Goal: Task Accomplishment & Management: Use online tool/utility

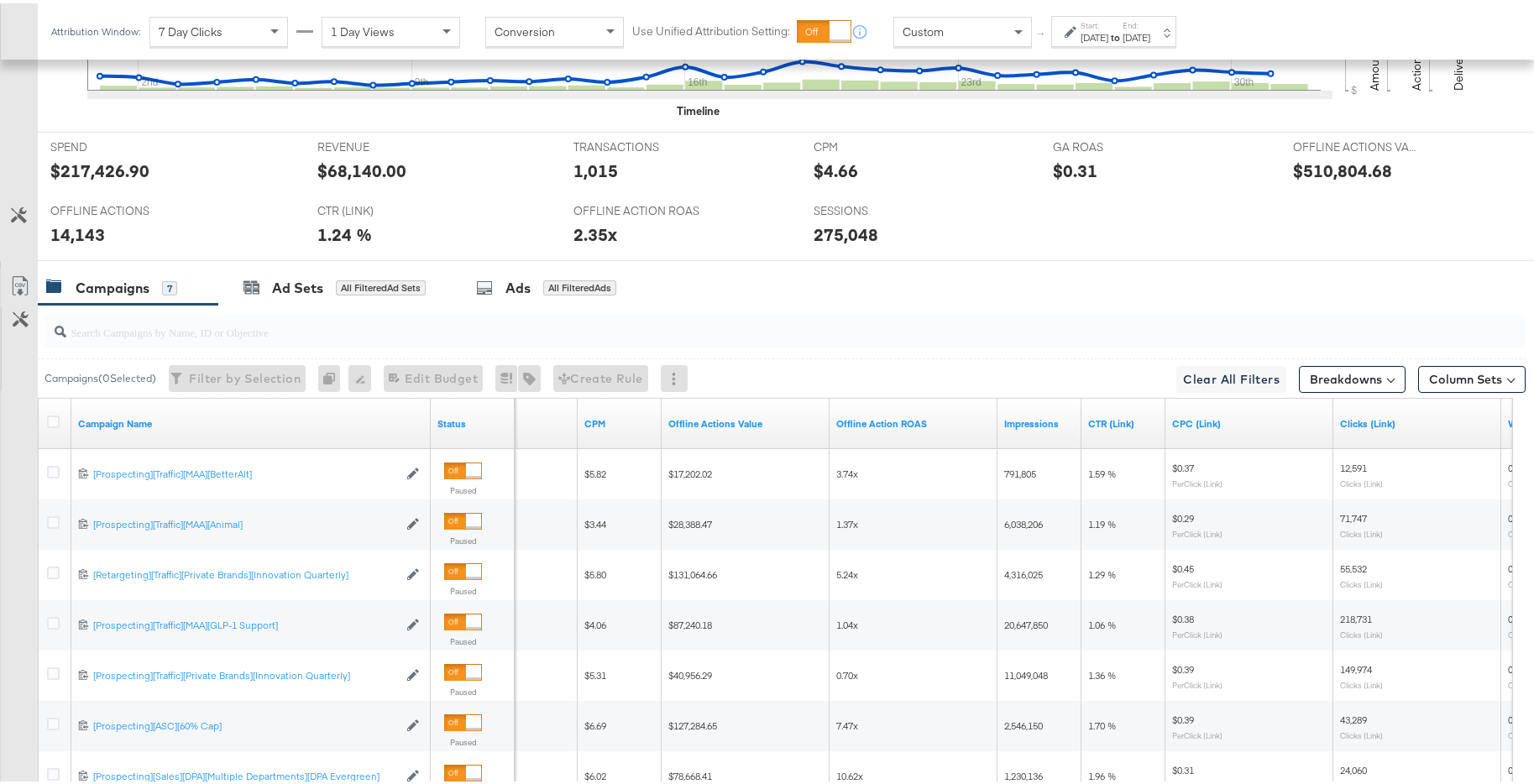
scroll to position [916, 0]
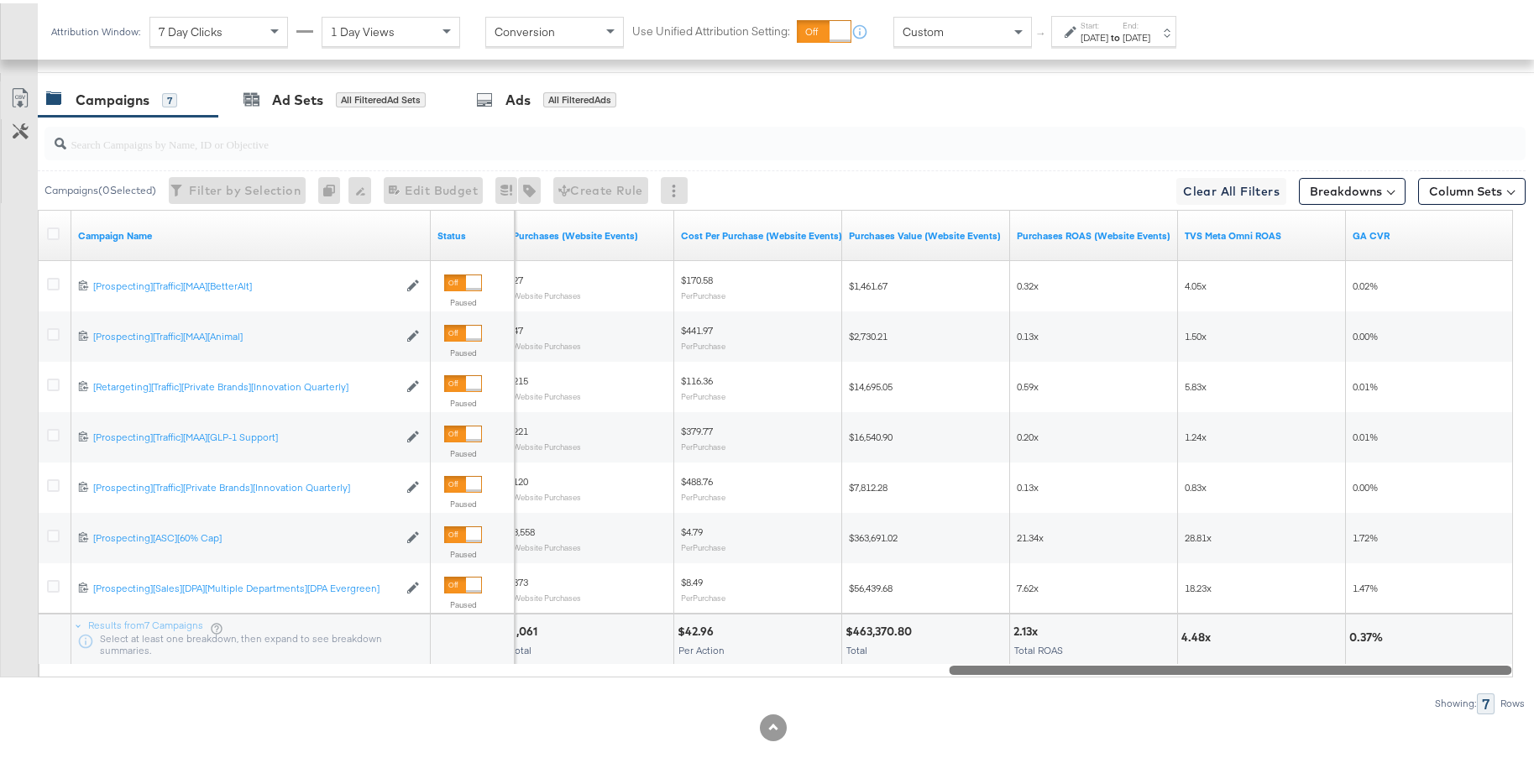
drag, startPoint x: 763, startPoint y: 667, endPoint x: 1341, endPoint y: 655, distance: 578.1
click at [1341, 655] on div "Campaign Name Status Purchases (Website Events) Cost Per Purchase (Website Even…" at bounding box center [776, 440] width 1475 height 468
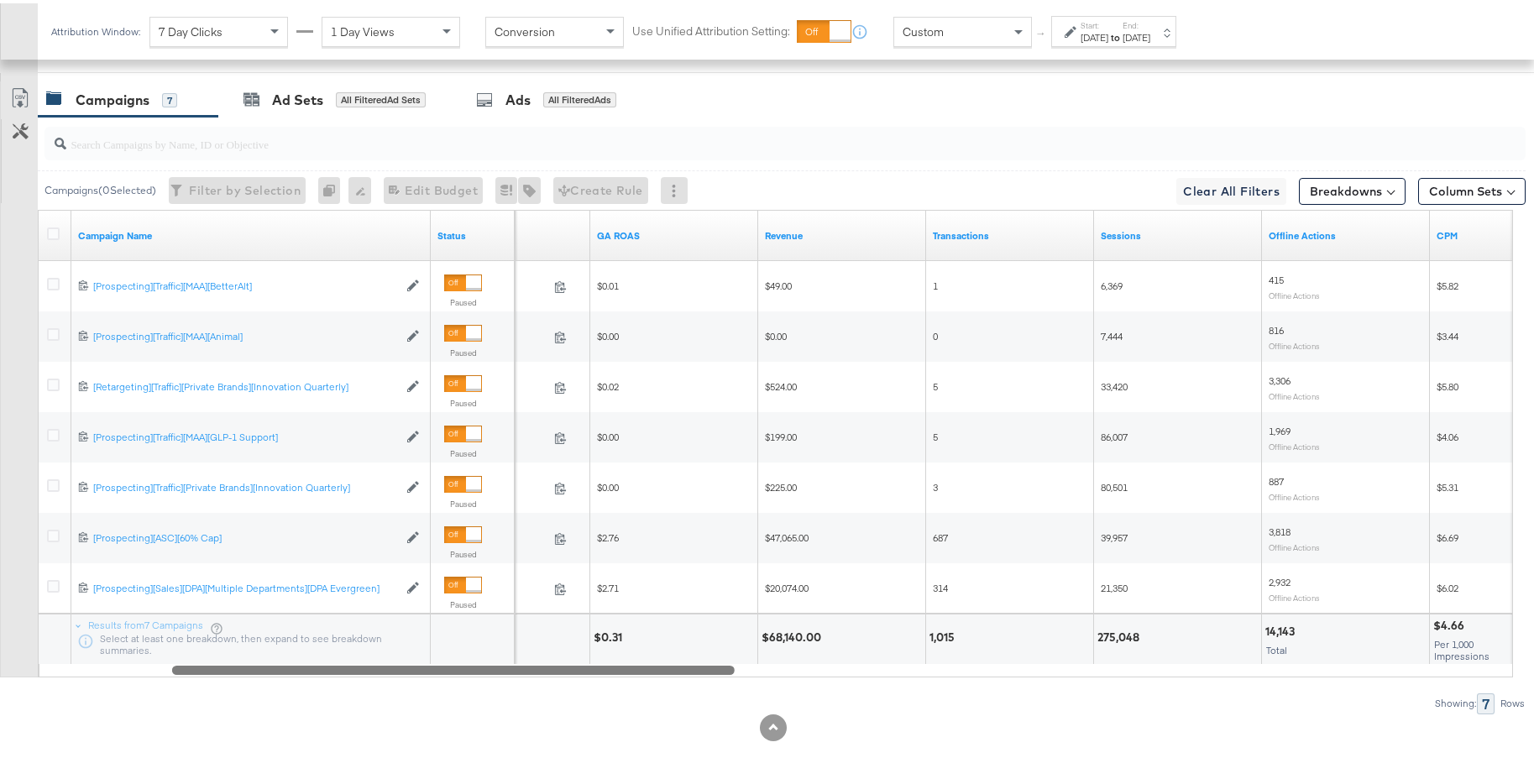
drag, startPoint x: 1386, startPoint y: 664, endPoint x: 646, endPoint y: 653, distance: 740.1
click at [612, 651] on div "Campaign Name Status Spend GA ROAS Revenue Transactions Sessions Offline Action…" at bounding box center [776, 440] width 1475 height 468
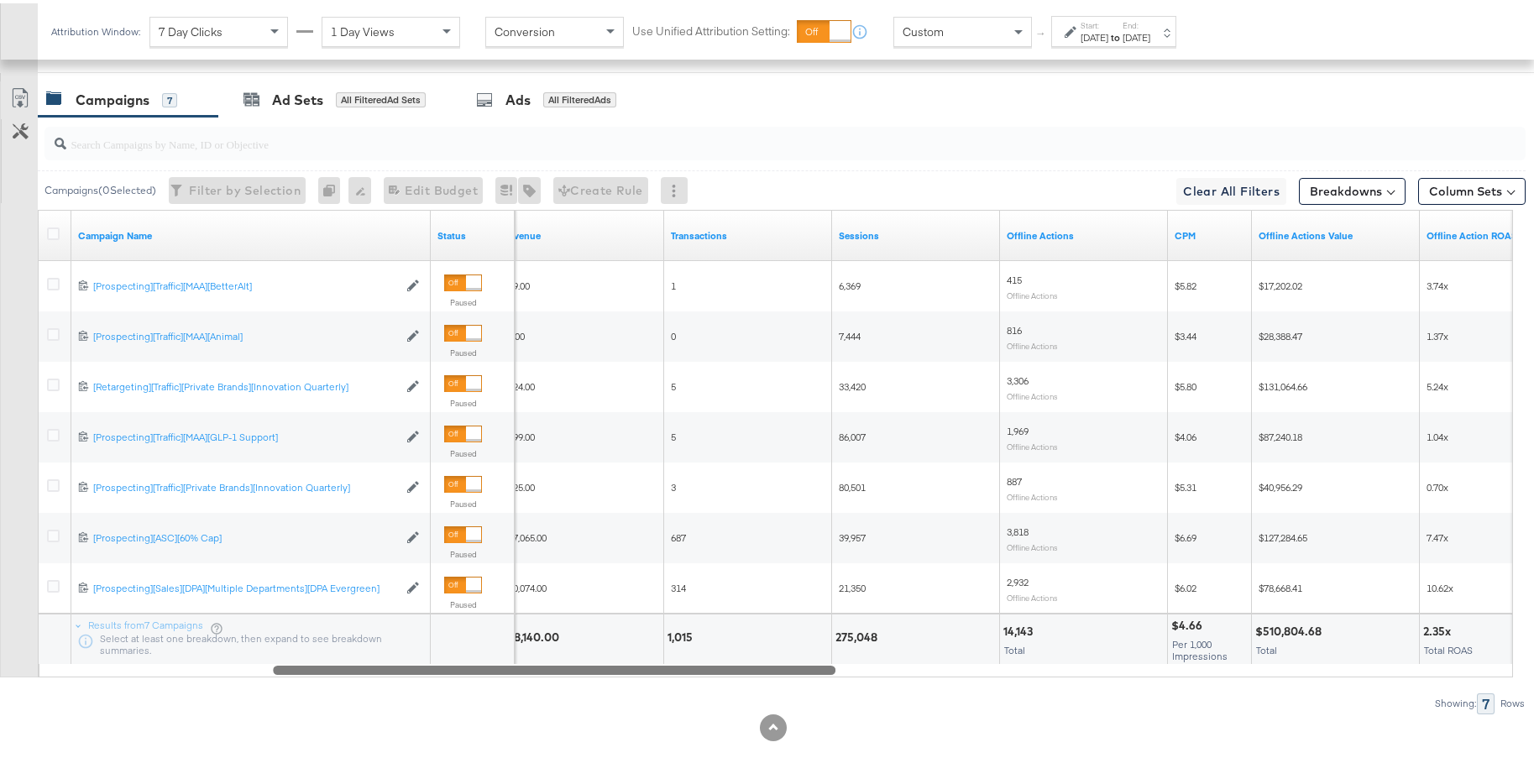
drag, startPoint x: 681, startPoint y: 671, endPoint x: 753, endPoint y: 655, distance: 73.8
click at [753, 655] on div "Campaign Name Status Revenue Transactions Sessions Offline Actions CPM Offline …" at bounding box center [776, 440] width 1475 height 468
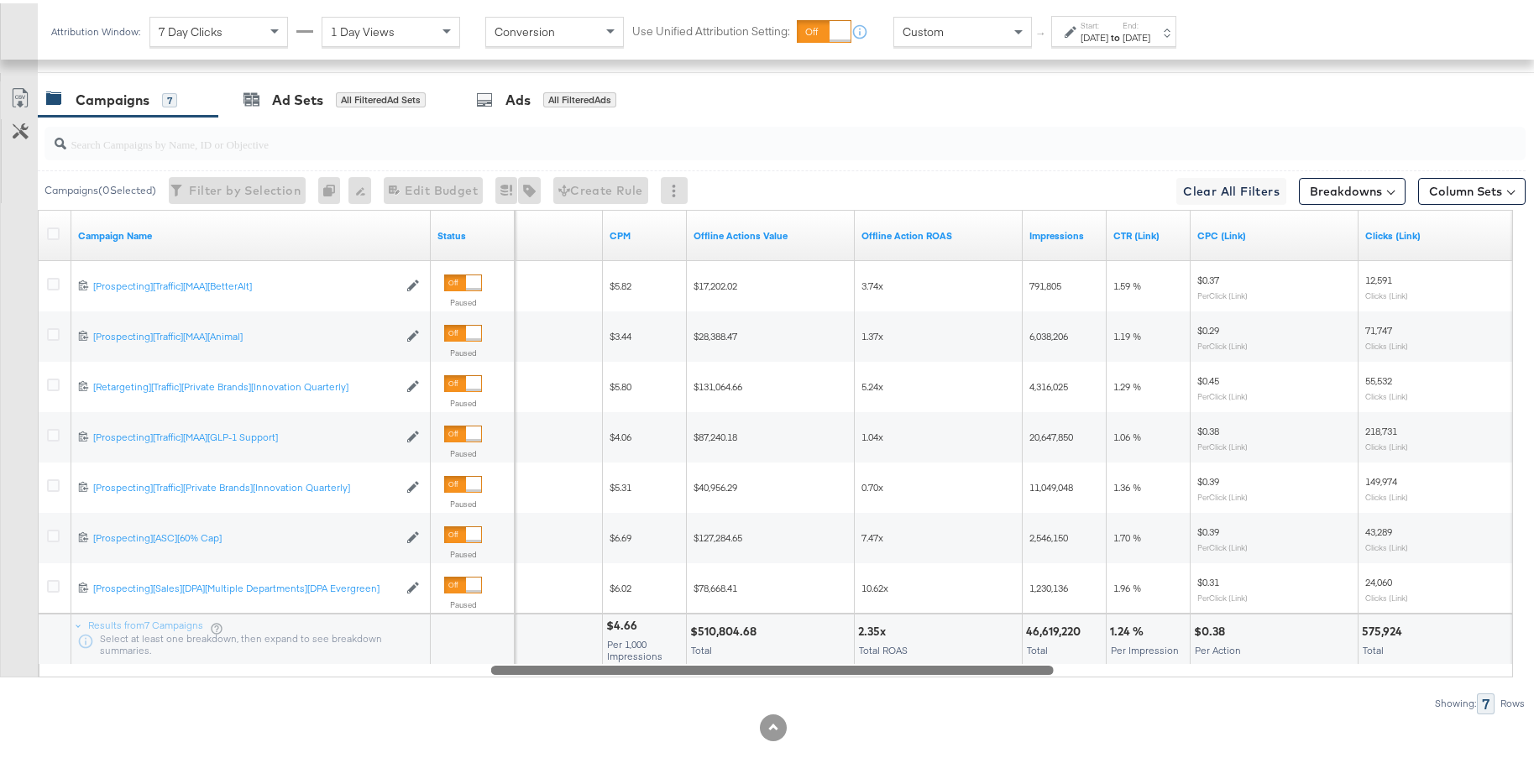
drag, startPoint x: 821, startPoint y: 666, endPoint x: 1038, endPoint y: 655, distance: 217.3
click at [1038, 655] on div "Campaign Name Status Offline Actions CPM Offline Actions Value Offline Action R…" at bounding box center [776, 440] width 1475 height 468
click at [1150, 34] on div "Jan 31st 2025" at bounding box center [1136, 34] width 28 height 13
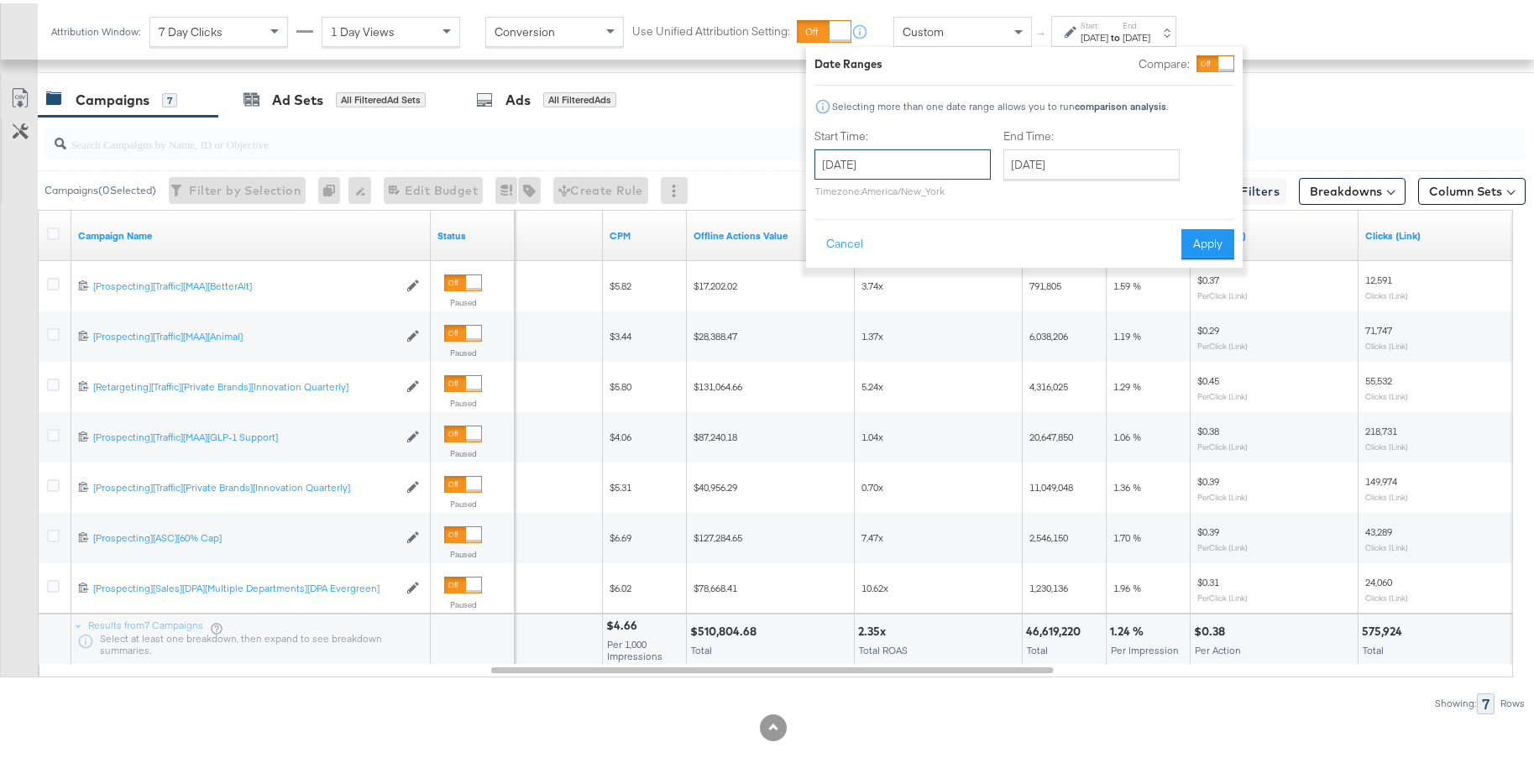
click at [952, 152] on input "January 1st 2025" at bounding box center [902, 161] width 176 height 30
click at [834, 198] on span "‹" at bounding box center [833, 195] width 26 height 25
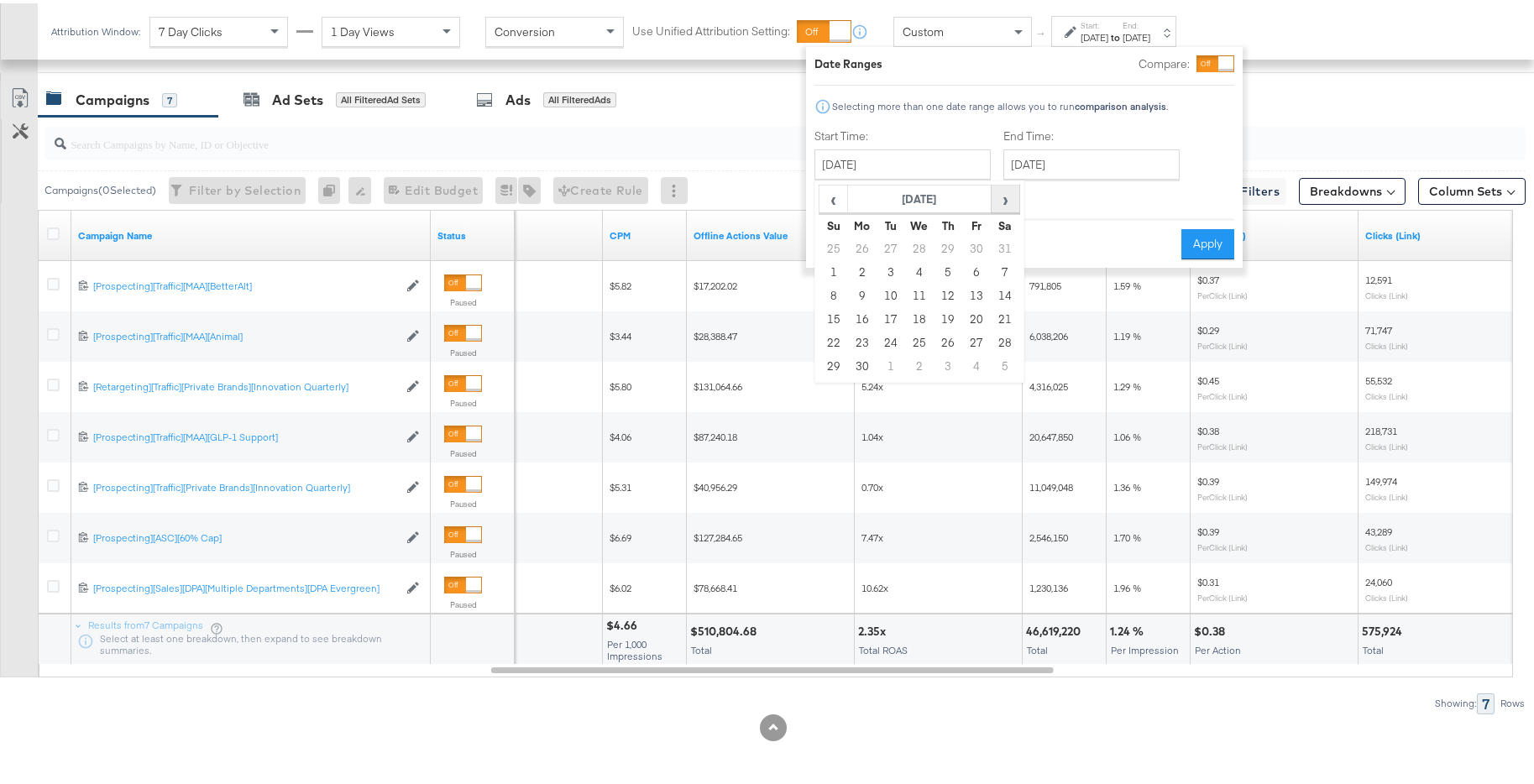
click at [1006, 200] on span "›" at bounding box center [1005, 195] width 26 height 25
click at [890, 249] on td "1" at bounding box center [890, 245] width 29 height 23
type input "October 1st 2024"
click at [1085, 160] on input "January 31st 2025" at bounding box center [1090, 161] width 176 height 30
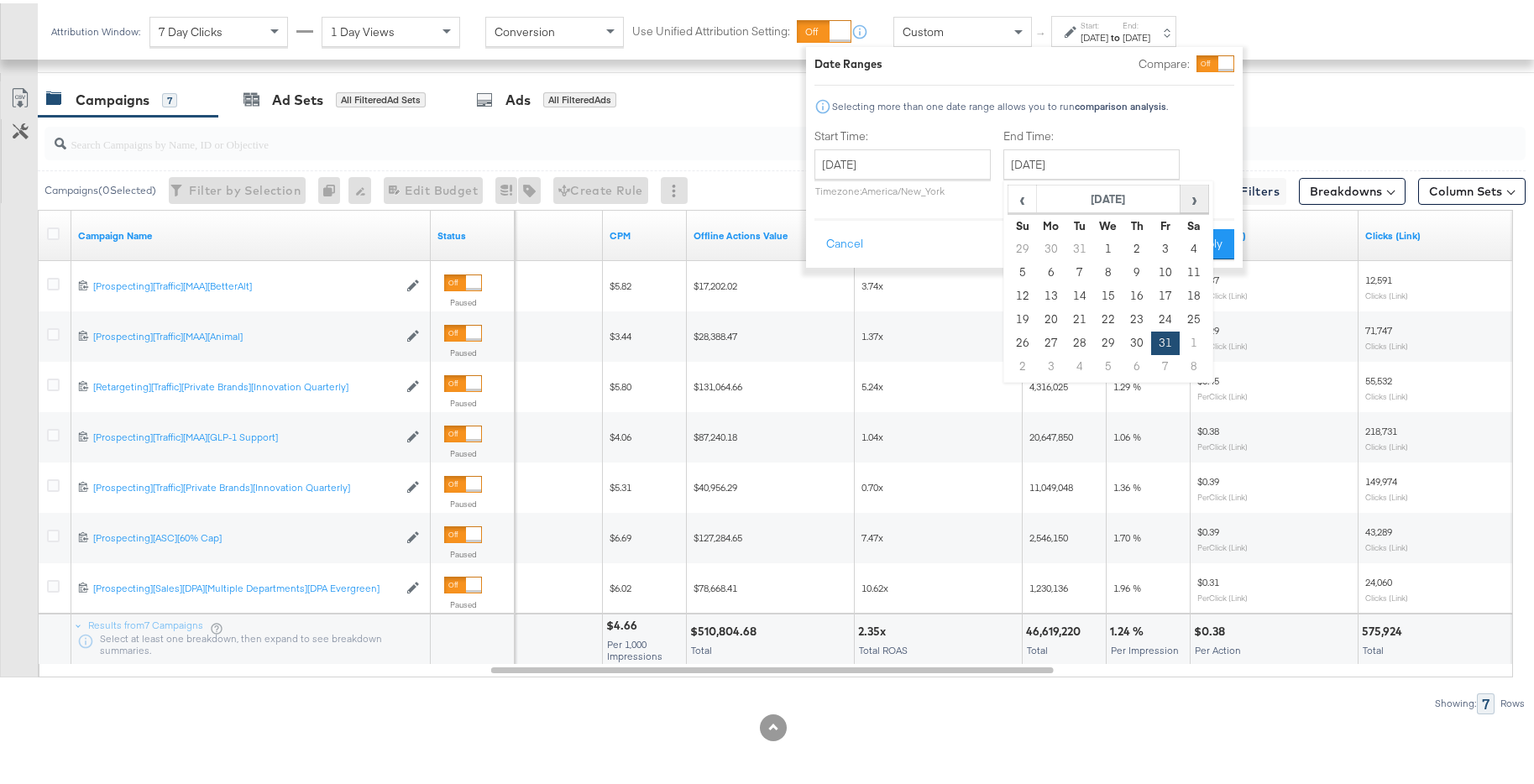
click at [1187, 200] on span "›" at bounding box center [1194, 195] width 26 height 25
click at [1025, 197] on span "‹" at bounding box center [1022, 195] width 26 height 25
click at [1156, 343] on td "31" at bounding box center [1165, 340] width 29 height 23
click at [1211, 243] on button "Apply" at bounding box center [1207, 241] width 53 height 30
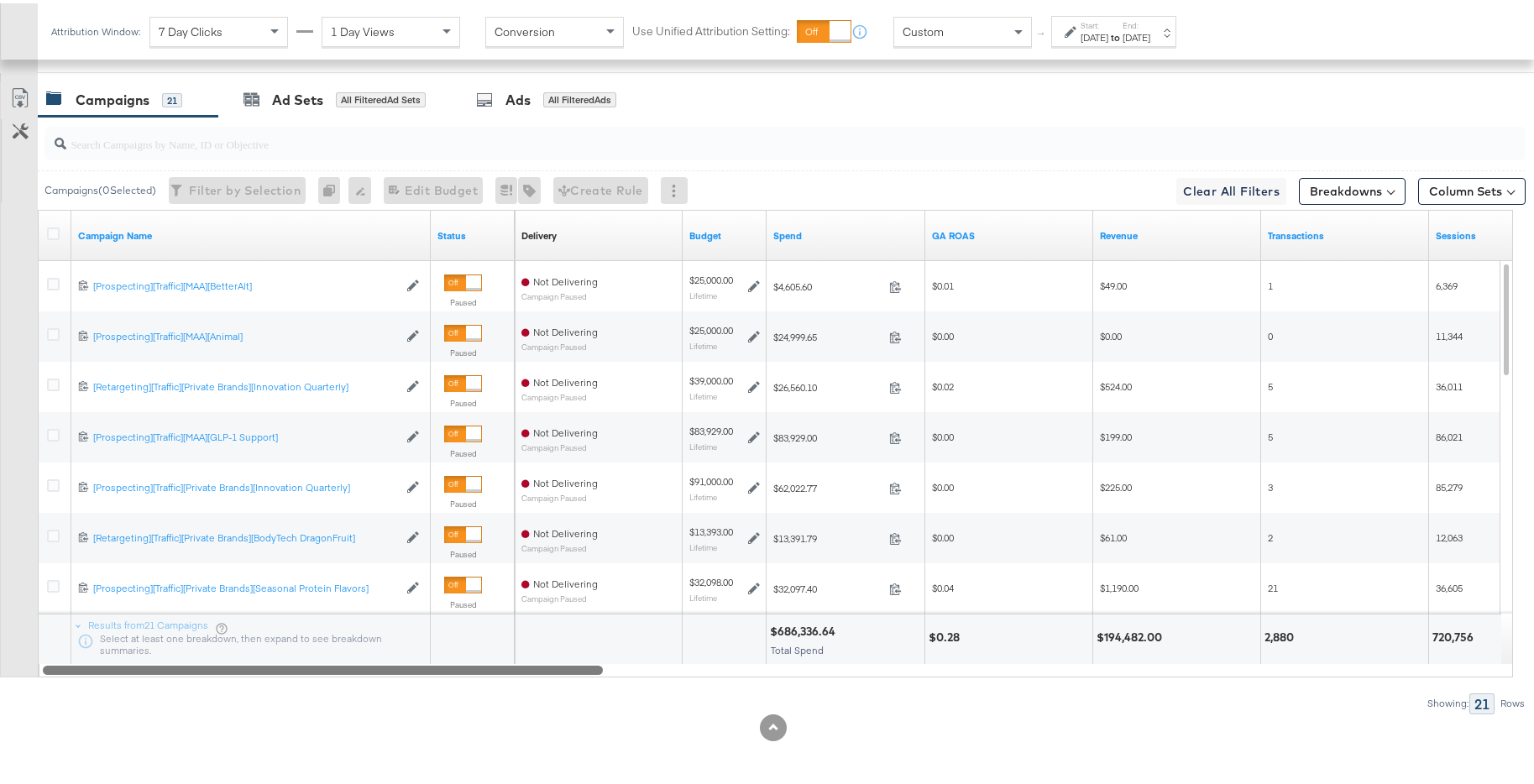
drag, startPoint x: 877, startPoint y: 670, endPoint x: 312, endPoint y: 609, distance: 568.3
click at [312, 609] on div "Campaign Name Status Delivery Sorting Unavailable Budget Spend GA ROAS Revenue …" at bounding box center [776, 440] width 1475 height 468
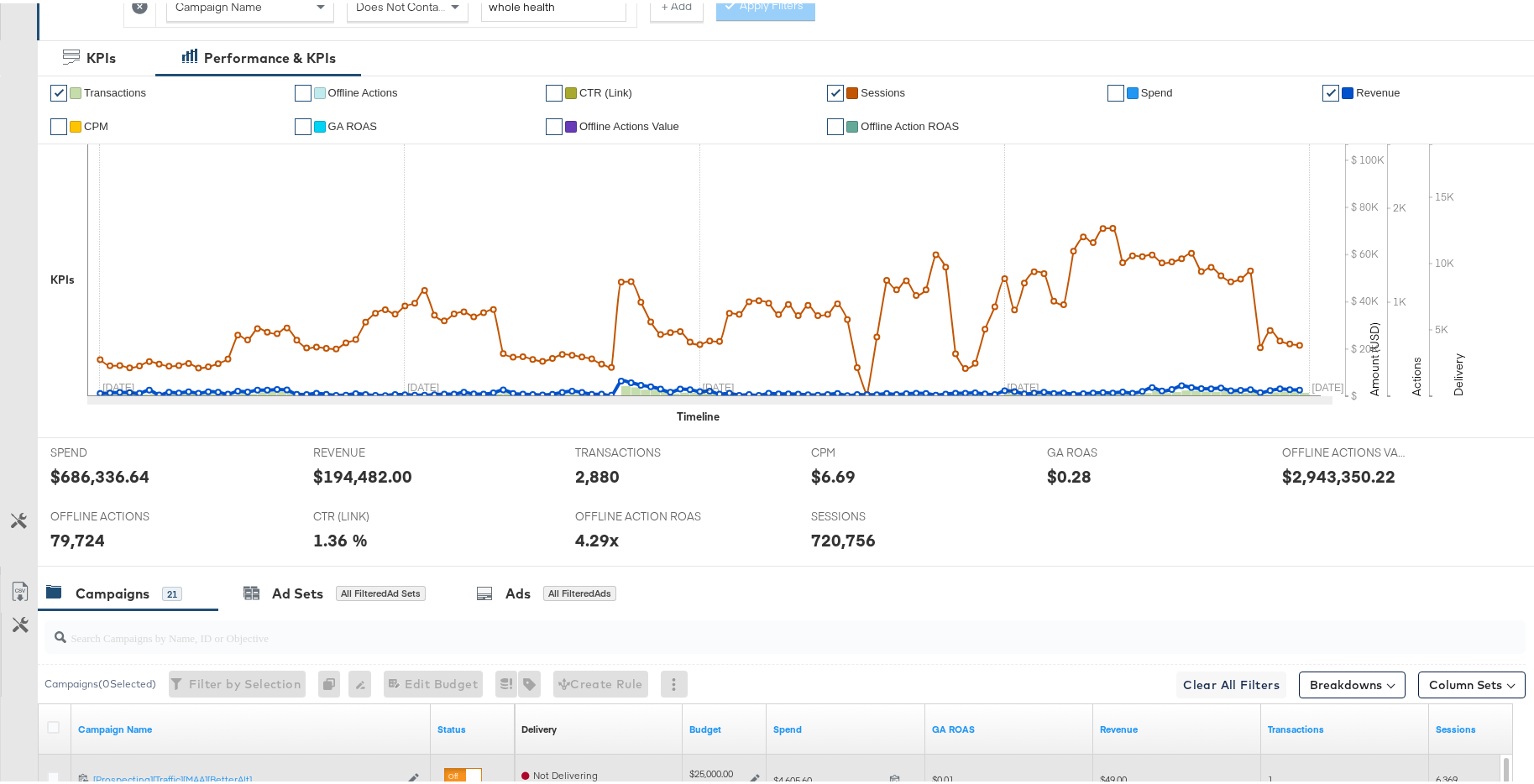
scroll to position [0, 0]
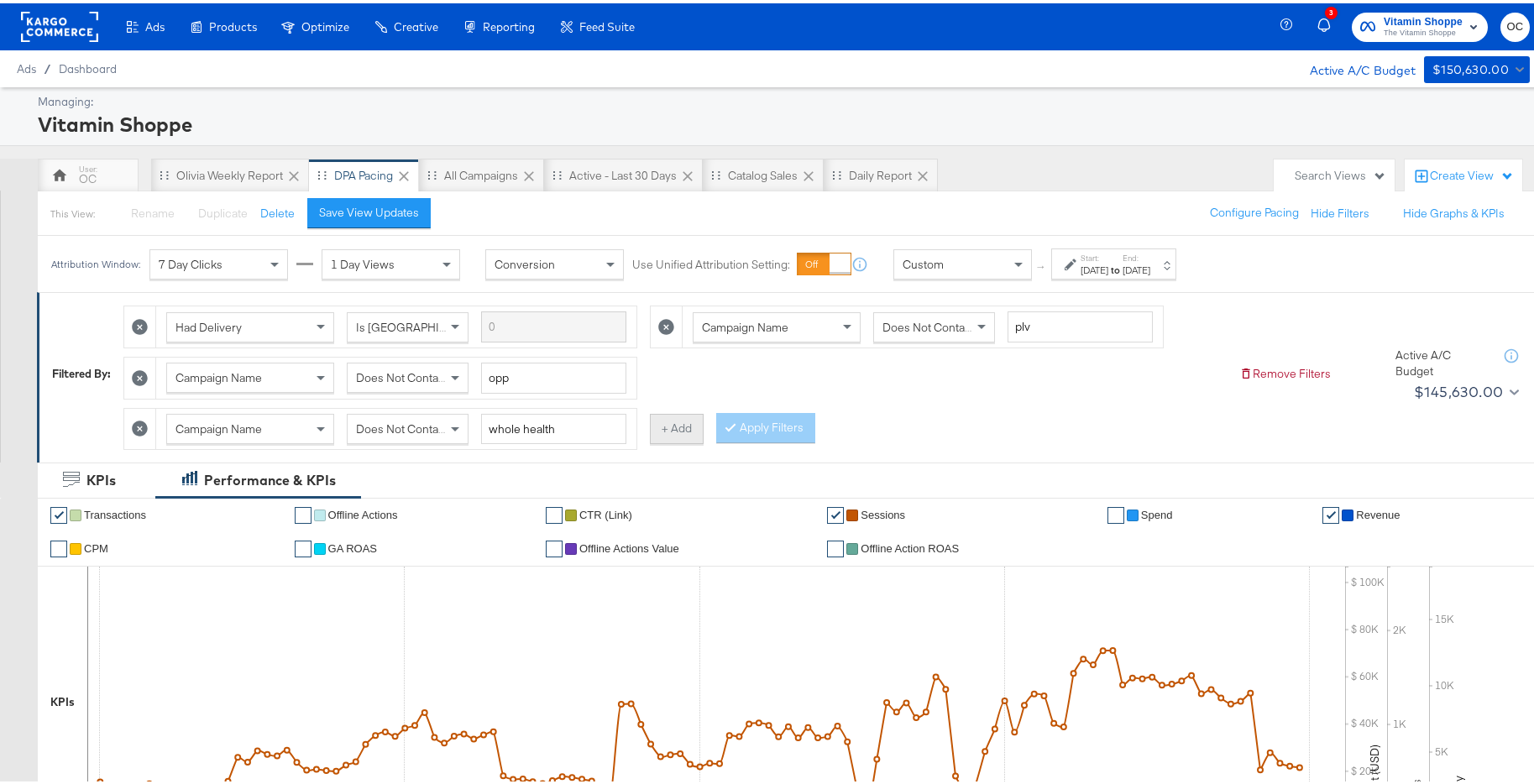
click at [666, 430] on button "+ Add" at bounding box center [677, 425] width 54 height 30
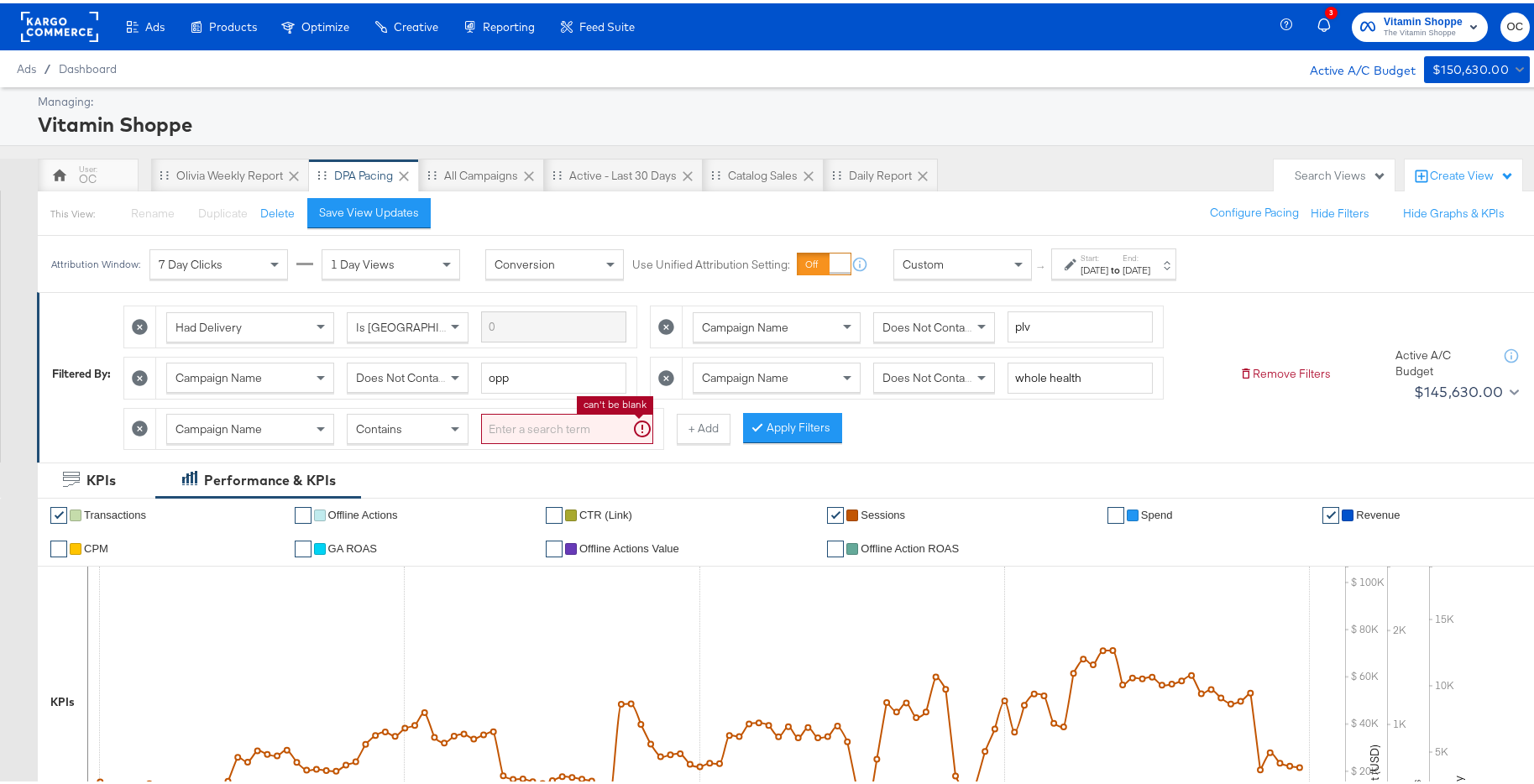
click at [550, 423] on input "search" at bounding box center [567, 426] width 172 height 31
click at [784, 429] on button "Apply Filters" at bounding box center [765, 424] width 99 height 30
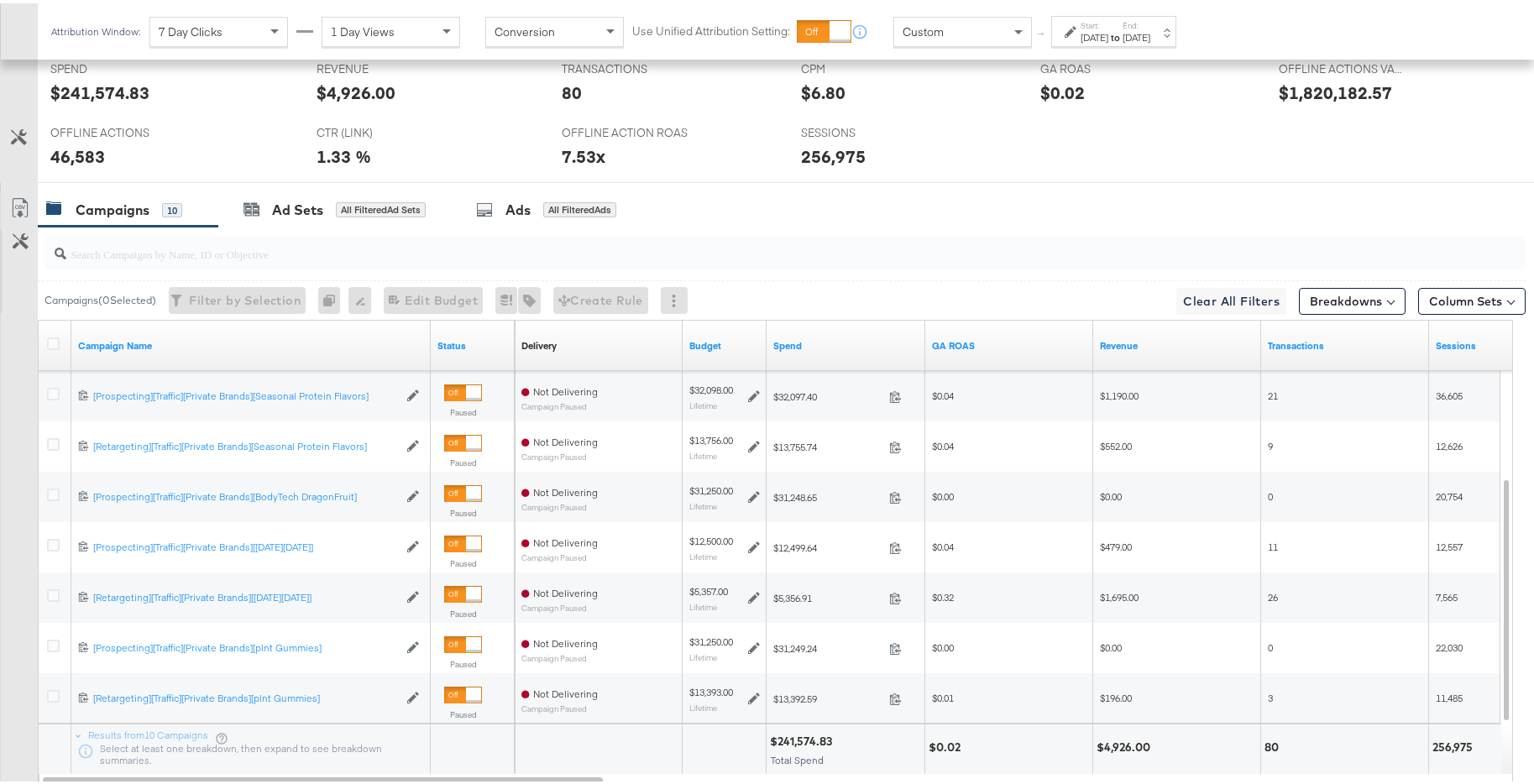
scroll to position [916, 0]
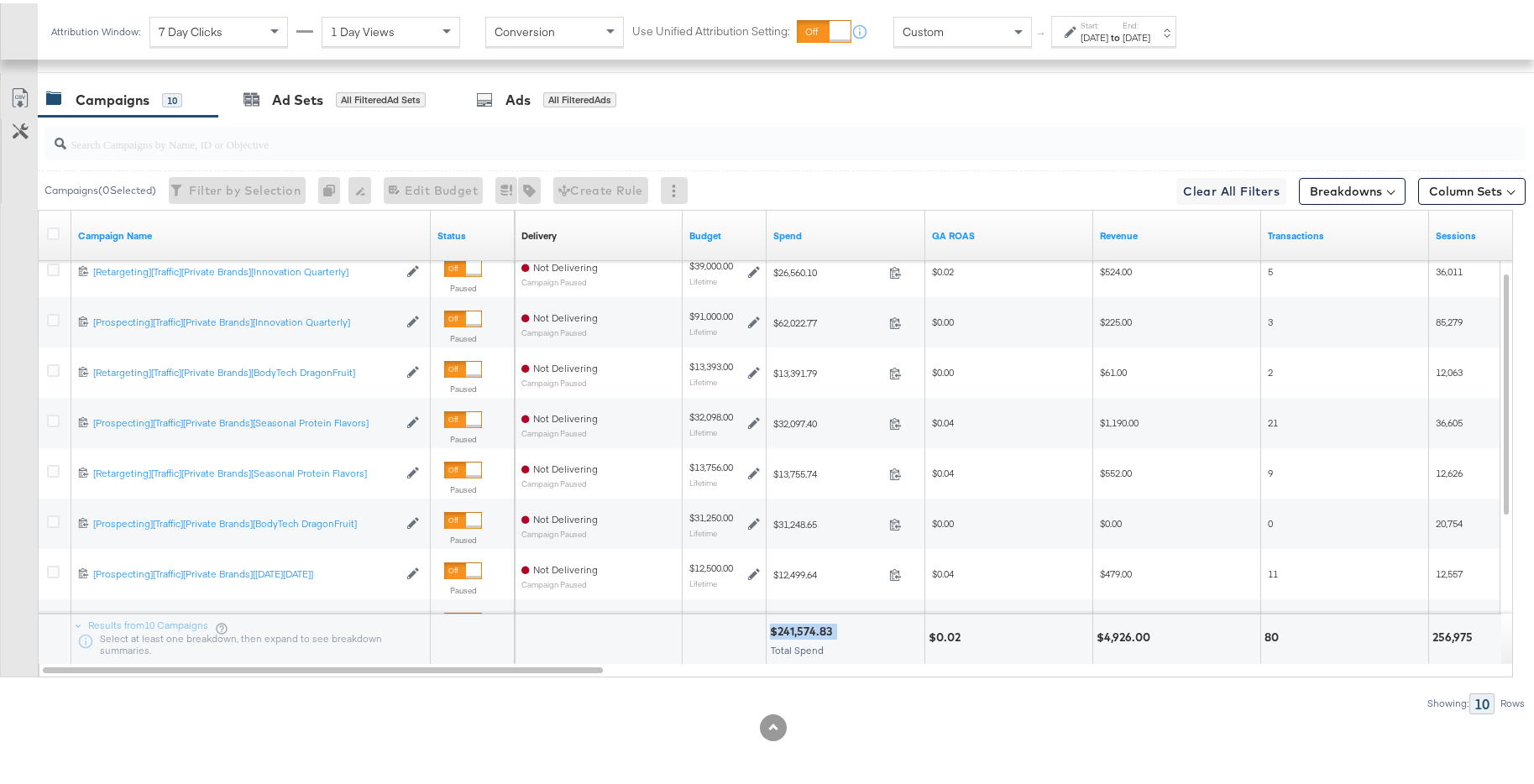
drag, startPoint x: 881, startPoint y: 626, endPoint x: 757, endPoint y: 633, distance: 124.2
copy div "$241,574.83"
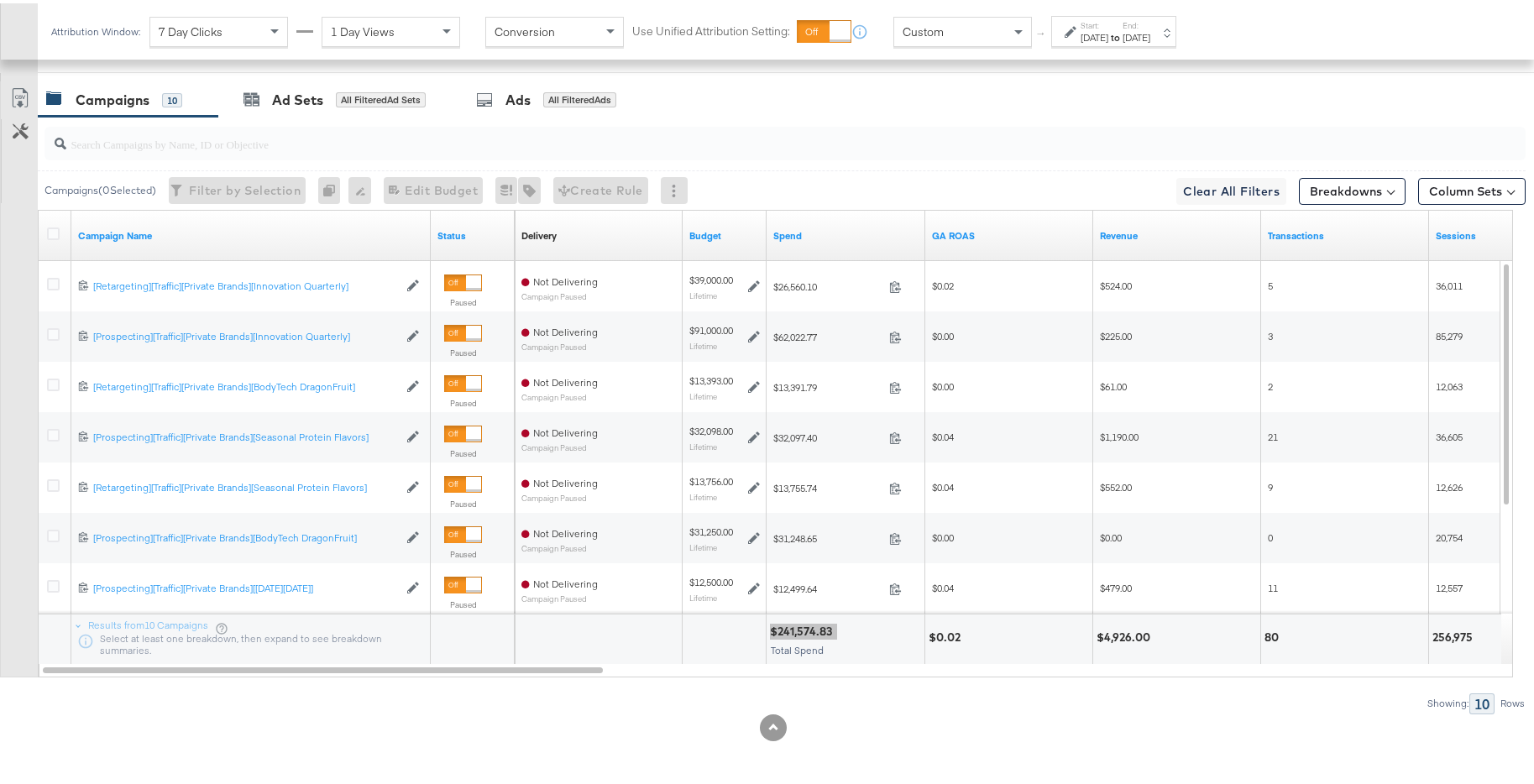
scroll to position [87, 0]
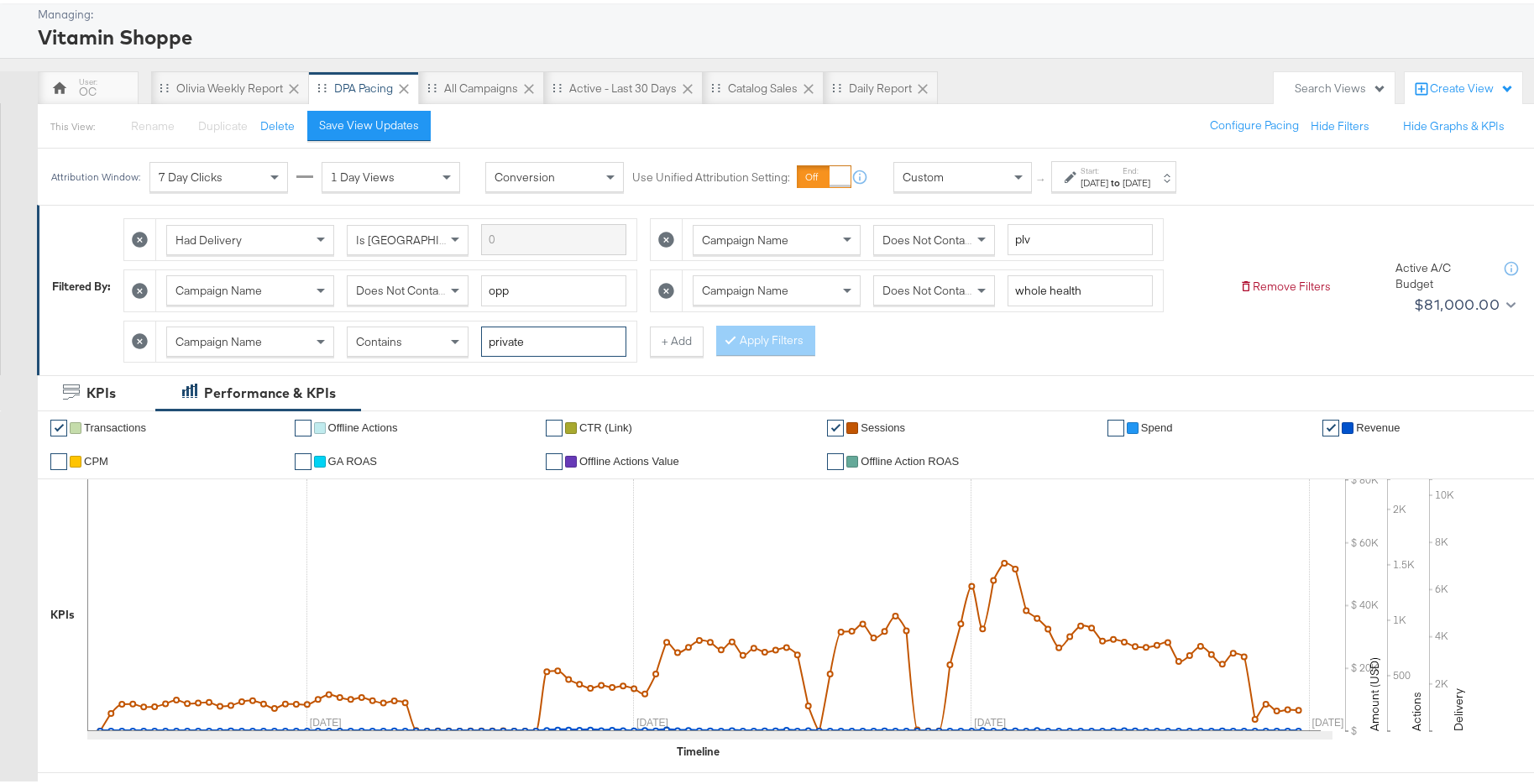
drag, startPoint x: 556, startPoint y: 336, endPoint x: 438, endPoint y: 340, distance: 118.1
click at [438, 340] on div "Campaign Name Contains private" at bounding box center [396, 339] width 460 height 31
type input "maa"
click at [764, 341] on button "Apply Filters" at bounding box center [765, 337] width 99 height 30
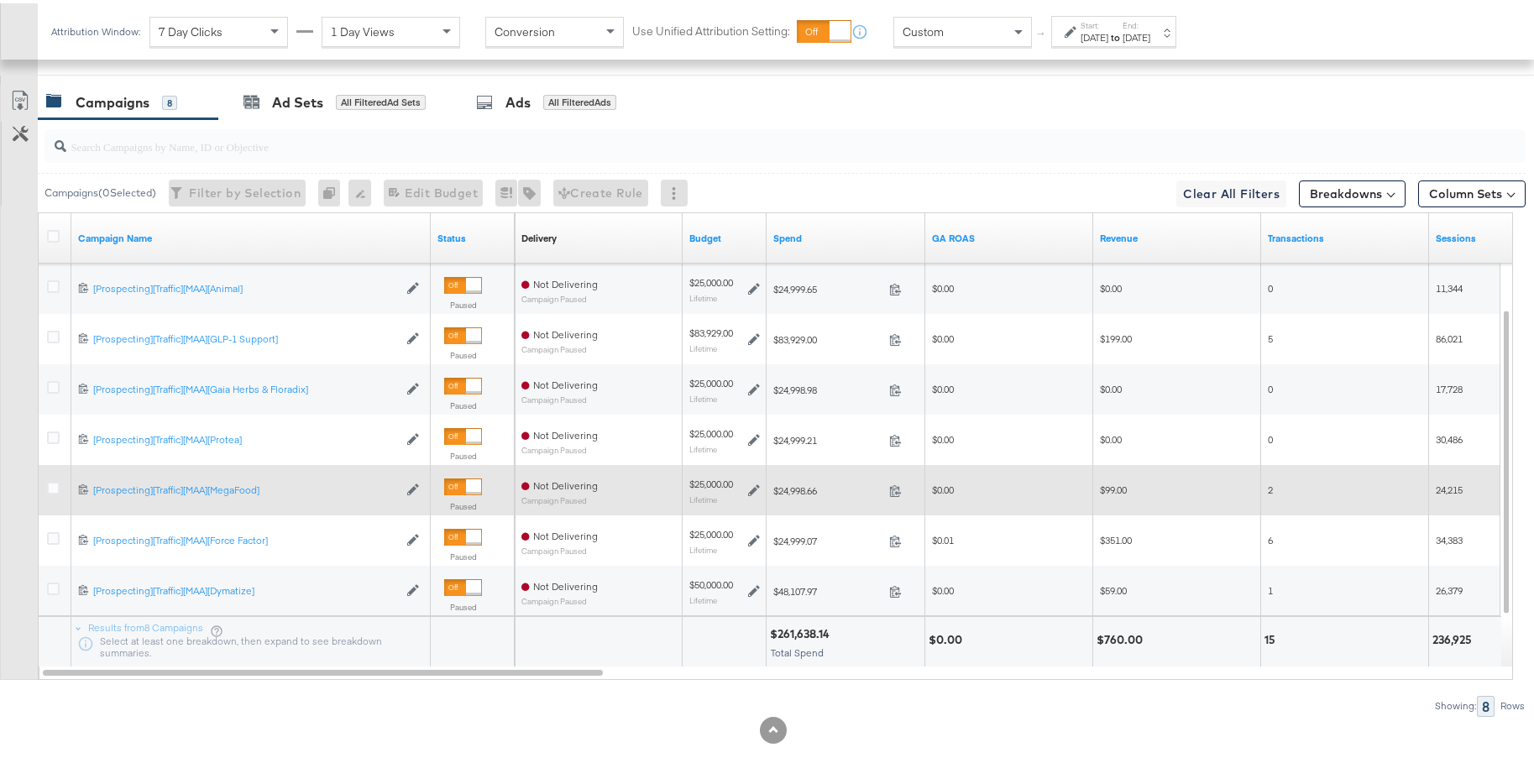
scroll to position [752, 0]
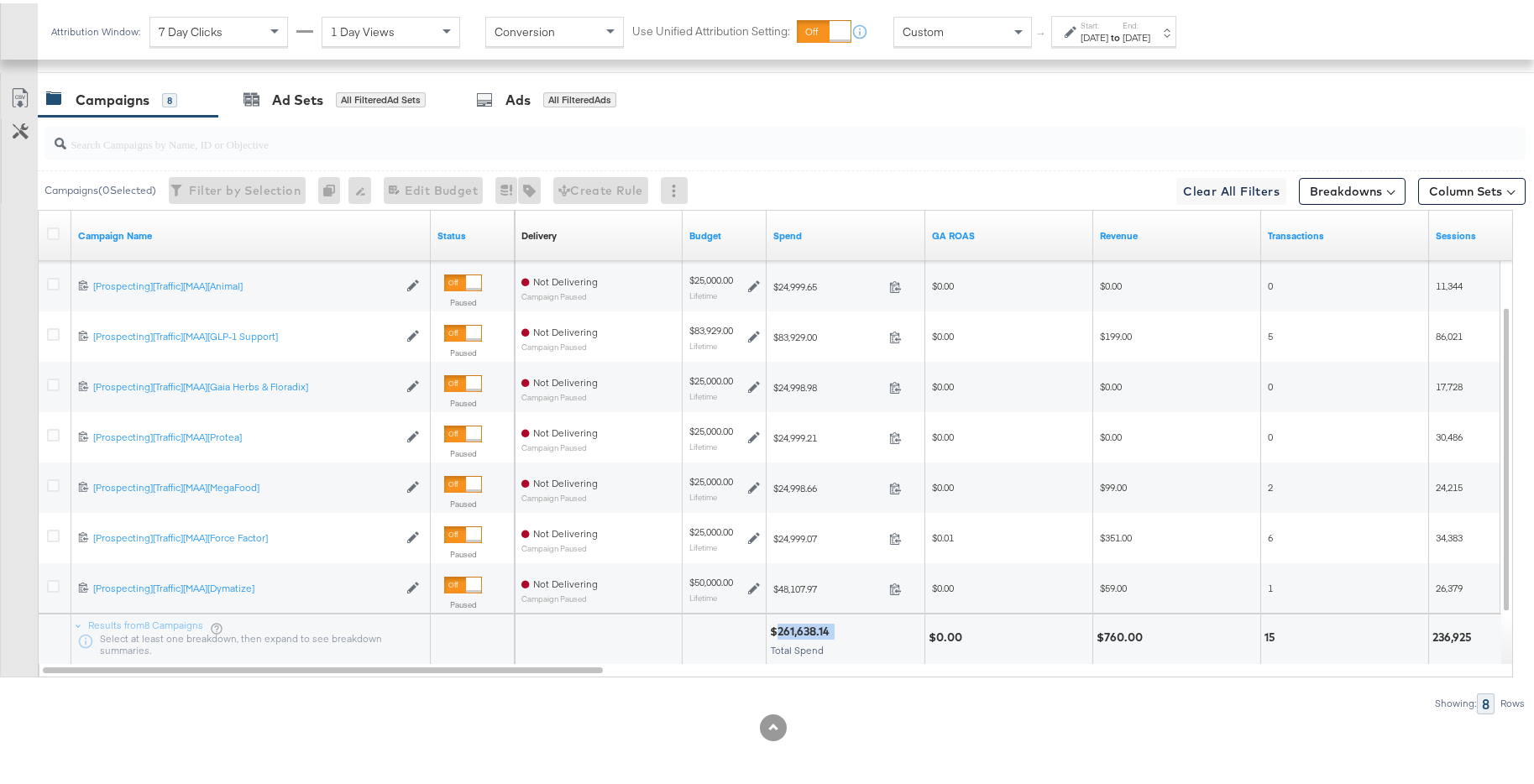
drag, startPoint x: 859, startPoint y: 628, endPoint x: 775, endPoint y: 631, distance: 84.1
click at [775, 631] on div "$261,638.14" at bounding box center [845, 628] width 151 height 16
copy div "261,638.14"
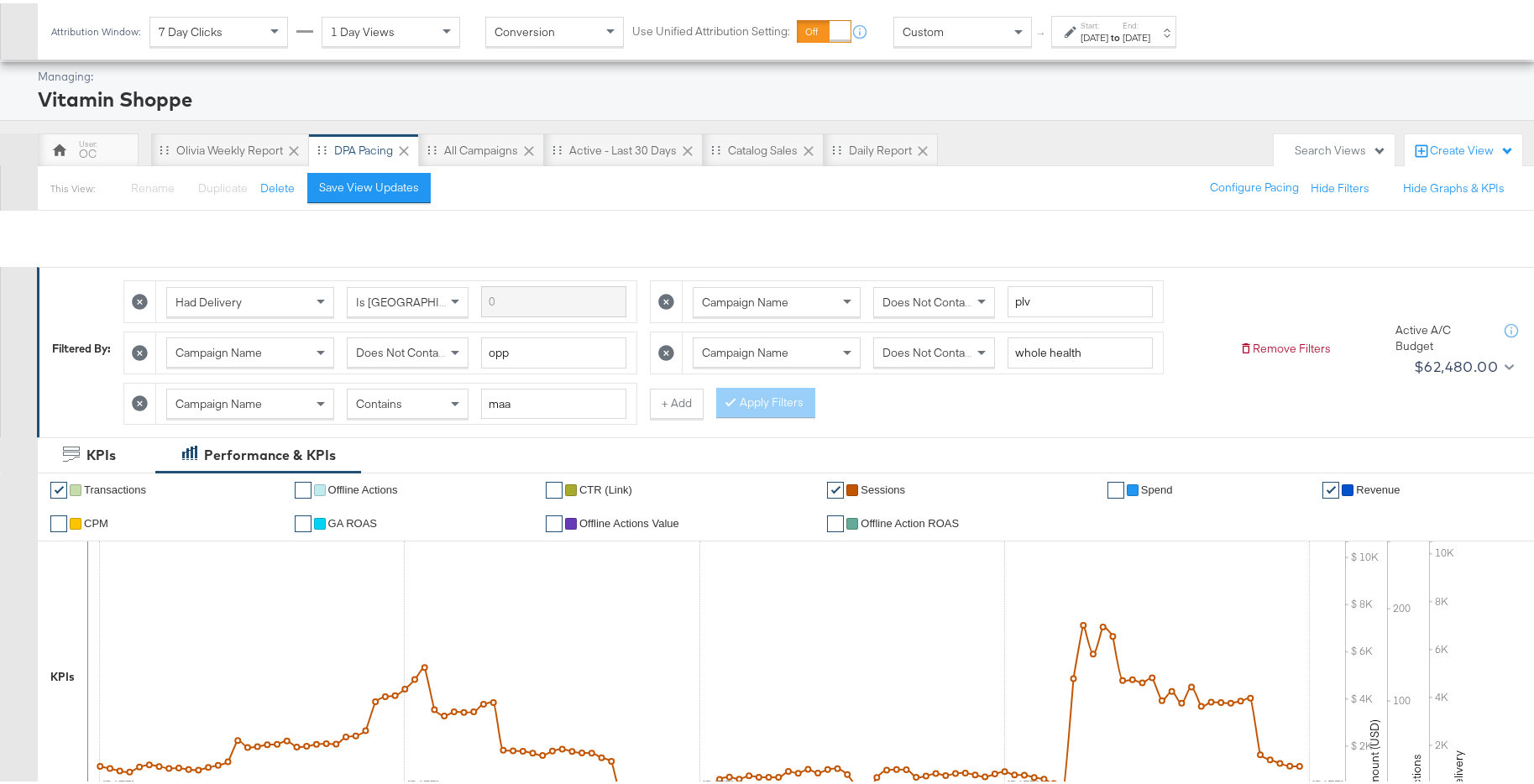
scroll to position [0, 0]
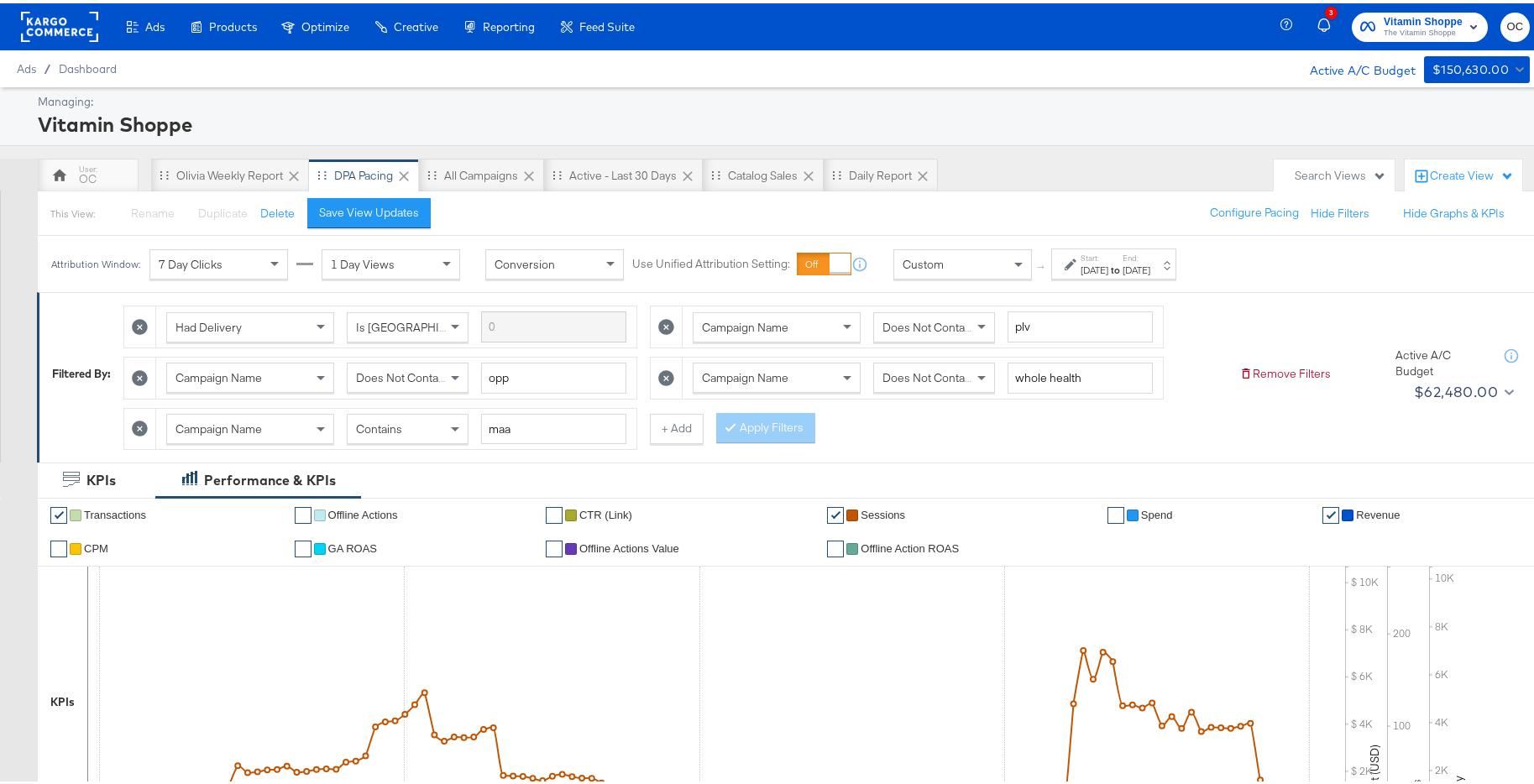
click at [441, 427] on div "Contains" at bounding box center [407, 425] width 120 height 29
click at [441, 453] on div "Filtered By: Had Delivery Is Greater Than Campaign Name Does Not Contain plv Ca…" at bounding box center [792, 373] width 1510 height 171
click at [446, 433] on div "Contains" at bounding box center [407, 425] width 120 height 29
click at [772, 420] on button "Apply Filters" at bounding box center [765, 424] width 99 height 30
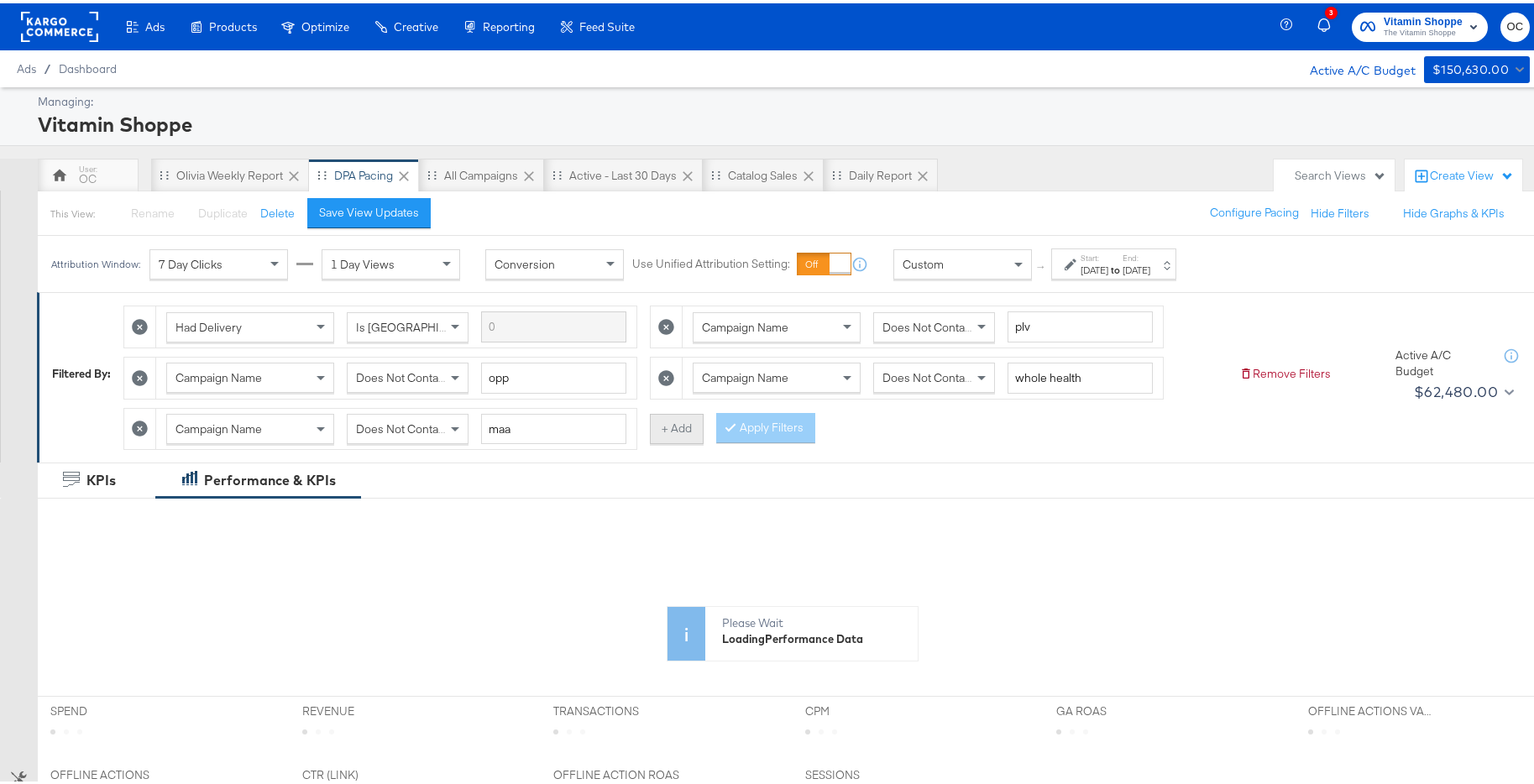
click at [667, 424] on button "+ Add" at bounding box center [677, 425] width 54 height 30
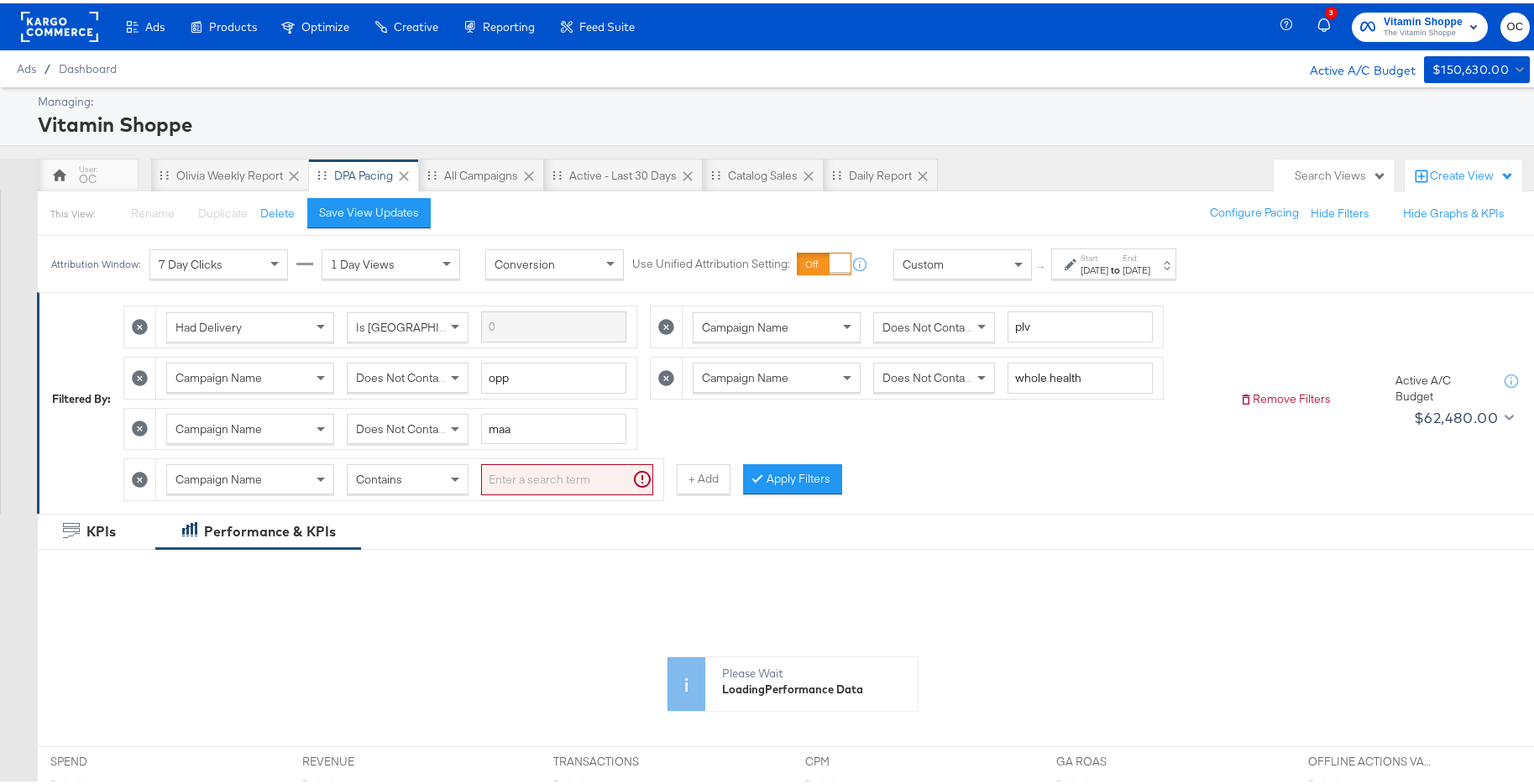
click at [400, 477] on span "Contains" at bounding box center [379, 475] width 46 height 15
click at [526, 478] on input "search" at bounding box center [567, 476] width 172 height 31
type input "private"
click at [789, 488] on button "Apply Filters" at bounding box center [765, 476] width 99 height 30
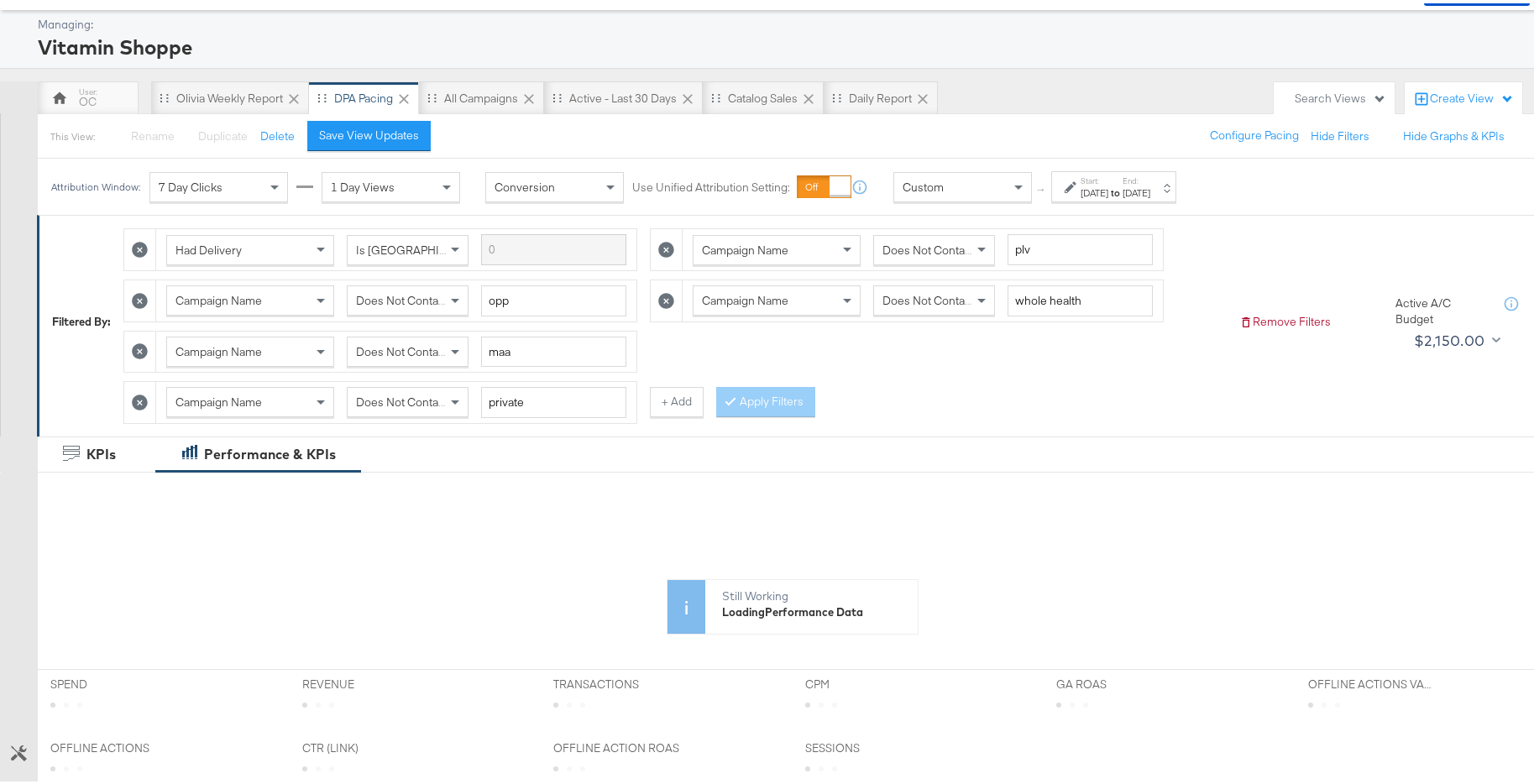
scroll to position [601, 0]
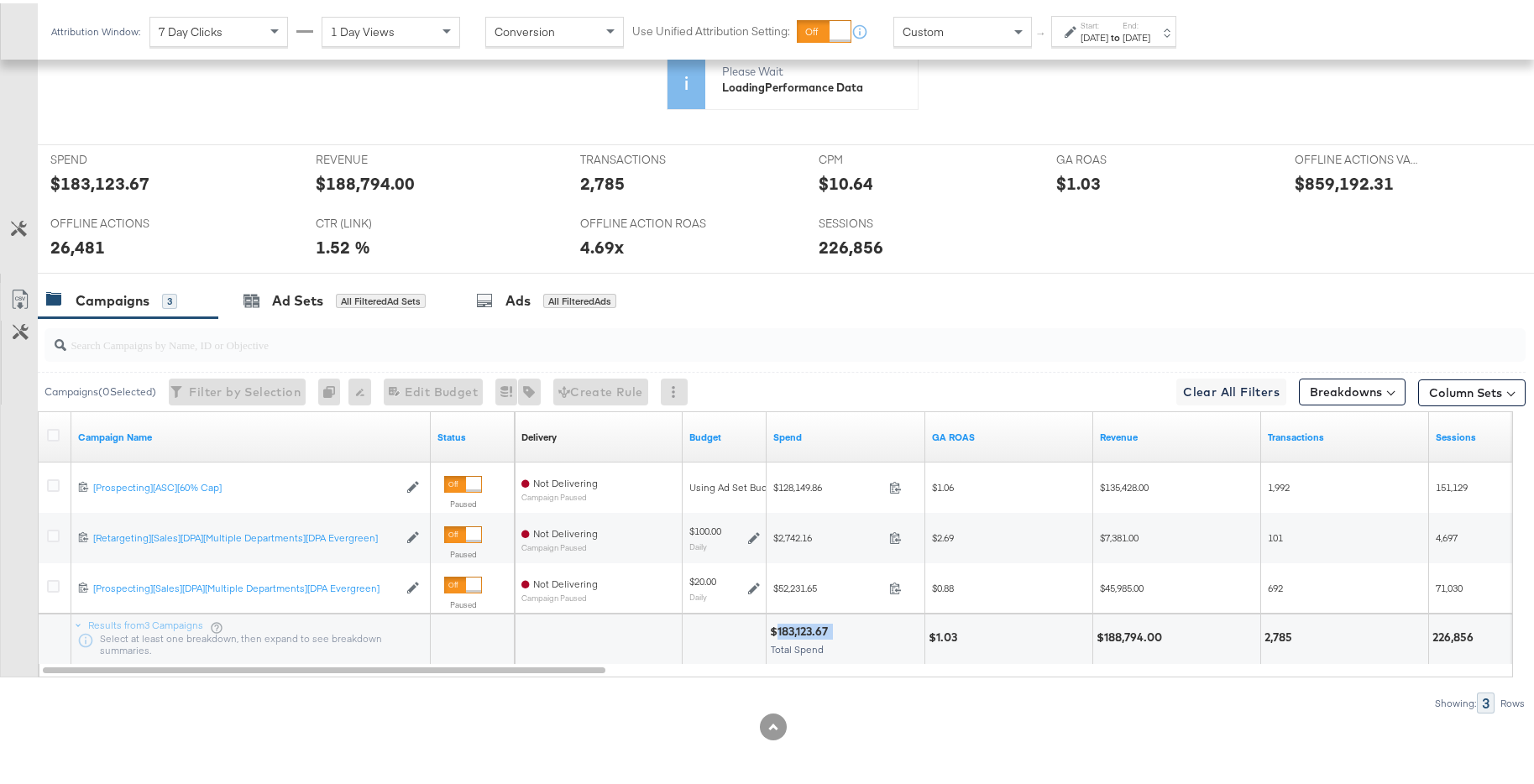
drag, startPoint x: 844, startPoint y: 621, endPoint x: 777, endPoint y: 628, distance: 67.4
click at [777, 628] on div "$183,123.67" at bounding box center [845, 628] width 151 height 16
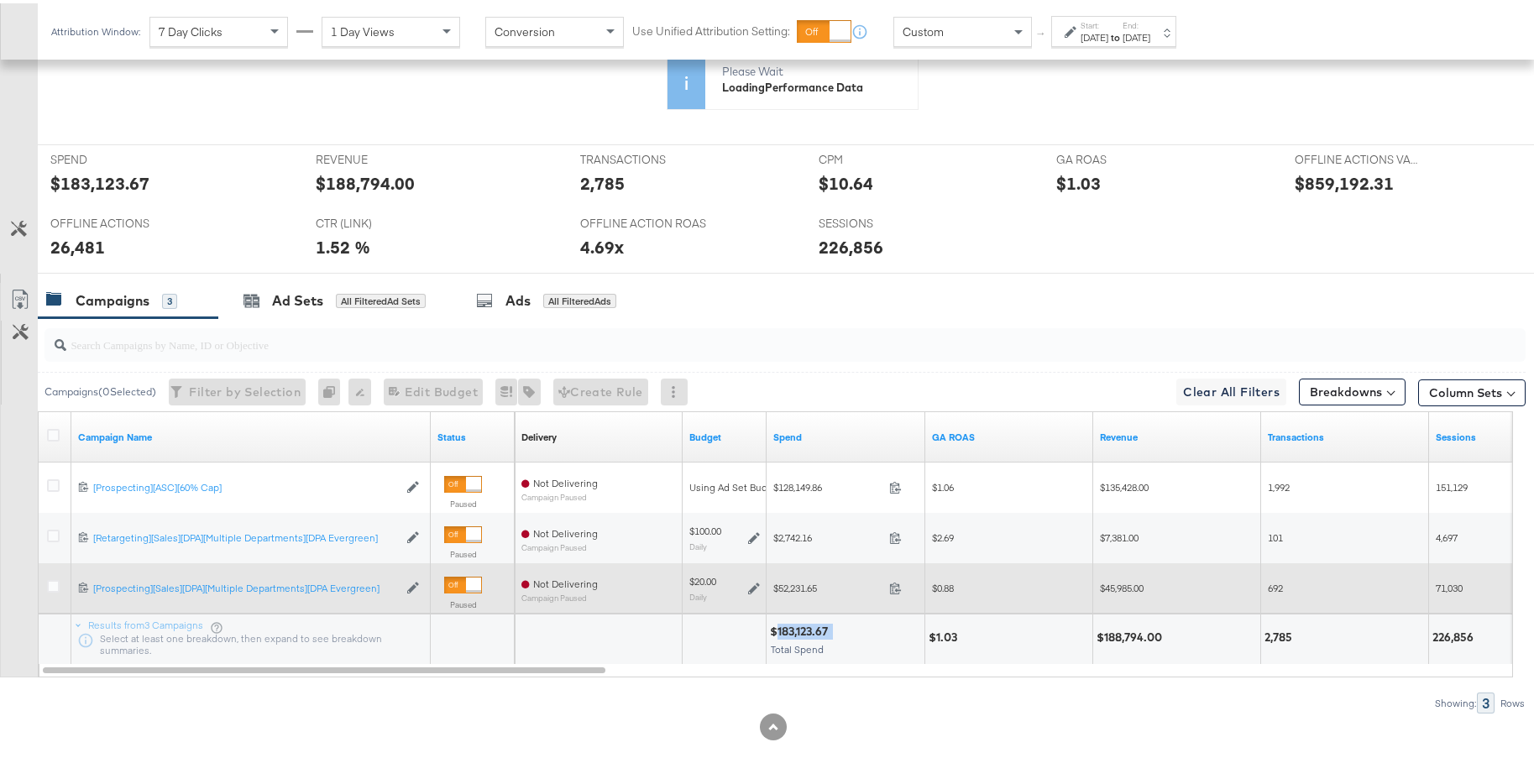
copy div "183,123.67"
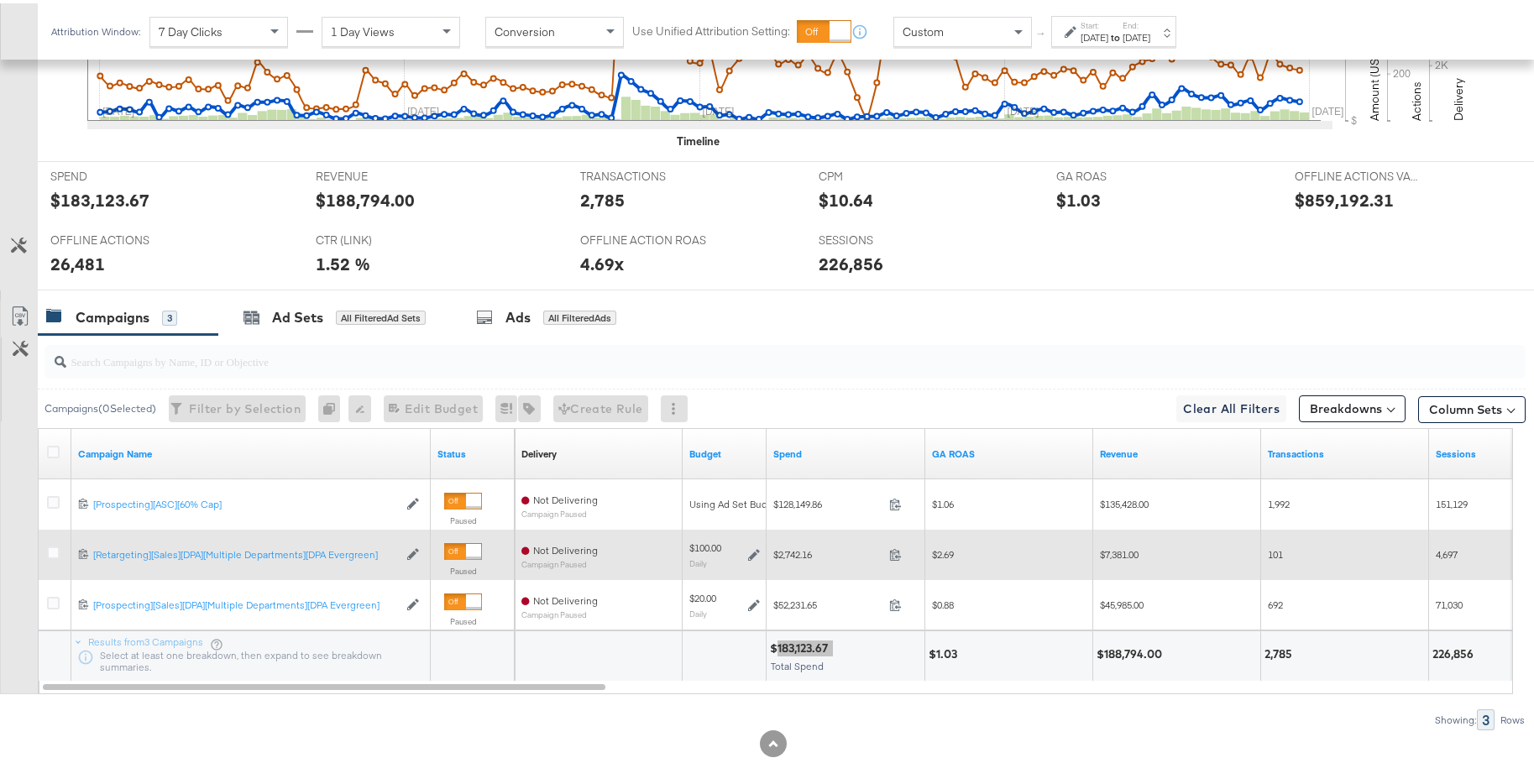
scroll to position [765, 0]
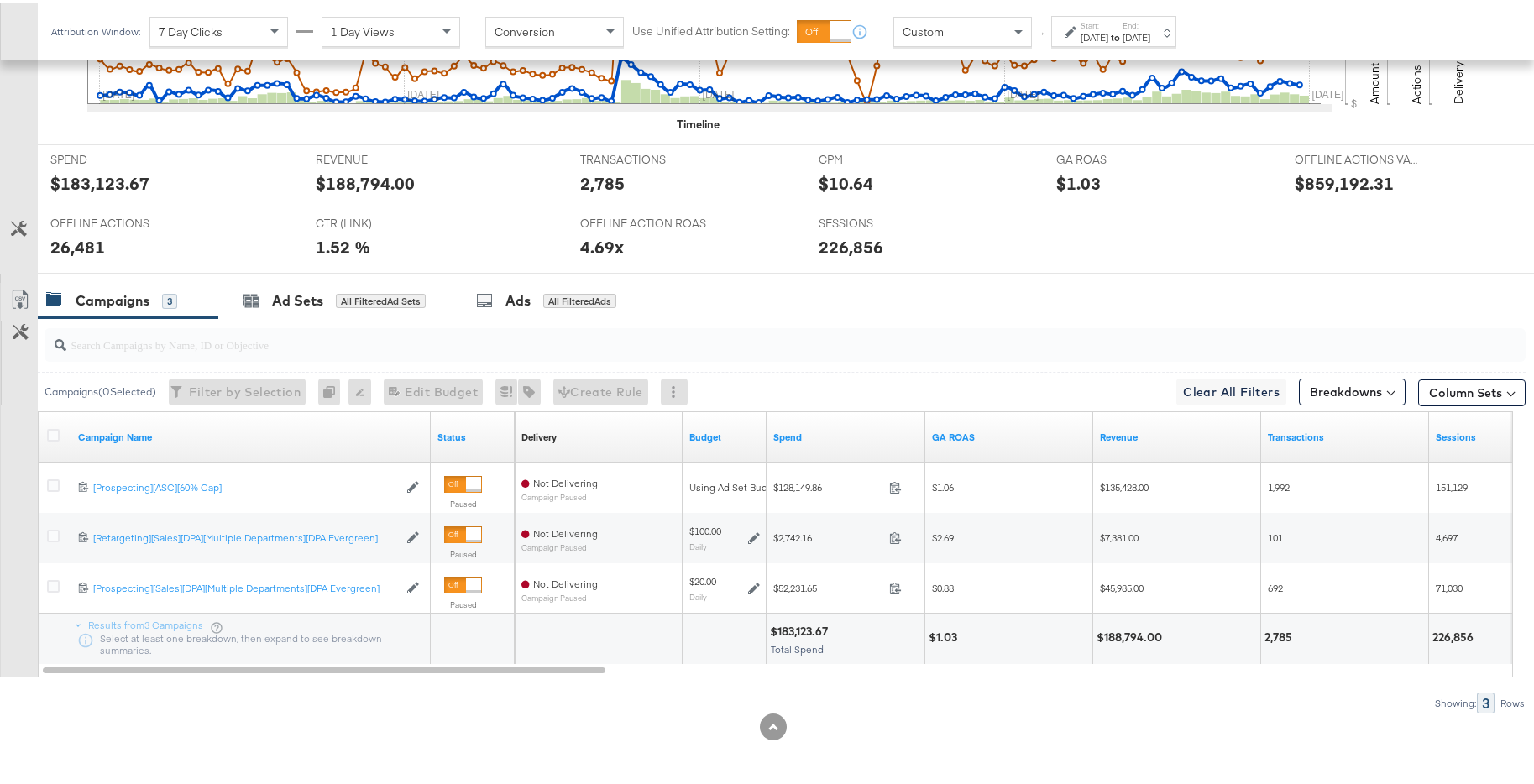
click at [1036, 710] on div at bounding box center [773, 722] width 1546 height 27
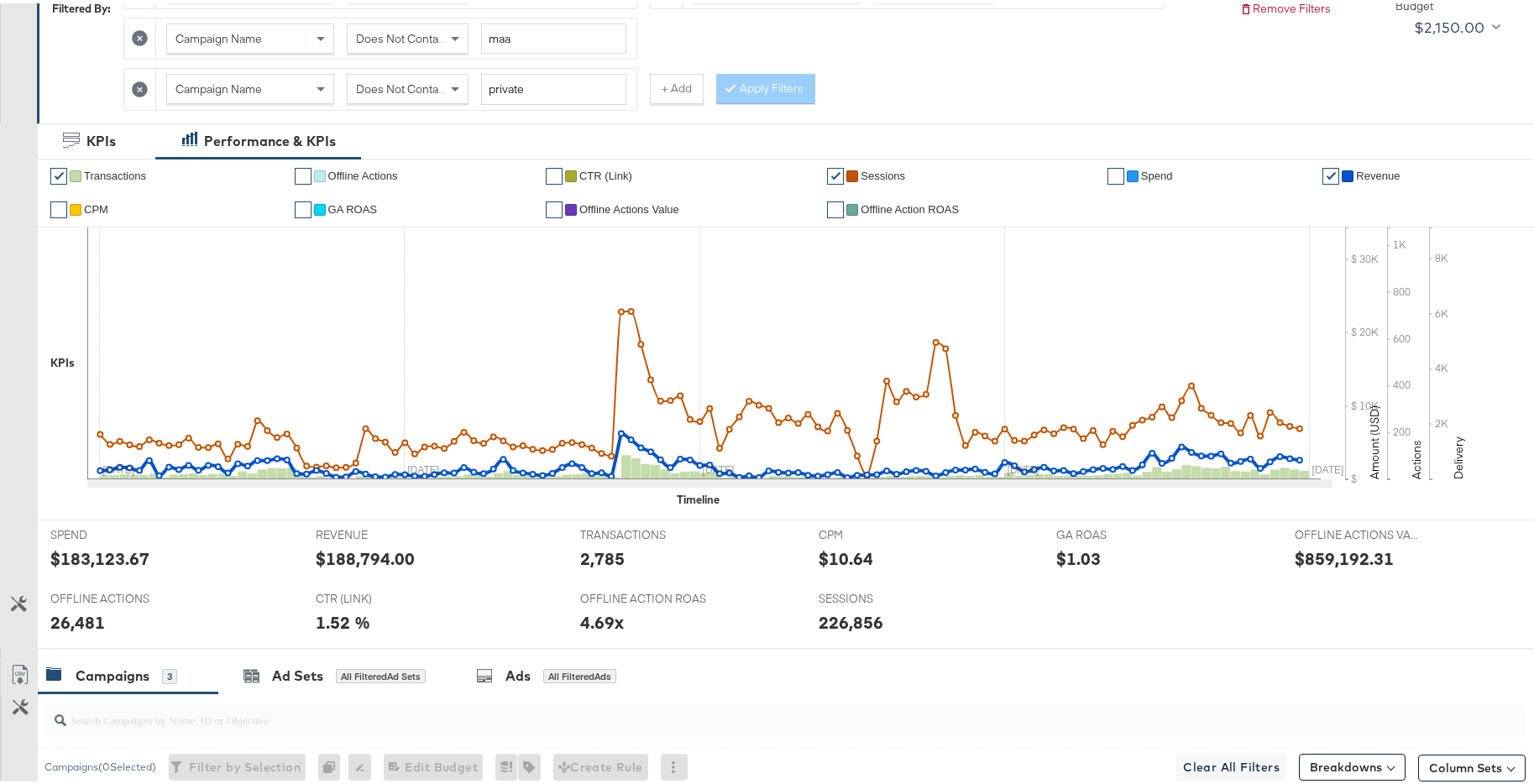
scroll to position [0, 0]
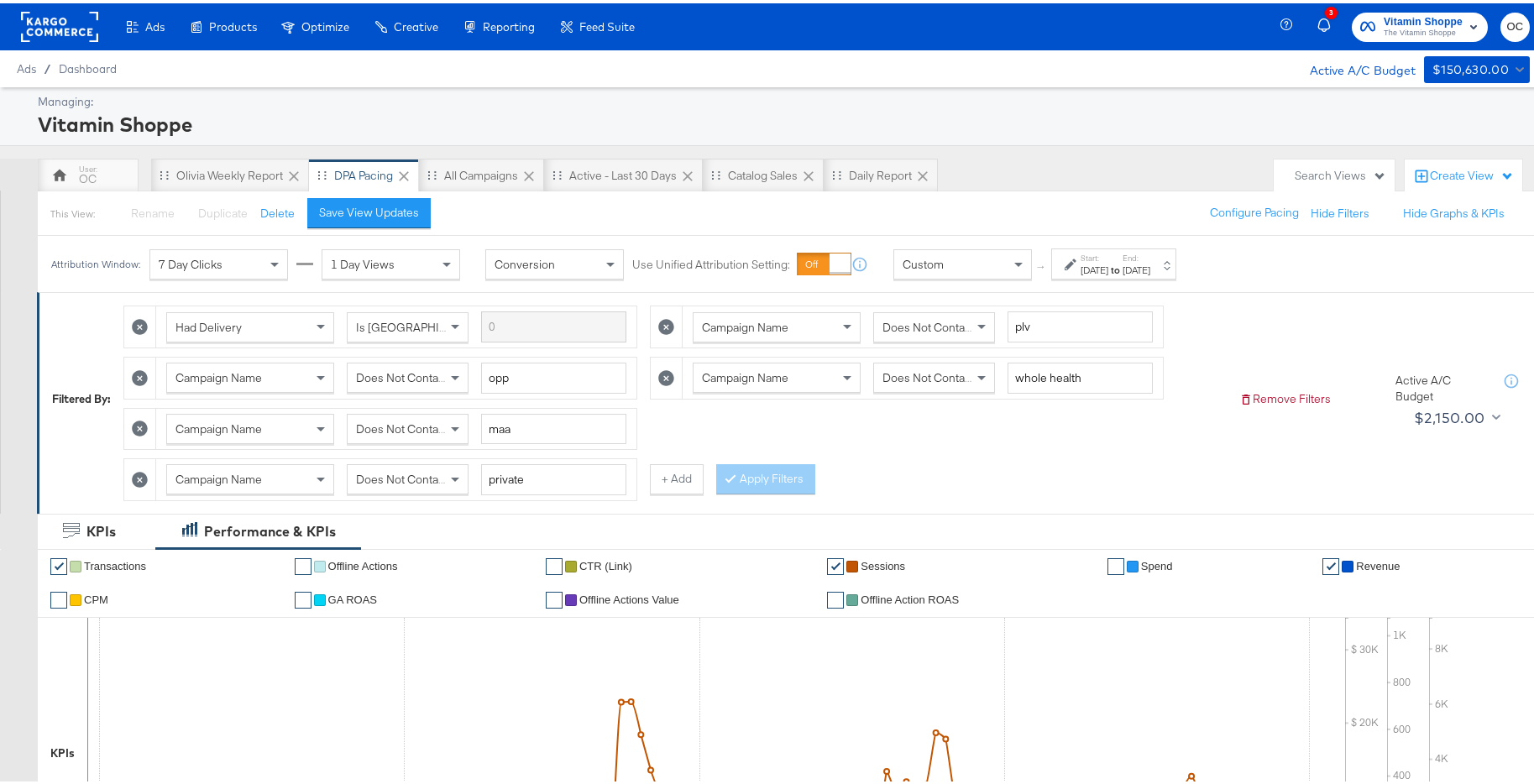
click at [428, 479] on span "Does Not Contain" at bounding box center [402, 475] width 92 height 15
click at [748, 470] on button "Apply Filters" at bounding box center [765, 476] width 99 height 30
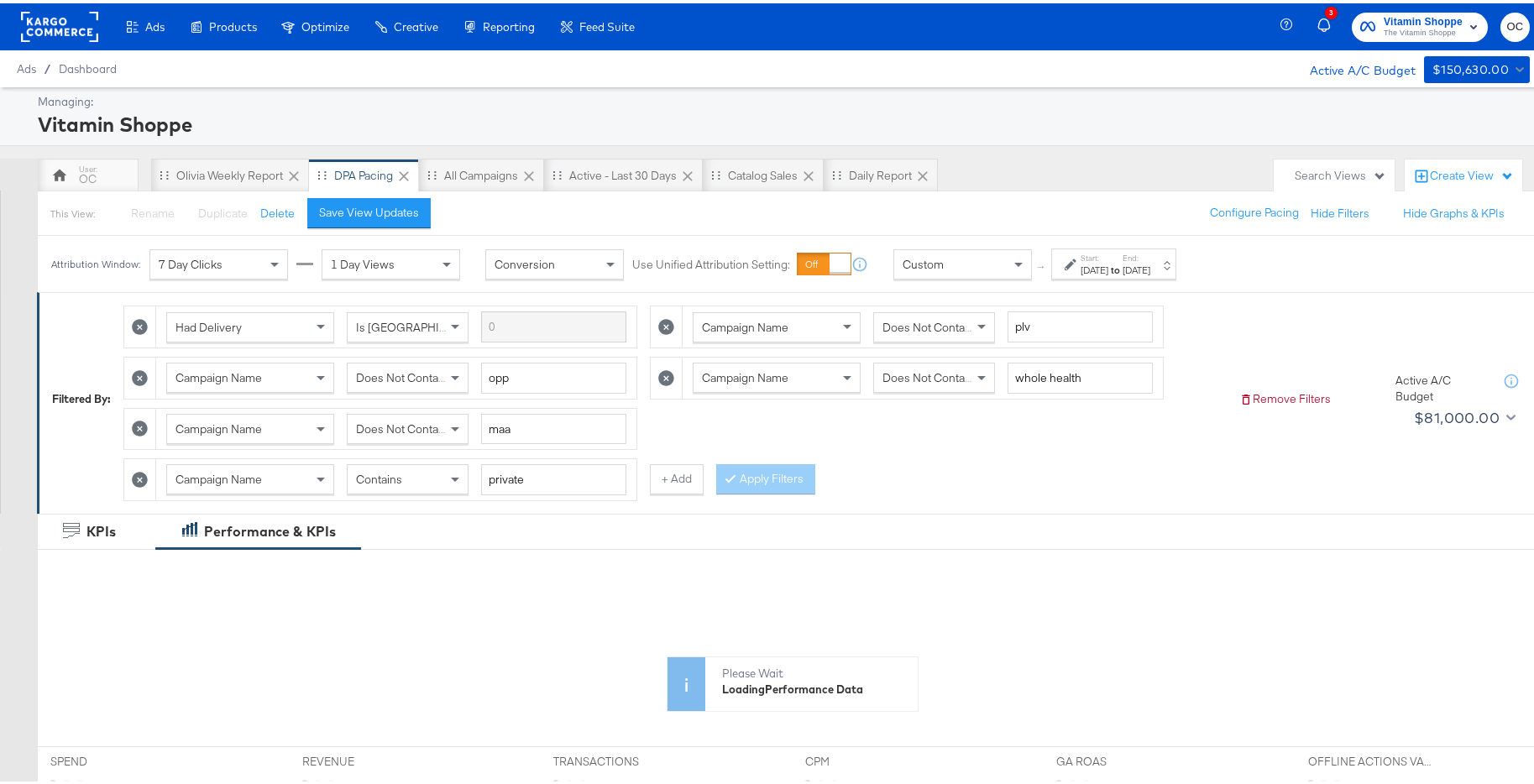
click at [1108, 273] on div "Oct 1st 2024" at bounding box center [1095, 266] width 28 height 13
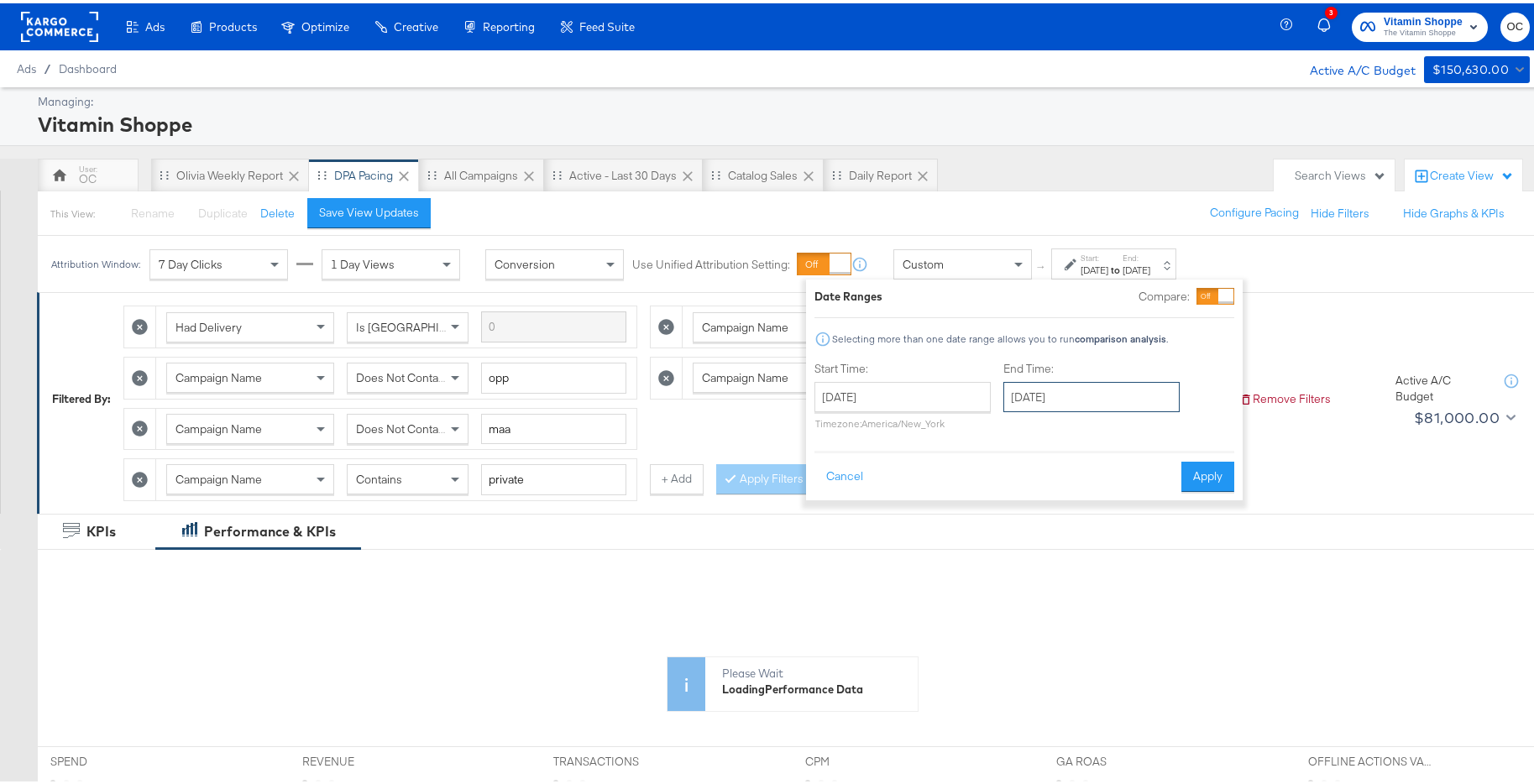
click at [1039, 398] on input "January 31st 2025" at bounding box center [1090, 393] width 176 height 30
click at [1024, 426] on span "‹" at bounding box center [1022, 427] width 26 height 25
click at [1025, 425] on span "‹" at bounding box center [1022, 427] width 26 height 25
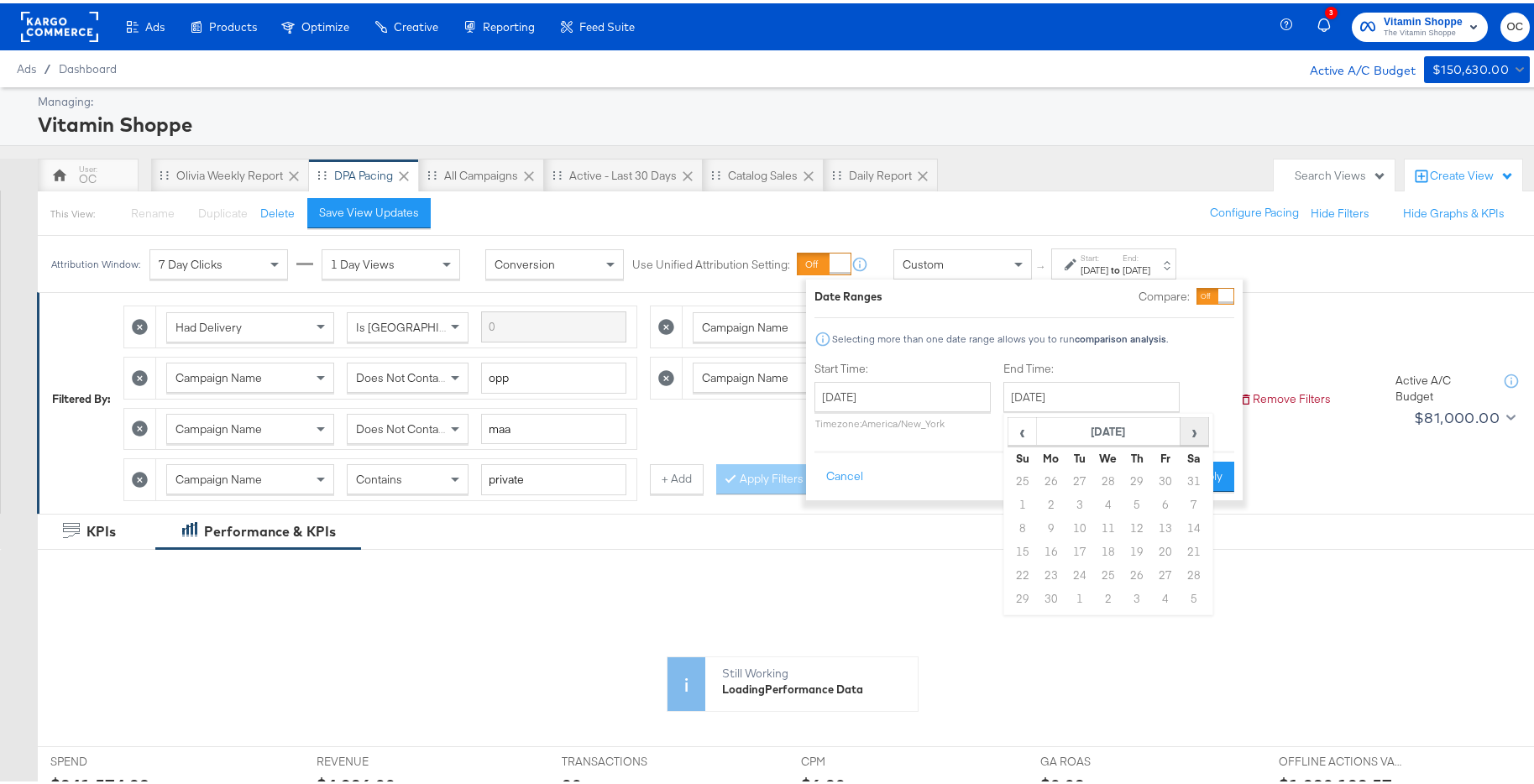
click at [1200, 432] on span "›" at bounding box center [1194, 427] width 26 height 25
click at [1134, 578] on td "31" at bounding box center [1136, 572] width 29 height 23
type input "October 31st 2024"
click at [1193, 486] on button "Apply" at bounding box center [1207, 473] width 53 height 30
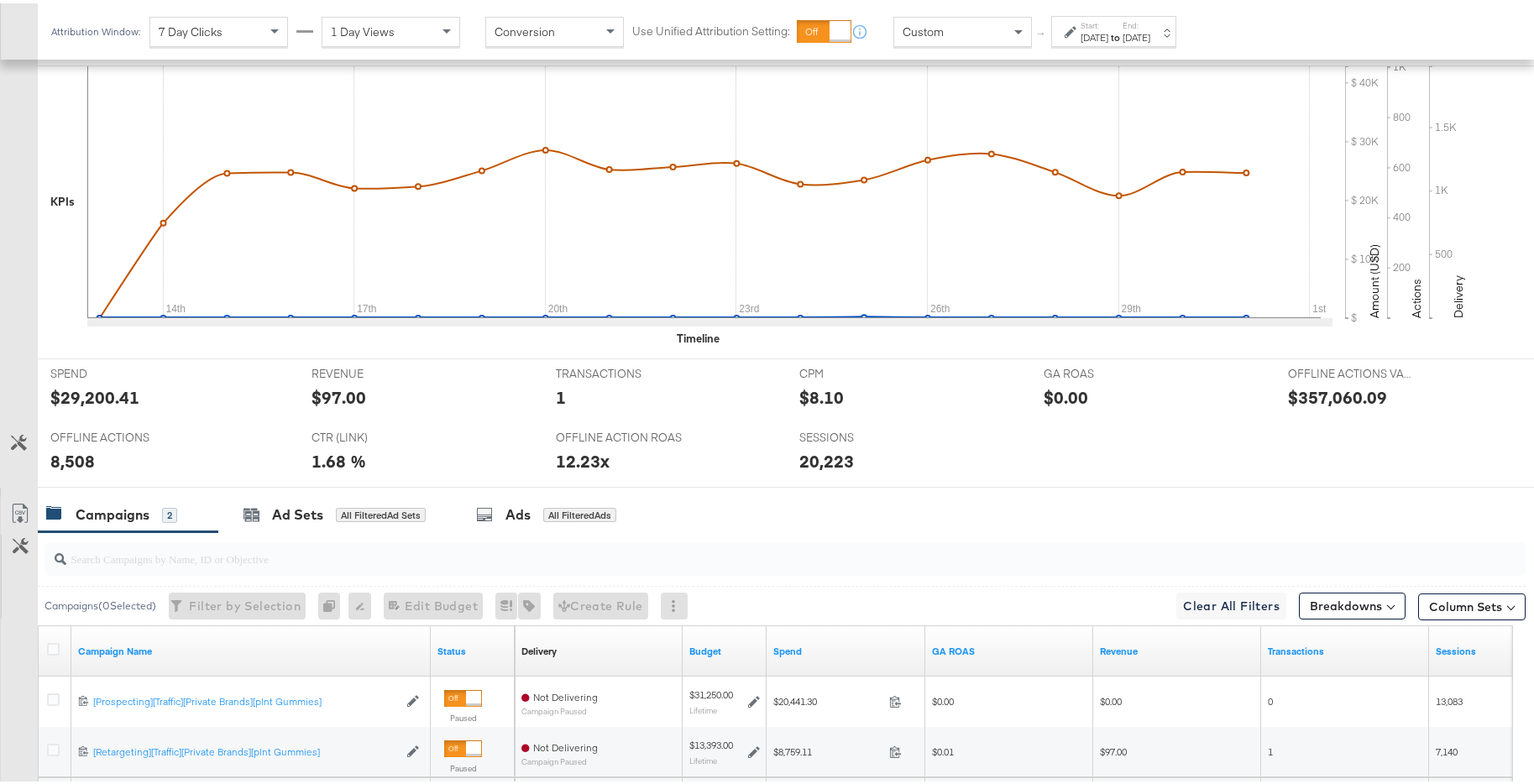
scroll to position [715, 0]
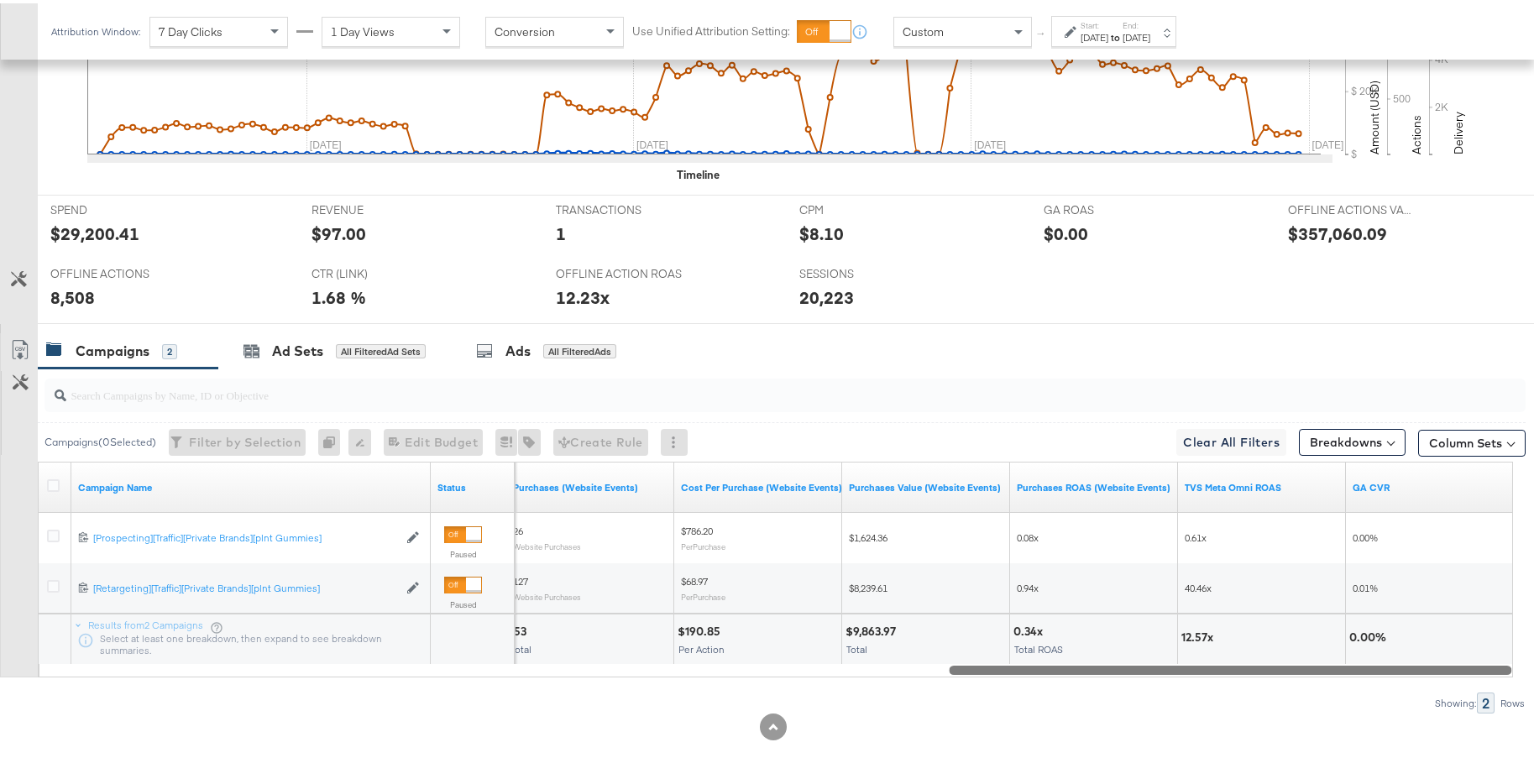
drag, startPoint x: 550, startPoint y: 666, endPoint x: 1400, endPoint y: 638, distance: 850.5
click at [1400, 638] on div "Campaign Name Status Purchases (Website Events) Cost Per Purchase (Website Even…" at bounding box center [776, 566] width 1475 height 216
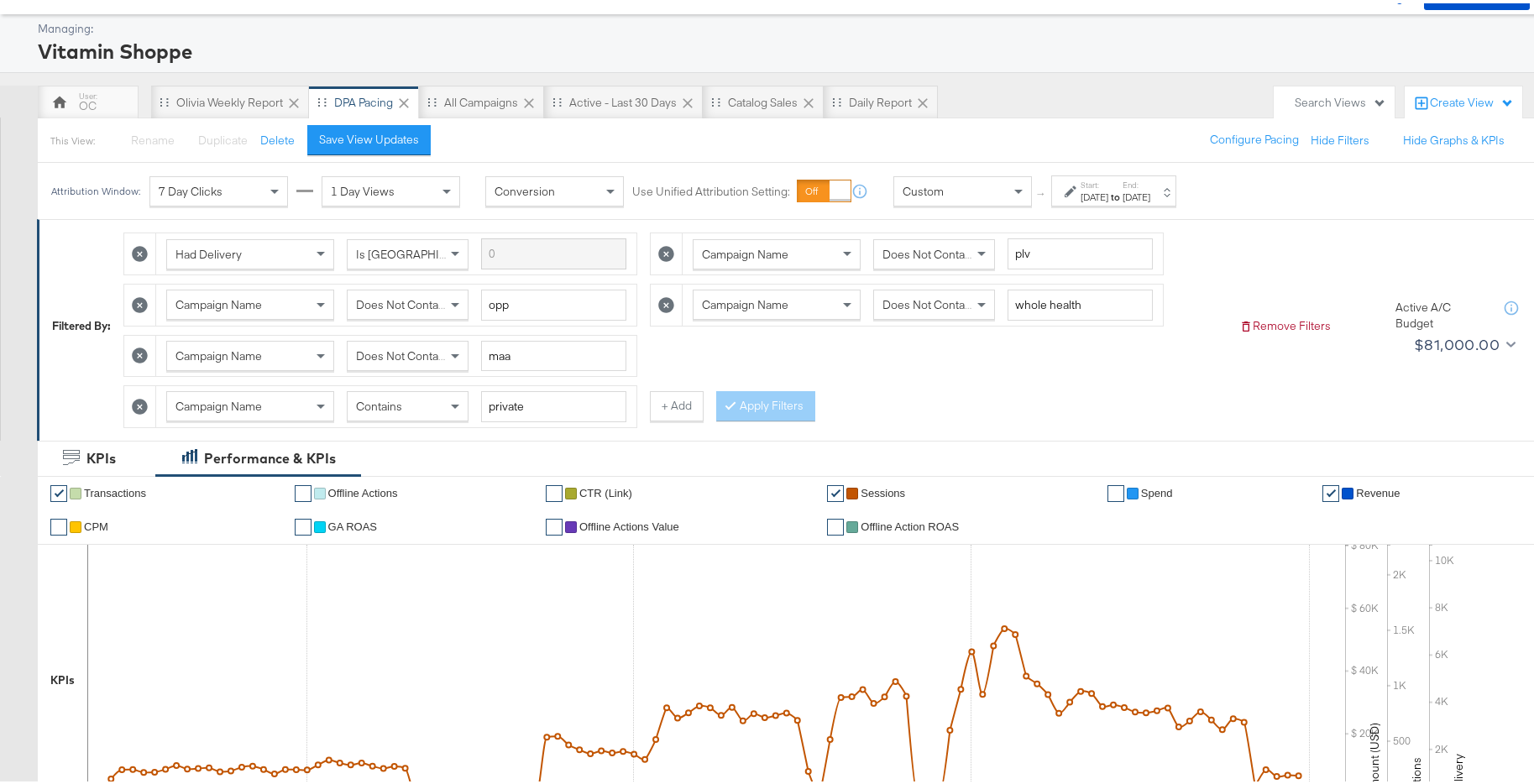
scroll to position [57, 0]
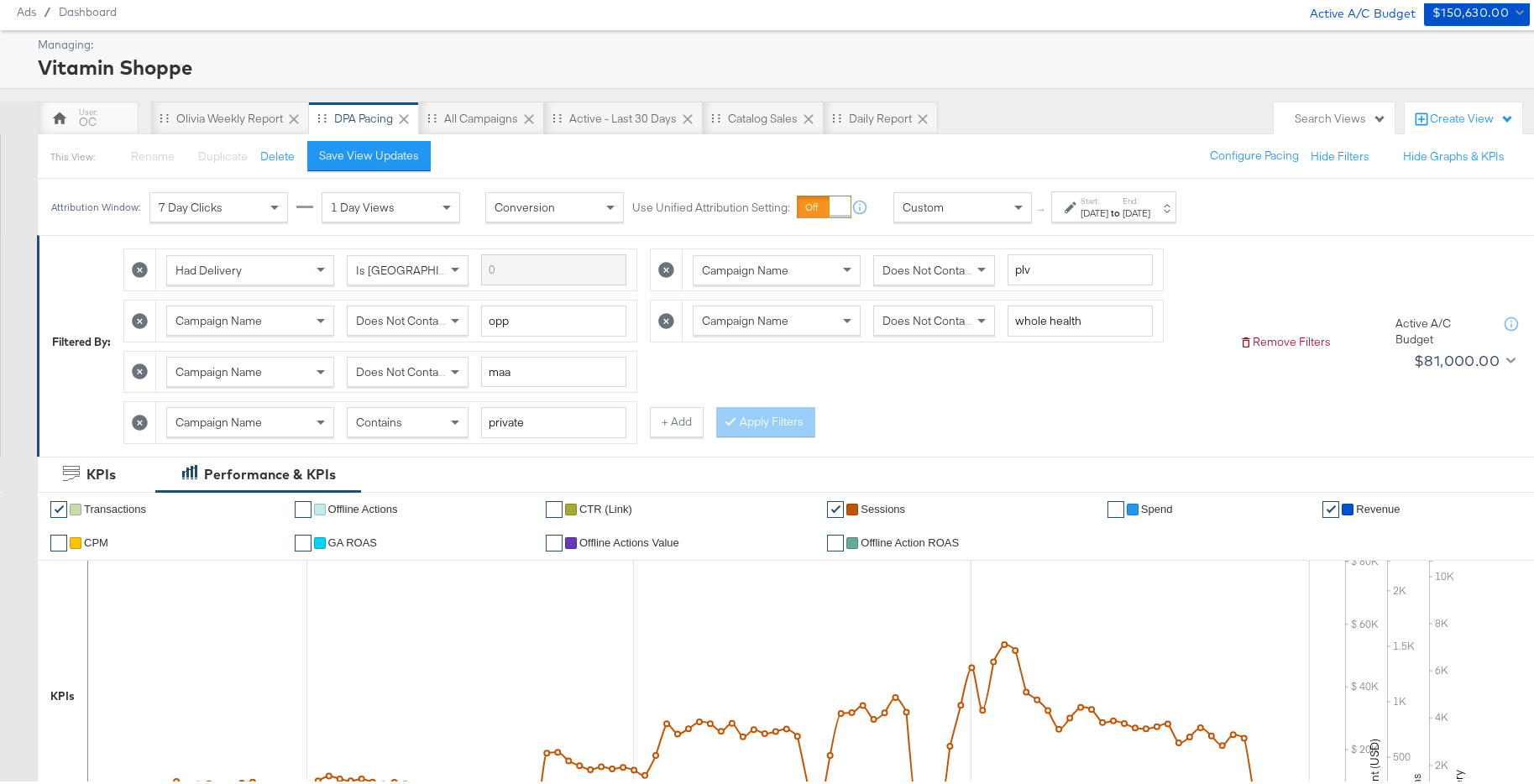
click at [1168, 217] on div "Start: Oct 1st 2024 to End: Oct 31st 2024" at bounding box center [1114, 204] width 125 height 31
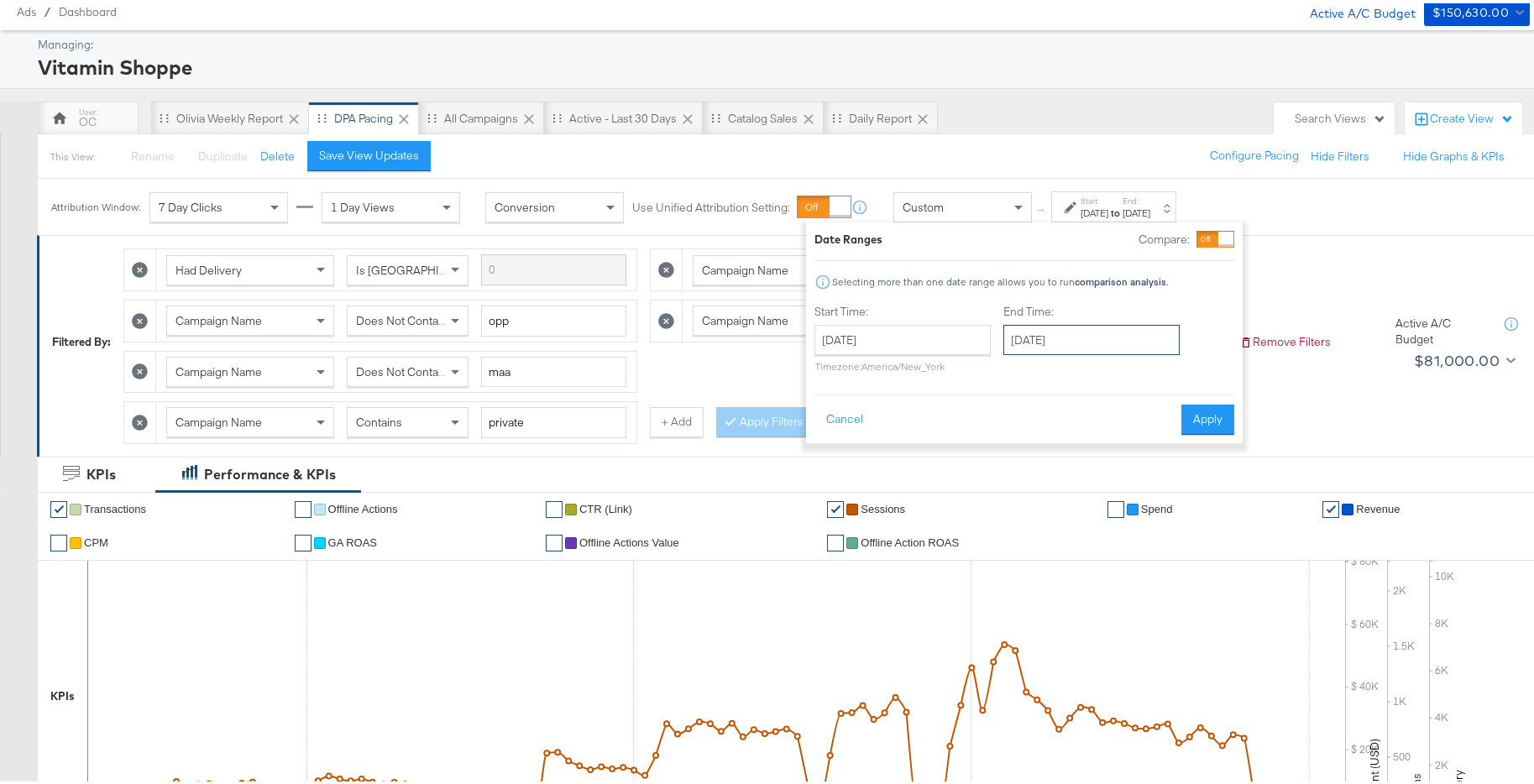
click at [1134, 344] on input "October 31st 2024" at bounding box center [1090, 336] width 176 height 30
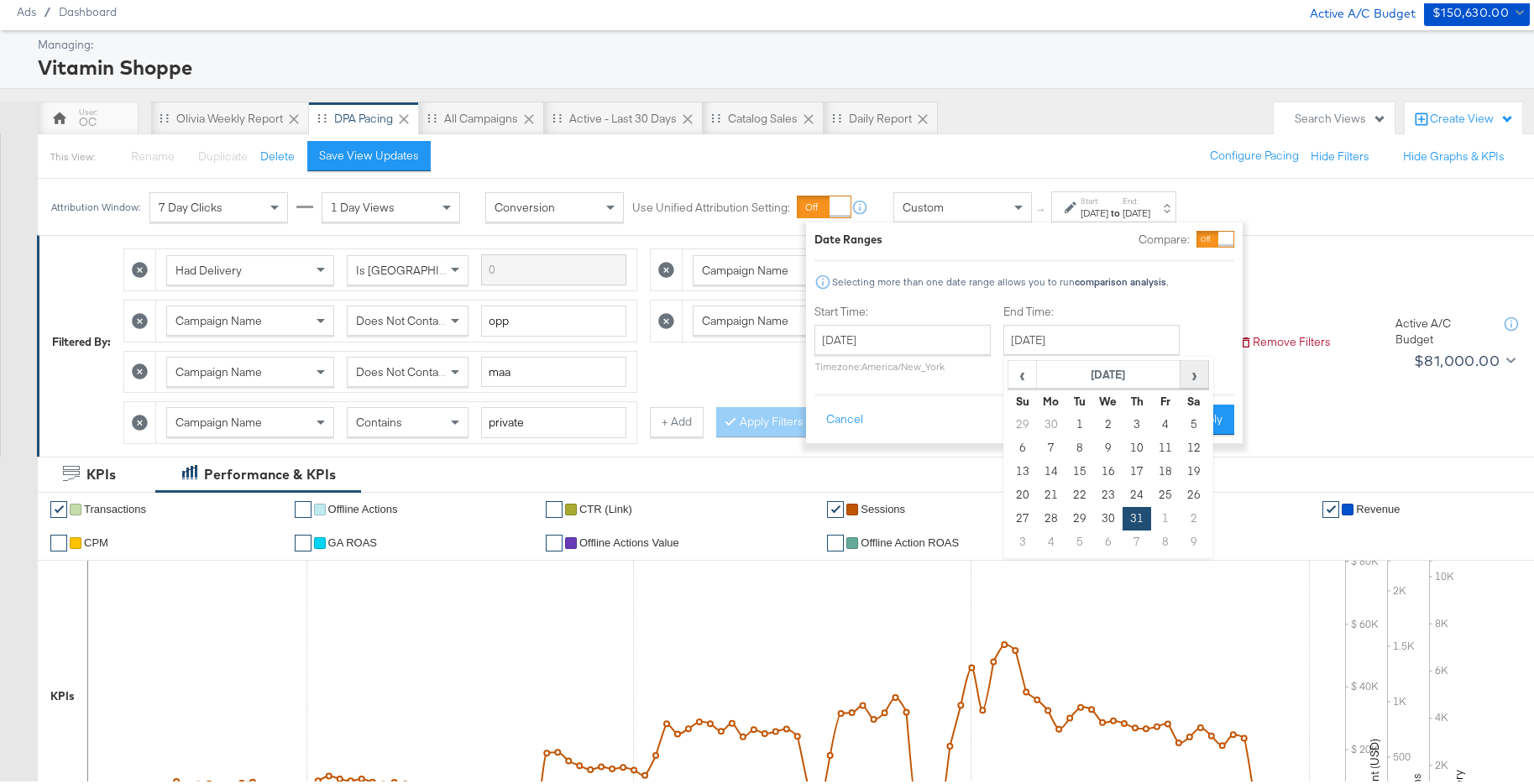
click at [1193, 378] on span "›" at bounding box center [1194, 371] width 26 height 25
click at [1160, 522] on td "31" at bounding box center [1165, 515] width 29 height 23
type input "January 31st 2025"
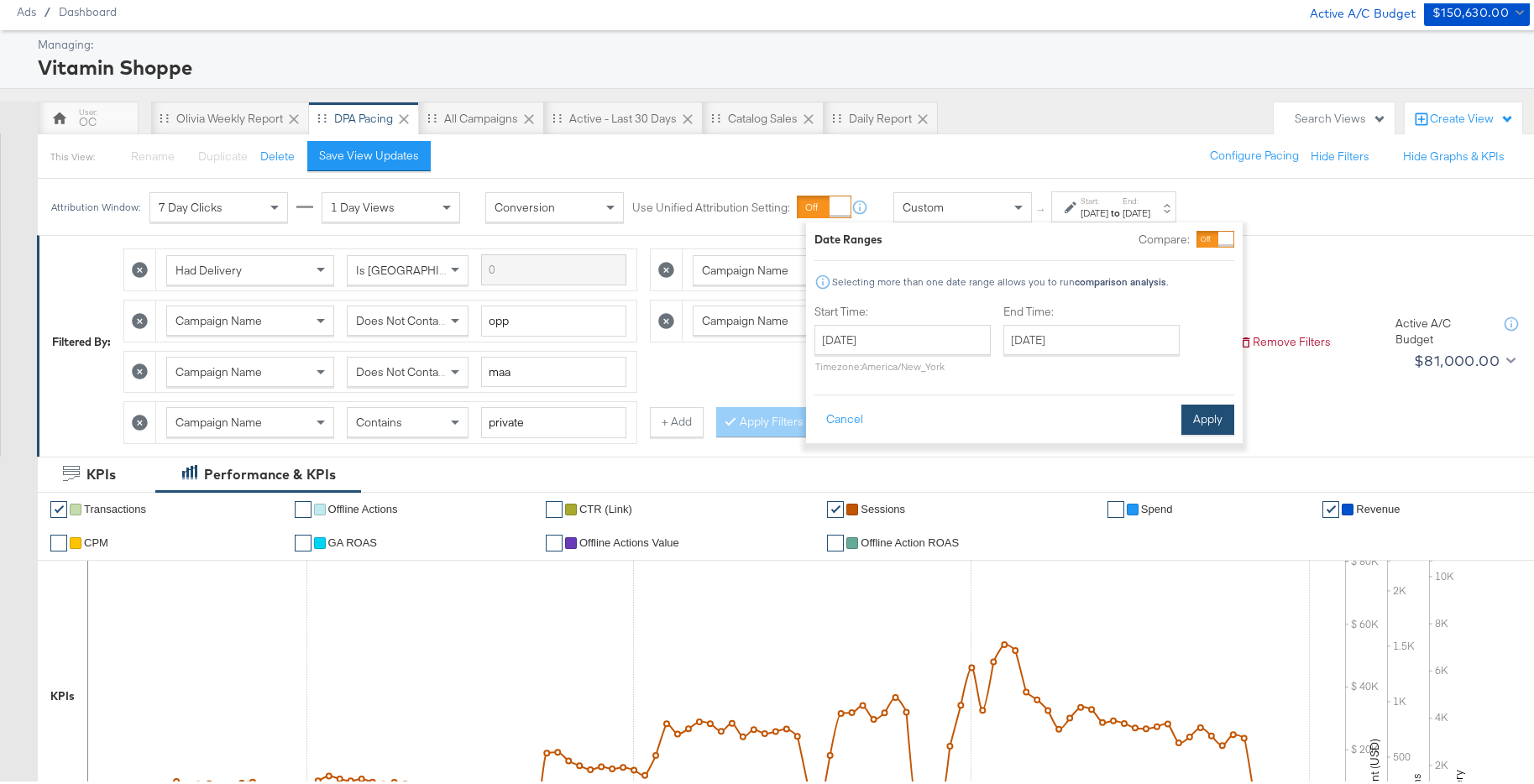
click at [1215, 423] on button "Apply" at bounding box center [1207, 416] width 53 height 30
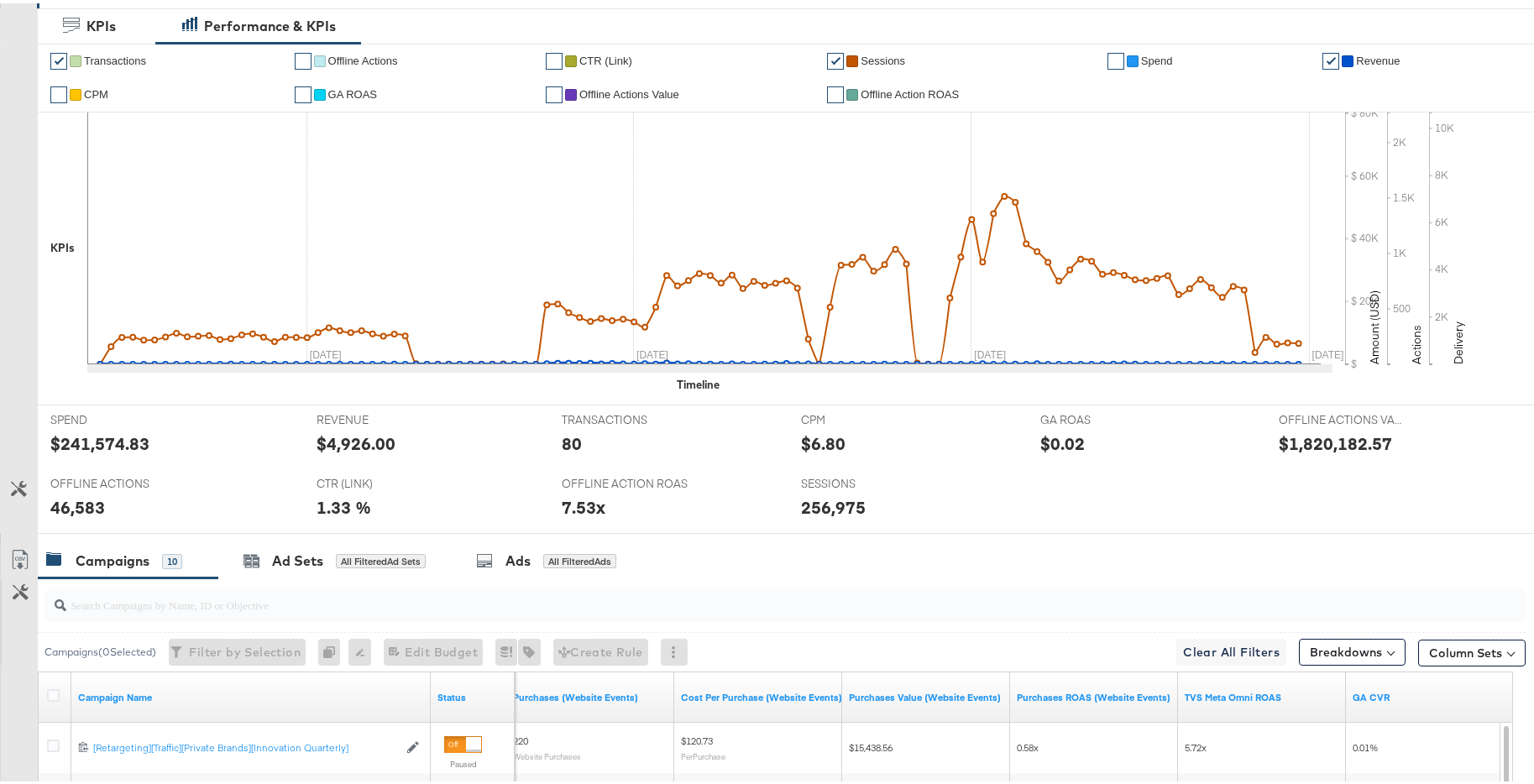
scroll to position [922, 0]
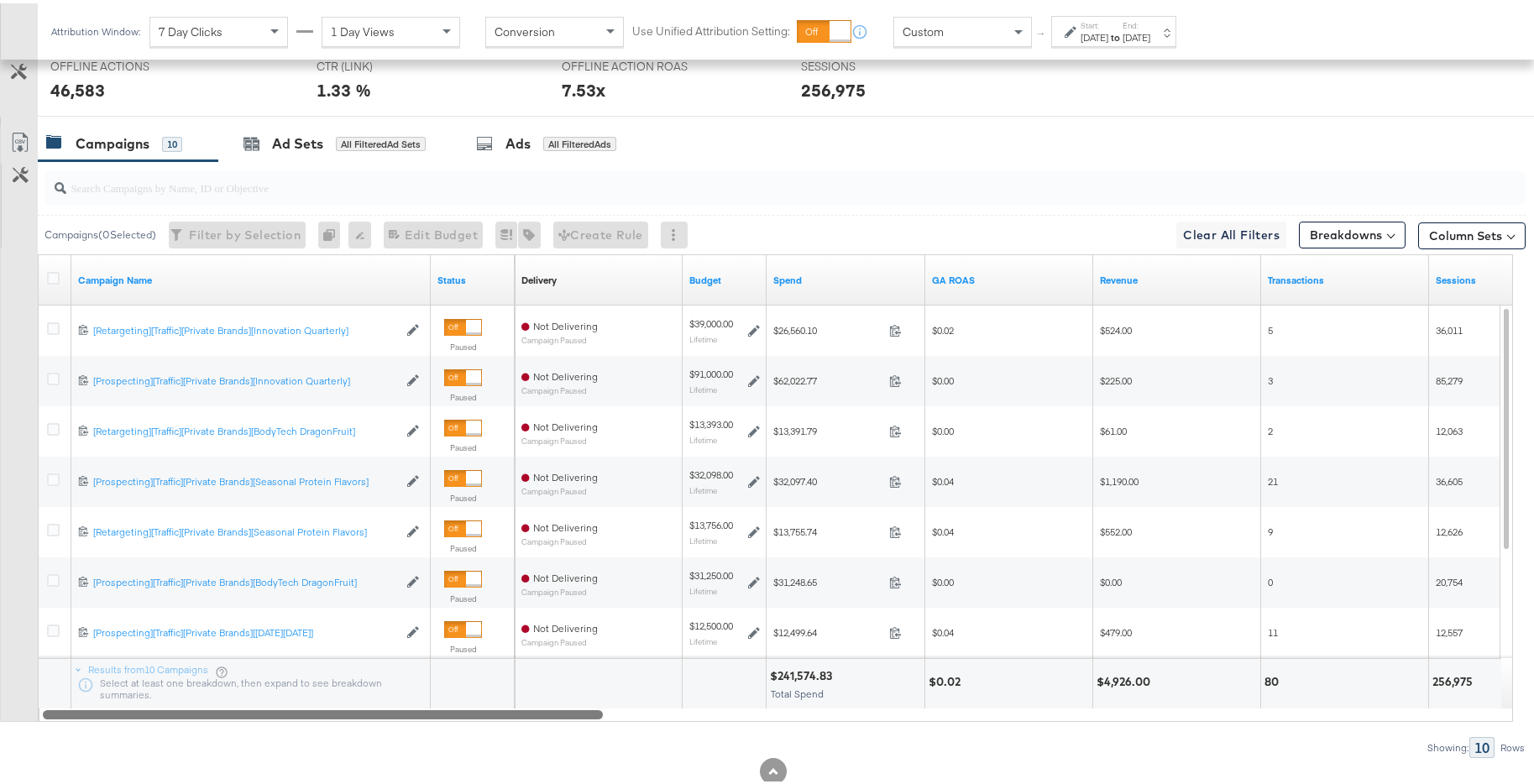
drag, startPoint x: 1105, startPoint y: 707, endPoint x: 13, endPoint y: 678, distance: 1092.4
click at [13, 678] on div "Customize KPIs Export as CSV Campaign Name Status Delivery Sorting Unavailable …" at bounding box center [763, 485] width 1525 height 468
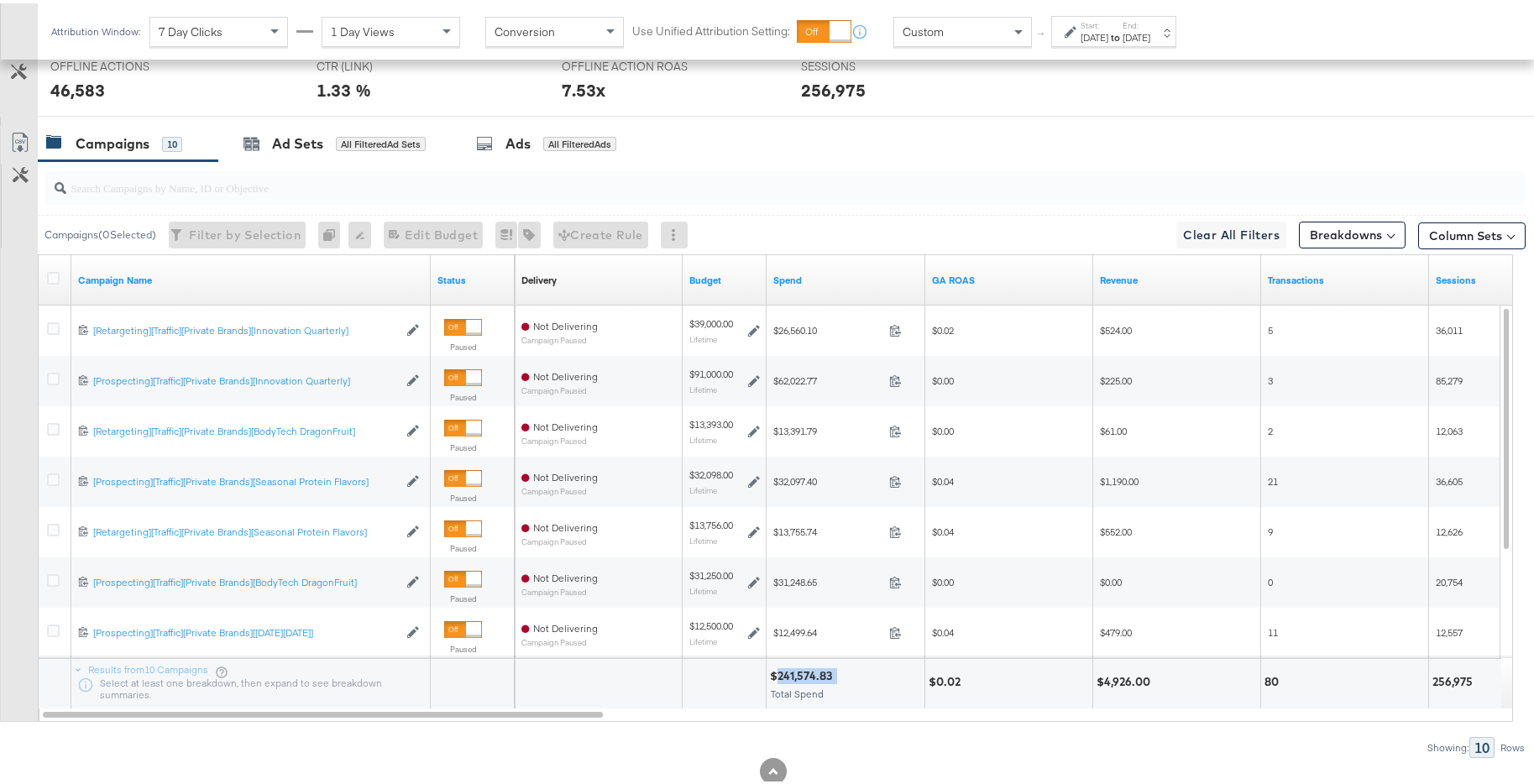
drag, startPoint x: 822, startPoint y: 672, endPoint x: 779, endPoint y: 672, distance: 43.0
click at [779, 672] on div "$241,574.83" at bounding box center [845, 672] width 151 height 16
copy div "241,574.83"
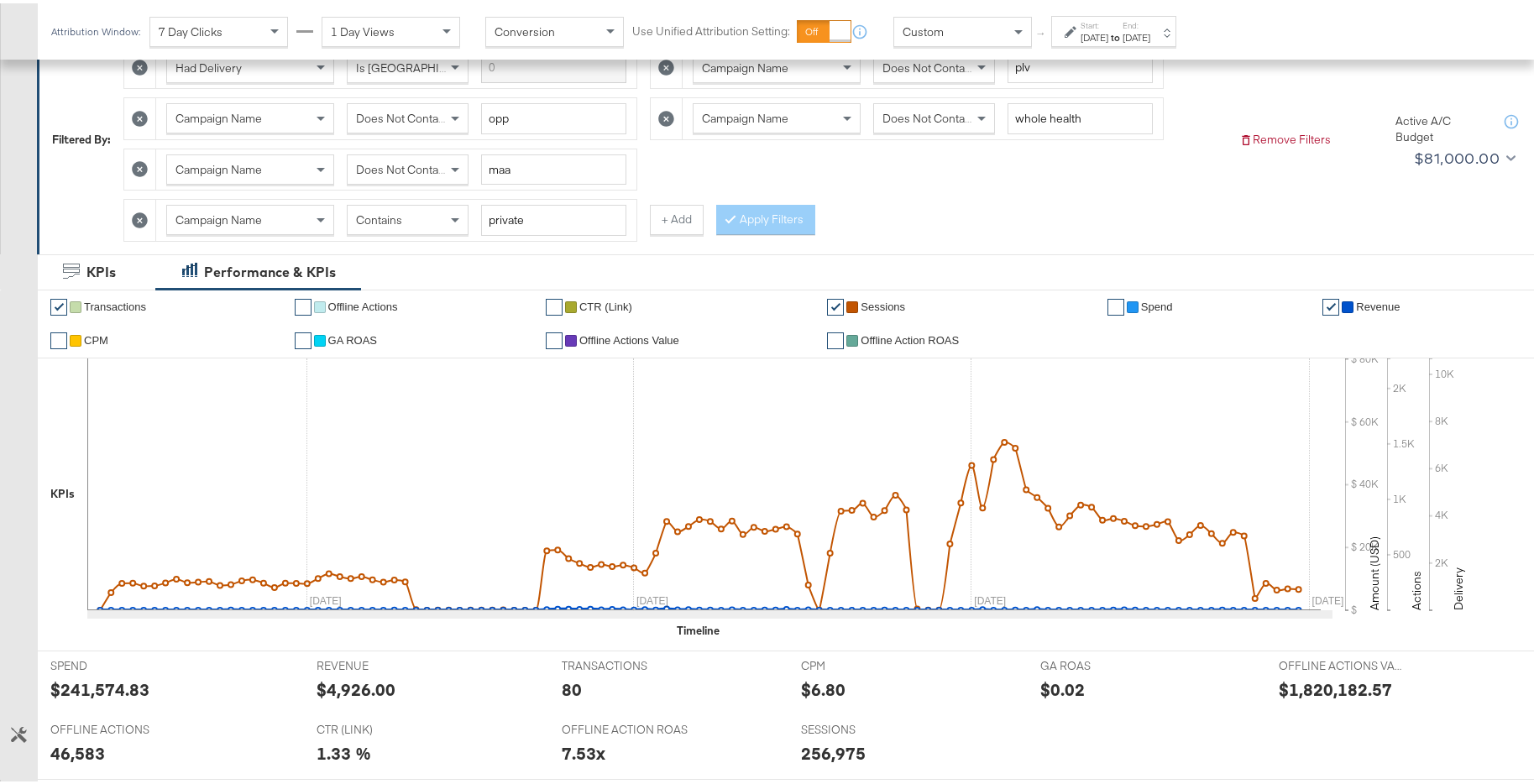
scroll to position [193, 0]
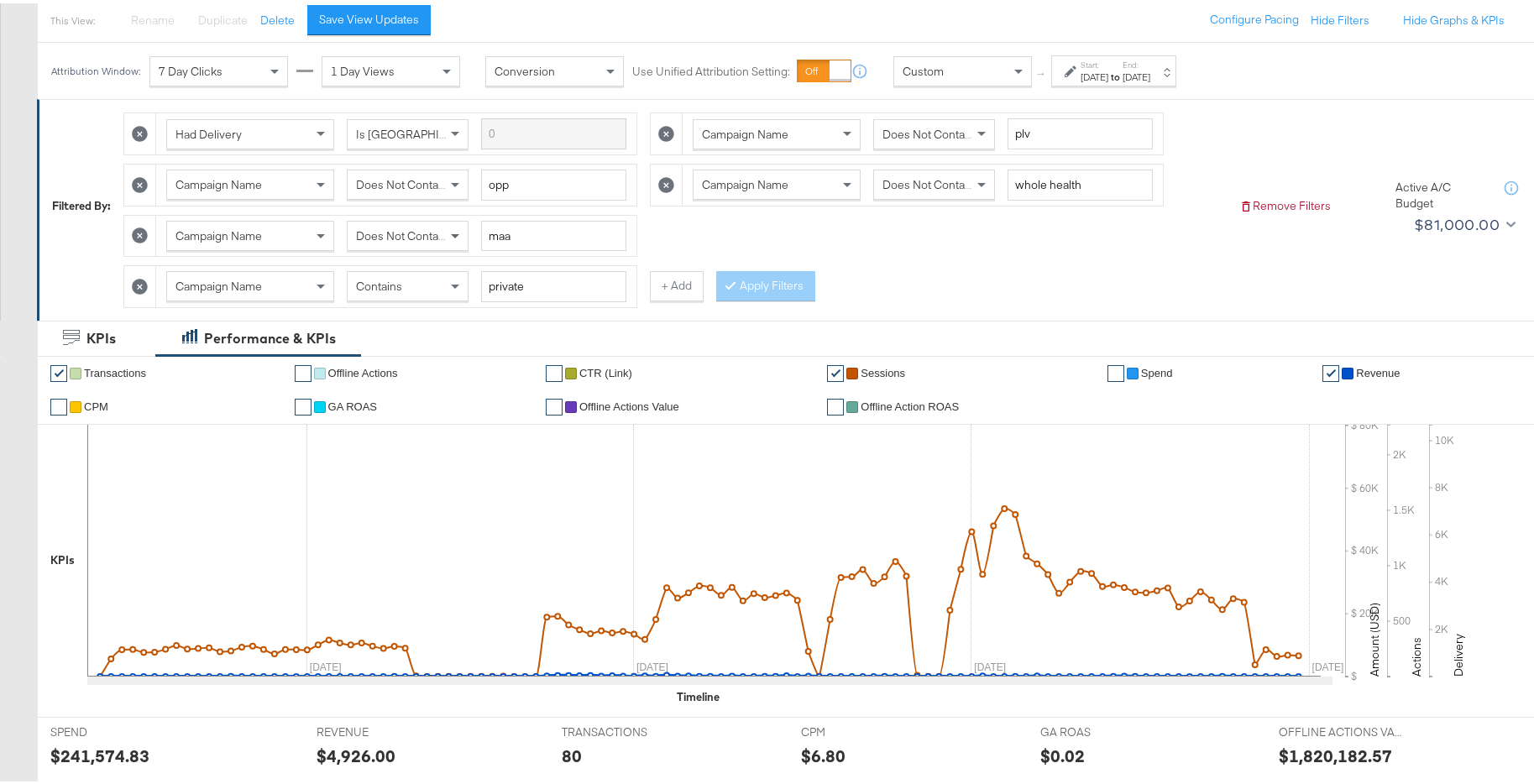
click at [458, 239] on span at bounding box center [457, 232] width 21 height 29
click at [441, 286] on div "Contains" at bounding box center [407, 282] width 120 height 29
click at [781, 286] on button "Apply Filters" at bounding box center [765, 282] width 99 height 30
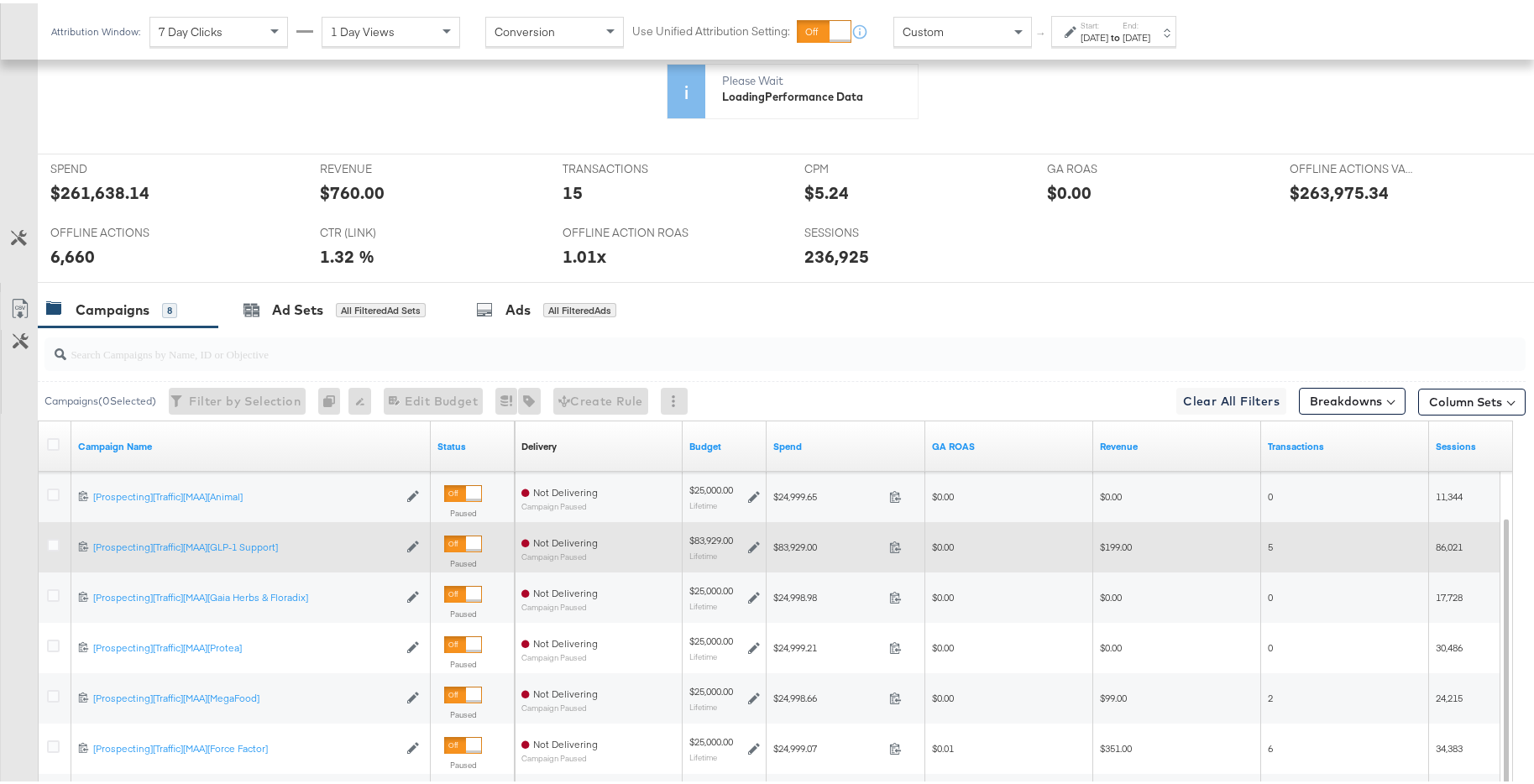
scroll to position [803, 0]
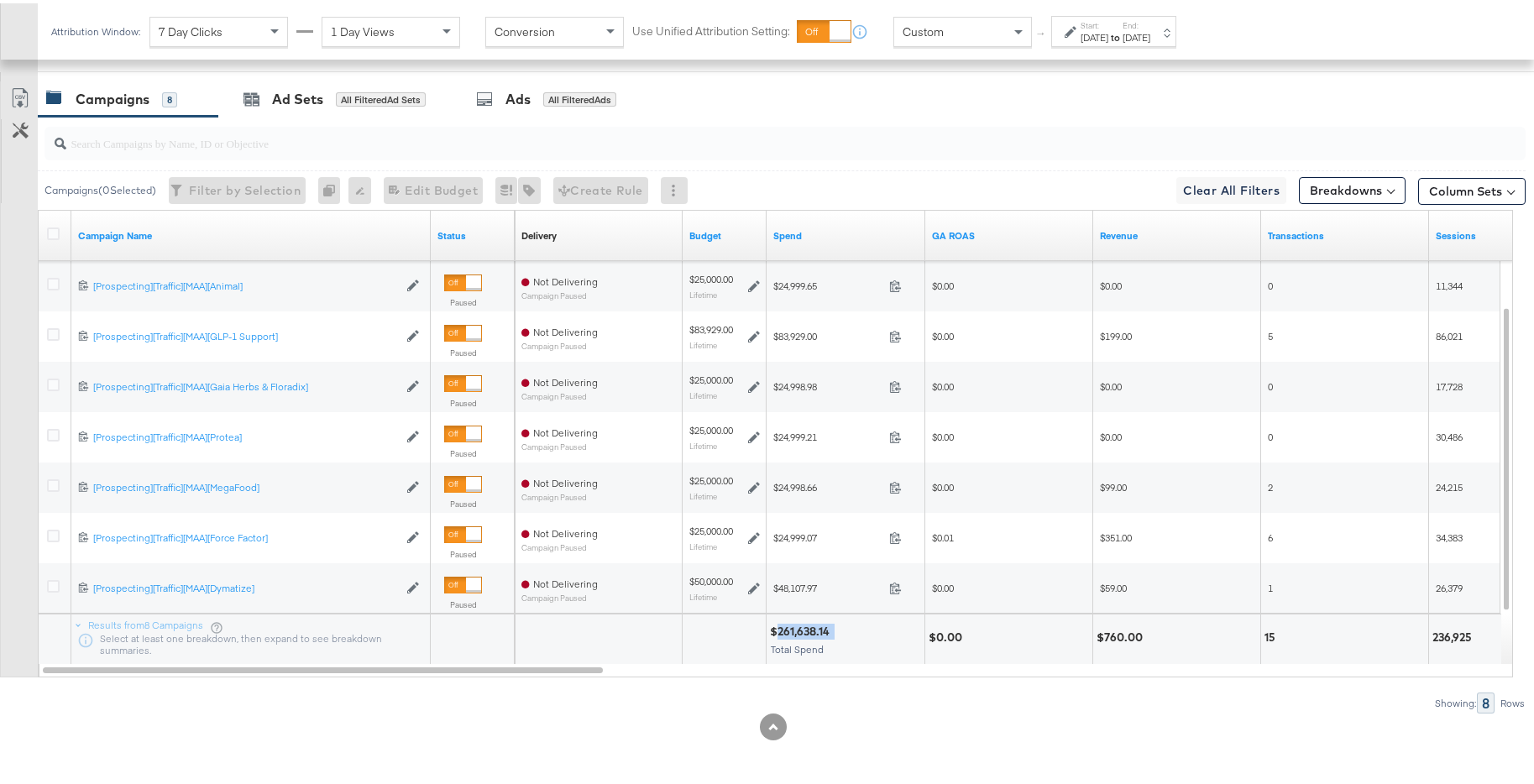
drag, startPoint x: 816, startPoint y: 628, endPoint x: 780, endPoint y: 628, distance: 36.0
click at [780, 628] on div "$261,638.14" at bounding box center [845, 628] width 151 height 16
copy div "261,638.14"
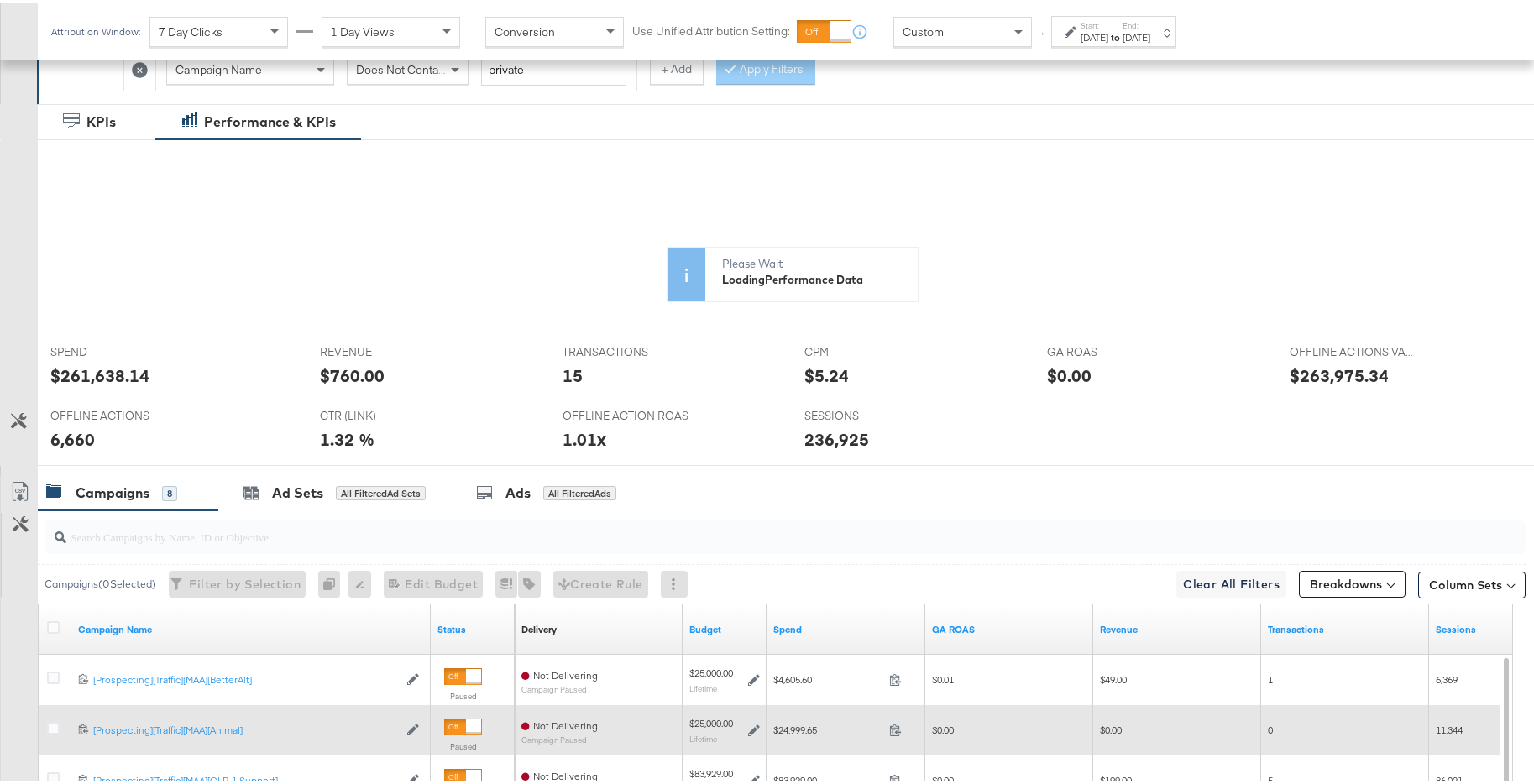
scroll to position [226, 0]
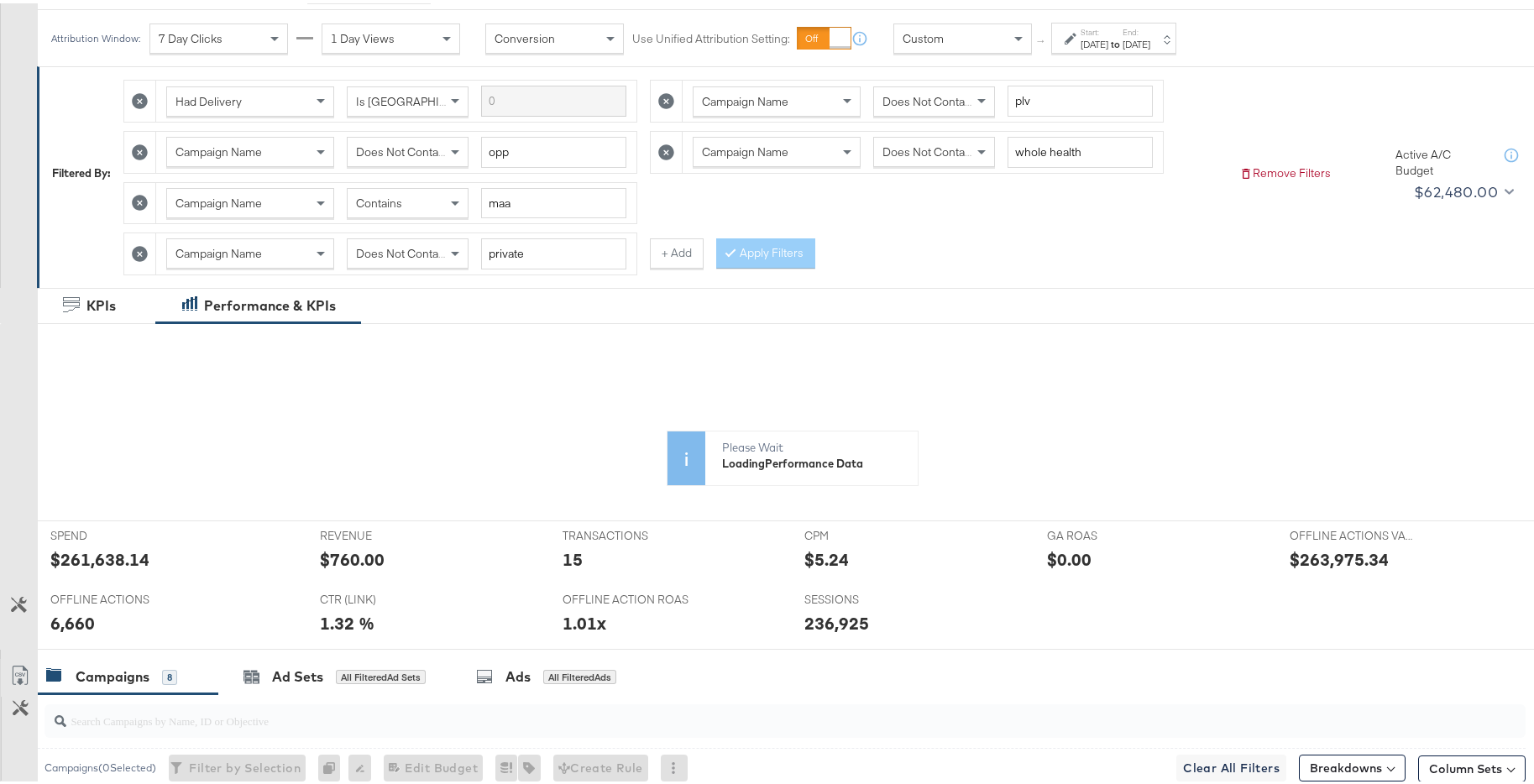
click at [430, 199] on div "Contains" at bounding box center [407, 199] width 120 height 29
drag, startPoint x: 777, startPoint y: 264, endPoint x: 705, endPoint y: 305, distance: 82.9
click at [776, 264] on button "Apply Filters" at bounding box center [765, 249] width 99 height 30
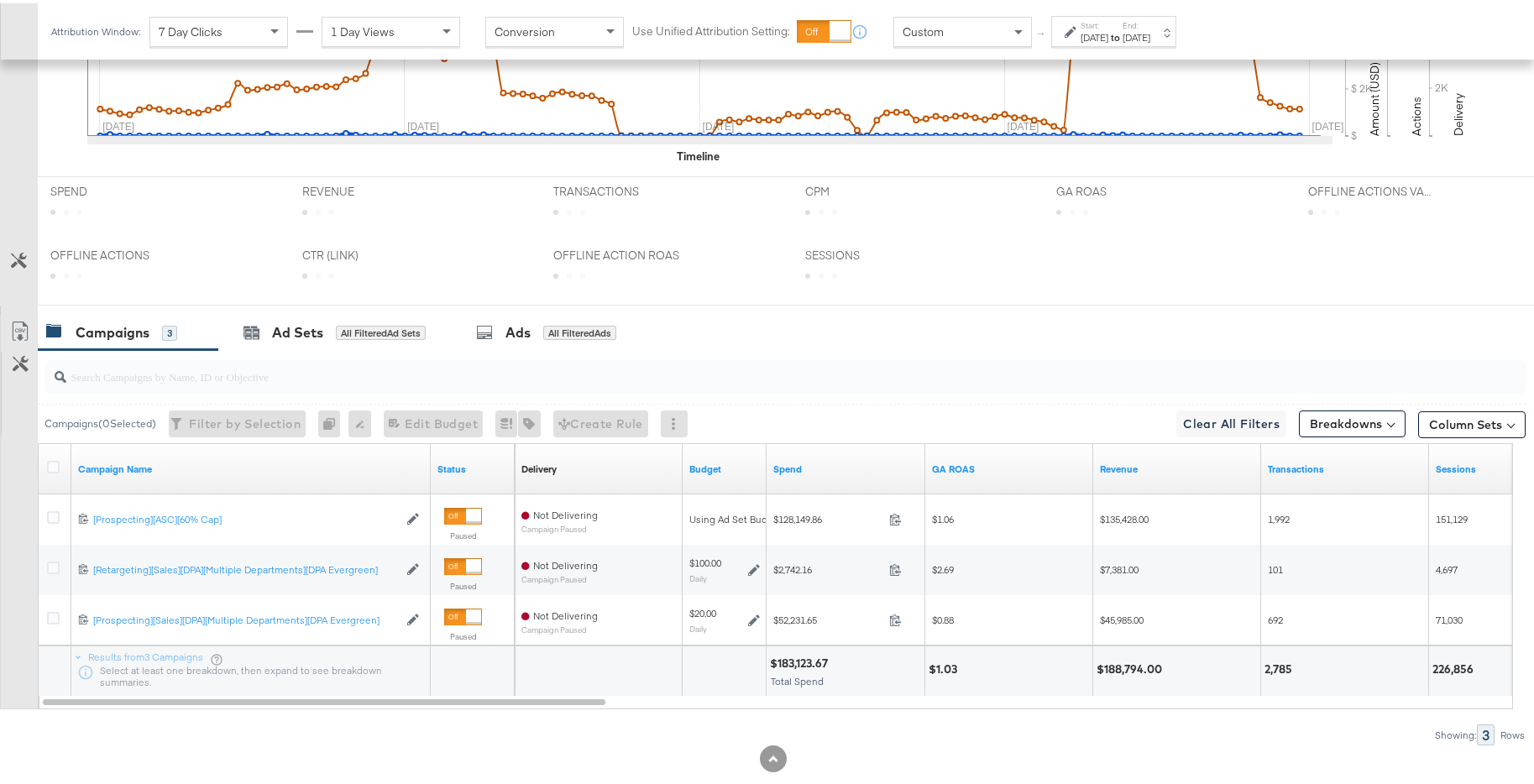
scroll to position [765, 0]
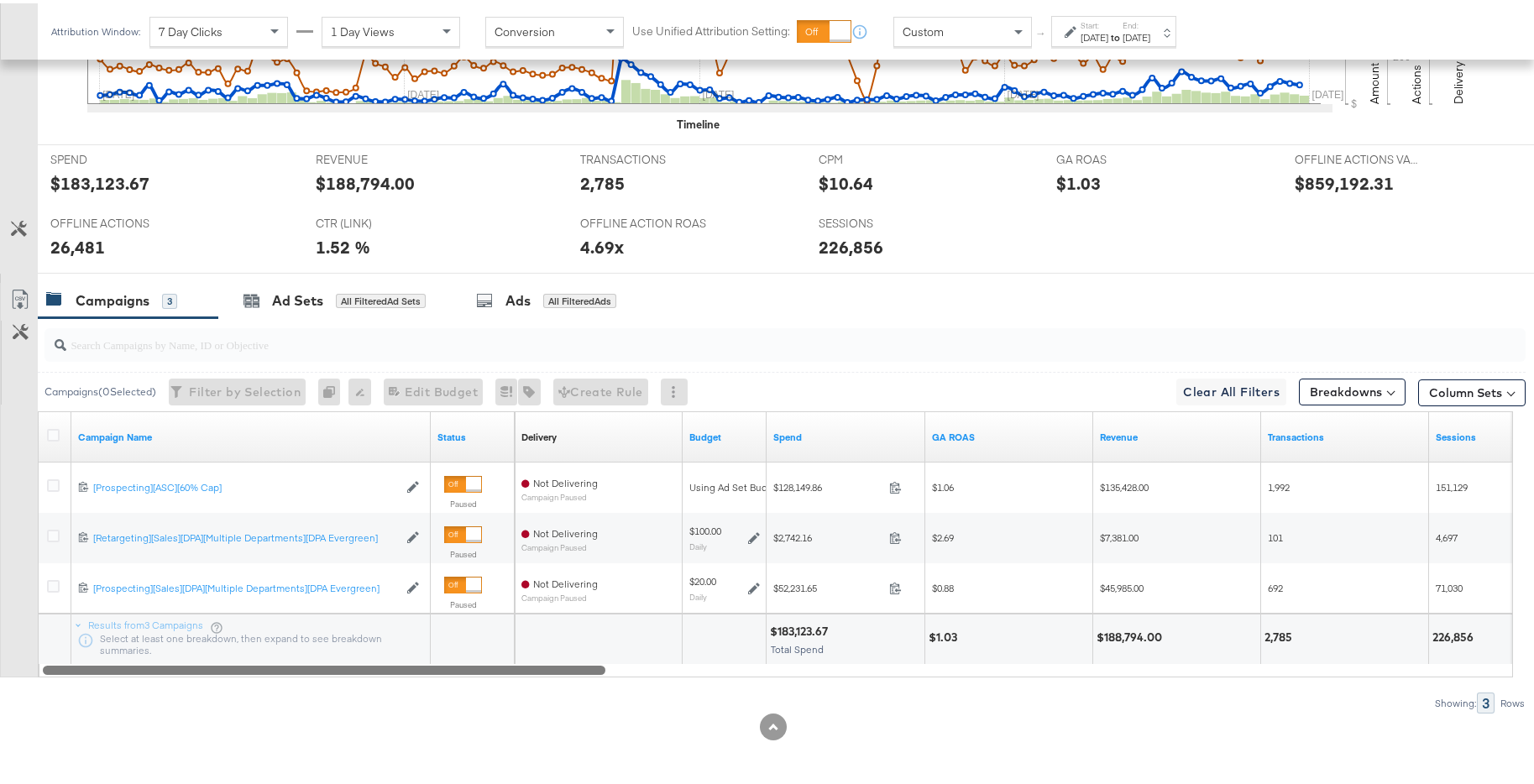
drag, startPoint x: 569, startPoint y: 669, endPoint x: 467, endPoint y: 660, distance: 102.4
click at [467, 660] on div at bounding box center [323, 665] width 562 height 14
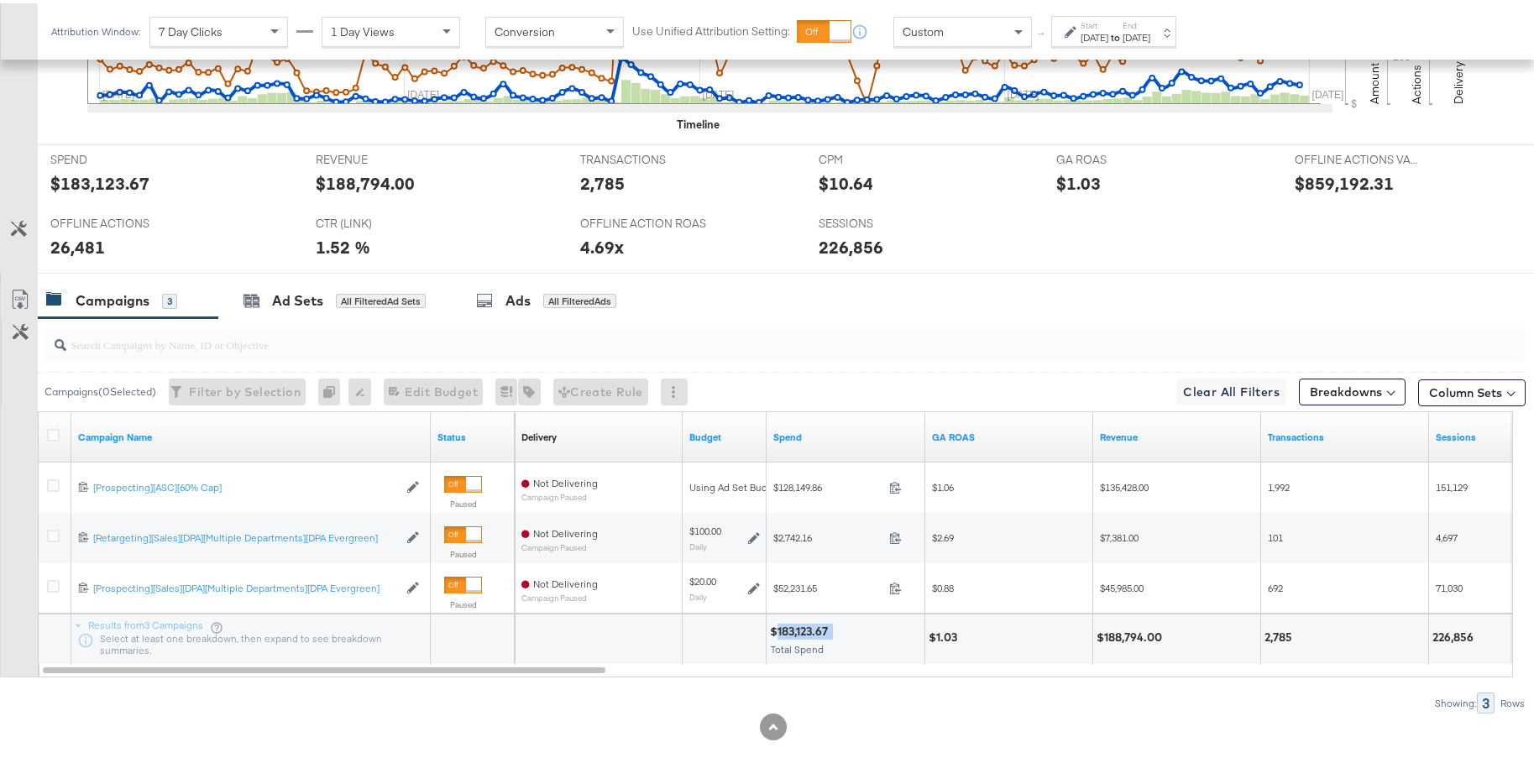
drag, startPoint x: 840, startPoint y: 628, endPoint x: 776, endPoint y: 631, distance: 64.1
click at [776, 631] on div "$183,123.67" at bounding box center [845, 628] width 151 height 16
copy div "183,123.67"
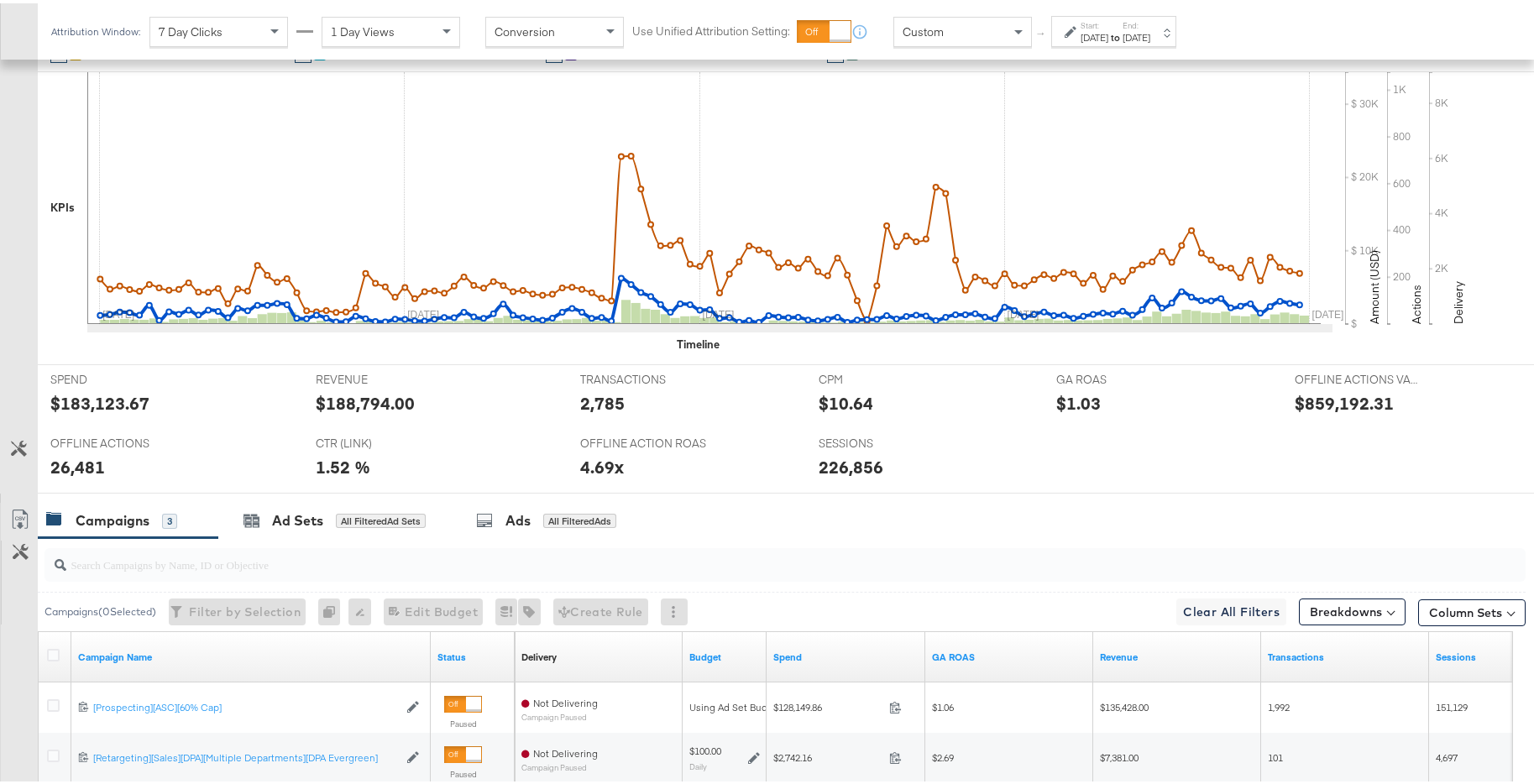
scroll to position [428, 0]
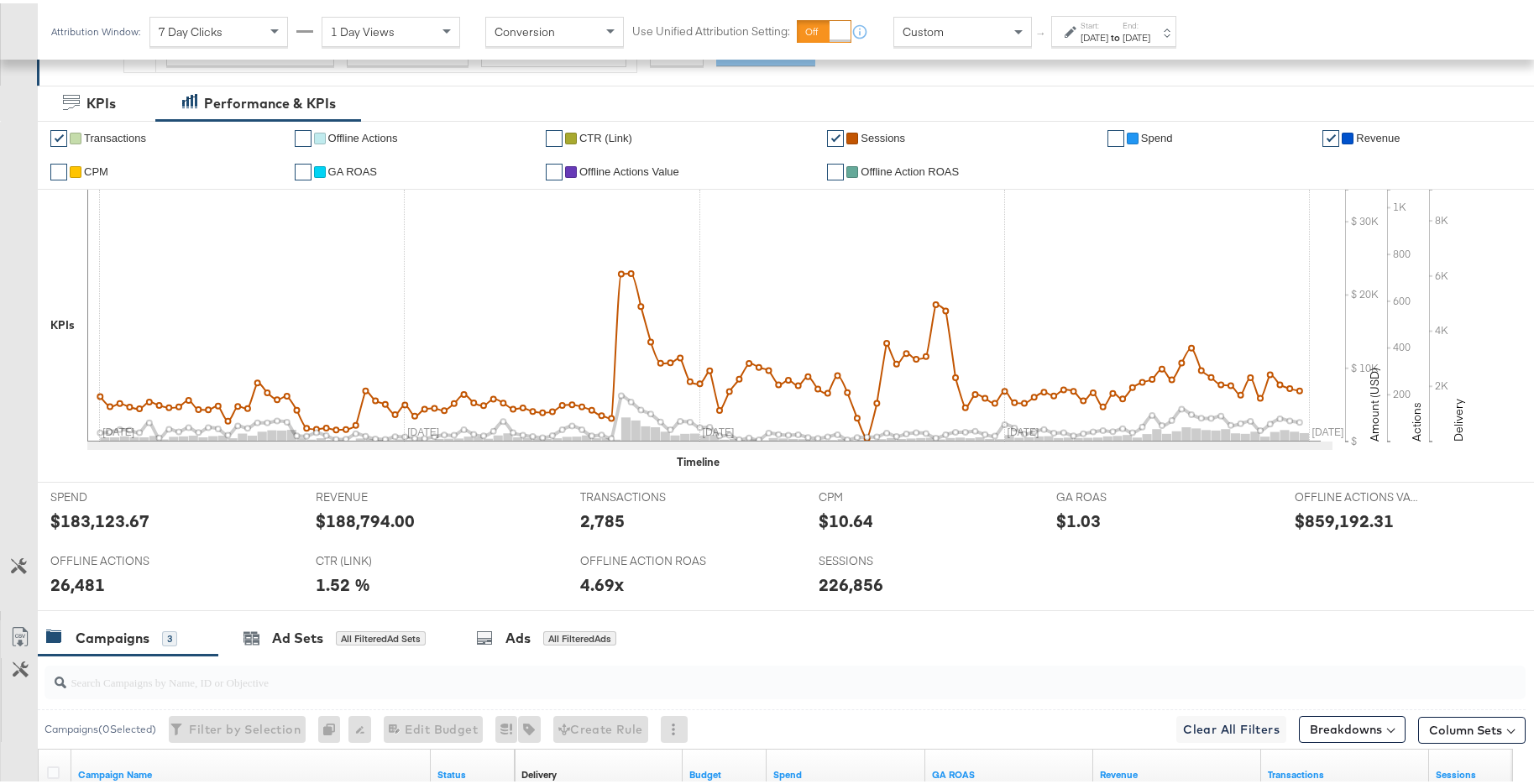
click at [831, 134] on link "✔" at bounding box center [835, 134] width 16 height 16
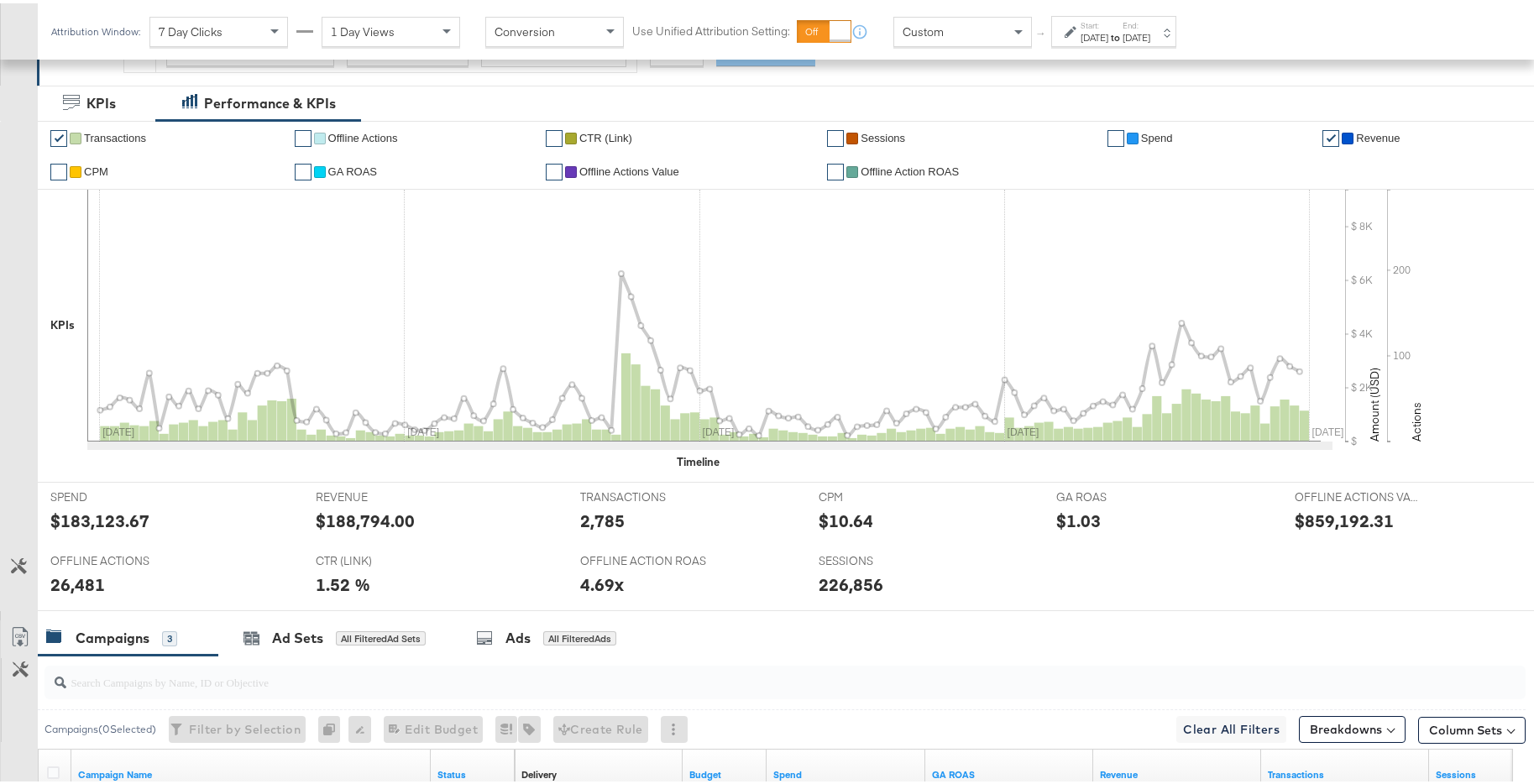
click at [62, 133] on link "✔" at bounding box center [58, 134] width 16 height 16
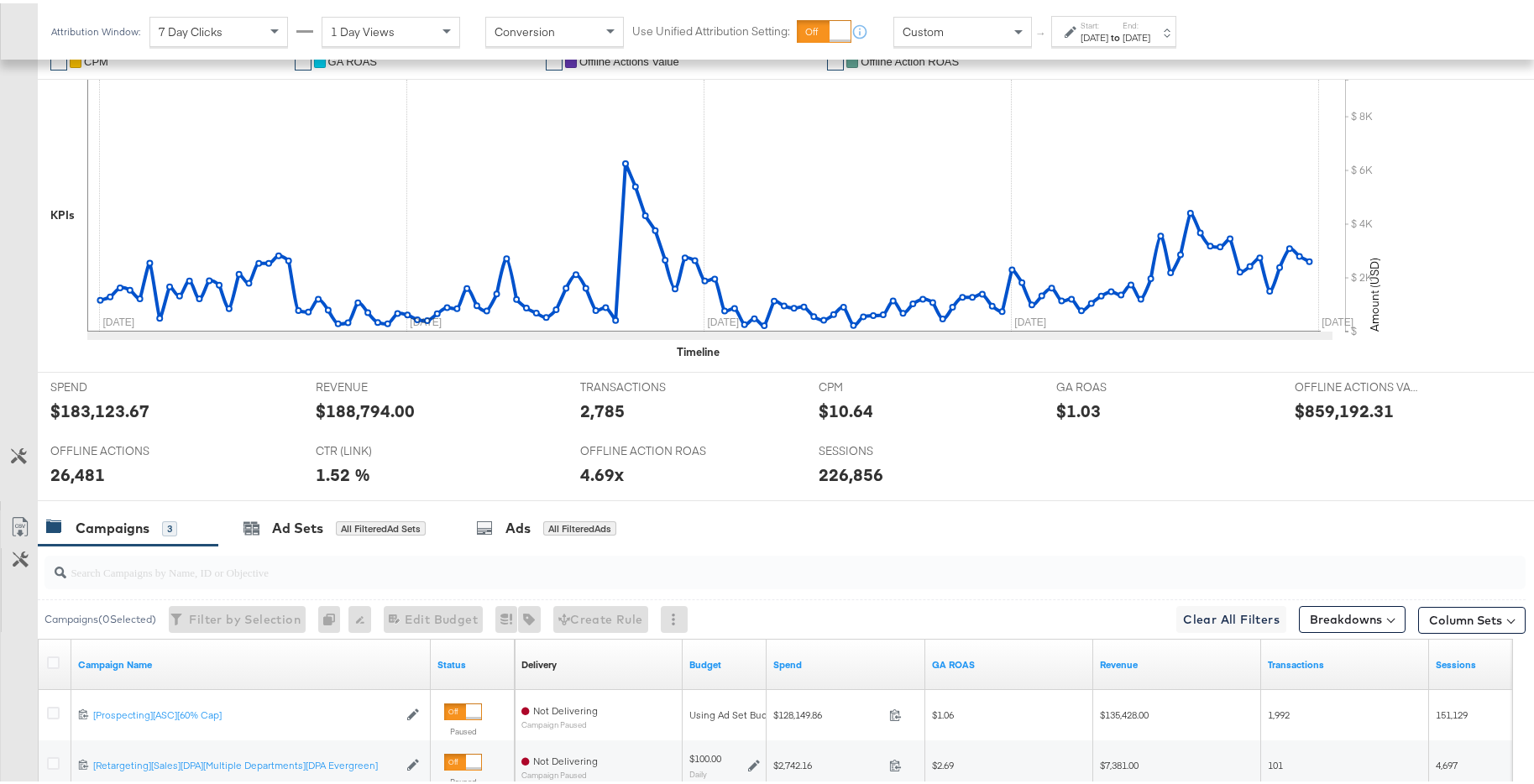
scroll to position [426, 0]
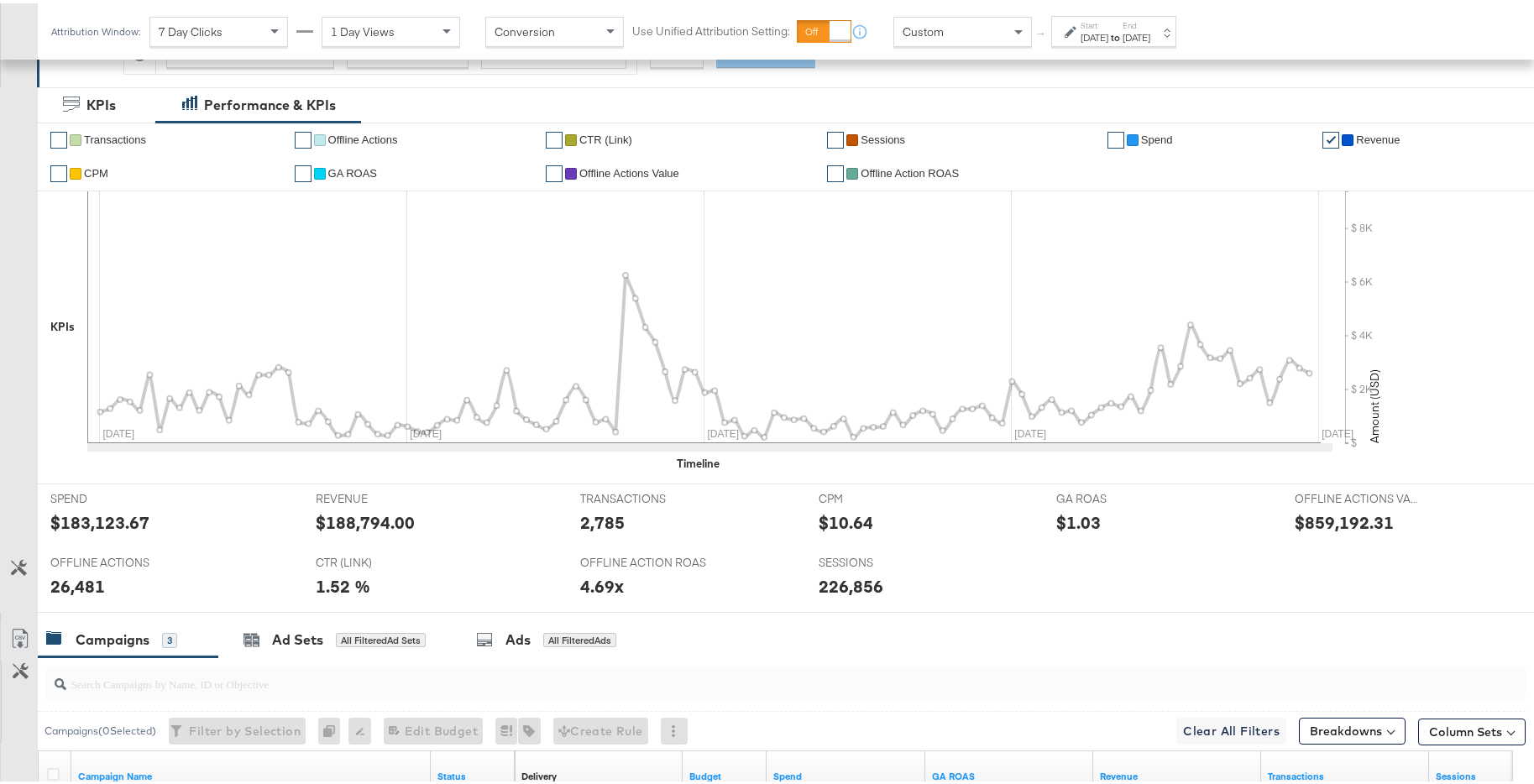
click at [65, 172] on link "✔" at bounding box center [58, 170] width 16 height 16
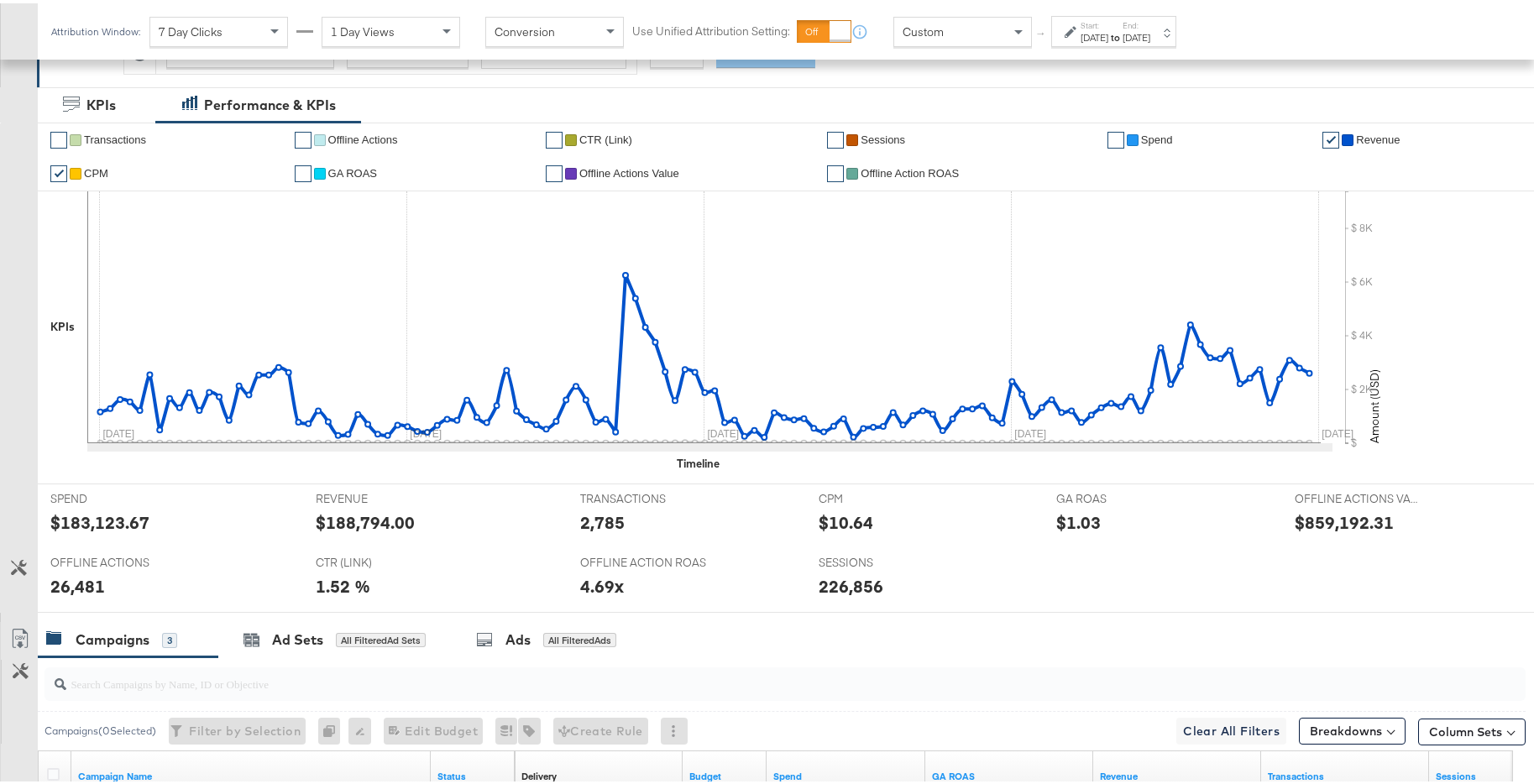
click at [1327, 136] on link "✔" at bounding box center [1330, 136] width 16 height 16
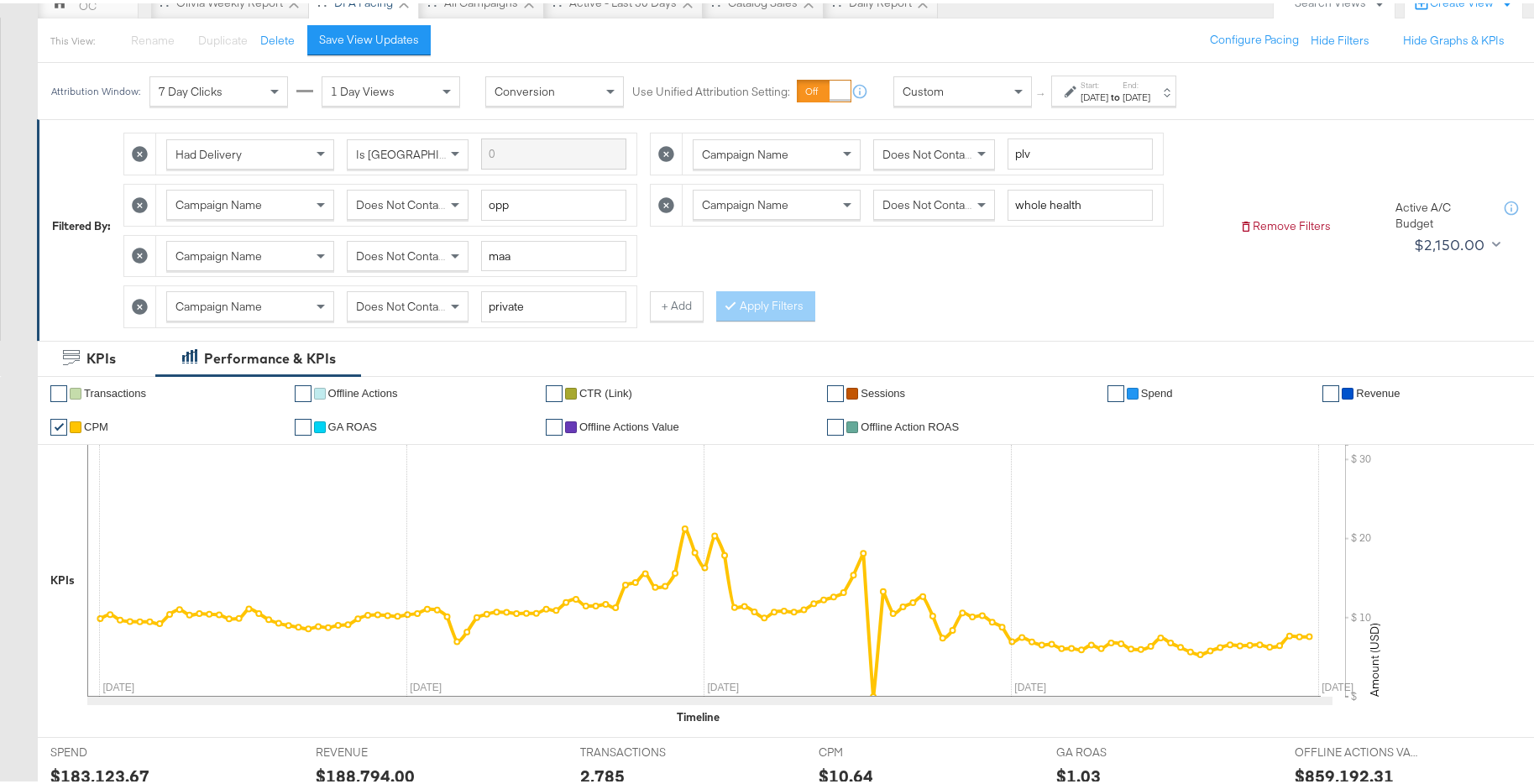
scroll to position [0, 0]
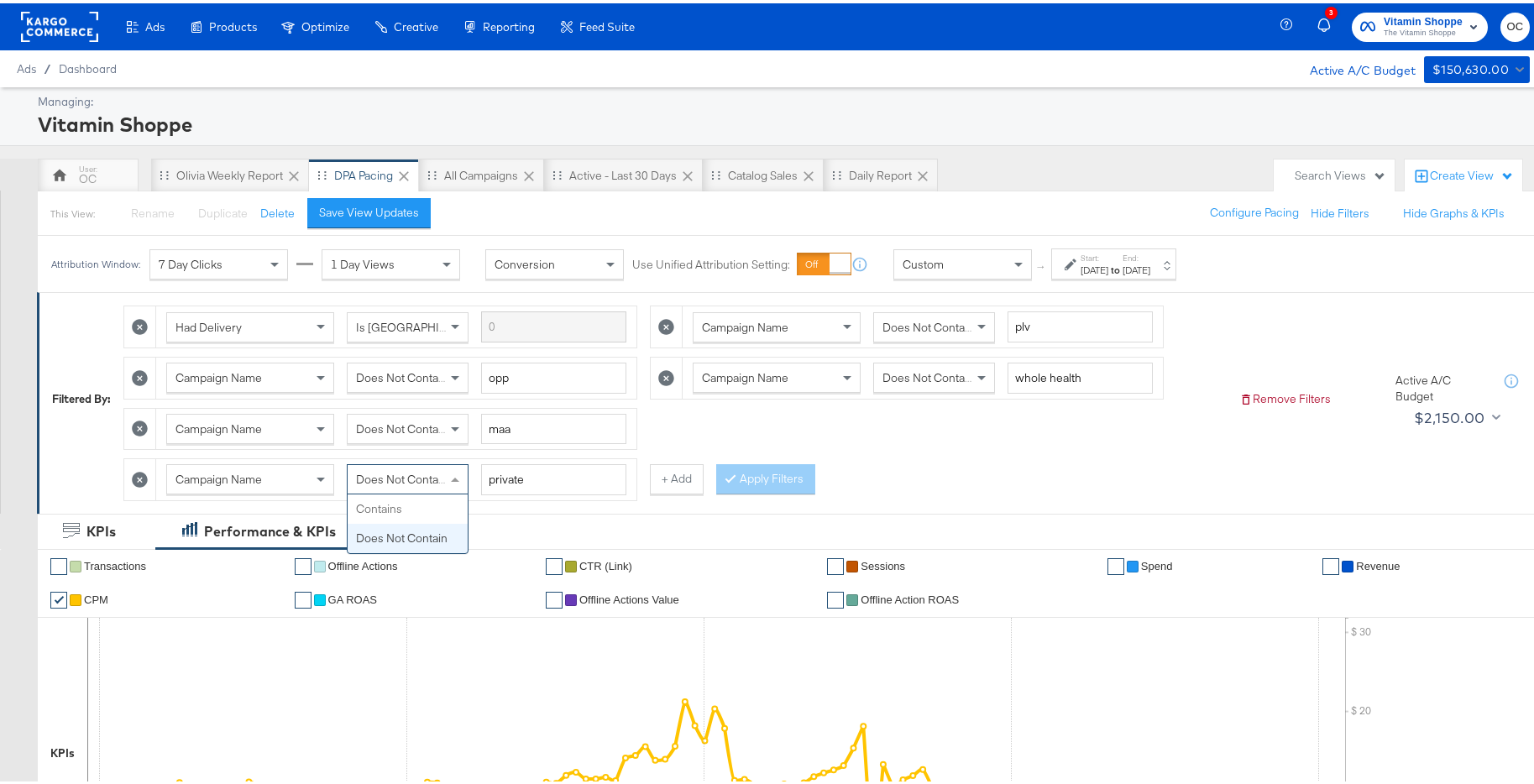
click at [448, 477] on span at bounding box center [457, 476] width 21 height 29
click at [756, 483] on button "Apply Filters" at bounding box center [765, 476] width 99 height 30
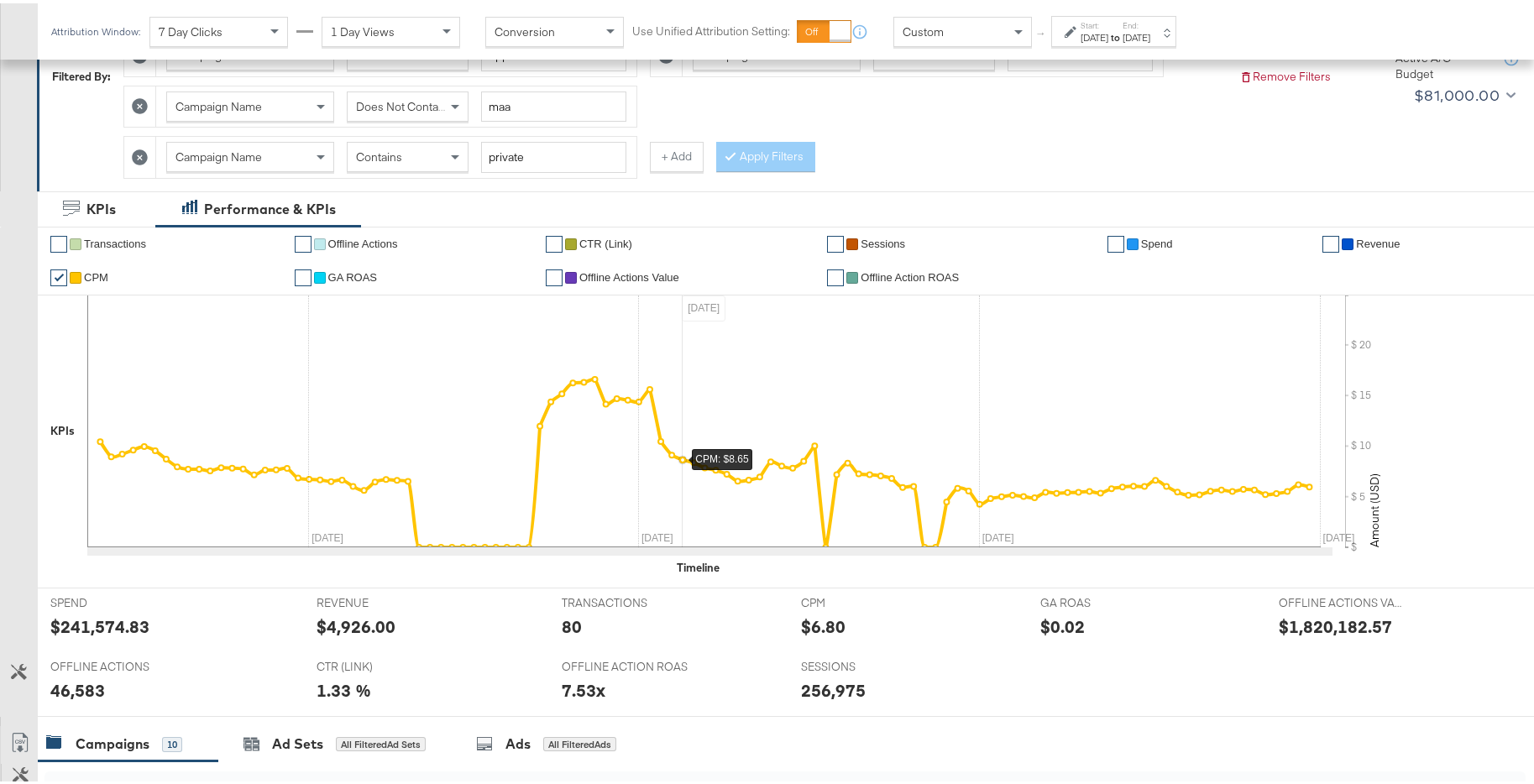
scroll to position [301, 0]
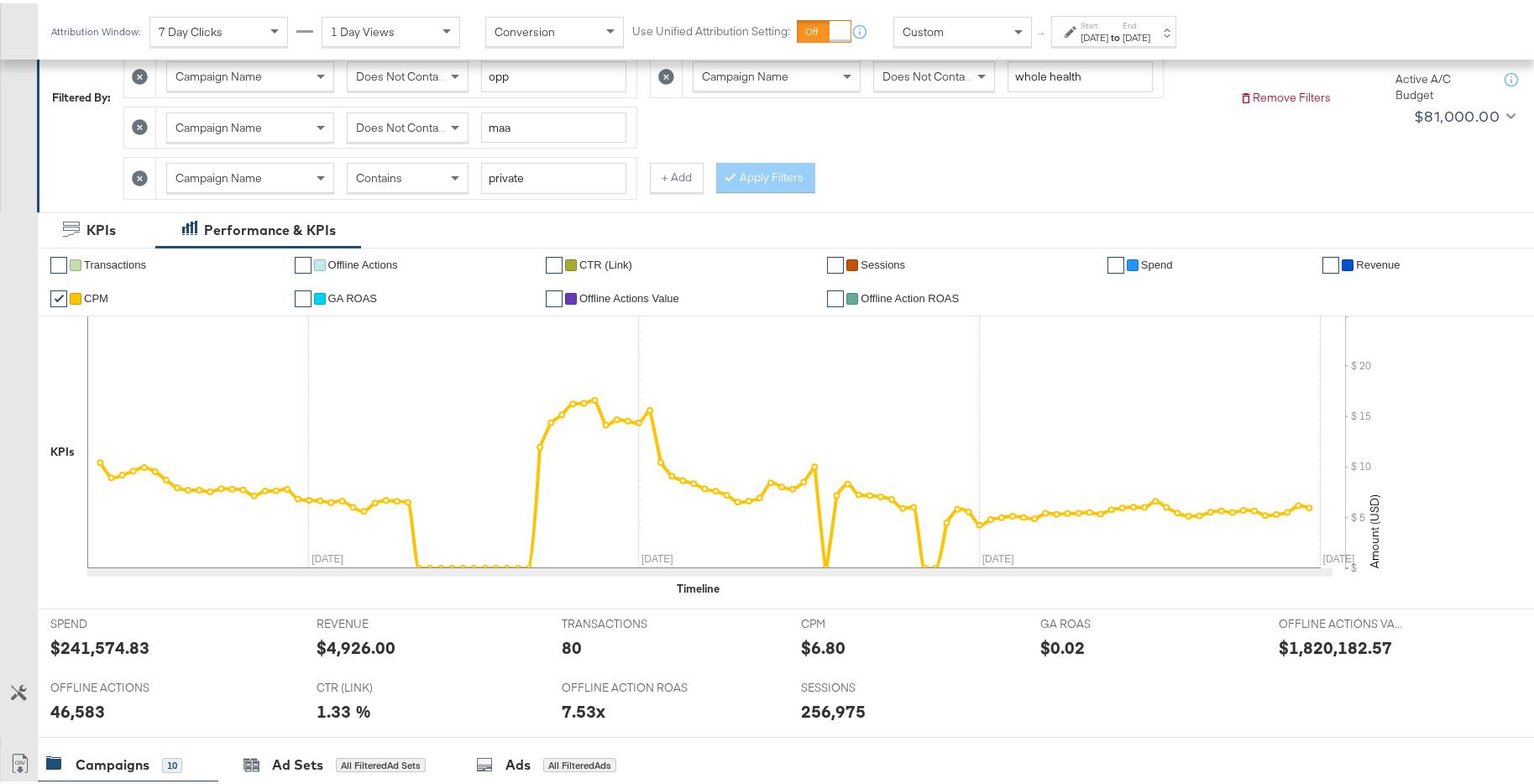
click at [1093, 36] on div "Oct 1st 2024" at bounding box center [1095, 34] width 28 height 13
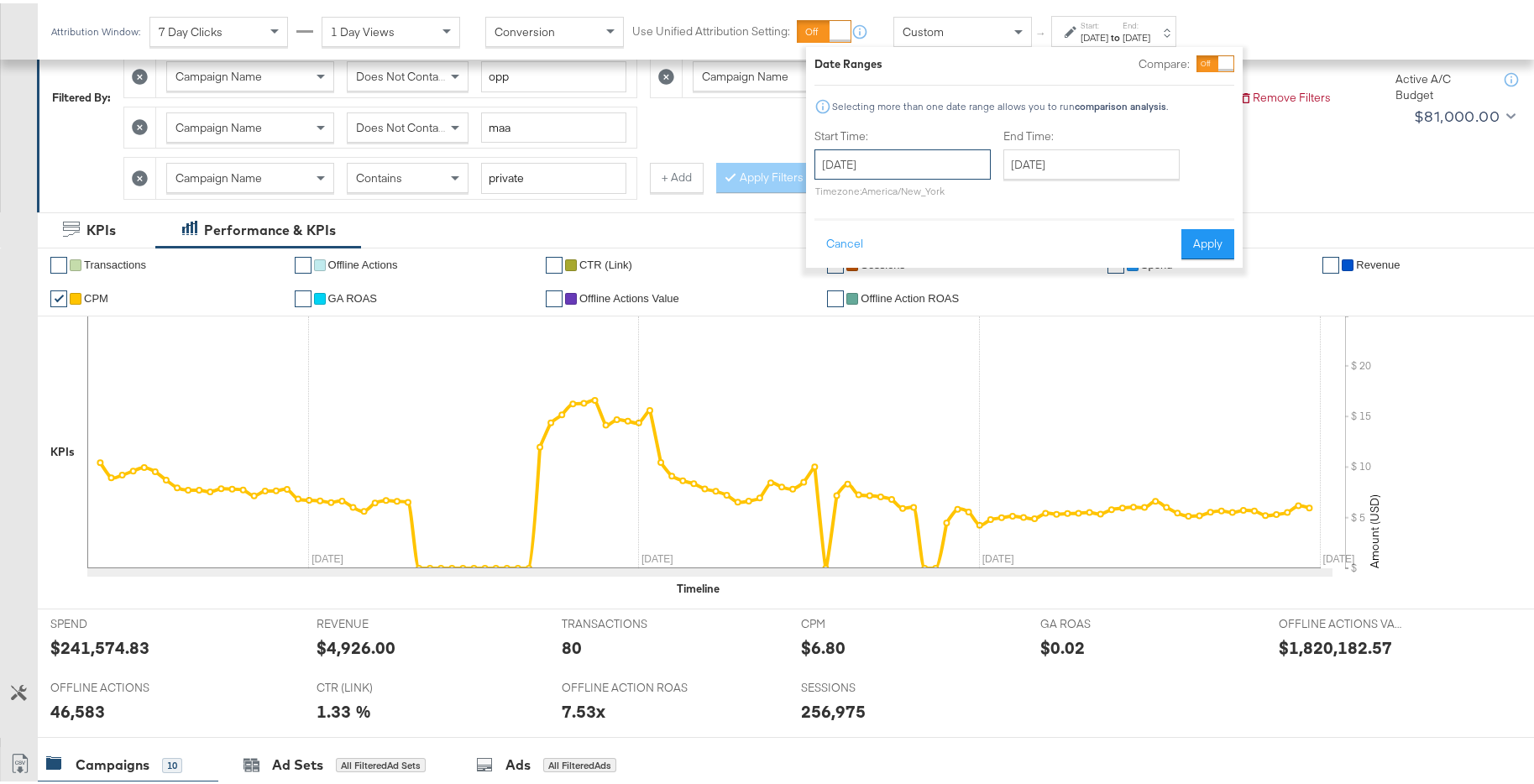
click at [953, 154] on input "October 1st 2024" at bounding box center [902, 161] width 176 height 30
click at [830, 193] on span "‹" at bounding box center [833, 195] width 26 height 25
click at [867, 360] on td "30" at bounding box center [861, 363] width 29 height 23
type input "September 30th 2024"
click at [1076, 157] on input "January 31st 2025" at bounding box center [1098, 161] width 176 height 30
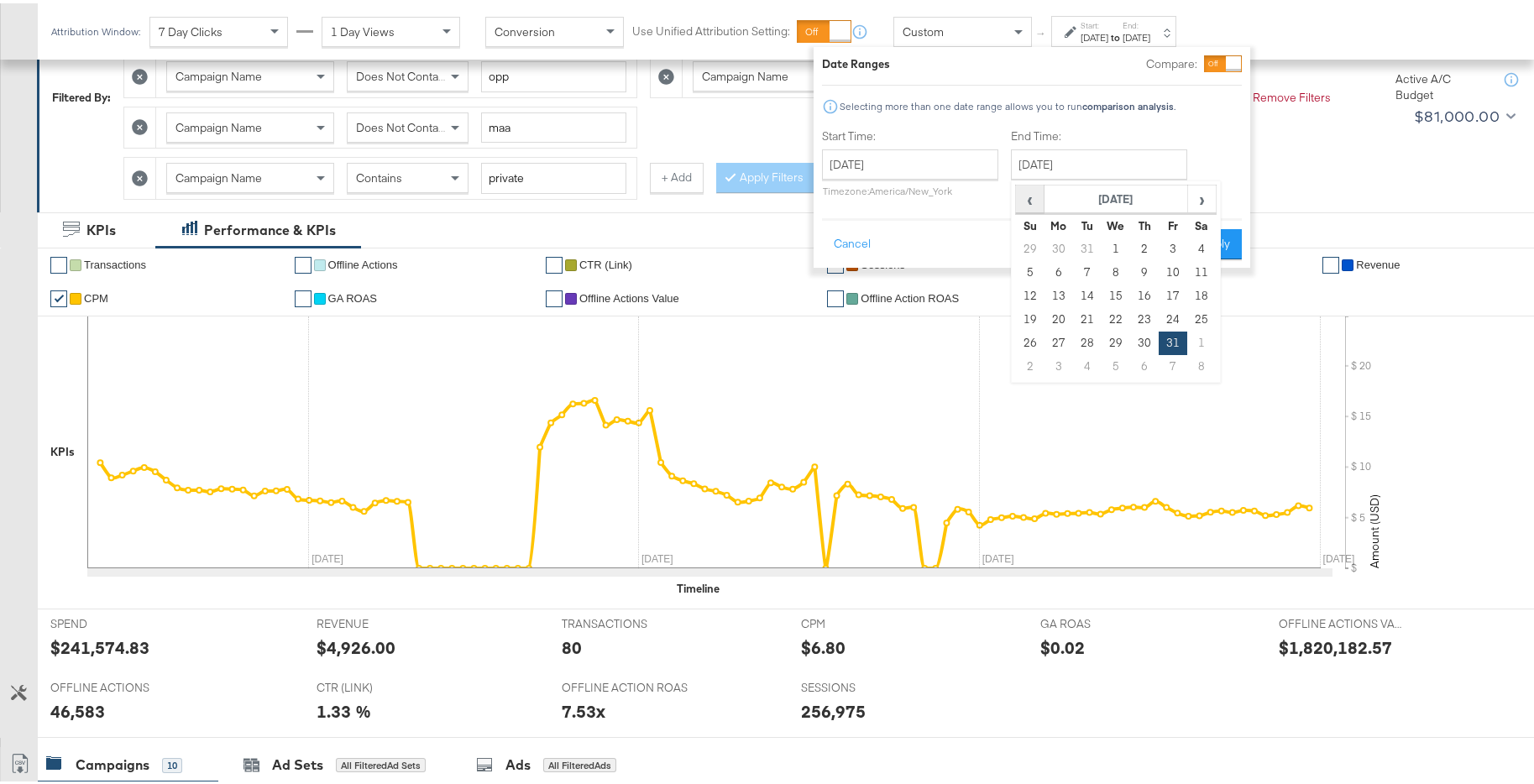
click at [1032, 193] on span "‹" at bounding box center [1030, 195] width 26 height 25
click at [1032, 196] on span "‹" at bounding box center [1030, 195] width 26 height 25
click at [1206, 195] on span "›" at bounding box center [1202, 195] width 26 height 25
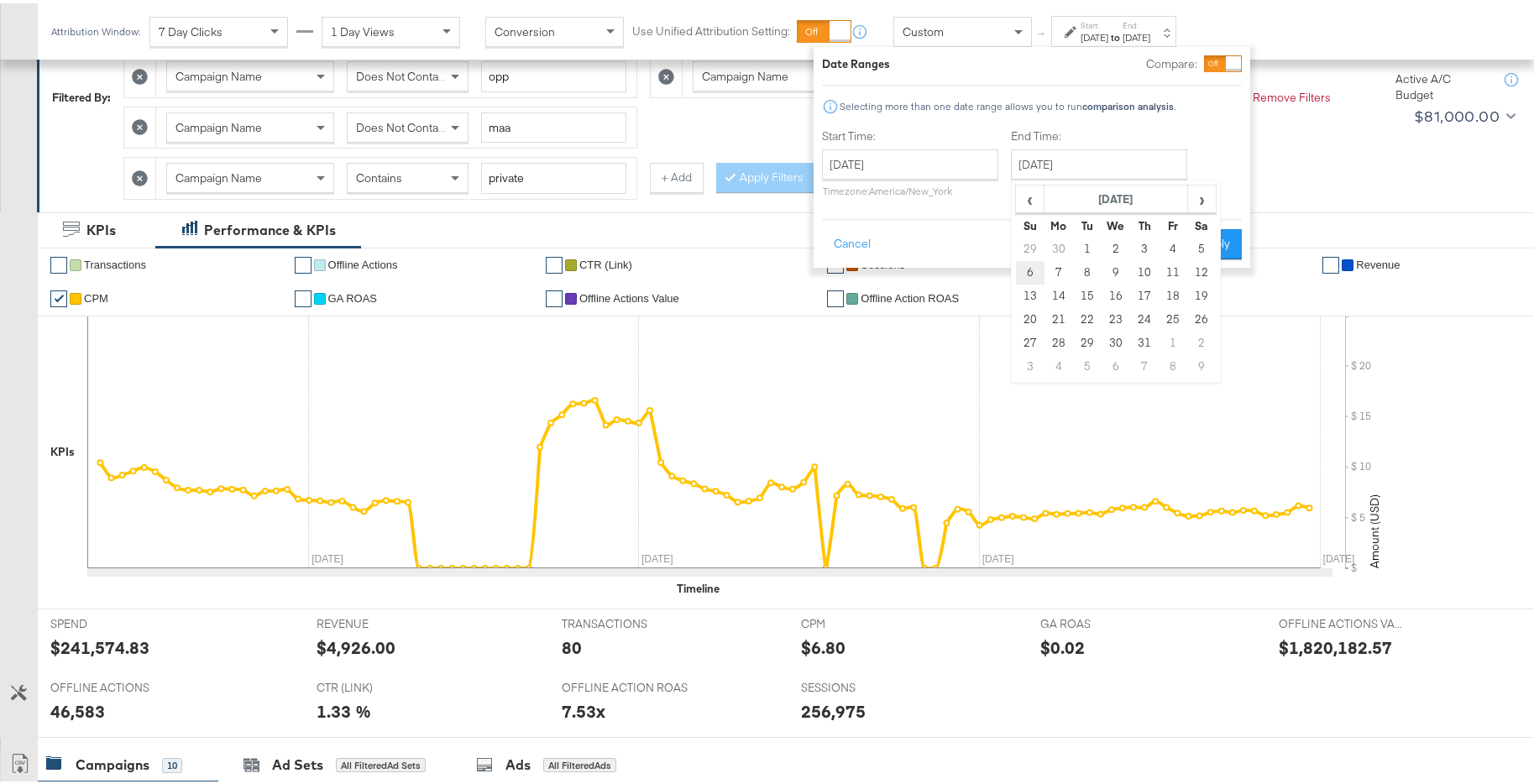
click at [1025, 267] on td "6" at bounding box center [1030, 269] width 29 height 23
type input "October 6th 2024"
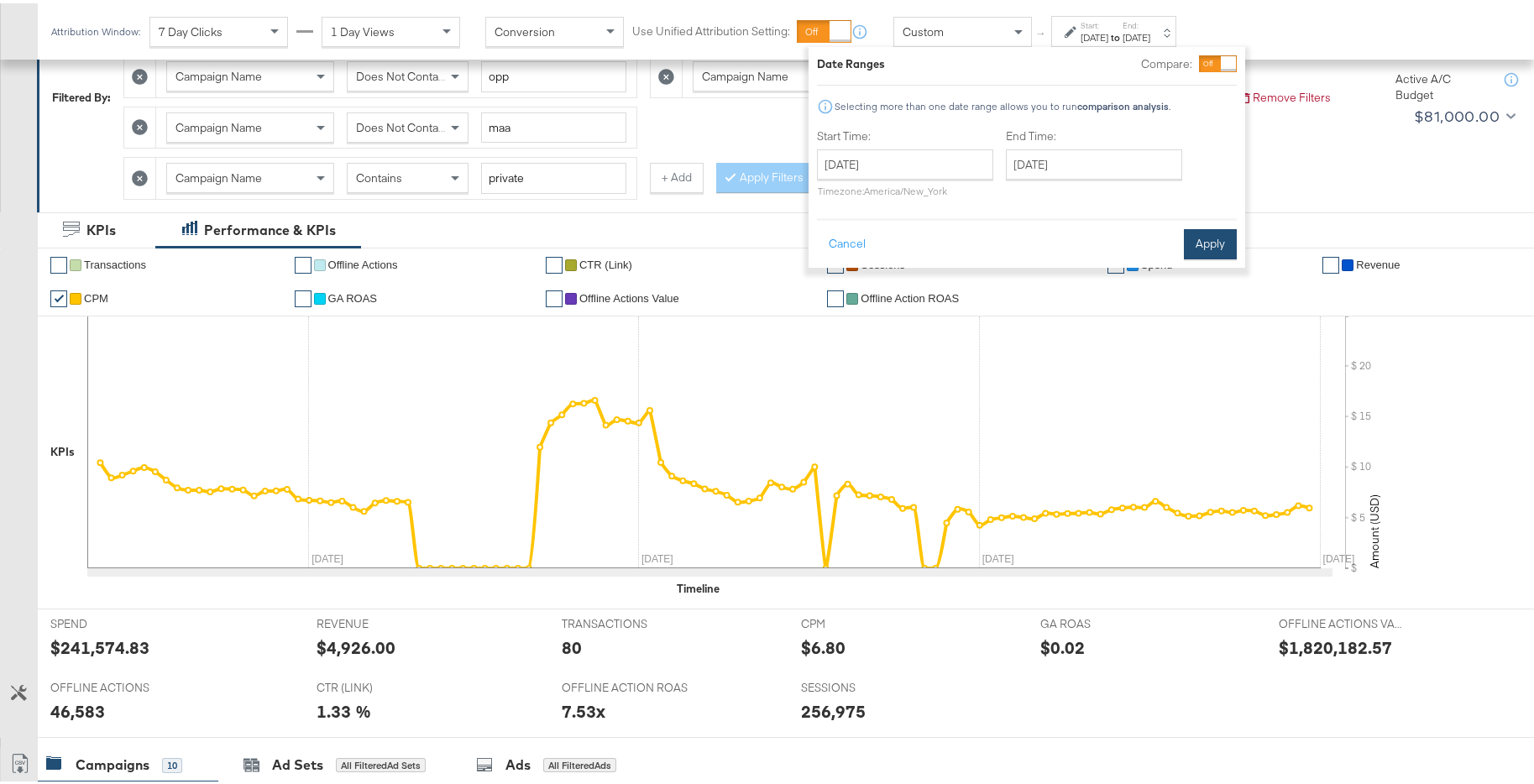
click at [1202, 248] on button "Apply" at bounding box center [1210, 241] width 53 height 30
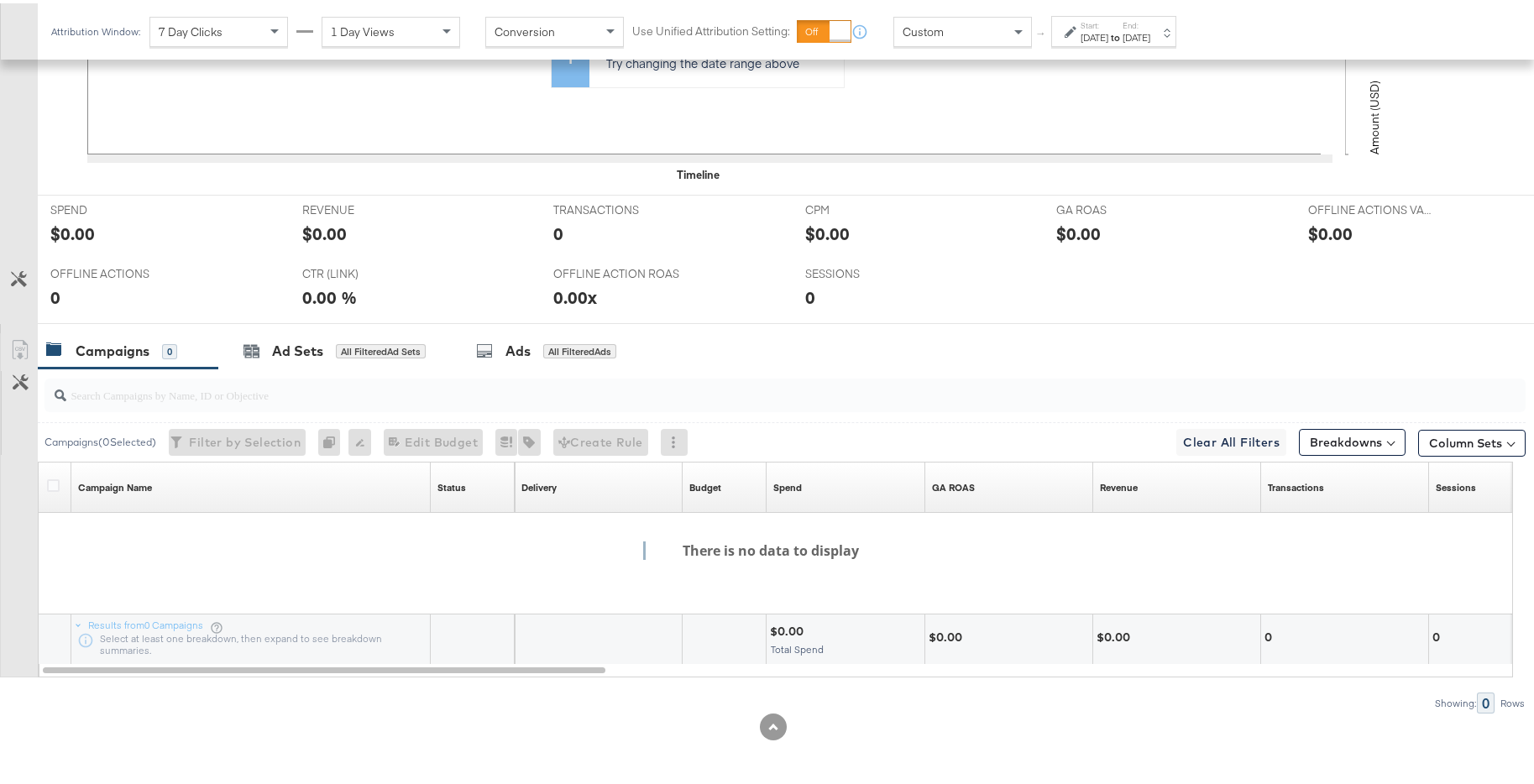
scroll to position [140, 0]
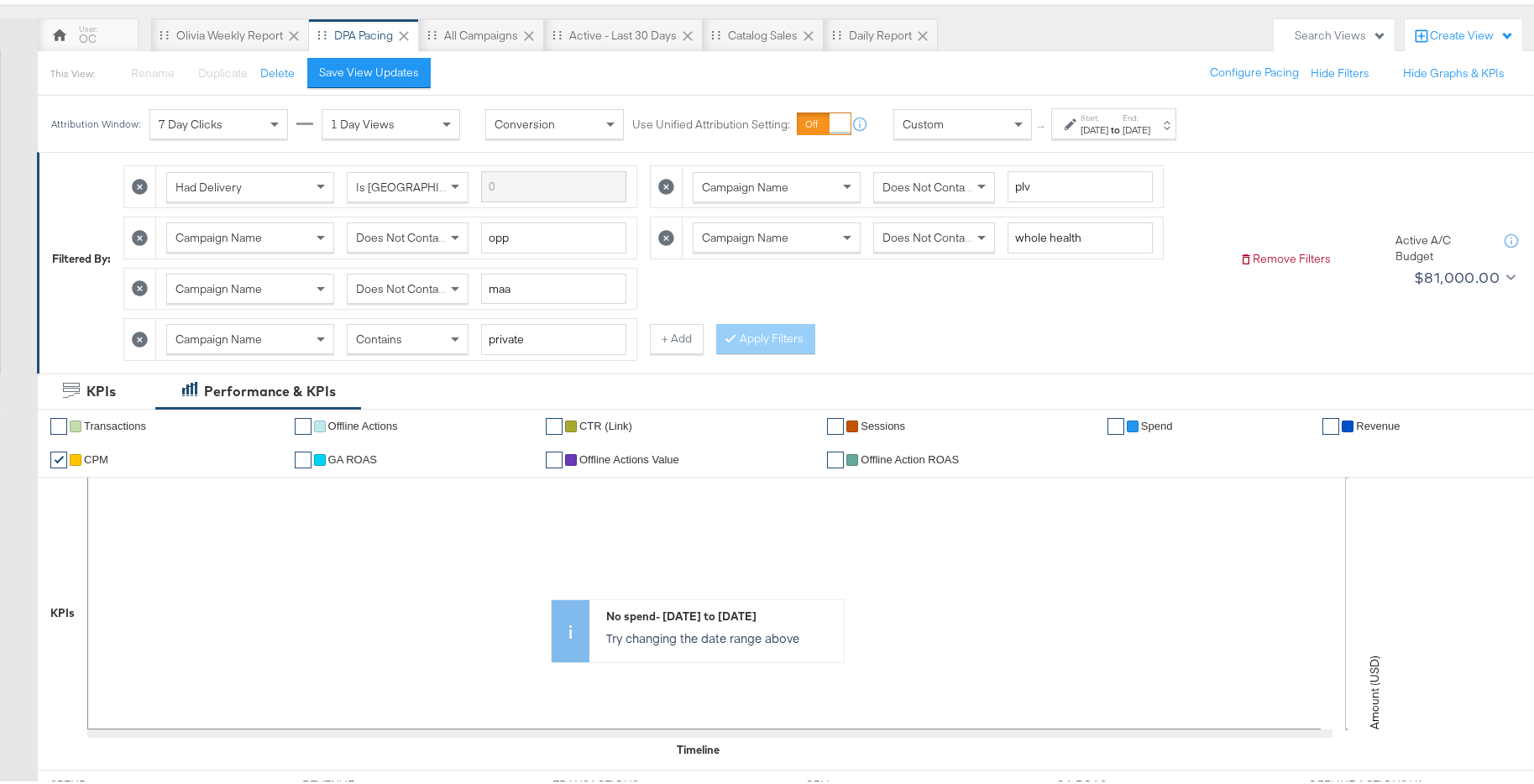
click at [1108, 129] on div "Sep 30th 2024" at bounding box center [1095, 126] width 28 height 13
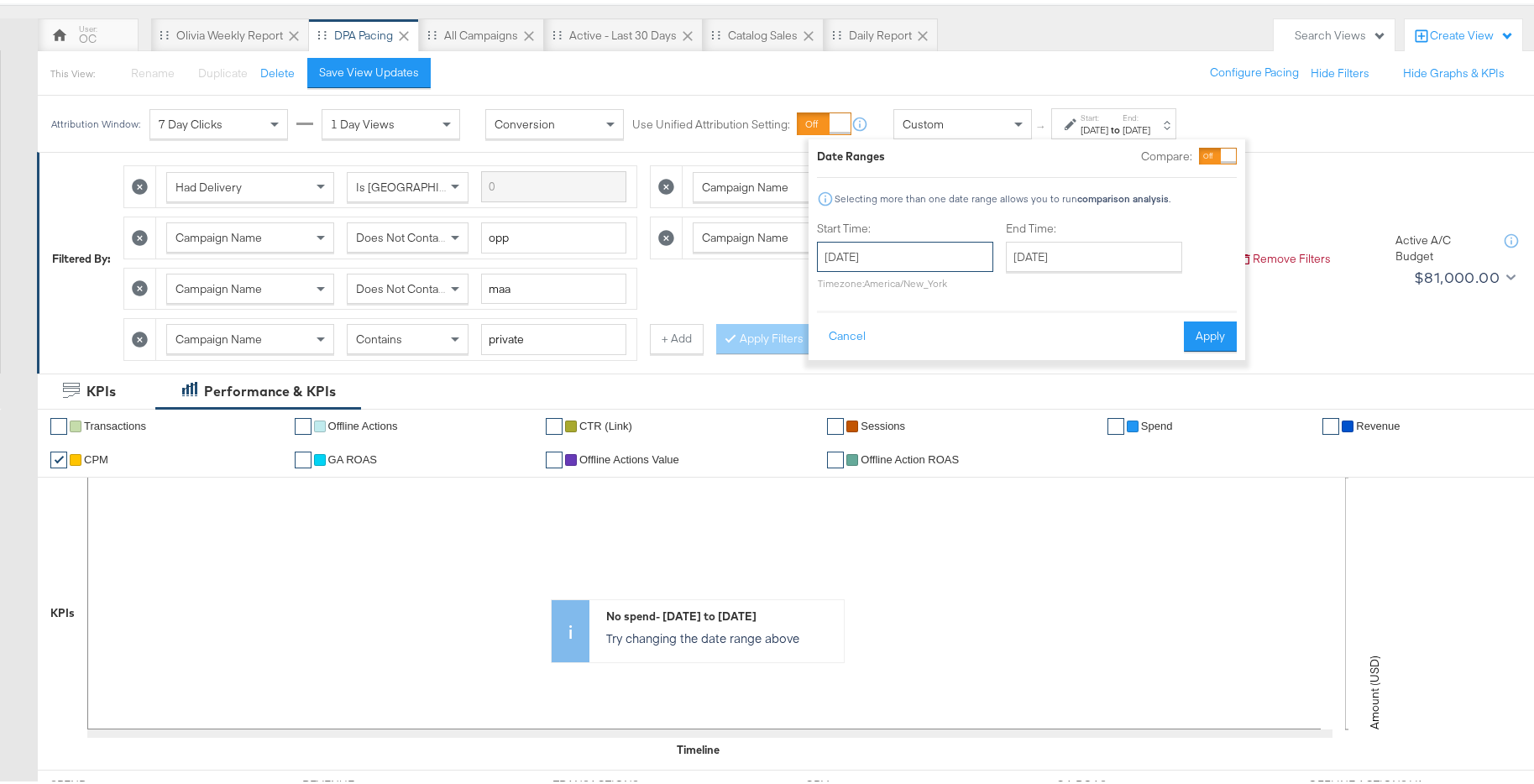
click at [949, 249] on input "September 30th 2024" at bounding box center [904, 253] width 176 height 30
click at [1004, 295] on span "›" at bounding box center [1008, 288] width 26 height 25
click at [868, 356] on td "7" at bounding box center [864, 361] width 29 height 23
type input "October 7th 2024"
click at [1076, 259] on input "October 7th 2024" at bounding box center [1087, 253] width 176 height 30
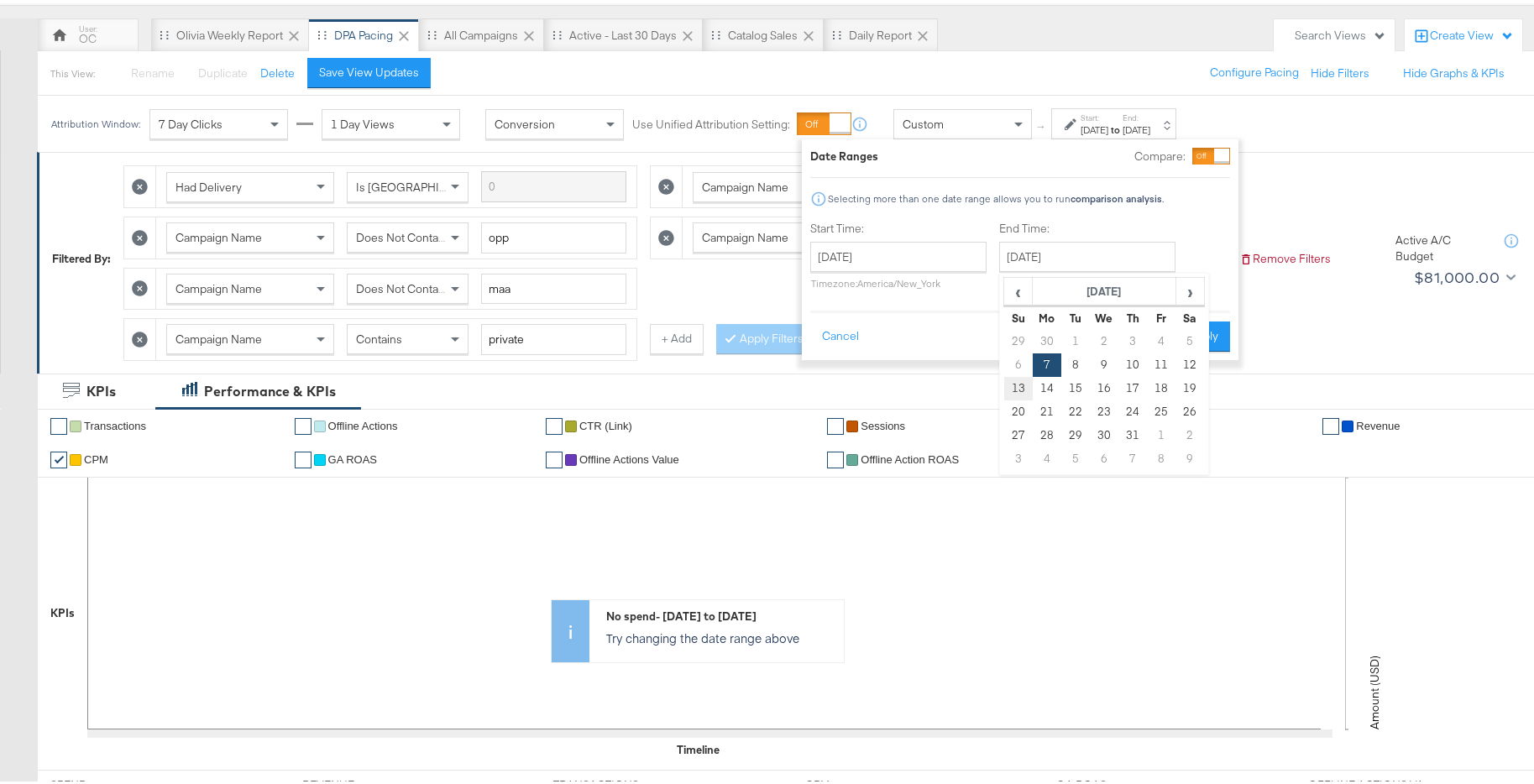
click at [1018, 380] on td "13" at bounding box center [1017, 385] width 29 height 23
type input "October 13th 2024"
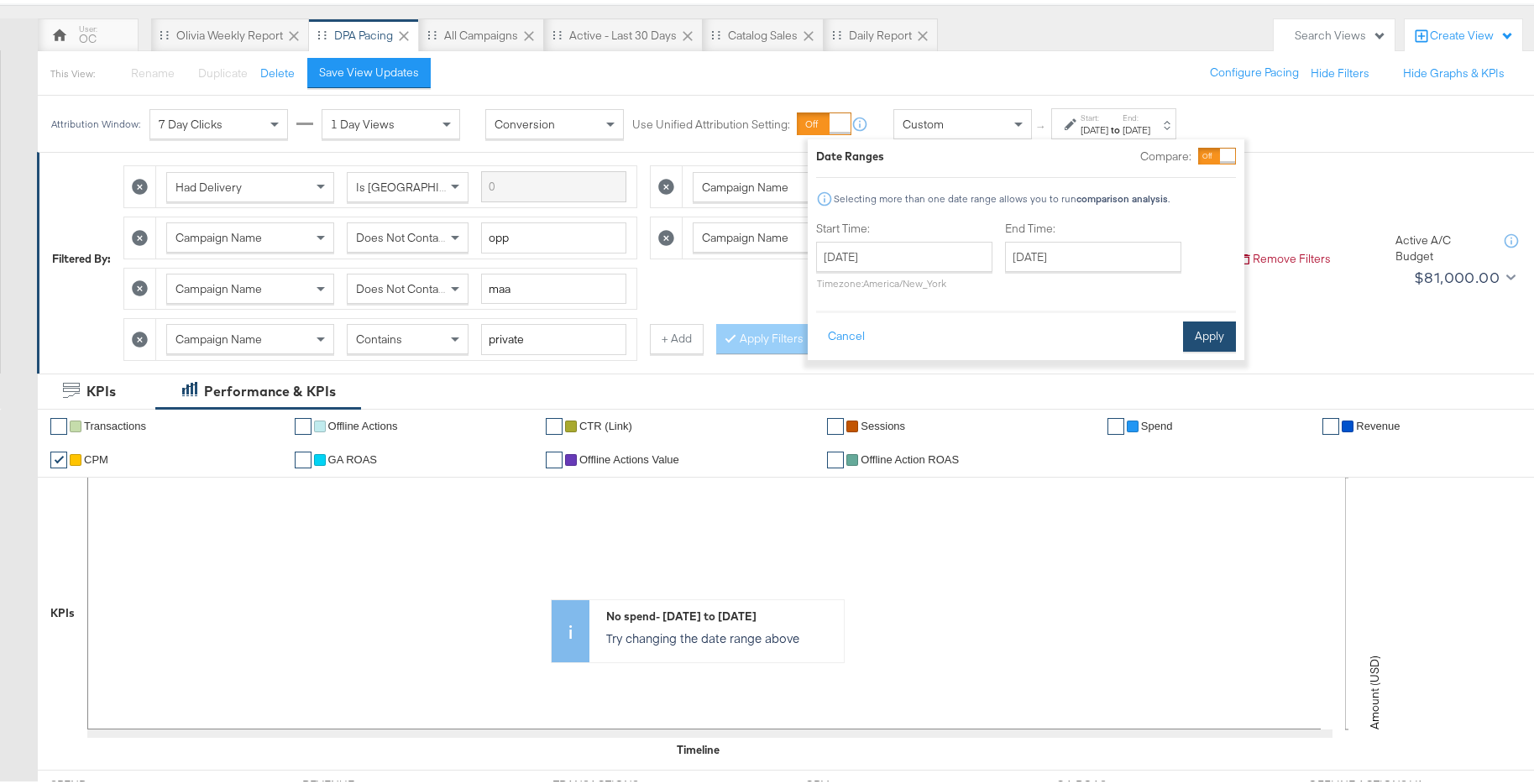
click at [1209, 339] on button "Apply" at bounding box center [1209, 333] width 53 height 30
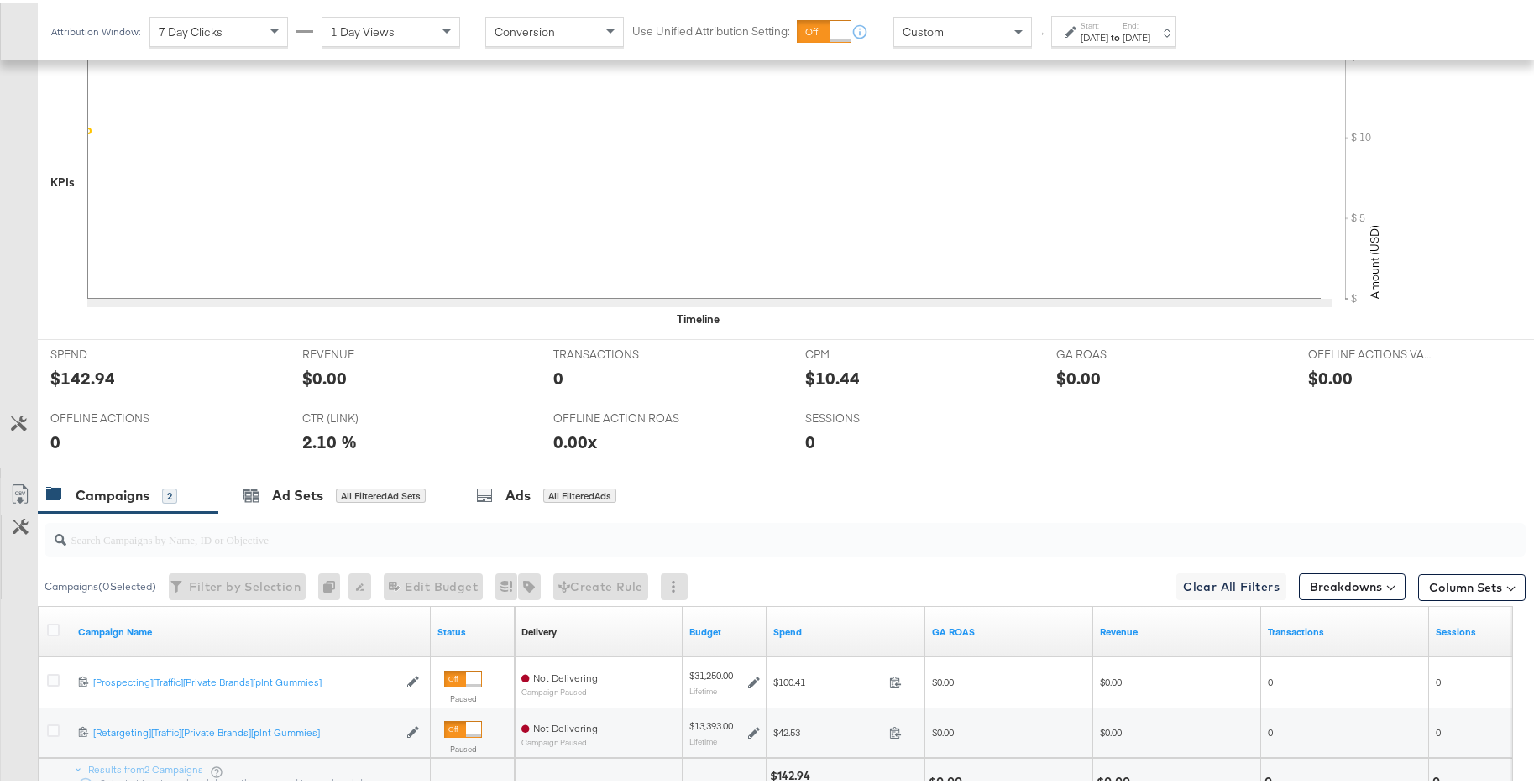
scroll to position [715, 0]
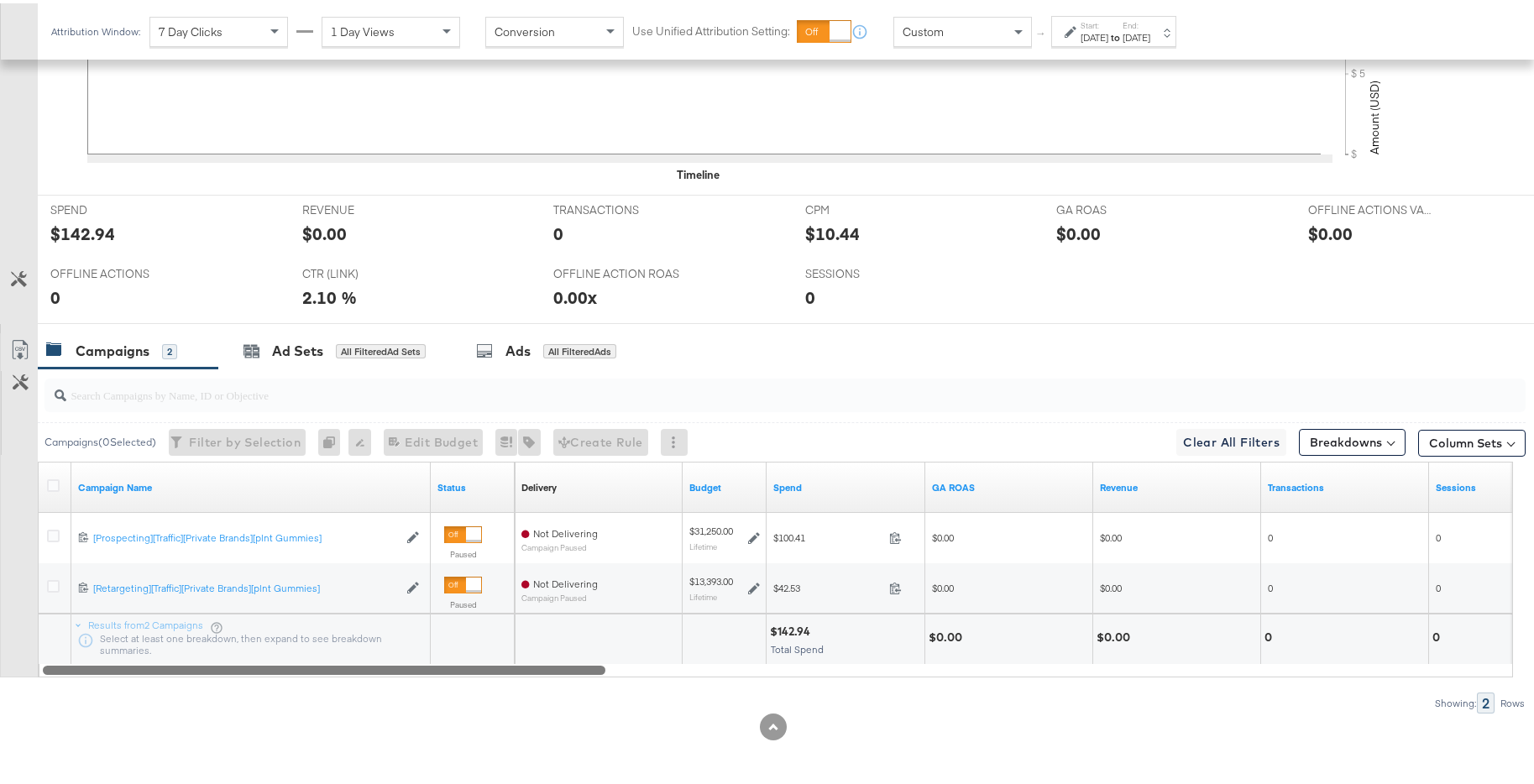
drag, startPoint x: 588, startPoint y: 670, endPoint x: 551, endPoint y: 668, distance: 37.1
click at [551, 668] on div at bounding box center [323, 665] width 562 height 14
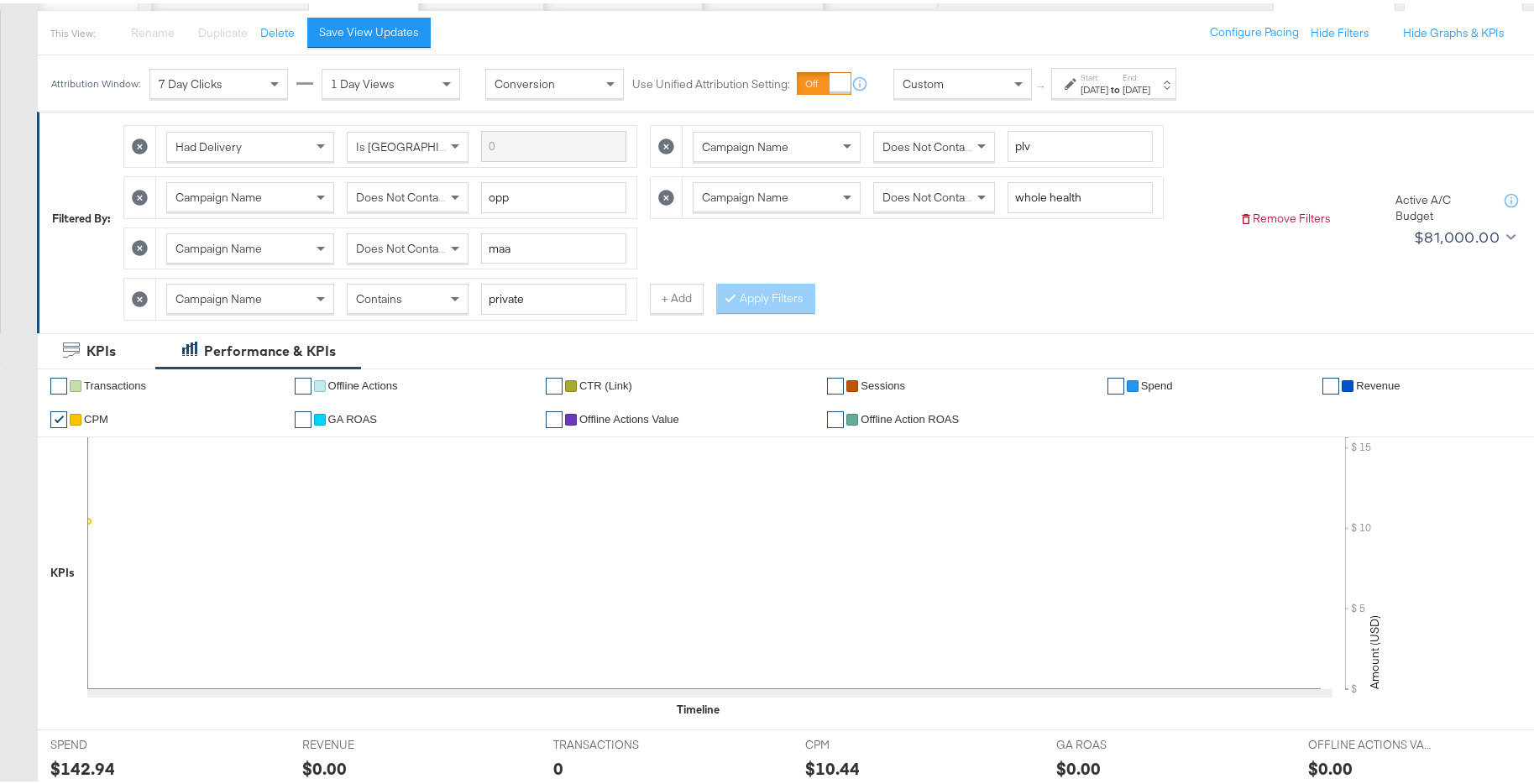
scroll to position [215, 0]
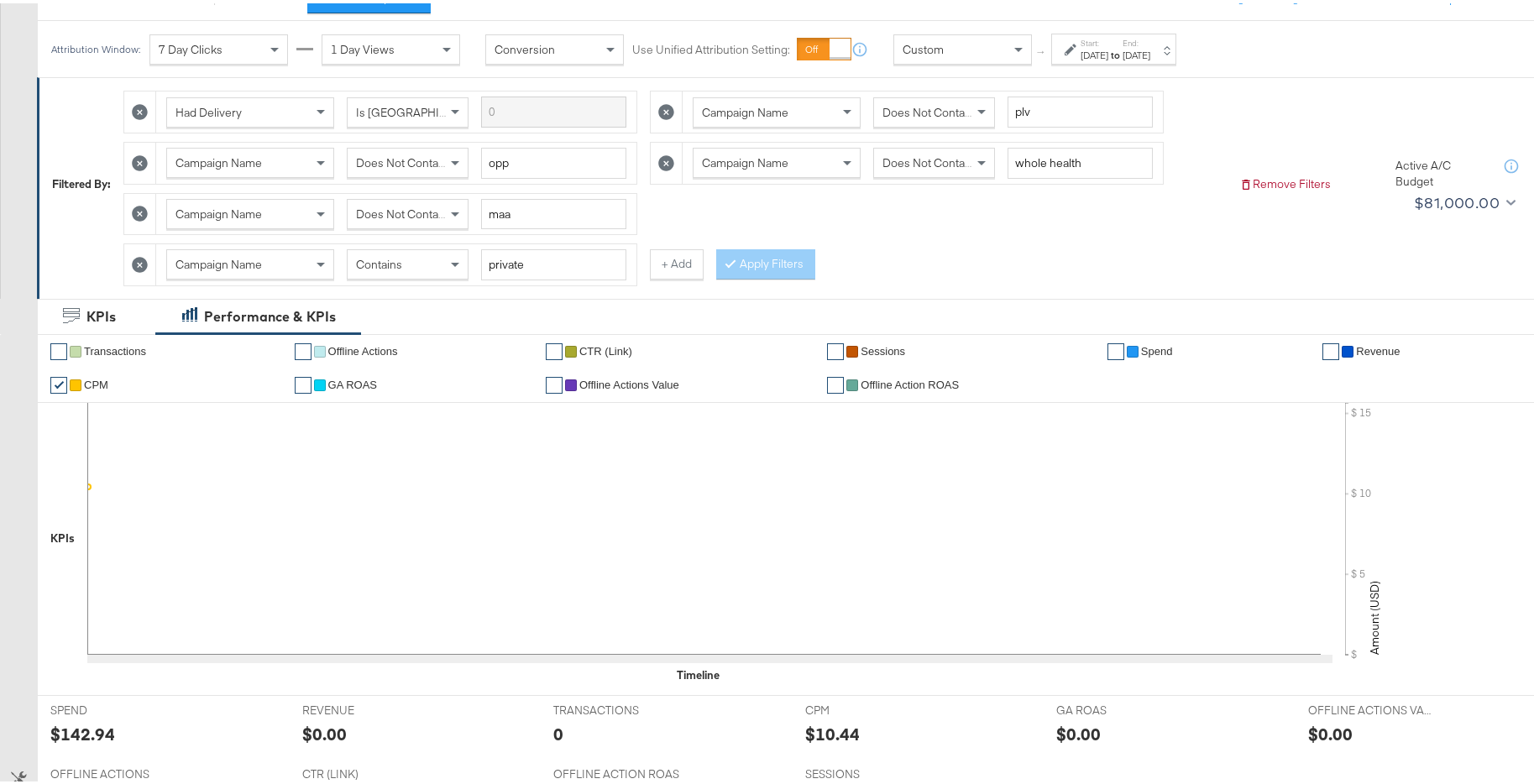
click at [1122, 55] on strong "to" at bounding box center [1115, 51] width 14 height 13
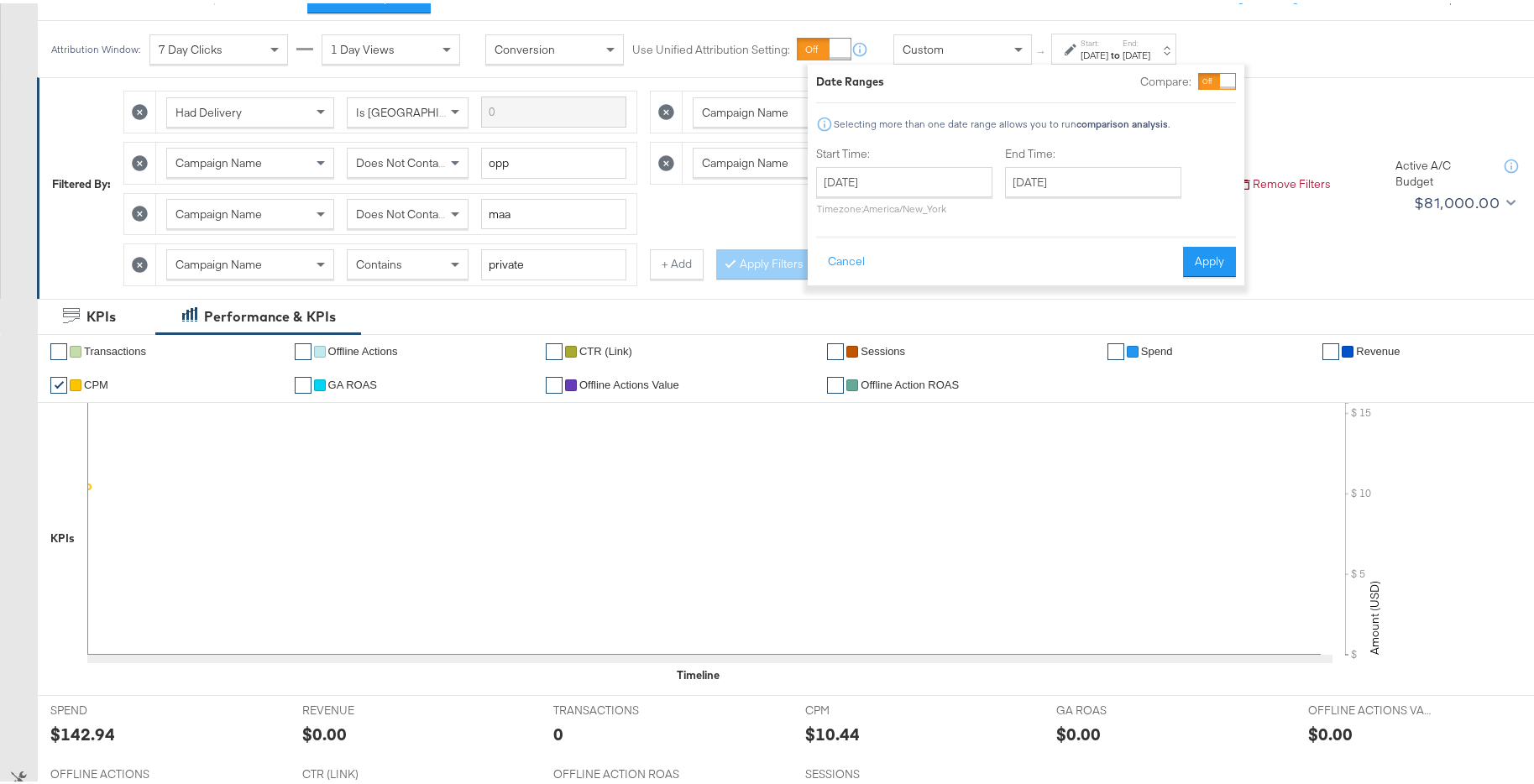
click at [926, 198] on div "October 7th 2024 ‹ October 2024 › Su Mo Tu We Th Fr Sa 29 30 1 2 3 4 5 6 7 8 9 …" at bounding box center [903, 187] width 176 height 48
click at [938, 191] on input "October 7th 2024" at bounding box center [903, 178] width 176 height 30
click at [857, 312] on td "14" at bounding box center [863, 310] width 29 height 23
type input "October 14th 2024"
click at [1060, 187] on input "October 14th 2024" at bounding box center [1097, 178] width 176 height 30
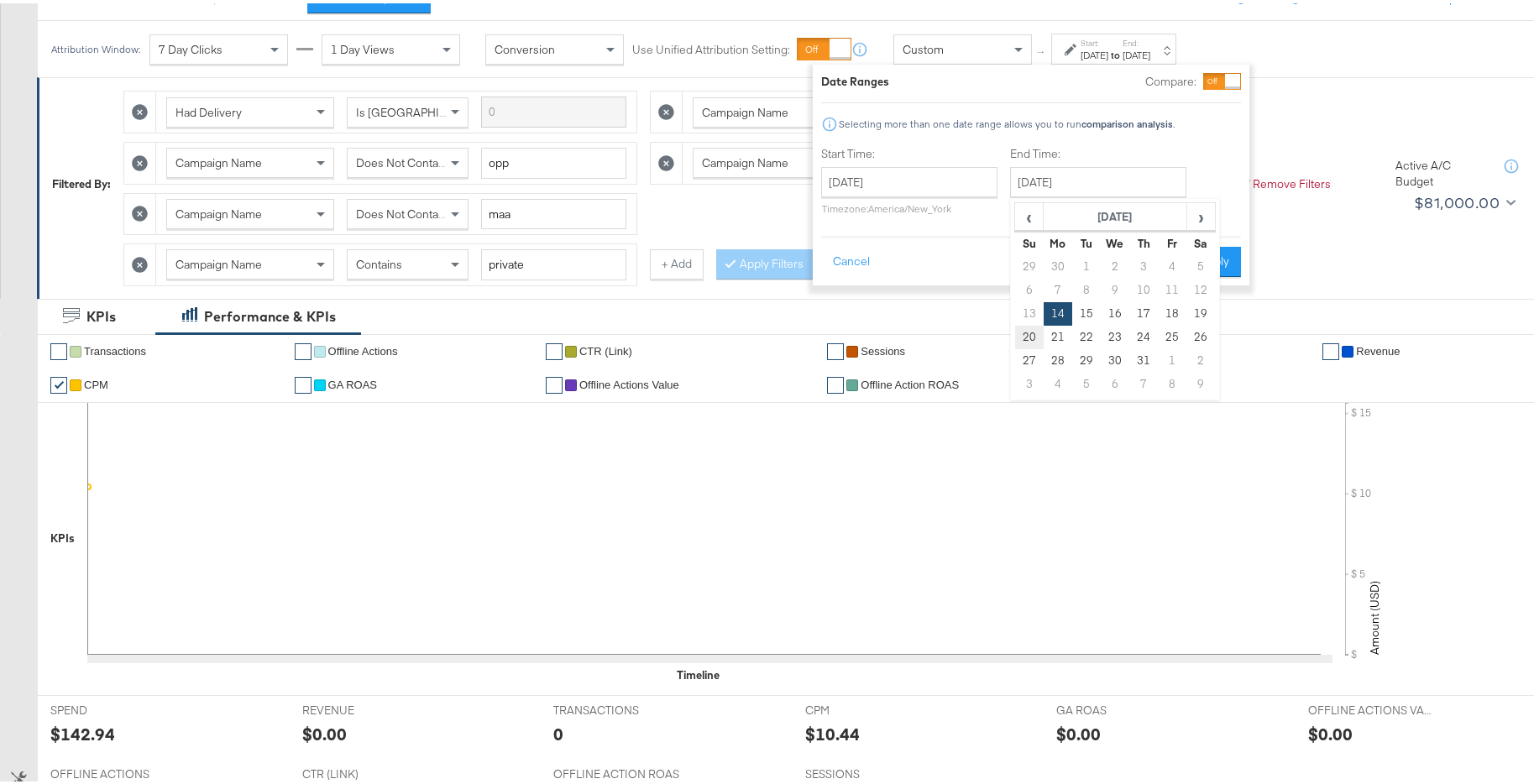
click at [1032, 335] on td "20" at bounding box center [1029, 334] width 29 height 23
type input "October 20th 2024"
click at [1228, 263] on button "Apply" at bounding box center [1214, 258] width 53 height 30
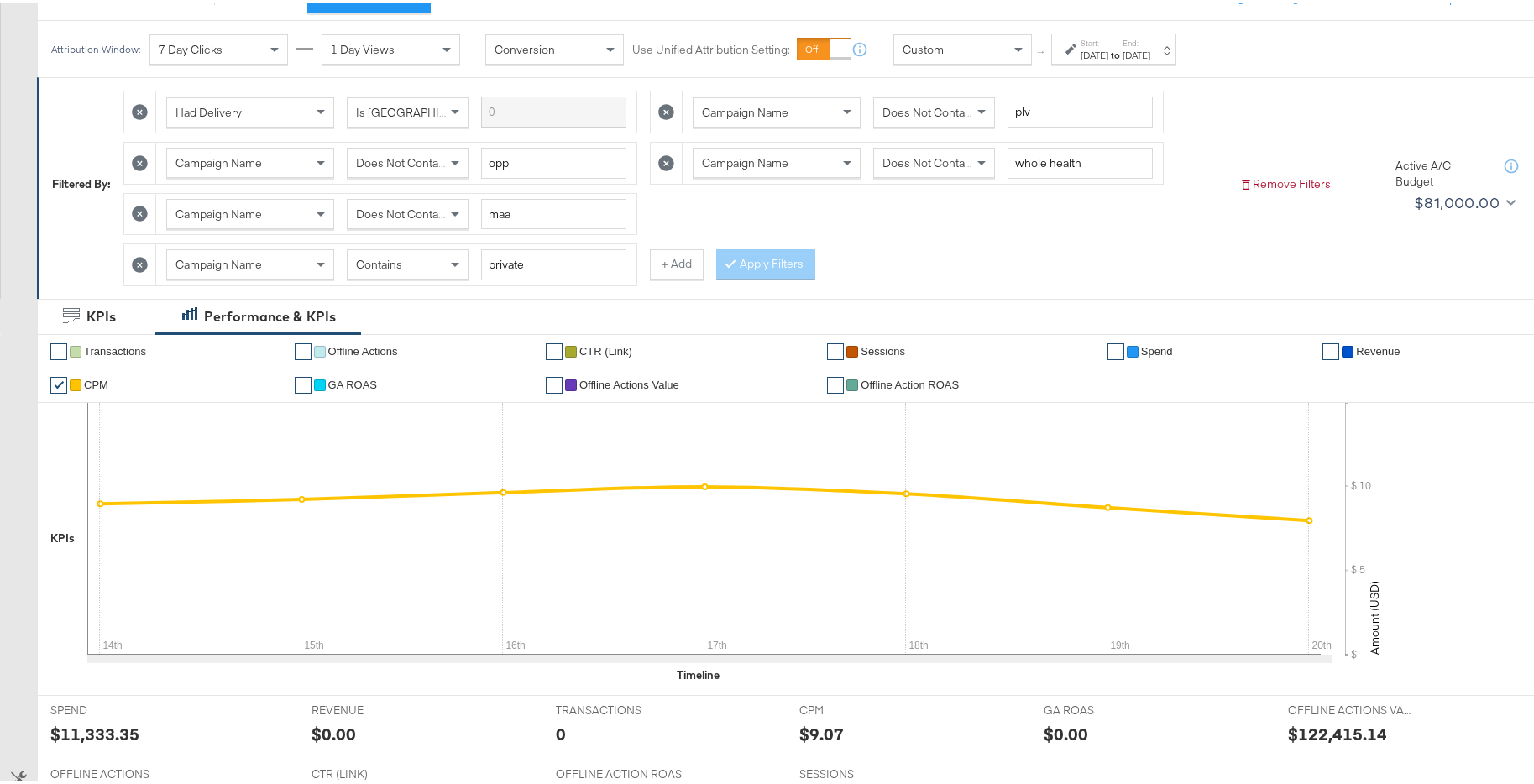
click at [1161, 59] on div "Start: Oct 14th 2024 to End: Oct 20th 2024" at bounding box center [1114, 46] width 125 height 31
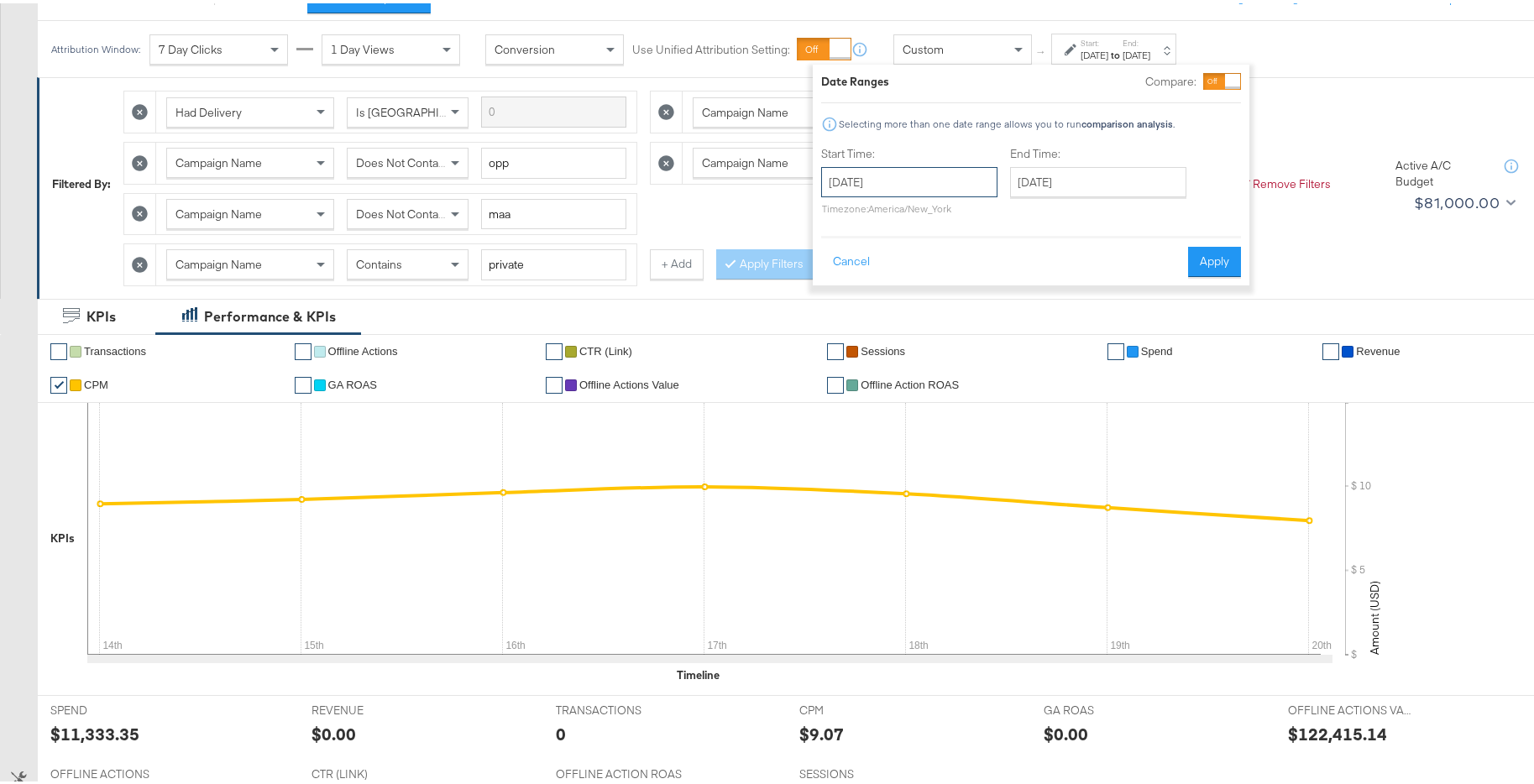
click at [965, 181] on input "October 14th 2024" at bounding box center [908, 178] width 176 height 30
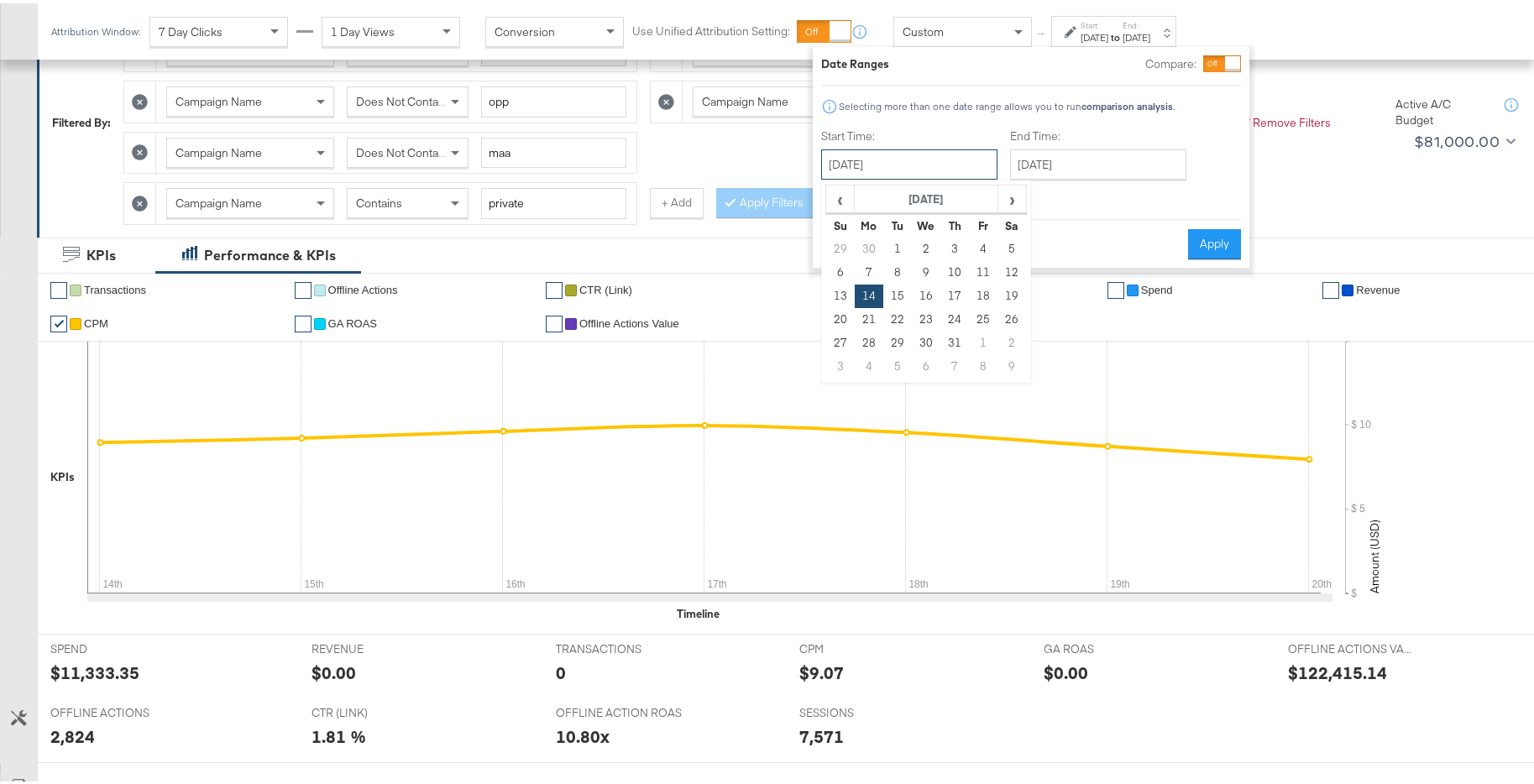
scroll to position [271, 0]
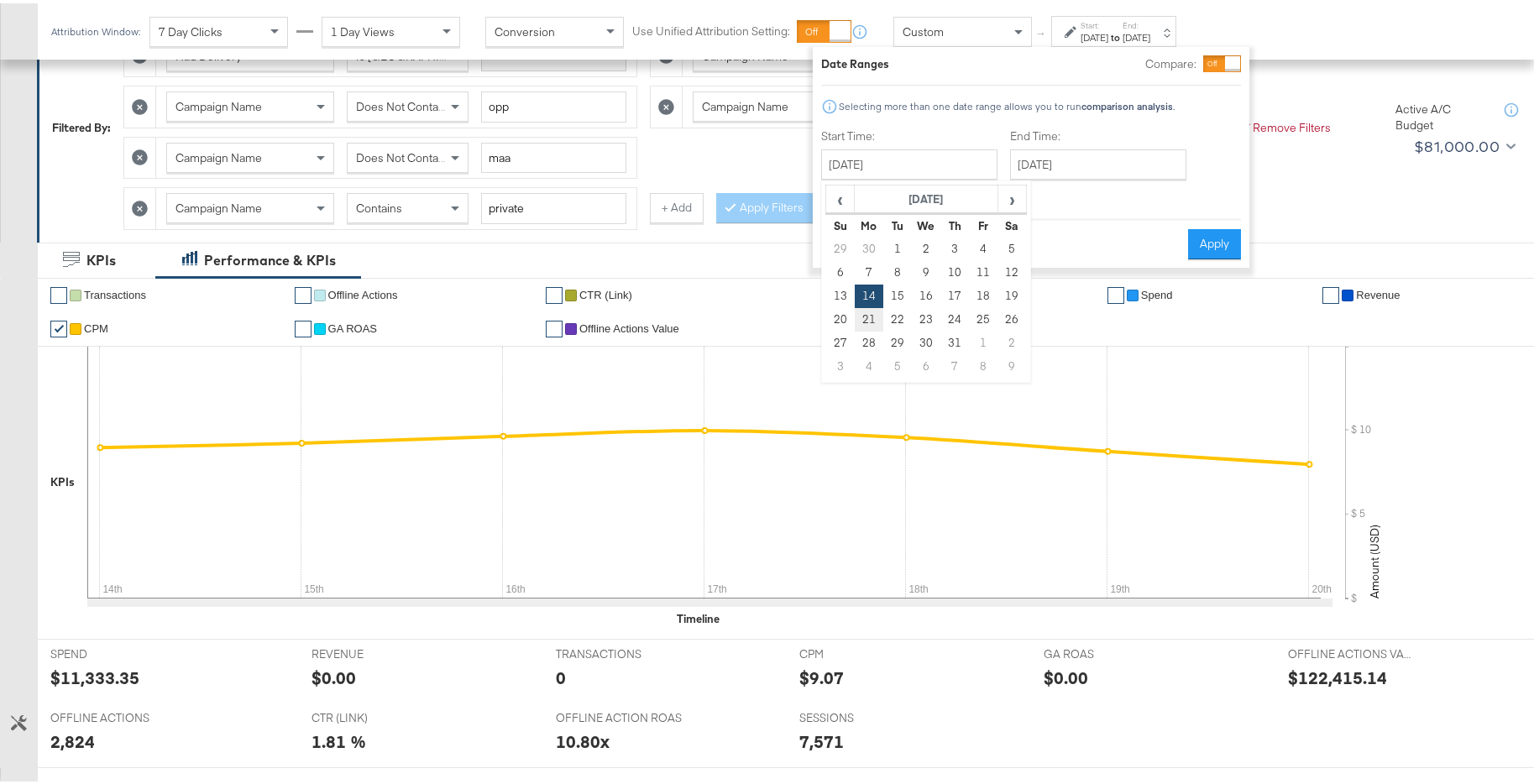
click at [872, 316] on td "21" at bounding box center [868, 316] width 29 height 23
type input "October 21st 2024"
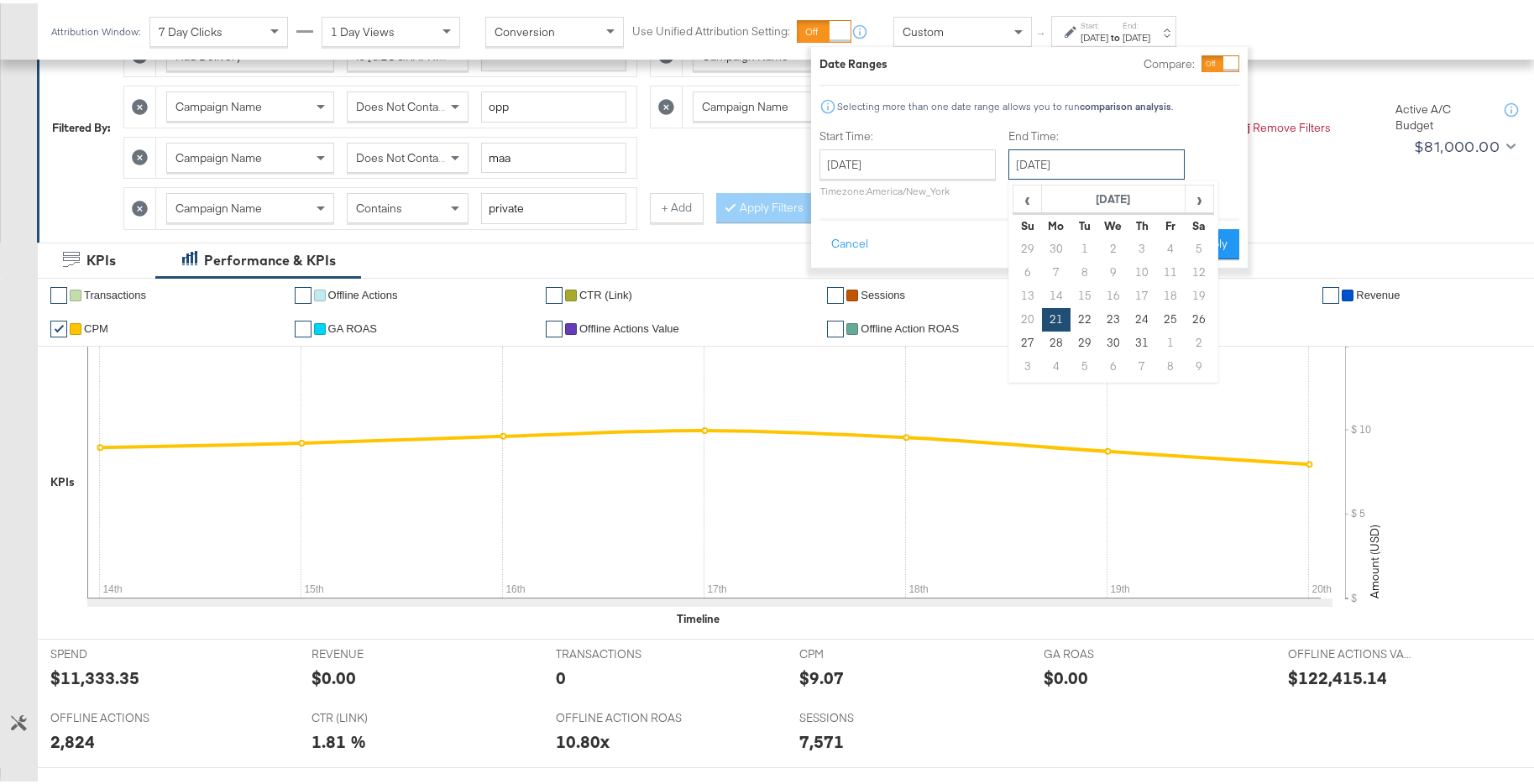
click at [1108, 165] on input "October 21st 2024" at bounding box center [1095, 161] width 176 height 30
click at [1030, 337] on td "27" at bounding box center [1027, 340] width 29 height 23
type input "October 27th 2024"
click at [1225, 248] on button "Apply" at bounding box center [1213, 241] width 53 height 30
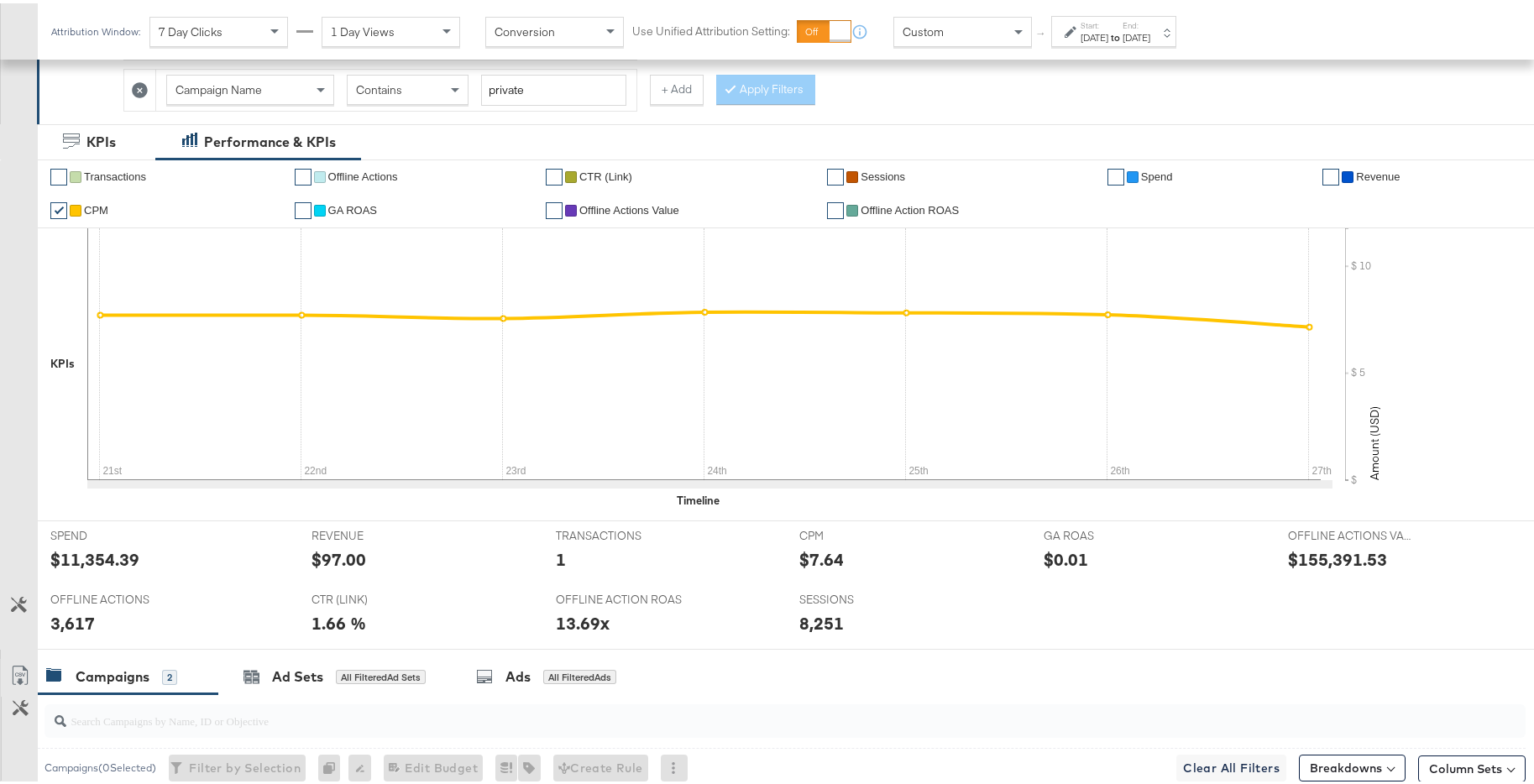
scroll to position [363, 0]
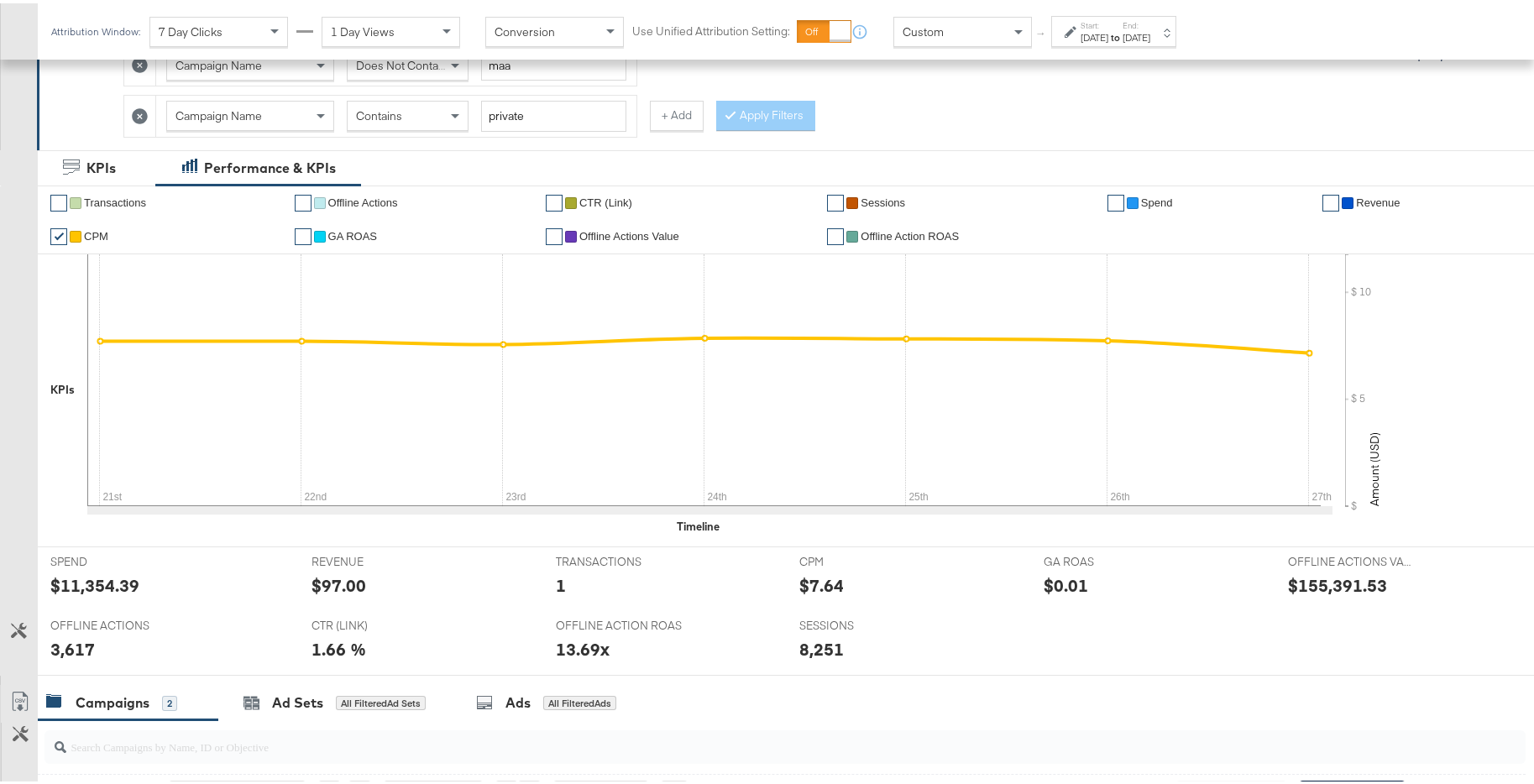
click at [1122, 36] on strong "to" at bounding box center [1115, 34] width 14 height 13
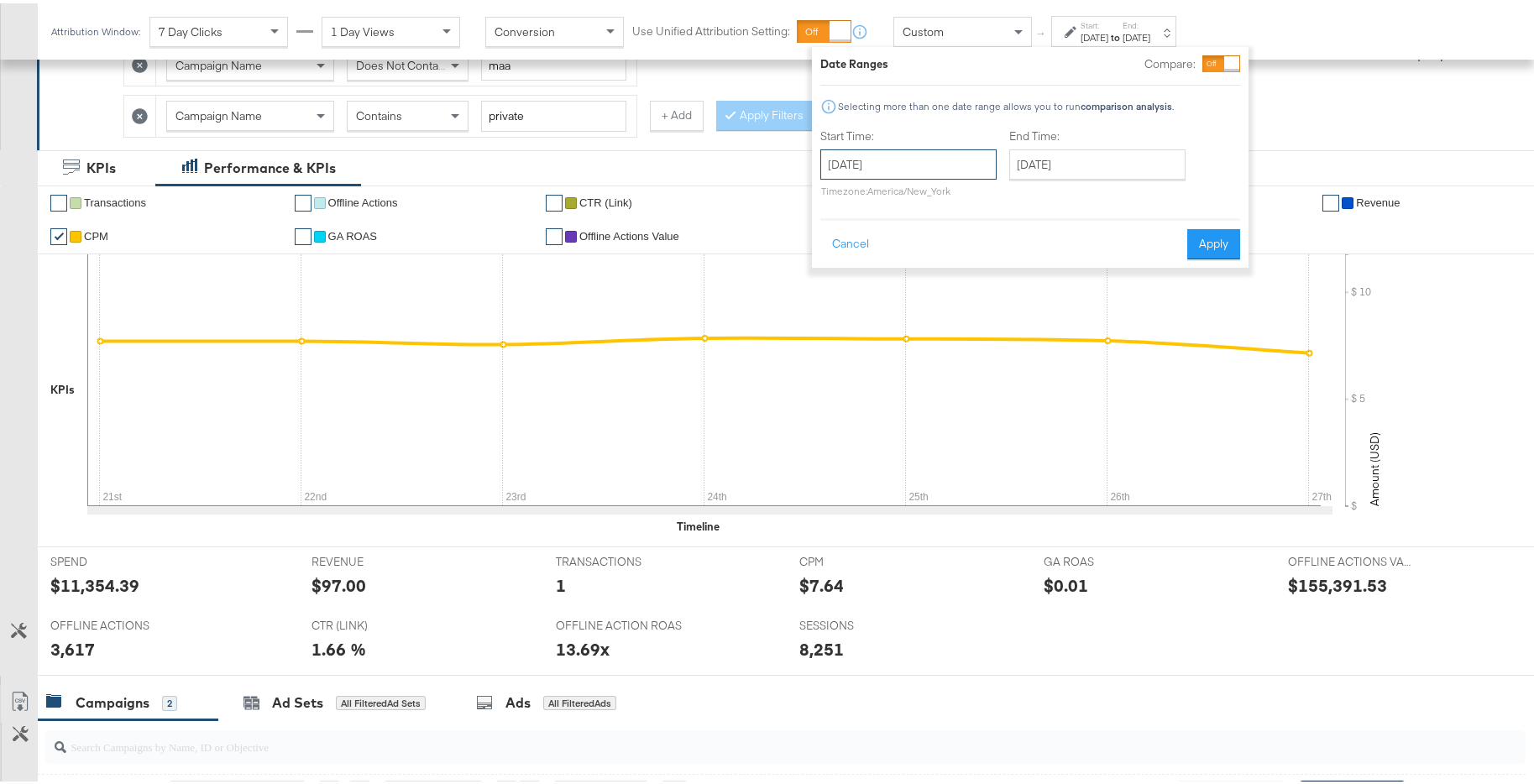
click at [930, 163] on input "October 21st 2024" at bounding box center [907, 161] width 176 height 30
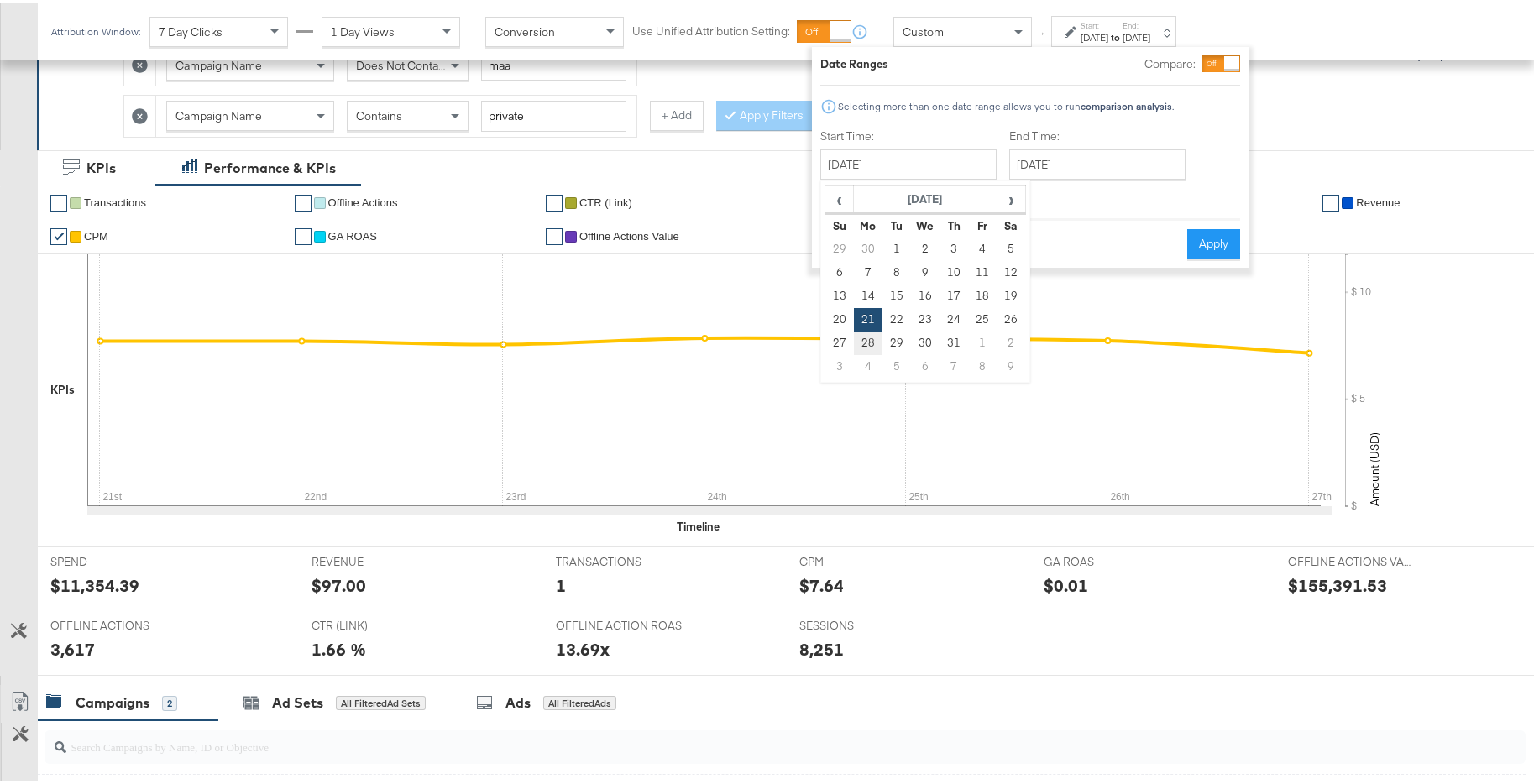
click at [868, 338] on td "28" at bounding box center [868, 340] width 29 height 23
type input "October 28th 2024"
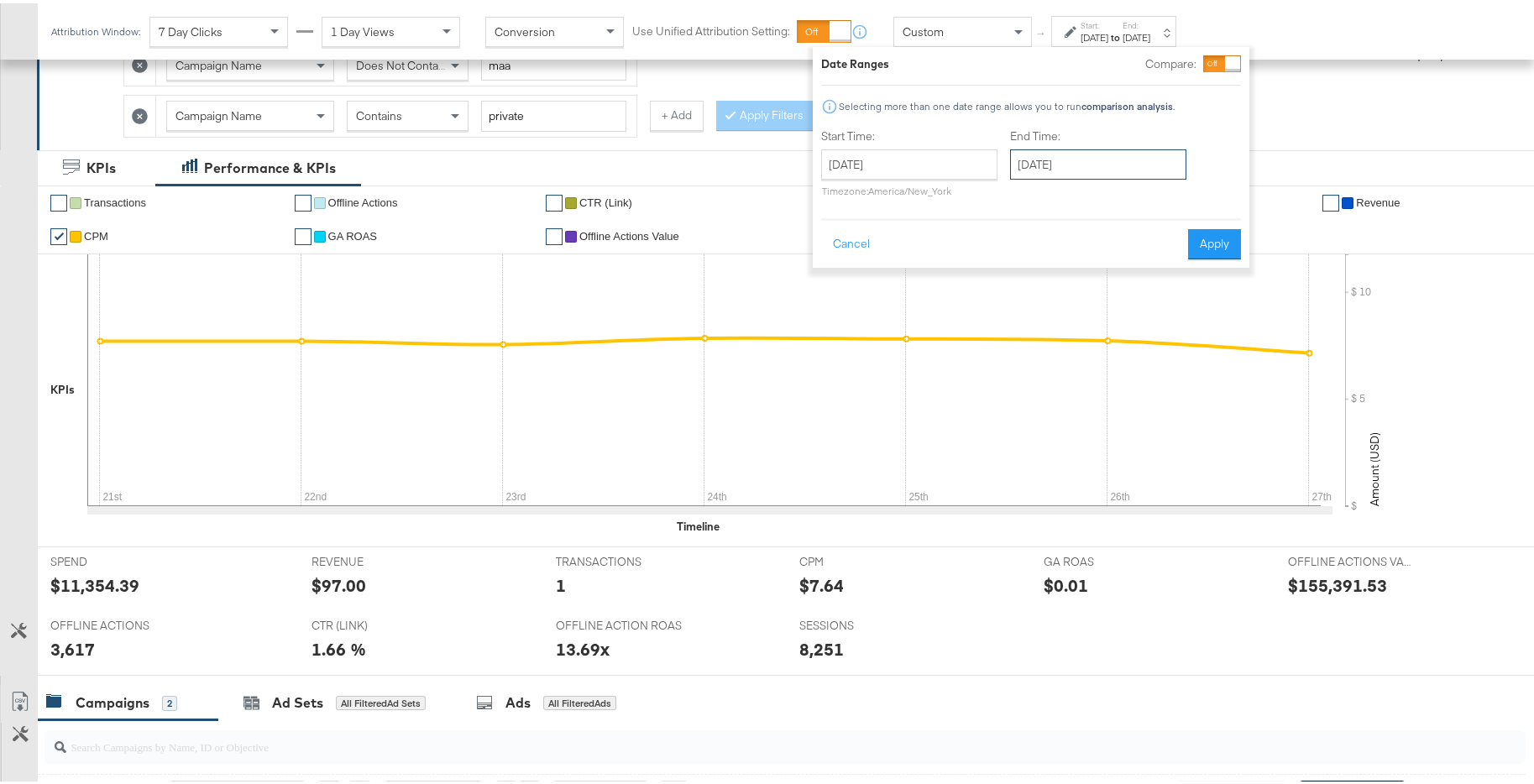
click at [1128, 158] on input "October 28th 2024" at bounding box center [1097, 161] width 176 height 30
click at [1030, 360] on td "3" at bounding box center [1029, 363] width 29 height 23
type input "November 3rd 2024"
click at [1196, 251] on button "Apply" at bounding box center [1211, 241] width 53 height 30
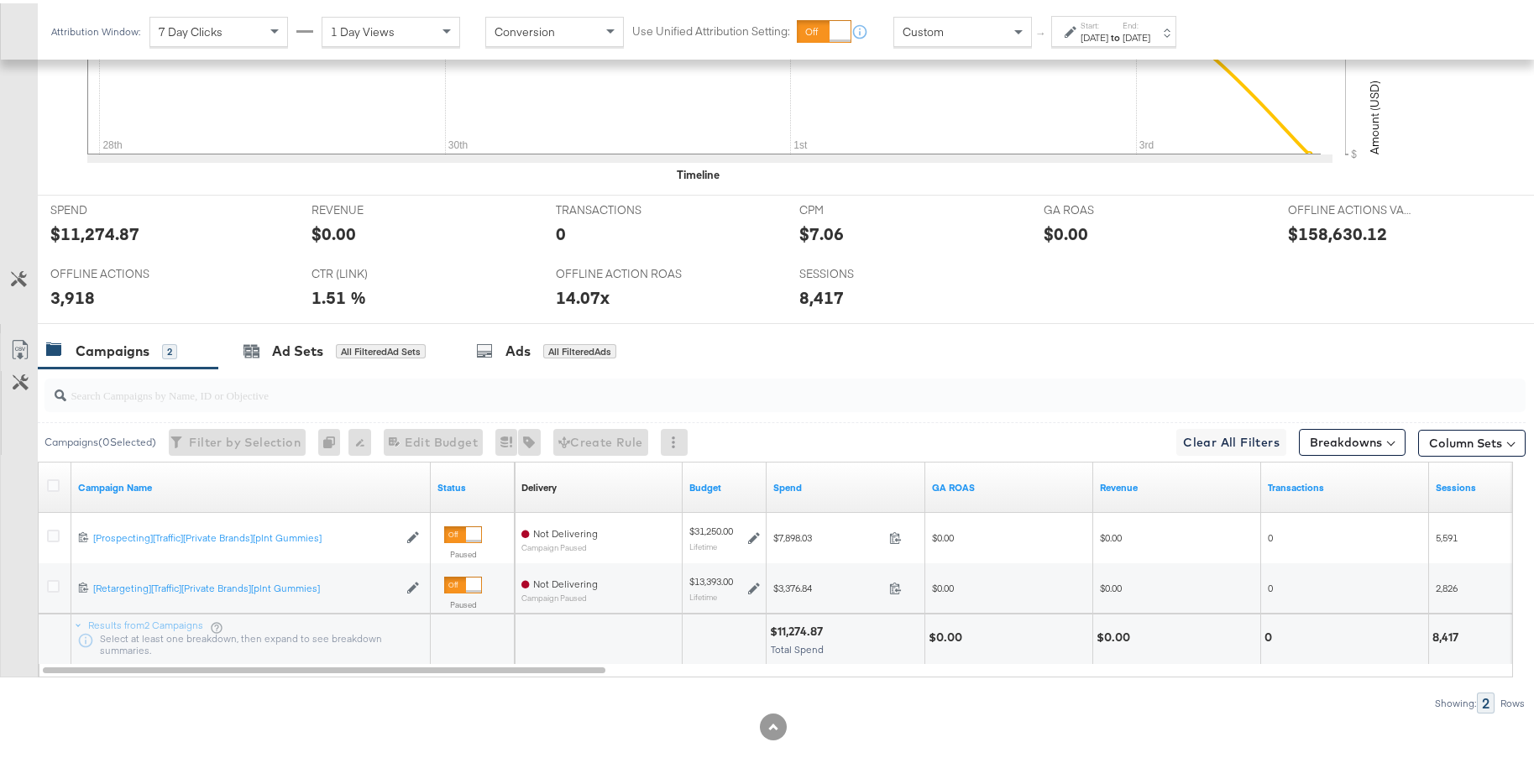
scroll to position [139, 0]
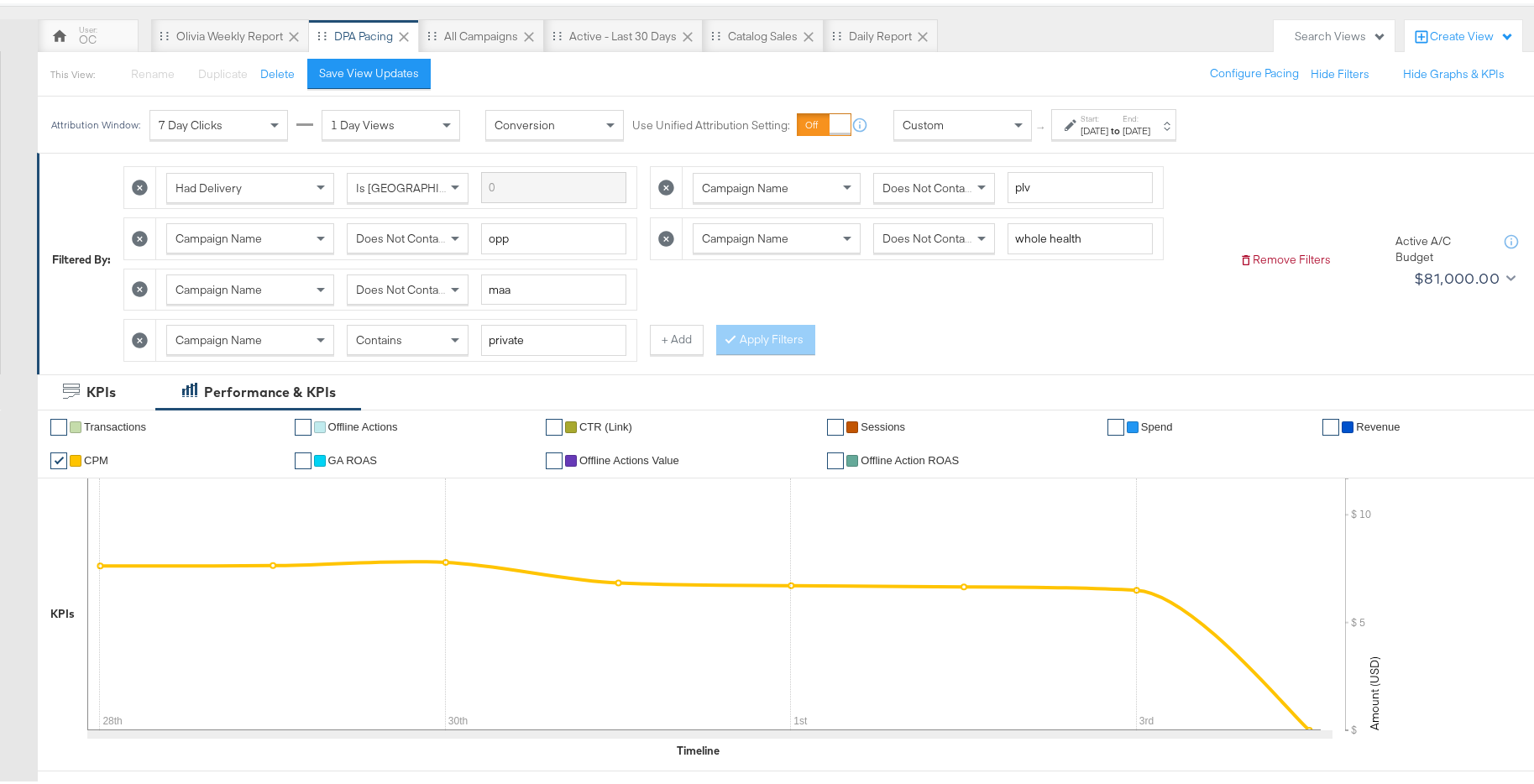
click at [1122, 128] on strong "to" at bounding box center [1115, 126] width 14 height 13
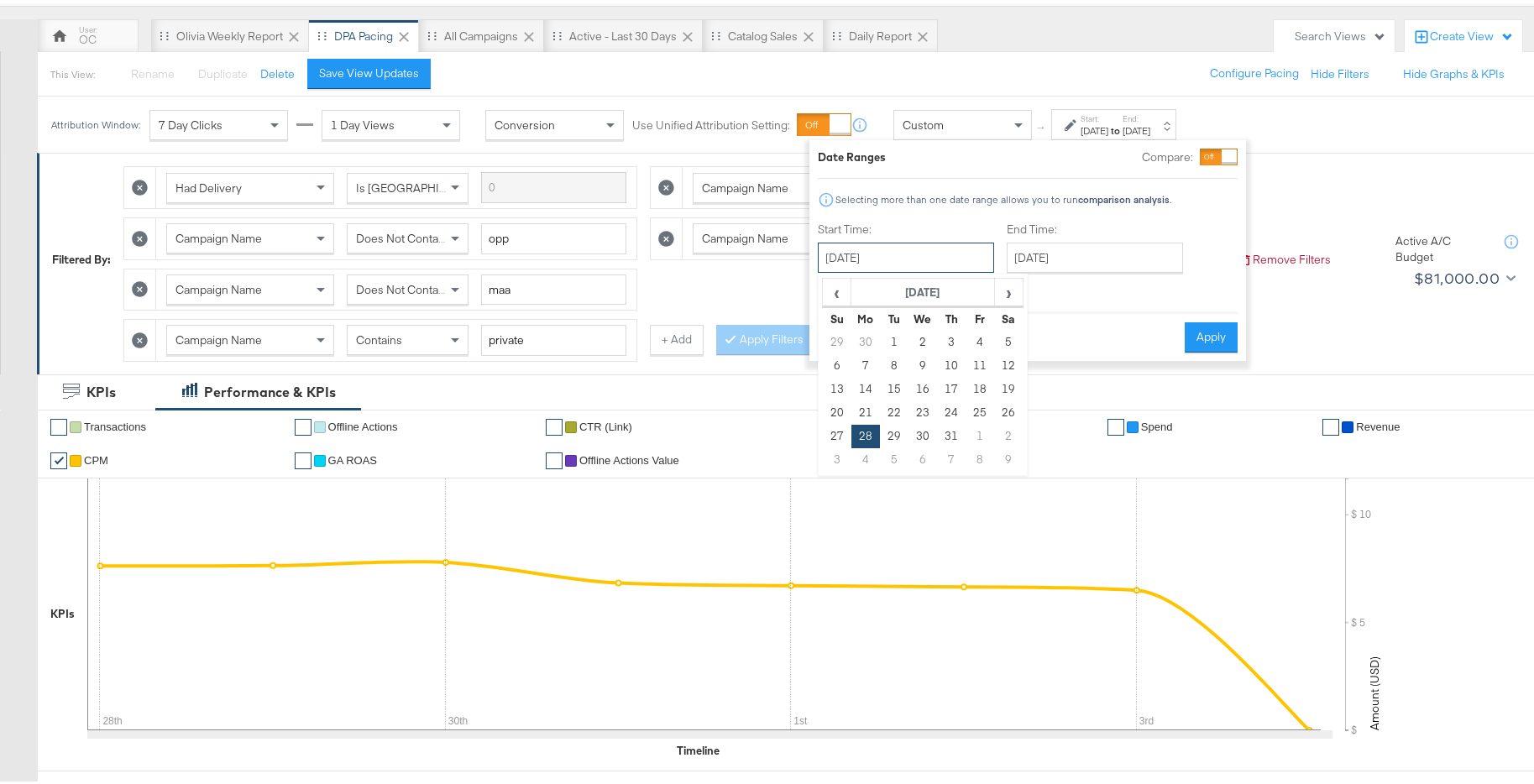
click at [978, 249] on input "October 28th 2024" at bounding box center [905, 254] width 176 height 30
click at [1011, 296] on span "›" at bounding box center [1009, 288] width 26 height 25
click at [865, 360] on td "4" at bounding box center [865, 362] width 29 height 23
type input "November 4th 2024"
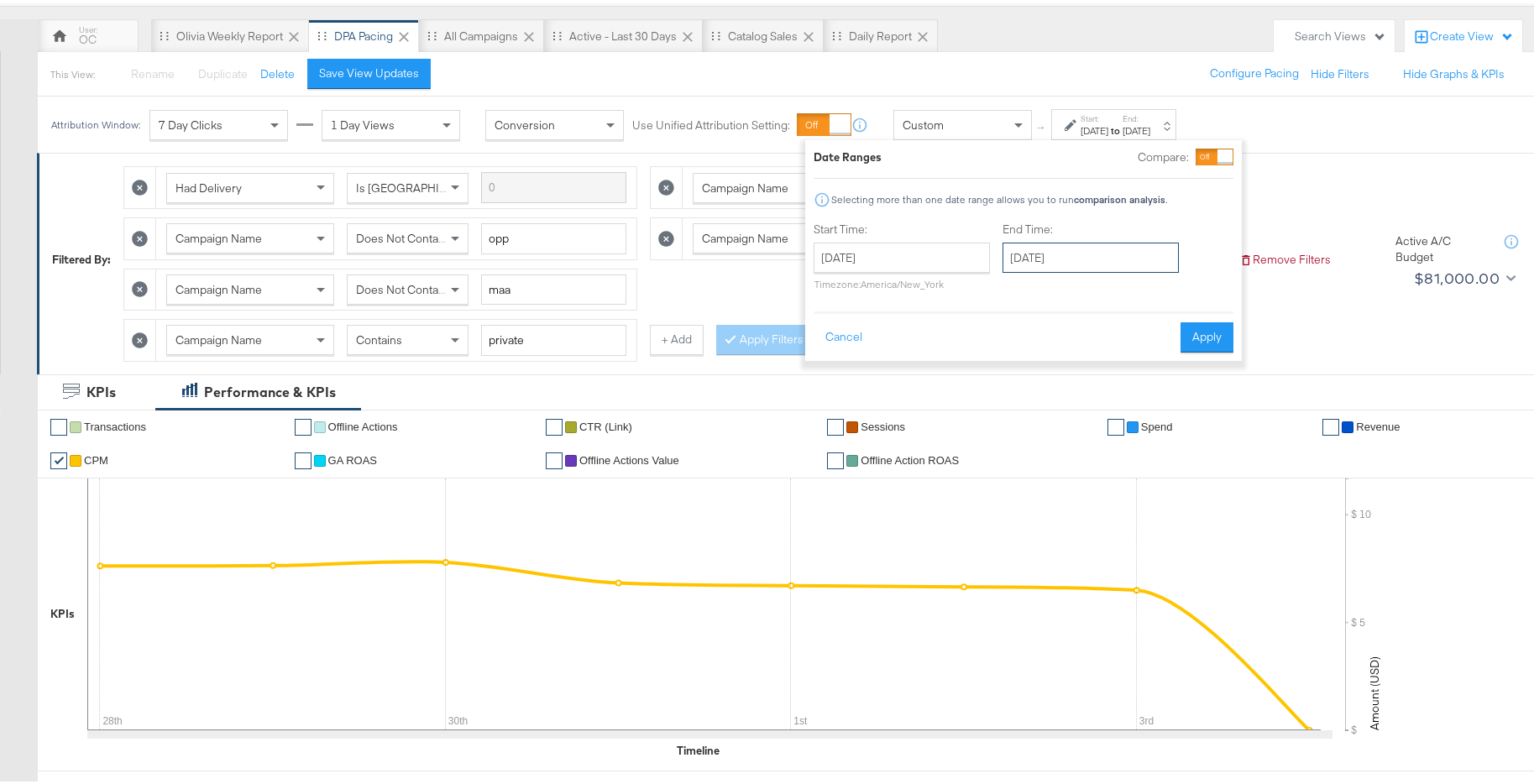
click at [1082, 254] on input "November 4th 2024" at bounding box center [1090, 254] width 176 height 30
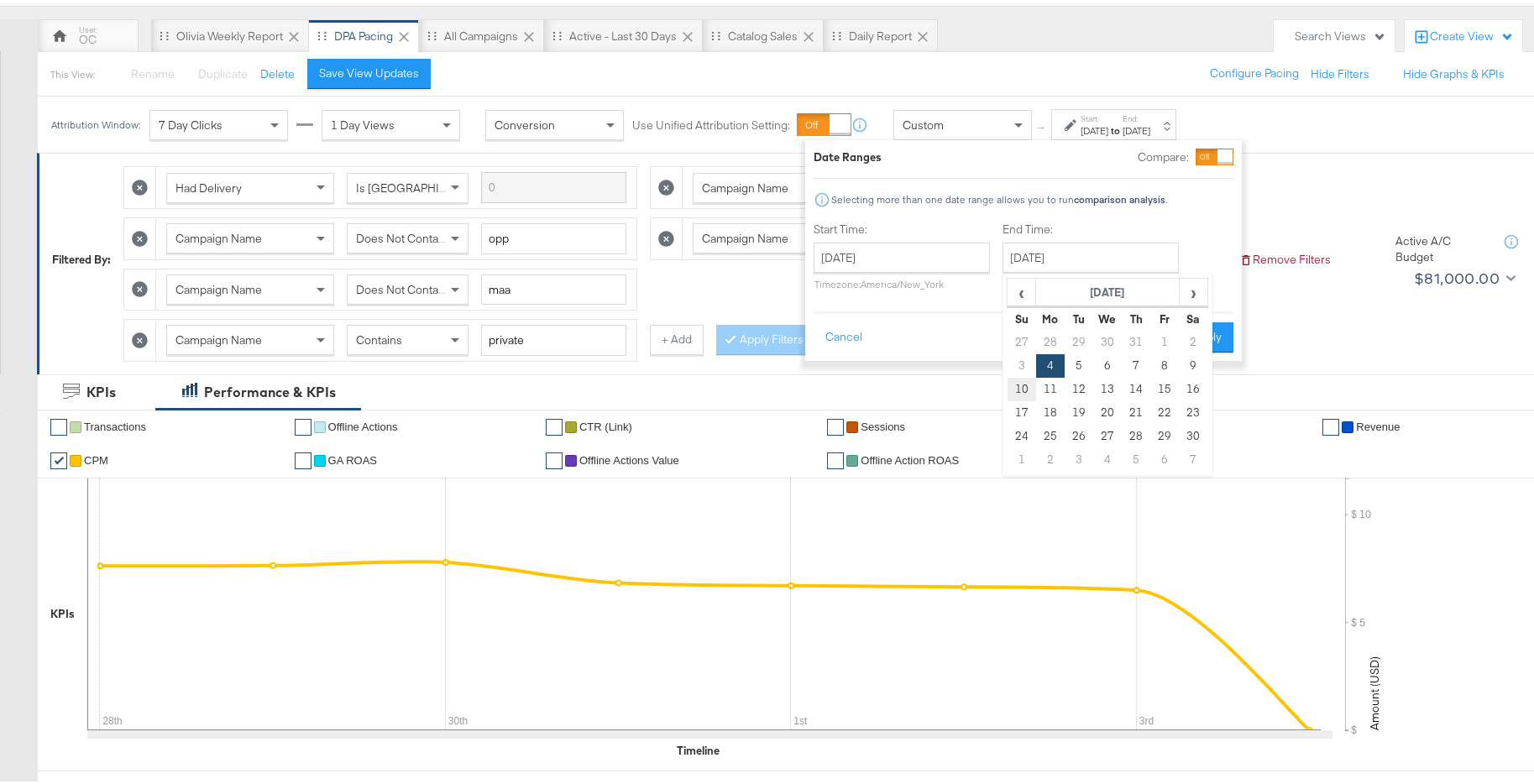
click at [1024, 382] on td "10" at bounding box center [1021, 386] width 29 height 23
type input "November 10th 2024"
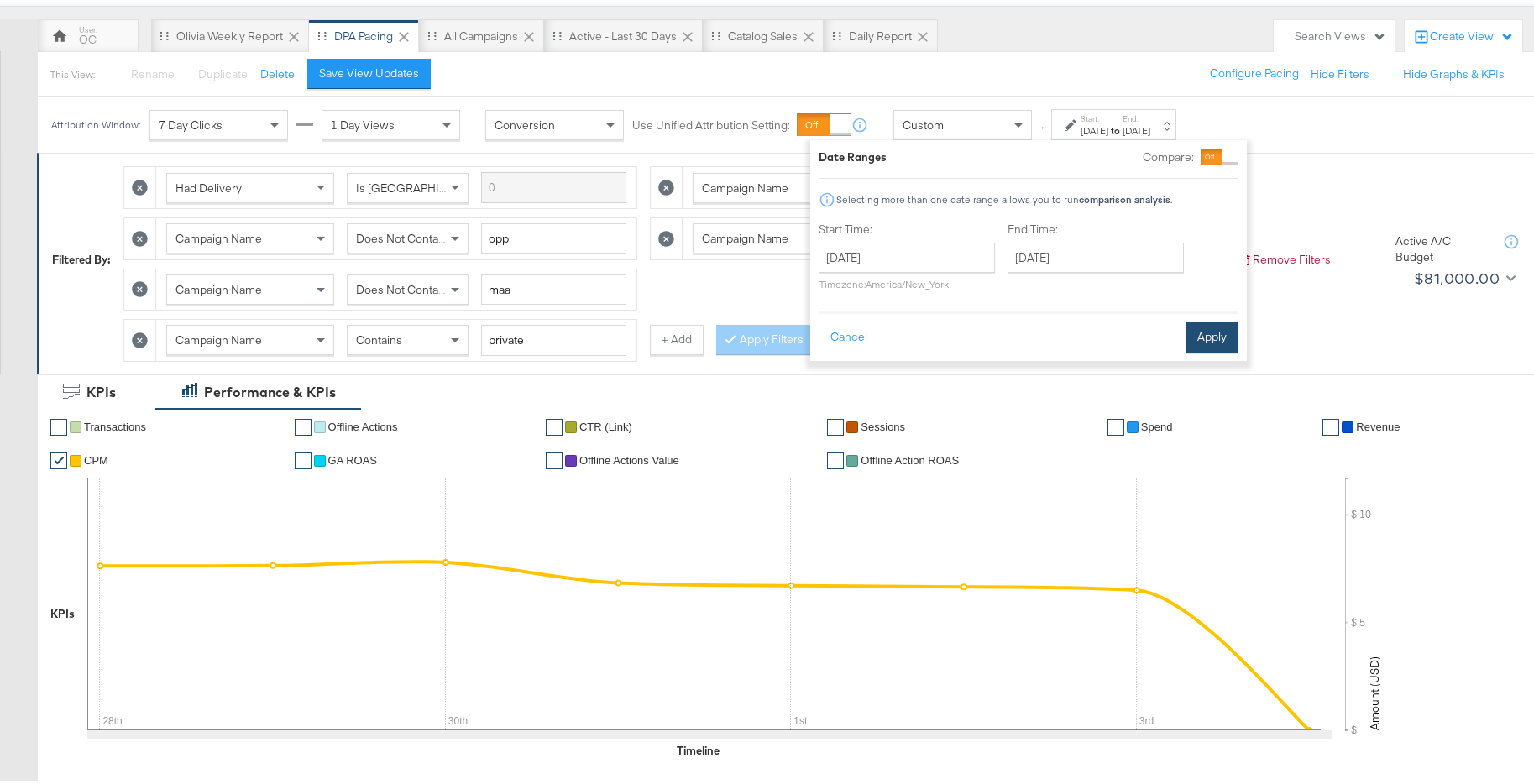
click at [1205, 341] on button "Apply" at bounding box center [1212, 334] width 53 height 30
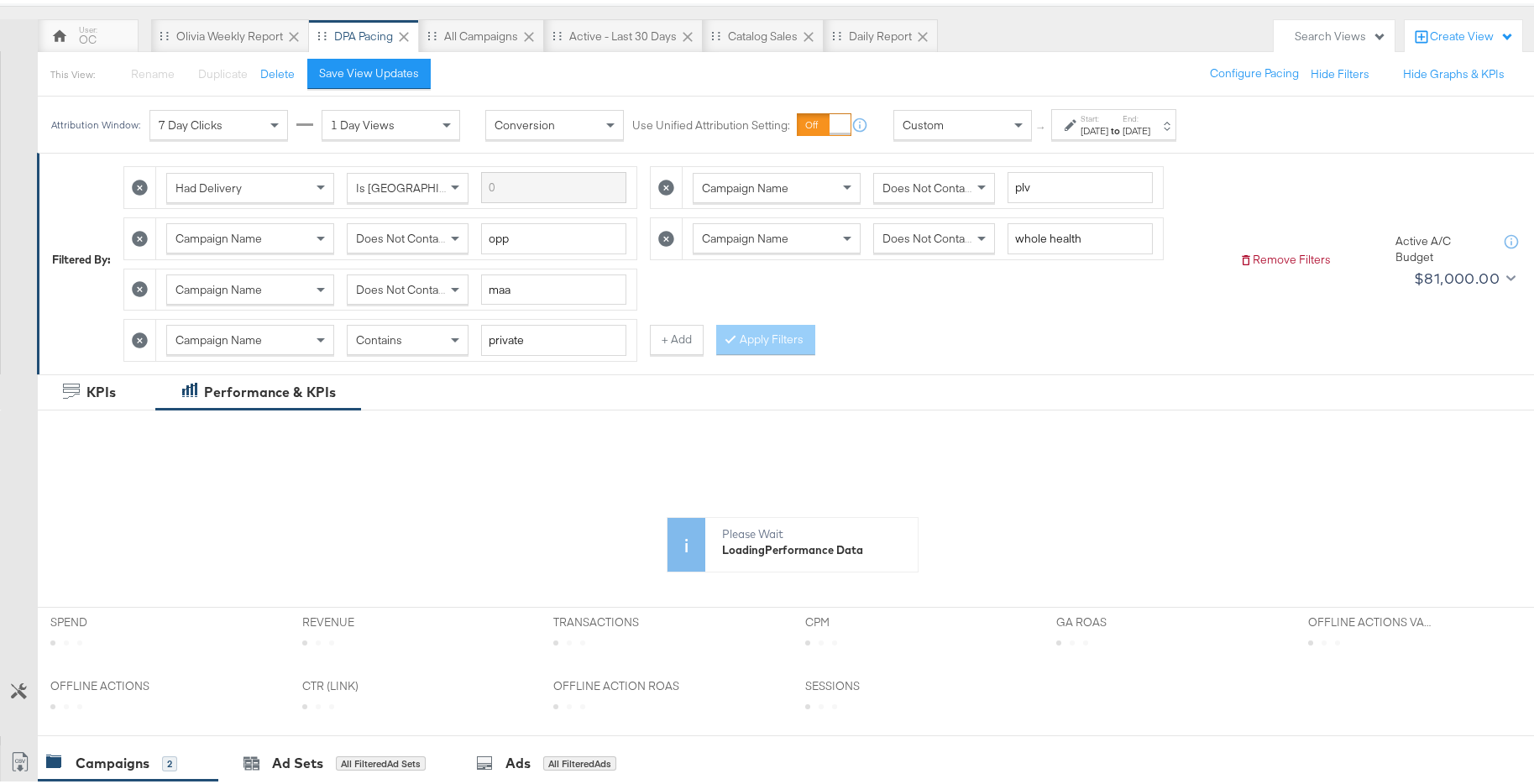
click at [1150, 129] on div "Nov 10th 2024" at bounding box center [1136, 126] width 28 height 13
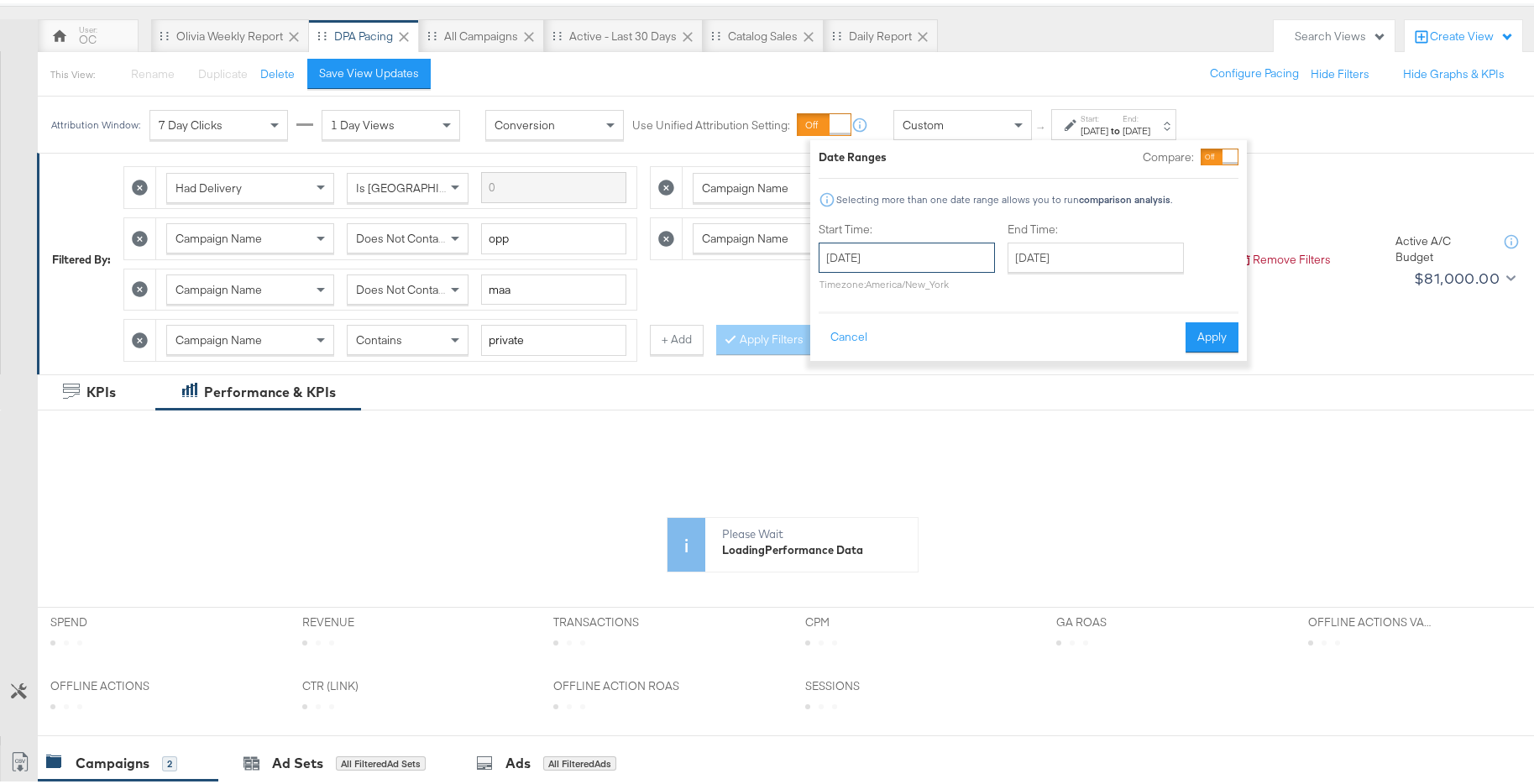
click at [969, 255] on input "November 4th 2024" at bounding box center [906, 254] width 176 height 30
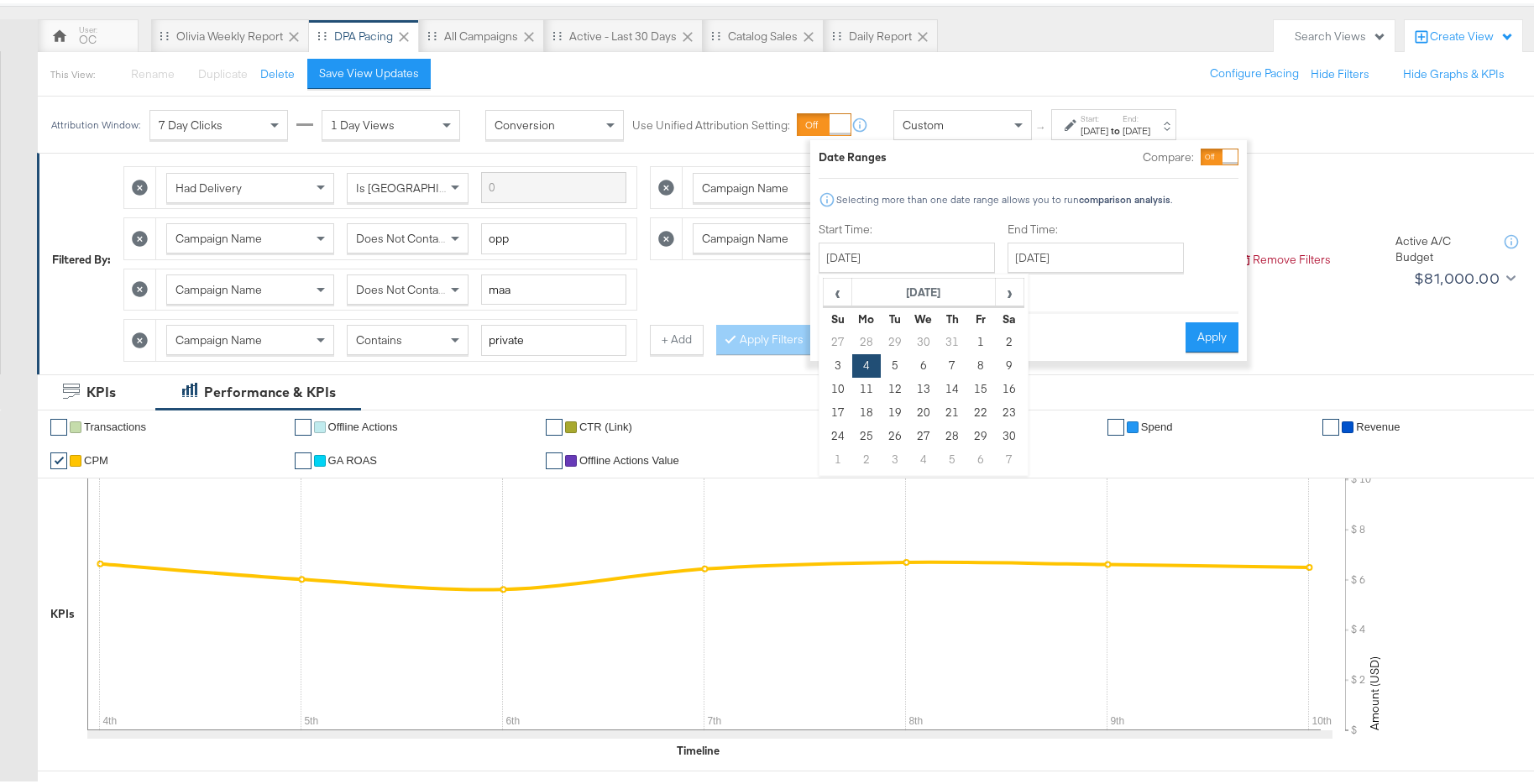
click at [1106, 308] on div "Cancel Apply" at bounding box center [1028, 327] width 419 height 41
click at [869, 338] on button "Cancel" at bounding box center [848, 334] width 61 height 30
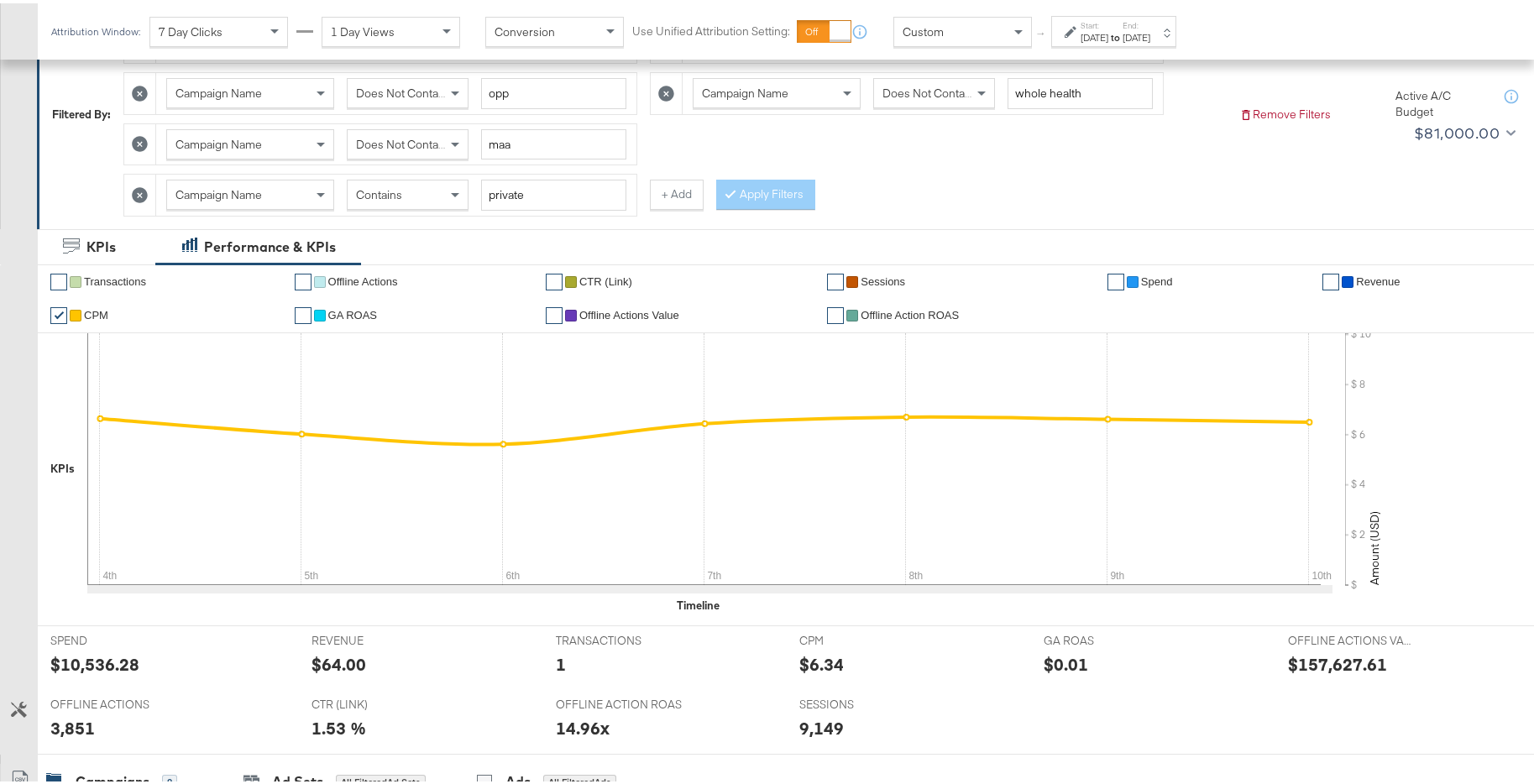
scroll to position [279, 0]
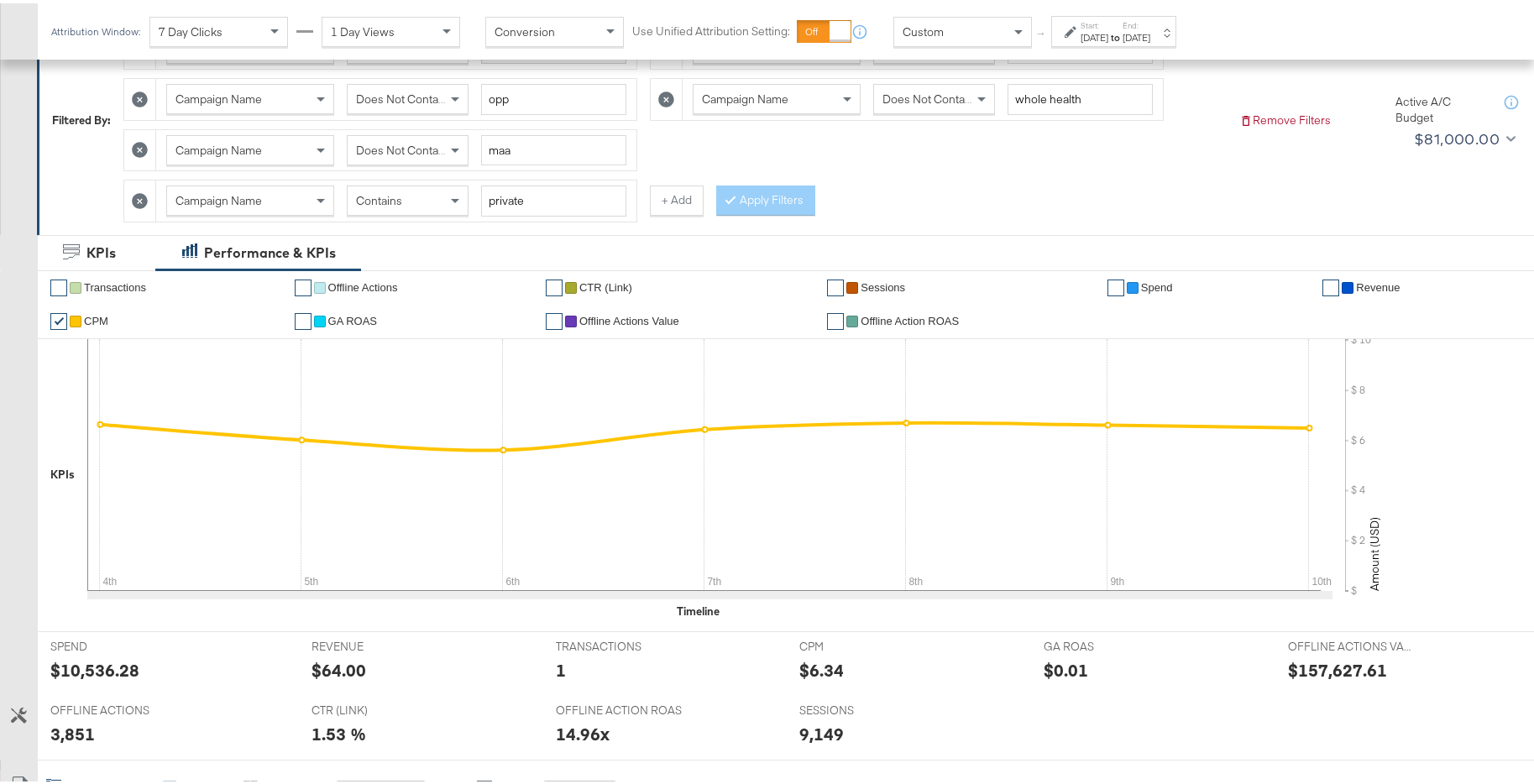
click at [1150, 33] on div "Nov 10th 2024" at bounding box center [1136, 34] width 28 height 13
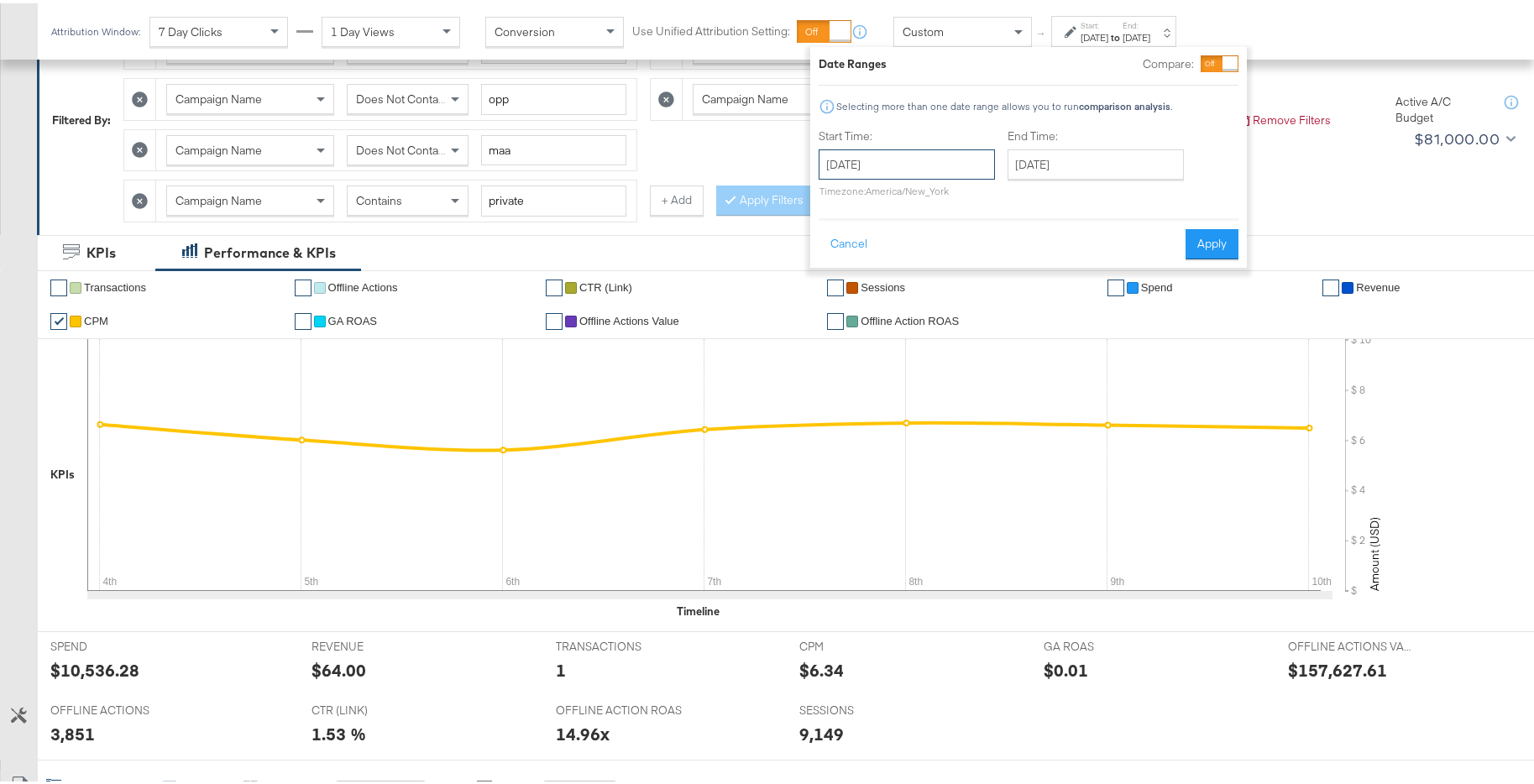
click at [939, 168] on input "November 4th 2024" at bounding box center [906, 161] width 176 height 30
click at [868, 290] on td "11" at bounding box center [866, 292] width 29 height 23
type input "November 11th 2024"
click at [1108, 172] on input "November 11th 2024" at bounding box center [1101, 161] width 176 height 30
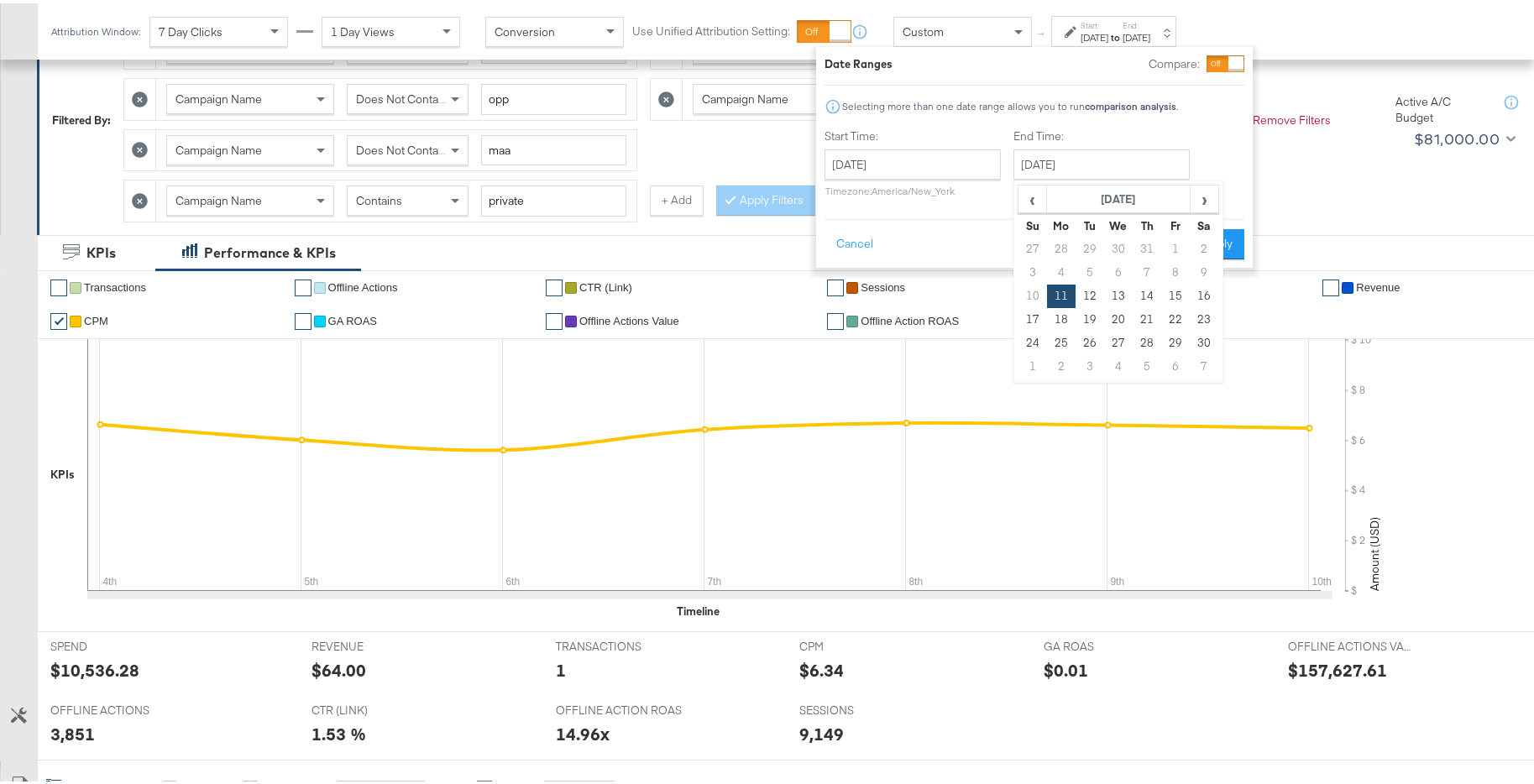
click at [1013, 314] on div "‹ November 2024 › Su Mo Tu We Th Fr Sa 27 28 29 30 31 1 2 3 4 5 6 7 8 9 10 11 1…" at bounding box center [1118, 277] width 210 height 202
click at [1025, 314] on td "17" at bounding box center [1032, 316] width 29 height 23
type input "November 17th 2024"
click at [1228, 248] on button "Apply" at bounding box center [1217, 241] width 53 height 30
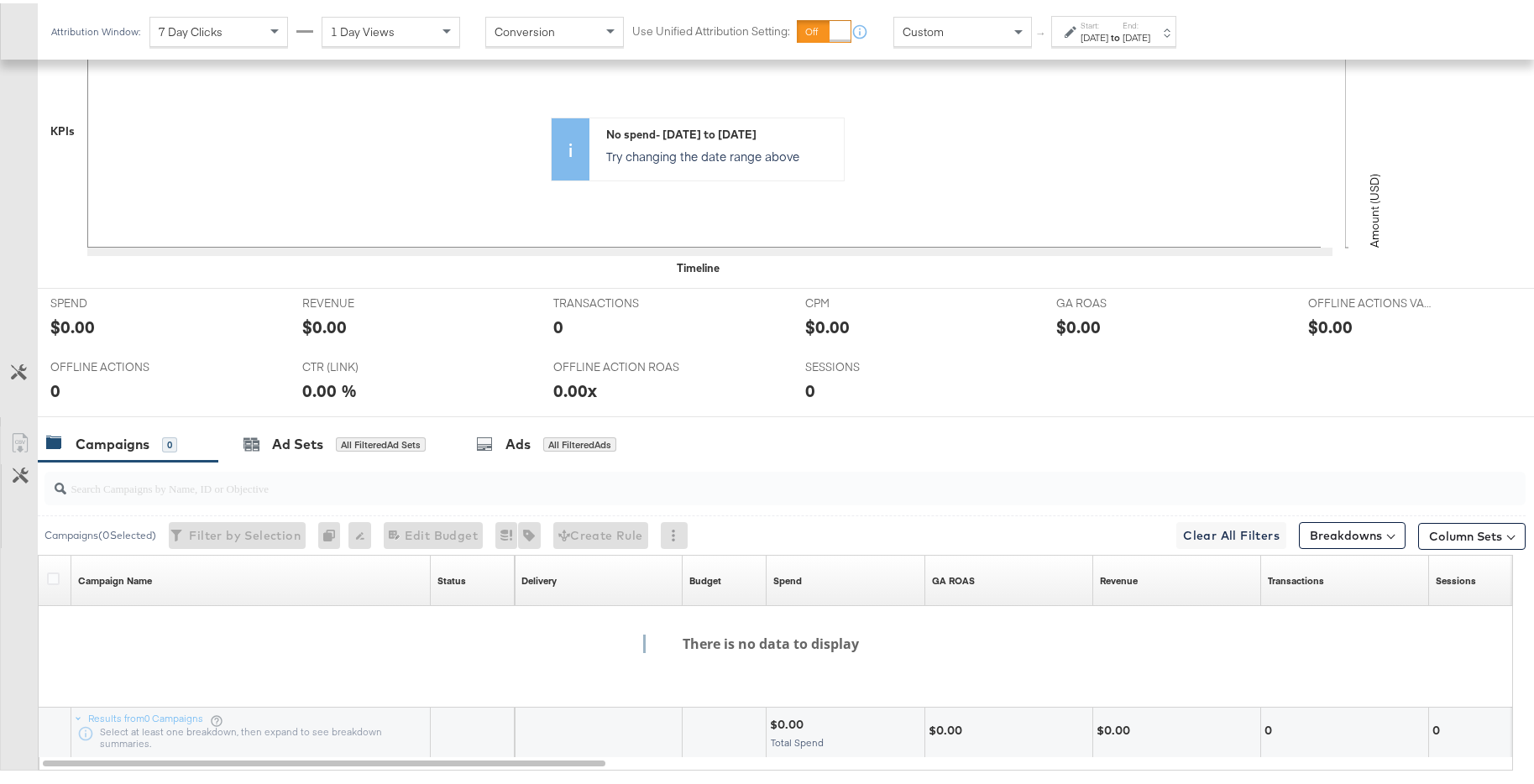
scroll to position [715, 0]
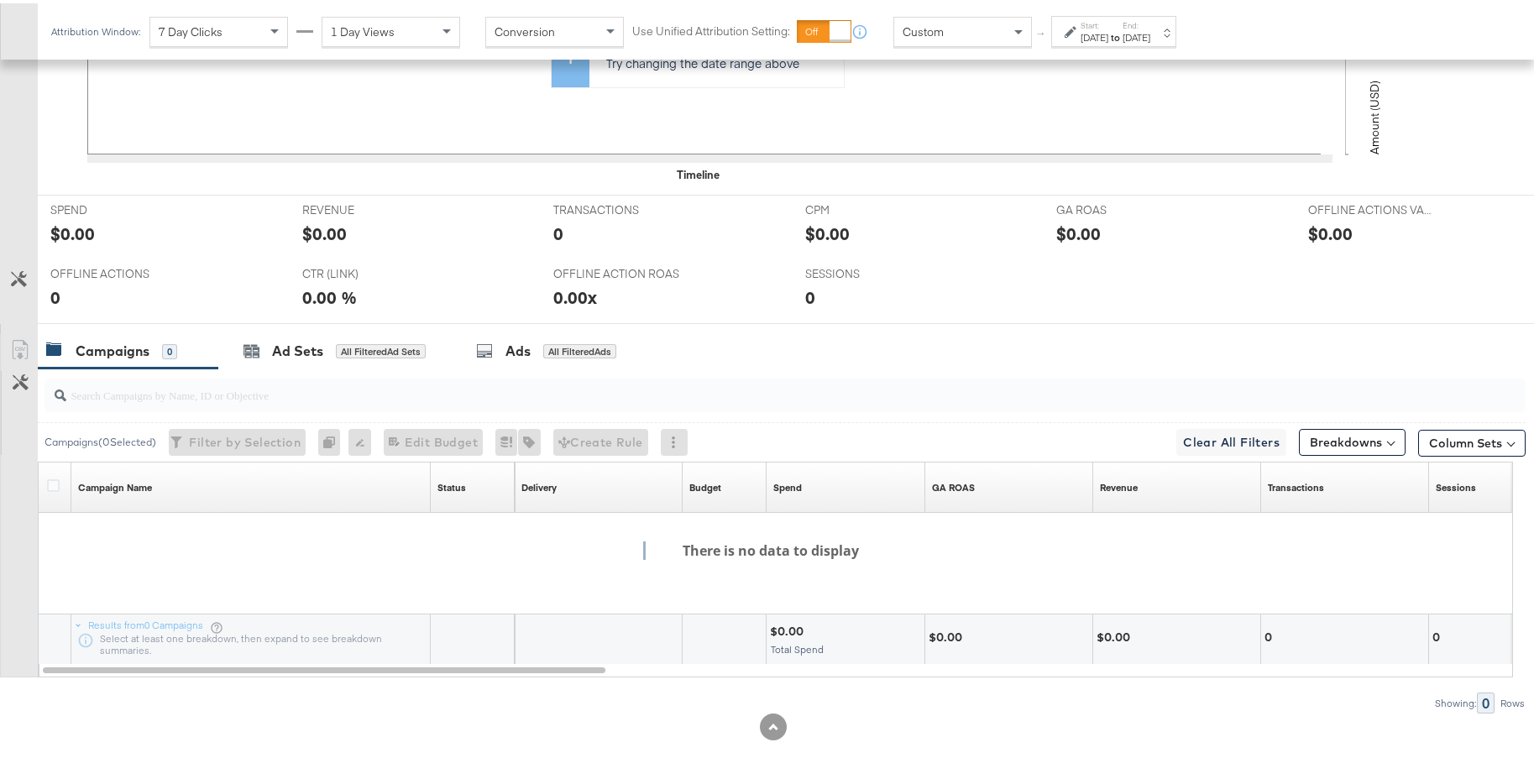
click at [1150, 28] on div "Nov 17th 2024" at bounding box center [1136, 34] width 28 height 13
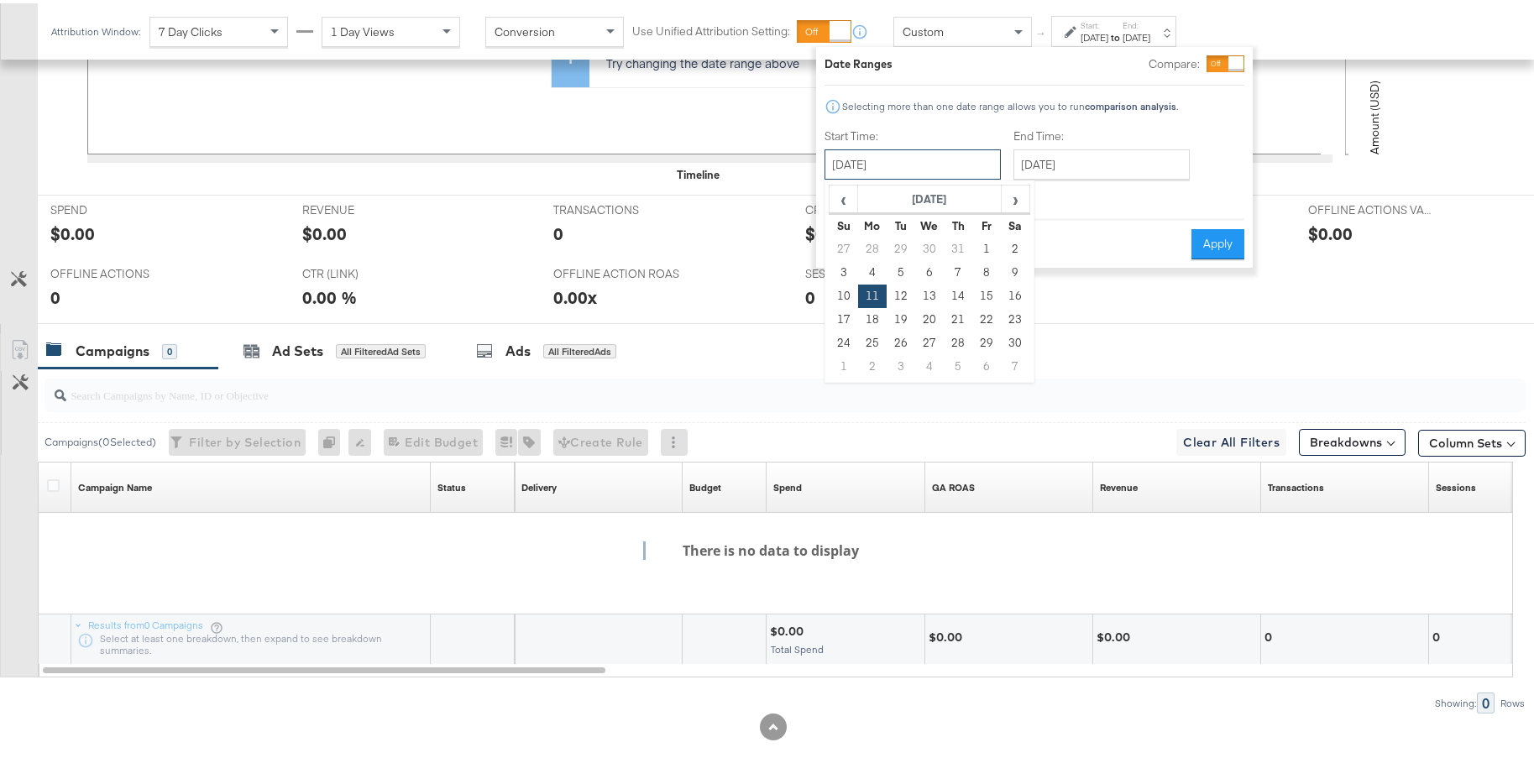
click at [957, 158] on input "November 11th 2024" at bounding box center [912, 161] width 176 height 30
click at [869, 316] on td "18" at bounding box center [872, 316] width 29 height 23
type input "November 18th 2024"
click at [1135, 170] on input "November 18th 2024" at bounding box center [1101, 161] width 176 height 30
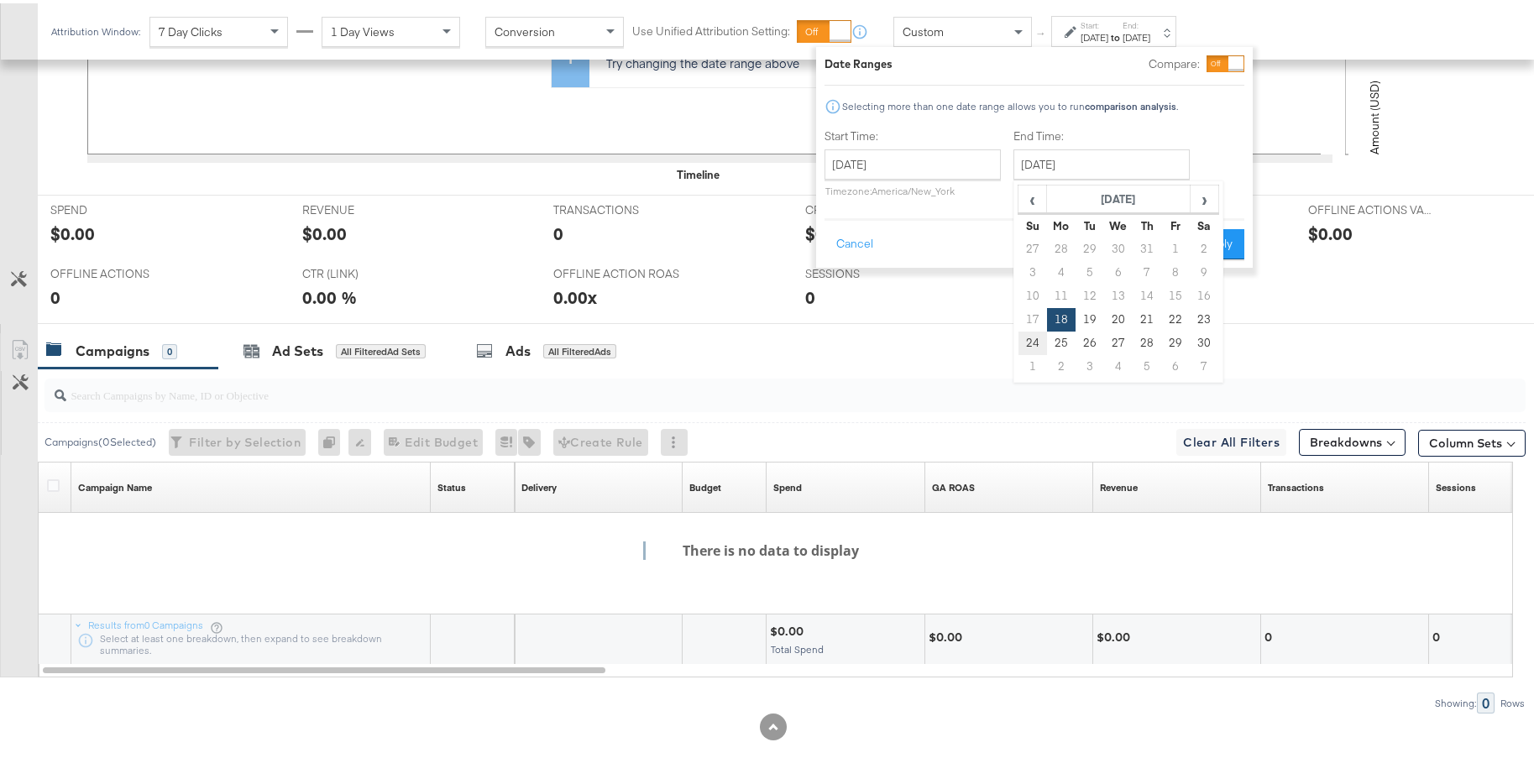
click at [1035, 339] on td "24" at bounding box center [1032, 340] width 29 height 23
type input "November 24th 2024"
click at [1225, 246] on button "Apply" at bounding box center [1217, 241] width 53 height 30
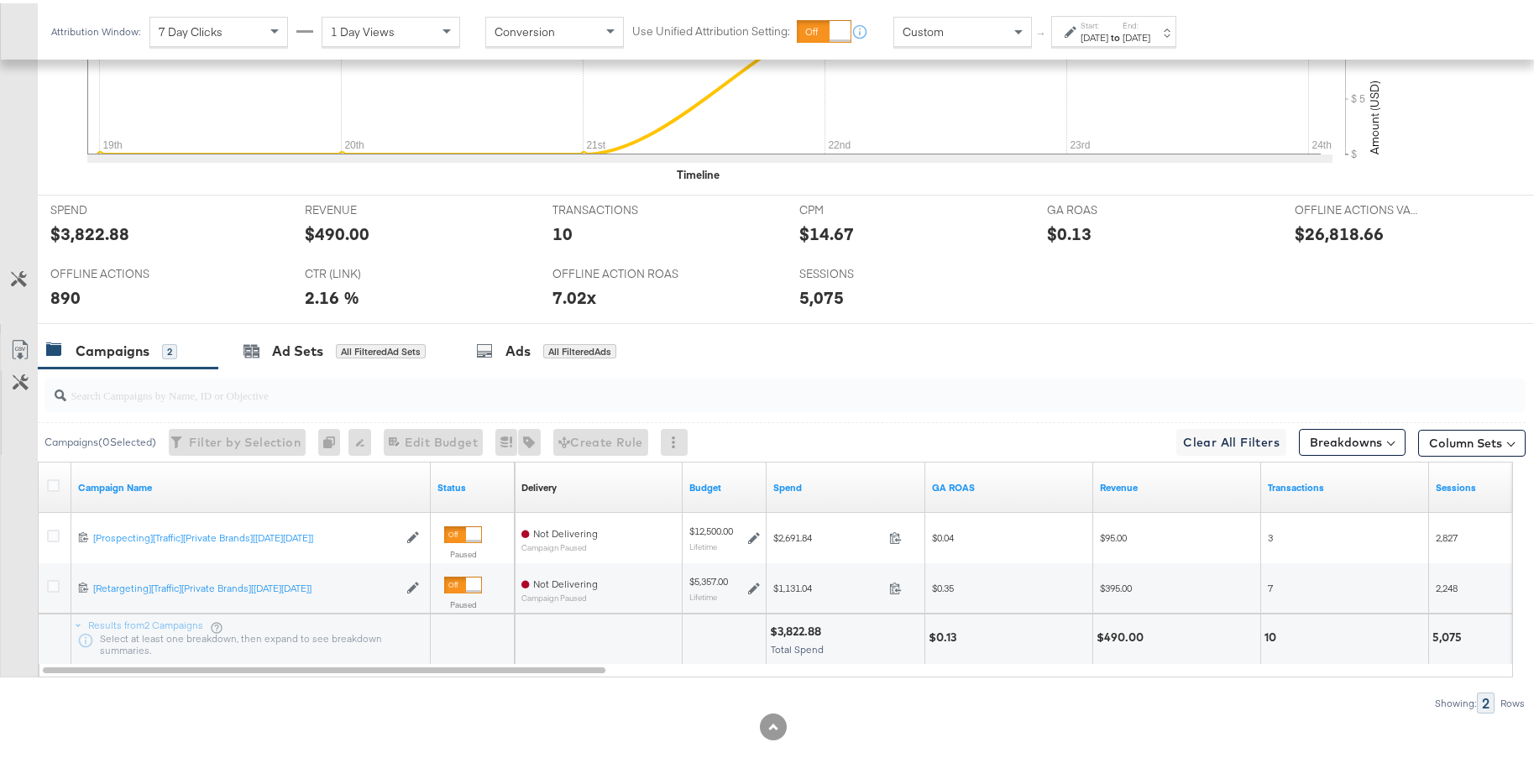
click at [1150, 29] on div "Nov 24th 2024" at bounding box center [1136, 34] width 28 height 13
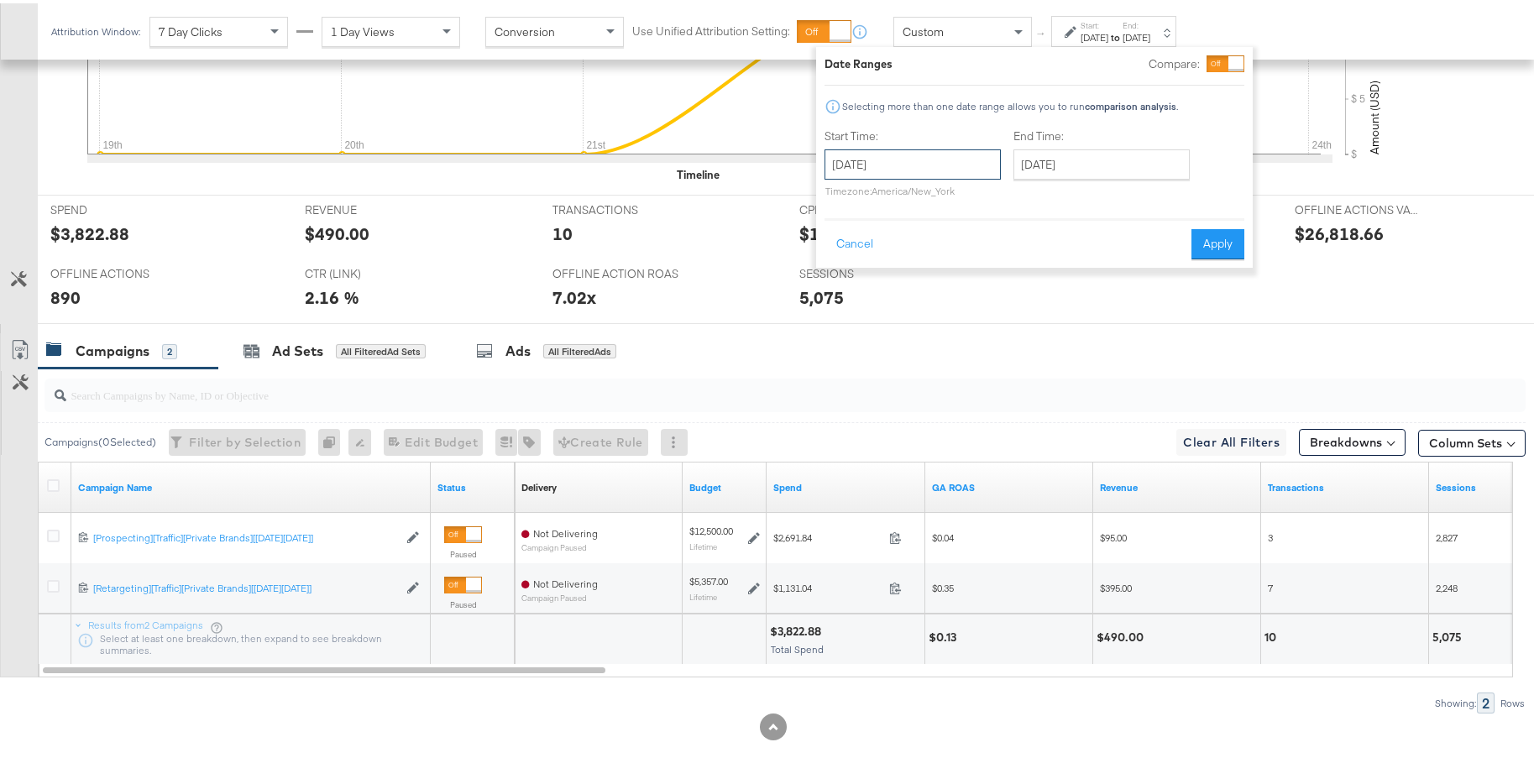
click at [980, 161] on input "November 18th 2024" at bounding box center [912, 161] width 176 height 30
click at [874, 339] on td "25" at bounding box center [872, 340] width 29 height 23
type input "November 25th 2024"
click at [1077, 153] on input "November 25th 2024" at bounding box center [1101, 161] width 176 height 30
click at [1030, 358] on td "1" at bounding box center [1032, 363] width 29 height 23
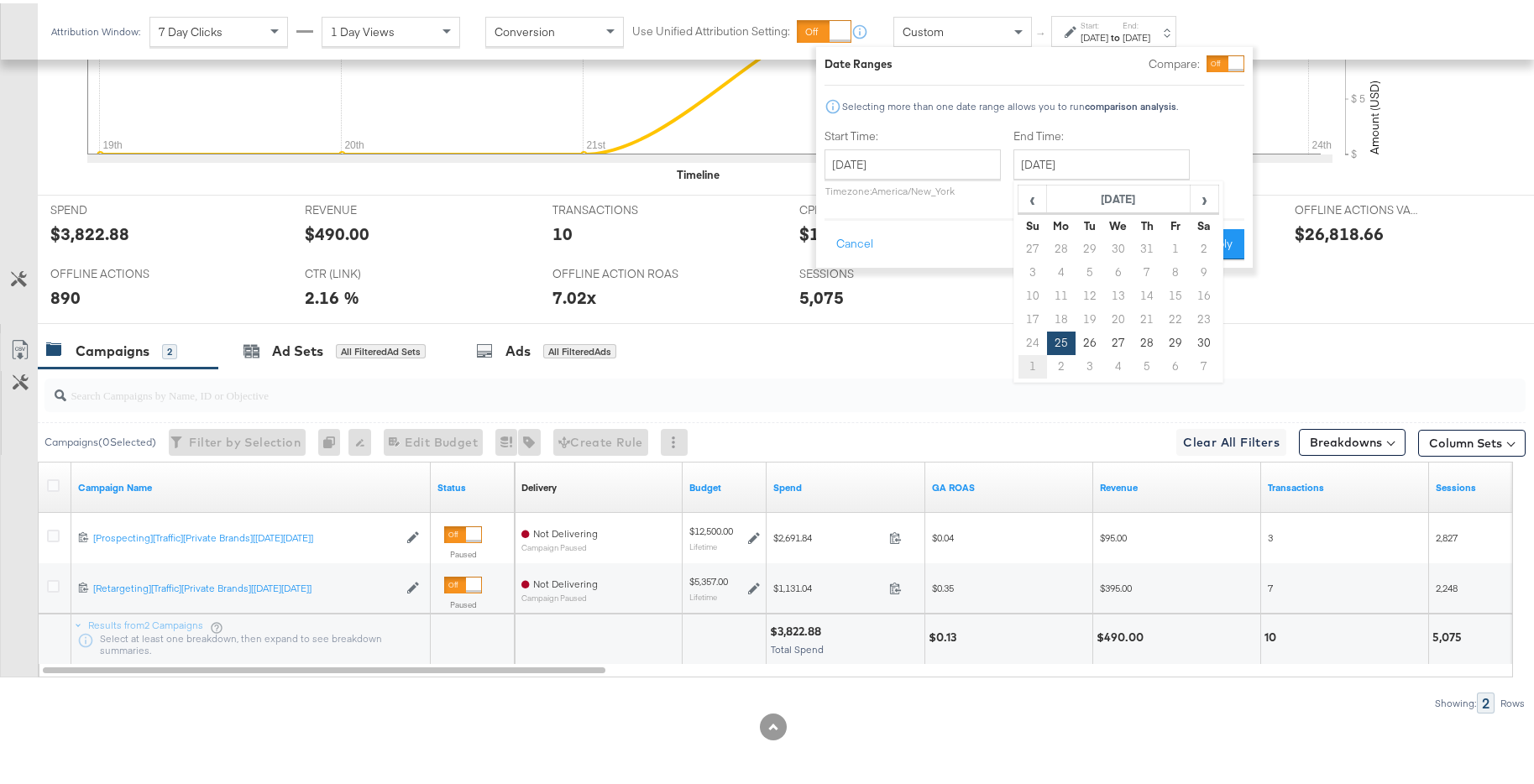
type input "December 1st 2024"
click at [1189, 236] on button "Apply" at bounding box center [1212, 241] width 53 height 30
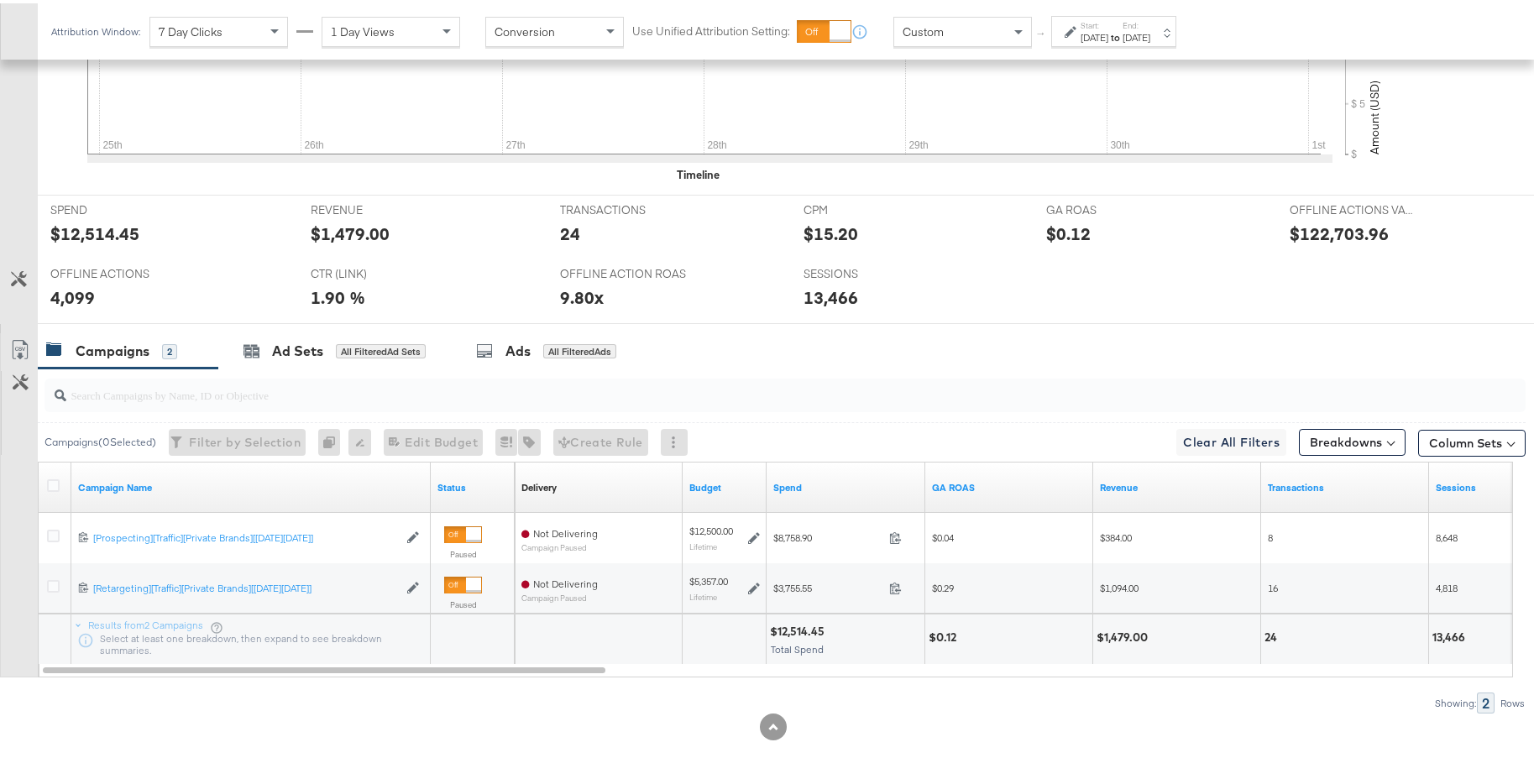
click at [1150, 35] on div "Dec 1st 2024" at bounding box center [1136, 34] width 28 height 13
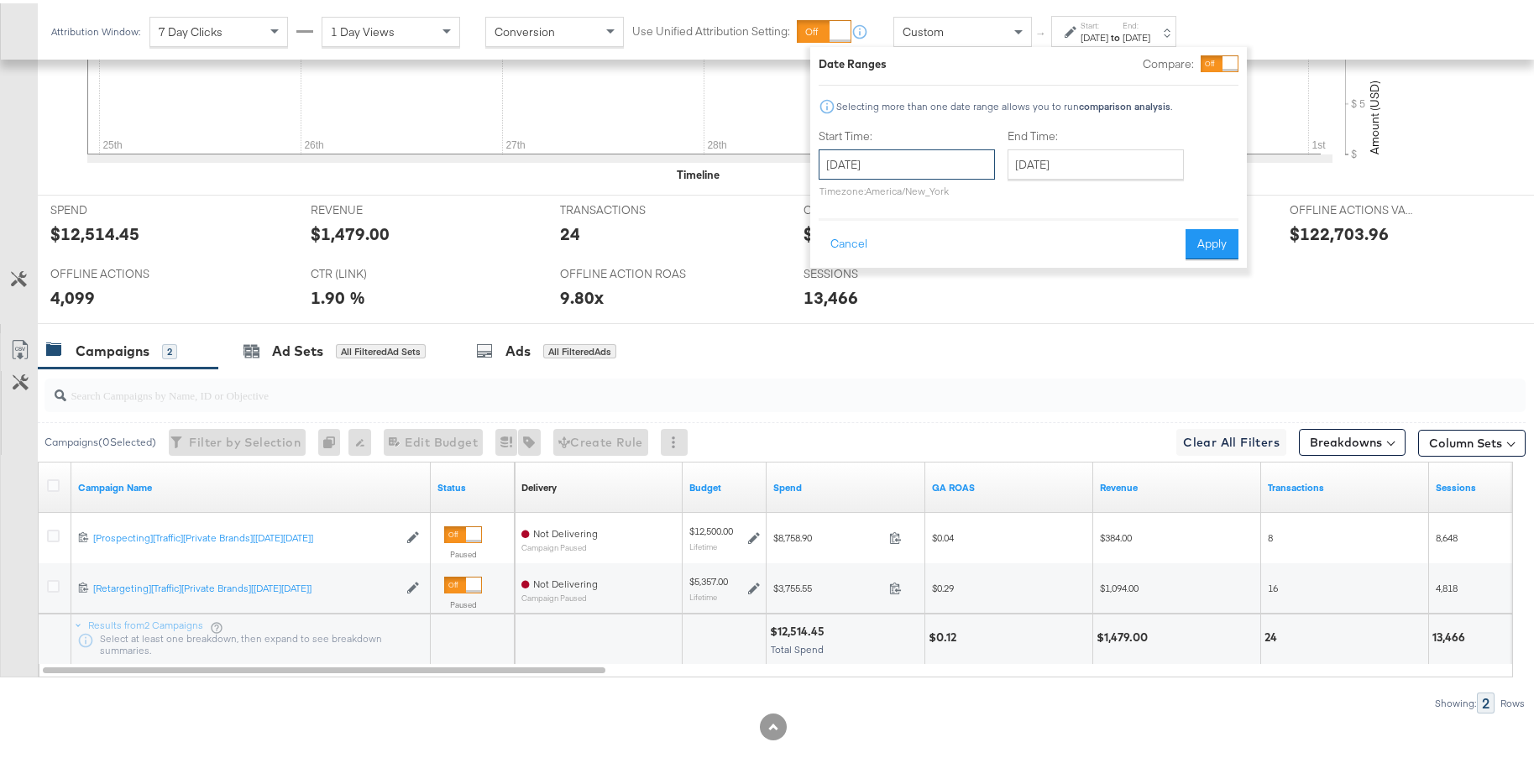
click at [972, 164] on input "November 25th 2024" at bounding box center [906, 161] width 176 height 30
click at [863, 362] on td "2" at bounding box center [866, 363] width 29 height 23
type input "December 2nd 2024"
click at [1076, 162] on input "December 2nd 2024" at bounding box center [1096, 161] width 176 height 30
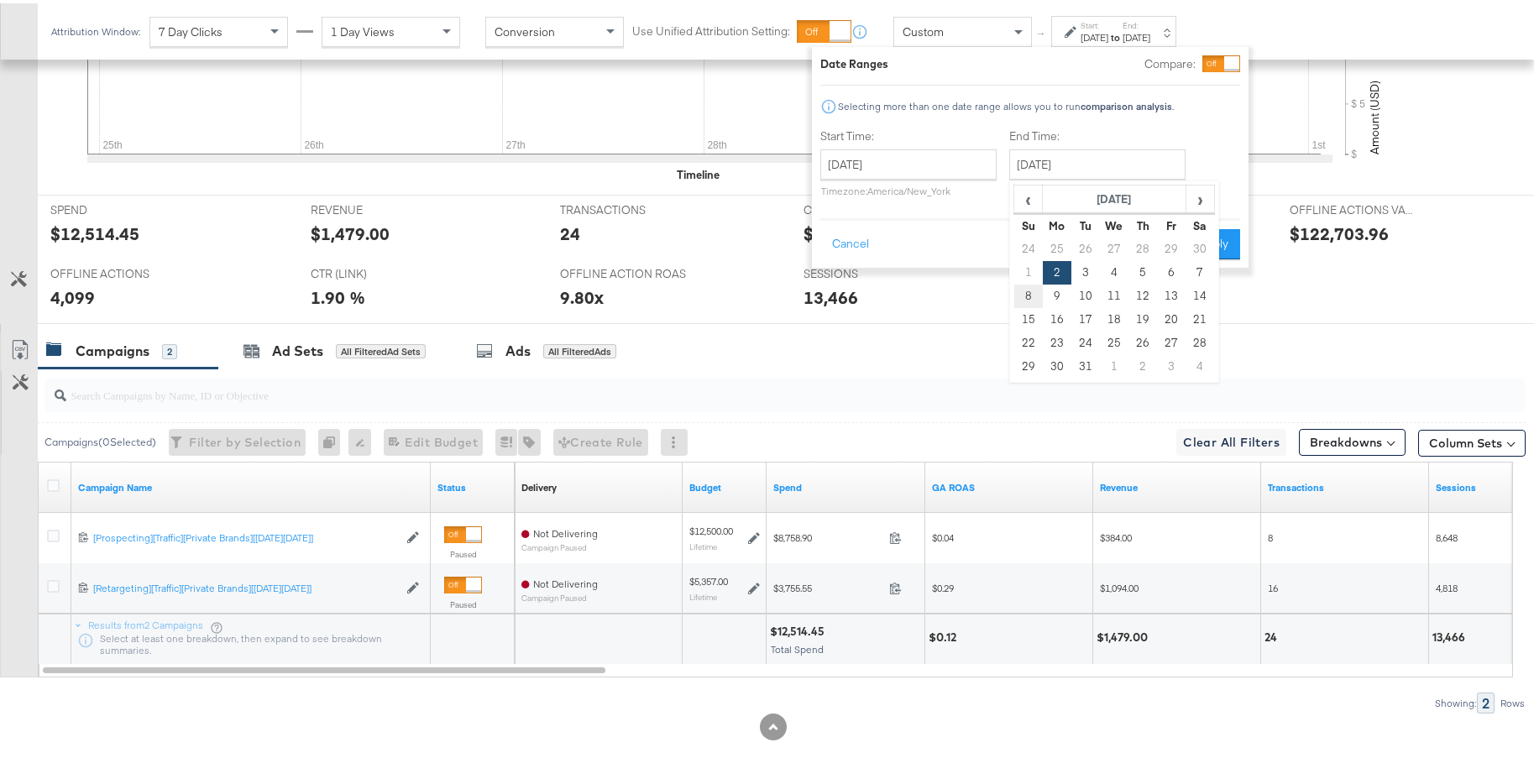
click at [1029, 288] on td "8" at bounding box center [1028, 292] width 29 height 23
type input "December 8th 2024"
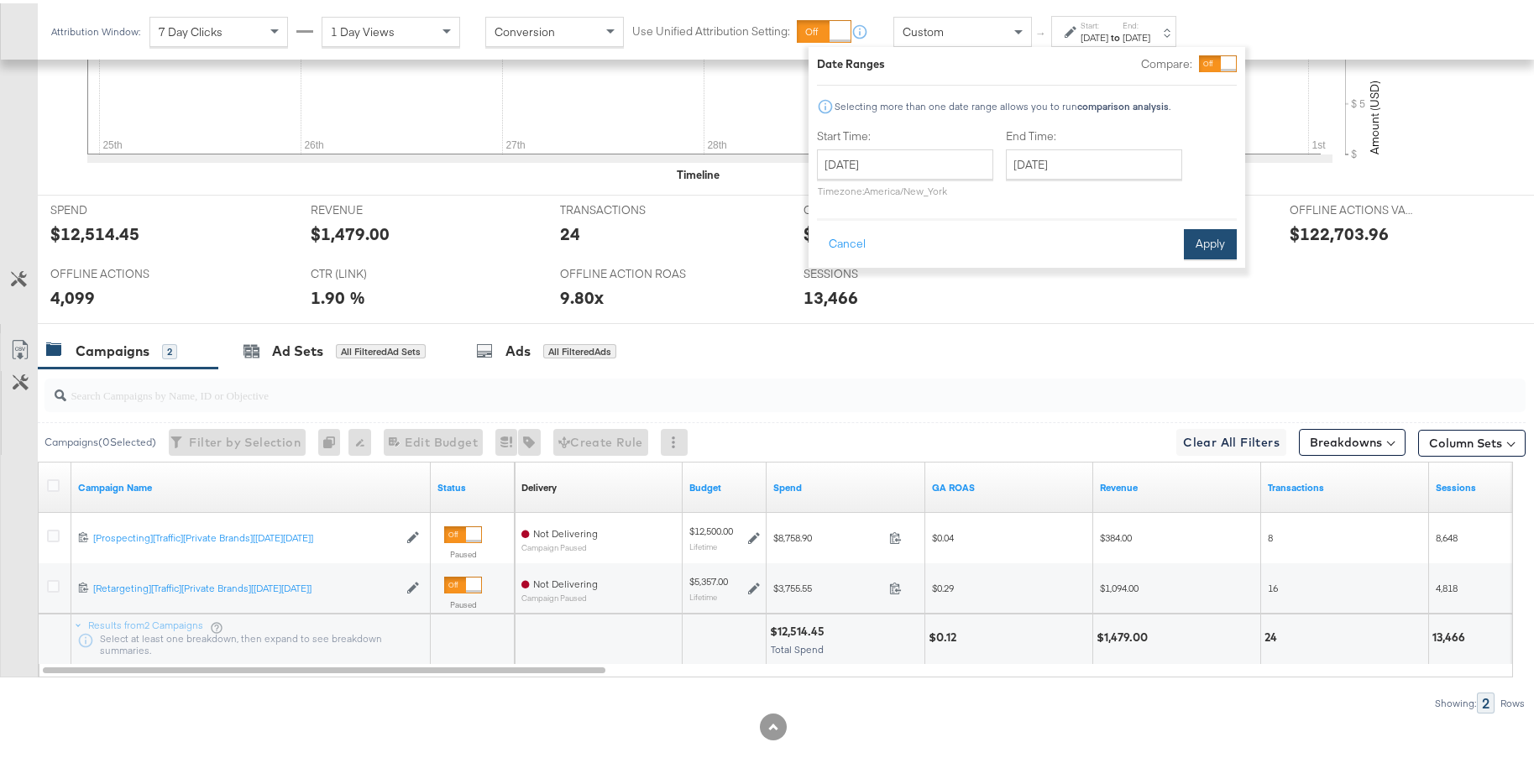
click at [1206, 237] on button "Apply" at bounding box center [1210, 241] width 53 height 30
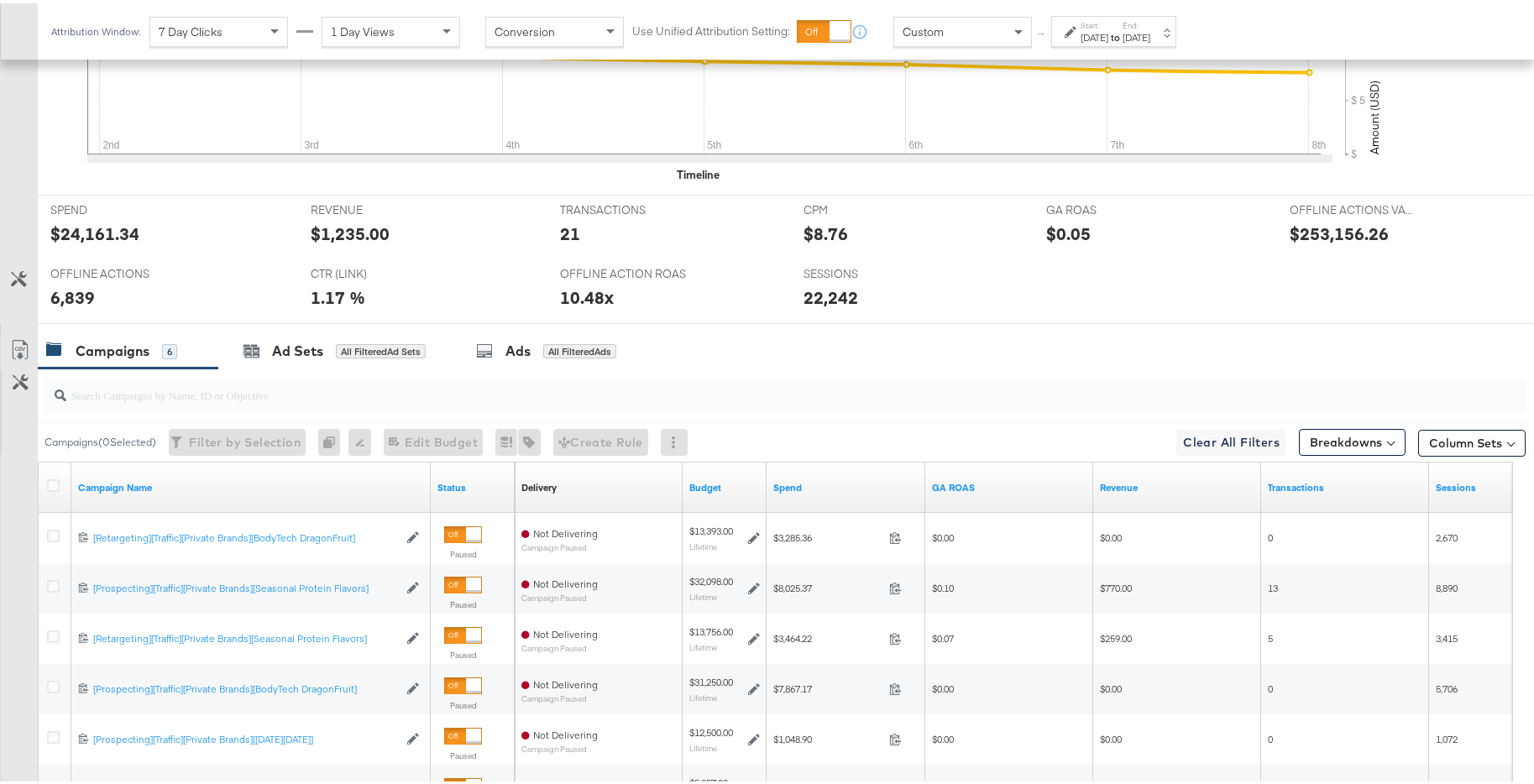
click at [1150, 30] on div "Dec 8th 2024" at bounding box center [1136, 34] width 28 height 13
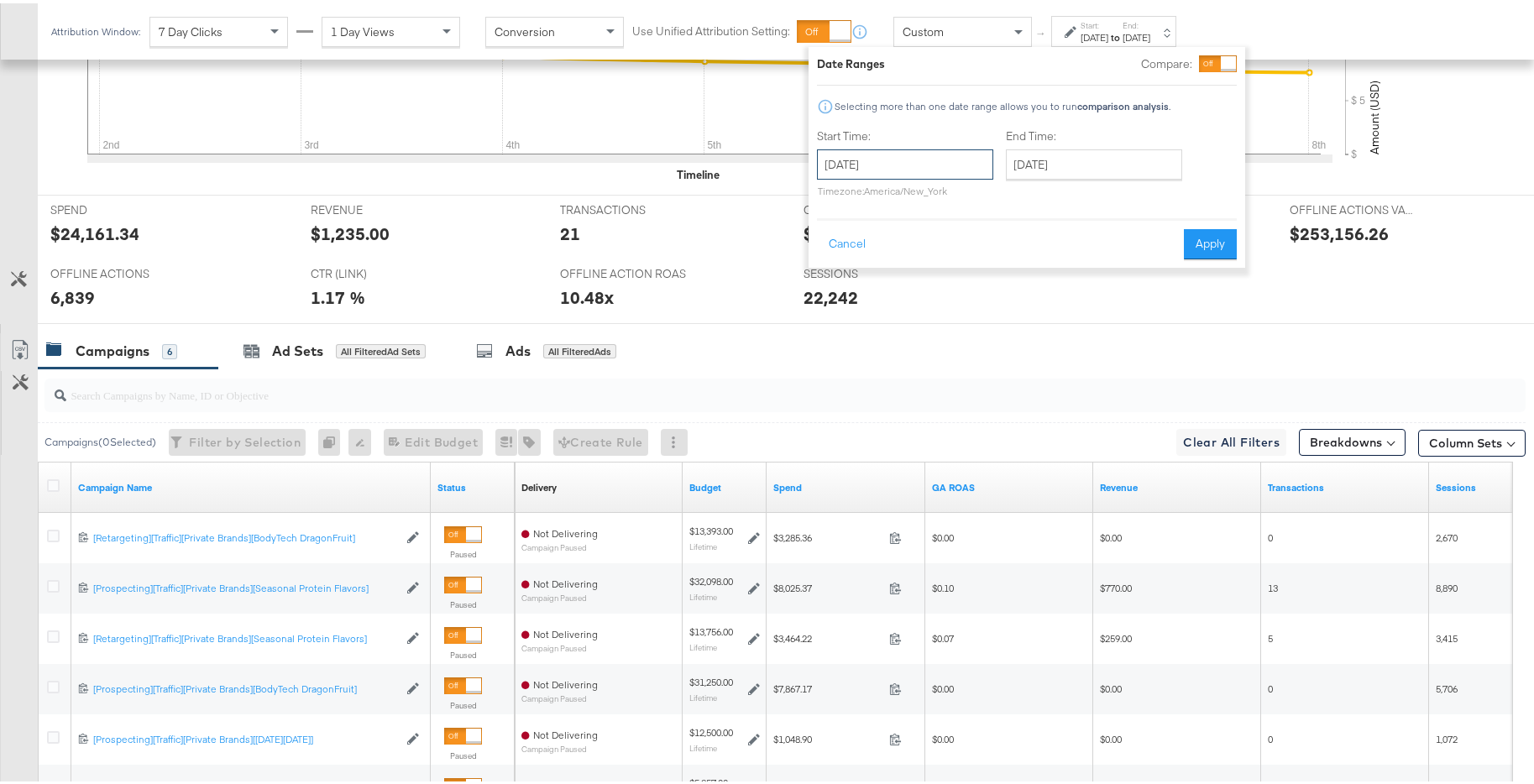
click at [912, 170] on input "December 2nd 2024" at bounding box center [904, 161] width 176 height 30
click at [864, 291] on td "9" at bounding box center [864, 292] width 29 height 23
type input "December 9th 2024"
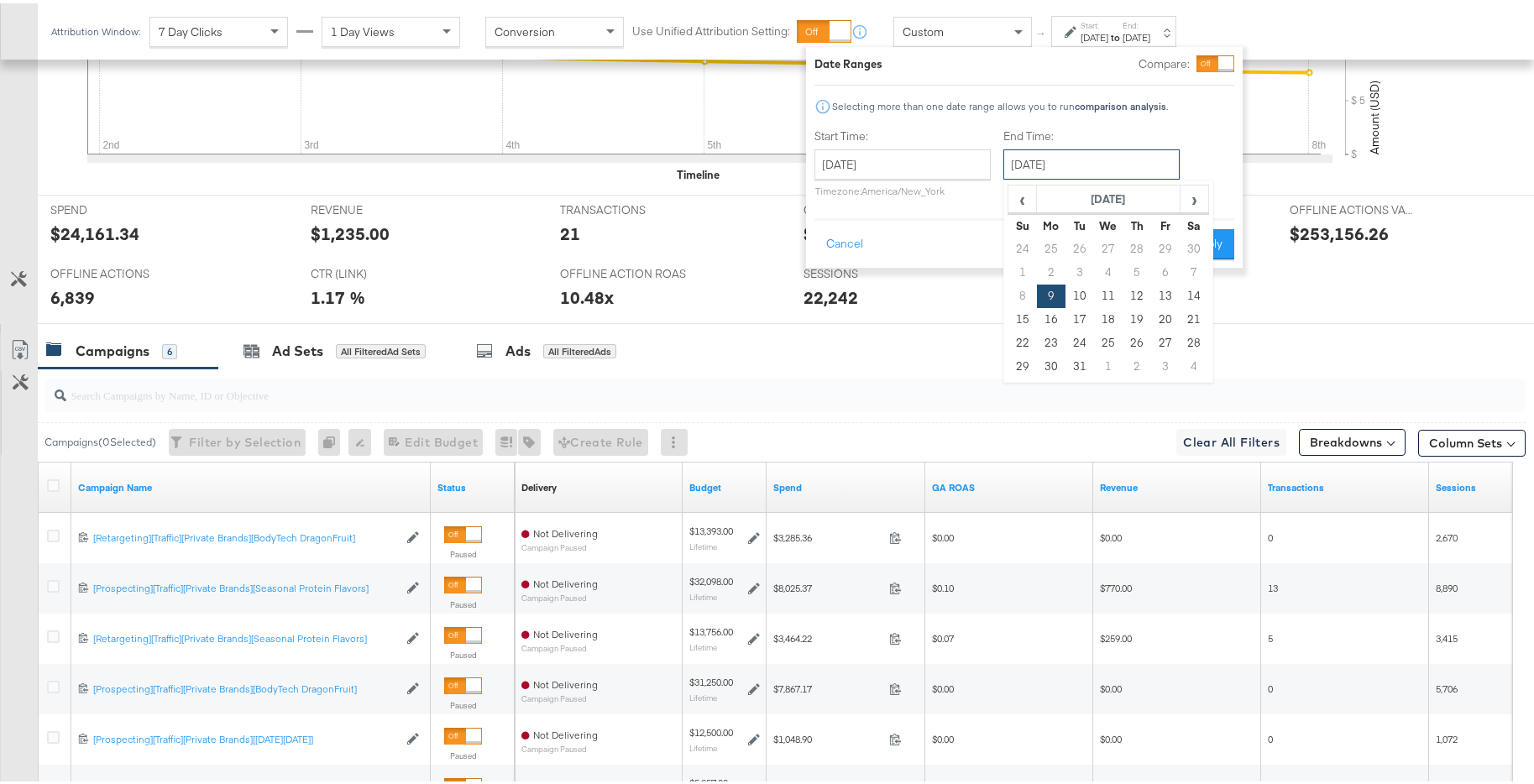
click at [1065, 172] on input "December 9th 2024" at bounding box center [1090, 161] width 176 height 30
click at [1025, 314] on td "15" at bounding box center [1022, 316] width 29 height 23
type input "December 15th 2024"
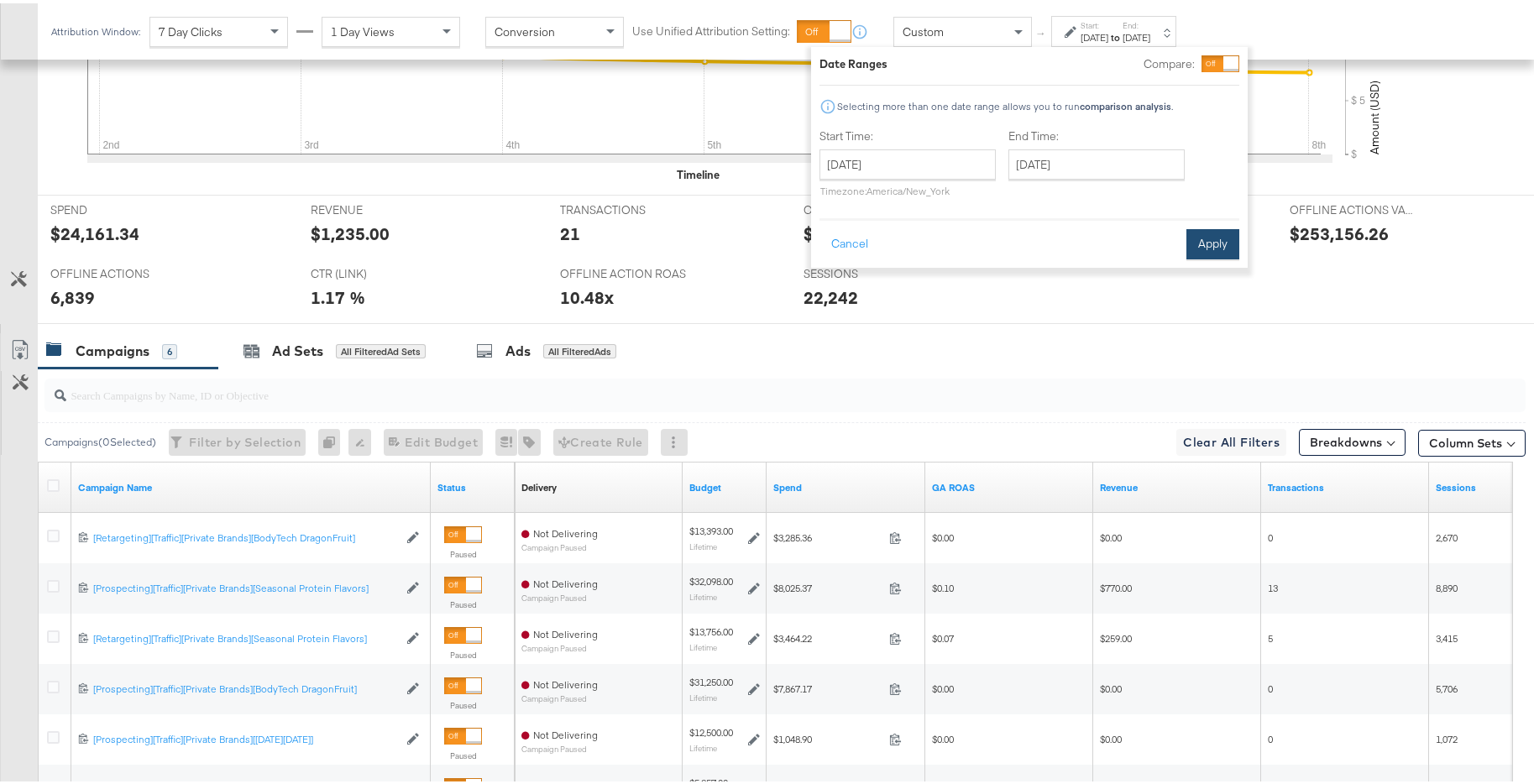
click at [1233, 249] on button "Apply" at bounding box center [1212, 241] width 53 height 30
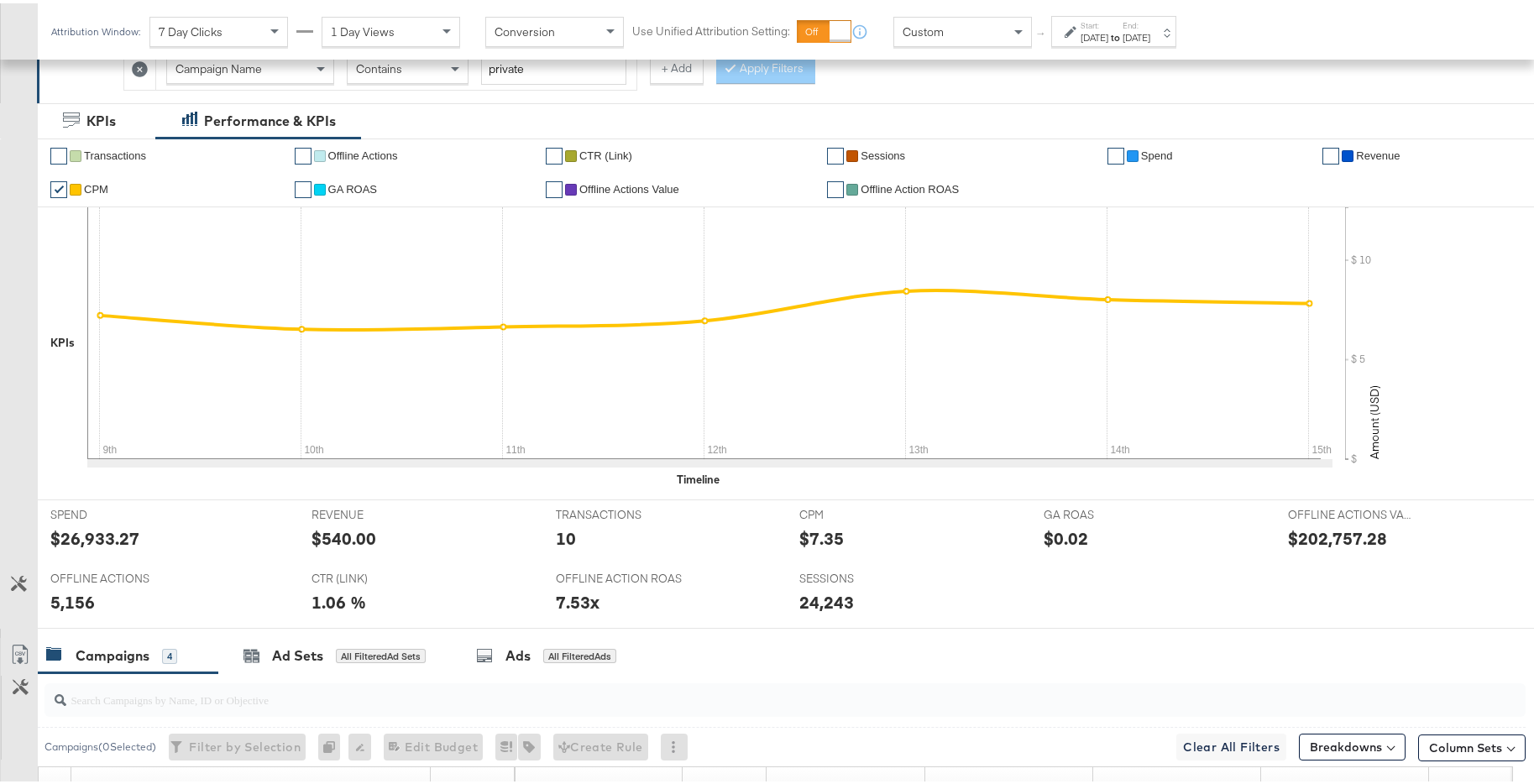
scroll to position [410, 0]
click at [1150, 28] on div "Dec 15th 2024" at bounding box center [1136, 34] width 28 height 13
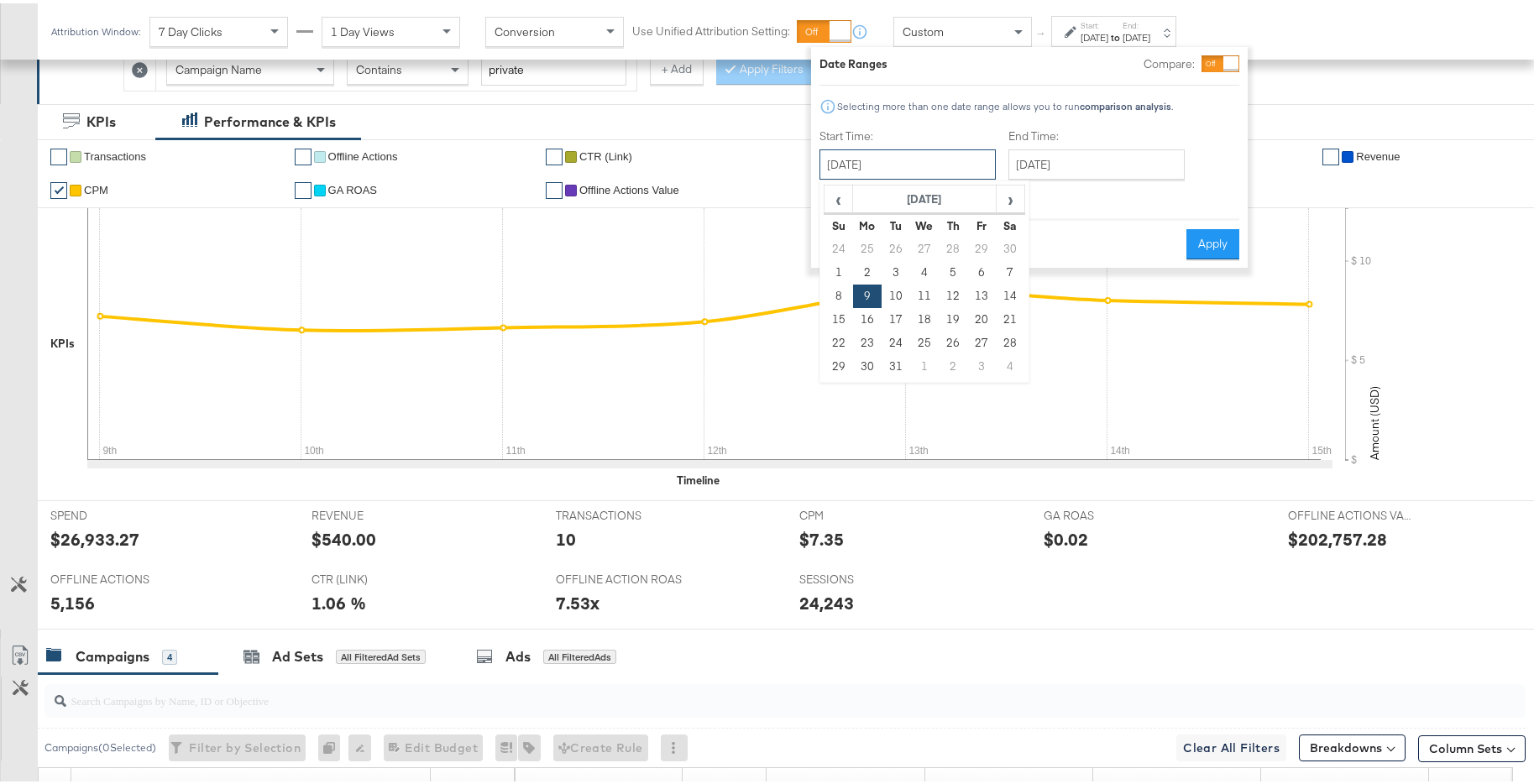
click at [989, 168] on input "December 9th 2024" at bounding box center [907, 161] width 176 height 30
click at [865, 317] on td "16" at bounding box center [867, 316] width 29 height 23
type input "December 16th 2024"
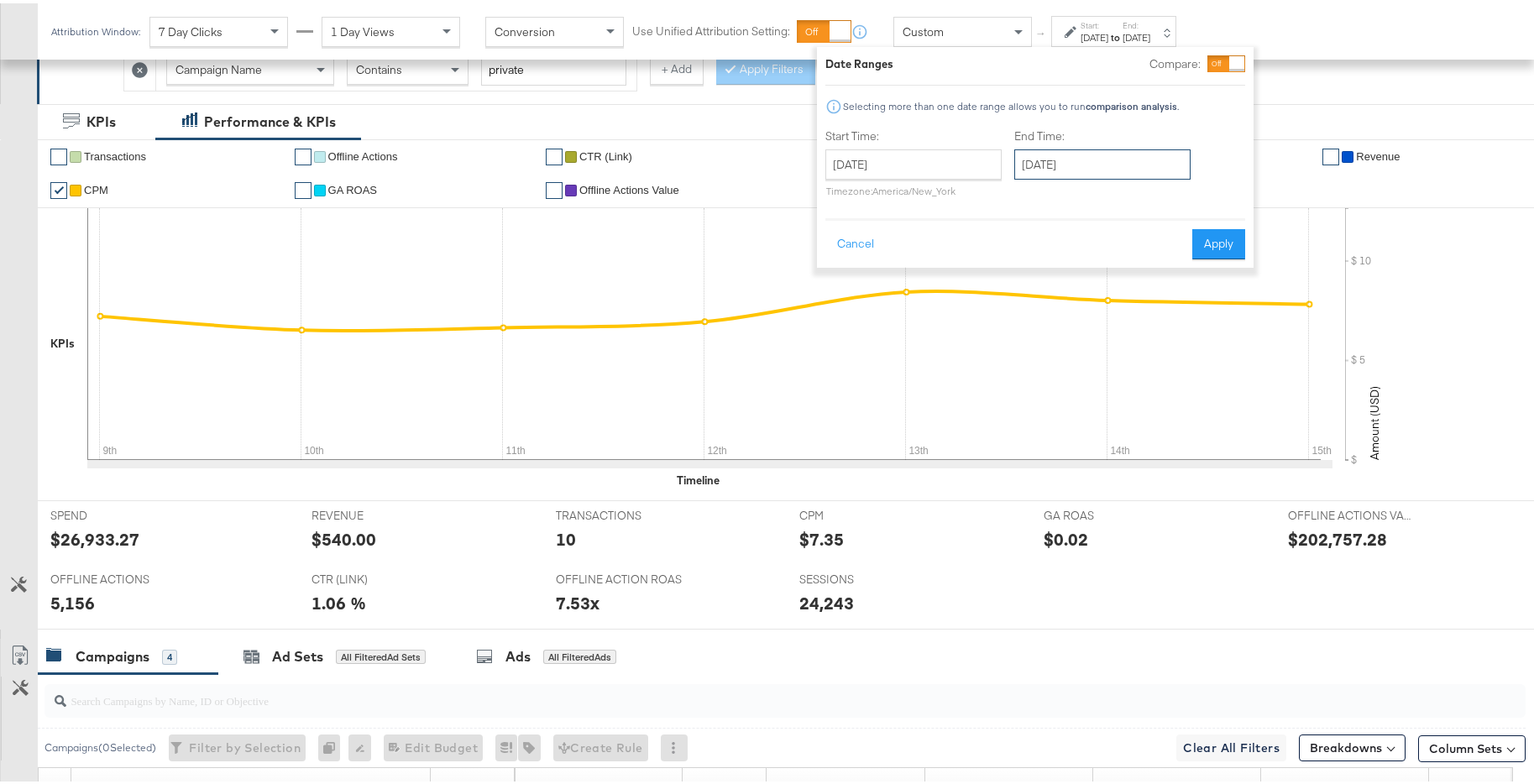
click at [1162, 151] on input "December 16th 2024" at bounding box center [1102, 161] width 176 height 30
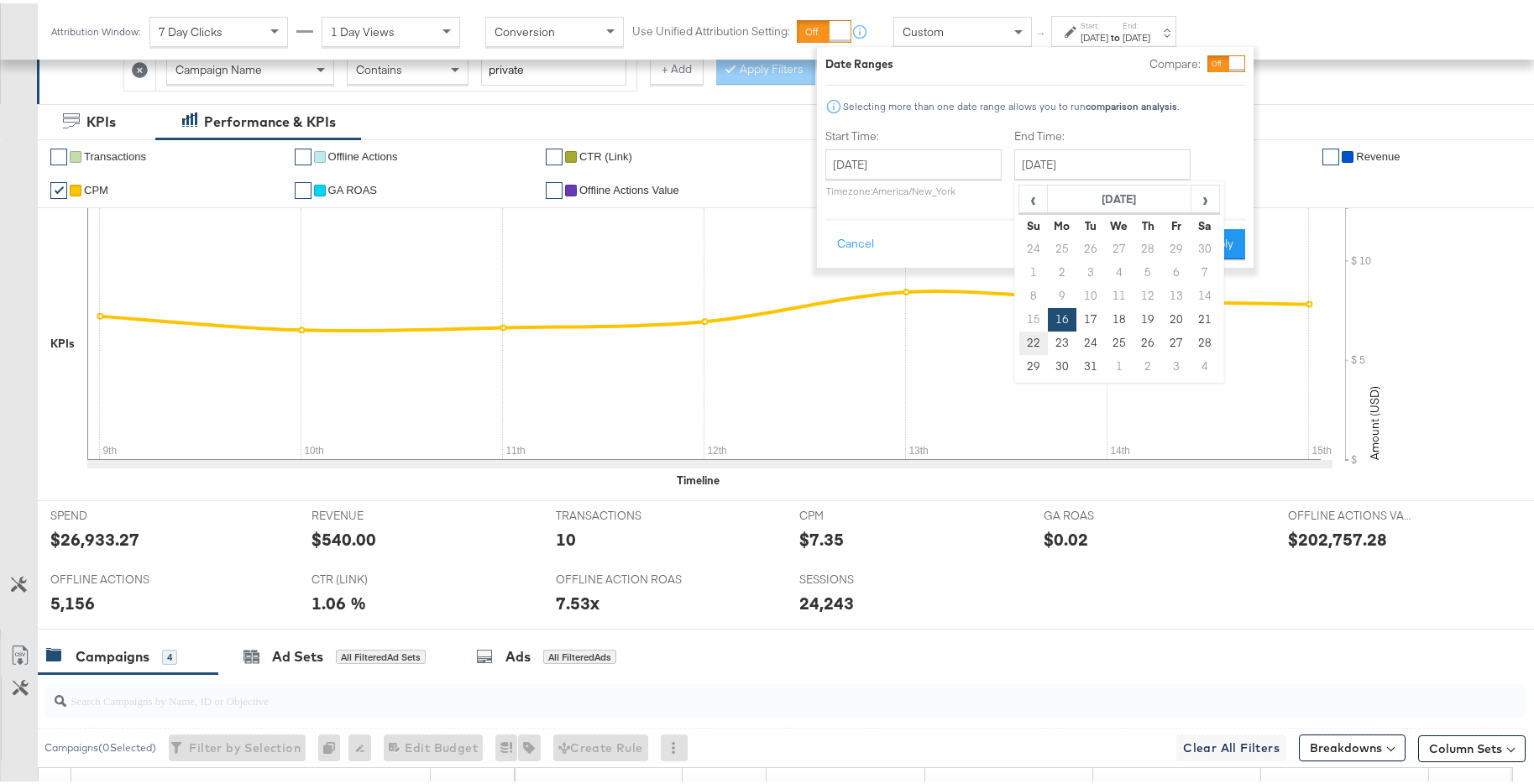
click at [1030, 334] on td "22" at bounding box center [1033, 340] width 29 height 23
type input "December 22nd 2024"
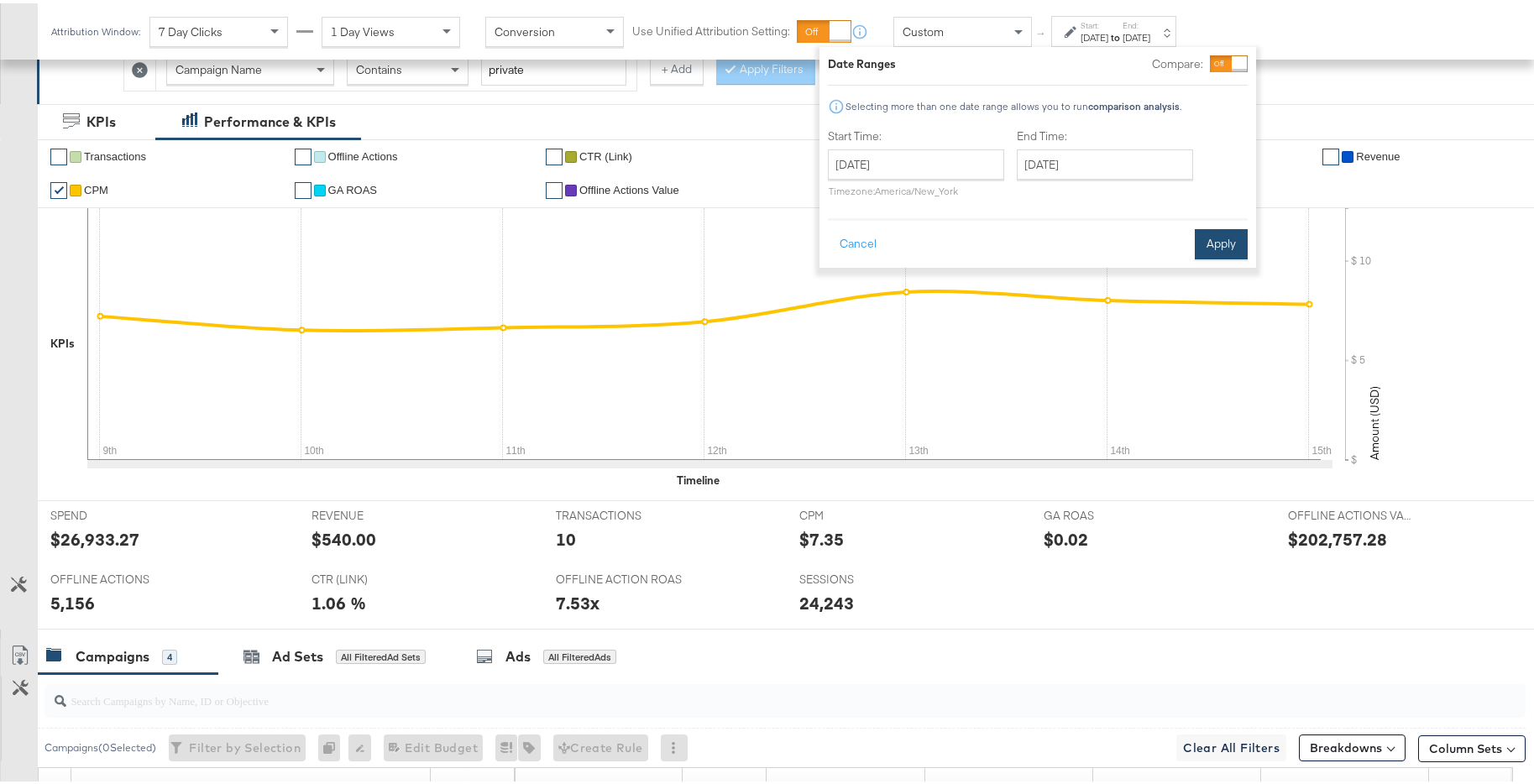
click at [1215, 242] on button "Apply" at bounding box center [1220, 241] width 53 height 30
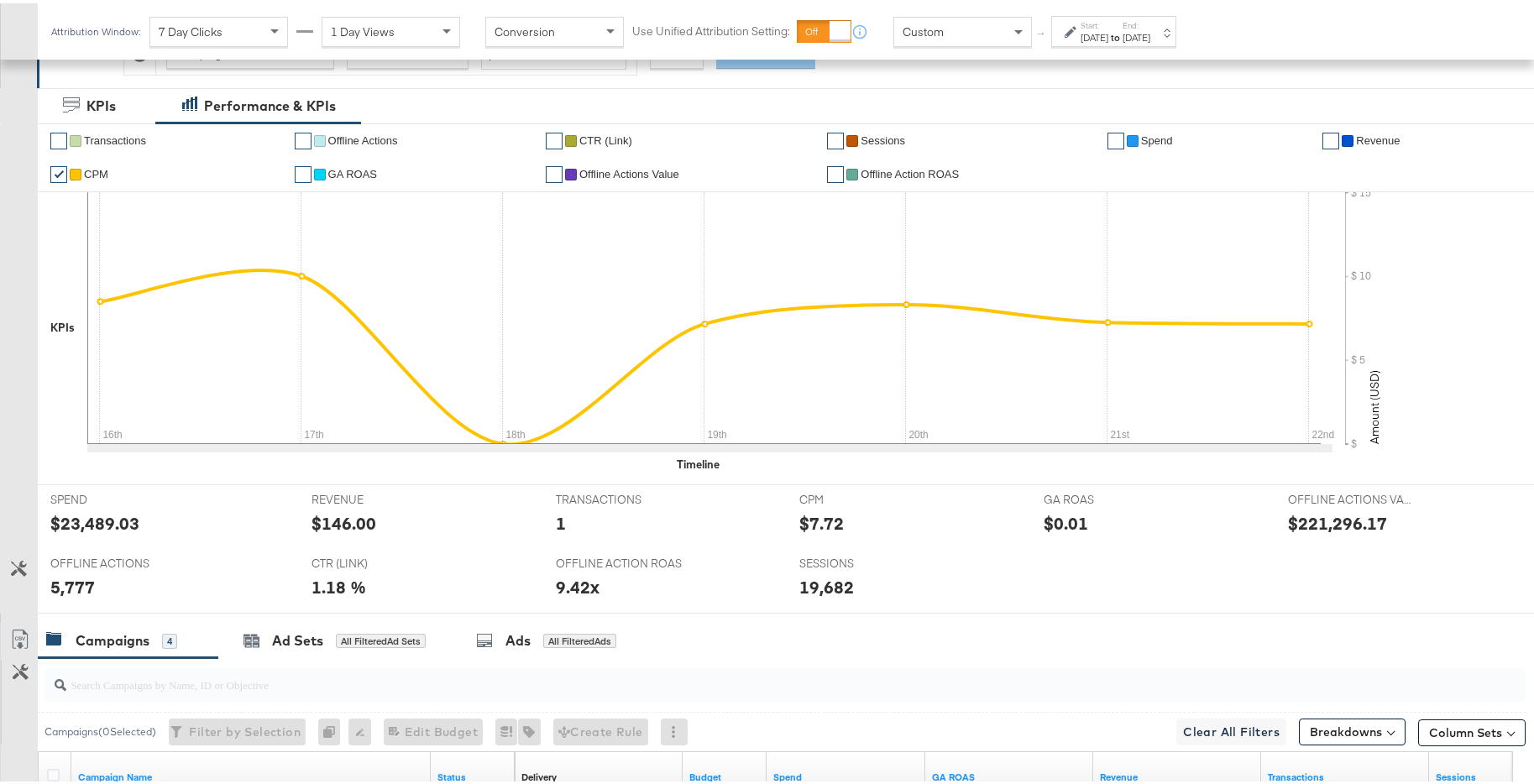
scroll to position [366, 0]
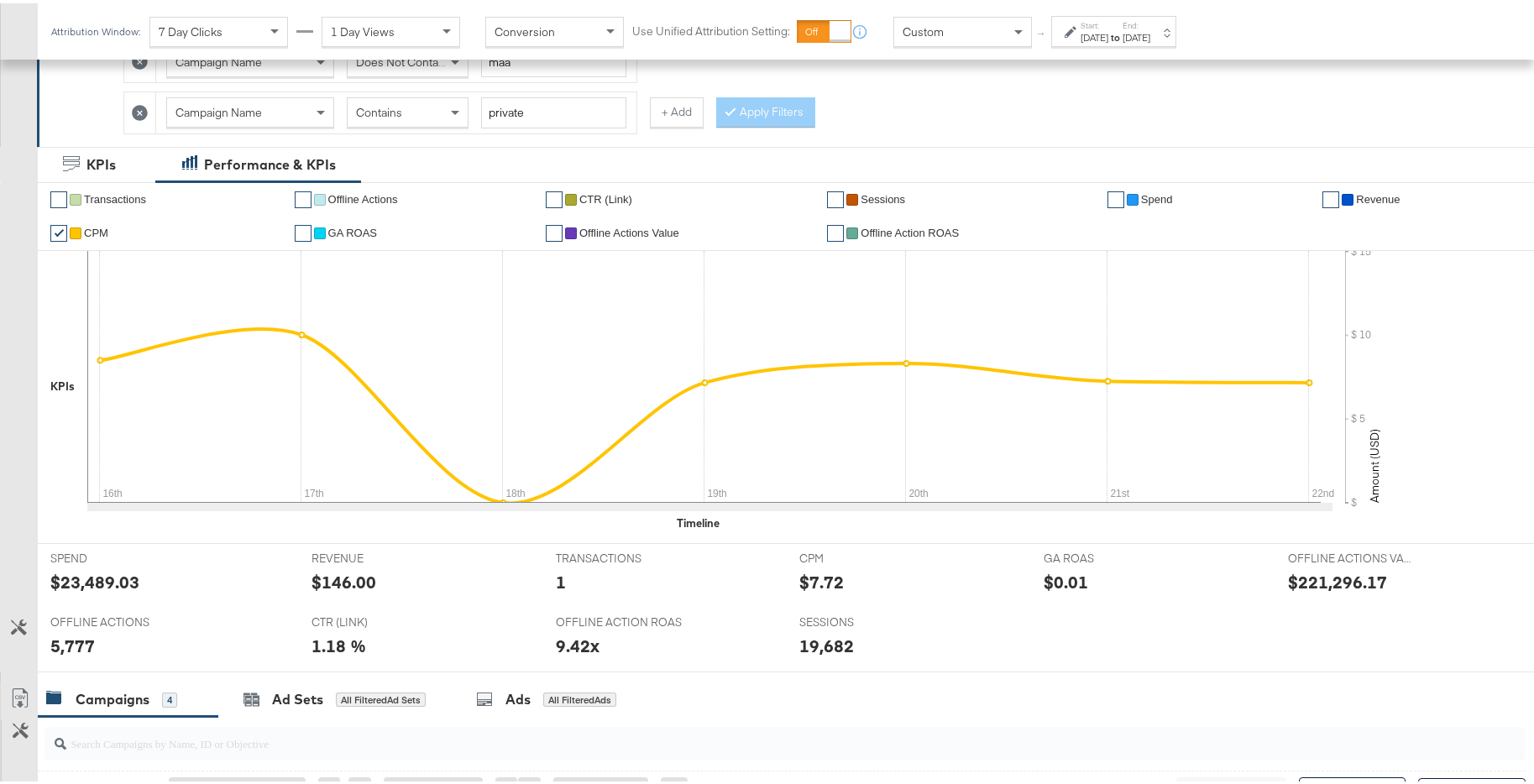
click at [1150, 36] on div "Dec 22nd 2024" at bounding box center [1136, 34] width 28 height 13
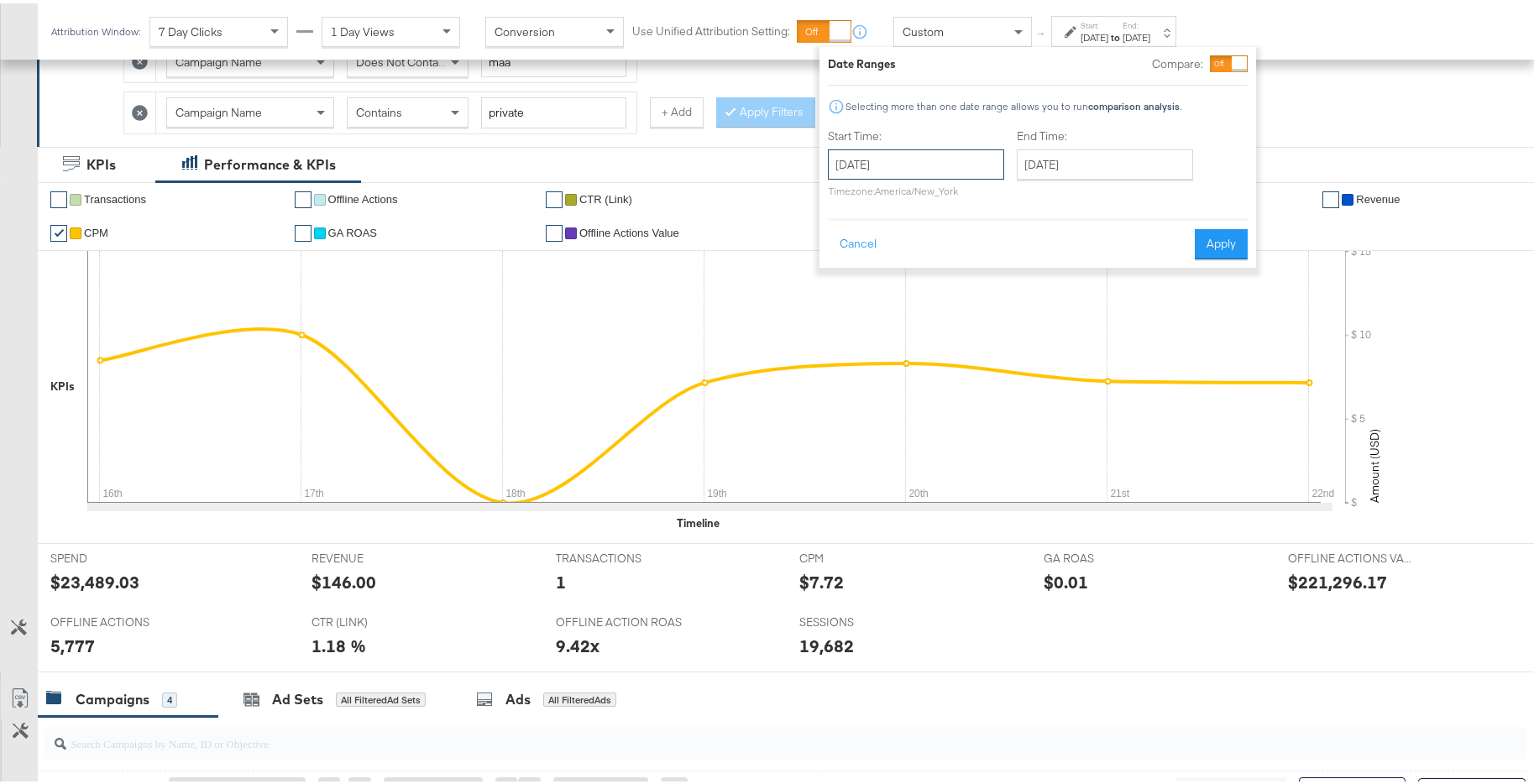
click at [946, 164] on input "December 16th 2024" at bounding box center [915, 161] width 176 height 30
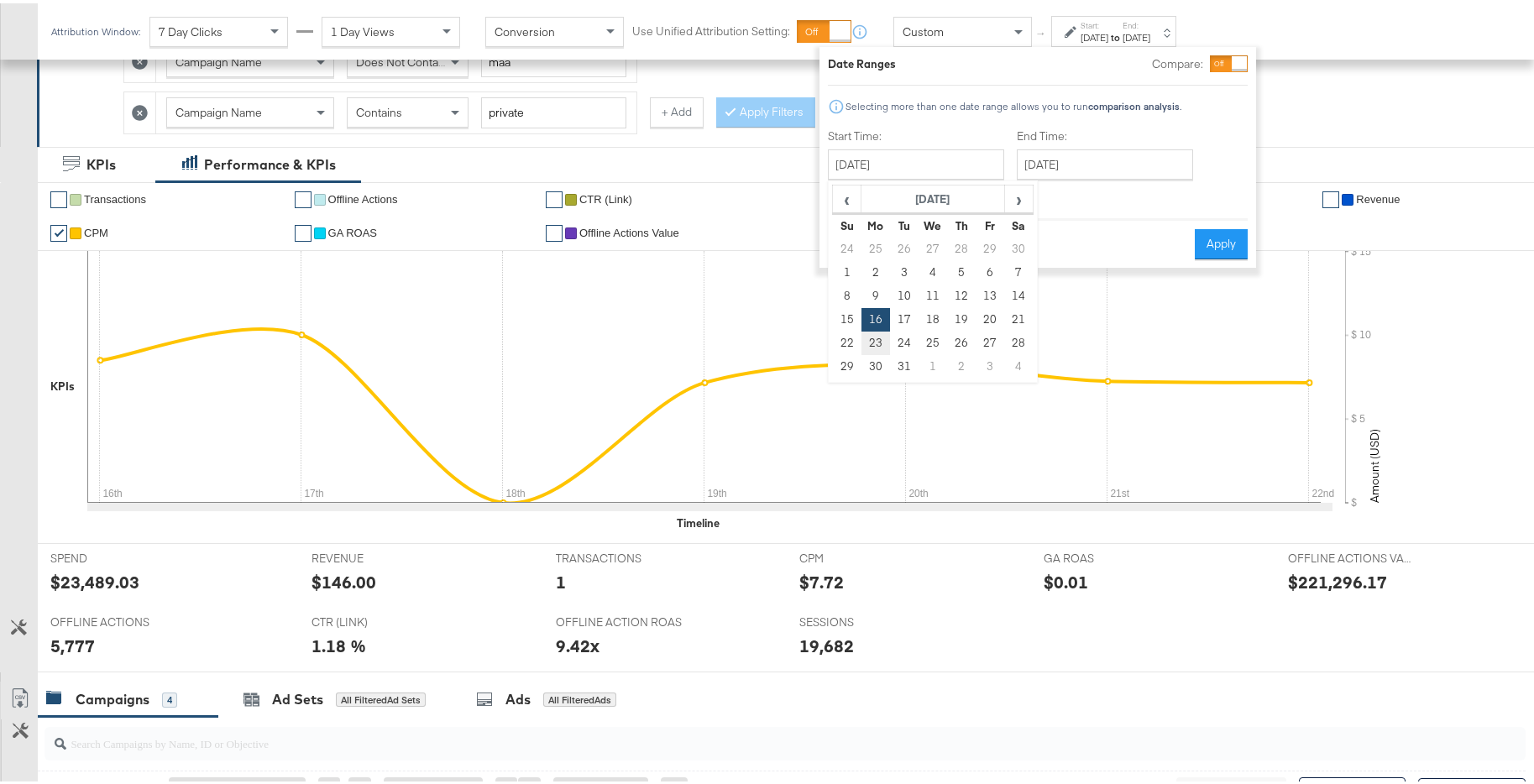
click at [874, 338] on td "23" at bounding box center [875, 340] width 29 height 23
type input "December 23rd 2024"
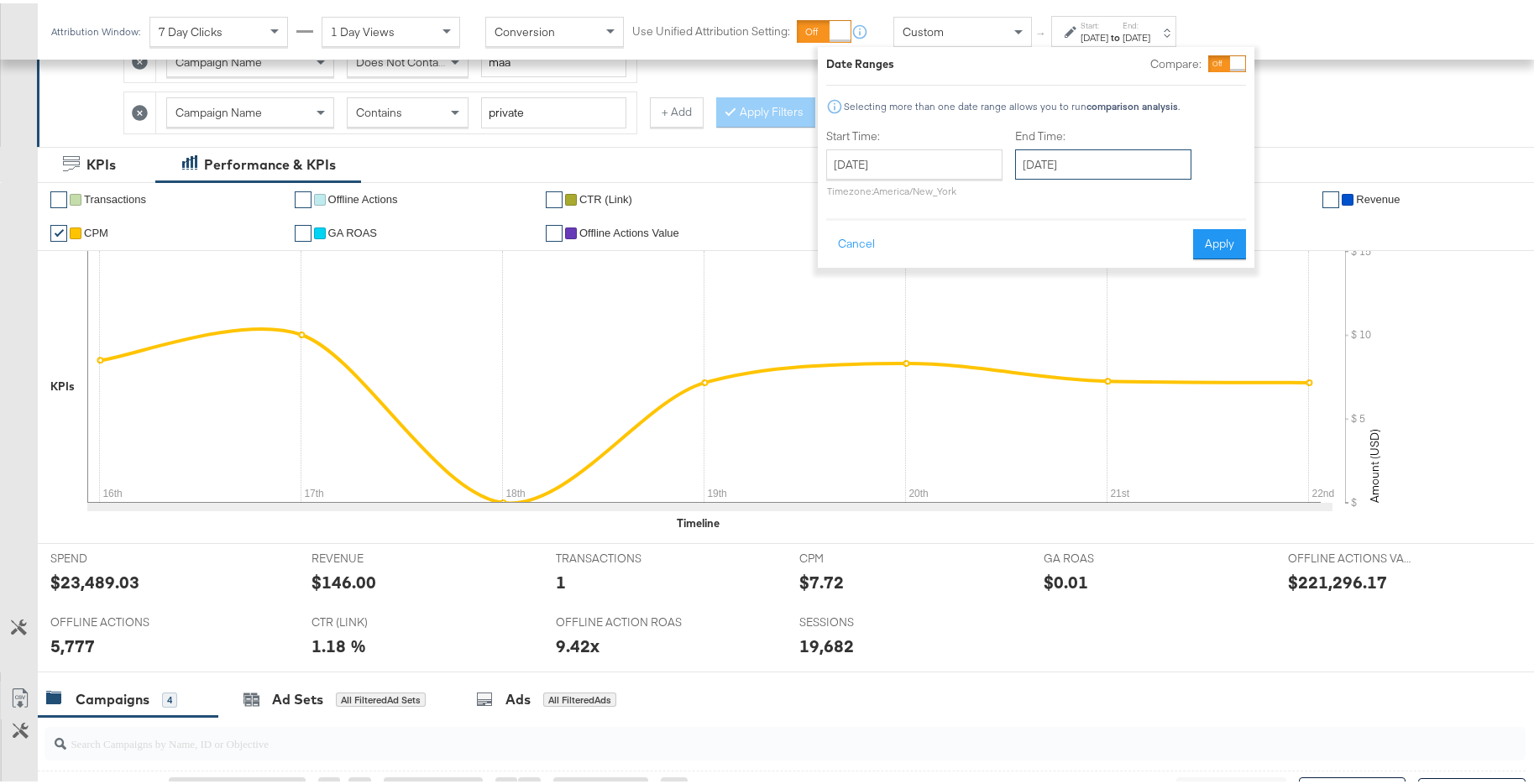
click at [1097, 158] on input "December 23rd 2024" at bounding box center [1102, 161] width 176 height 30
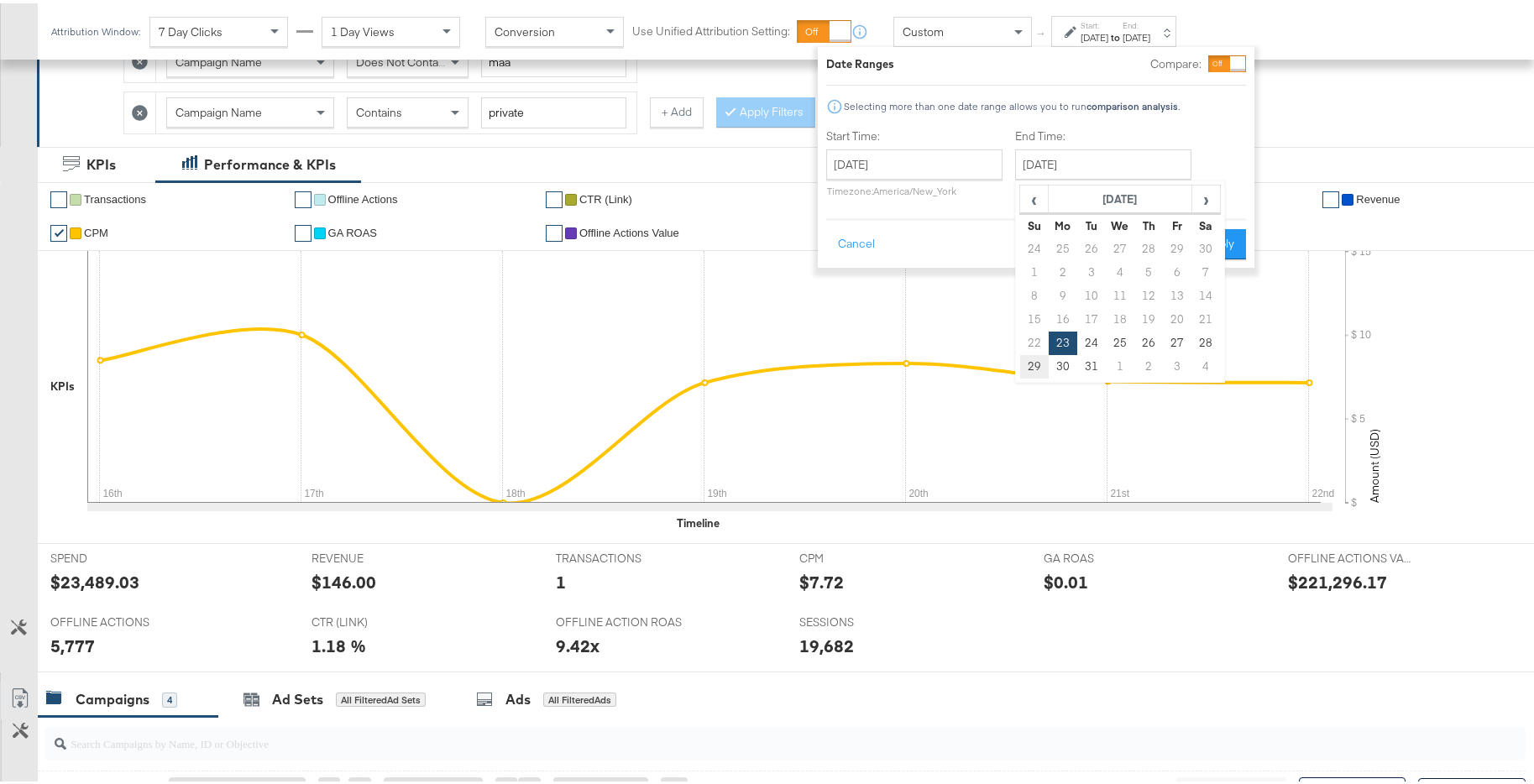
click at [1034, 361] on td "29" at bounding box center [1034, 363] width 29 height 23
type input "December 29th 2024"
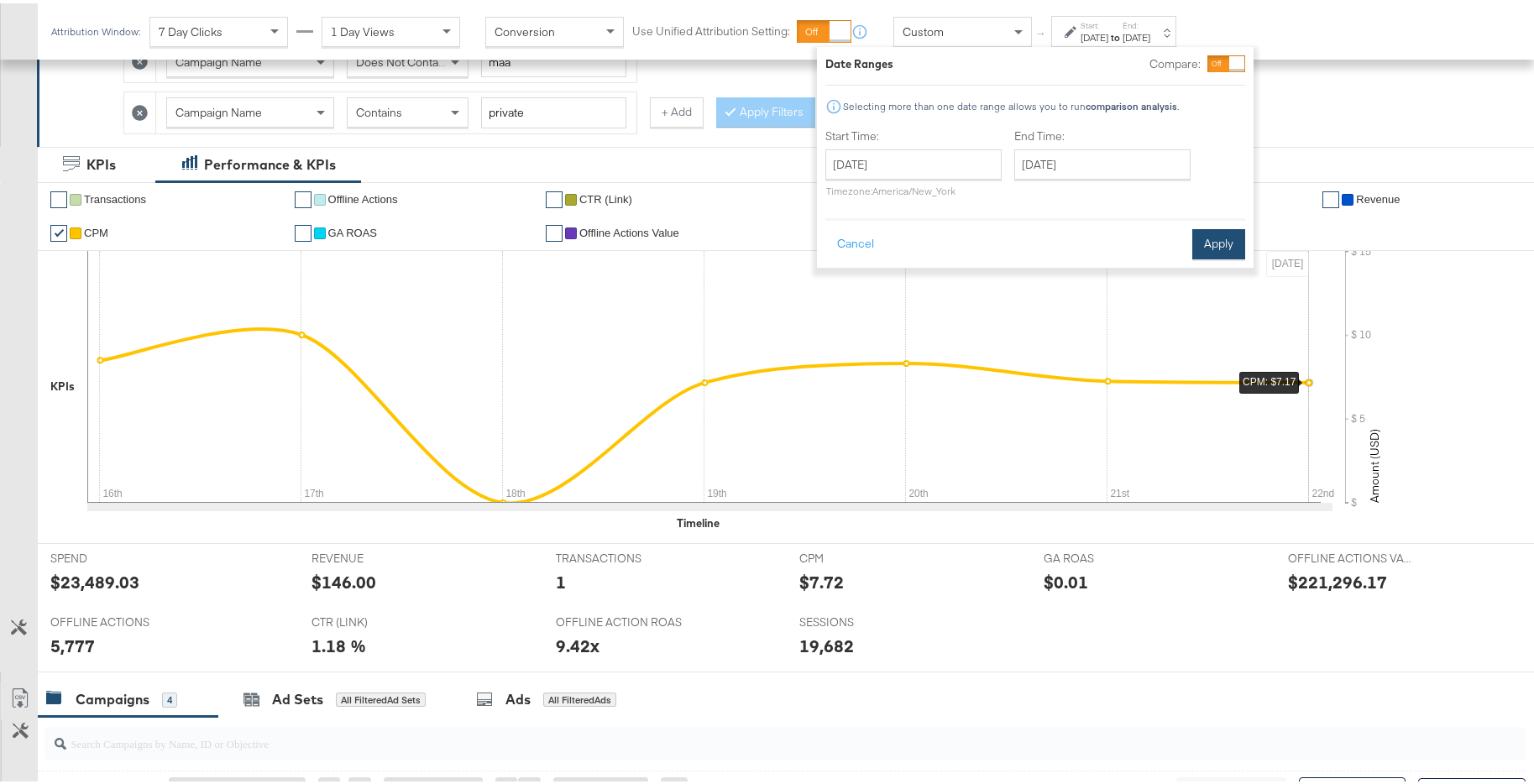
click at [1234, 246] on button "Apply" at bounding box center [1218, 241] width 53 height 30
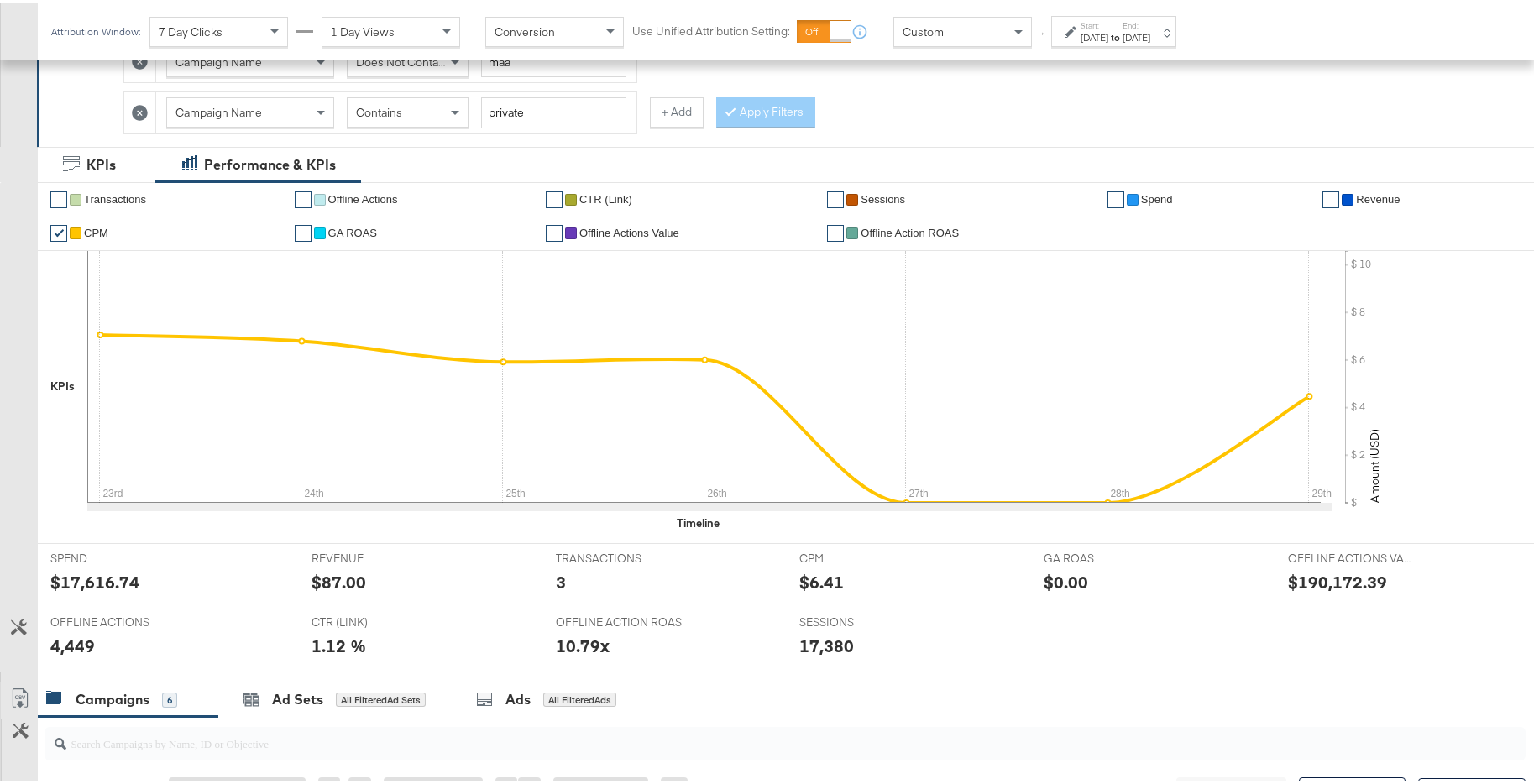
click at [1150, 29] on div "Dec 29th 2024" at bounding box center [1136, 34] width 28 height 13
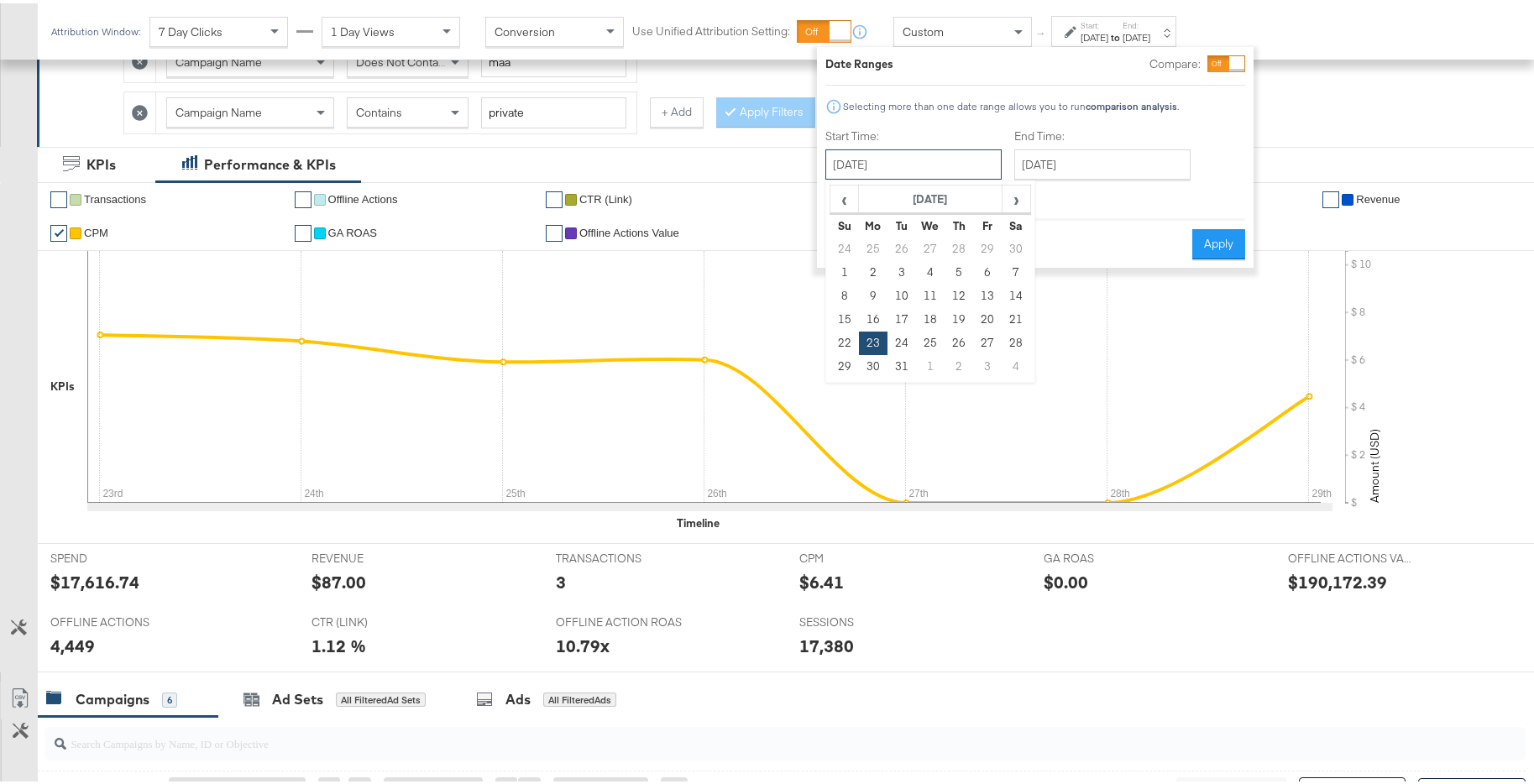
click at [974, 166] on input "December 23rd 2024" at bounding box center [913, 161] width 176 height 30
click at [874, 363] on td "30" at bounding box center [873, 363] width 29 height 23
type input "December 30th 2024"
click at [1125, 166] on input "December 30th 2024" at bounding box center [1102, 161] width 176 height 30
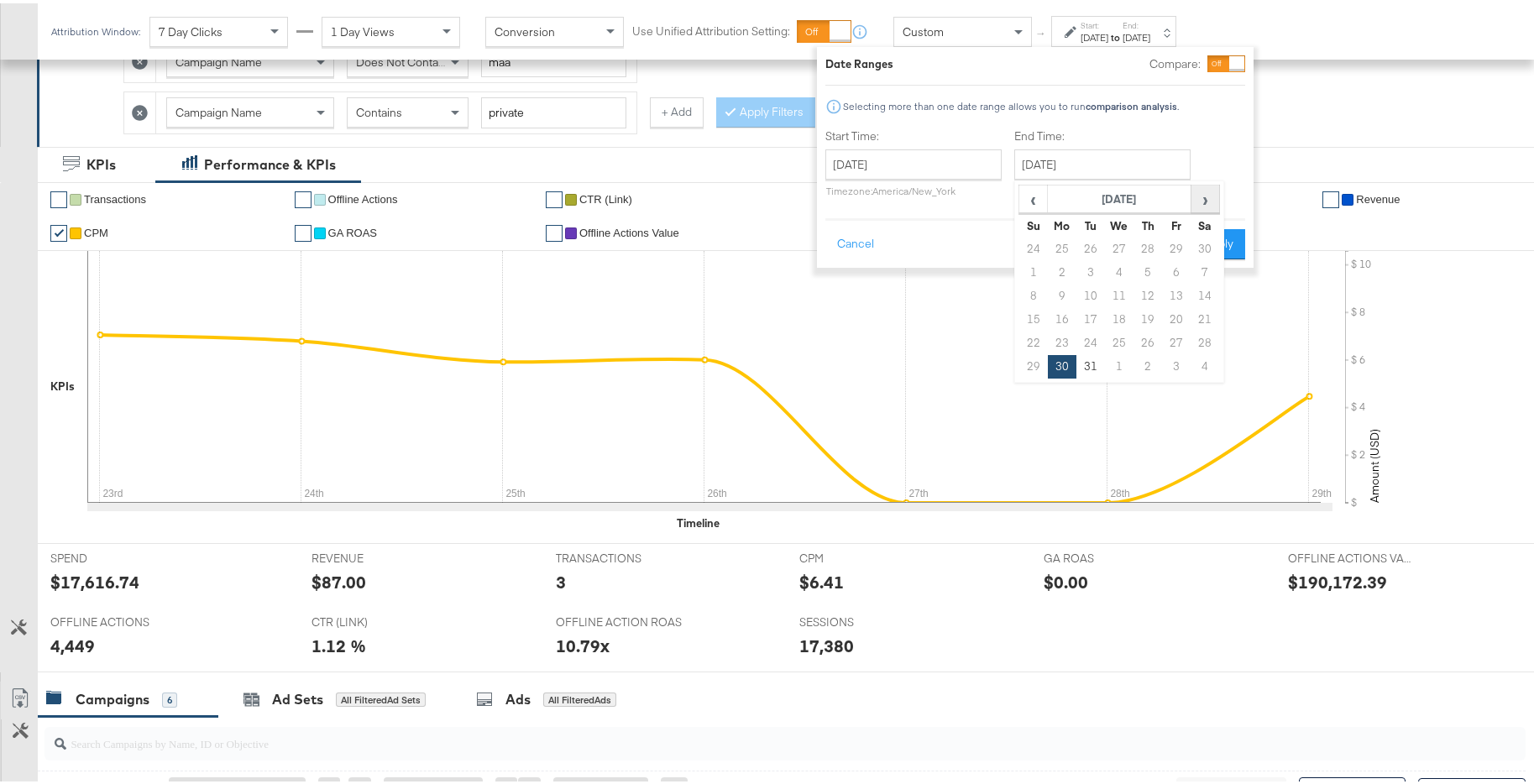
click at [1206, 197] on span "›" at bounding box center [1205, 195] width 26 height 25
click at [1031, 269] on td "5" at bounding box center [1033, 269] width 29 height 23
type input "January 5th 2025"
click at [1205, 246] on button "Apply" at bounding box center [1211, 241] width 53 height 30
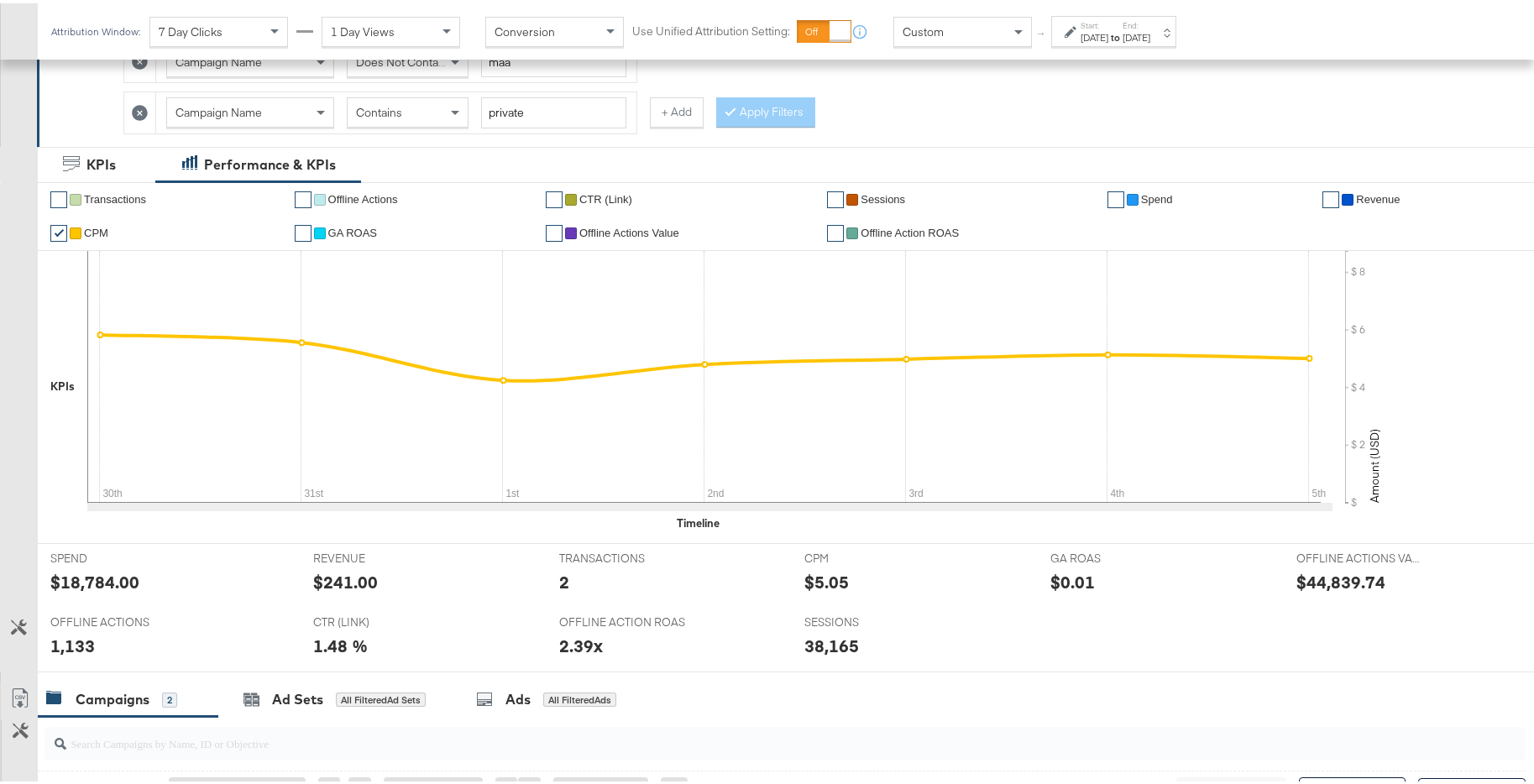
click at [1150, 31] on div "Jan 5th 2025" at bounding box center [1136, 34] width 28 height 13
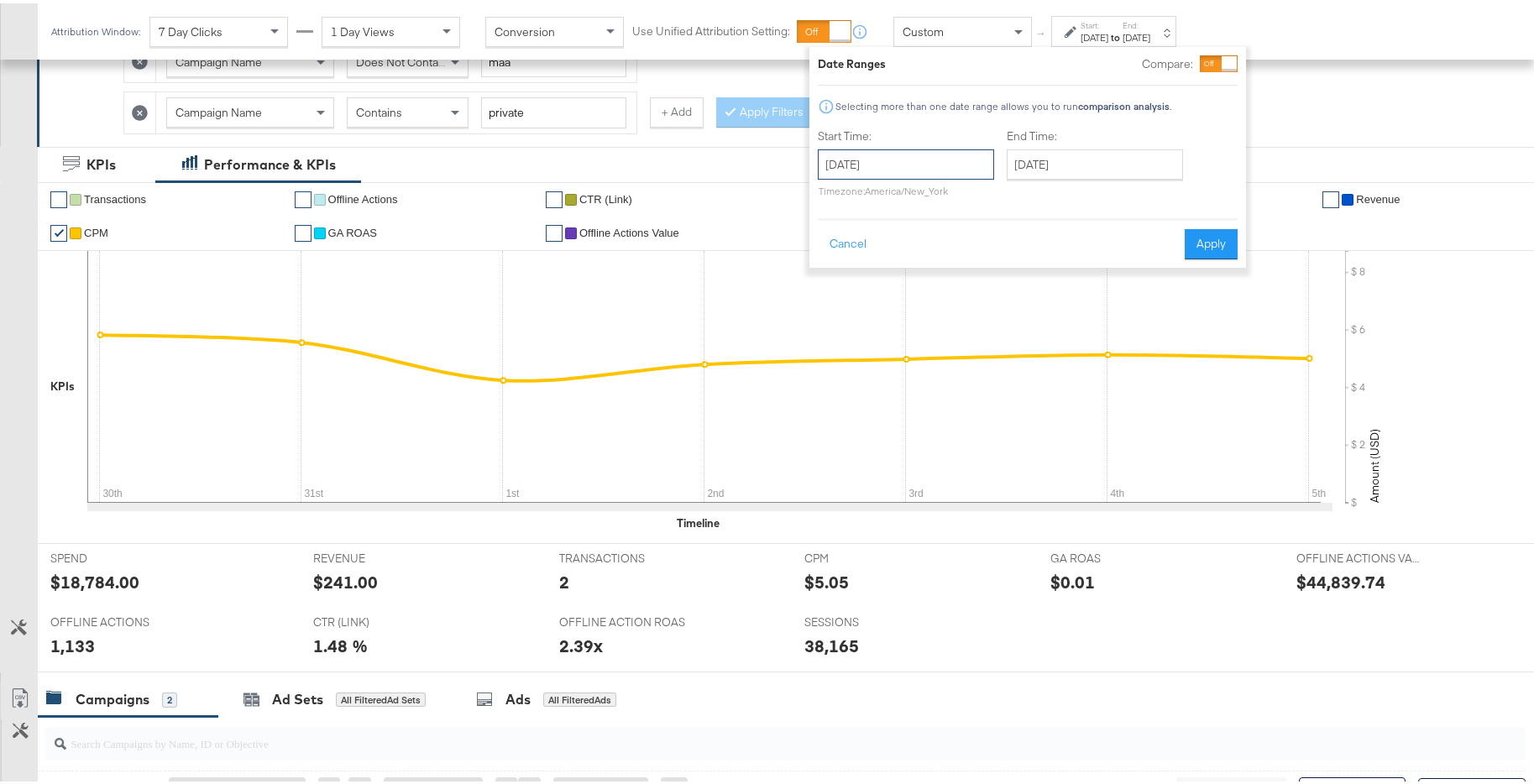
click at [952, 156] on input "December 30th 2024" at bounding box center [905, 161] width 176 height 30
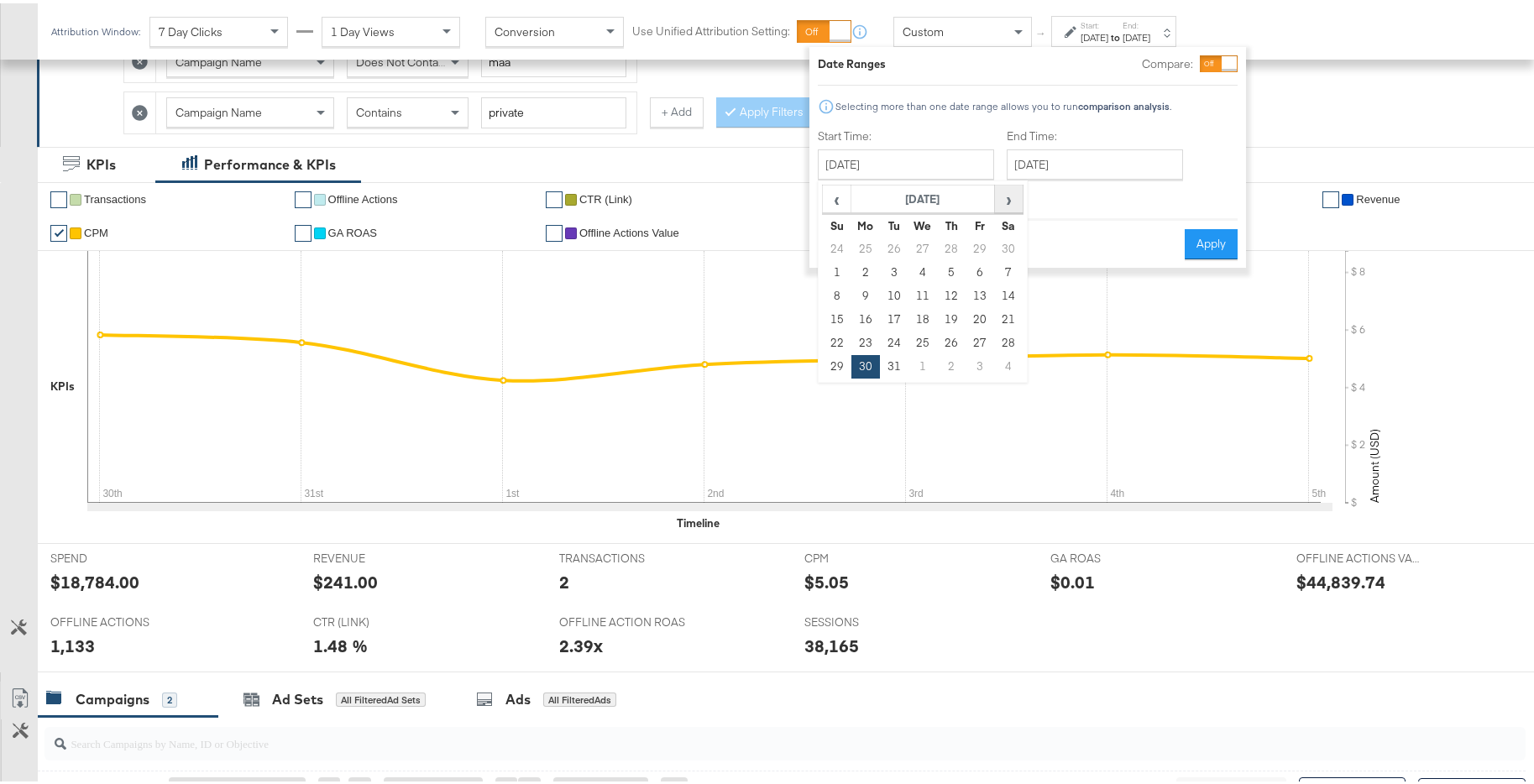
click at [1003, 198] on span "›" at bounding box center [1009, 195] width 26 height 25
click at [865, 265] on td "6" at bounding box center [865, 269] width 29 height 23
type input "January 6th 2025"
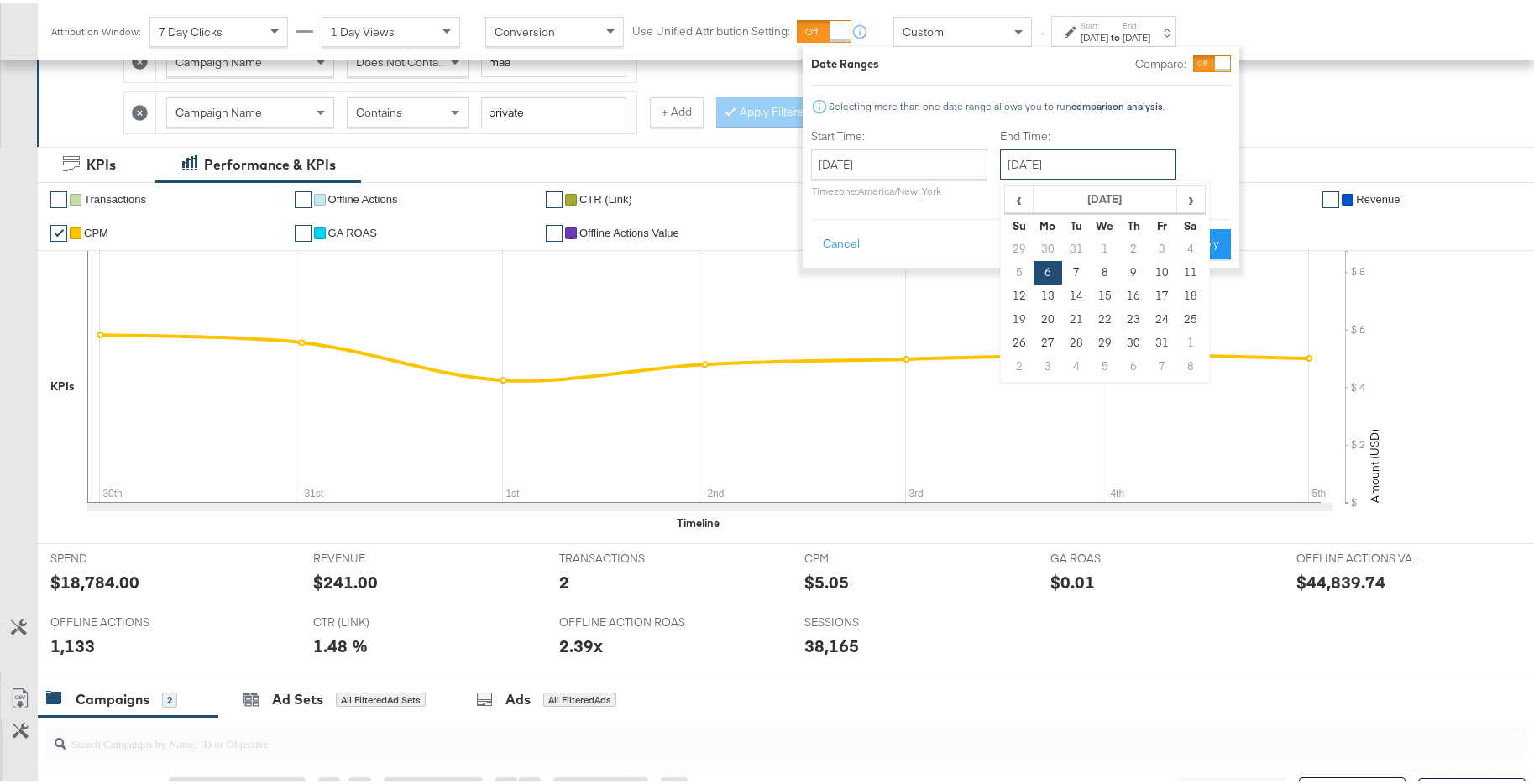
click at [1085, 165] on input "January 6th 2025" at bounding box center [1088, 161] width 176 height 30
click at [1013, 287] on td "12" at bounding box center [1018, 292] width 29 height 23
type input "January 12th 2025"
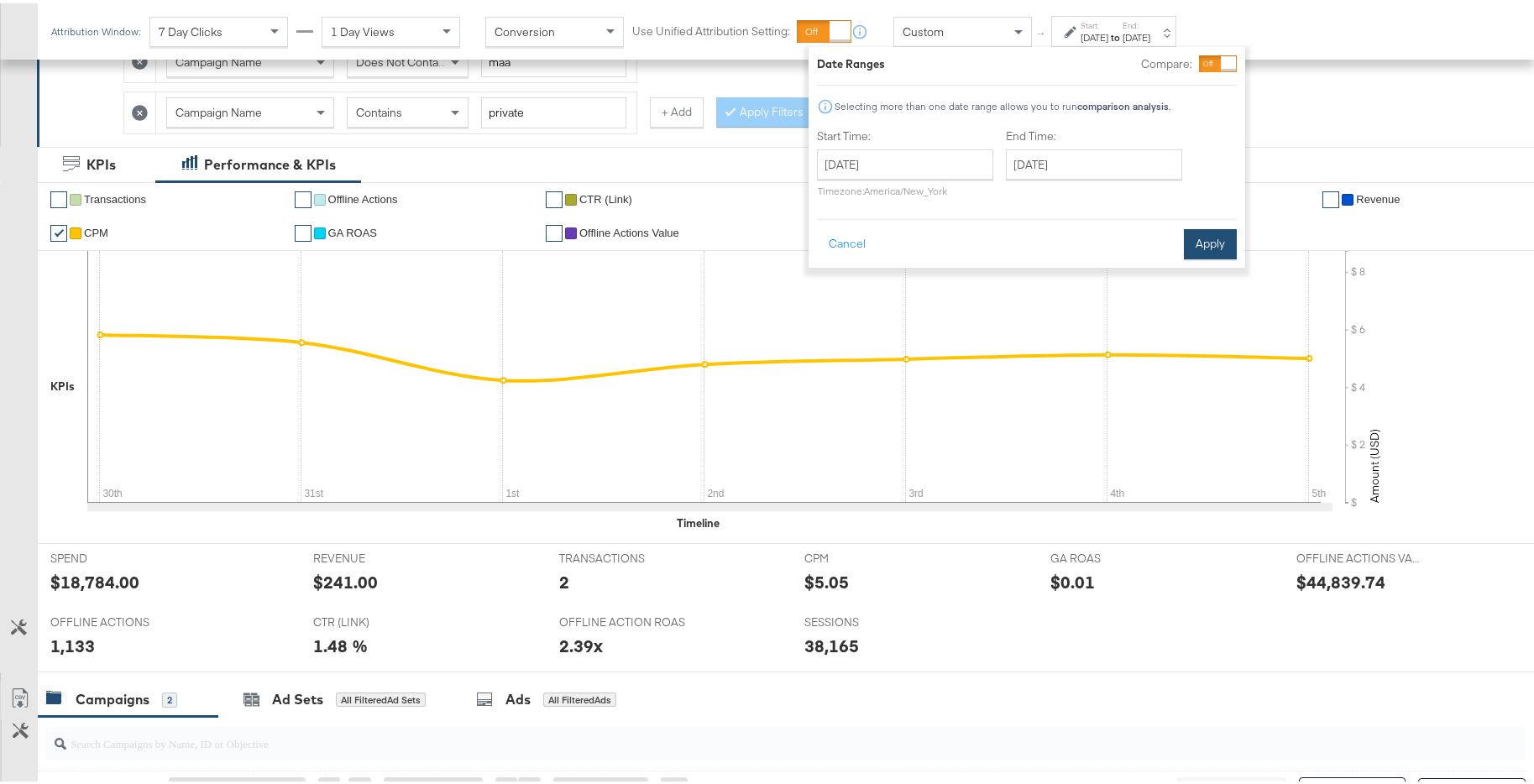
click at [1215, 243] on button "Apply" at bounding box center [1210, 241] width 53 height 30
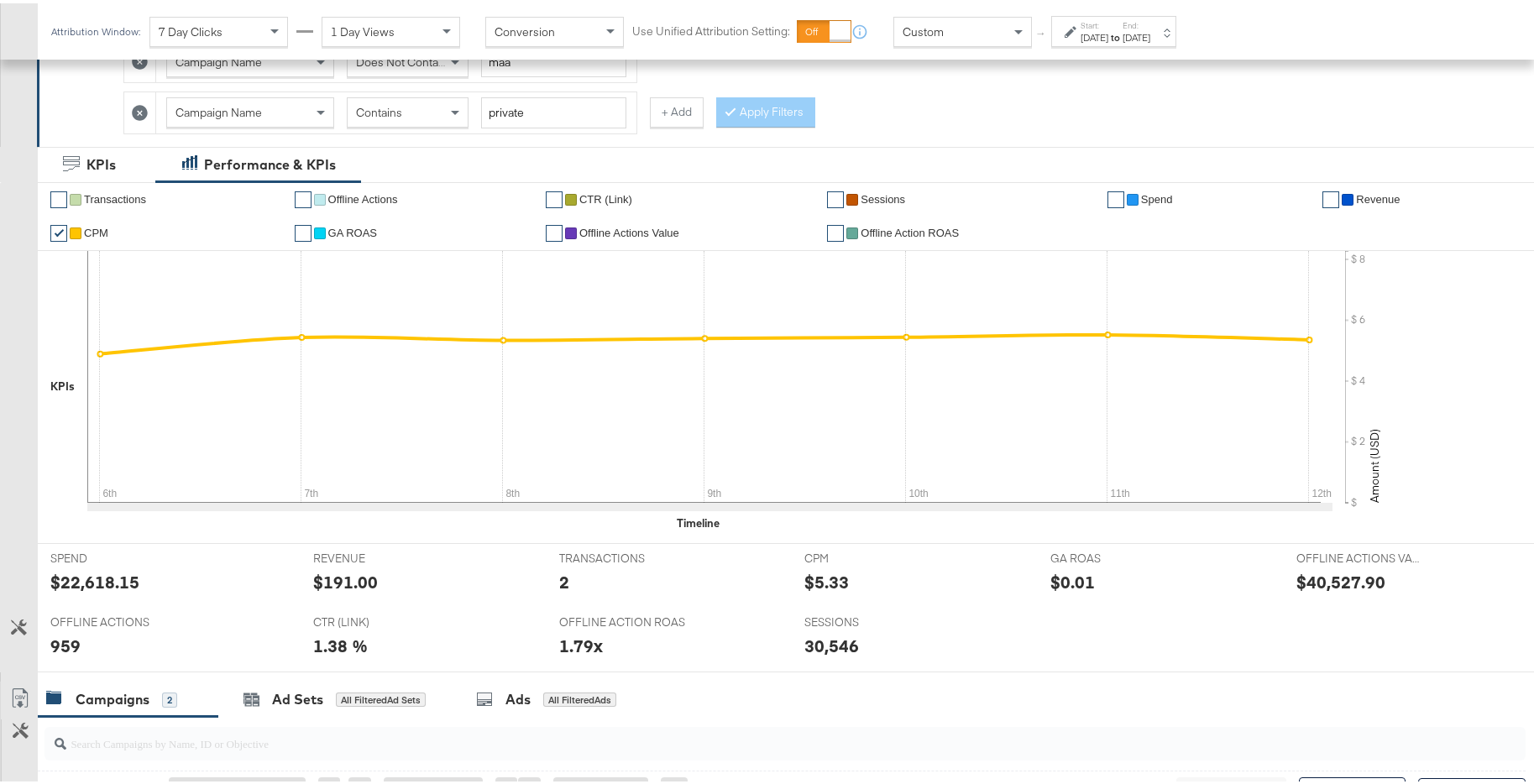
click at [1122, 29] on strong "to" at bounding box center [1115, 34] width 14 height 13
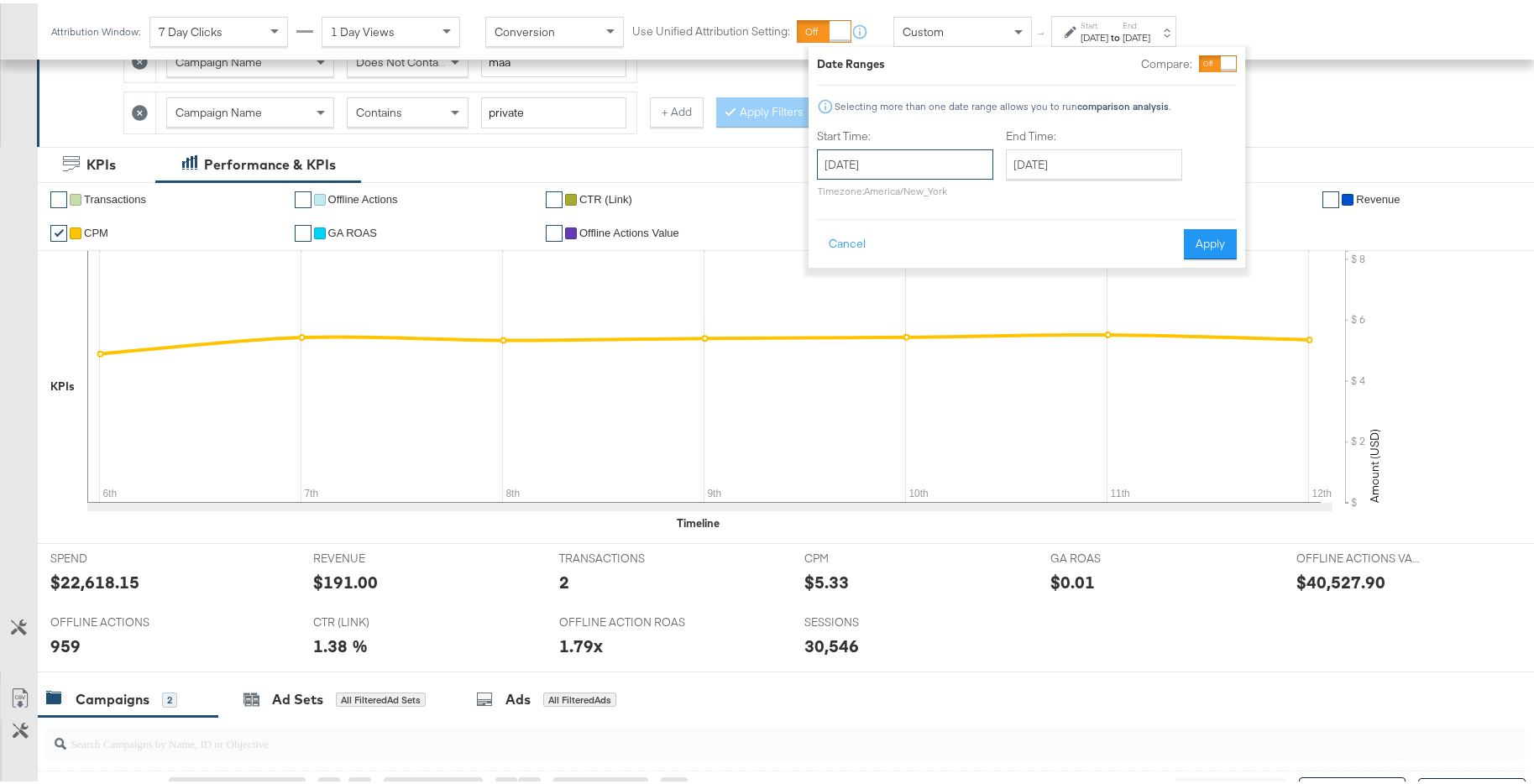
click at [964, 168] on input "January 6th 2025" at bounding box center [904, 161] width 176 height 30
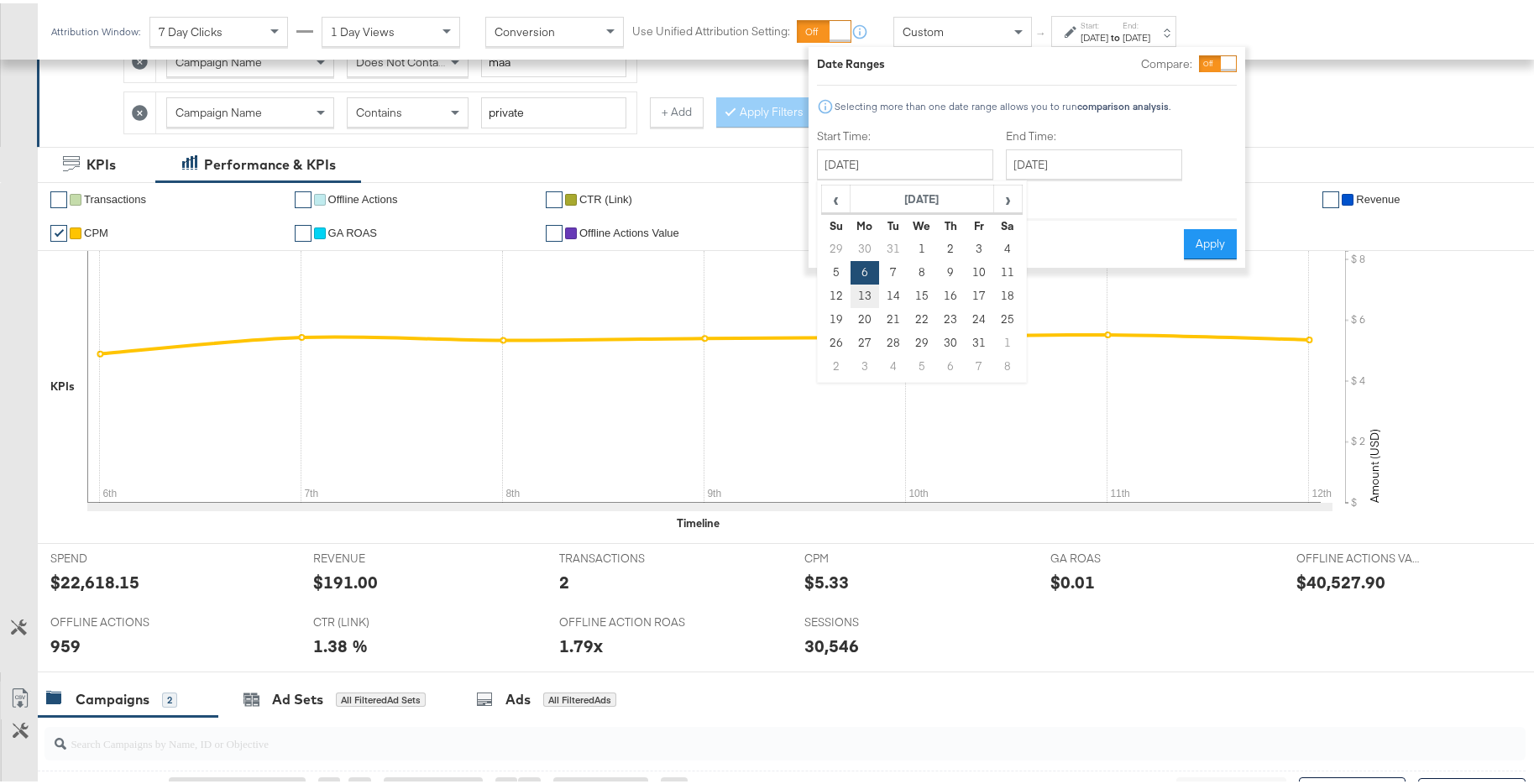
click at [873, 290] on td "13" at bounding box center [864, 292] width 29 height 23
type input "January 13th 2025"
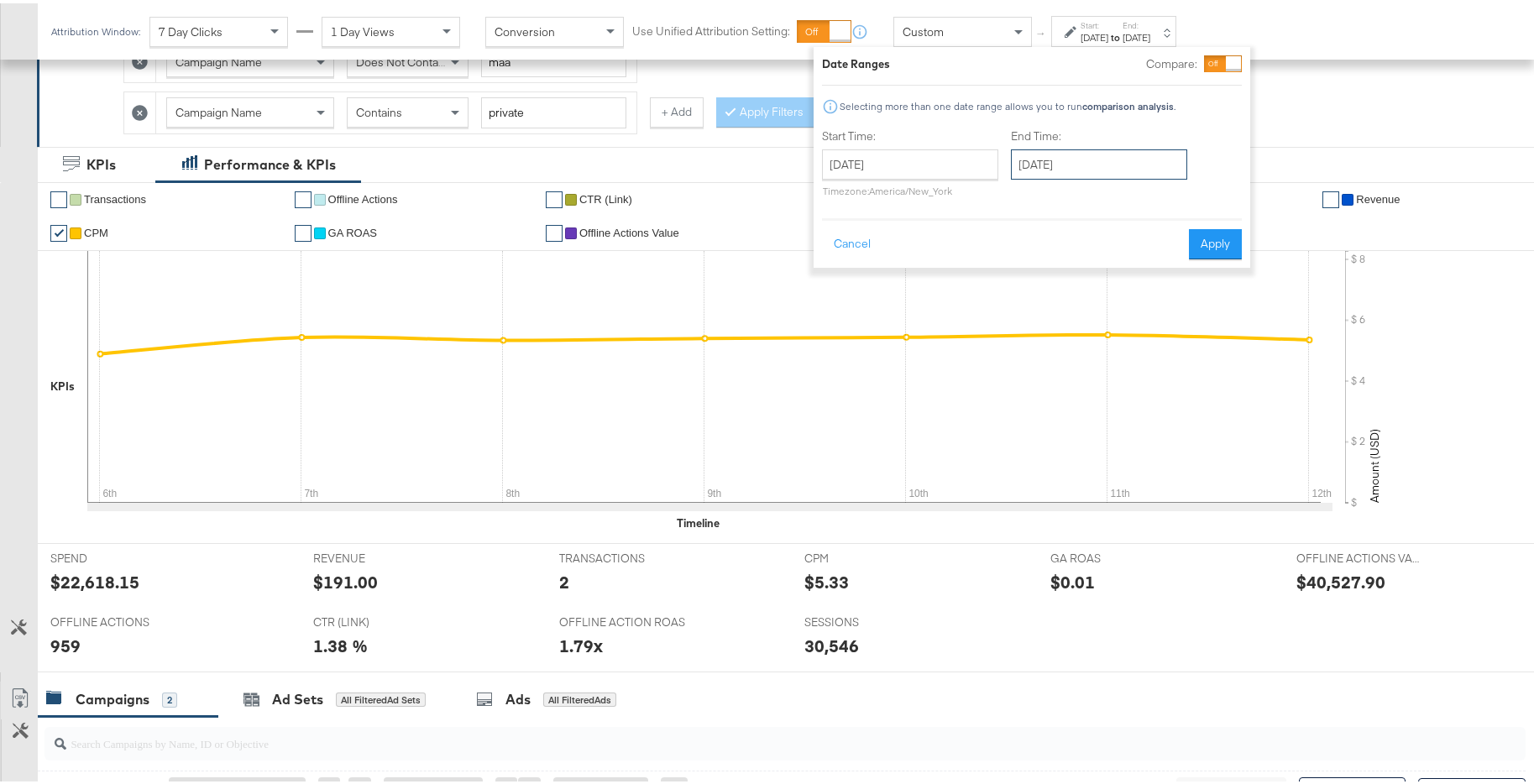
click at [1109, 167] on input "January 13th 2025" at bounding box center [1098, 161] width 176 height 30
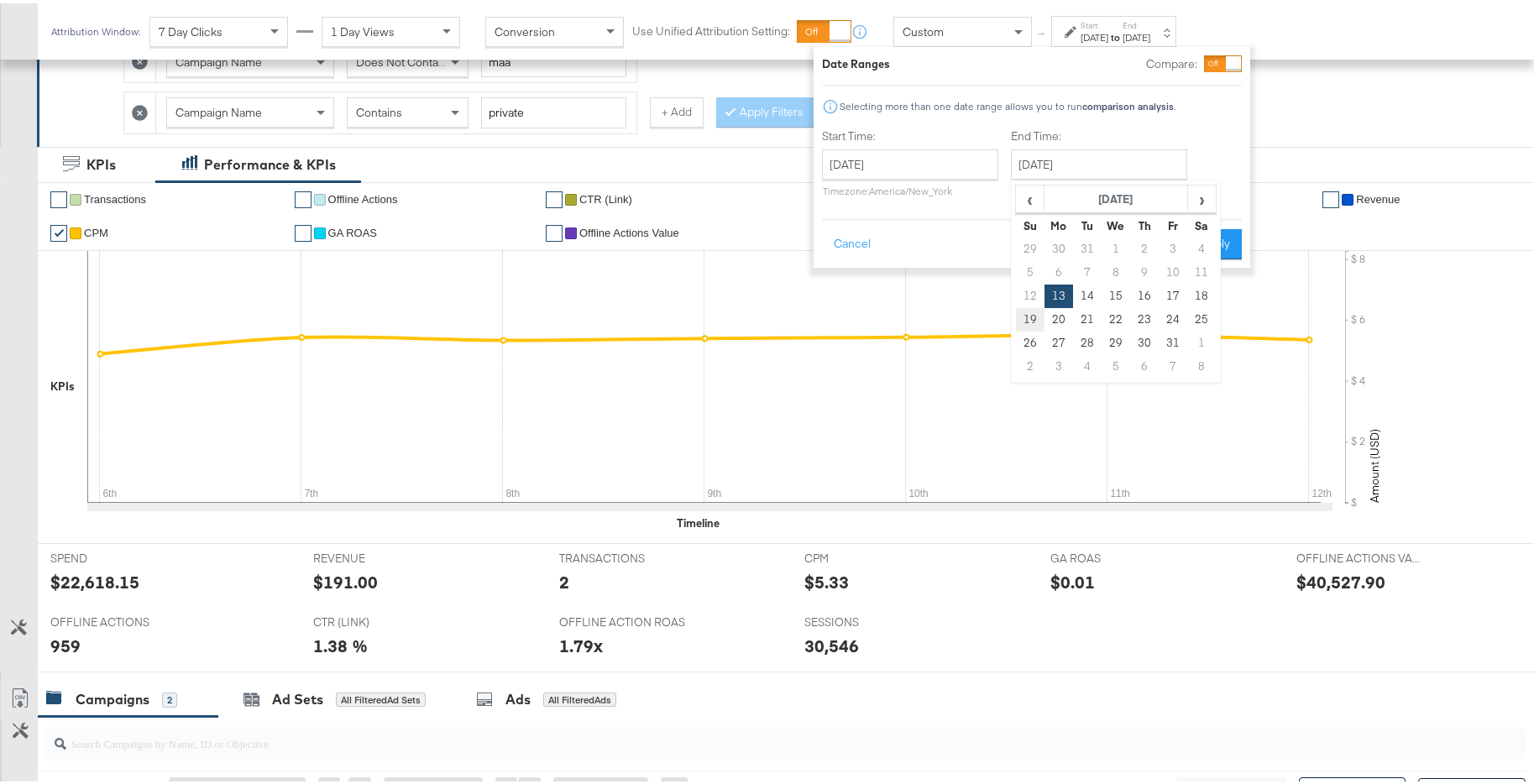
click at [1030, 317] on td "19" at bounding box center [1030, 316] width 29 height 23
type input "January 19th 2025"
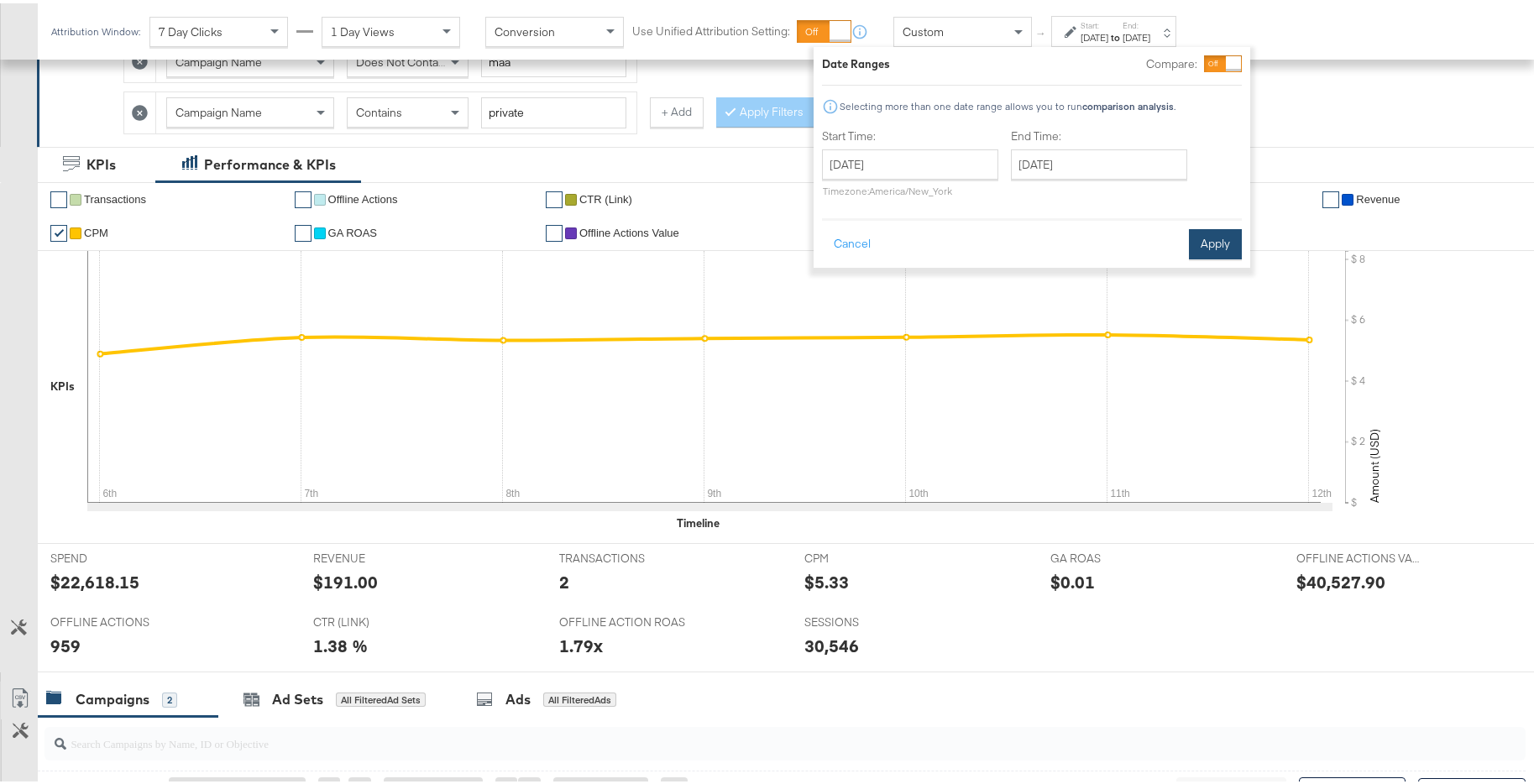
click at [1217, 242] on button "Apply" at bounding box center [1215, 241] width 53 height 30
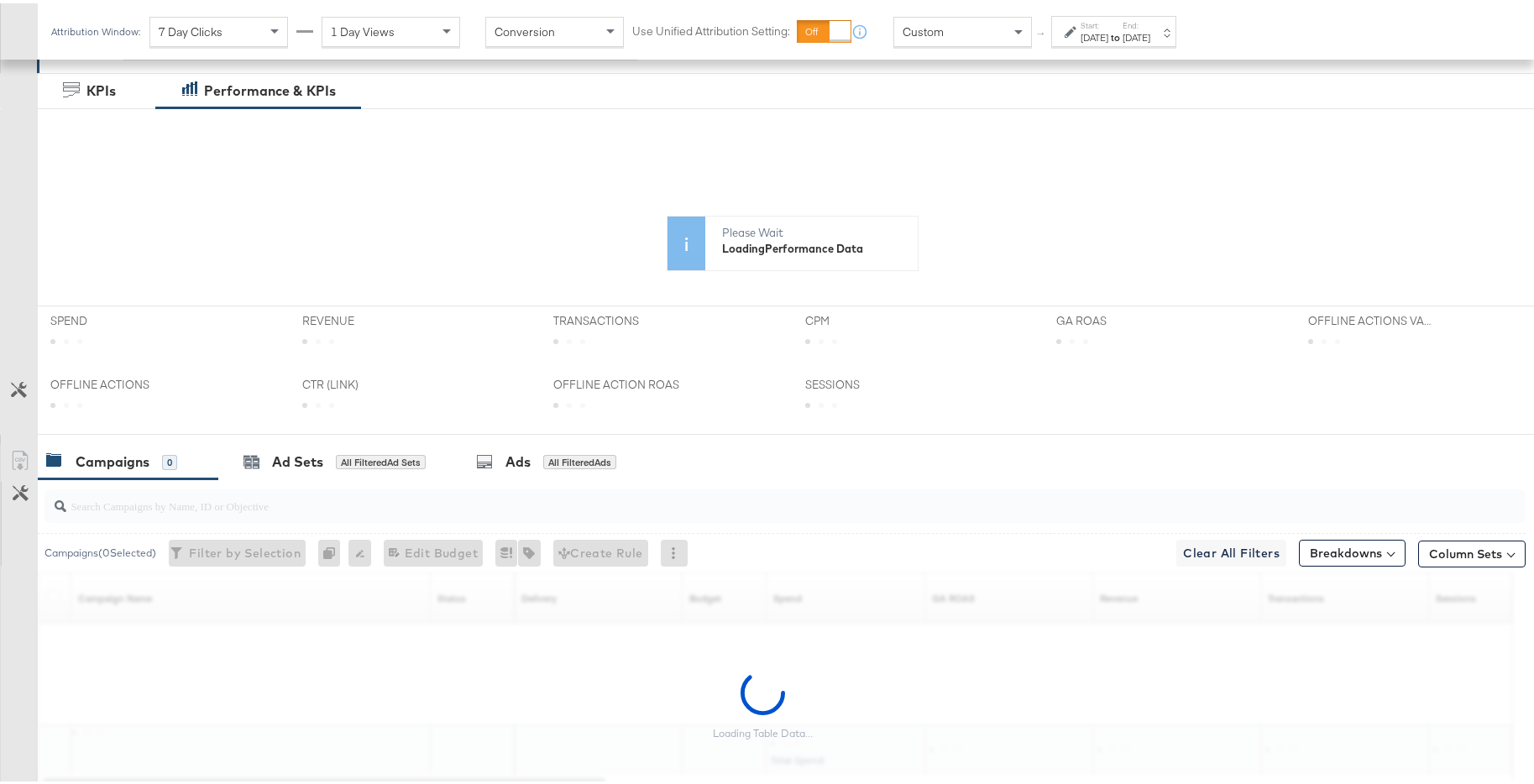
scroll to position [448, 0]
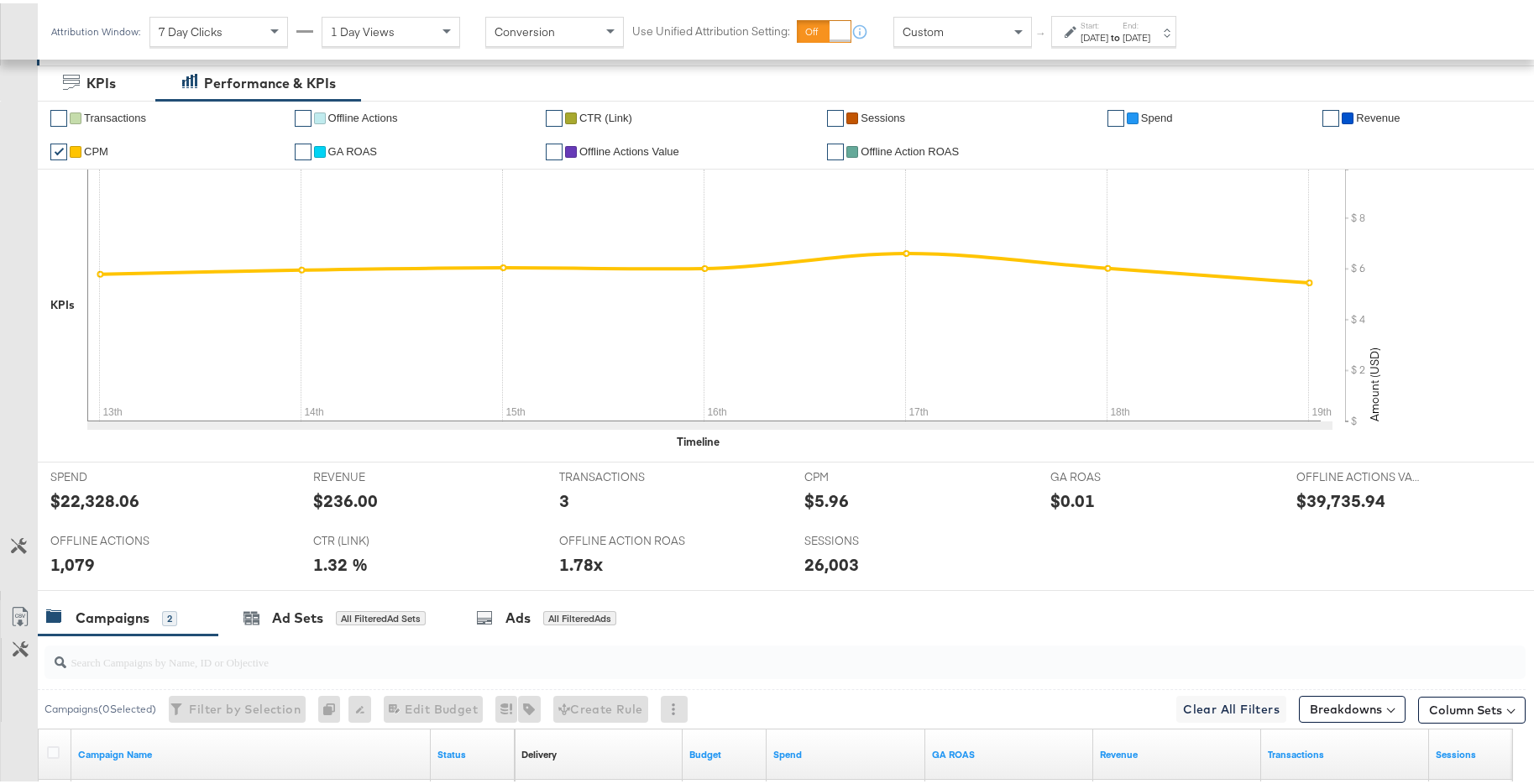
click at [1150, 29] on div "Jan 19th 2025" at bounding box center [1136, 34] width 28 height 13
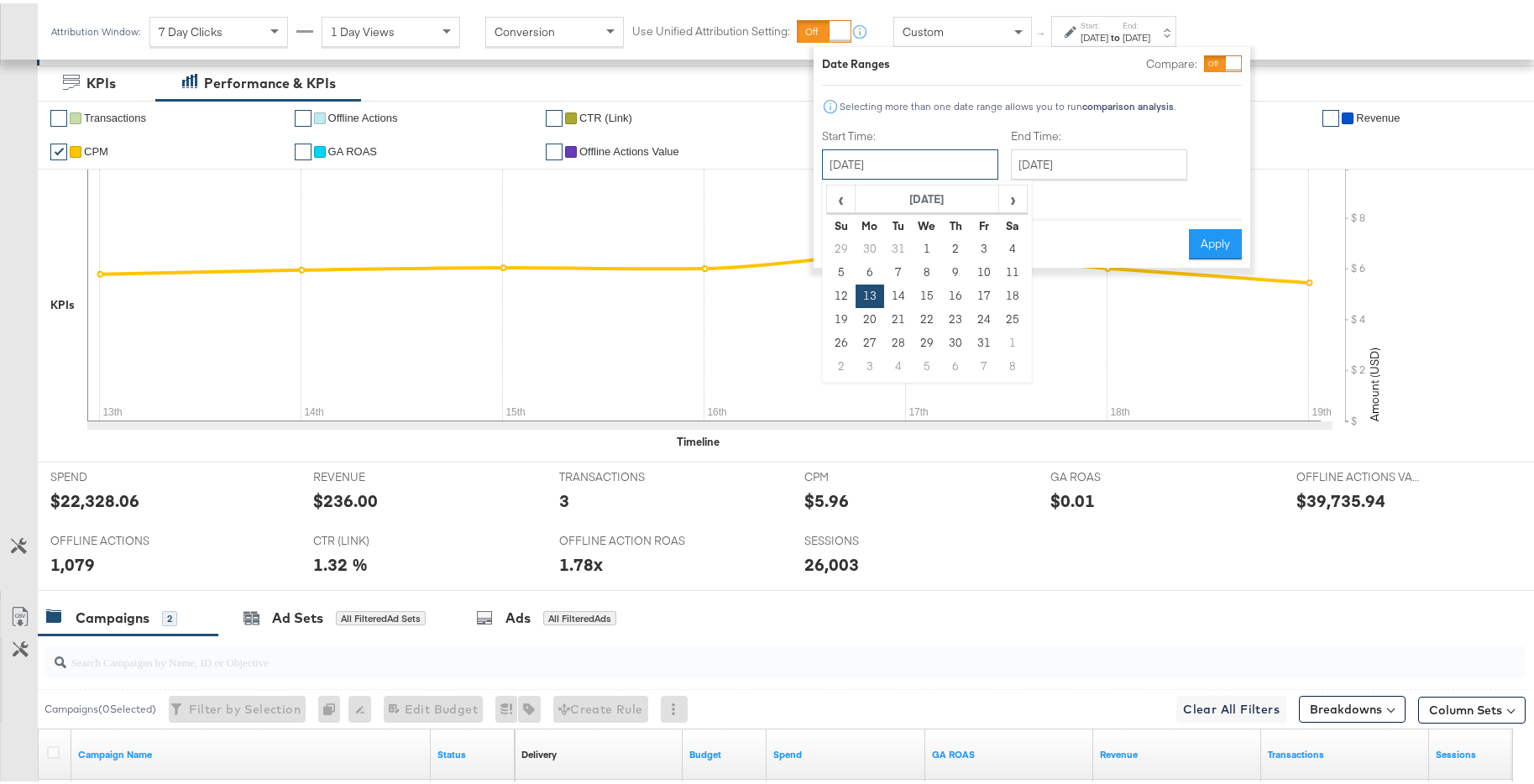
click at [956, 172] on input "January 13th 2025" at bounding box center [909, 161] width 176 height 30
click at [875, 314] on td "20" at bounding box center [869, 316] width 29 height 23
type input "January 20th 2025"
click at [1104, 166] on input "January 20th 2025" at bounding box center [1098, 161] width 176 height 30
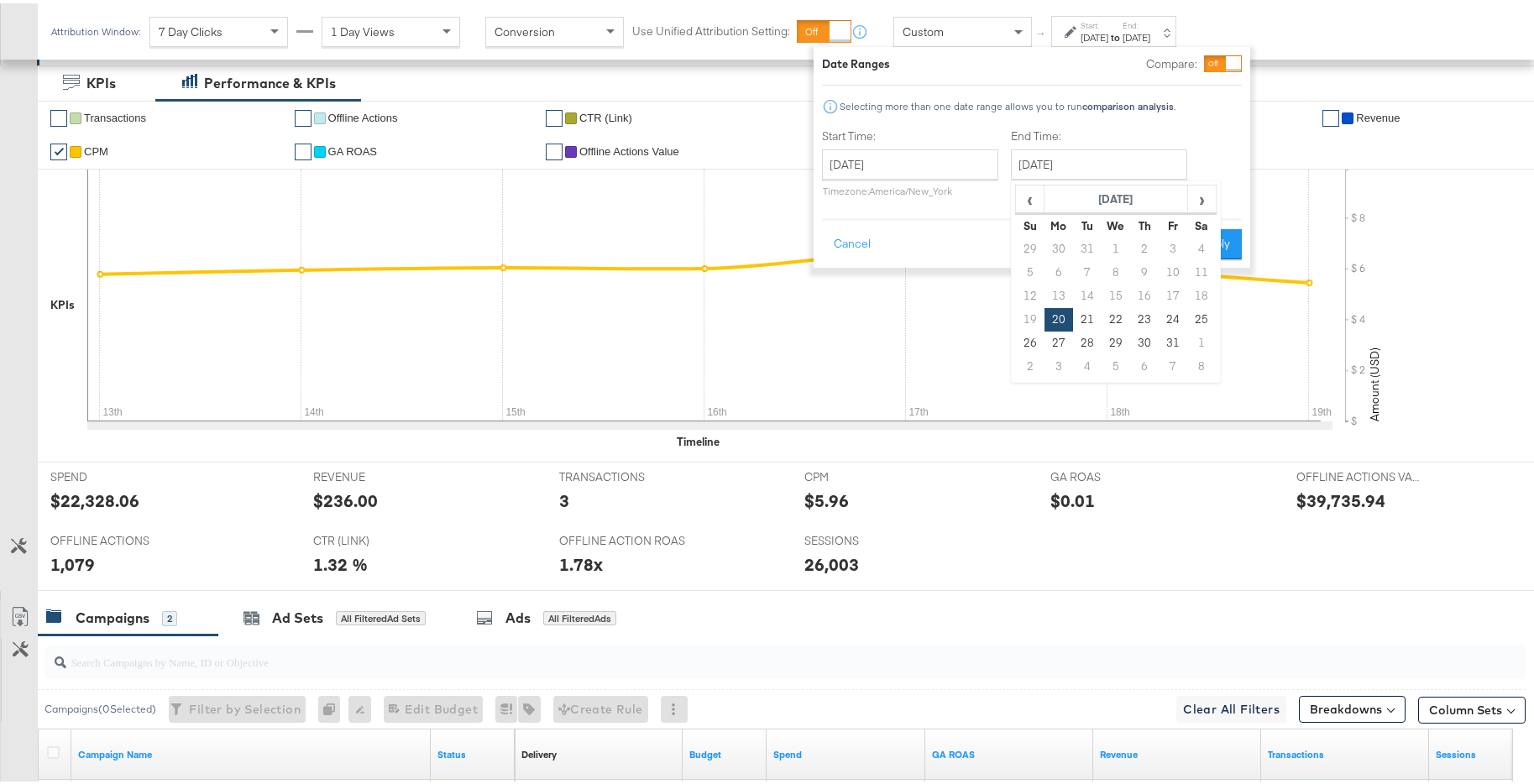
click at [1029, 328] on td "26" at bounding box center [1030, 340] width 29 height 23
type input "January 26th 2025"
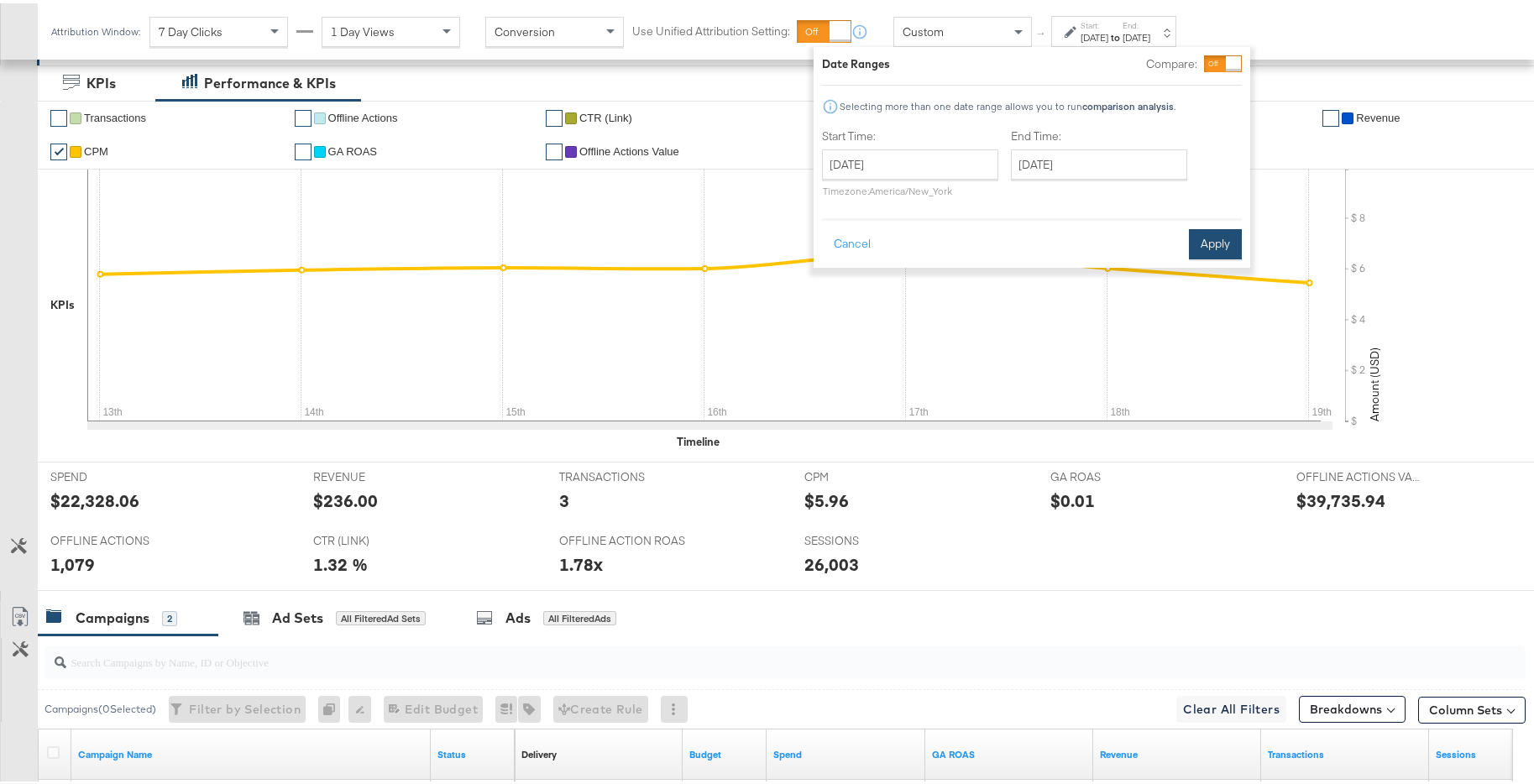
click at [1210, 248] on button "Apply" at bounding box center [1215, 241] width 53 height 30
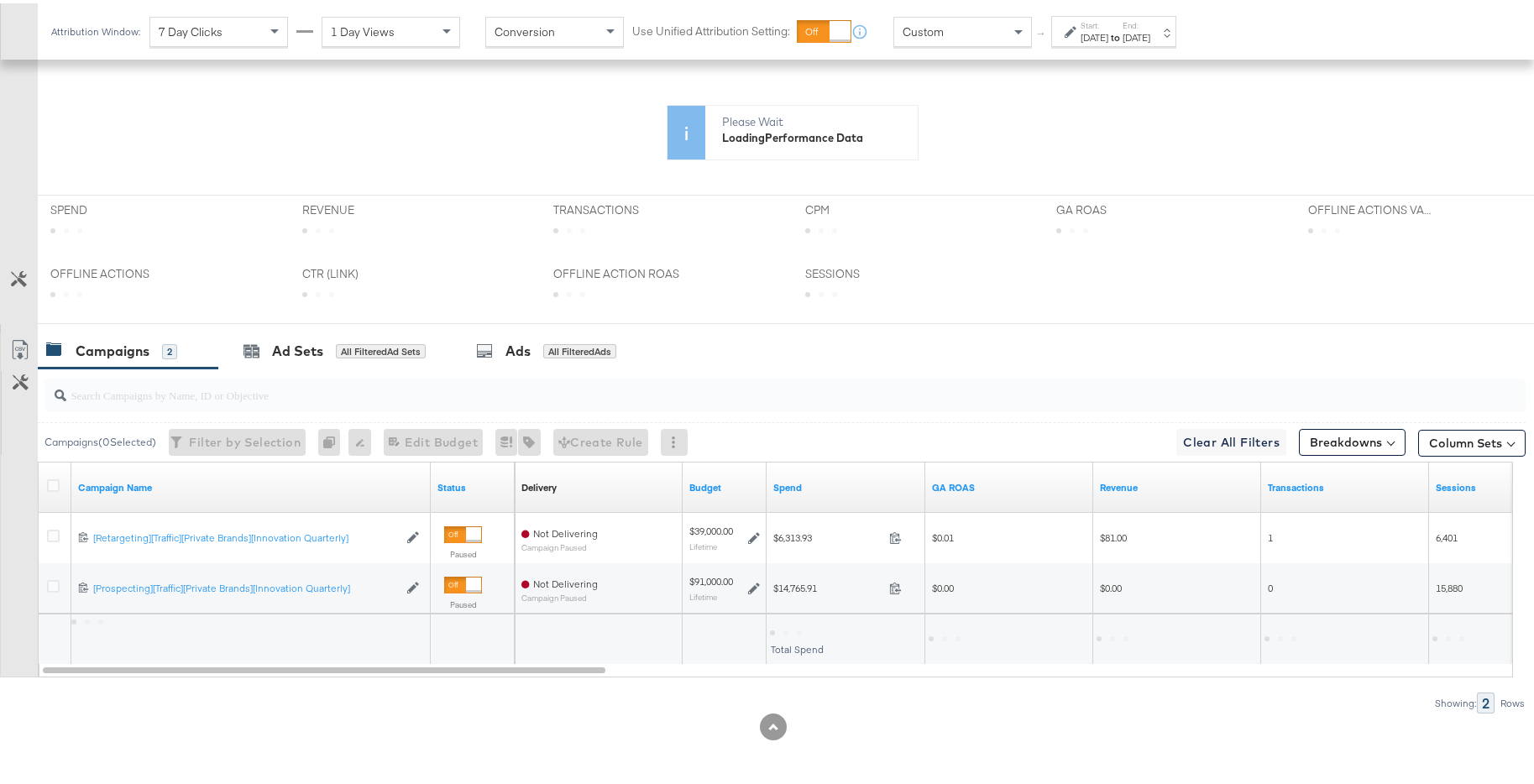
scroll to position [715, 0]
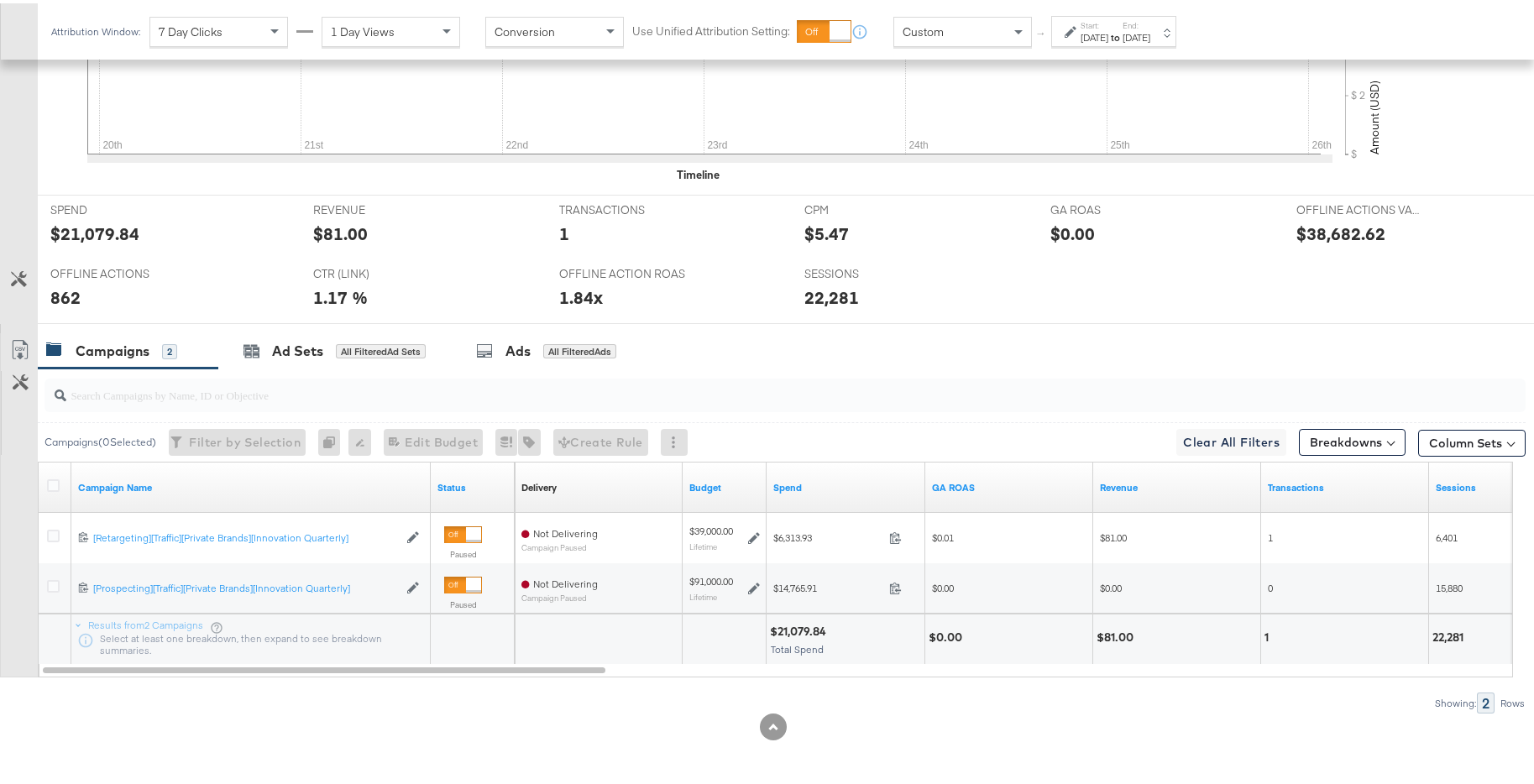
click at [1150, 34] on div "Jan 26th 2025" at bounding box center [1136, 34] width 28 height 13
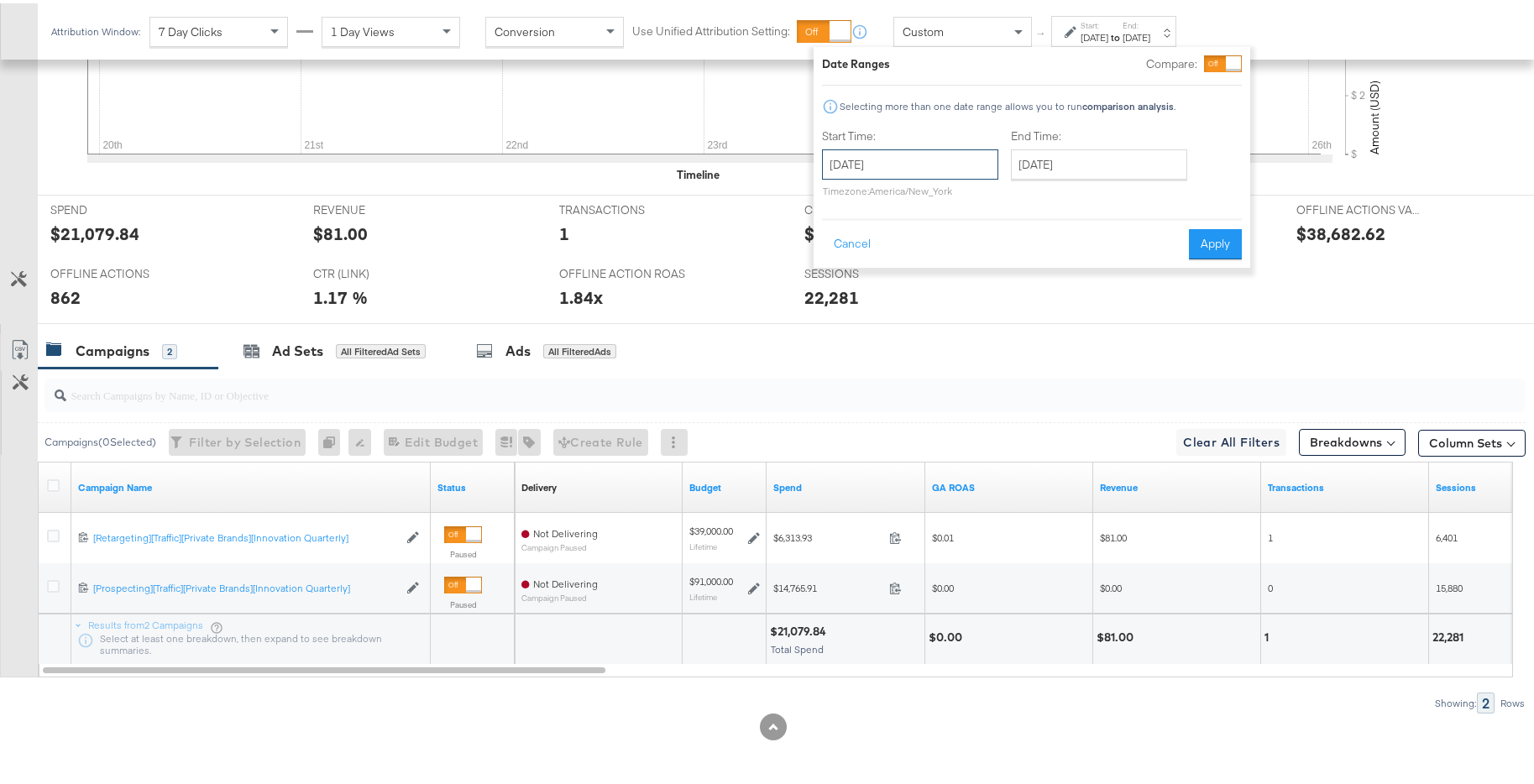
click at [943, 166] on input "January 20th 2025" at bounding box center [909, 161] width 176 height 30
click at [869, 340] on td "27" at bounding box center [869, 340] width 29 height 23
type input "January 27th 2025"
click at [1105, 160] on input "January 27th 2025" at bounding box center [1098, 161] width 176 height 30
click at [1033, 364] on td "2" at bounding box center [1030, 363] width 29 height 23
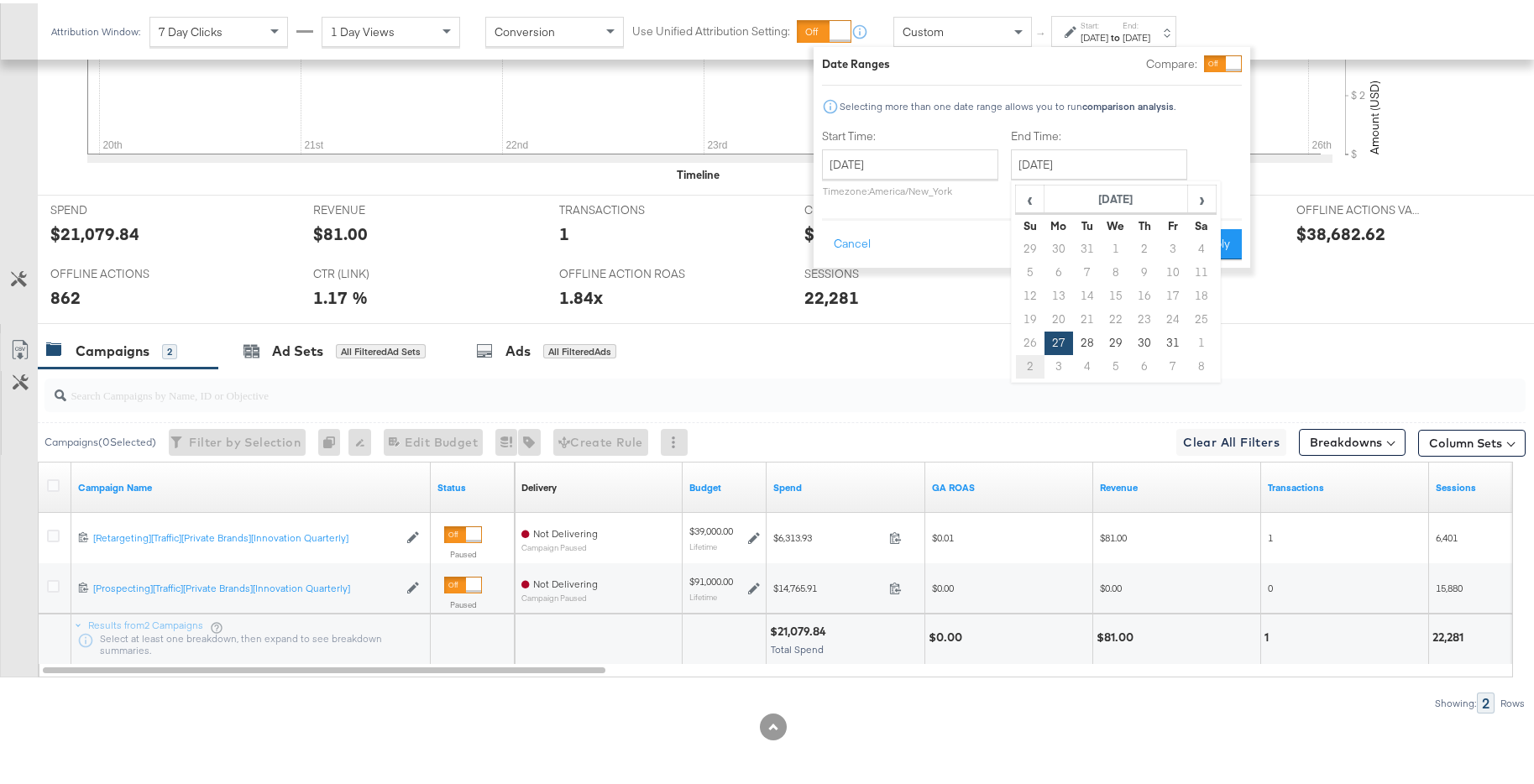
type input "February 2nd 2025"
click at [1200, 230] on button "Apply" at bounding box center [1212, 241] width 53 height 30
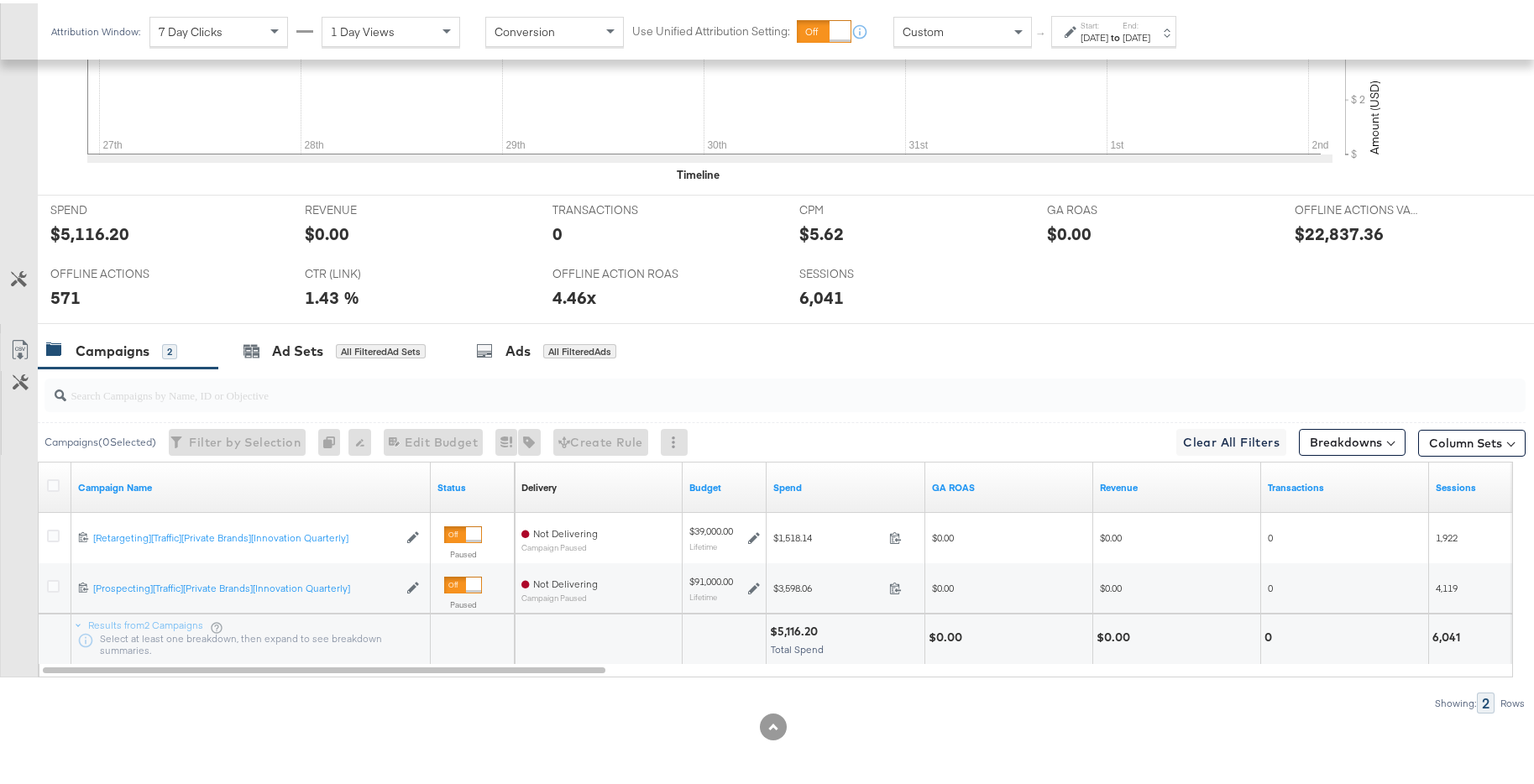
scroll to position [550, 0]
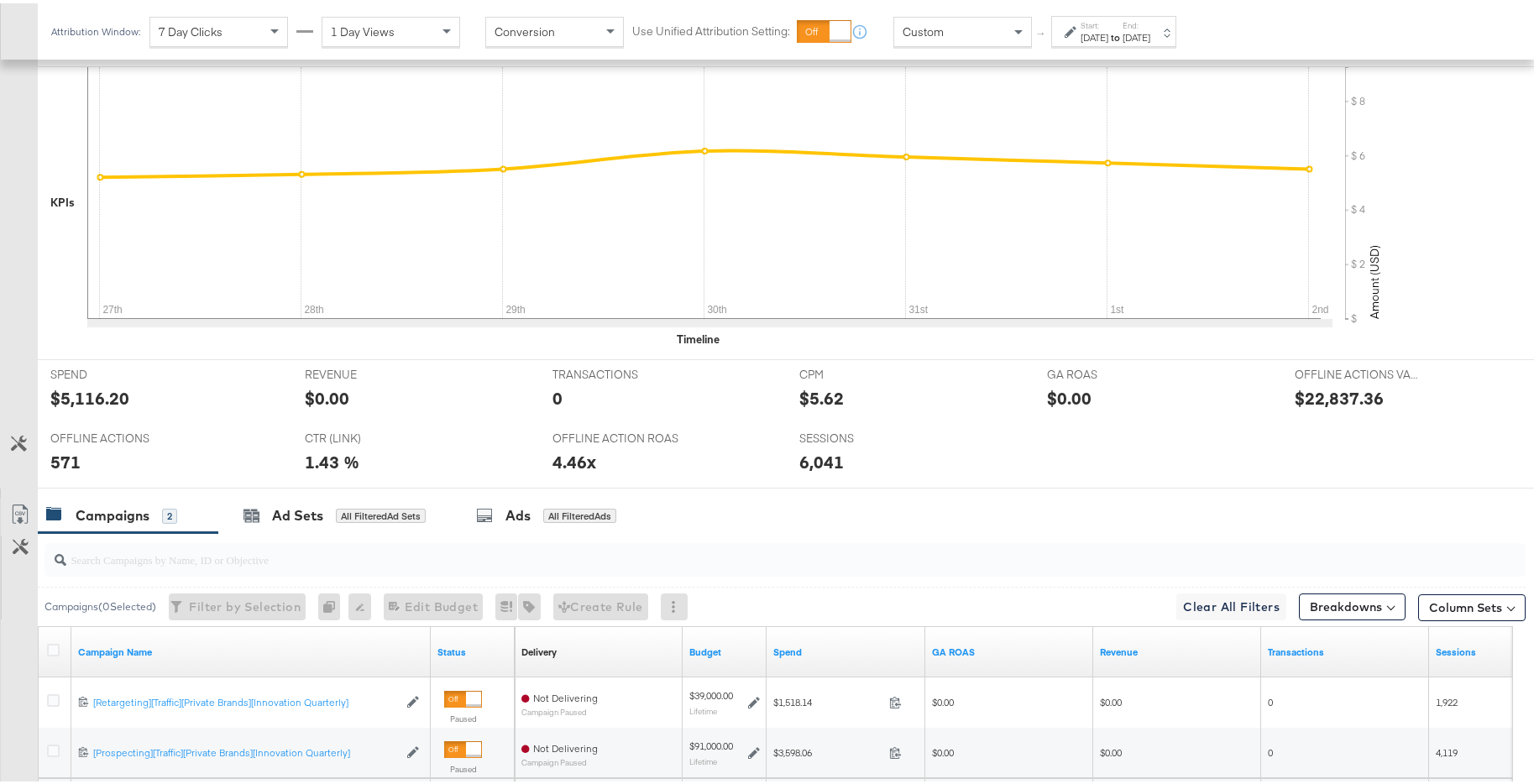
click at [1176, 40] on div "Start: Jan 27th 2025 to End: Feb 2nd 2025" at bounding box center [1114, 29] width 125 height 31
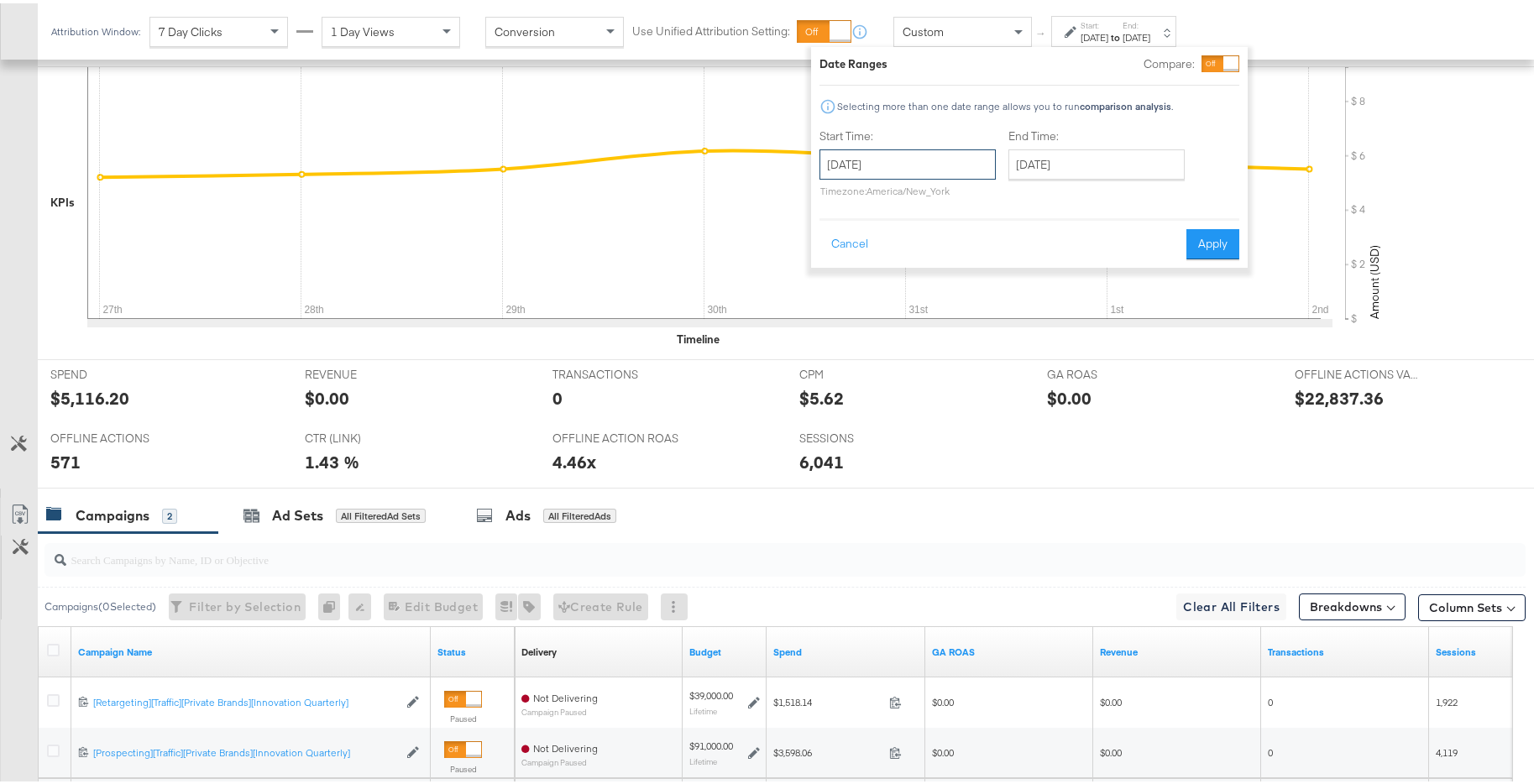
click at [951, 167] on input "January 27th 2025" at bounding box center [907, 161] width 176 height 30
click at [842, 203] on span "‹" at bounding box center [838, 195] width 26 height 25
click at [833, 201] on span "‹" at bounding box center [838, 195] width 26 height 25
click at [895, 246] on td "1" at bounding box center [895, 245] width 29 height 23
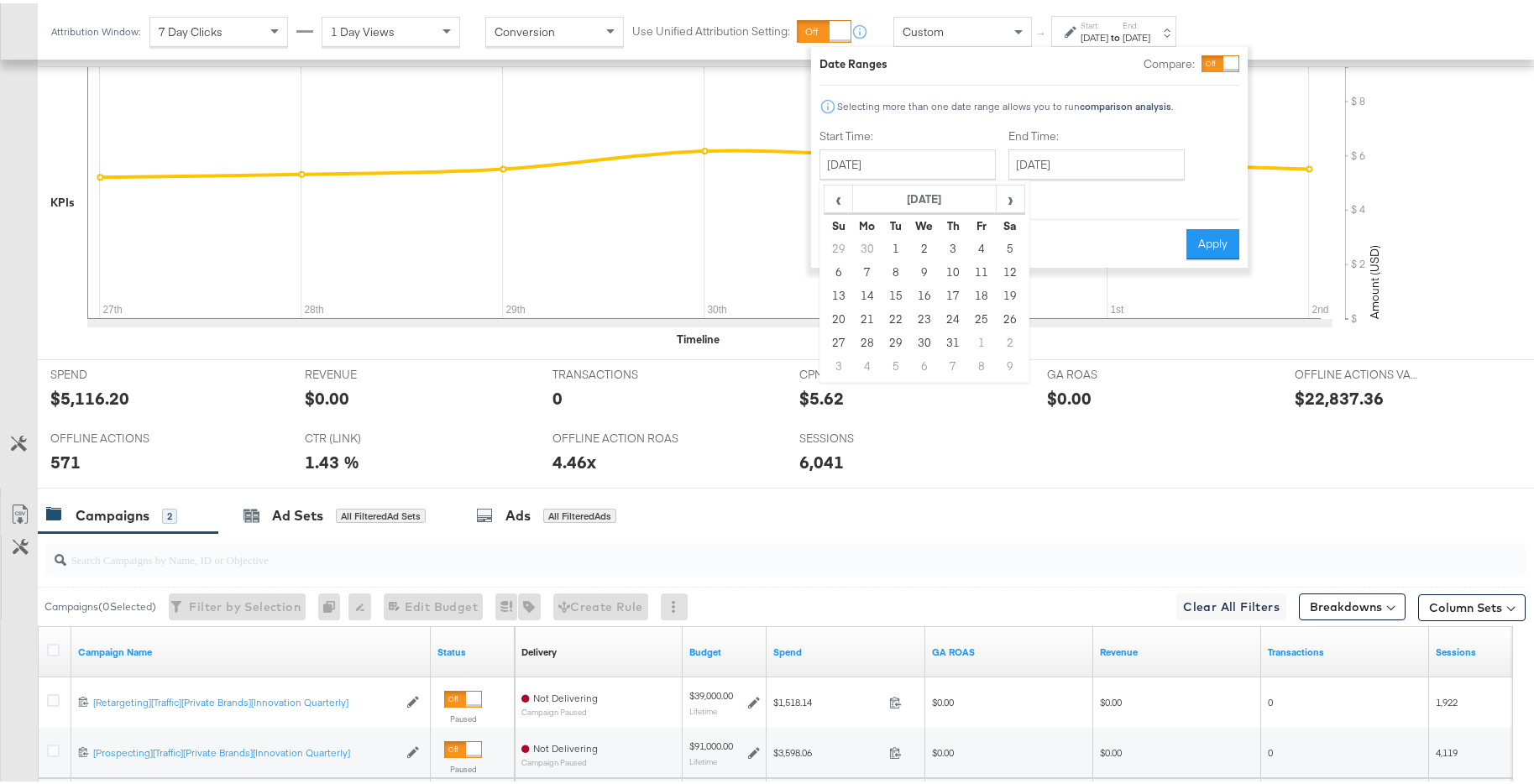
type input "October 1st 2024"
click at [1074, 166] on input "February 2nd 2025" at bounding box center [1089, 161] width 176 height 30
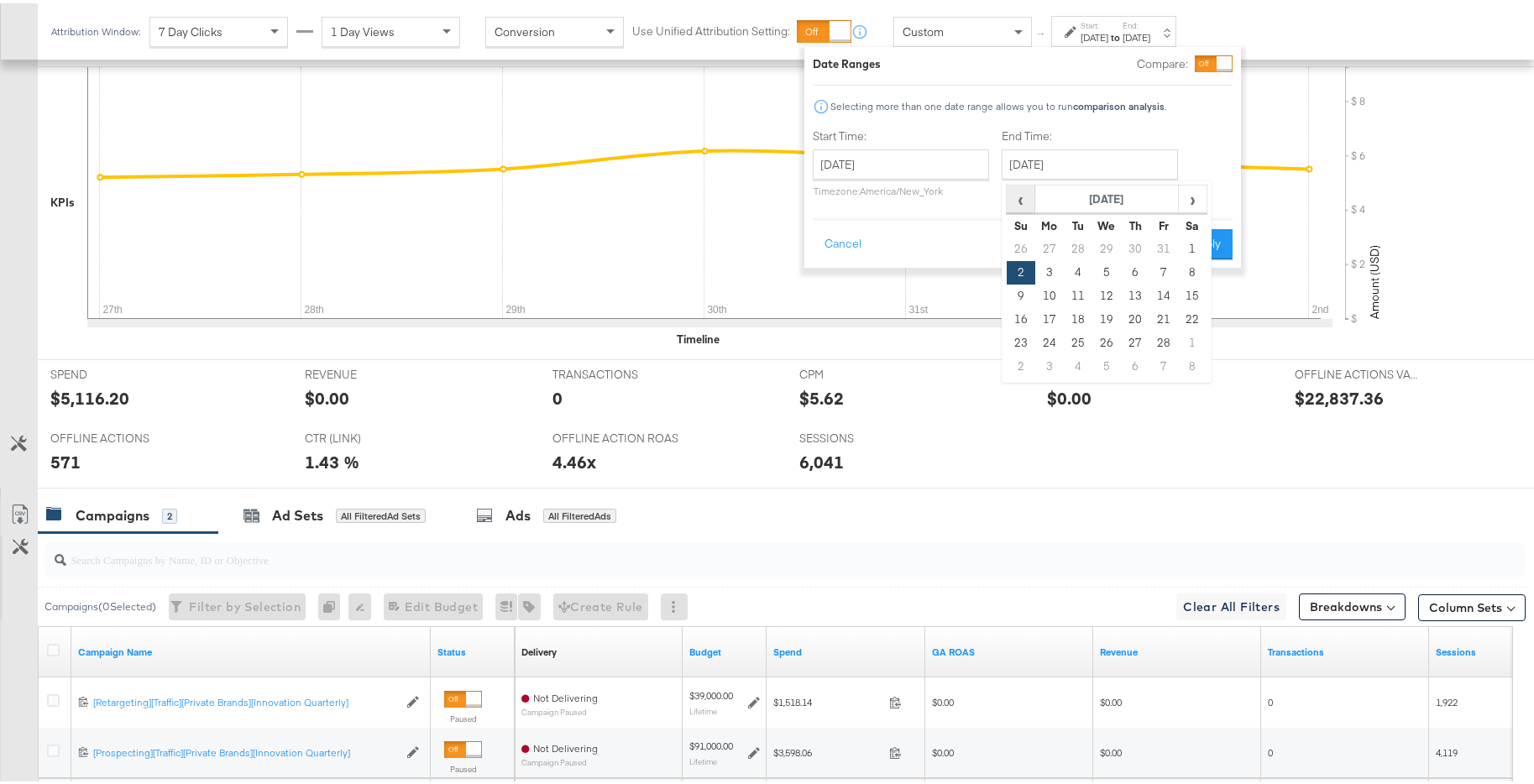
click at [1023, 199] on span "‹" at bounding box center [1020, 195] width 26 height 25
click at [1154, 341] on td "31" at bounding box center [1163, 340] width 29 height 23
type input "January 31st 2025"
click at [1223, 257] on div "Date Ranges Compare: Selecting more than one date range allows you to run compa…" at bounding box center [1024, 153] width 437 height 221
click at [1218, 244] on button "Apply" at bounding box center [1207, 241] width 53 height 30
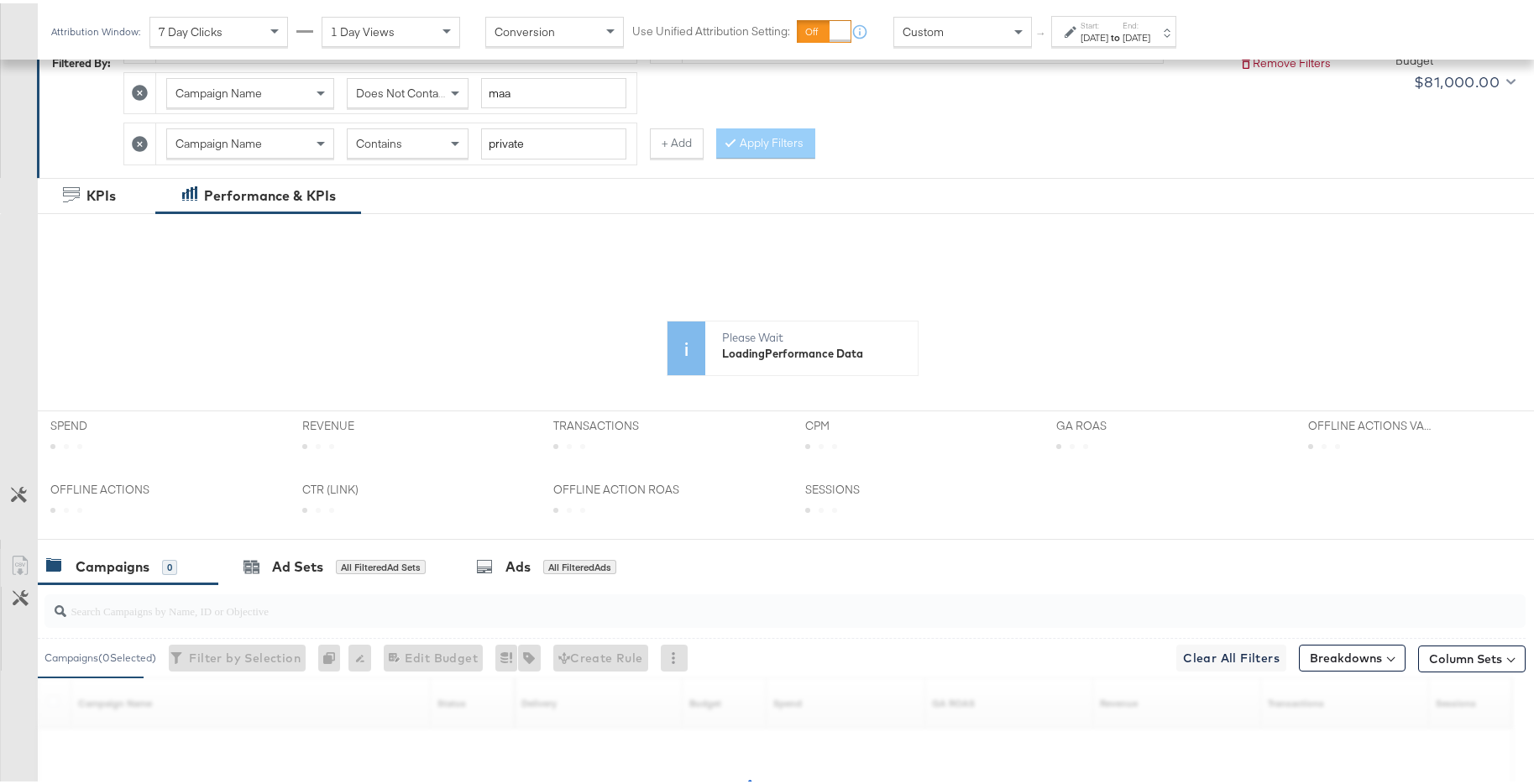
scroll to position [242, 0]
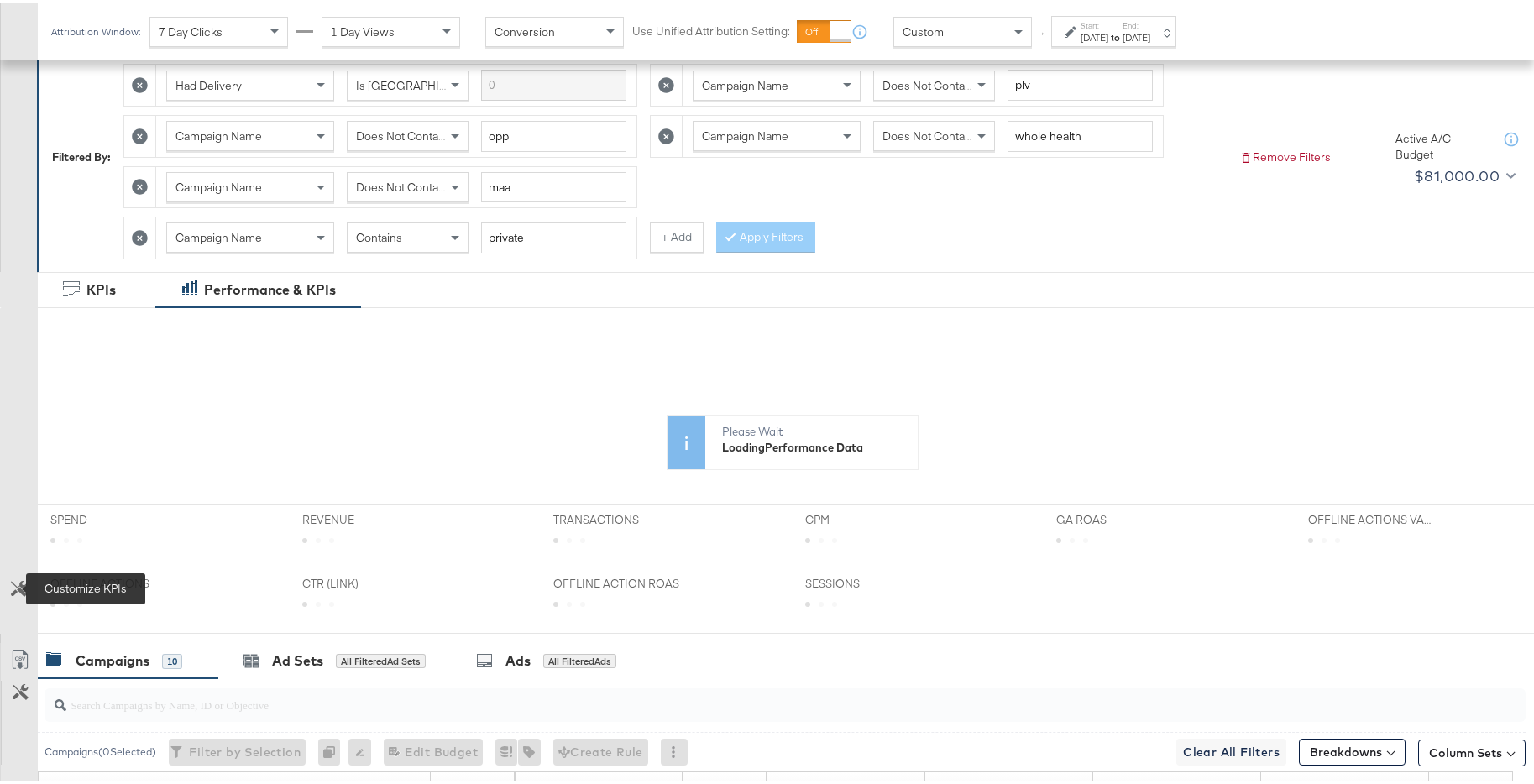
click at [11, 590] on icon at bounding box center [19, 585] width 16 height 16
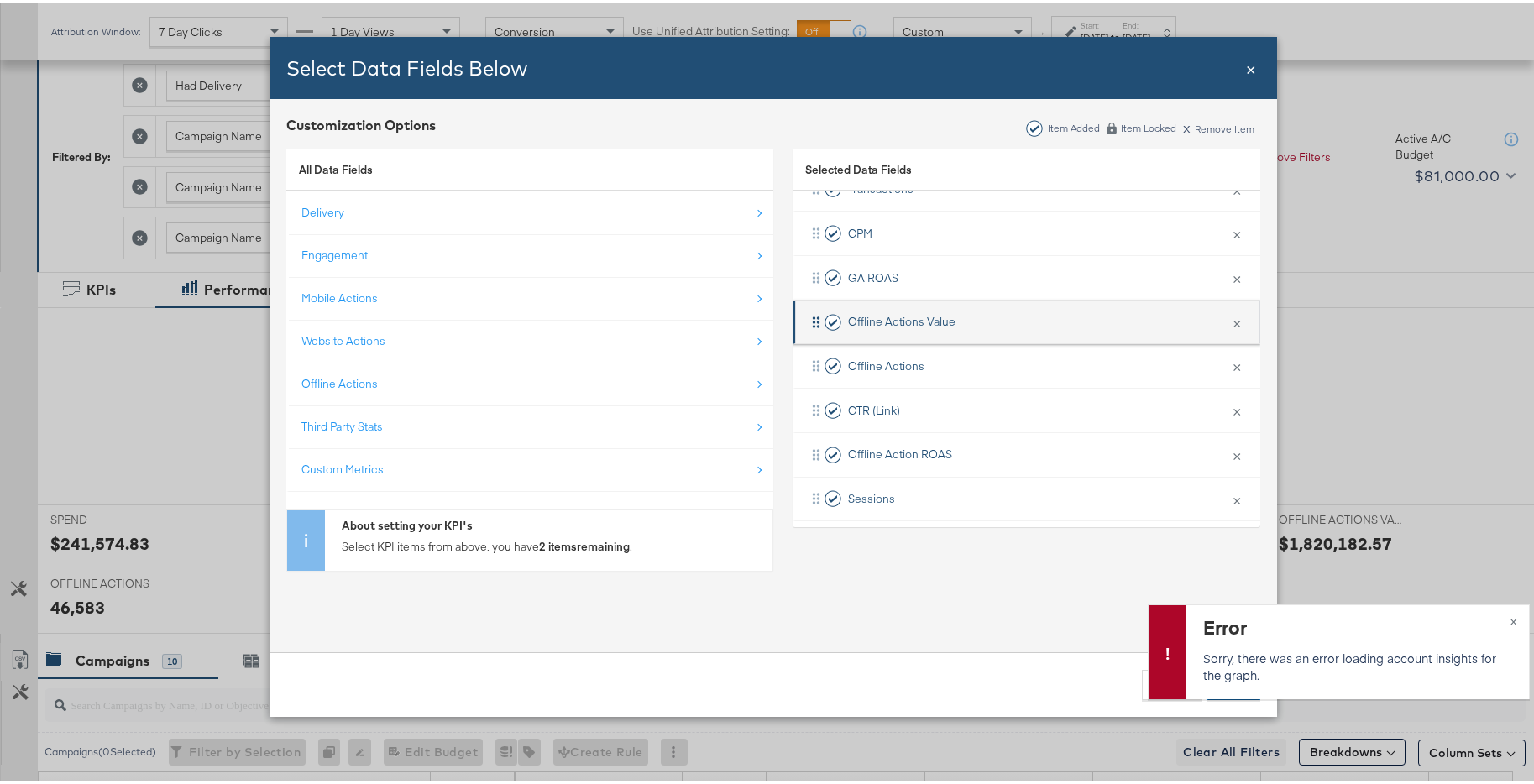
scroll to position [120, 0]
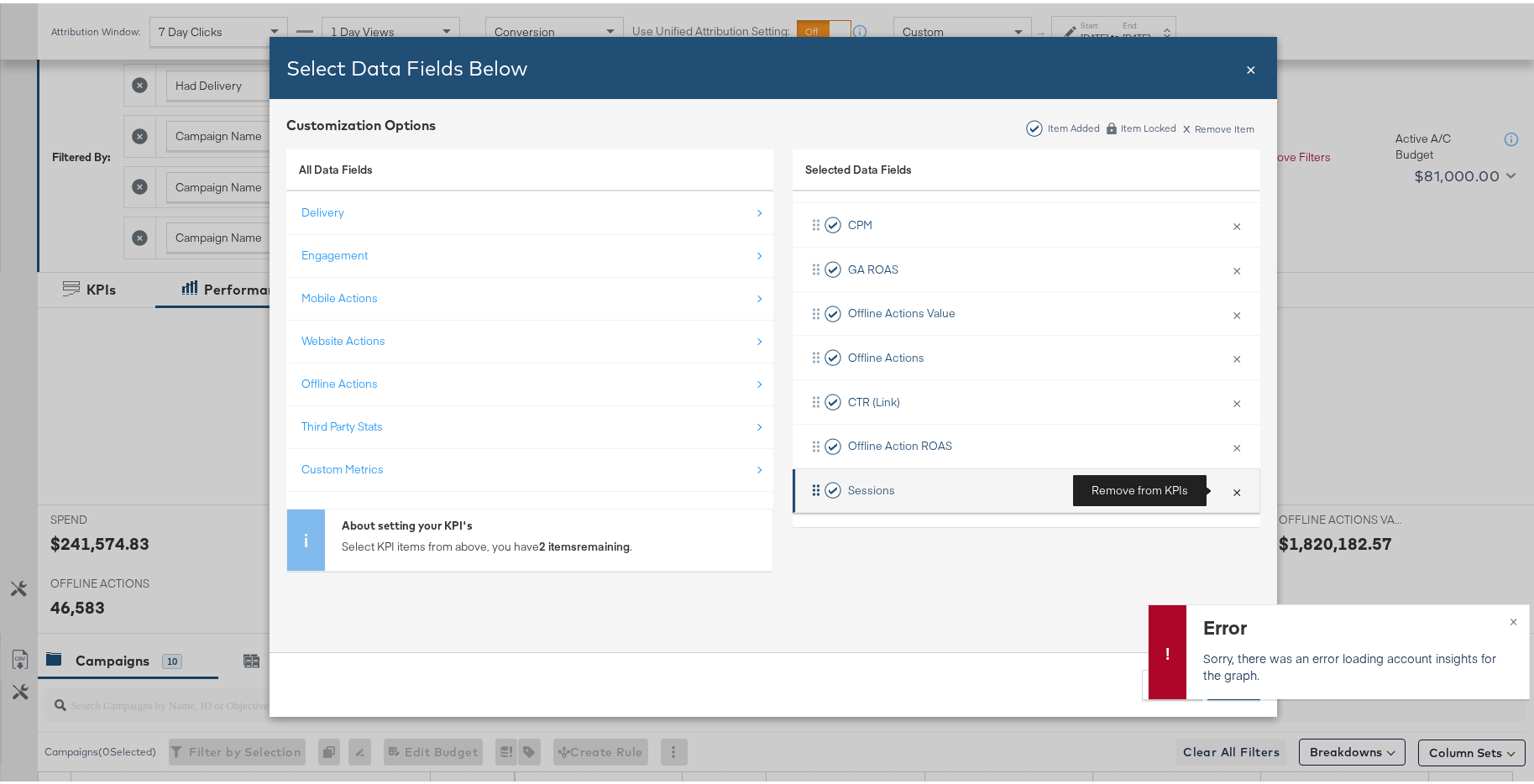
click at [1225, 489] on button "×" at bounding box center [1236, 487] width 22 height 36
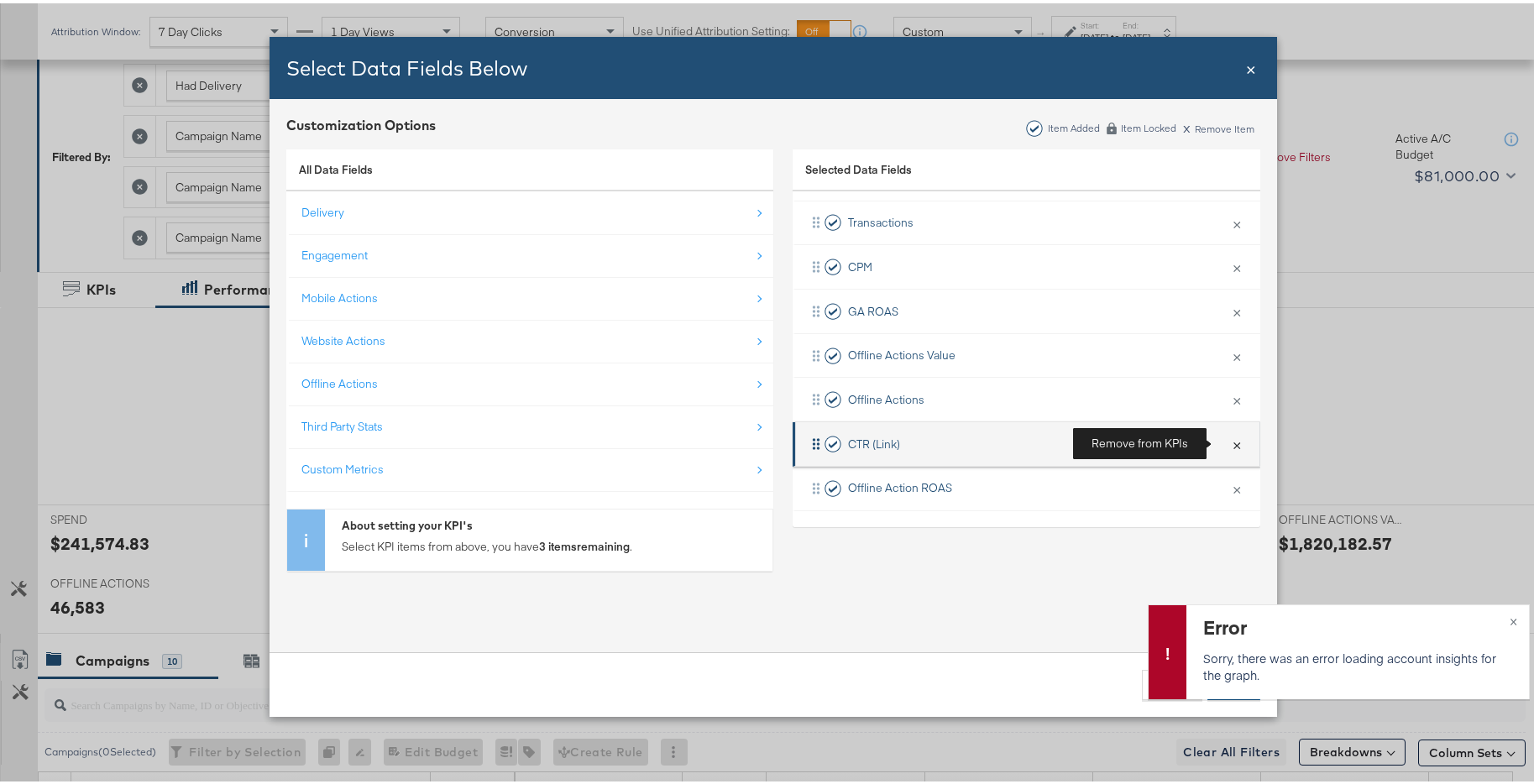
click at [1225, 438] on button "×" at bounding box center [1236, 440] width 22 height 36
click at [1225, 438] on button "×" at bounding box center [1236, 439] width 22 height 36
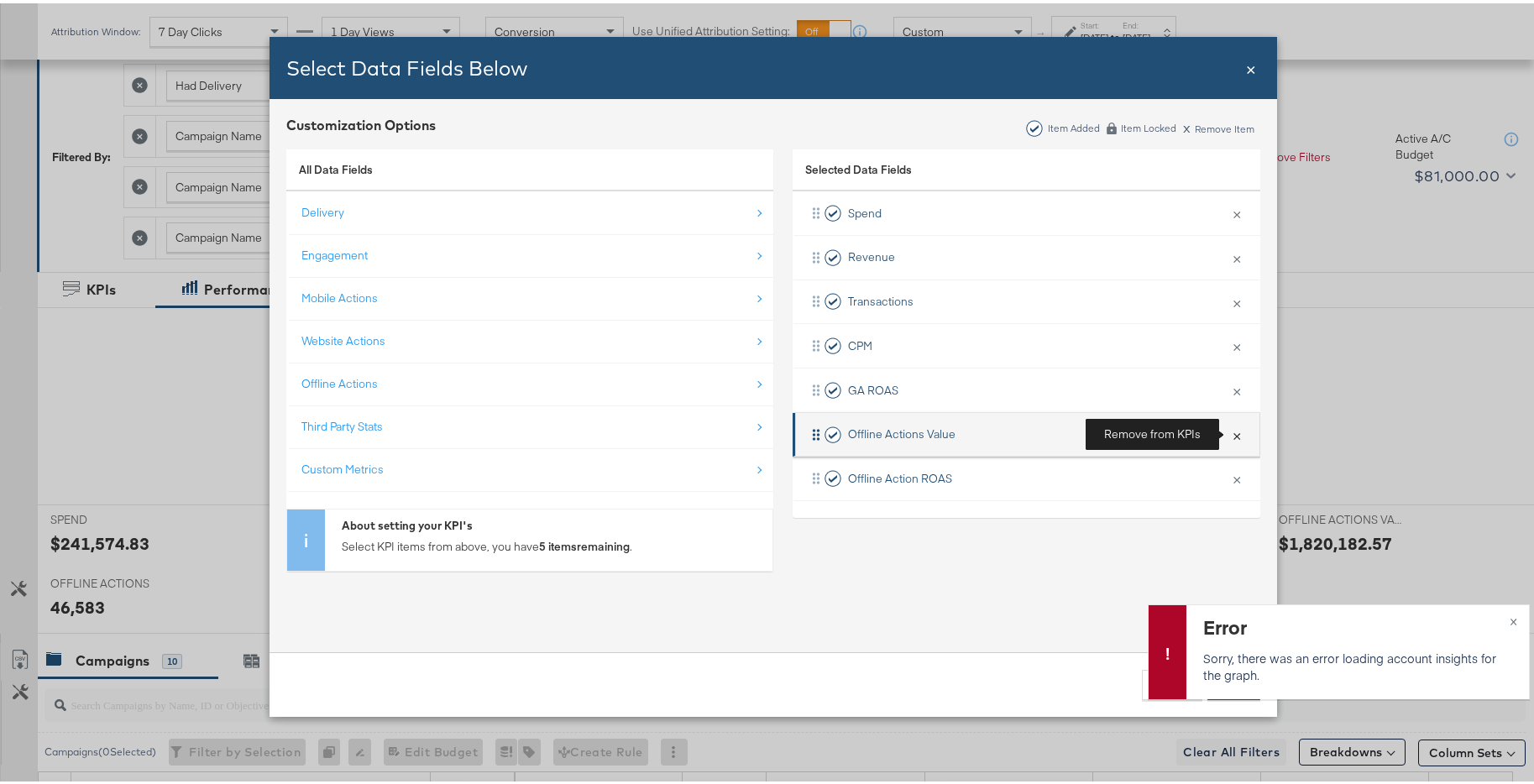
scroll to position [0, 0]
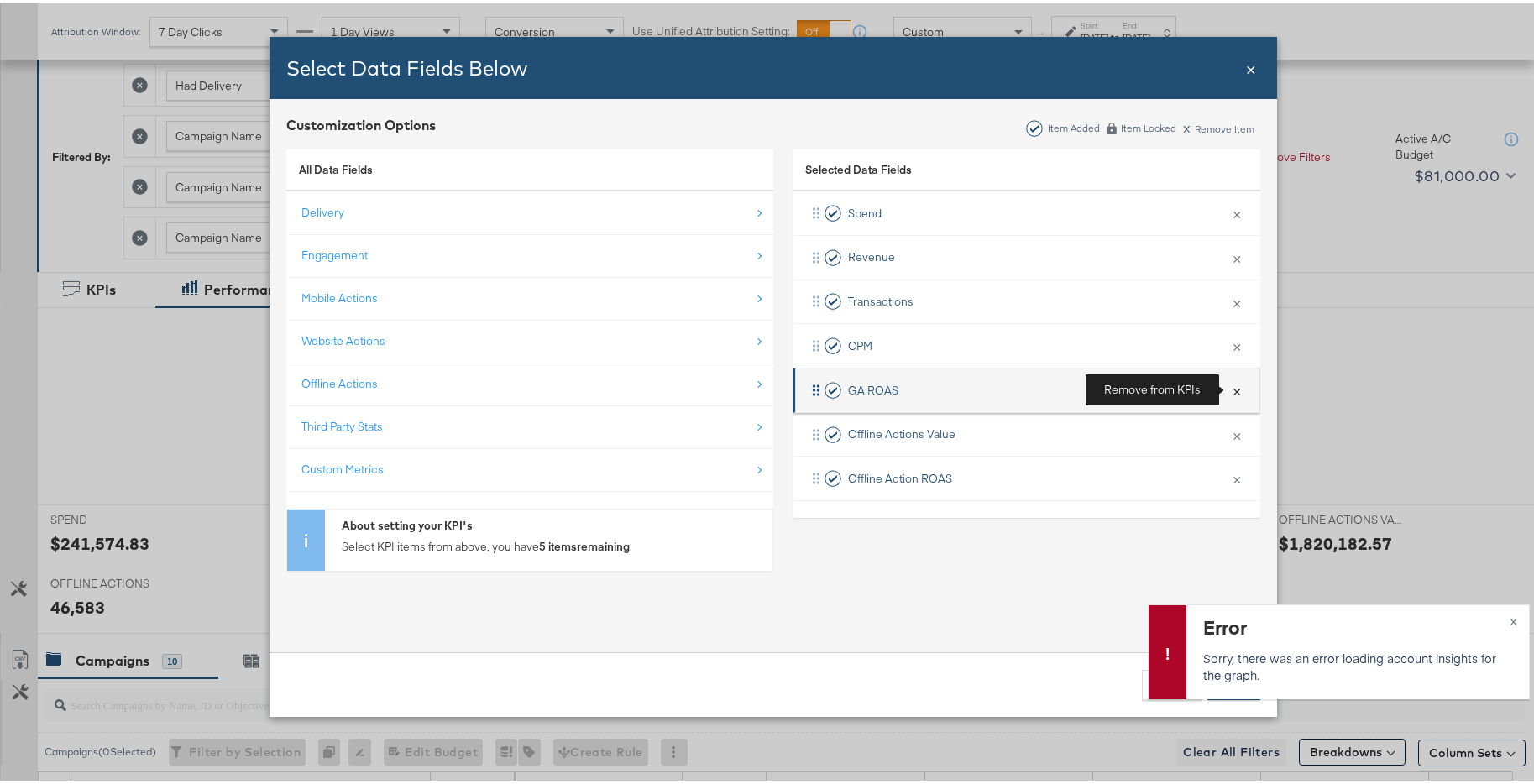
click at [1227, 388] on button "×" at bounding box center [1236, 386] width 22 height 36
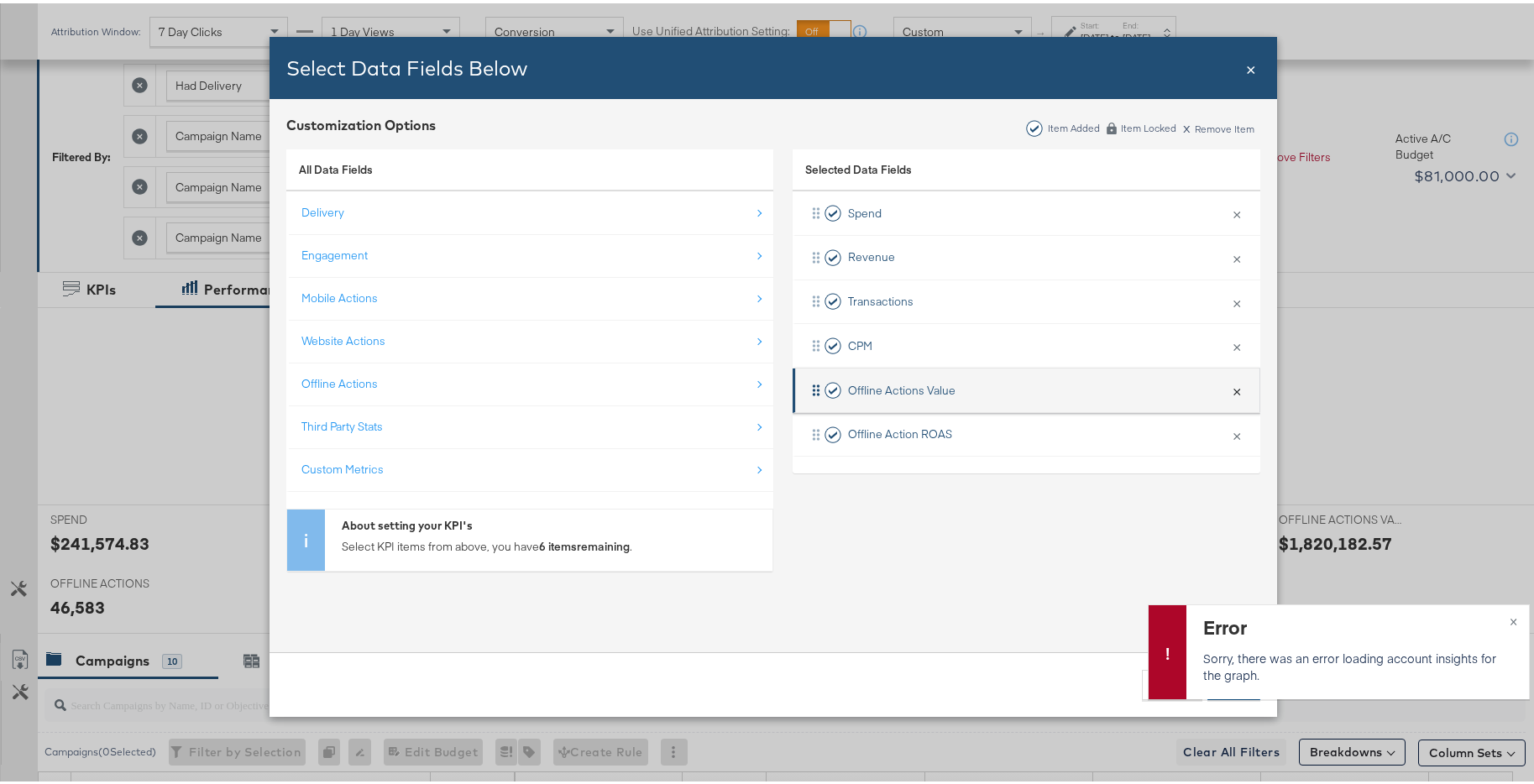
click at [1230, 390] on button "×" at bounding box center [1236, 386] width 22 height 36
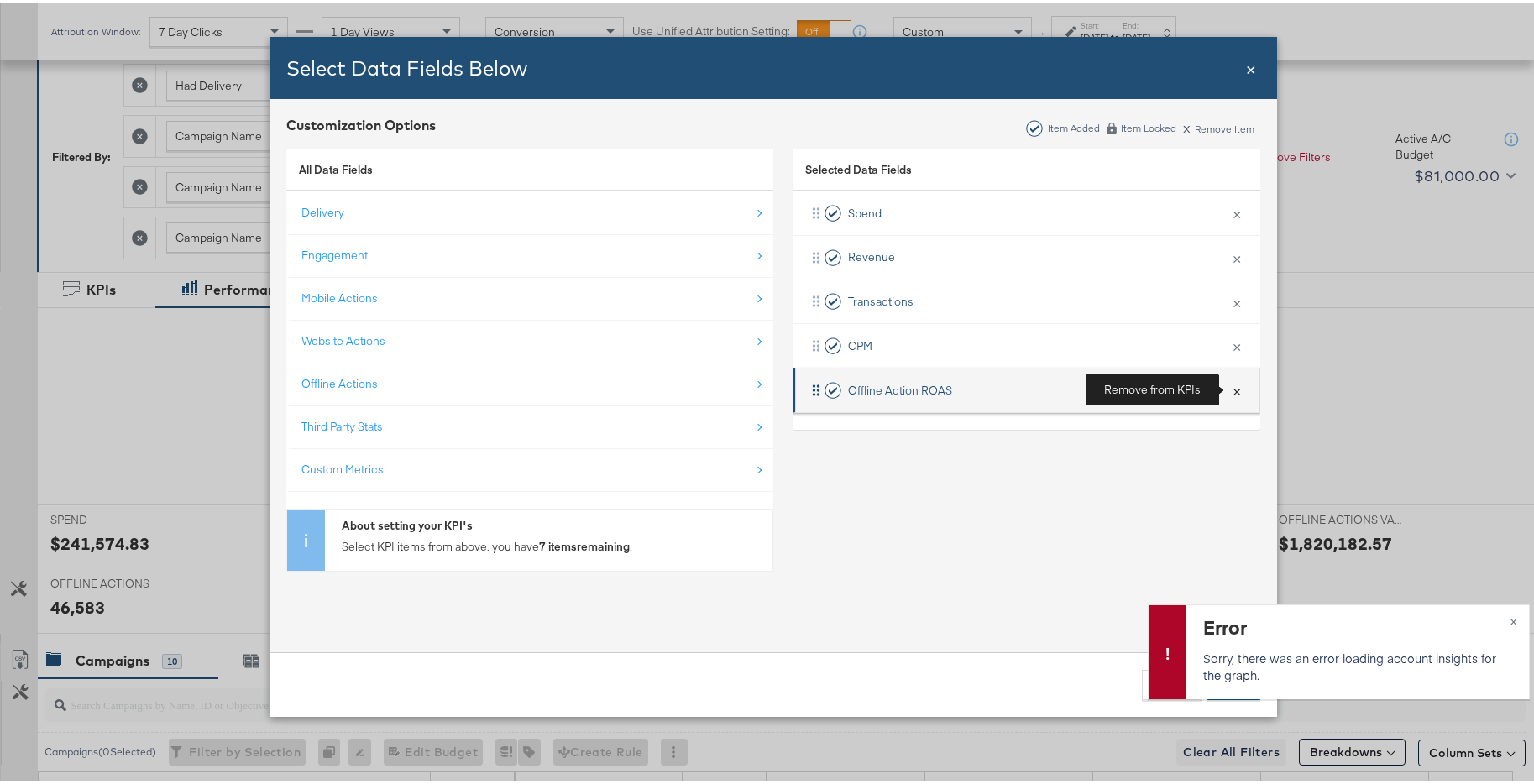
click at [1232, 388] on button "×" at bounding box center [1236, 386] width 22 height 36
click at [1498, 615] on button "×" at bounding box center [1513, 616] width 31 height 30
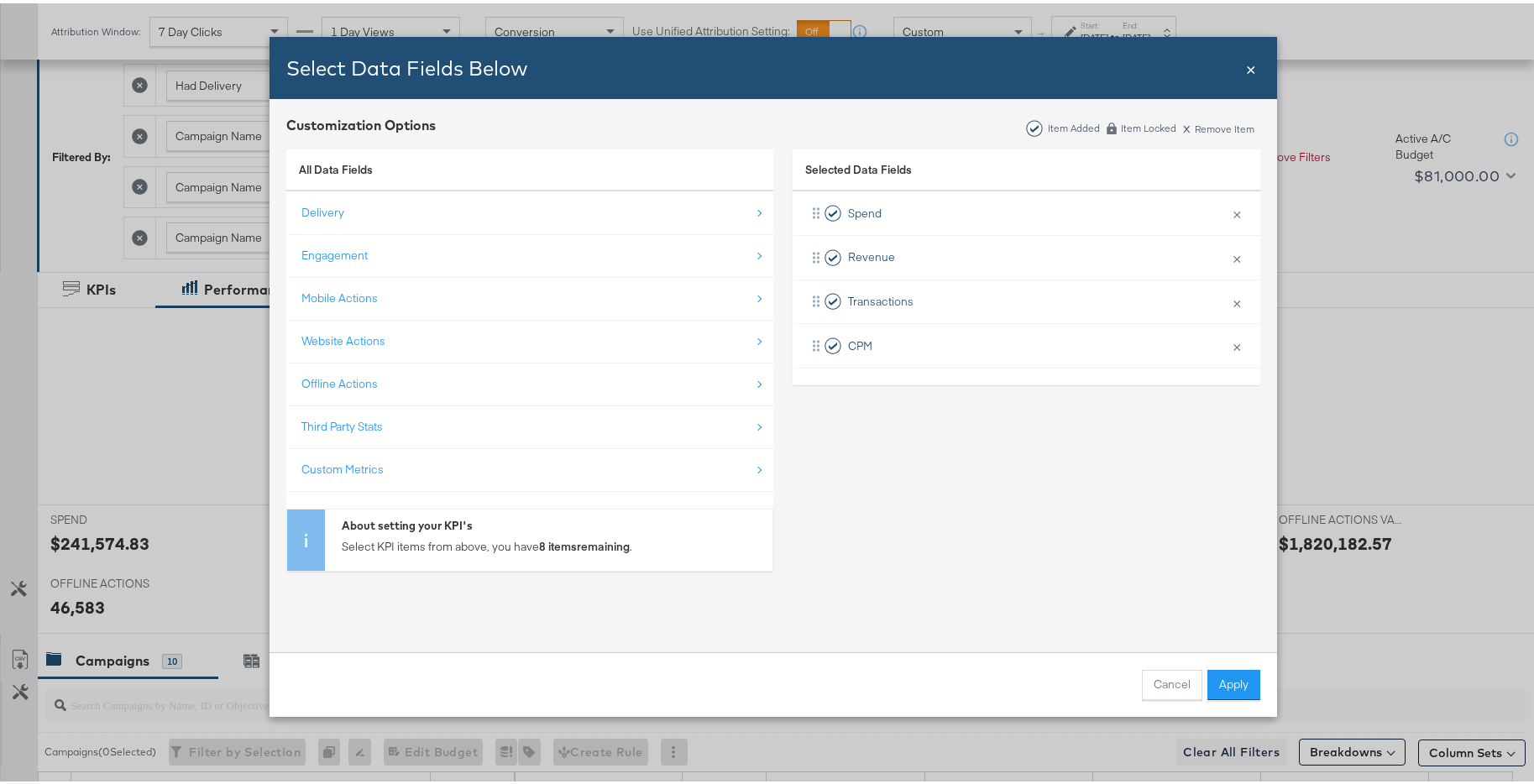
click at [1235, 690] on button "Apply" at bounding box center [1233, 681] width 53 height 30
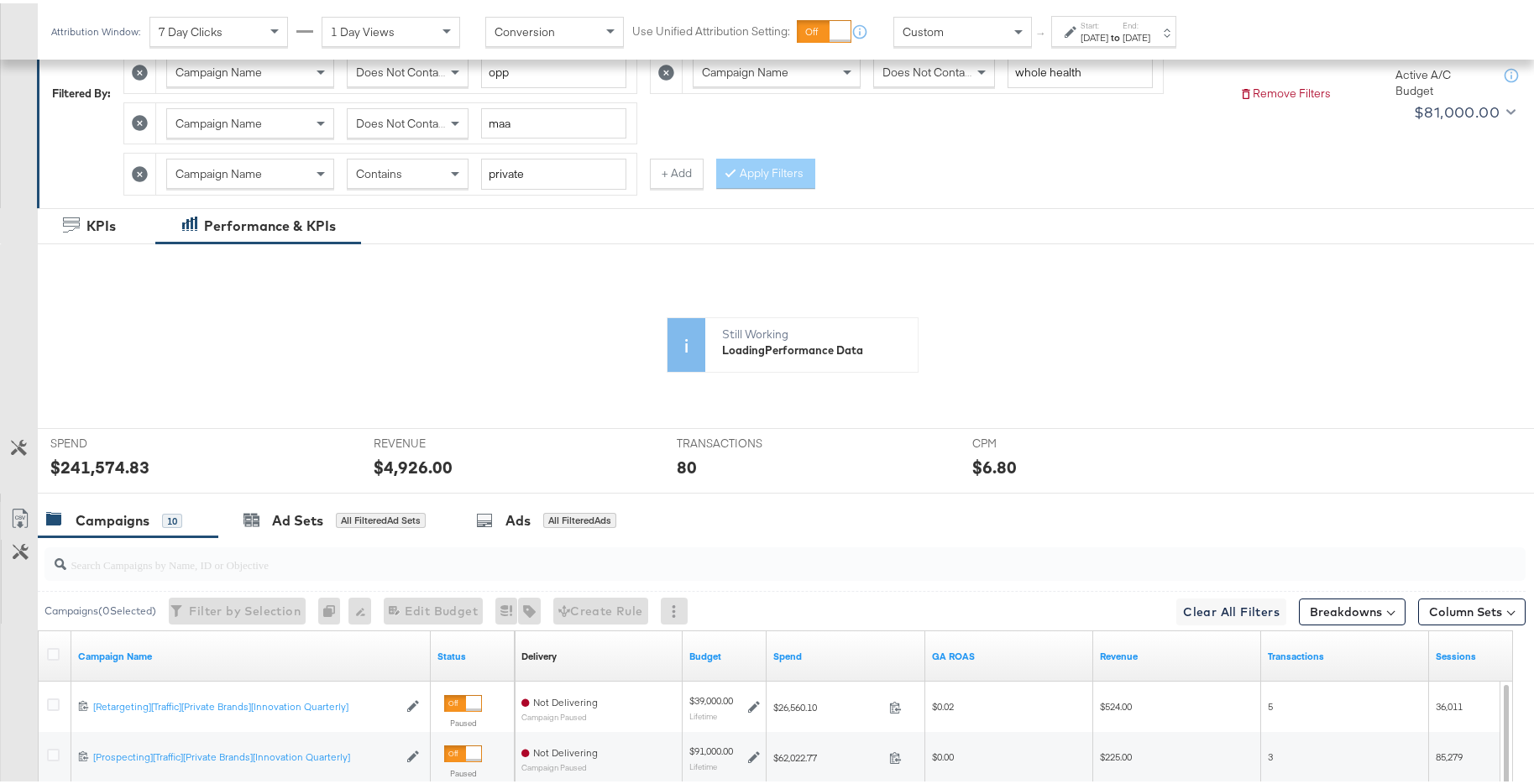
scroll to position [308, 0]
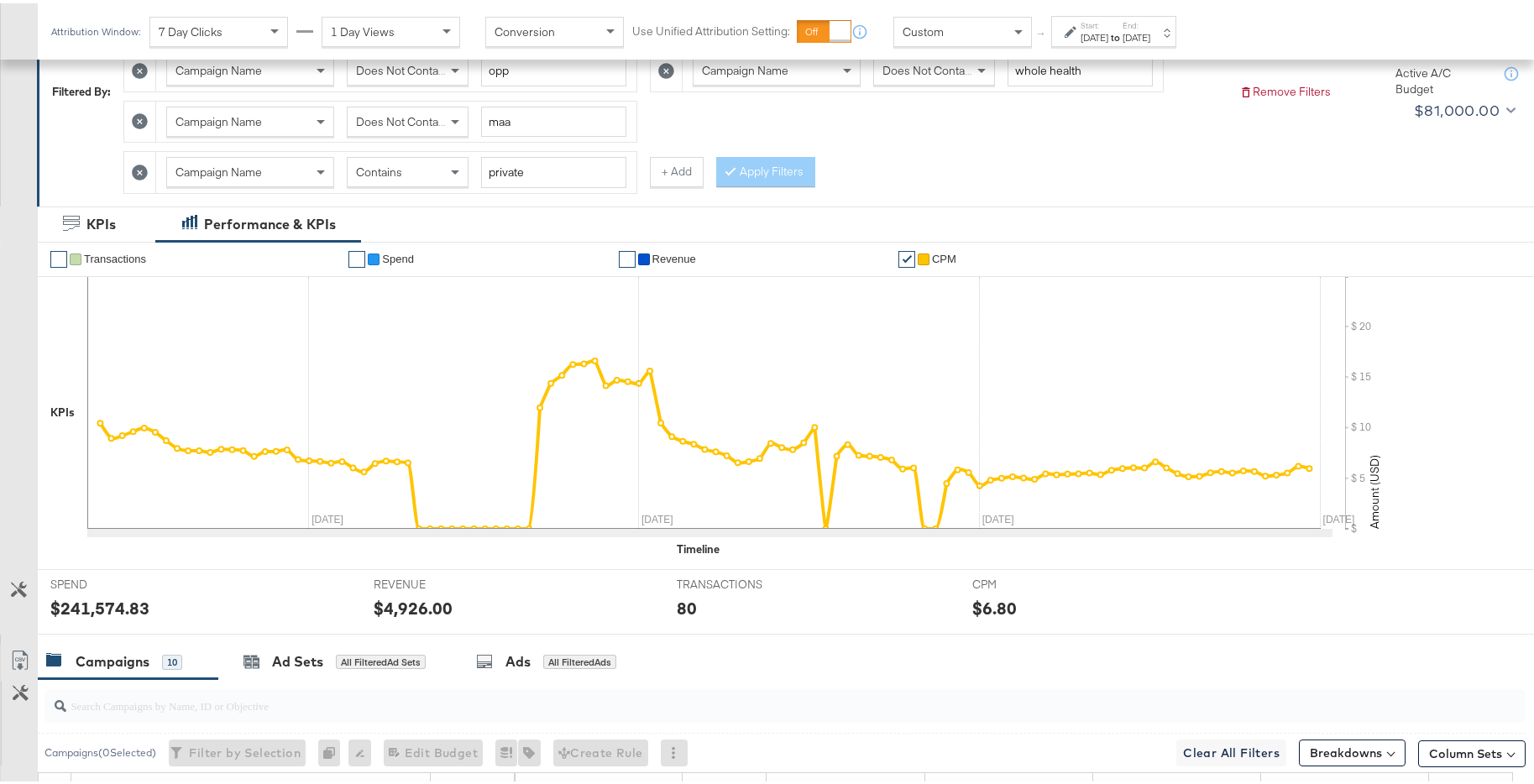
click at [16, 595] on button "Customize KPIs" at bounding box center [19, 587] width 38 height 29
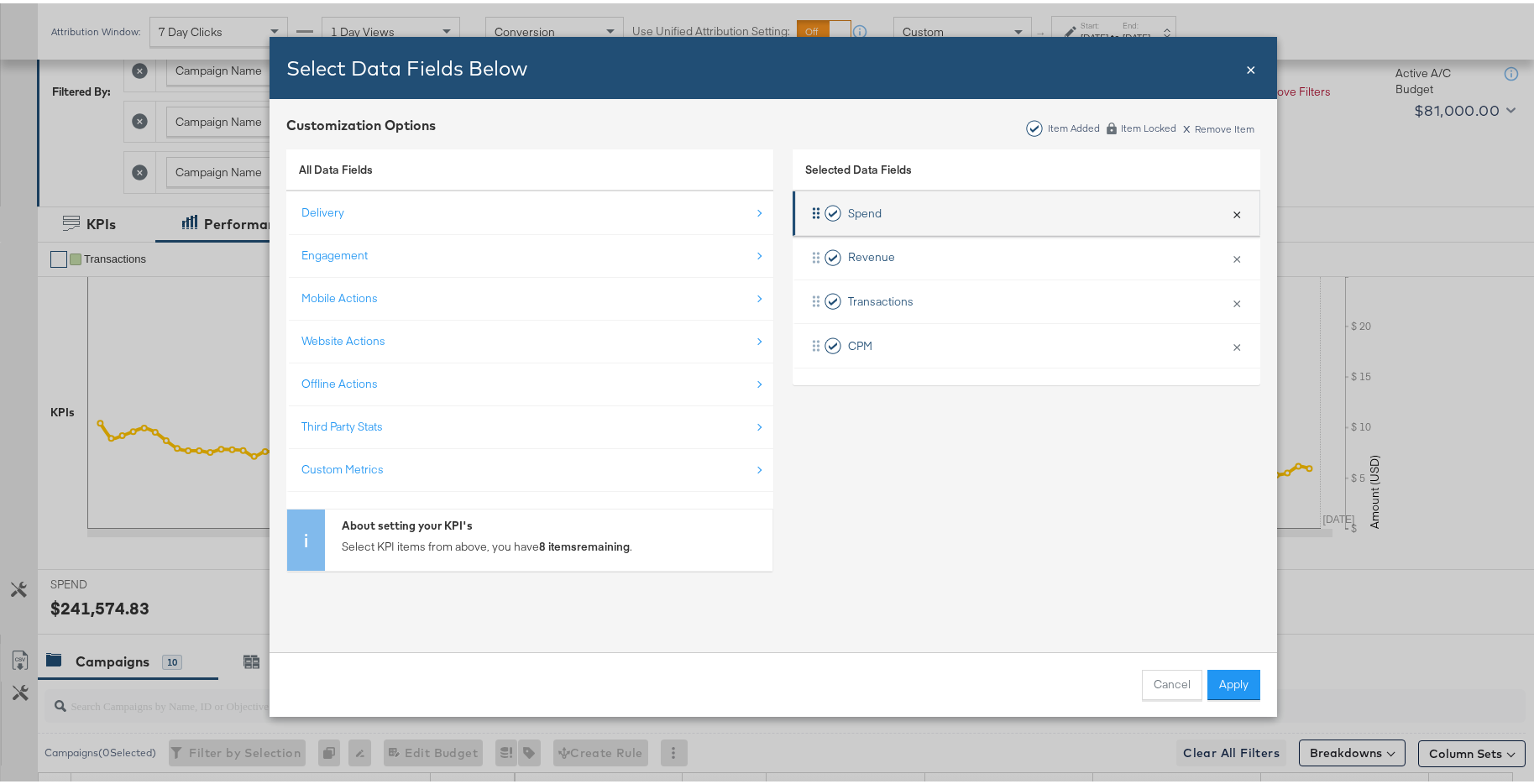
click at [1231, 205] on button "×" at bounding box center [1236, 210] width 22 height 36
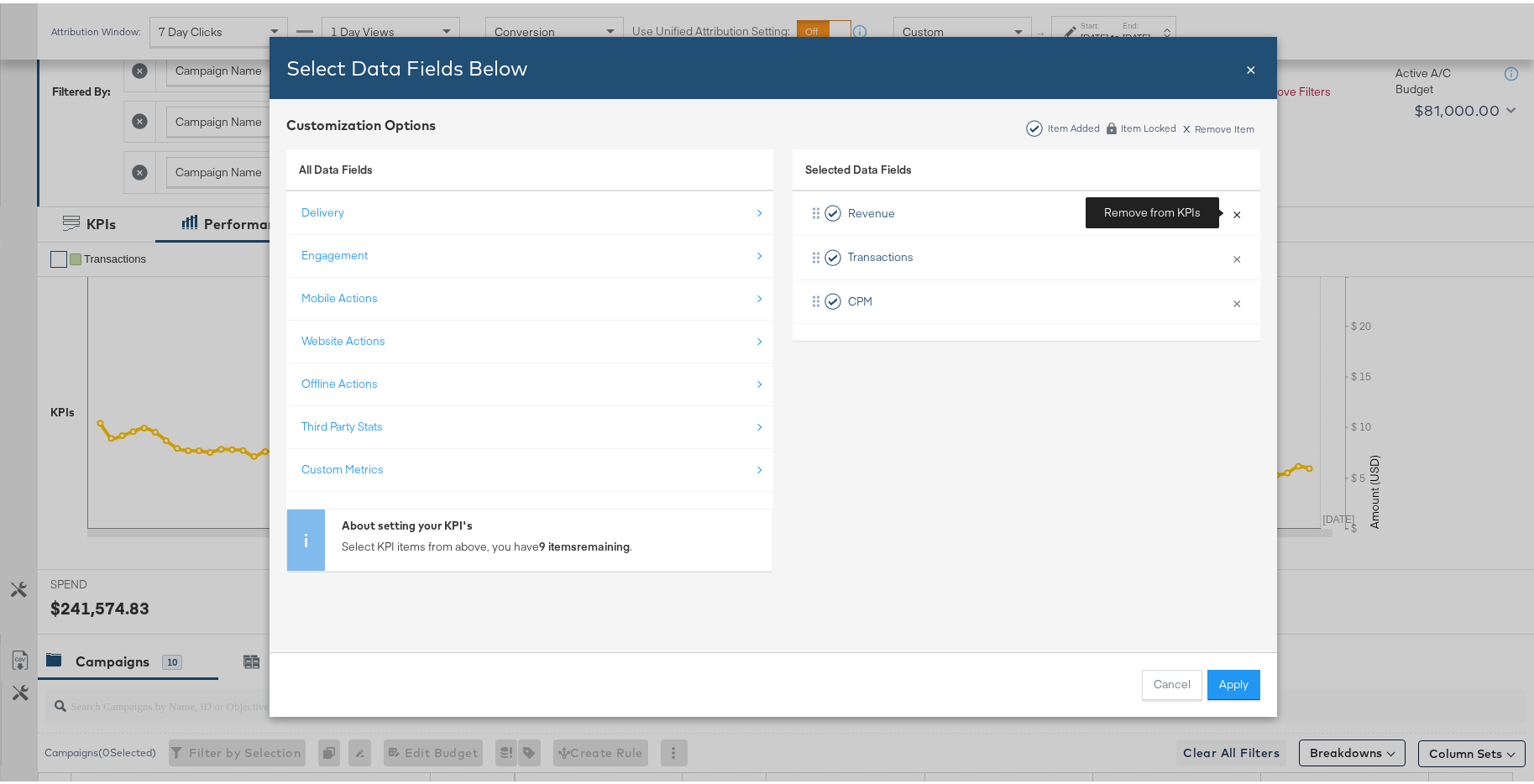
click at [1231, 205] on button "×" at bounding box center [1236, 210] width 22 height 36
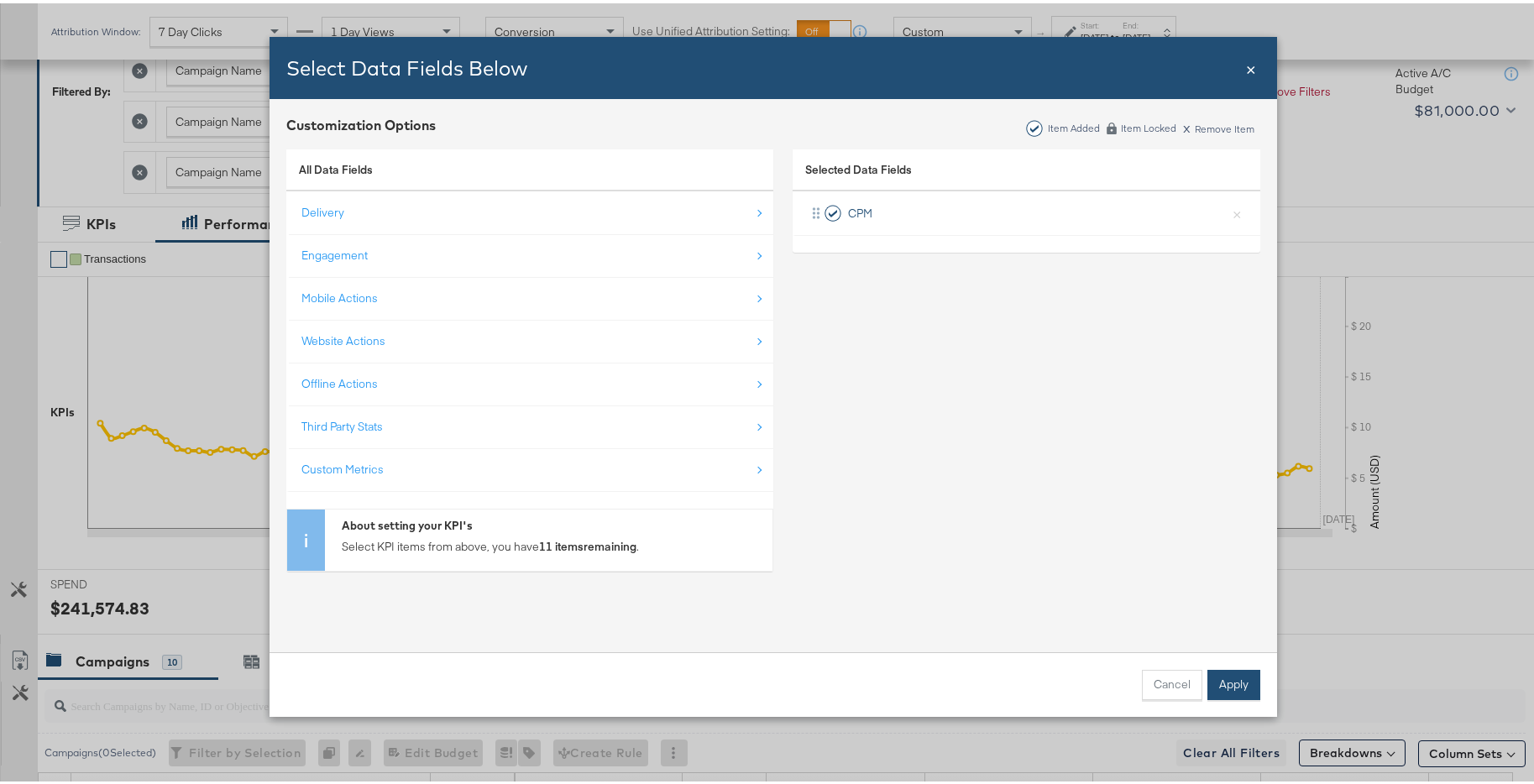
click at [1234, 672] on button "Apply" at bounding box center [1233, 681] width 53 height 30
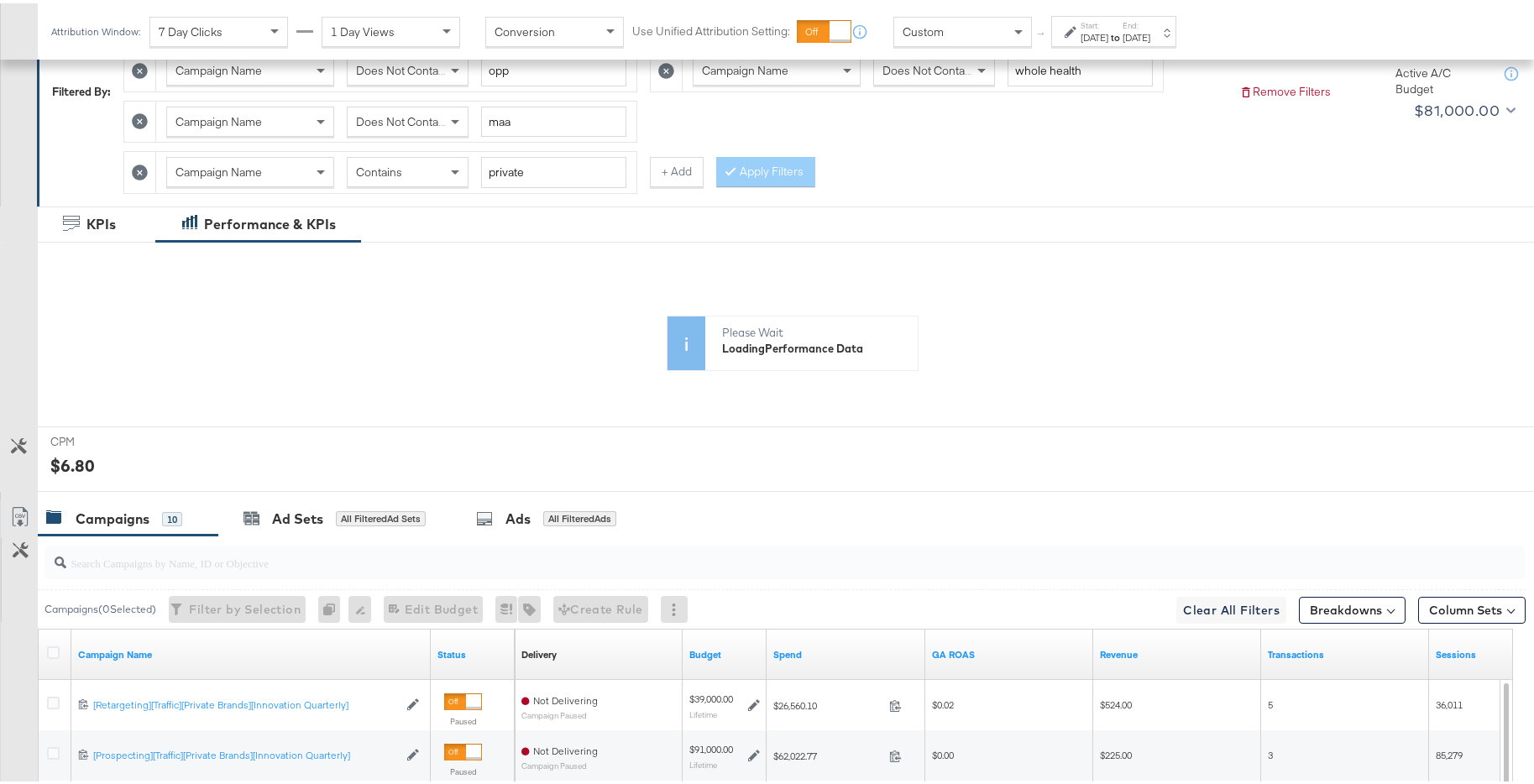
scroll to position [304, 0]
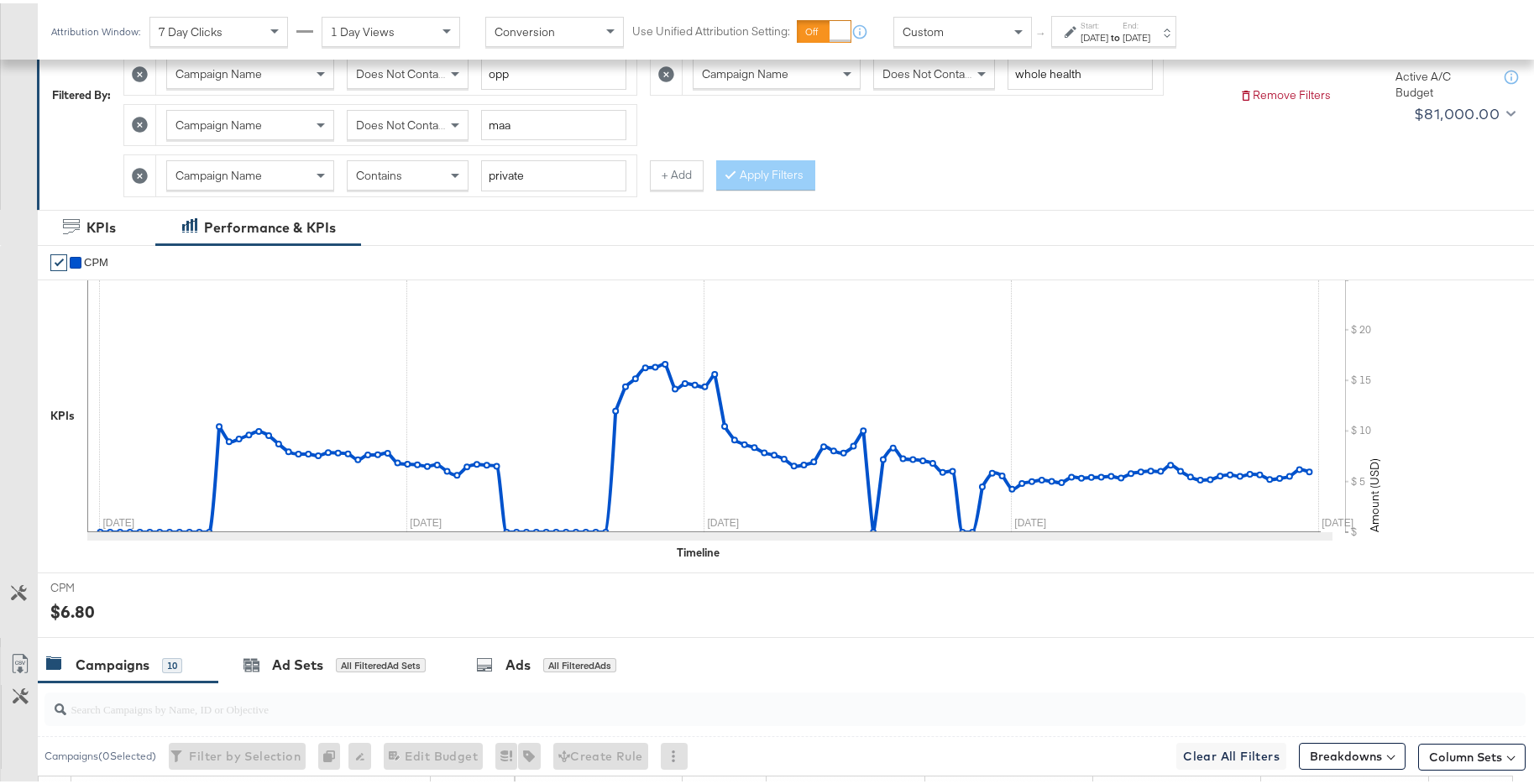
click at [1440, 567] on div "✔ CPM KPIs Fri, Jan 3rd '25 CPM: $4.99 Oct 1st Nov 1st Dec 1st Jan 1st Feb 1st …" at bounding box center [792, 405] width 1509 height 328
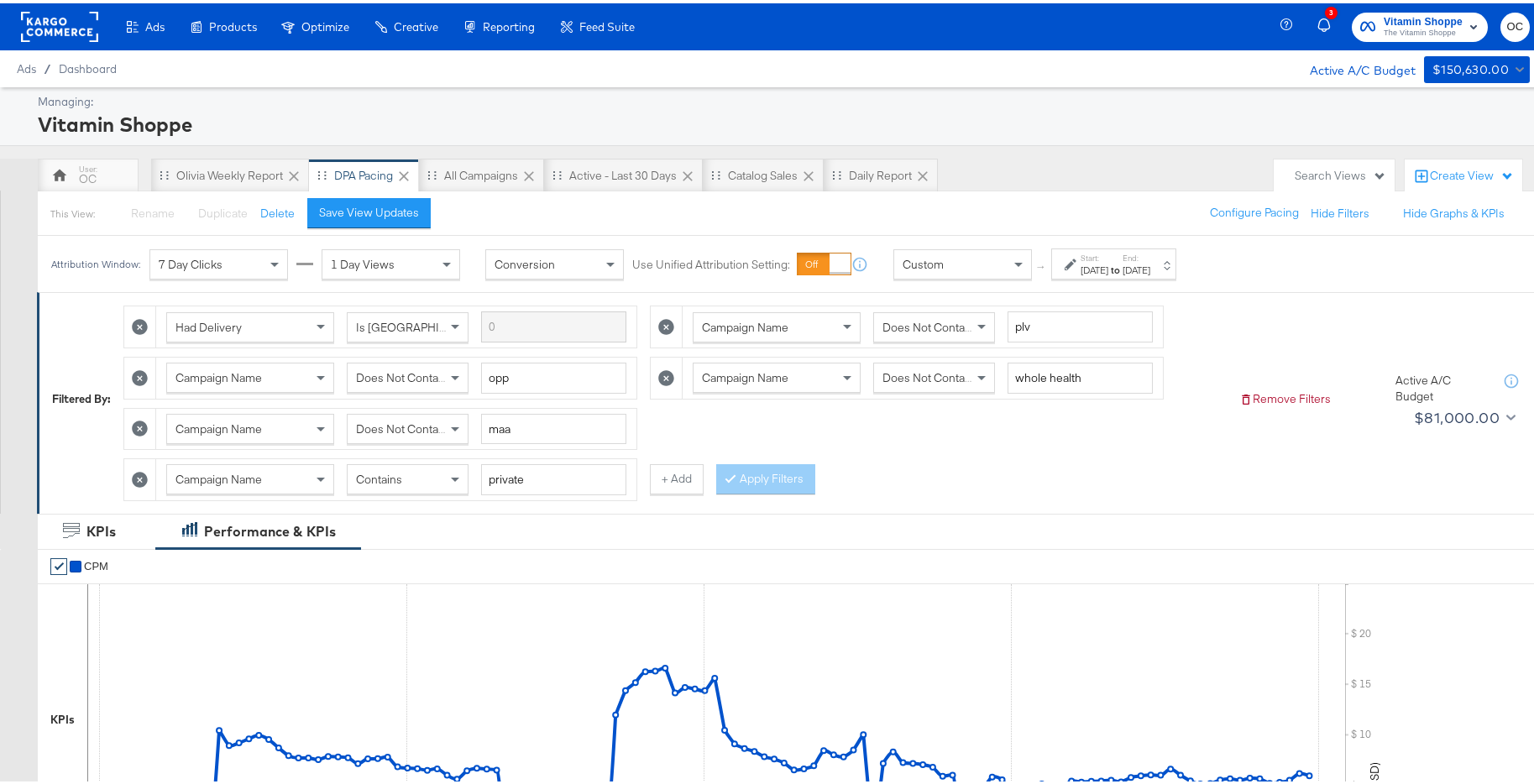
drag, startPoint x: 419, startPoint y: 476, endPoint x: 429, endPoint y: 483, distance: 12.2
click at [419, 476] on div "Contains" at bounding box center [407, 476] width 120 height 29
click at [431, 443] on div "Campaign Name Does Not Contain maa" at bounding box center [396, 425] width 480 height 41
click at [434, 431] on span "Does Not Contain" at bounding box center [402, 424] width 92 height 15
click at [737, 476] on button "Apply Filters" at bounding box center [765, 476] width 99 height 30
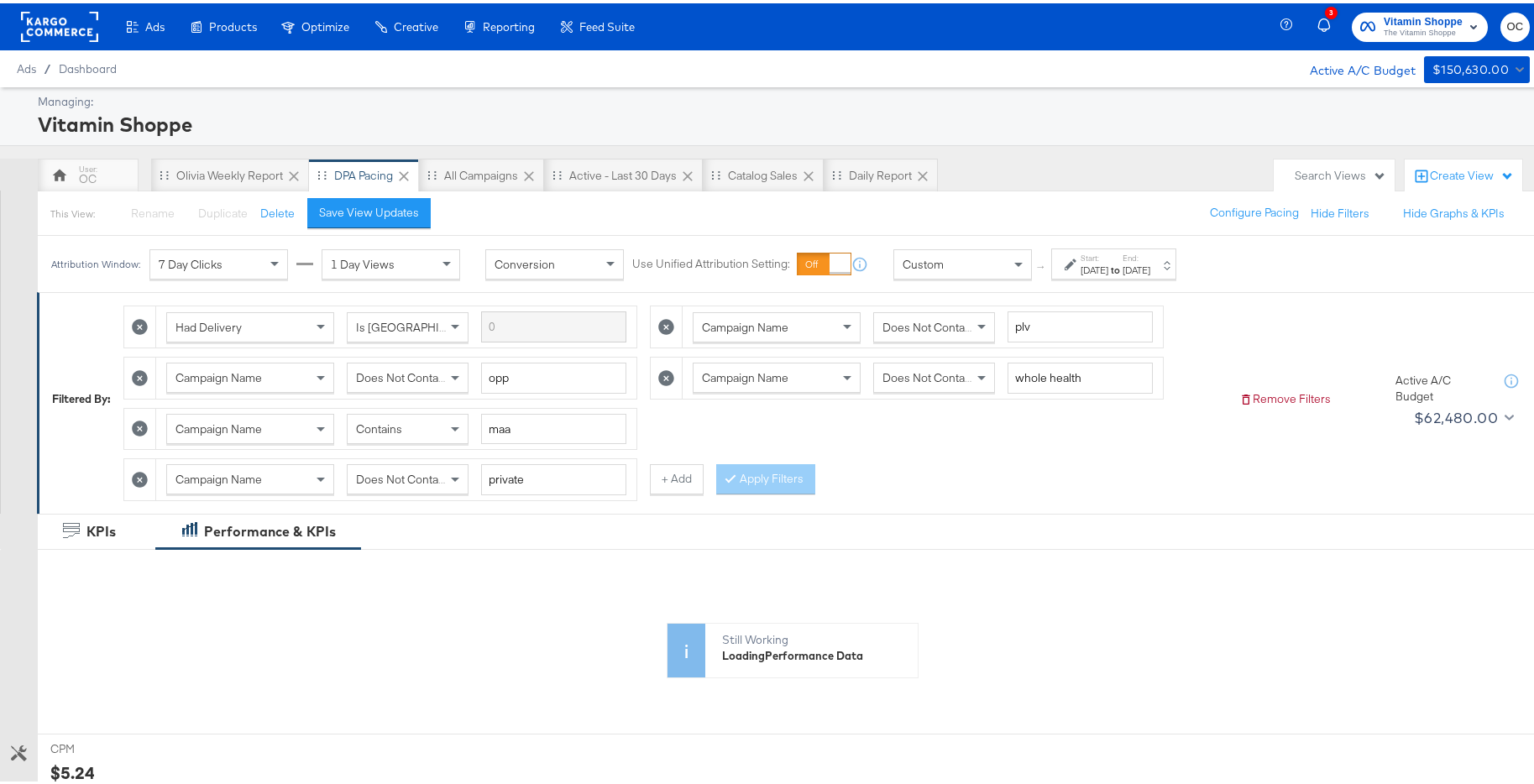
click at [1150, 271] on div "Jan 31st 2025" at bounding box center [1136, 266] width 28 height 13
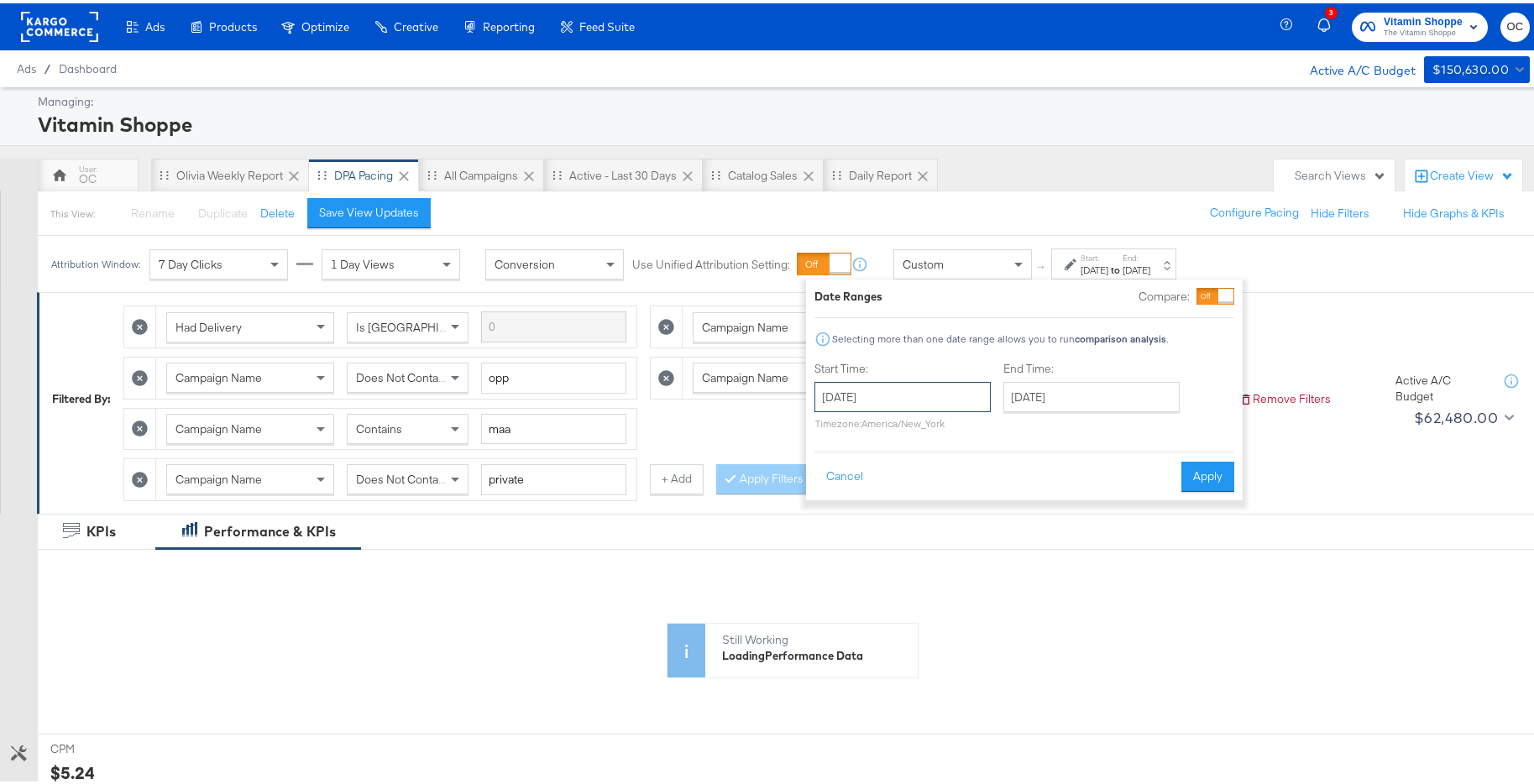
click at [933, 397] on input "October 1st 2024" at bounding box center [902, 393] width 176 height 30
click at [829, 428] on span "‹" at bounding box center [833, 427] width 26 height 25
click at [868, 591] on td "30" at bounding box center [861, 595] width 29 height 23
type input "September 30th 2024"
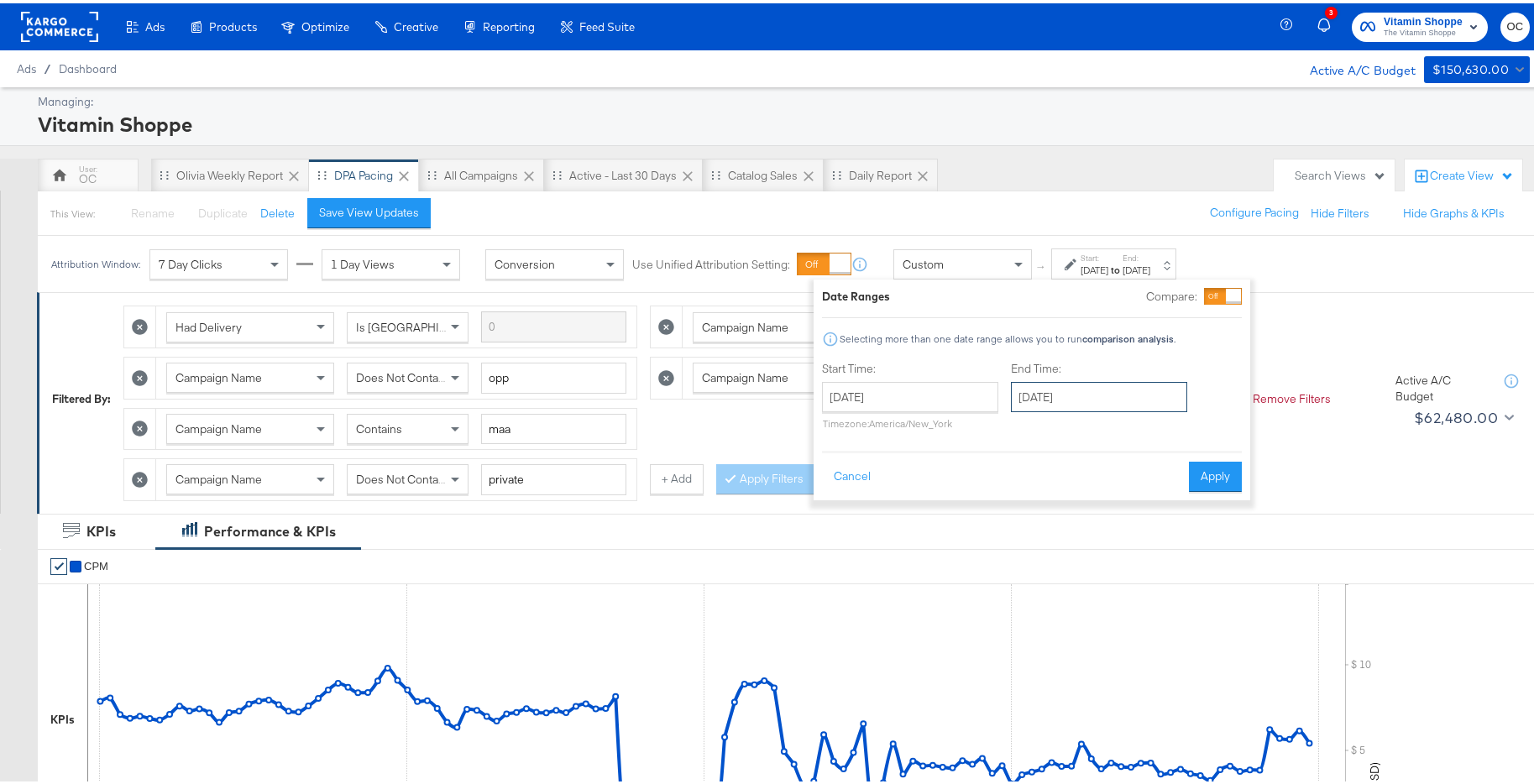
click at [1063, 396] on input "January 31st 2025" at bounding box center [1098, 393] width 176 height 30
click at [1028, 430] on span "‹" at bounding box center [1030, 427] width 26 height 25
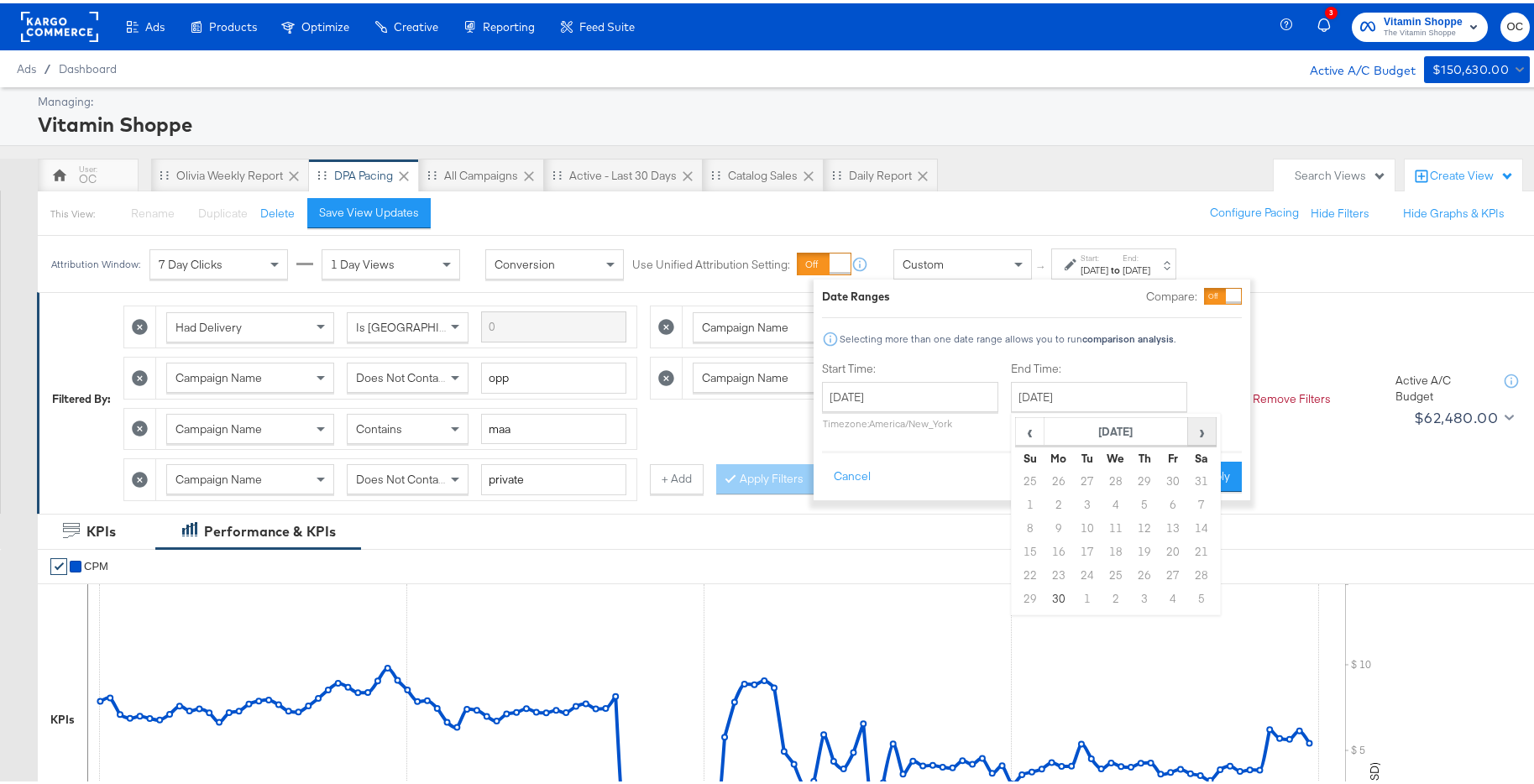
click at [1194, 440] on span "›" at bounding box center [1202, 427] width 26 height 25
drag, startPoint x: 1019, startPoint y: 503, endPoint x: 1029, endPoint y: 499, distance: 10.8
click at [1019, 503] on td "6" at bounding box center [1030, 502] width 29 height 23
type input "October 6th 2024"
click at [1215, 470] on button "Apply" at bounding box center [1210, 473] width 53 height 30
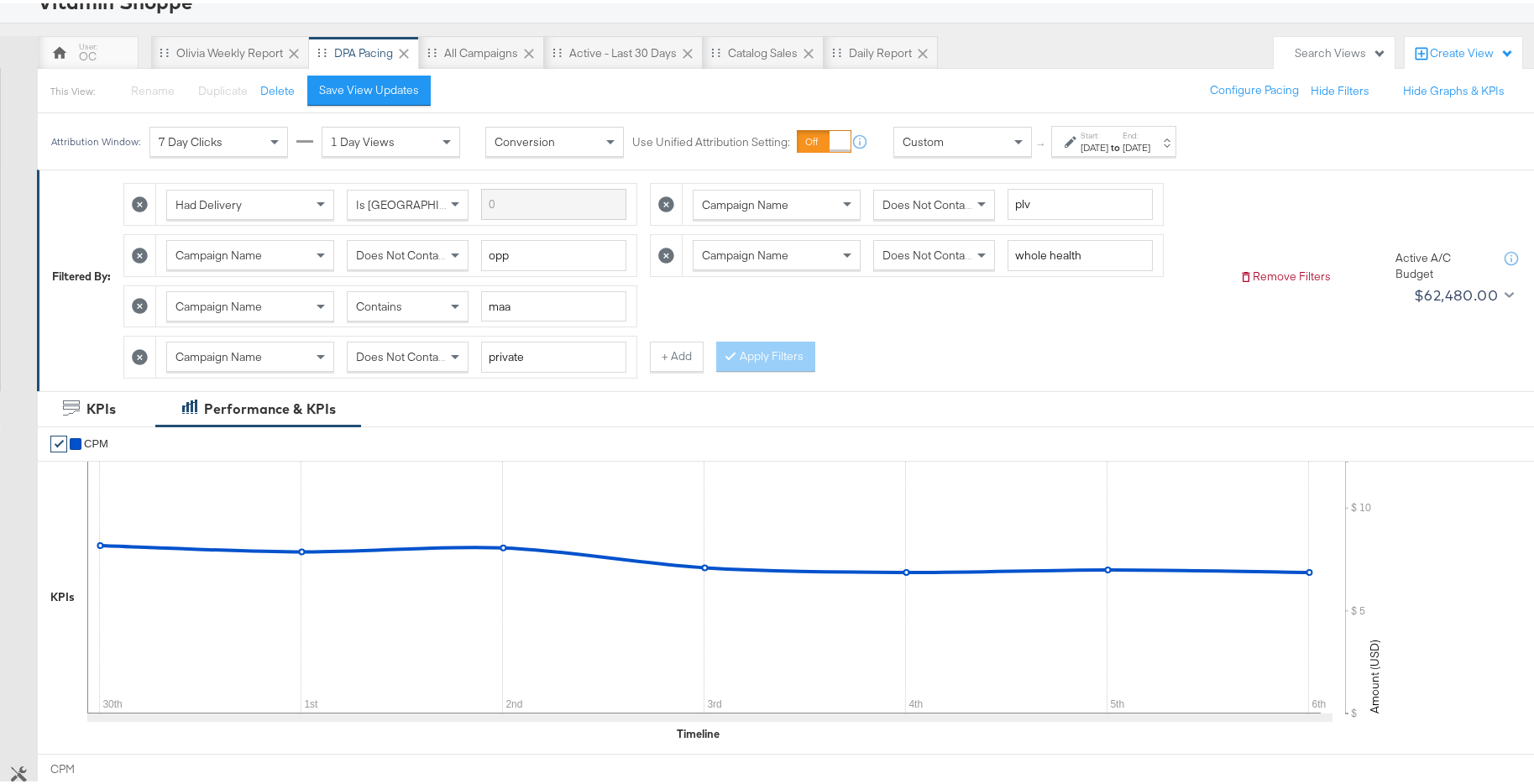
scroll to position [567, 0]
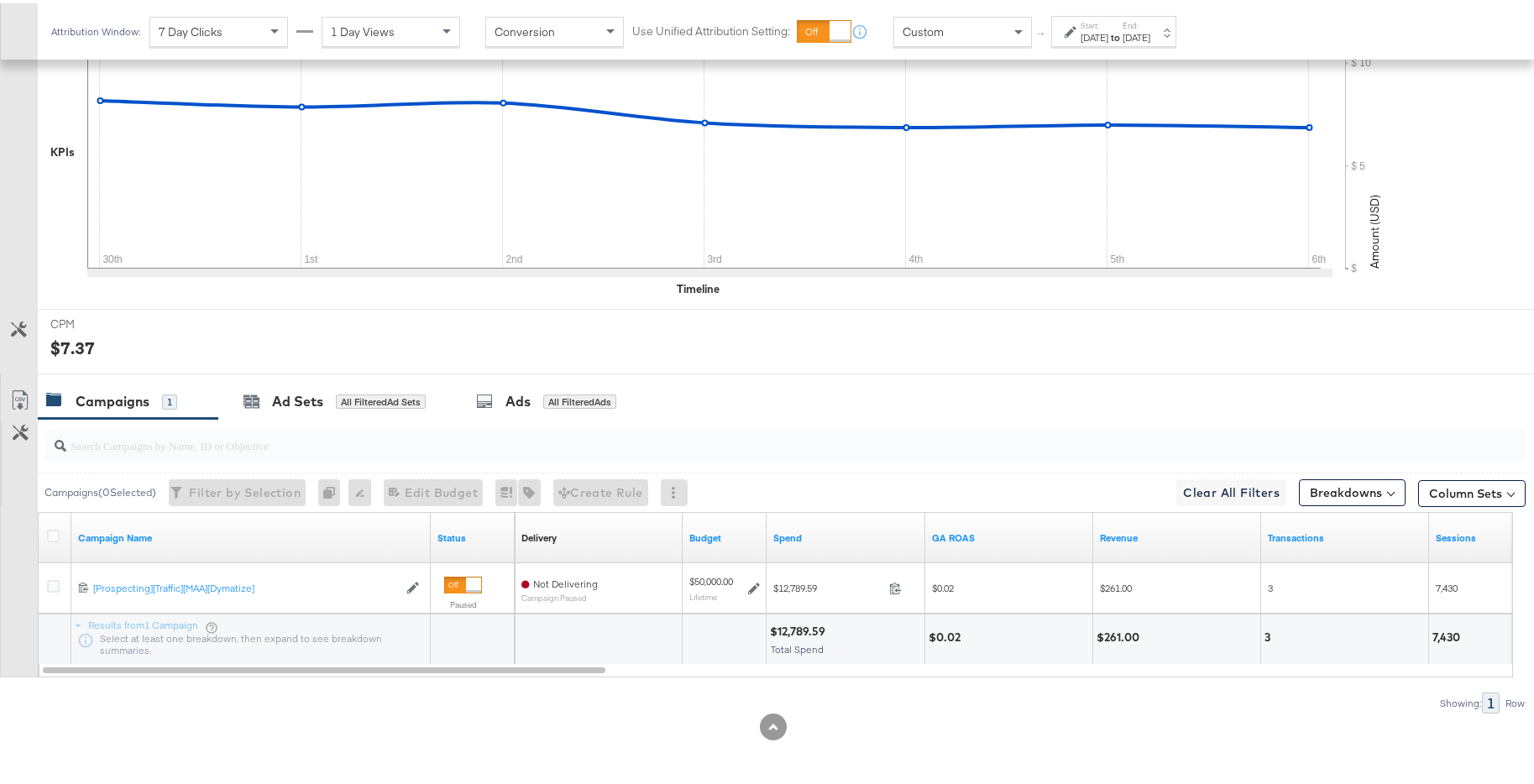
click at [1122, 31] on strong "to" at bounding box center [1115, 34] width 14 height 13
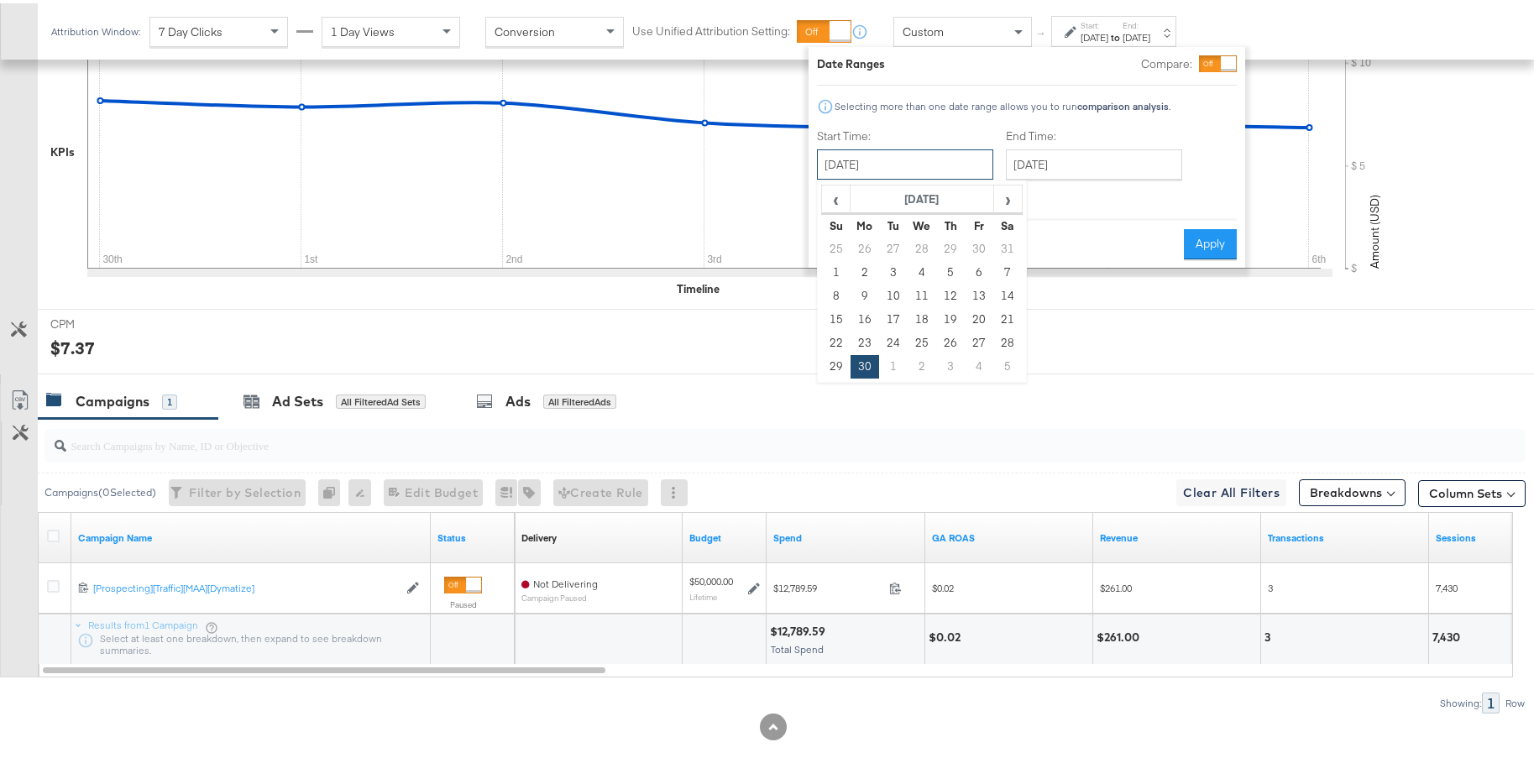
click at [959, 153] on input "September 30th 2024" at bounding box center [904, 161] width 176 height 30
click at [997, 197] on span "›" at bounding box center [1008, 195] width 26 height 25
click at [866, 268] on td "7" at bounding box center [864, 269] width 29 height 23
type input "October 7th 2024"
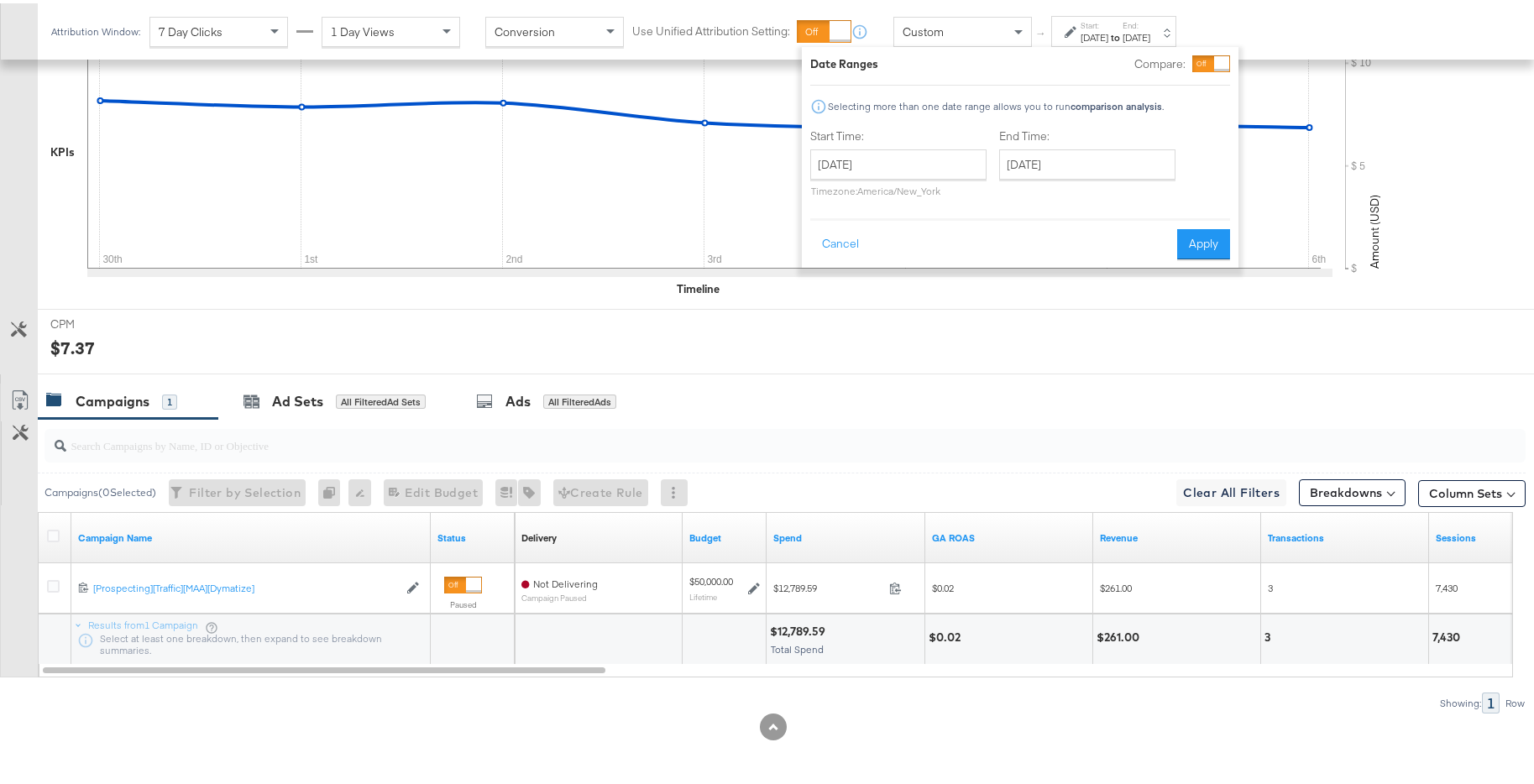
click at [1115, 146] on div "End Time: October 7th 2024 ‹ October 2024 › Su Mo Tu We Th Fr Sa 29 30 1 2 3 4 …" at bounding box center [1090, 163] width 183 height 76
click at [1122, 163] on input "October 7th 2024" at bounding box center [1087, 161] width 176 height 30
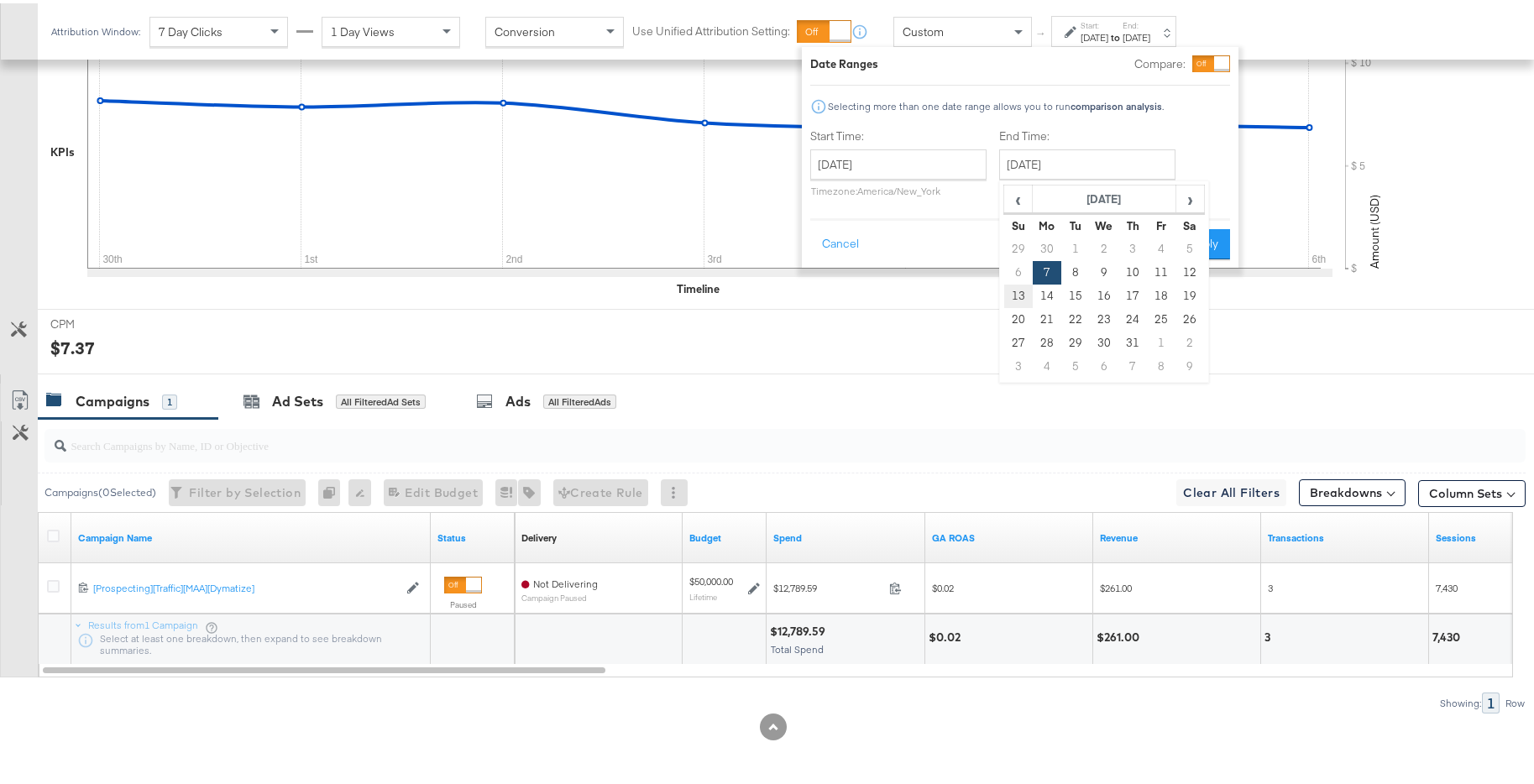
click at [1016, 295] on td "13" at bounding box center [1017, 292] width 29 height 23
type input "October 13th 2024"
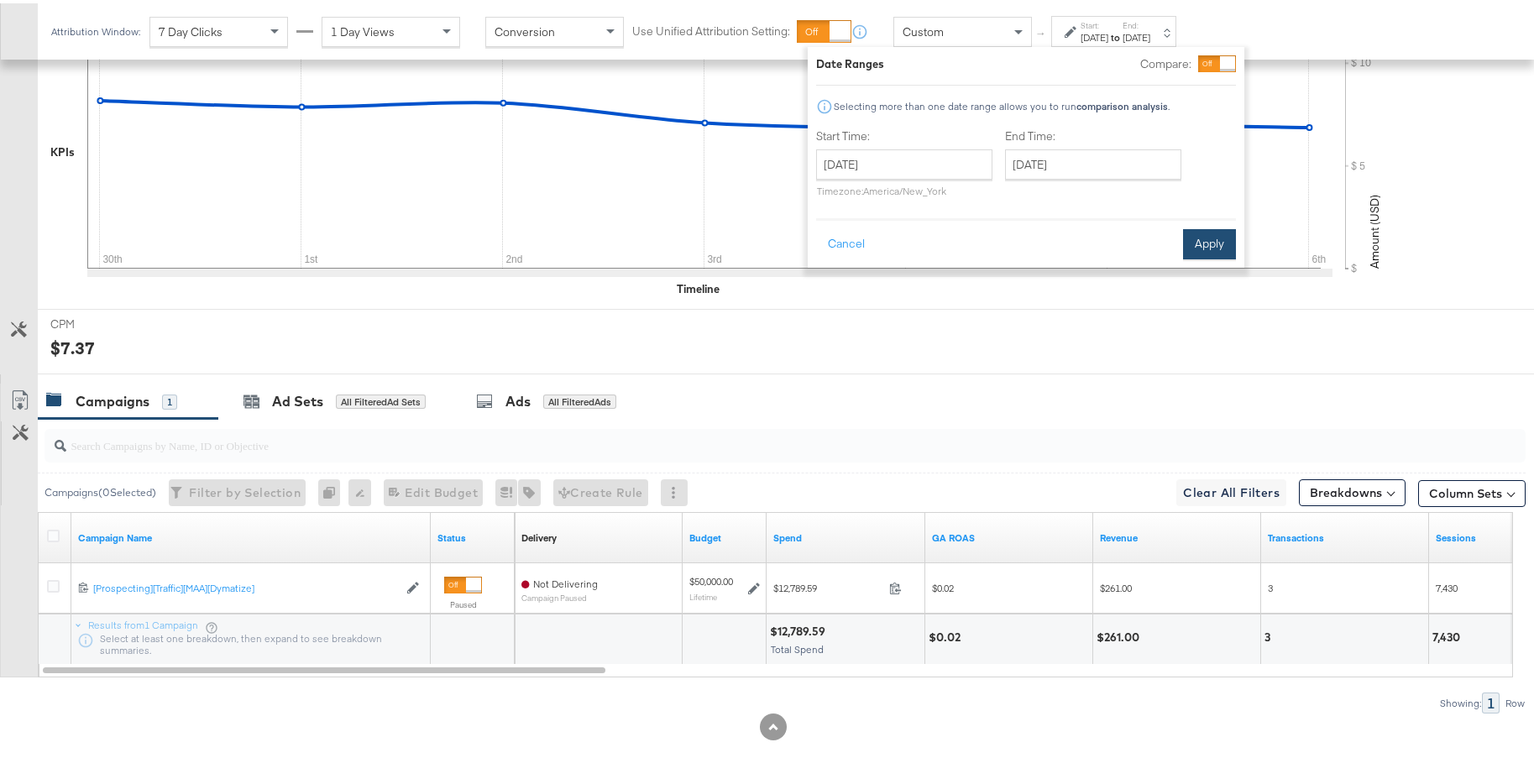
click at [1206, 247] on button "Apply" at bounding box center [1209, 241] width 53 height 30
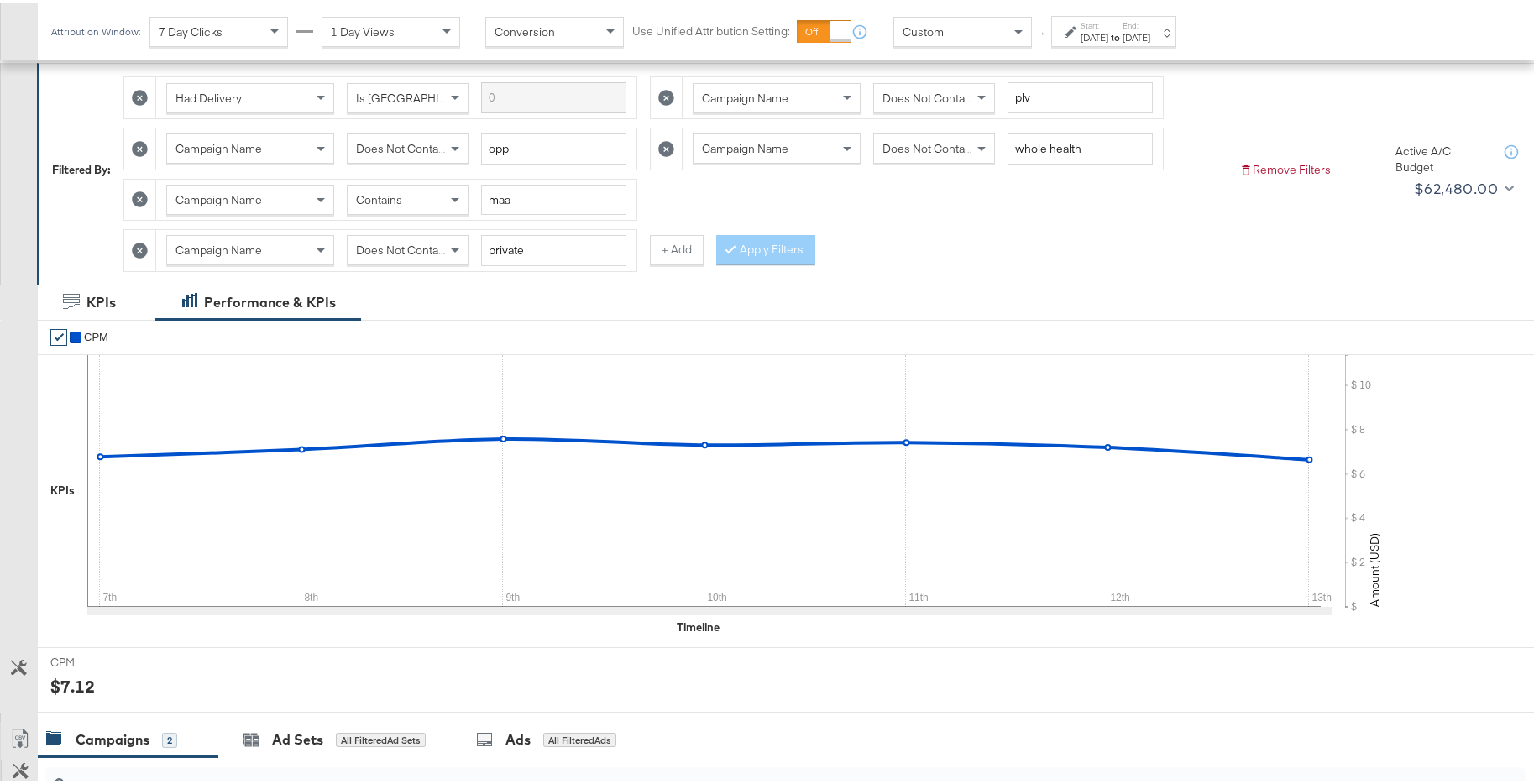
scroll to position [372, 0]
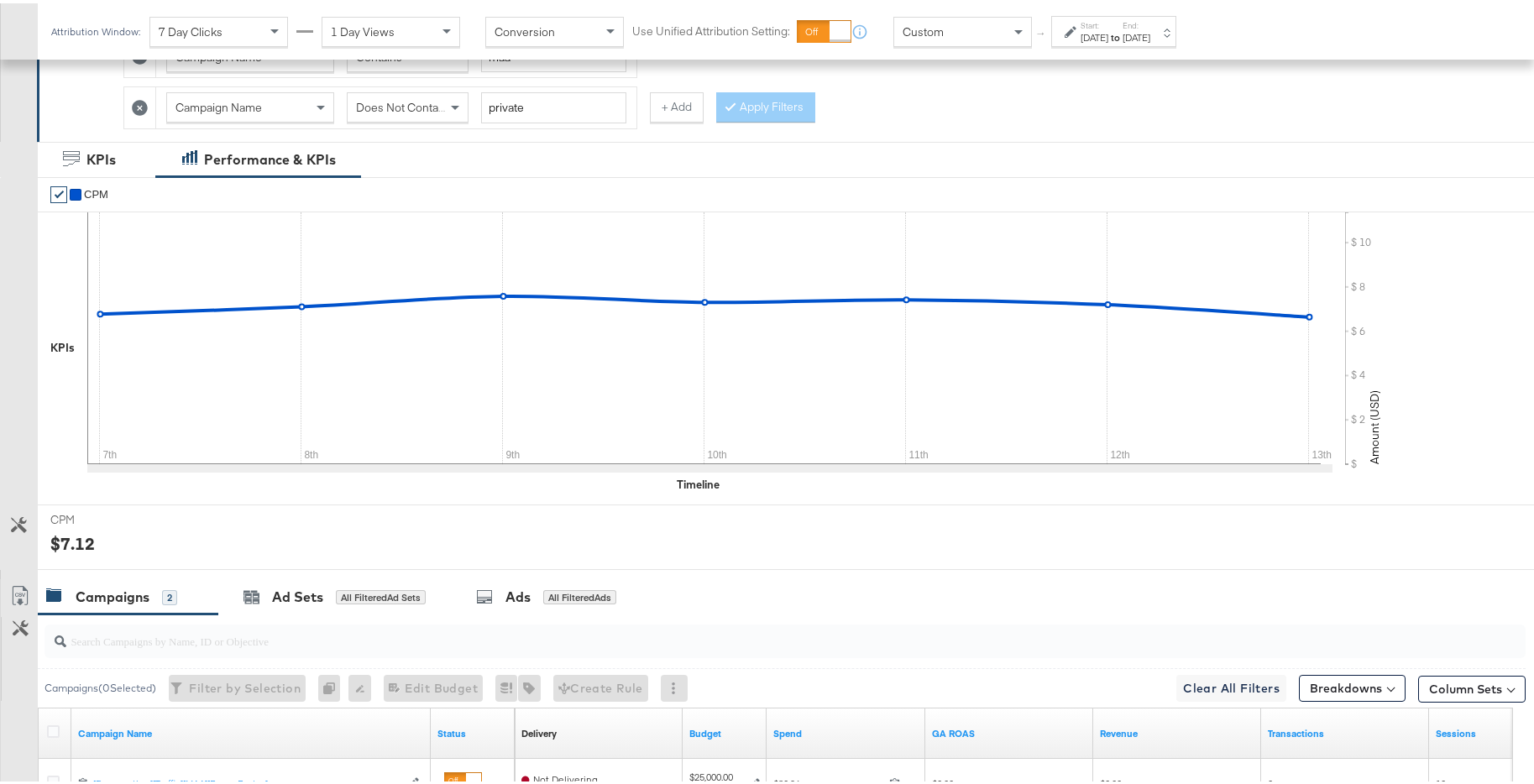
click at [1150, 29] on div "Oct 13th 2024" at bounding box center [1136, 34] width 28 height 13
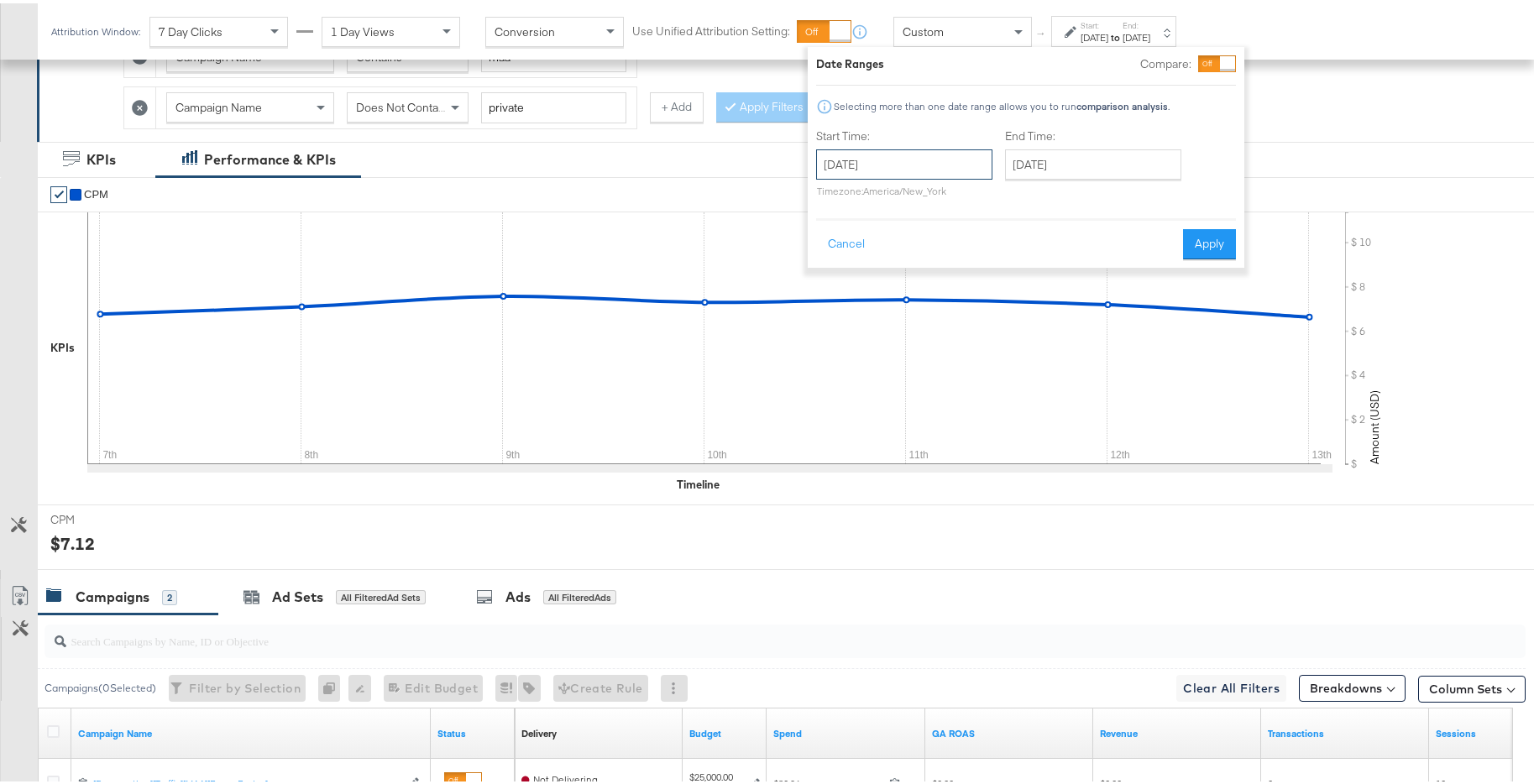
click at [939, 159] on input "October 7th 2024" at bounding box center [903, 161] width 176 height 30
click at [864, 295] on td "14" at bounding box center [863, 292] width 29 height 23
type input "October 14th 2024"
click at [1100, 172] on input "October 14th 2024" at bounding box center [1097, 161] width 176 height 30
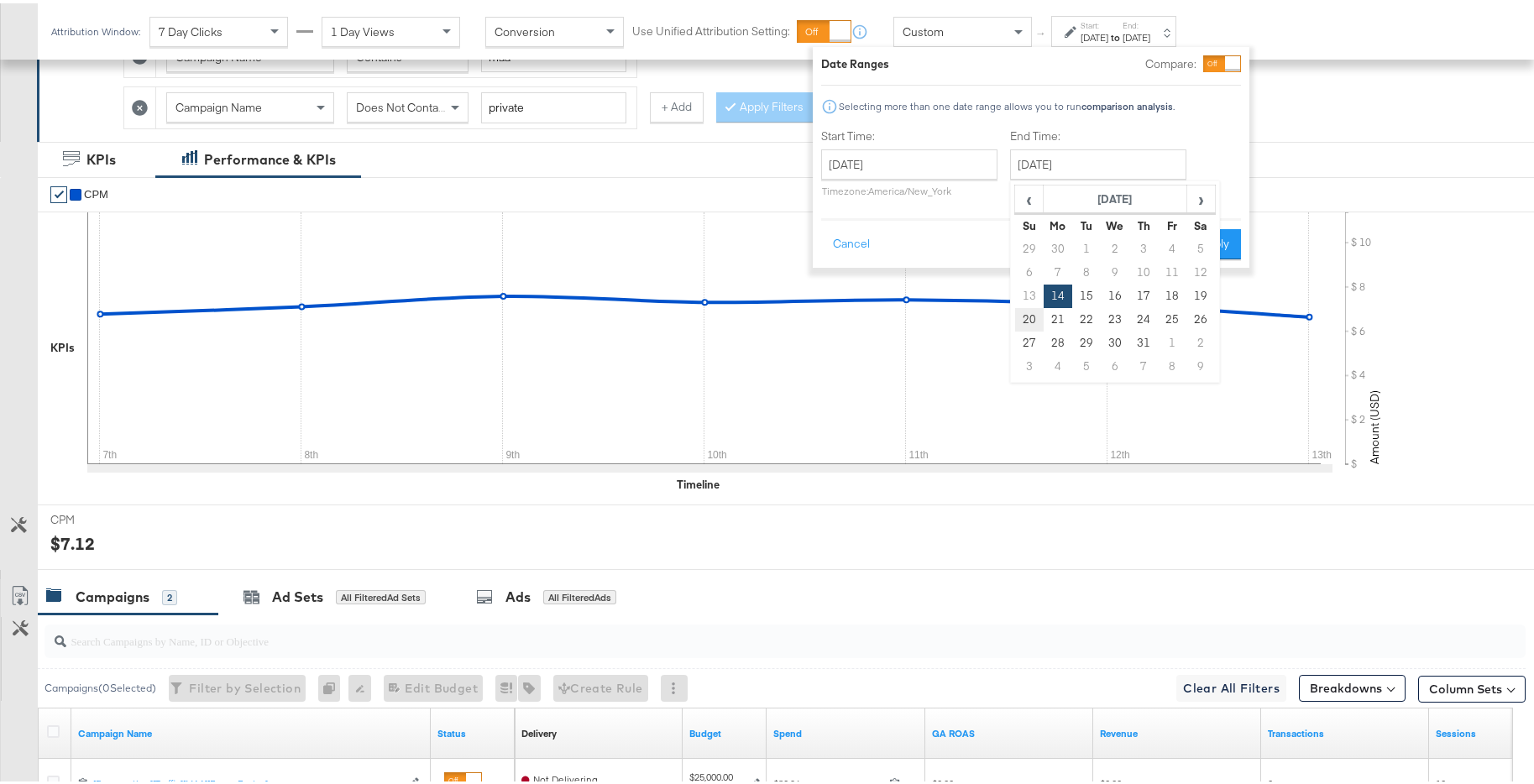
click at [1028, 310] on td "20" at bounding box center [1029, 316] width 29 height 23
type input "October 20th 2024"
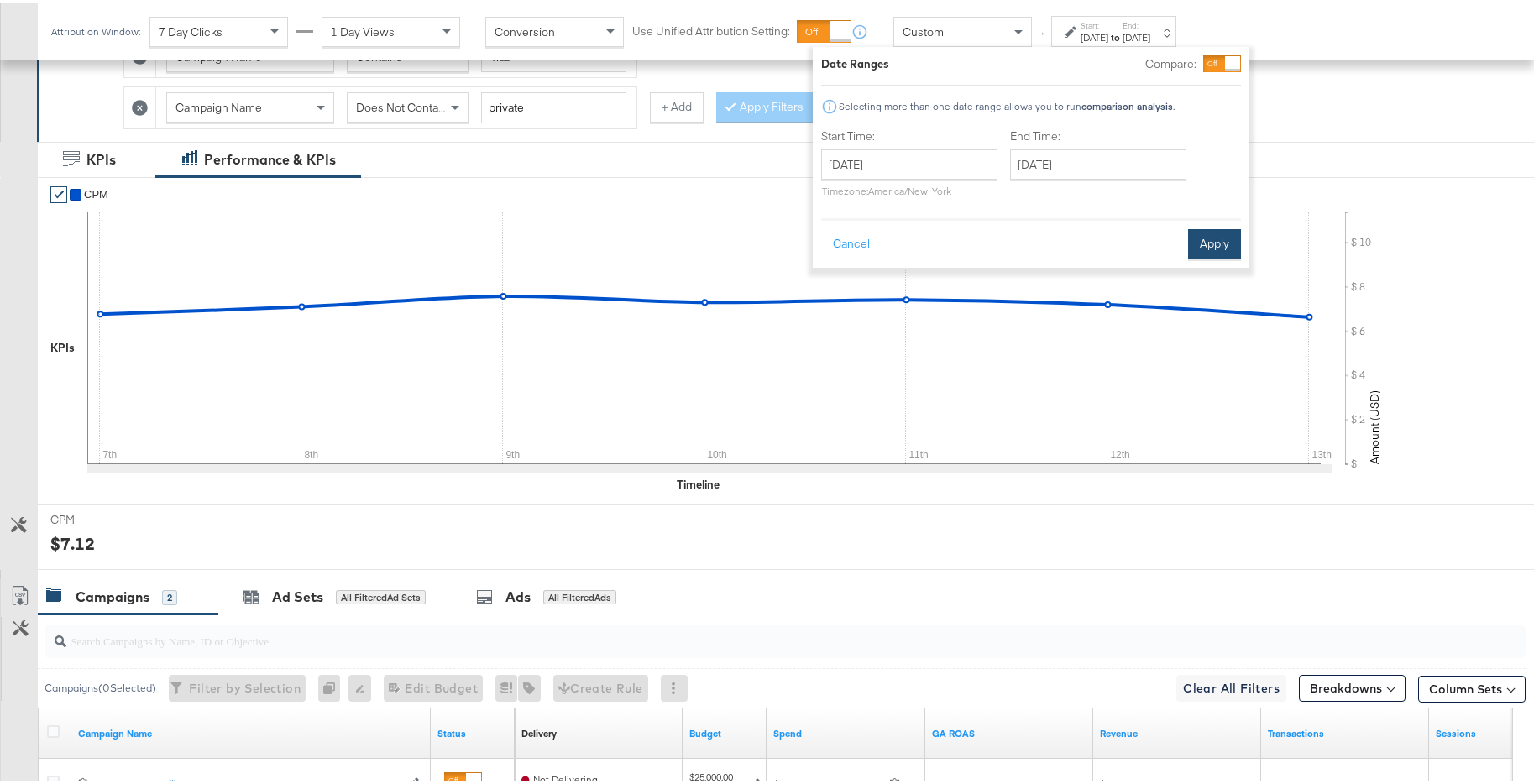
click at [1203, 243] on button "Apply" at bounding box center [1214, 241] width 53 height 30
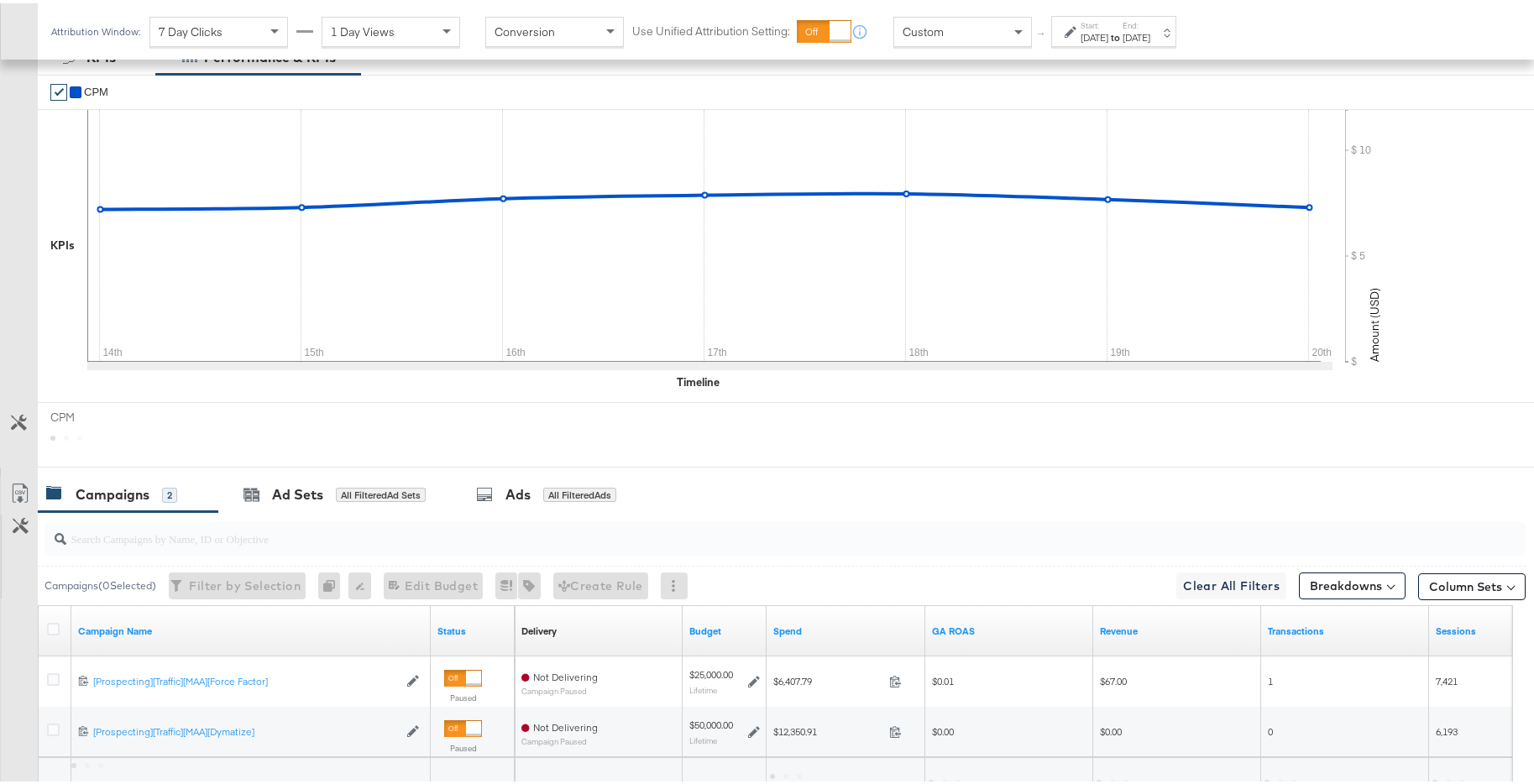
scroll to position [332, 0]
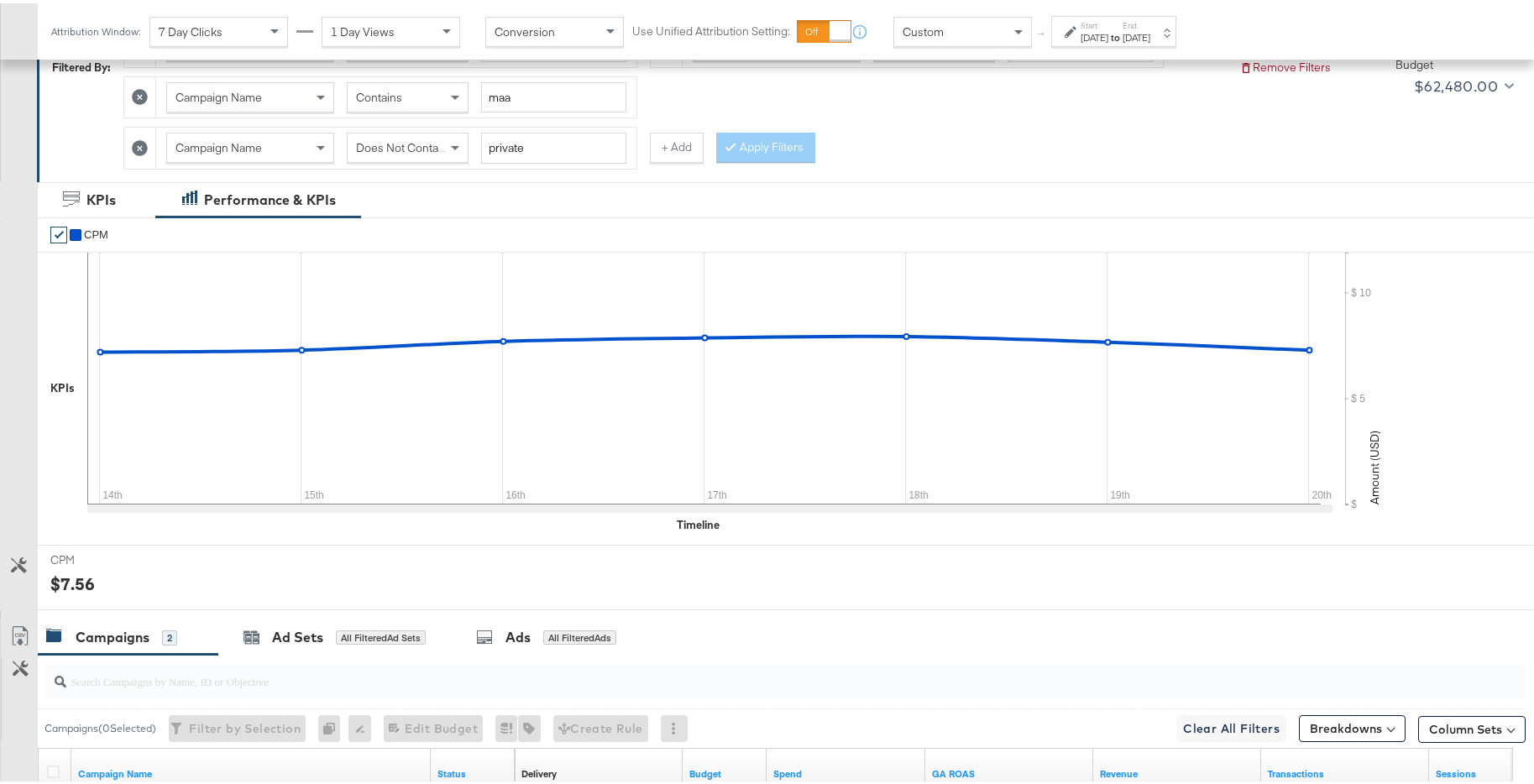
click at [1150, 31] on div "Oct 20th 2024" at bounding box center [1136, 34] width 28 height 13
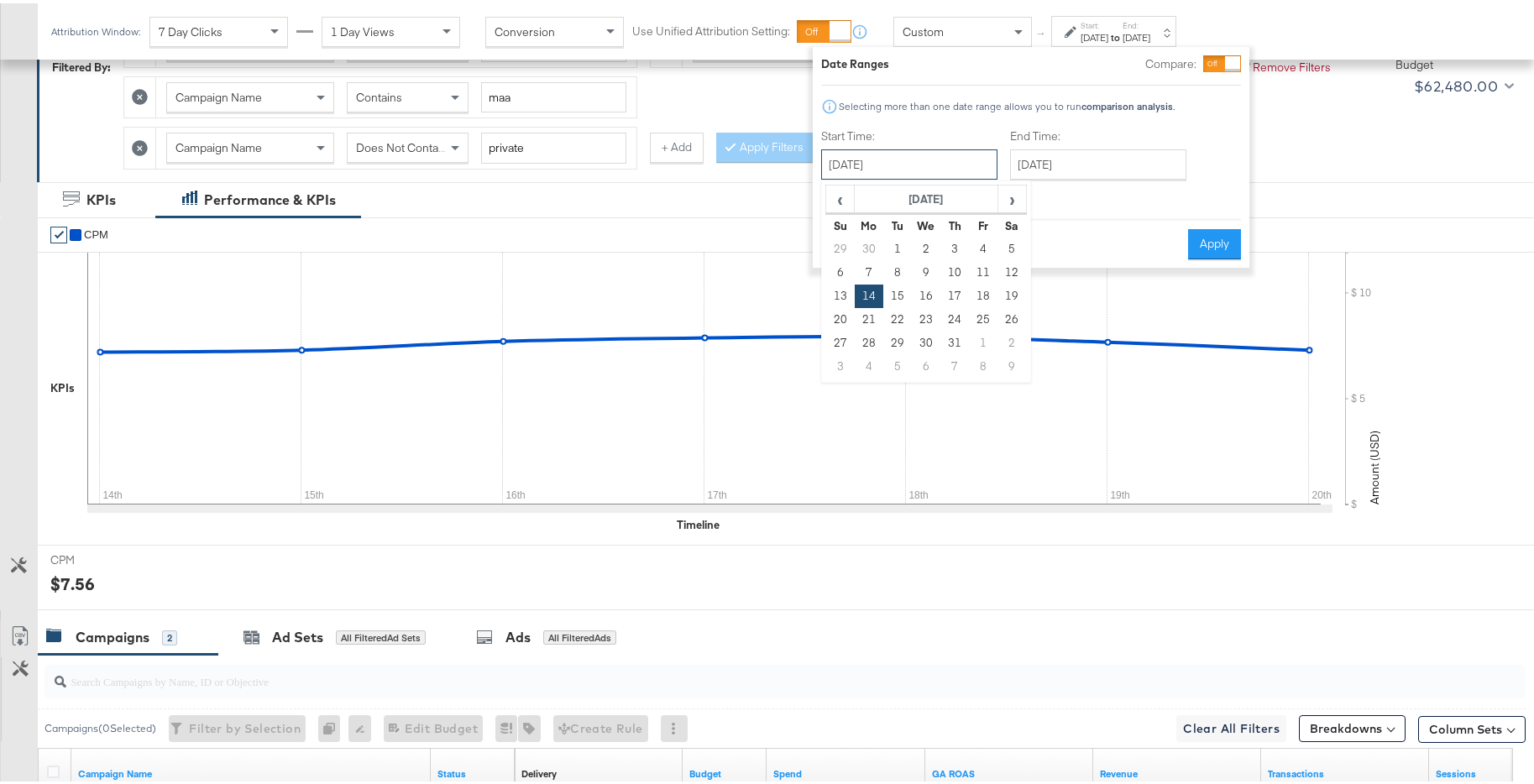
click at [974, 164] on input "October 14th 2024" at bounding box center [908, 161] width 176 height 30
click at [868, 311] on td "21" at bounding box center [868, 316] width 29 height 23
type input "October 21st 2024"
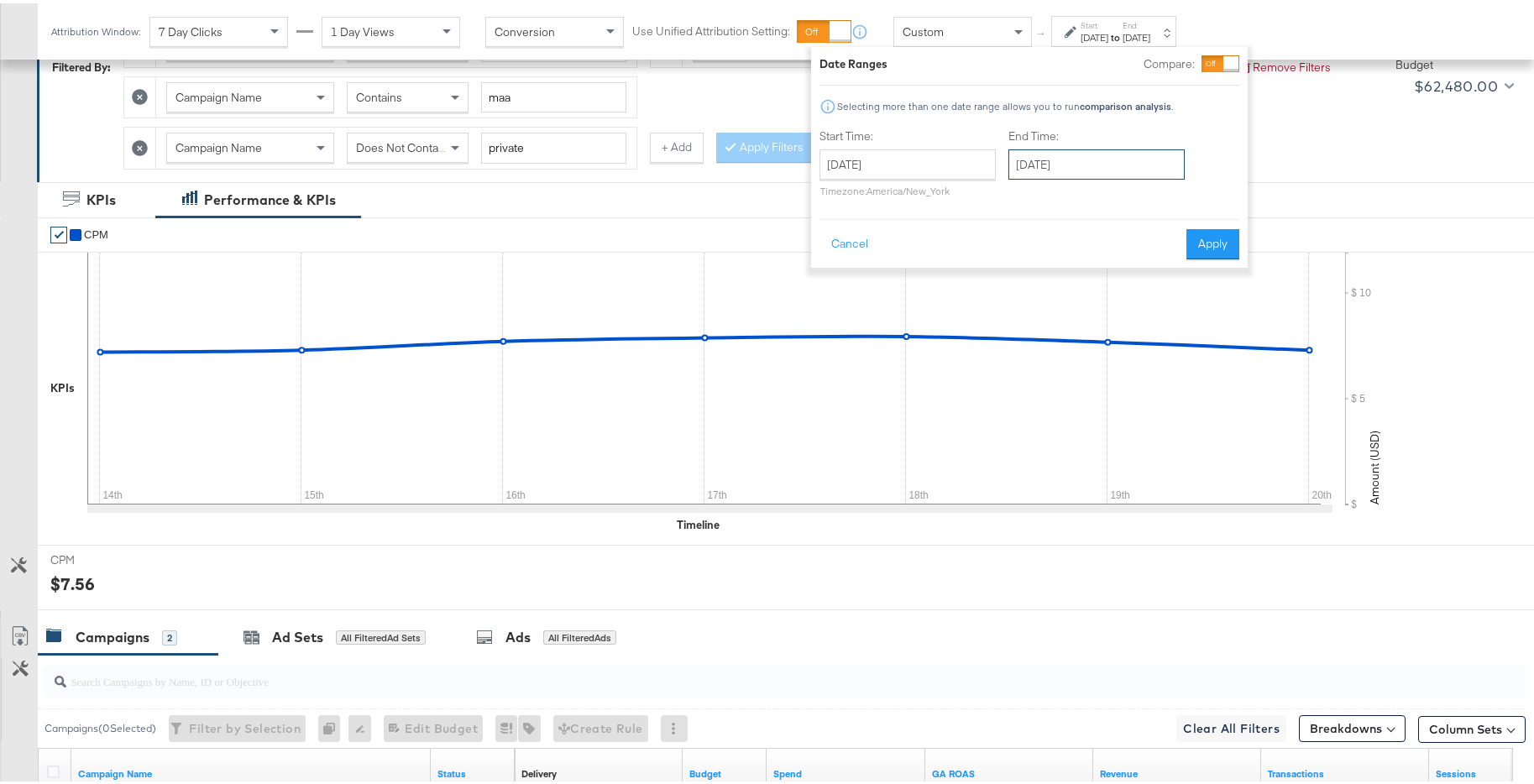
click at [1102, 169] on input "October 21st 2024" at bounding box center [1095, 161] width 176 height 30
click at [1025, 340] on td "27" at bounding box center [1027, 340] width 29 height 23
type input "October 27th 2024"
click at [1204, 234] on button "Apply" at bounding box center [1213, 241] width 53 height 30
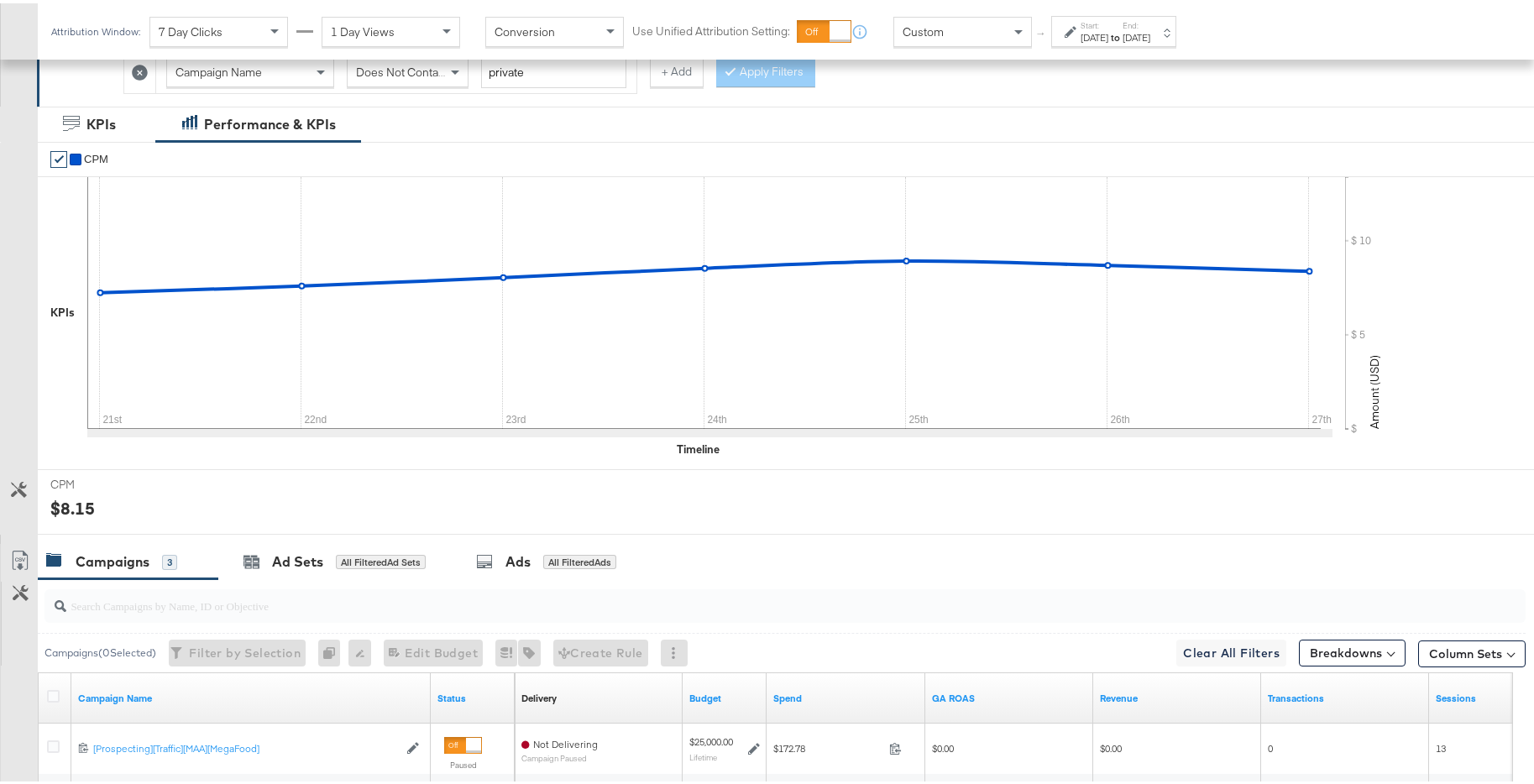
scroll to position [358, 0]
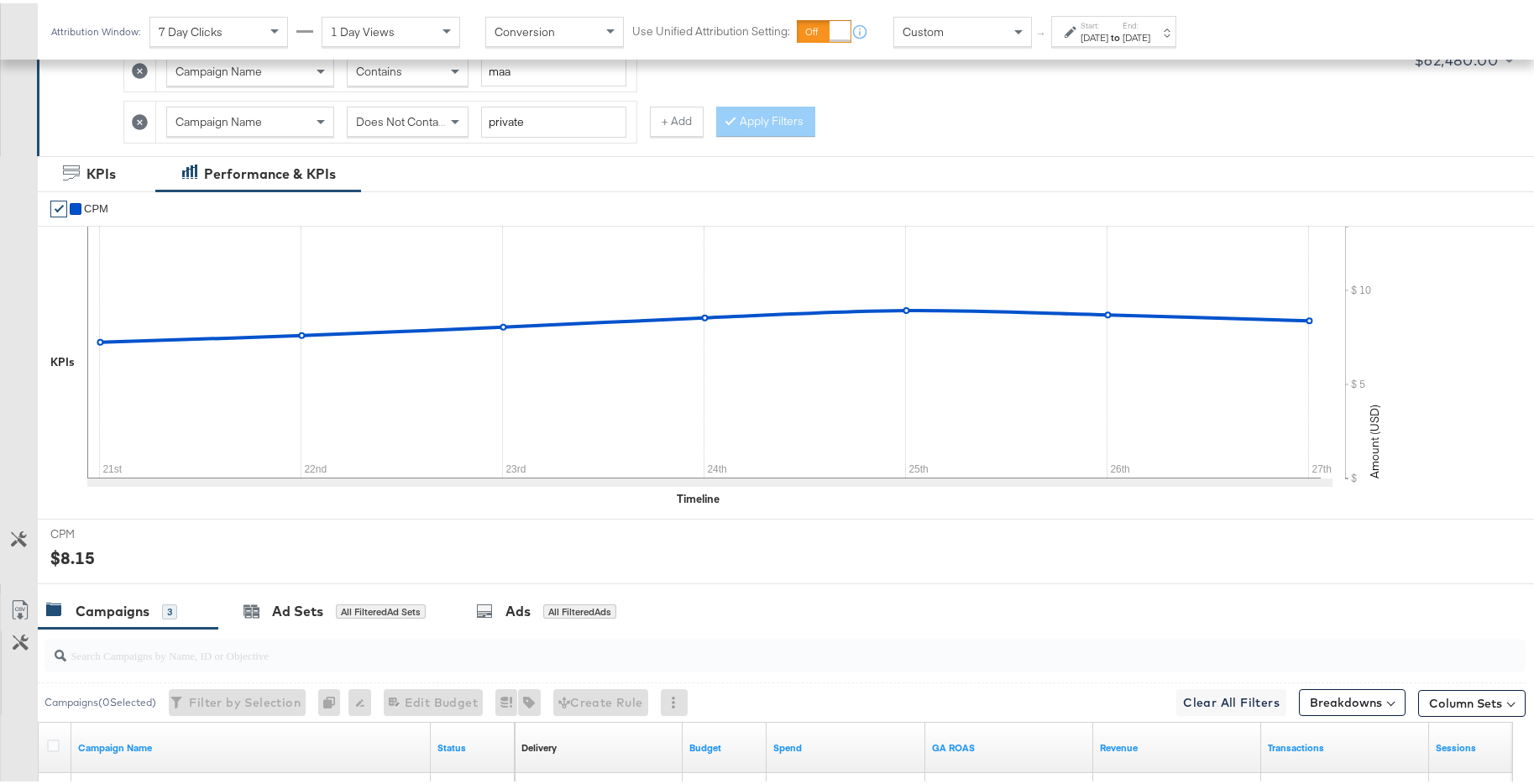
click at [1150, 31] on div "Oct 27th 2024" at bounding box center [1136, 34] width 28 height 13
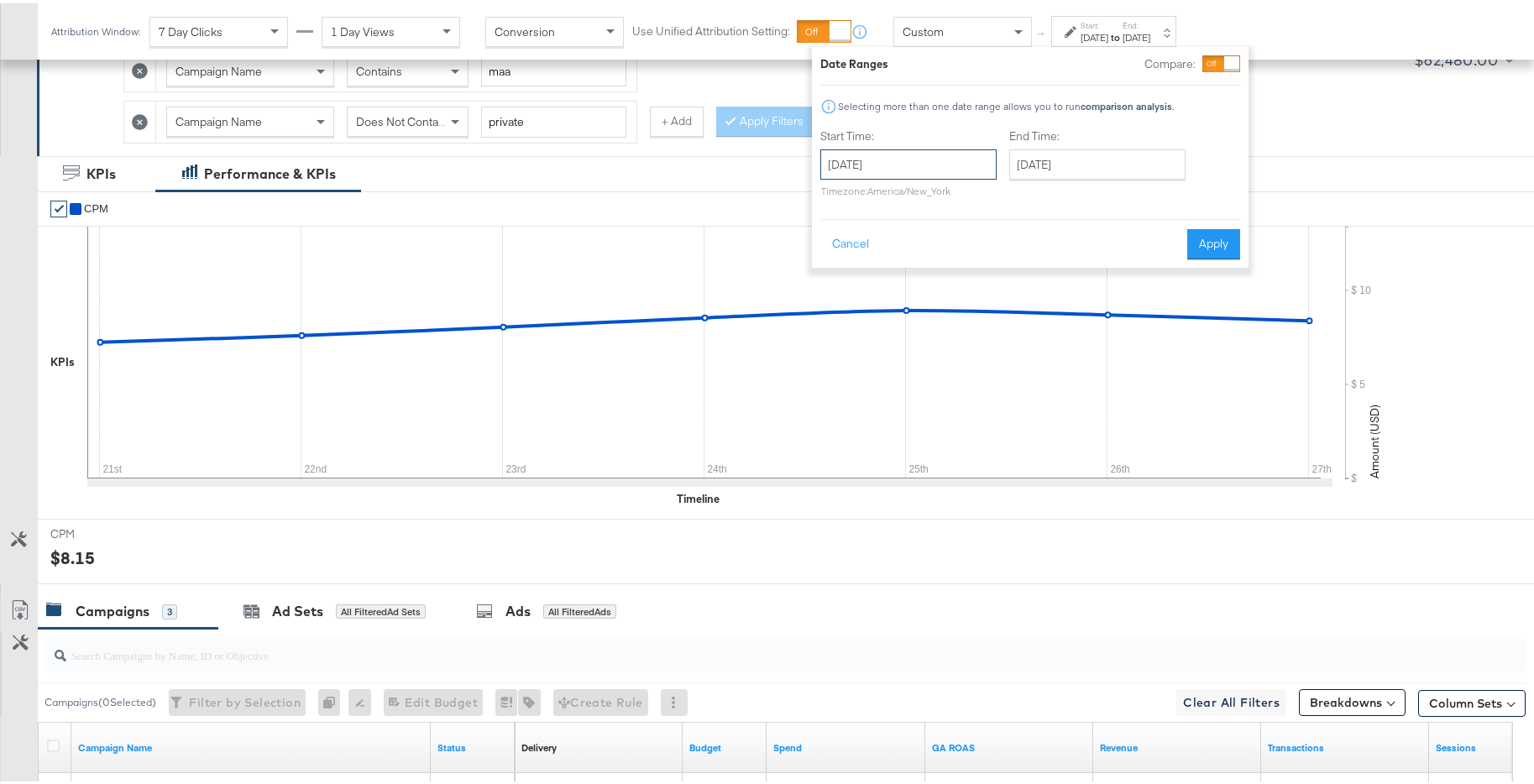
click at [949, 165] on input "October 21st 2024" at bounding box center [907, 161] width 176 height 30
click at [874, 336] on td "28" at bounding box center [868, 340] width 29 height 23
type input "October 28th 2024"
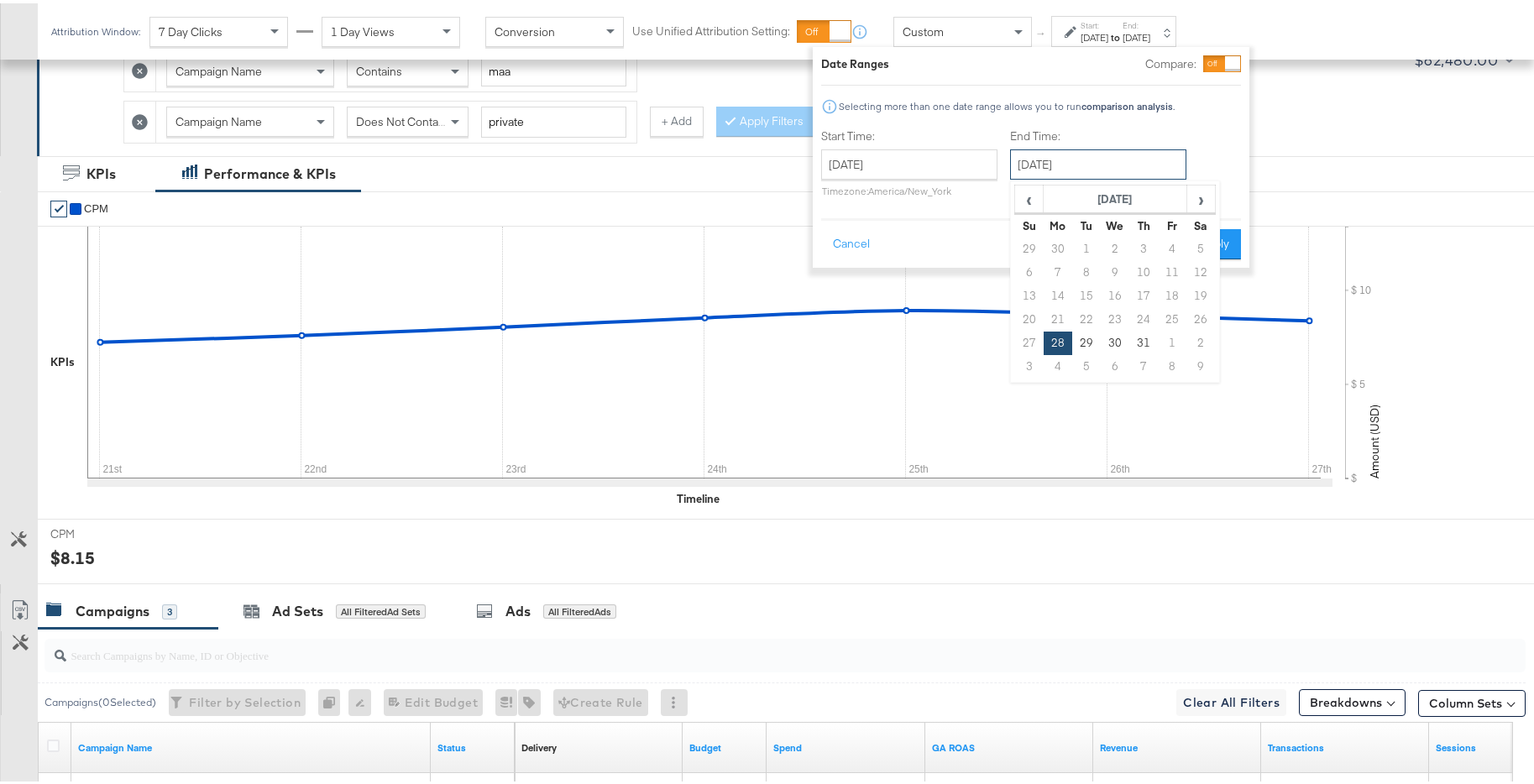
click at [1101, 160] on input "October 28th 2024" at bounding box center [1097, 161] width 176 height 30
click at [1027, 361] on td "3" at bounding box center [1029, 363] width 29 height 23
type input "November 3rd 2024"
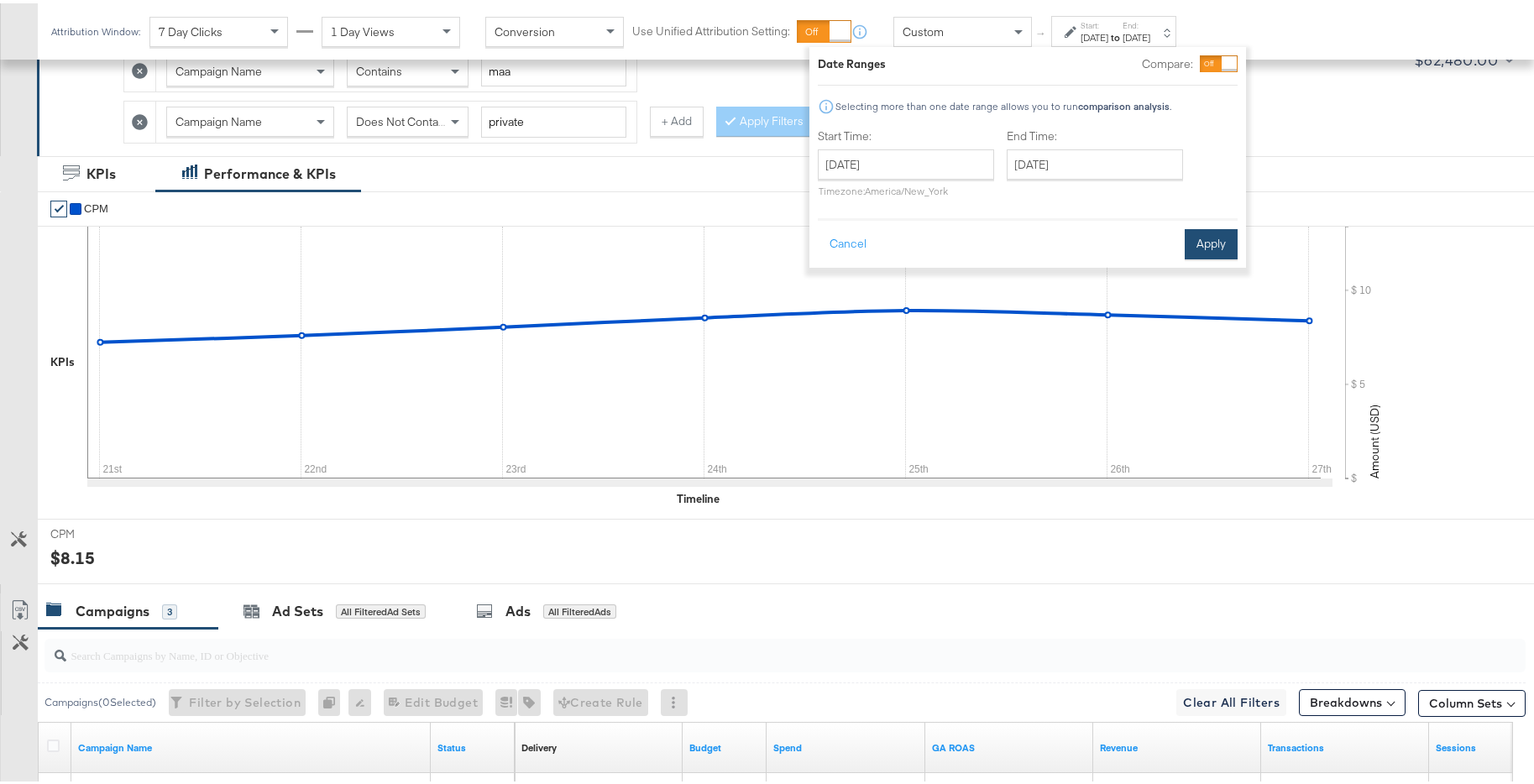
click at [1214, 248] on button "Apply" at bounding box center [1211, 241] width 53 height 30
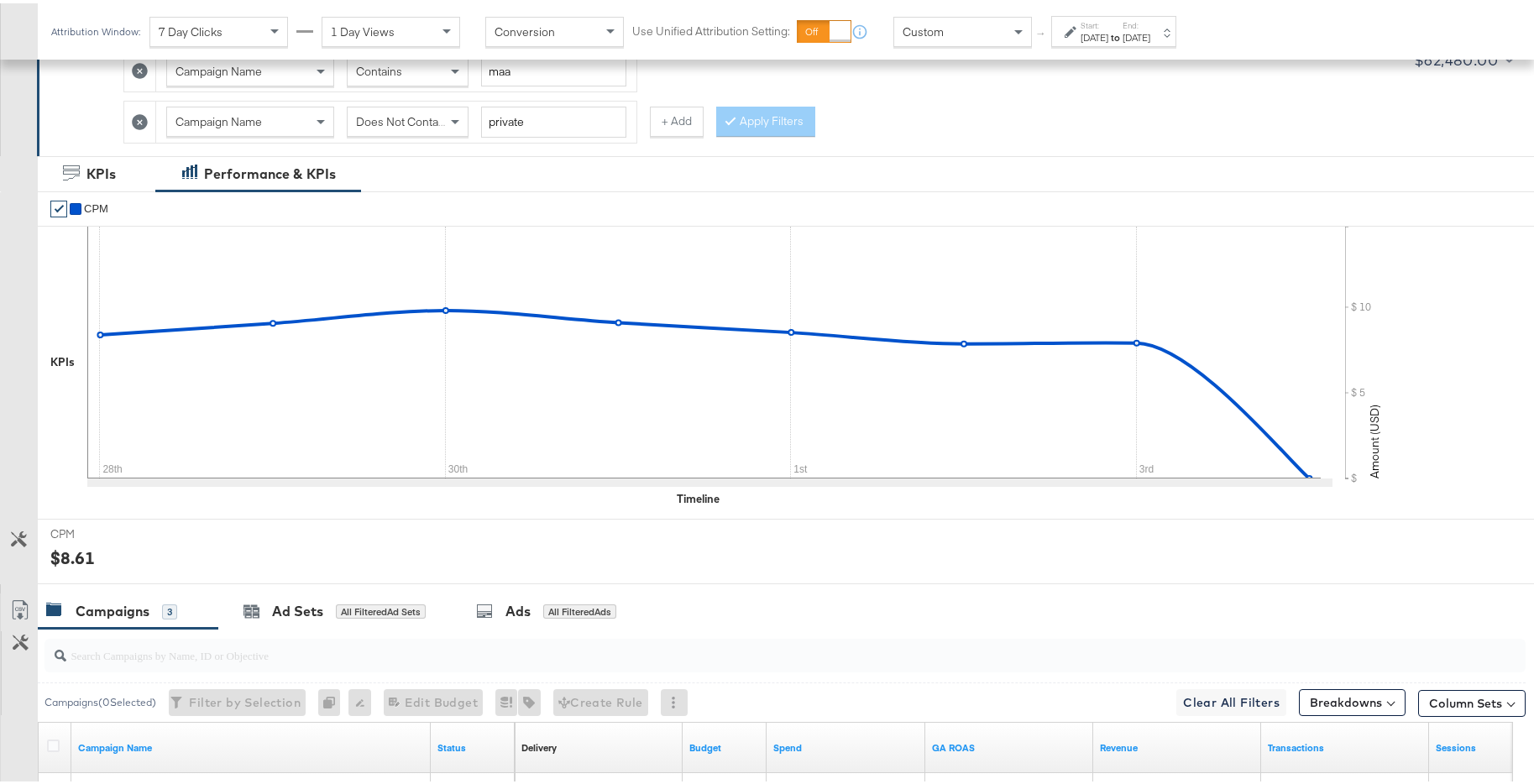
click at [1150, 25] on label "End:" at bounding box center [1136, 22] width 28 height 11
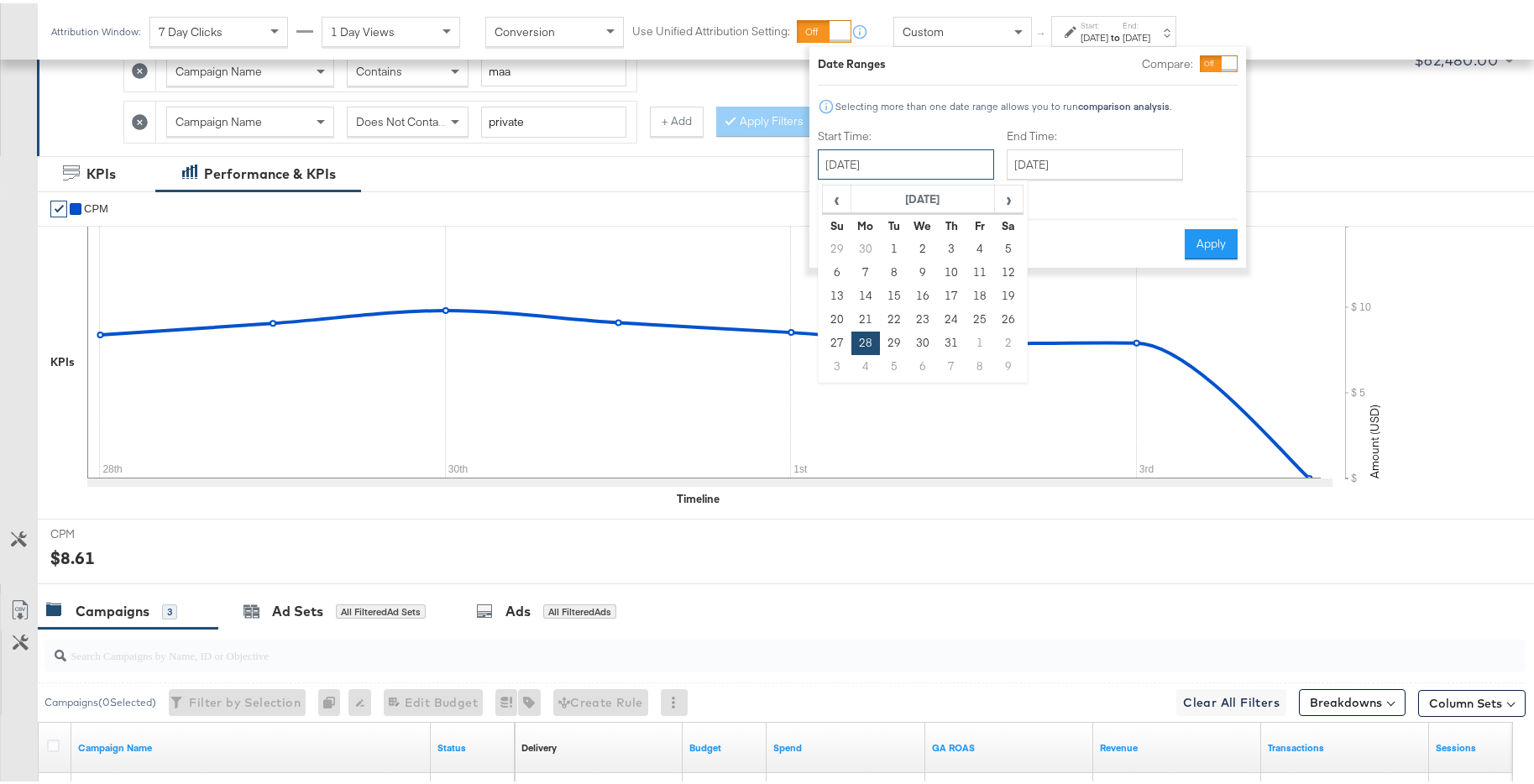
click at [952, 170] on input "October 28th 2024" at bounding box center [905, 161] width 176 height 30
click at [1001, 196] on span "›" at bounding box center [1009, 195] width 26 height 25
click at [866, 270] on td "4" at bounding box center [865, 269] width 29 height 23
type input "November 4th 2024"
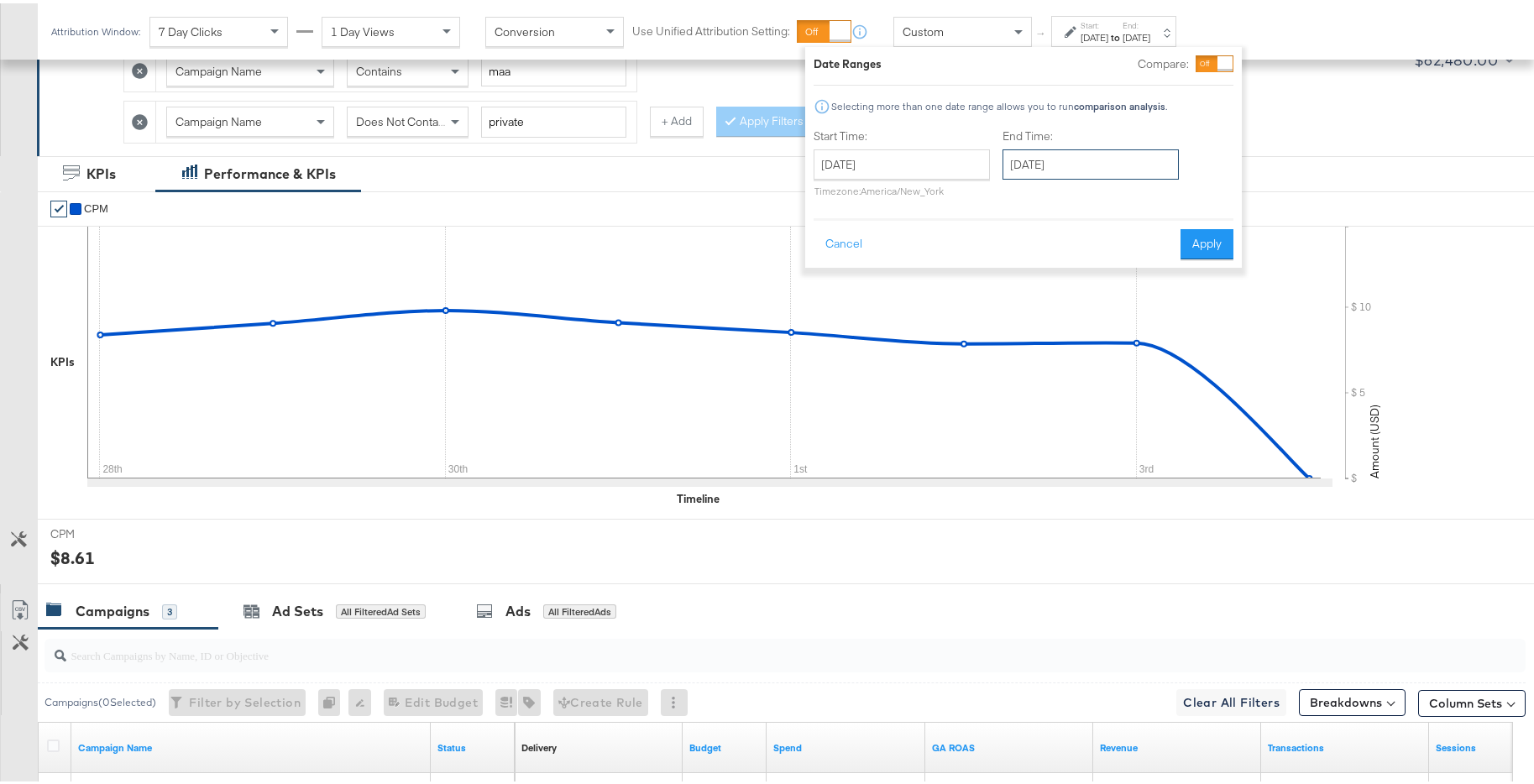
click at [1083, 172] on input "November 4th 2024" at bounding box center [1090, 161] width 176 height 30
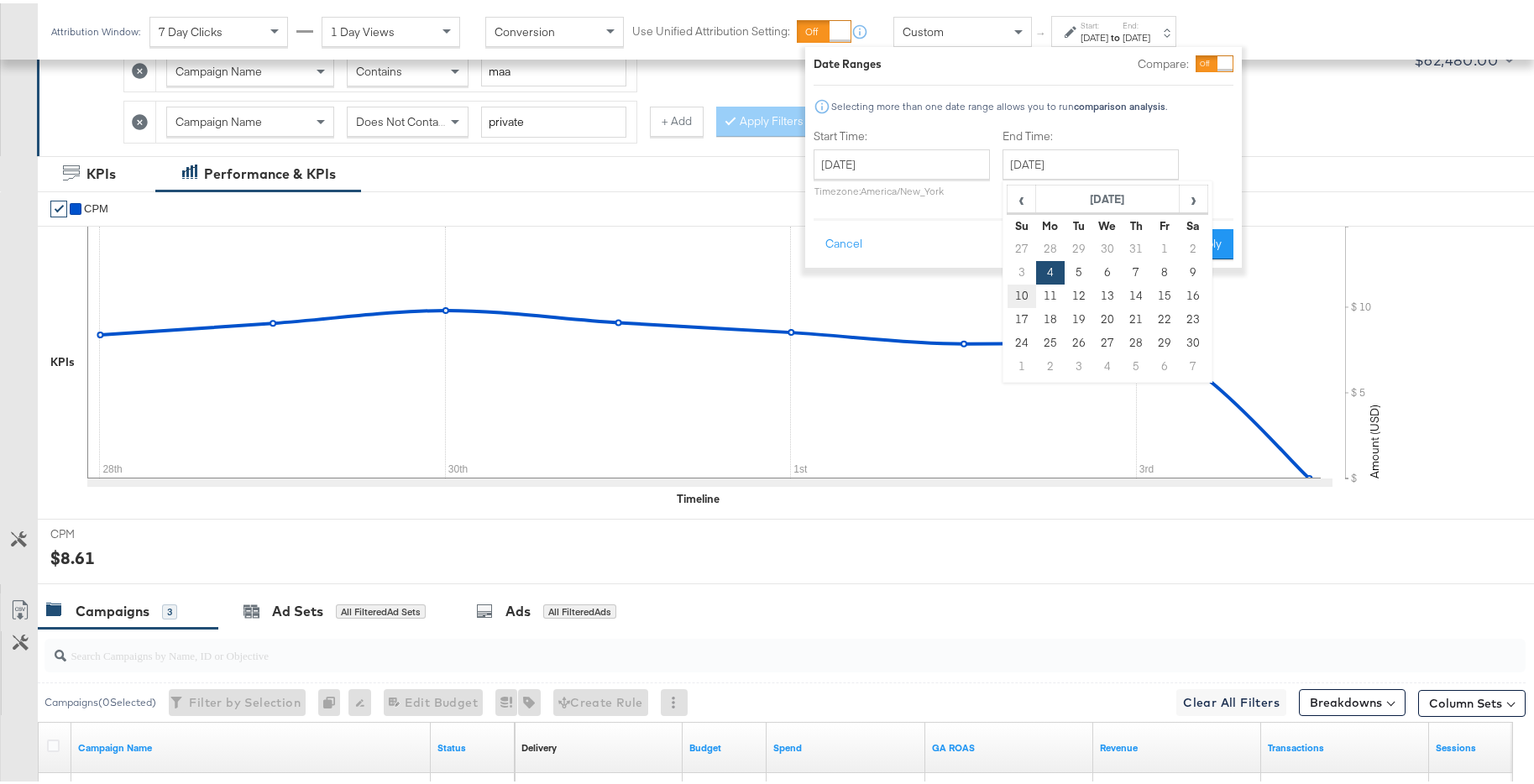
click at [1011, 291] on td "10" at bounding box center [1021, 292] width 29 height 23
type input "November 10th 2024"
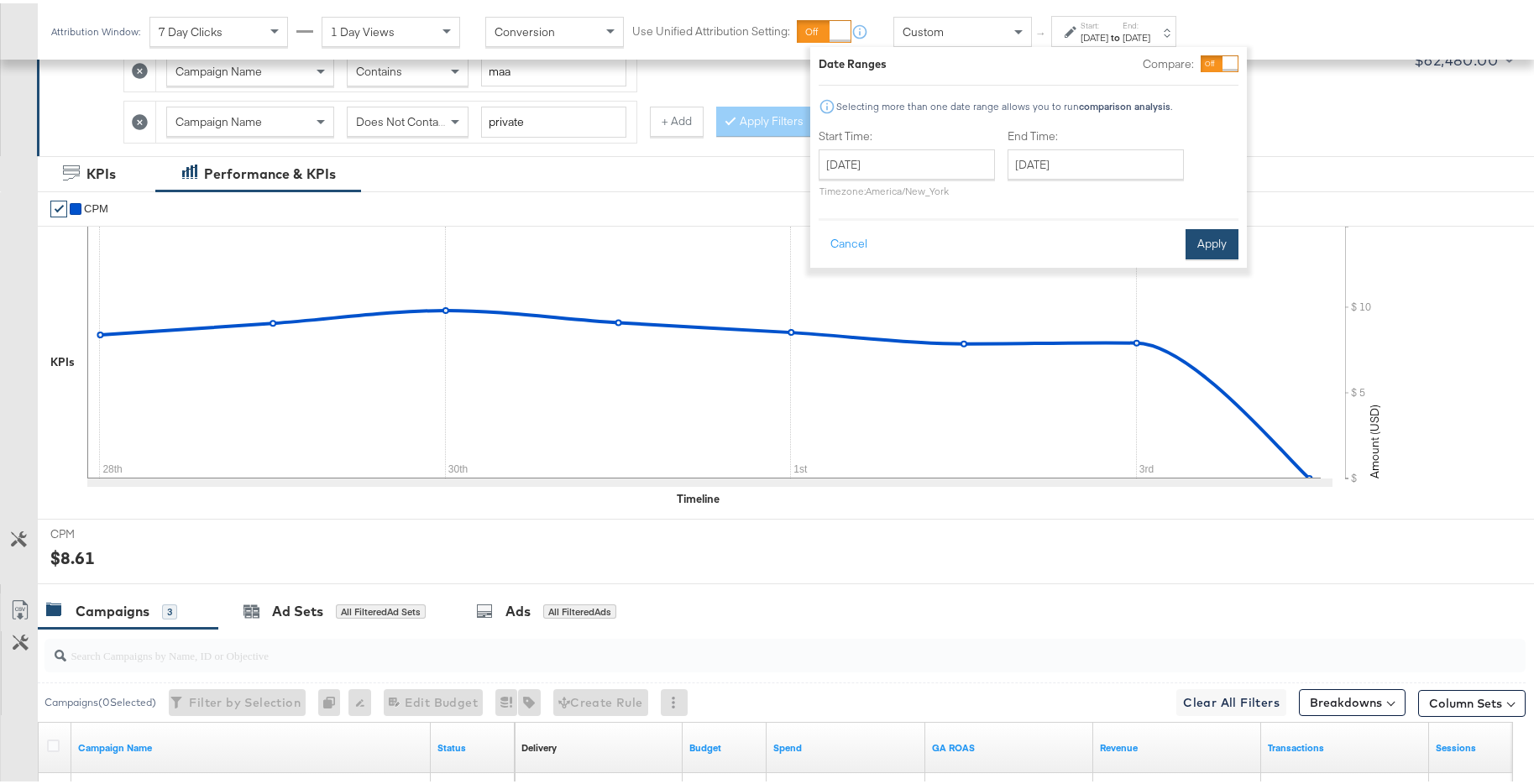
click at [1203, 239] on button "Apply" at bounding box center [1212, 241] width 53 height 30
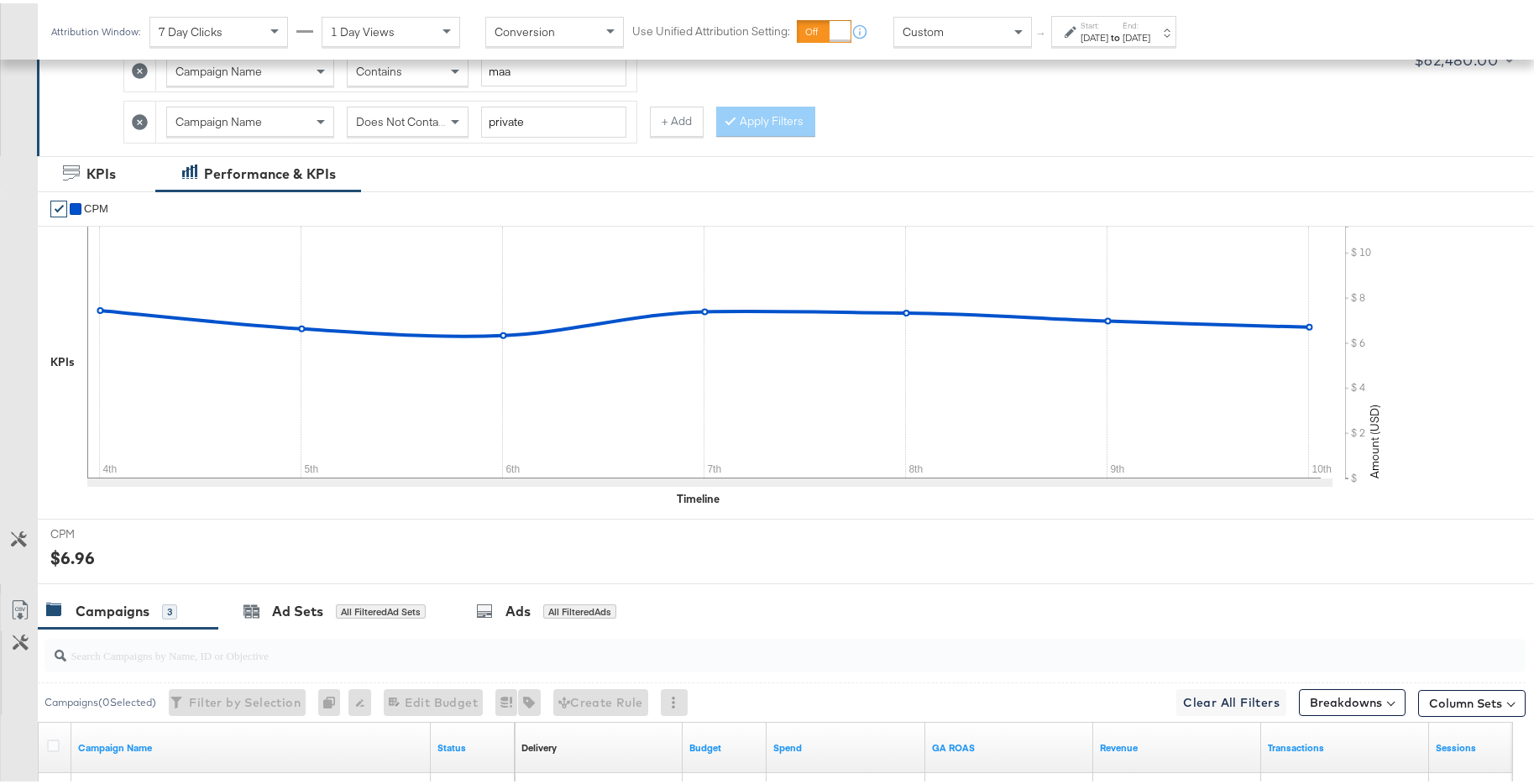
click at [1122, 35] on strong "to" at bounding box center [1115, 34] width 14 height 13
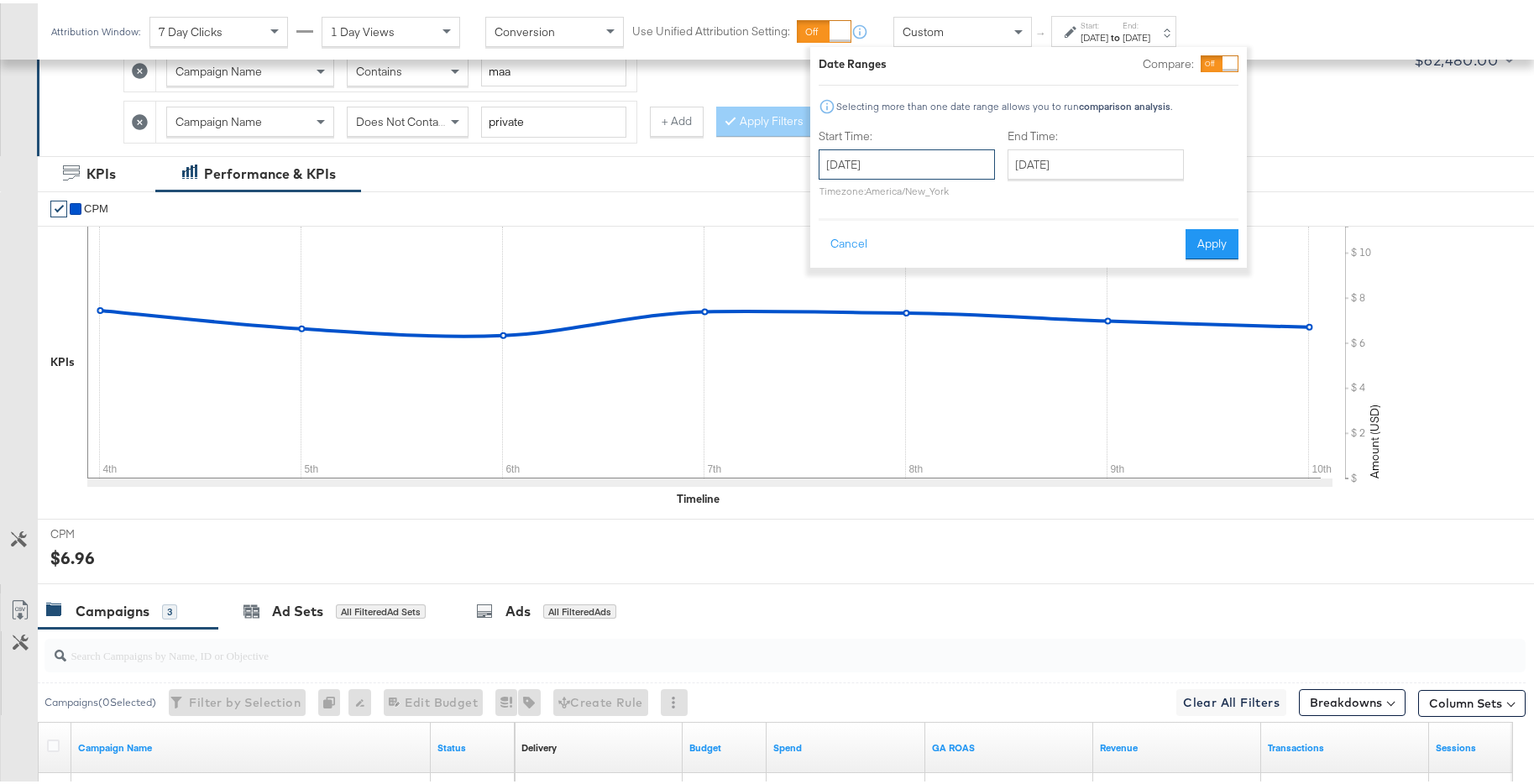
click at [976, 162] on input "November 4th 2024" at bounding box center [906, 161] width 176 height 30
drag, startPoint x: 867, startPoint y: 294, endPoint x: 880, endPoint y: 287, distance: 14.8
click at [867, 294] on td "11" at bounding box center [866, 292] width 29 height 23
type input "November 11th 2024"
click at [1134, 160] on input "November 11th 2024" at bounding box center [1101, 161] width 176 height 30
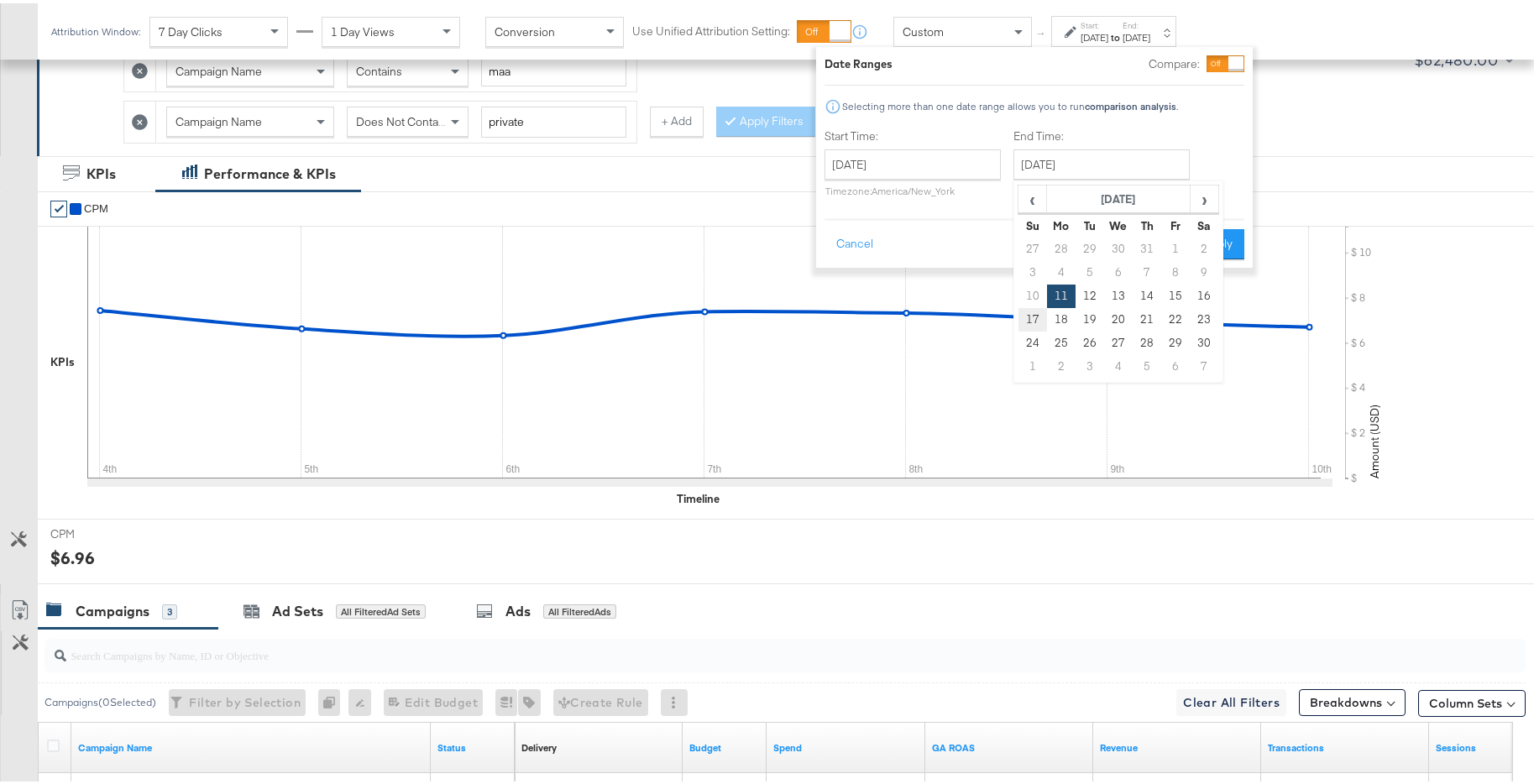
click at [1037, 311] on td "17" at bounding box center [1032, 316] width 29 height 23
type input "November 17th 2024"
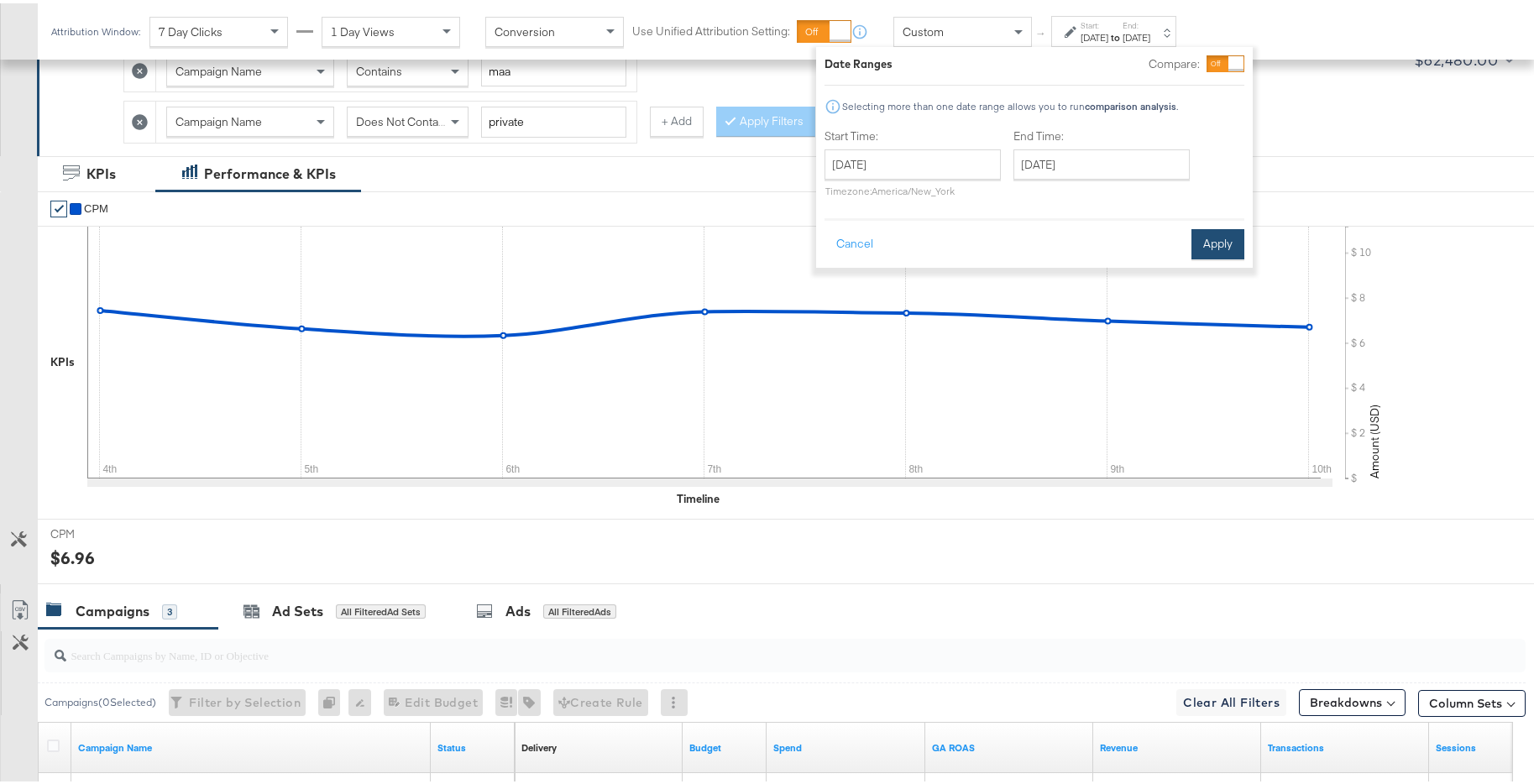
click at [1234, 233] on button "Apply" at bounding box center [1217, 241] width 53 height 30
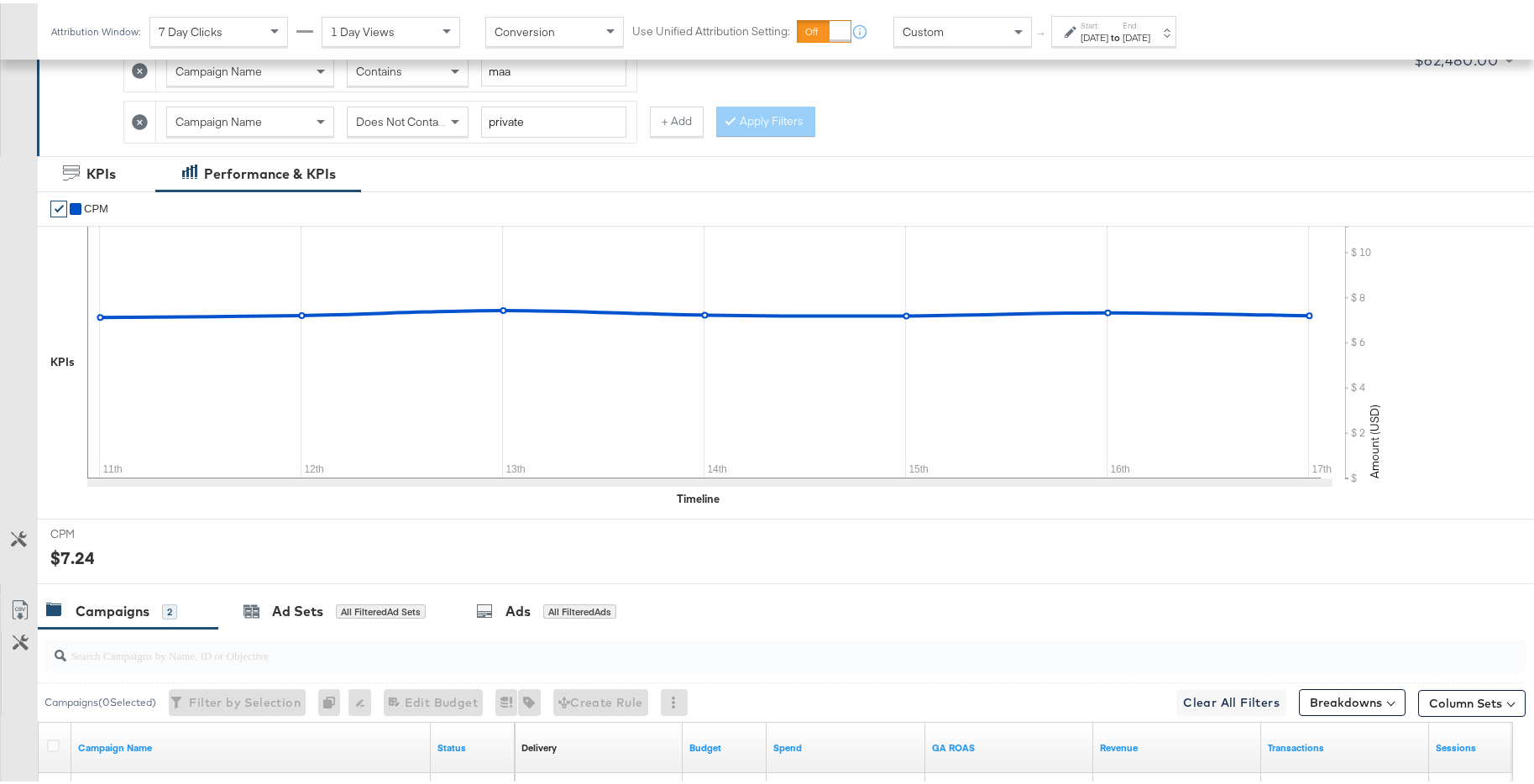
click at [1150, 37] on div "Nov 17th 2024" at bounding box center [1136, 34] width 28 height 13
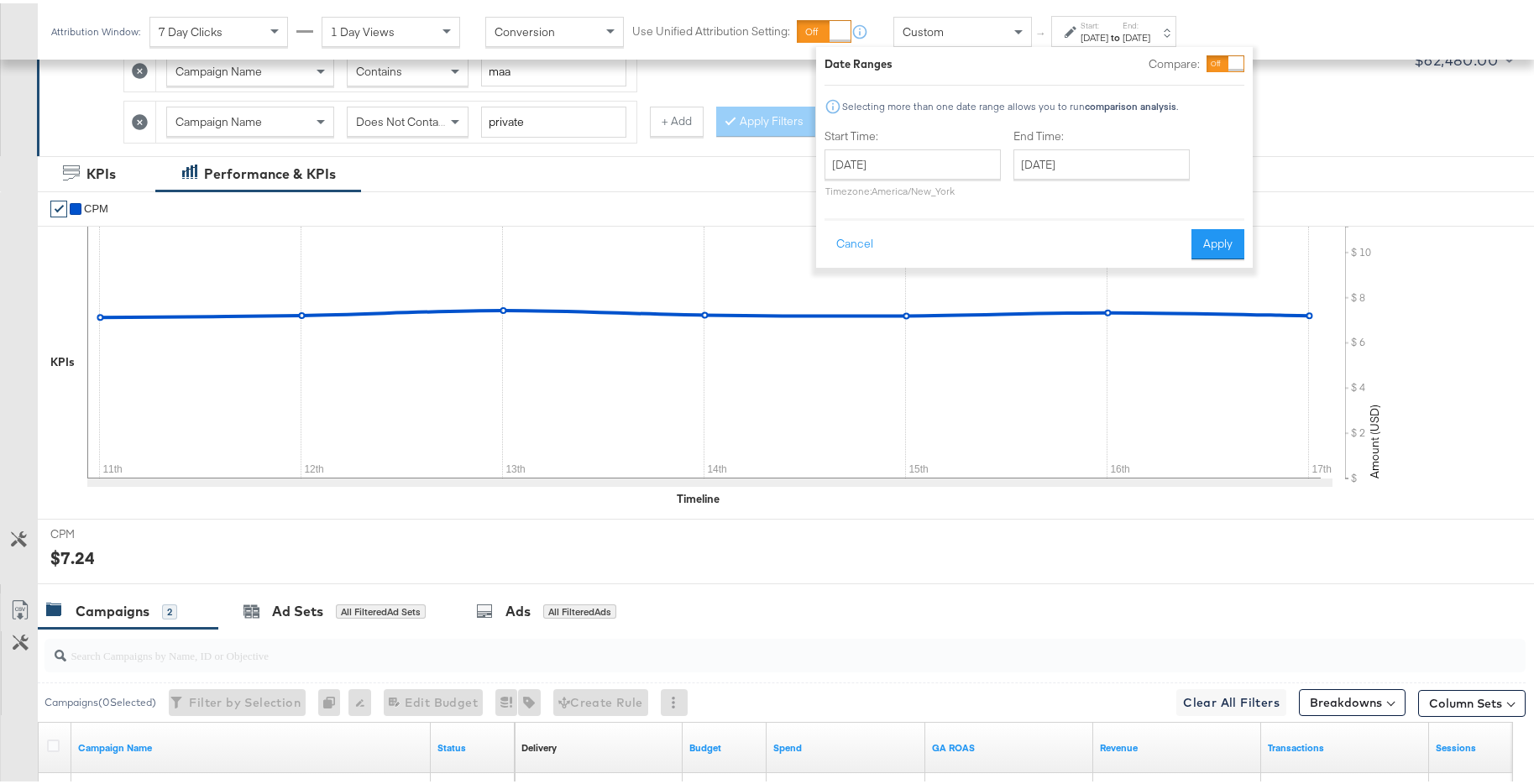
click at [926, 183] on p "Timezone: America/New_York" at bounding box center [912, 187] width 176 height 13
click at [943, 159] on input "November 11th 2024" at bounding box center [912, 161] width 176 height 30
click at [876, 314] on td "18" at bounding box center [872, 316] width 29 height 23
type input "November 18th 2024"
click at [1085, 166] on input "November 18th 2024" at bounding box center [1101, 161] width 176 height 30
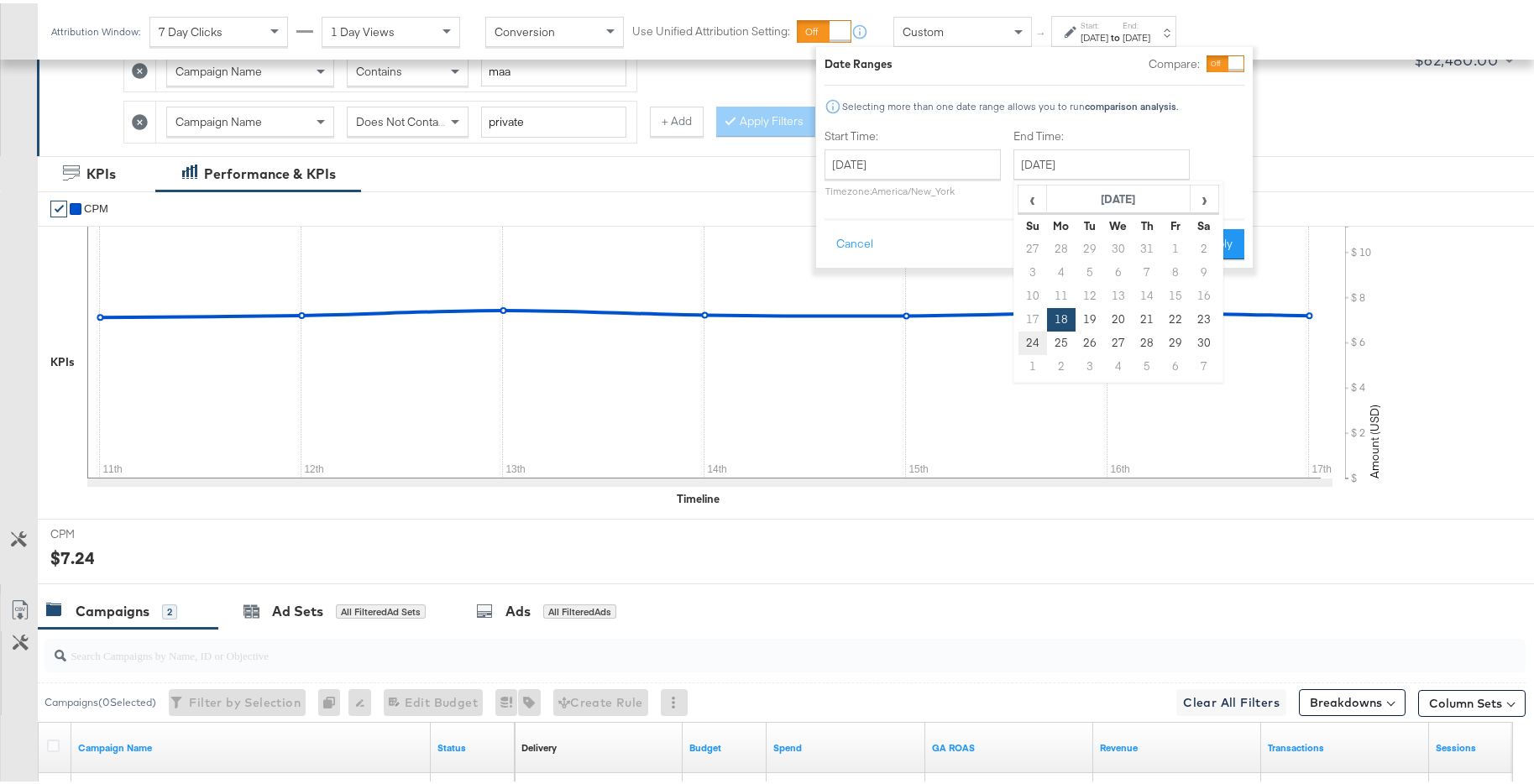
click at [1038, 334] on td "24" at bounding box center [1032, 340] width 29 height 23
type input "November 24th 2024"
click at [1233, 253] on button "Apply" at bounding box center [1217, 241] width 53 height 30
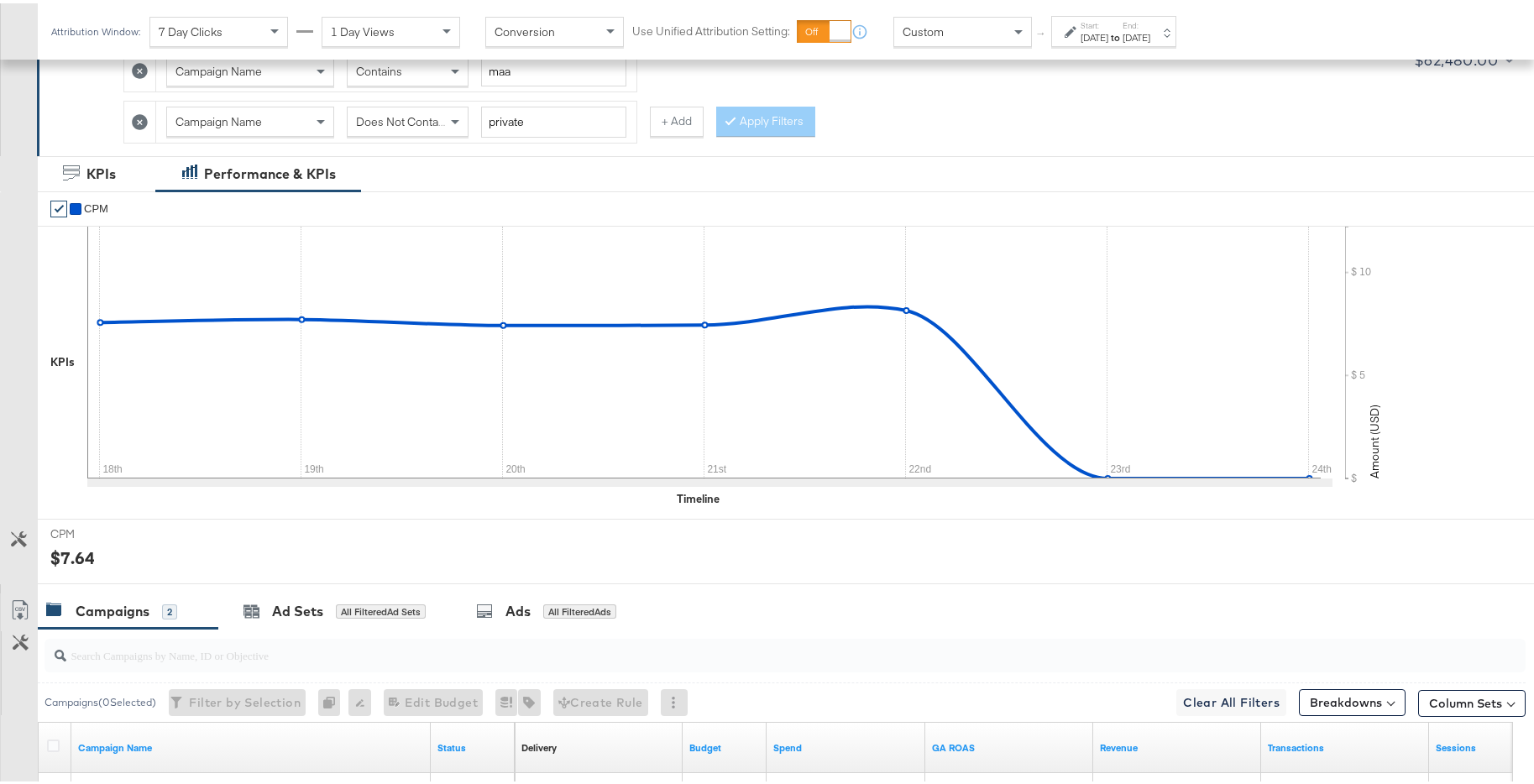
click at [1150, 39] on div "Nov 24th 2024" at bounding box center [1136, 34] width 28 height 13
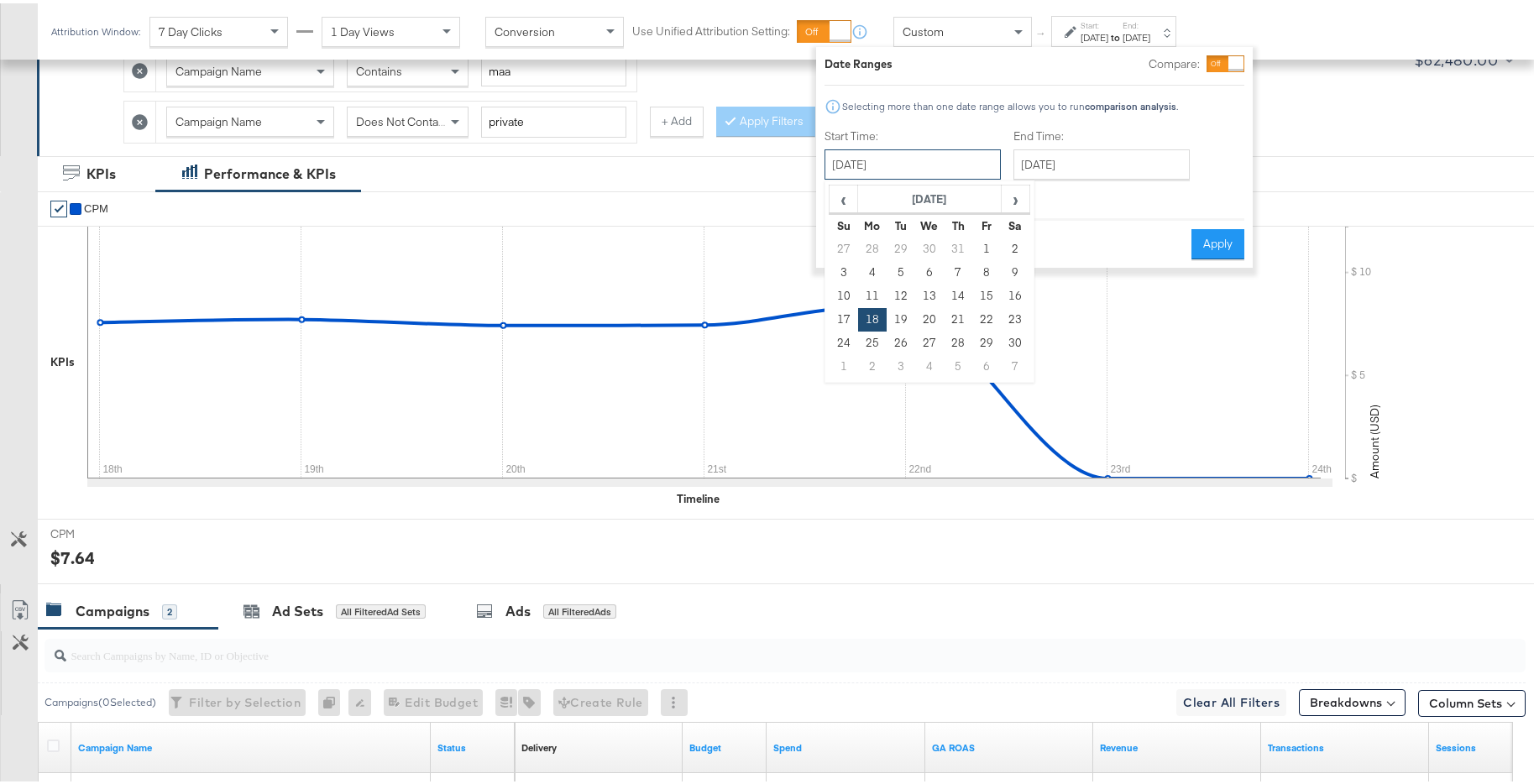
click at [968, 165] on input "November 18th 2024" at bounding box center [912, 161] width 176 height 30
click at [874, 337] on td "25" at bounding box center [872, 340] width 29 height 23
type input "November 25th 2024"
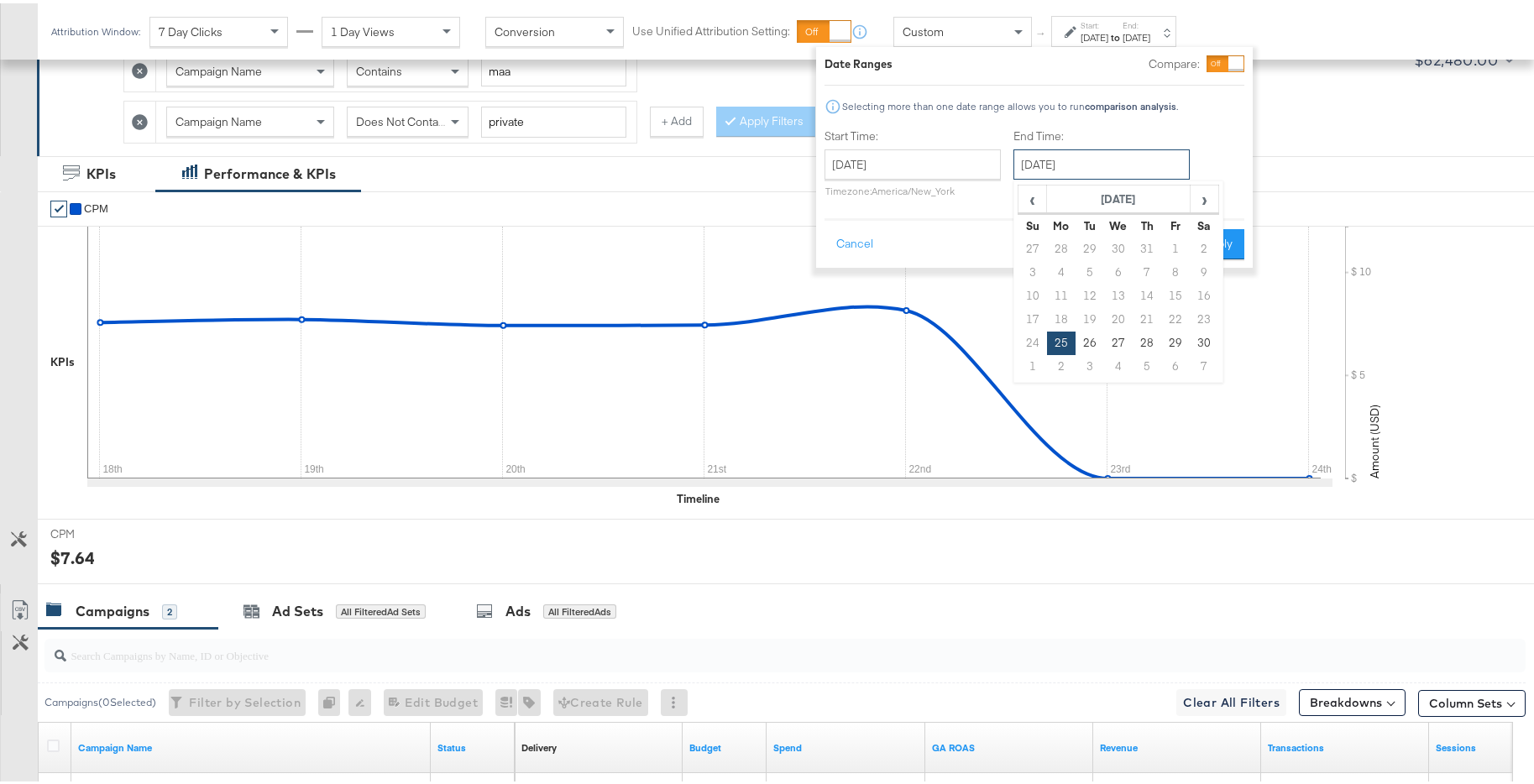
click at [1078, 171] on input "November 25th 2024" at bounding box center [1101, 161] width 176 height 30
click at [1036, 361] on td "1" at bounding box center [1032, 363] width 29 height 23
type input "December 1st 2024"
click at [1205, 241] on button "Apply" at bounding box center [1212, 241] width 53 height 30
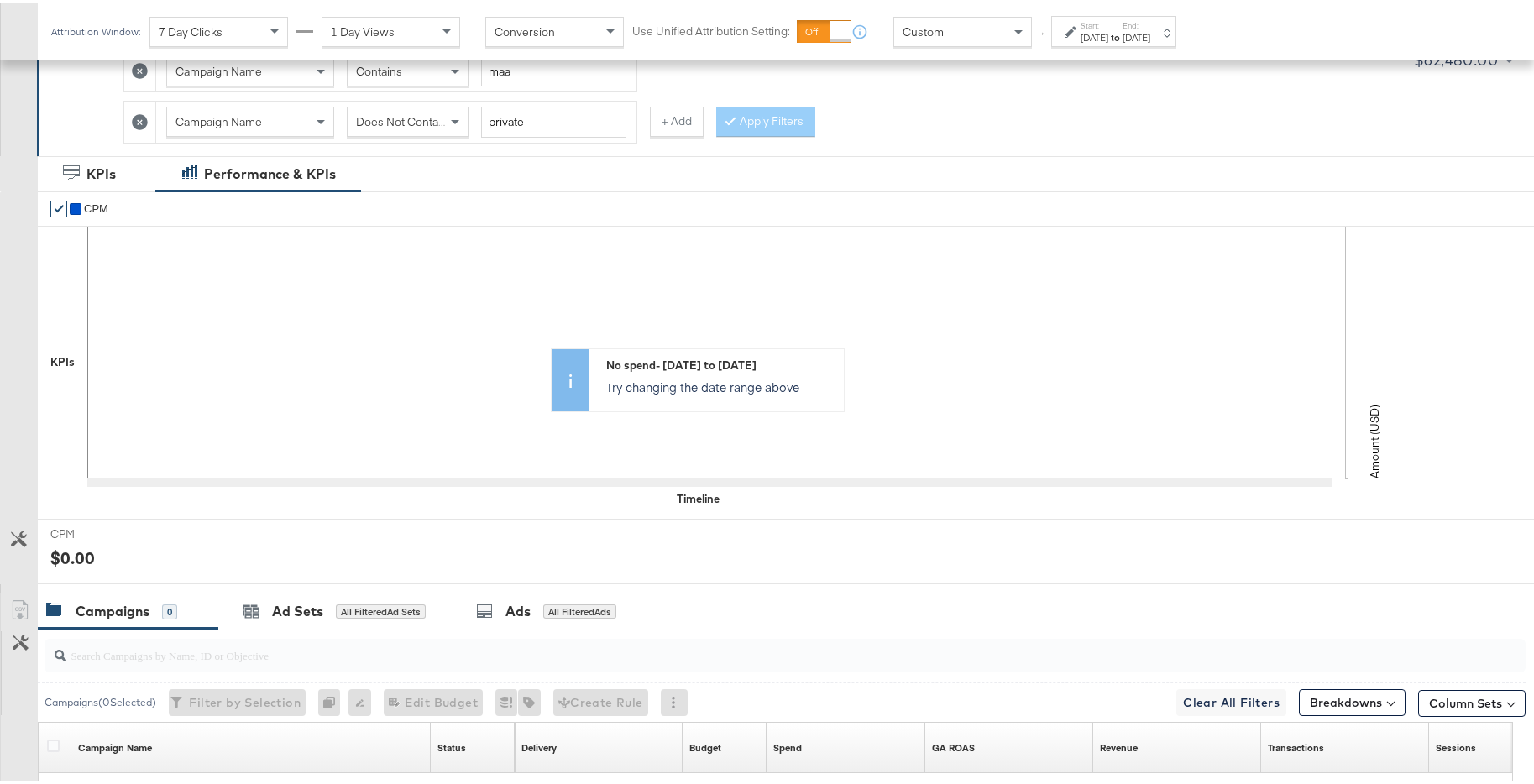
scroll to position [5, 0]
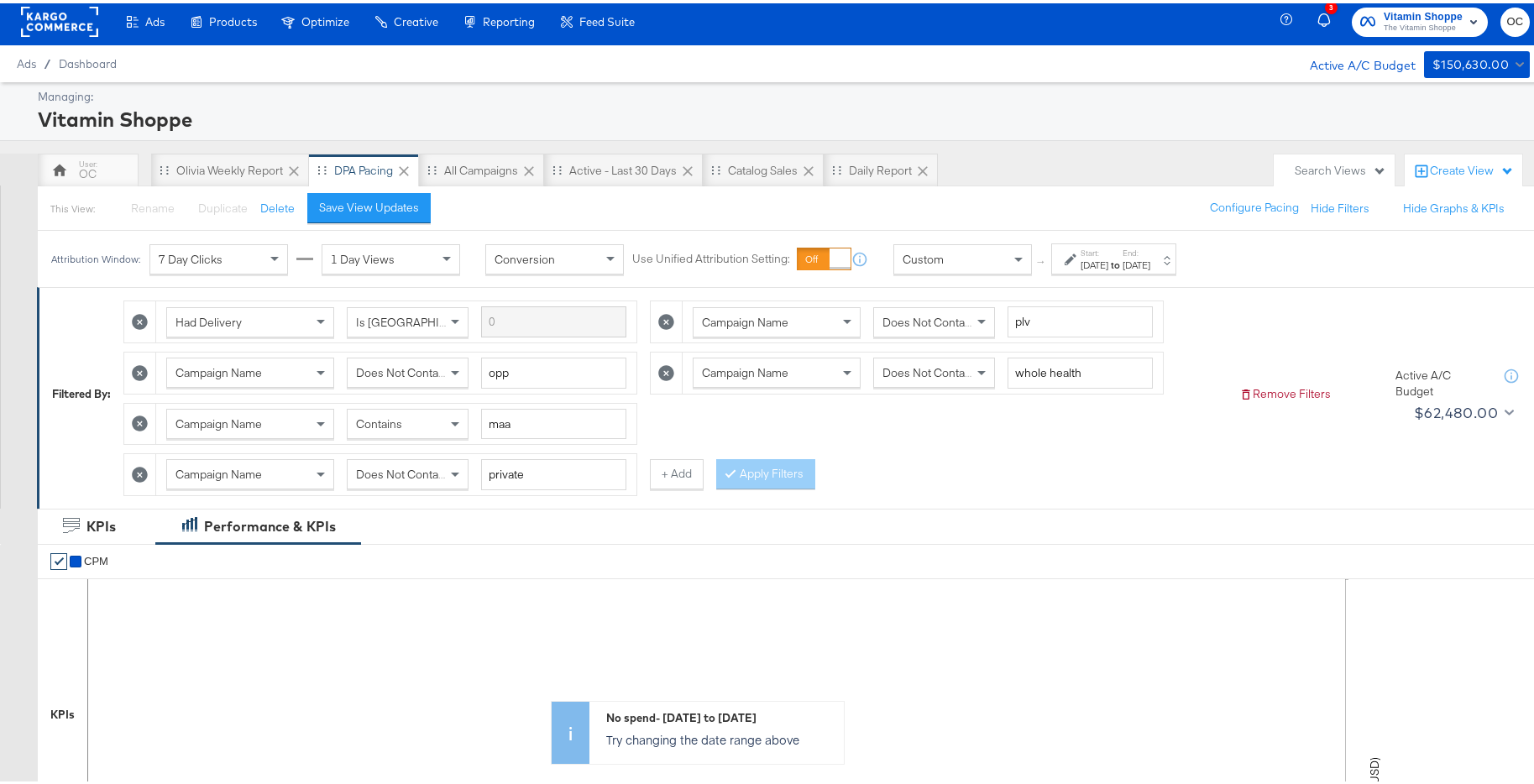
click at [1150, 258] on div "Dec 1st 2024" at bounding box center [1136, 261] width 28 height 13
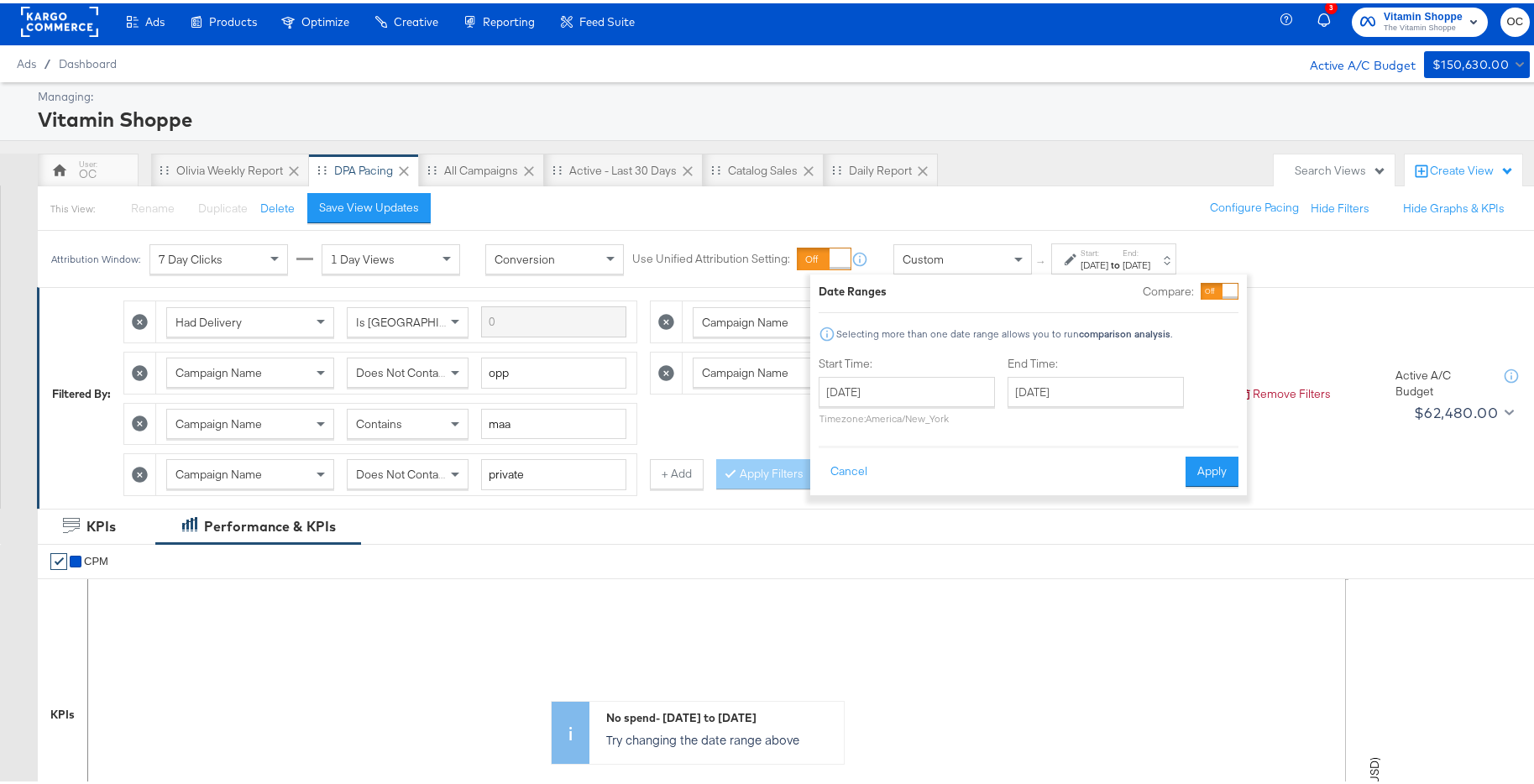
click at [976, 405] on div "November 25th 2024 ‹ November 2024 › Su Mo Tu We Th Fr Sa 27 28 29 30 31 1 2 3 …" at bounding box center [906, 397] width 176 height 48
click at [968, 395] on input "November 25th 2024" at bounding box center [906, 388] width 176 height 30
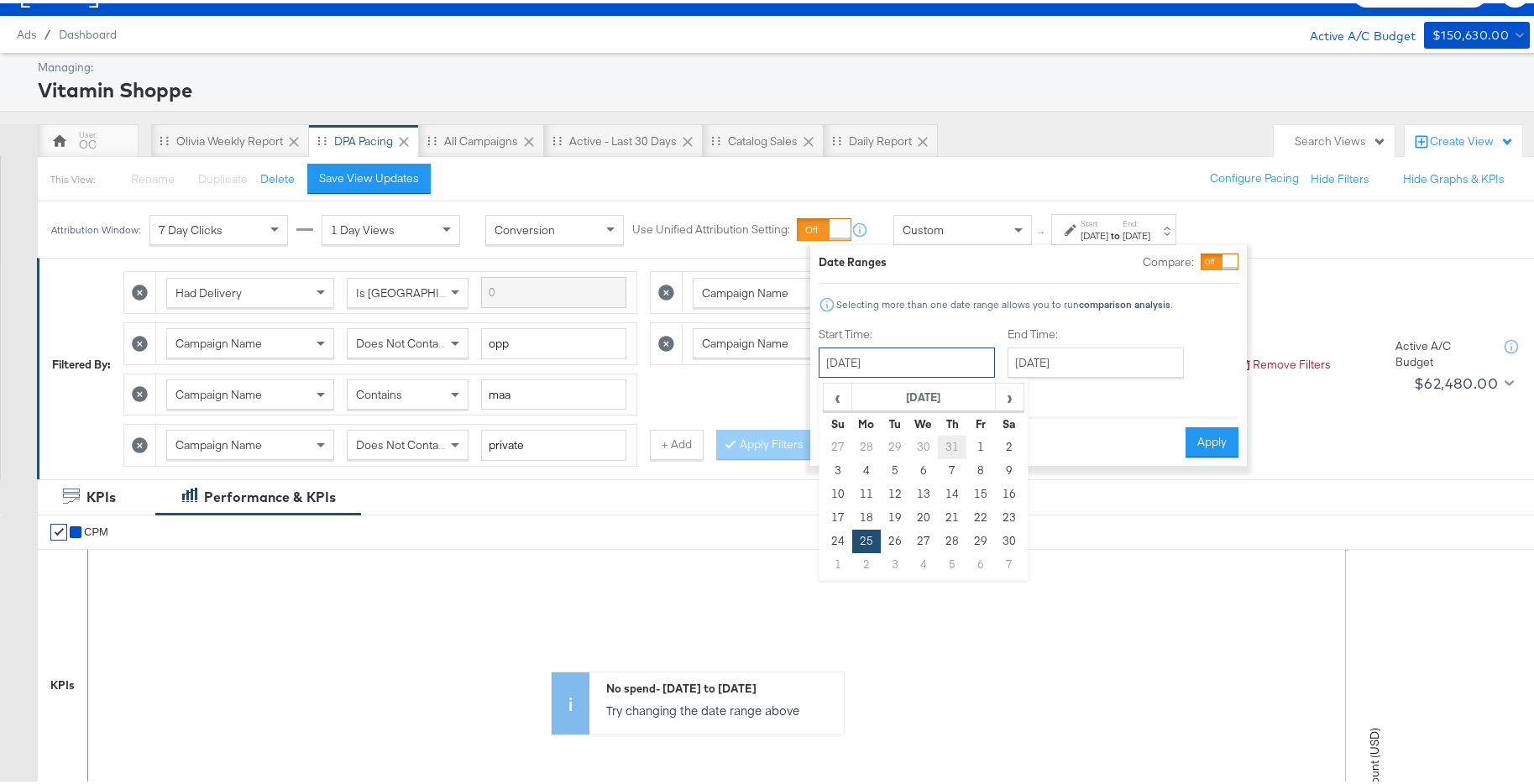
scroll to position [44, 0]
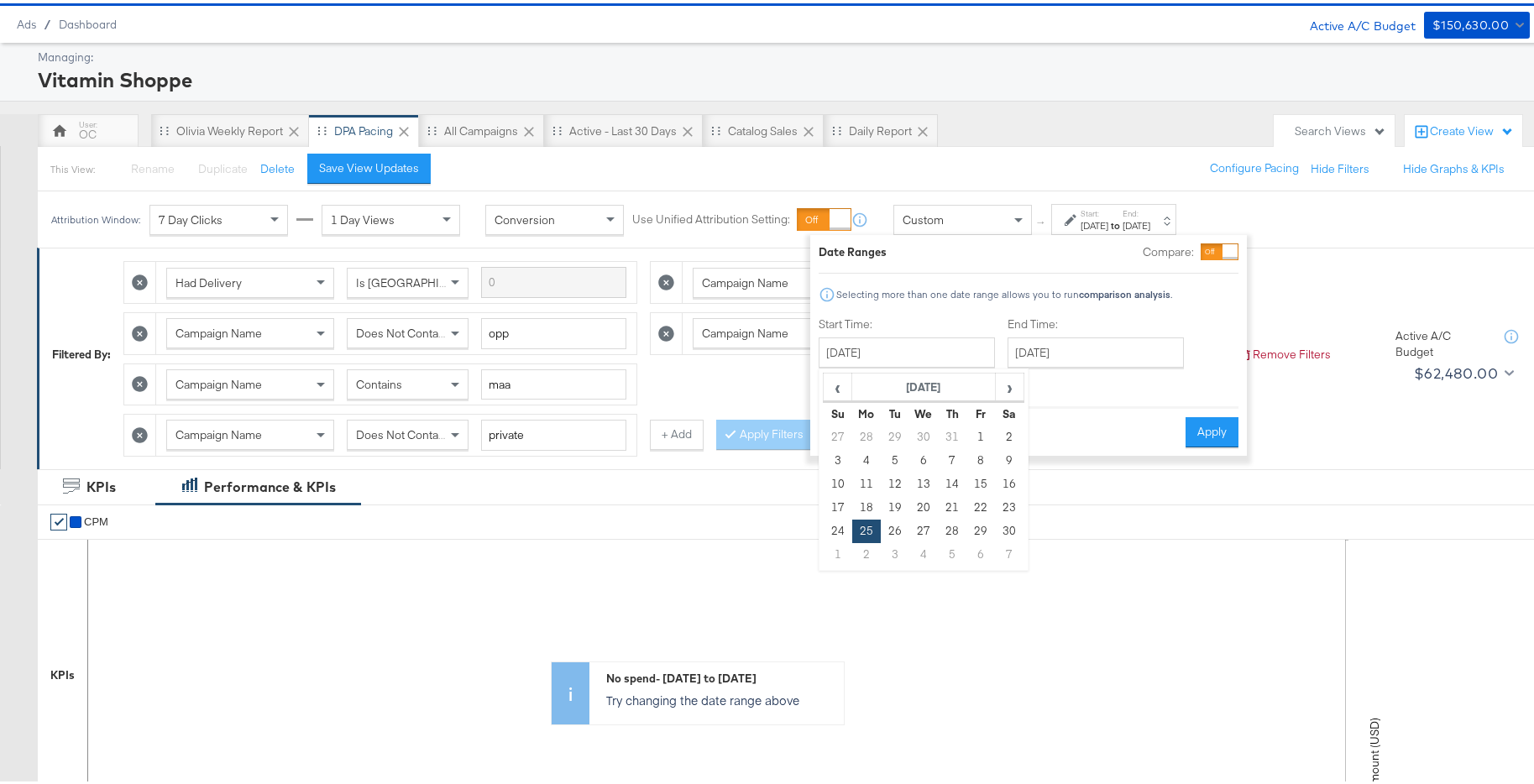
click at [869, 548] on td "2" at bounding box center [866, 551] width 29 height 23
type input "December 2nd 2024"
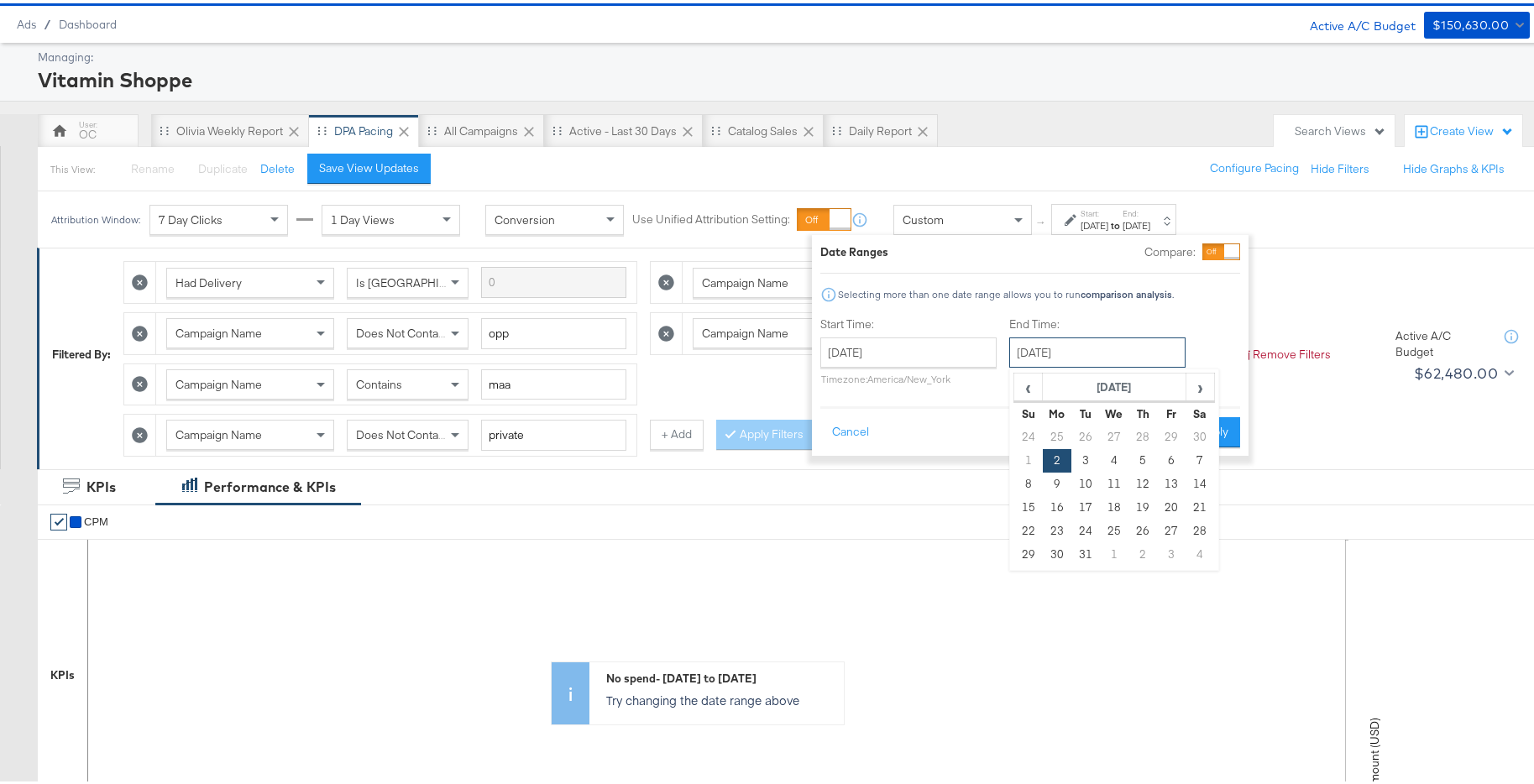
click at [1131, 344] on input "December 2nd 2024" at bounding box center [1096, 349] width 176 height 30
click at [1026, 480] on td "8" at bounding box center [1028, 480] width 29 height 23
type input "December 8th 2024"
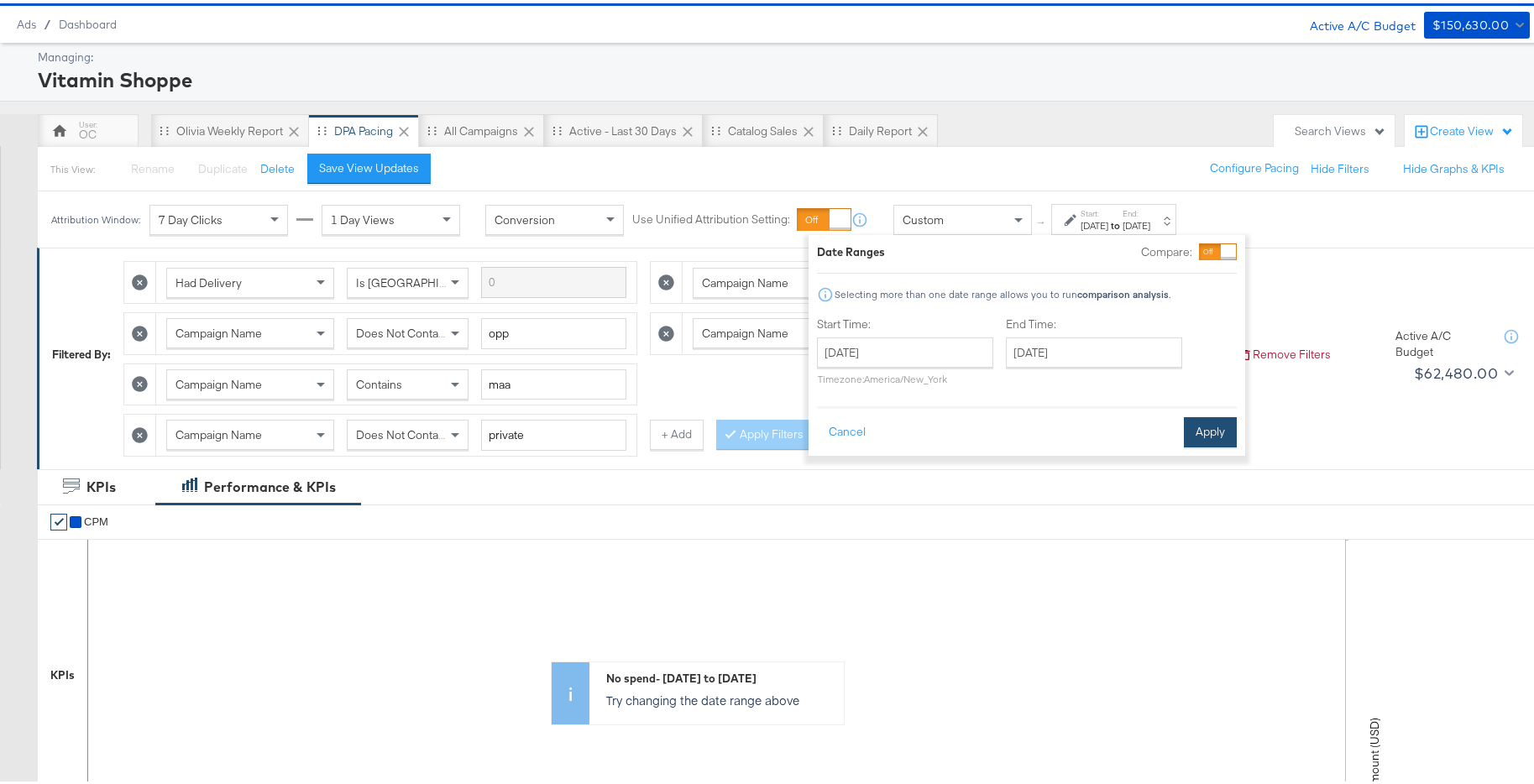
click at [1203, 441] on button "Apply" at bounding box center [1210, 429] width 53 height 30
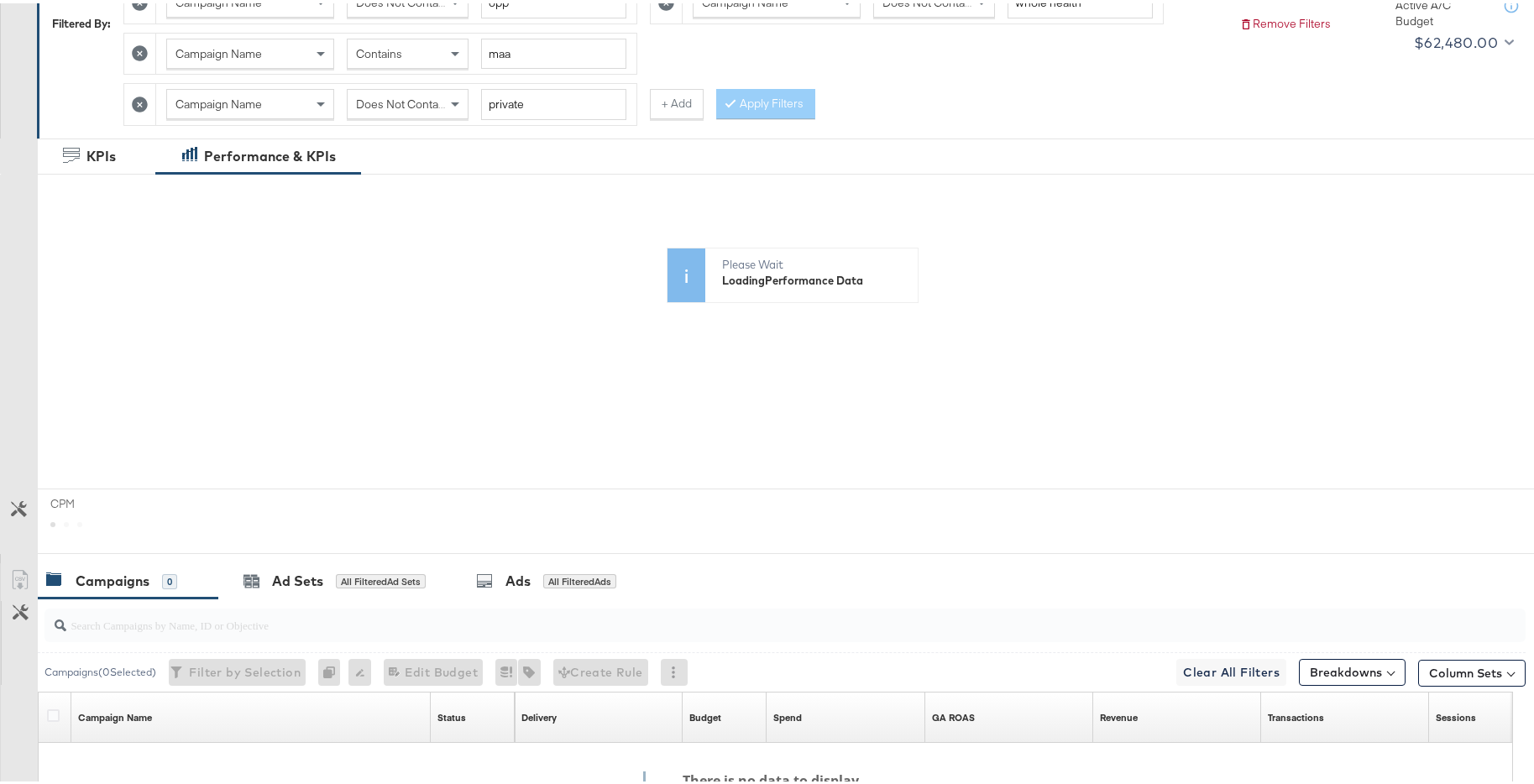
scroll to position [378, 0]
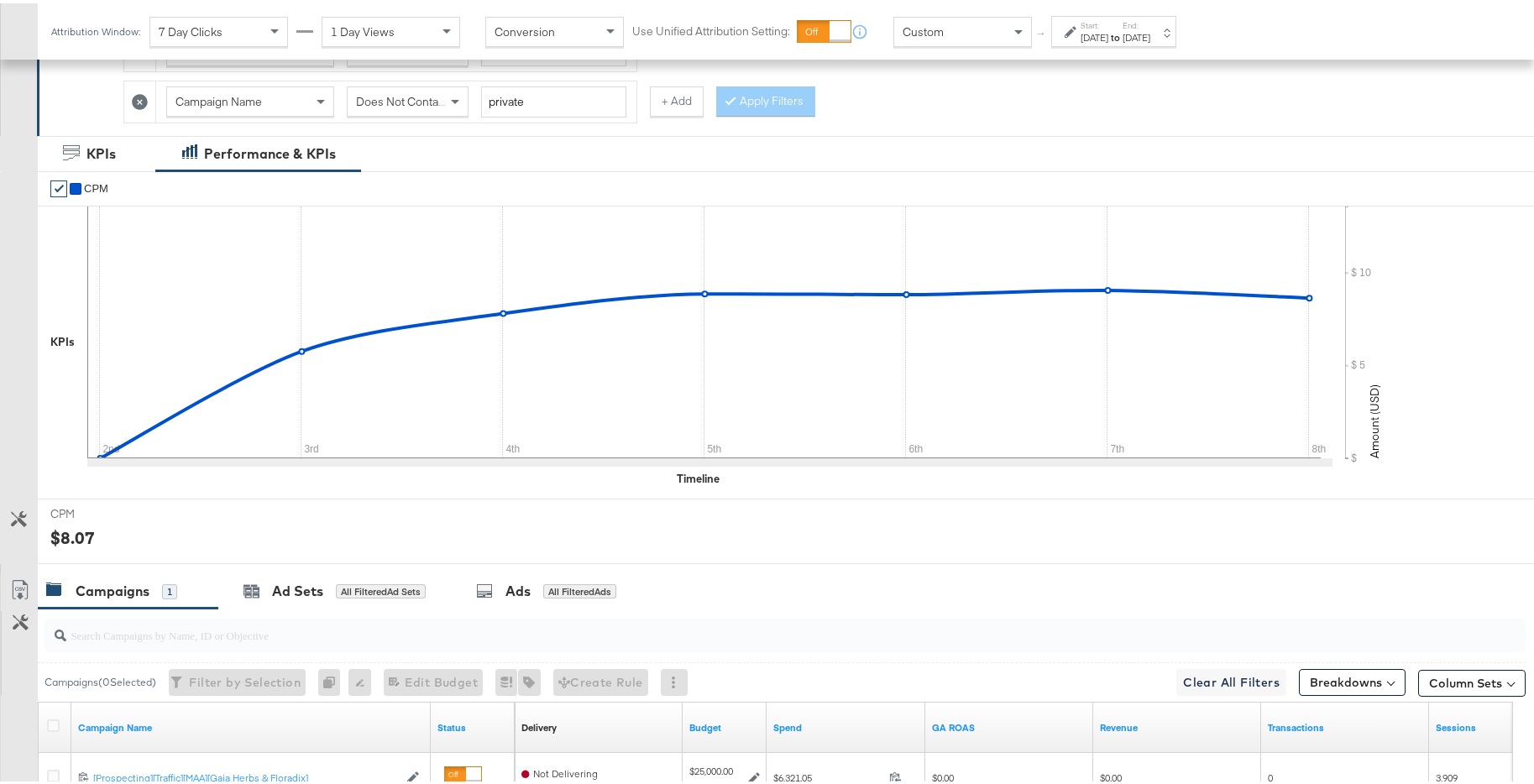
click at [1150, 33] on div "Dec 8th 2024" at bounding box center [1136, 34] width 28 height 13
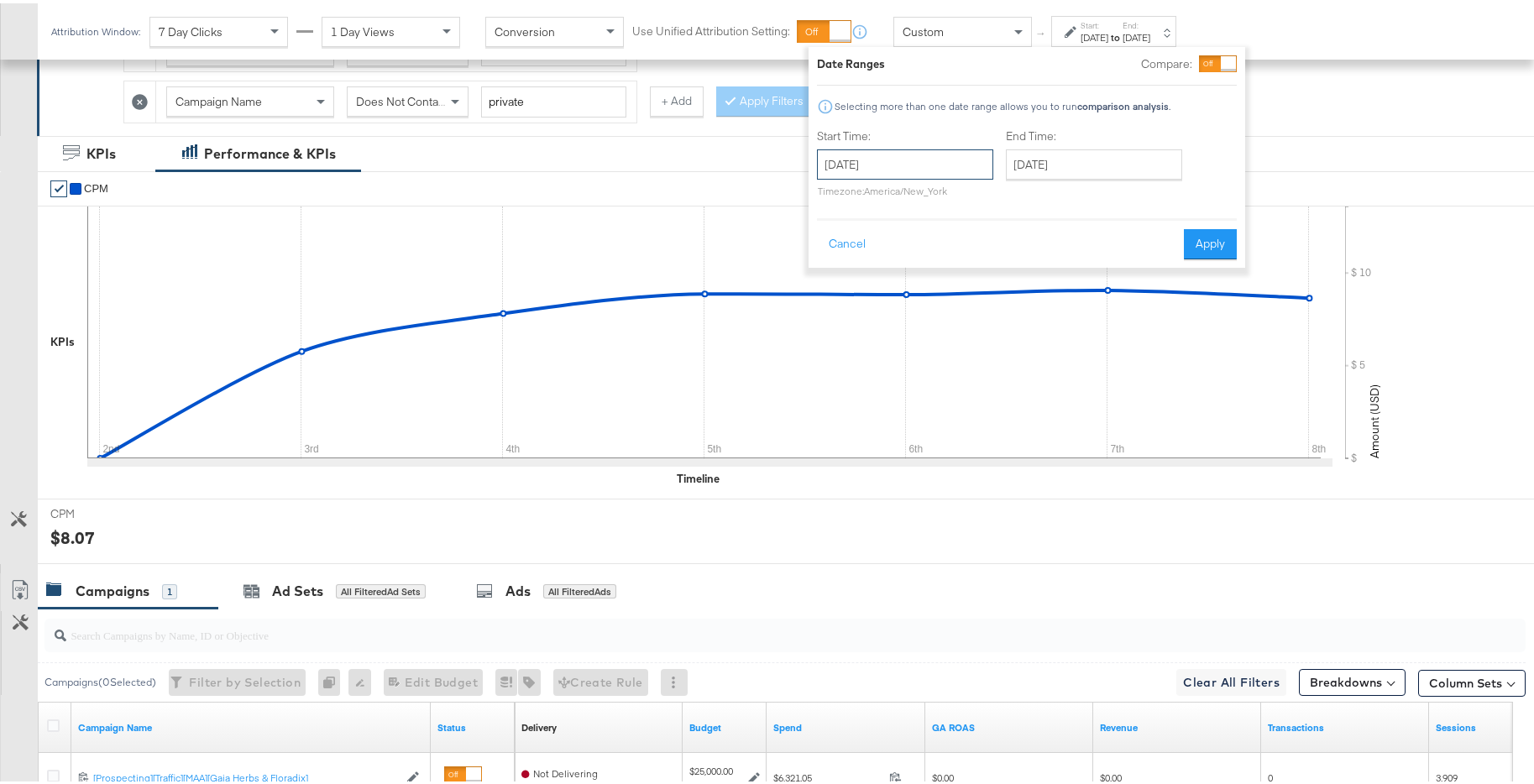
click at [926, 160] on input "December 2nd 2024" at bounding box center [904, 161] width 176 height 30
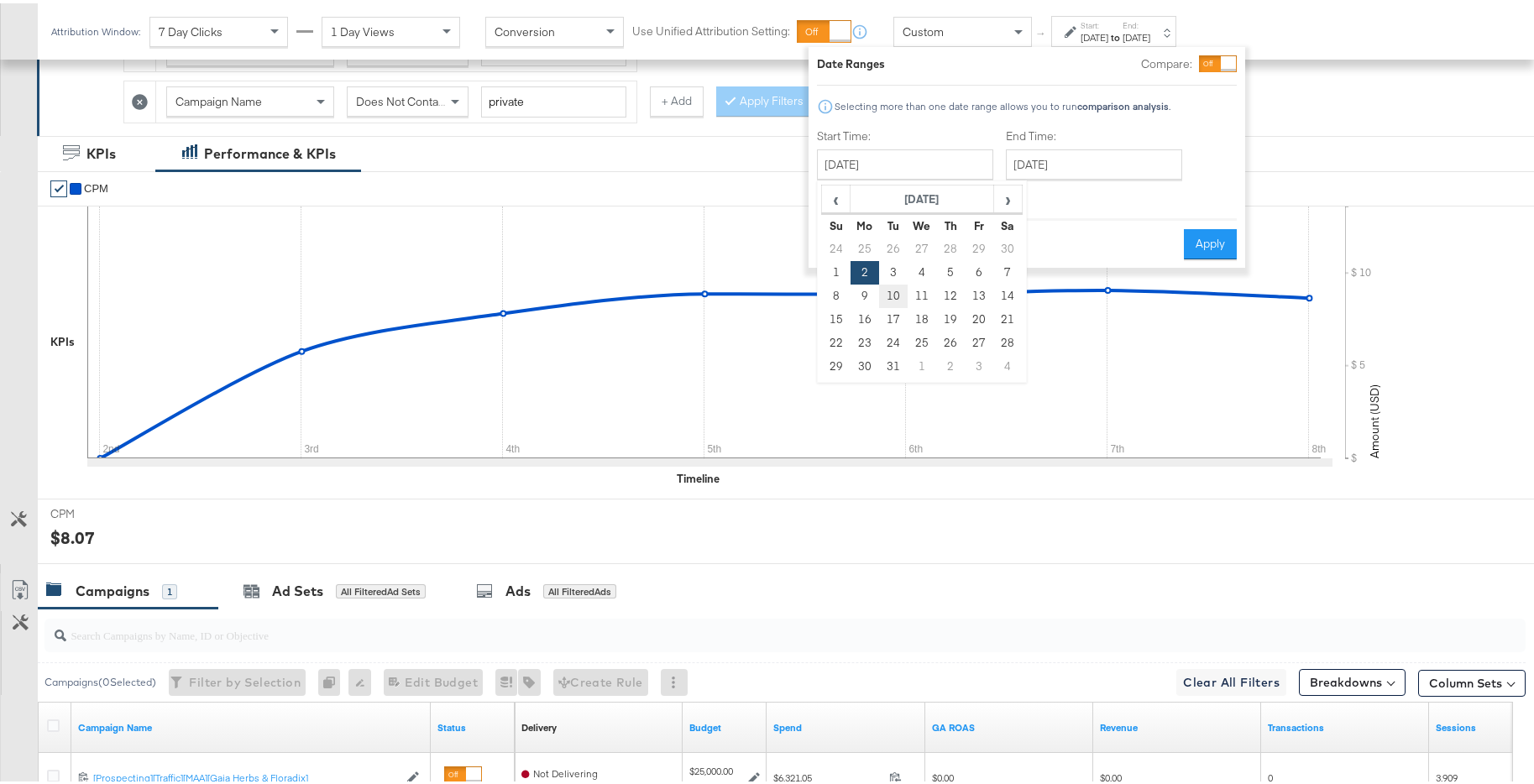
click at [879, 292] on td "10" at bounding box center [893, 292] width 29 height 23
type input "December 10th 2024"
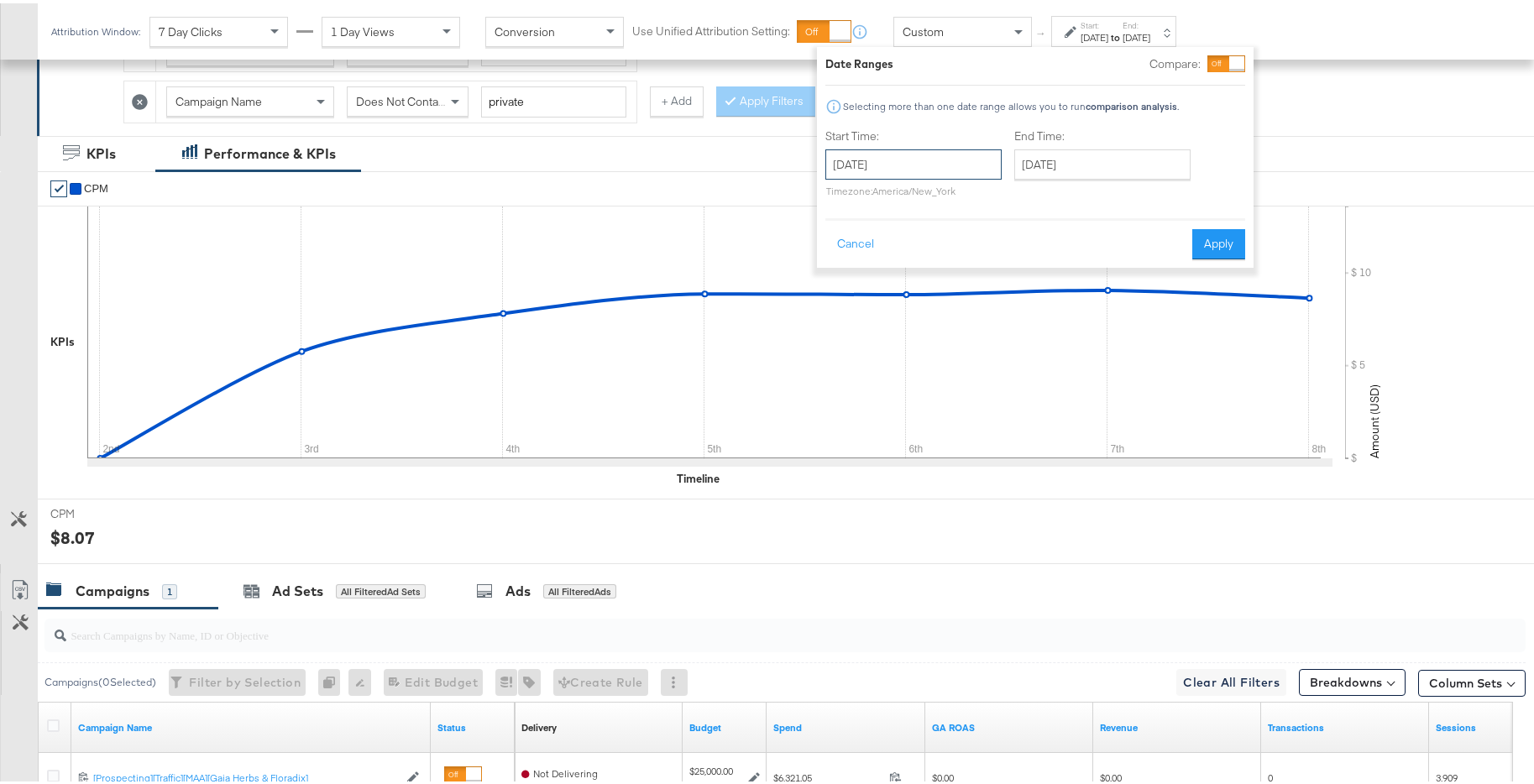
click at [913, 147] on input "December 10th 2024" at bounding box center [913, 161] width 176 height 30
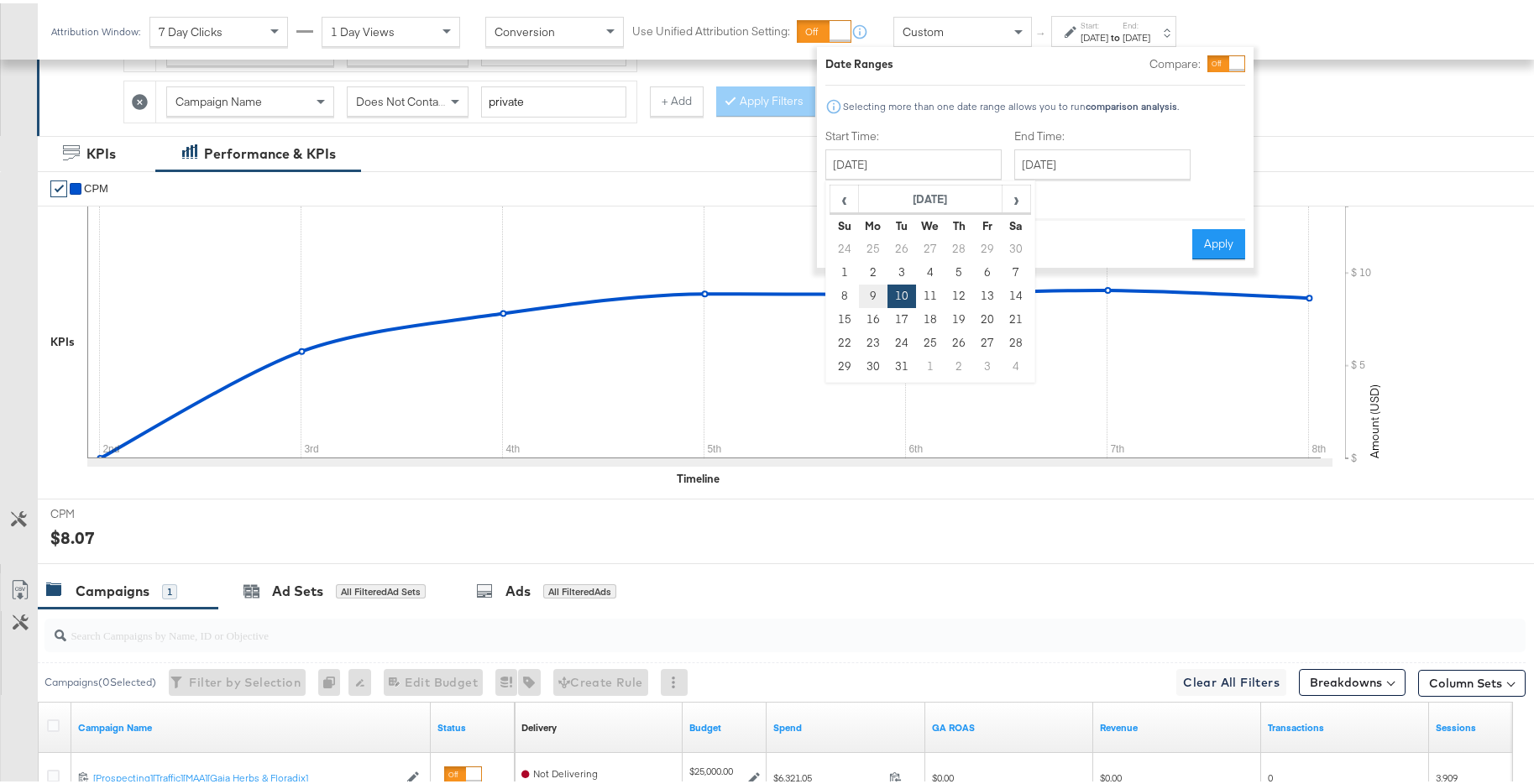
click at [874, 290] on td "9" at bounding box center [873, 292] width 29 height 23
type input "December 9th 2024"
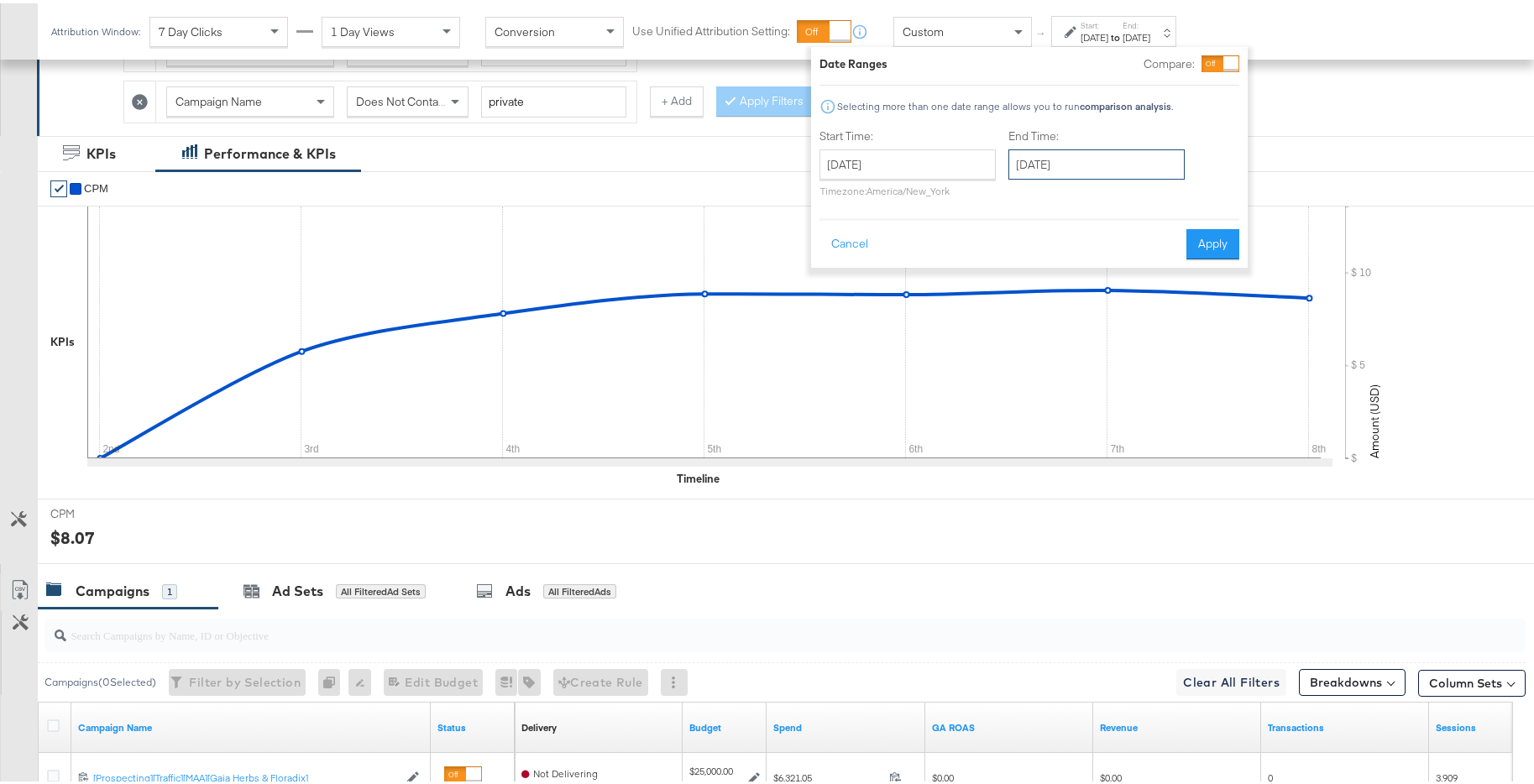
click at [1038, 171] on input "December 10th 2024" at bounding box center [1095, 161] width 176 height 30
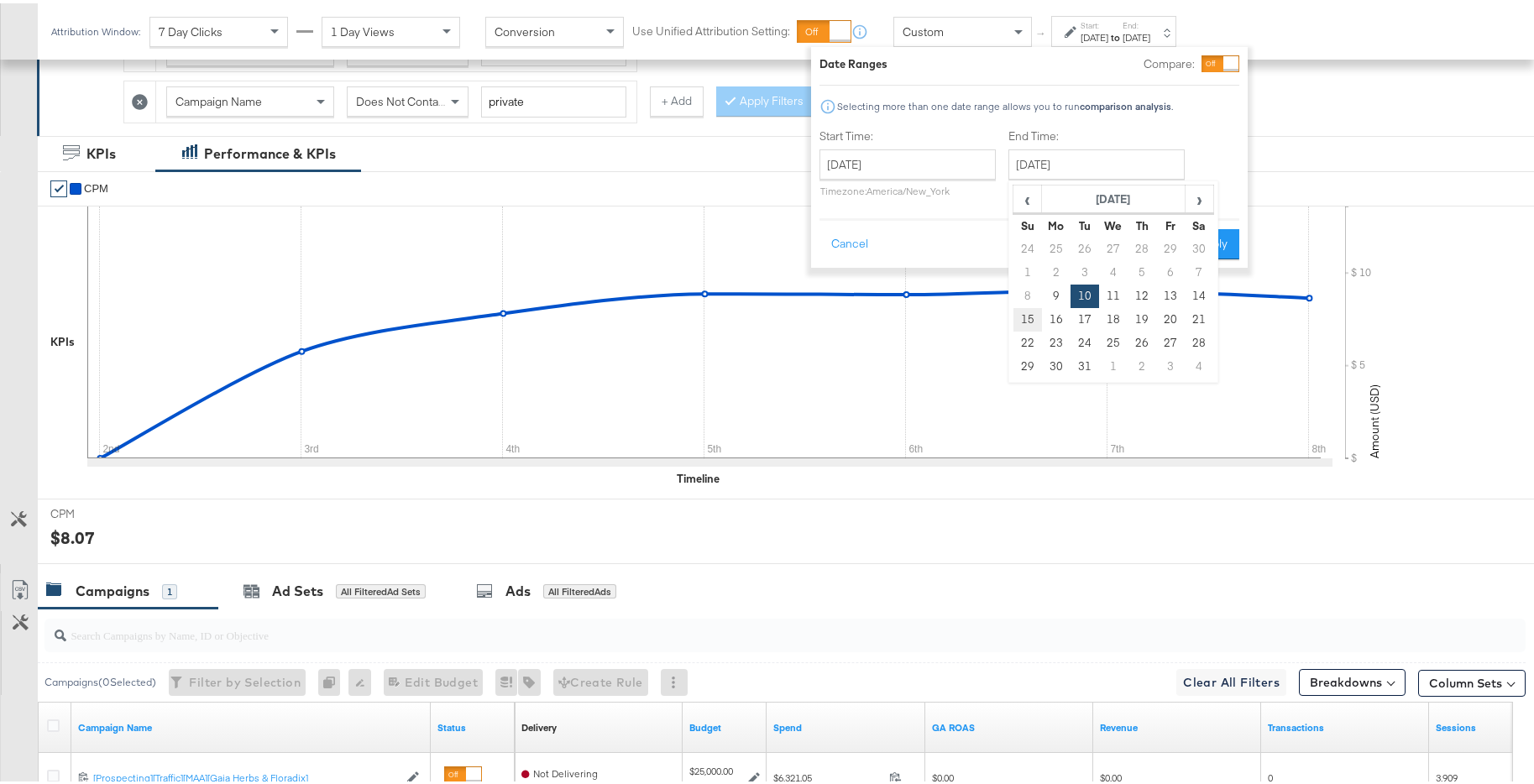
click at [1027, 309] on td "15" at bounding box center [1027, 316] width 29 height 23
type input "December 15th 2024"
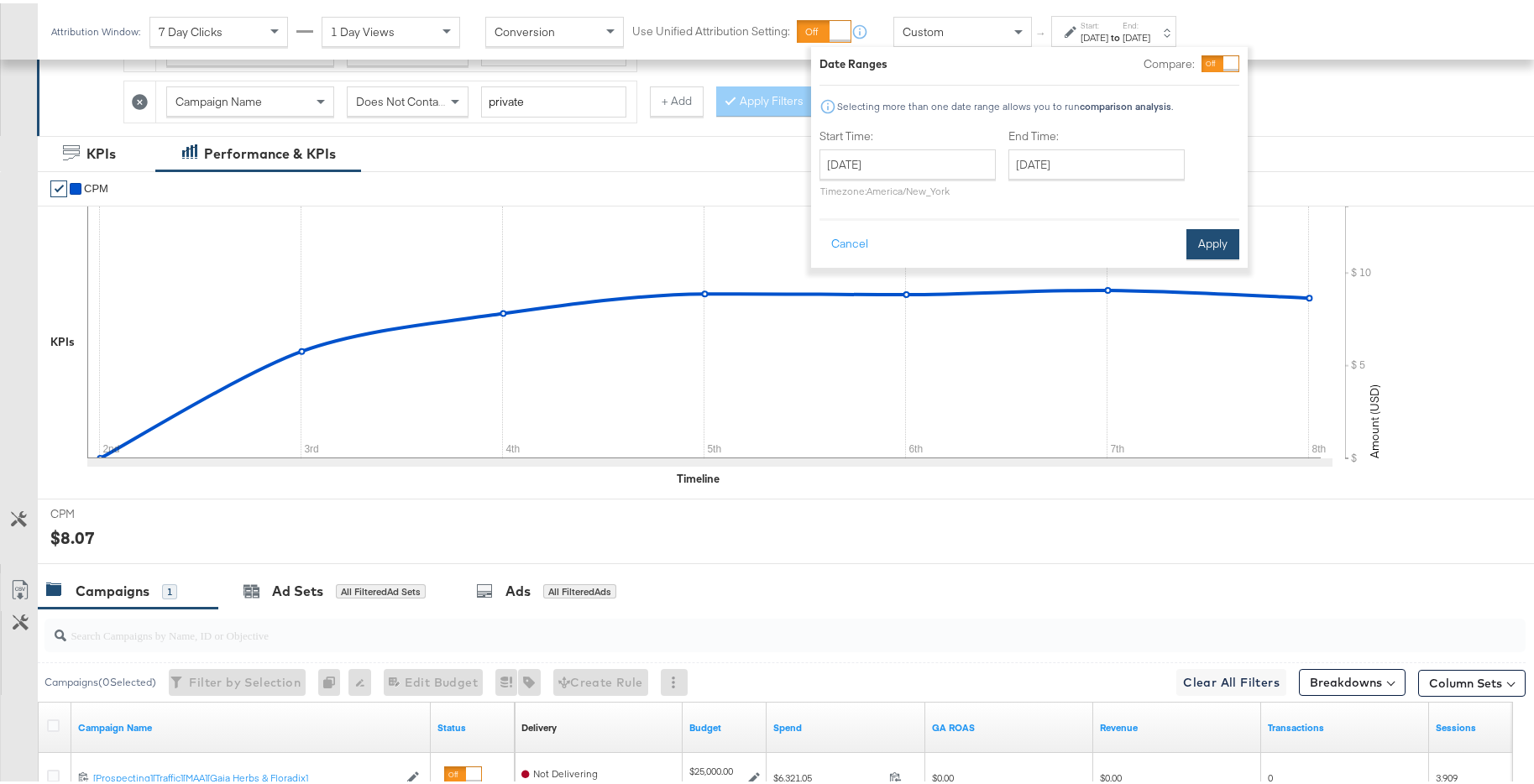
click at [1194, 234] on button "Apply" at bounding box center [1212, 241] width 53 height 30
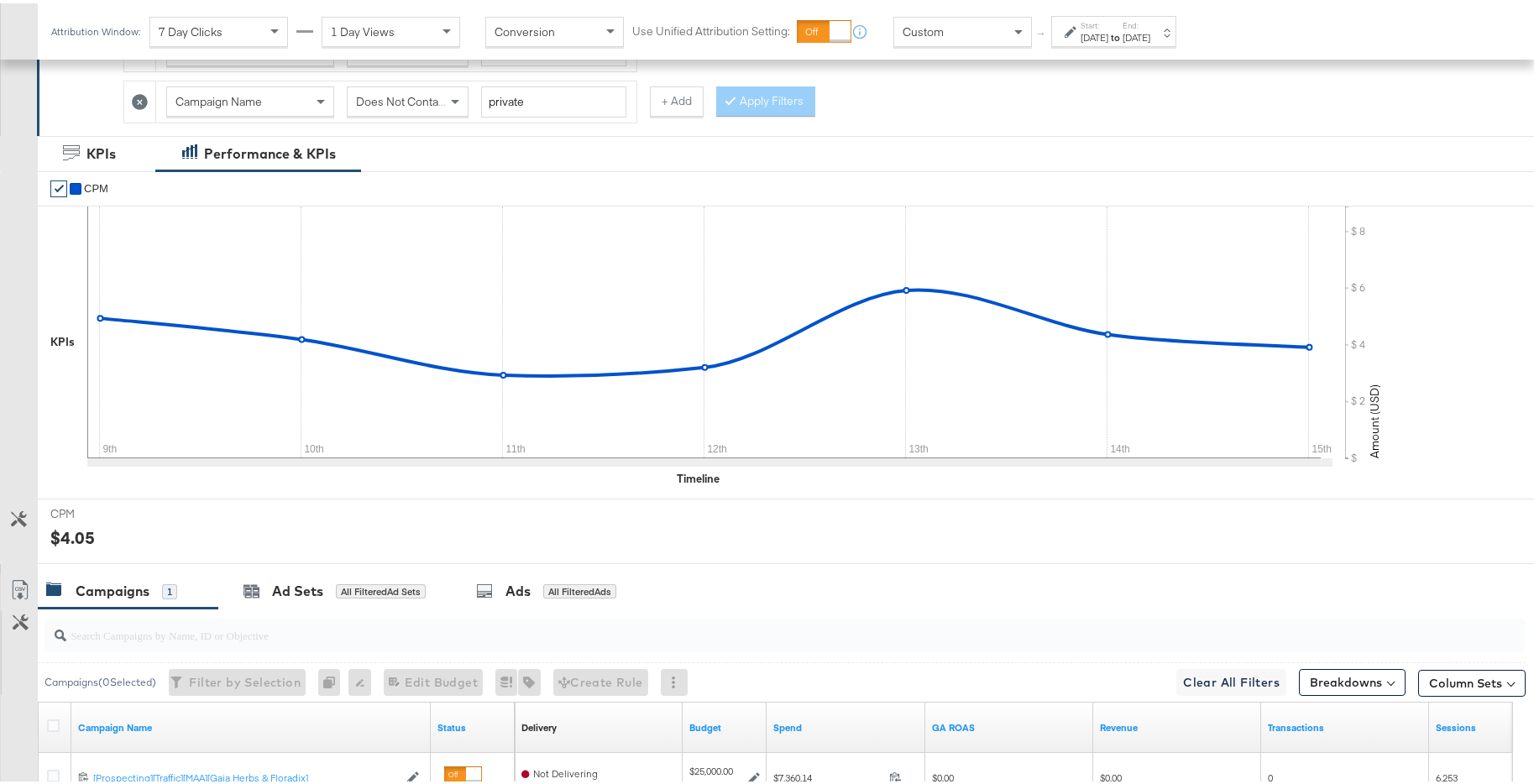
click at [1122, 33] on strong "to" at bounding box center [1115, 34] width 14 height 13
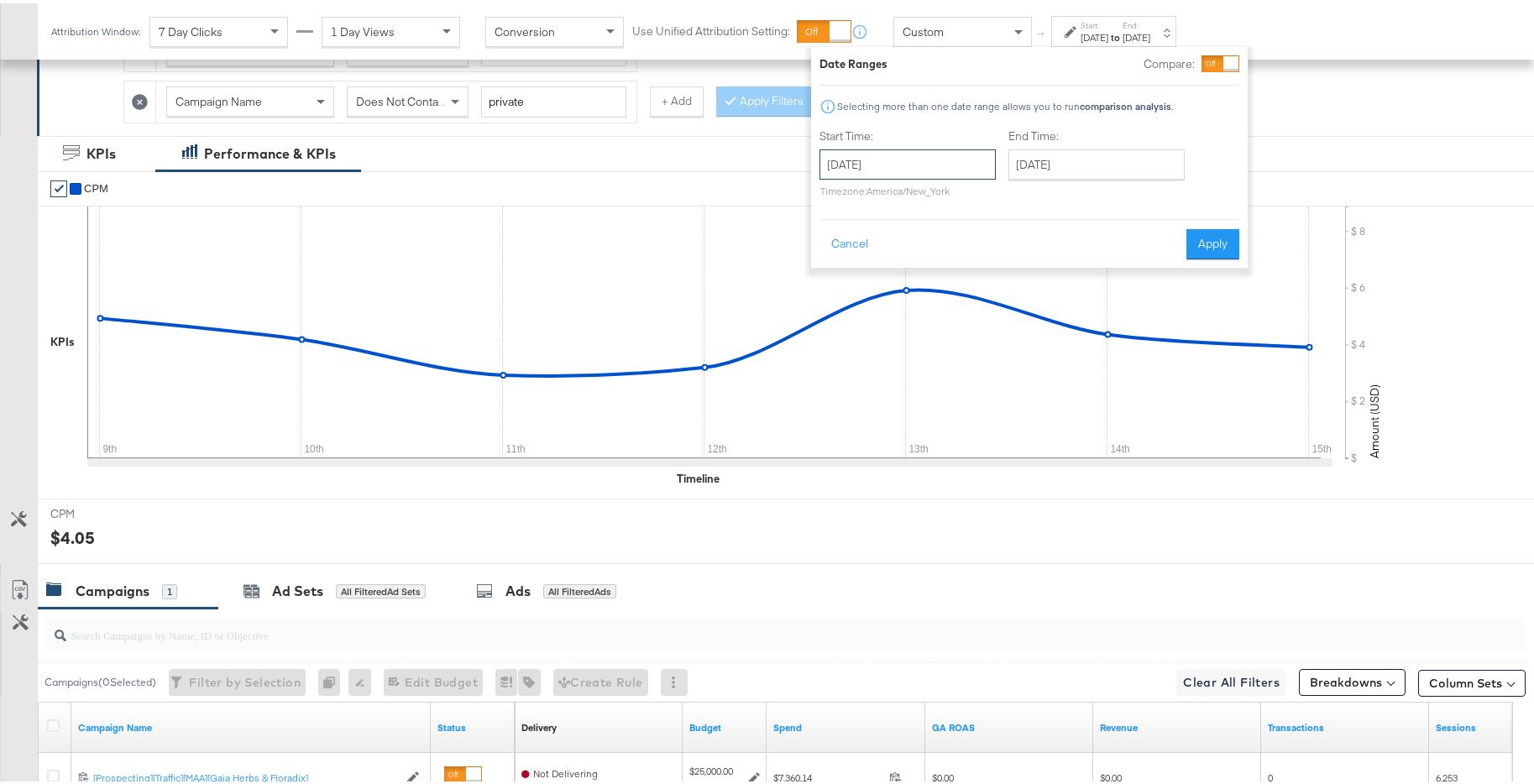
click at [953, 164] on input "December 9th 2024" at bounding box center [907, 161] width 176 height 30
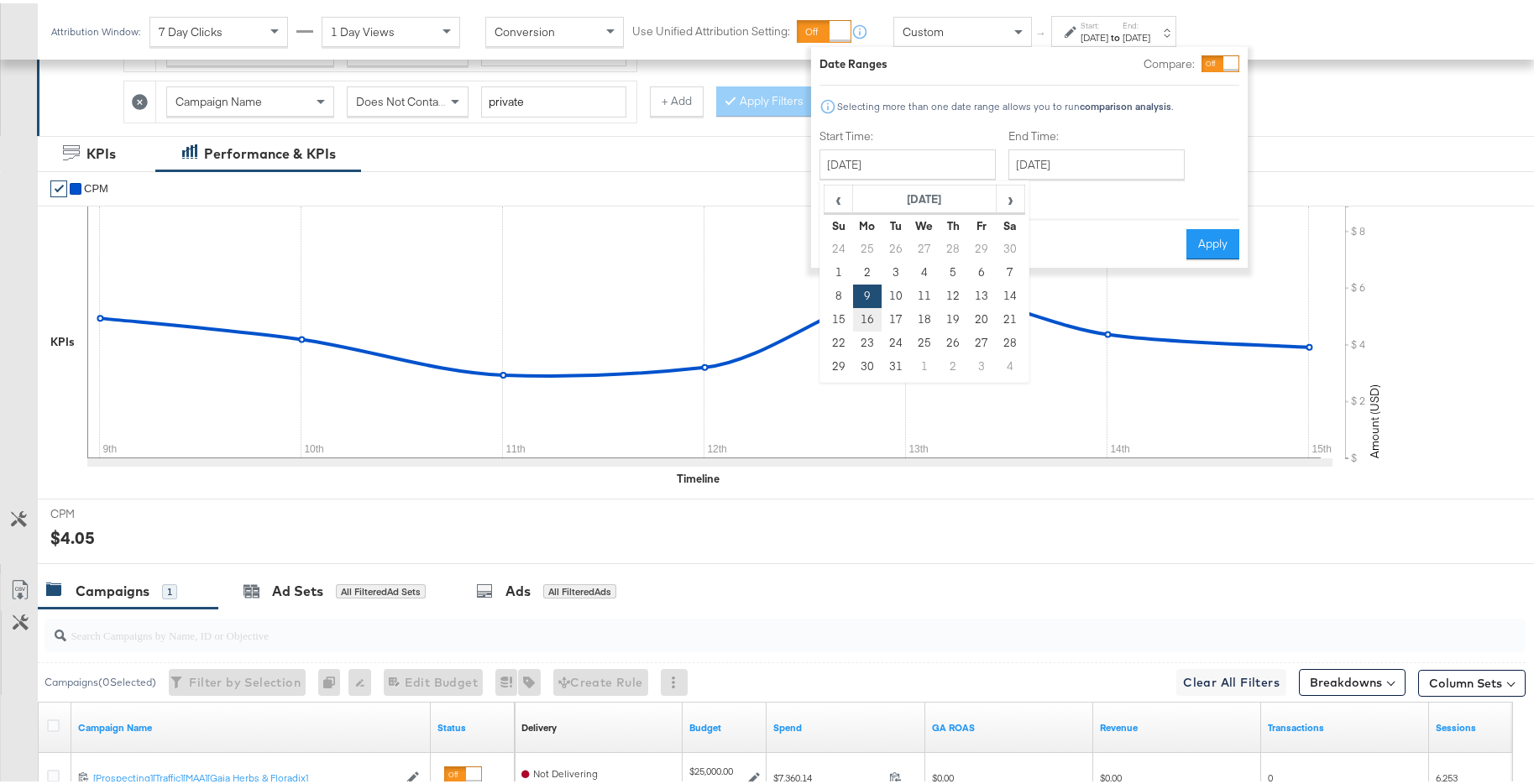
click at [871, 312] on td "16" at bounding box center [867, 316] width 29 height 23
type input "December 16th 2024"
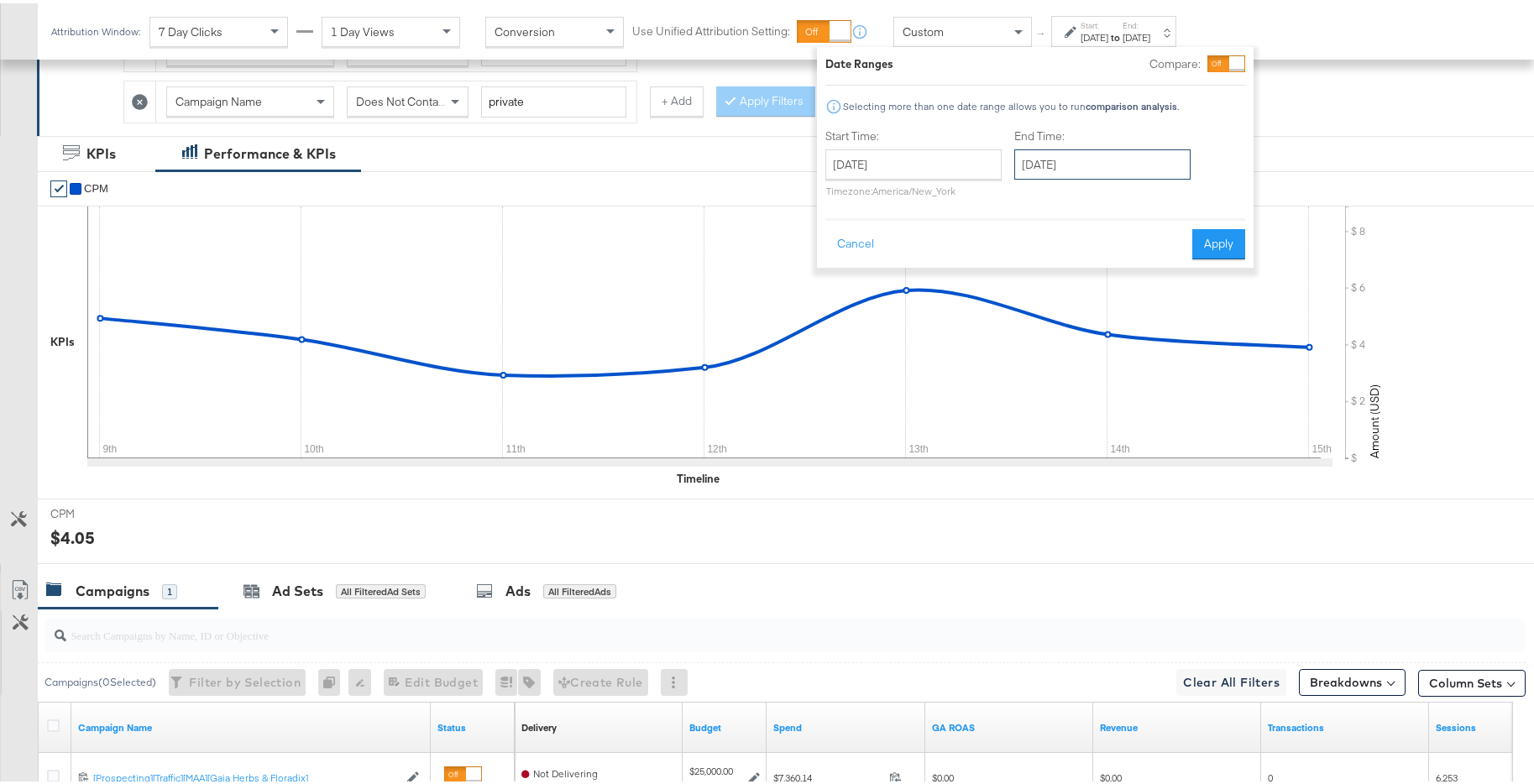
click at [1106, 162] on input "December 16th 2024" at bounding box center [1102, 161] width 176 height 30
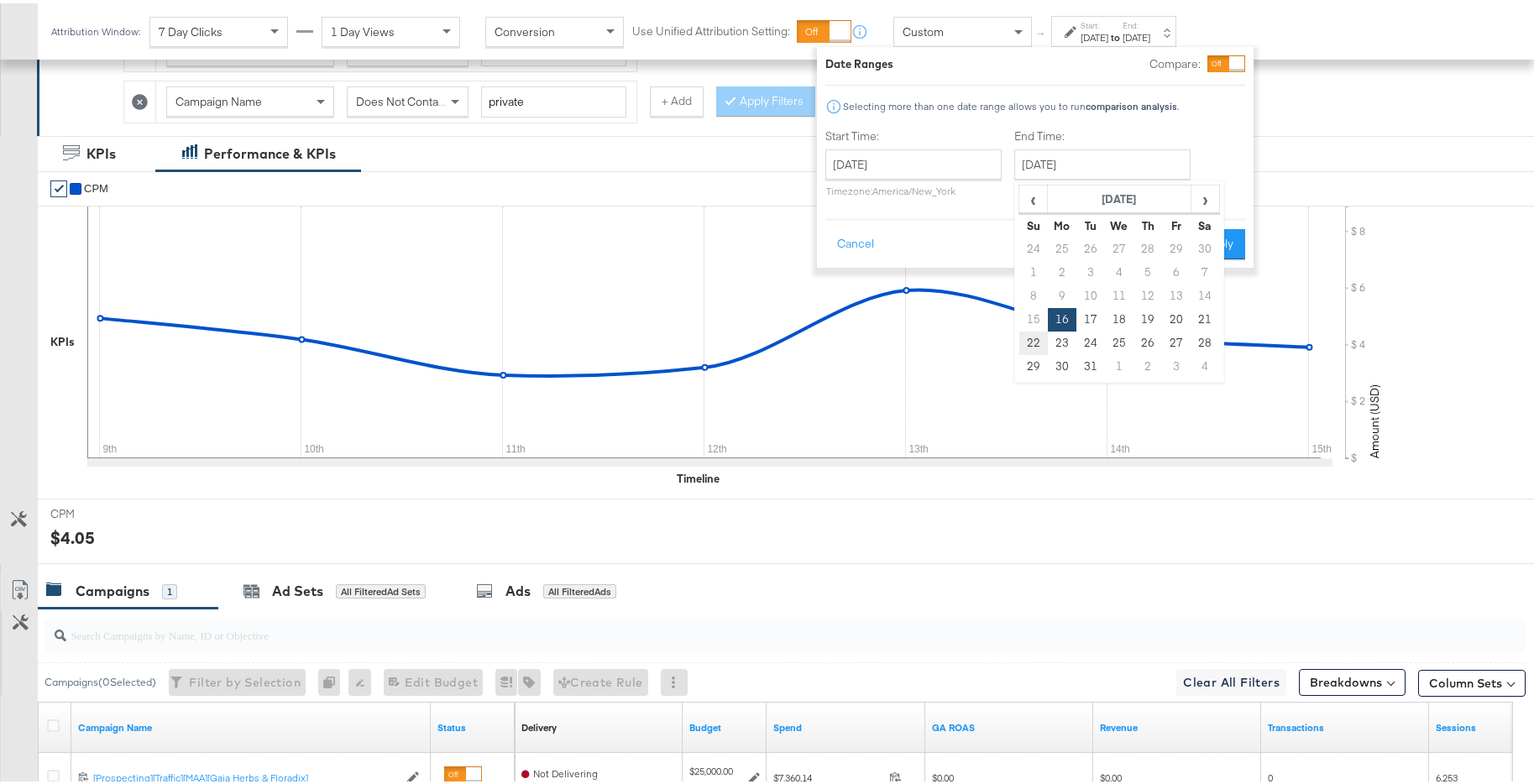
click at [1026, 340] on td "22" at bounding box center [1033, 340] width 29 height 23
type input "December 22nd 2024"
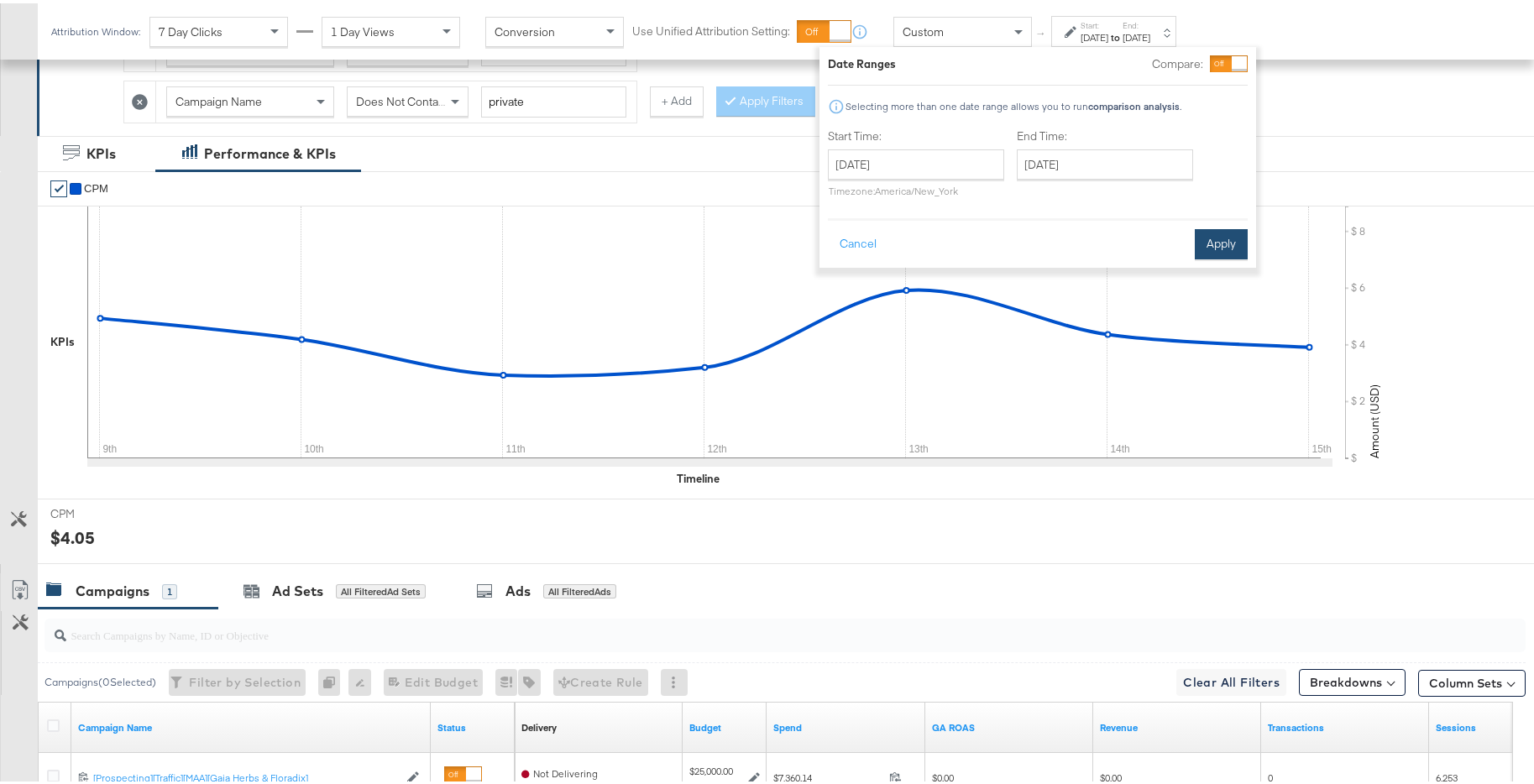
click at [1217, 251] on button "Apply" at bounding box center [1220, 241] width 53 height 30
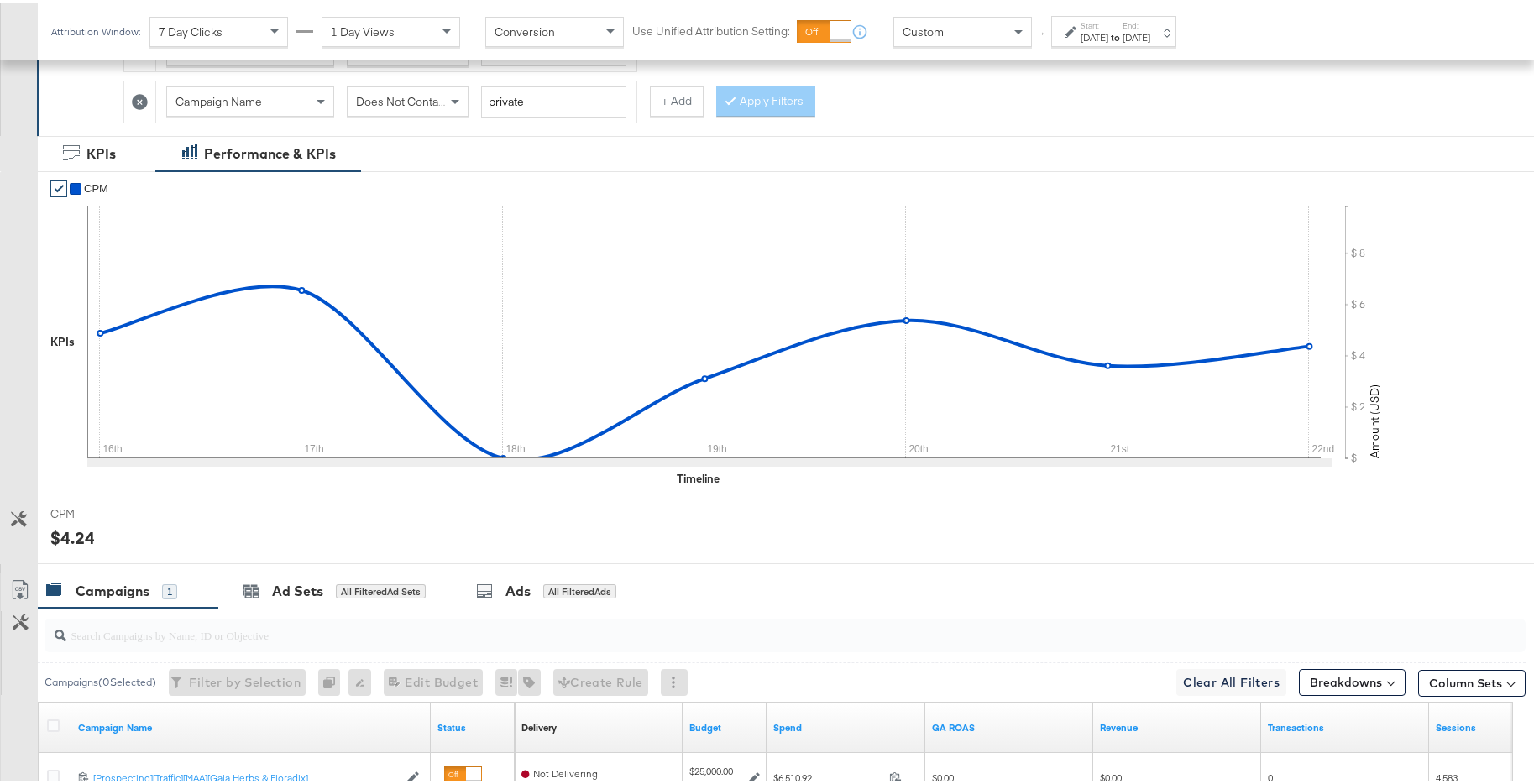
click at [1150, 29] on div "Dec 22nd 2024" at bounding box center [1136, 34] width 28 height 13
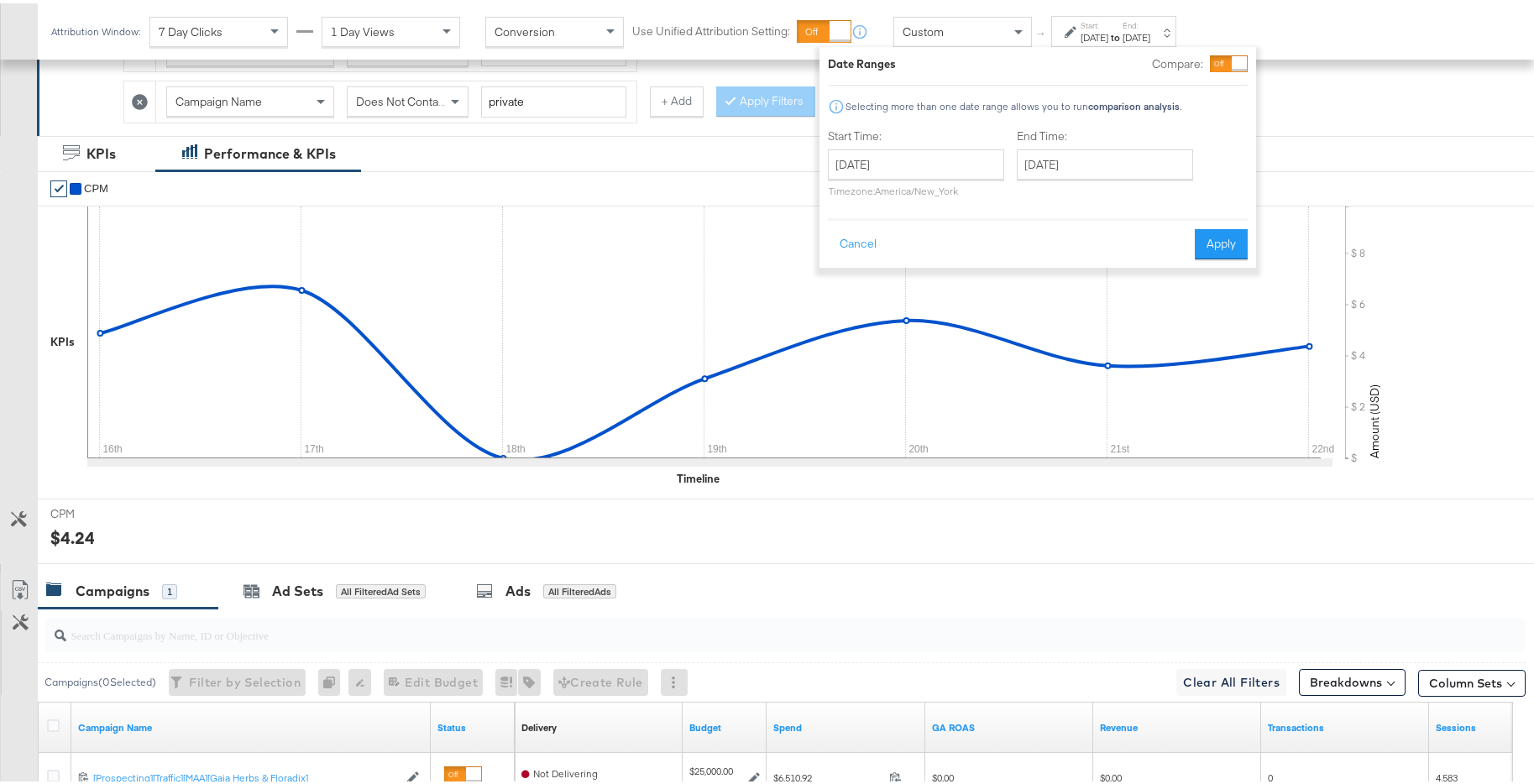
click at [946, 152] on div "Start Time: December 16th 2024 ‹ December 2024 › Su Mo Tu We Th Fr Sa 24 25 26 …" at bounding box center [915, 163] width 176 height 76
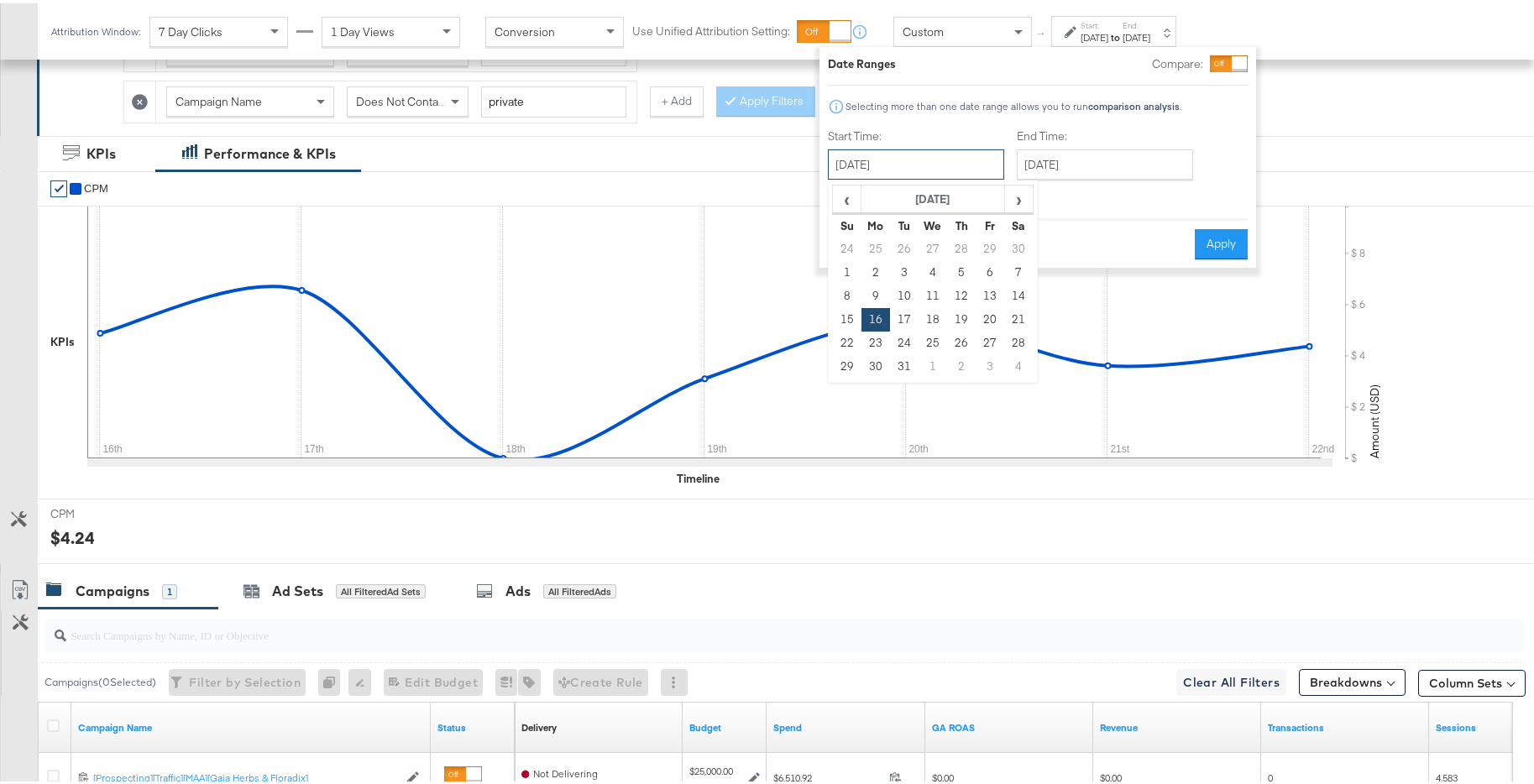
click at [947, 159] on input "December 16th 2024" at bounding box center [915, 161] width 176 height 30
click at [877, 343] on td "23" at bounding box center [875, 340] width 29 height 23
type input "December 23rd 2024"
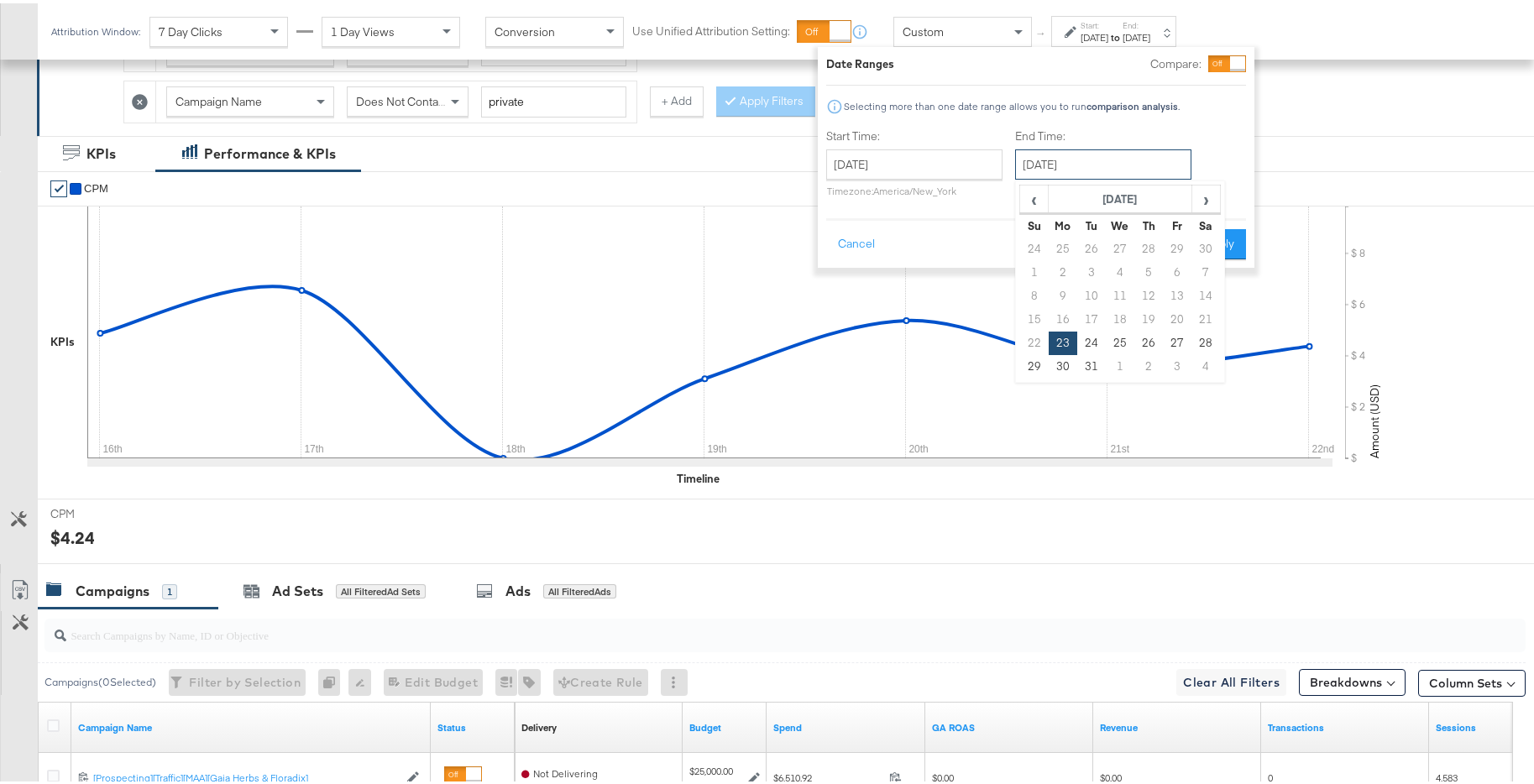
click at [1106, 172] on input "December 23rd 2024" at bounding box center [1102, 161] width 176 height 30
click at [1032, 361] on td "29" at bounding box center [1034, 363] width 29 height 23
type input "December 29th 2024"
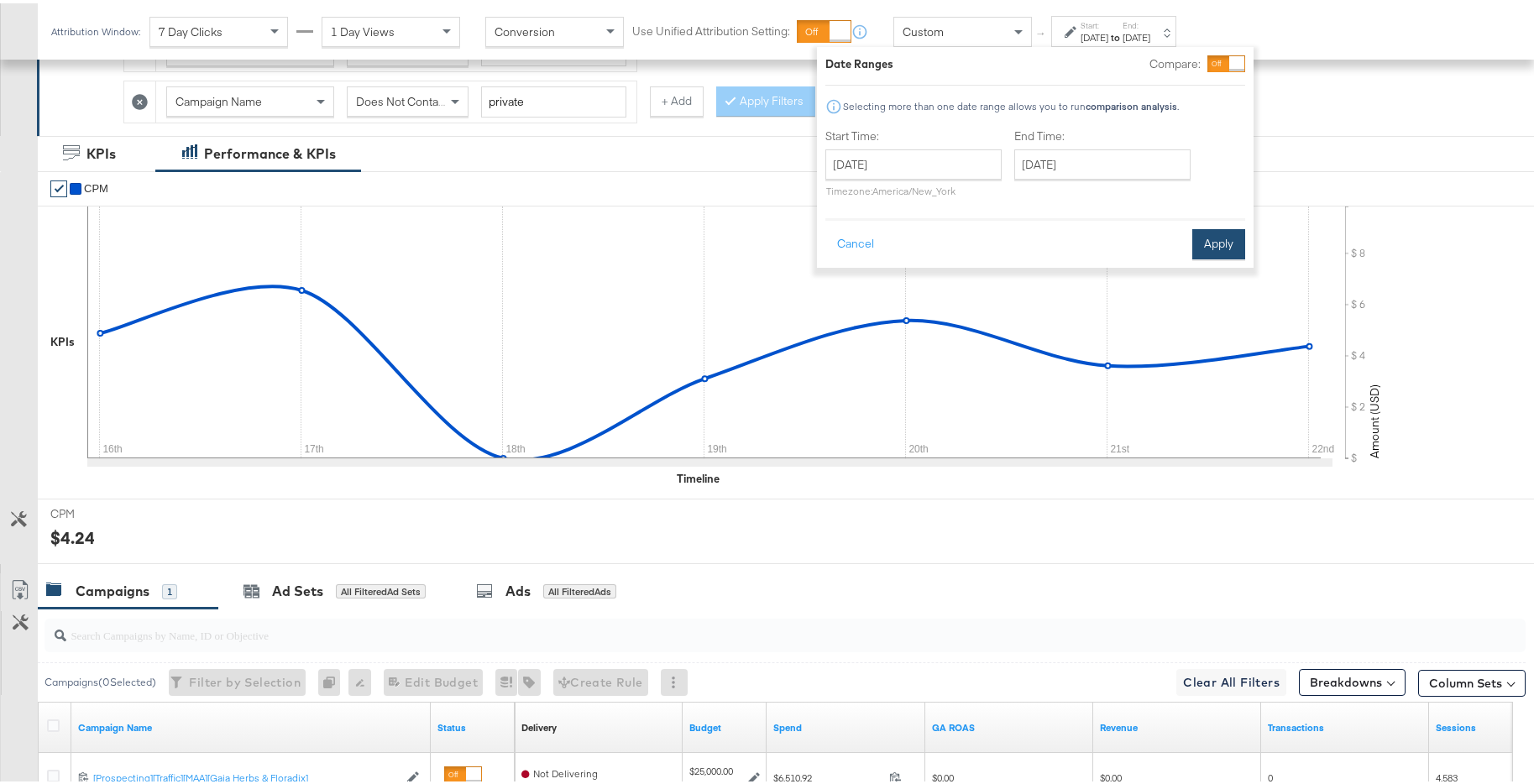
click at [1196, 254] on button "Apply" at bounding box center [1218, 241] width 53 height 30
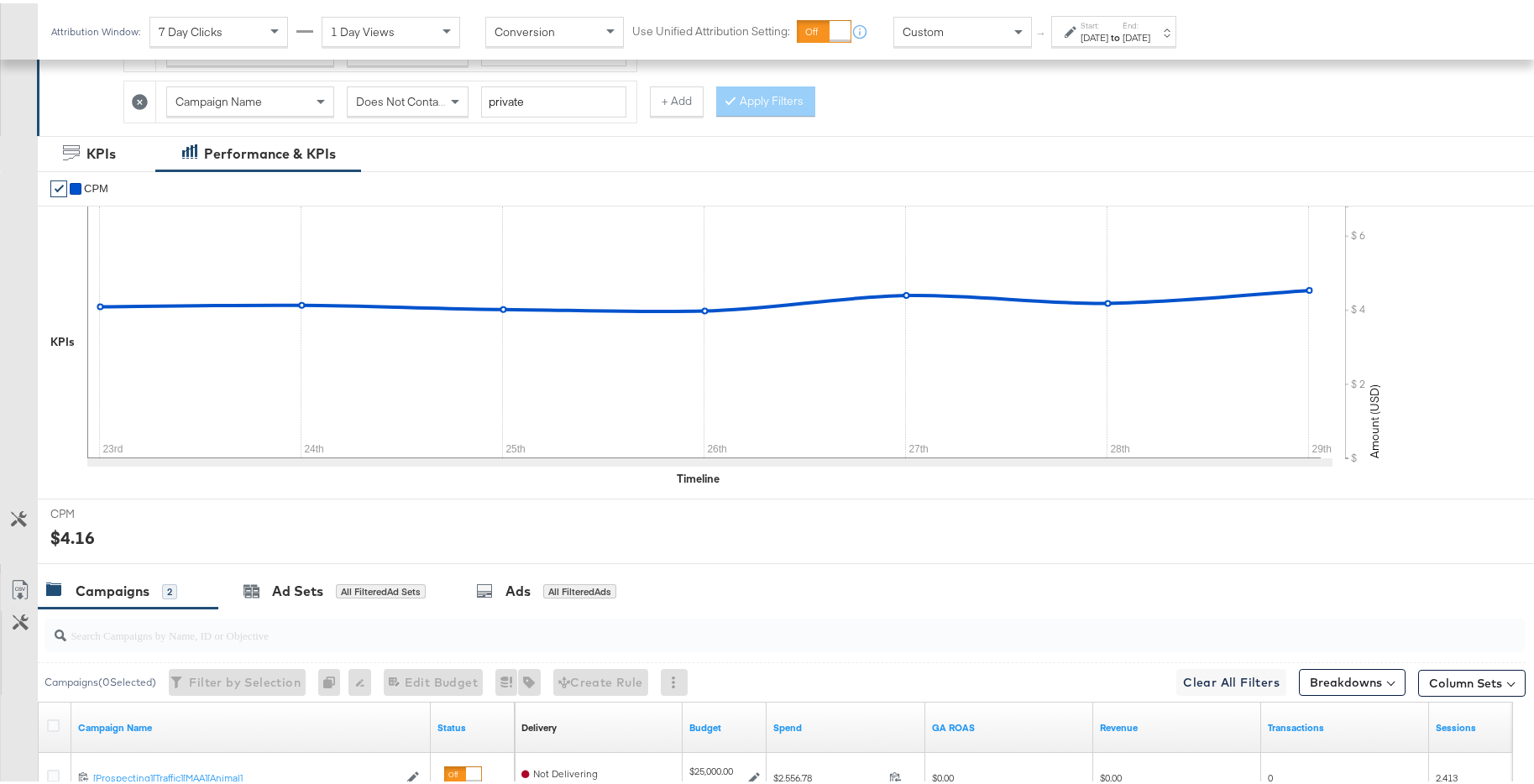
click at [1150, 29] on div "Dec 29th 2024" at bounding box center [1136, 34] width 28 height 13
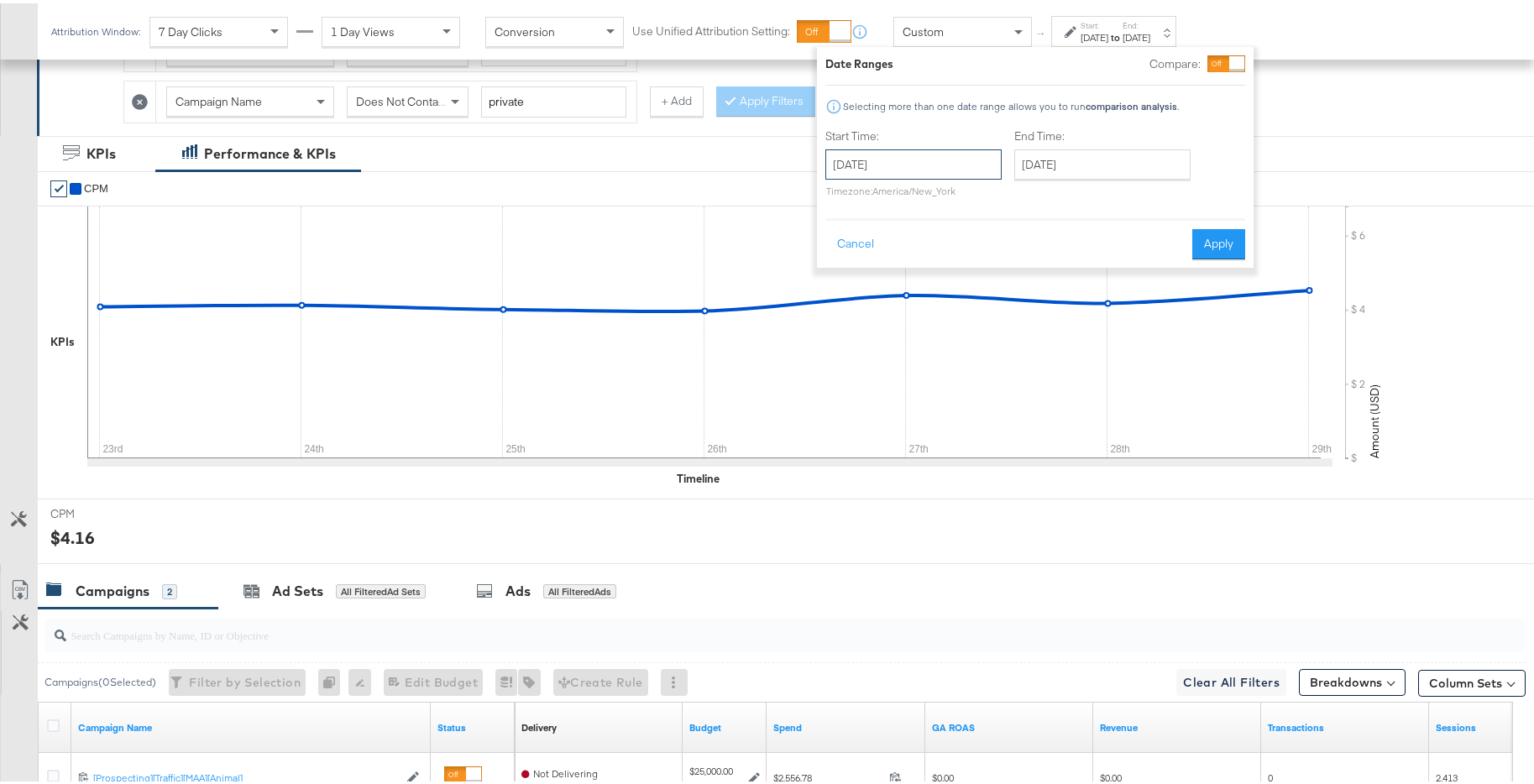
click at [926, 167] on input "December 23rd 2024" at bounding box center [913, 161] width 176 height 30
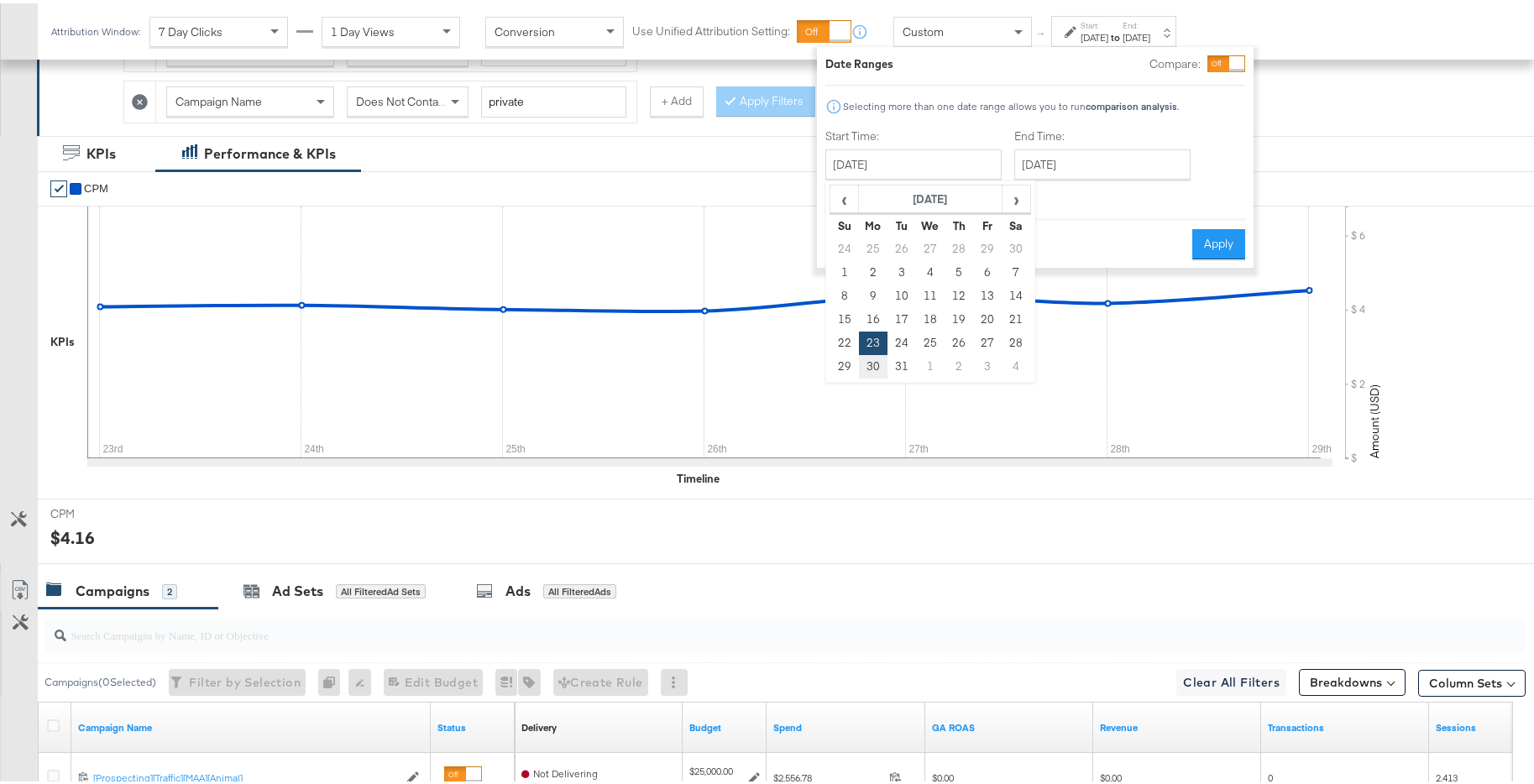
click at [882, 360] on td "30" at bounding box center [873, 363] width 29 height 23
type input "December 30th 2024"
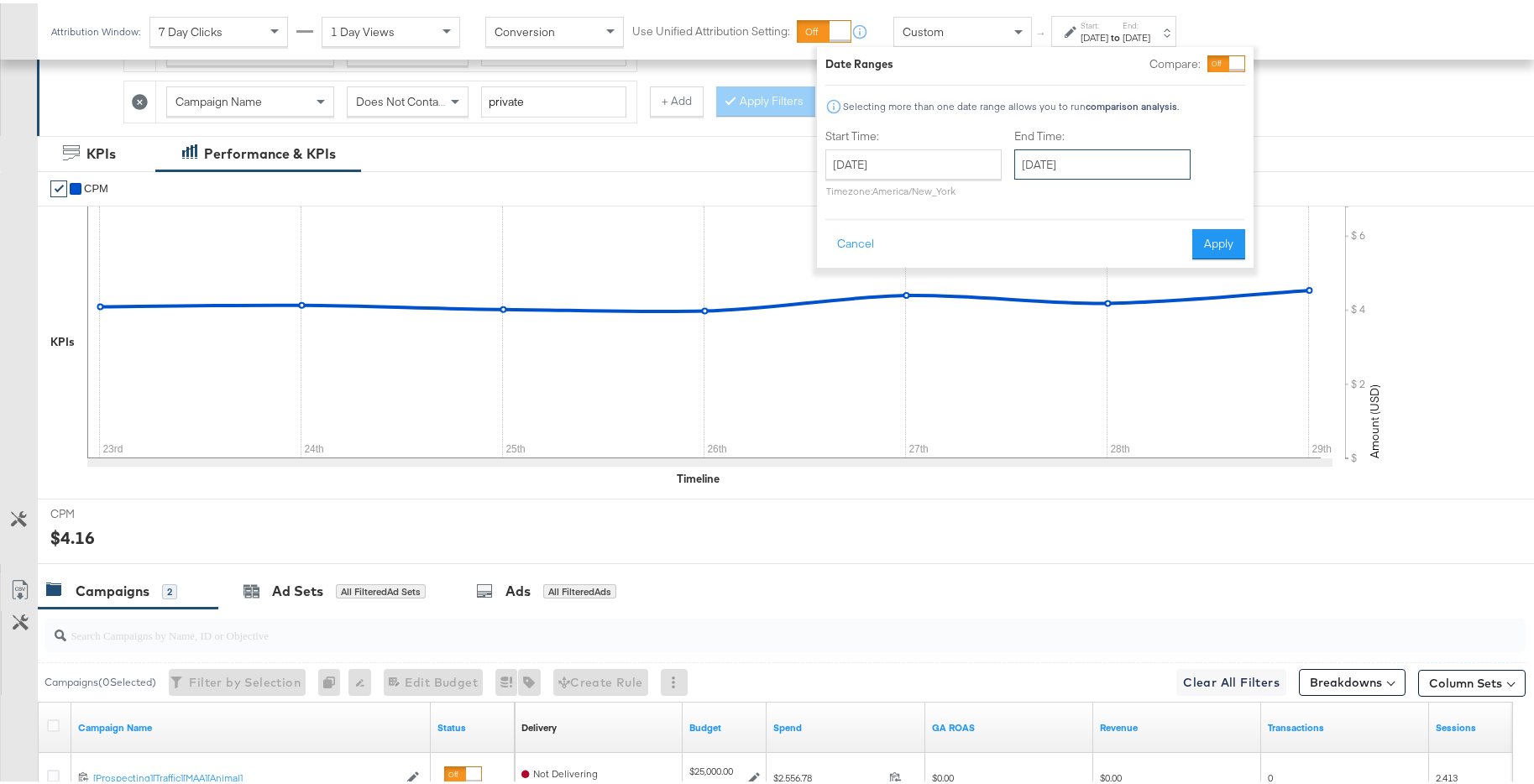
click at [1103, 158] on input "December 30th 2024" at bounding box center [1102, 161] width 176 height 30
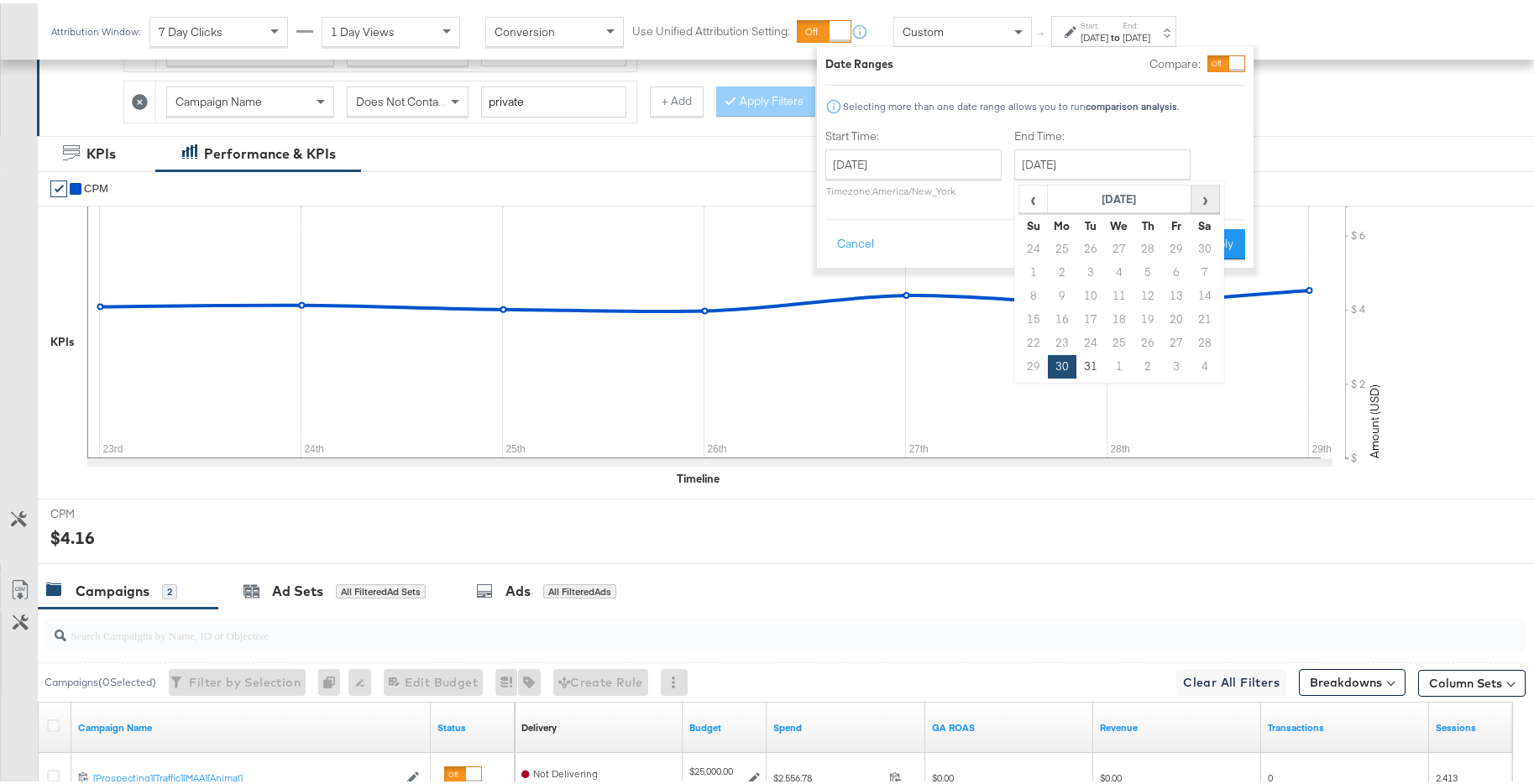
click at [1199, 197] on span "›" at bounding box center [1205, 195] width 26 height 25
click at [1034, 267] on td "5" at bounding box center [1033, 269] width 29 height 23
type input "January 5th 2025"
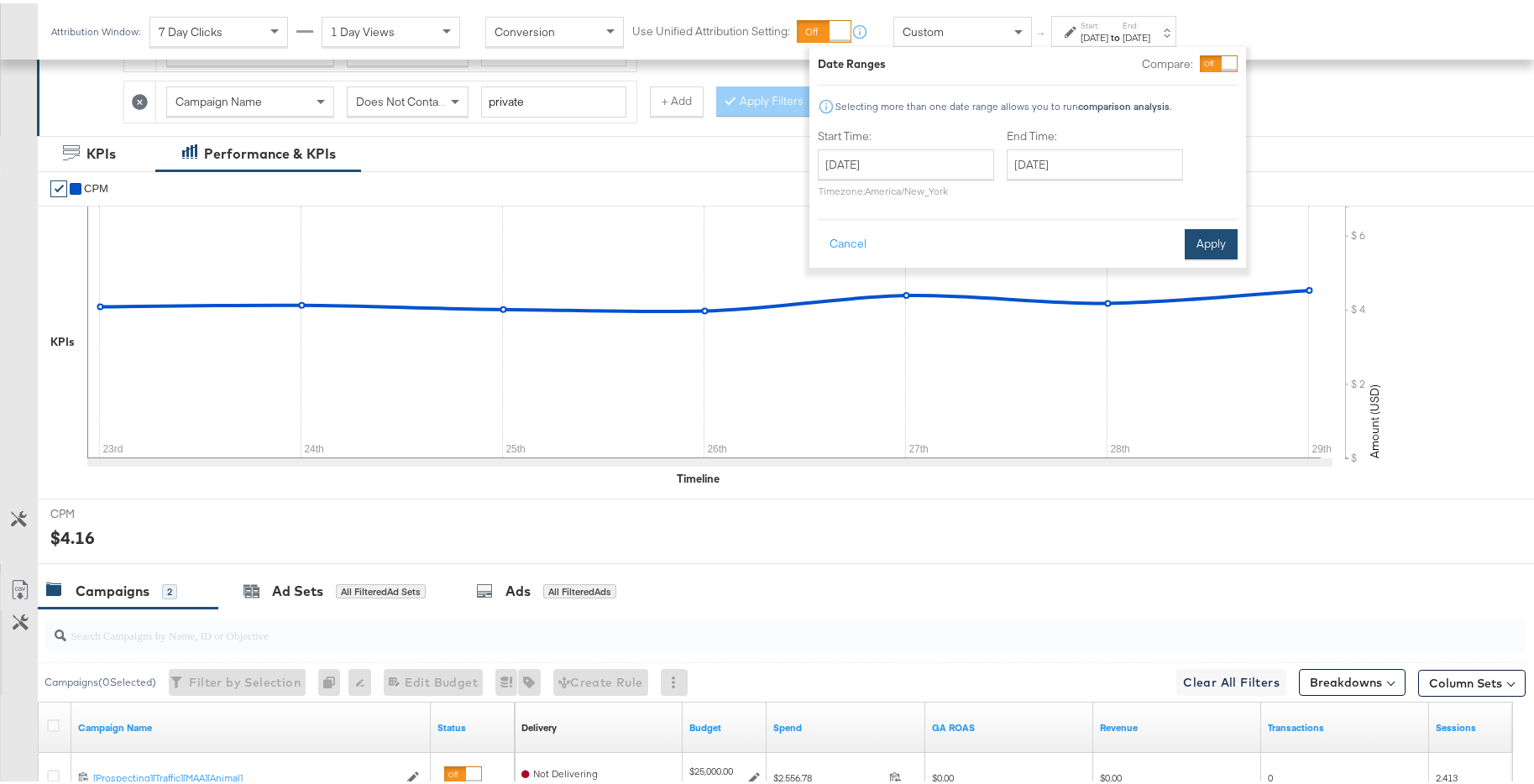
click at [1207, 233] on button "Apply" at bounding box center [1211, 241] width 53 height 30
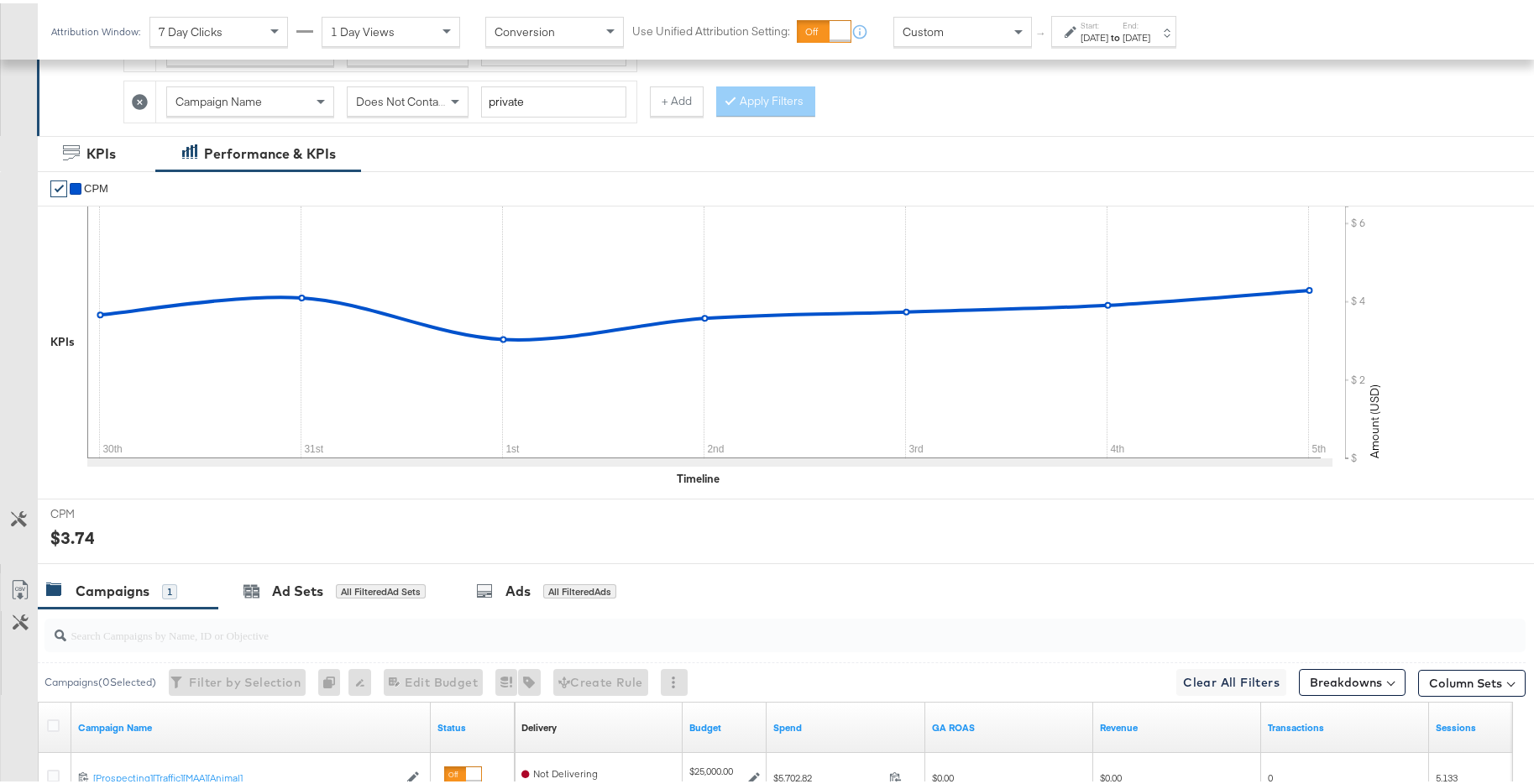
click at [1150, 34] on div "Jan 5th 2025" at bounding box center [1136, 34] width 28 height 13
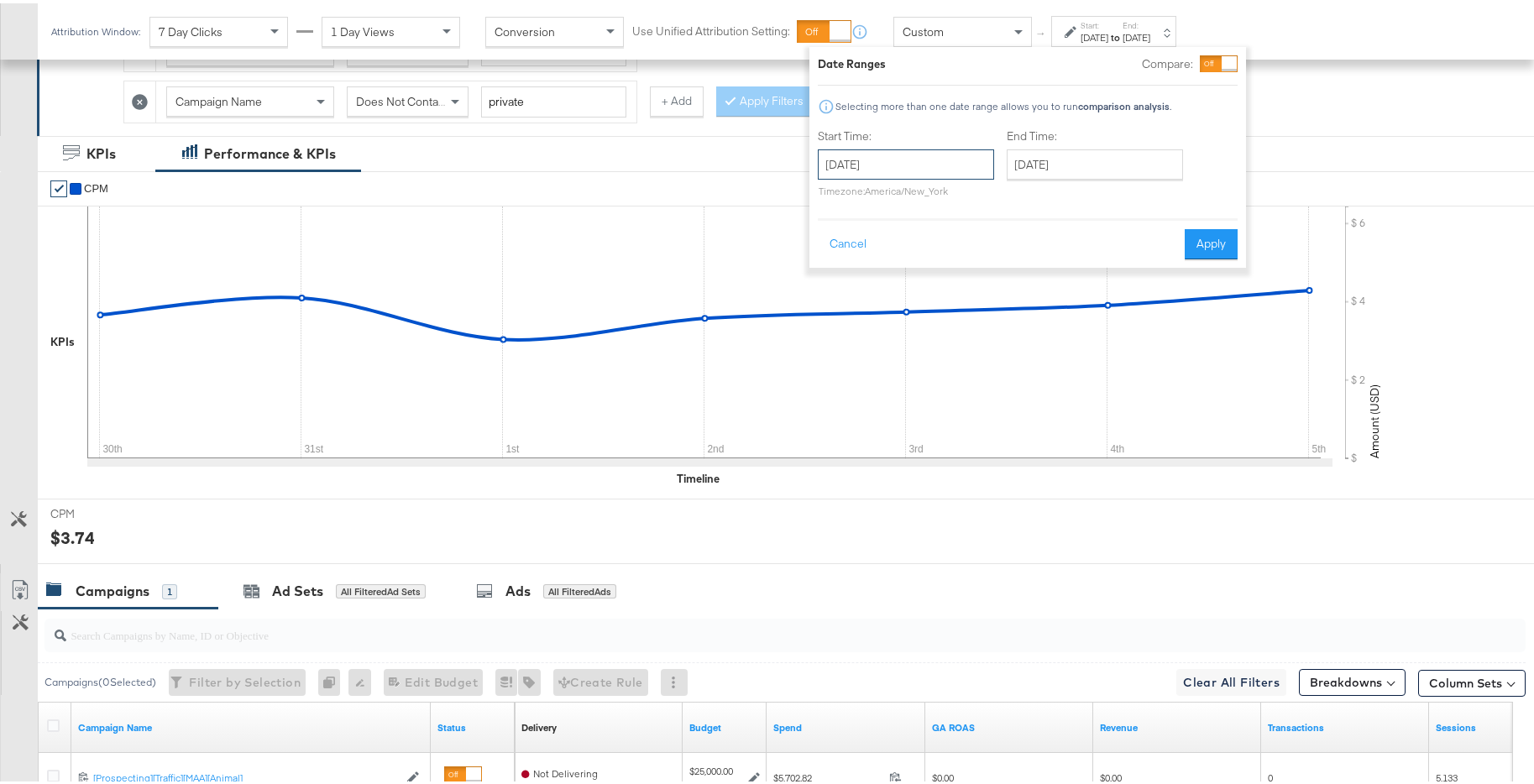
click at [913, 162] on input "December 30th 2024" at bounding box center [905, 161] width 176 height 30
click at [998, 200] on span "›" at bounding box center [1009, 195] width 26 height 25
click at [860, 272] on td "6" at bounding box center [865, 269] width 29 height 23
type input "January 6th 2025"
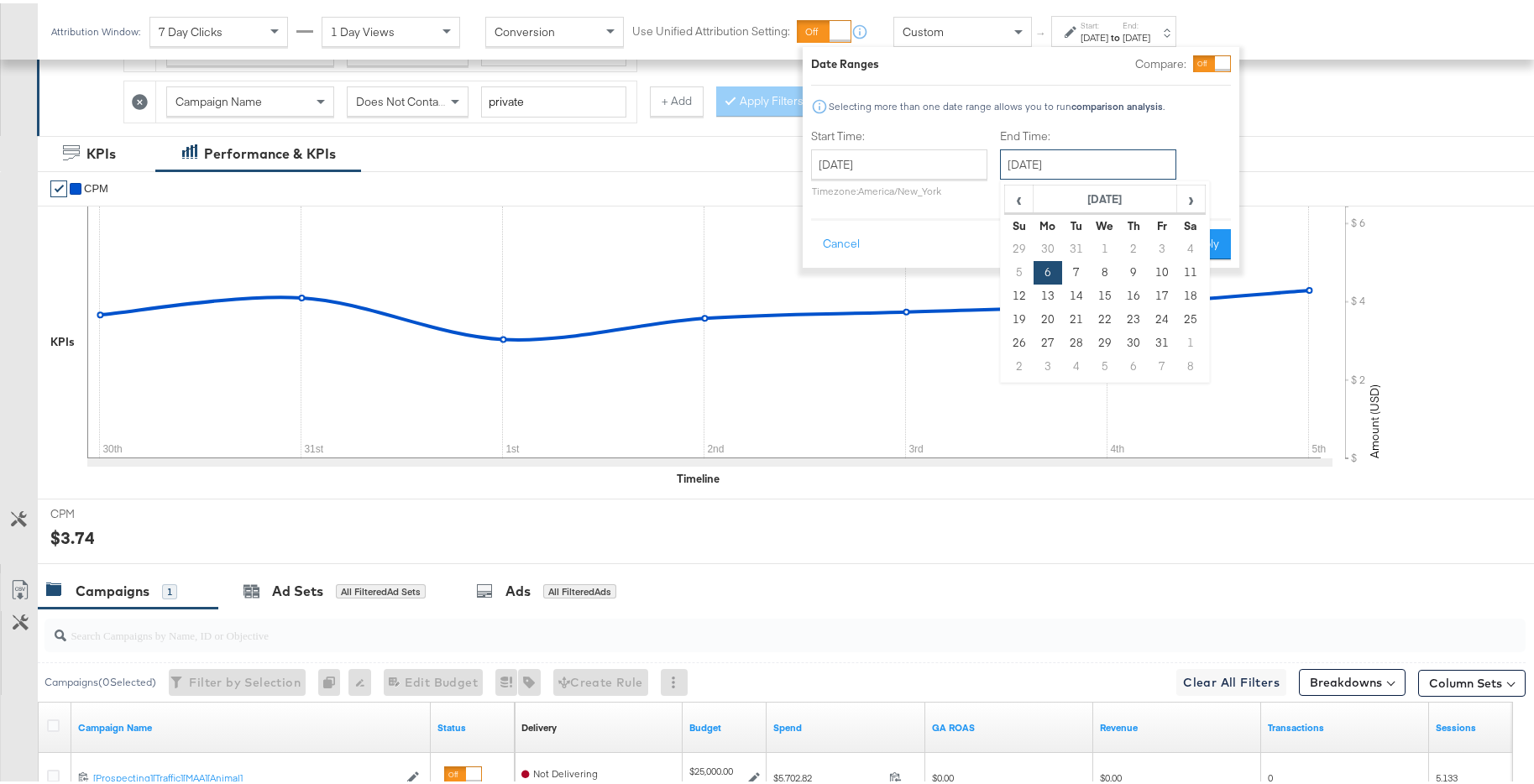
click at [1100, 167] on input "January 6th 2025" at bounding box center [1088, 161] width 176 height 30
click at [1015, 291] on td "12" at bounding box center [1018, 292] width 29 height 23
type input "January 12th 2025"
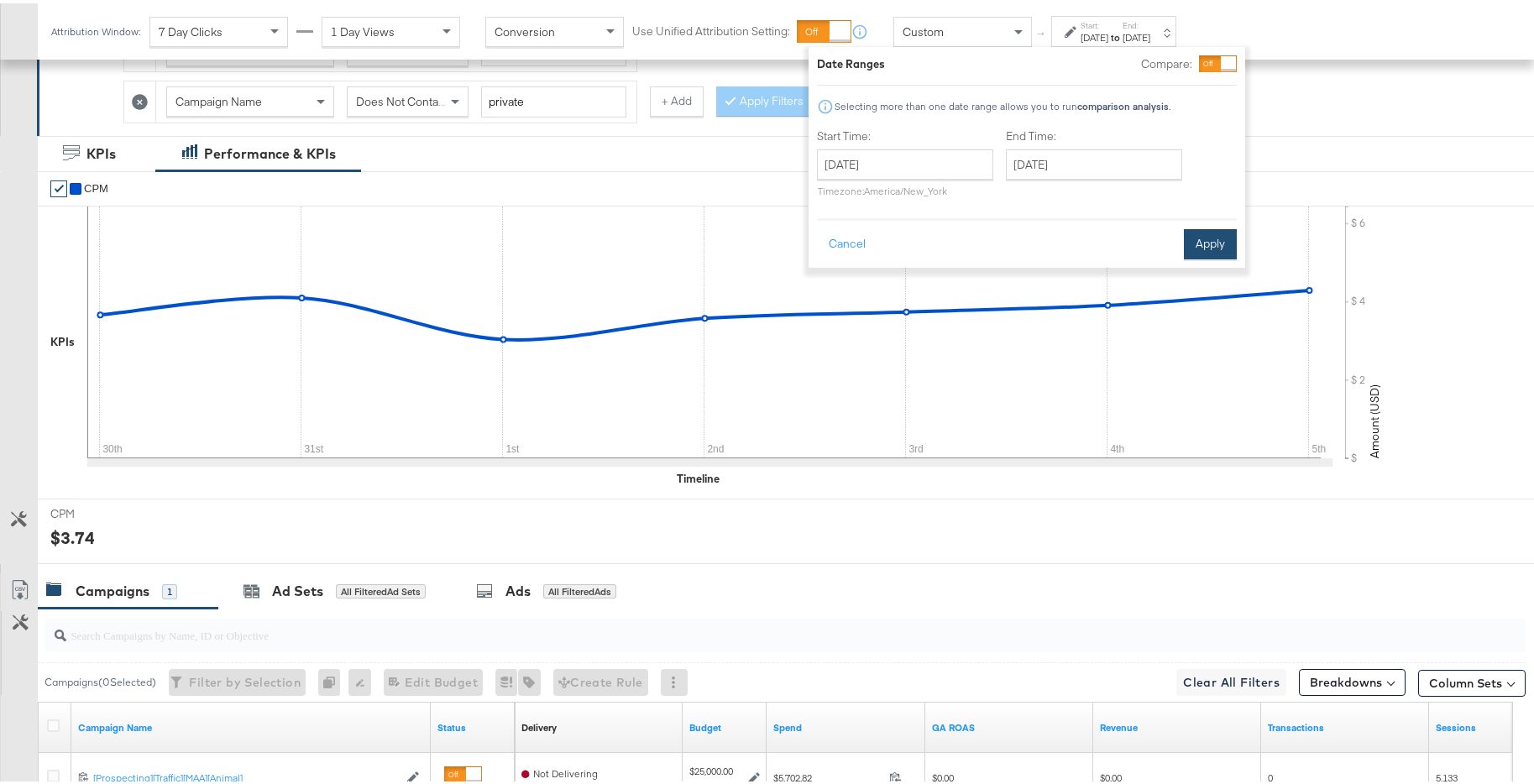
click at [1193, 243] on button "Apply" at bounding box center [1210, 241] width 53 height 30
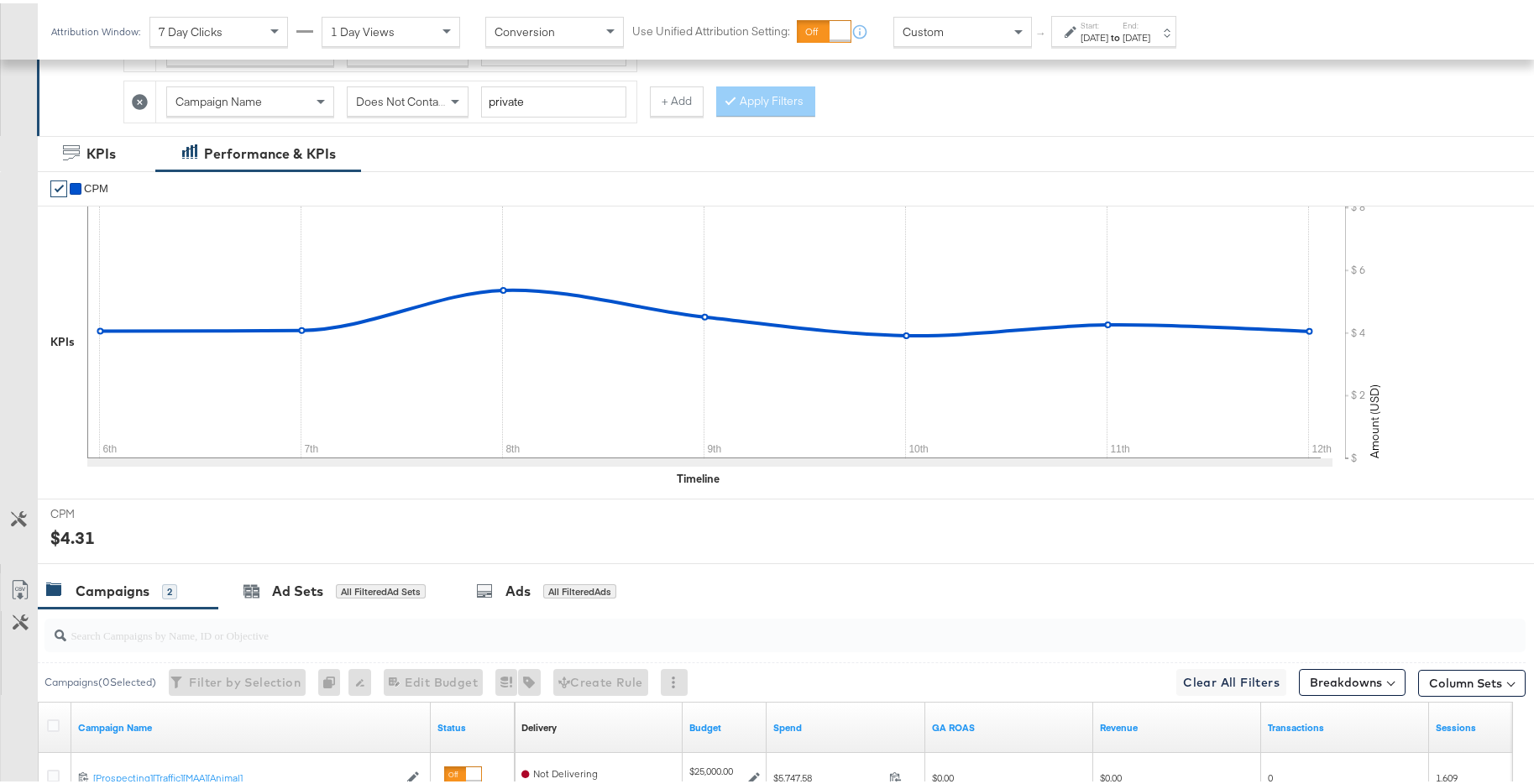
click at [1150, 34] on div "Jan 12th 2025" at bounding box center [1136, 34] width 28 height 13
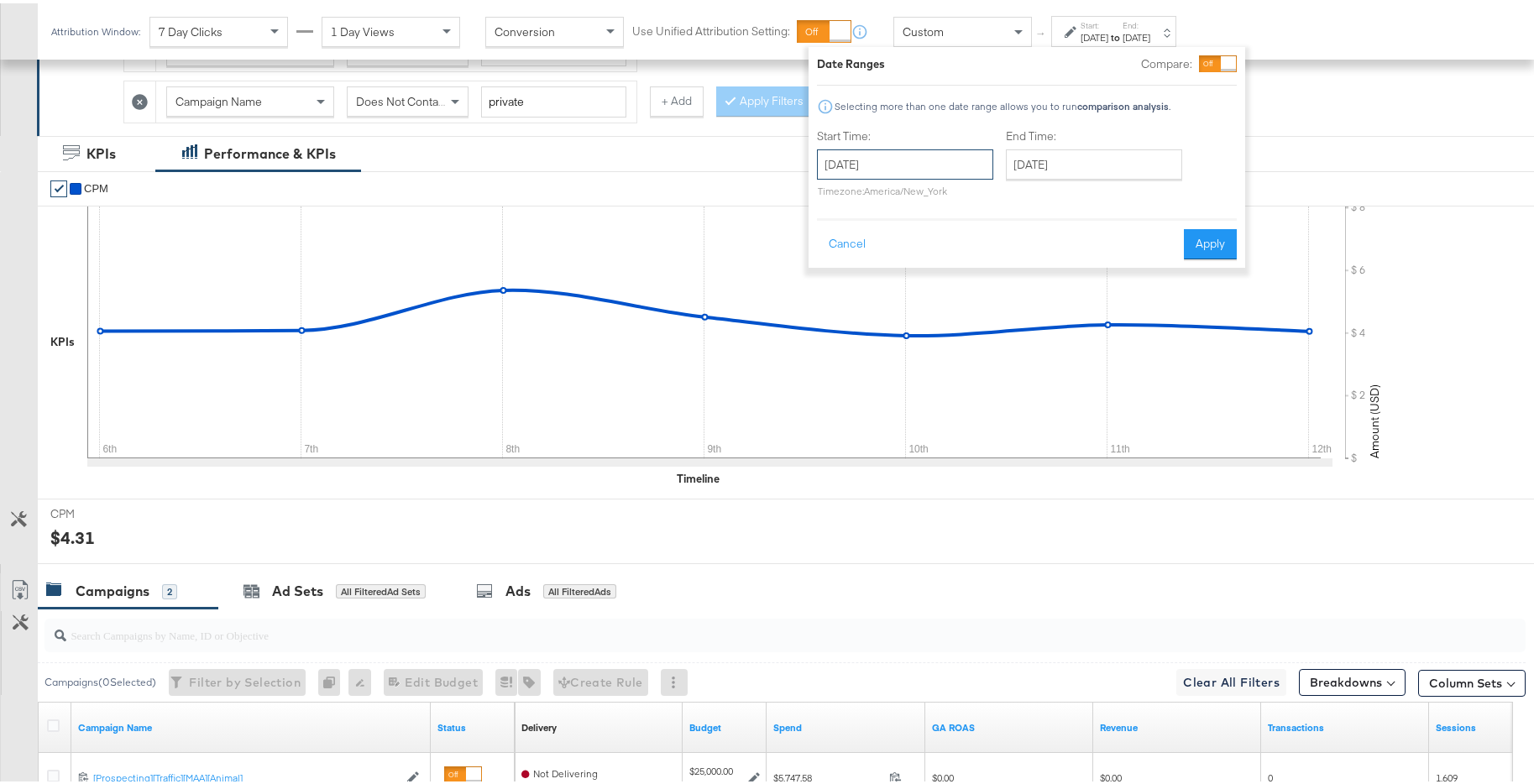
click at [968, 170] on input "January 6th 2025" at bounding box center [904, 161] width 176 height 30
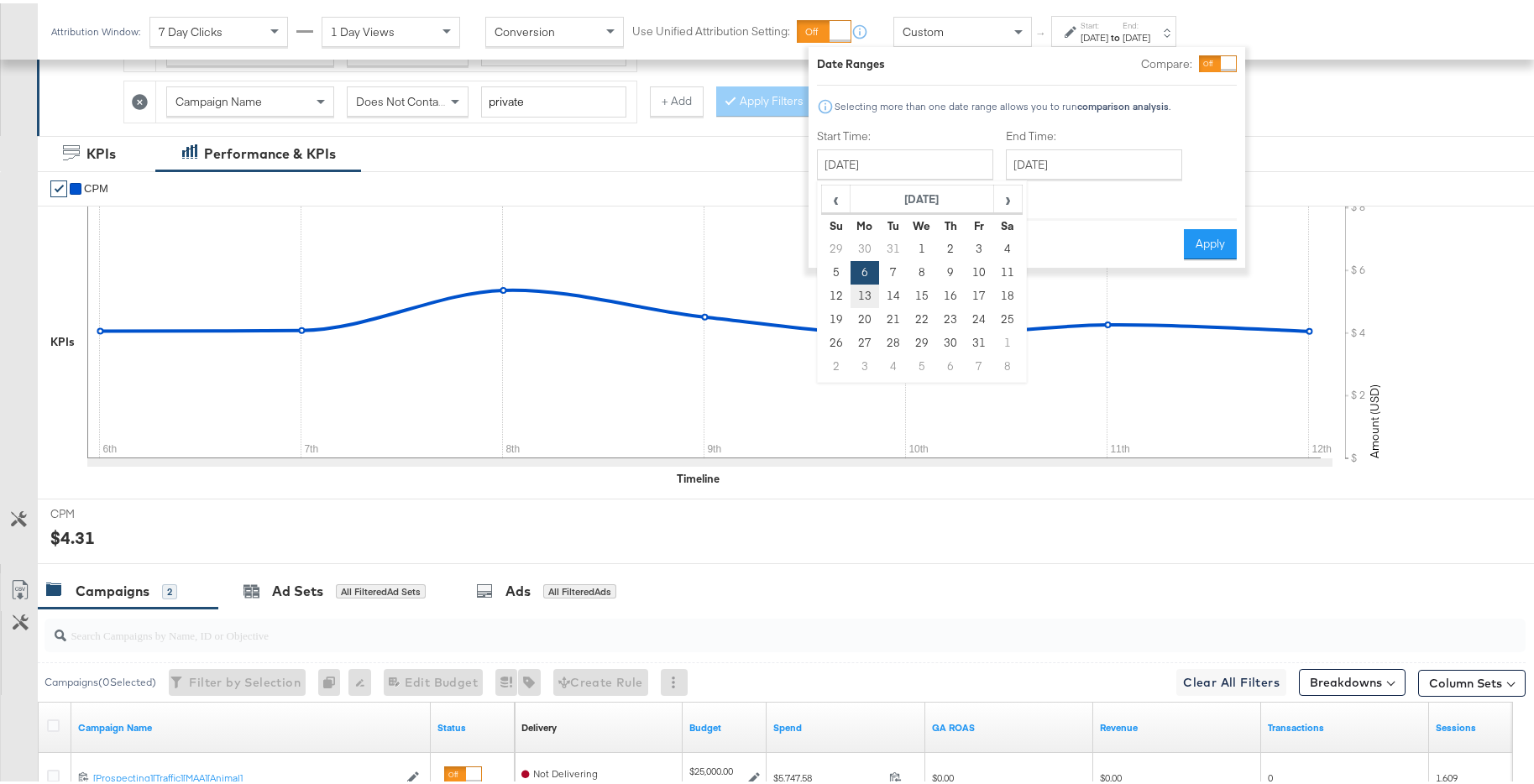
click at [868, 296] on td "13" at bounding box center [864, 292] width 29 height 23
type input "January 13th 2025"
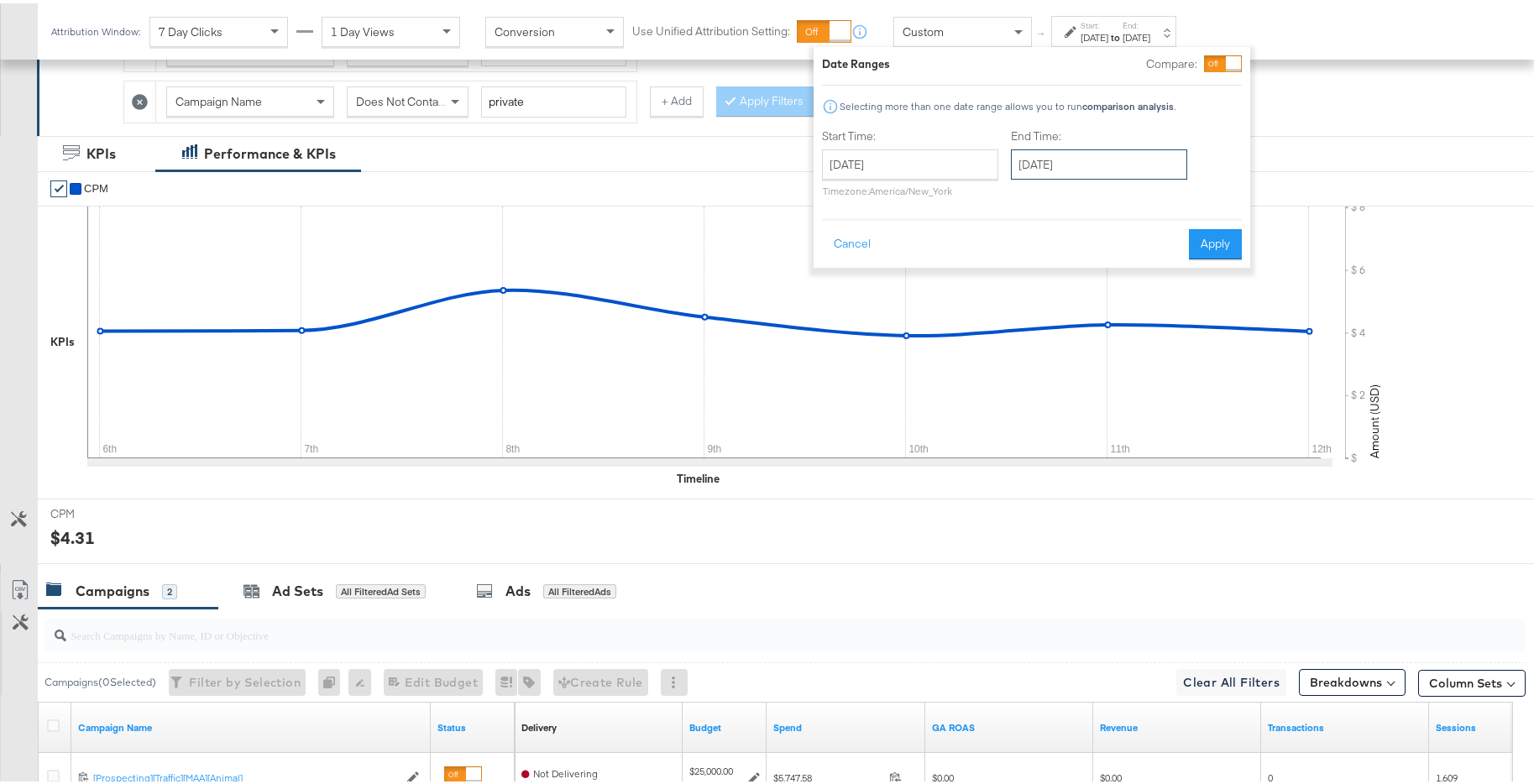
click at [1109, 152] on input "January 13th 2025" at bounding box center [1098, 161] width 176 height 30
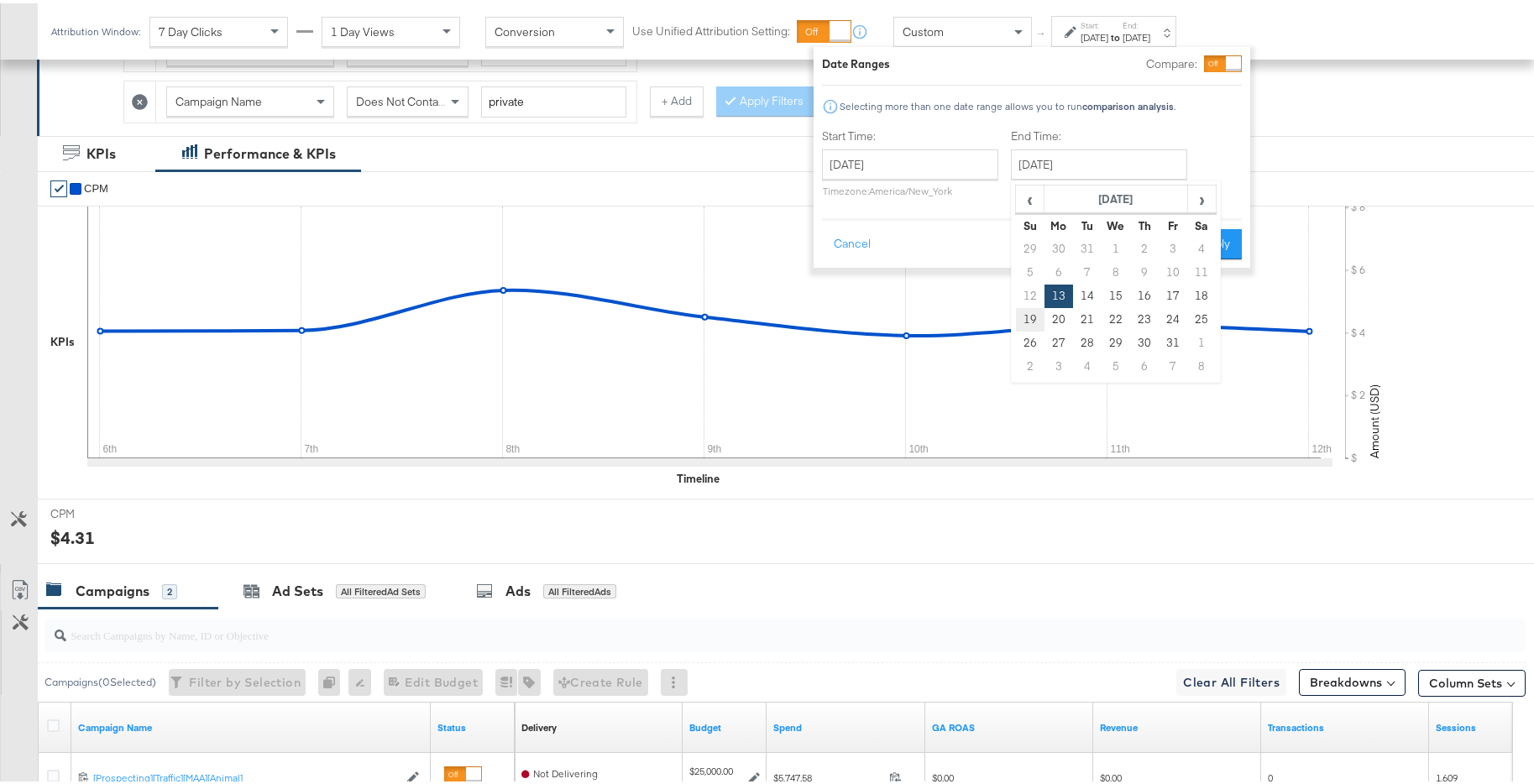
click at [1035, 315] on td "19" at bounding box center [1030, 316] width 29 height 23
type input "January 19th 2025"
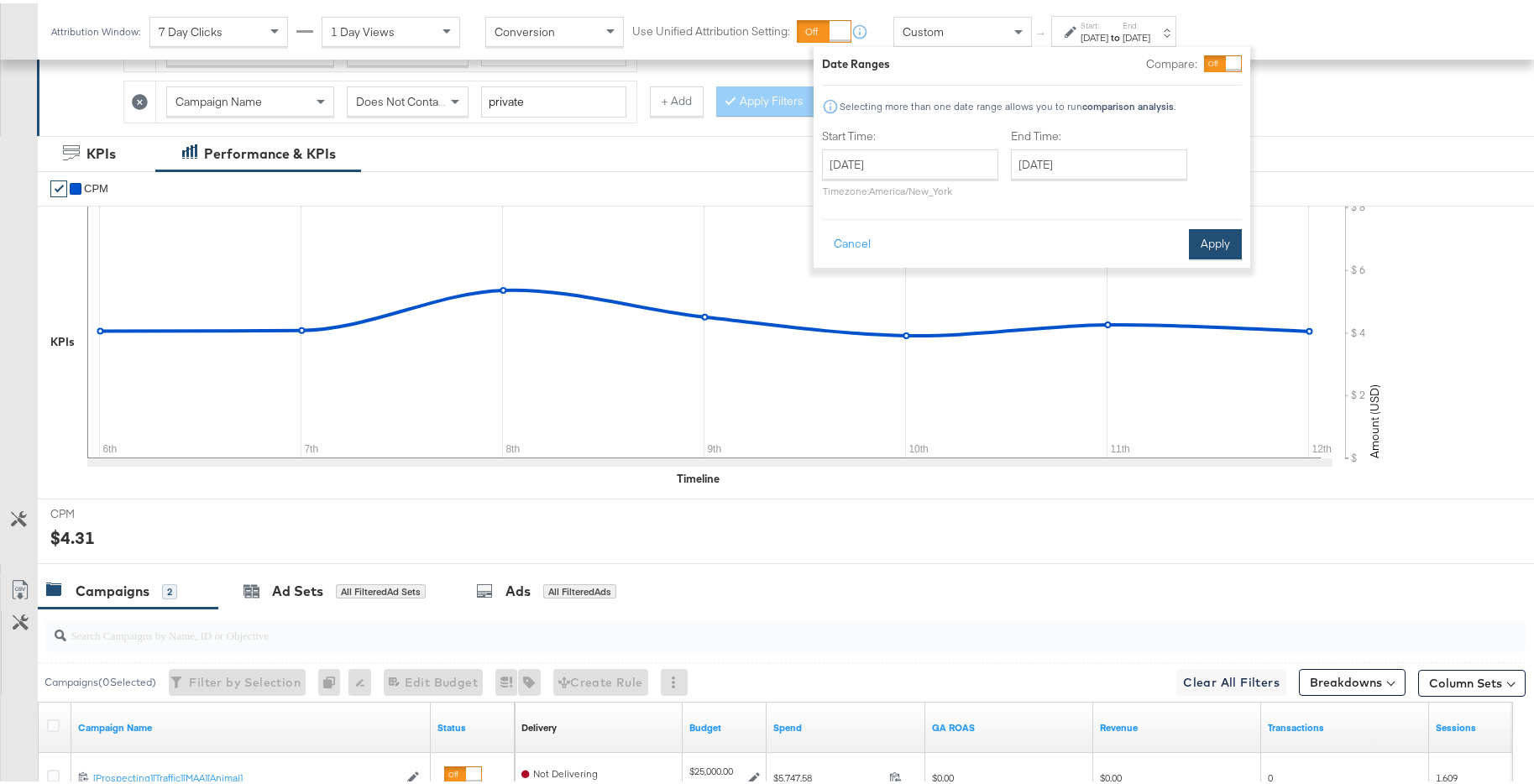
click at [1204, 238] on button "Apply" at bounding box center [1215, 241] width 53 height 30
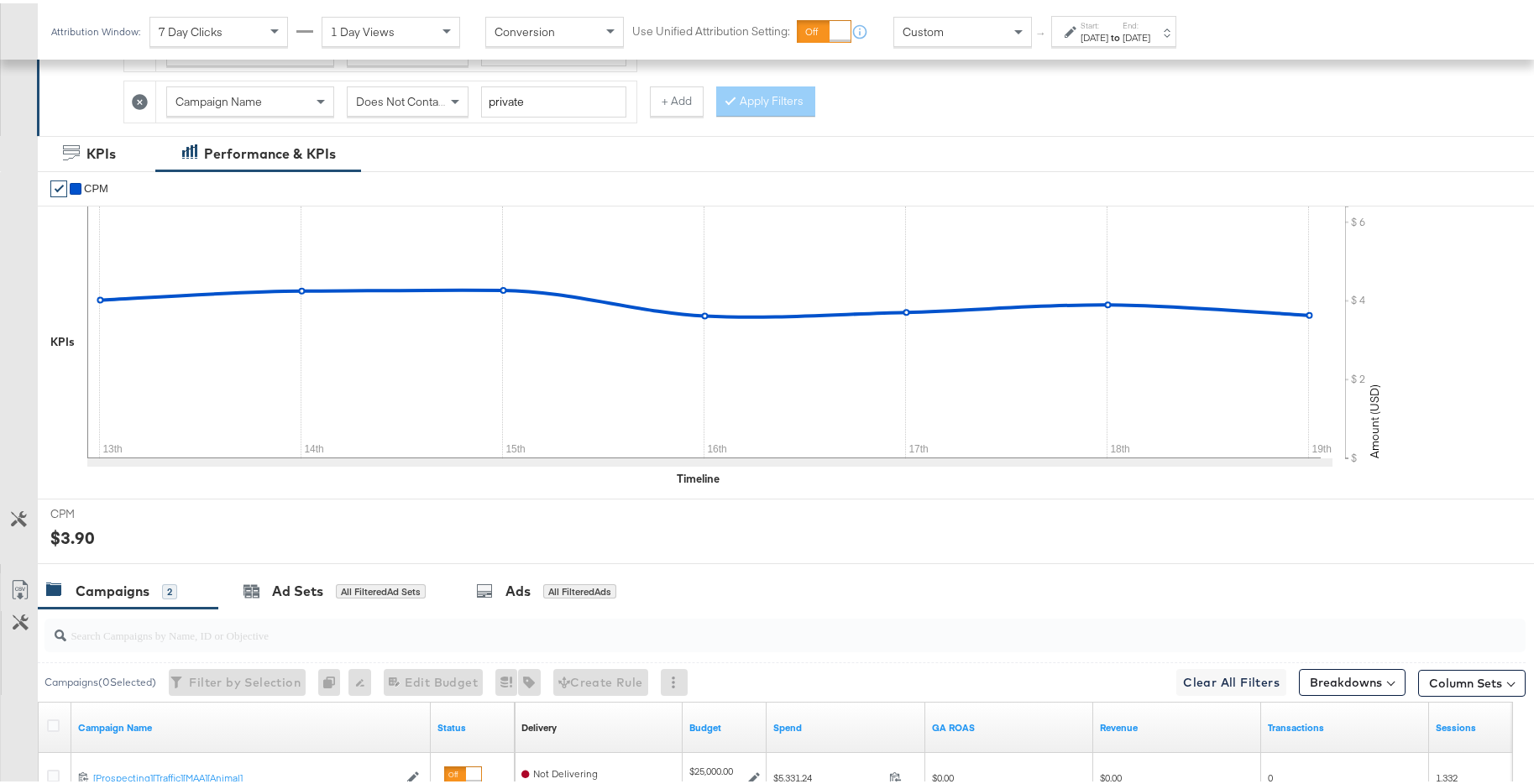
click at [1142, 42] on div "Start: Jan 13th 2025 to End: Jan 19th 2025" at bounding box center [1114, 29] width 125 height 31
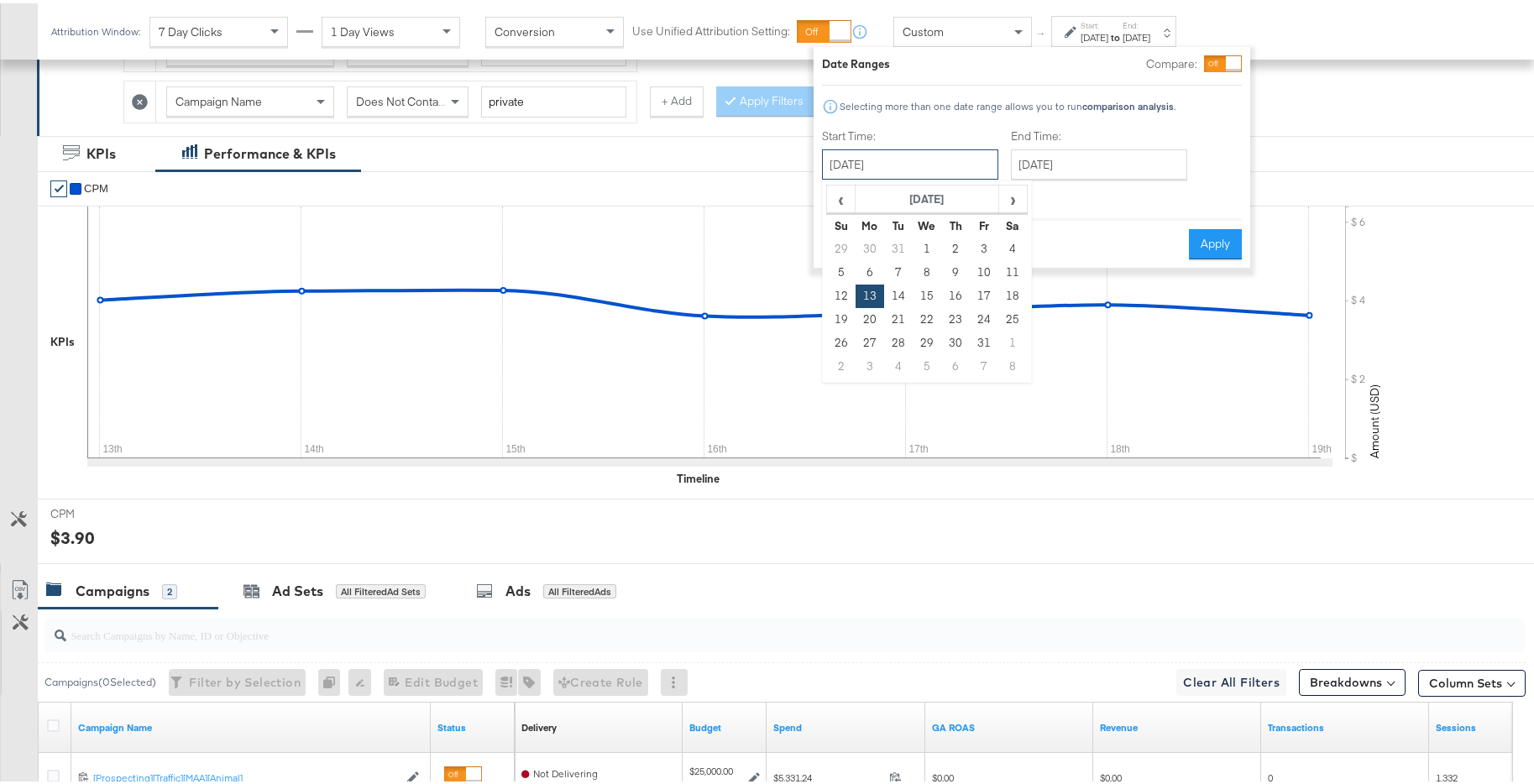
click at [960, 160] on input "January 13th 2025" at bounding box center [909, 161] width 176 height 30
click at [867, 317] on td "20" at bounding box center [869, 316] width 29 height 23
type input "January 20th 2025"
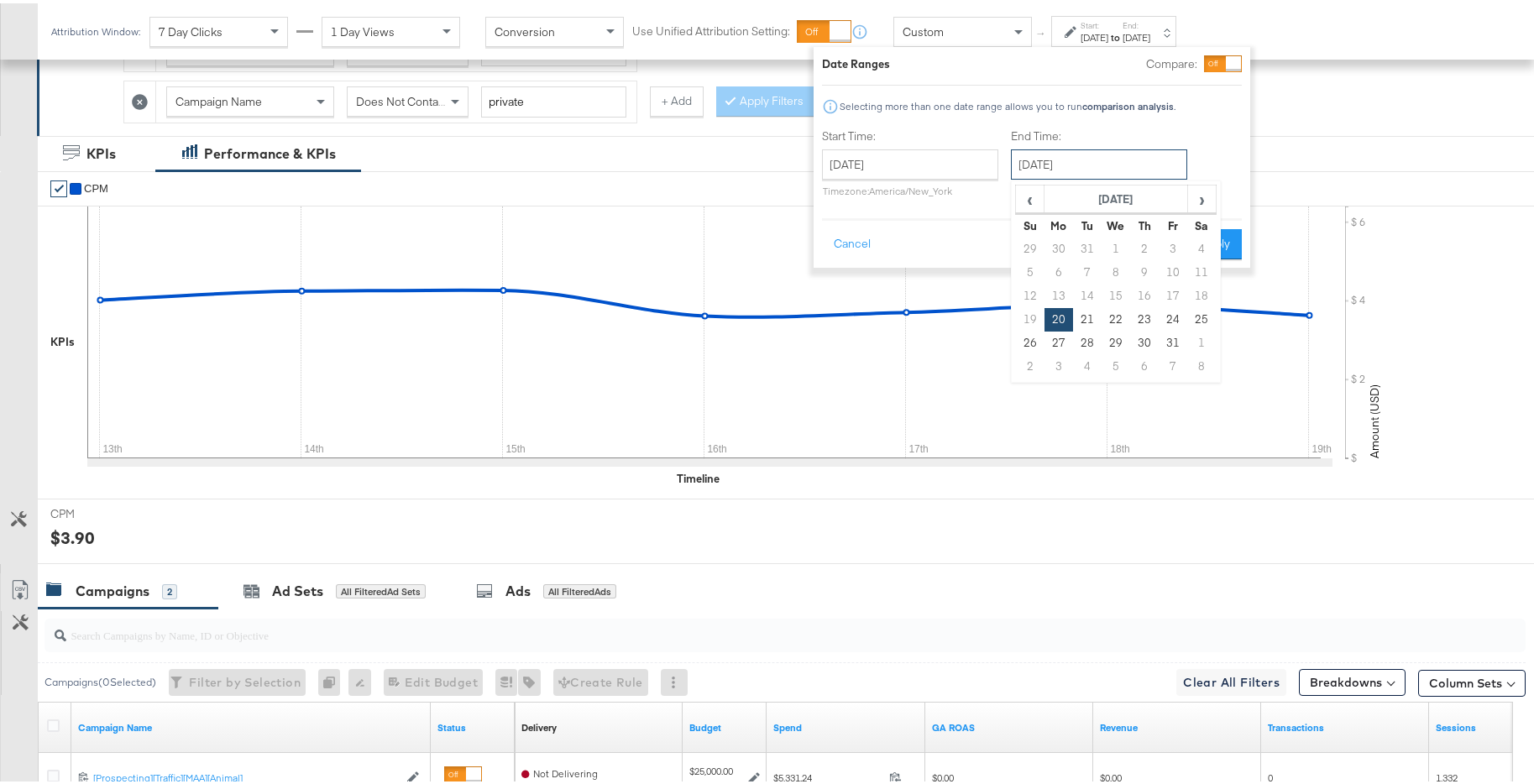
click at [1095, 161] on input "January 20th 2025" at bounding box center [1098, 161] width 176 height 30
click at [1028, 336] on td "26" at bounding box center [1030, 340] width 29 height 23
type input "January 26th 2025"
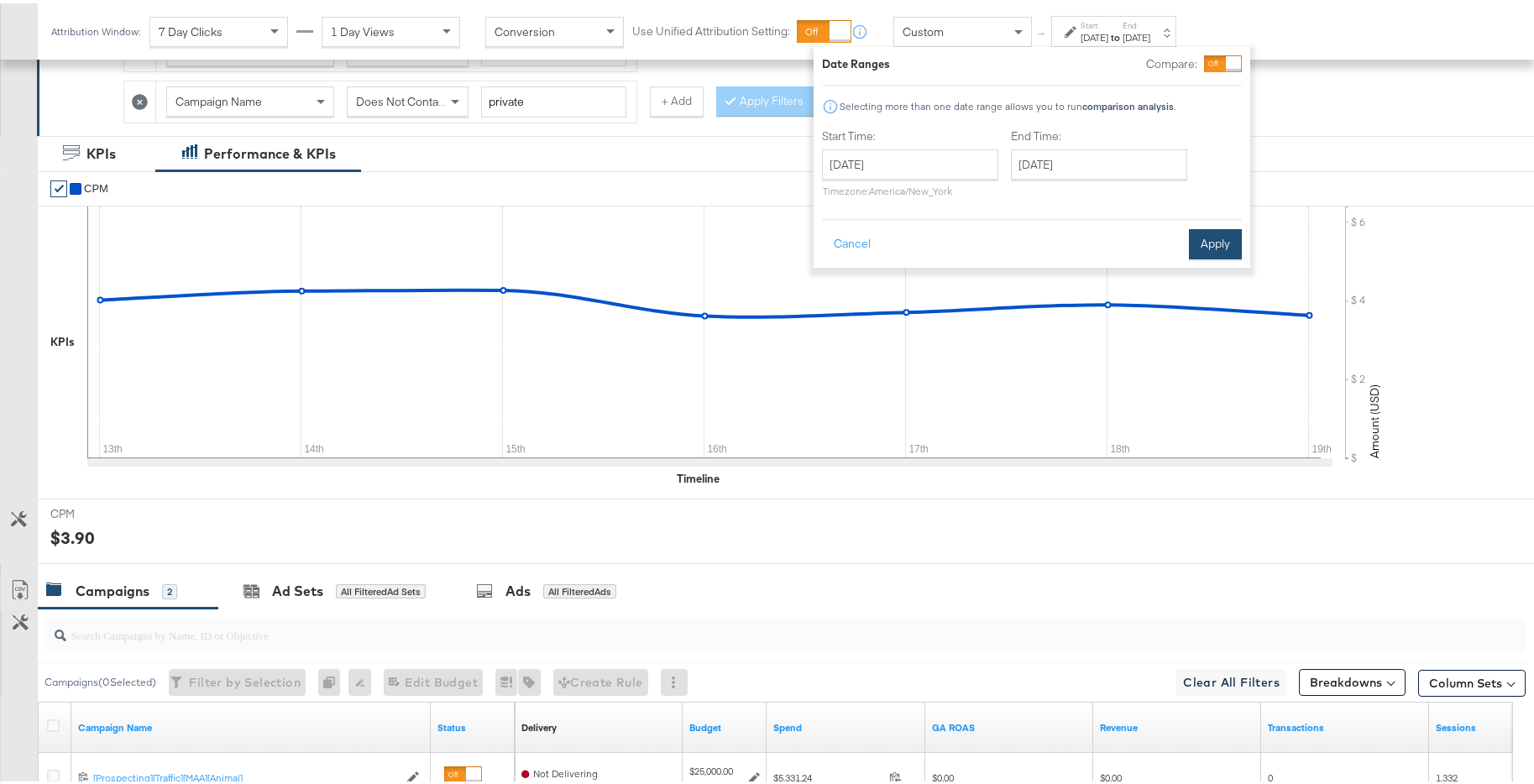
click at [1217, 247] on button "Apply" at bounding box center [1215, 241] width 53 height 30
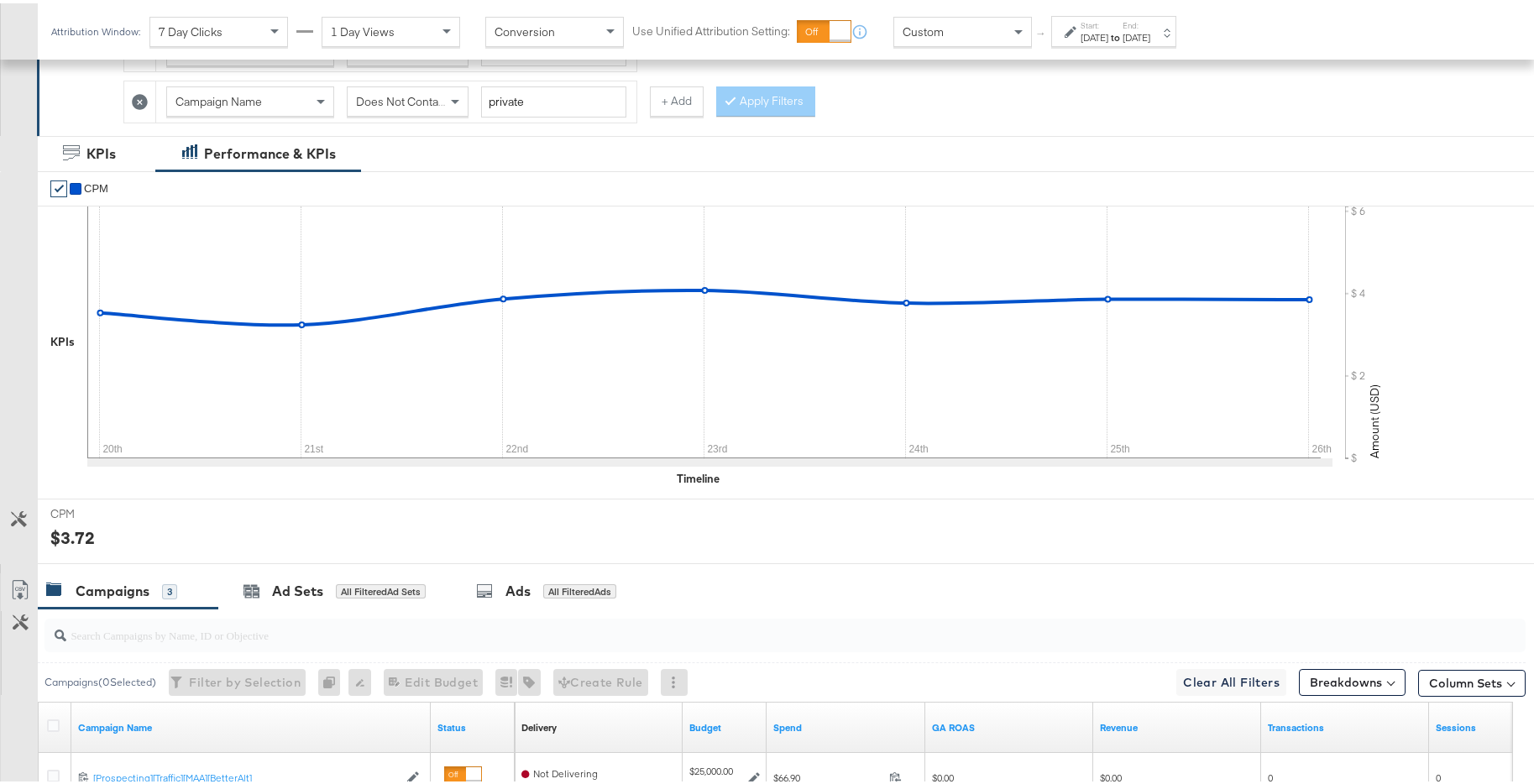
click at [1150, 36] on div "Jan 26th 2025" at bounding box center [1136, 34] width 28 height 13
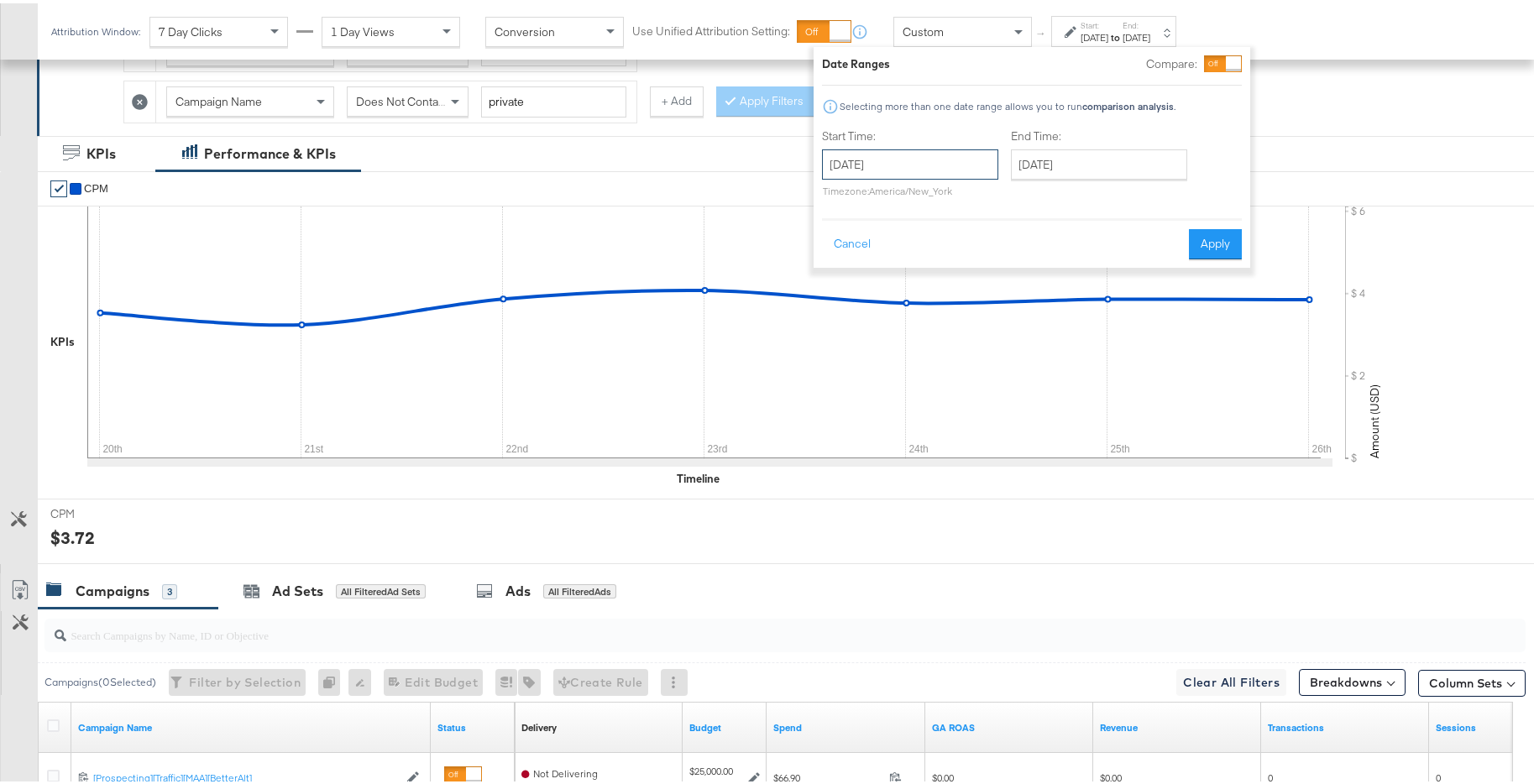
click at [956, 174] on input "January 20th 2025" at bounding box center [909, 161] width 176 height 30
click at [872, 339] on td "27" at bounding box center [869, 340] width 29 height 23
type input "January 27th 2025"
click at [1099, 166] on input "January 27th 2025" at bounding box center [1098, 161] width 176 height 30
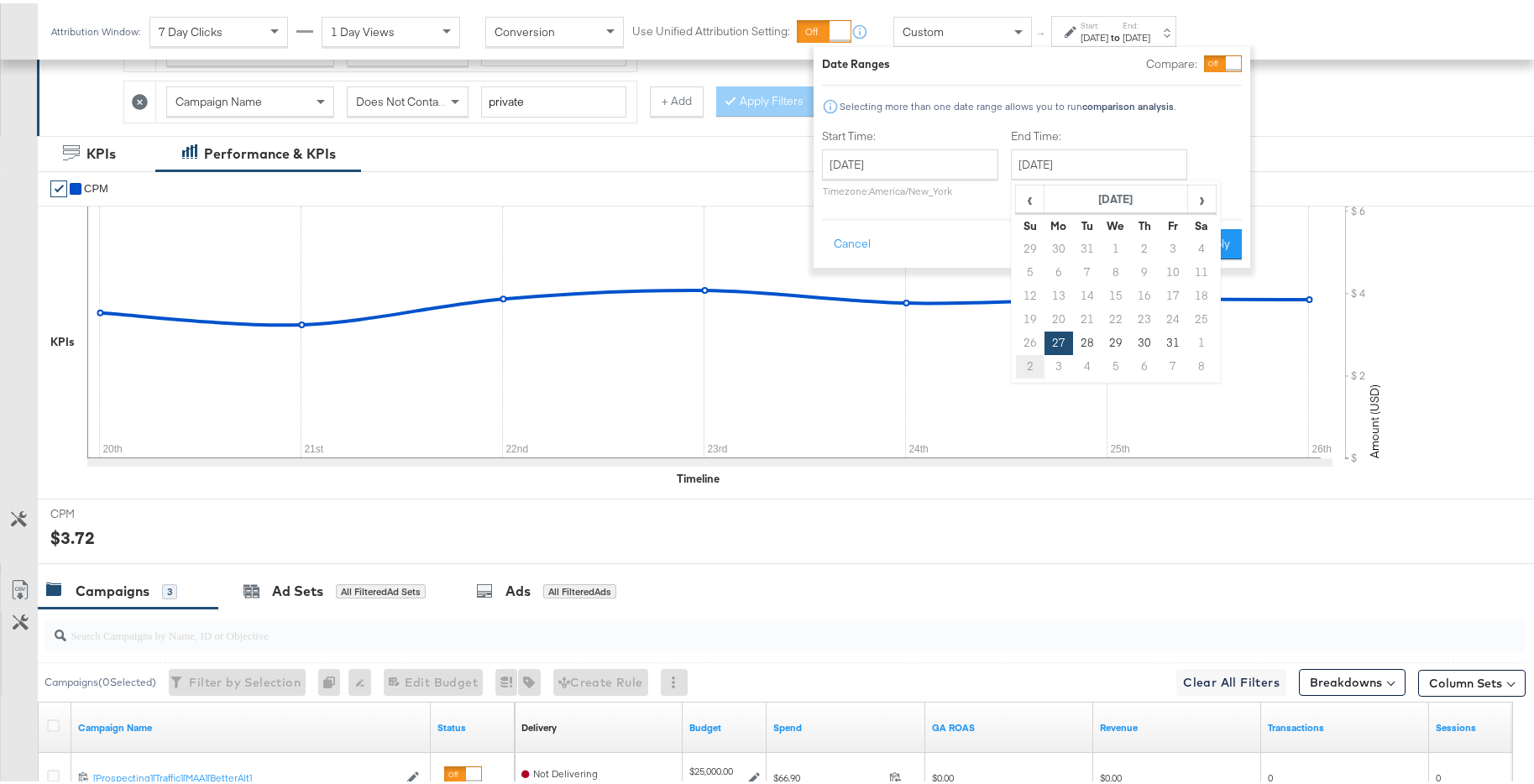
click at [1026, 366] on td "2" at bounding box center [1030, 363] width 29 height 23
type input "February 2nd 2025"
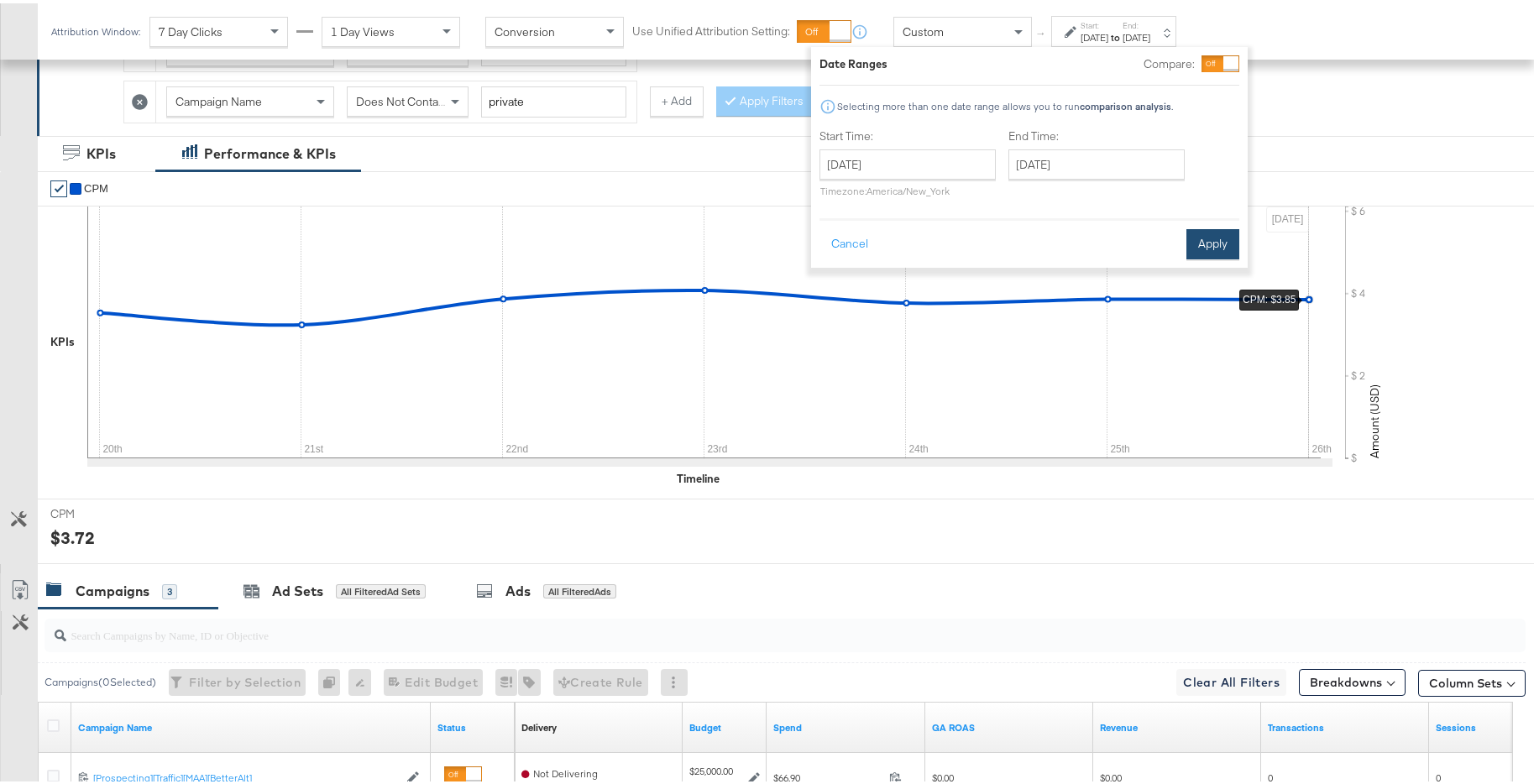
click at [1236, 235] on button "Apply" at bounding box center [1212, 241] width 53 height 30
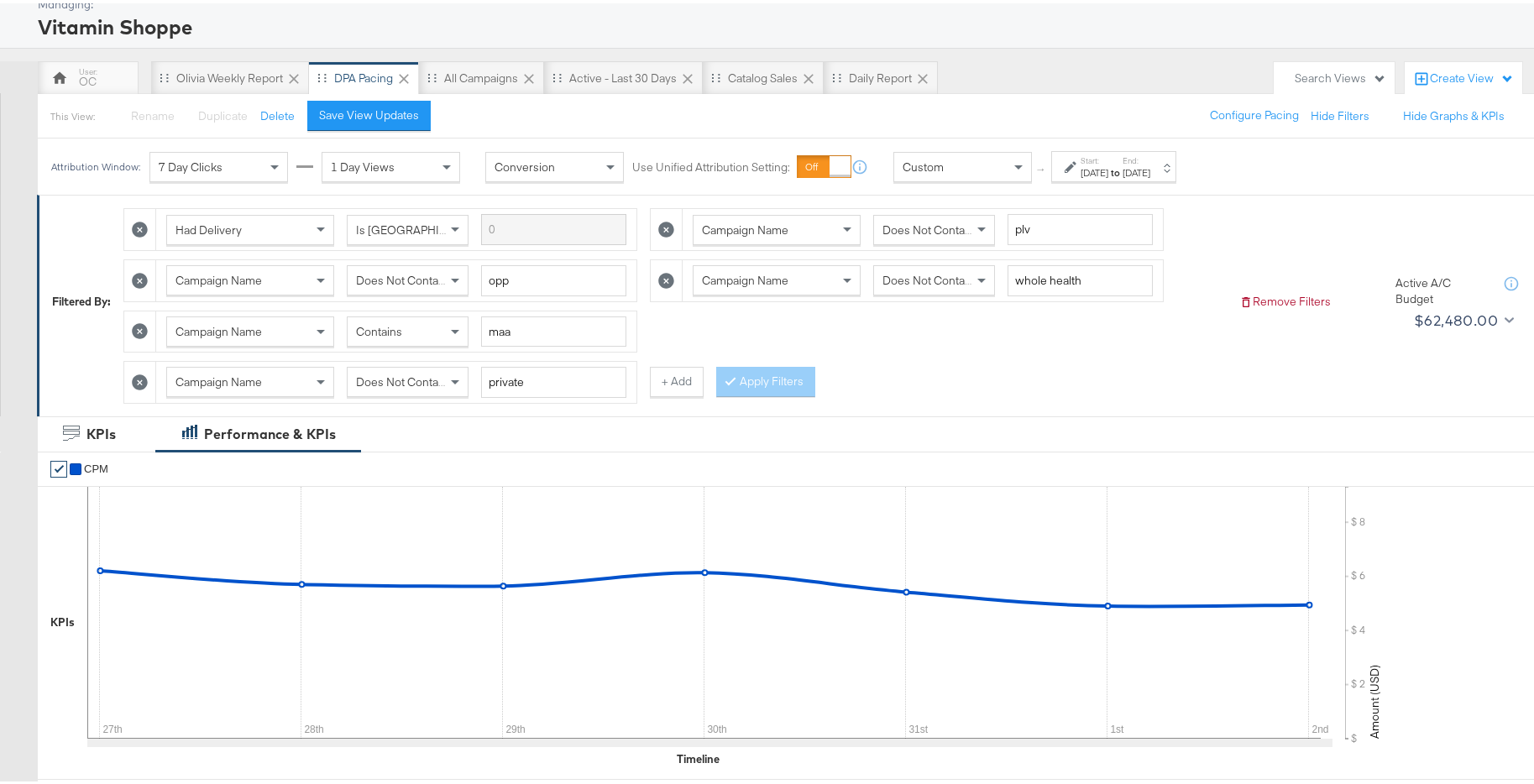
scroll to position [0, 0]
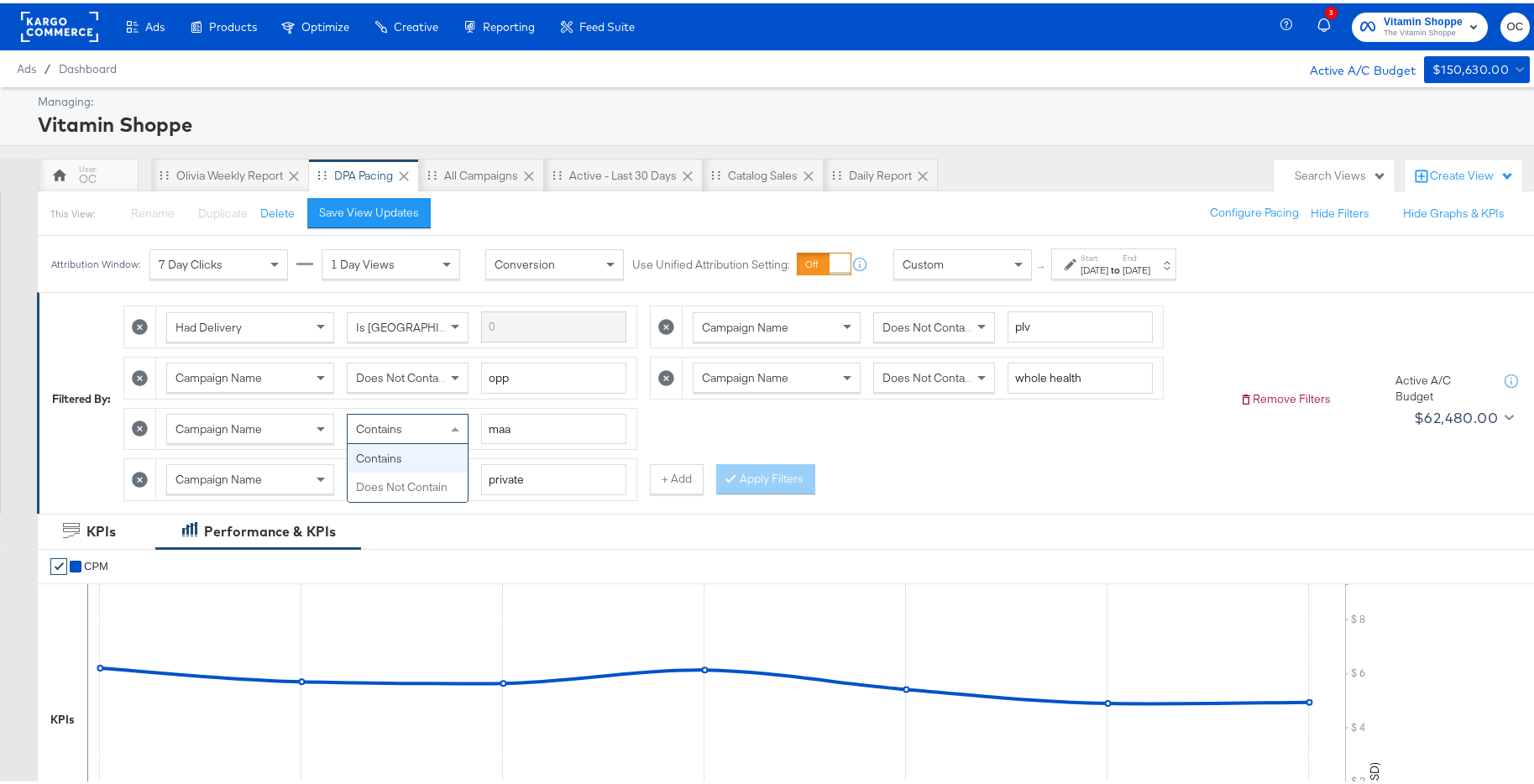
click at [422, 430] on div "Contains" at bounding box center [407, 425] width 120 height 29
click at [801, 474] on button "Apply Filters" at bounding box center [765, 476] width 99 height 30
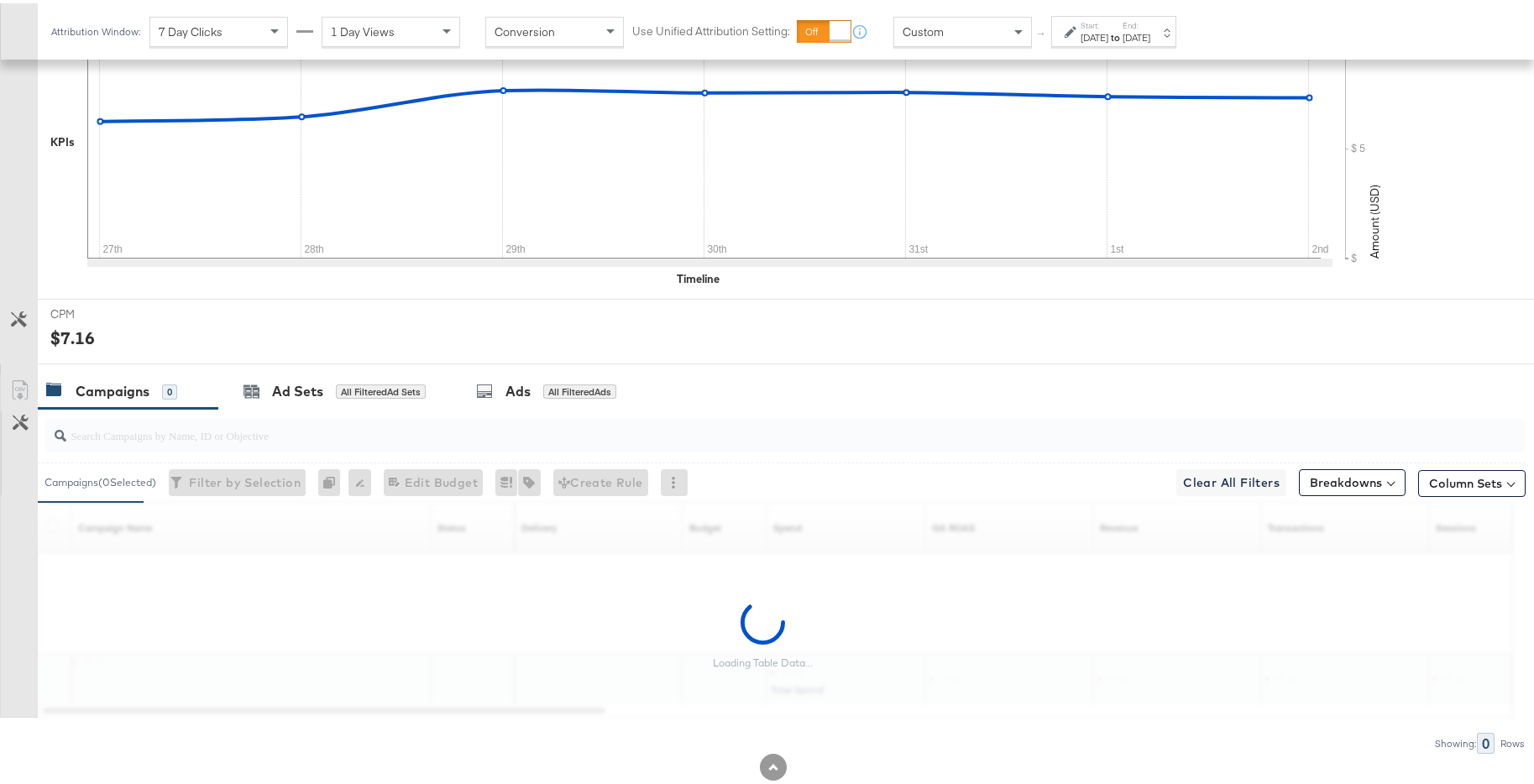
scroll to position [618, 0]
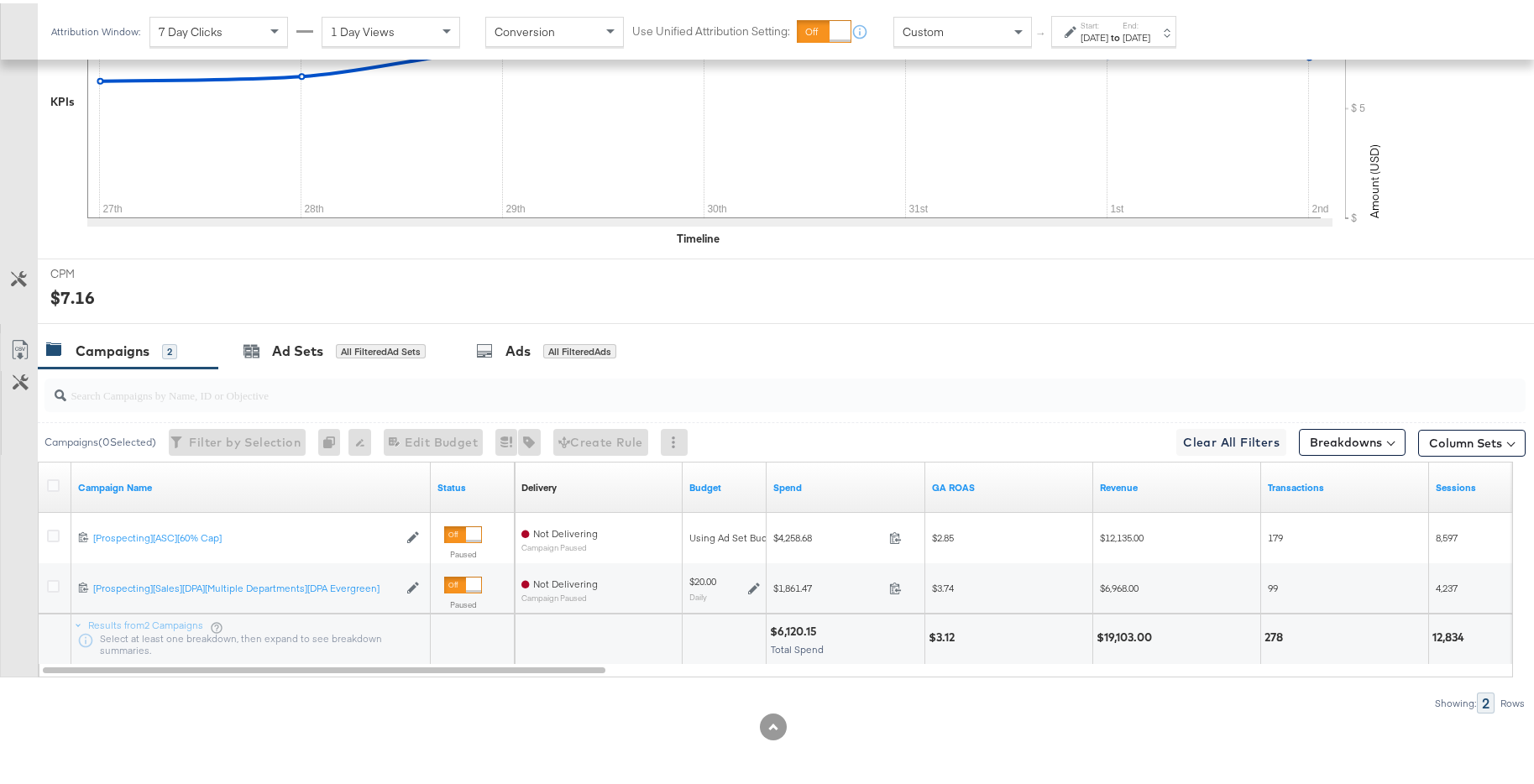
click at [1150, 30] on div "Feb 2nd 2025" at bounding box center [1136, 34] width 28 height 13
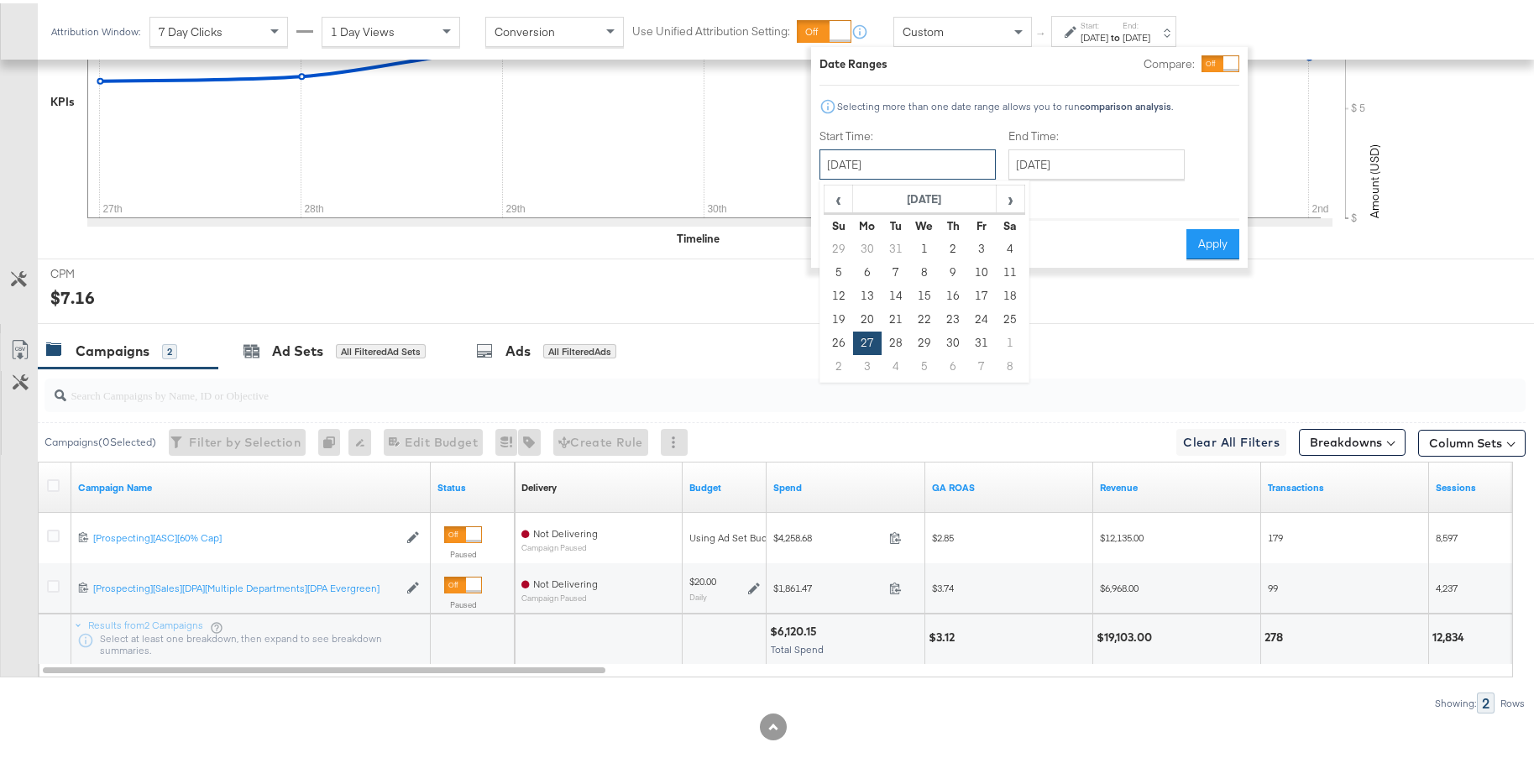
click at [969, 163] on input "January 27th 2025" at bounding box center [907, 161] width 176 height 30
click at [834, 198] on span "‹" at bounding box center [838, 195] width 26 height 25
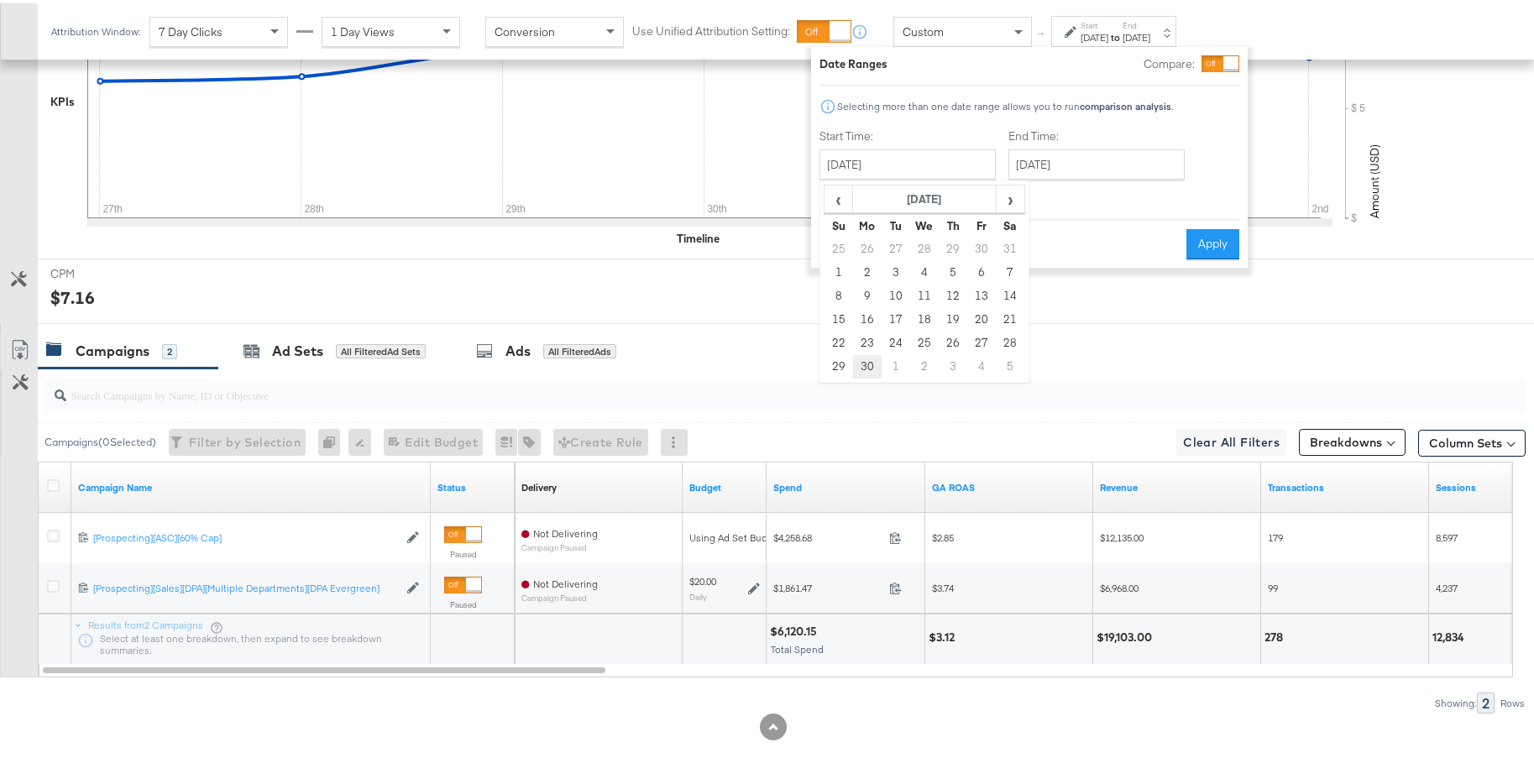
click at [868, 356] on td "30" at bounding box center [867, 363] width 29 height 23
type input "September 30th 2024"
click at [1062, 159] on input "February 2nd 2025" at bounding box center [1096, 161] width 176 height 30
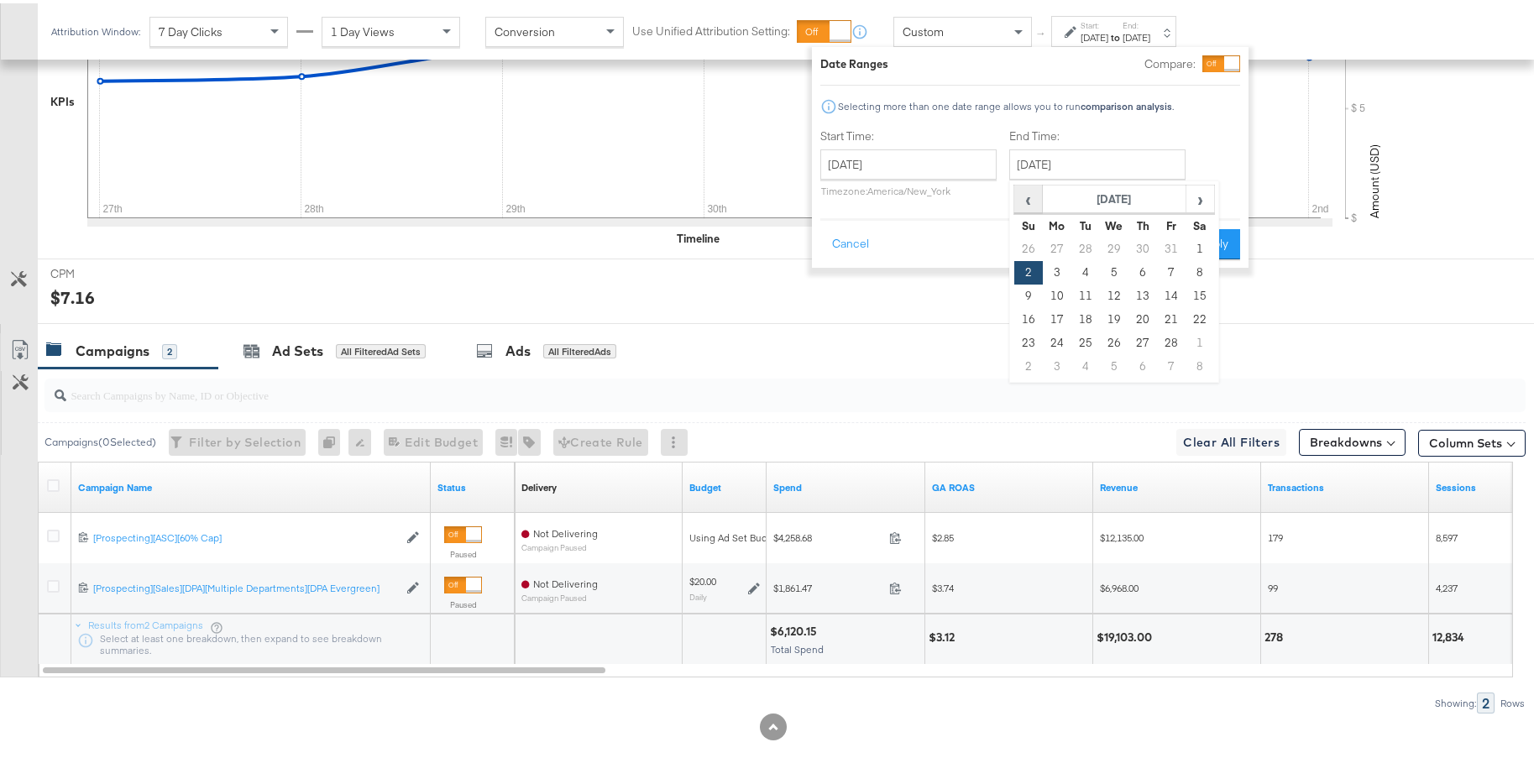
click at [1029, 206] on span "‹" at bounding box center [1028, 195] width 26 height 25
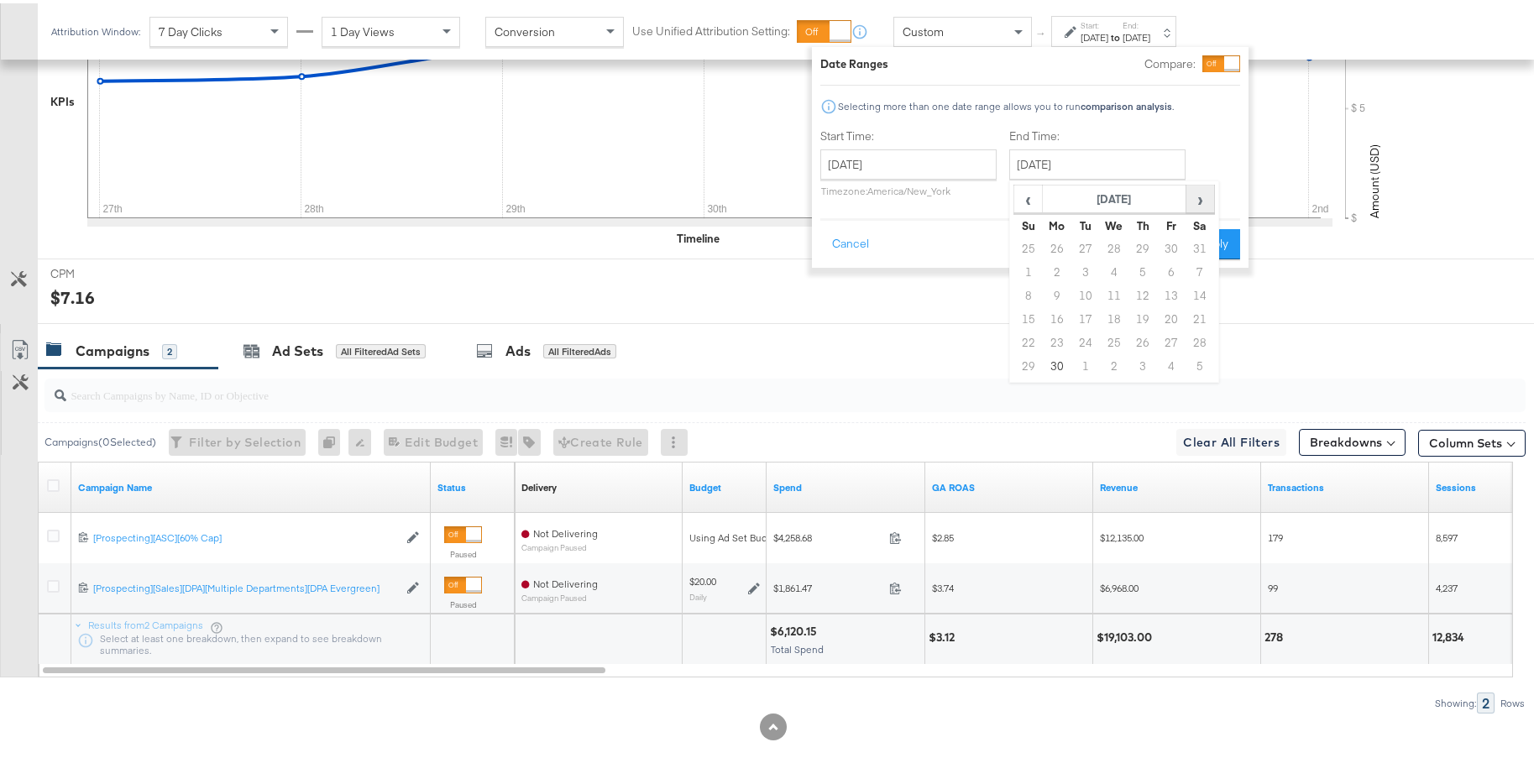
click at [1197, 198] on span "›" at bounding box center [1200, 195] width 26 height 25
click at [1029, 264] on td "6" at bounding box center [1028, 269] width 29 height 23
type input "October 6th 2024"
click at [1223, 232] on button "Apply" at bounding box center [1210, 241] width 53 height 30
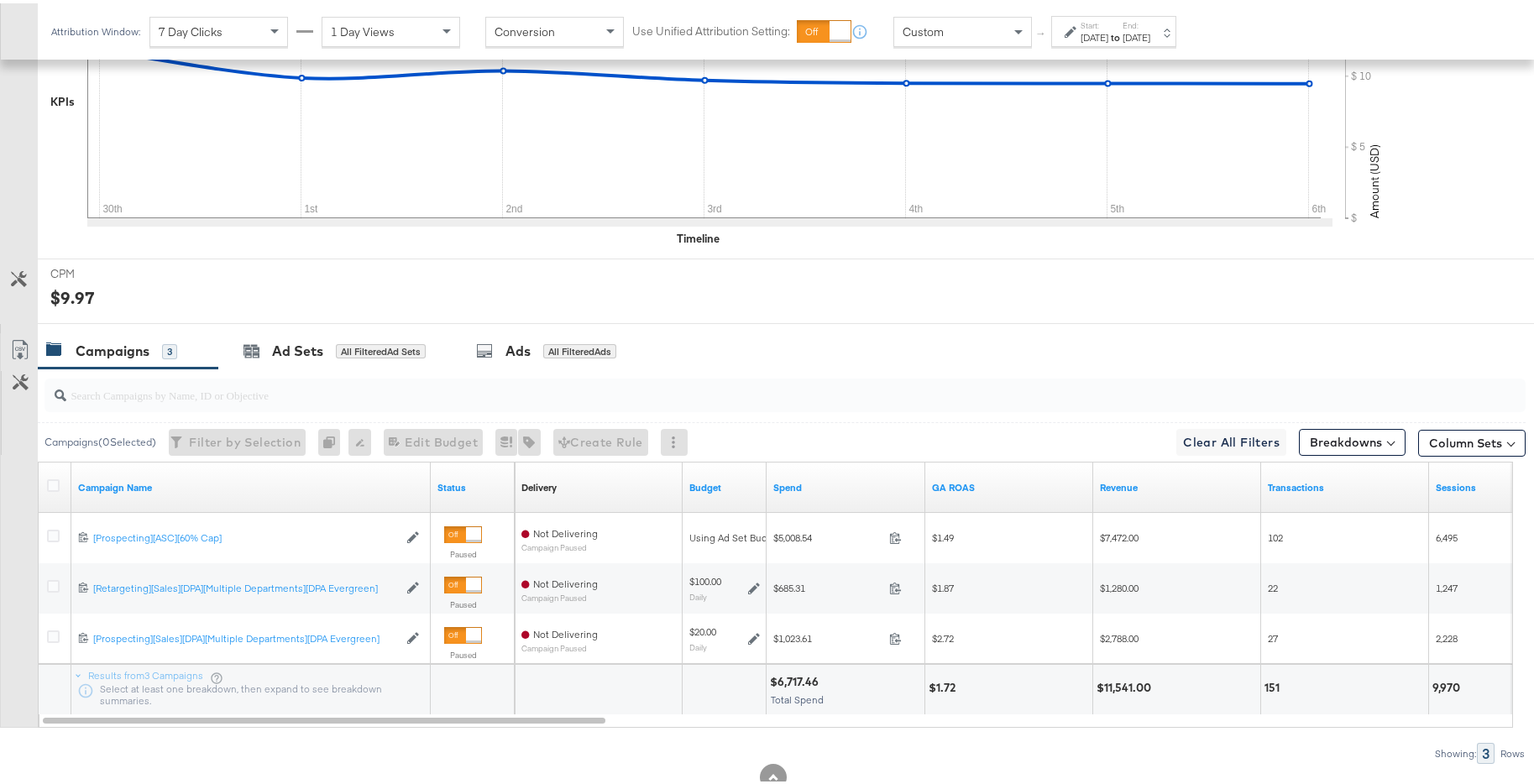
click at [1150, 32] on div "Oct 6th 2024" at bounding box center [1136, 34] width 28 height 13
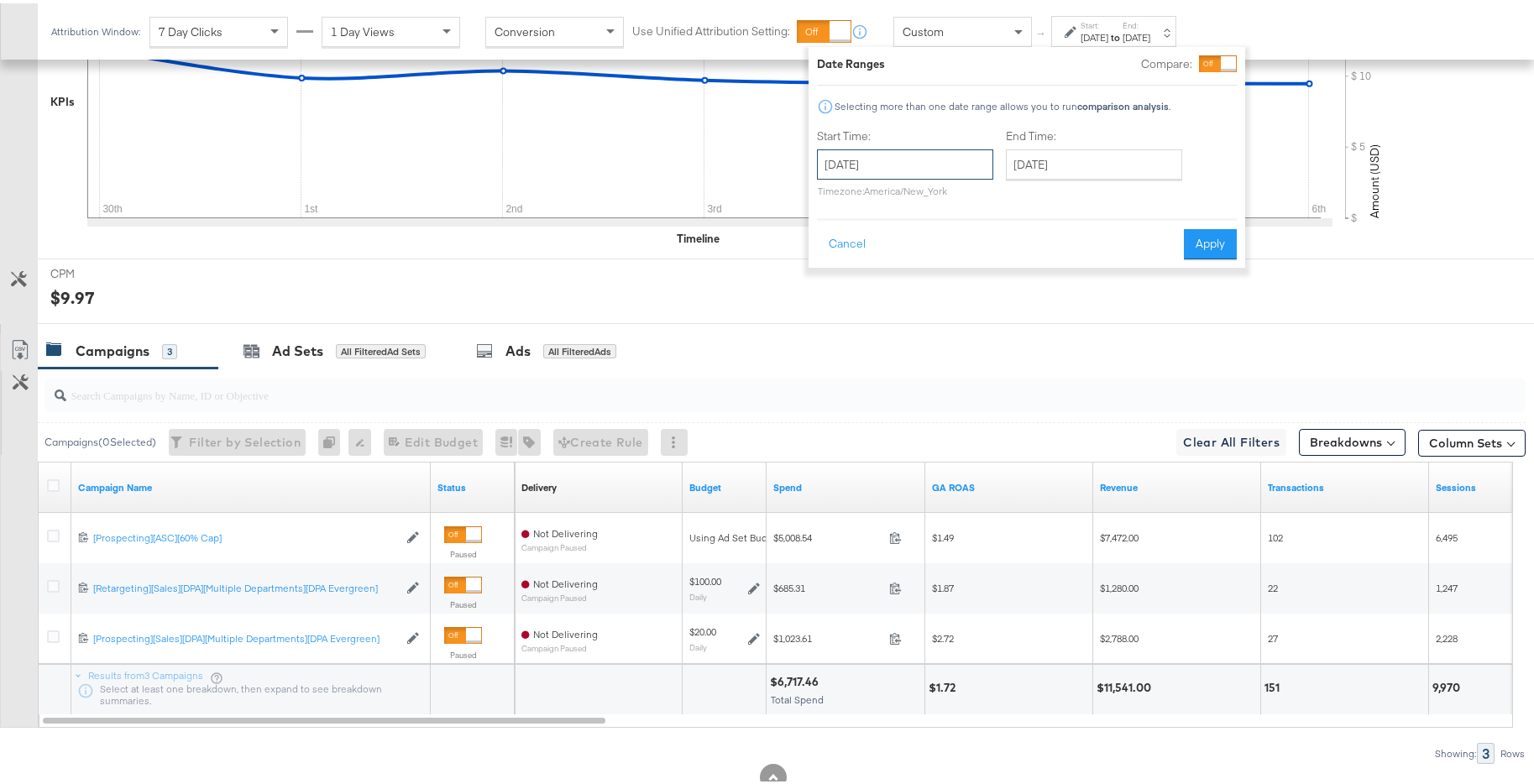
click at [962, 170] on input "September 30th 2024" at bounding box center [904, 161] width 176 height 30
click at [1006, 200] on span "›" at bounding box center [1008, 195] width 26 height 25
click at [870, 263] on td "7" at bounding box center [864, 269] width 29 height 23
type input "October 7th 2024"
click at [1068, 169] on input "October 7th 2024" at bounding box center [1087, 161] width 176 height 30
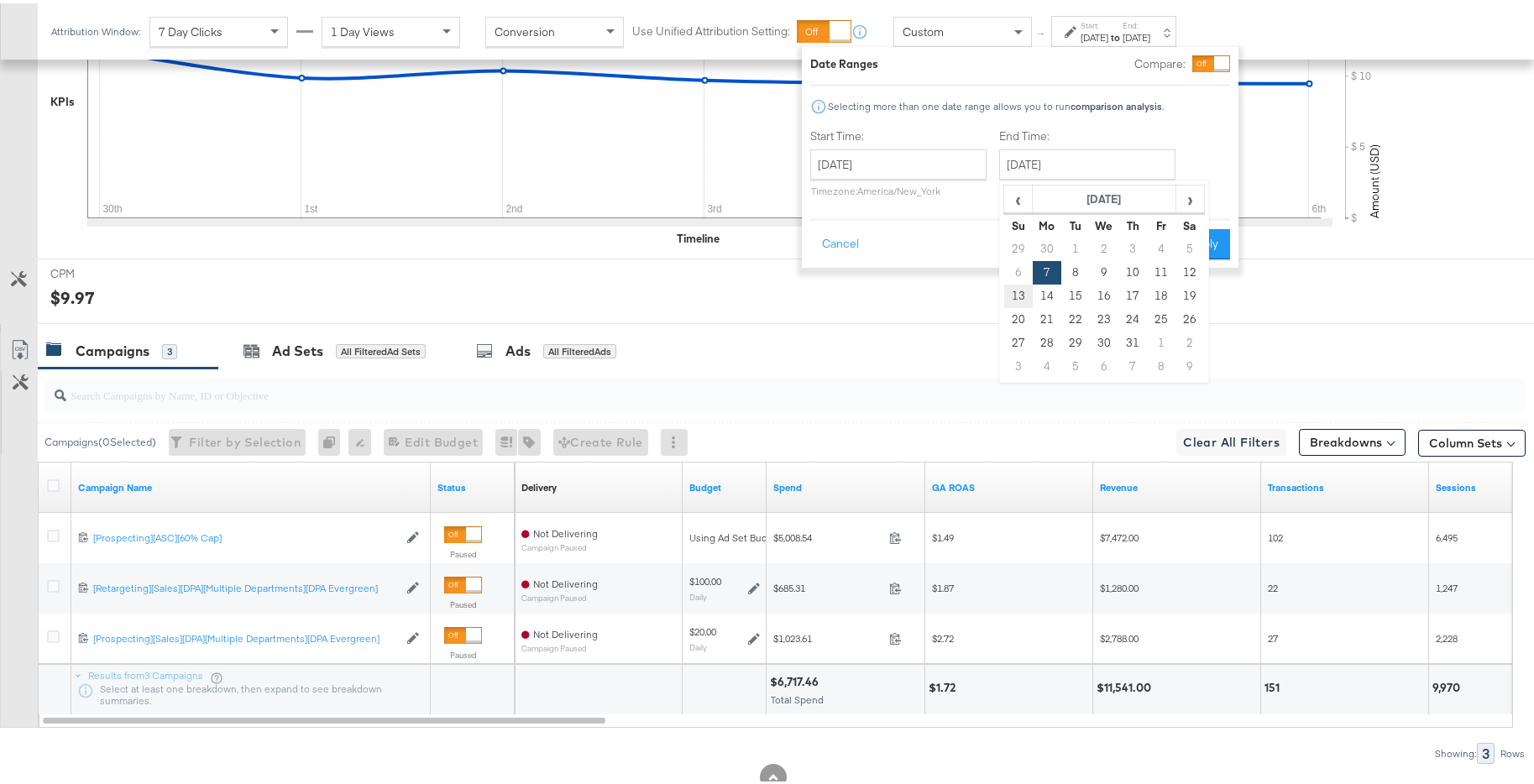
click at [1020, 287] on td "13" at bounding box center [1017, 292] width 29 height 23
type input "October 13th 2024"
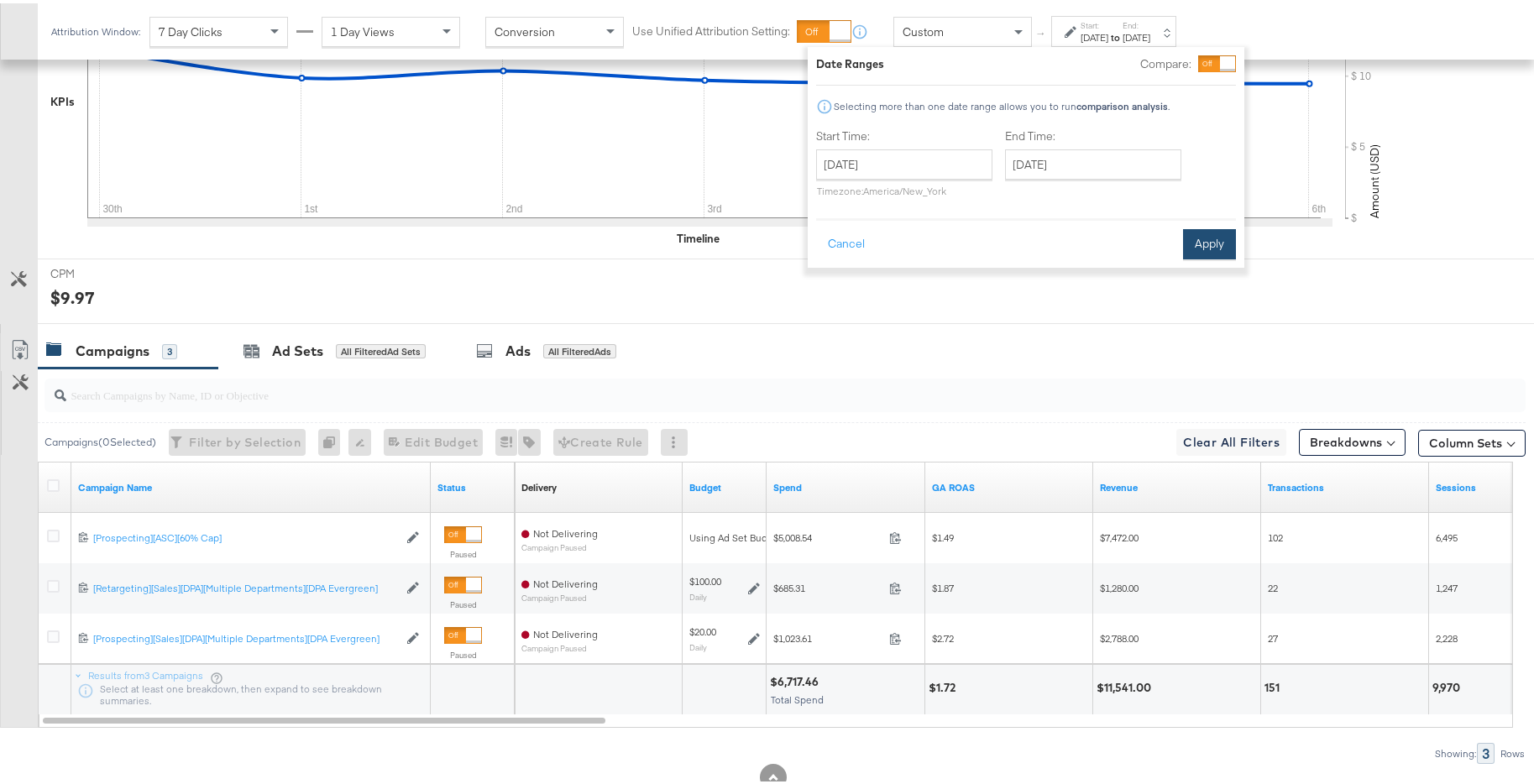
click at [1210, 250] on button "Apply" at bounding box center [1209, 241] width 53 height 30
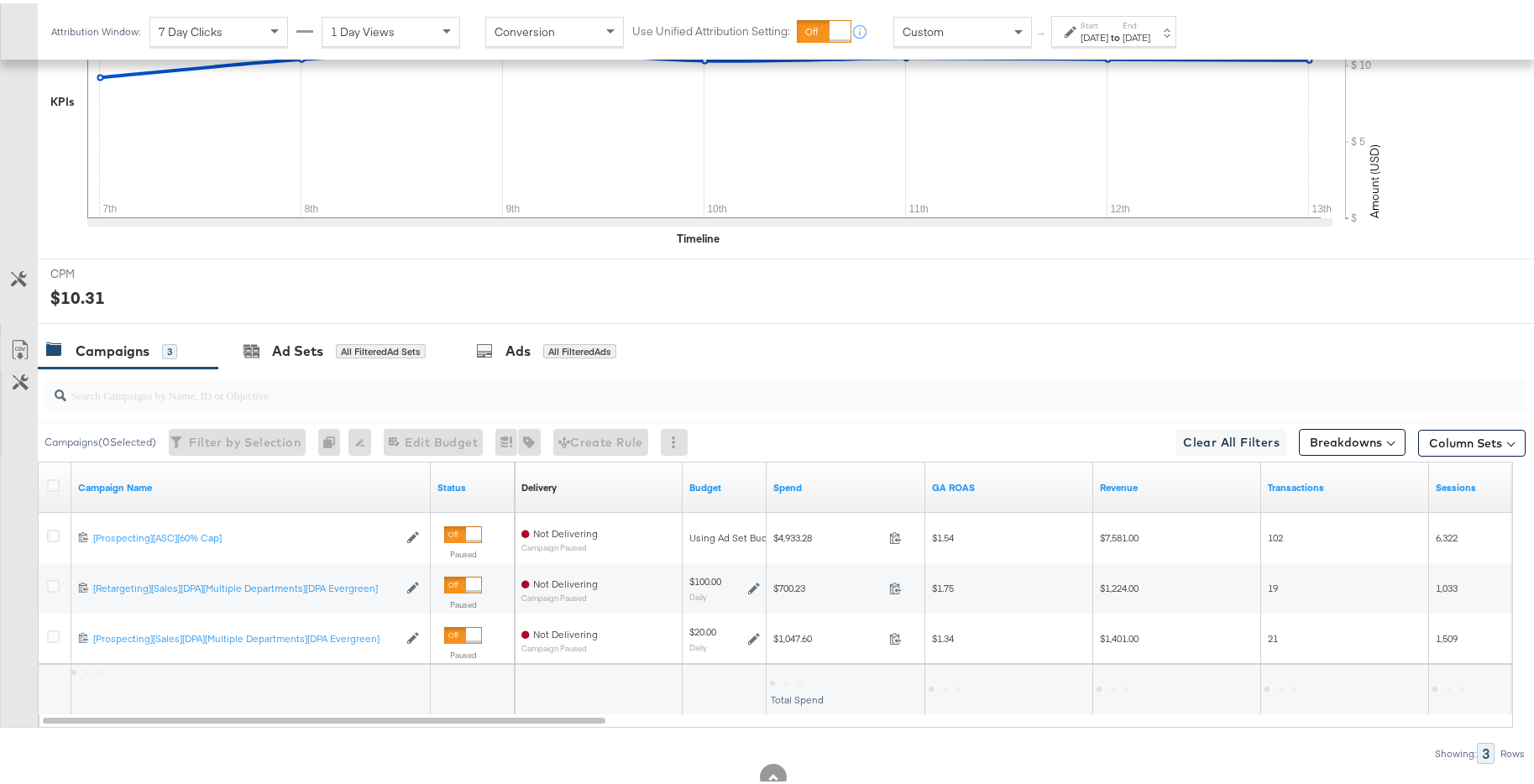
click at [1150, 36] on div "Oct 13th 2024" at bounding box center [1136, 34] width 28 height 13
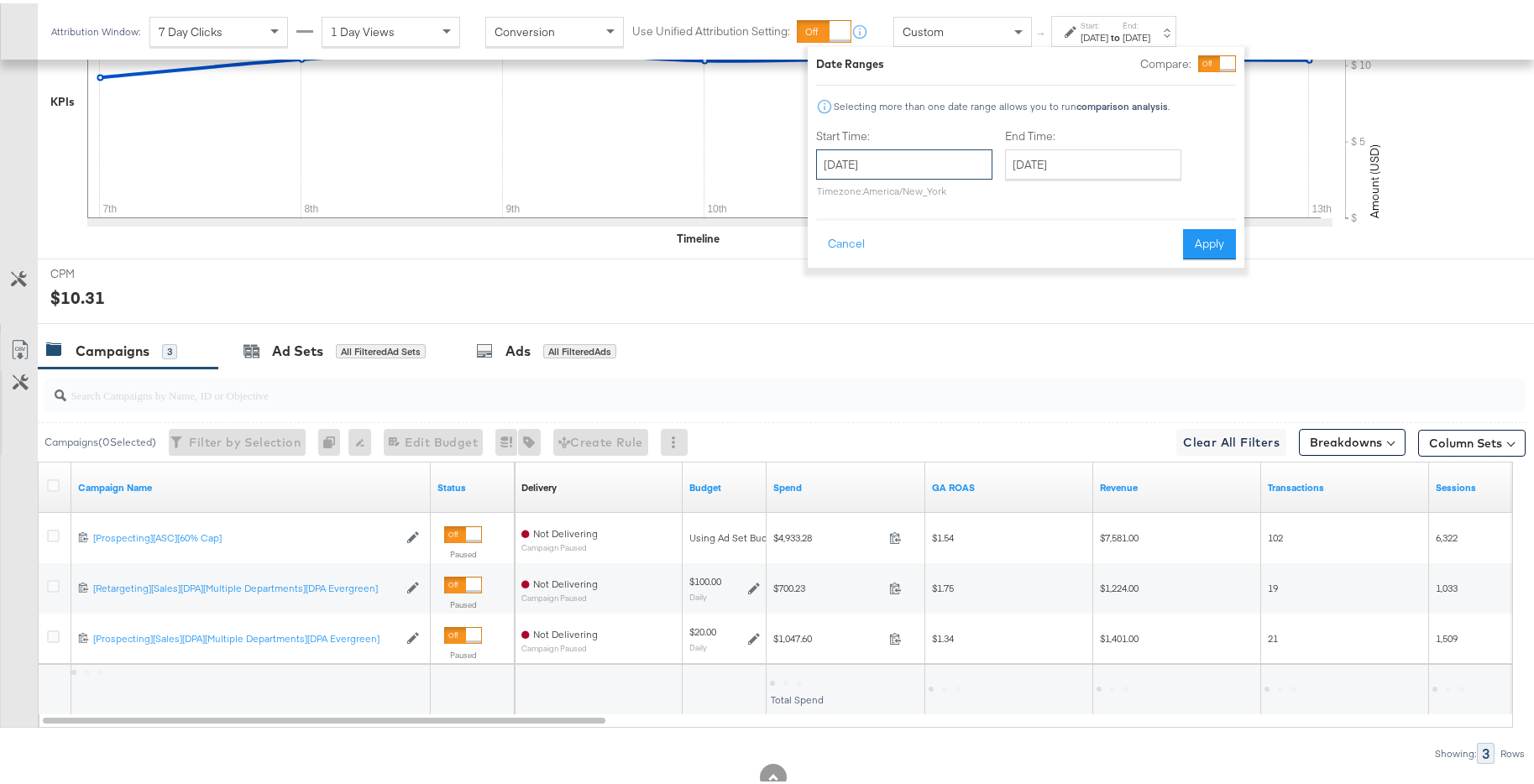
click at [962, 172] on input "October 7th 2024" at bounding box center [903, 161] width 176 height 30
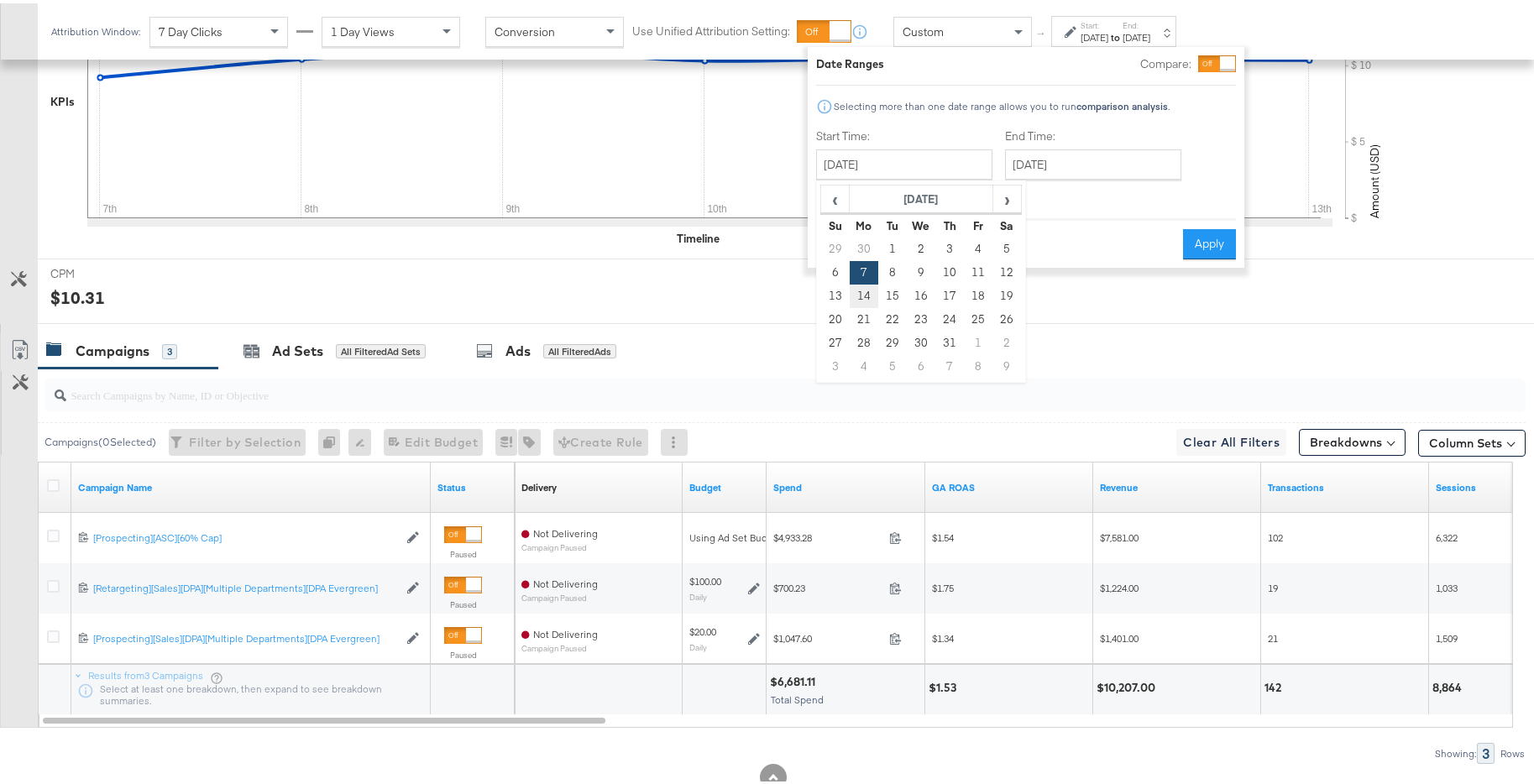
click at [868, 294] on td "14" at bounding box center [863, 292] width 29 height 23
type input "October 14th 2024"
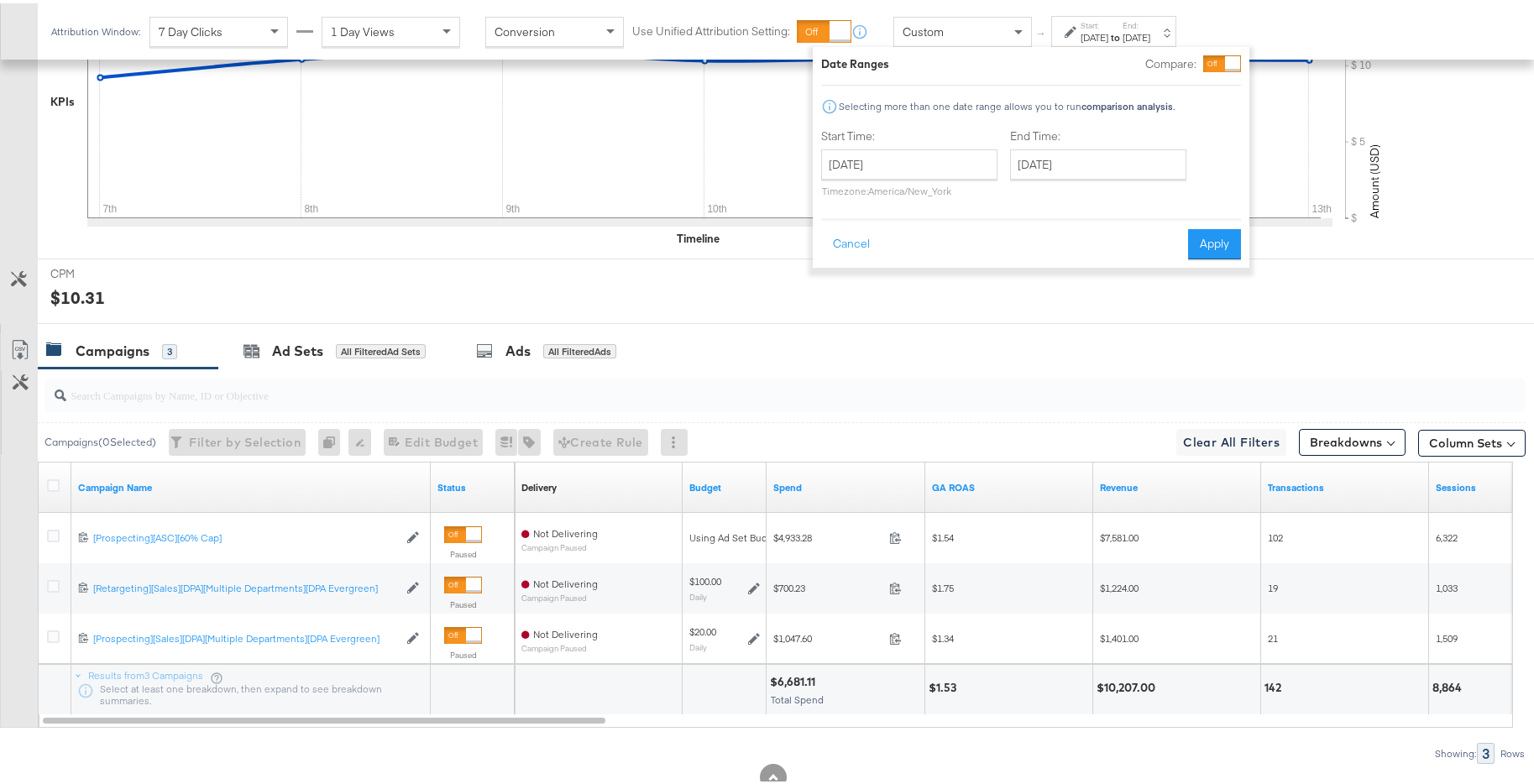
click at [1067, 176] on div "End Time: October 14th 2024 ‹ October 2024 › Su Mo Tu We Th Fr Sa 29 30 1 2 3 4…" at bounding box center [1101, 163] width 183 height 76
click at [1099, 168] on input "October 14th 2024" at bounding box center [1097, 161] width 176 height 30
click at [1026, 311] on td "20" at bounding box center [1029, 316] width 29 height 23
type input "October 20th 2024"
click at [1225, 240] on button "Apply" at bounding box center [1214, 241] width 53 height 30
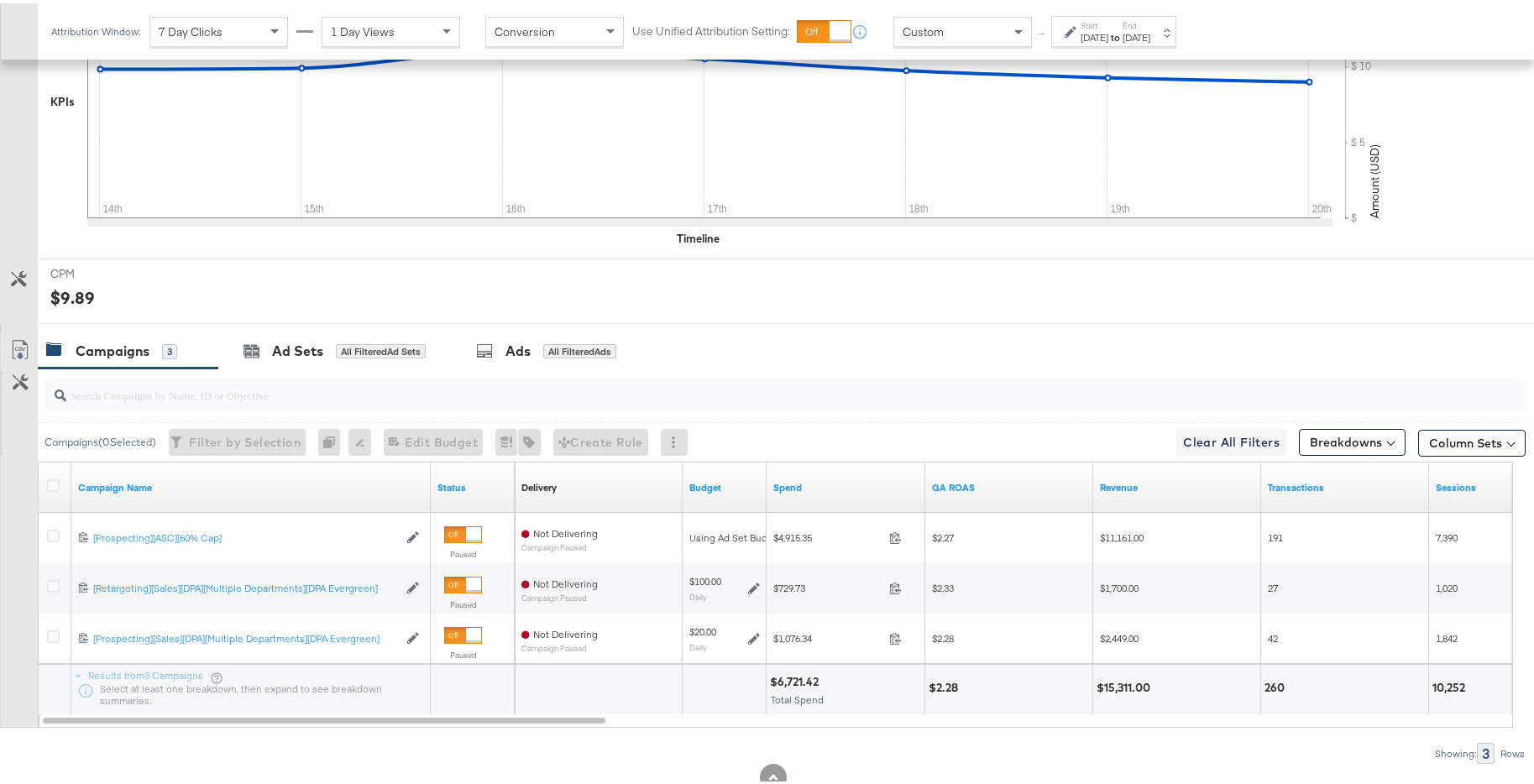
click at [1150, 30] on div "Oct 20th 2024" at bounding box center [1136, 34] width 28 height 13
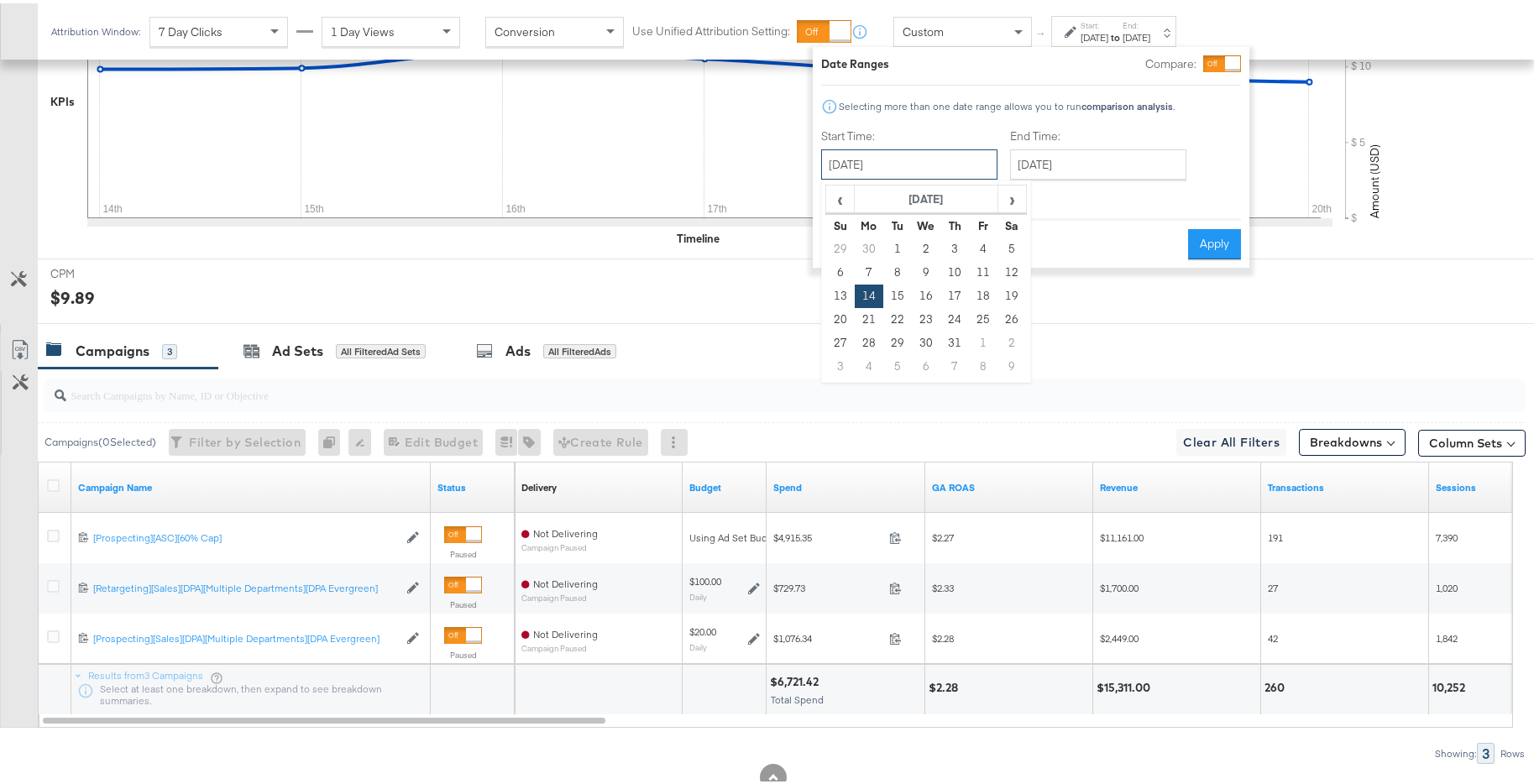
click at [931, 152] on input "October 14th 2024" at bounding box center [908, 161] width 176 height 30
click at [868, 309] on td "21" at bounding box center [868, 316] width 29 height 23
type input "October 21st 2024"
click at [1132, 158] on input "October 21st 2024" at bounding box center [1095, 161] width 176 height 30
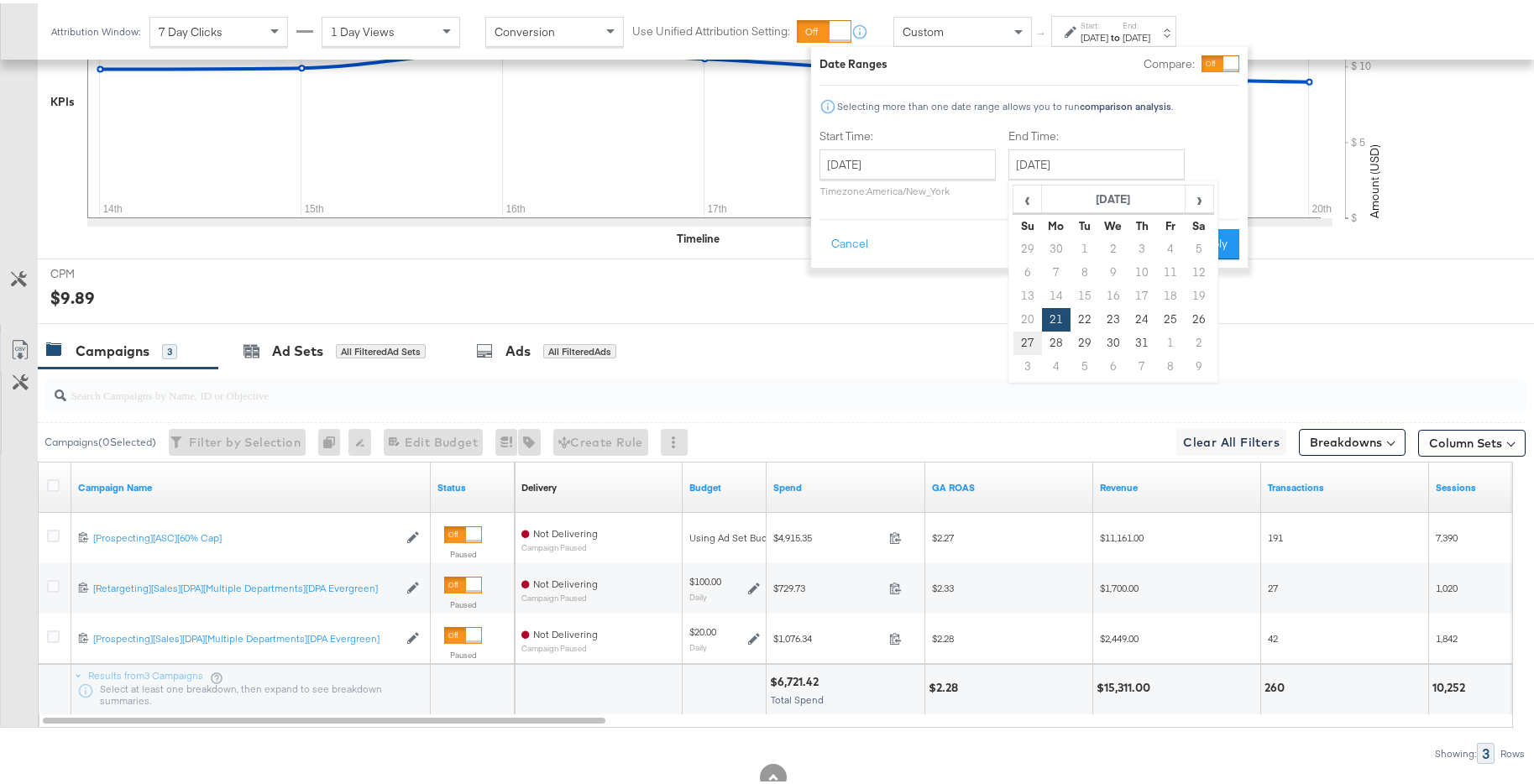
click at [1024, 340] on td "27" at bounding box center [1027, 340] width 29 height 23
type input "October 27th 2024"
click at [1236, 227] on button "Apply" at bounding box center [1213, 241] width 53 height 30
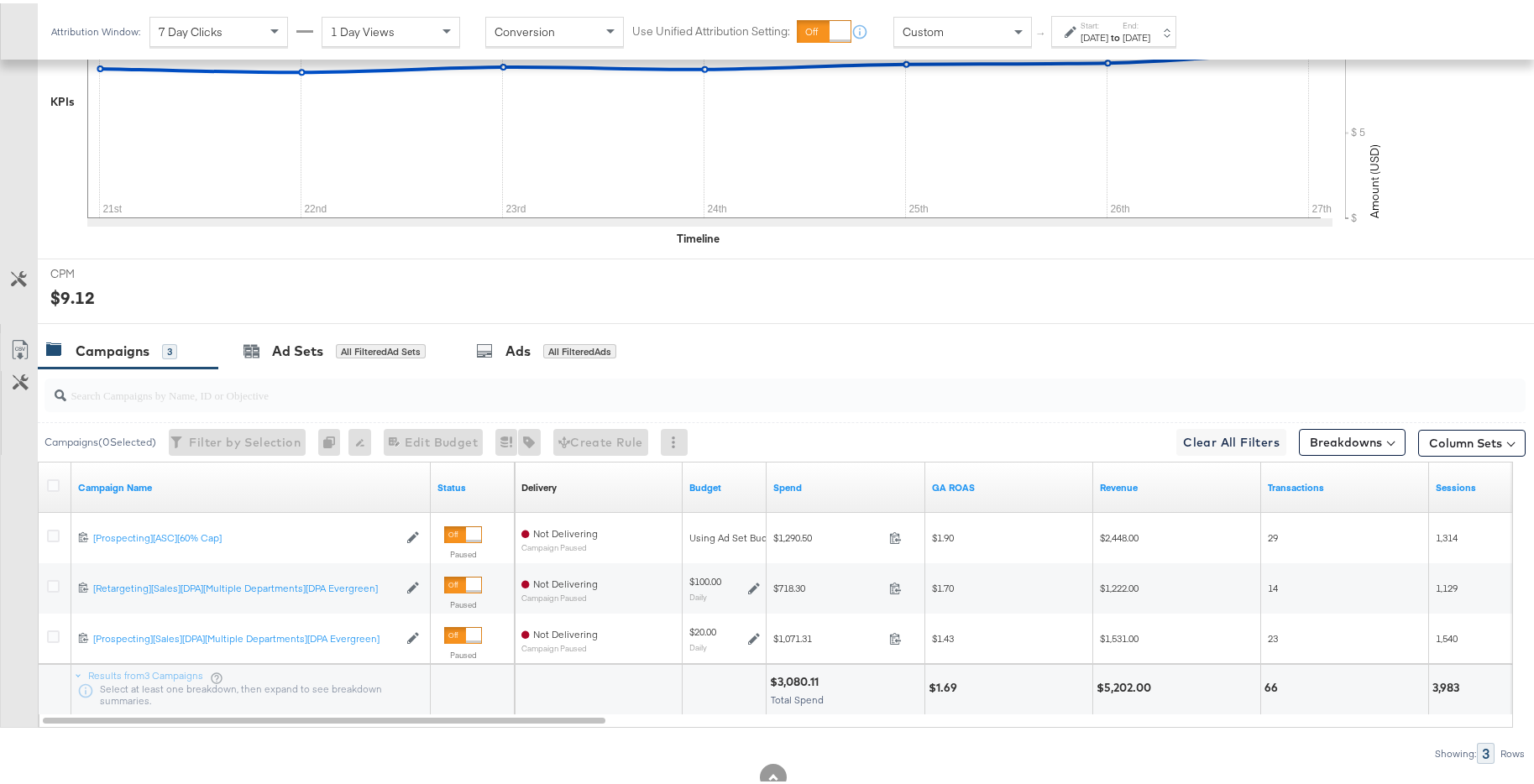
click at [1122, 39] on strong "to" at bounding box center [1115, 34] width 14 height 13
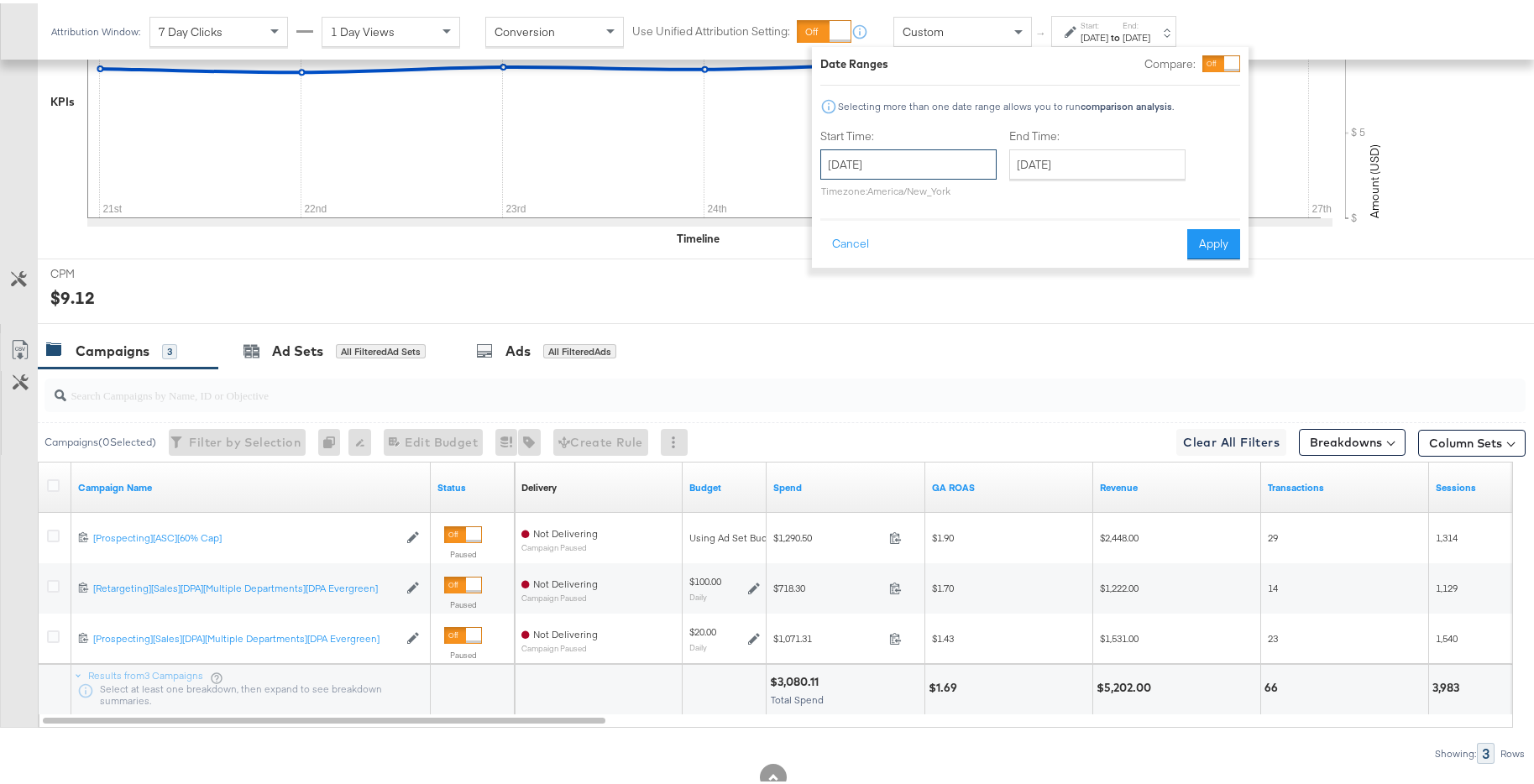
click at [944, 162] on input "October 21st 2024" at bounding box center [907, 161] width 176 height 30
click at [869, 332] on td "28" at bounding box center [868, 340] width 29 height 23
type input "October 28th 2024"
click at [1120, 162] on input "October 28th 2024" at bounding box center [1097, 161] width 176 height 30
click at [1030, 357] on td "3" at bounding box center [1029, 363] width 29 height 23
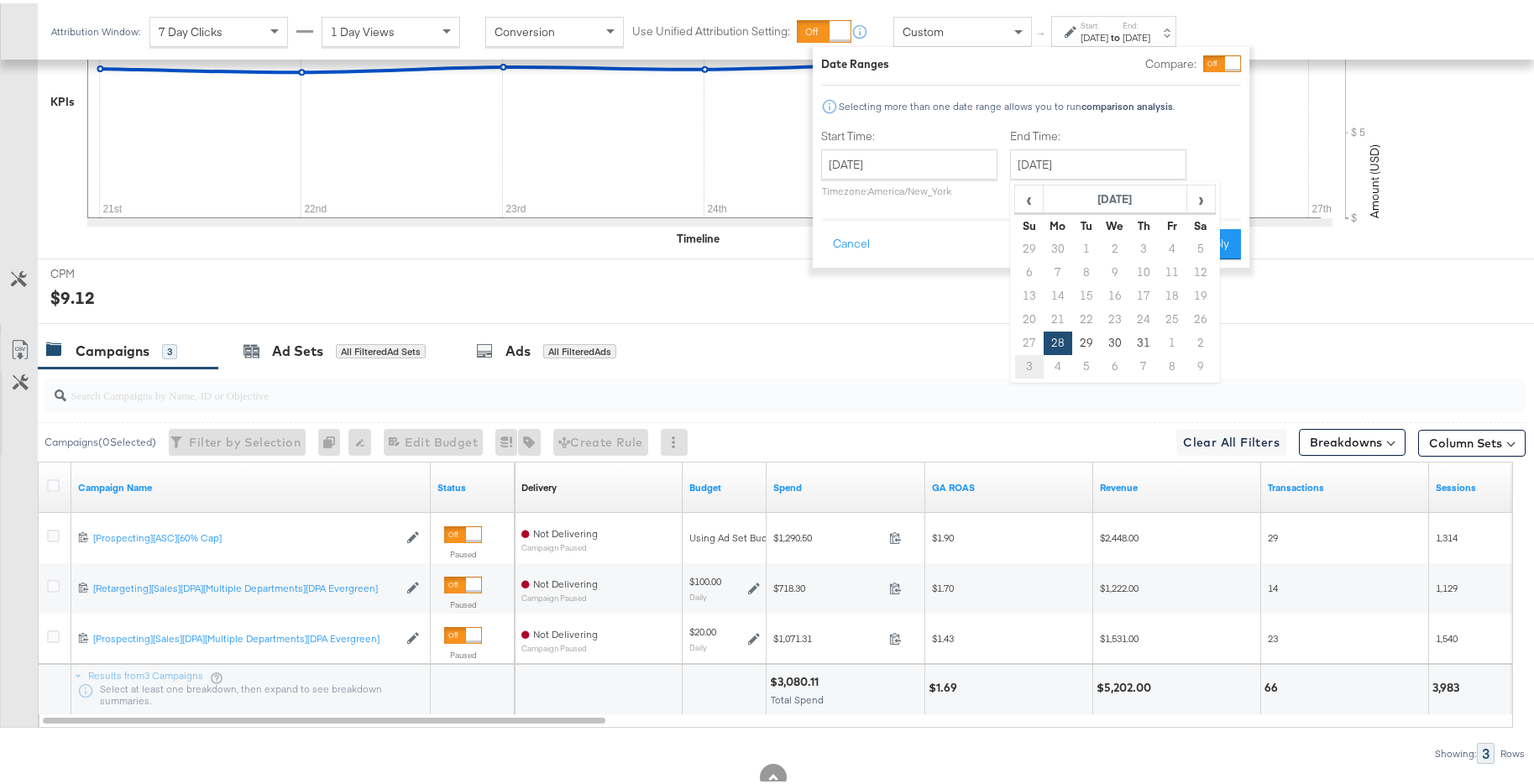
type input "November 3rd 2024"
click at [1217, 246] on button "Apply" at bounding box center [1211, 241] width 53 height 30
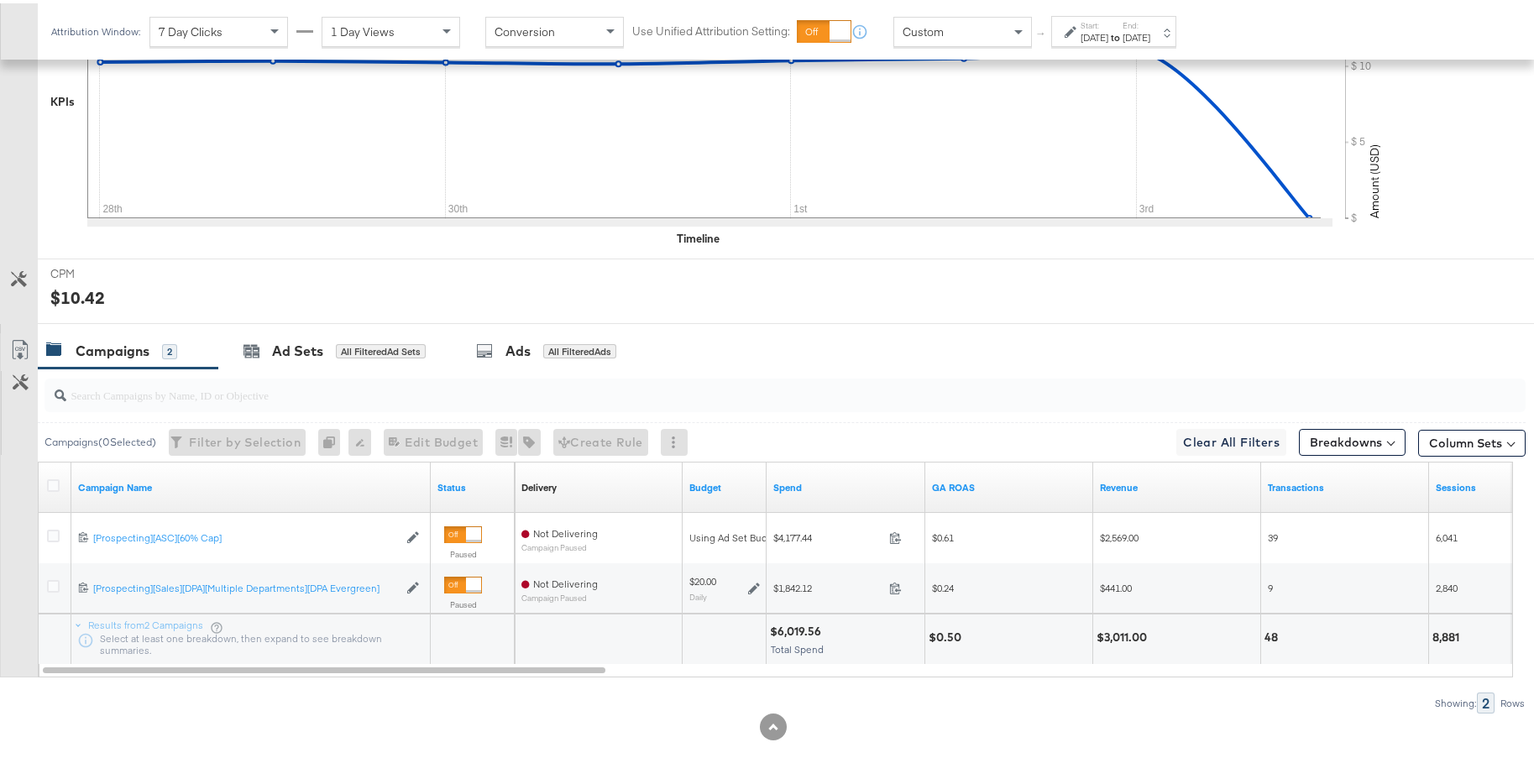
click at [1108, 31] on div "Oct 28th 2024" at bounding box center [1095, 34] width 28 height 13
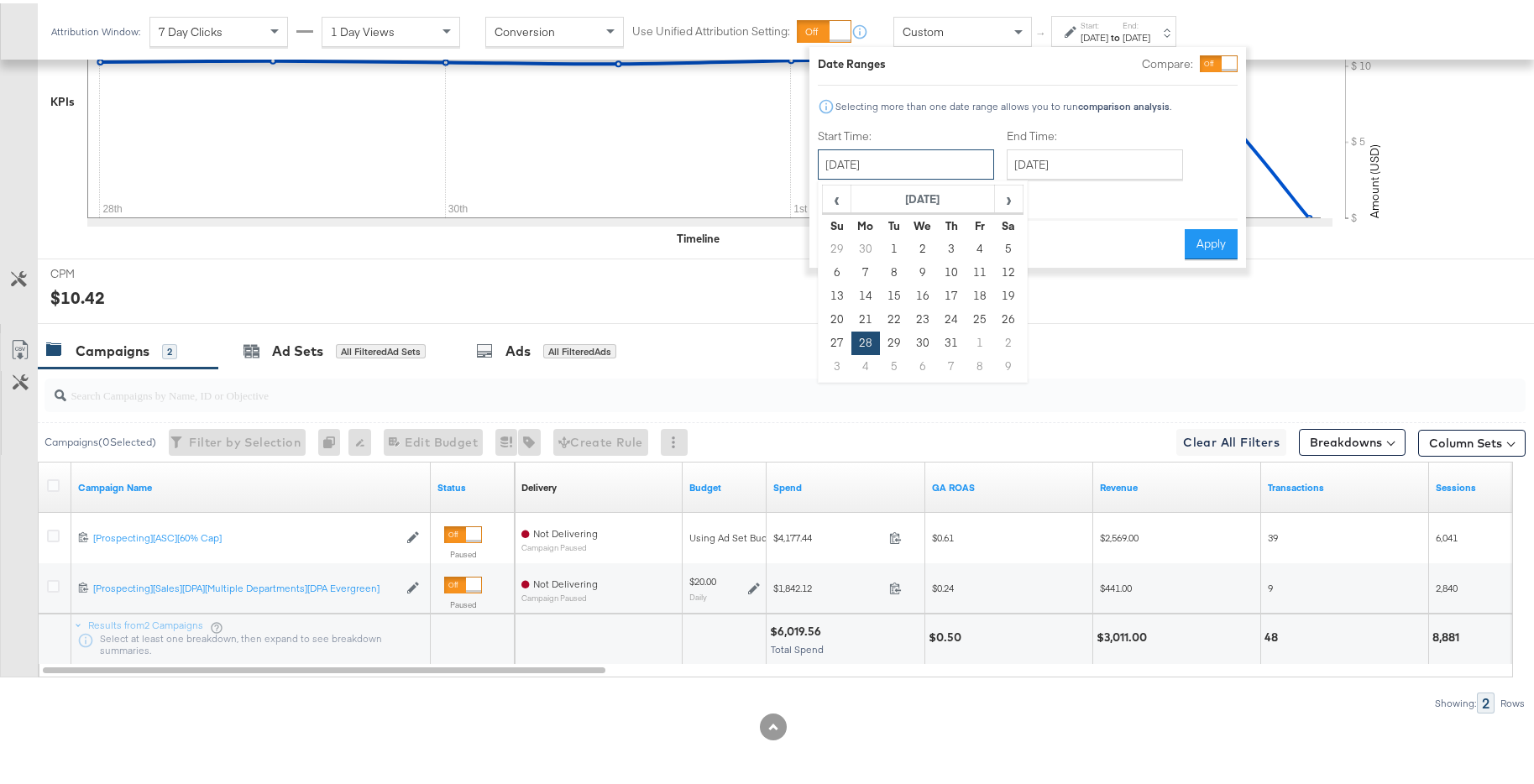
click at [934, 172] on input "October 28th 2024" at bounding box center [905, 161] width 176 height 30
click at [863, 366] on td "4" at bounding box center [865, 363] width 29 height 23
type input "November 4th 2024"
click at [1114, 176] on div "End Time: November 4th 2024 ‹ November 2024 › Su Mo Tu We Th Fr Sa 27 28 29 30 …" at bounding box center [1094, 163] width 183 height 76
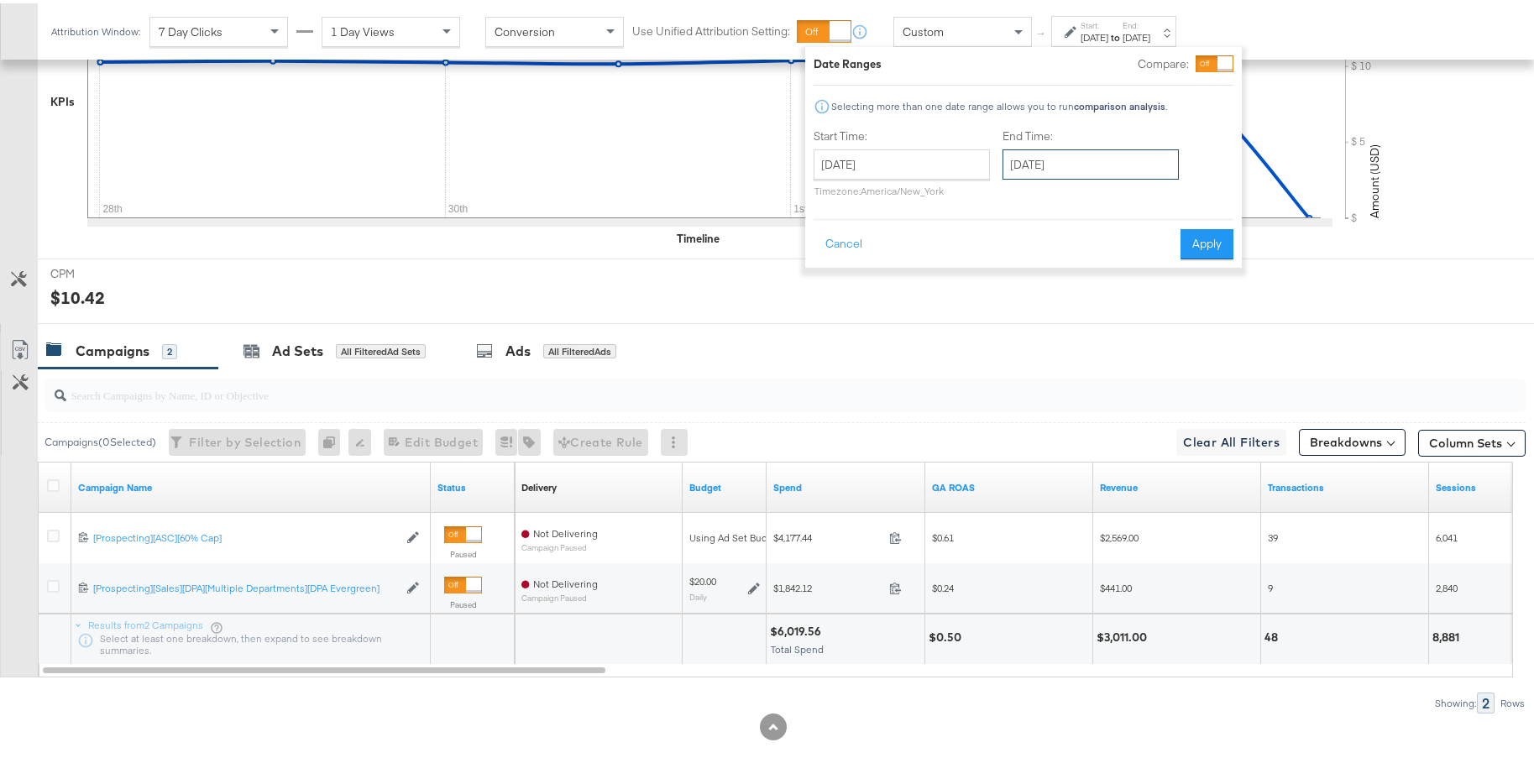
click at [1130, 165] on input "November 4th 2024" at bounding box center [1090, 161] width 176 height 30
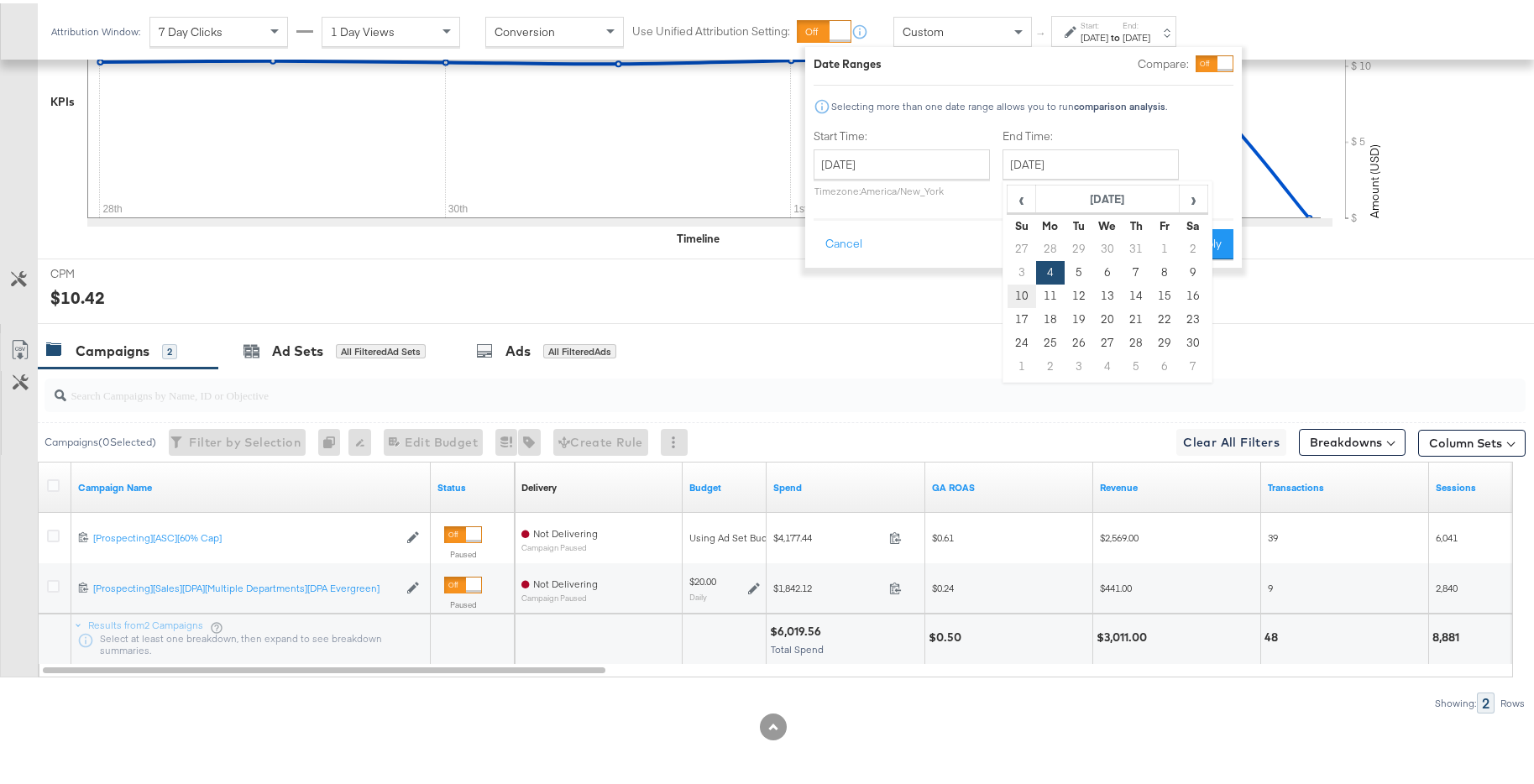
click at [1018, 288] on td "10" at bounding box center [1021, 292] width 29 height 23
type input "November 10th 2024"
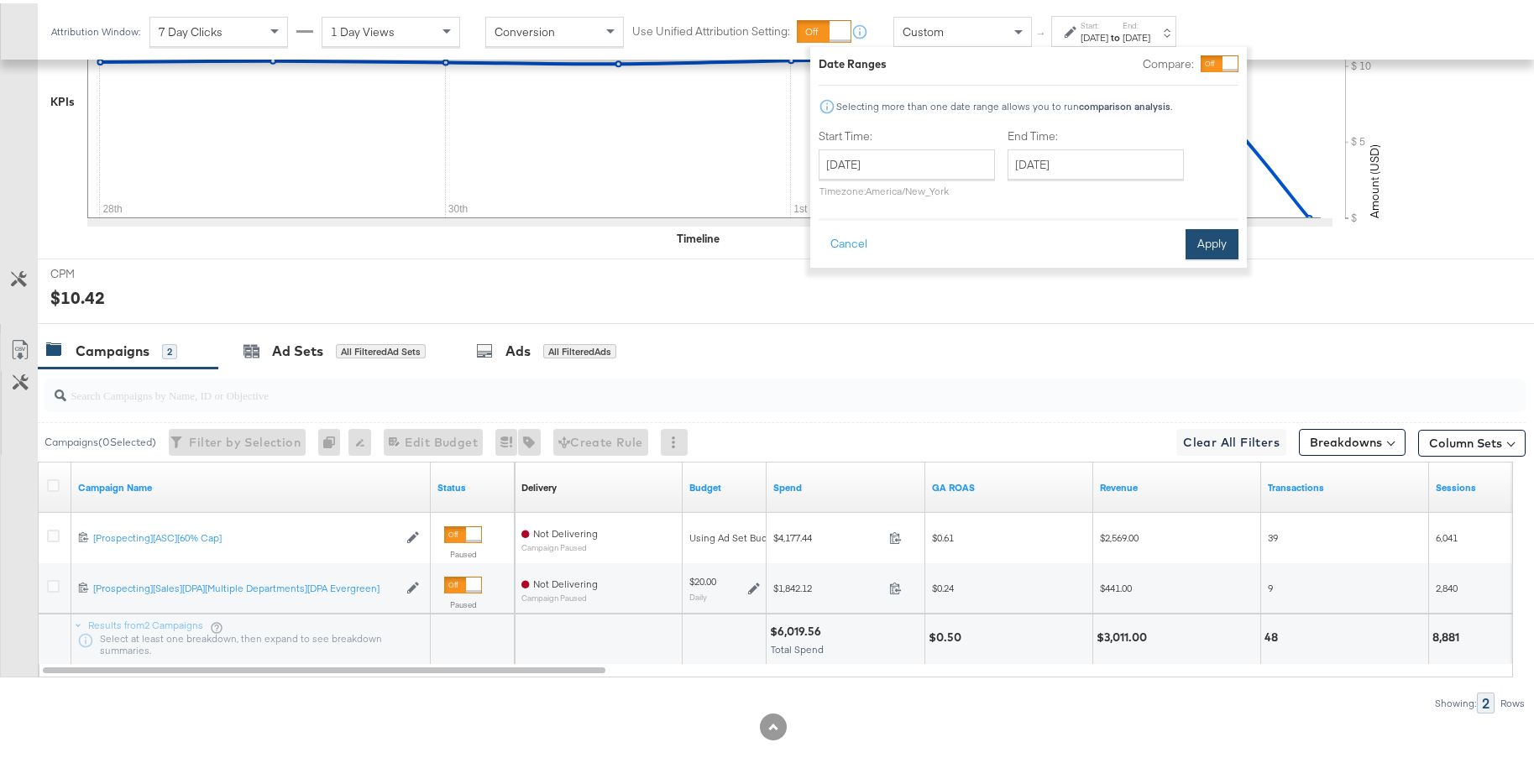
click at [1208, 249] on button "Apply" at bounding box center [1212, 241] width 53 height 30
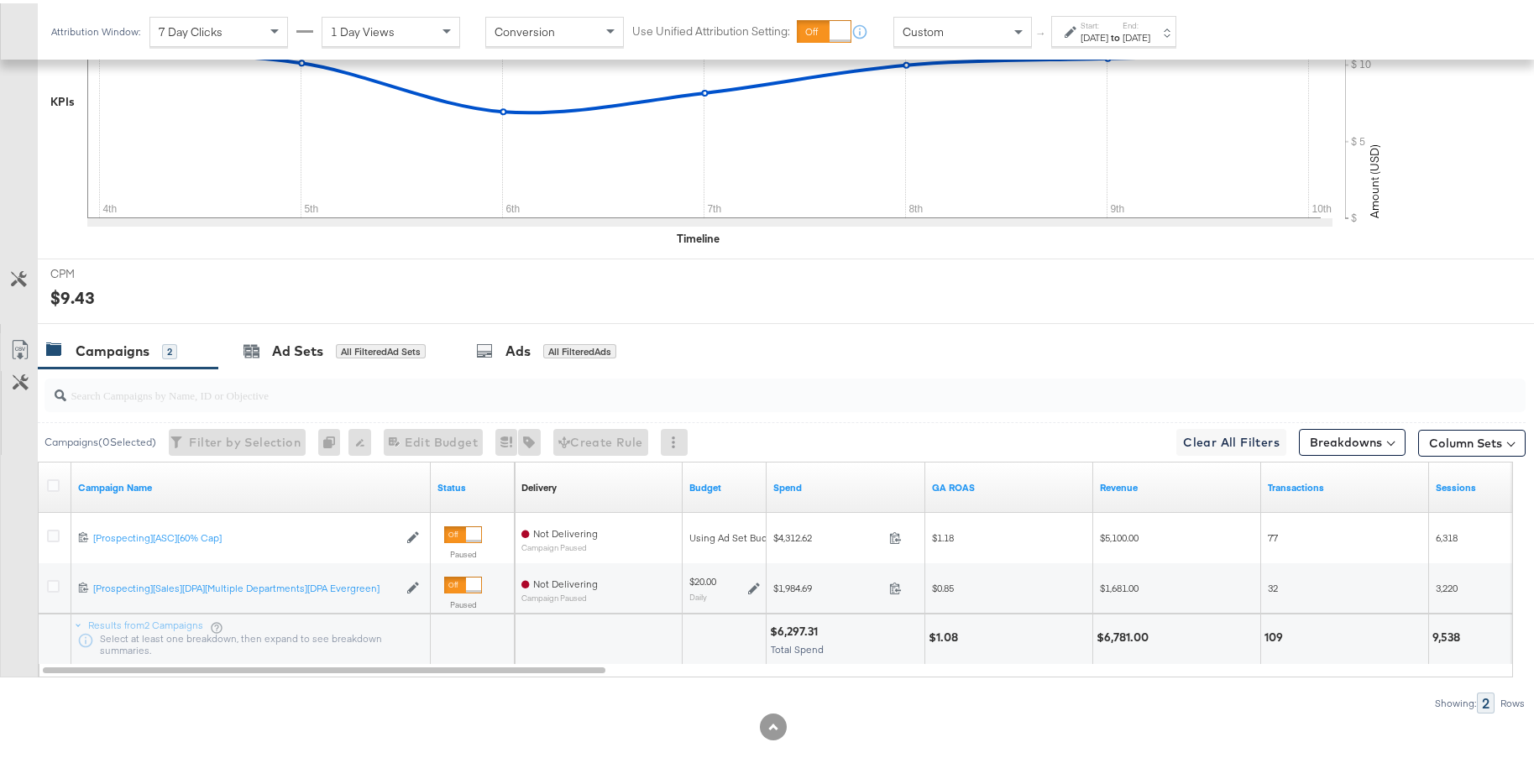
click at [1150, 30] on div "Nov 10th 2024" at bounding box center [1136, 34] width 28 height 13
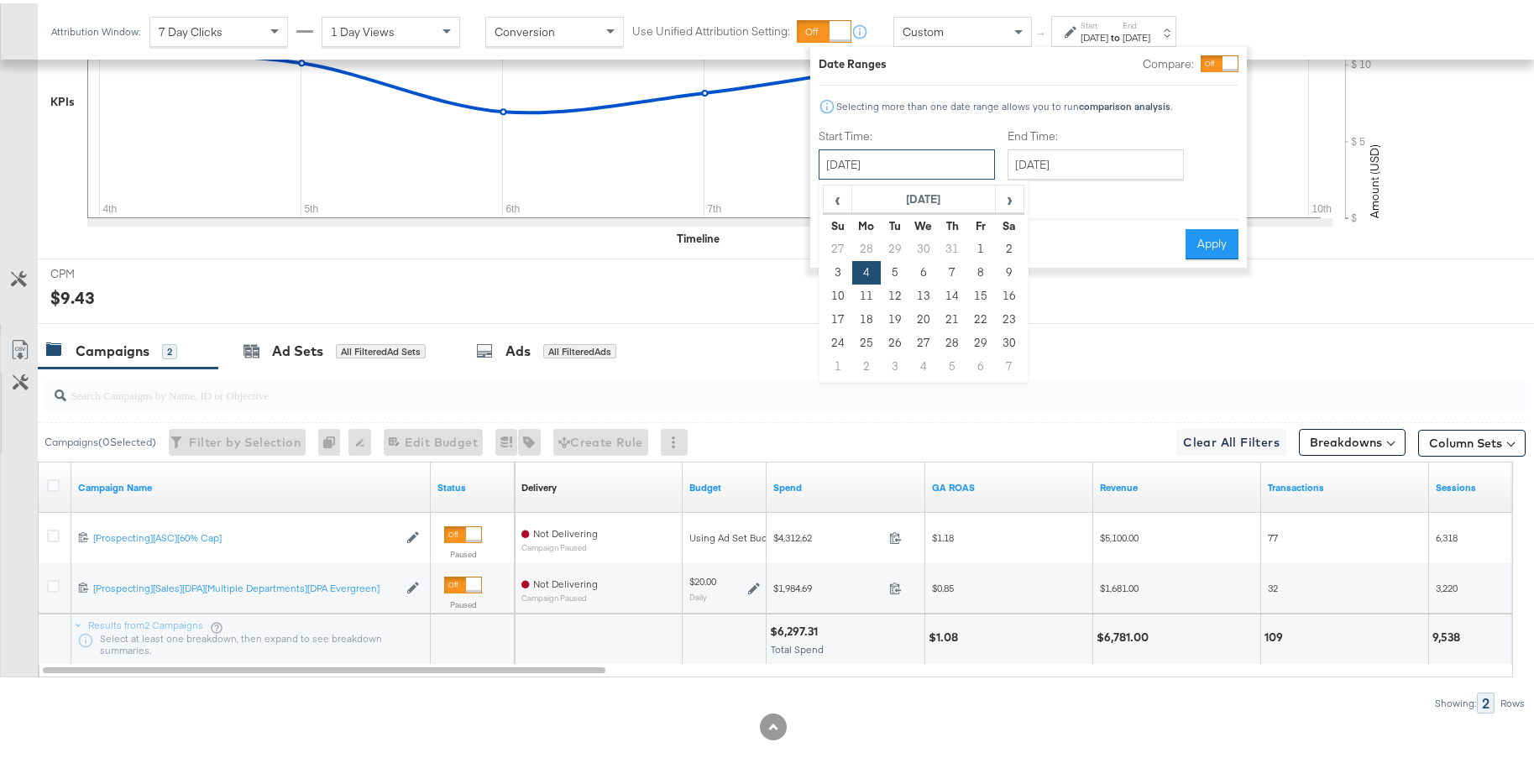
click at [891, 175] on input "November 4th 2024" at bounding box center [906, 161] width 176 height 30
click at [878, 298] on td "11" at bounding box center [866, 292] width 29 height 23
type input "November 11th 2024"
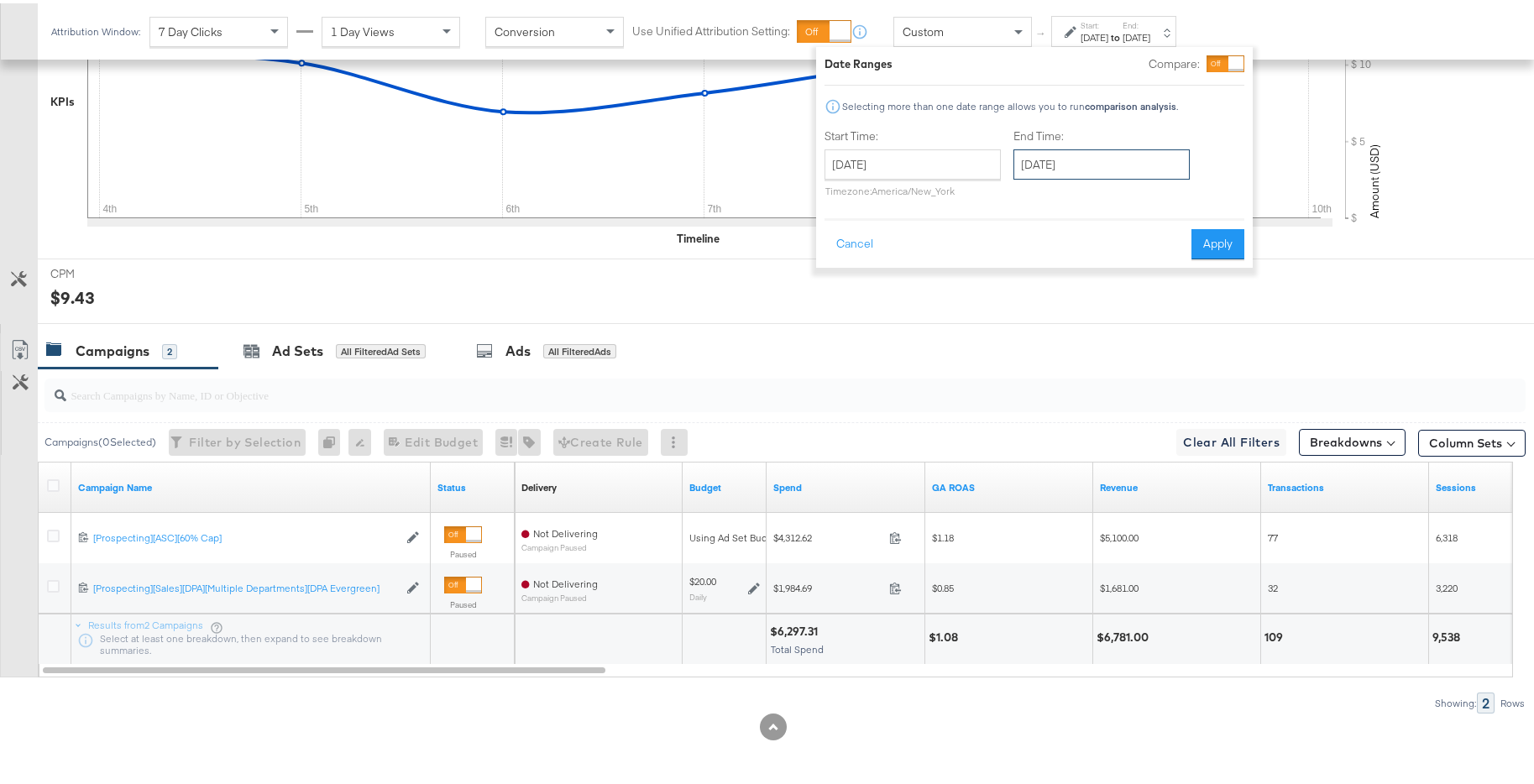
click at [1049, 170] on input "November 11th 2024" at bounding box center [1101, 161] width 176 height 30
click at [1024, 308] on td "17" at bounding box center [1032, 316] width 29 height 23
type input "November 17th 2024"
click at [1207, 247] on button "Apply" at bounding box center [1217, 241] width 53 height 30
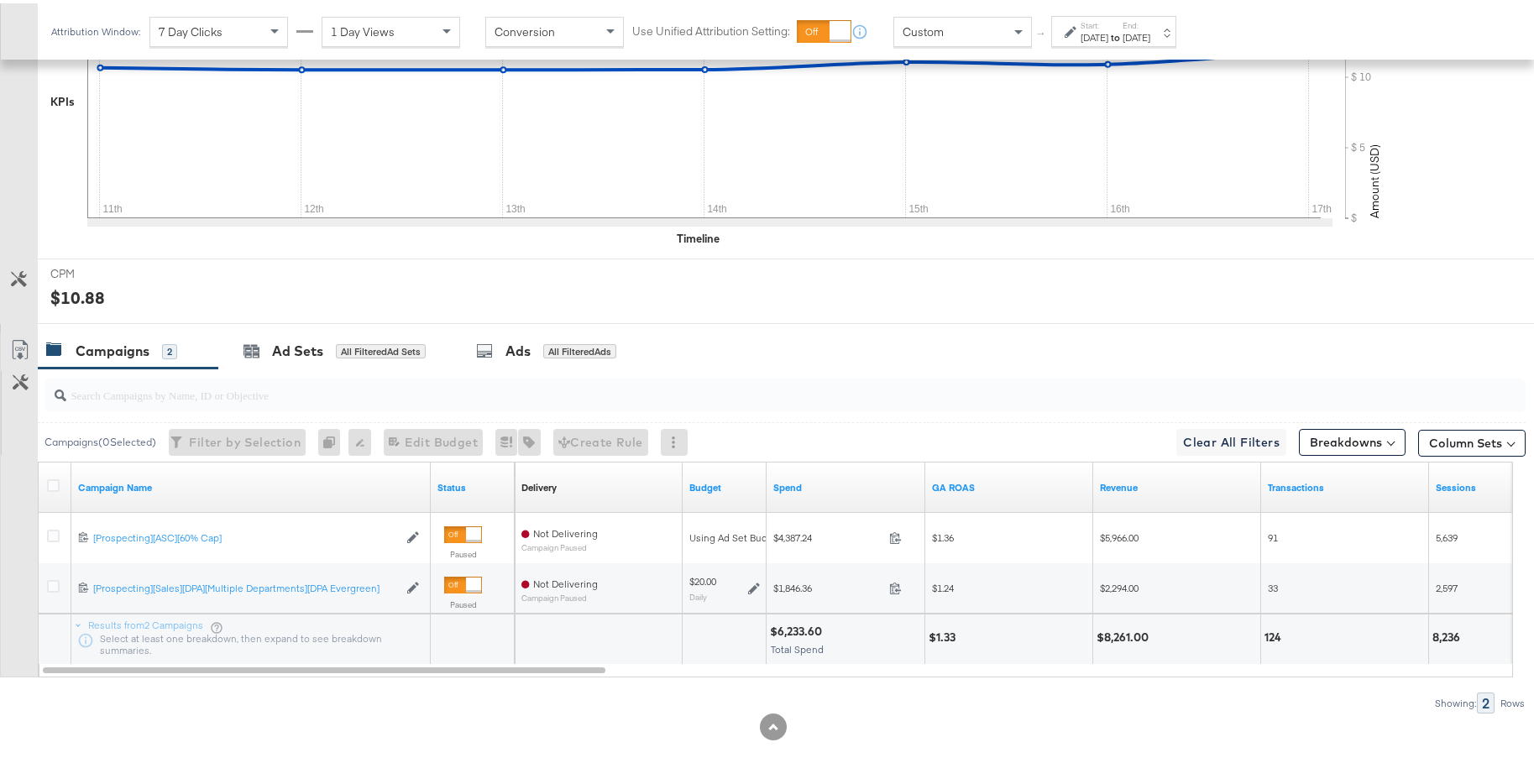
click at [1150, 29] on div "Nov 17th 2024" at bounding box center [1136, 34] width 28 height 13
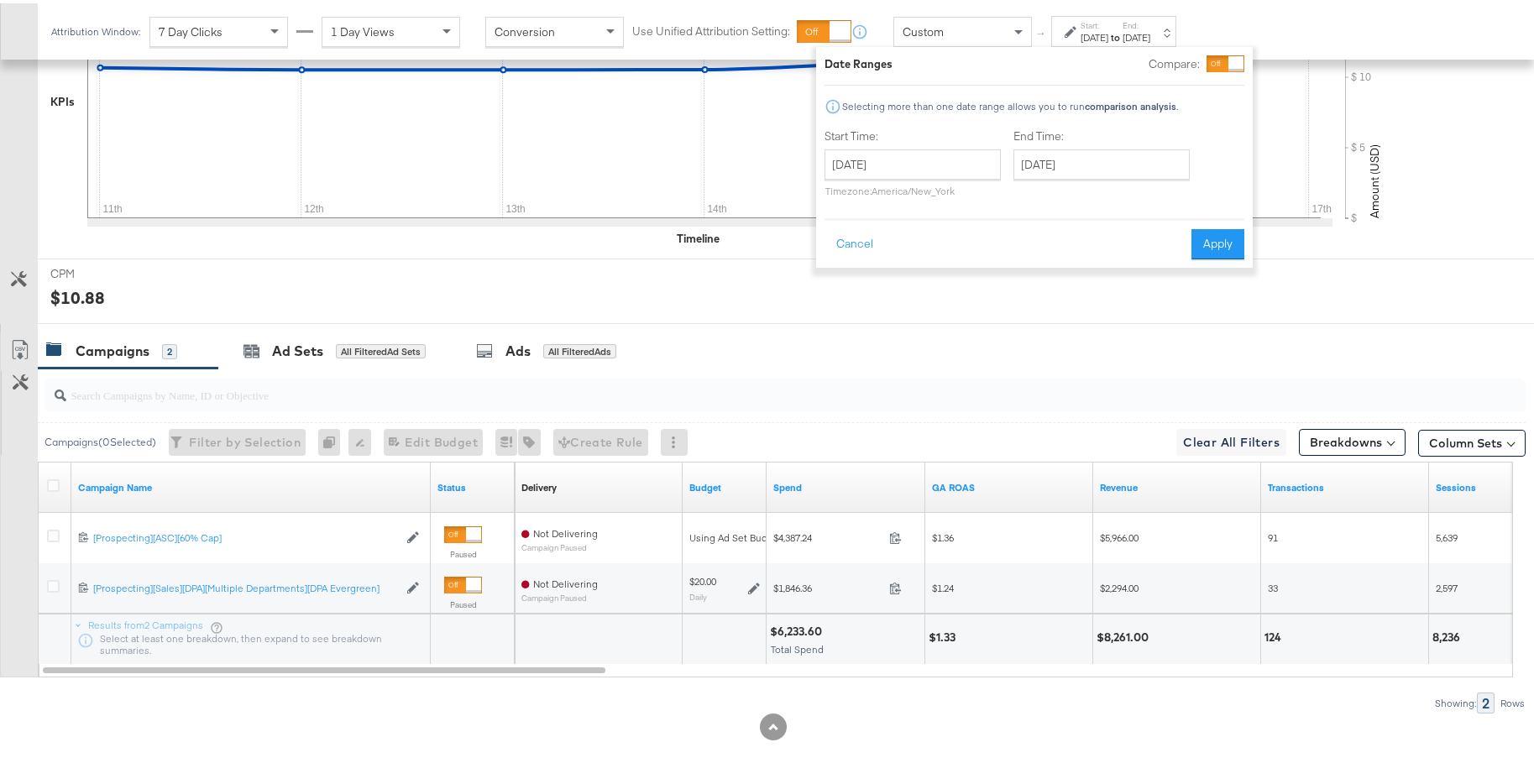
click at [949, 179] on div "November 11th 2024 ‹ November 2024 › Su Mo Tu We Th Fr Sa 27 28 29 30 31 1 2 3 …" at bounding box center [912, 170] width 176 height 48
click at [952, 172] on input "November 11th 2024" at bounding box center [912, 161] width 176 height 30
click at [865, 314] on td "18" at bounding box center [872, 316] width 29 height 23
type input "November 18th 2024"
click at [1130, 170] on input "November 18th 2024" at bounding box center [1101, 161] width 176 height 30
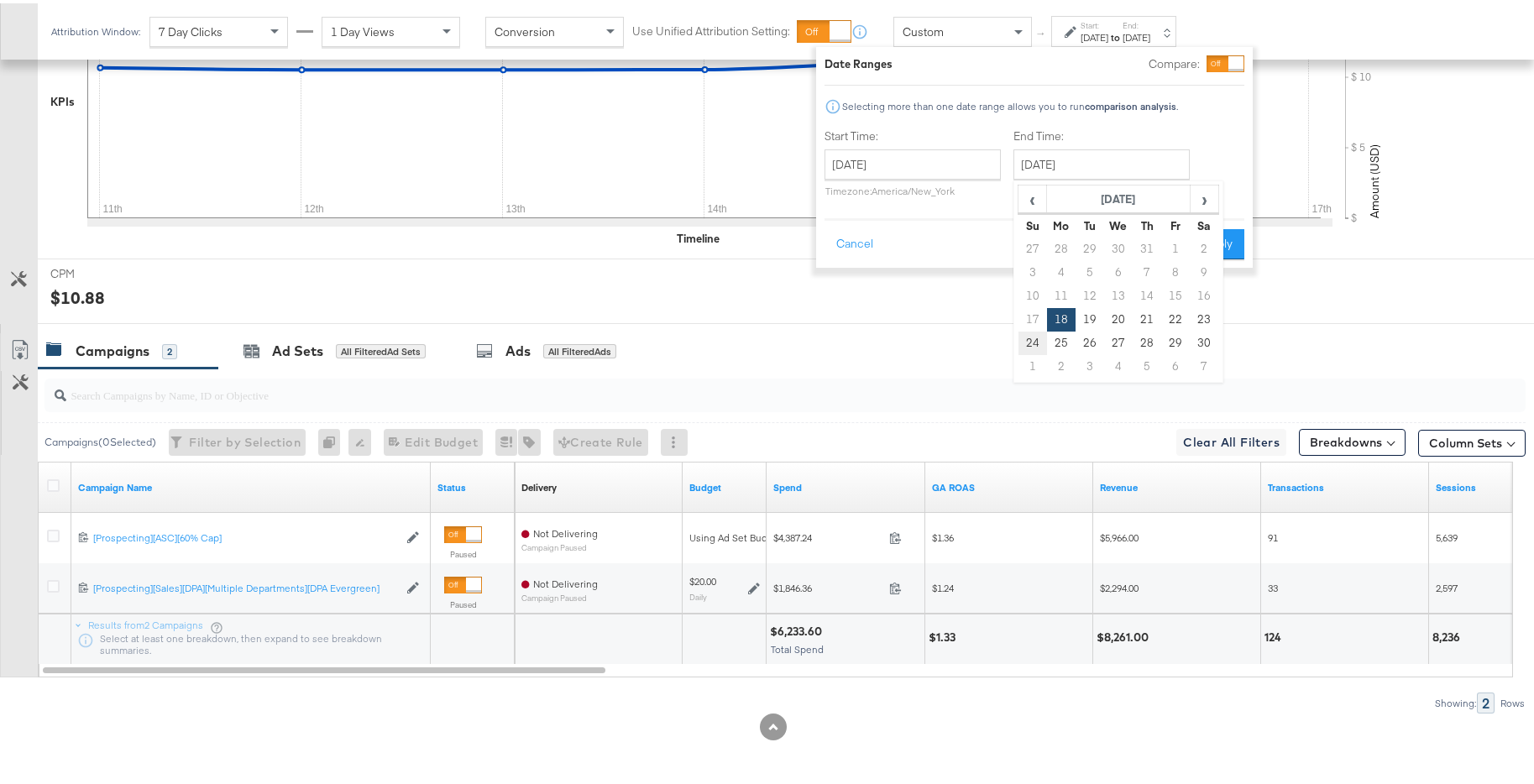
click at [1030, 334] on td "24" at bounding box center [1032, 340] width 29 height 23
type input "November 24th 2024"
click at [1218, 246] on button "Apply" at bounding box center [1217, 241] width 53 height 30
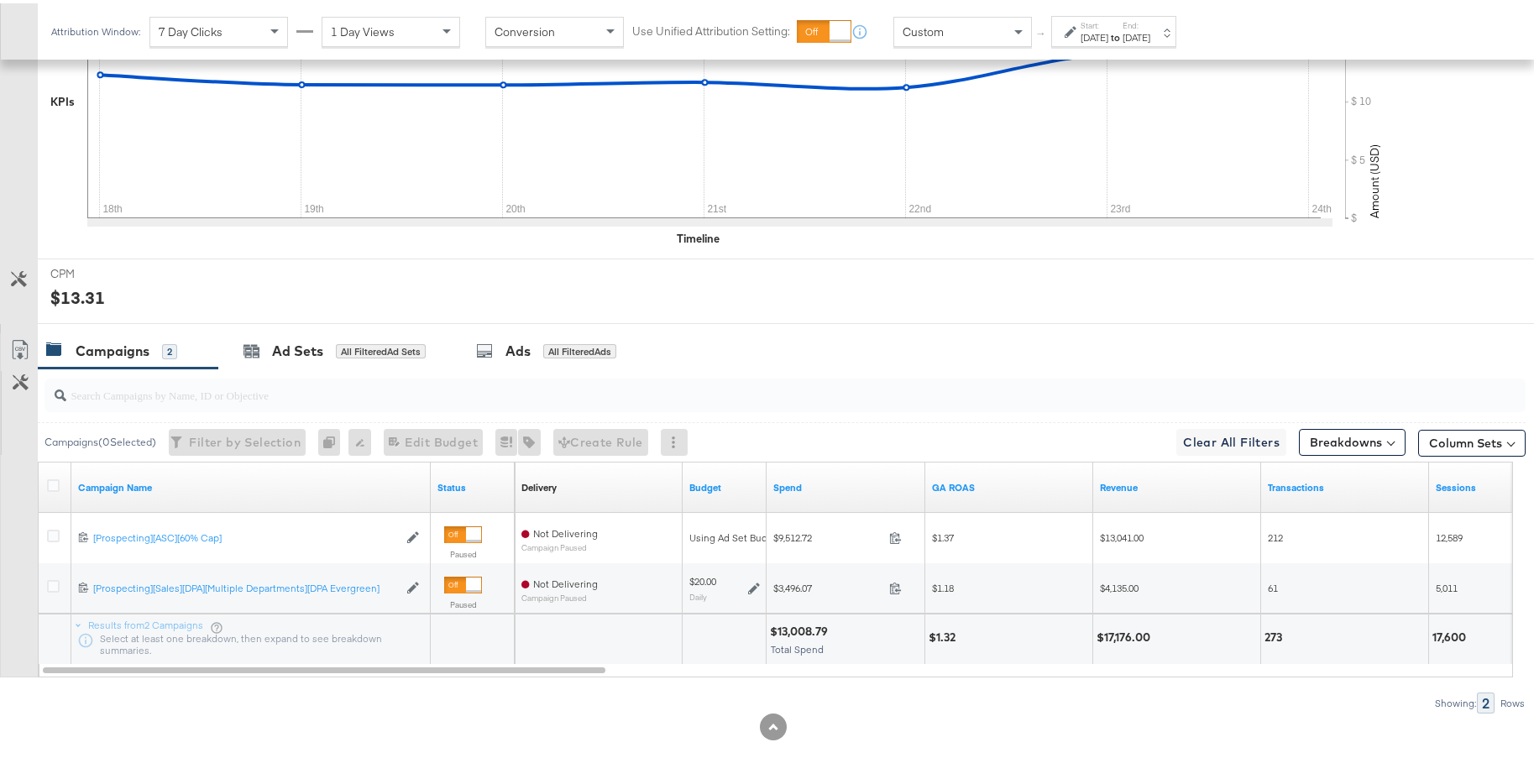
click at [1122, 34] on strong "to" at bounding box center [1115, 34] width 14 height 13
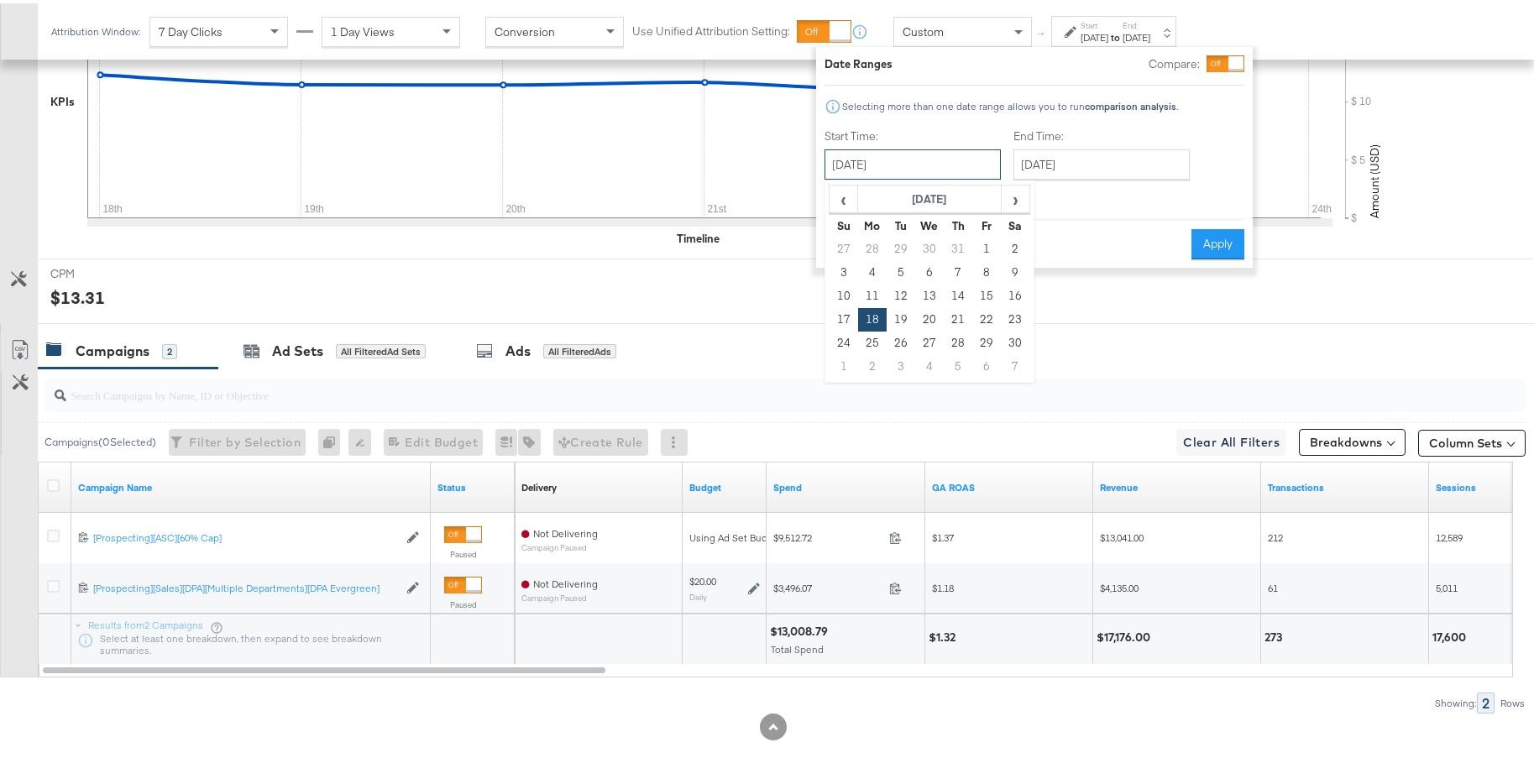
click at [931, 166] on input "November 18th 2024" at bounding box center [912, 161] width 176 height 30
click at [866, 342] on td "25" at bounding box center [872, 340] width 29 height 23
type input "November 25th 2024"
click at [1086, 159] on input "November 25th 2024" at bounding box center [1101, 161] width 176 height 30
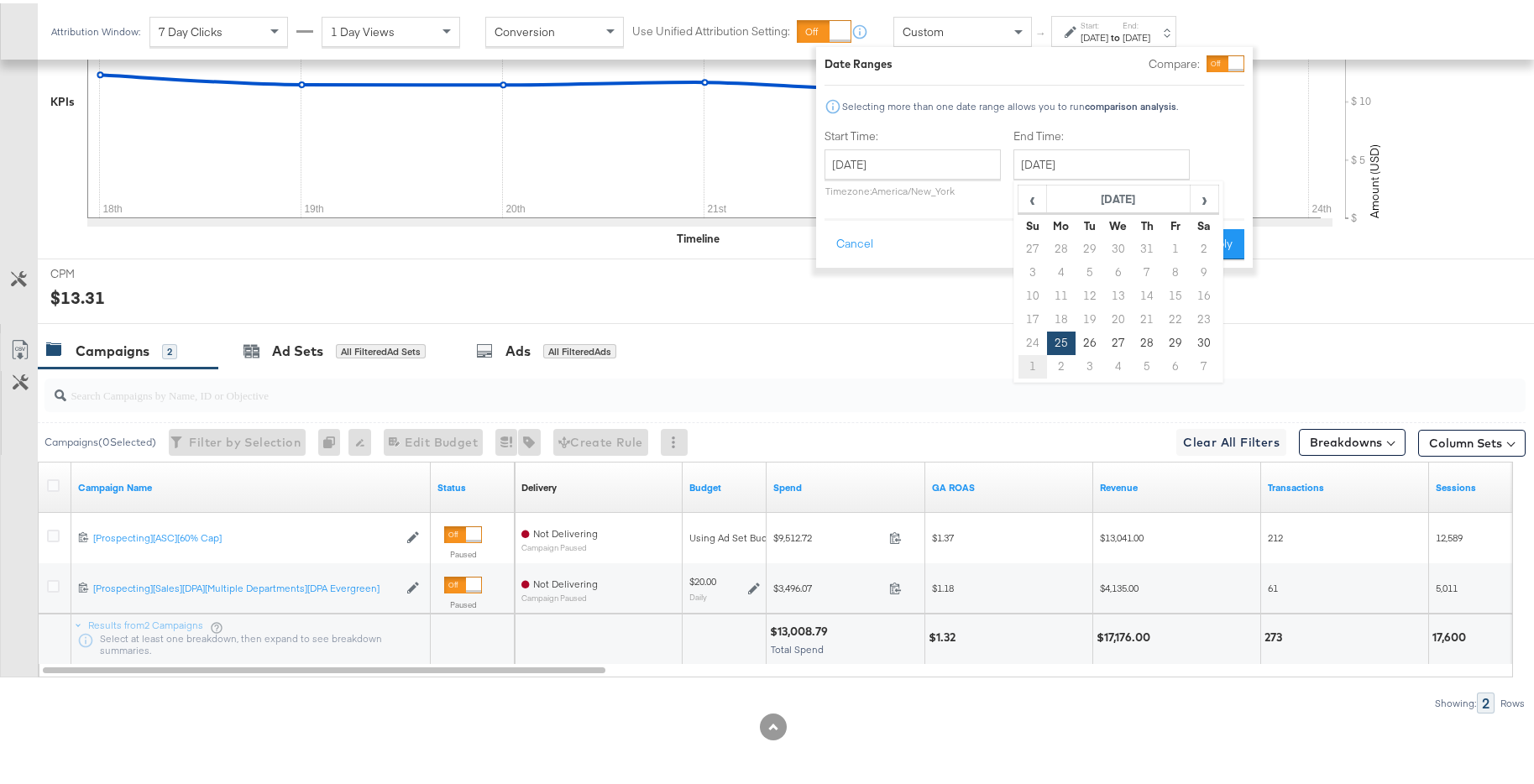
click at [1030, 359] on td "1" at bounding box center [1032, 363] width 29 height 23
type input "December 1st 2024"
click at [1203, 242] on button "Apply" at bounding box center [1212, 241] width 53 height 30
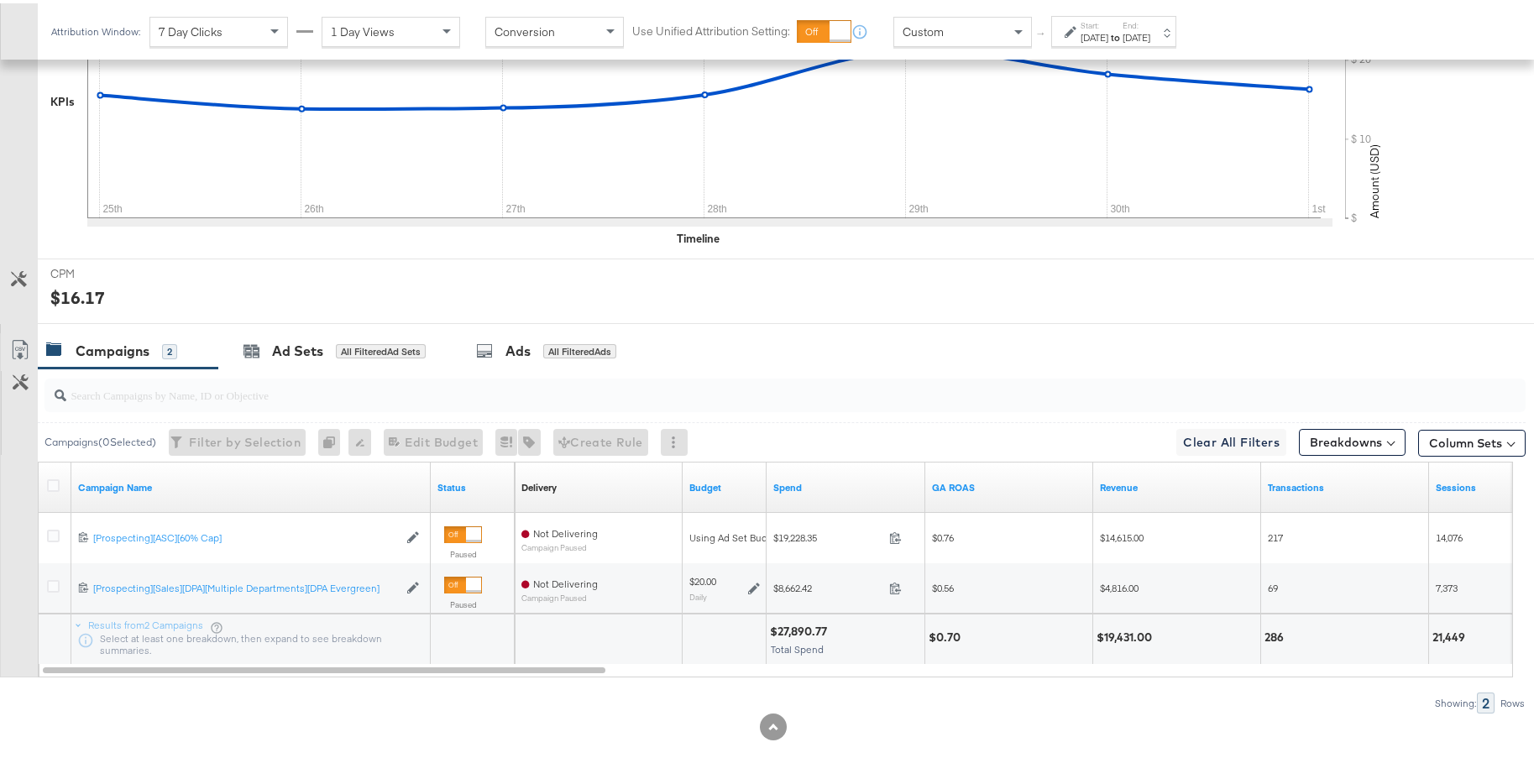
click at [1150, 33] on div "Dec 1st 2024" at bounding box center [1136, 34] width 28 height 13
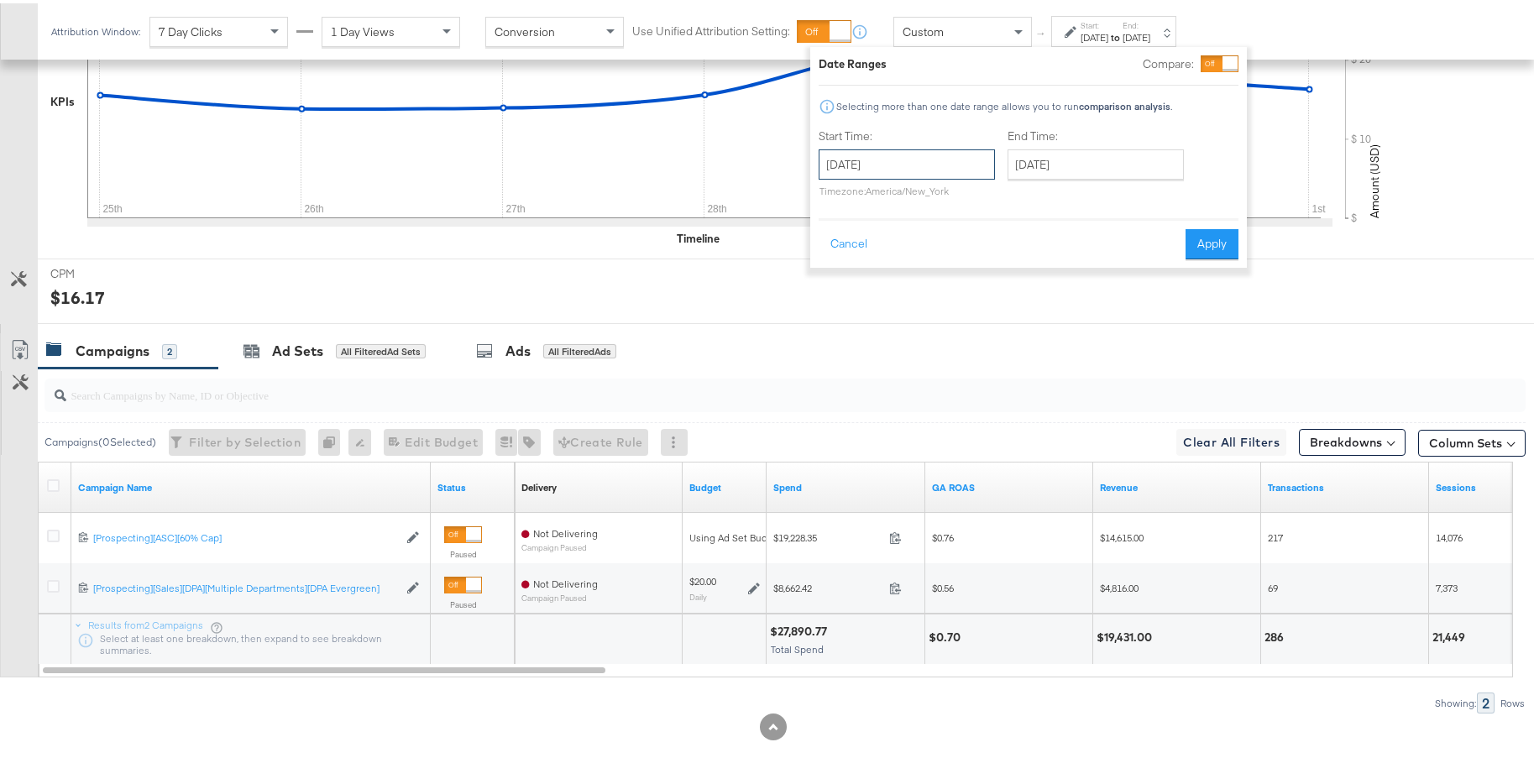
click at [961, 168] on input "November 25th 2024" at bounding box center [906, 161] width 176 height 30
drag, startPoint x: 871, startPoint y: 360, endPoint x: 946, endPoint y: 308, distance: 91.3
click at [871, 360] on td "2" at bounding box center [866, 363] width 29 height 23
type input "December 2nd 2024"
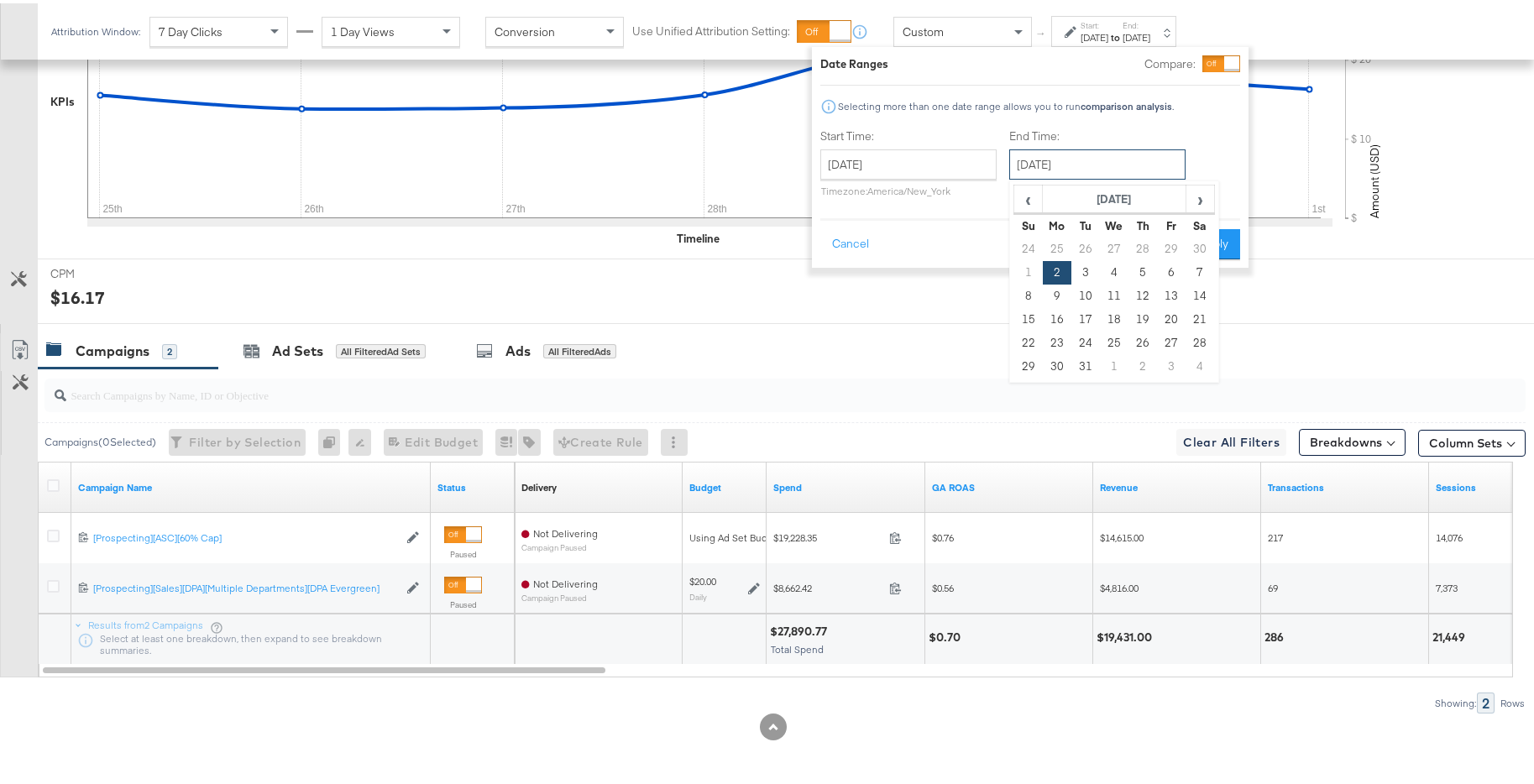
click at [1135, 159] on input "December 2nd 2024" at bounding box center [1096, 161] width 176 height 30
click at [1024, 293] on td "8" at bounding box center [1028, 292] width 29 height 23
type input "December 8th 2024"
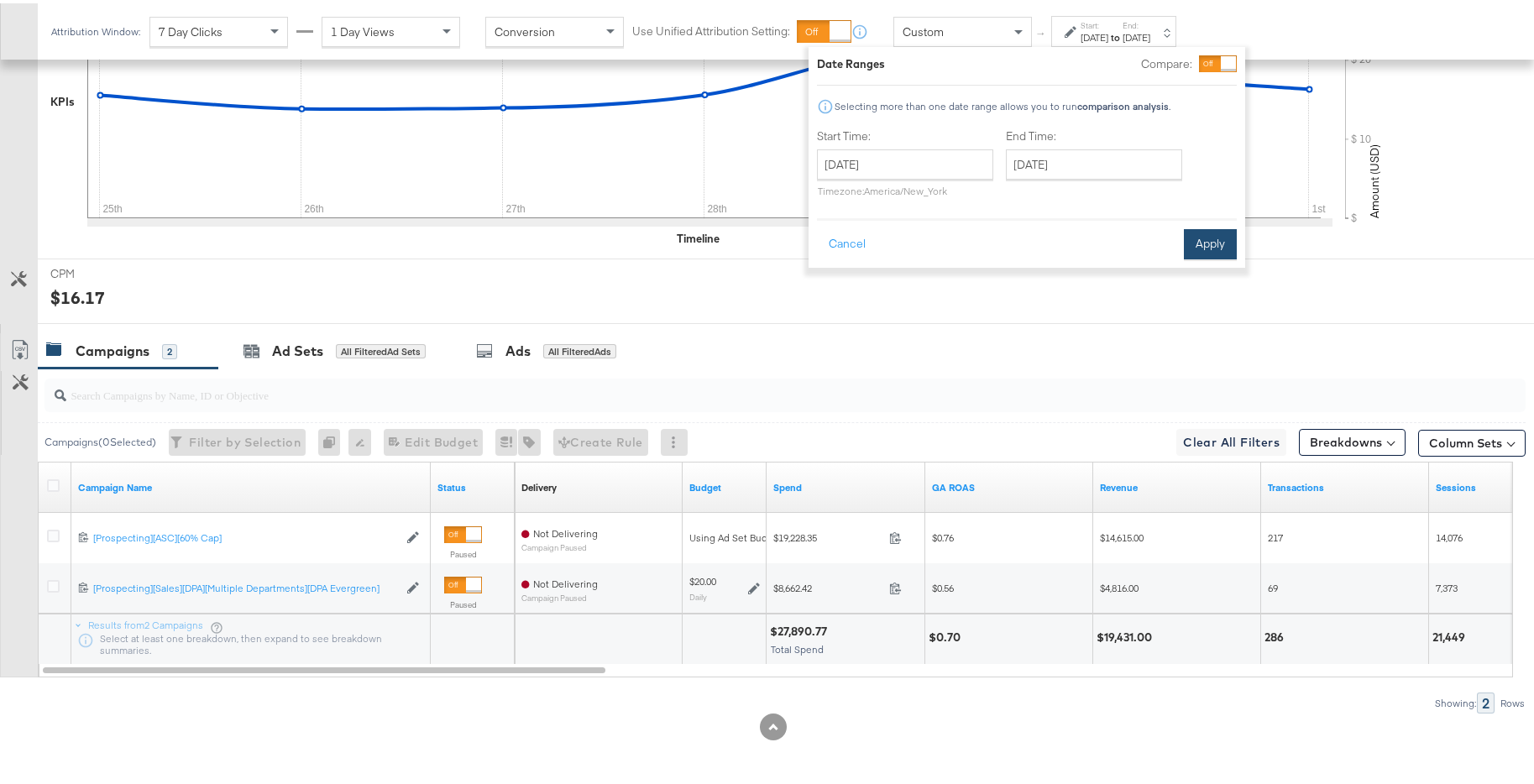
click at [1208, 243] on button "Apply" at bounding box center [1210, 241] width 53 height 30
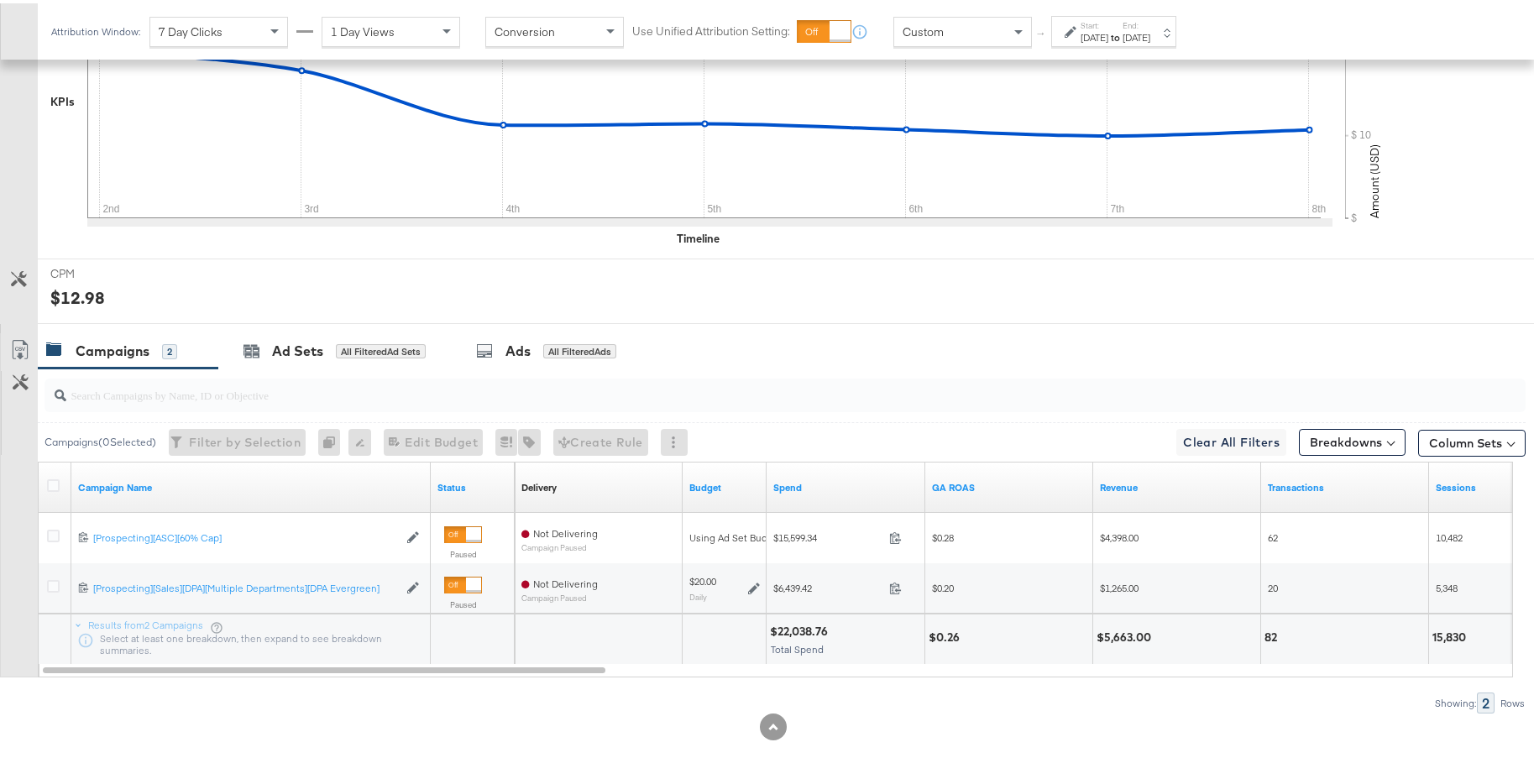
click at [1150, 40] on div "Dec 8th 2024" at bounding box center [1136, 34] width 28 height 13
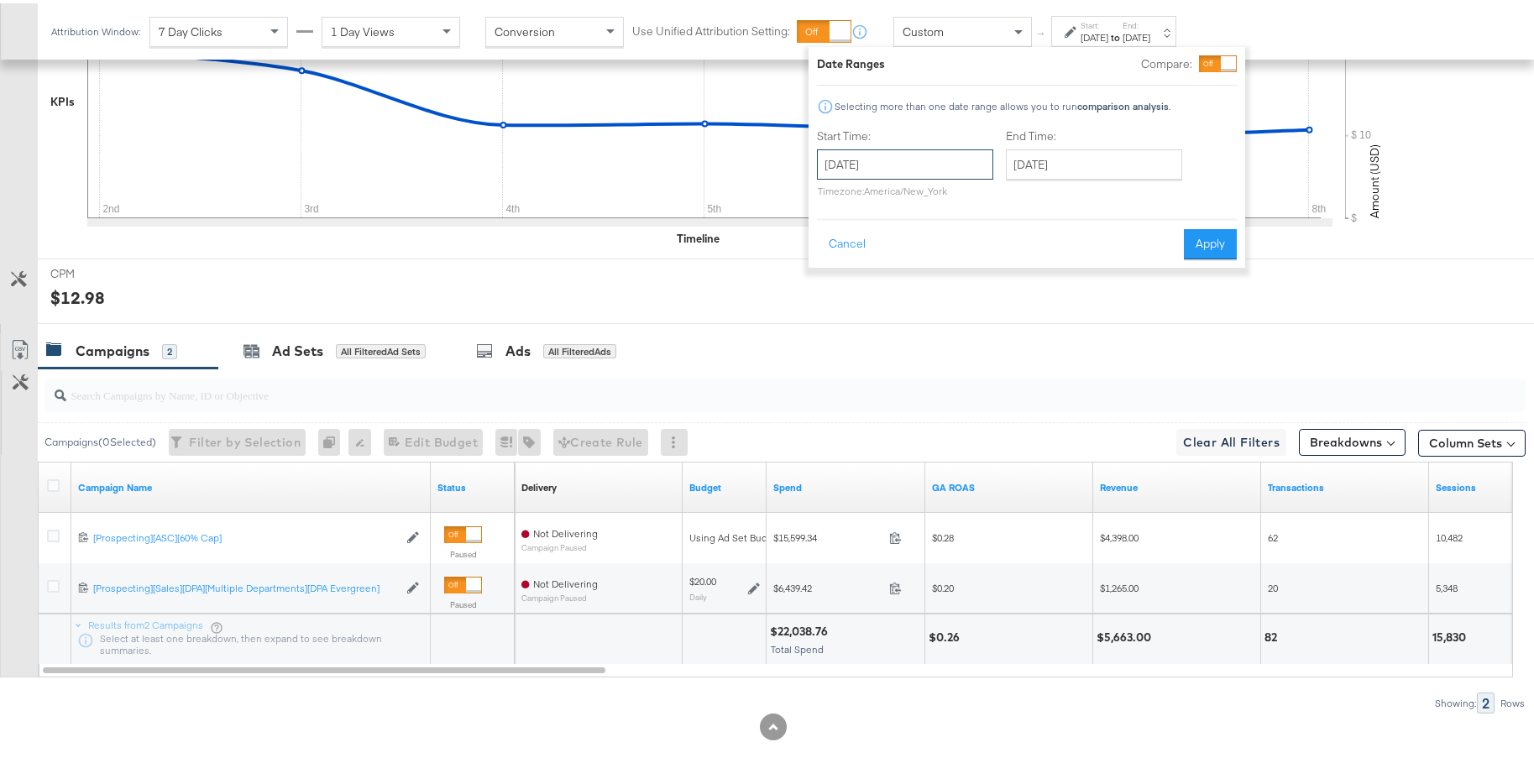
click at [922, 171] on input "December 2nd 2024" at bounding box center [904, 161] width 176 height 30
click at [855, 295] on td "9" at bounding box center [864, 292] width 29 height 23
type input "December 9th 2024"
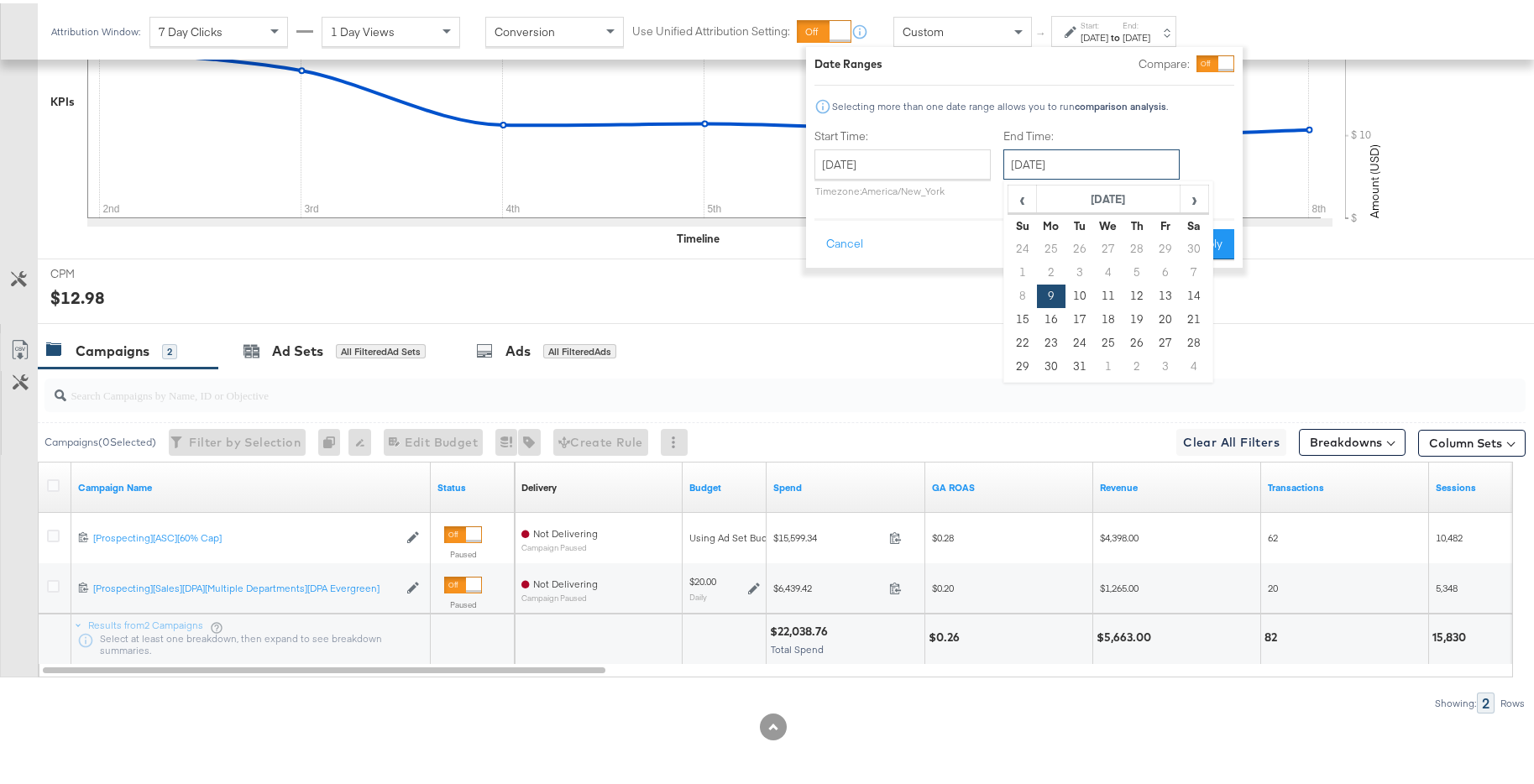
click at [1083, 167] on input "December 9th 2024" at bounding box center [1090, 161] width 176 height 30
click at [1020, 319] on td "15" at bounding box center [1022, 316] width 29 height 23
type input "December 15th 2024"
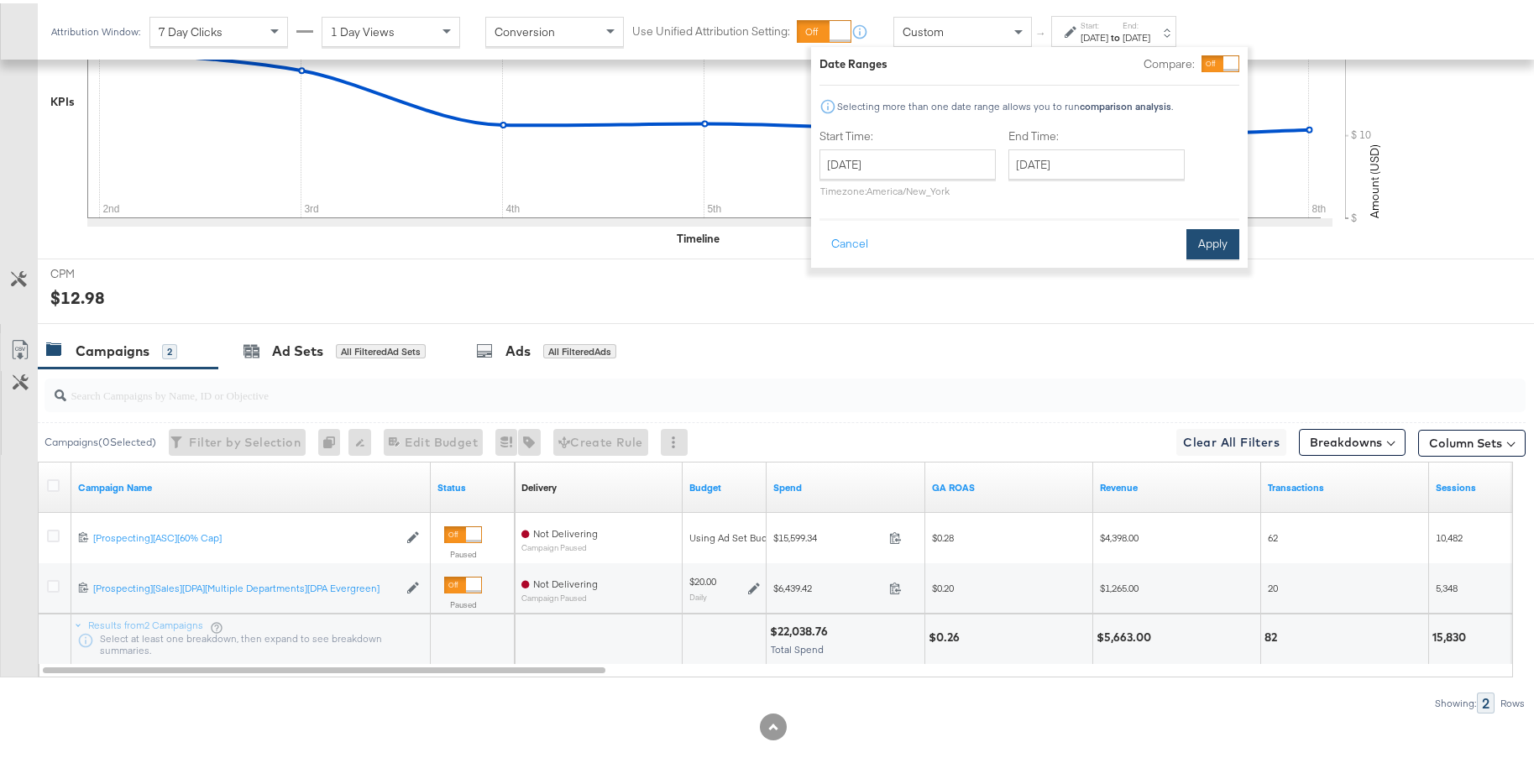
click at [1206, 236] on button "Apply" at bounding box center [1212, 241] width 53 height 30
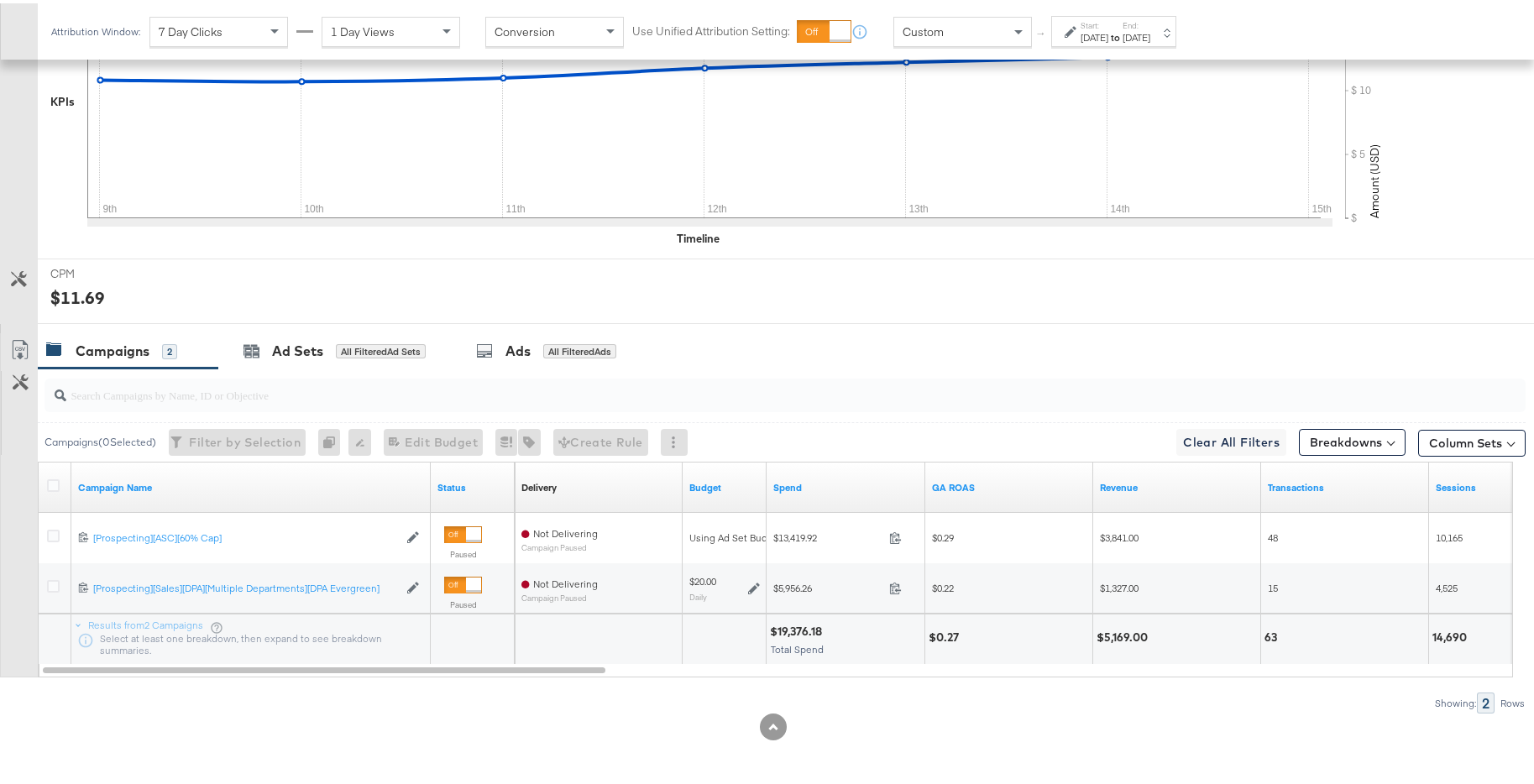
click at [1150, 30] on div "Dec 15th 2024" at bounding box center [1136, 34] width 28 height 13
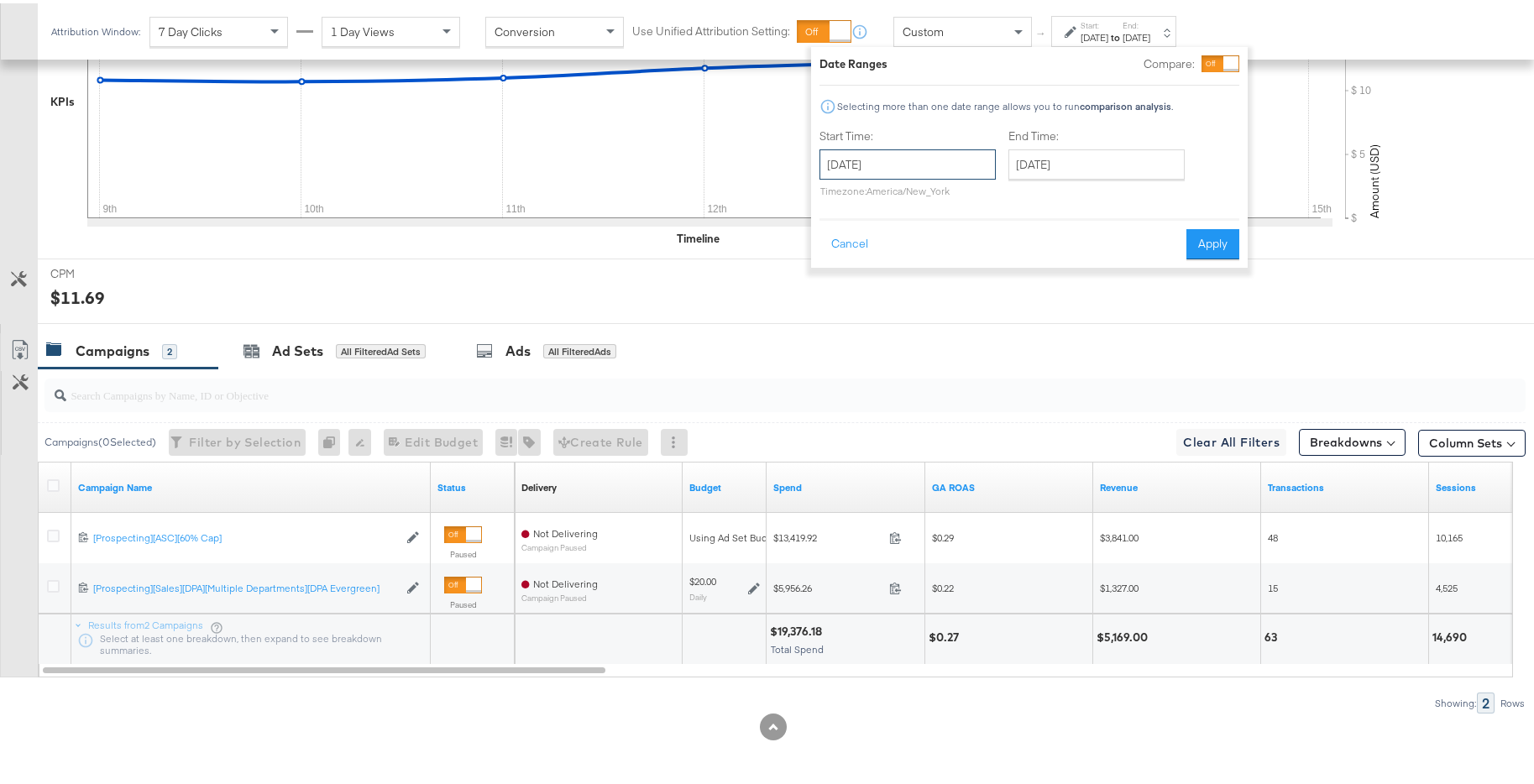
click at [949, 163] on input "December 9th 2024" at bounding box center [907, 161] width 176 height 30
click at [869, 315] on td "16" at bounding box center [867, 316] width 29 height 23
type input "December 16th 2024"
click at [1084, 165] on input "December 16th 2024" at bounding box center [1102, 161] width 176 height 30
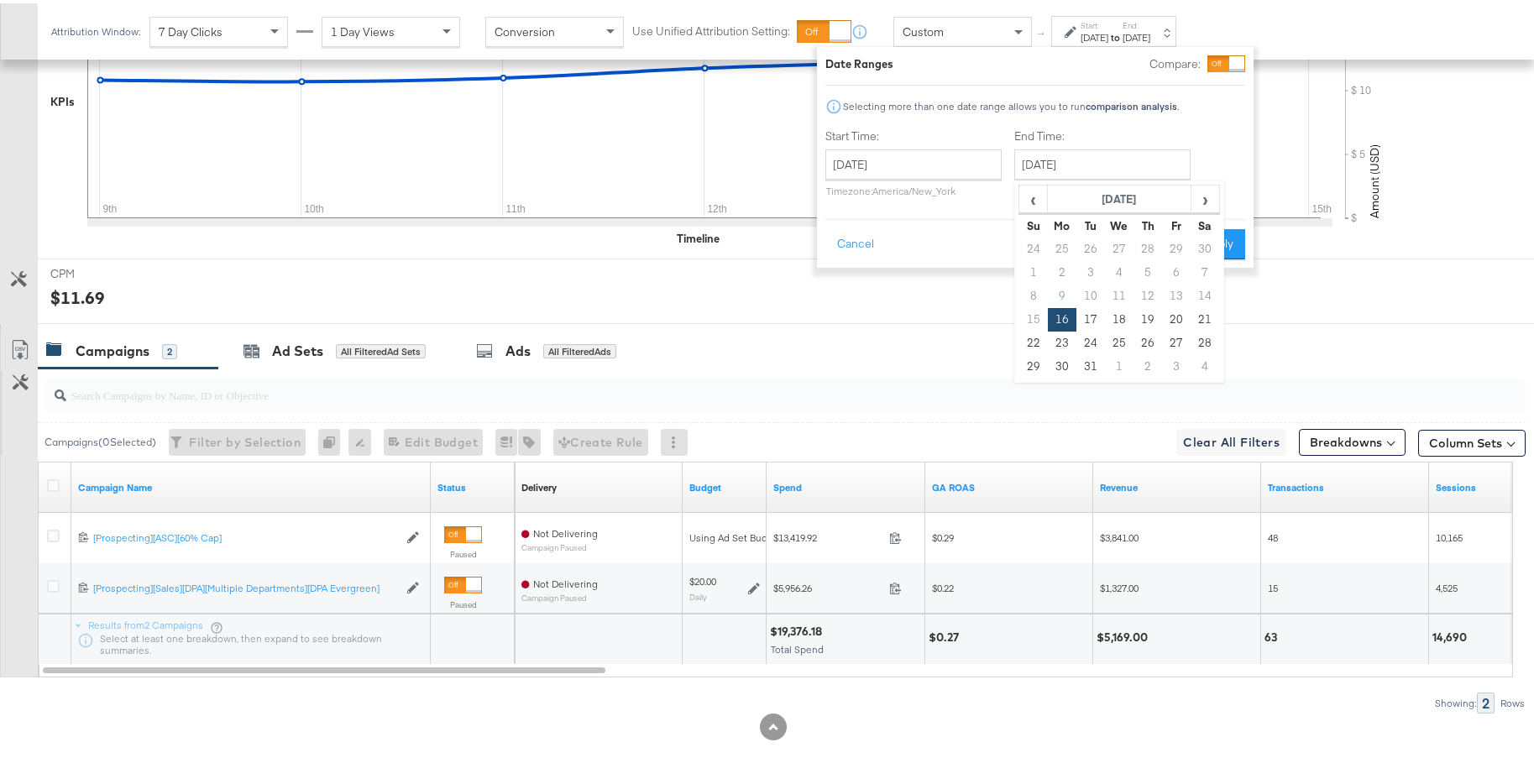
click at [1029, 337] on td "22" at bounding box center [1033, 340] width 29 height 23
type input "December 22nd 2024"
click at [1210, 247] on button "Apply" at bounding box center [1220, 241] width 53 height 30
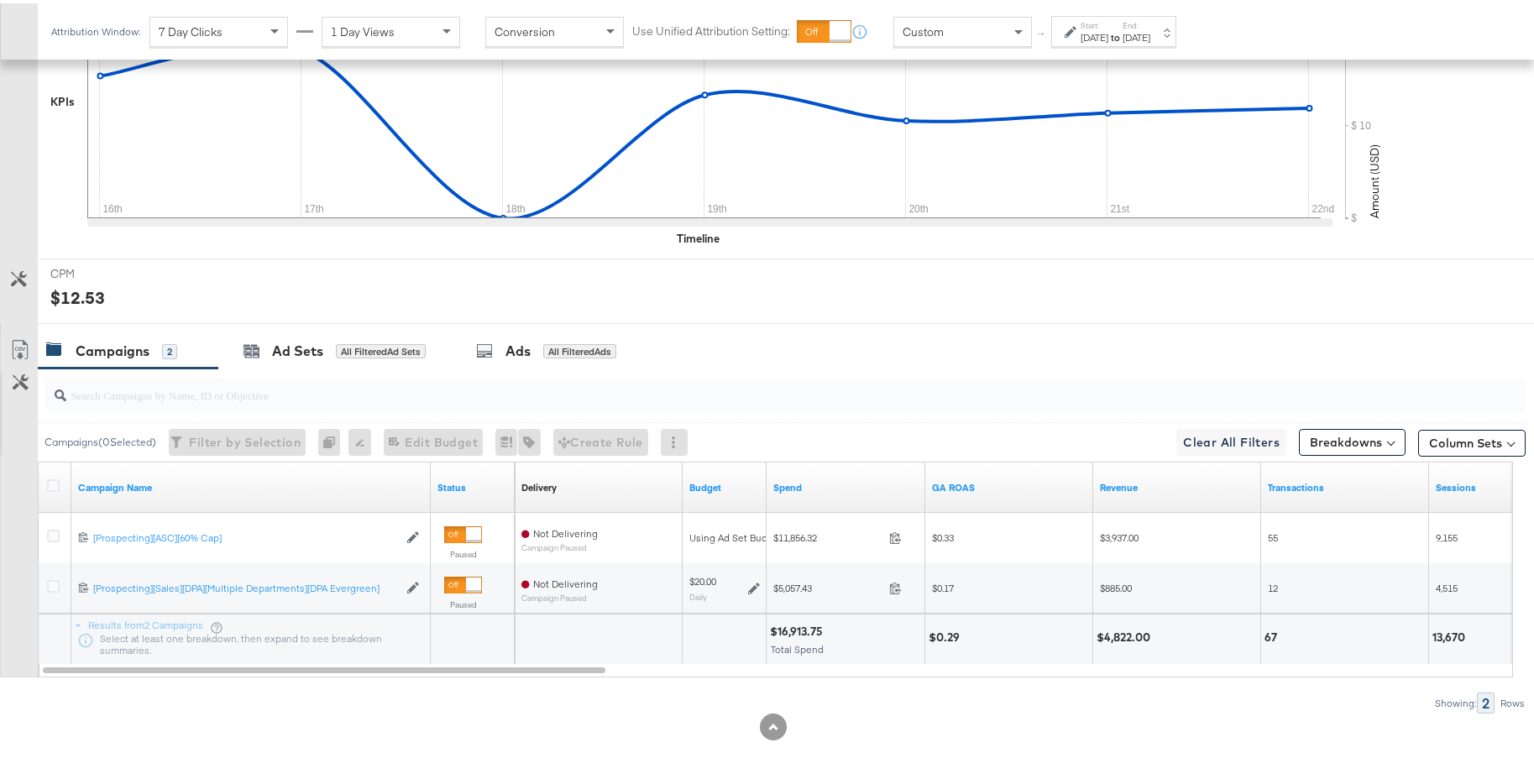
click at [1150, 35] on div "Dec 22nd 2024" at bounding box center [1136, 34] width 28 height 13
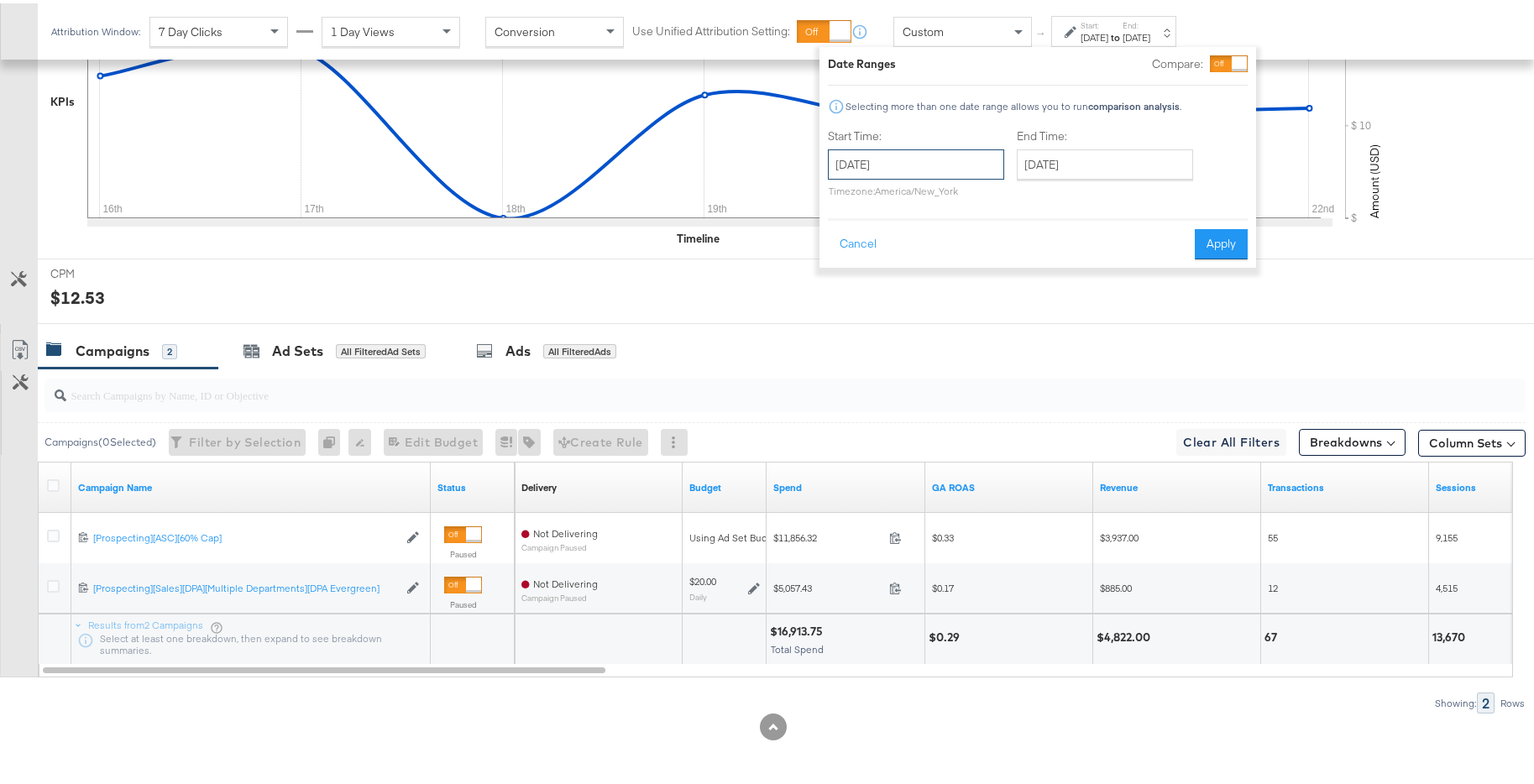
click at [958, 161] on input "December 16th 2024" at bounding box center [915, 161] width 176 height 30
click at [873, 340] on td "23" at bounding box center [875, 340] width 29 height 23
type input "December 23rd 2024"
click at [1148, 170] on input "December 23rd 2024" at bounding box center [1102, 161] width 176 height 30
click at [1037, 362] on td "29" at bounding box center [1034, 363] width 29 height 23
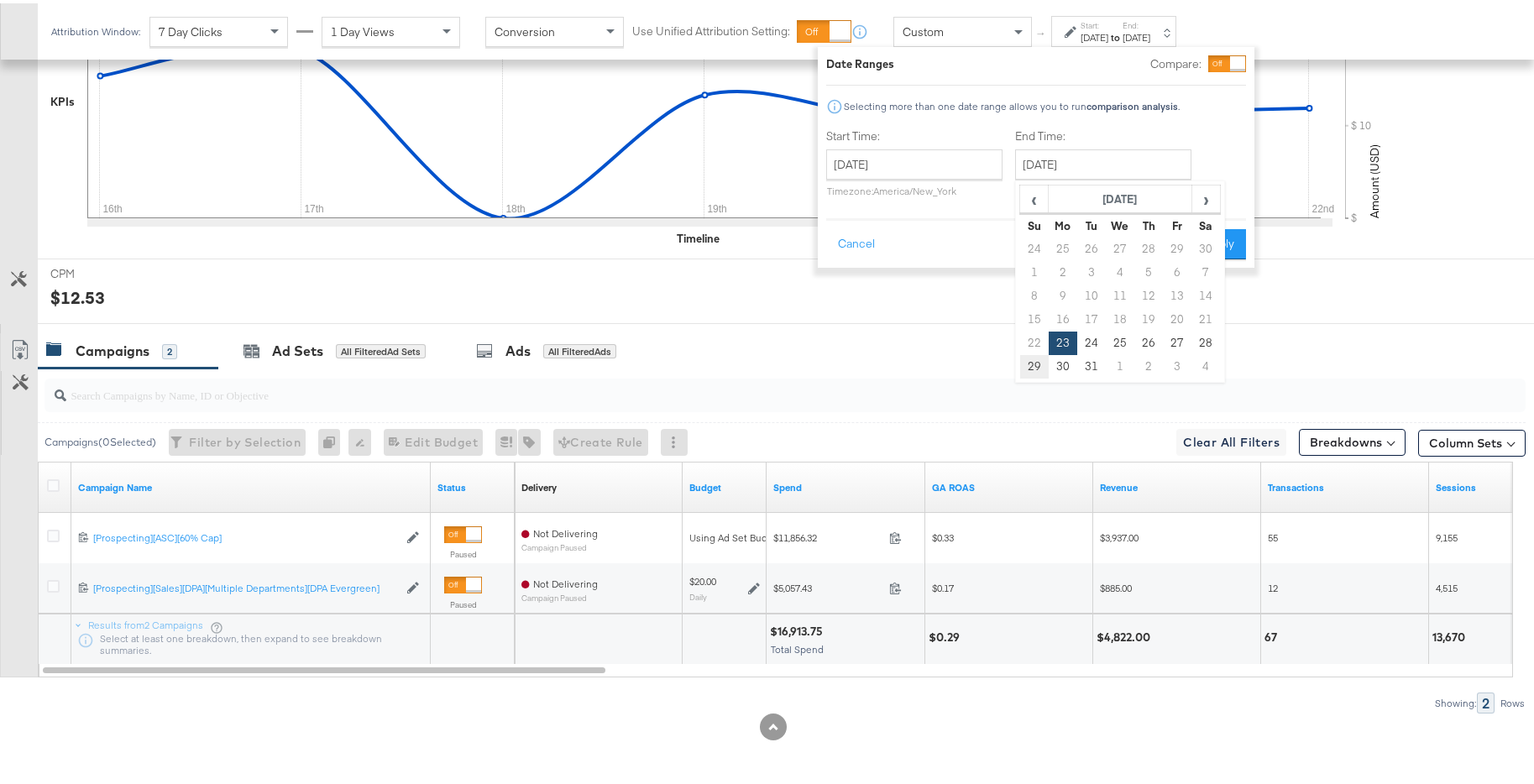
type input "December 29th 2024"
click at [1237, 251] on button "Apply" at bounding box center [1218, 241] width 53 height 30
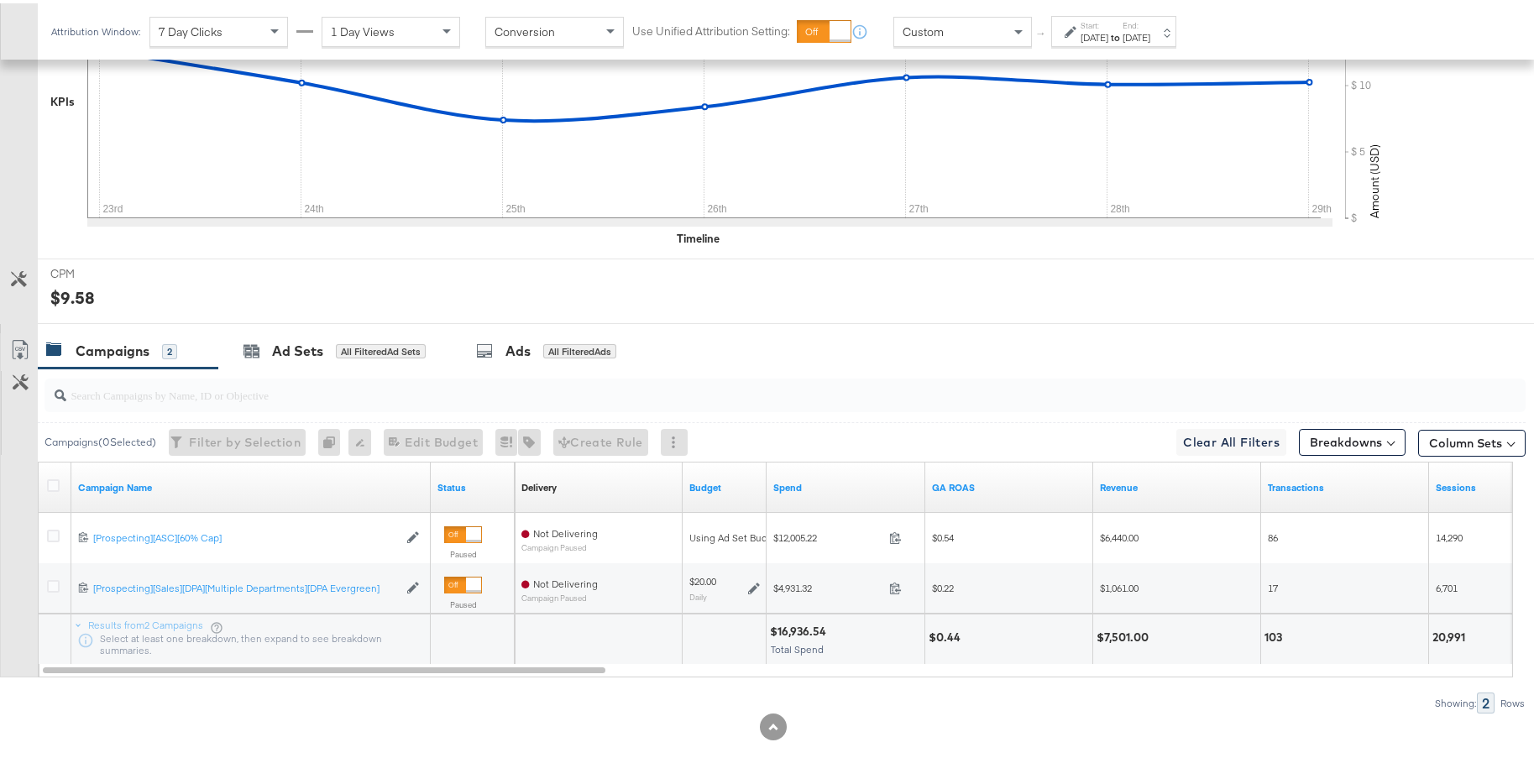
click at [1150, 35] on div "Dec 29th 2024" at bounding box center [1136, 34] width 28 height 13
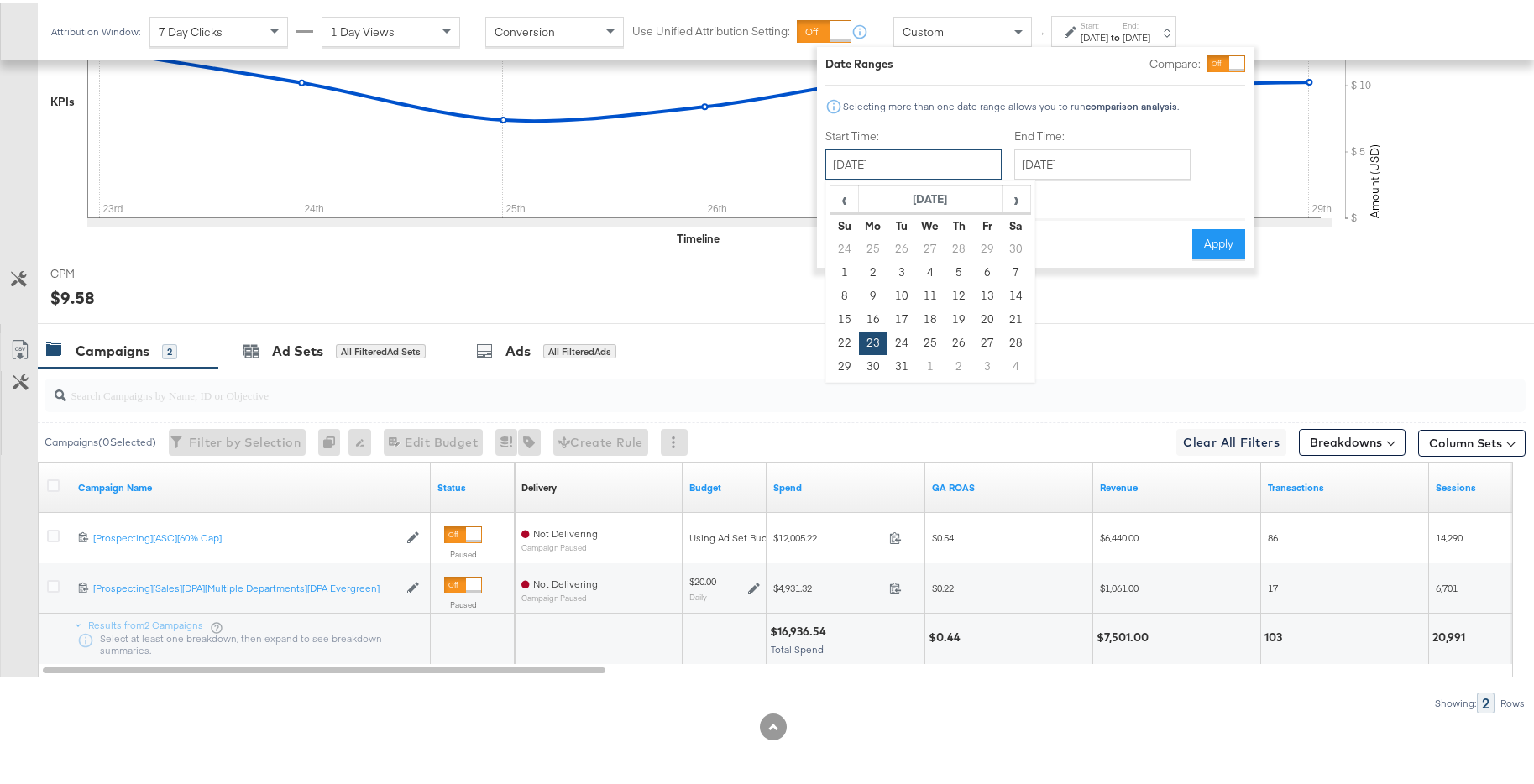
click at [944, 170] on input "December 23rd 2024" at bounding box center [913, 161] width 176 height 30
click at [868, 363] on td "30" at bounding box center [873, 363] width 29 height 23
type input "December 30th 2024"
click at [1134, 152] on input "December 30th 2024" at bounding box center [1102, 161] width 176 height 30
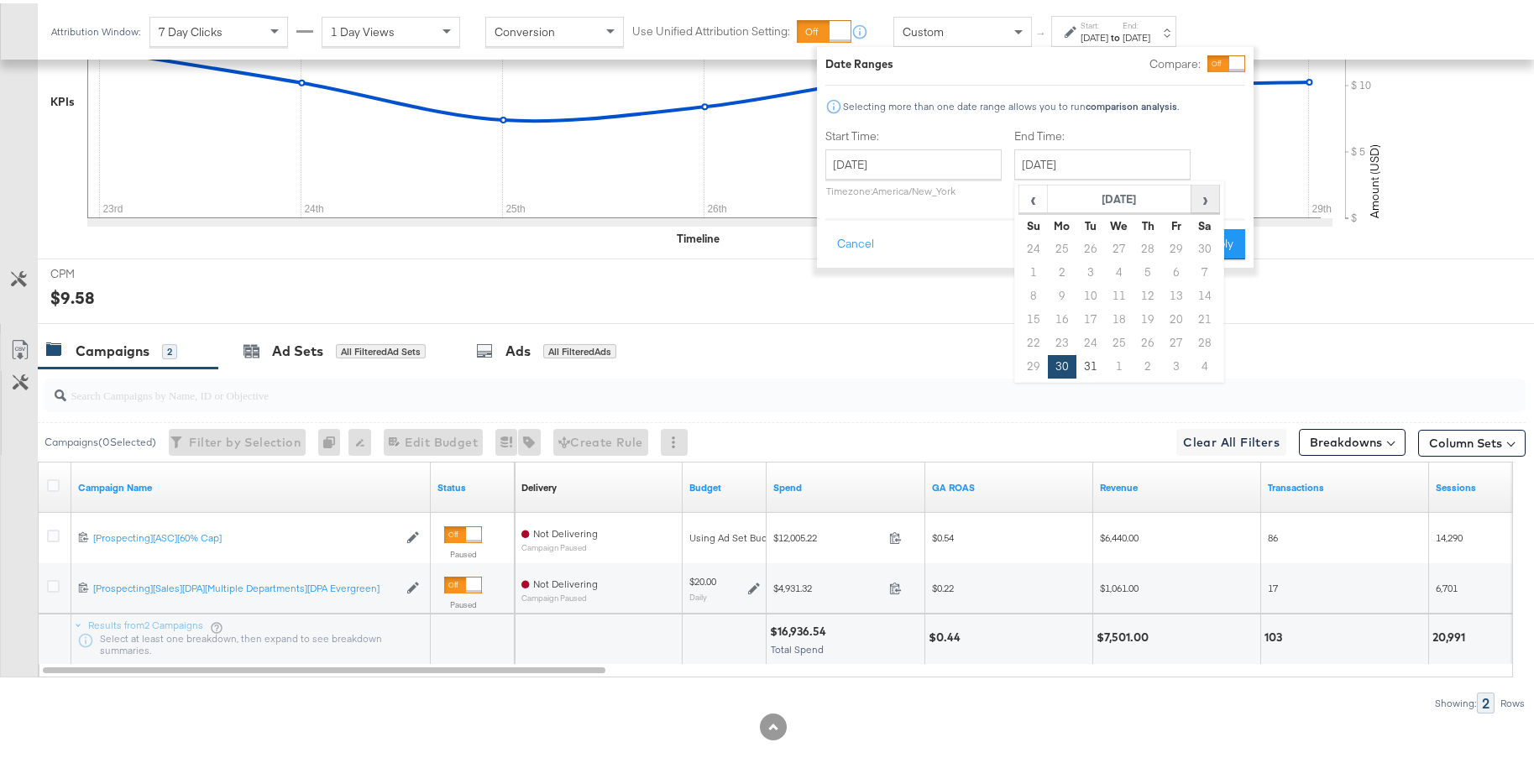
click at [1206, 192] on span "›" at bounding box center [1205, 195] width 26 height 25
click at [1037, 270] on td "5" at bounding box center [1033, 269] width 29 height 23
type input "January 5th 2025"
click at [1209, 245] on button "Apply" at bounding box center [1211, 241] width 53 height 30
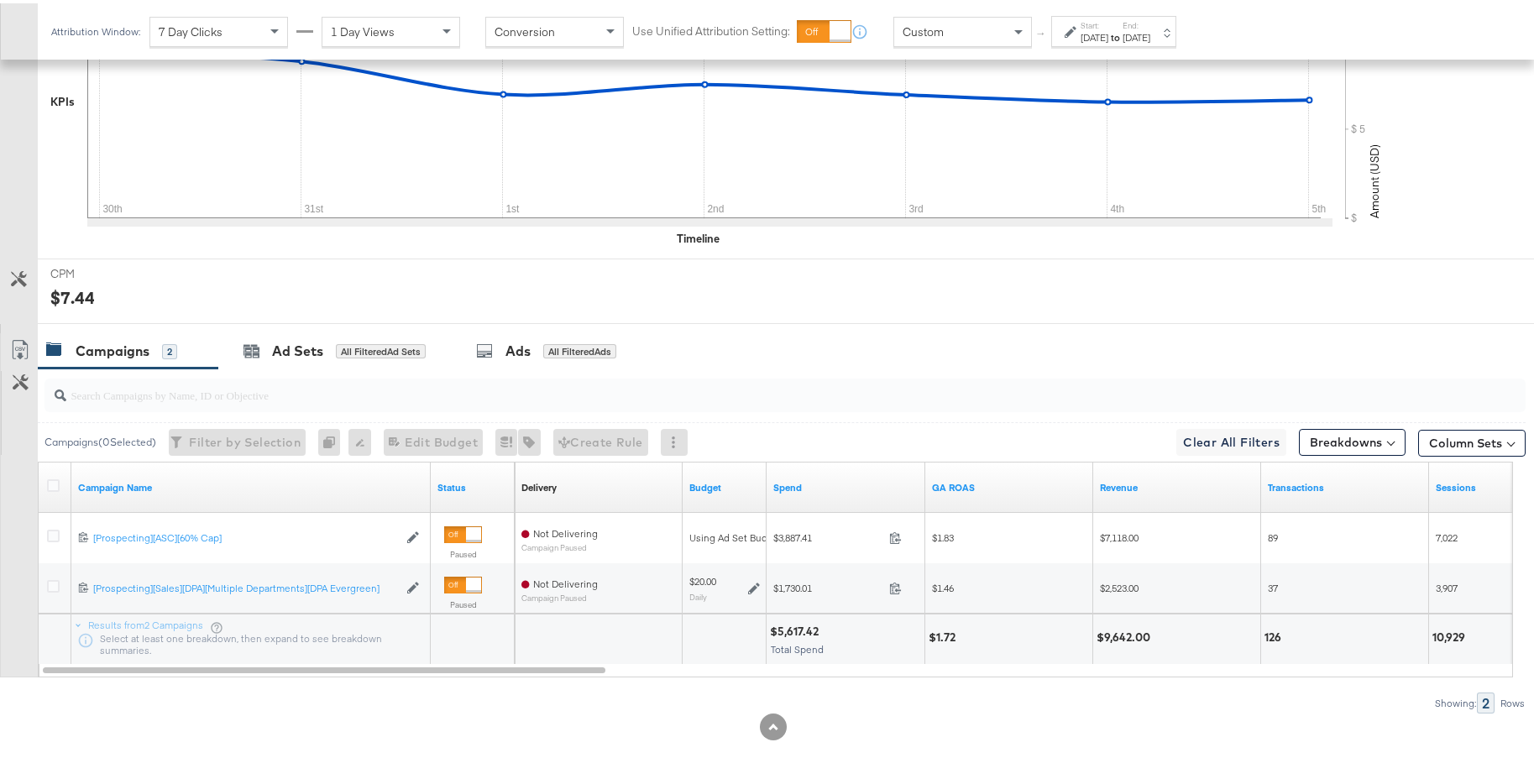
click at [1150, 35] on div "Jan 5th 2025" at bounding box center [1136, 34] width 28 height 13
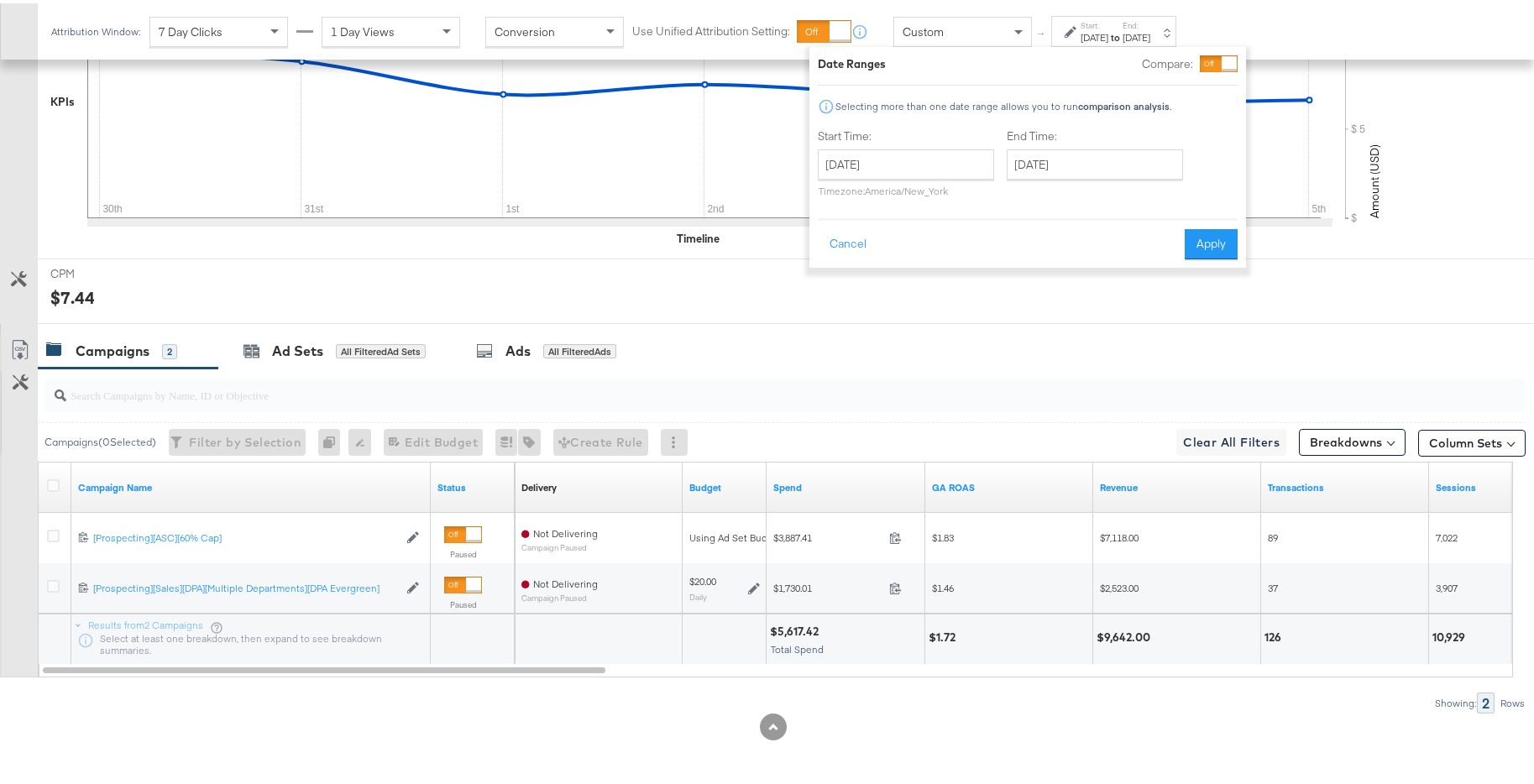
click at [891, 138] on label "Start Time:" at bounding box center [905, 133] width 176 height 16
click at [904, 149] on input "December 30th 2024" at bounding box center [905, 161] width 176 height 30
click at [996, 192] on span "›" at bounding box center [1009, 195] width 26 height 25
click at [872, 275] on td "6" at bounding box center [865, 269] width 29 height 23
type input "January 6th 2025"
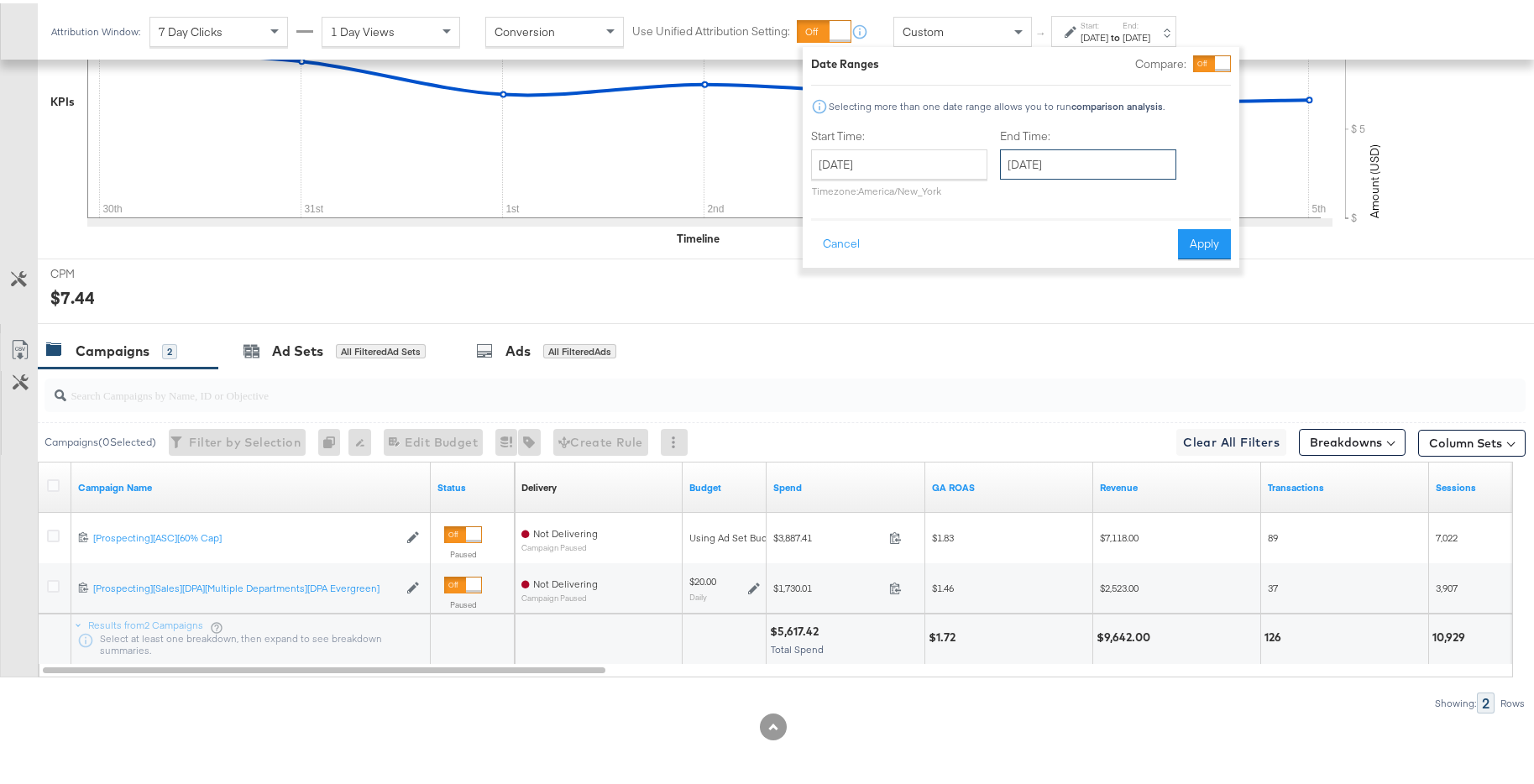
click at [1068, 165] on input "January 6th 2025" at bounding box center [1088, 161] width 176 height 30
click at [1009, 295] on td "12" at bounding box center [1018, 292] width 29 height 23
type input "January 12th 2025"
click at [1217, 243] on button "Apply" at bounding box center [1210, 241] width 53 height 30
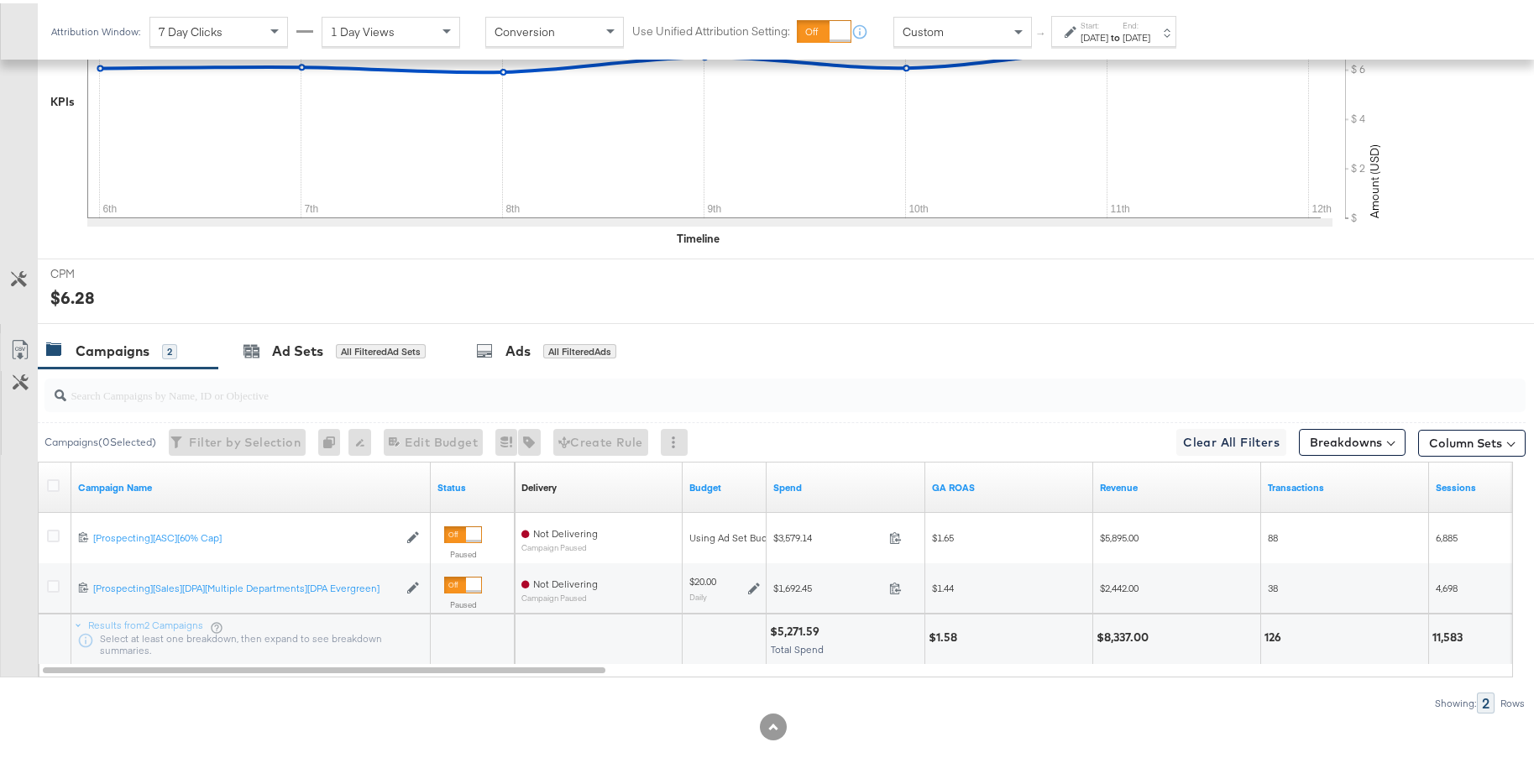
click at [1150, 36] on div "Jan 12th 2025" at bounding box center [1136, 34] width 28 height 13
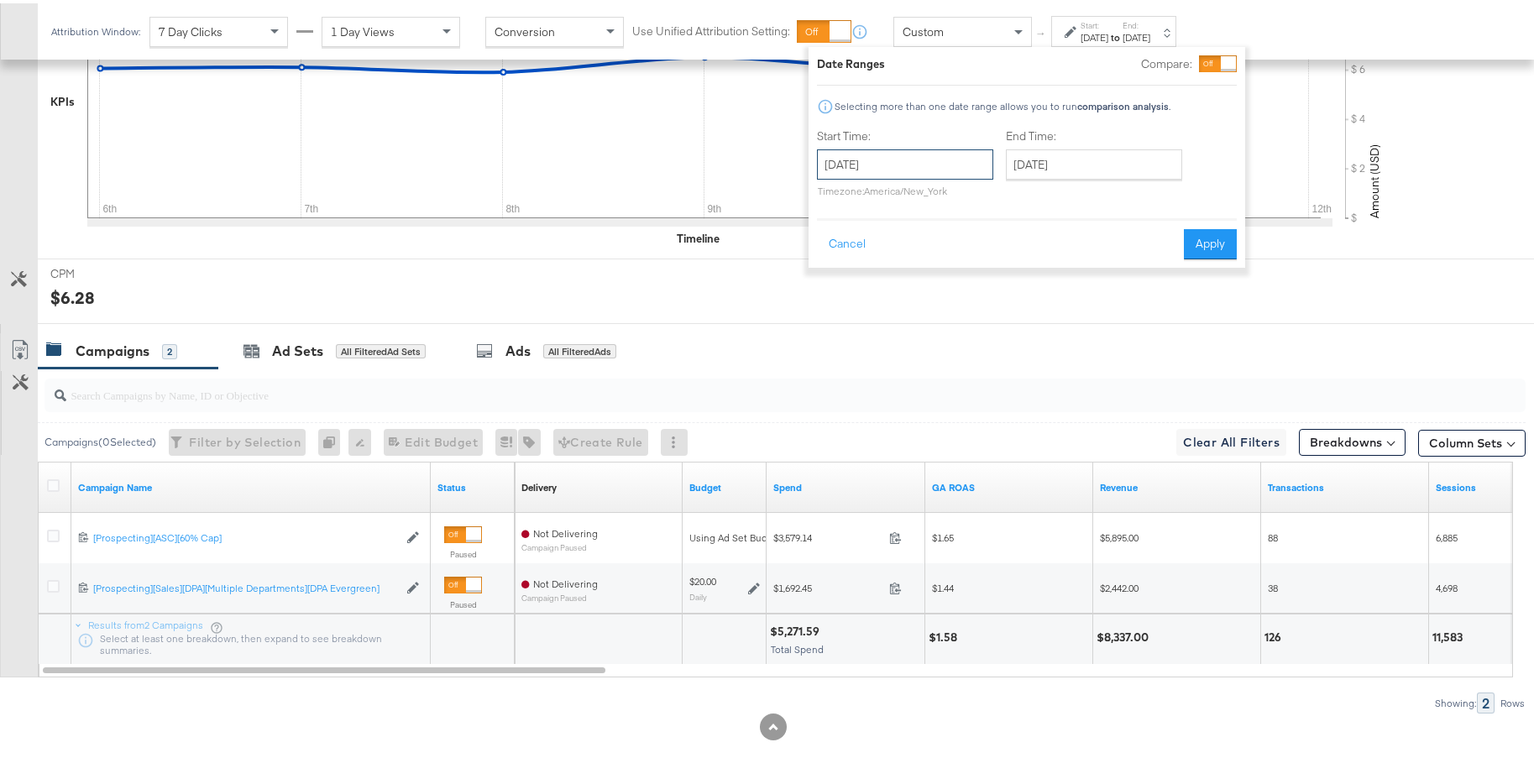
click at [955, 165] on input "January 6th 2025" at bounding box center [904, 161] width 176 height 30
click at [865, 294] on td "13" at bounding box center [864, 292] width 29 height 23
type input "January 13th 2025"
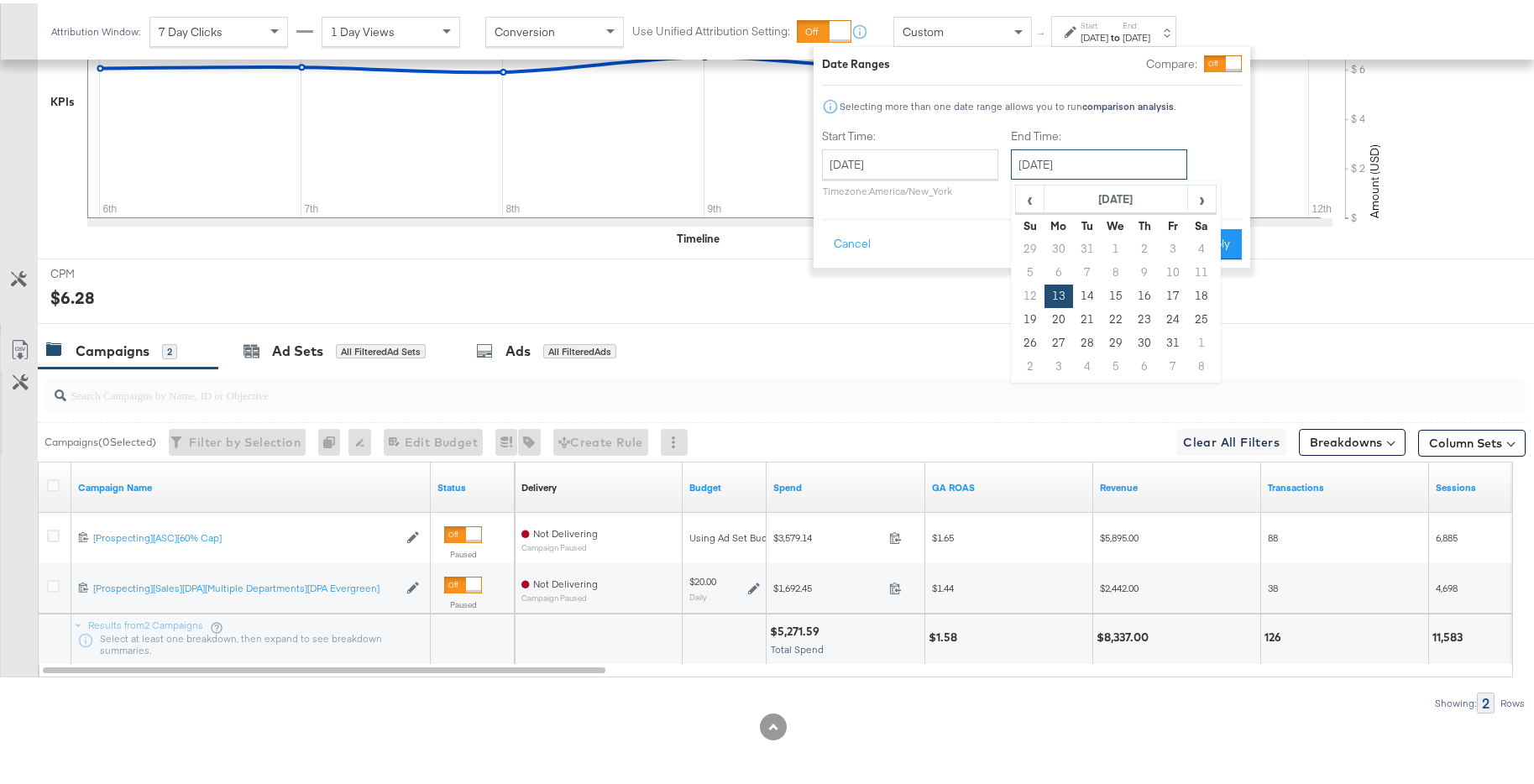
click at [1074, 175] on input "January 13th 2025" at bounding box center [1098, 161] width 176 height 30
click at [1024, 307] on td "19" at bounding box center [1030, 316] width 29 height 23
type input "January 19th 2025"
click at [1217, 241] on button "Apply" at bounding box center [1215, 241] width 53 height 30
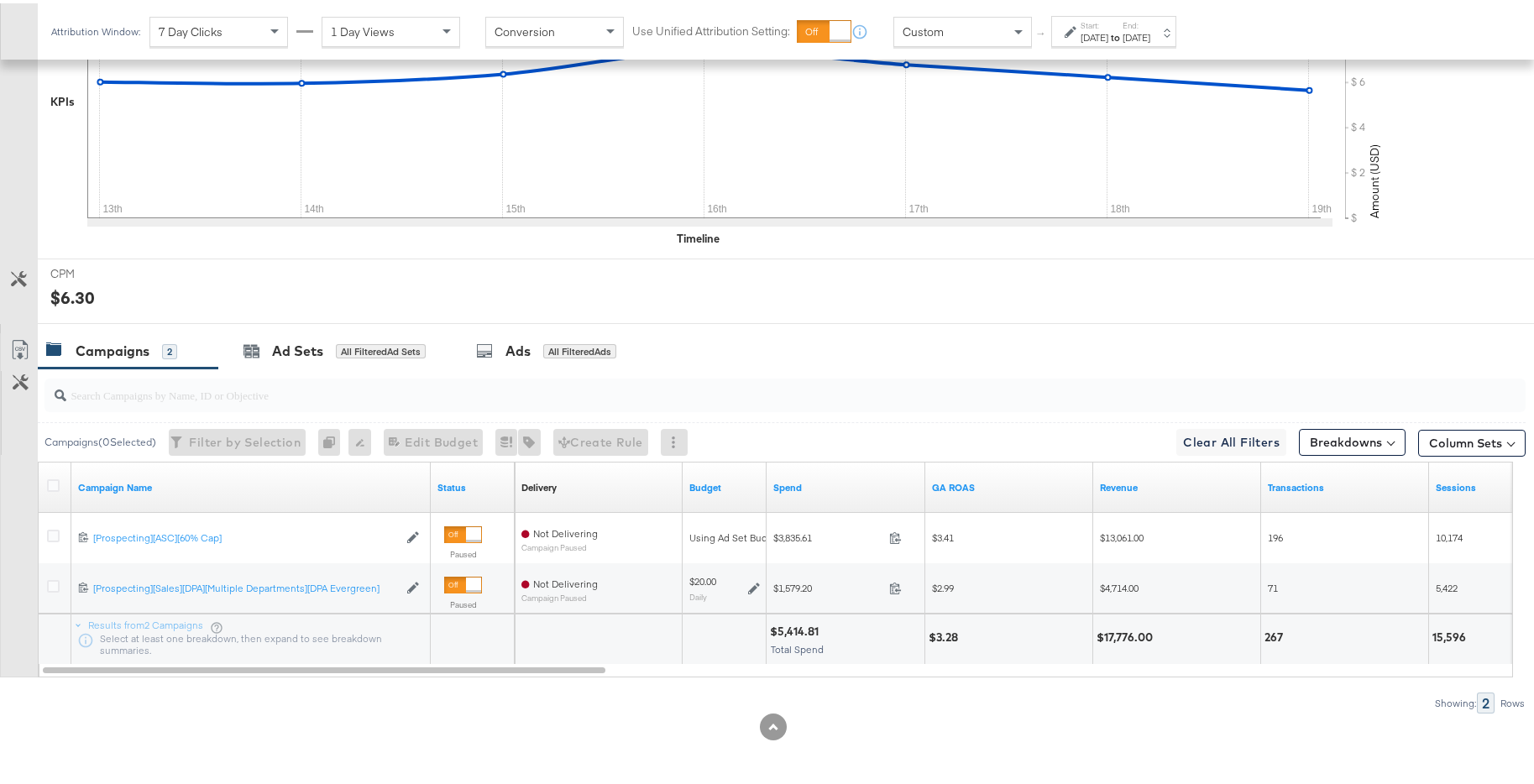
click at [1150, 36] on div "Jan 19th 2025" at bounding box center [1136, 34] width 28 height 13
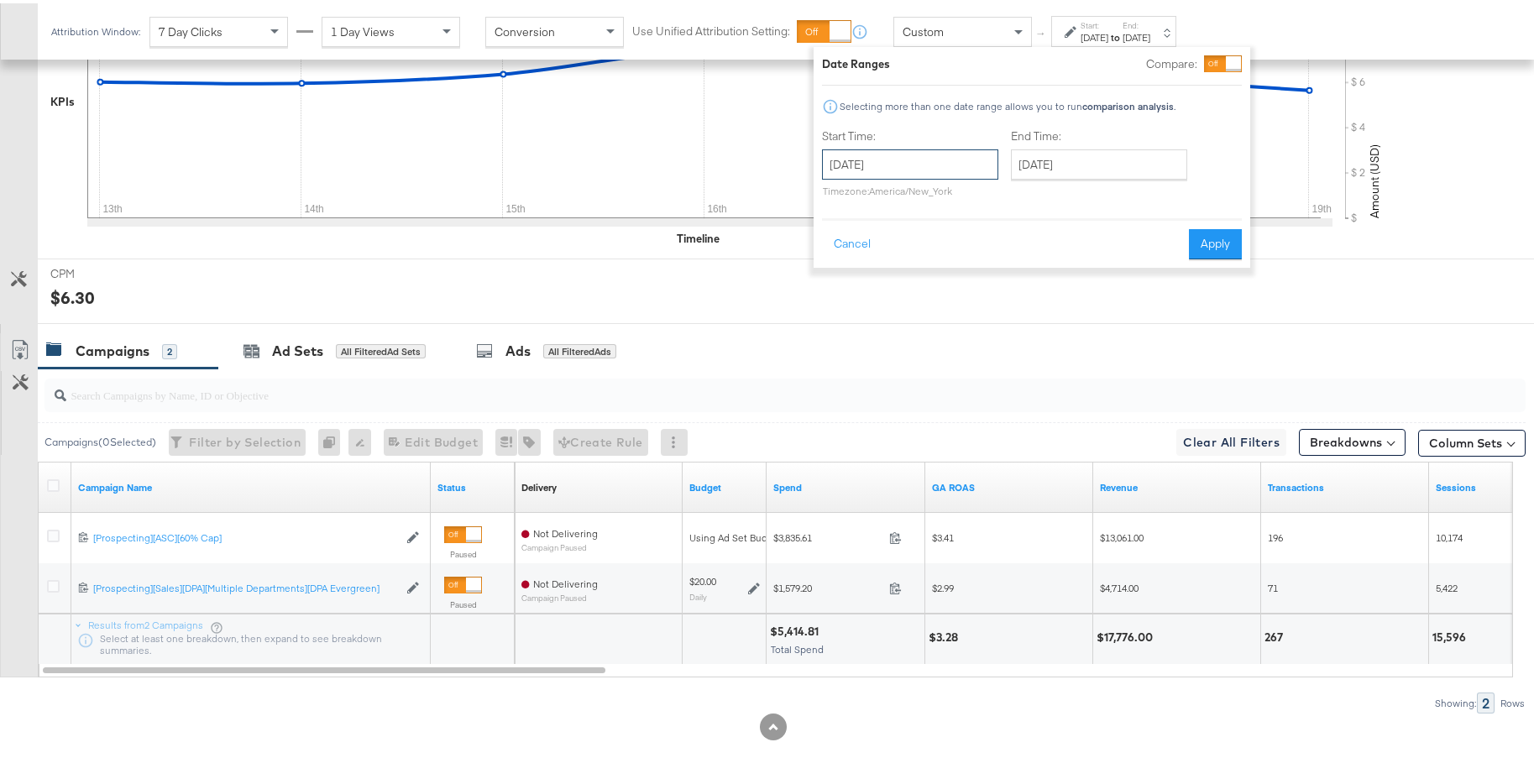
click at [942, 172] on input "January 13th 2025" at bounding box center [909, 161] width 176 height 30
click at [862, 308] on td "20" at bounding box center [869, 316] width 29 height 23
type input "January 20th 2025"
click at [1075, 156] on input "January 20th 2025" at bounding box center [1098, 161] width 176 height 30
click at [1028, 340] on td "26" at bounding box center [1030, 340] width 29 height 23
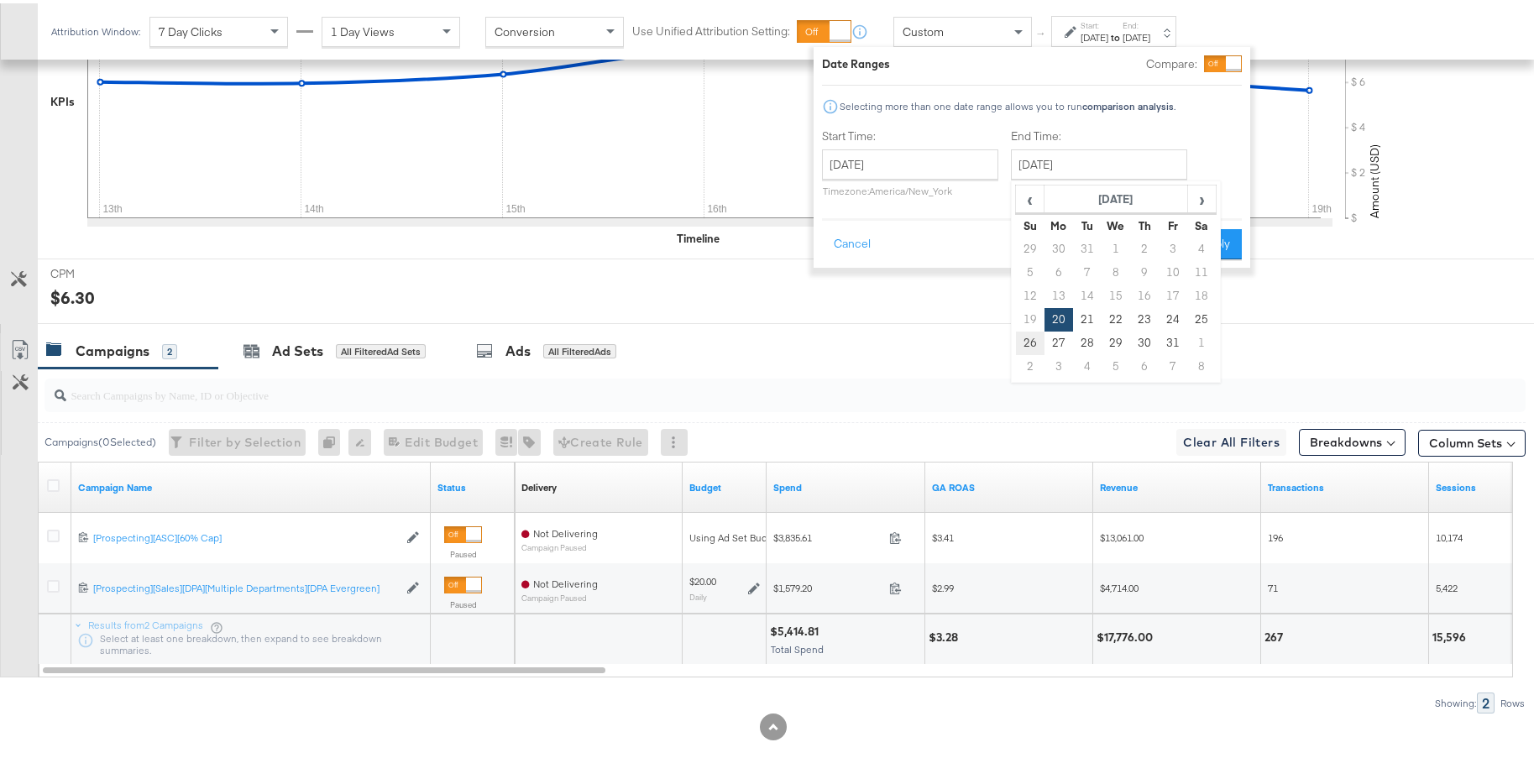
type input "January 26th 2025"
click at [1216, 245] on button "Apply" at bounding box center [1215, 241] width 53 height 30
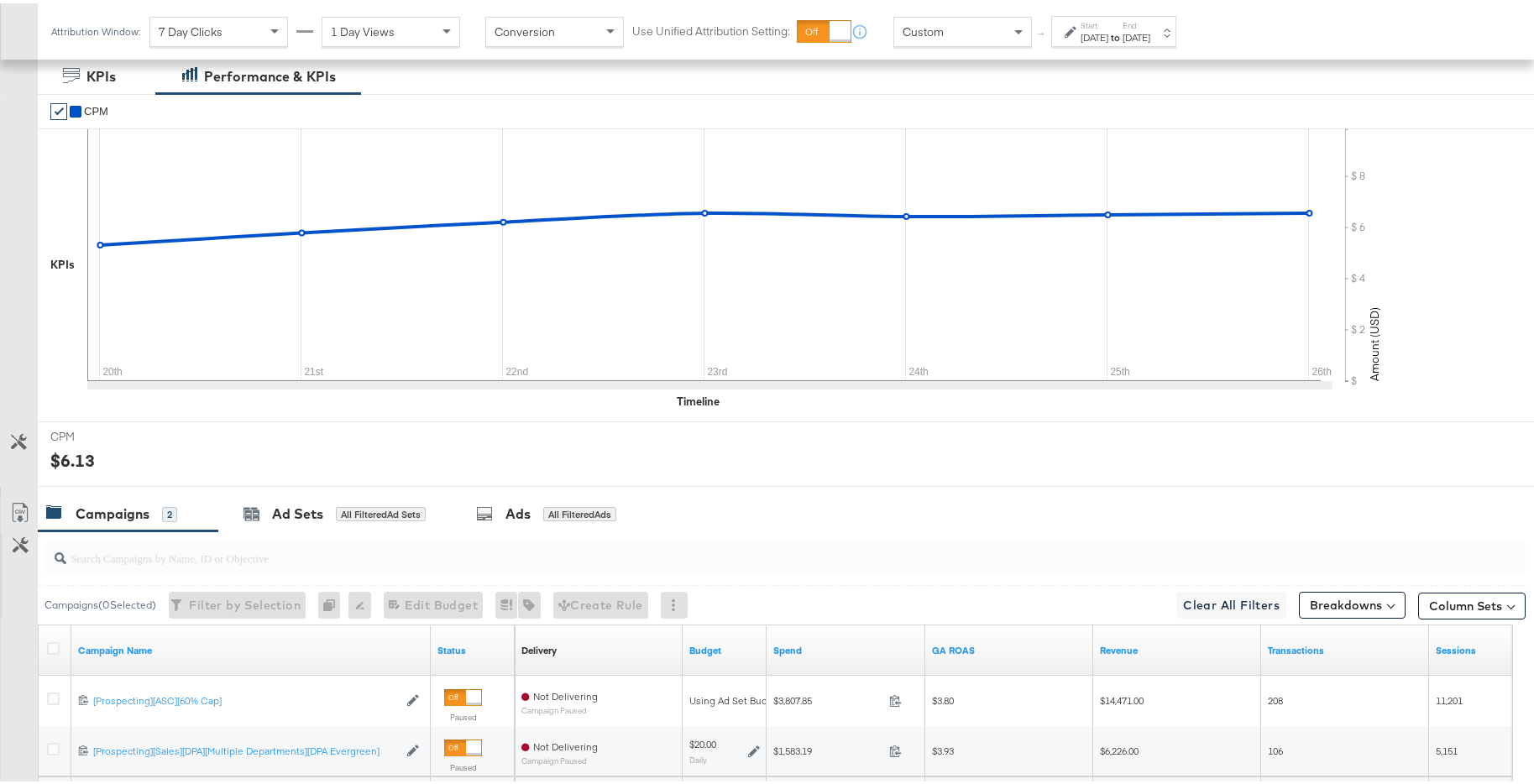
scroll to position [586, 0]
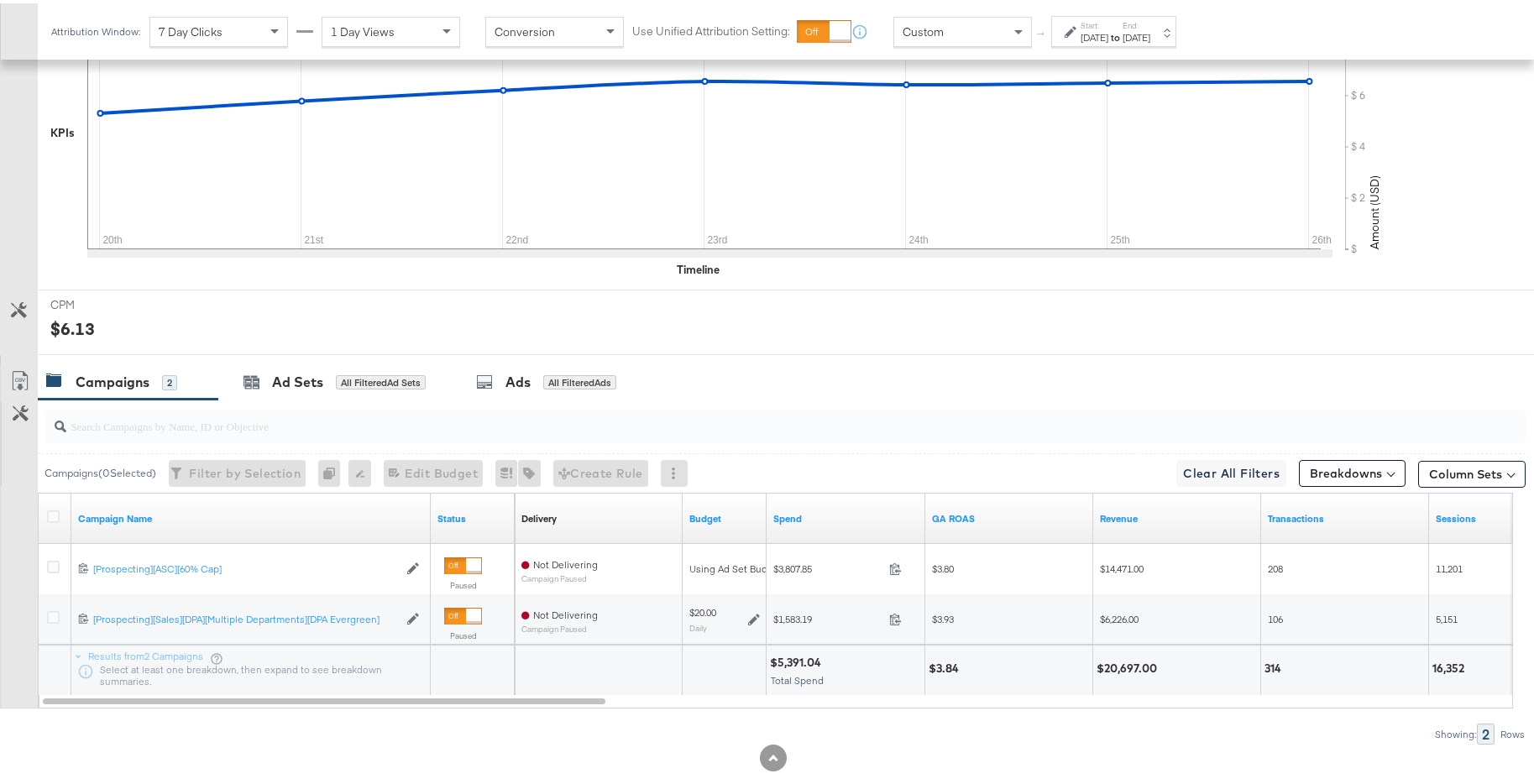
drag, startPoint x: 575, startPoint y: 707, endPoint x: 629, endPoint y: 709, distance: 54.0
click at [629, 709] on div "Campaigns ( 0 Selected) Filter by Selection Filter 0 campaigns 0 Rename 0 campa…" at bounding box center [763, 568] width 1525 height 345
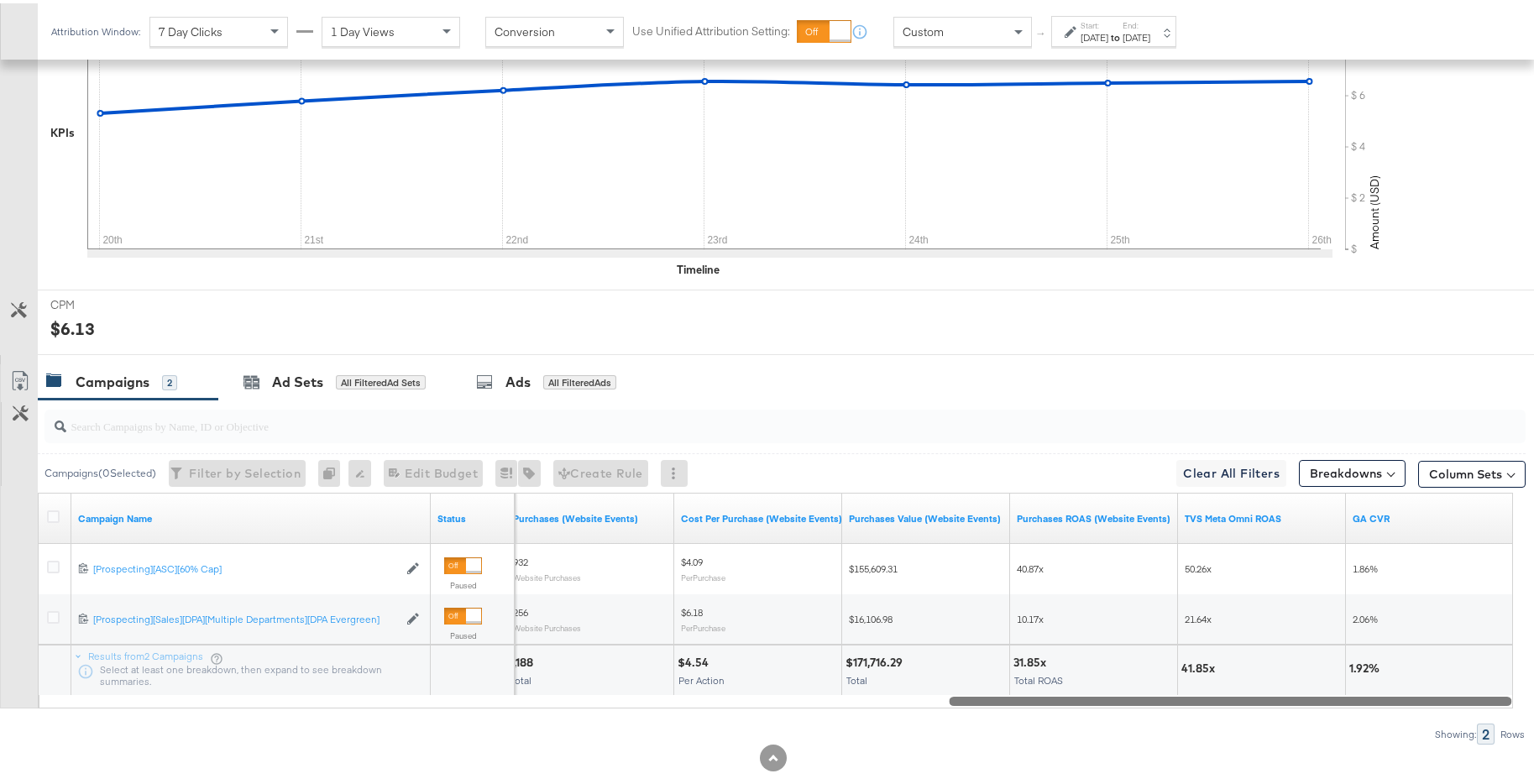
drag, startPoint x: 601, startPoint y: 700, endPoint x: 1560, endPoint y: 649, distance: 960.4
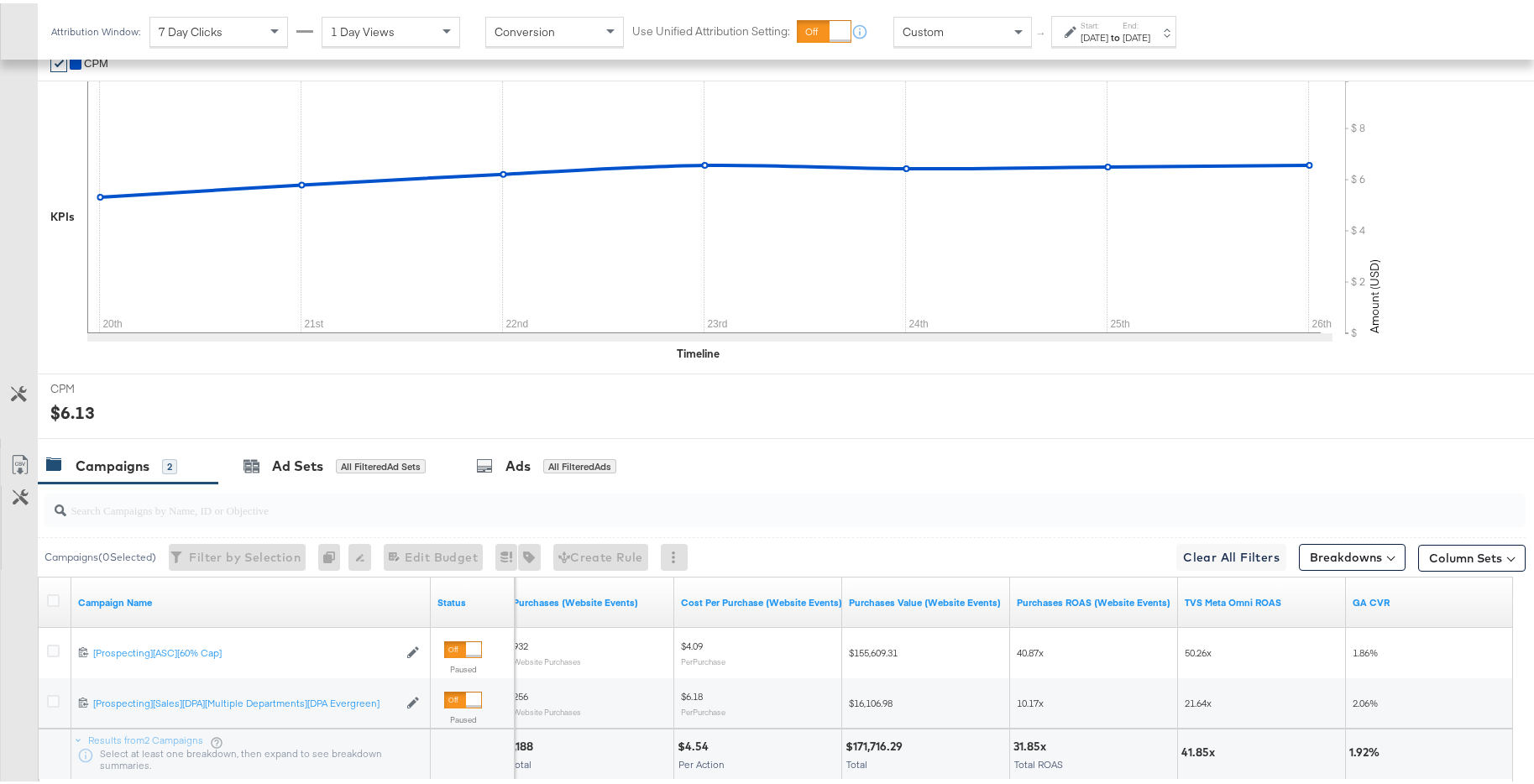
scroll to position [489, 0]
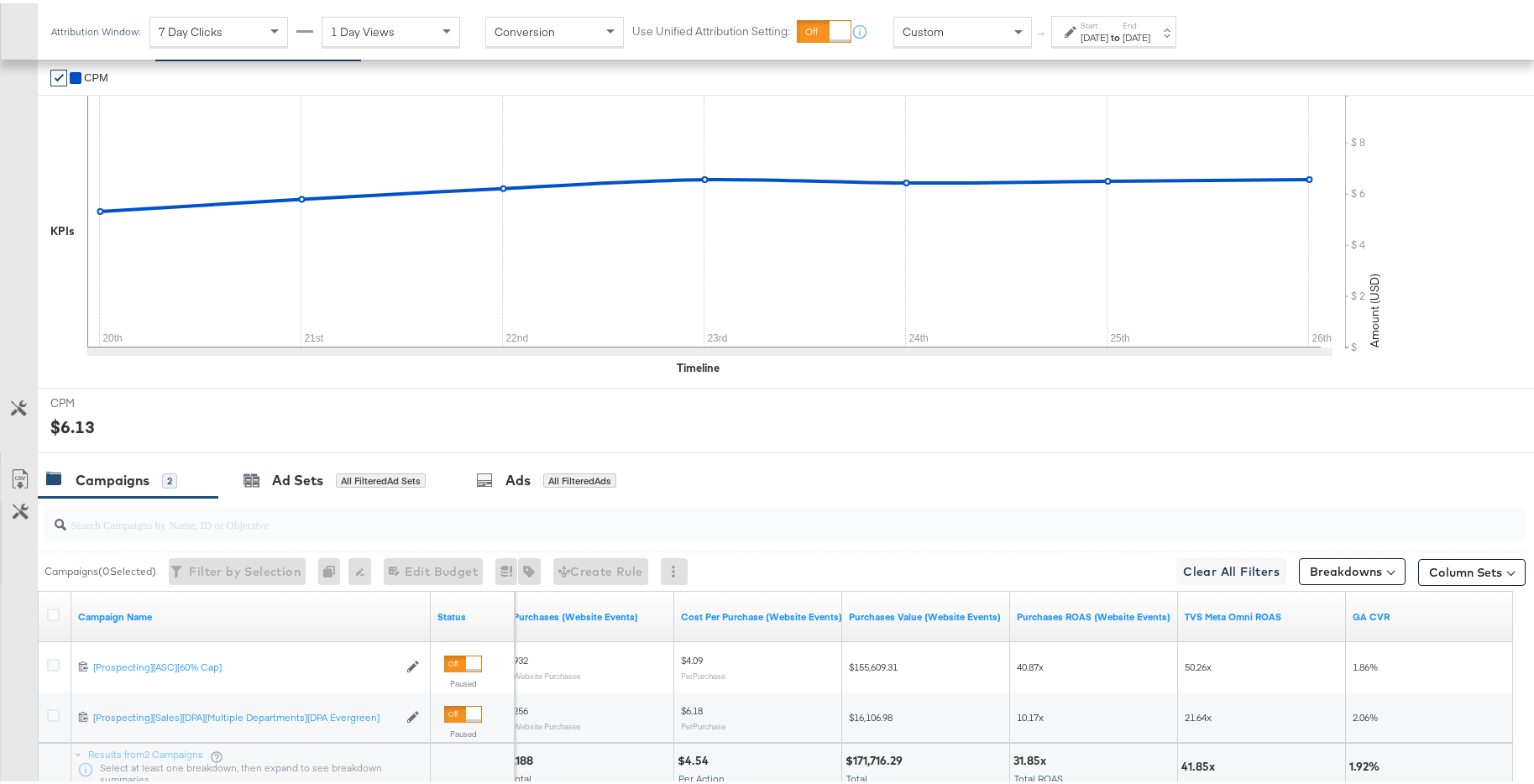
click at [1150, 35] on div "Jan 26th 2025" at bounding box center [1136, 34] width 28 height 13
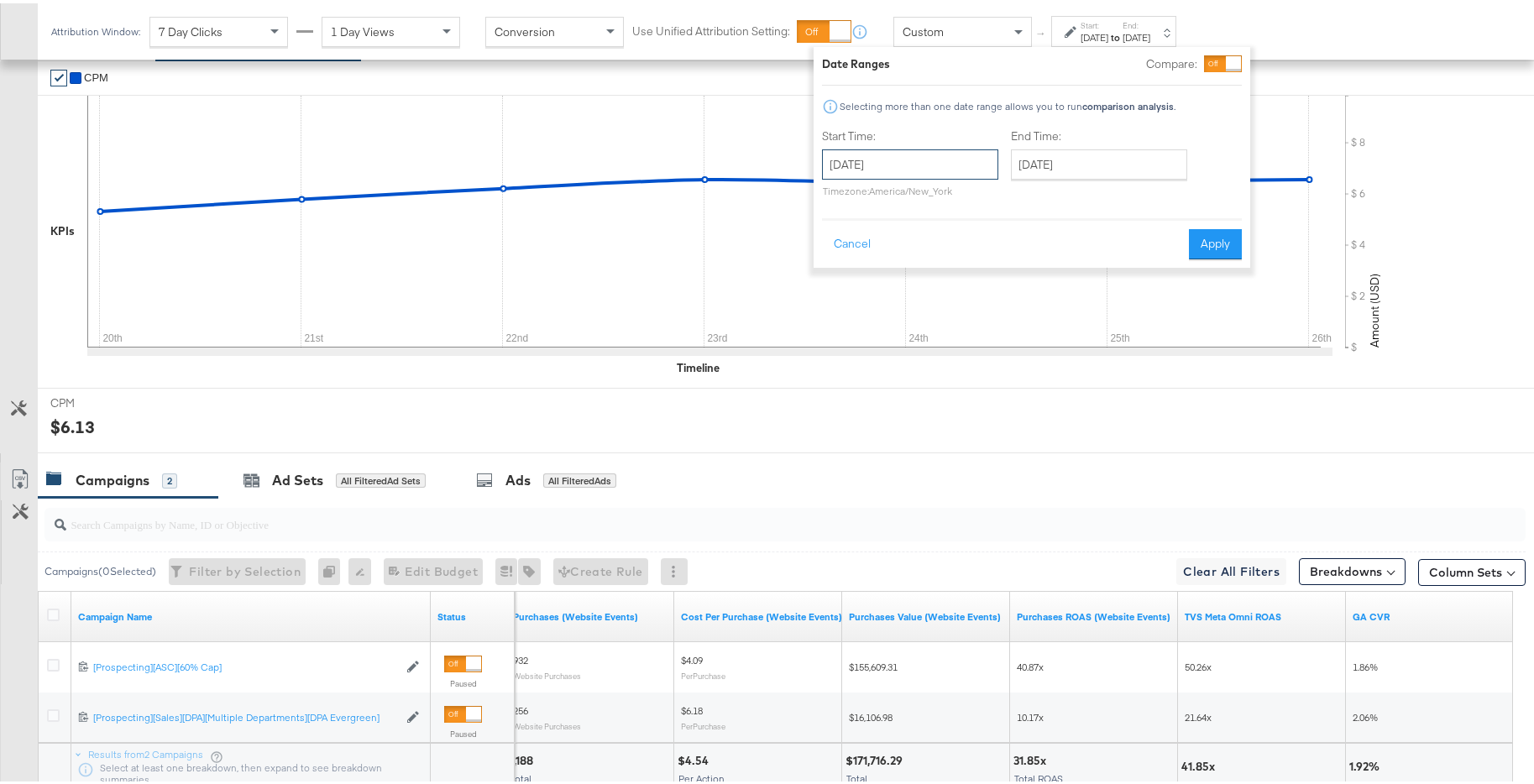
click at [897, 165] on input "January 20th 2025" at bounding box center [909, 161] width 176 height 30
click at [847, 198] on span "‹" at bounding box center [841, 195] width 26 height 25
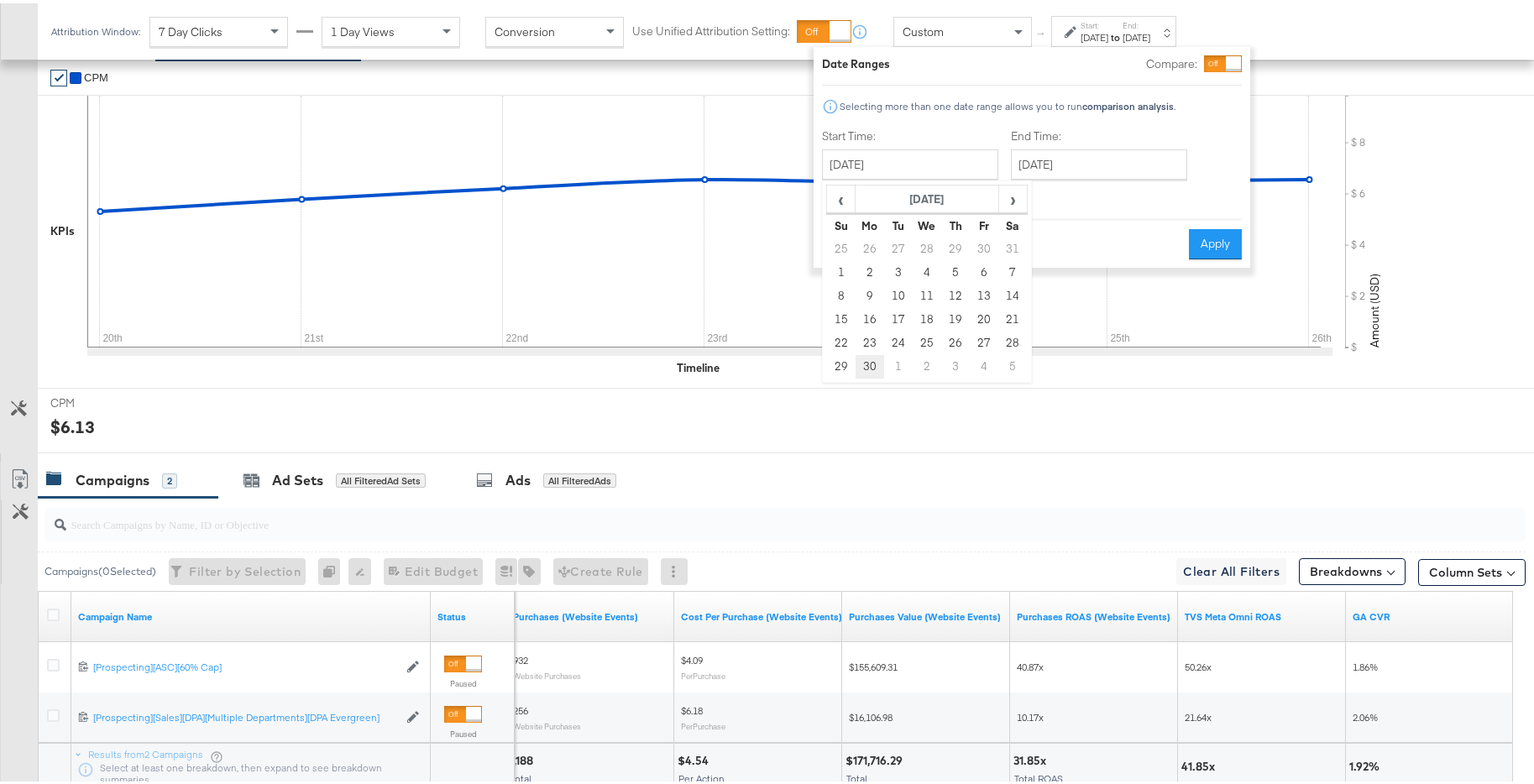
click at [862, 359] on td "30" at bounding box center [869, 363] width 29 height 23
type input "September 30th 2024"
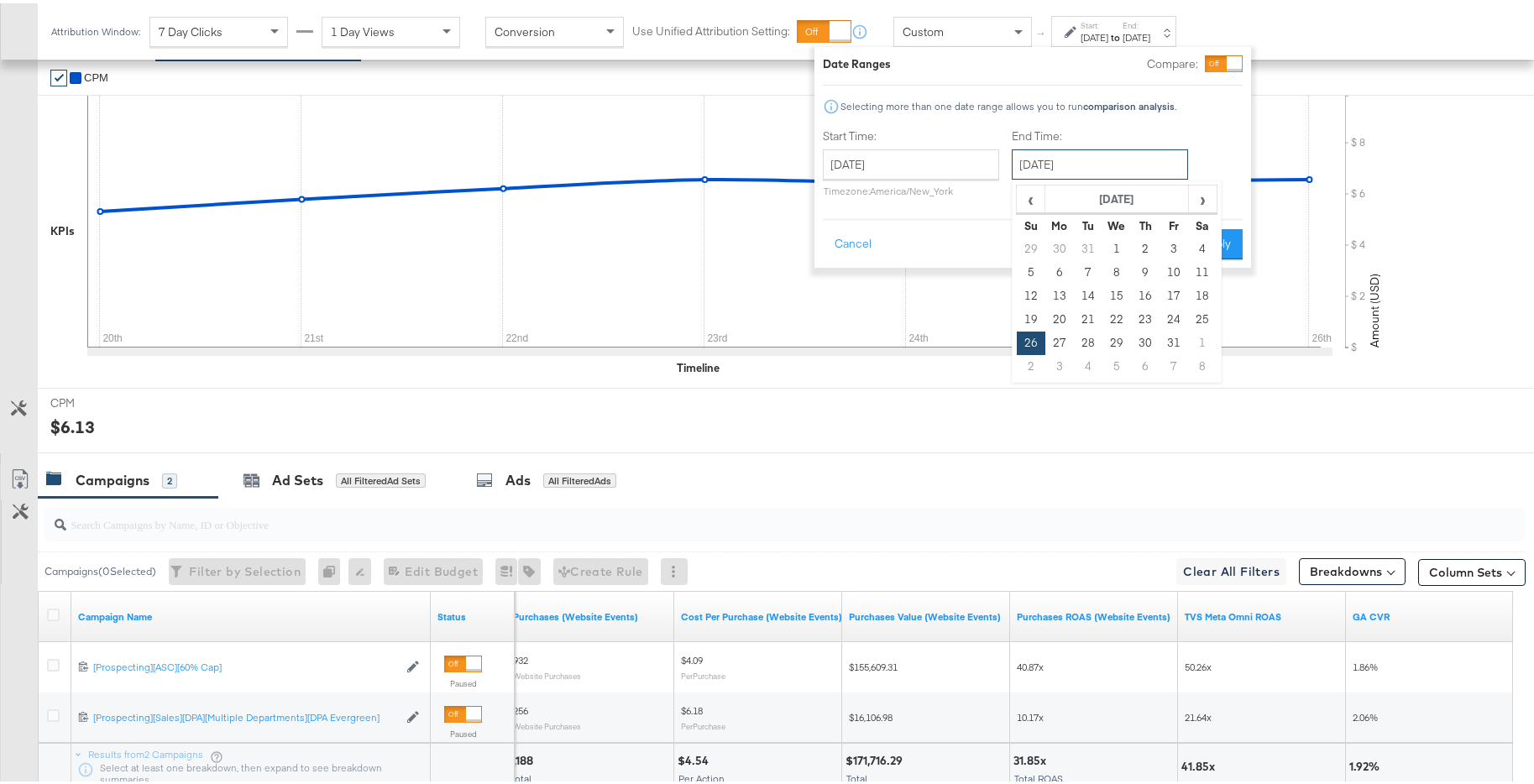
click at [1058, 161] on input "January 26th 2025" at bounding box center [1099, 161] width 176 height 30
click at [1030, 194] on span "‹" at bounding box center [1030, 195] width 26 height 25
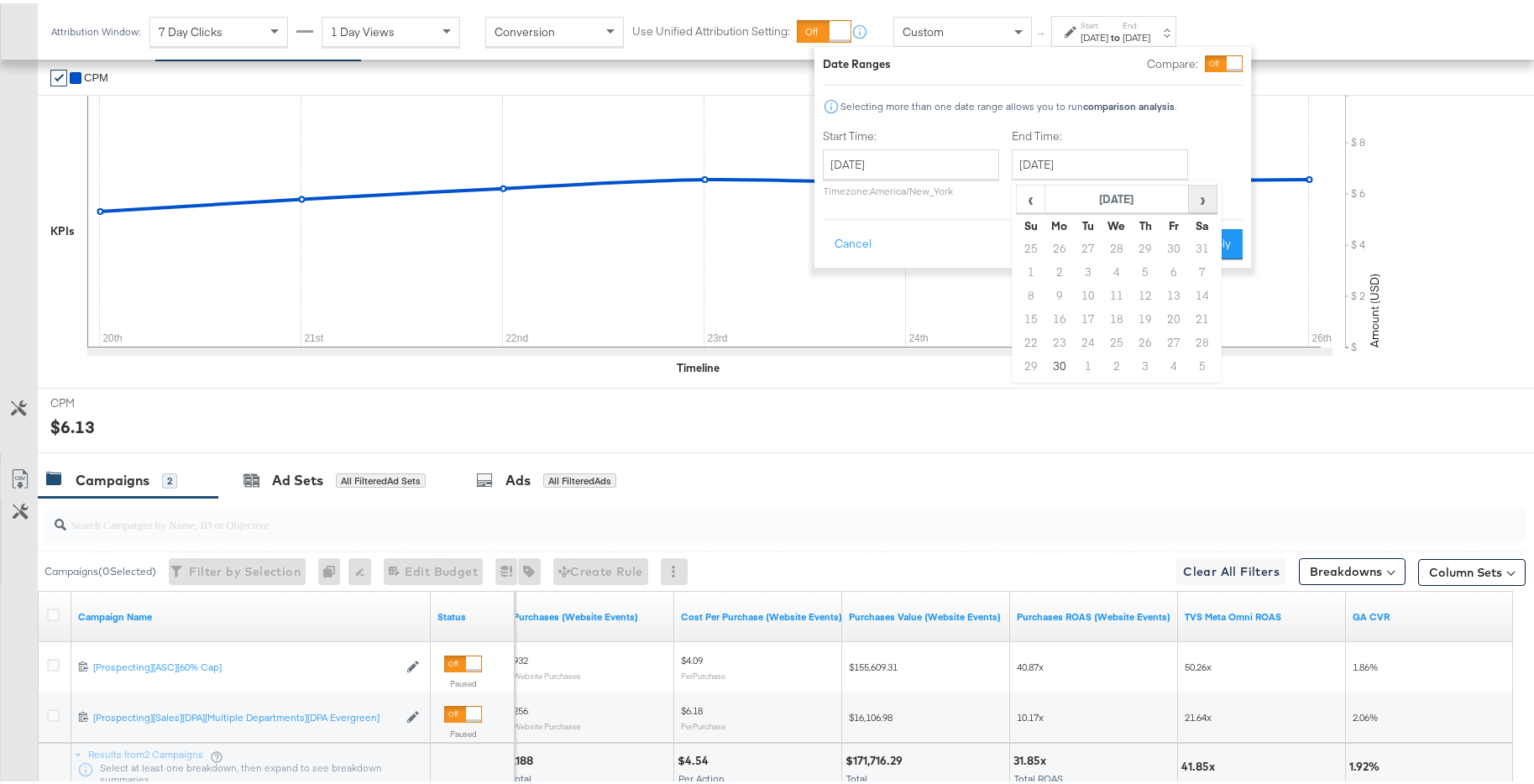
click at [1201, 200] on span "›" at bounding box center [1203, 195] width 26 height 25
click at [1034, 270] on td "6" at bounding box center [1030, 269] width 29 height 23
type input "October 6th 2024"
click at [1206, 239] on button "Apply" at bounding box center [1210, 241] width 53 height 30
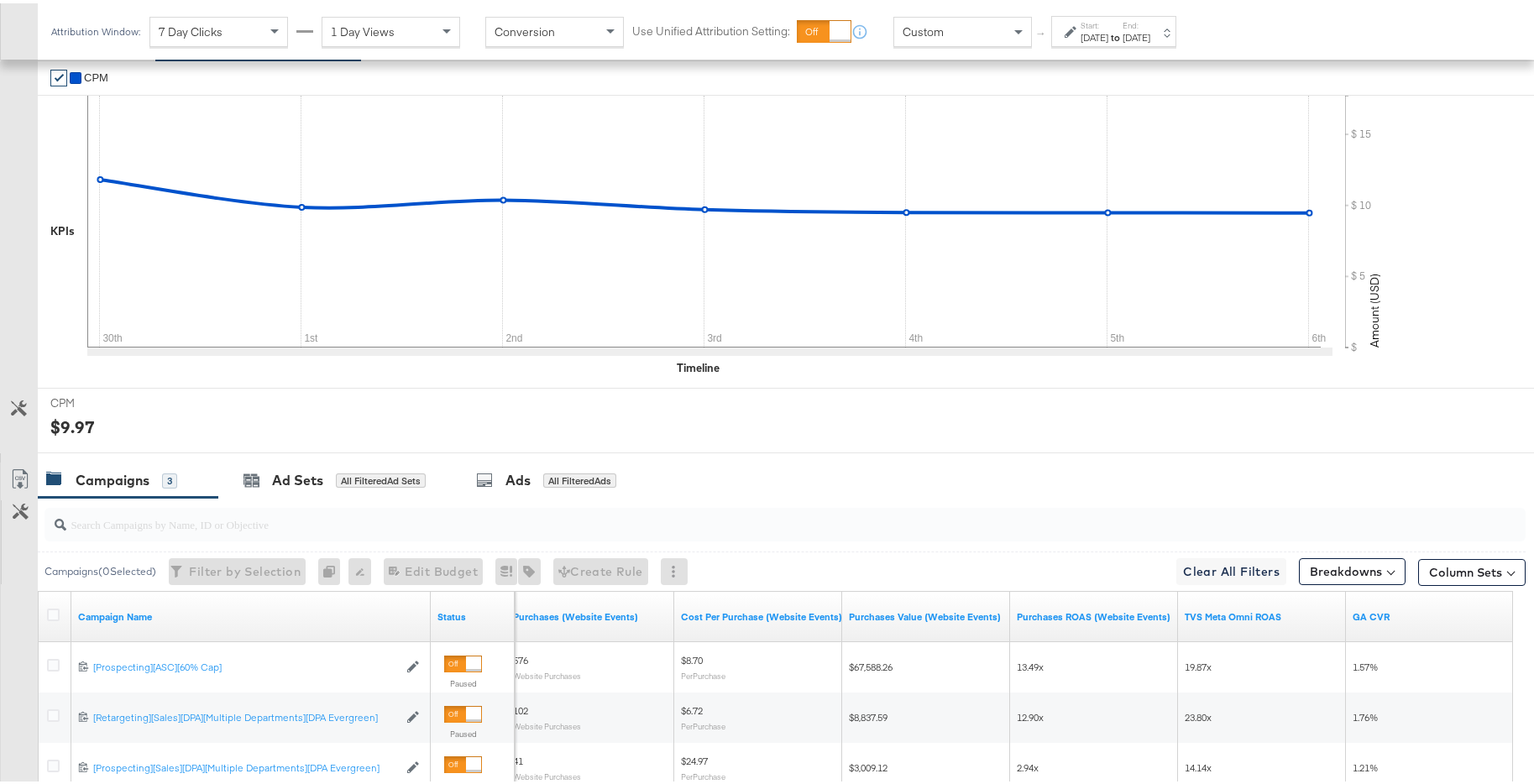
scroll to position [668, 0]
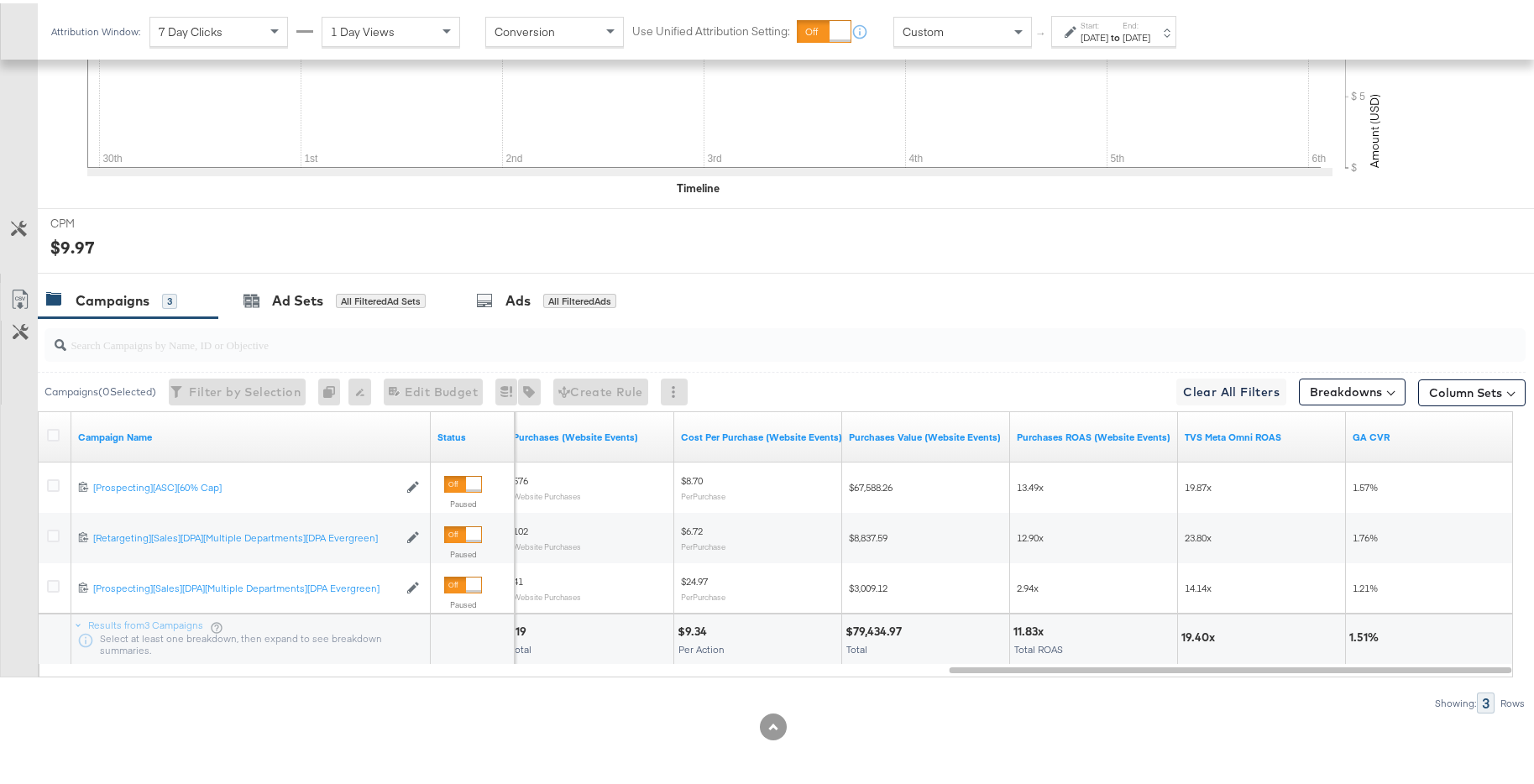
click at [1150, 29] on div "Oct 6th 2024" at bounding box center [1136, 34] width 28 height 13
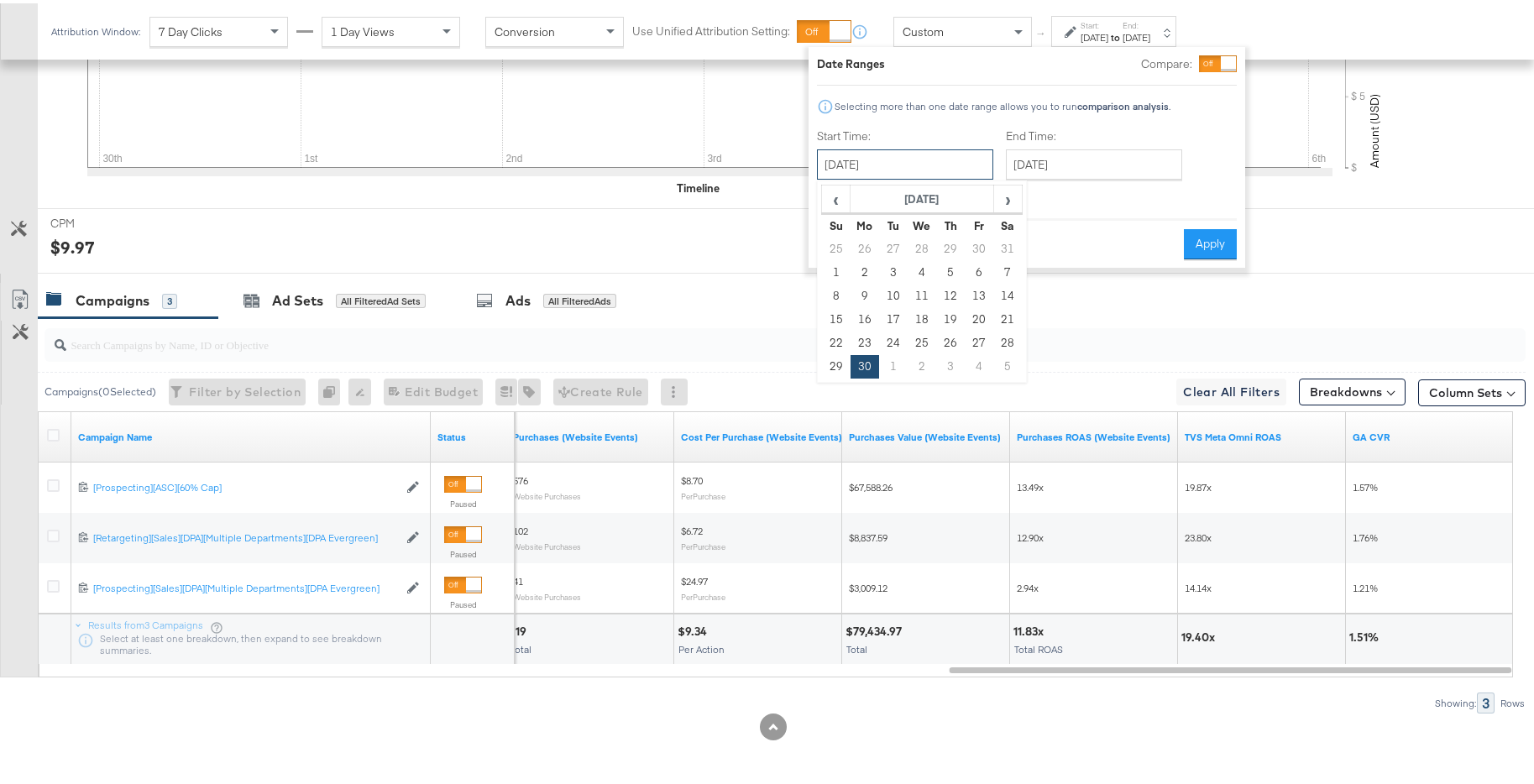
click at [914, 174] on input "September 30th 2024" at bounding box center [904, 161] width 176 height 30
click at [1011, 195] on span "›" at bounding box center [1008, 195] width 26 height 25
click at [898, 245] on td "1" at bounding box center [893, 245] width 29 height 23
type input "October 1st 2024"
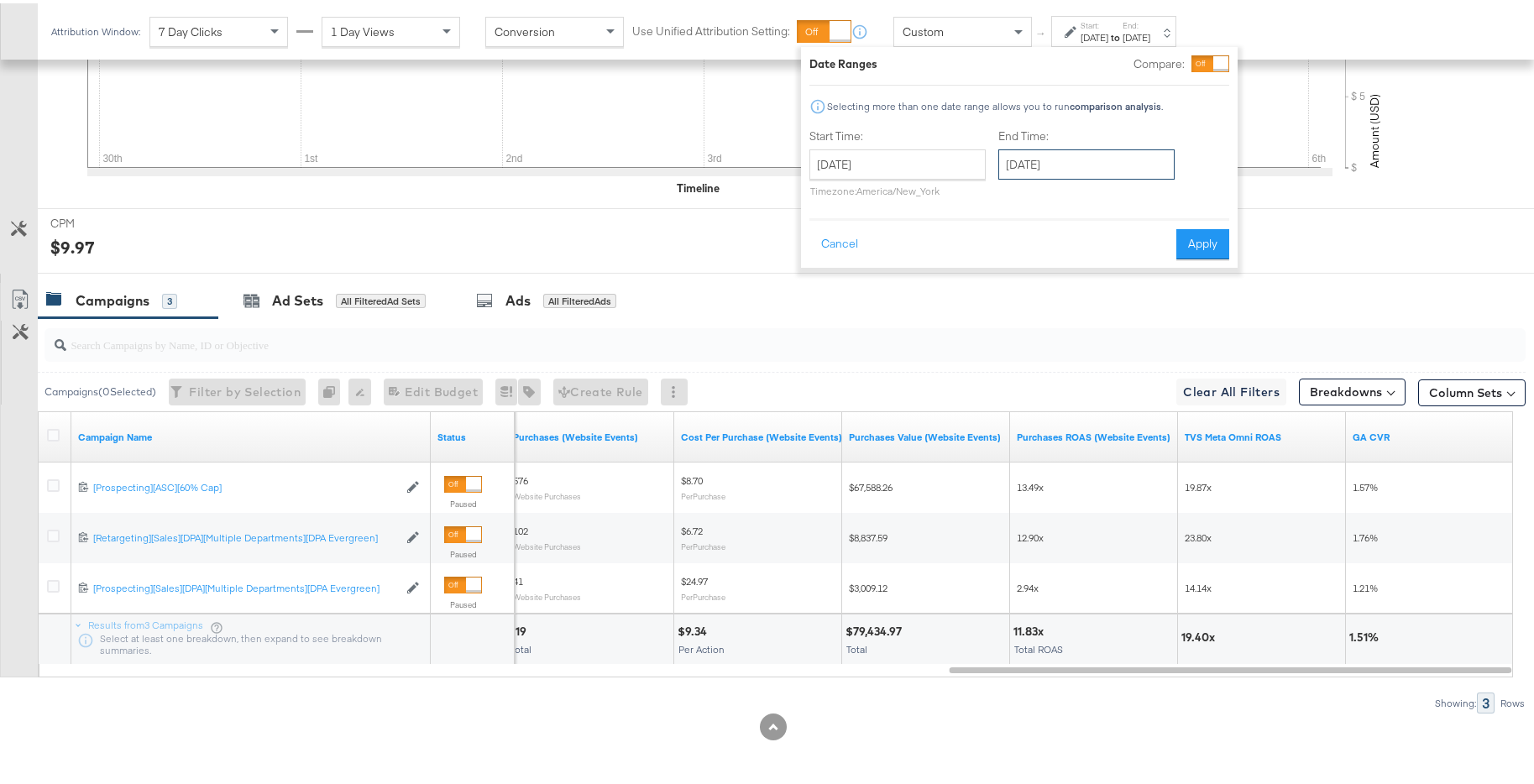
click at [1076, 169] on input "October 6th 2024" at bounding box center [1086, 161] width 176 height 30
click at [1179, 202] on span "›" at bounding box center [1189, 195] width 26 height 25
click at [1157, 340] on td "31" at bounding box center [1160, 340] width 29 height 23
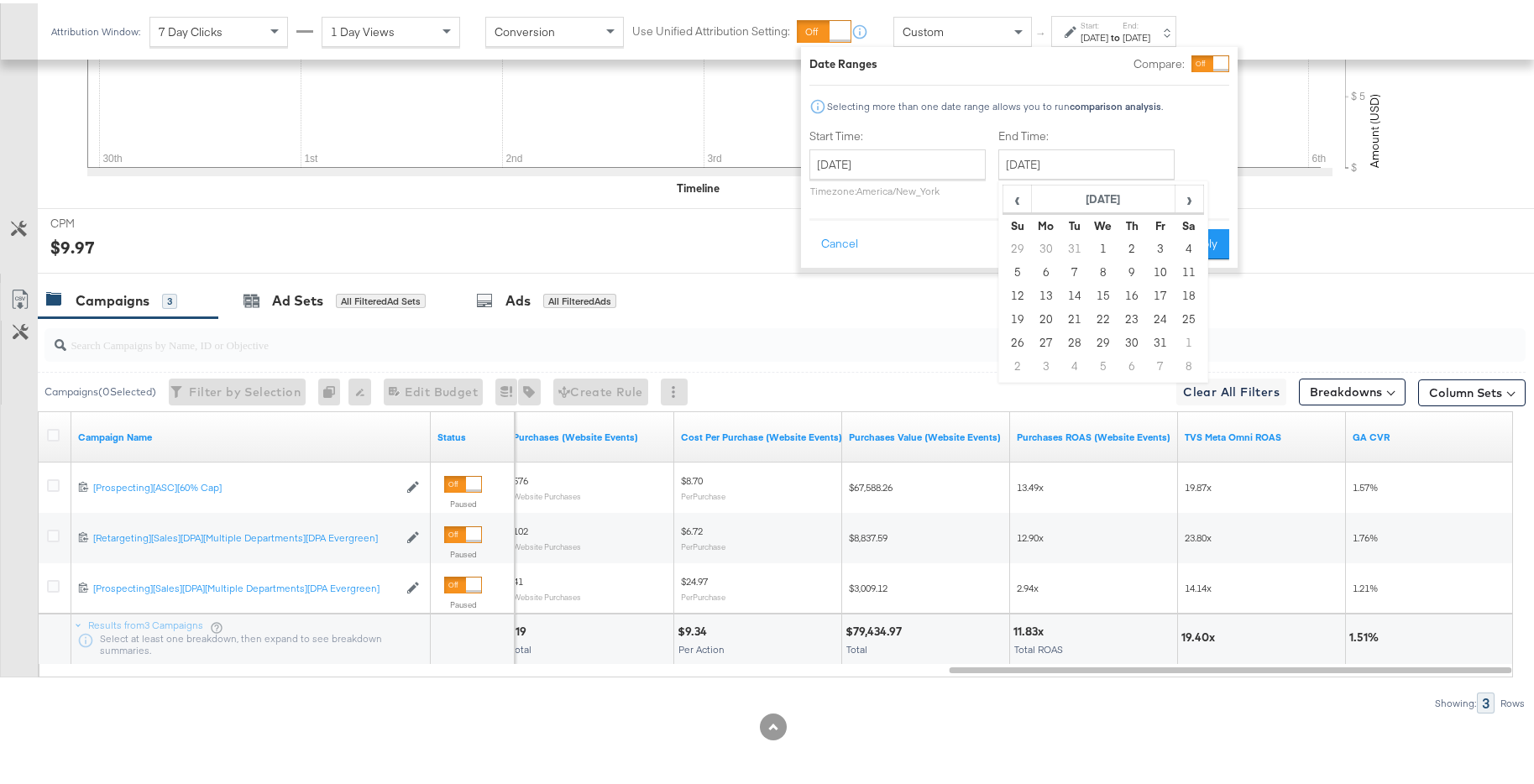
type input "January 31st 2025"
click at [1218, 248] on button "Apply" at bounding box center [1207, 241] width 53 height 30
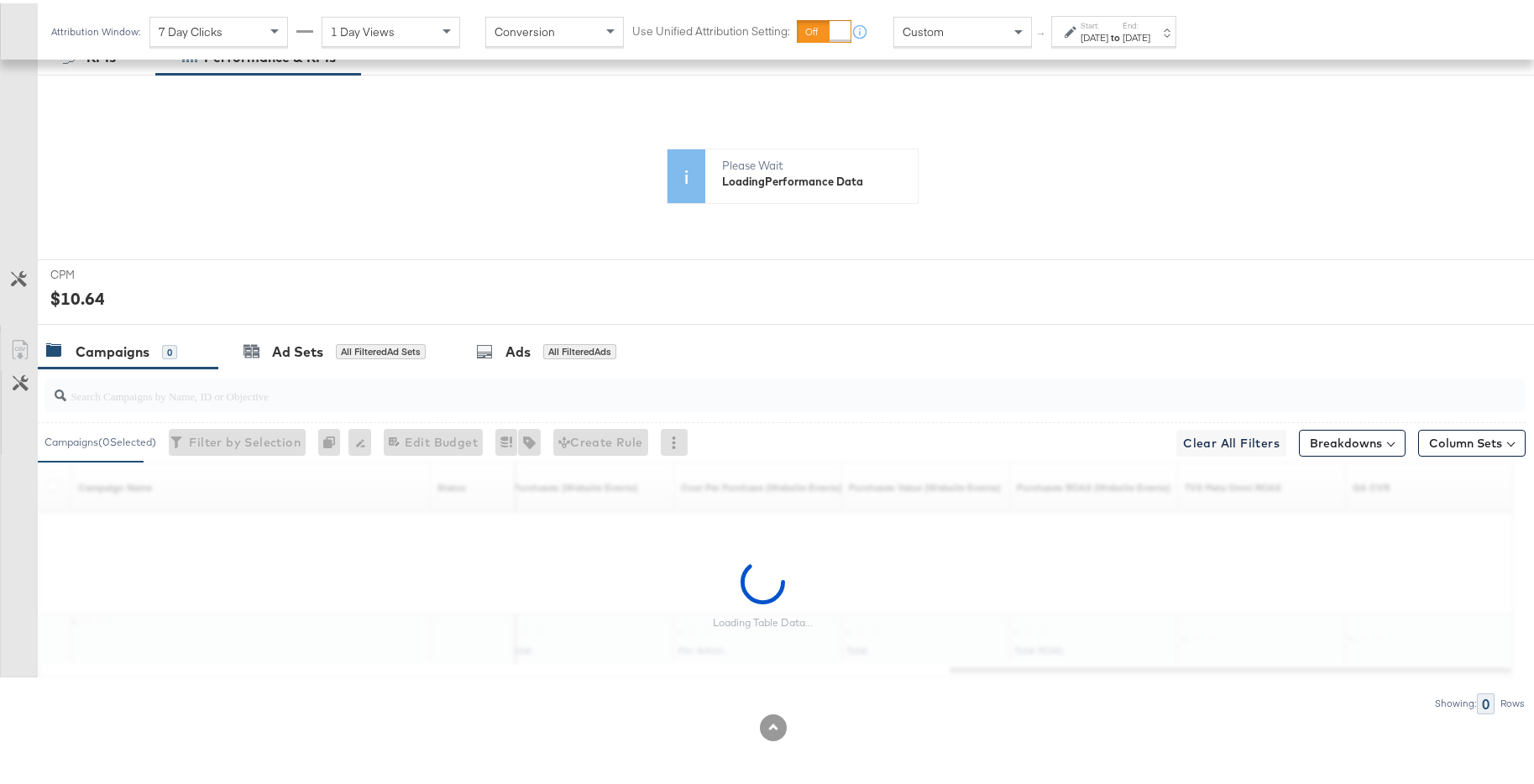
scroll to position [216, 0]
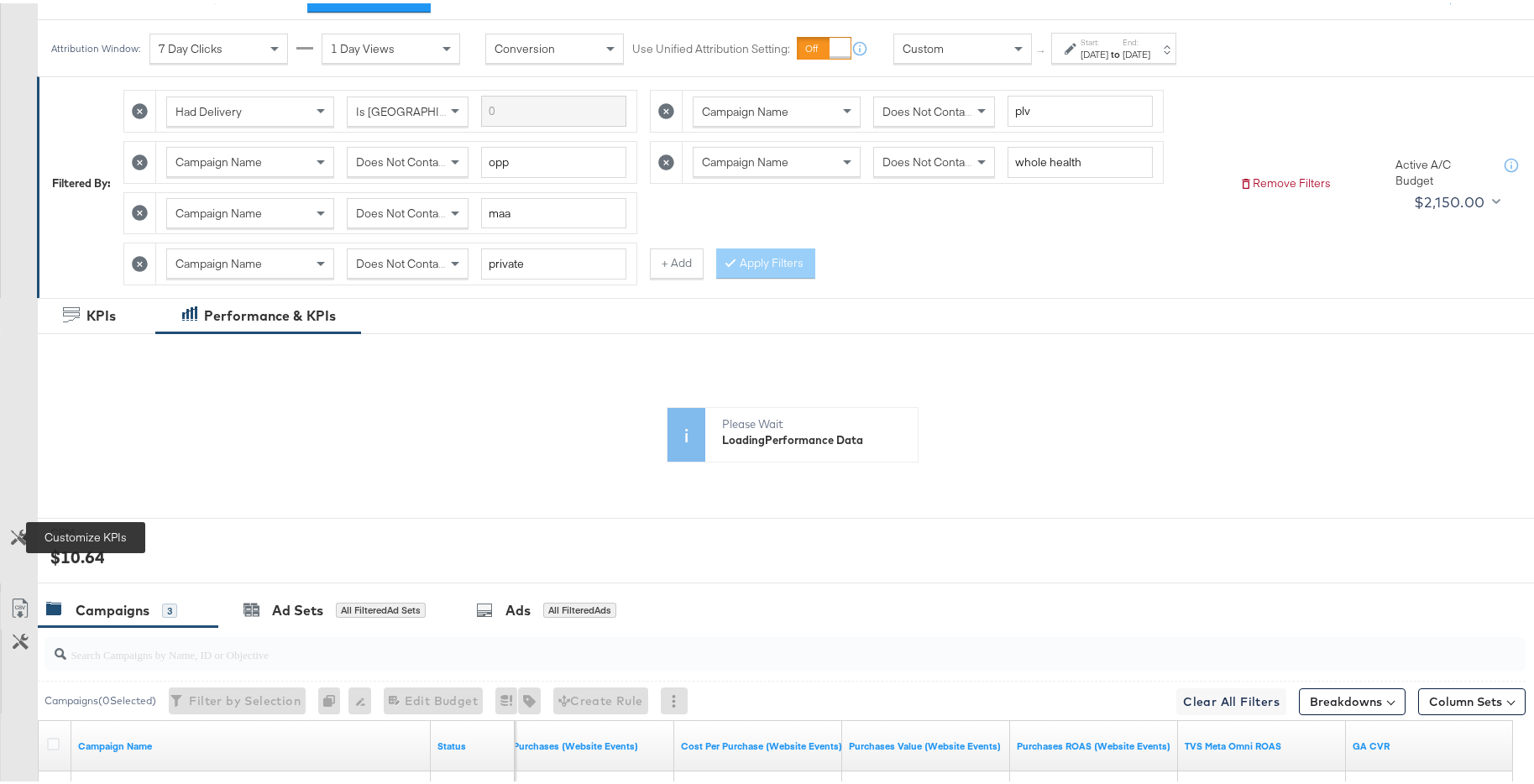
click at [10, 535] on button "Customize KPIs" at bounding box center [19, 536] width 38 height 29
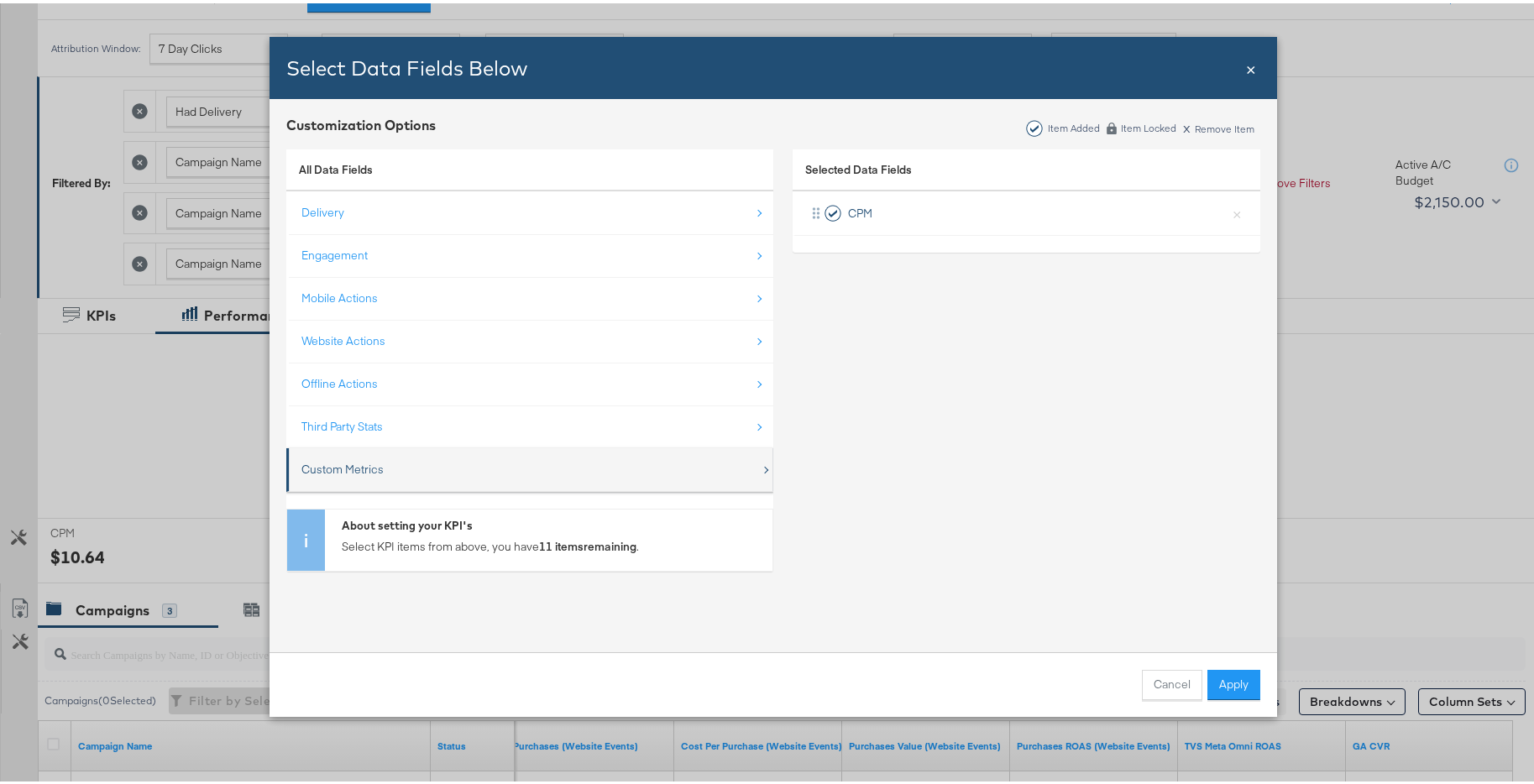
click at [541, 466] on div "Custom Metrics" at bounding box center [531, 466] width 459 height 35
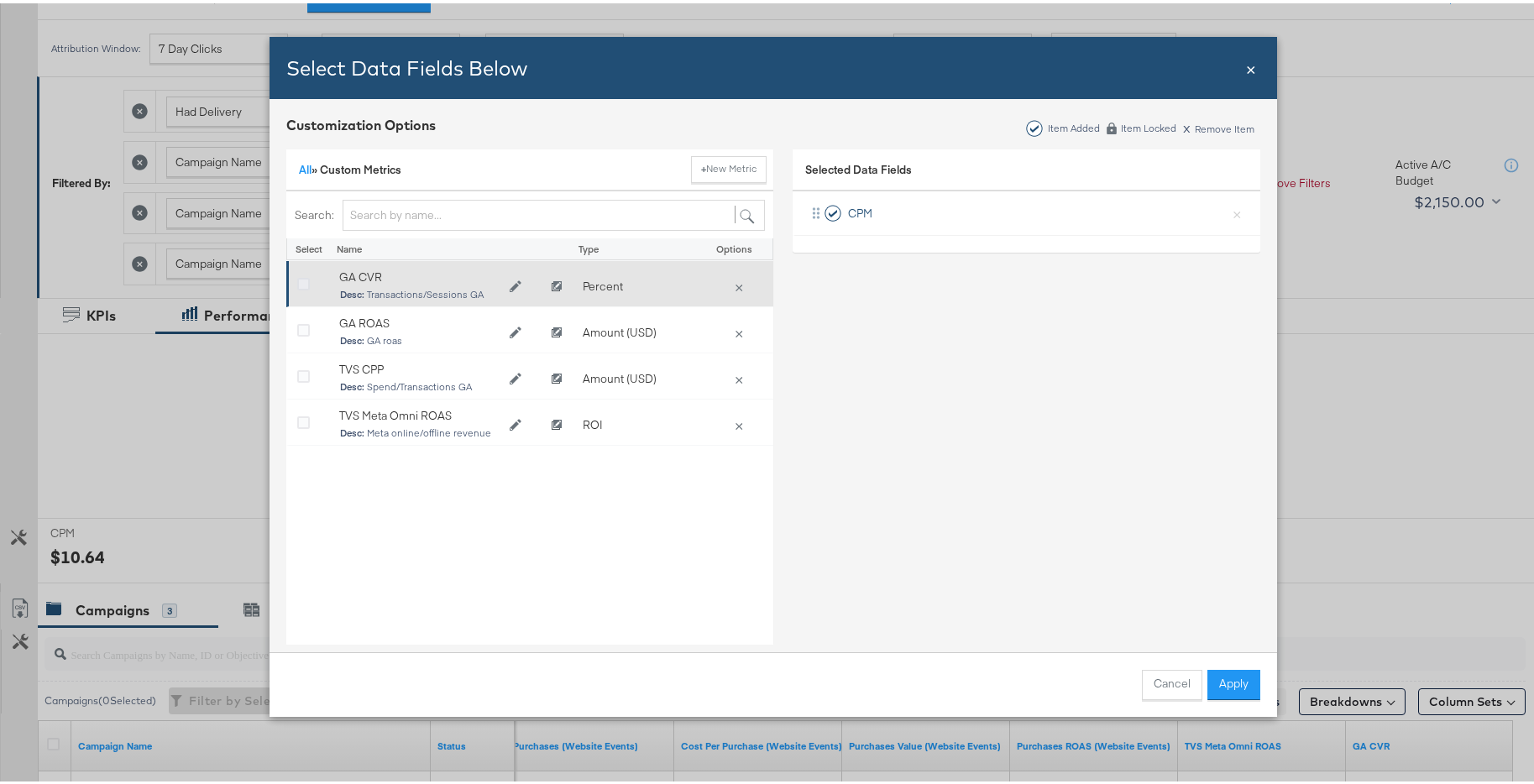
click at [302, 281] on icon "Bulk Add Locations Modal" at bounding box center [303, 282] width 13 height 13
click at [0, 0] on input "Bulk Add Locations Modal" at bounding box center [0, 0] width 0 height 0
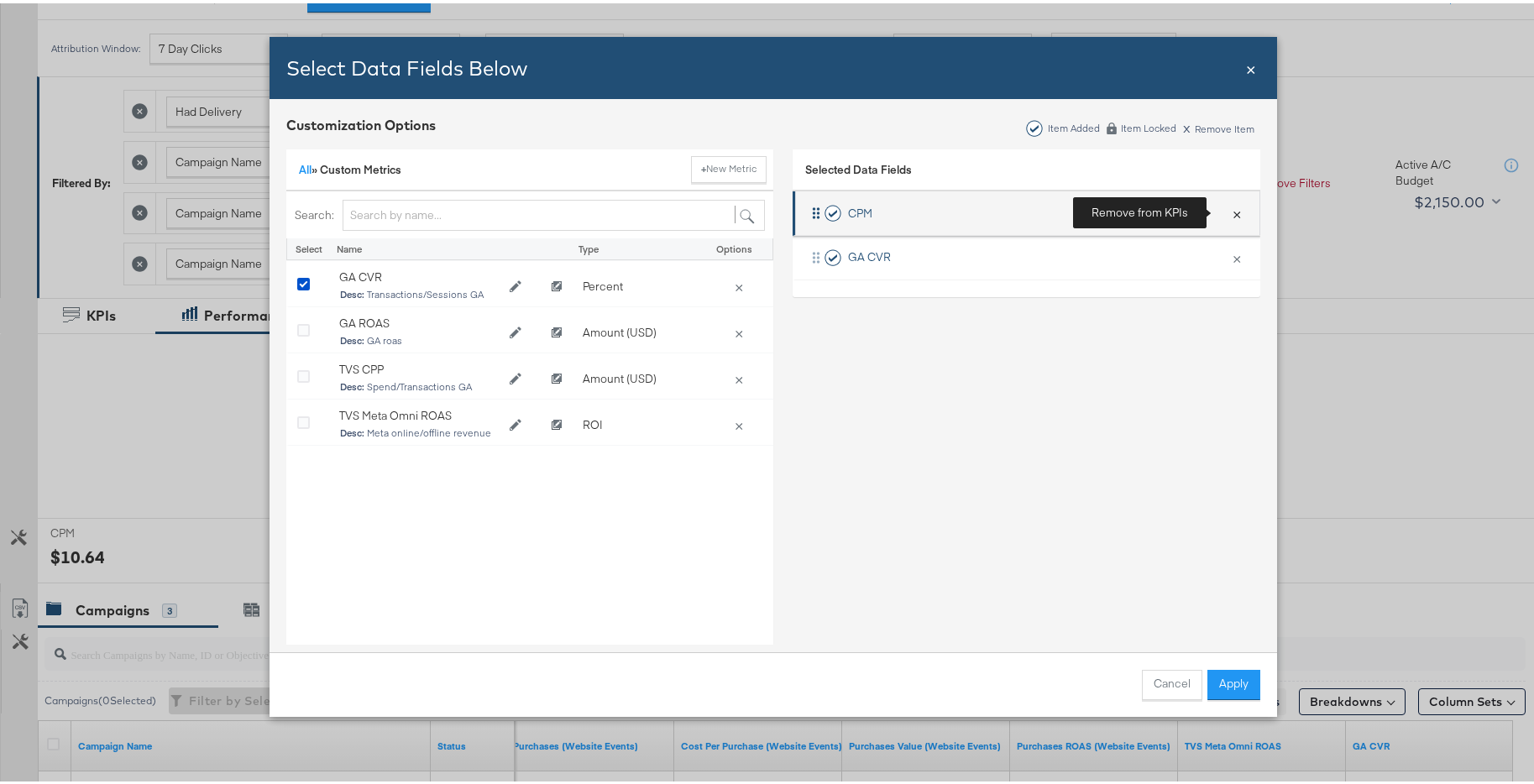
click at [1225, 210] on button "×" at bounding box center [1236, 210] width 22 height 36
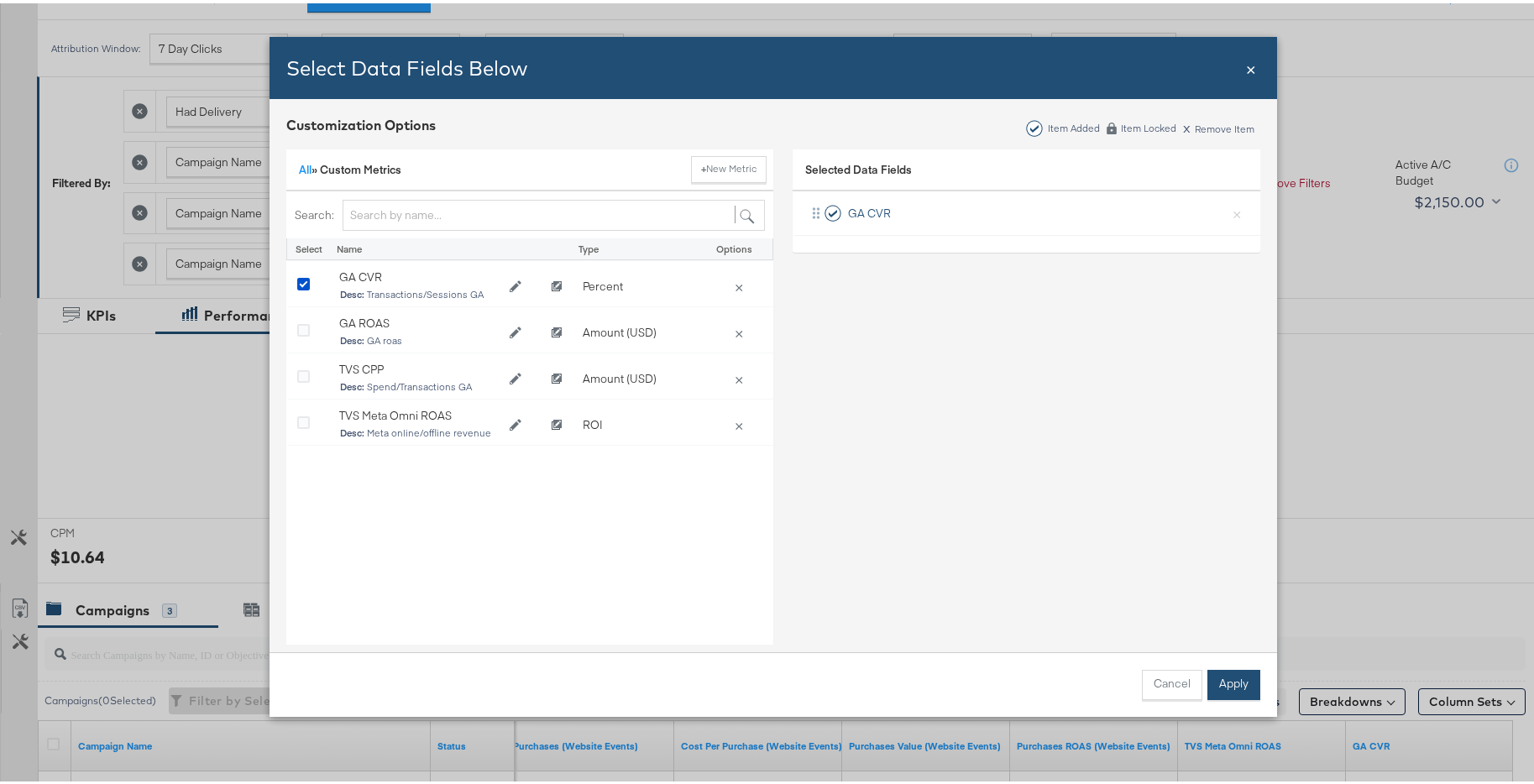
click at [1218, 671] on button "Apply" at bounding box center [1233, 681] width 53 height 30
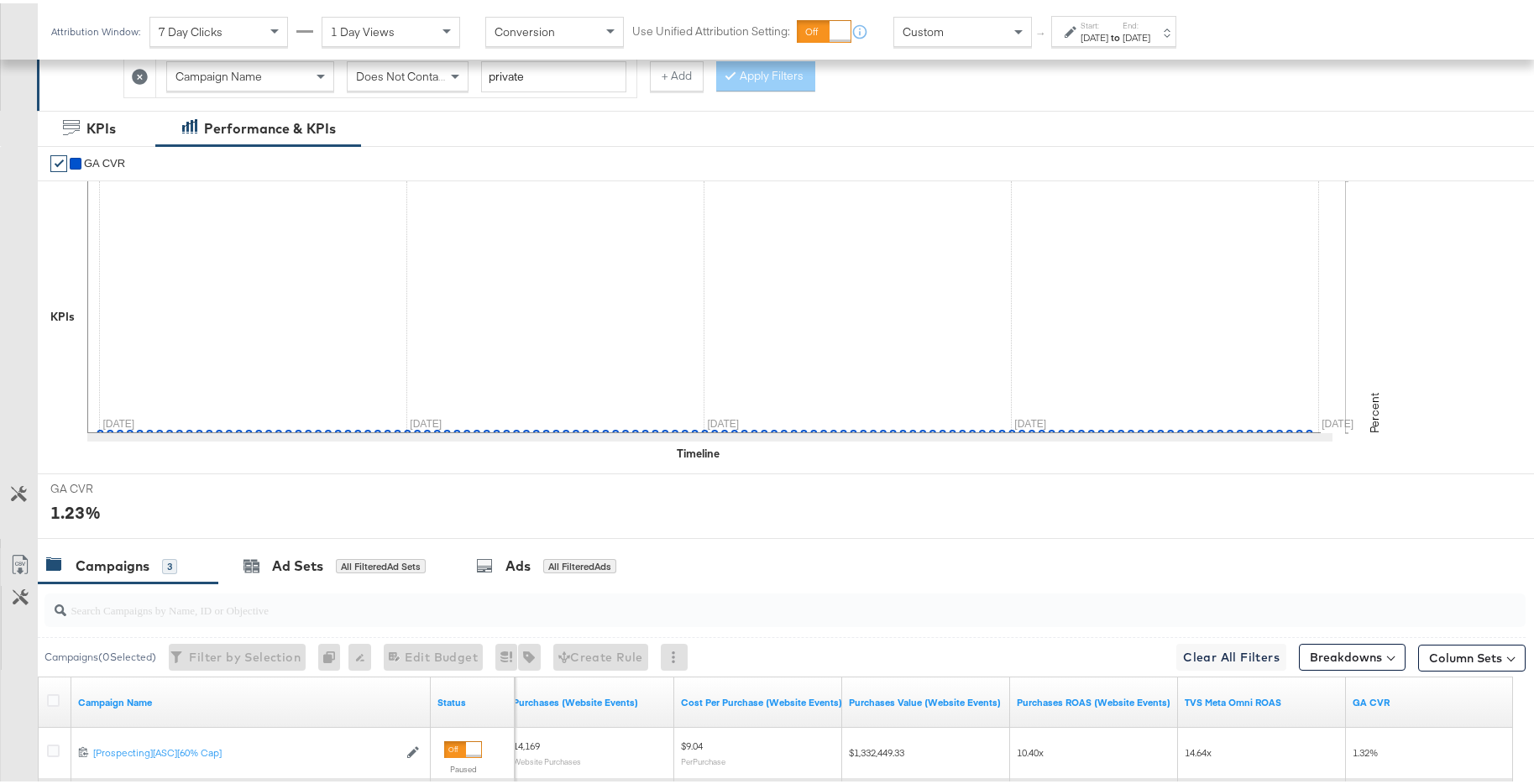
scroll to position [396, 0]
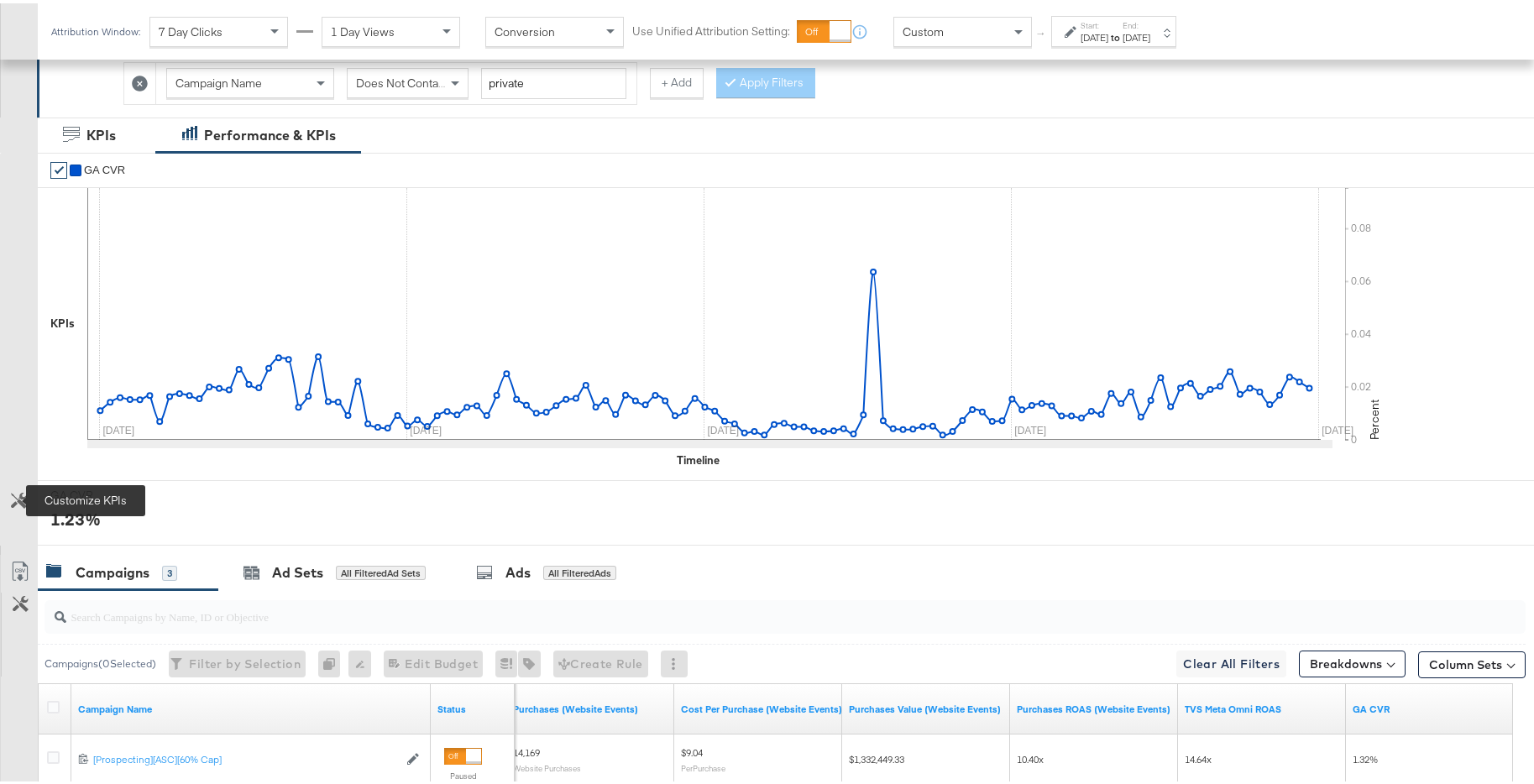
click at [22, 504] on icon at bounding box center [19, 497] width 16 height 16
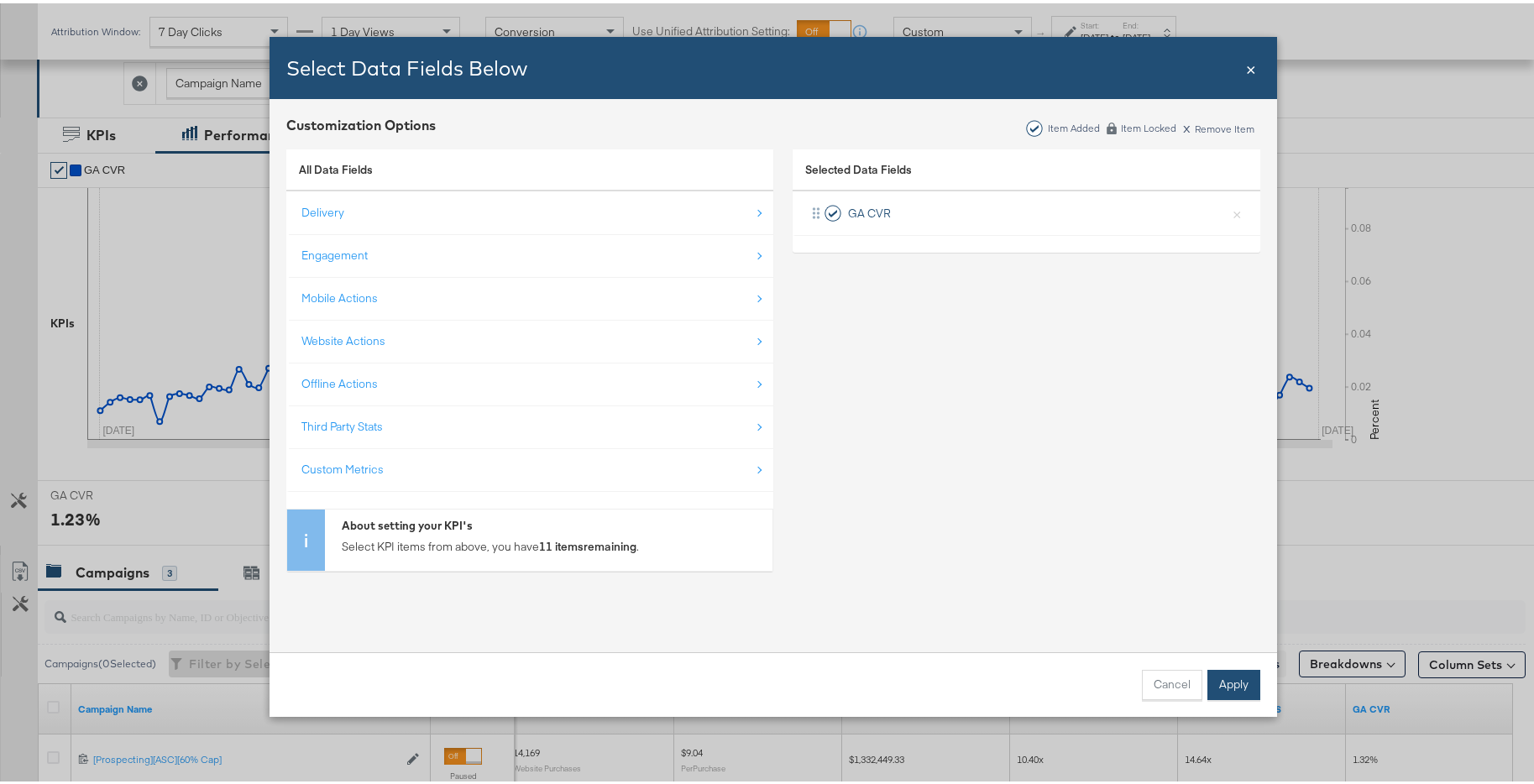
click at [1219, 666] on button "Apply" at bounding box center [1233, 681] width 53 height 30
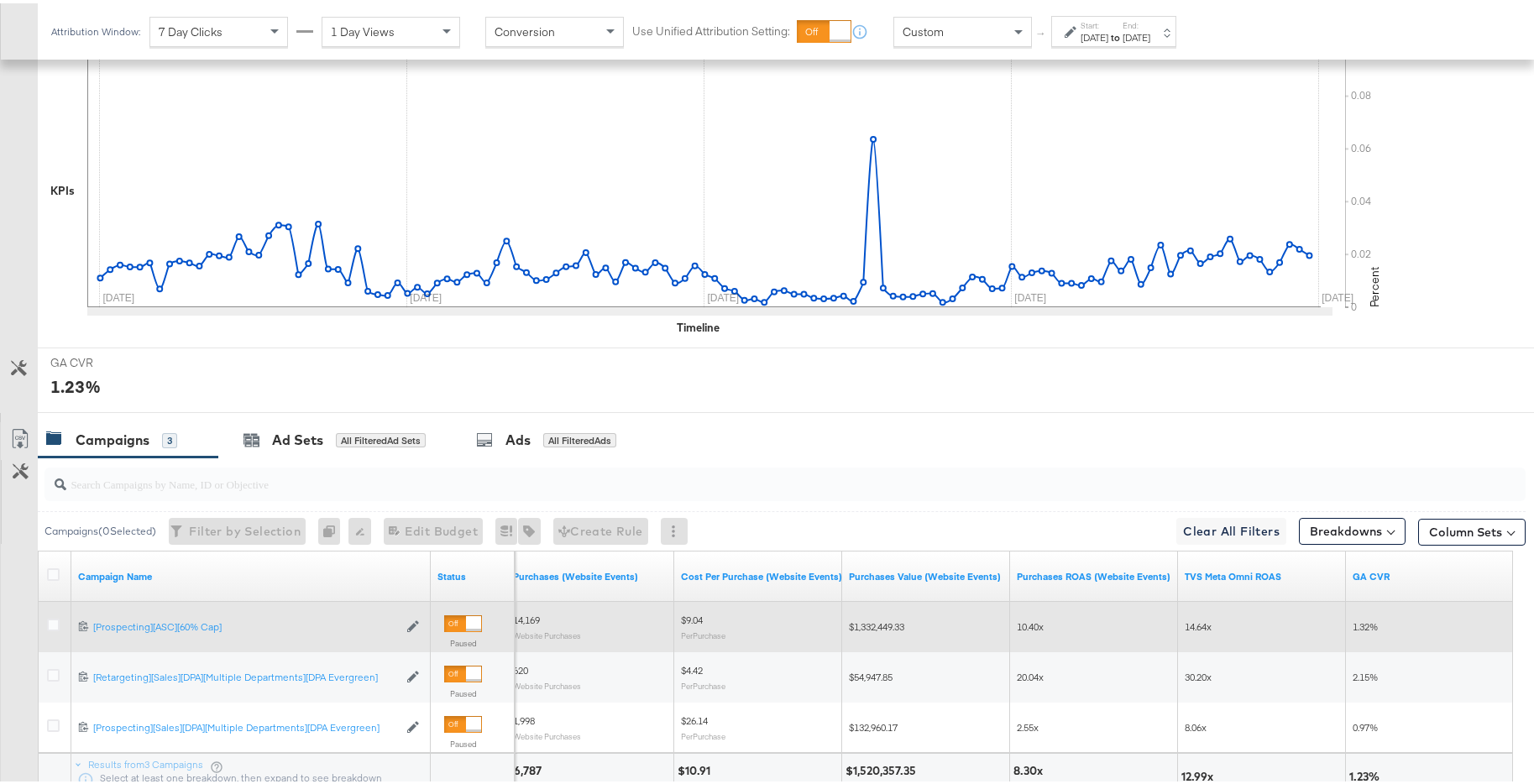
scroll to position [347, 0]
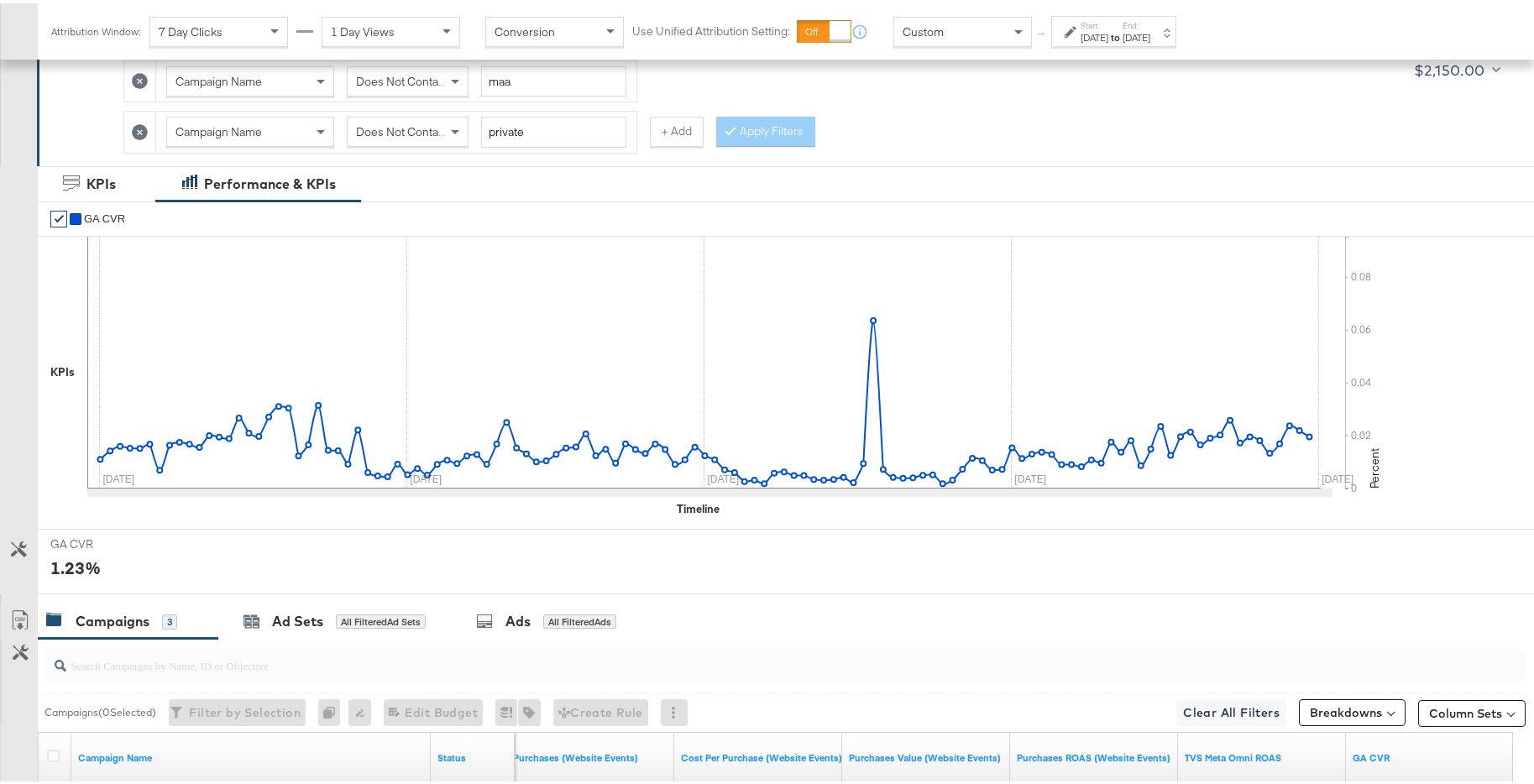
click at [1102, 36] on div "Oct 1st 2024" at bounding box center [1095, 34] width 28 height 13
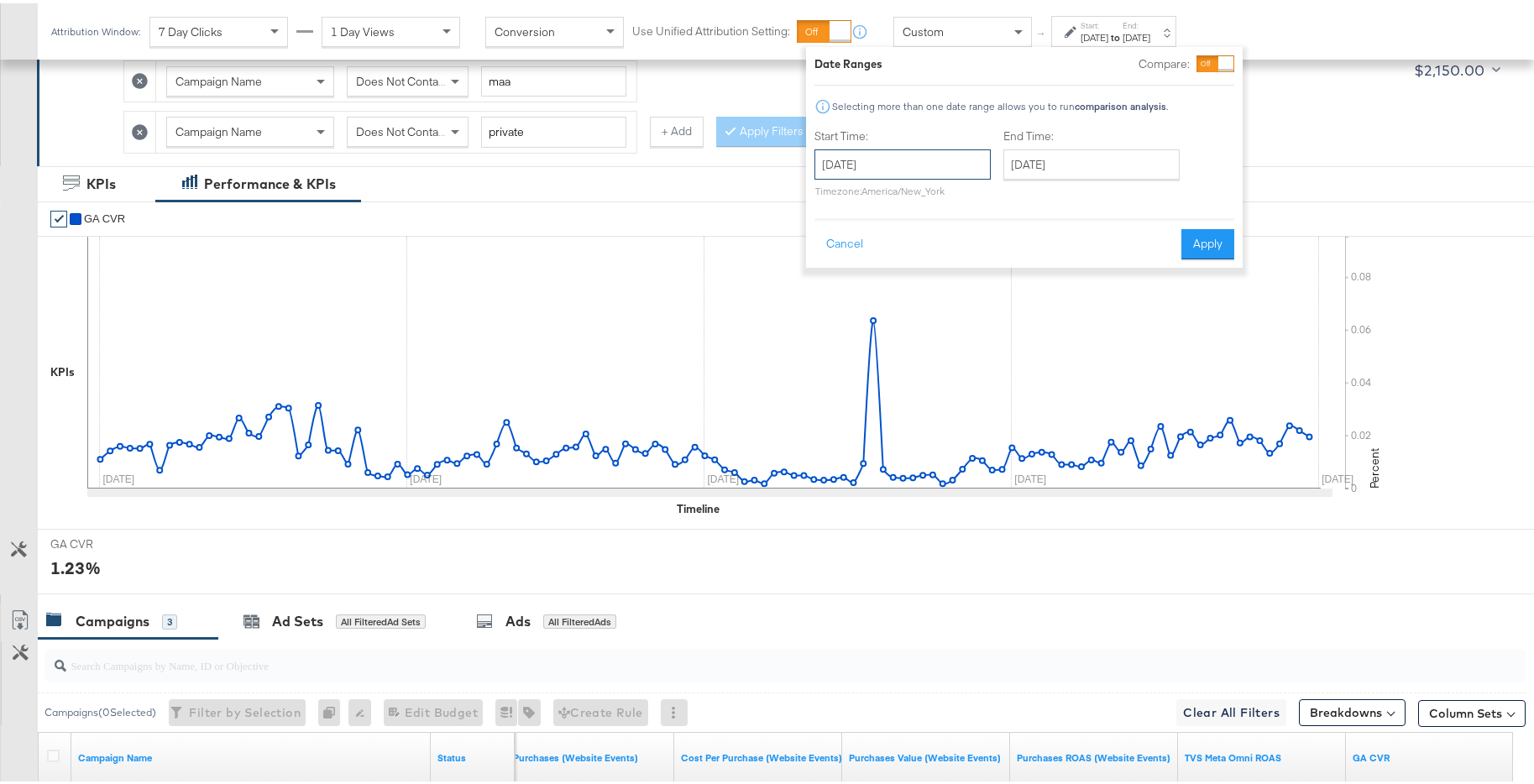
click at [952, 163] on input "October 1st 2024" at bounding box center [902, 161] width 176 height 30
click at [862, 268] on td "7" at bounding box center [861, 269] width 29 height 23
type input "October 7th 2024"
drag, startPoint x: 1048, startPoint y: 174, endPoint x: 1092, endPoint y: 177, distance: 44.1
click at [1048, 174] on input "January 31st 2025" at bounding box center [1091, 161] width 176 height 30
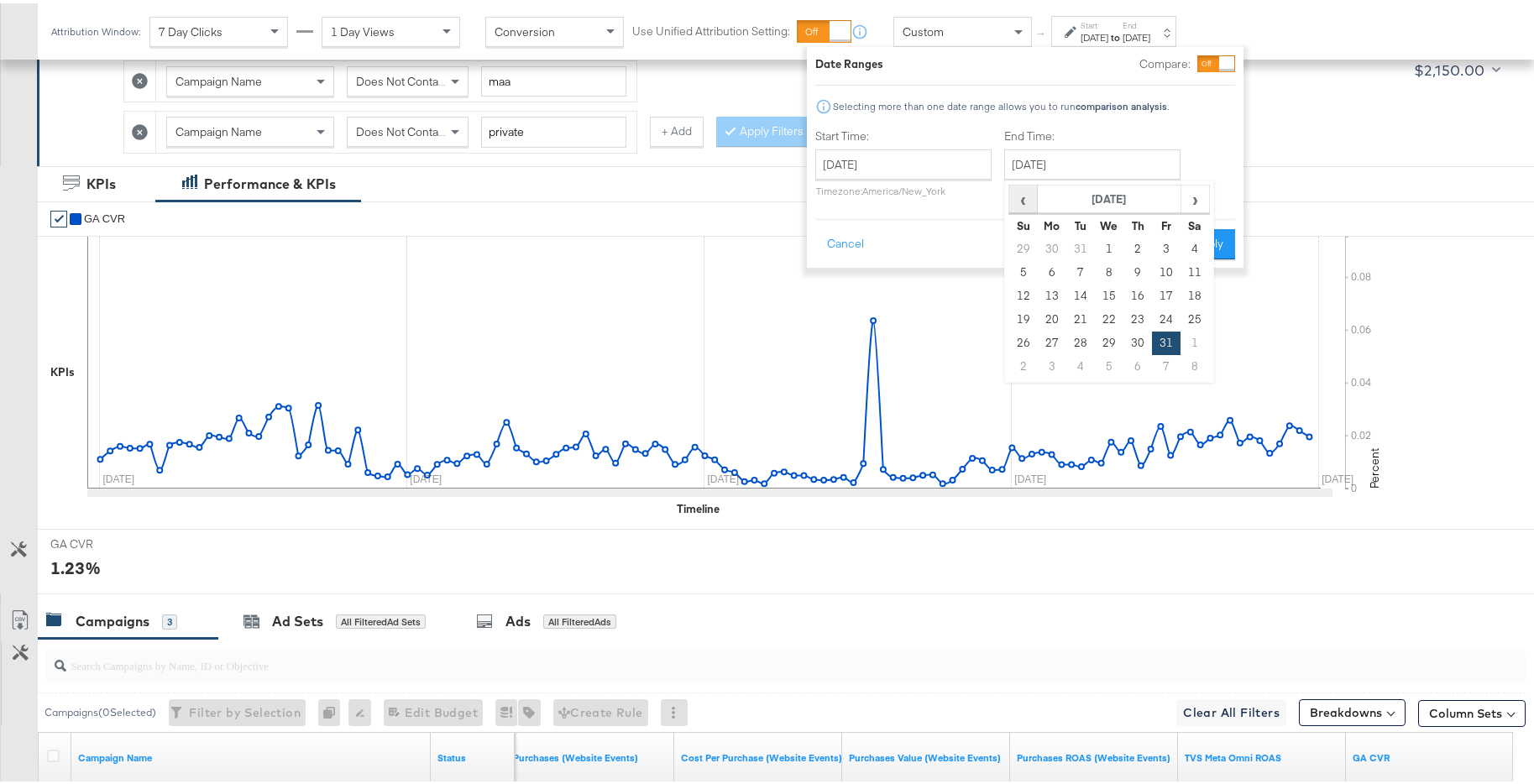
click at [1011, 200] on span "‹" at bounding box center [1023, 195] width 26 height 25
click at [1017, 201] on span "‹" at bounding box center [1023, 195] width 26 height 25
click at [1021, 288] on td "13" at bounding box center [1023, 292] width 29 height 23
type input "October 13th 2024"
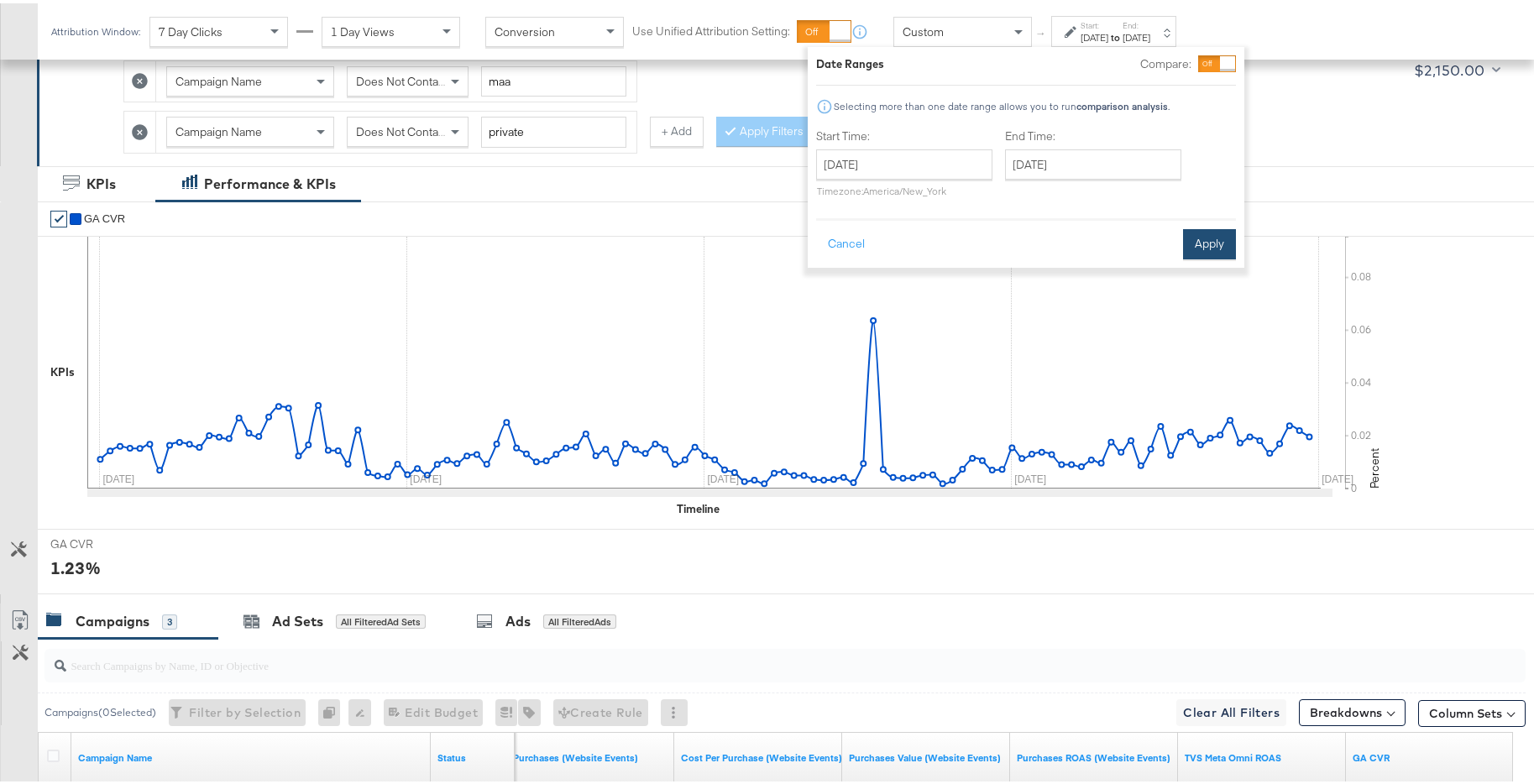
click at [1205, 236] on button "Apply" at bounding box center [1209, 241] width 53 height 30
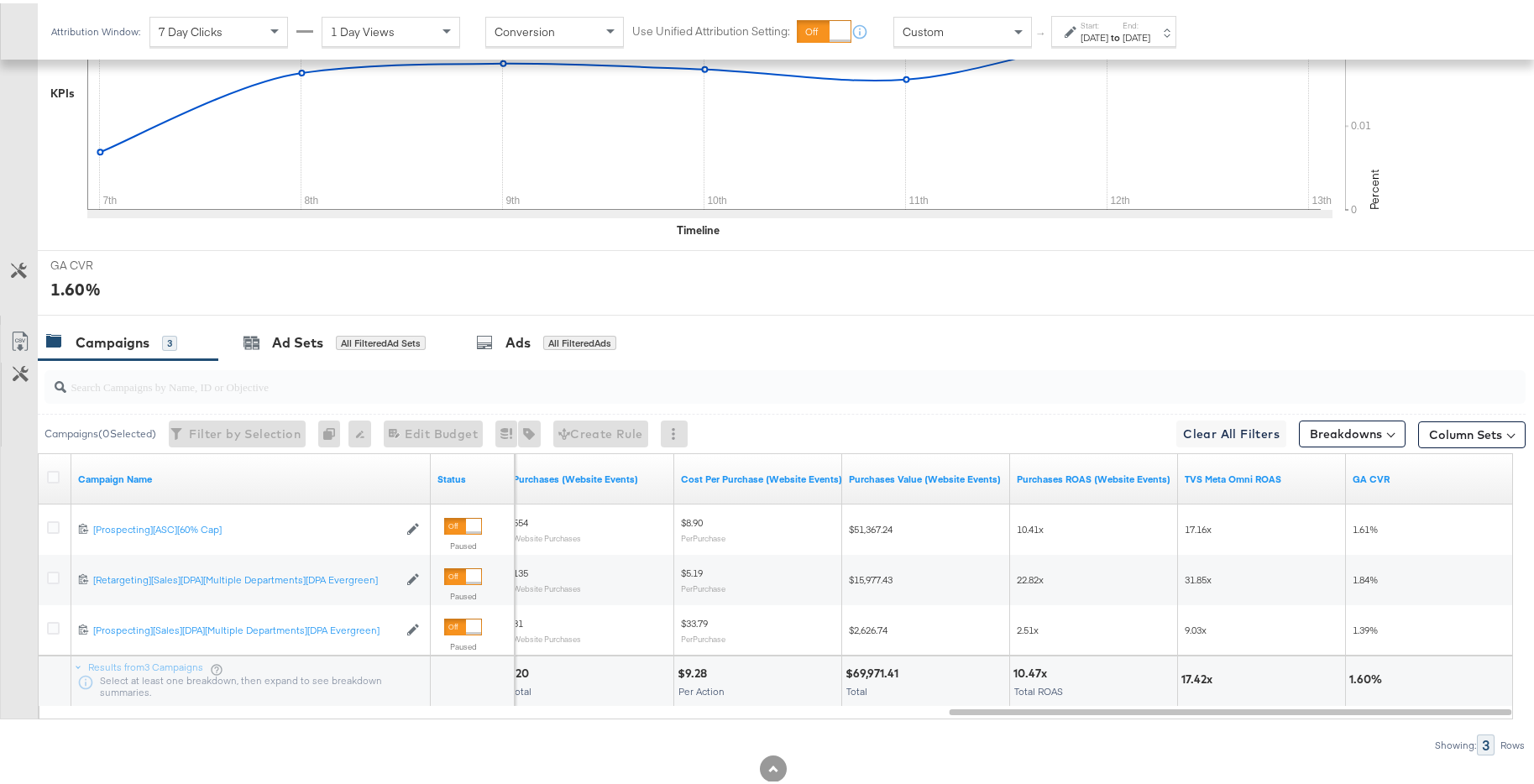
scroll to position [600, 0]
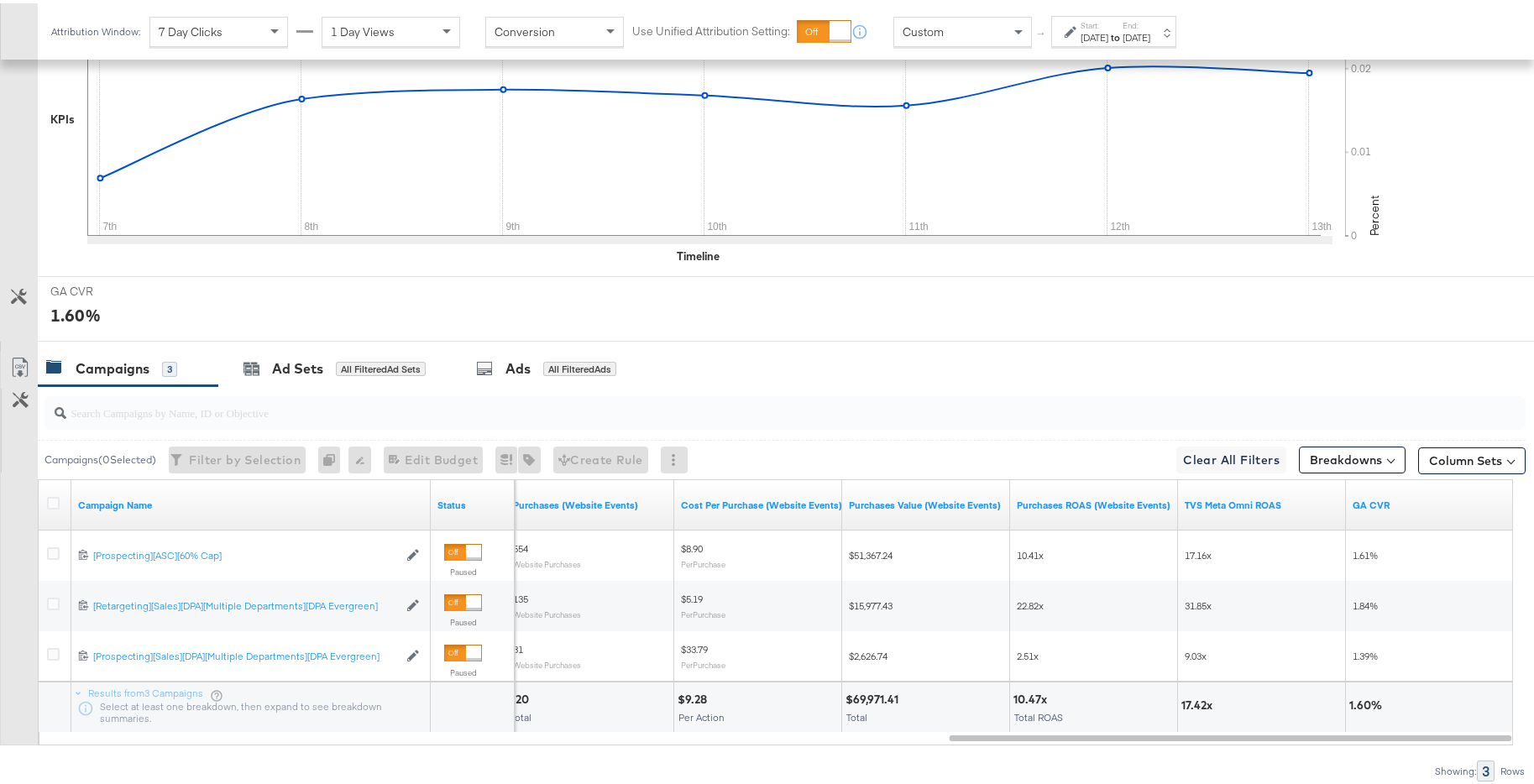
click at [1150, 36] on div "Oct 13th 2024" at bounding box center [1136, 34] width 28 height 13
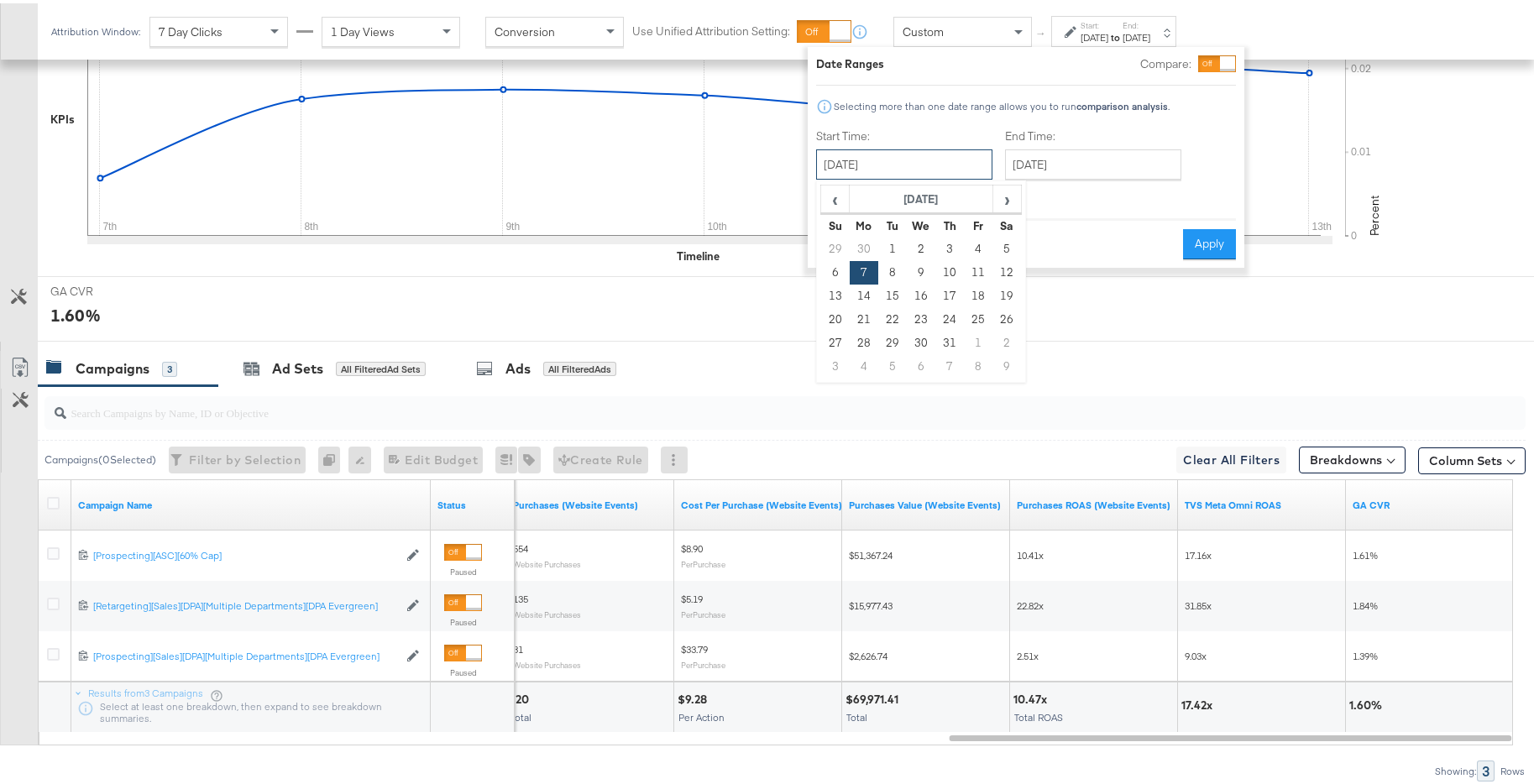
click at [964, 157] on input "October 7th 2024" at bounding box center [903, 161] width 176 height 30
click at [863, 295] on td "14" at bounding box center [863, 292] width 29 height 23
type input "October 14th 2024"
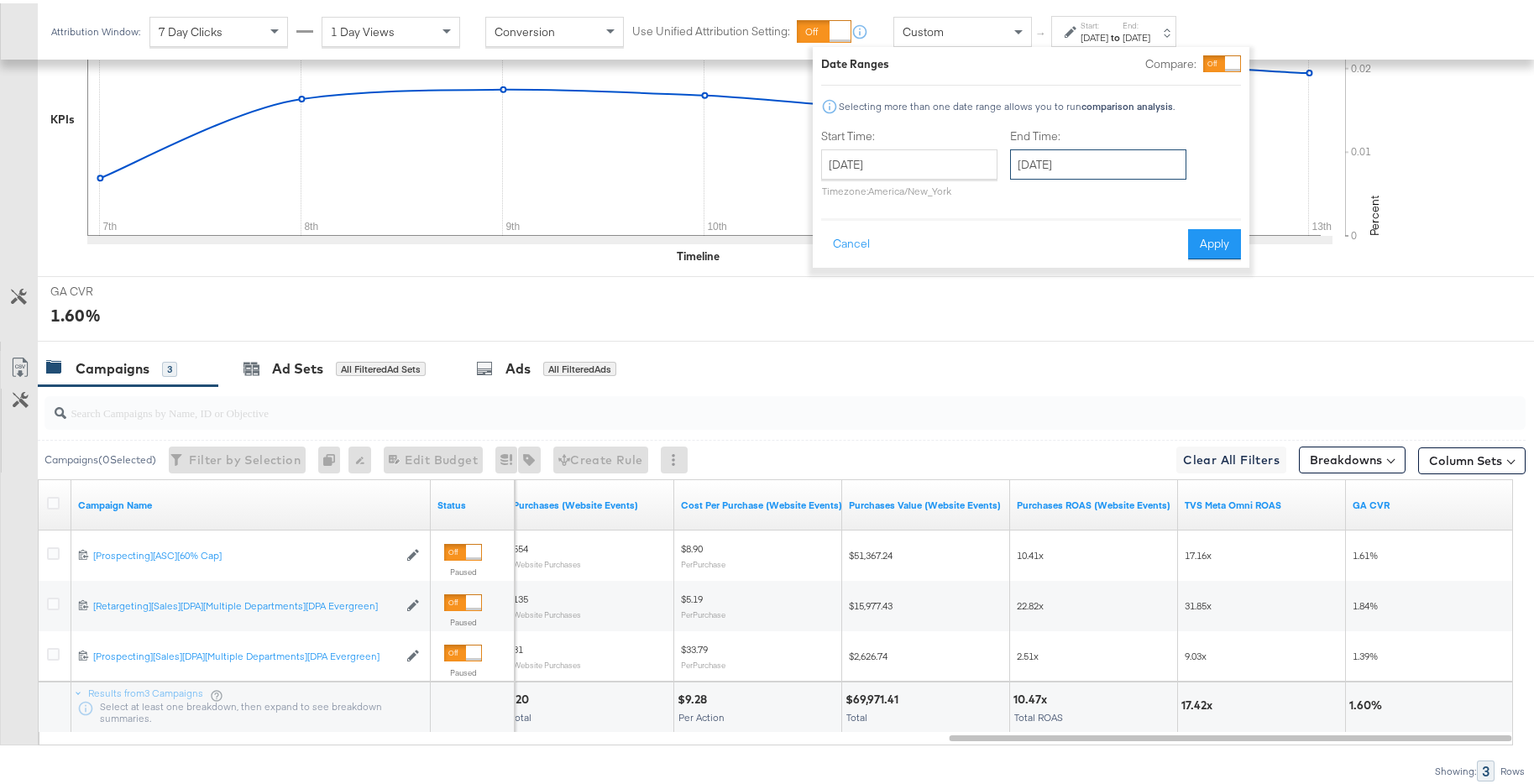
click at [1114, 149] on input "October 14th 2024" at bounding box center [1097, 161] width 176 height 30
click at [1027, 308] on td "20" at bounding box center [1029, 316] width 29 height 23
type input "October 20th 2024"
click at [1197, 243] on button "Apply" at bounding box center [1214, 241] width 53 height 30
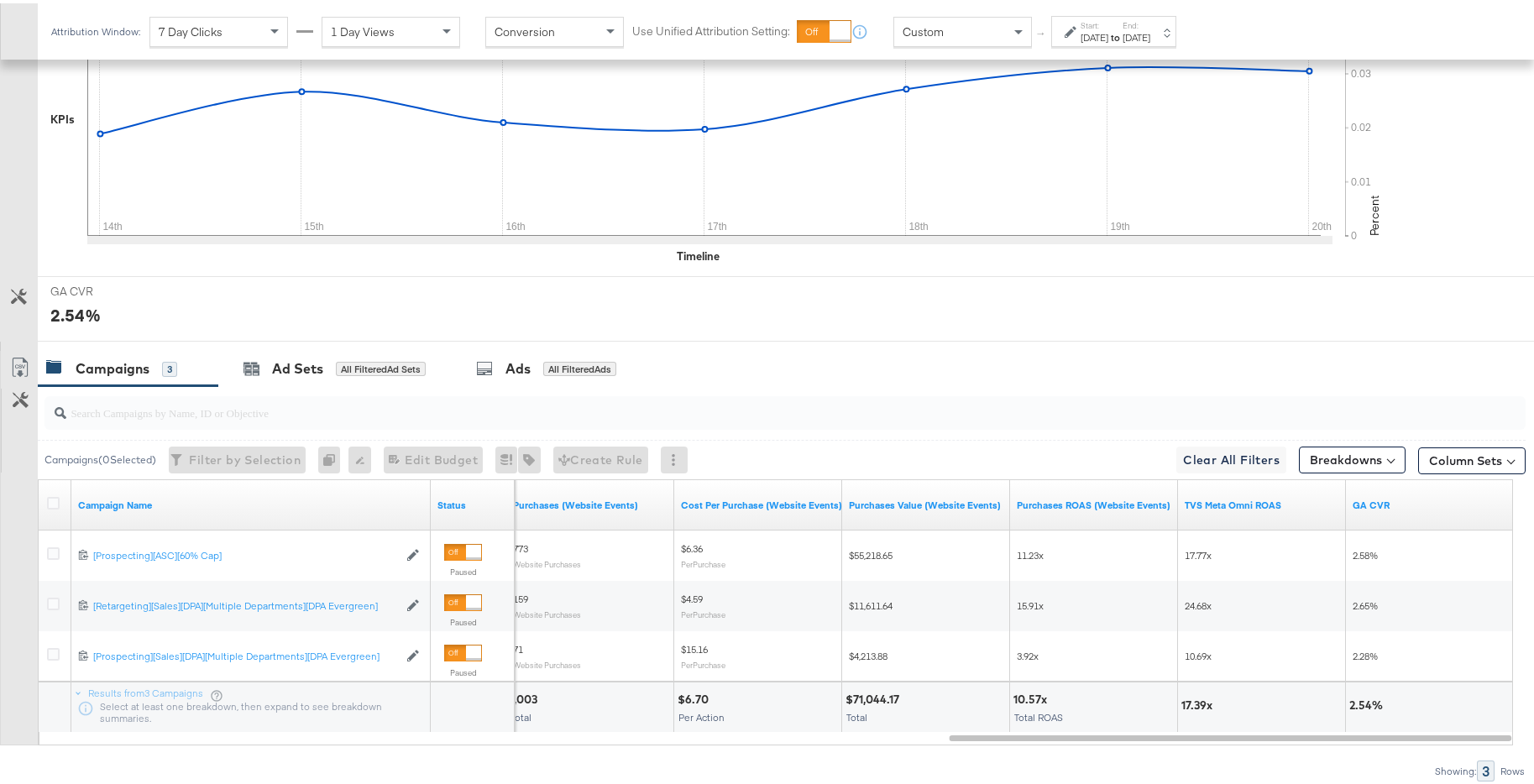
click at [1108, 37] on div "Oct 14th 2024" at bounding box center [1095, 34] width 28 height 13
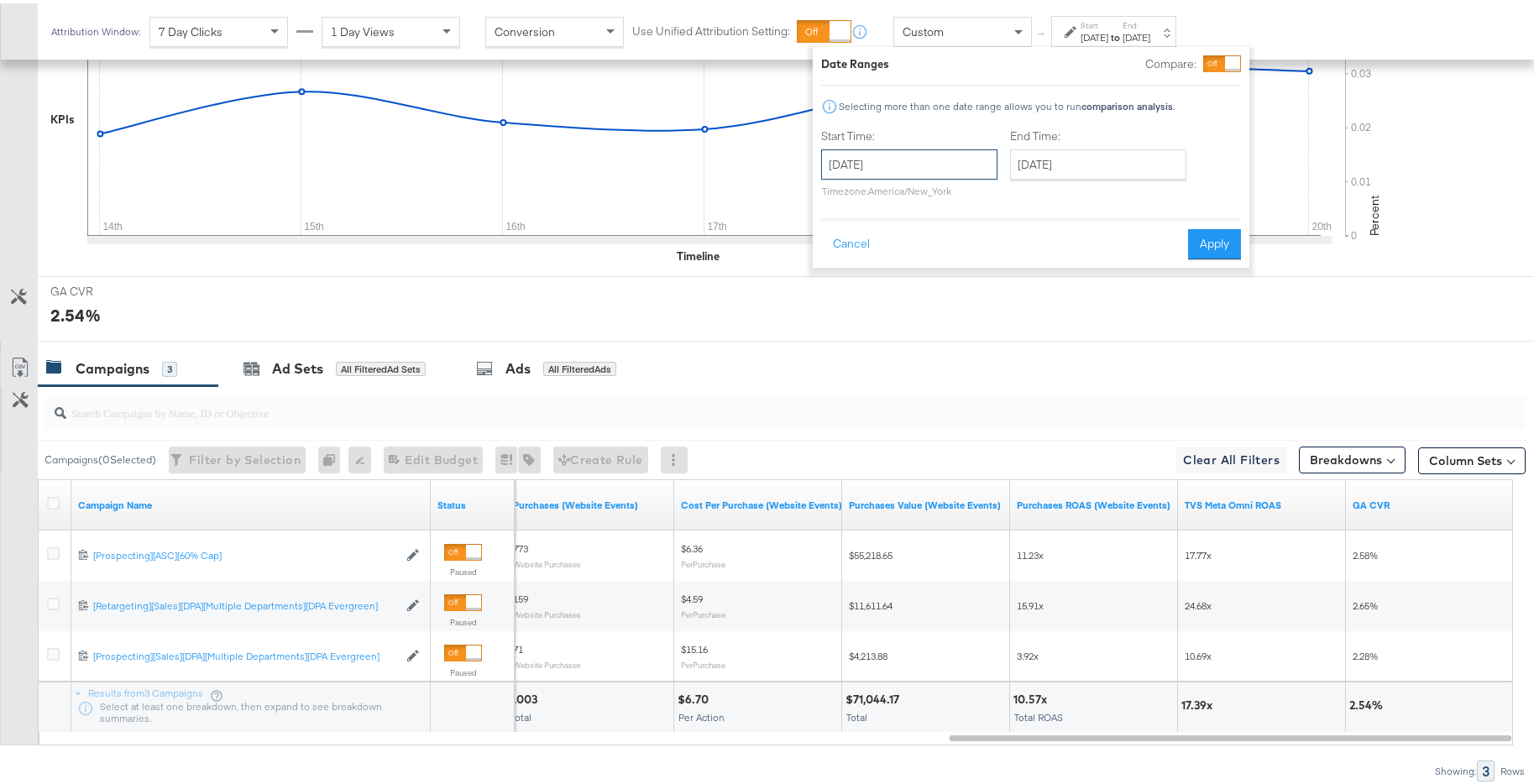
click at [954, 167] on input "October 14th 2024" at bounding box center [908, 161] width 176 height 30
click at [867, 313] on td "21" at bounding box center [868, 316] width 29 height 23
type input "October 21st 2024"
click at [1082, 173] on input "October 21st 2024" at bounding box center [1095, 161] width 176 height 30
click at [1023, 334] on td "27" at bounding box center [1027, 340] width 29 height 23
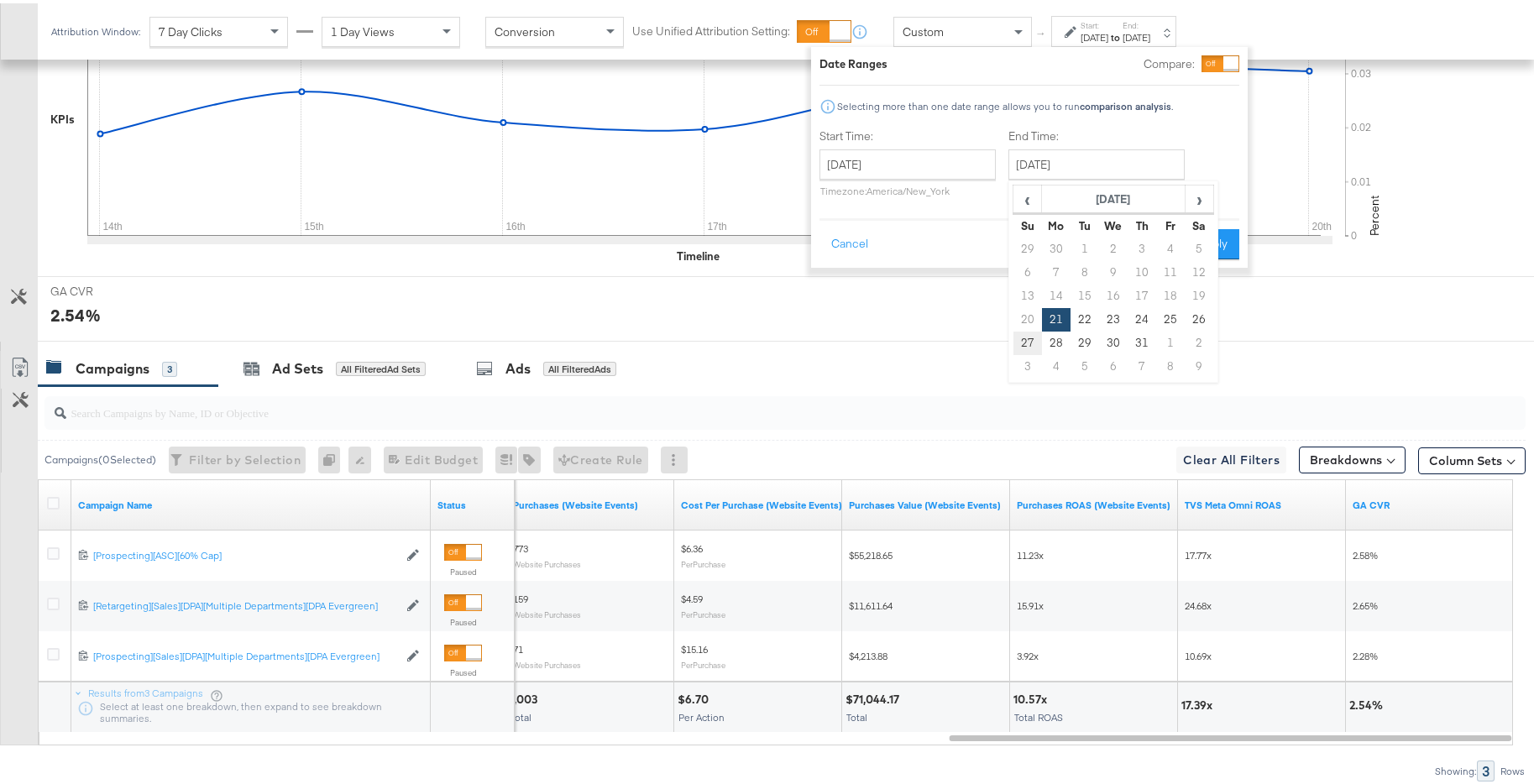
type input "October 27th 2024"
click at [1209, 246] on button "Apply" at bounding box center [1213, 241] width 53 height 30
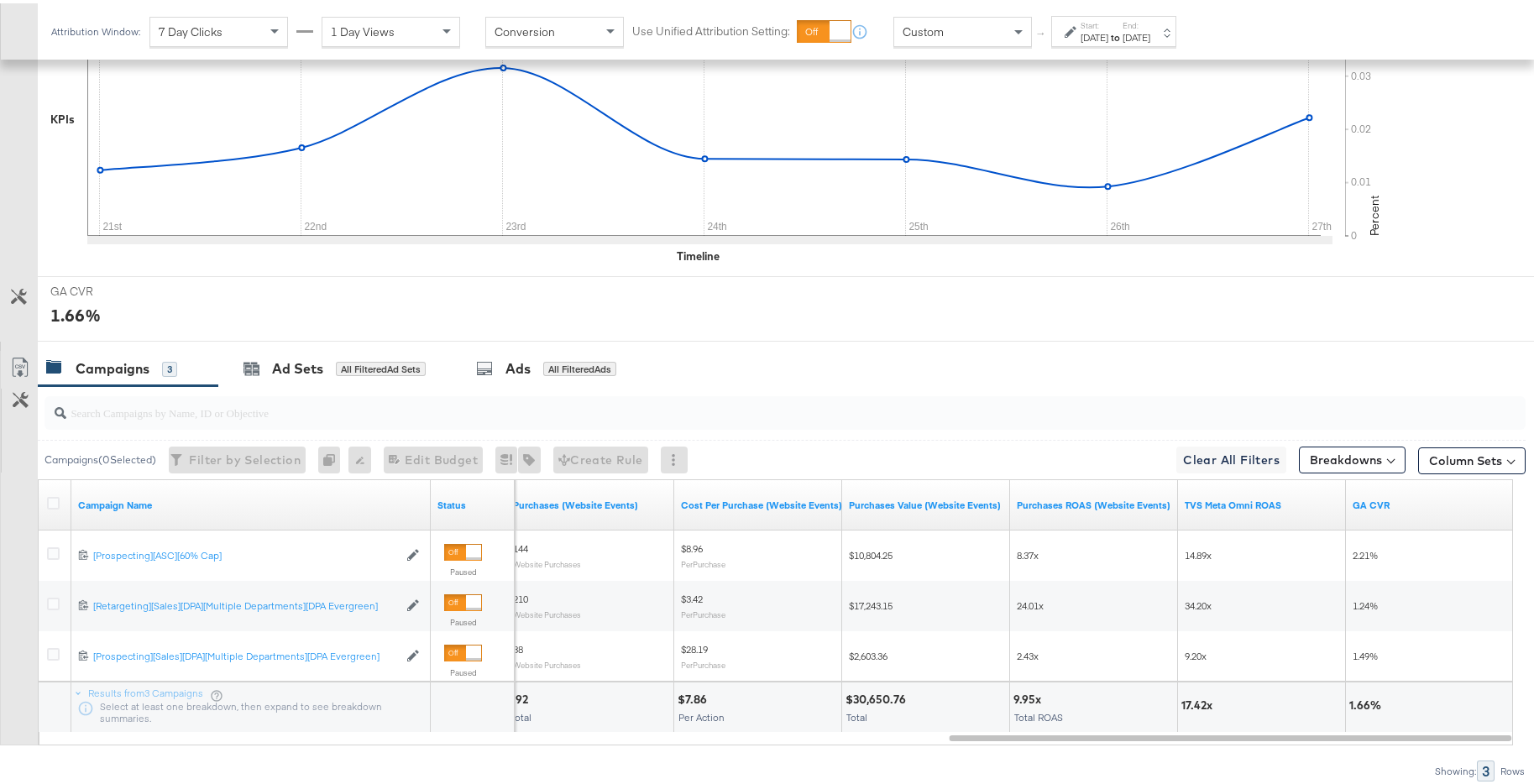
click at [1150, 32] on div "Oct 27th 2024" at bounding box center [1136, 34] width 28 height 13
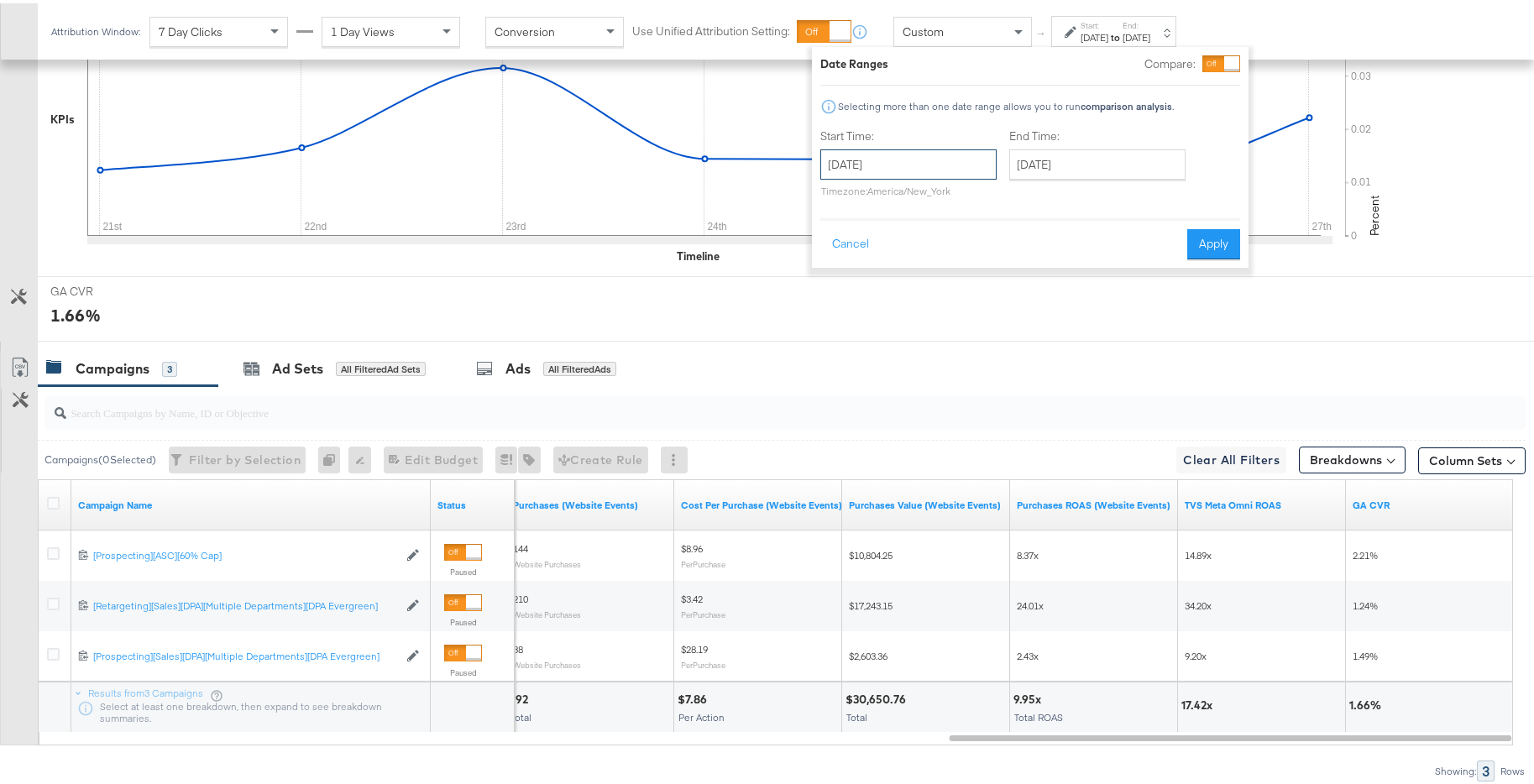
click at [939, 165] on input "October 21st 2024" at bounding box center [907, 161] width 176 height 30
click at [870, 336] on td "28" at bounding box center [868, 340] width 29 height 23
type input "October 28th 2024"
click at [1070, 166] on input "October 28th 2024" at bounding box center [1097, 161] width 176 height 30
click at [1026, 360] on td "3" at bounding box center [1029, 363] width 29 height 23
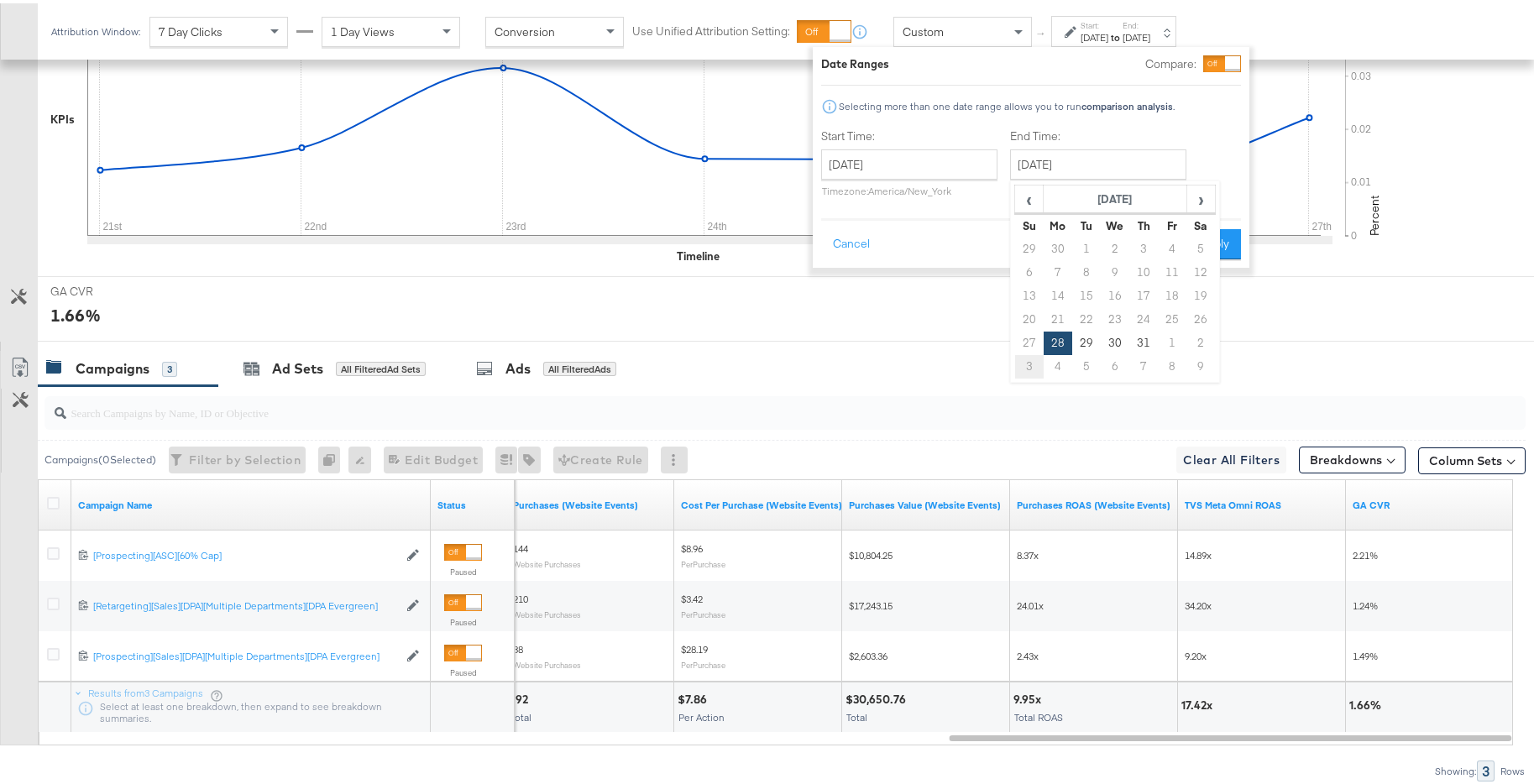
type input "November 3rd 2024"
click at [1215, 231] on button "Apply" at bounding box center [1211, 241] width 53 height 30
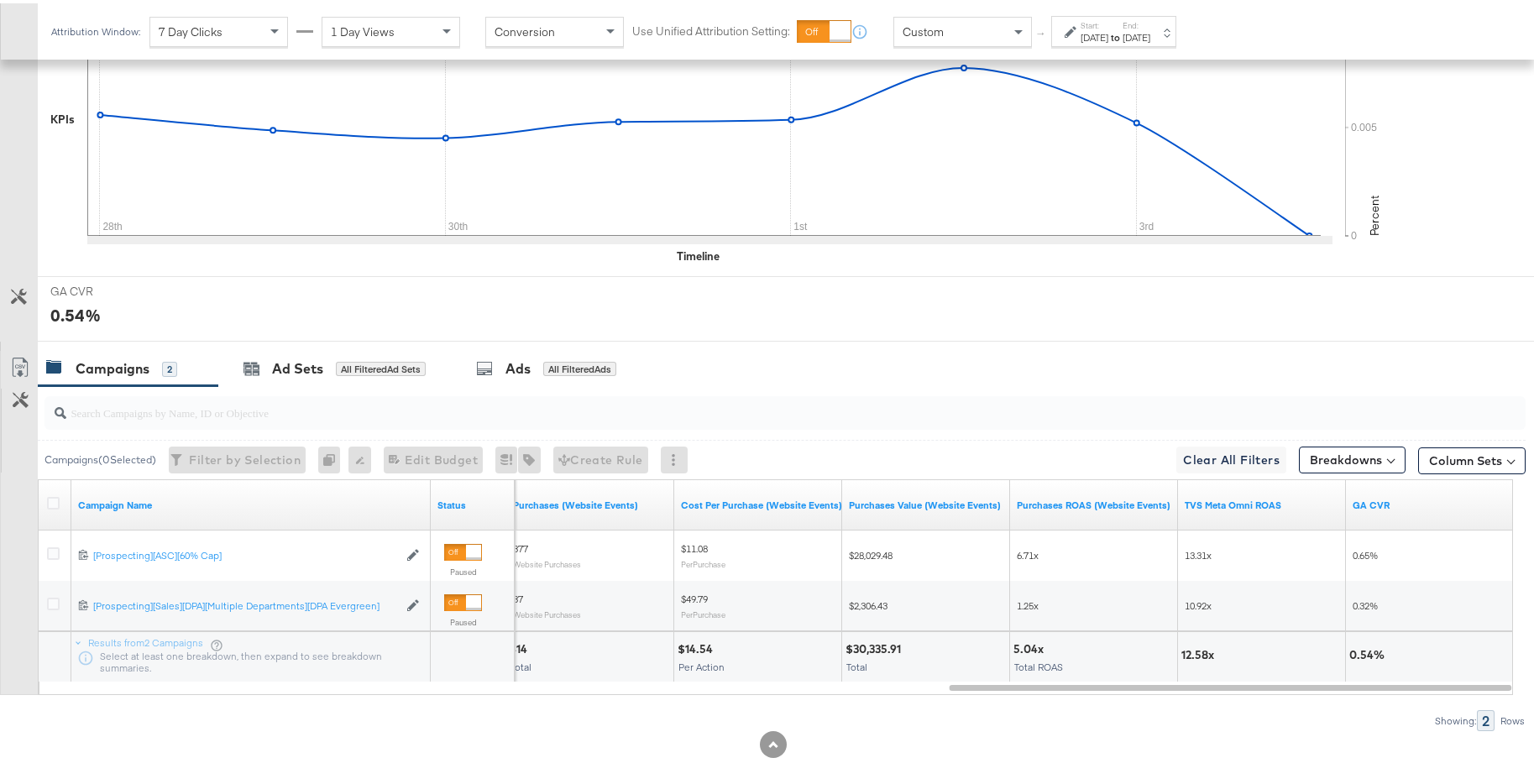
click at [1150, 37] on div "Nov 3rd 2024" at bounding box center [1136, 34] width 28 height 13
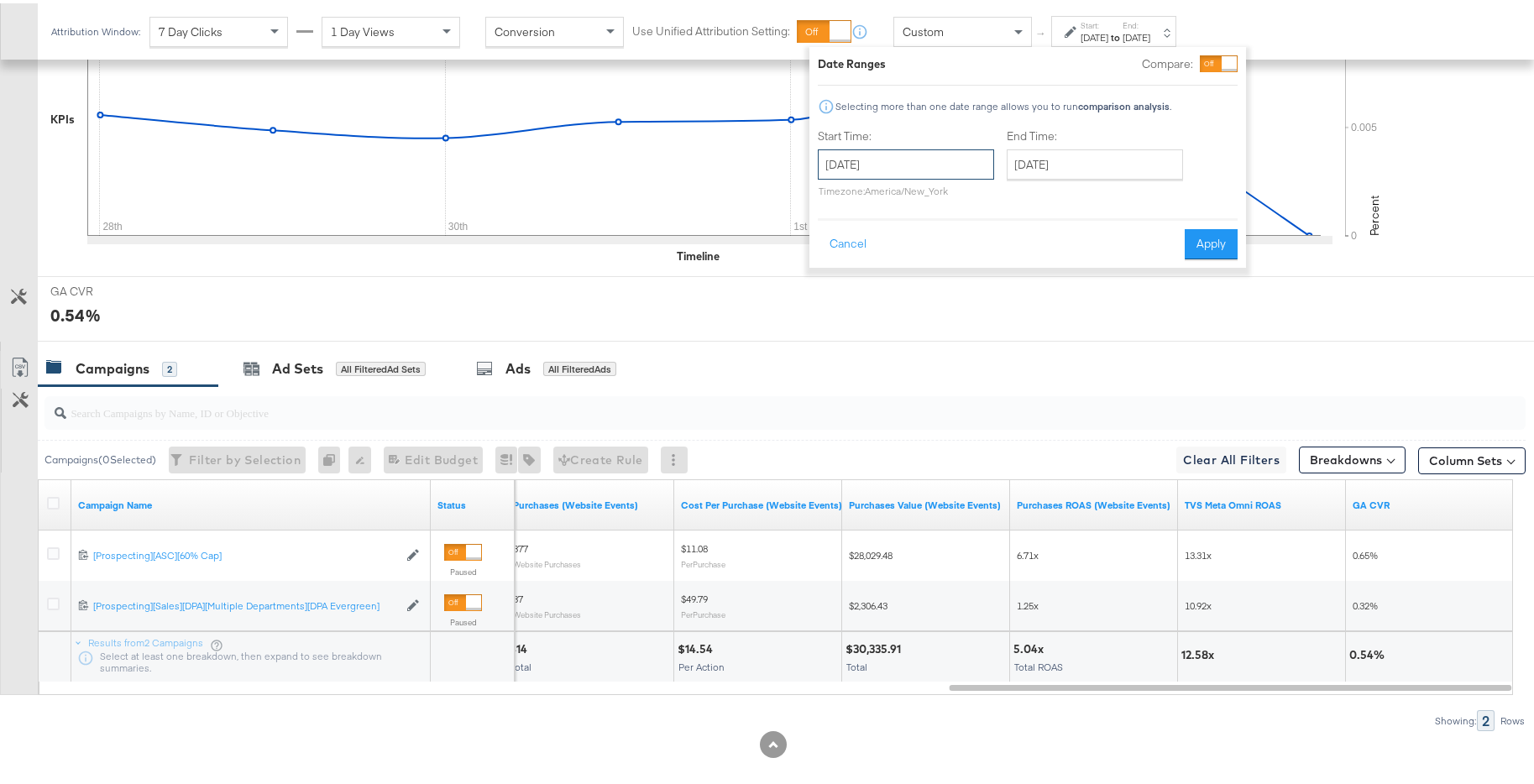
click at [970, 165] on input "October 28th 2024" at bounding box center [905, 161] width 176 height 30
click at [868, 359] on td "4" at bounding box center [865, 363] width 29 height 23
type input "November 4th 2024"
click at [1054, 159] on input "November 4th 2024" at bounding box center [1090, 161] width 176 height 30
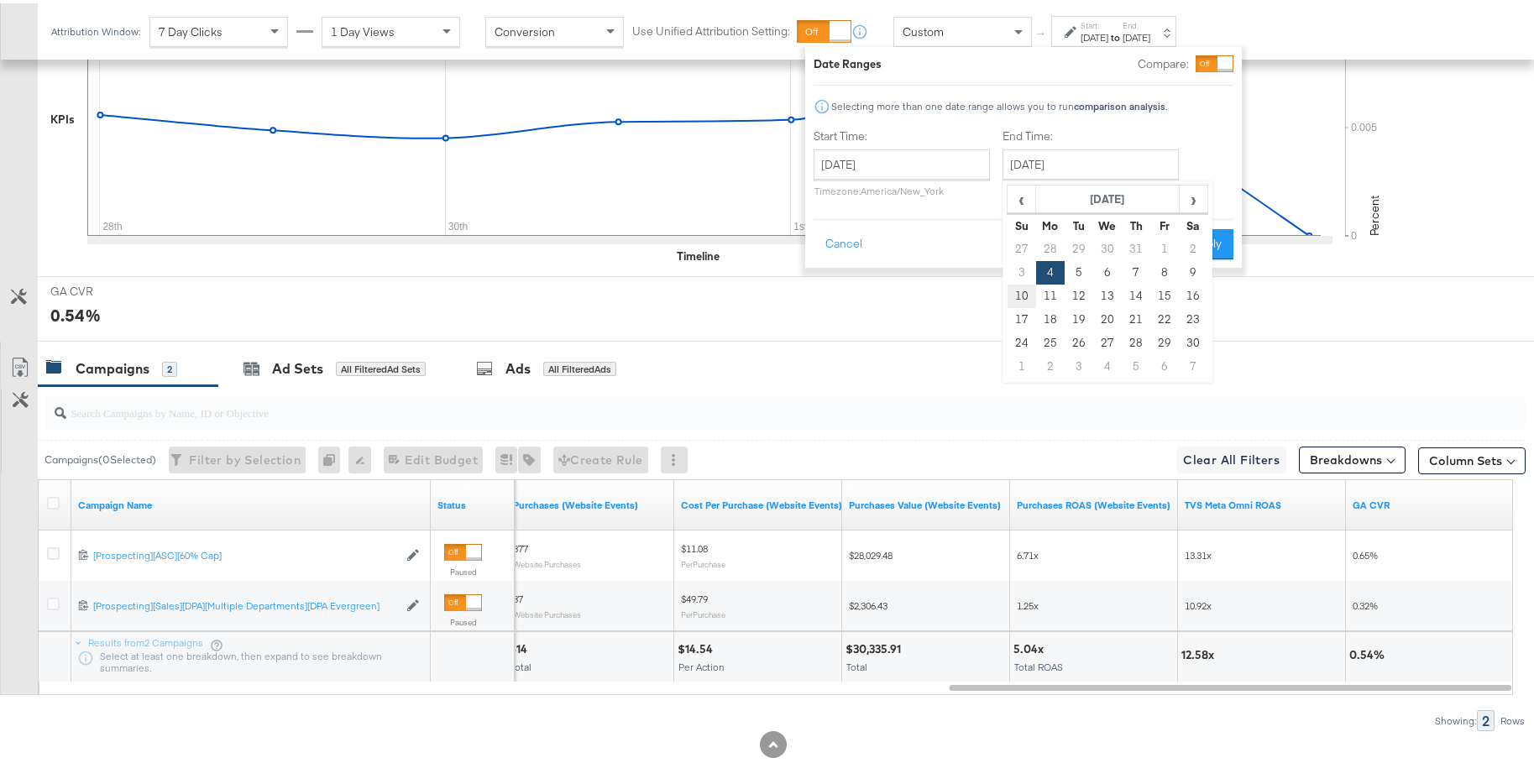
click at [1024, 291] on td "10" at bounding box center [1021, 292] width 29 height 23
type input "November 10th 2024"
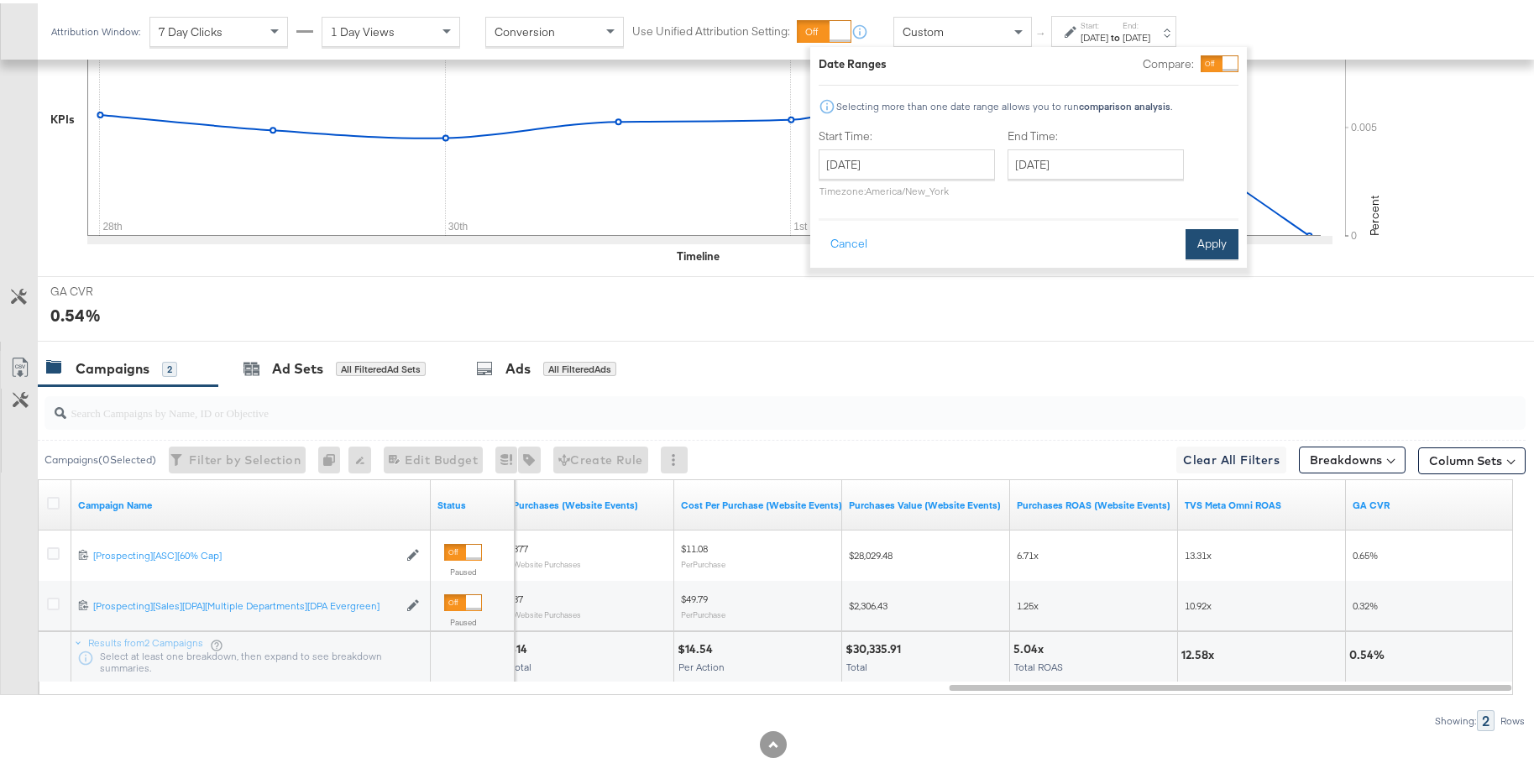
click at [1219, 247] on button "Apply" at bounding box center [1212, 241] width 53 height 30
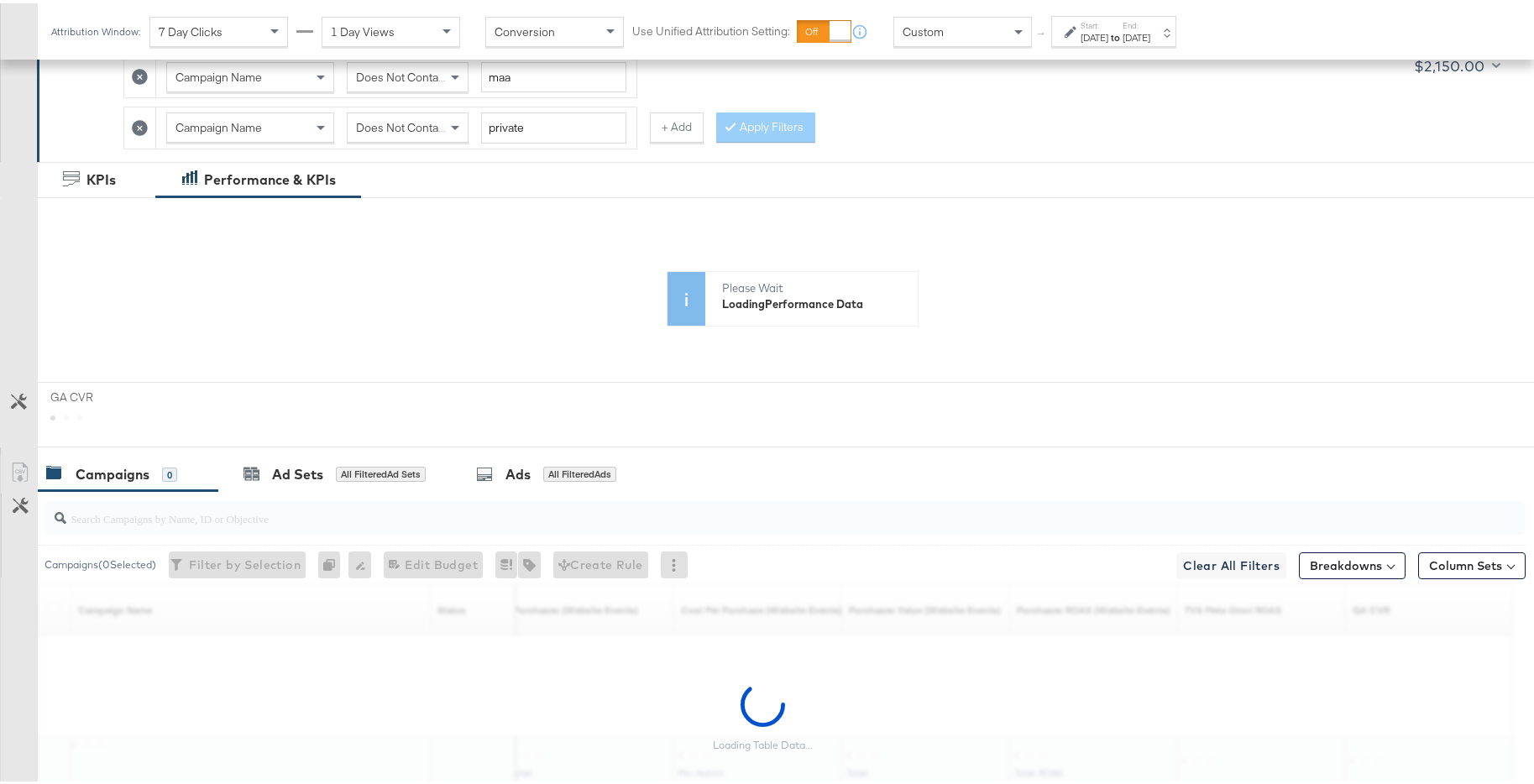
scroll to position [282, 0]
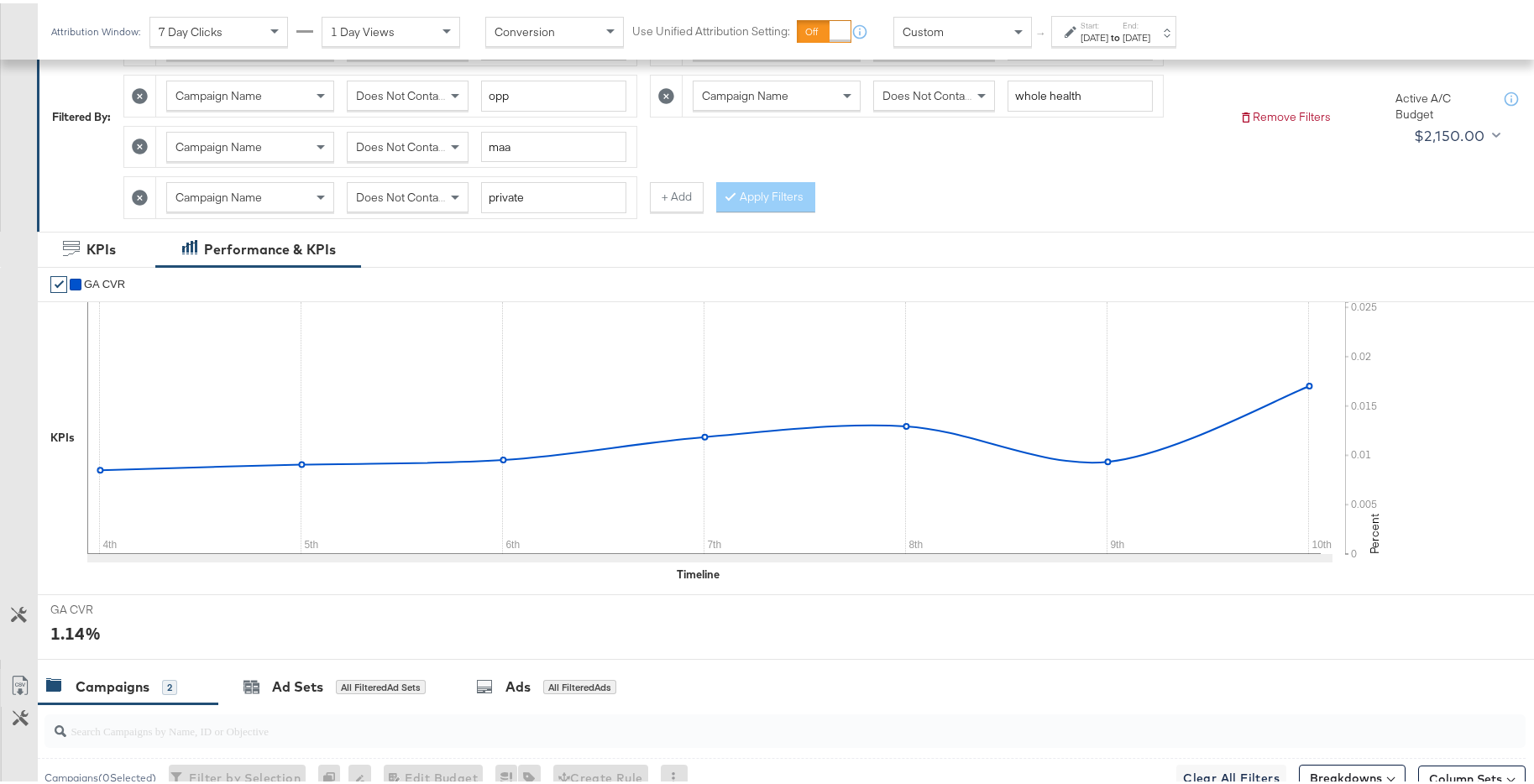
click at [1150, 32] on div "Nov 10th 2024" at bounding box center [1136, 34] width 28 height 13
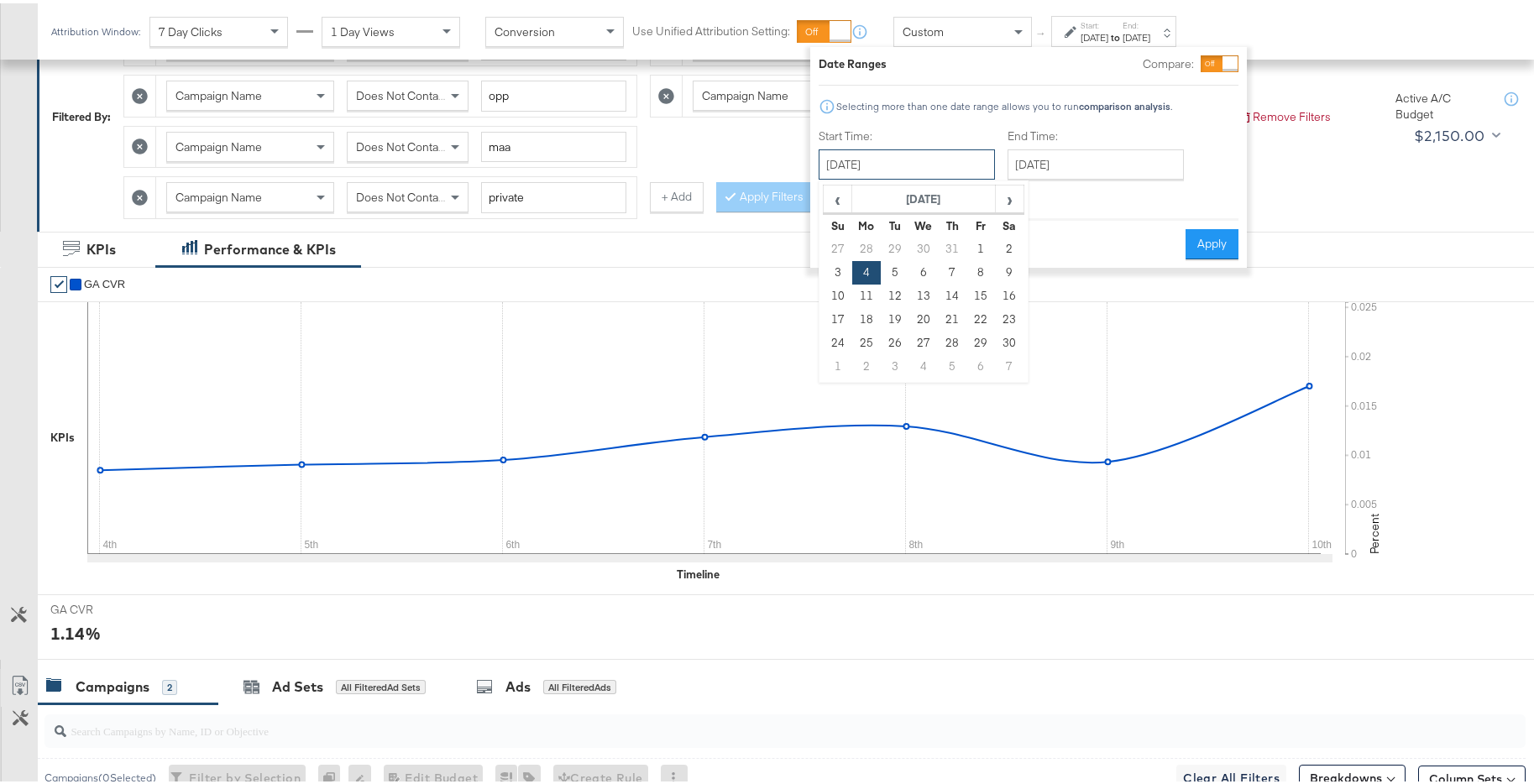
click at [950, 168] on input "November 4th 2024" at bounding box center [906, 161] width 176 height 30
click at [864, 291] on td "11" at bounding box center [866, 292] width 29 height 23
type input "November 11th 2024"
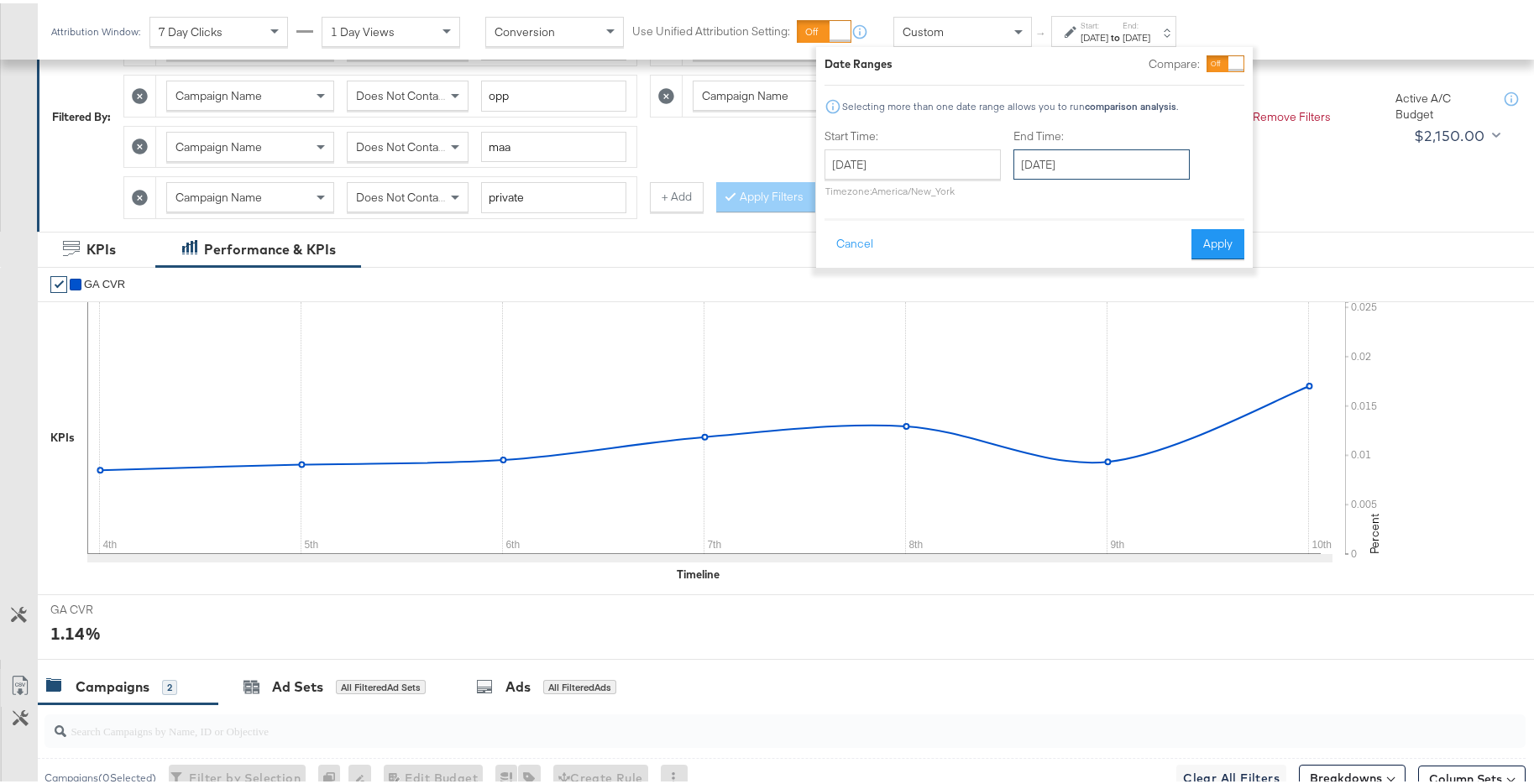
click at [1100, 168] on input "November 11th 2024" at bounding box center [1101, 161] width 176 height 30
click at [1030, 309] on td "17" at bounding box center [1032, 316] width 29 height 23
type input "November 17th 2024"
click at [1211, 234] on button "Apply" at bounding box center [1217, 241] width 53 height 30
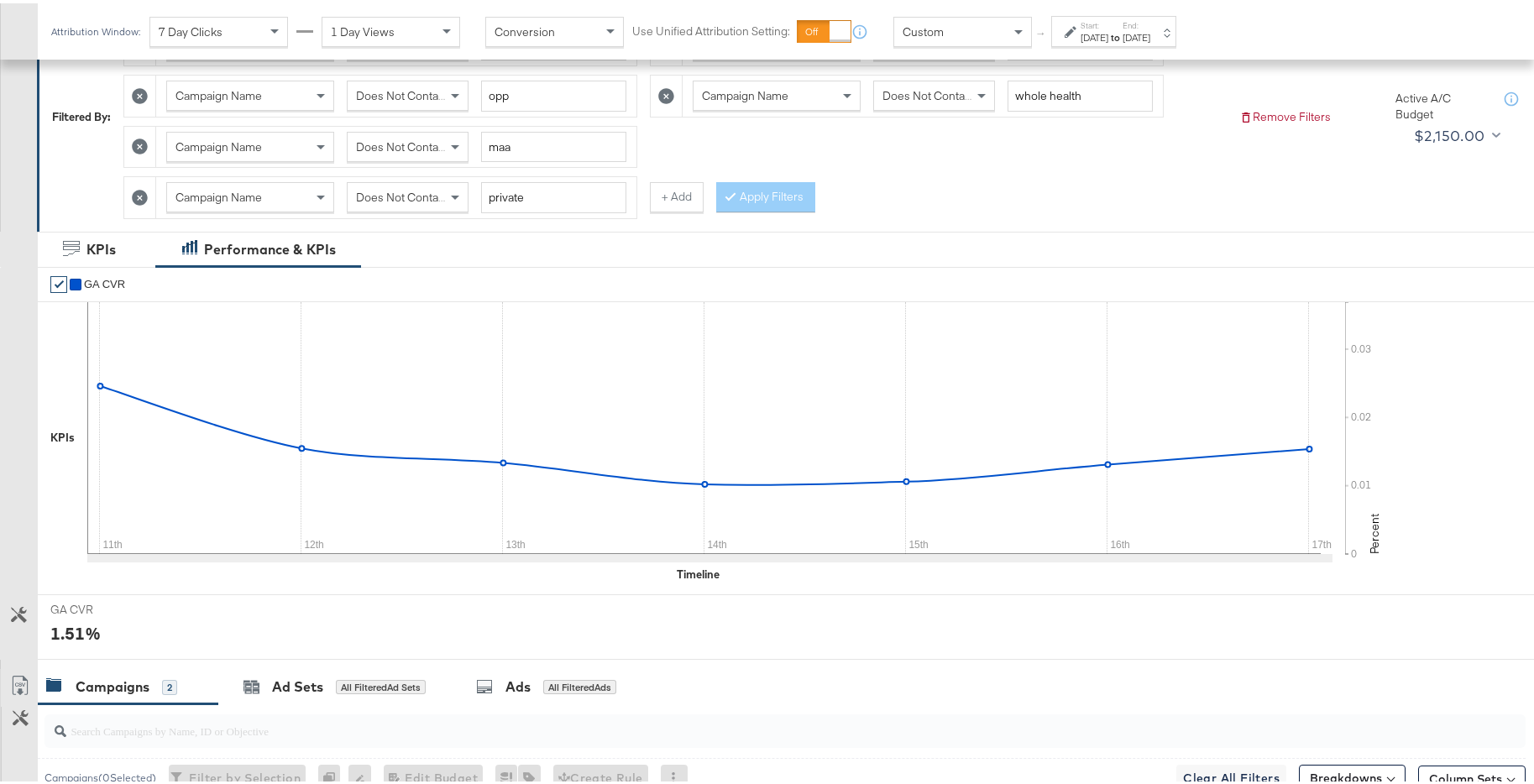
click at [1150, 35] on div "Nov 17th 2024" at bounding box center [1136, 34] width 28 height 13
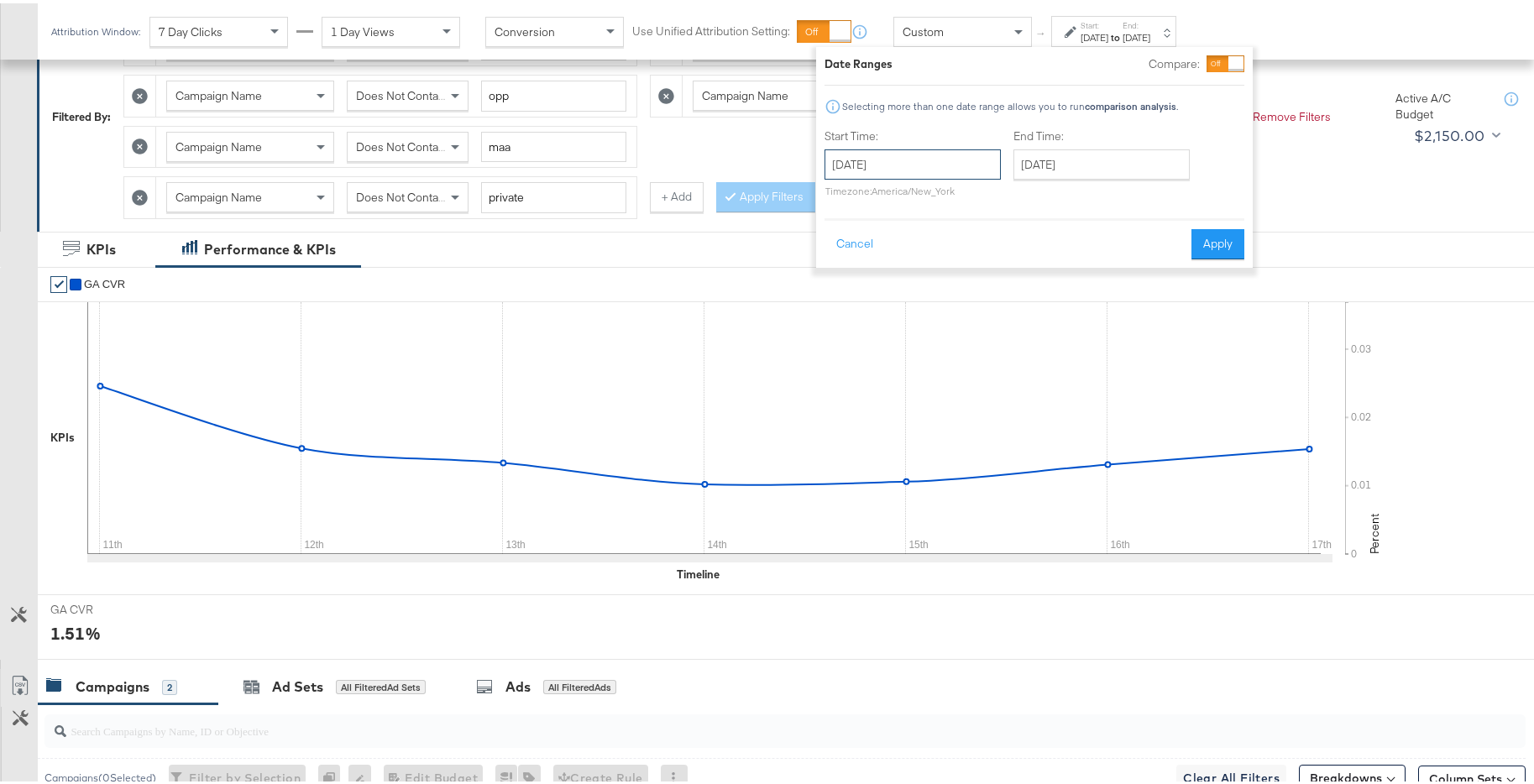
click at [953, 163] on input "November 11th 2024" at bounding box center [912, 161] width 176 height 30
click at [871, 310] on td "18" at bounding box center [872, 316] width 29 height 23
type input "November 18th 2024"
click at [1078, 152] on input "November 18th 2024" at bounding box center [1101, 161] width 176 height 30
click at [1035, 329] on td "24" at bounding box center [1032, 340] width 29 height 23
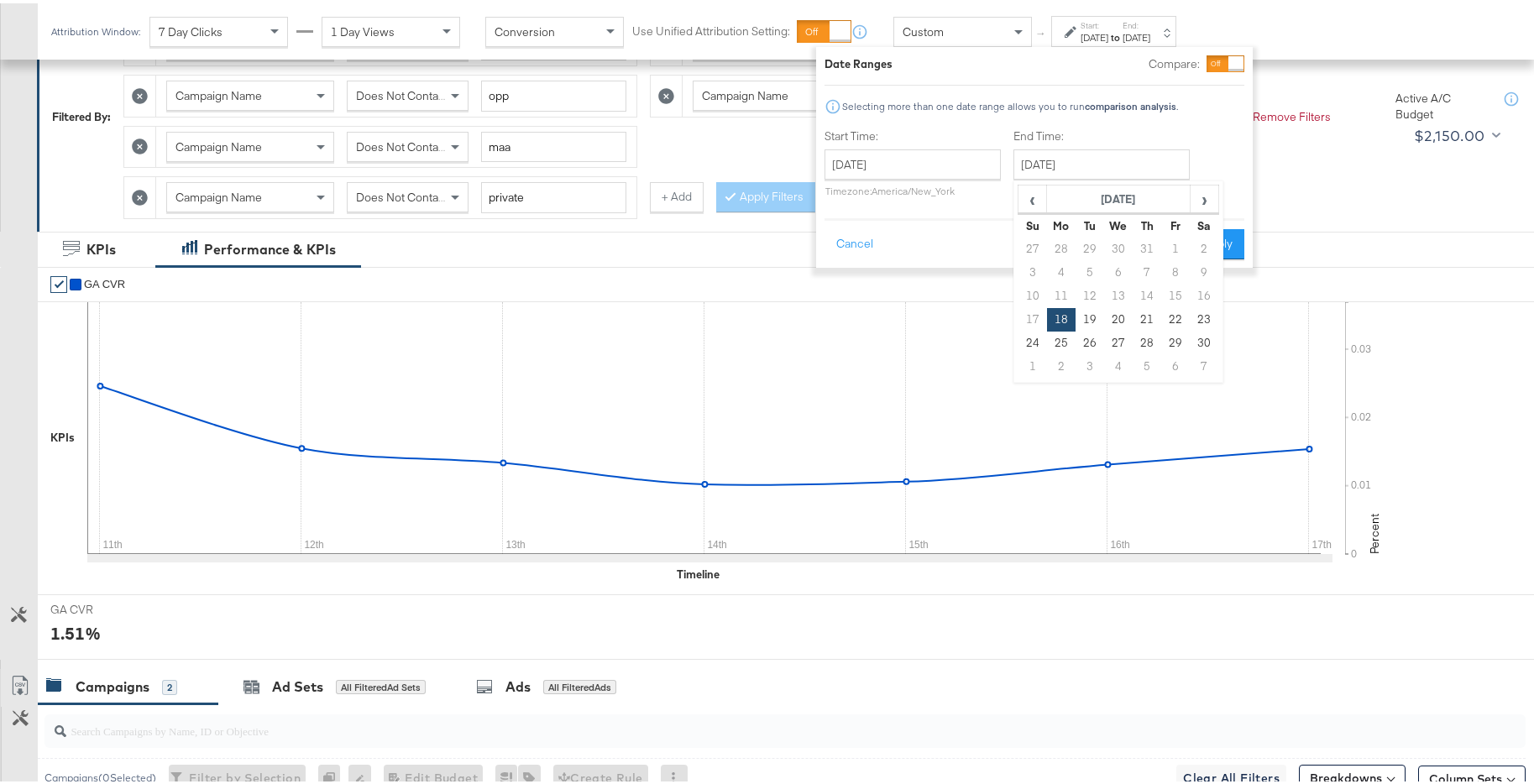
type input "November 24th 2024"
click at [1221, 246] on button "Apply" at bounding box center [1217, 241] width 53 height 30
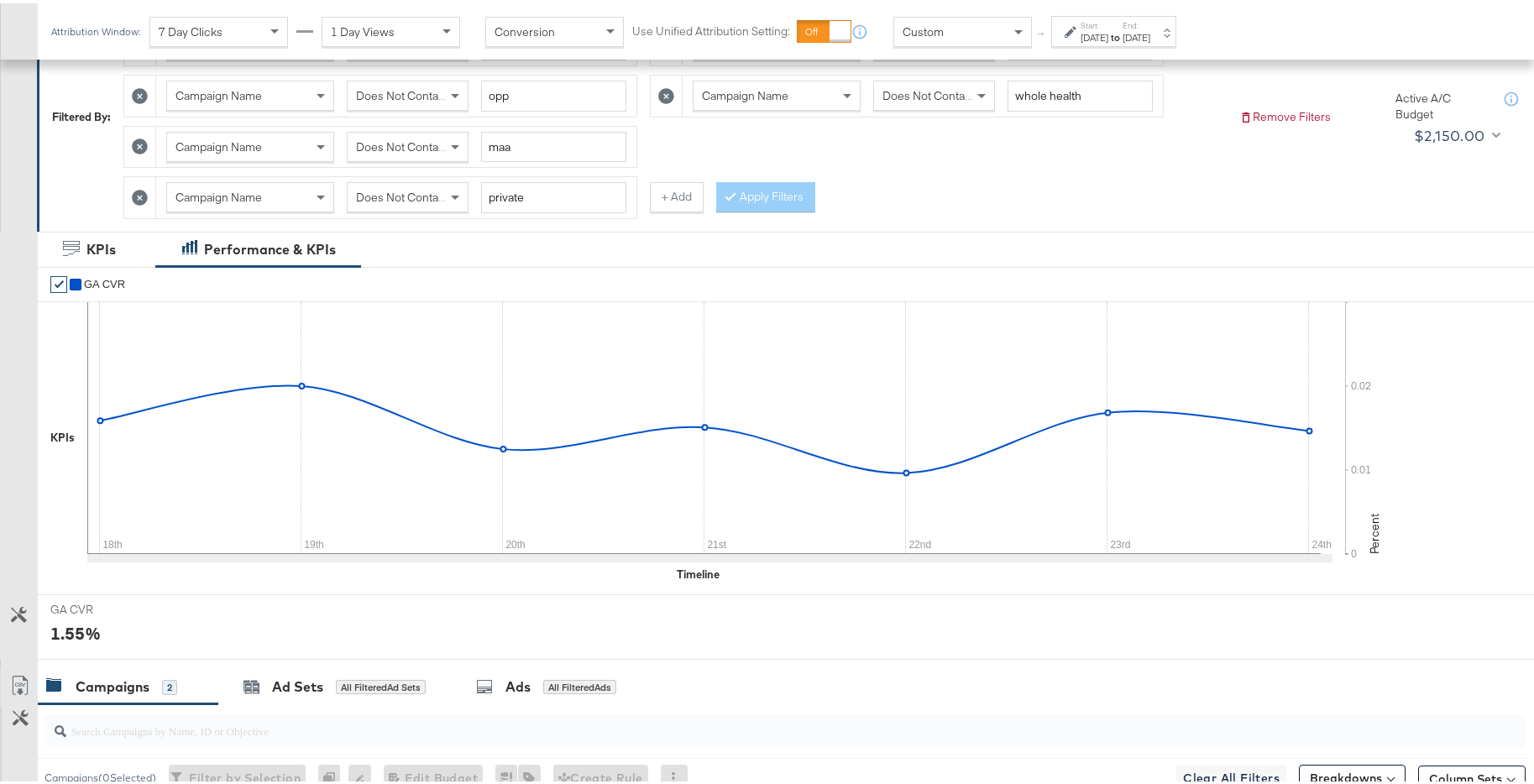
scroll to position [432, 0]
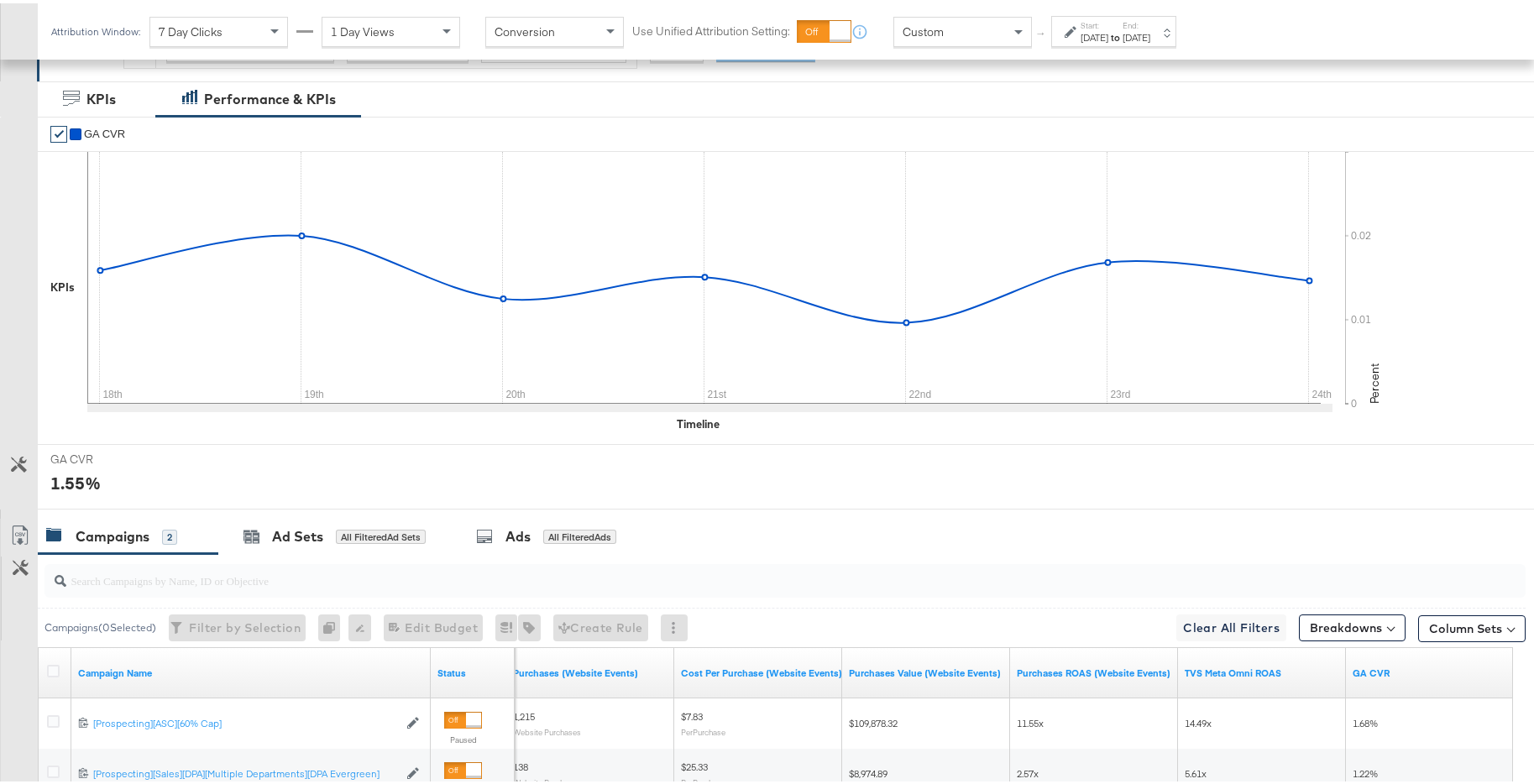
click at [1150, 31] on div "Nov 24th 2024" at bounding box center [1136, 34] width 28 height 13
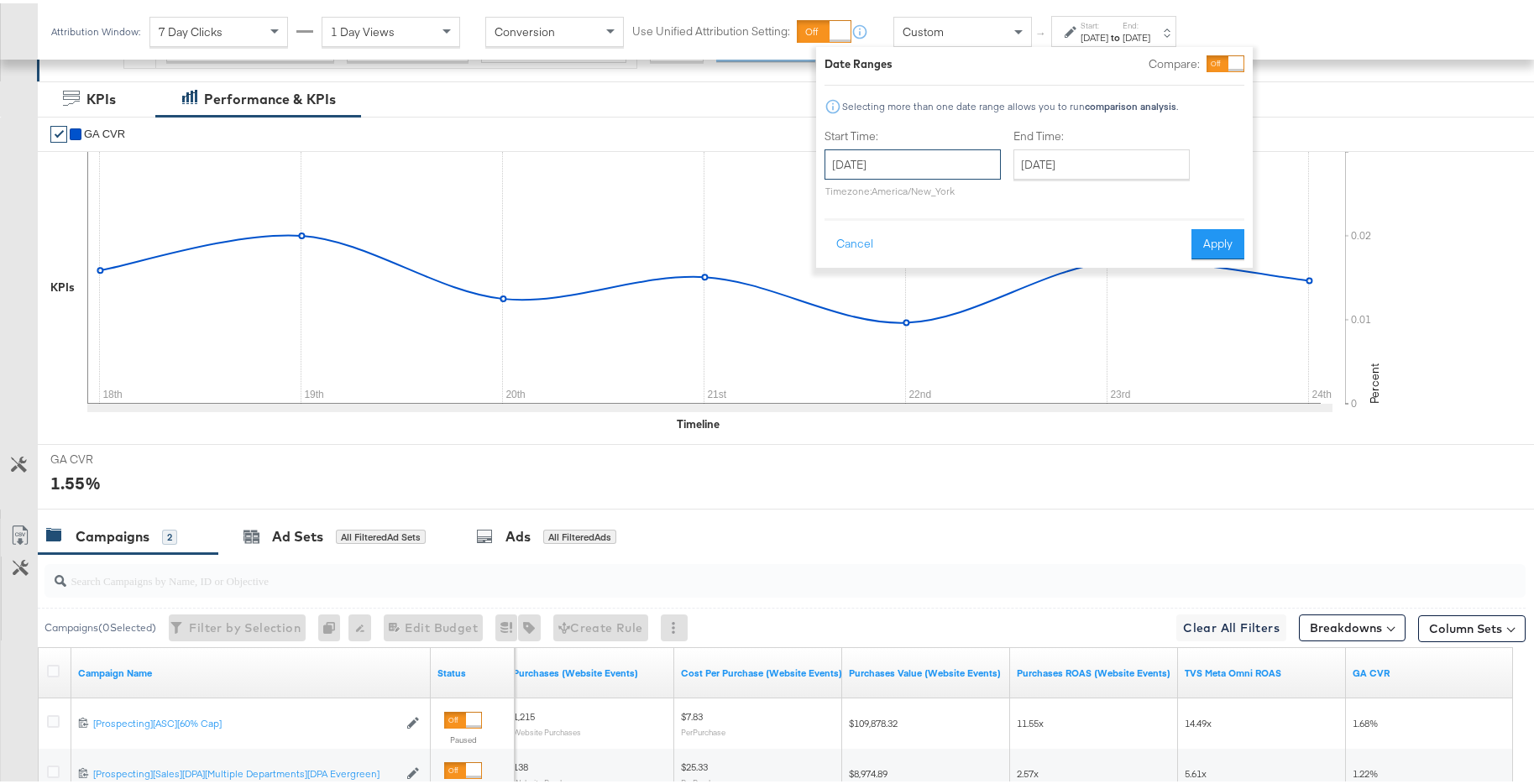
click at [933, 169] on input "November 18th 2024" at bounding box center [912, 161] width 176 height 30
click at [866, 337] on td "25" at bounding box center [872, 340] width 29 height 23
type input "November 25th 2024"
click at [1115, 162] on input "November 25th 2024" at bounding box center [1101, 161] width 176 height 30
click at [1035, 362] on td "1" at bounding box center [1032, 363] width 29 height 23
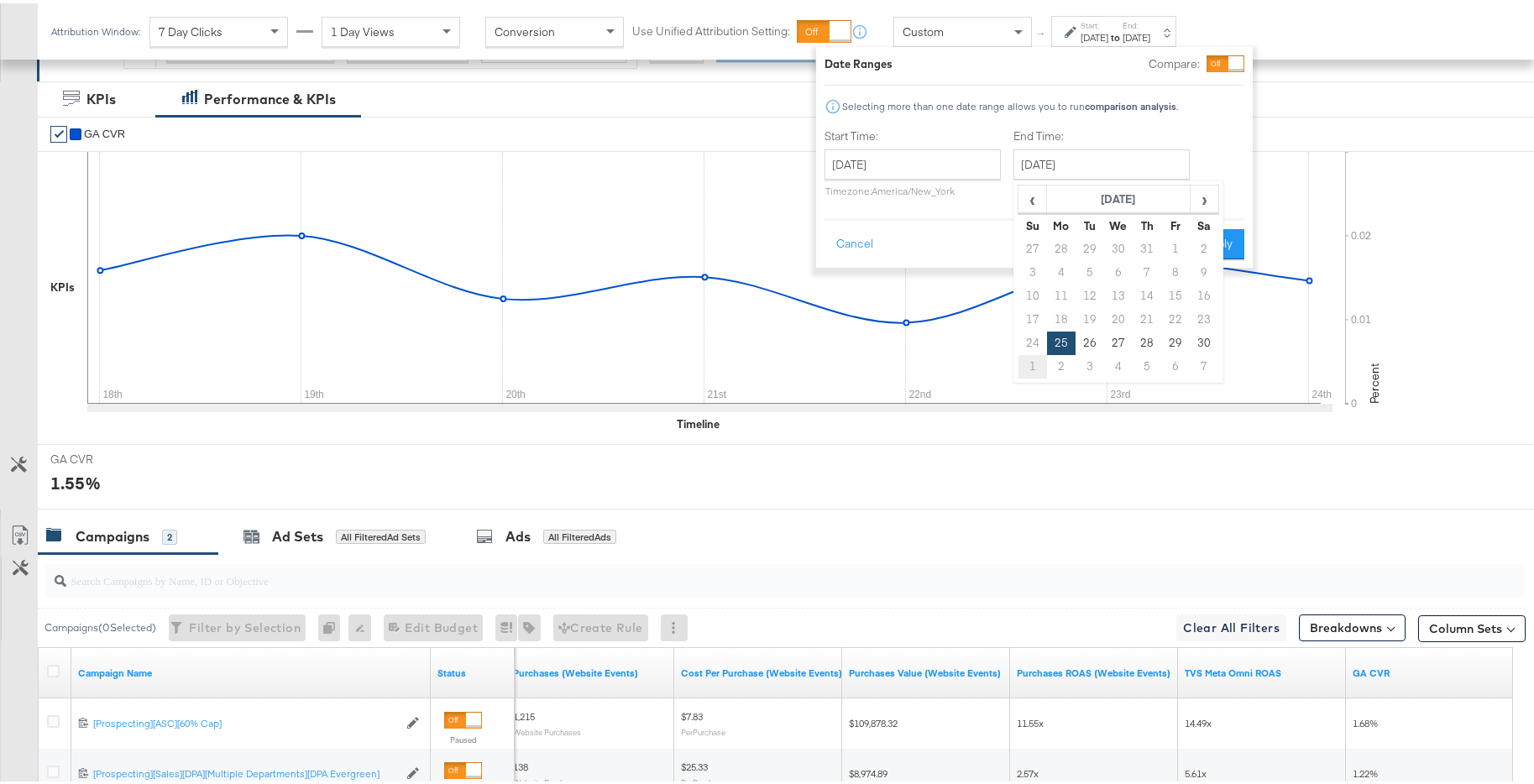
type input "December 1st 2024"
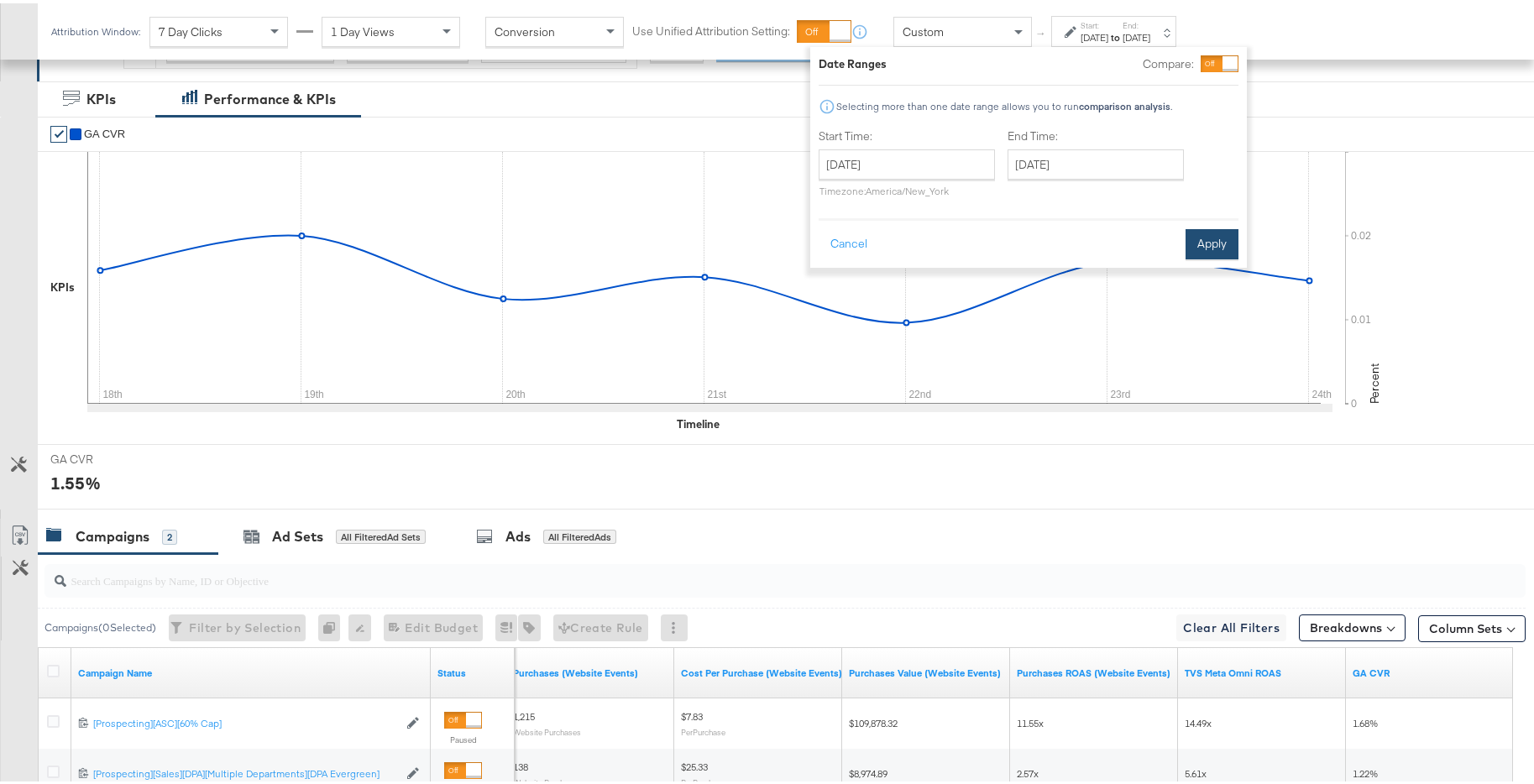
click at [1200, 242] on button "Apply" at bounding box center [1212, 241] width 53 height 30
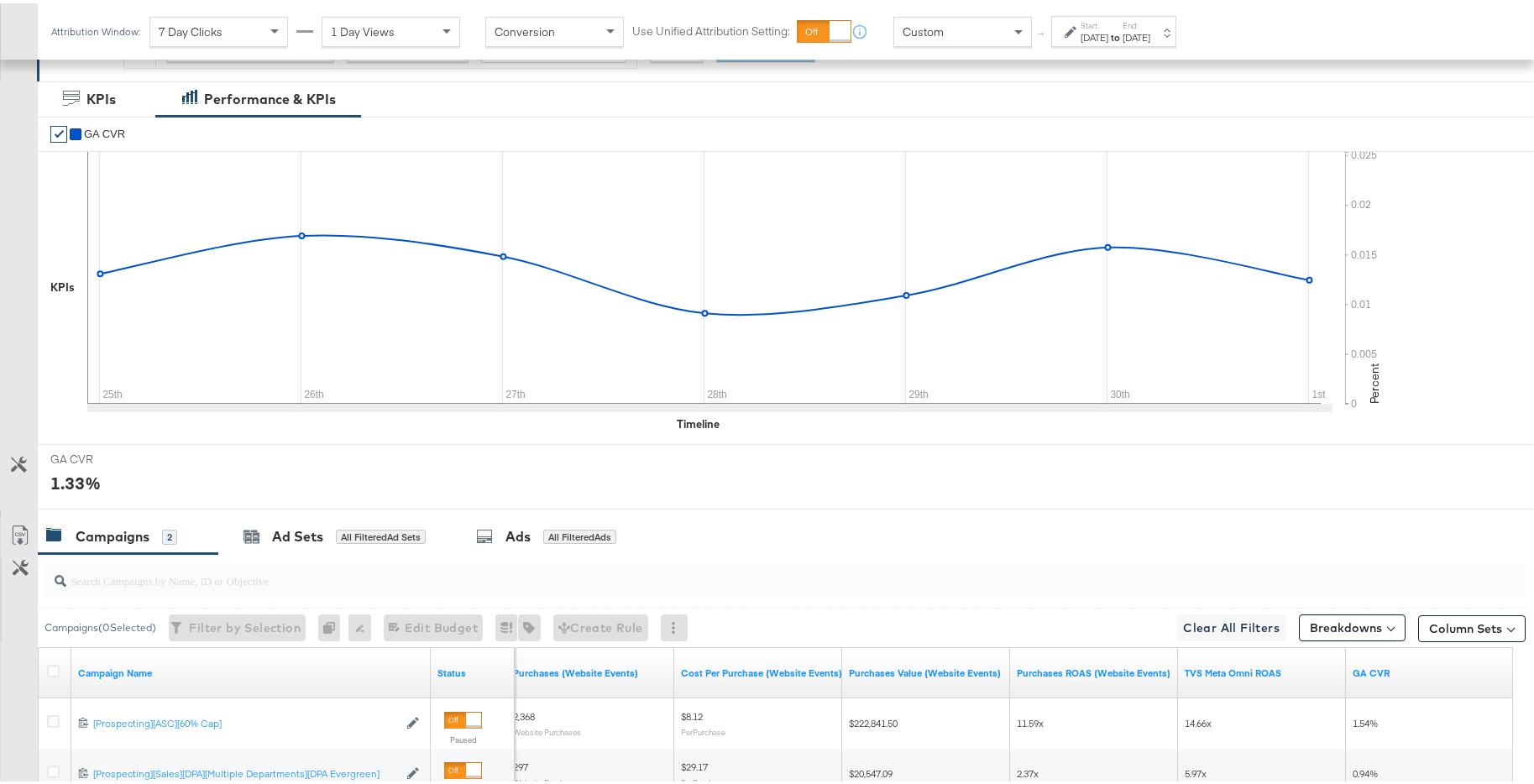
click at [1150, 37] on div "Dec 1st 2024" at bounding box center [1136, 34] width 28 height 13
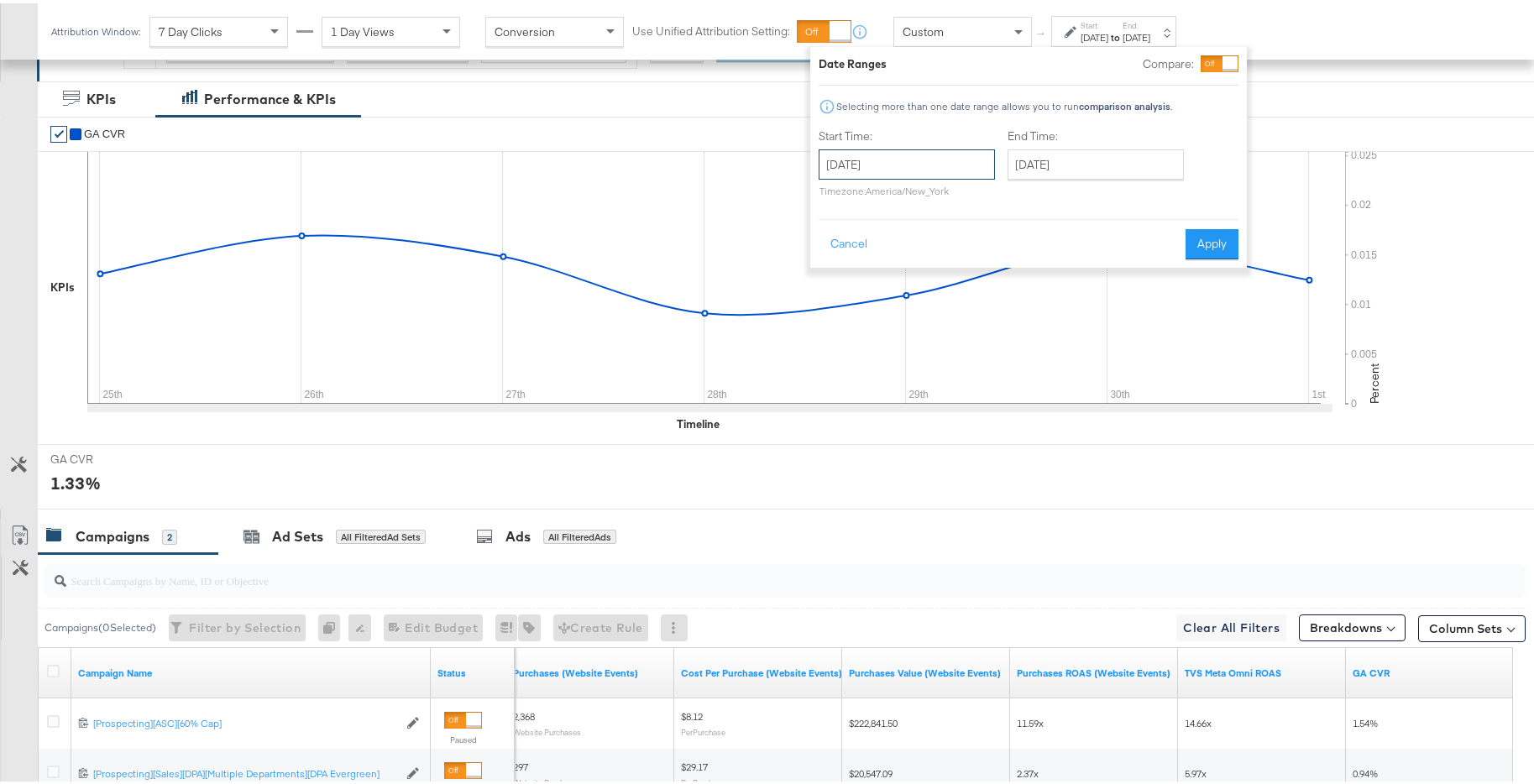
click at [962, 159] on input "November 25th 2024" at bounding box center [906, 161] width 176 height 30
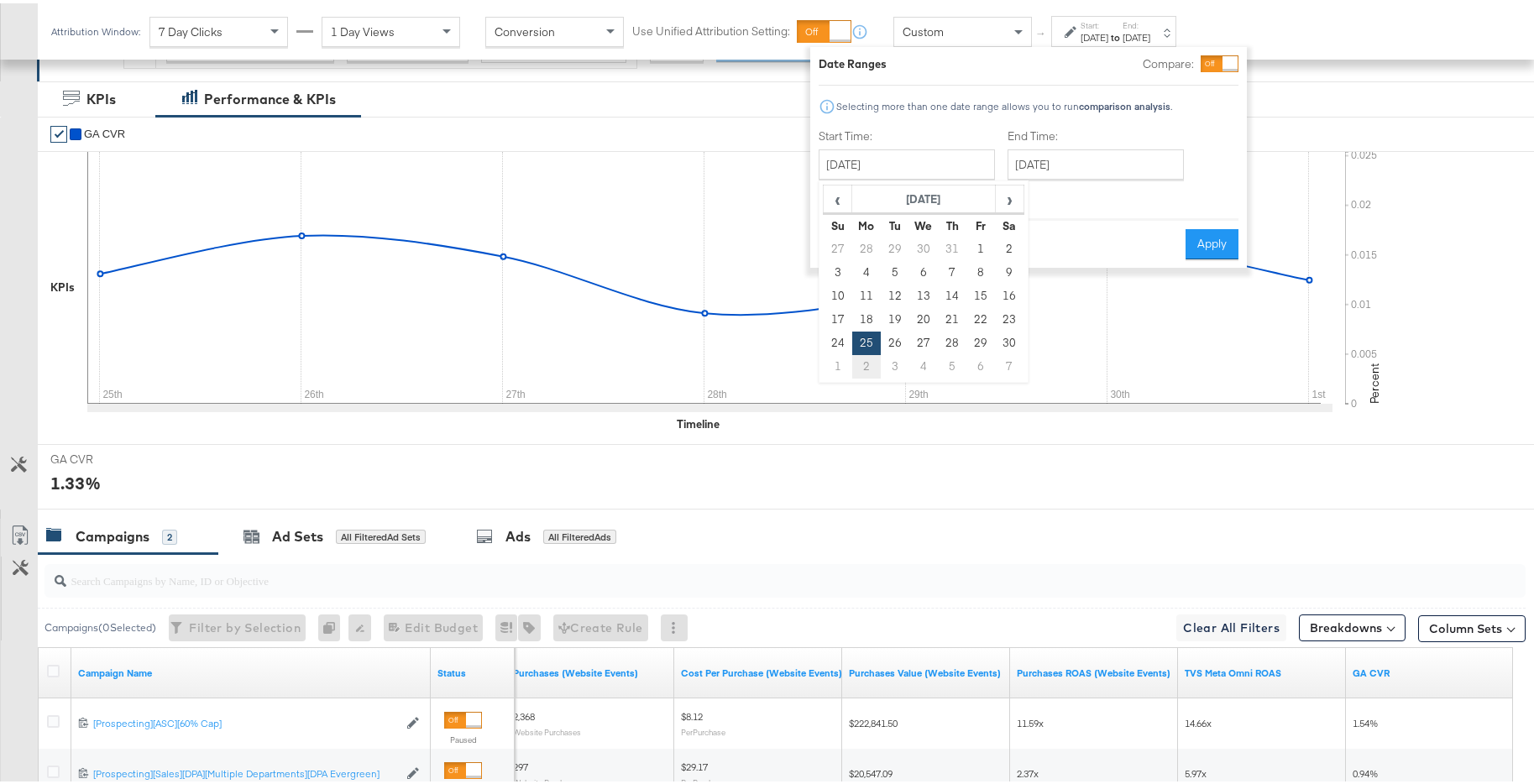
click at [870, 361] on td "2" at bounding box center [866, 363] width 29 height 23
type input "December 2nd 2024"
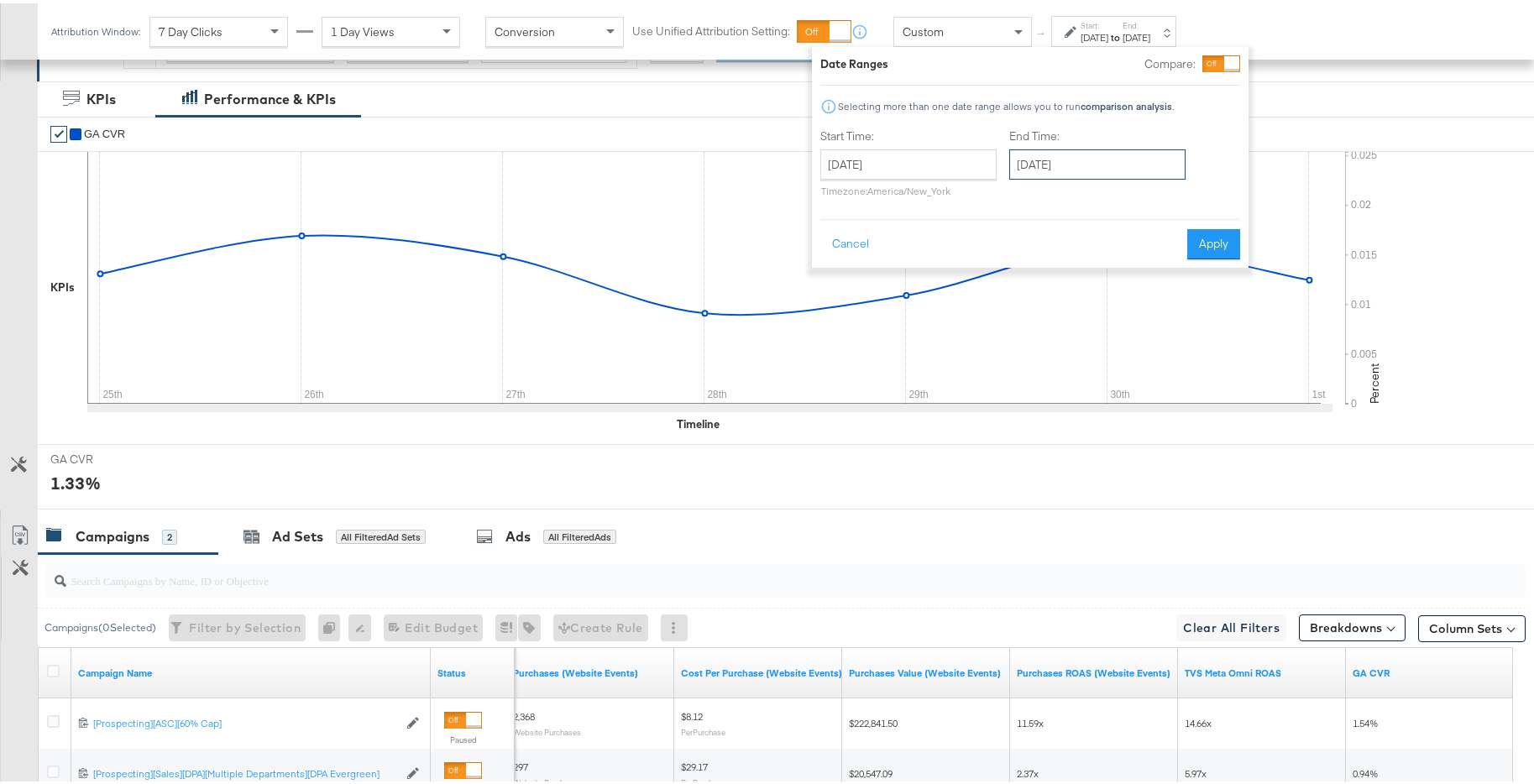
click at [1121, 152] on input "December 2nd 2024" at bounding box center [1096, 161] width 176 height 30
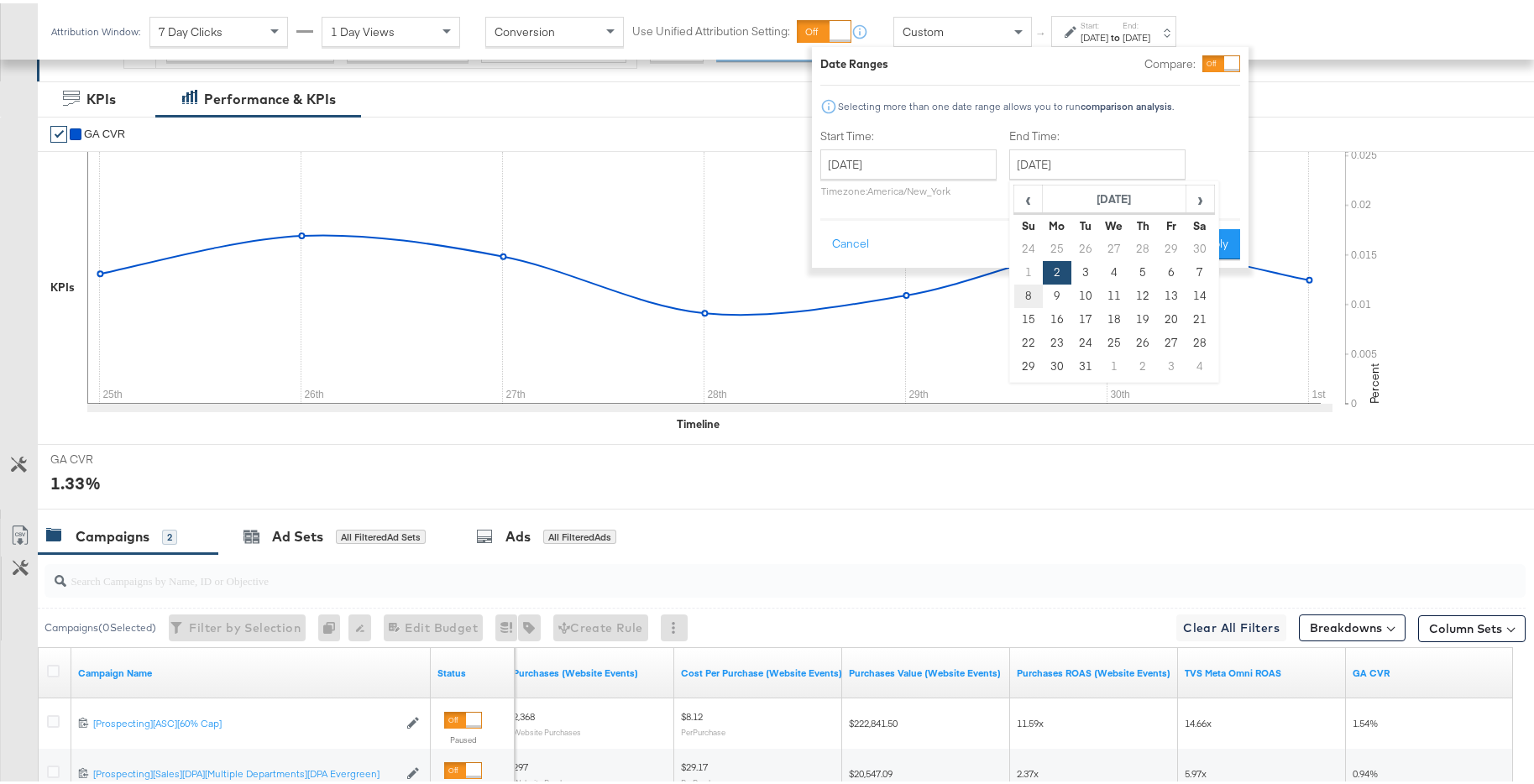
click at [1032, 283] on td "8" at bounding box center [1028, 292] width 29 height 23
type input "December 8th 2024"
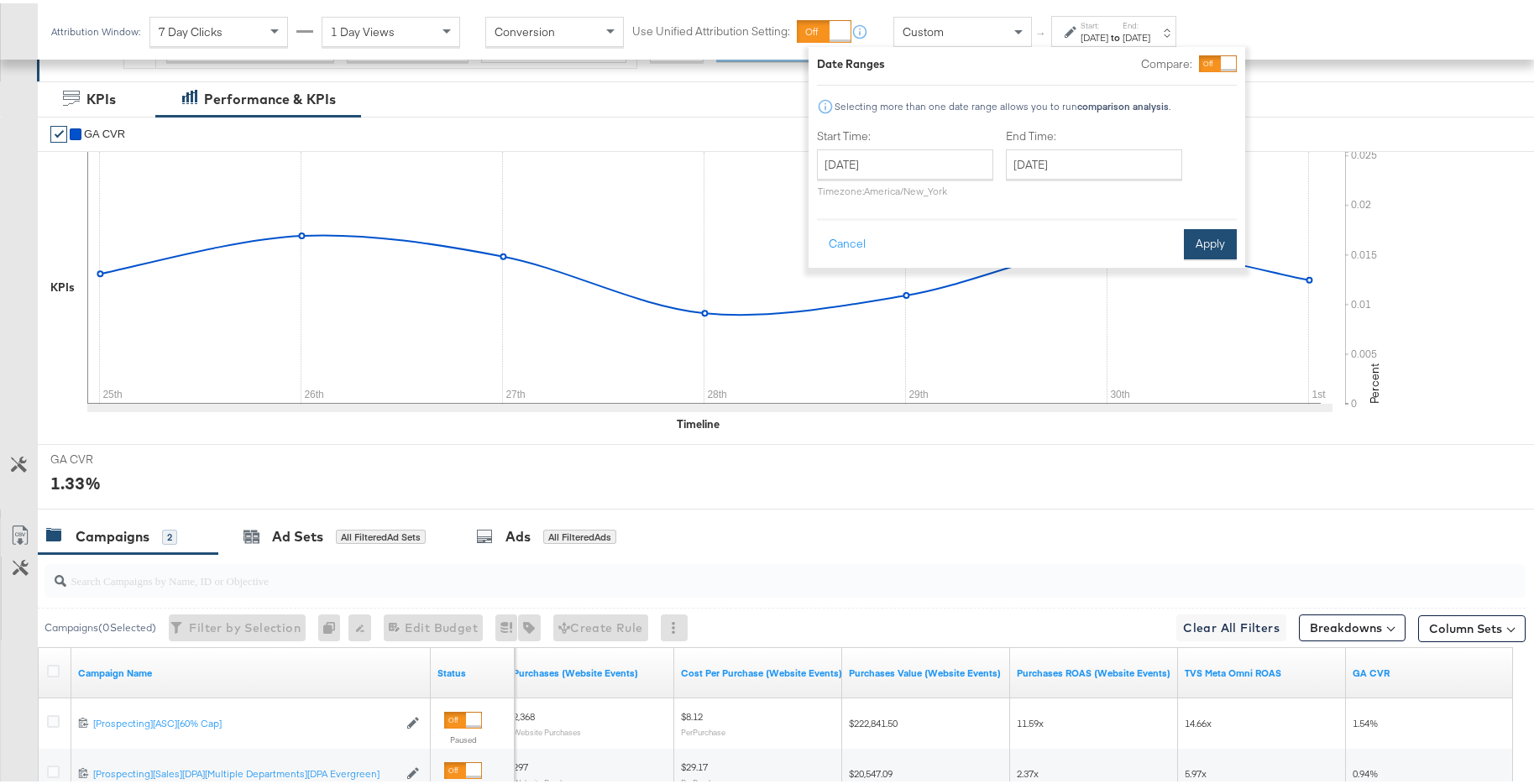
click at [1201, 240] on button "Apply" at bounding box center [1210, 241] width 53 height 30
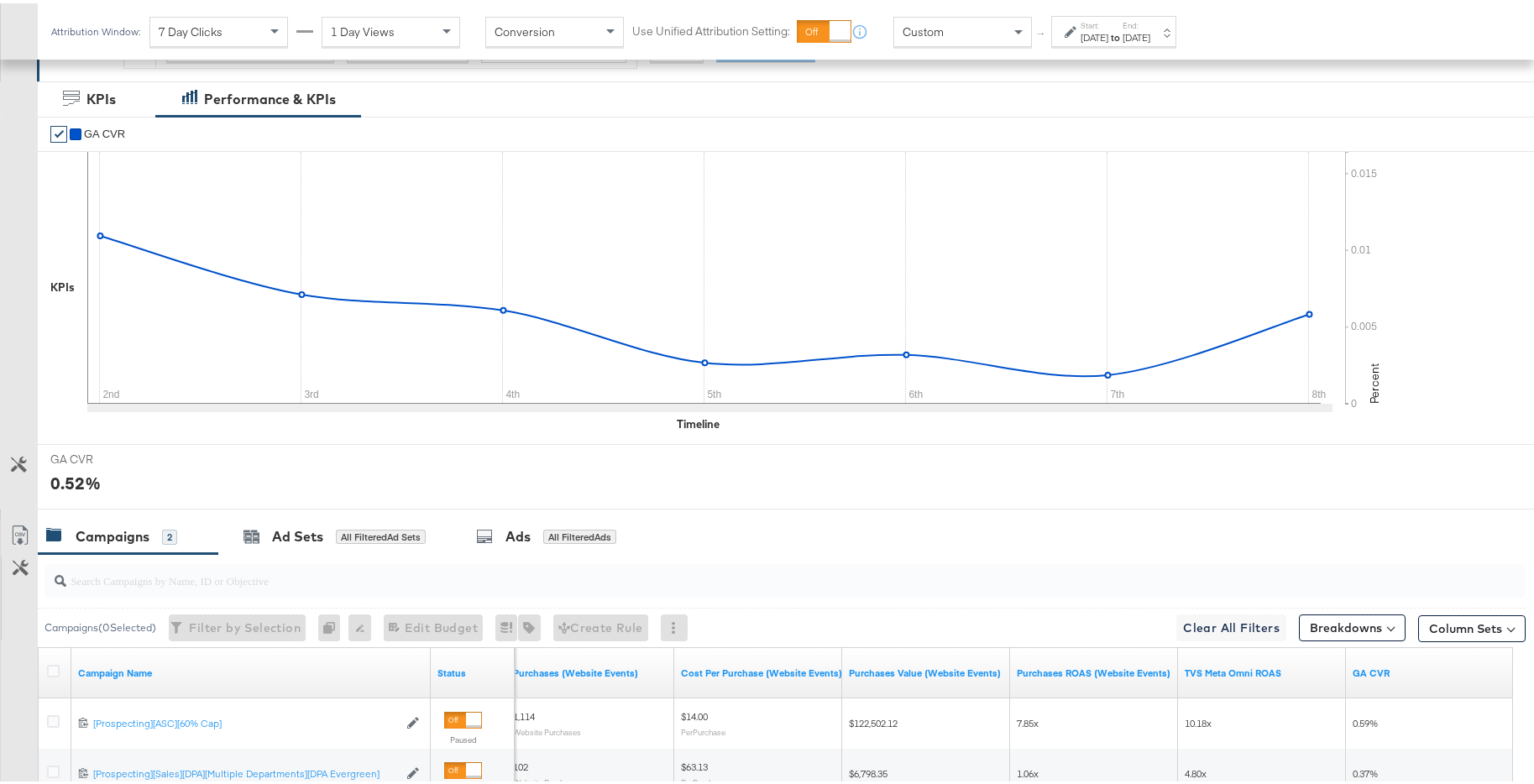
click at [1138, 42] on div "Start: Dec 2nd 2024 to End: Dec 8th 2024" at bounding box center [1114, 29] width 125 height 31
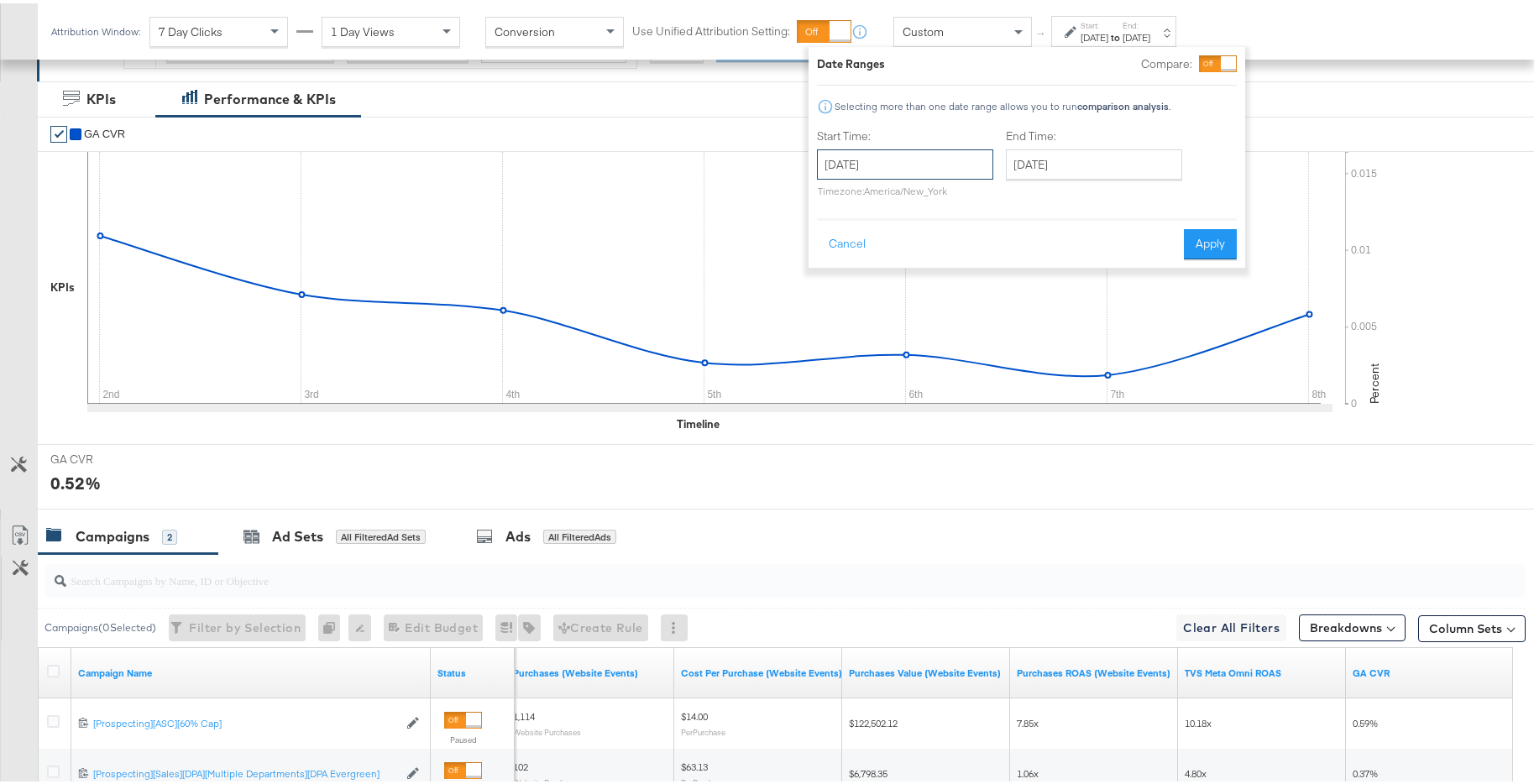
click at [937, 153] on input "December 2nd 2024" at bounding box center [904, 161] width 176 height 30
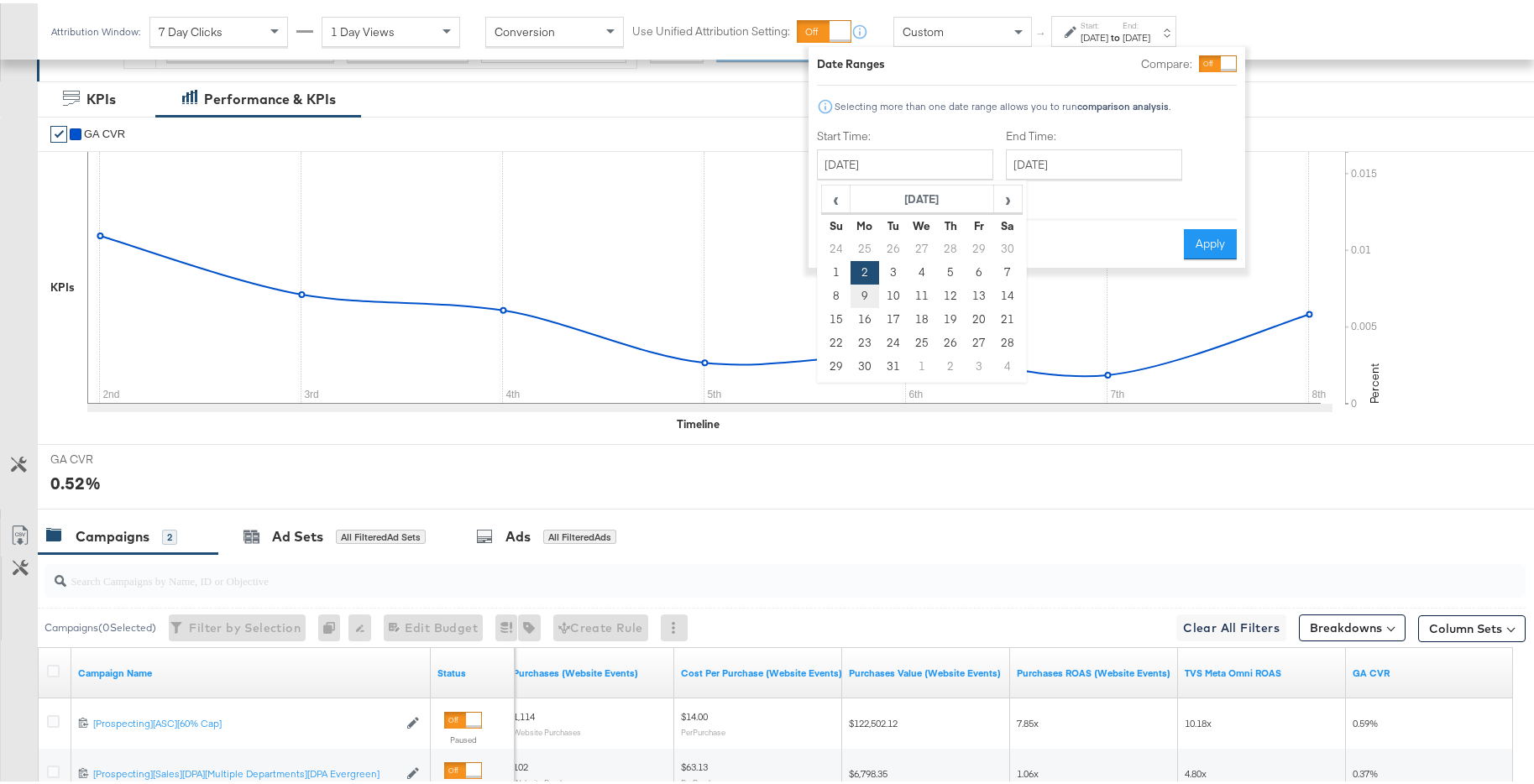
click at [868, 289] on td "9" at bounding box center [864, 292] width 29 height 23
type input "December 9th 2024"
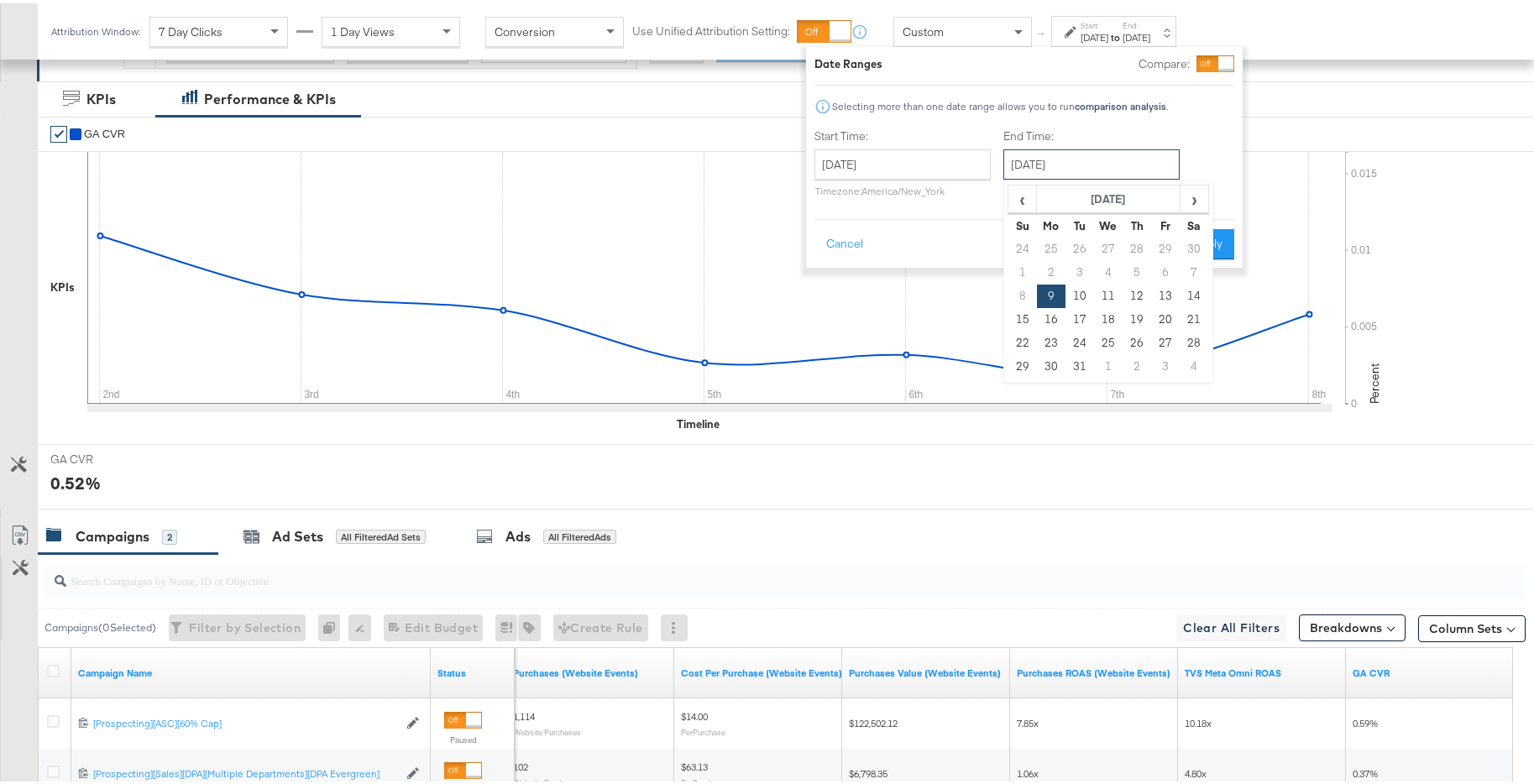
click at [1089, 160] on input "December 9th 2024" at bounding box center [1090, 161] width 176 height 30
click at [1023, 311] on td "15" at bounding box center [1022, 316] width 29 height 23
type input "December 15th 2024"
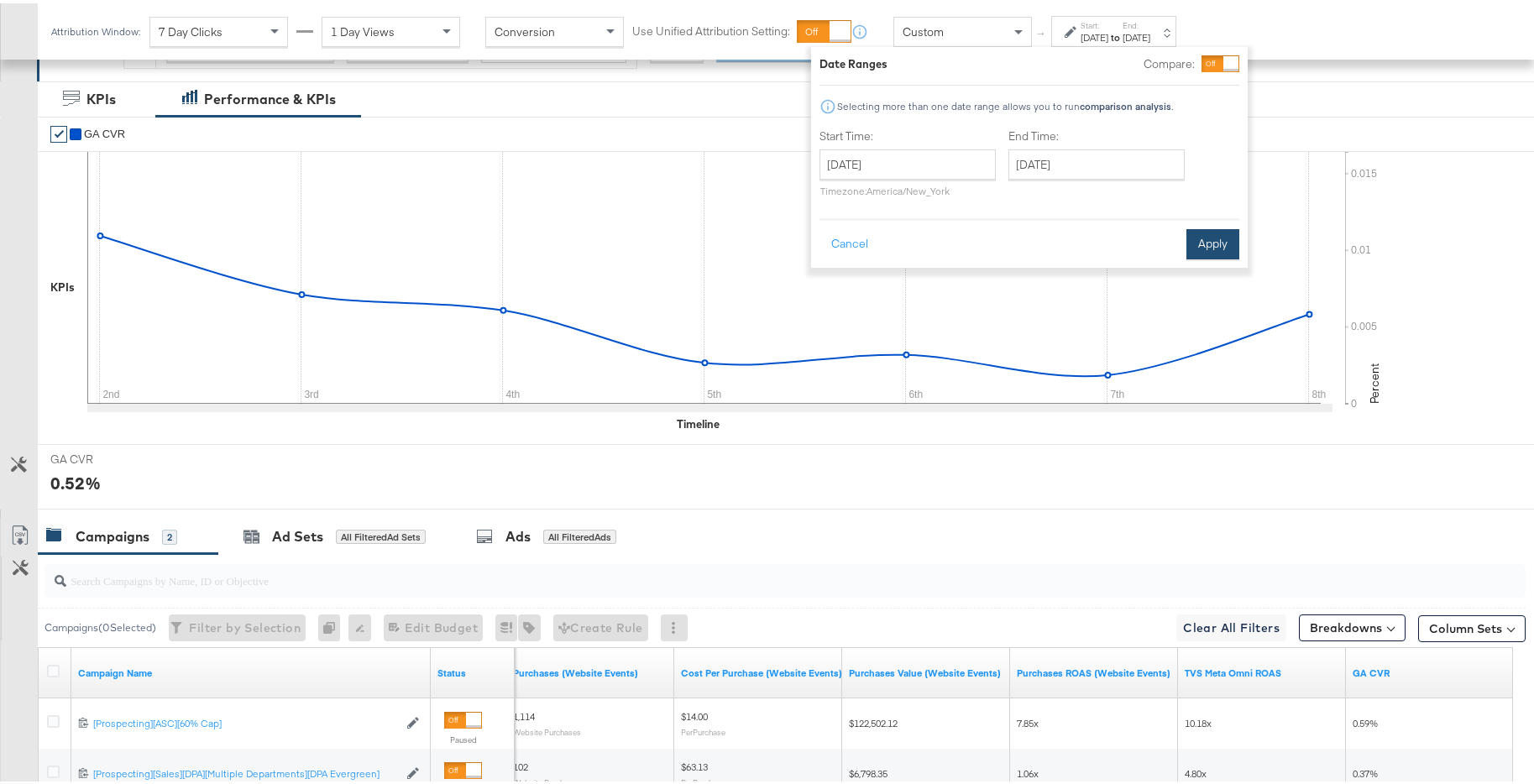
click at [1199, 227] on button "Apply" at bounding box center [1212, 241] width 53 height 30
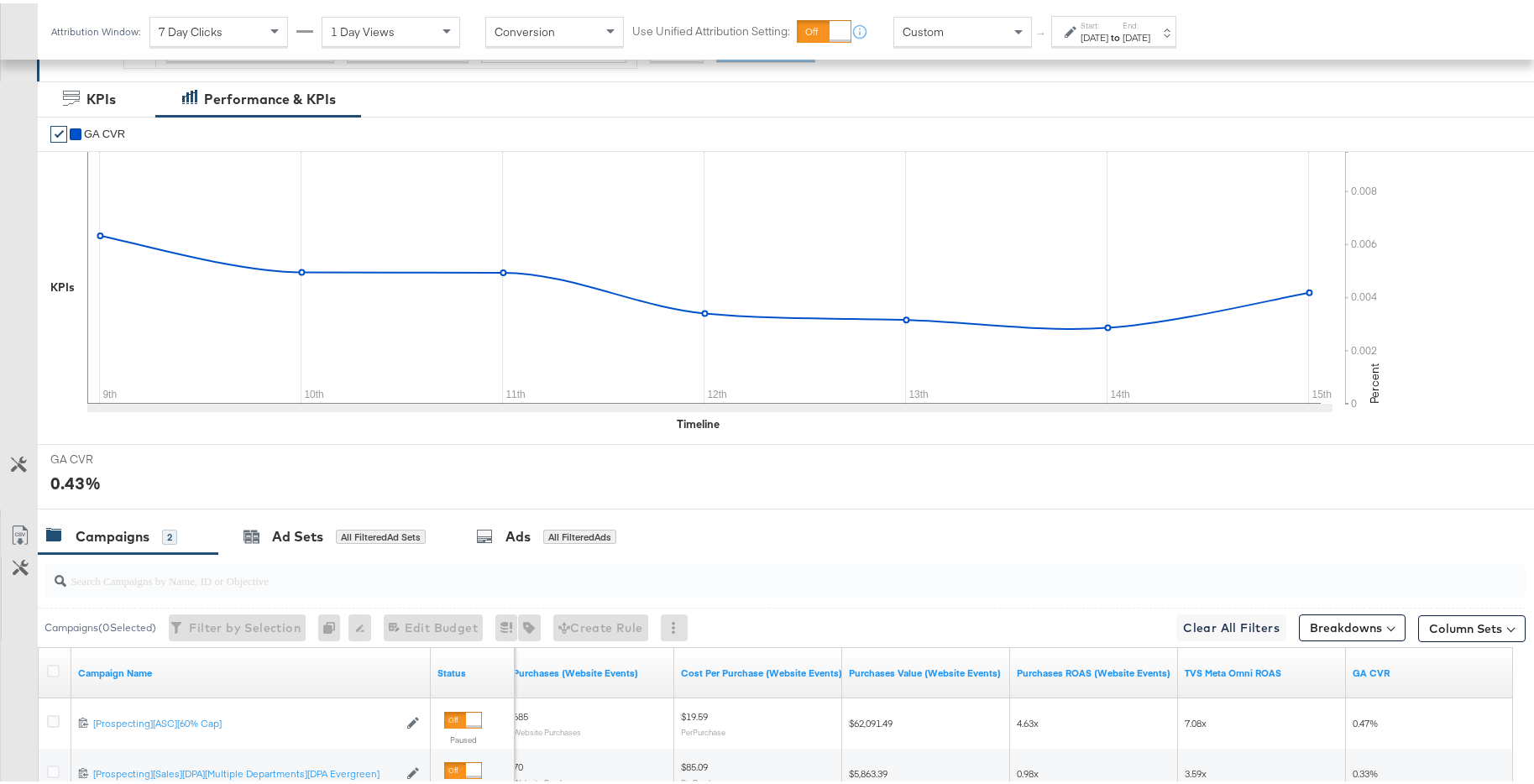
click at [1150, 33] on div "Dec 15th 2024" at bounding box center [1136, 34] width 28 height 13
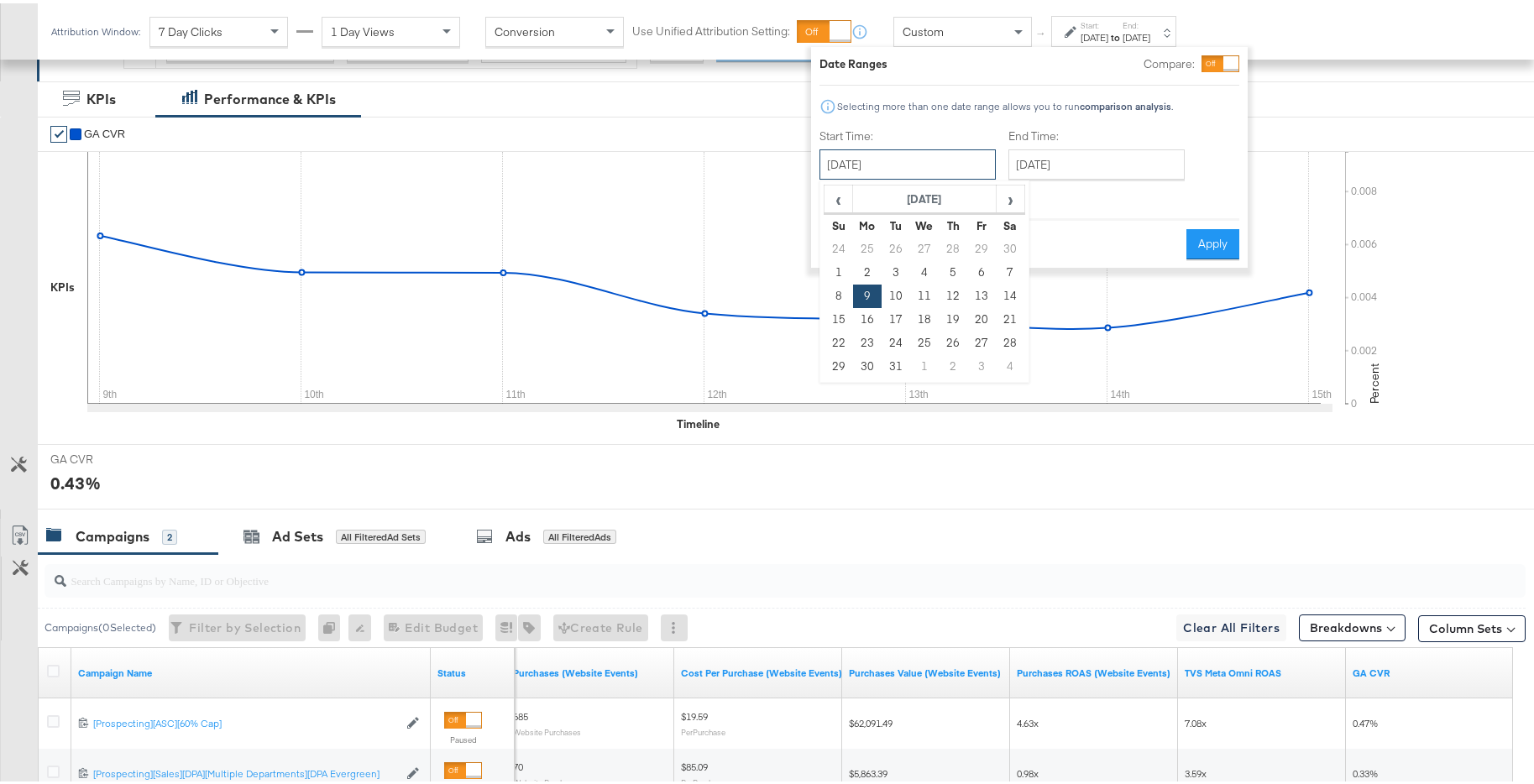
click at [934, 167] on input "December 9th 2024" at bounding box center [907, 161] width 176 height 30
click at [872, 315] on td "16" at bounding box center [867, 316] width 29 height 23
type input "December 16th 2024"
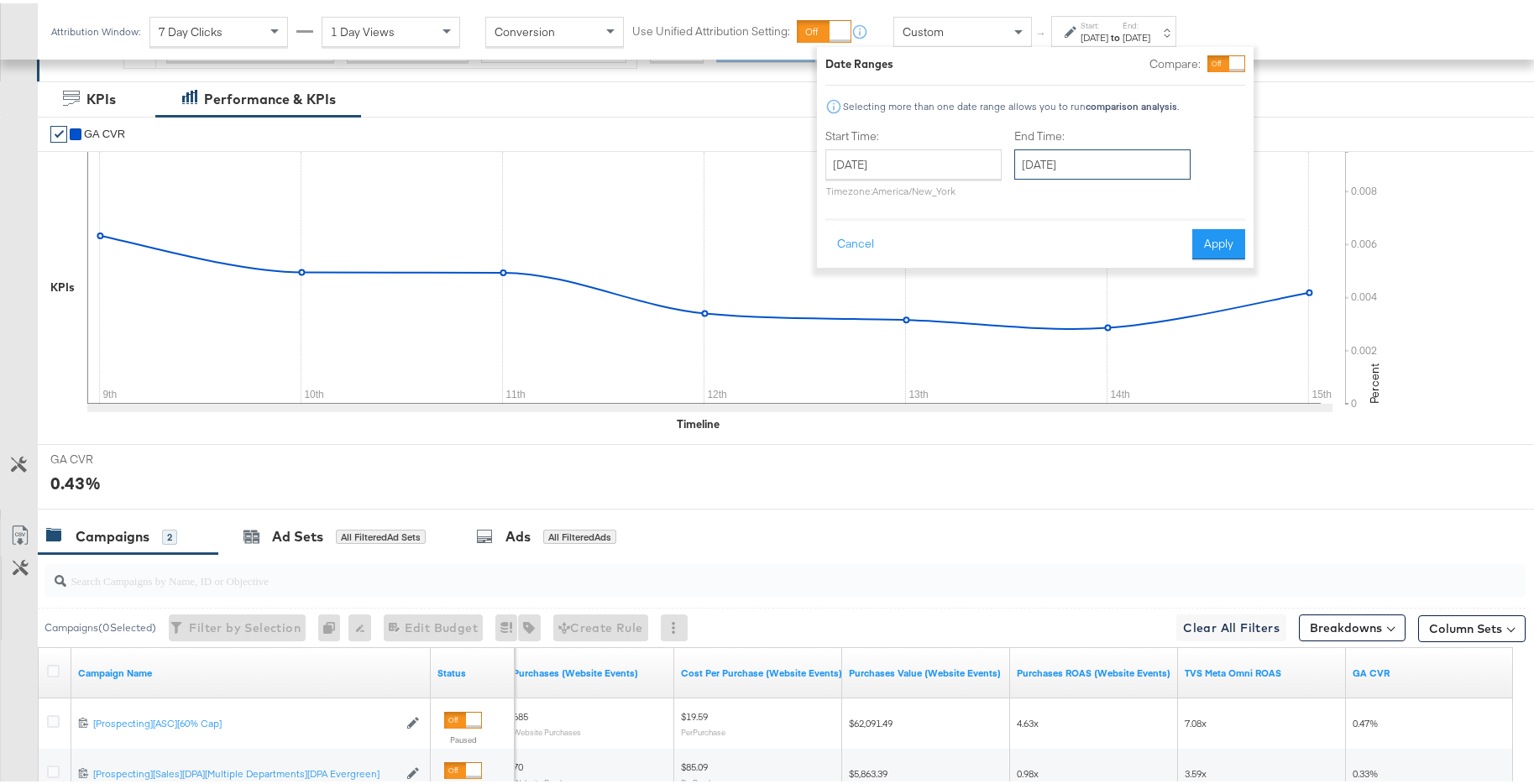
click at [1083, 162] on input "December 16th 2024" at bounding box center [1102, 161] width 176 height 30
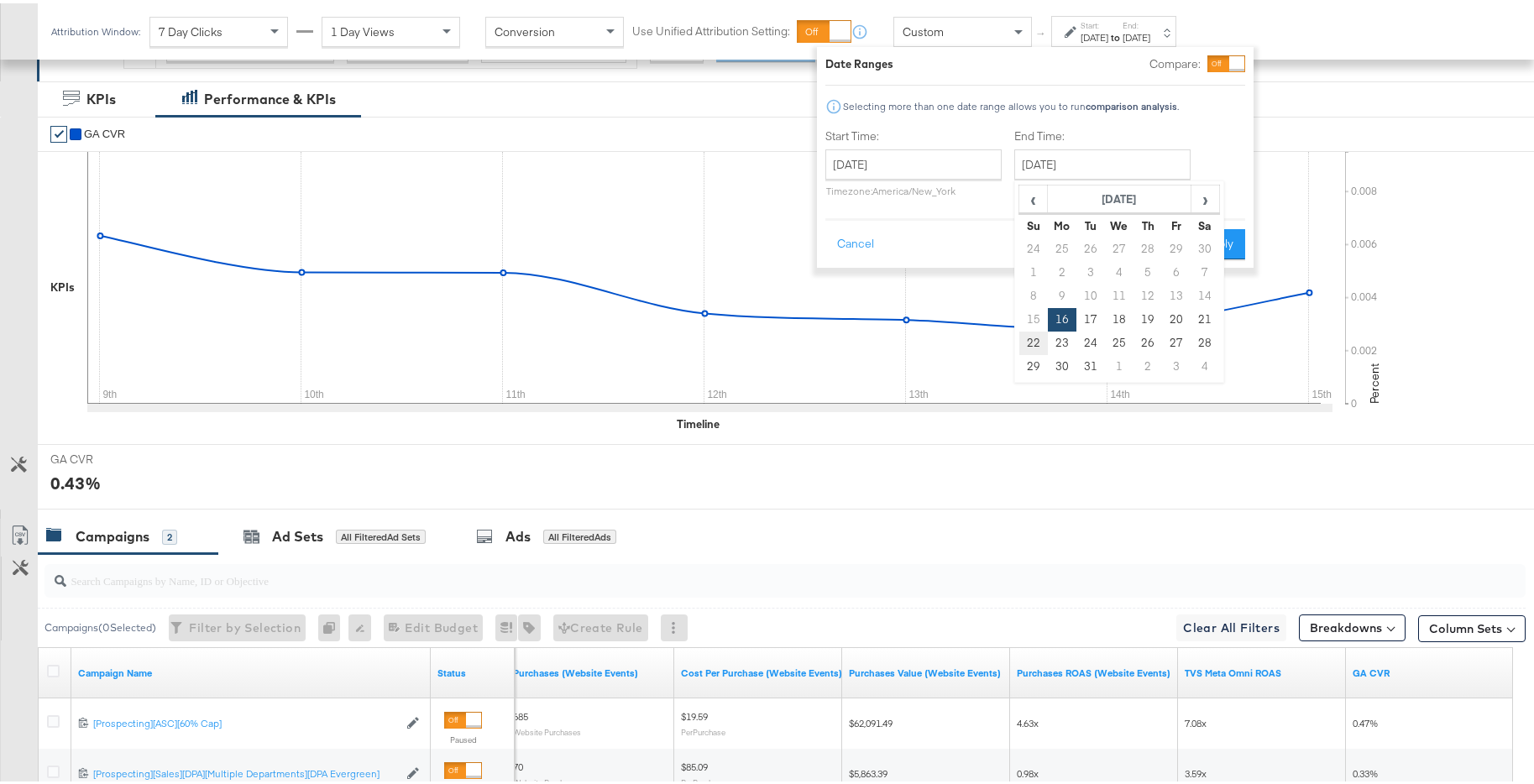
click at [1030, 333] on td "22" at bounding box center [1033, 340] width 29 height 23
type input "December 22nd 2024"
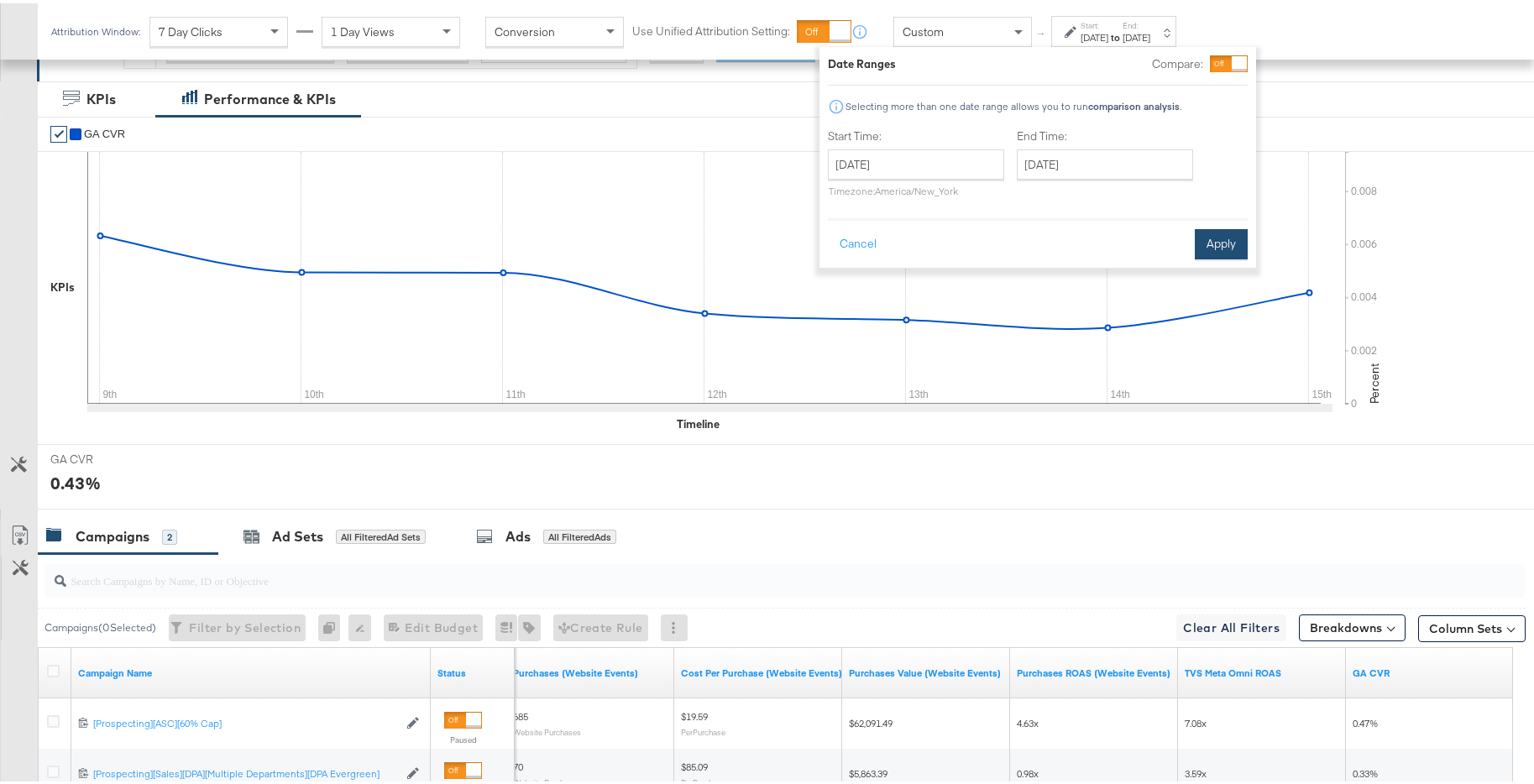
click at [1202, 245] on button "Apply" at bounding box center [1220, 241] width 53 height 30
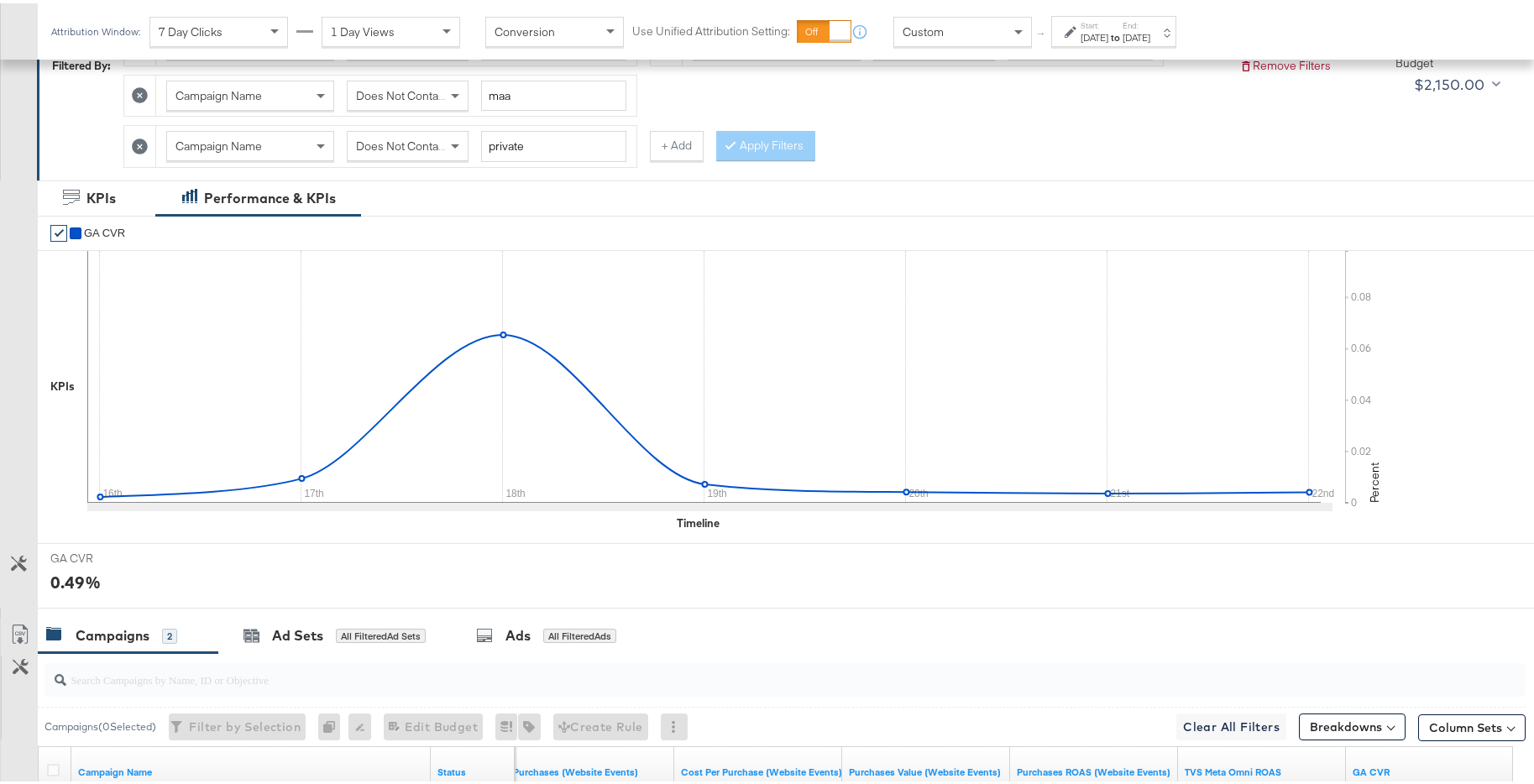
scroll to position [427, 0]
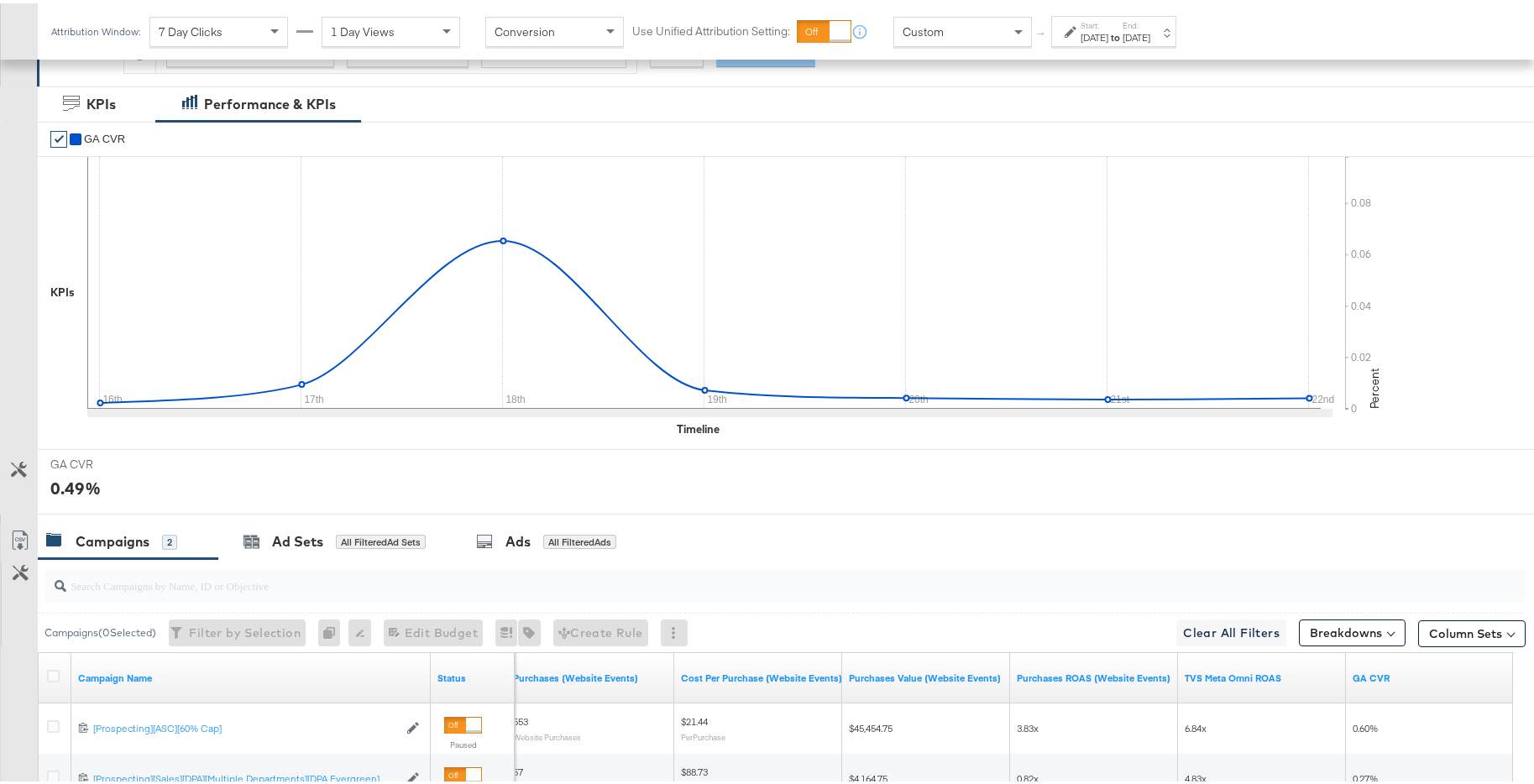
click at [1150, 39] on div "Dec 22nd 2024" at bounding box center [1136, 34] width 28 height 13
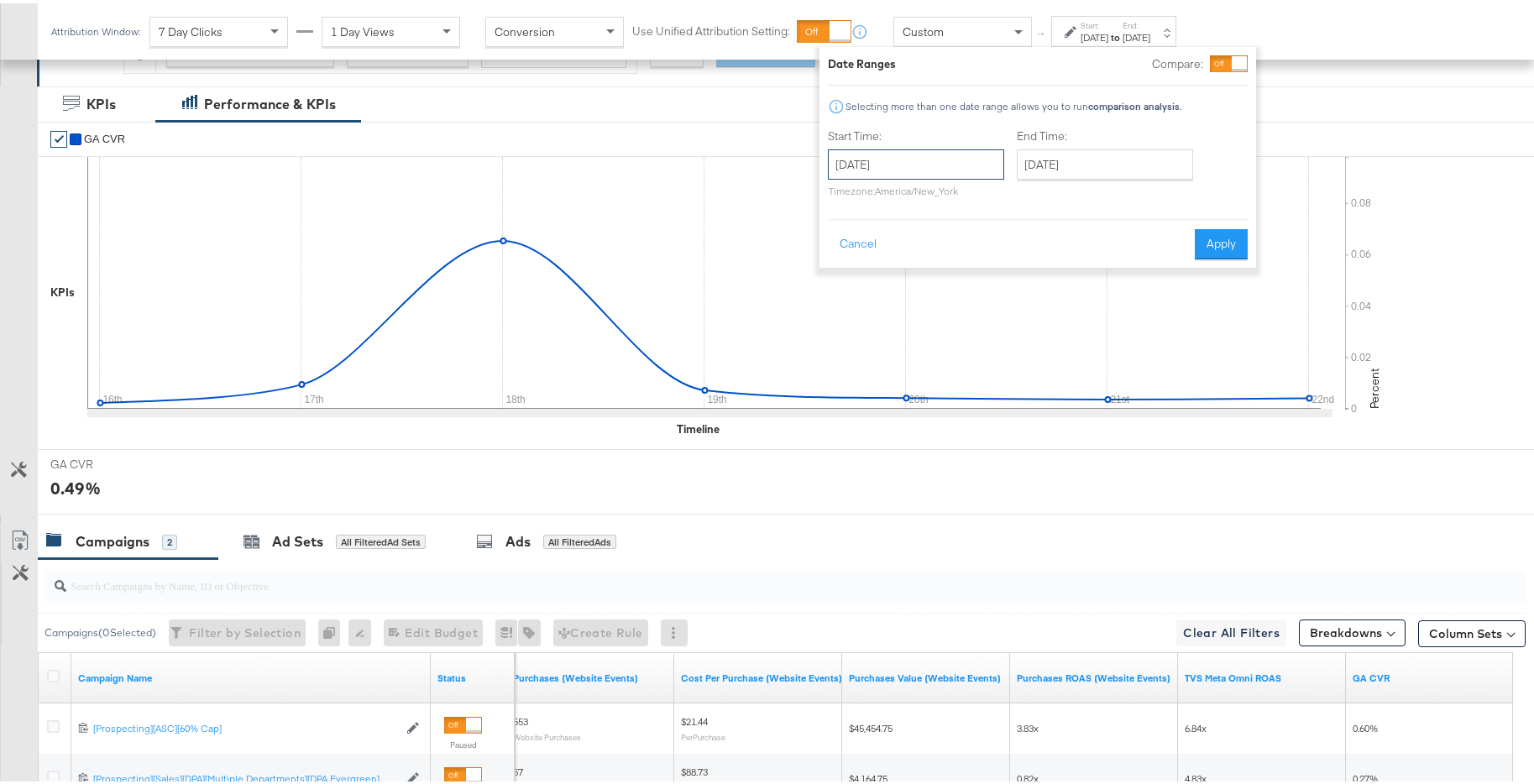
click at [902, 163] on input "December 16th 2024" at bounding box center [915, 161] width 176 height 30
click at [878, 335] on td "23" at bounding box center [875, 340] width 29 height 23
type input "December 23rd 2024"
click at [1105, 156] on input "December 23rd 2024" at bounding box center [1102, 161] width 176 height 30
click at [1032, 358] on td "29" at bounding box center [1034, 363] width 29 height 23
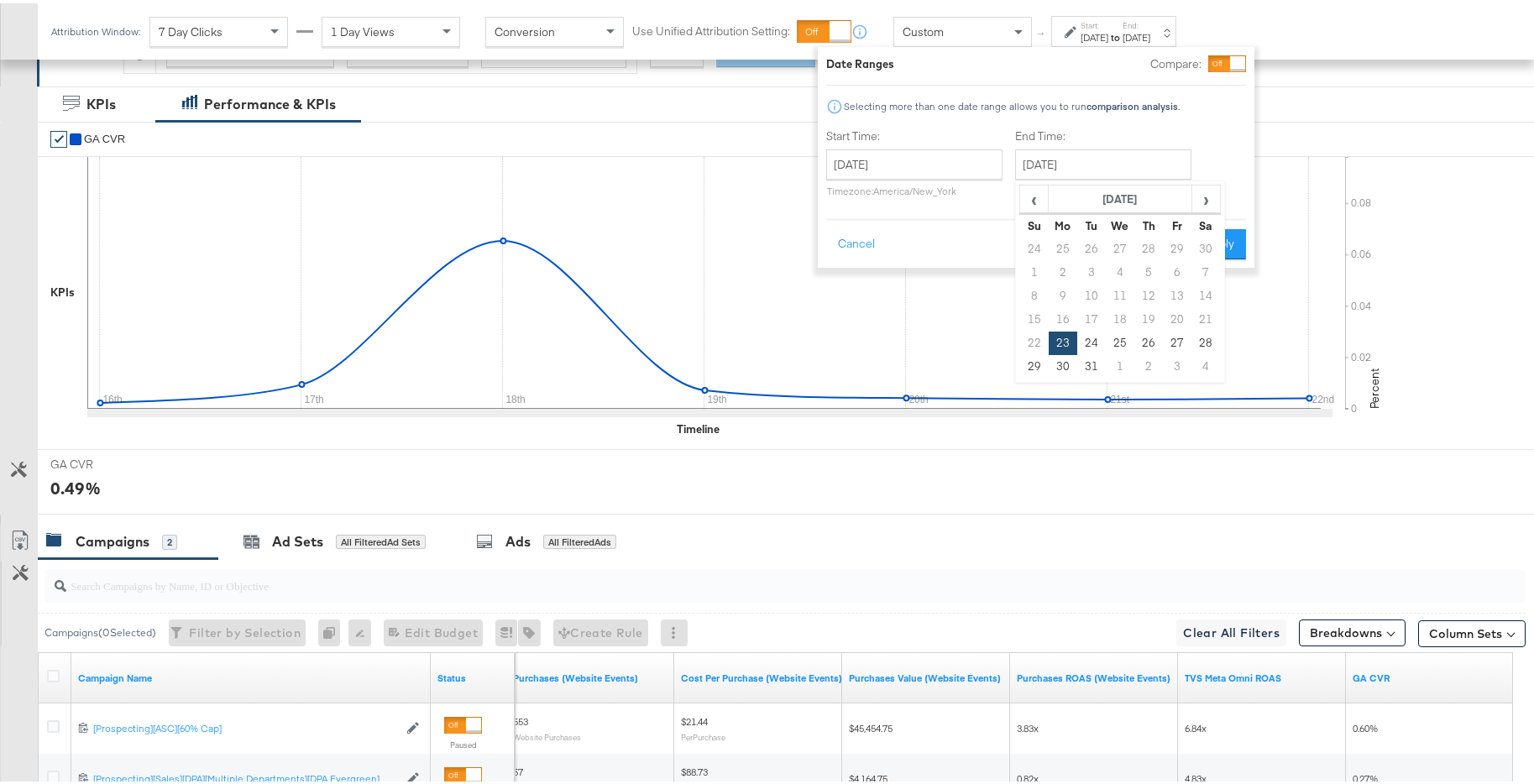
type input "December 29th 2024"
click at [1195, 259] on div "Date Ranges Compare: Selecting more than one date range allows you to run compa…" at bounding box center [1035, 153] width 437 height 221
click at [1203, 249] on button "Apply" at bounding box center [1218, 241] width 53 height 30
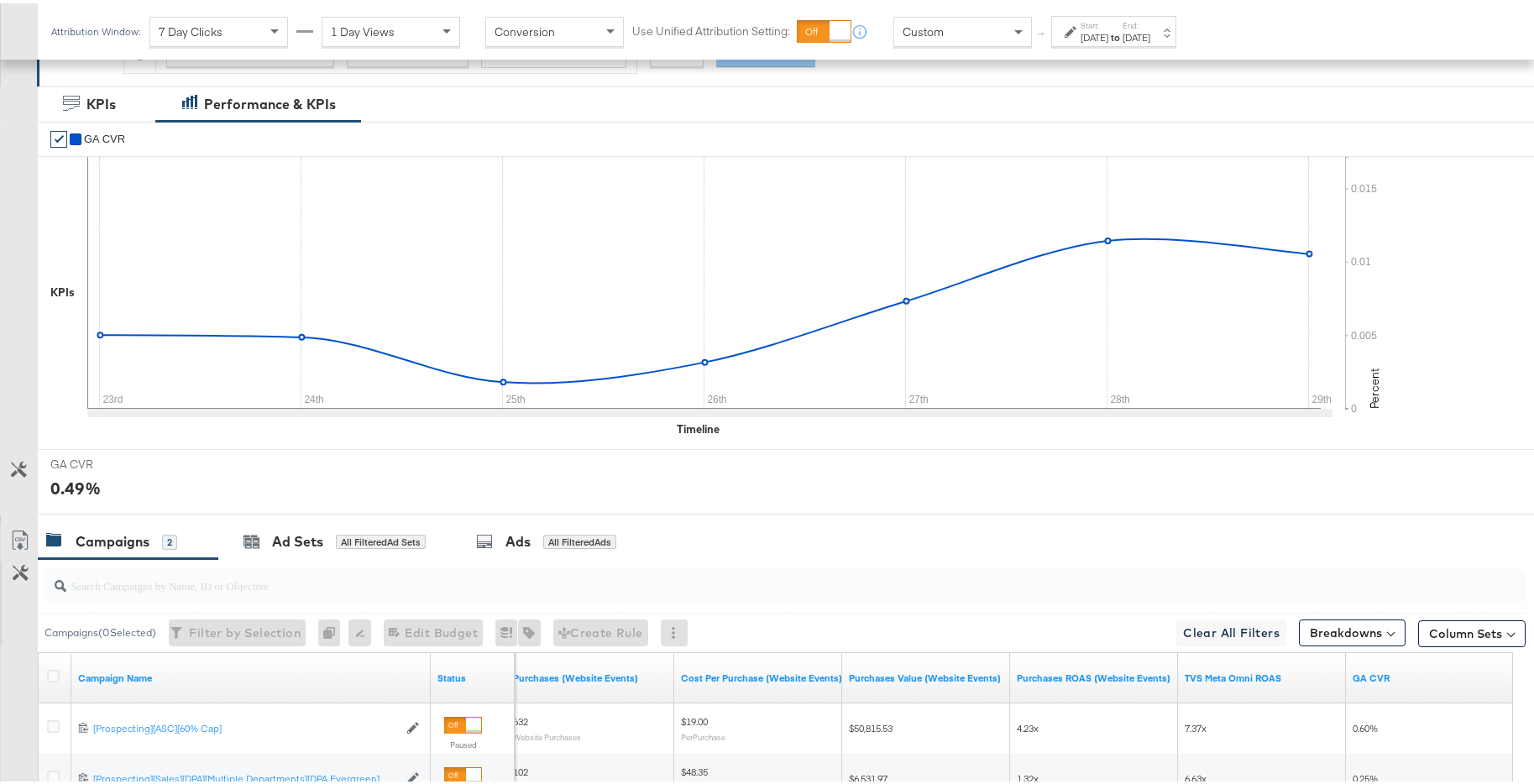
click at [1150, 39] on div "Dec 29th 2024" at bounding box center [1136, 34] width 28 height 13
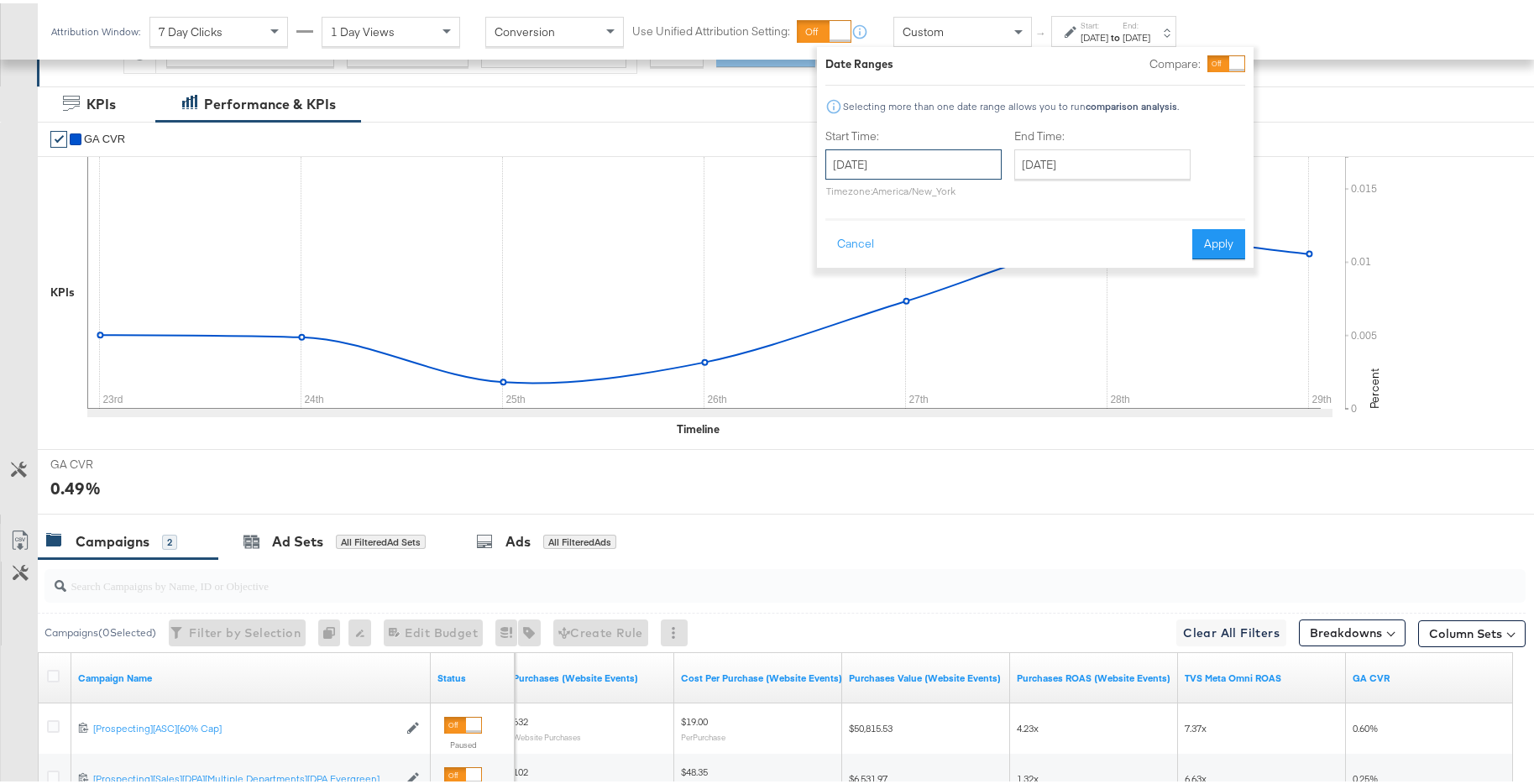
click at [942, 166] on input "December 23rd 2024" at bounding box center [913, 161] width 176 height 30
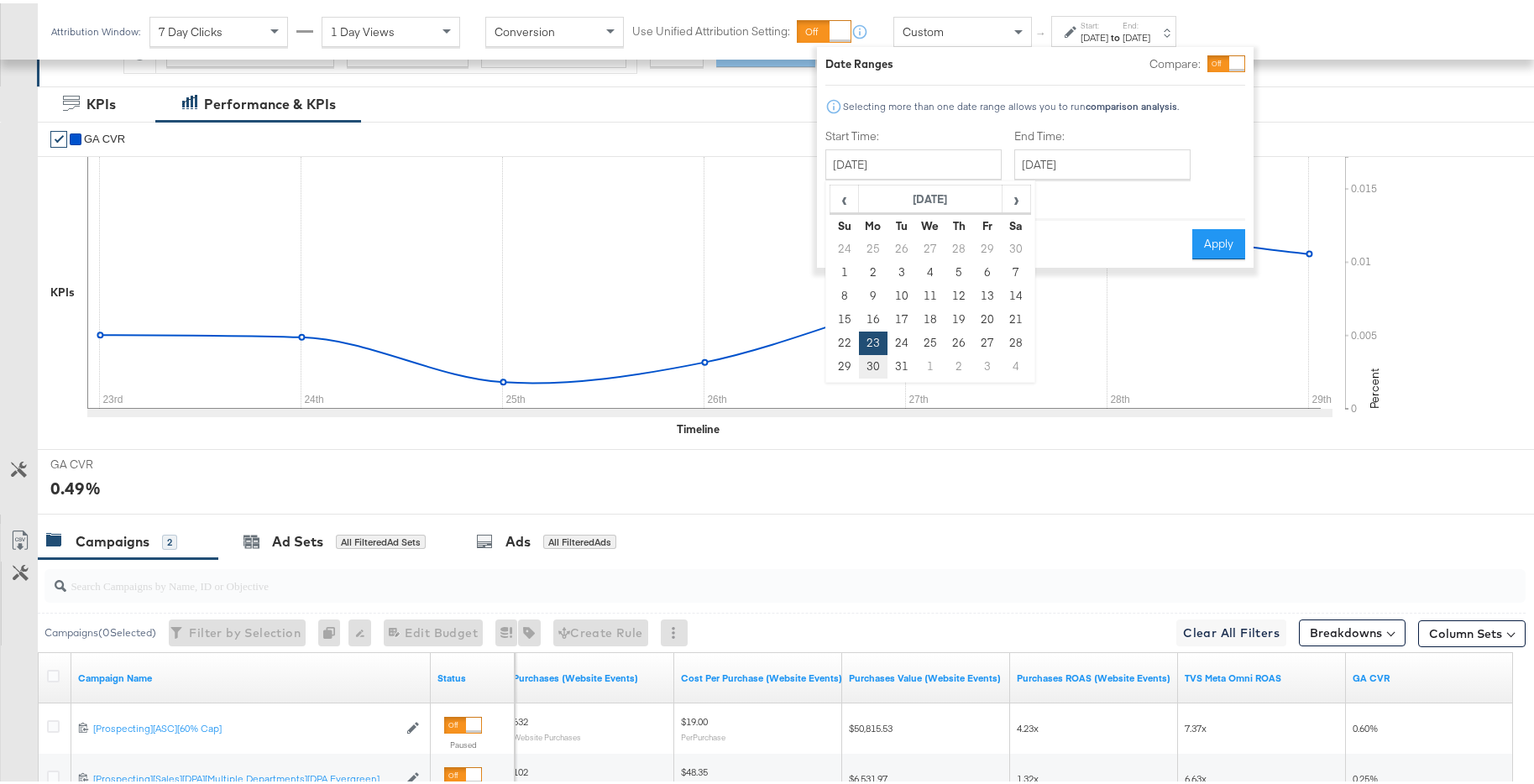
click at [871, 365] on td "30" at bounding box center [873, 363] width 29 height 23
type input "December 30th 2024"
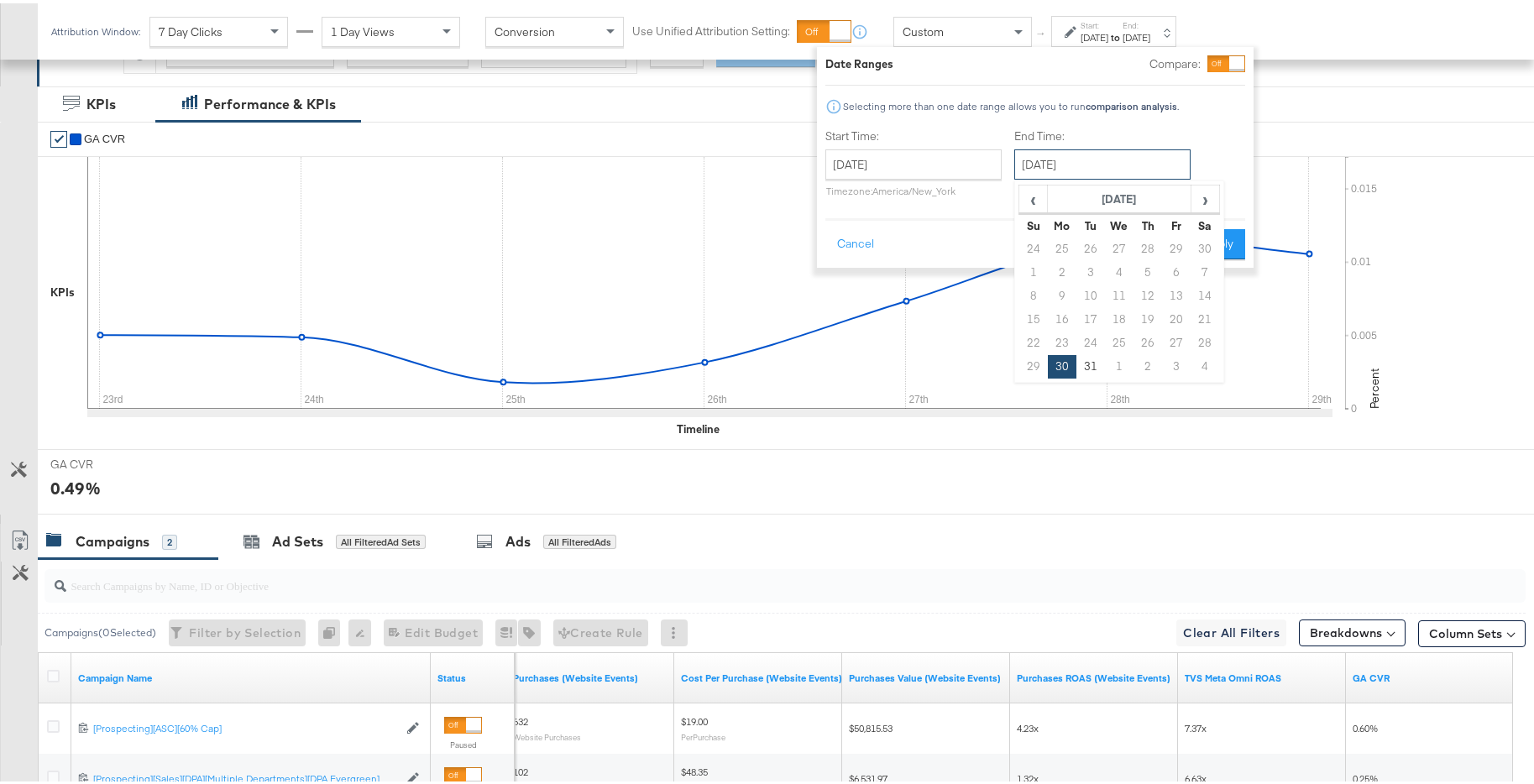
click at [1087, 159] on input "December 30th 2024" at bounding box center [1102, 161] width 176 height 30
click at [1206, 197] on span "›" at bounding box center [1205, 195] width 26 height 25
click at [1025, 268] on td "5" at bounding box center [1033, 269] width 29 height 23
type input "January 5th 2025"
click at [1195, 236] on button "Apply" at bounding box center [1211, 241] width 53 height 30
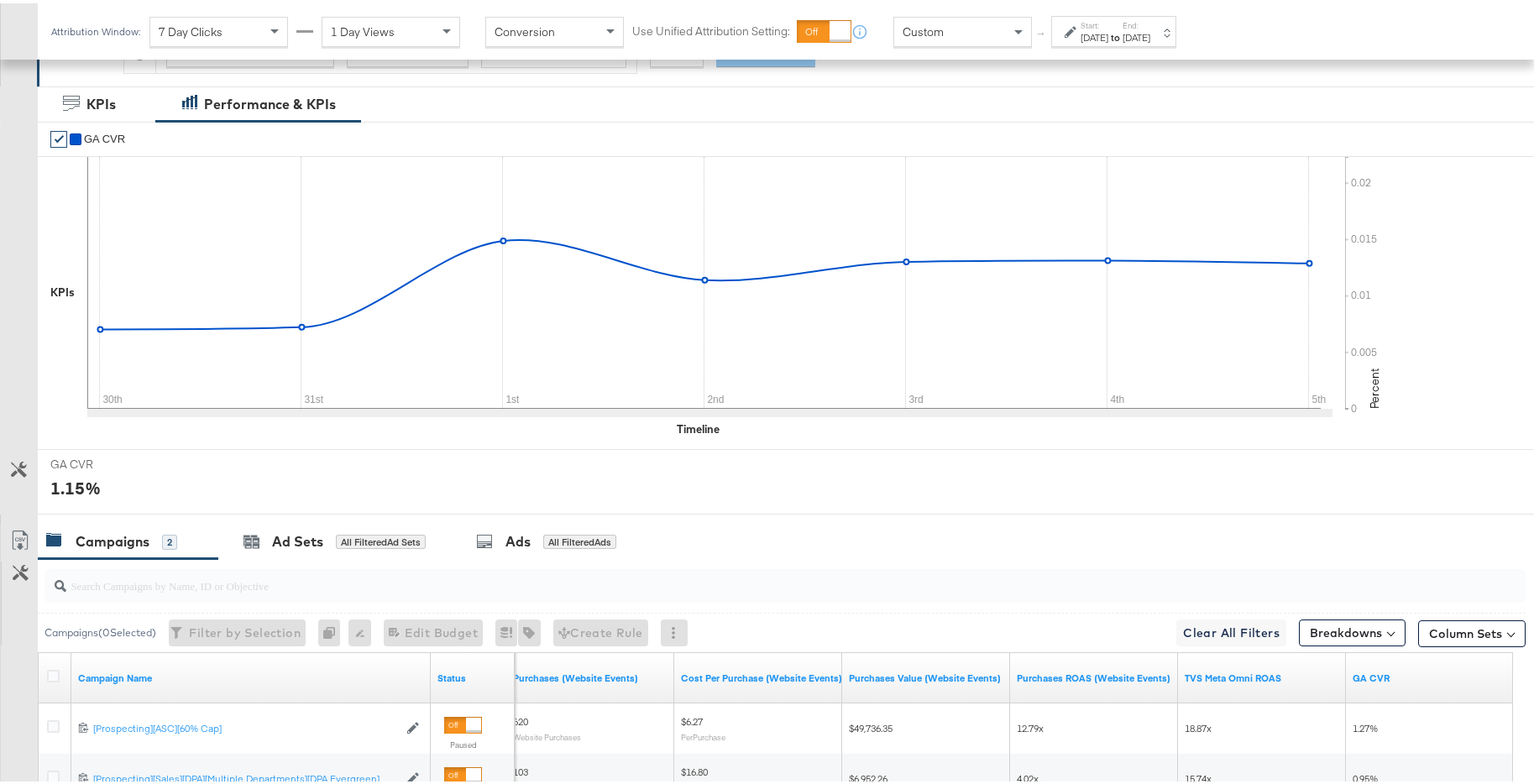
click at [1150, 39] on div "Jan 5th 2025" at bounding box center [1136, 34] width 28 height 13
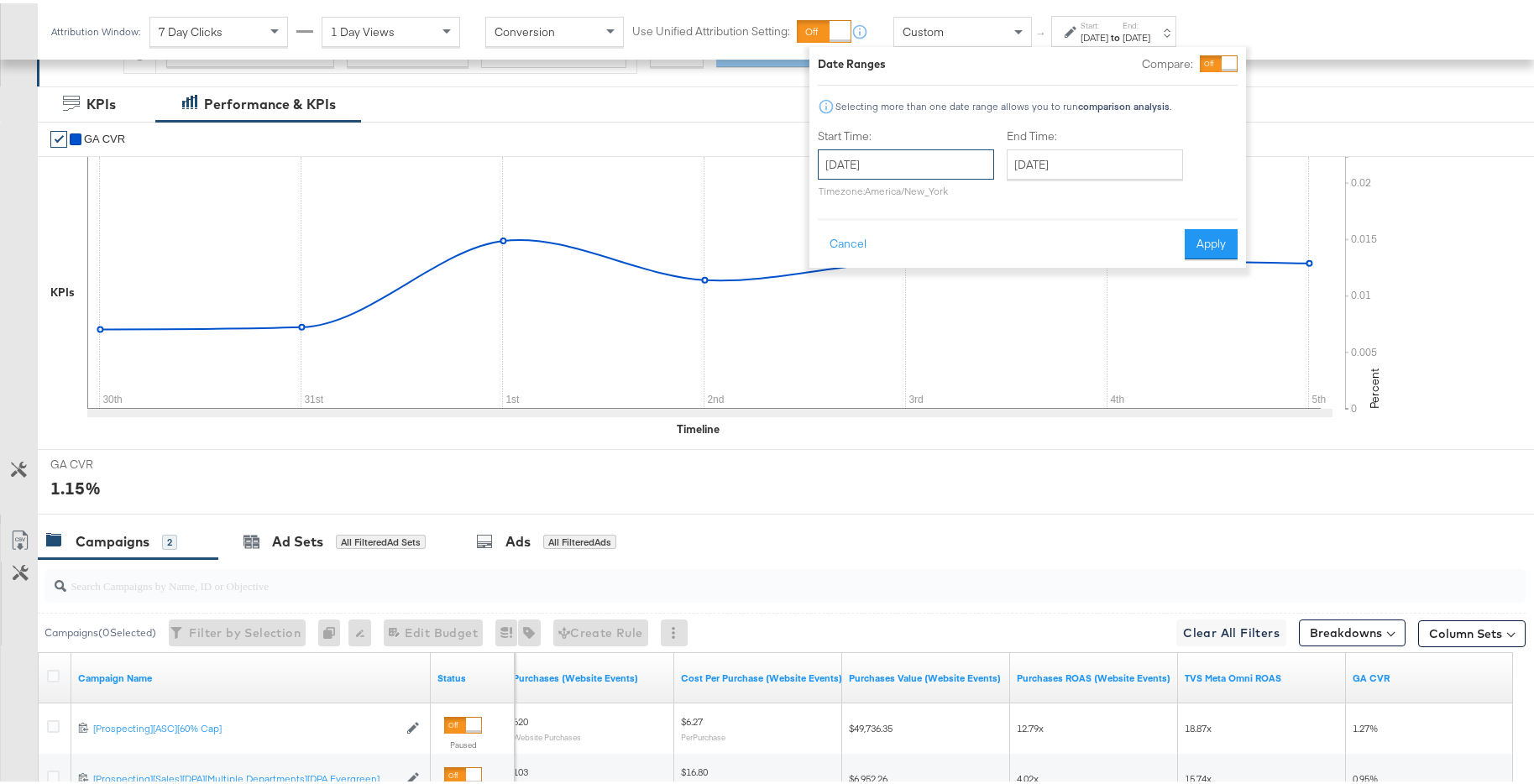
click at [944, 162] on input "December 30th 2024" at bounding box center [905, 161] width 176 height 30
click at [1002, 211] on th "Sa" at bounding box center [1008, 222] width 29 height 23
click at [1013, 200] on span "›" at bounding box center [1009, 195] width 26 height 25
click at [868, 269] on td "6" at bounding box center [865, 269] width 29 height 23
type input "January 6th 2025"
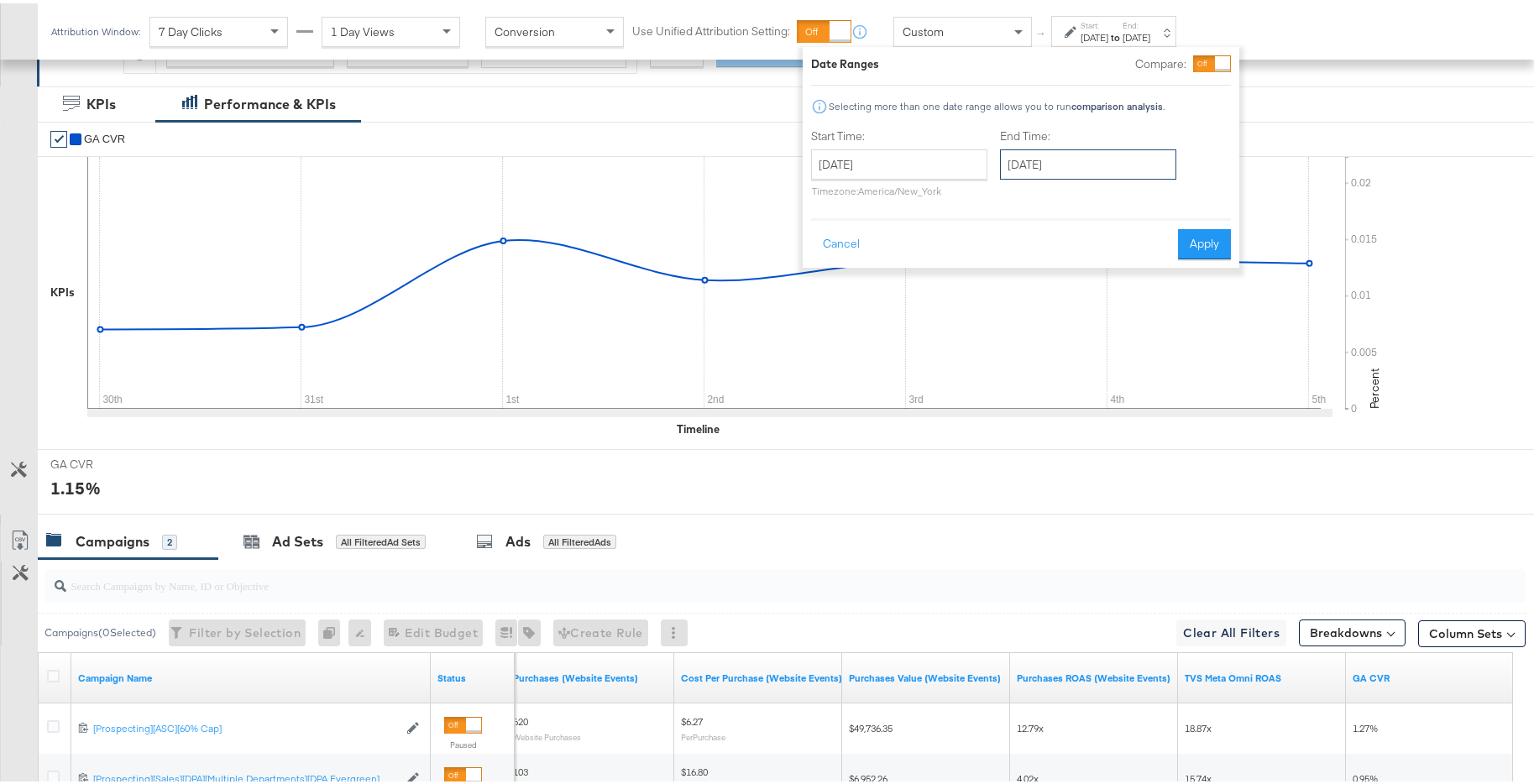
click at [1162, 152] on input "January 6th 2025" at bounding box center [1088, 161] width 176 height 30
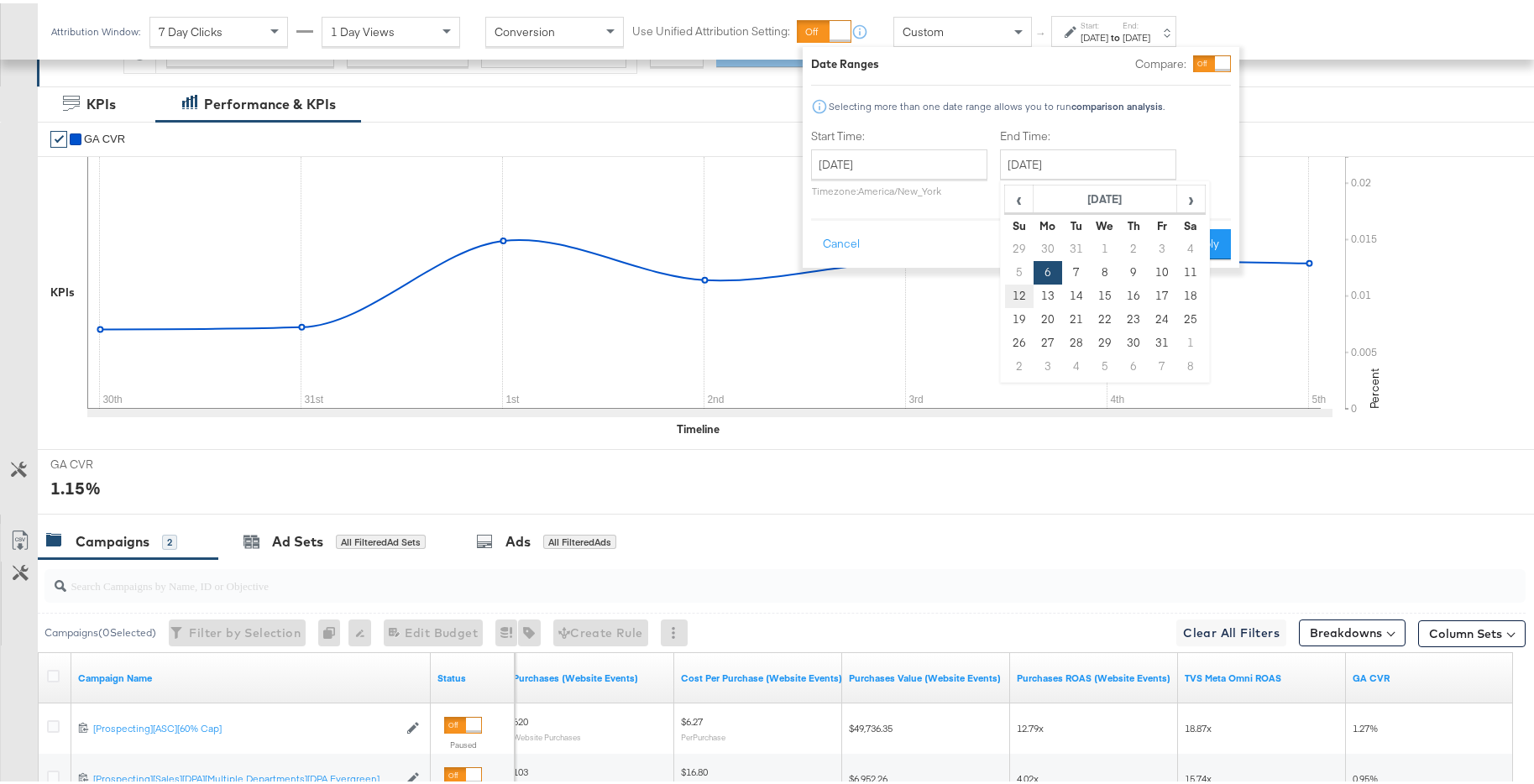
click at [1020, 287] on td "12" at bounding box center [1018, 292] width 29 height 23
type input "January 12th 2025"
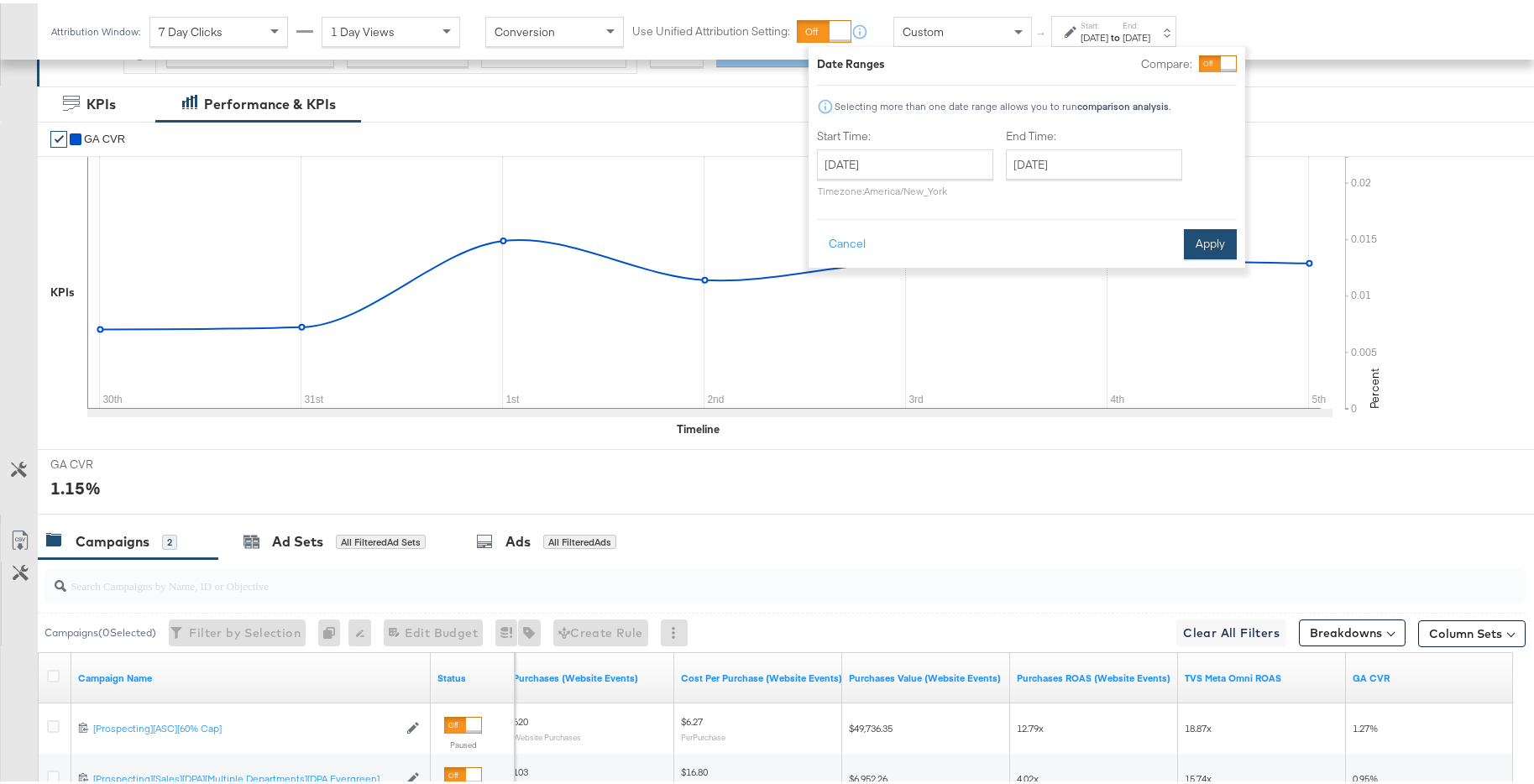
click at [1211, 241] on button "Apply" at bounding box center [1210, 241] width 53 height 30
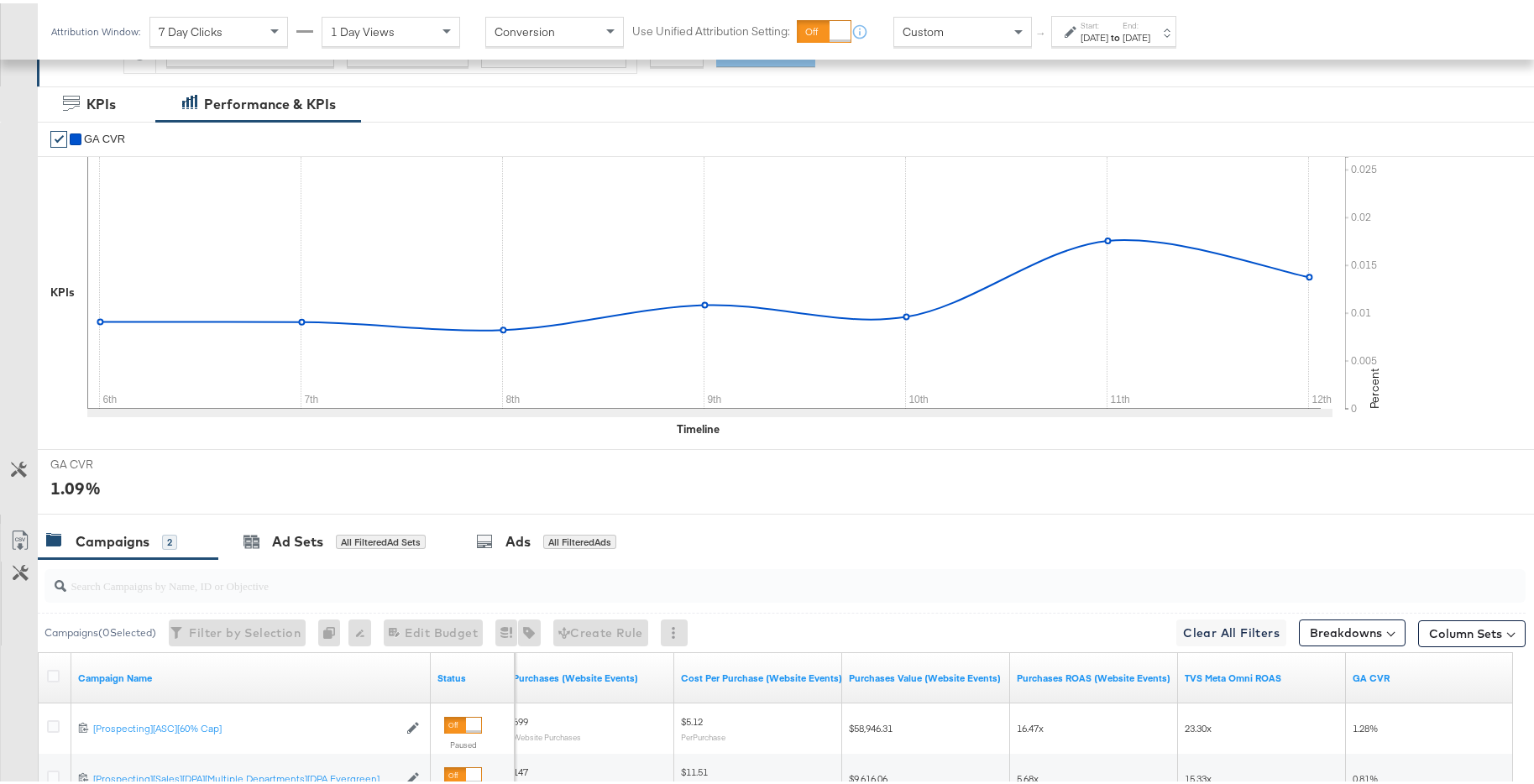
click at [1150, 36] on div "Jan 12th 2025" at bounding box center [1136, 34] width 28 height 13
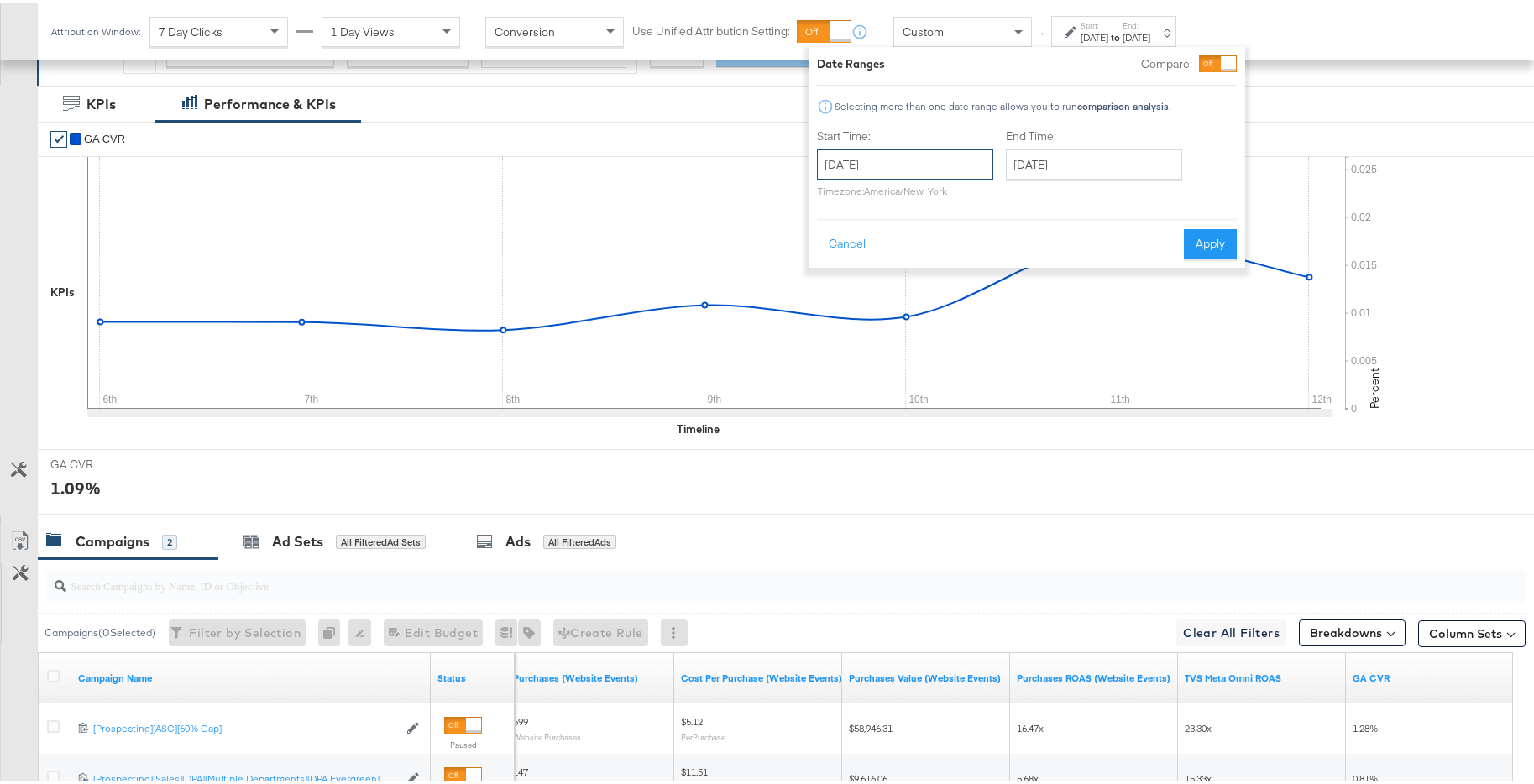
click at [933, 161] on input "January 6th 2025" at bounding box center [904, 161] width 176 height 30
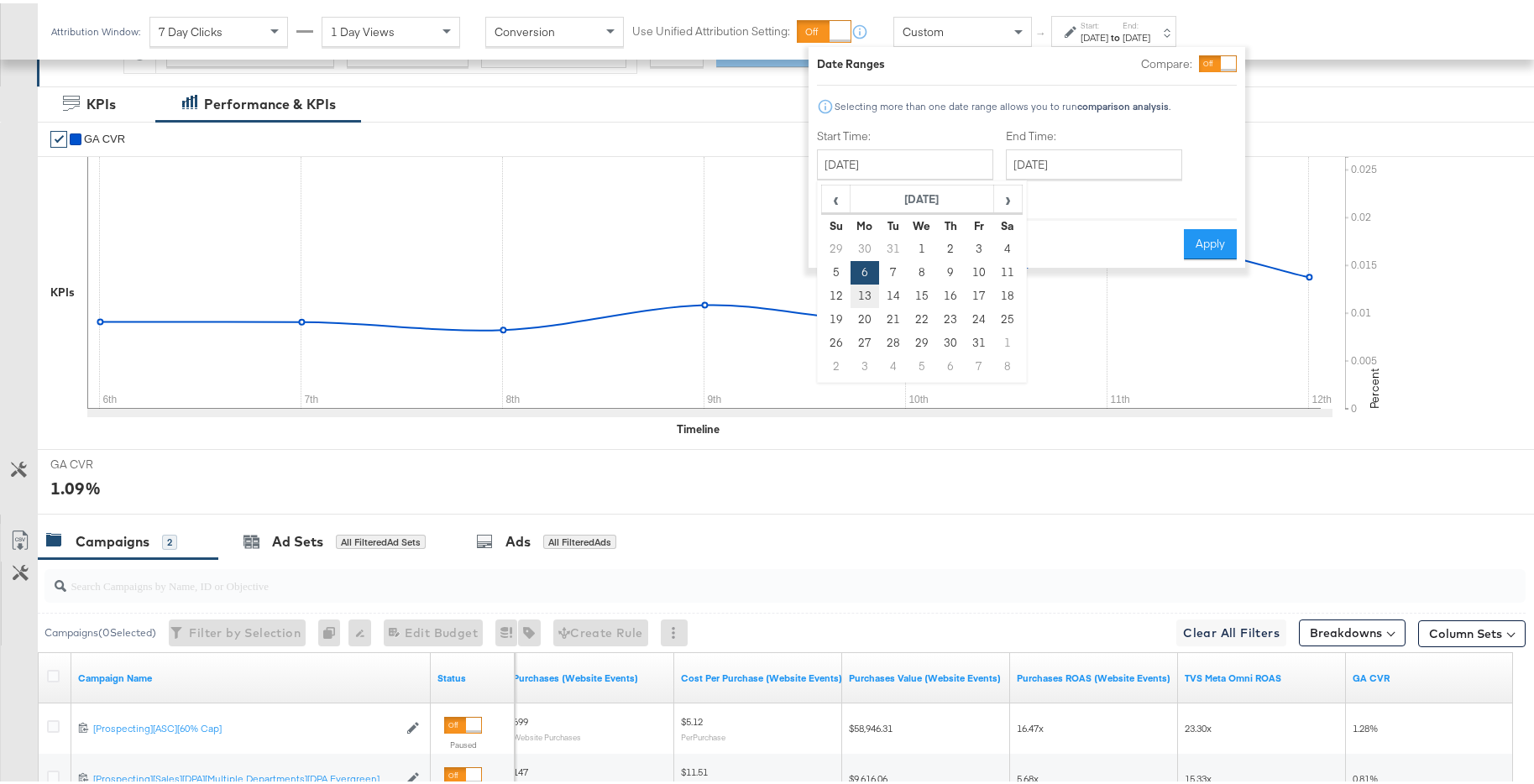
click at [868, 295] on td "13" at bounding box center [864, 292] width 29 height 23
type input "January 13th 2025"
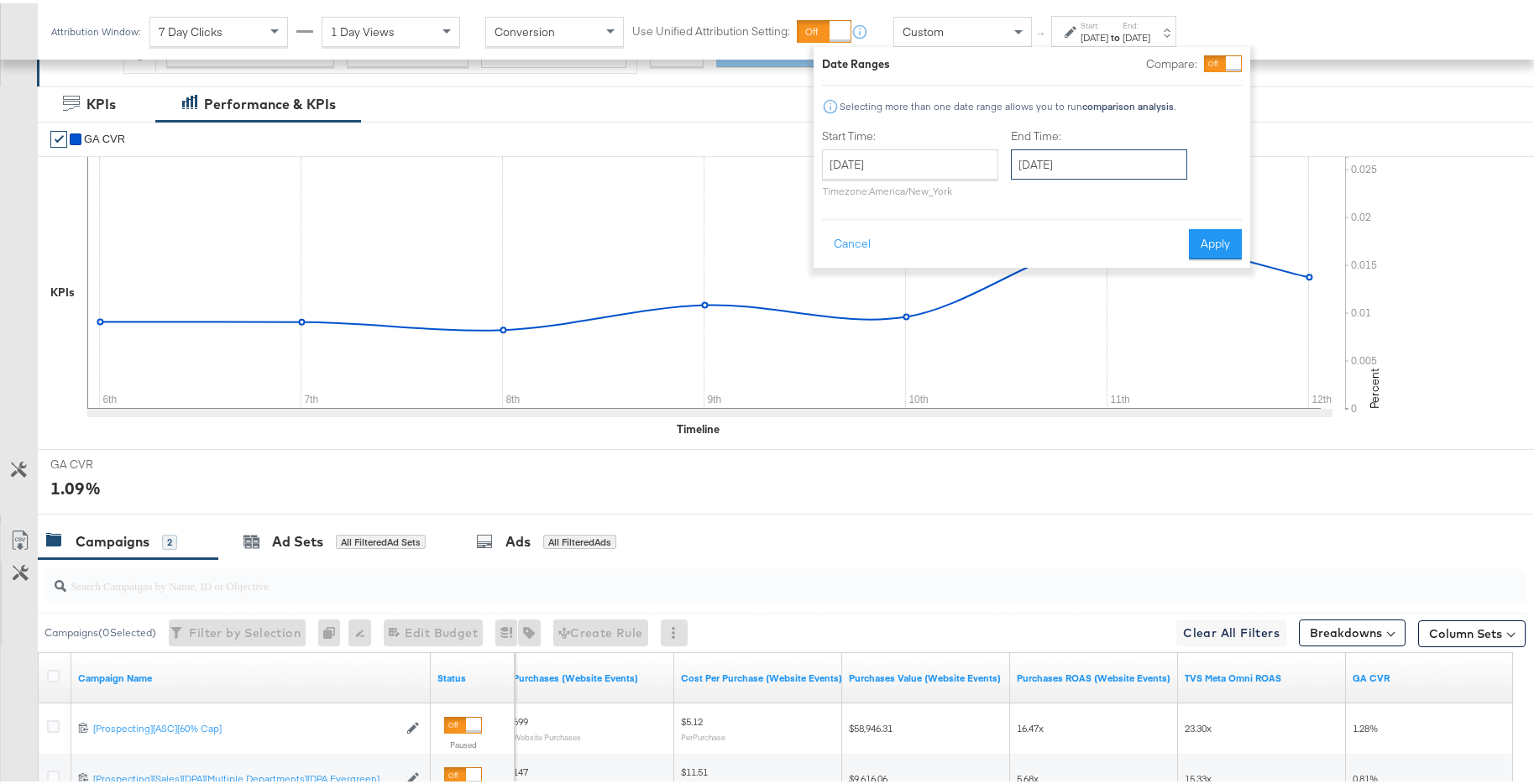
click at [1121, 151] on input "January 13th 2025" at bounding box center [1098, 161] width 176 height 30
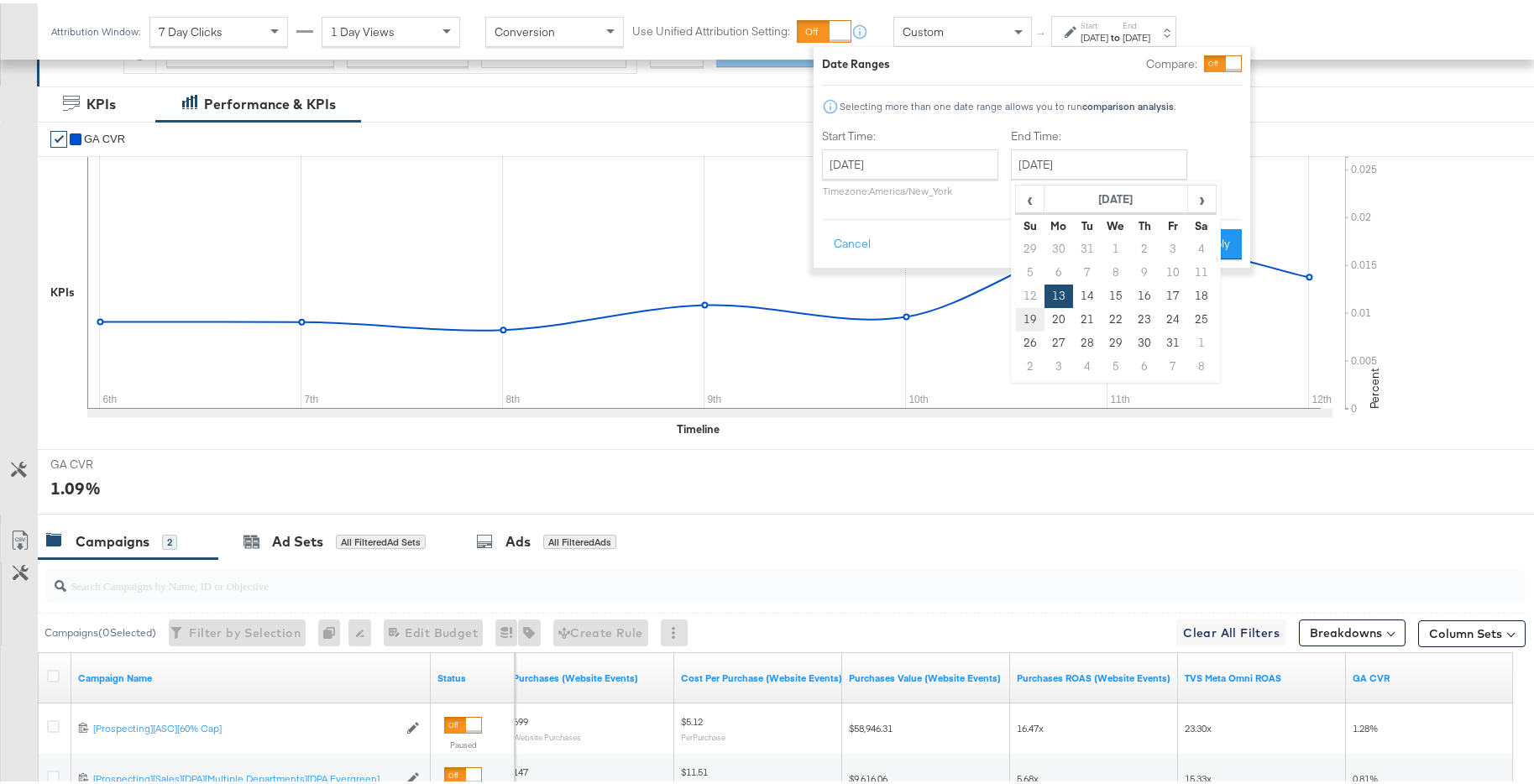
click at [1030, 317] on td "19" at bounding box center [1030, 316] width 29 height 23
type input "January 19th 2025"
click at [1201, 247] on button "Apply" at bounding box center [1215, 241] width 53 height 30
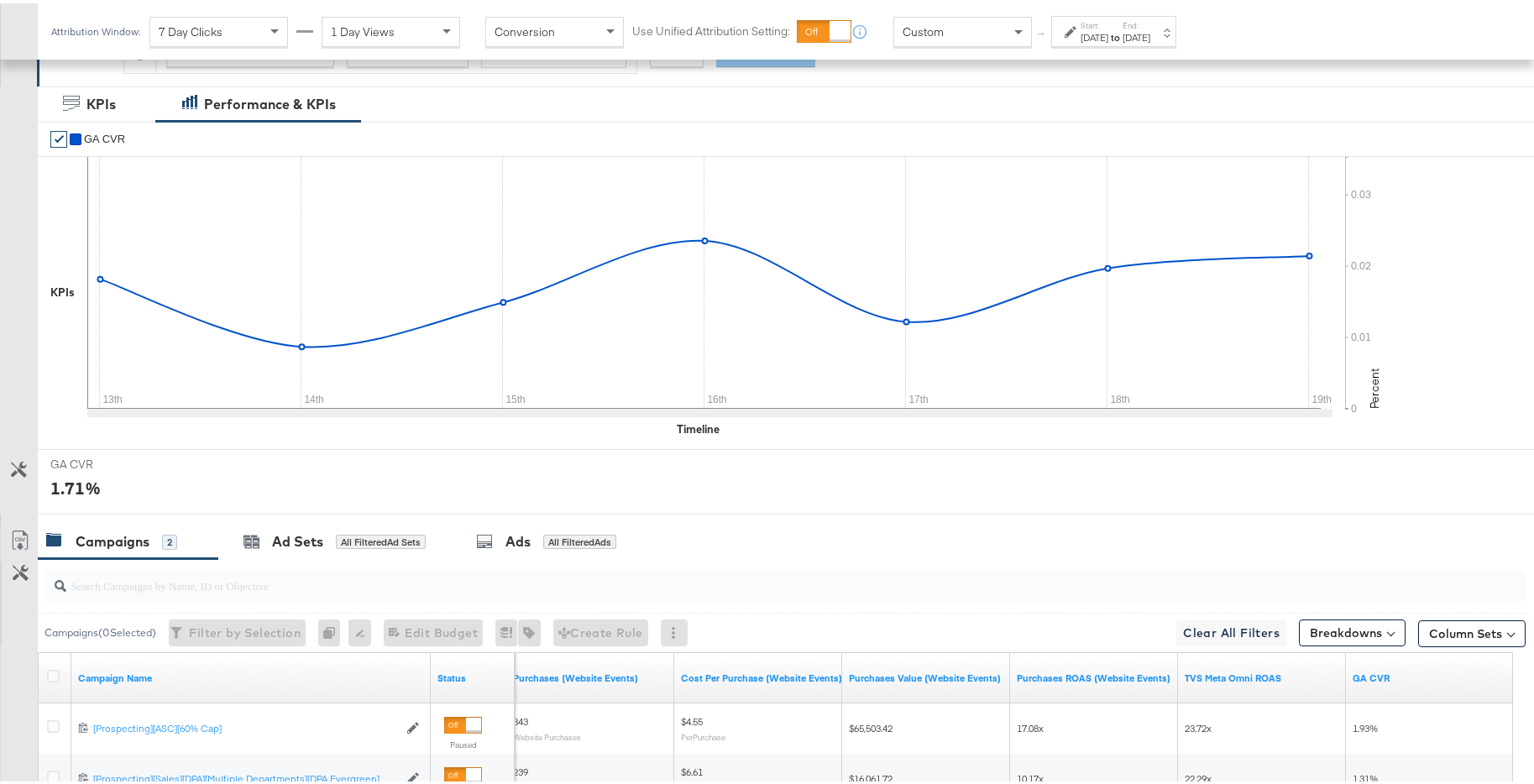
click at [1150, 33] on div "Jan 19th 2025" at bounding box center [1136, 34] width 28 height 13
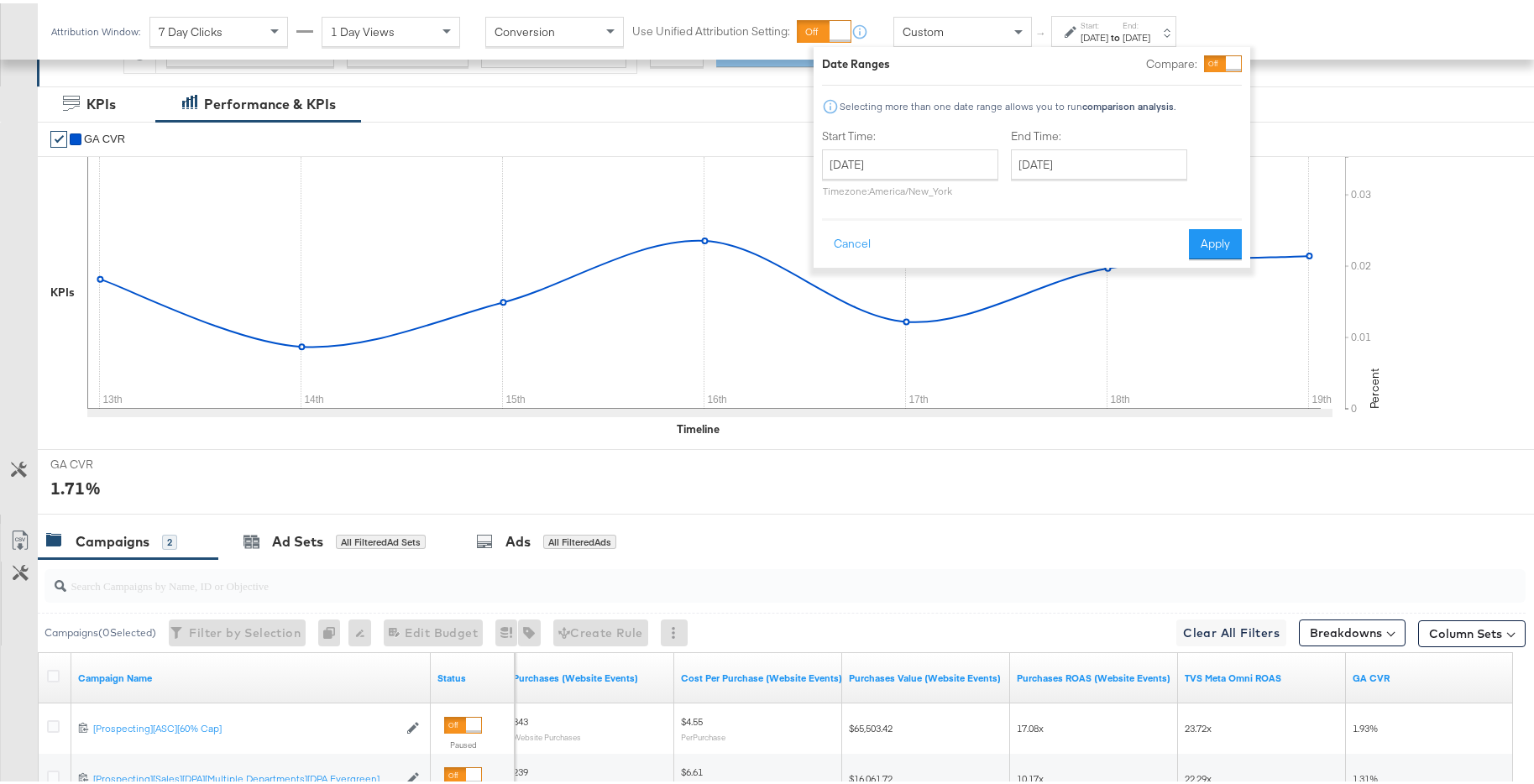
click at [934, 181] on p "Timezone: America/New_York" at bounding box center [909, 187] width 176 height 13
click at [952, 172] on input "January 13th 2025" at bounding box center [909, 161] width 176 height 30
click at [870, 313] on td "20" at bounding box center [869, 316] width 29 height 23
type input "January 20th 2025"
drag, startPoint x: 1102, startPoint y: 166, endPoint x: 1114, endPoint y: 172, distance: 13.4
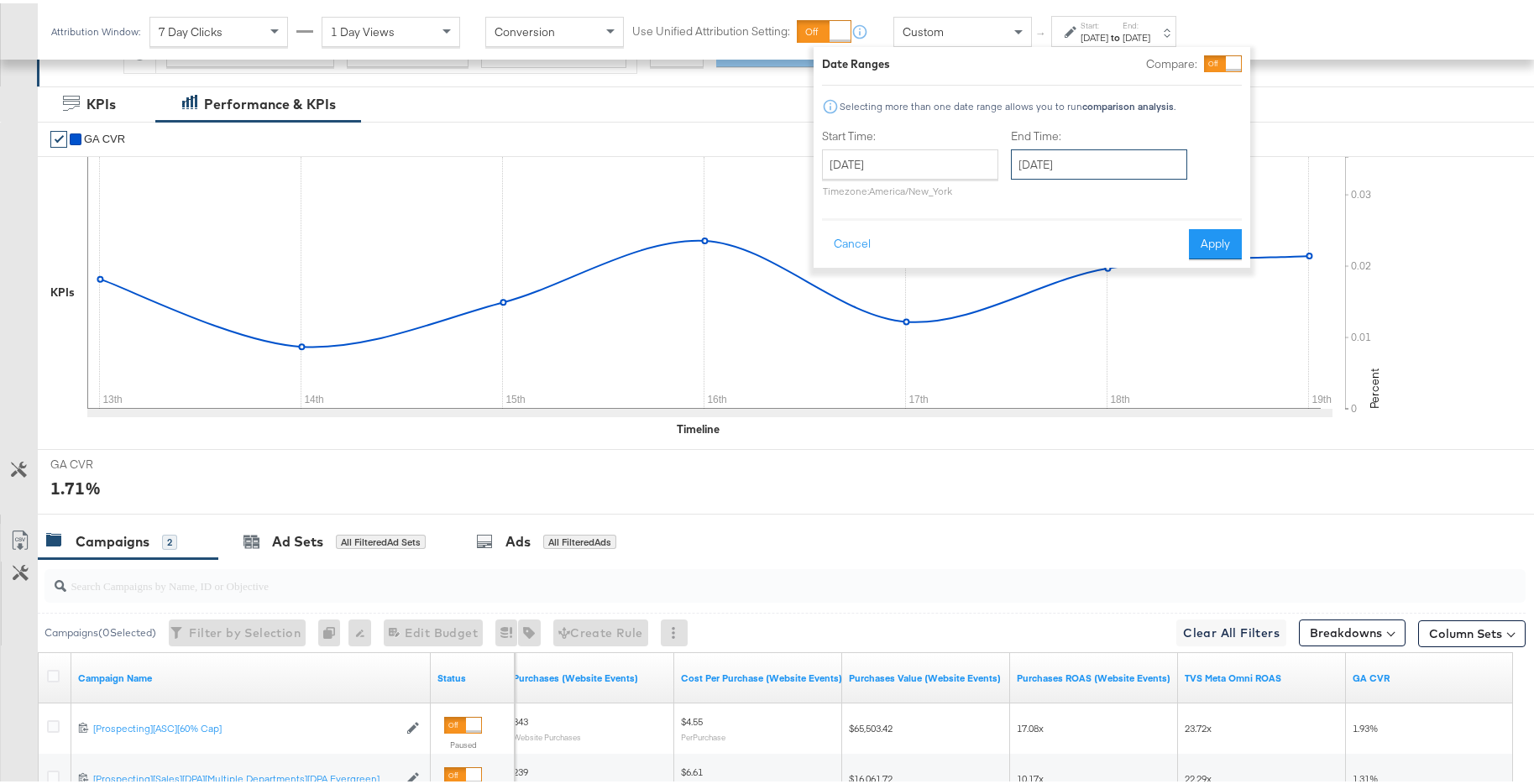
click at [1102, 166] on input "January 20th 2025" at bounding box center [1098, 161] width 176 height 30
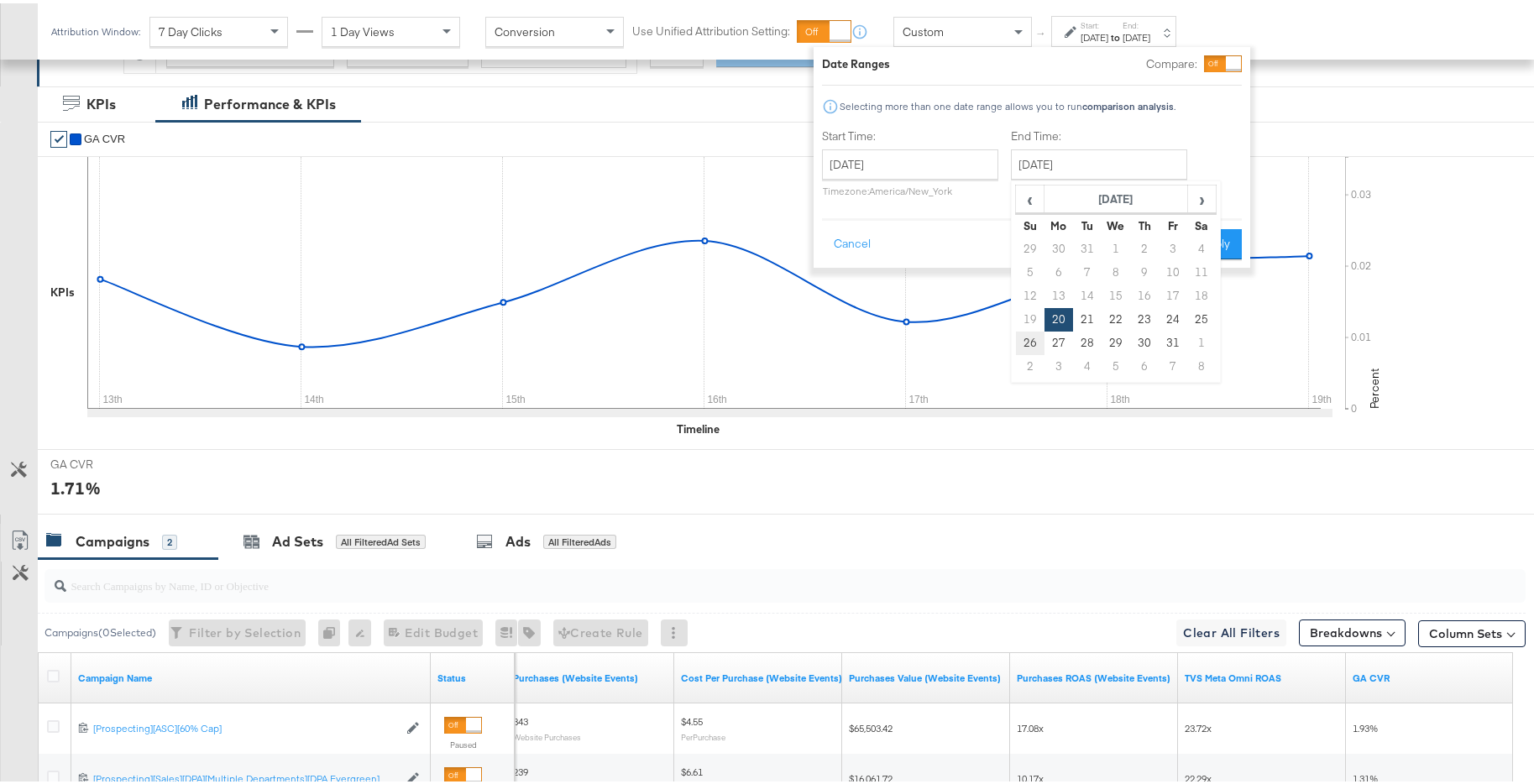
click at [1020, 340] on td "26" at bounding box center [1030, 340] width 29 height 23
type input "January 26th 2025"
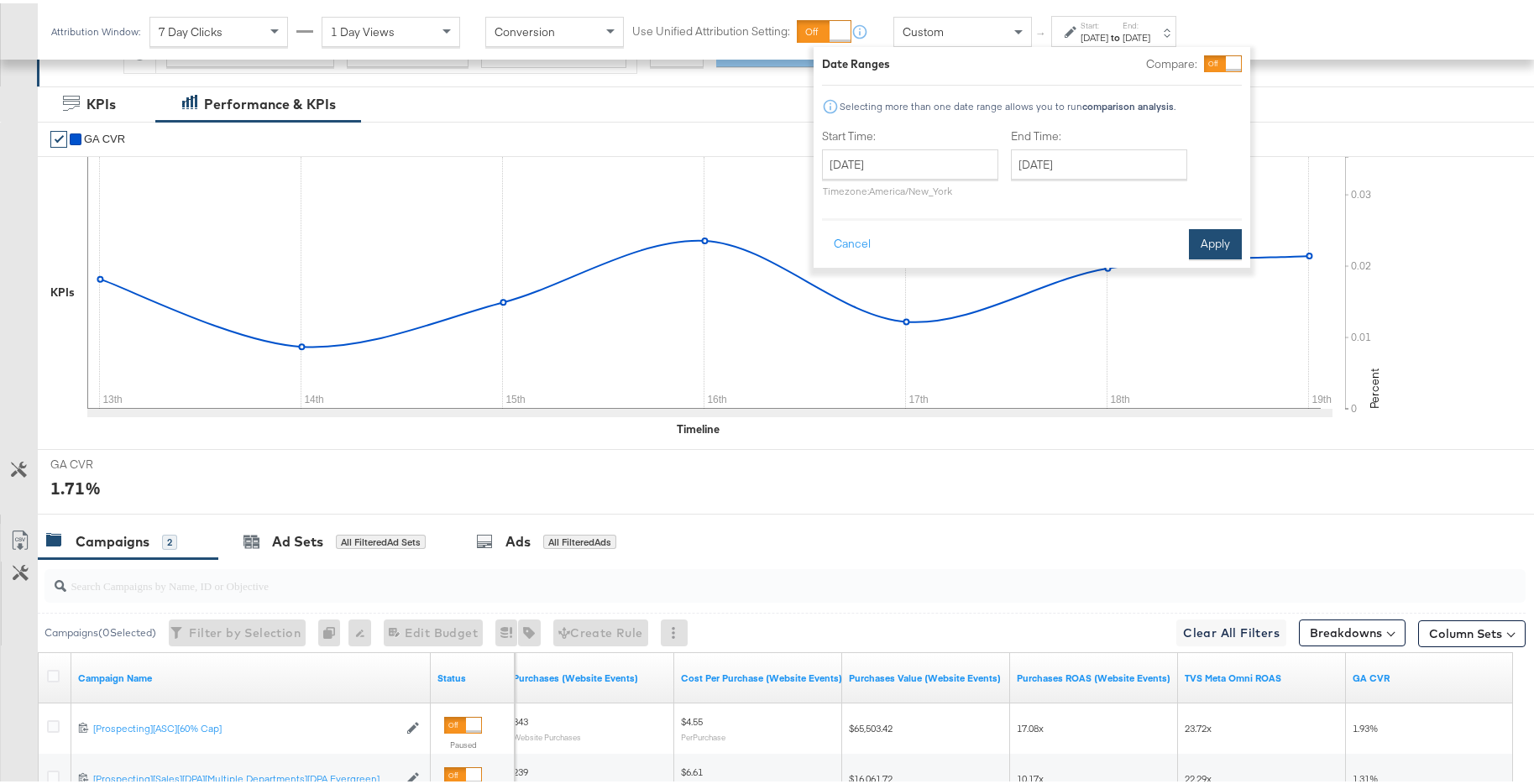
click at [1200, 244] on button "Apply" at bounding box center [1215, 241] width 53 height 30
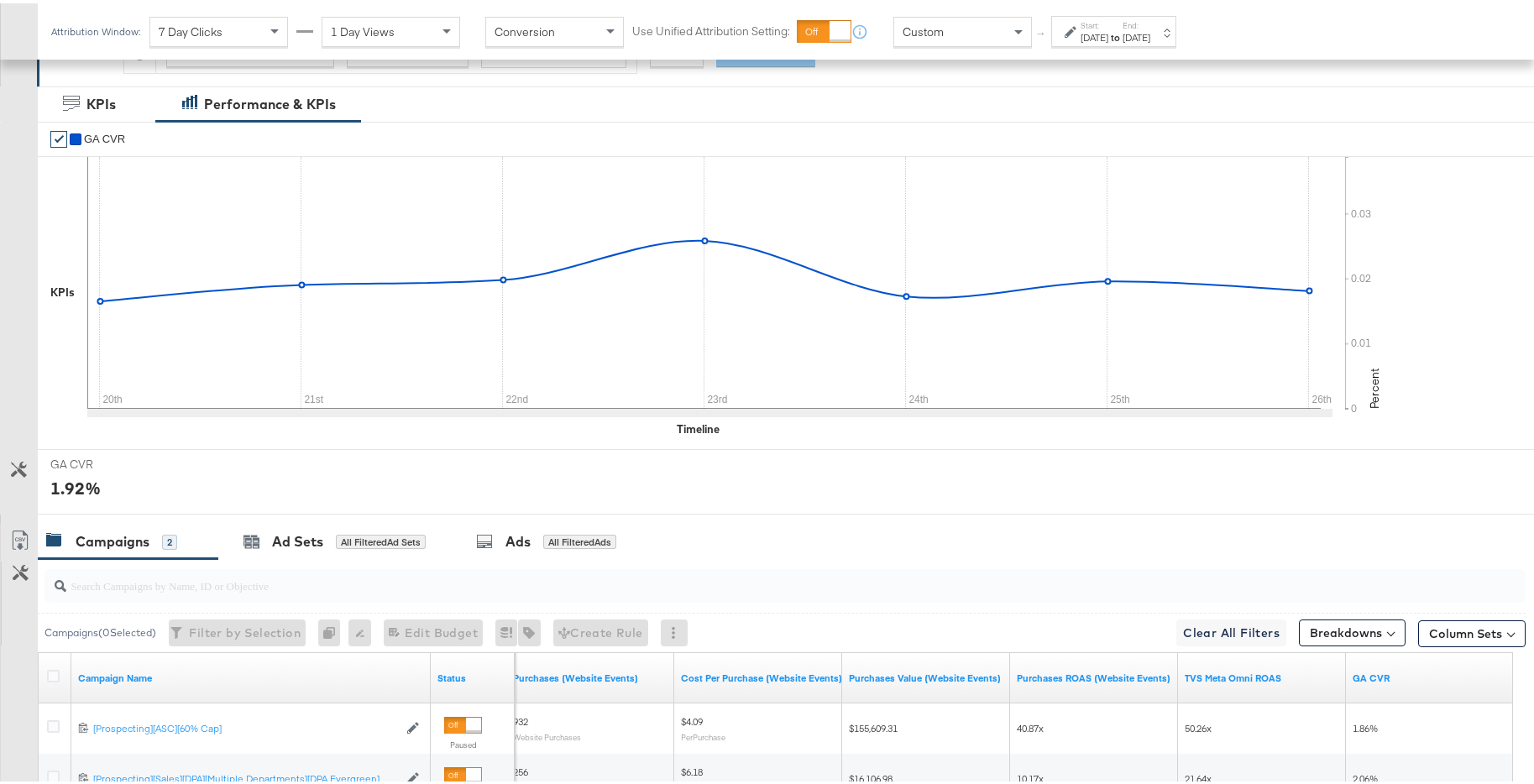
click at [1150, 38] on div "Jan 26th 2025" at bounding box center [1136, 34] width 28 height 13
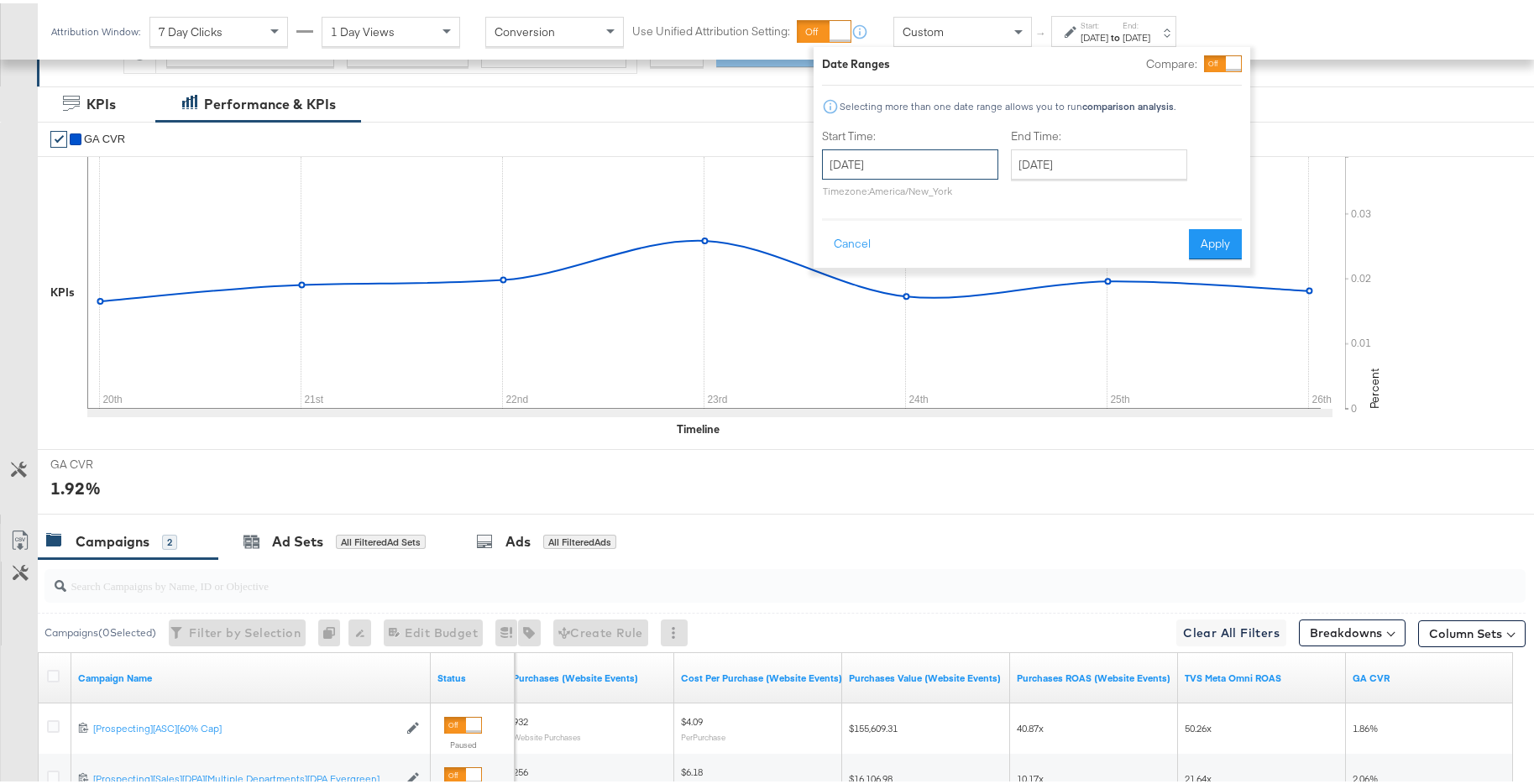
click at [955, 158] on input "January 20th 2025" at bounding box center [909, 161] width 176 height 30
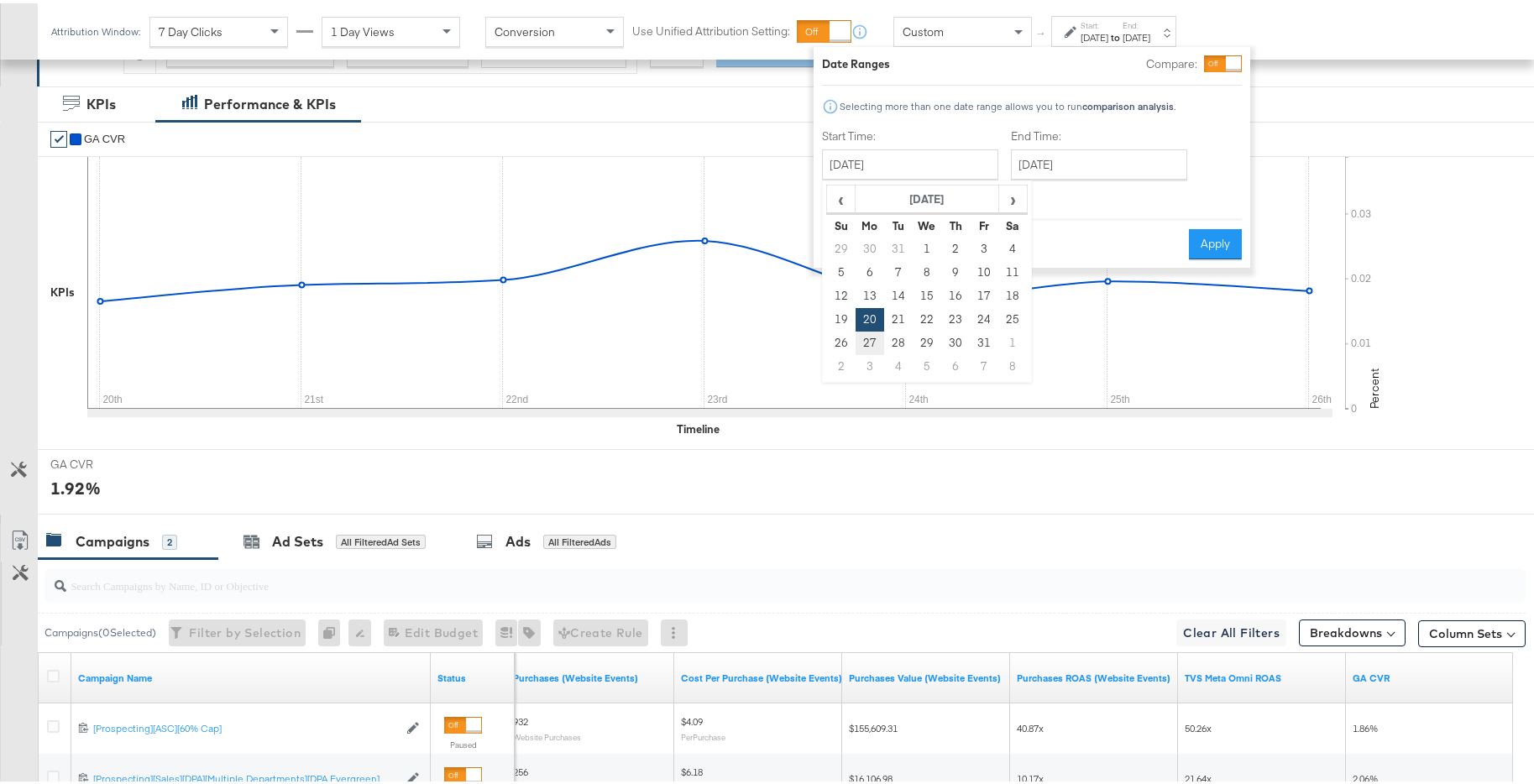
click at [863, 342] on td "27" at bounding box center [869, 340] width 29 height 23
type input "January 27th 2025"
click at [1081, 161] on input "January 27th 2025" at bounding box center [1098, 161] width 176 height 30
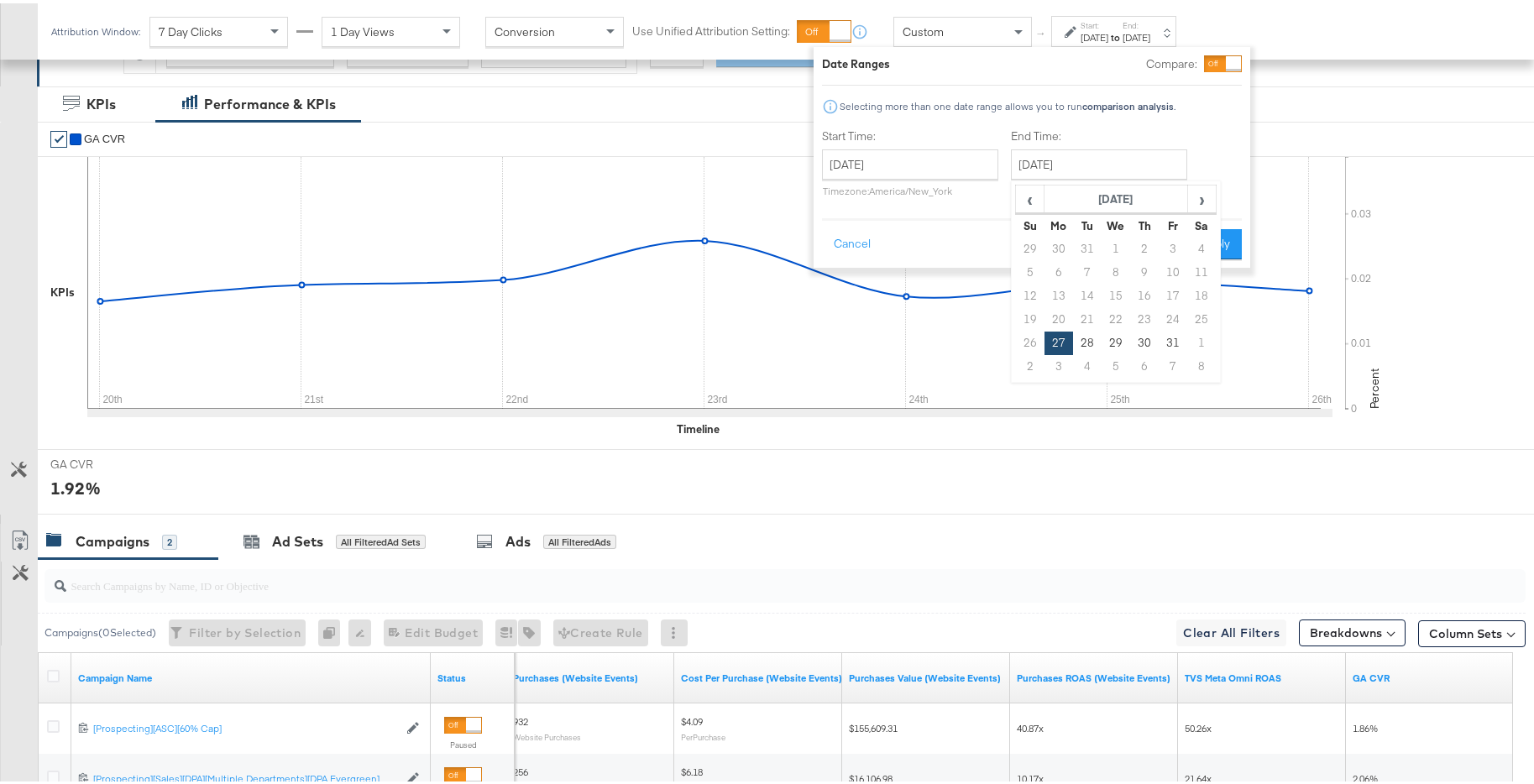
click at [1031, 359] on td "2" at bounding box center [1030, 363] width 29 height 23
type input "February 2nd 2025"
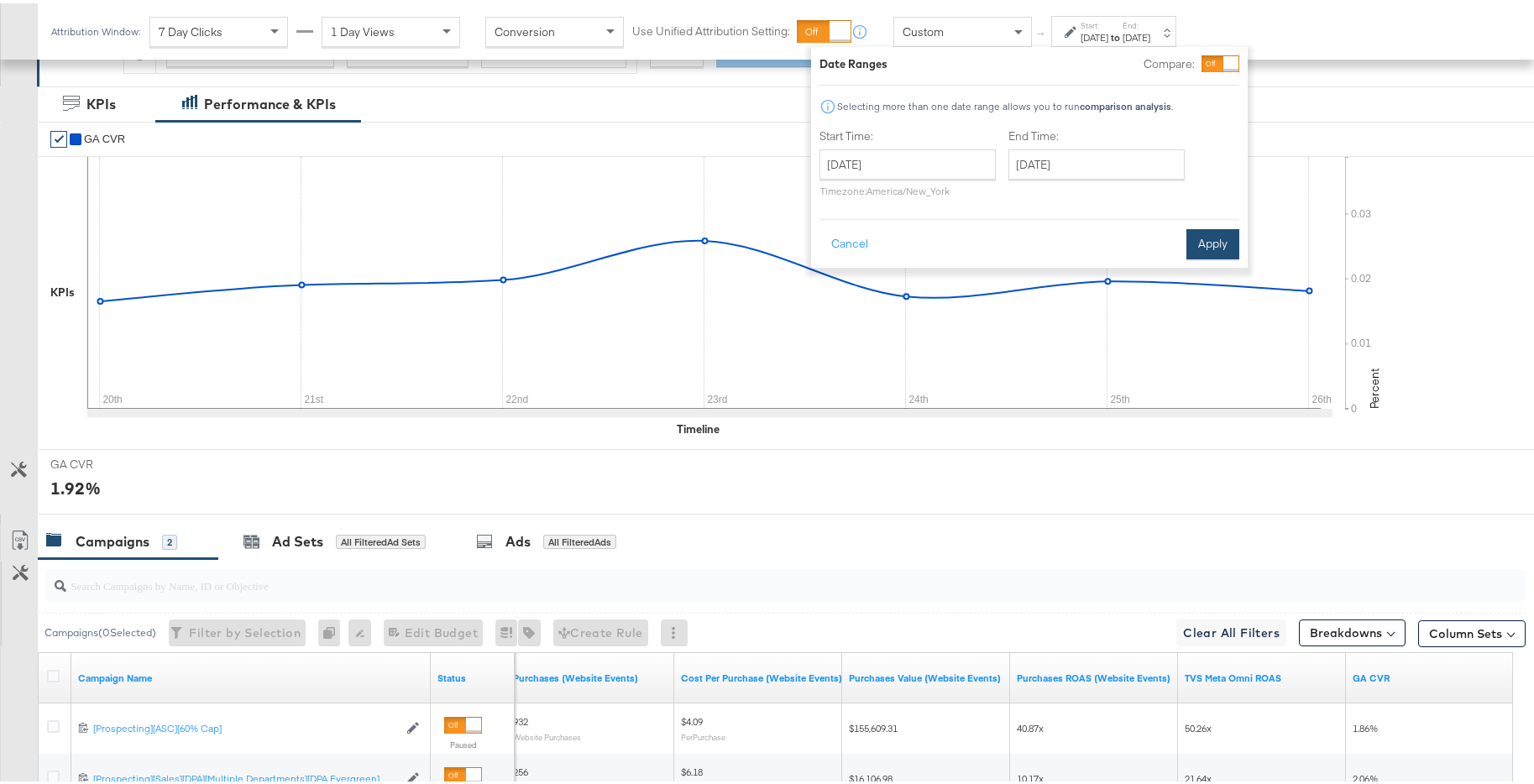
click at [1206, 247] on button "Apply" at bounding box center [1212, 241] width 53 height 30
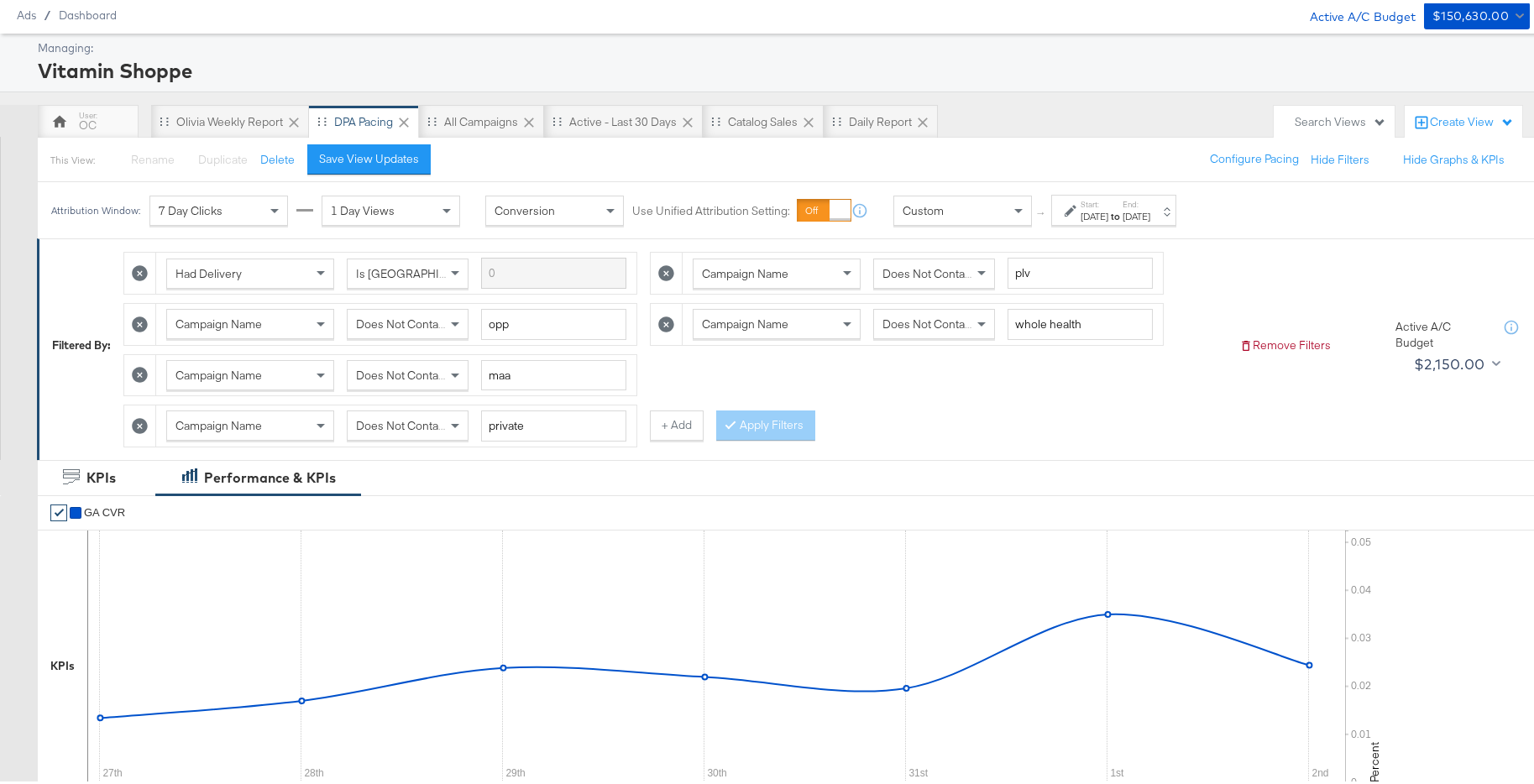
scroll to position [0, 0]
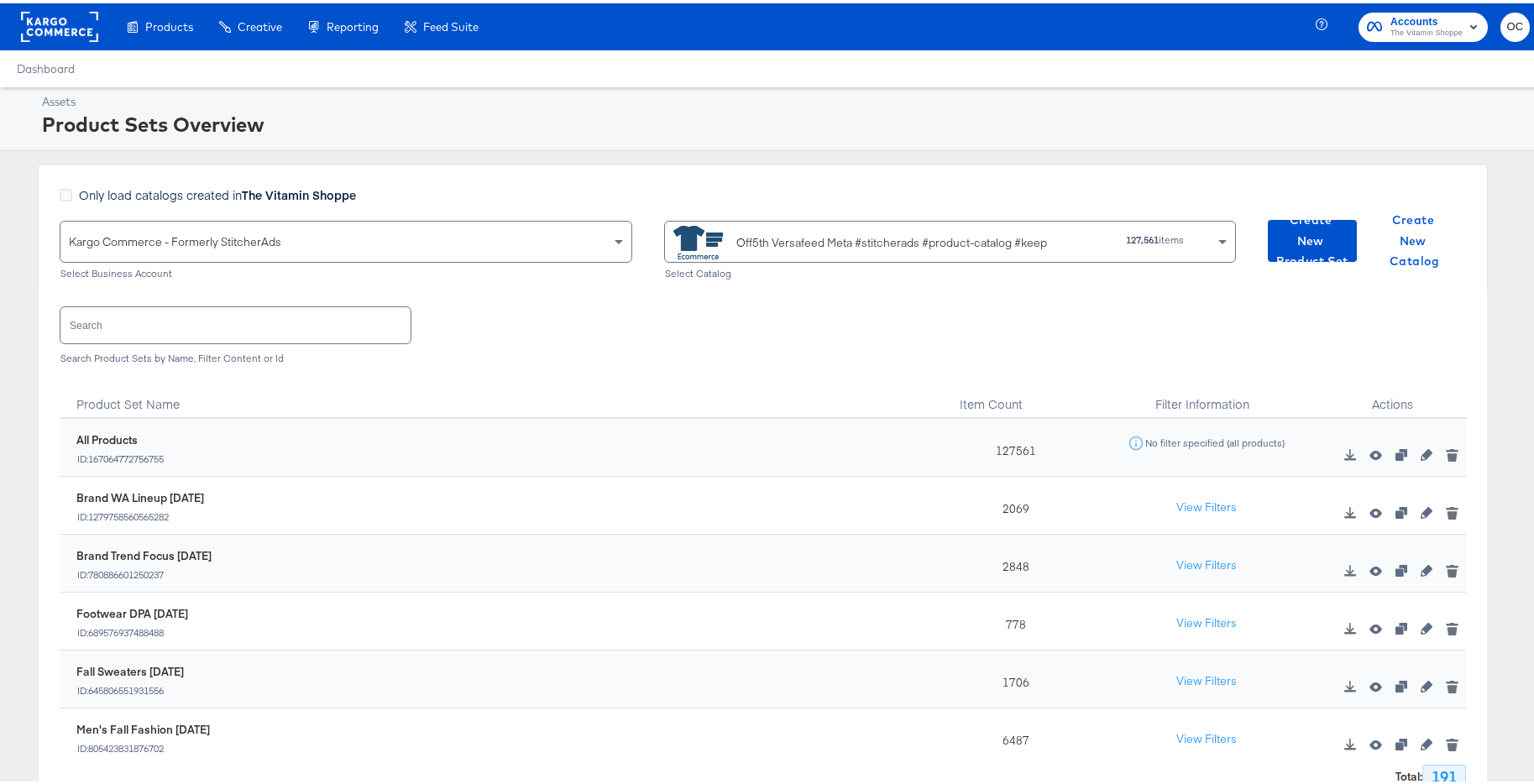
click at [67, 29] on rect at bounding box center [59, 23] width 77 height 30
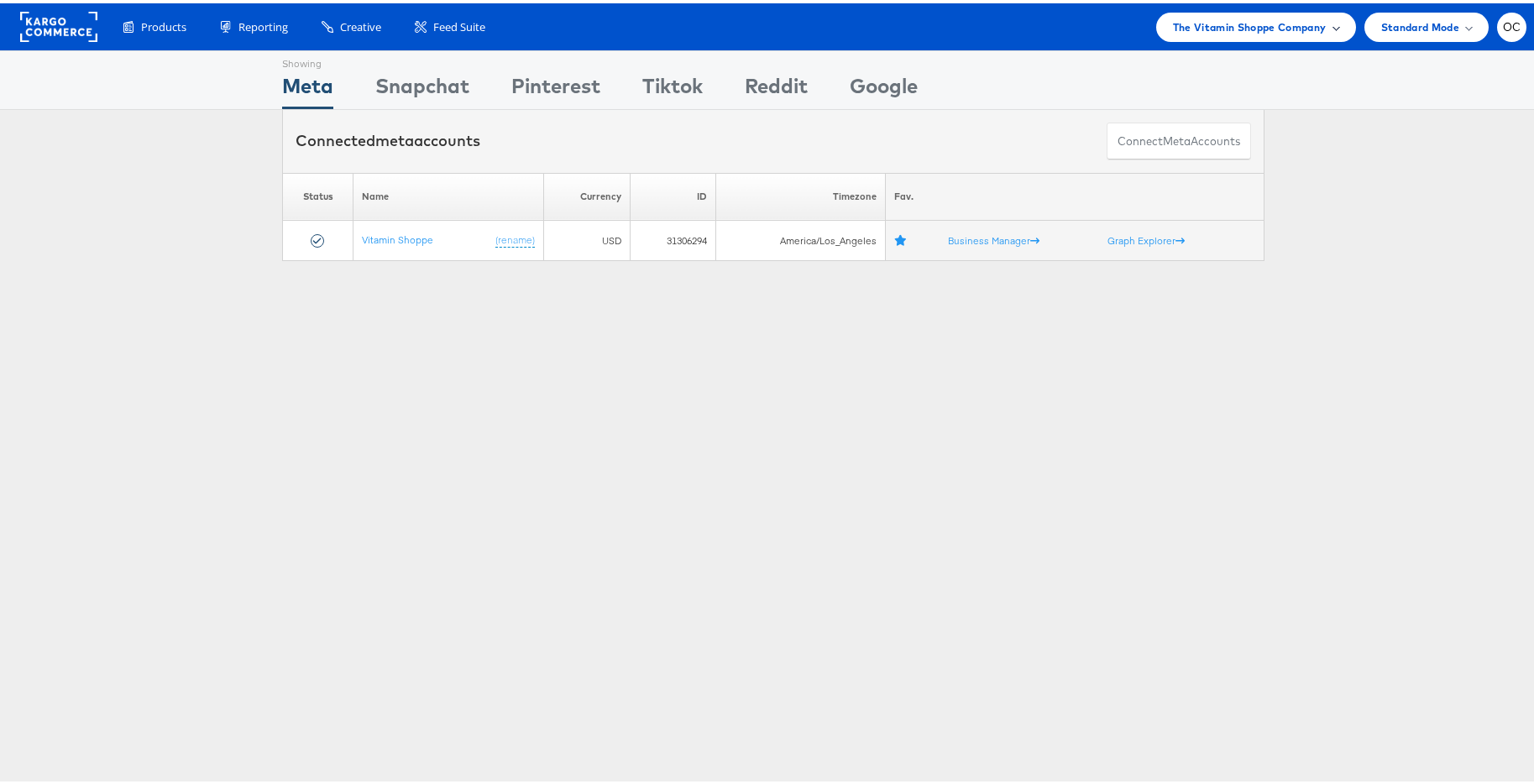
click at [1295, 29] on span "The Vitamin Shoppe Company" at bounding box center [1249, 23] width 153 height 17
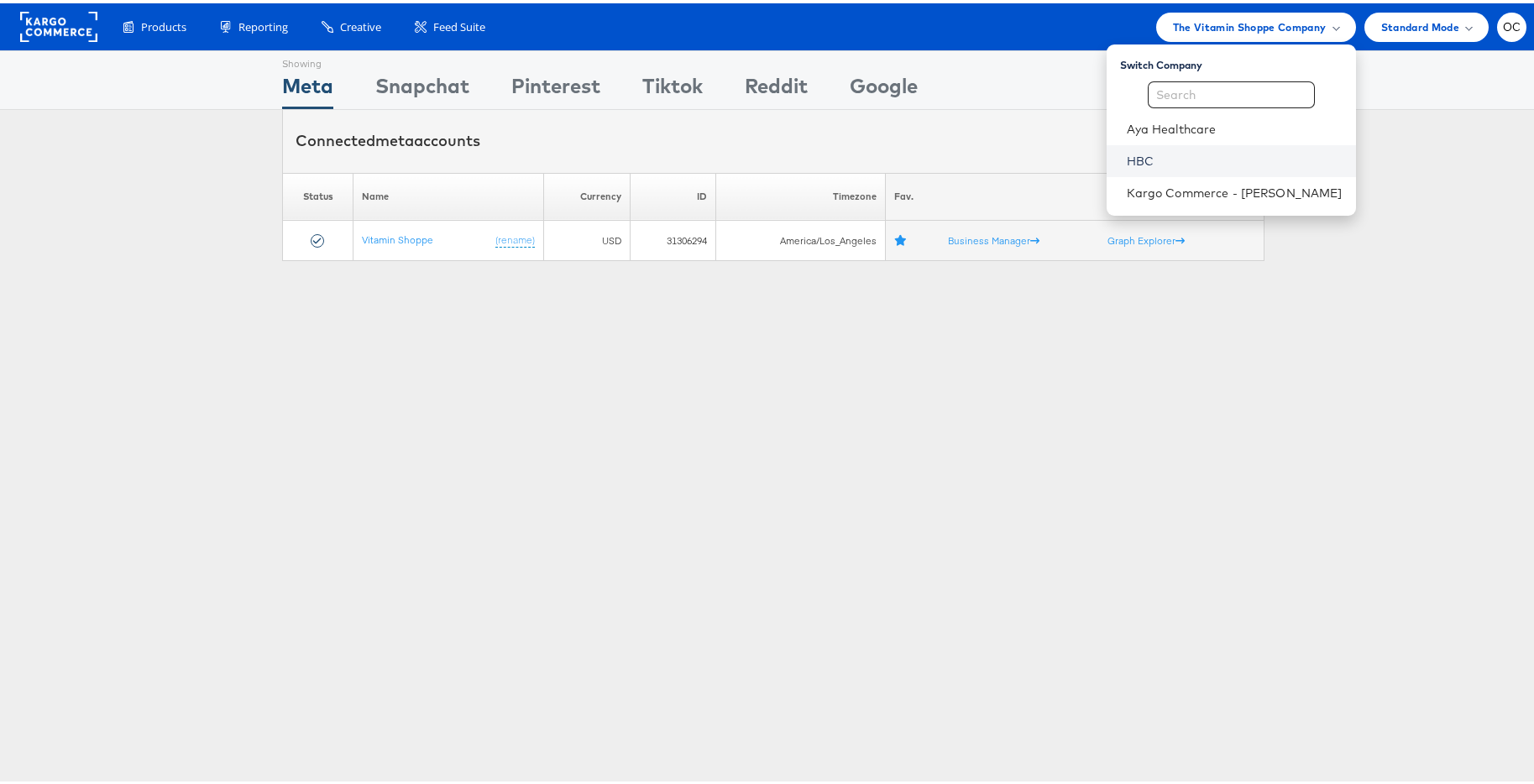
click at [1167, 162] on link "HBC" at bounding box center [1234, 157] width 216 height 16
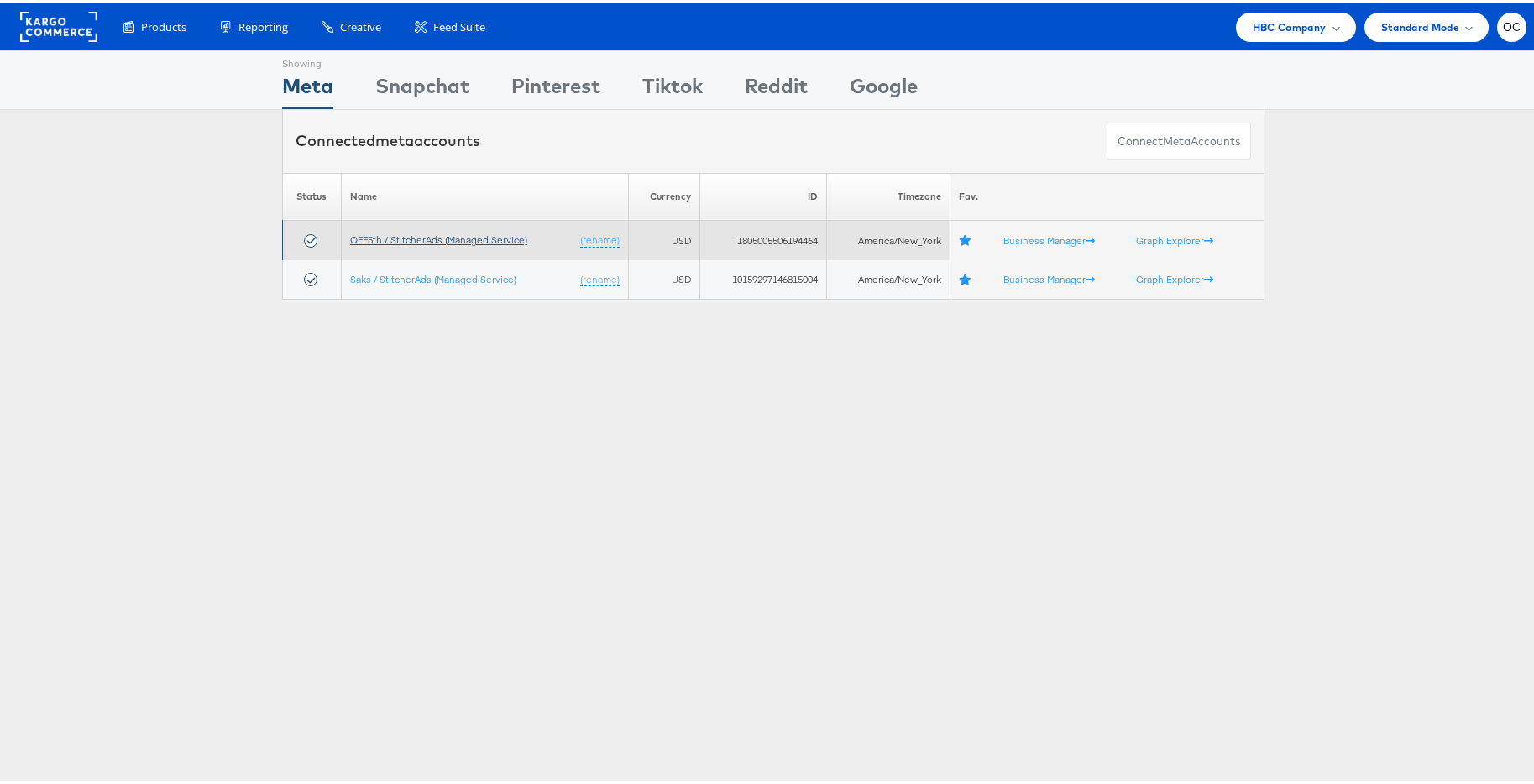
click at [372, 232] on link "OFF5th / StitcherAds (Managed Service)" at bounding box center [439, 236] width 177 height 13
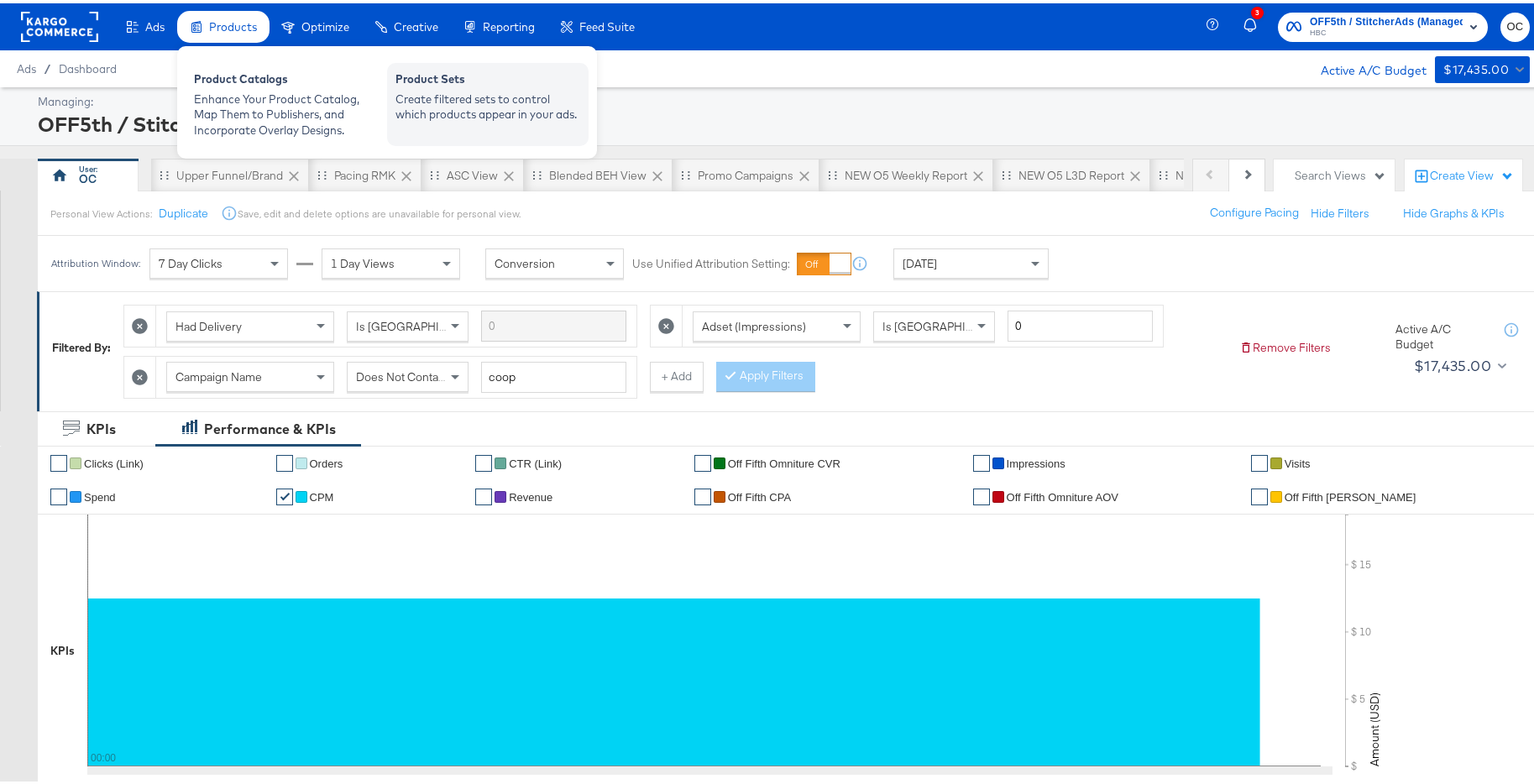
click at [443, 85] on div "Product Sets" at bounding box center [487, 77] width 185 height 20
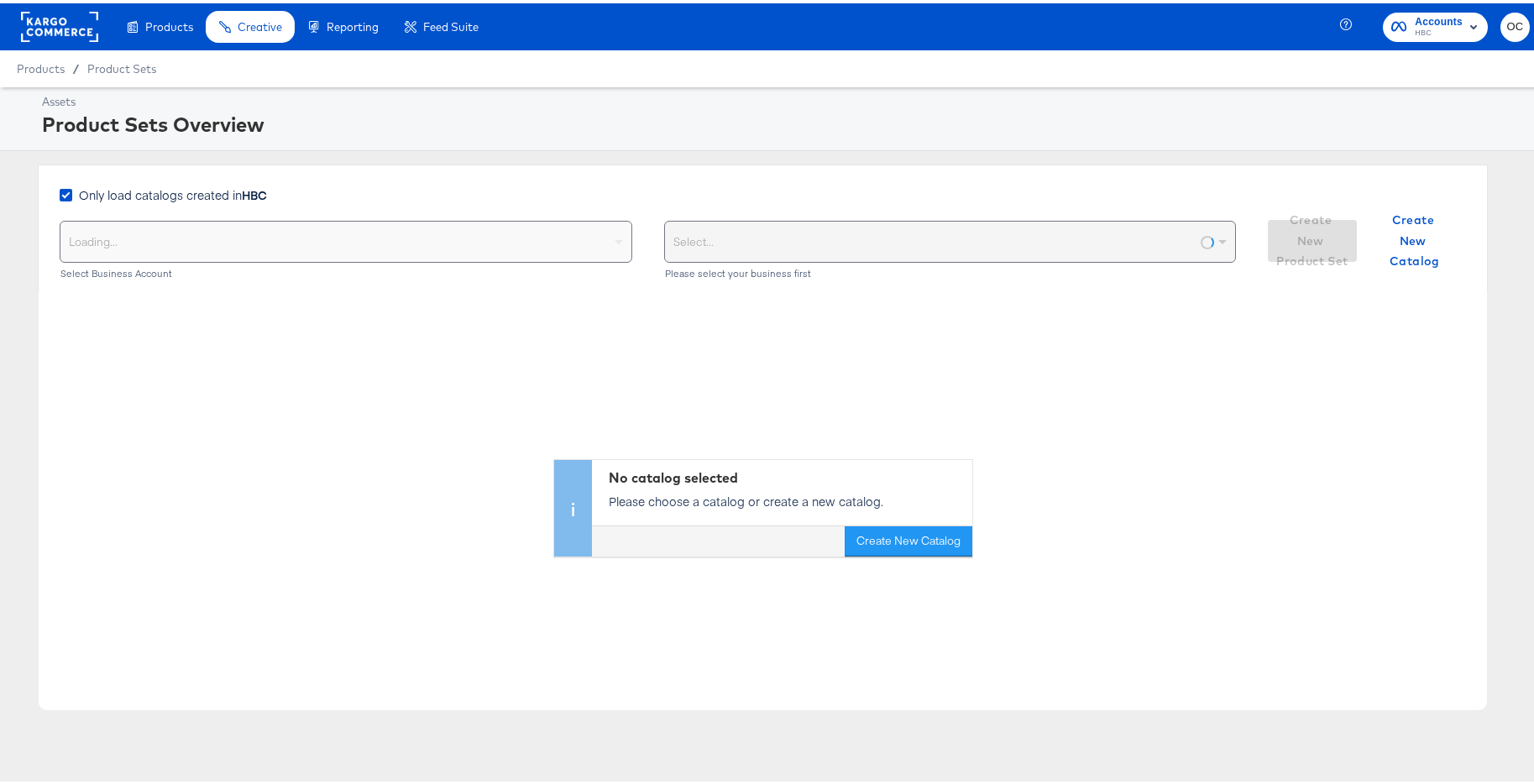
click at [205, 185] on span "Only load catalogs created in HBC" at bounding box center [172, 191] width 188 height 16
click at [0, 0] on input "Only load catalogs created in HBC" at bounding box center [0, 0] width 0 height 0
click at [245, 221] on div "Loading..." at bounding box center [346, 238] width 571 height 40
click at [348, 248] on div "Loading..." at bounding box center [346, 238] width 571 height 40
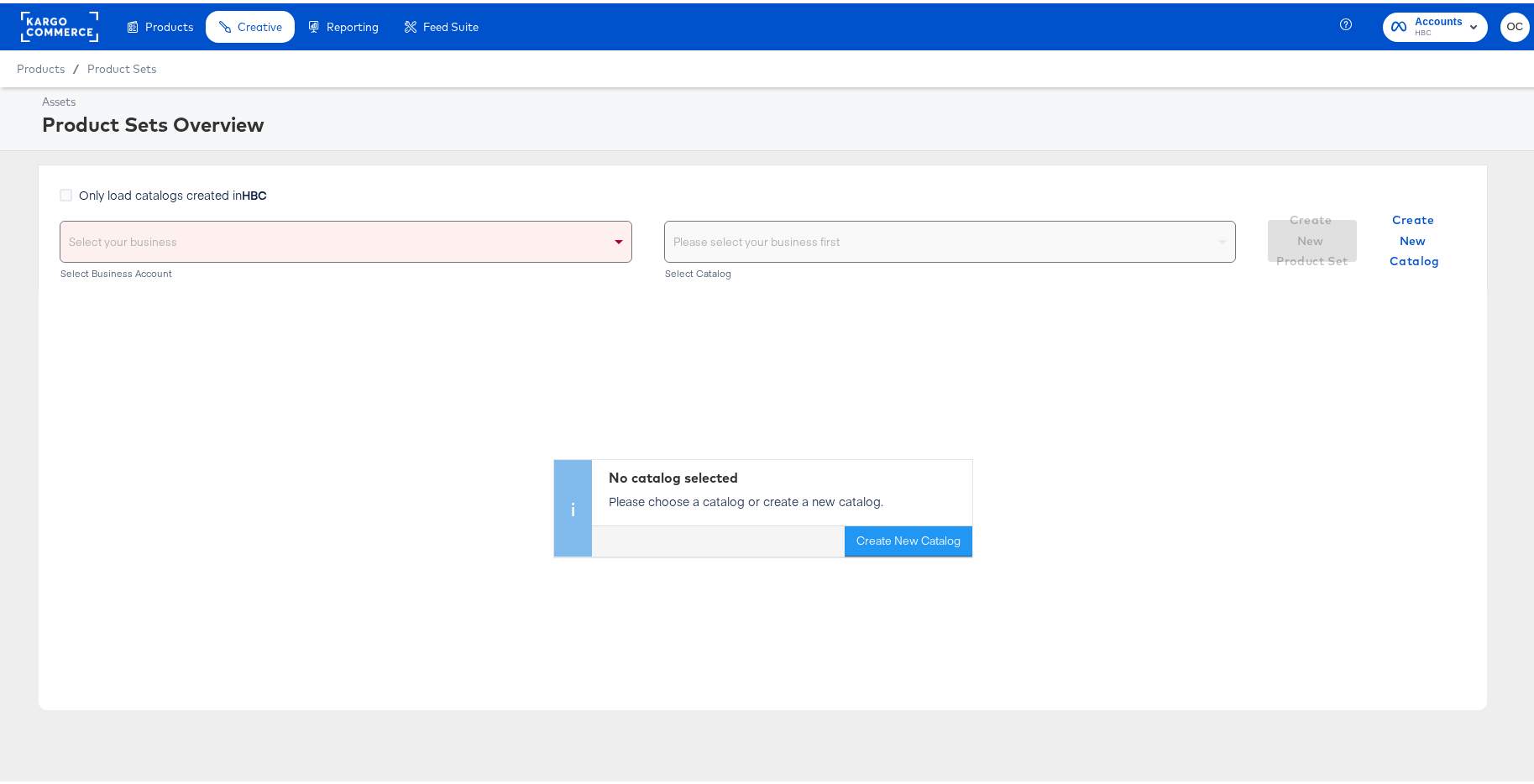
click at [390, 230] on div "Select your business" at bounding box center [346, 238] width 571 height 40
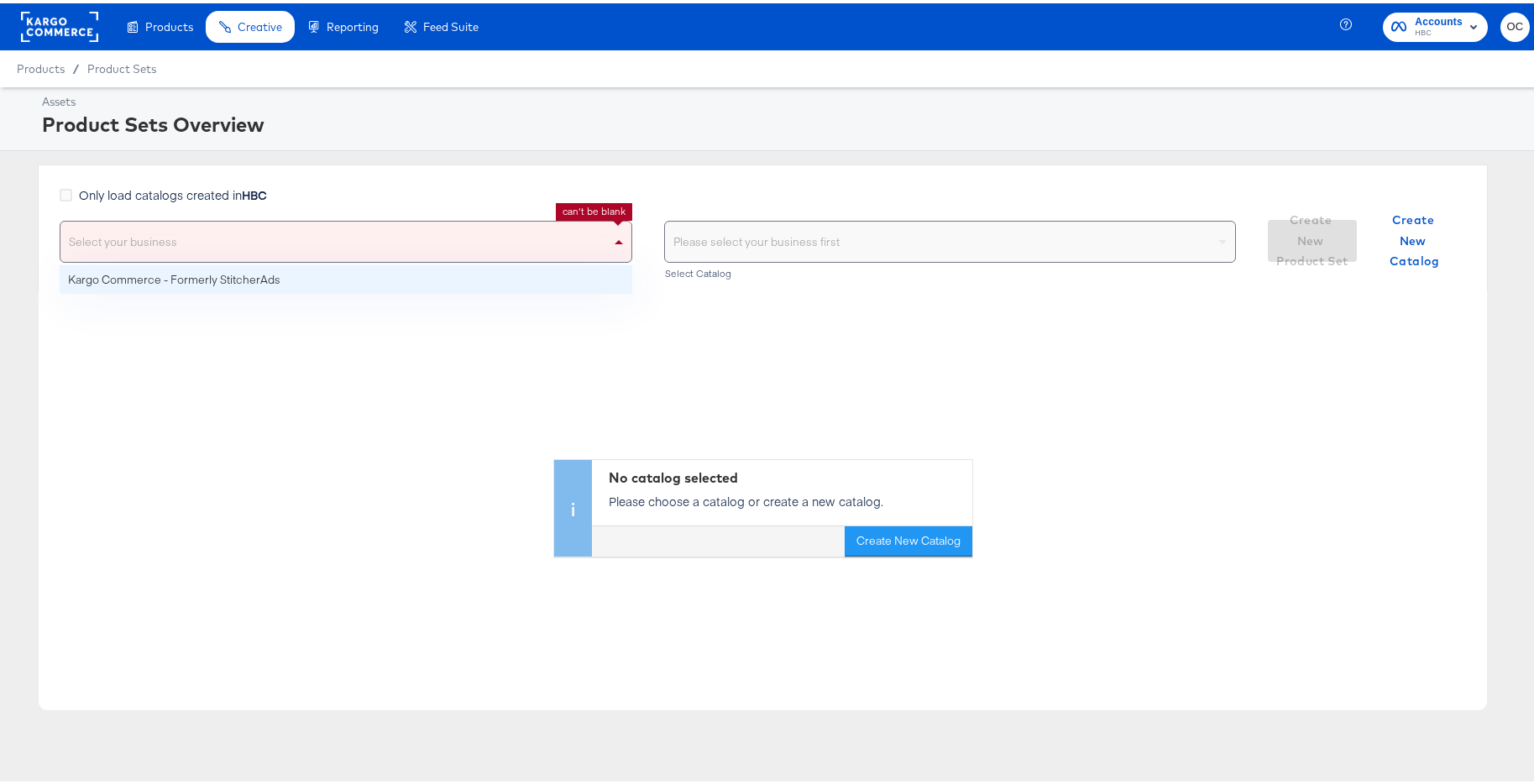
click at [424, 290] on div "No catalog selected Please choose a catalog or create a new catalog. Create New…" at bounding box center [763, 419] width 1448 height 266
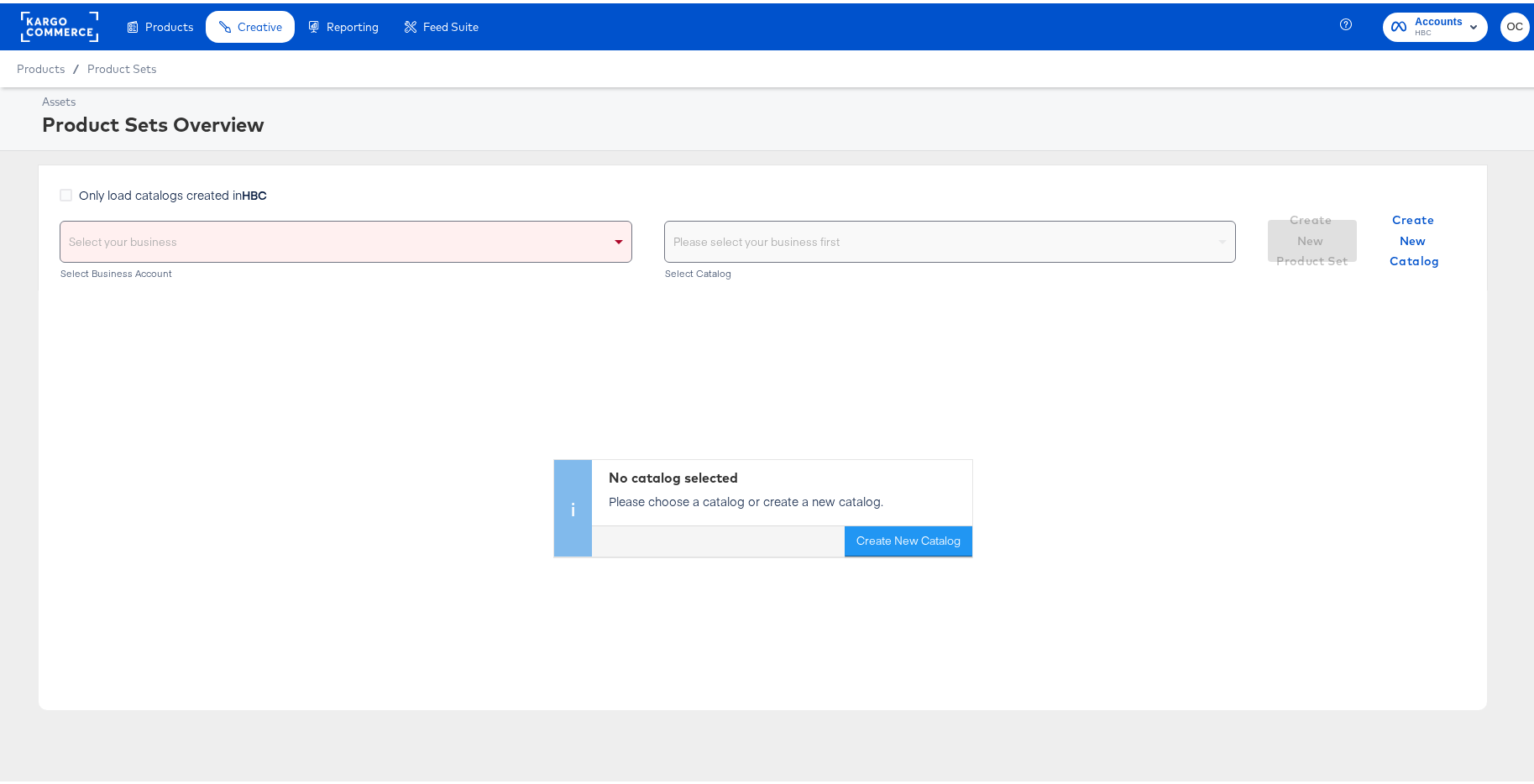
click at [794, 234] on div "Please select your business first" at bounding box center [950, 238] width 571 height 40
click at [302, 236] on div "Select your business" at bounding box center [346, 238] width 571 height 40
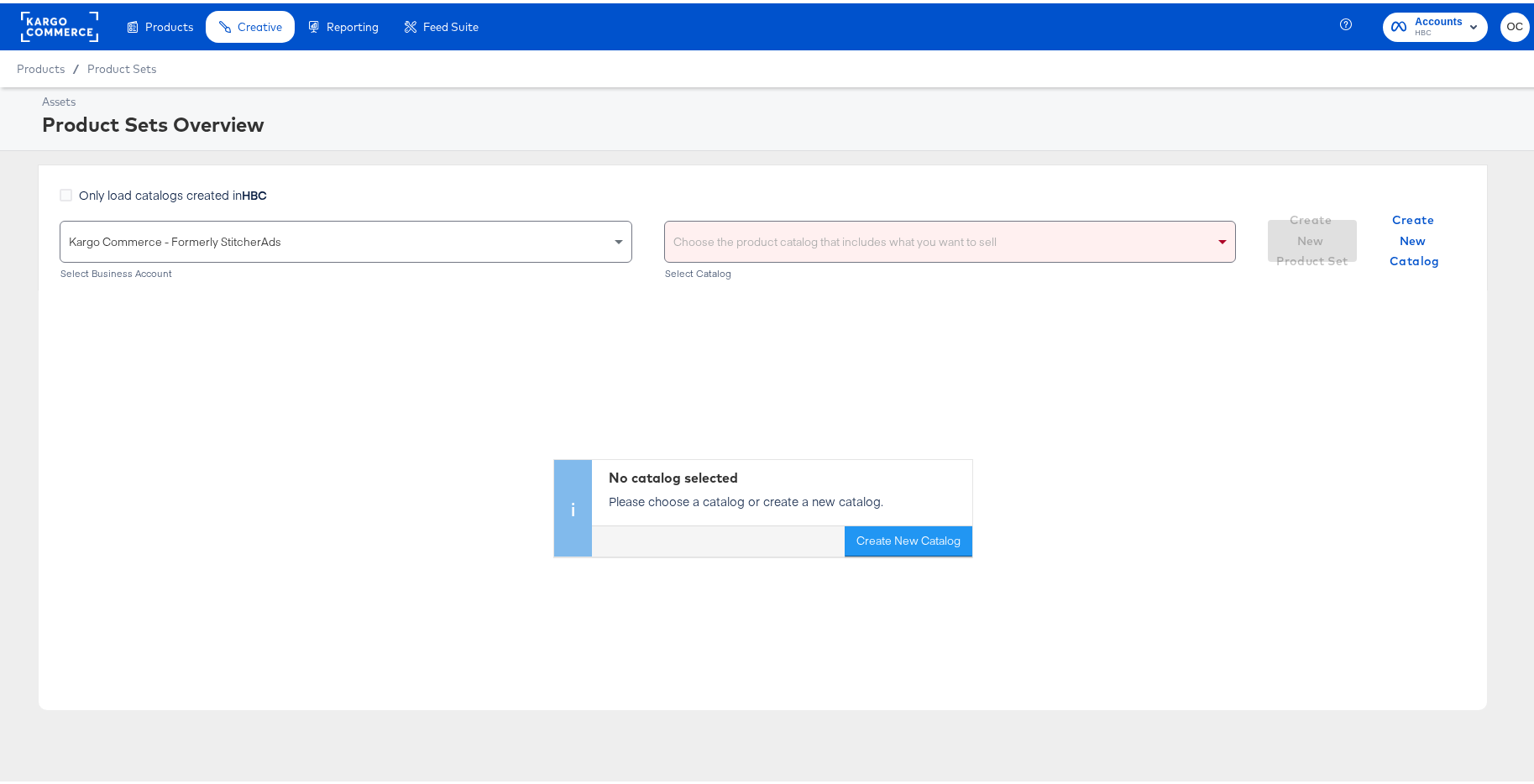
click at [753, 231] on div "Choose the product catalog that includes what you want to sell" at bounding box center [950, 238] width 571 height 40
type input "VERSA"
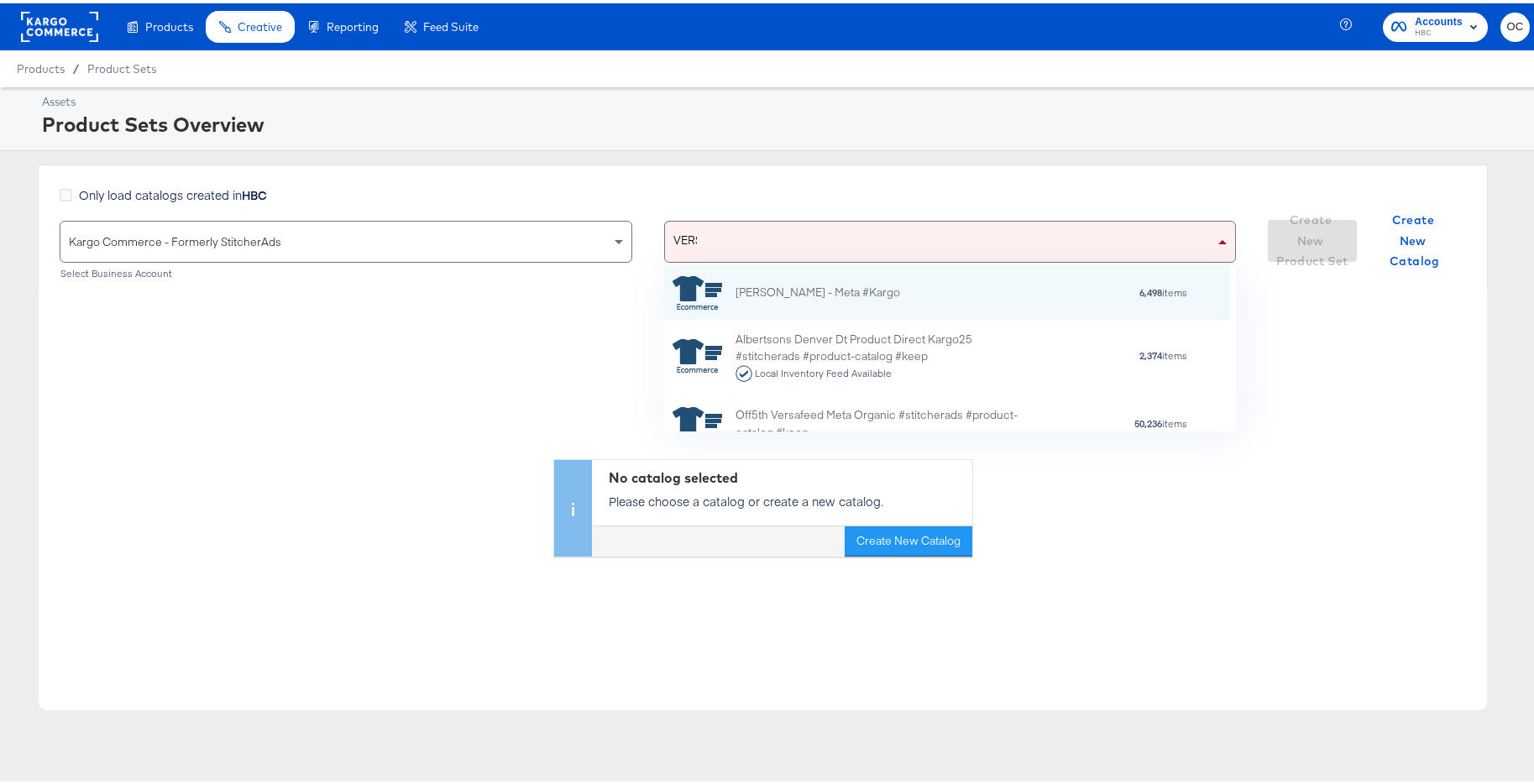
scroll to position [102, 553]
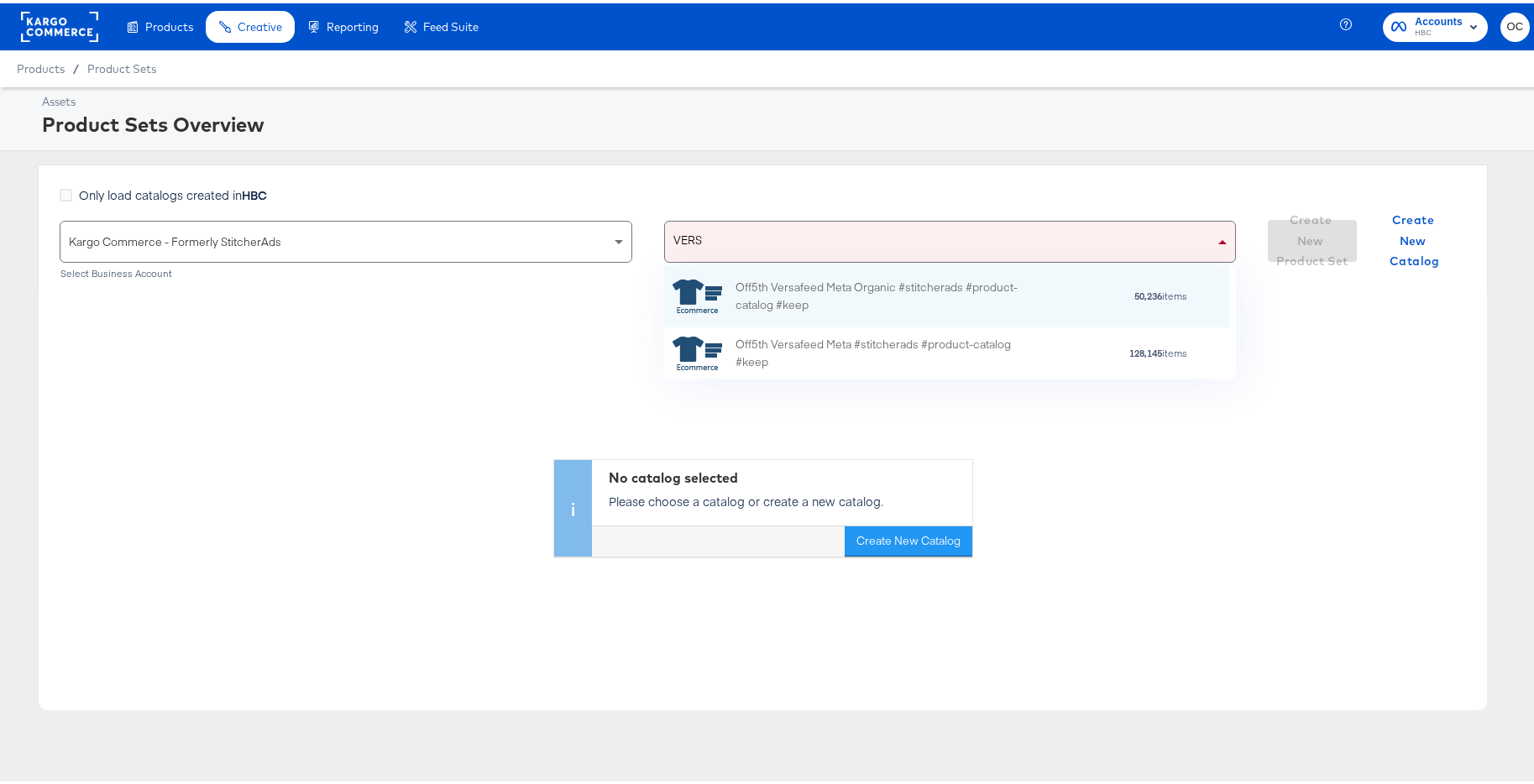
type input "VERSA"
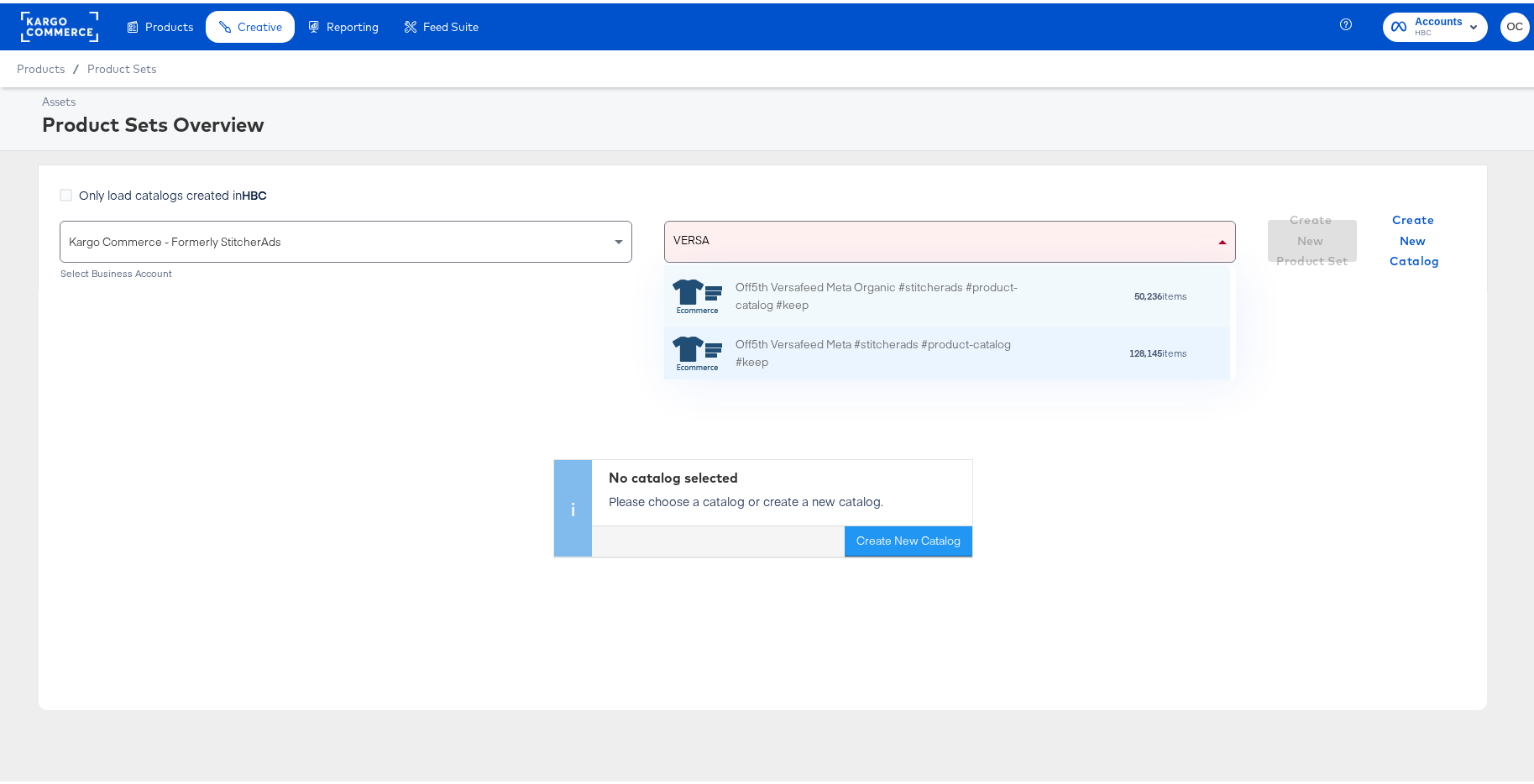
click at [874, 345] on div "Off5th Versafeed Meta #stitcherads #product-catalog #keep" at bounding box center [881, 350] width 294 height 36
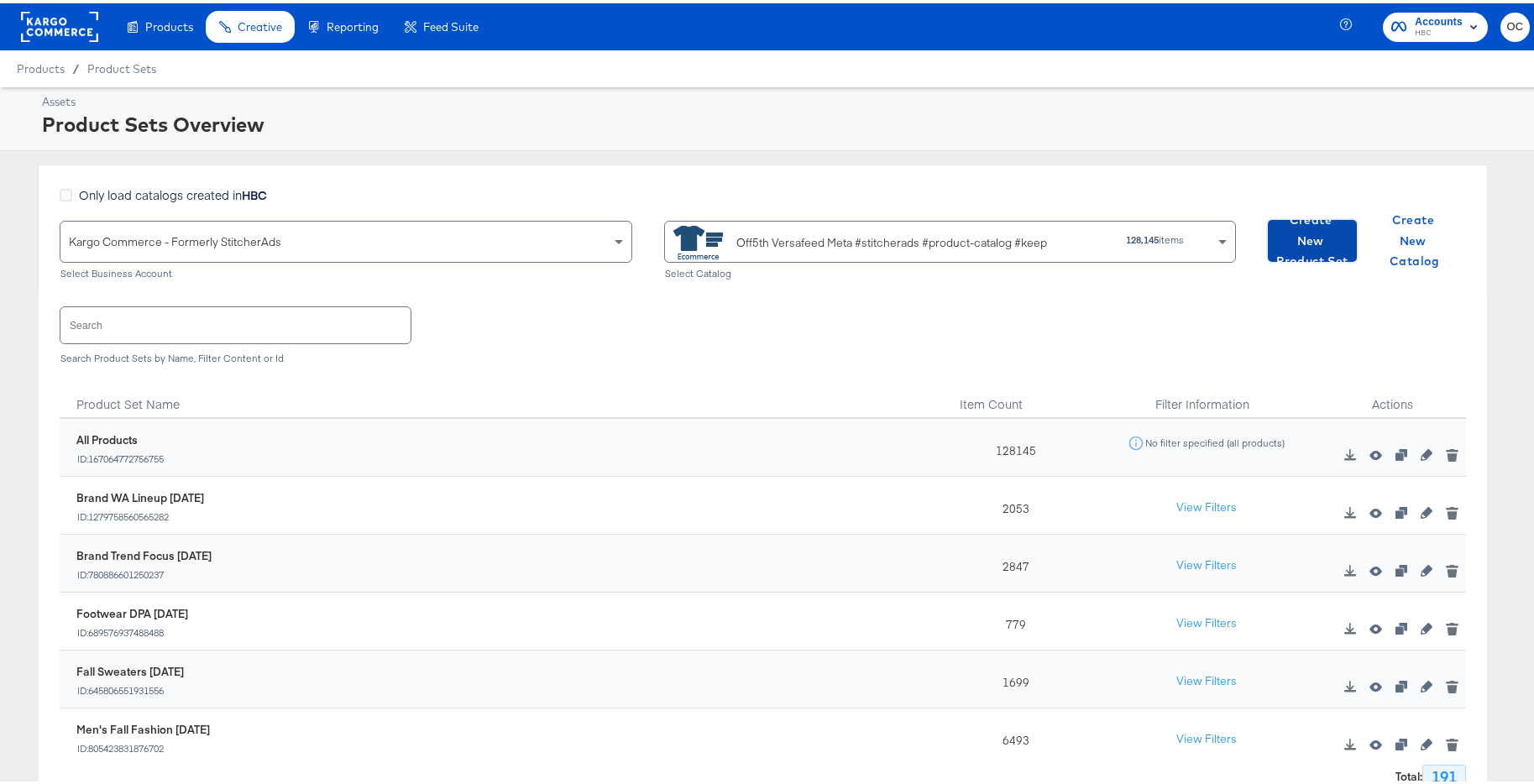
click at [1274, 236] on span "Create New Product Set" at bounding box center [1311, 237] width 75 height 62
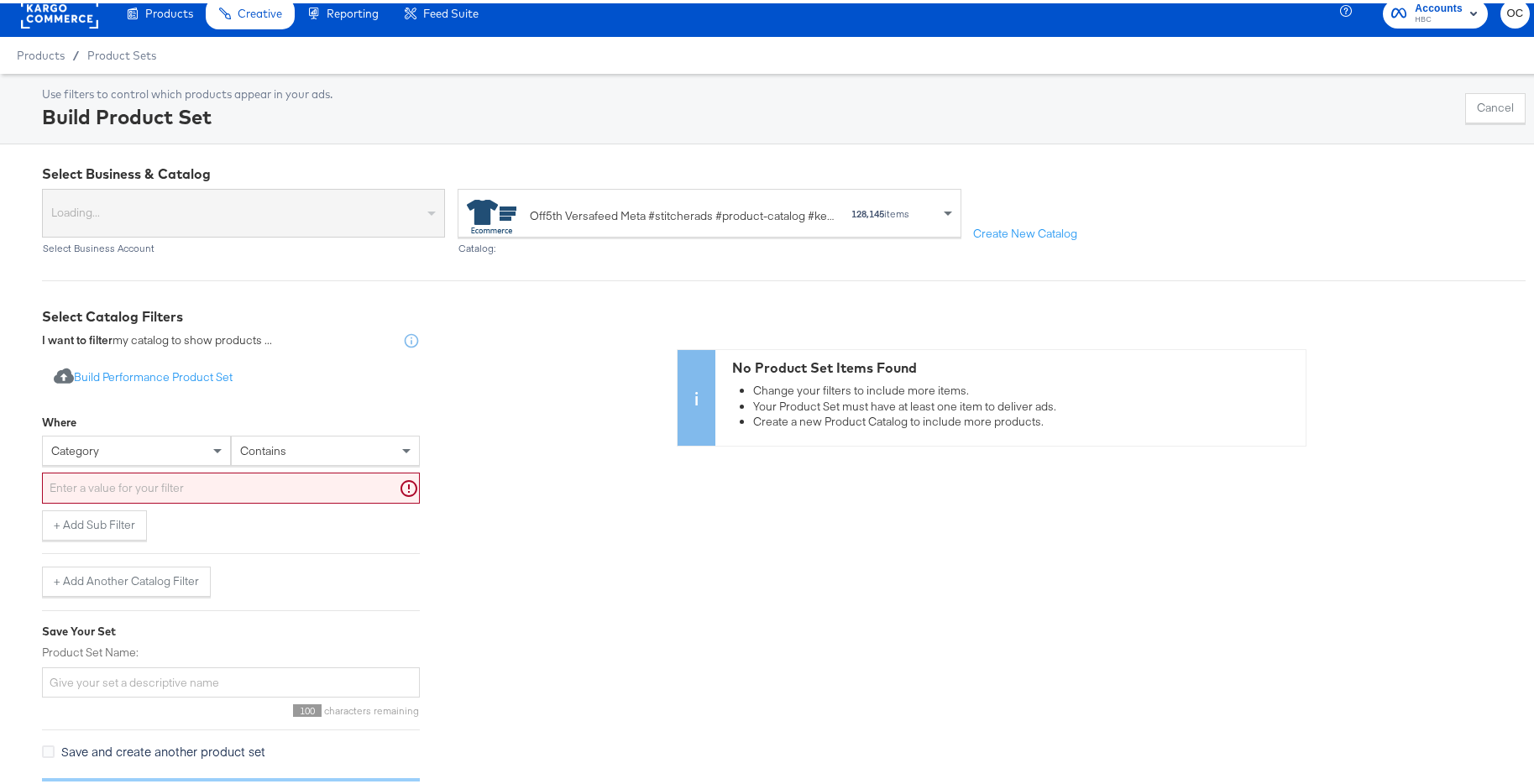
scroll to position [28, 0]
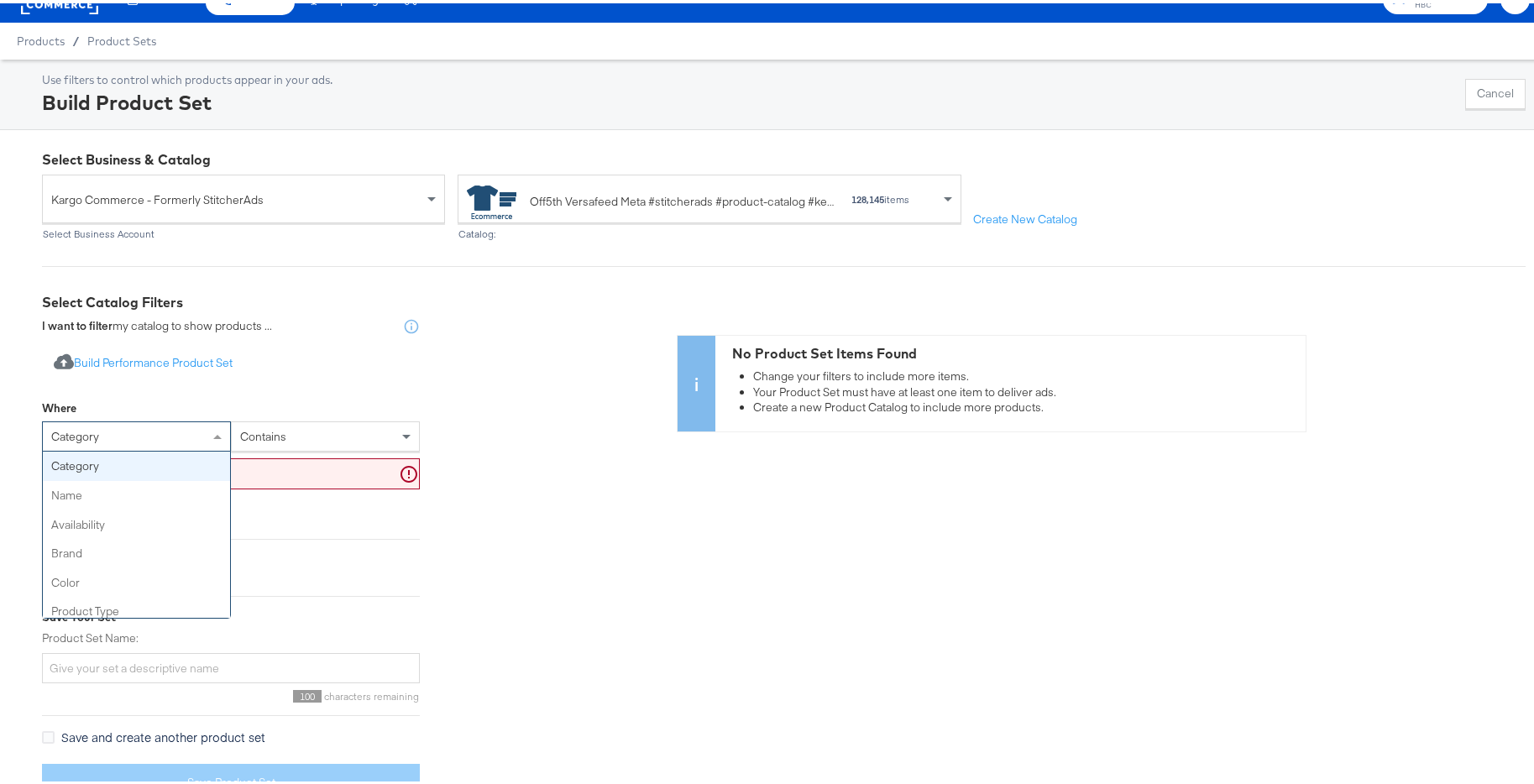
click at [172, 433] on div "category" at bounding box center [136, 432] width 187 height 29
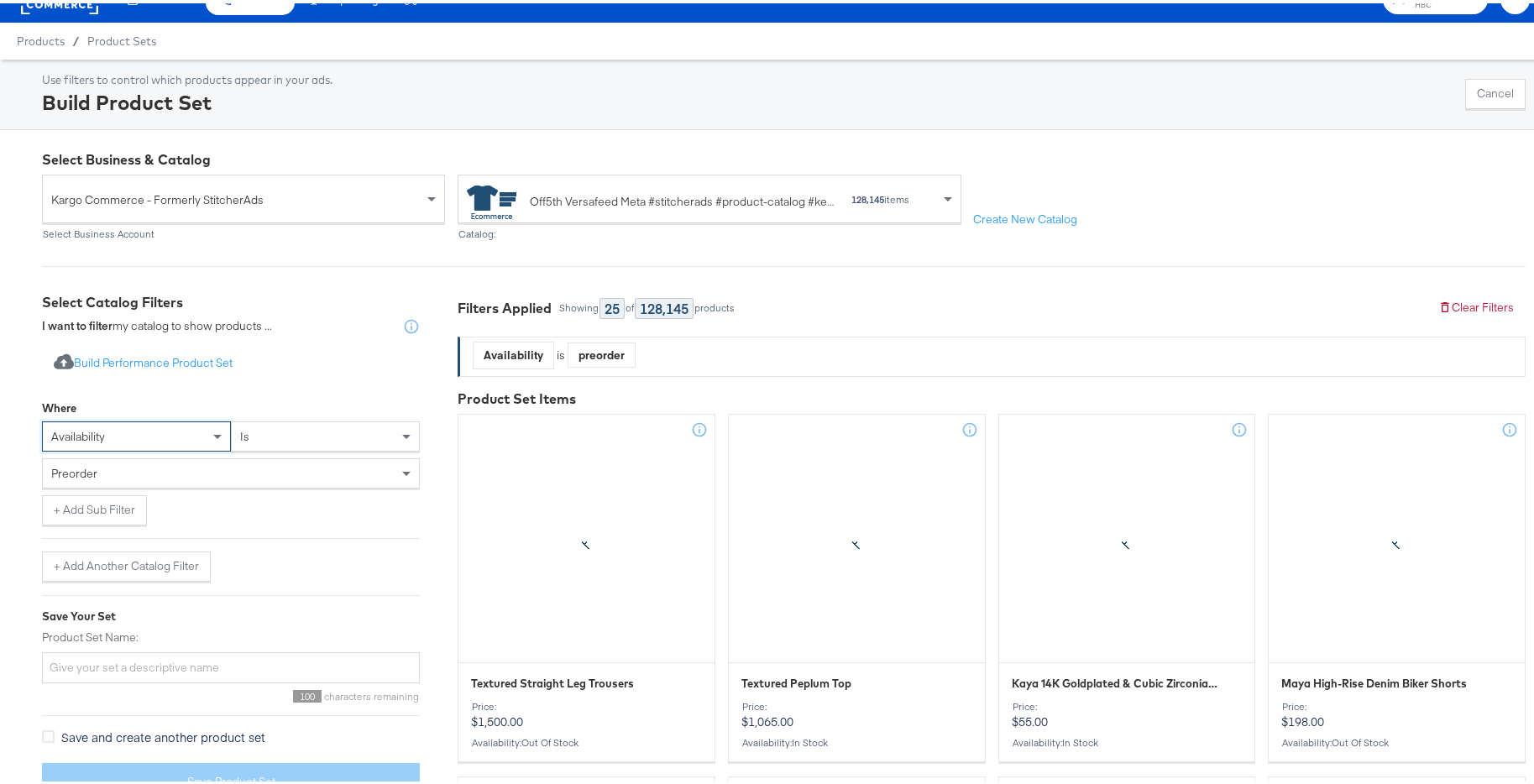
click at [210, 482] on div "preorder" at bounding box center [231, 470] width 376 height 29
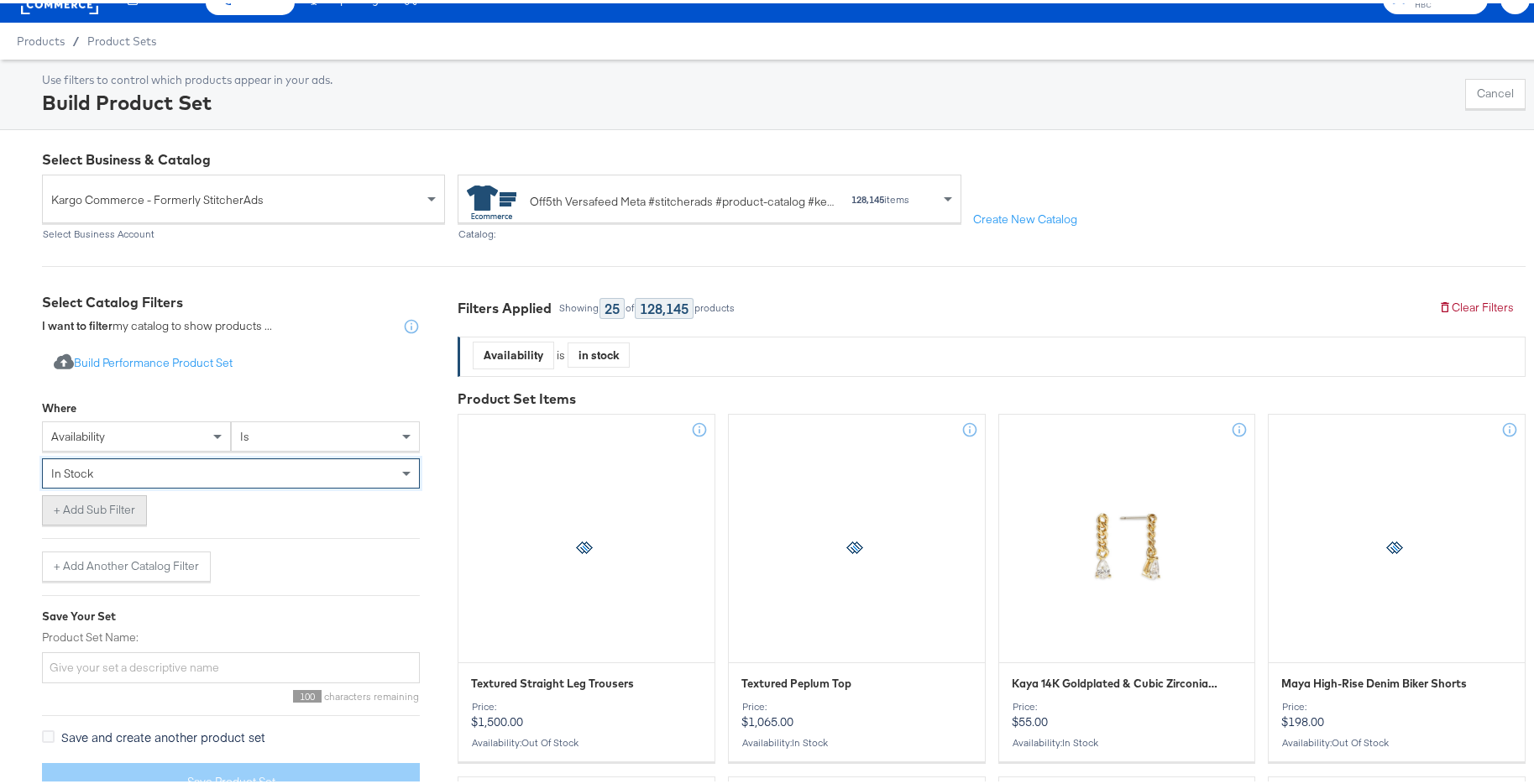
click at [110, 497] on button "+ Add Sub Filter" at bounding box center [94, 507] width 105 height 30
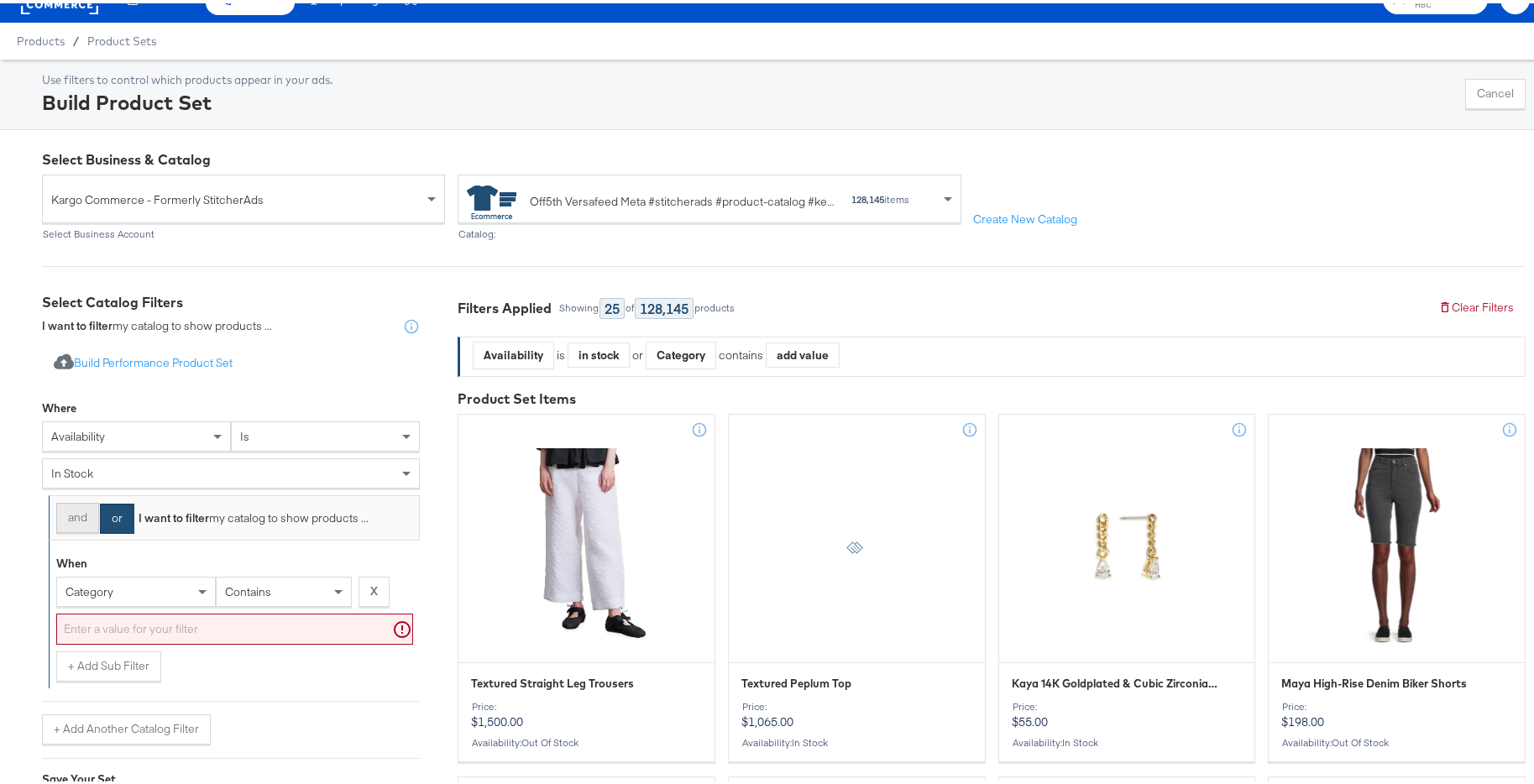
click at [70, 522] on button "and" at bounding box center [77, 514] width 42 height 30
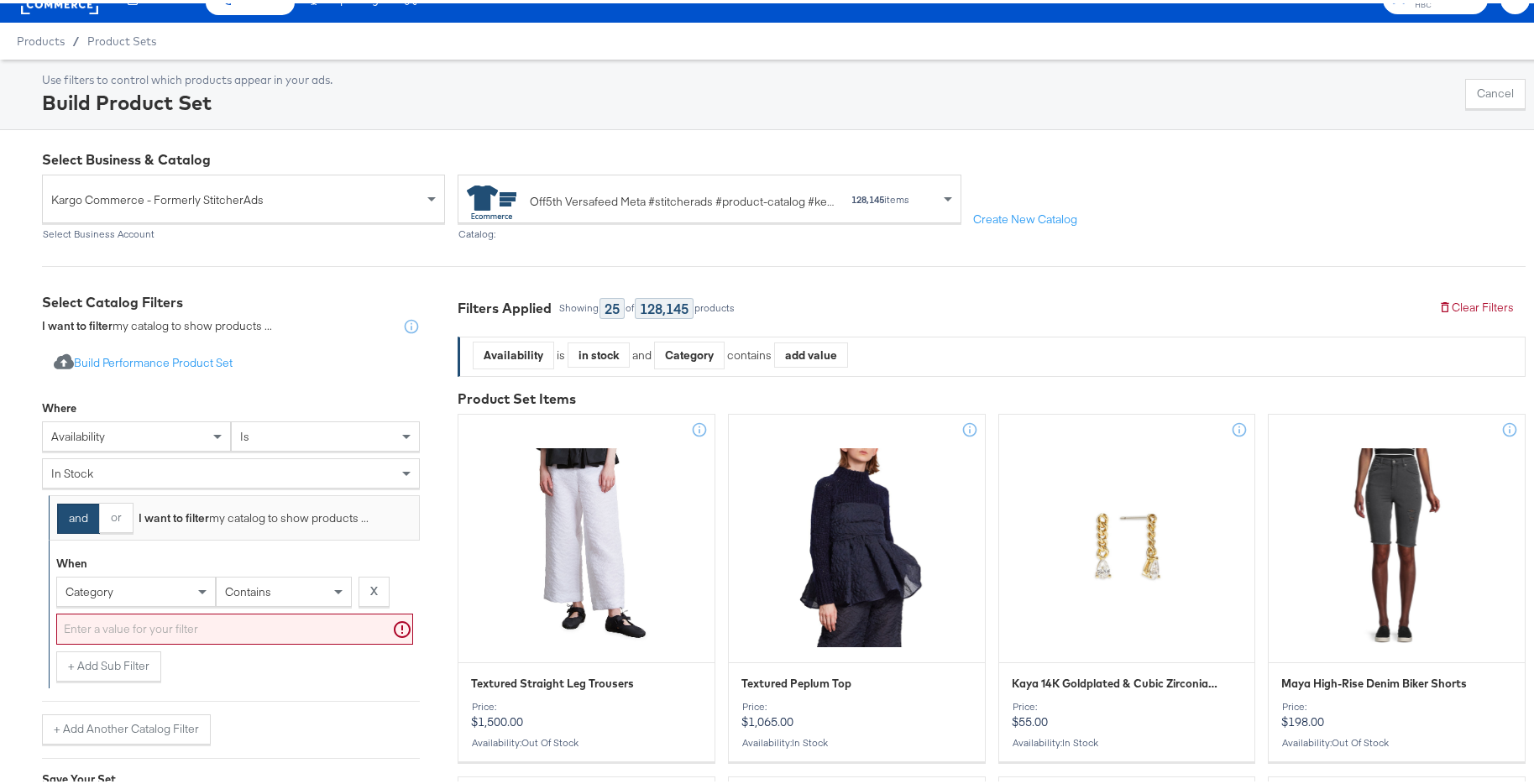
click at [146, 586] on div "category" at bounding box center [136, 588] width 158 height 29
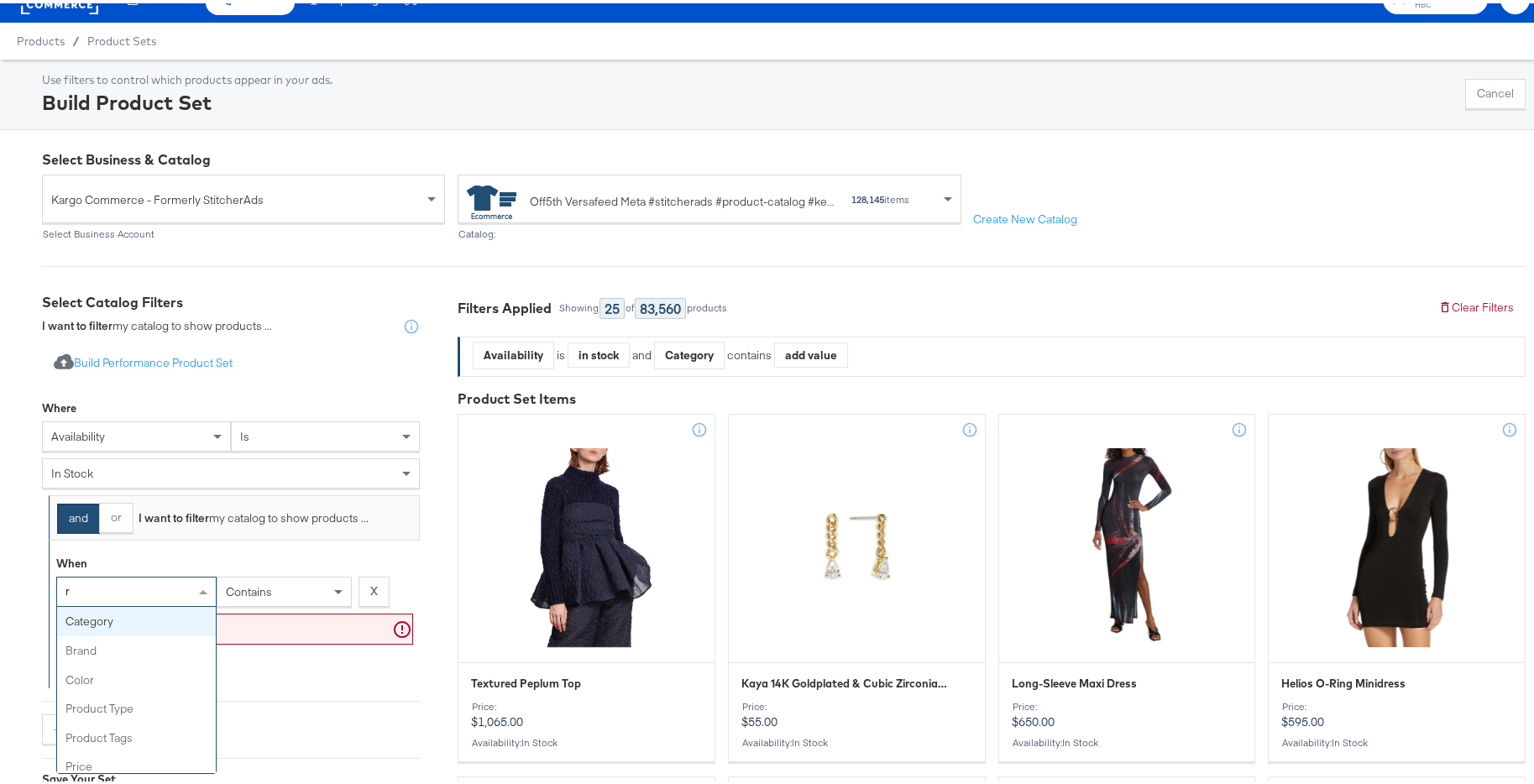
type input "re"
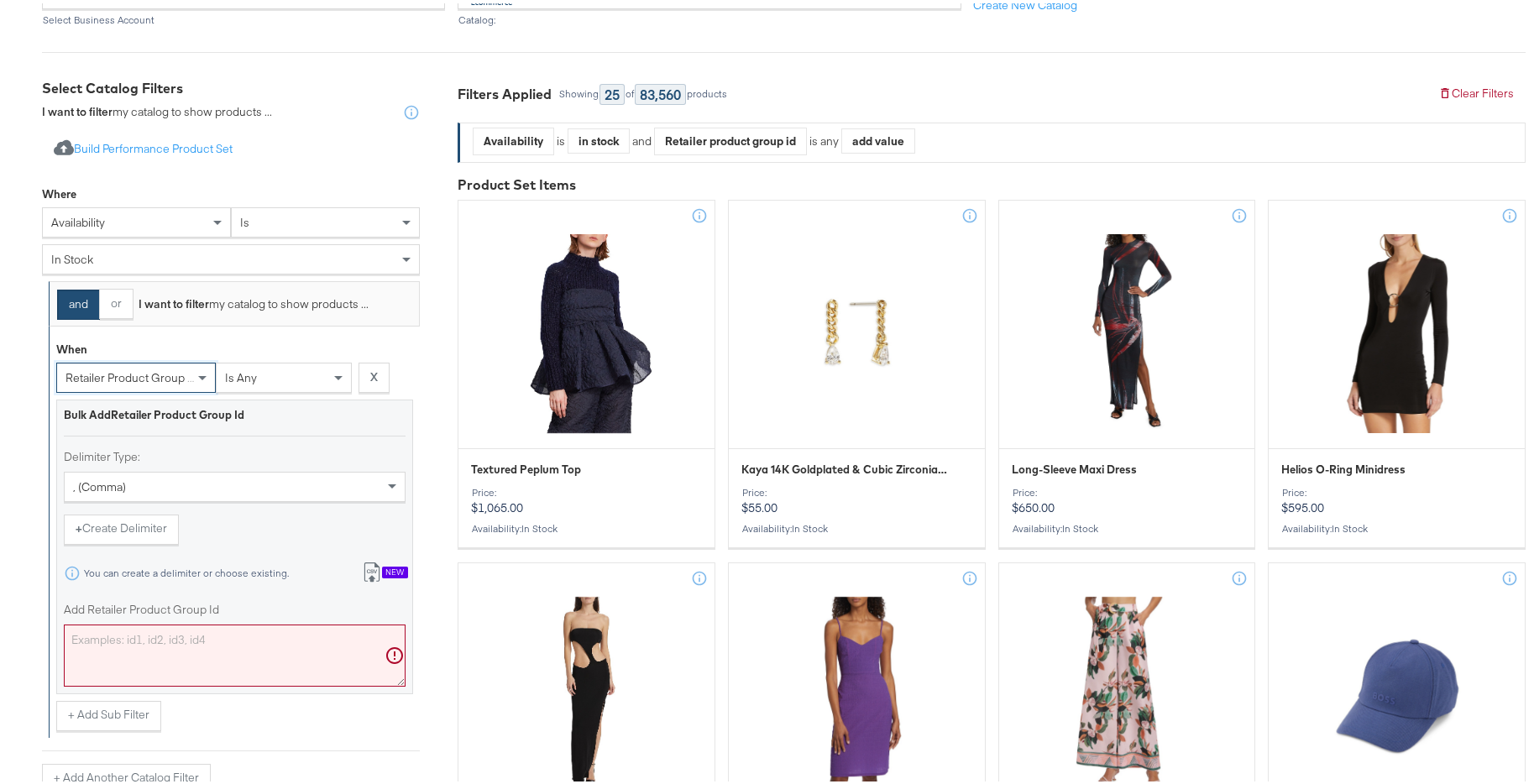
scroll to position [263, 0]
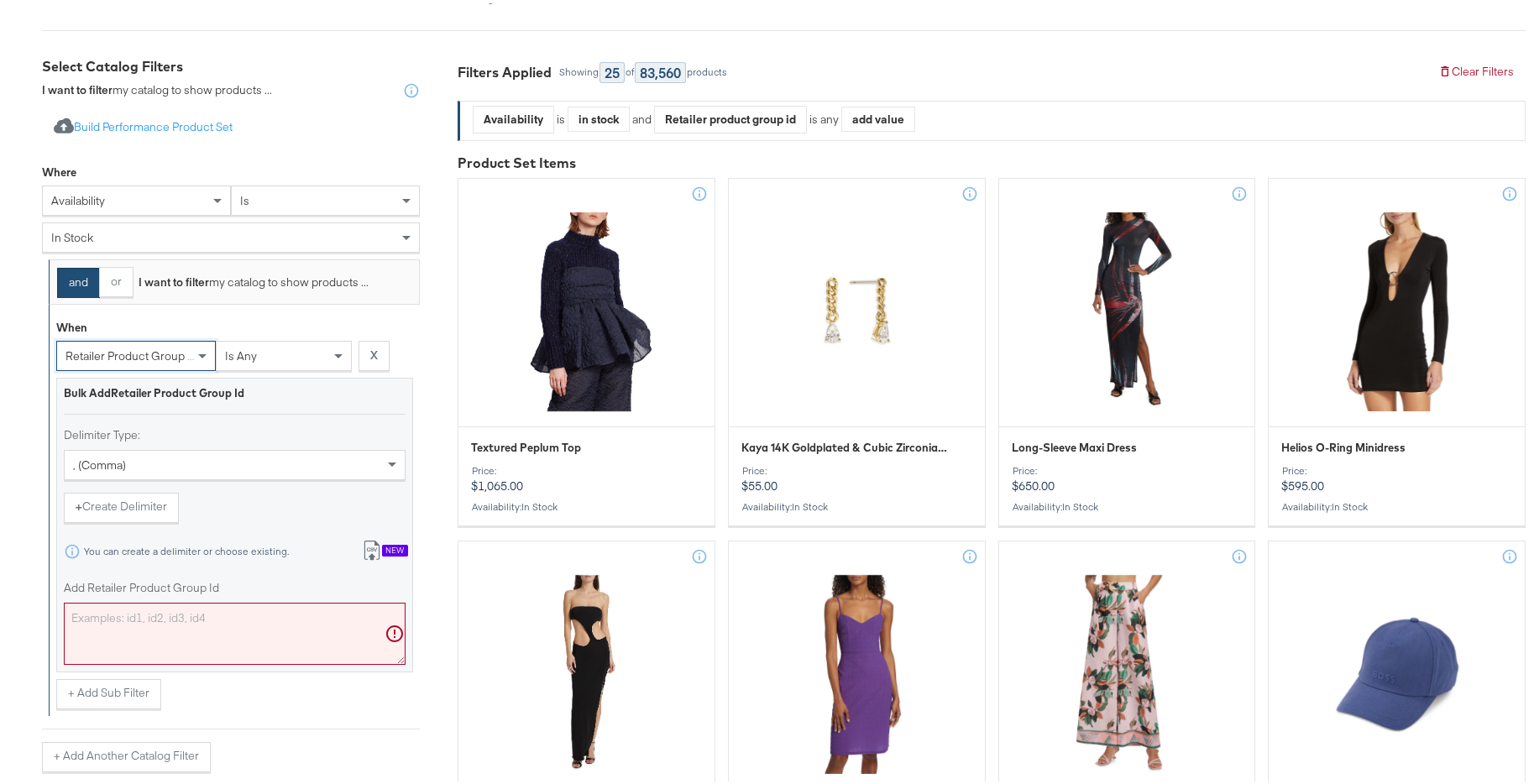
click at [177, 624] on textarea "Add Retailer Product Group Id" at bounding box center [235, 631] width 341 height 62
paste textarea "0400024242346,0400022756392,0400022756396,0400024242348,0400024242349,040002272…"
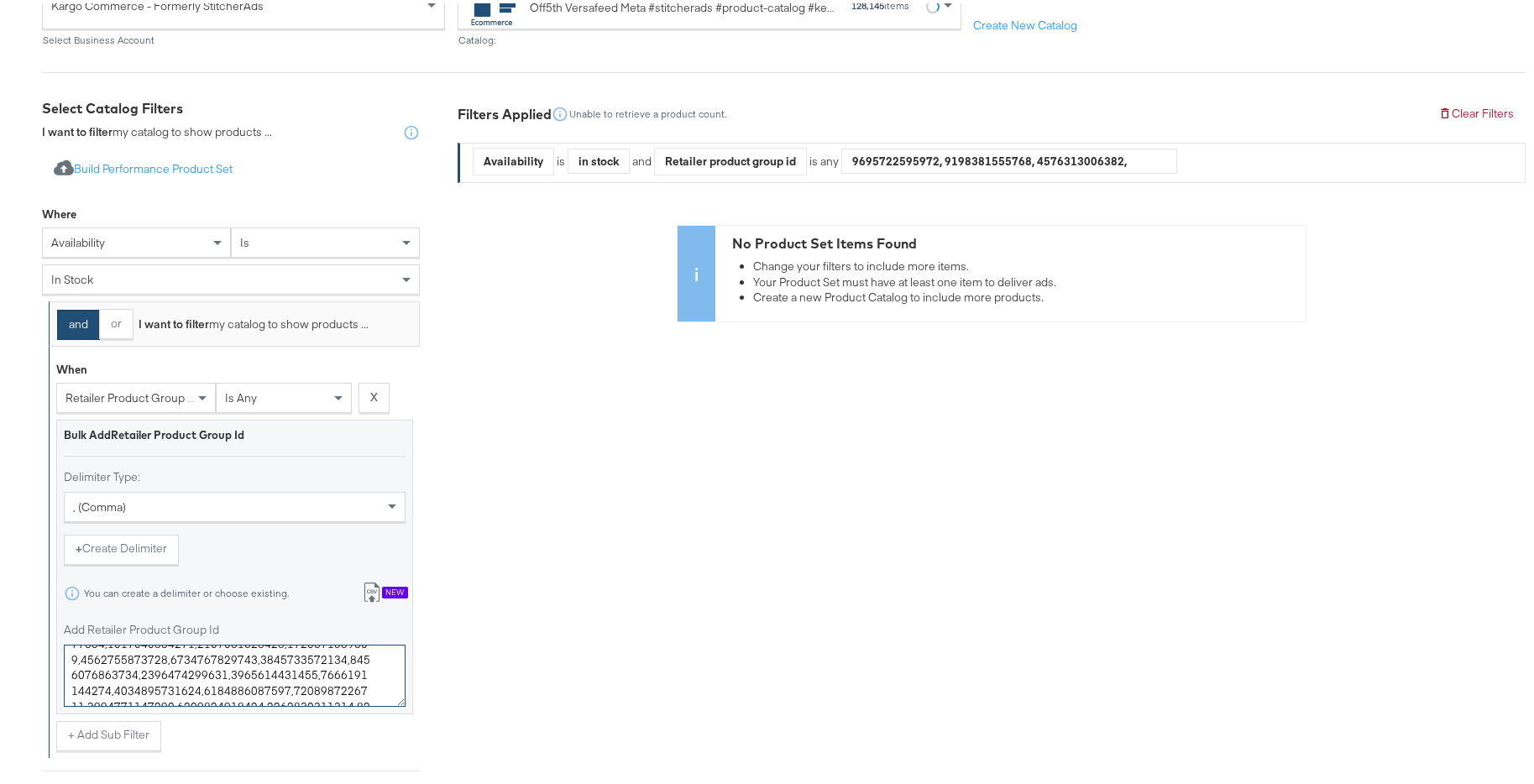
scroll to position [199, 0]
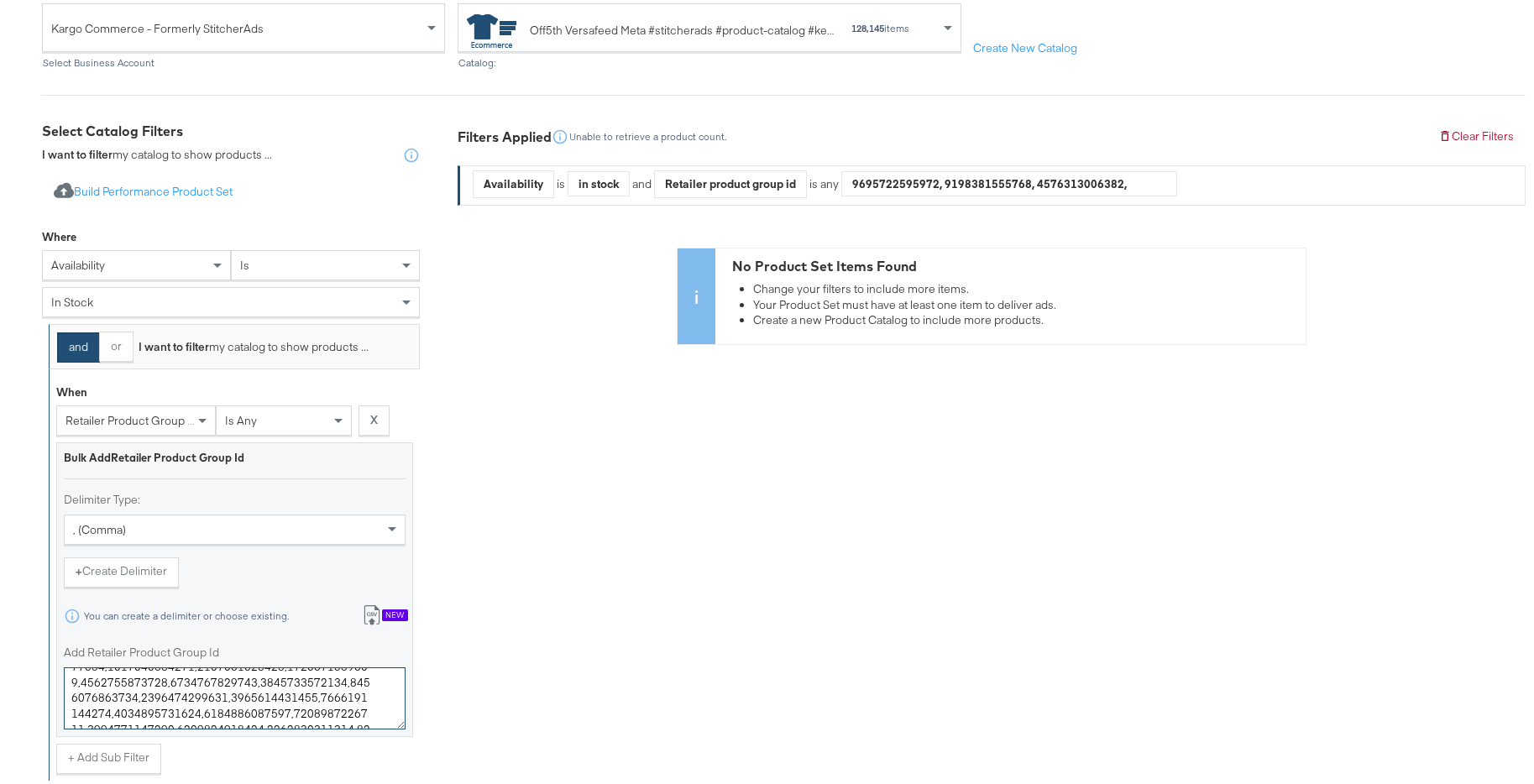
type textarea "0400024242346,0400022756392,0400022756396,0400024242348,0400024242349,040002272…"
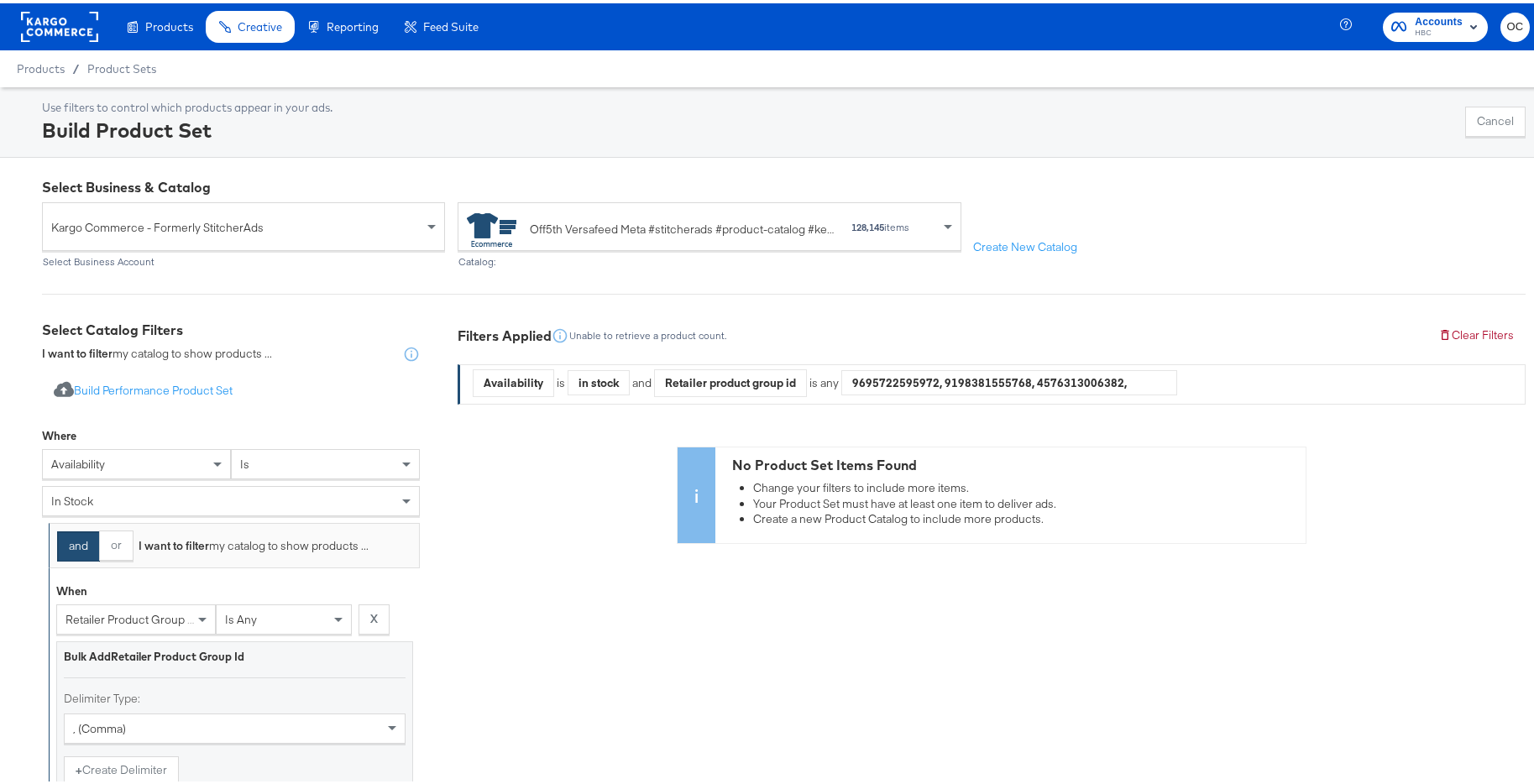
scroll to position [268, 0]
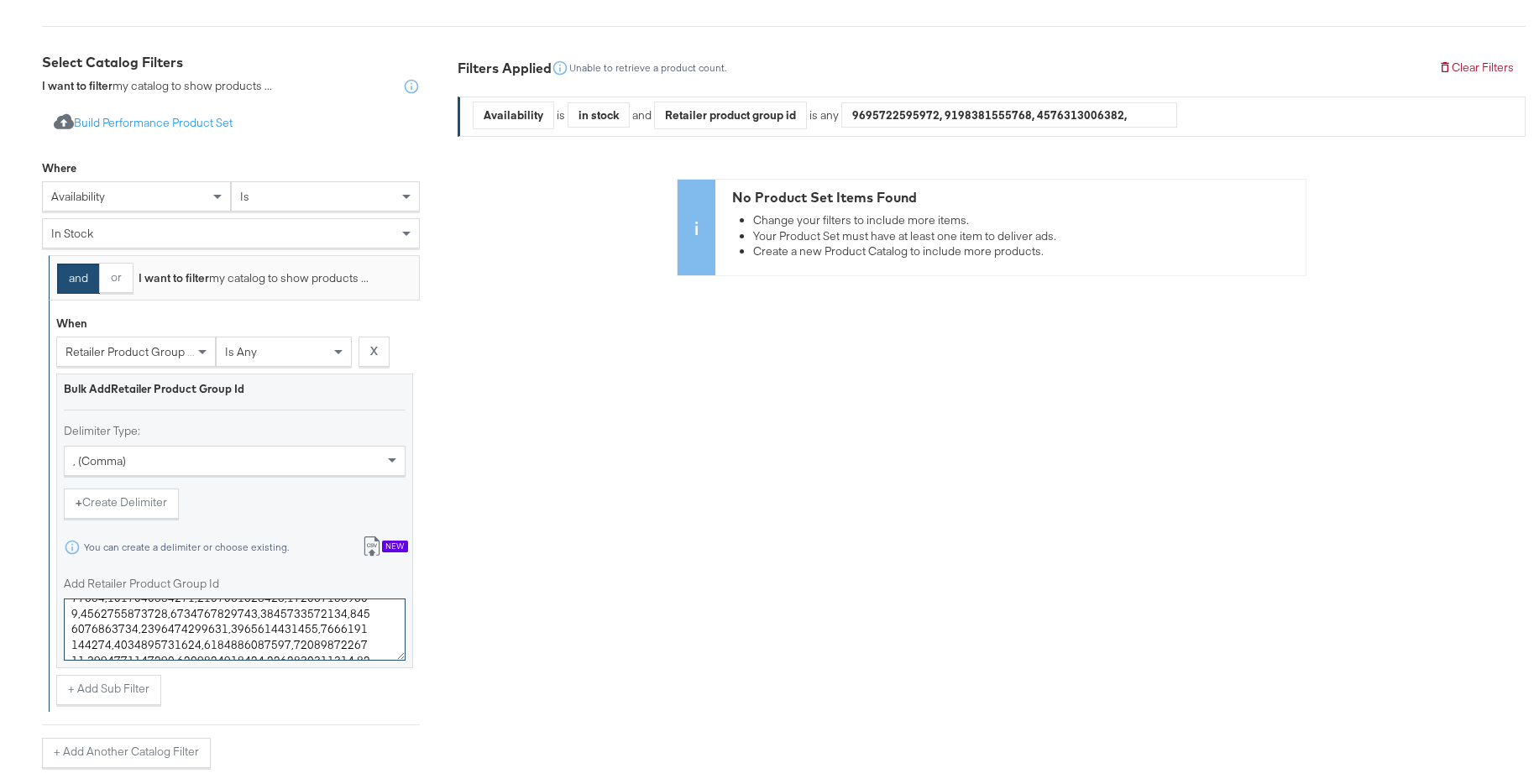
click at [198, 607] on textarea "Add Retailer Product Group Id" at bounding box center [235, 626] width 341 height 62
click at [206, 629] on textarea "Add Retailer Product Group Id" at bounding box center [235, 626] width 341 height 62
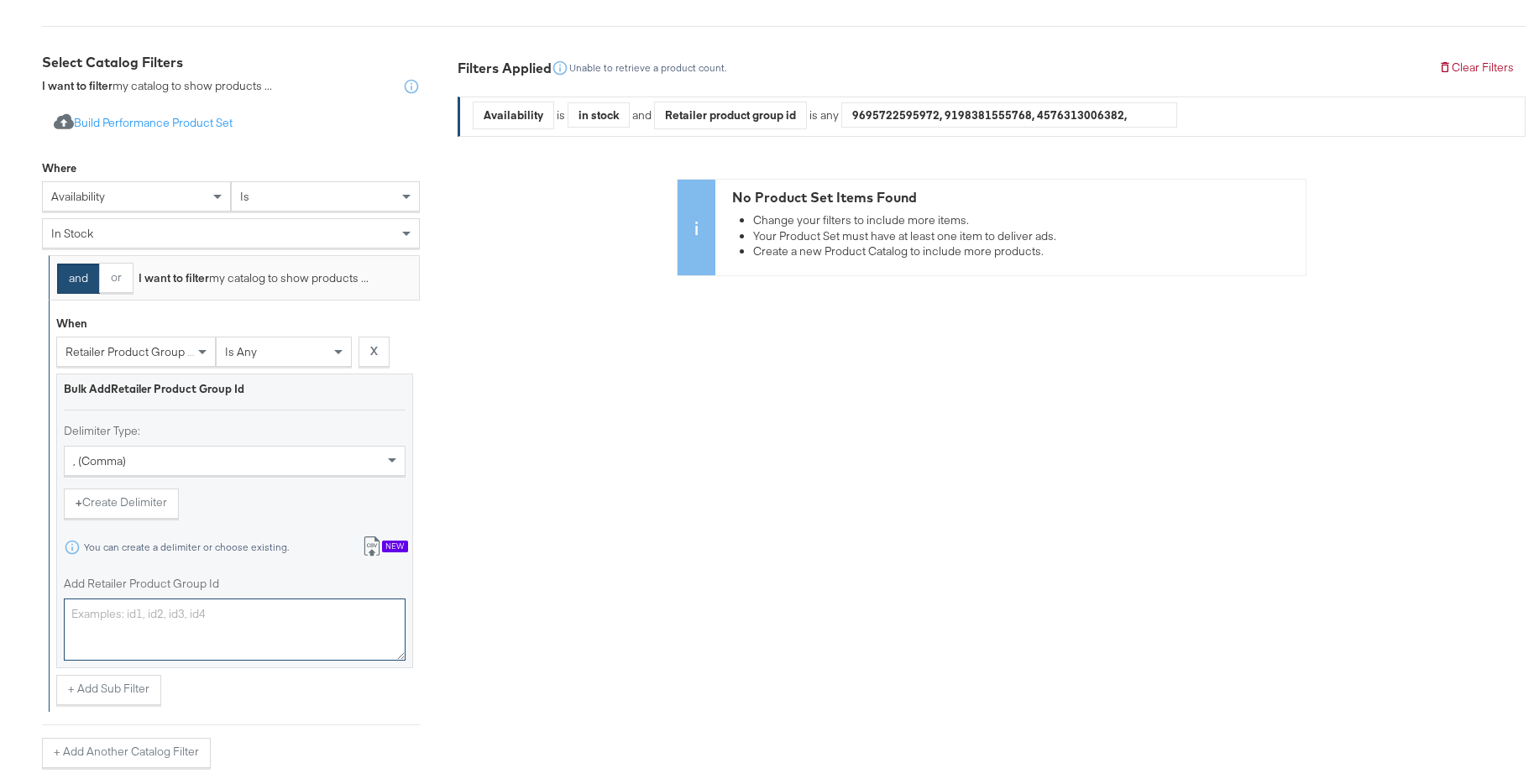
scroll to position [0, 0]
click at [231, 619] on textarea "Add Retailer Product Group Id" at bounding box center [235, 626] width 341 height 62
click at [218, 621] on textarea "Add Retailer Product Group Id" at bounding box center [235, 626] width 341 height 62
paste textarea "0400021747709,0400019002202,0400024609375,0400021580822,0400024805997,040001940…"
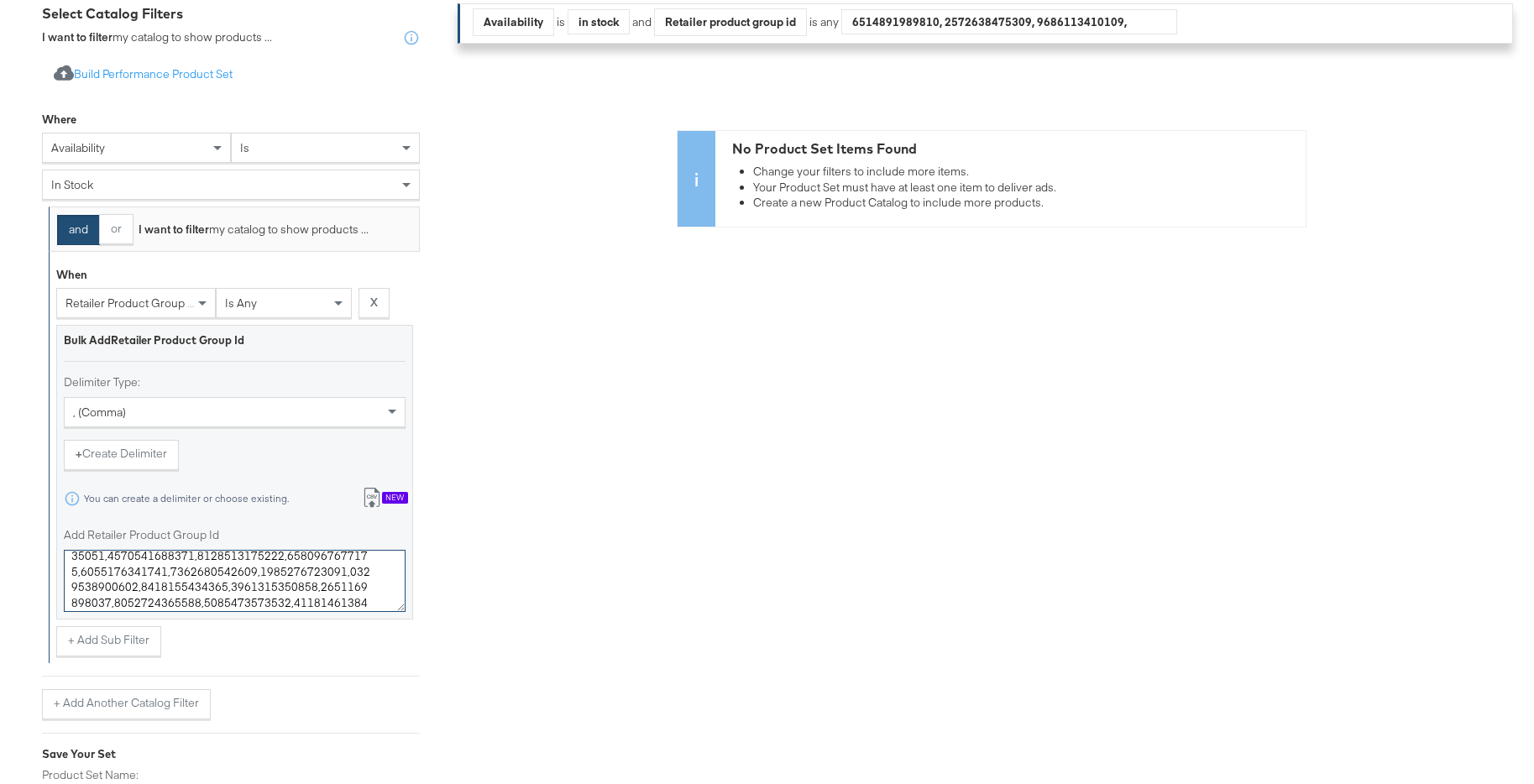
scroll to position [474, 0]
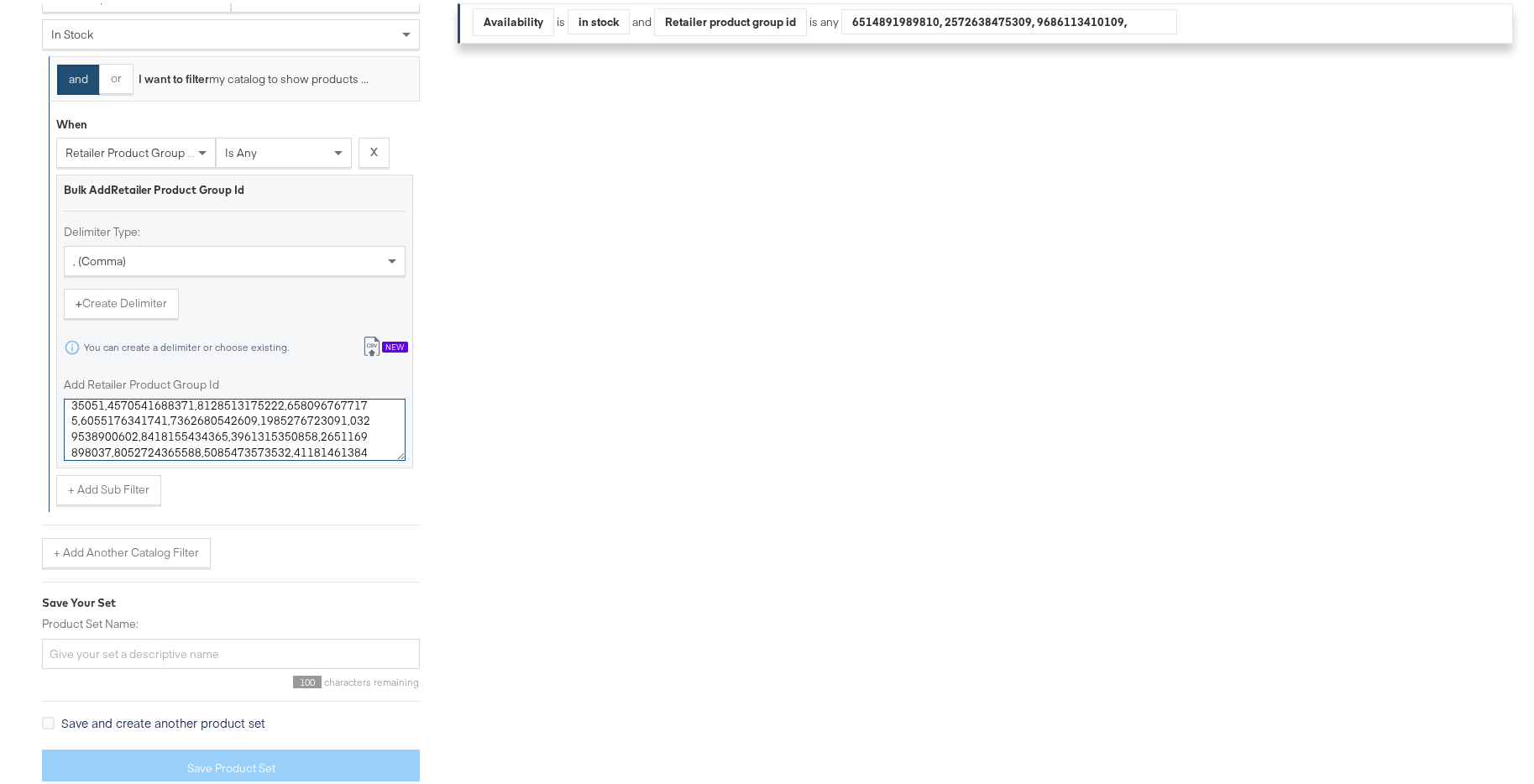
type textarea "0400021747709,0400019002202,0400024609375,0400021580822,0400024805997,040001940…"
click at [186, 647] on input "Product Set Name:" at bounding box center [231, 651] width 378 height 31
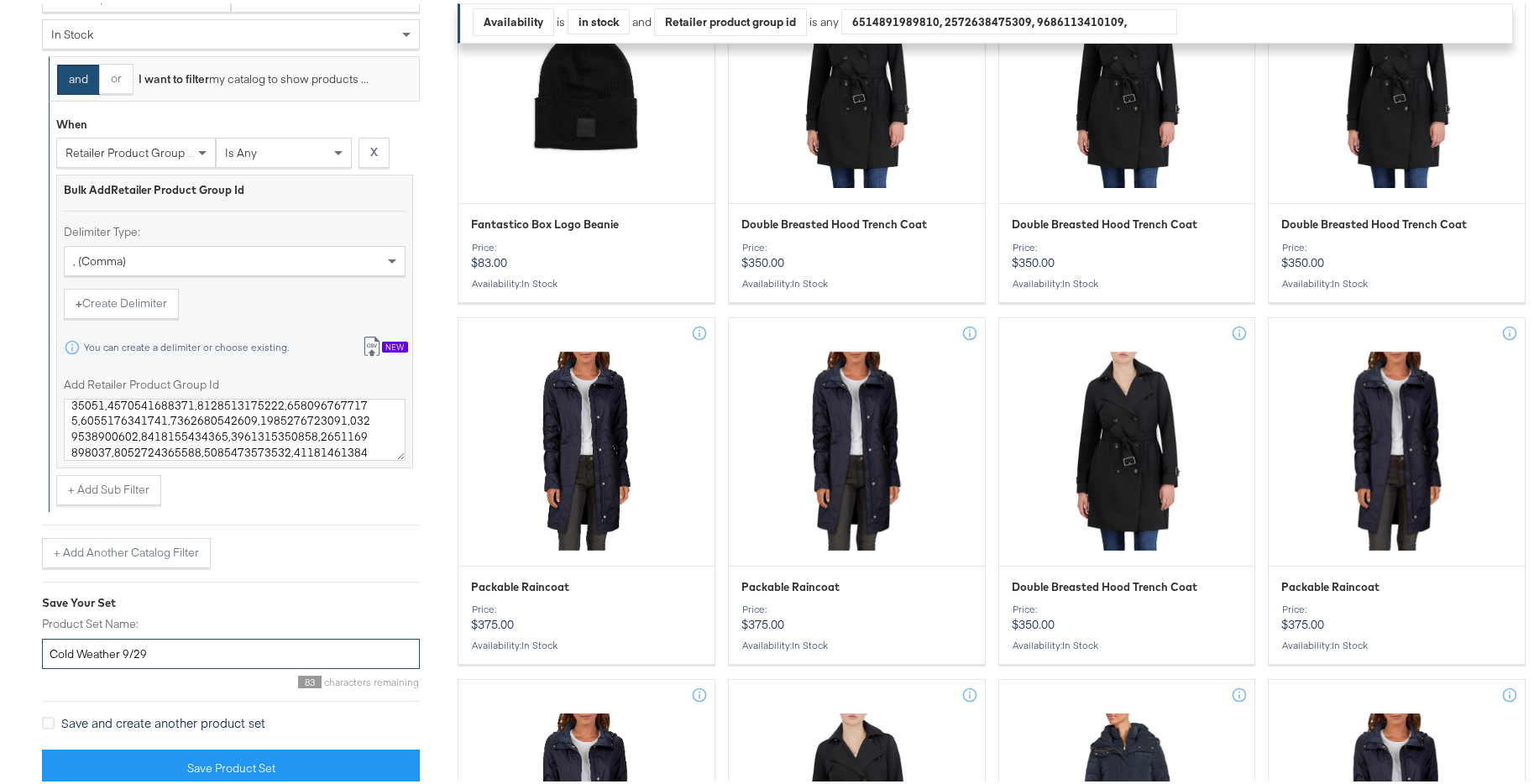
drag, startPoint x: 165, startPoint y: 645, endPoint x: 125, endPoint y: 648, distance: 40.1
click at [125, 648] on input "Cold Weather 9/29" at bounding box center [231, 651] width 378 height 31
click at [175, 655] on input "Cold Weather 9/29" at bounding box center [231, 651] width 378 height 31
drag, startPoint x: 165, startPoint y: 654, endPoint x: 122, endPoint y: 652, distance: 43.0
click at [122, 652] on input "Cold Weather 9/29" at bounding box center [231, 651] width 378 height 31
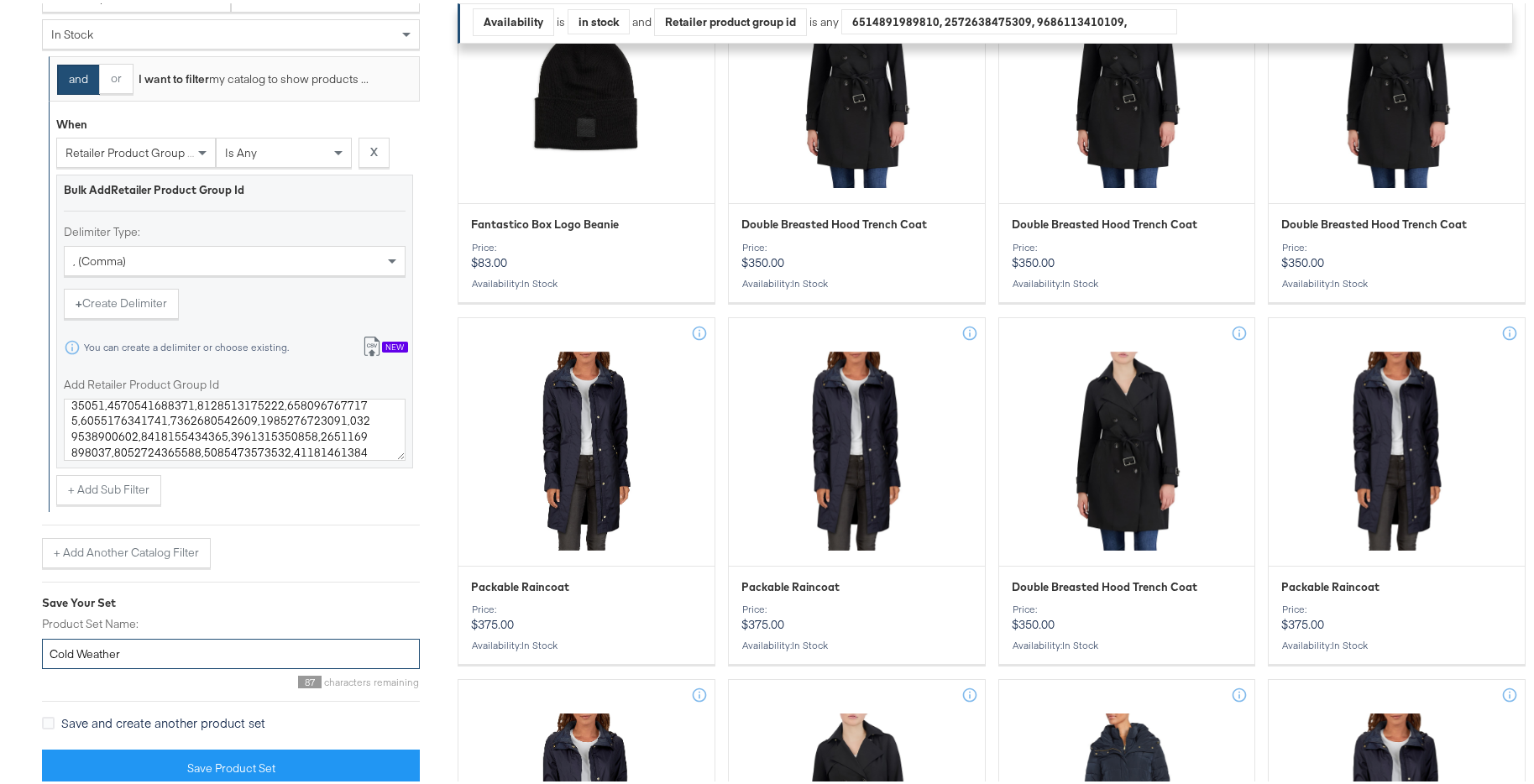
click at [48, 648] on input "Cold Weather" at bounding box center [231, 651] width 378 height 31
click at [159, 656] on input "9/29 Cold Weather" at bounding box center [231, 651] width 378 height 31
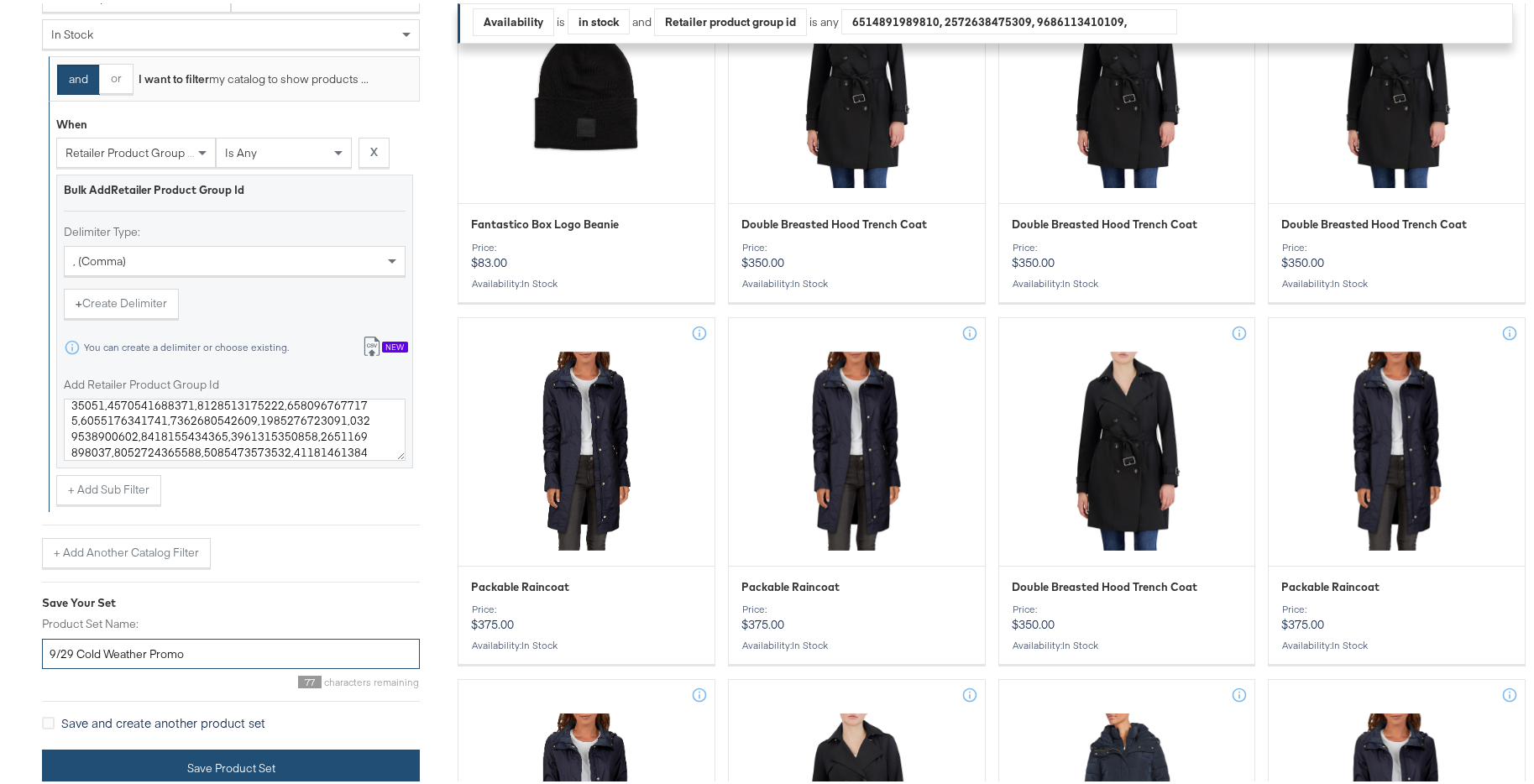
type input "9/29 Cold Weather Promo"
click at [196, 754] on button "Save Product Set" at bounding box center [231, 765] width 378 height 38
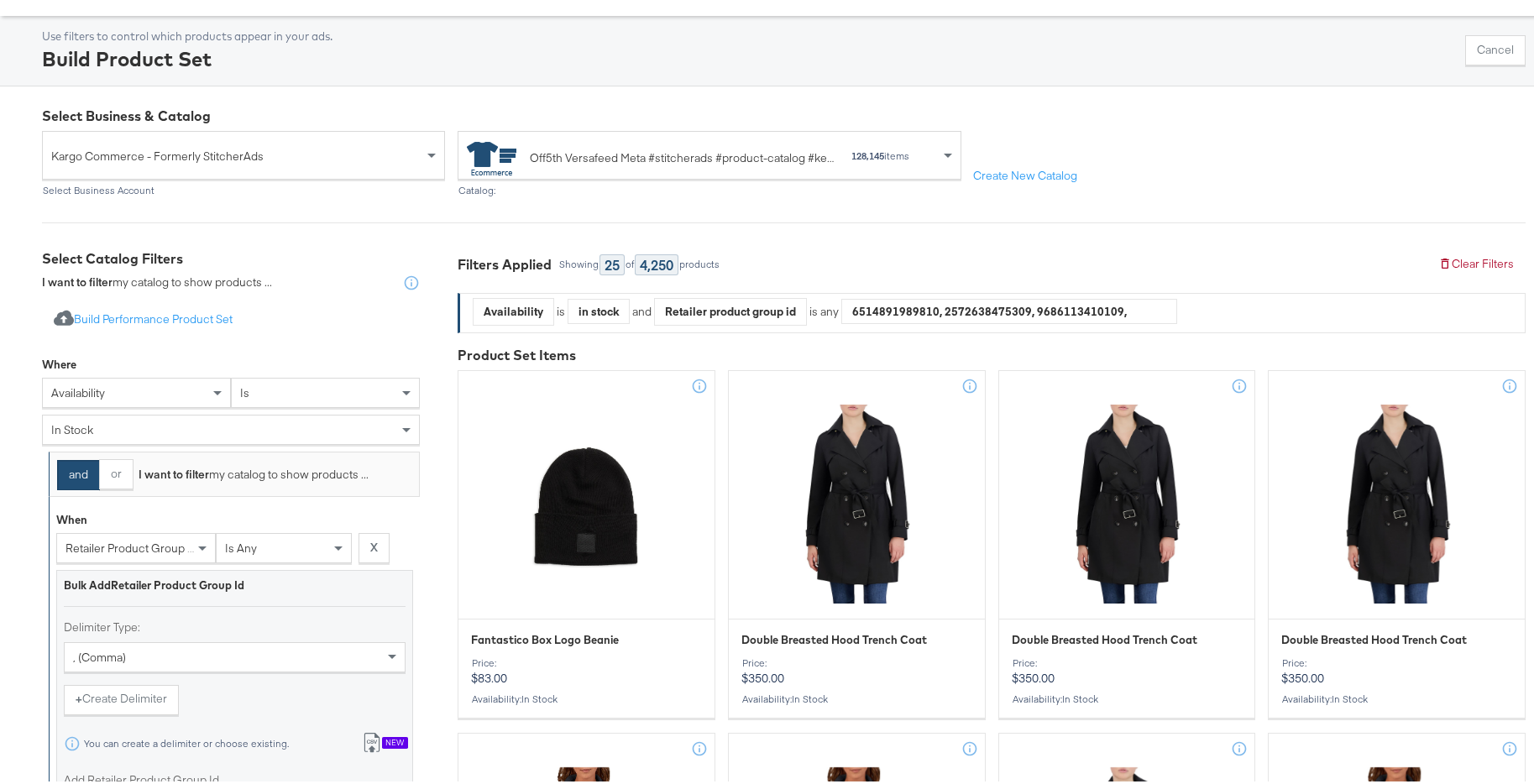
scroll to position [564, 0]
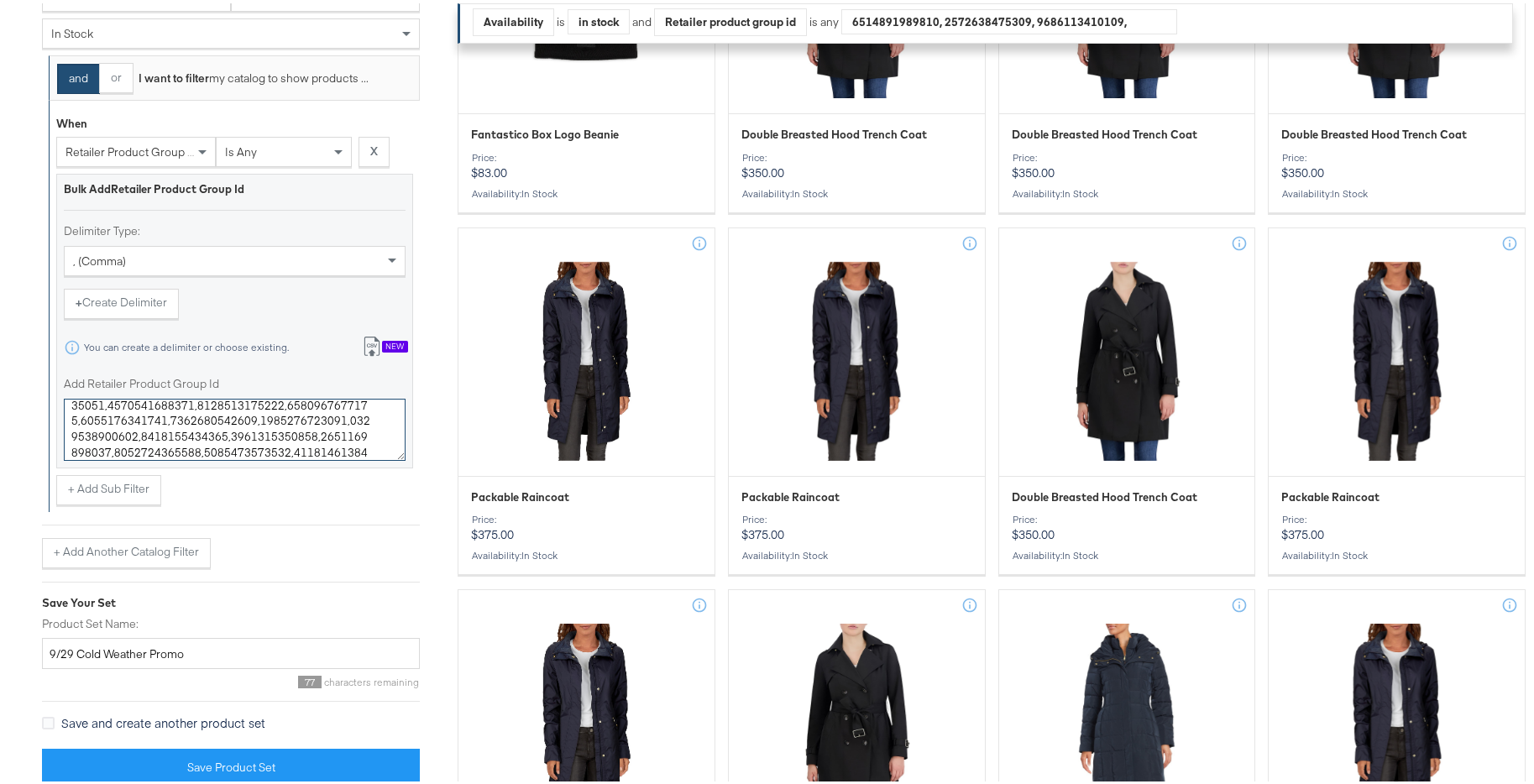
click at [289, 434] on textarea "Add Retailer Product Group Id" at bounding box center [235, 426] width 341 height 62
paste textarea "805997,0400021580822,0400024609375,0400024811068,0400021737450,0400017434167,04…"
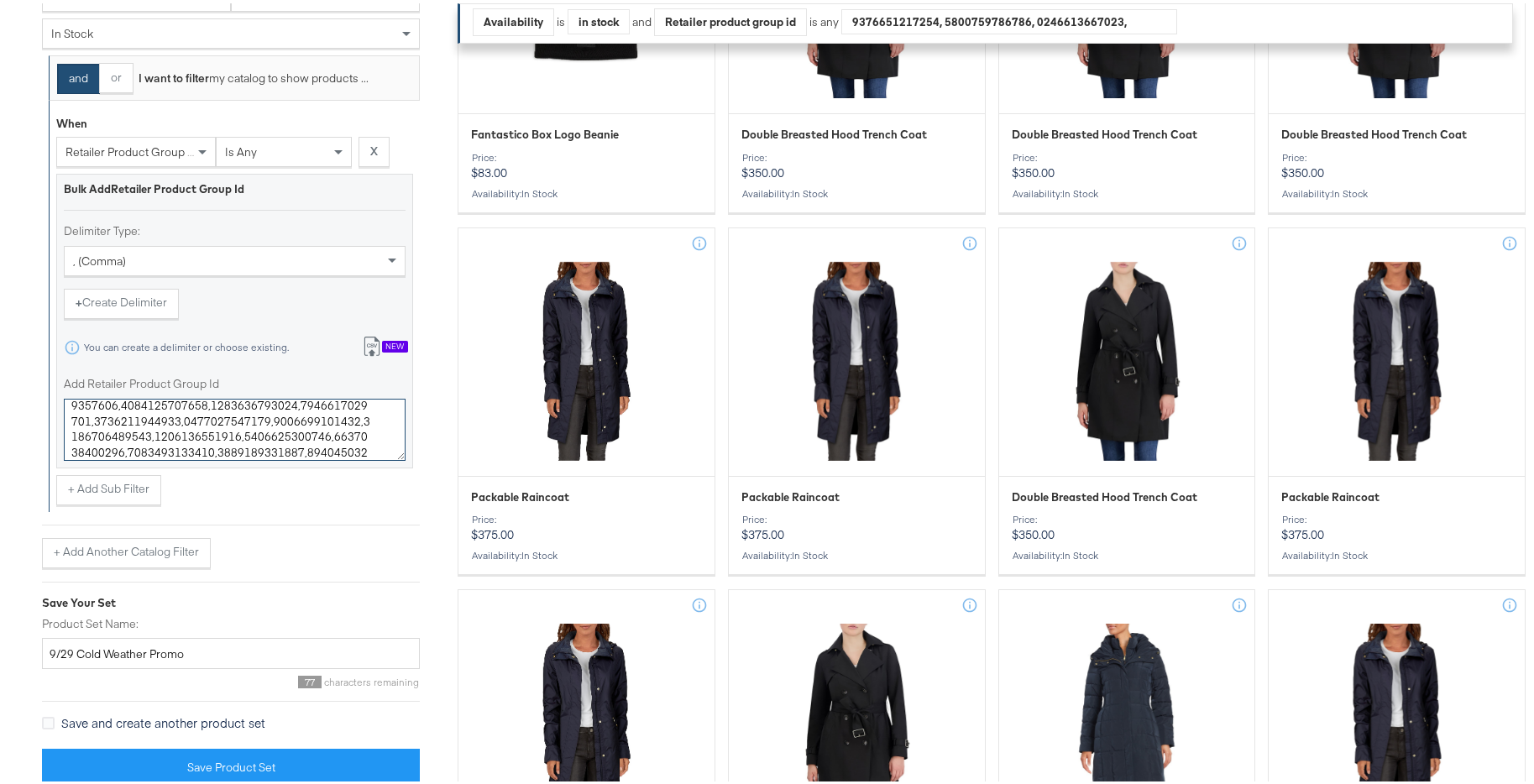
type textarea "0400021747709,0400019002202,0400024805997,0400021580822,0400024609375,040002481…"
drag, startPoint x: 74, startPoint y: 649, endPoint x: 22, endPoint y: 645, distance: 52.2
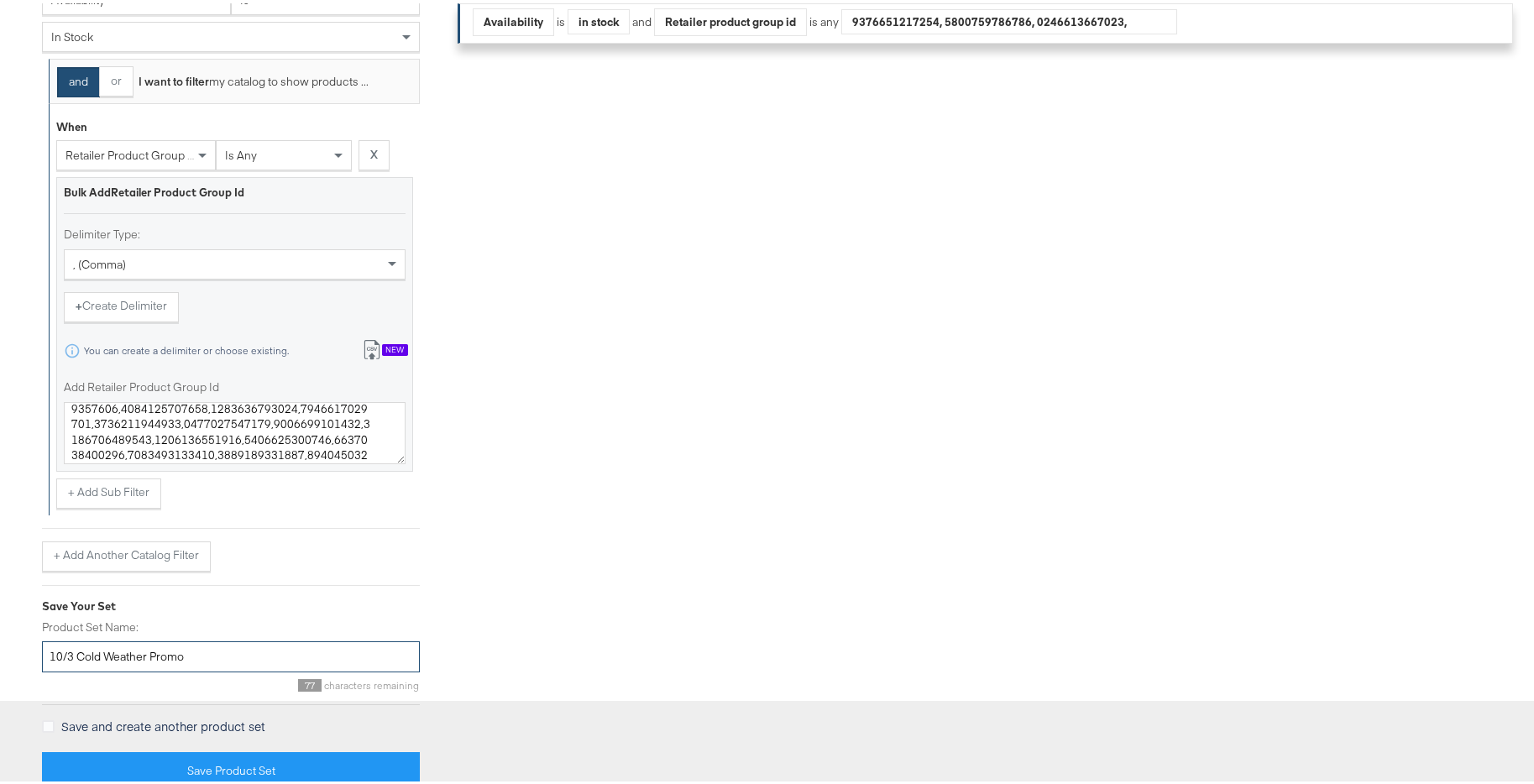
scroll to position [564, 0]
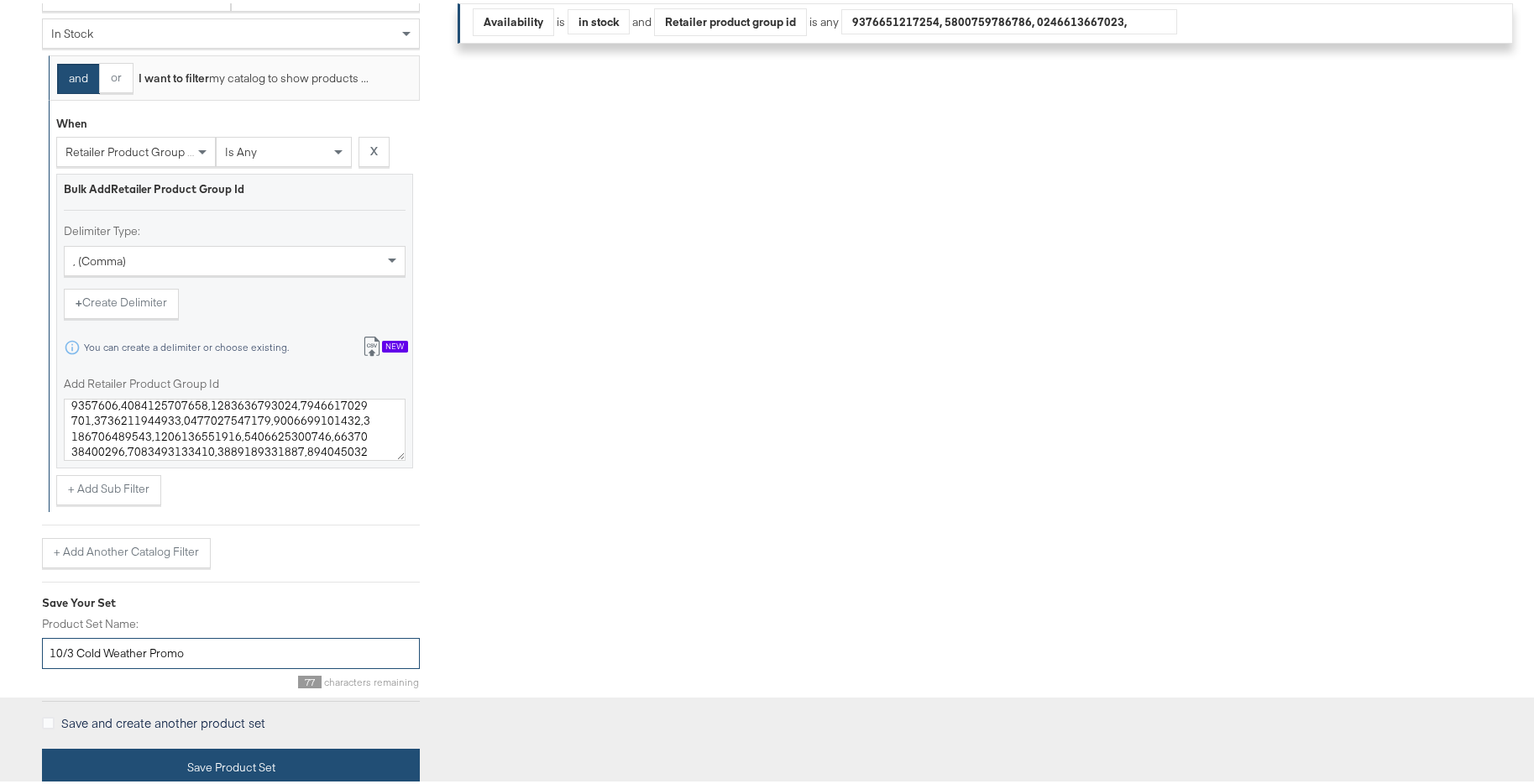
type input "10/3 Cold Weather Promo"
click at [221, 748] on button "Save Product Set" at bounding box center [231, 764] width 378 height 38
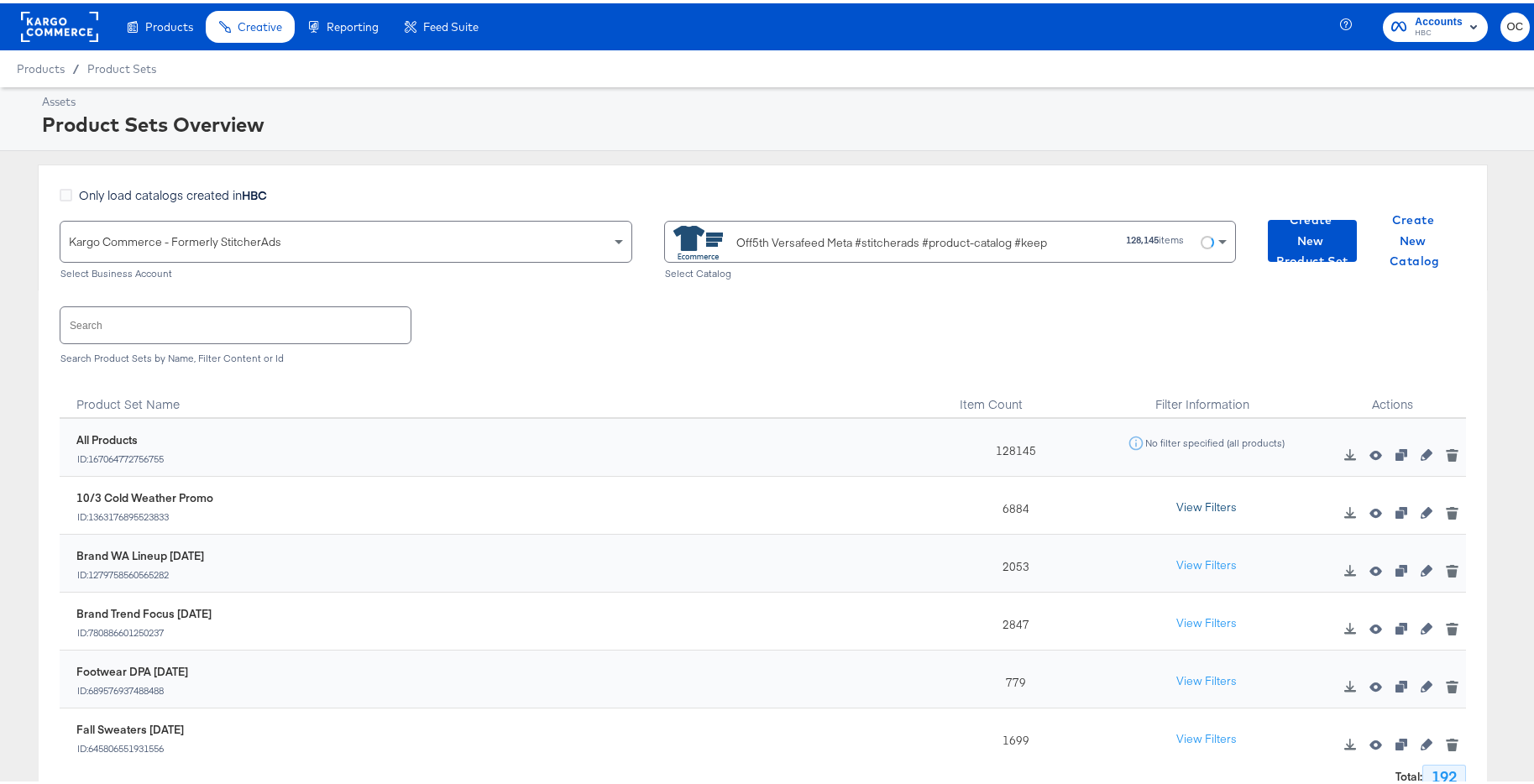
click at [1164, 490] on button "View Filters" at bounding box center [1206, 504] width 84 height 30
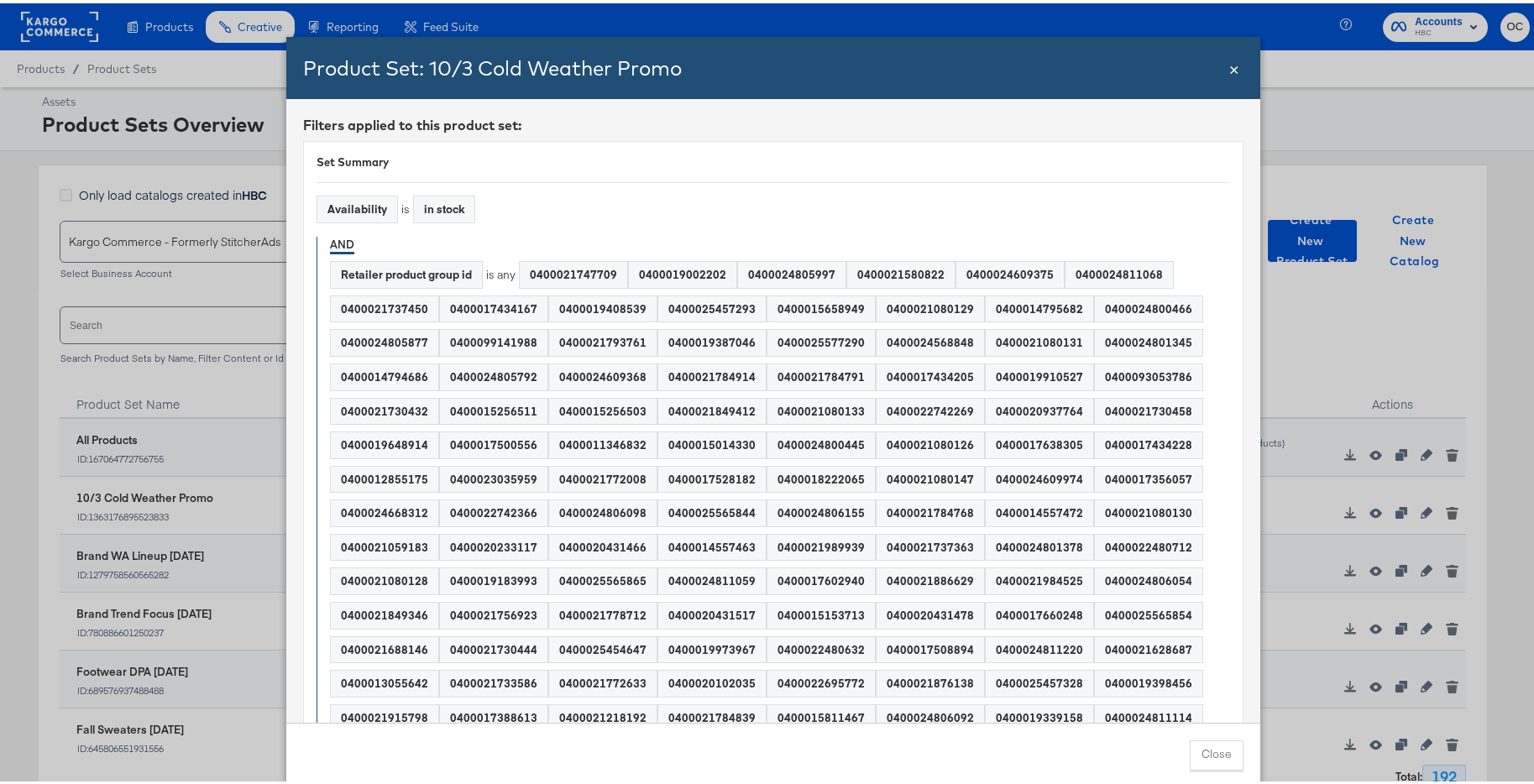
click at [1229, 63] on span "×" at bounding box center [1234, 64] width 10 height 23
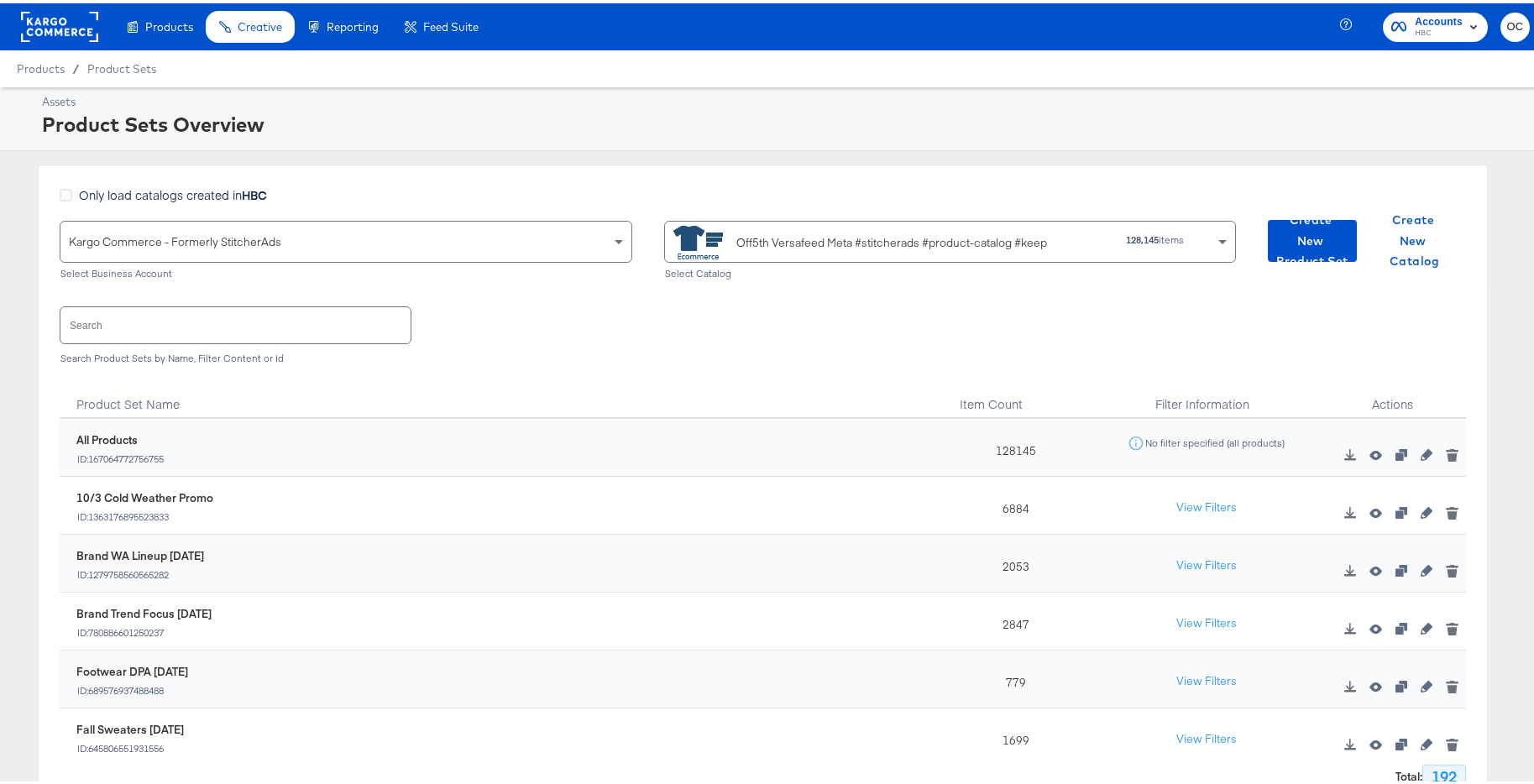
click at [274, 323] on input "text" at bounding box center [236, 322] width 350 height 36
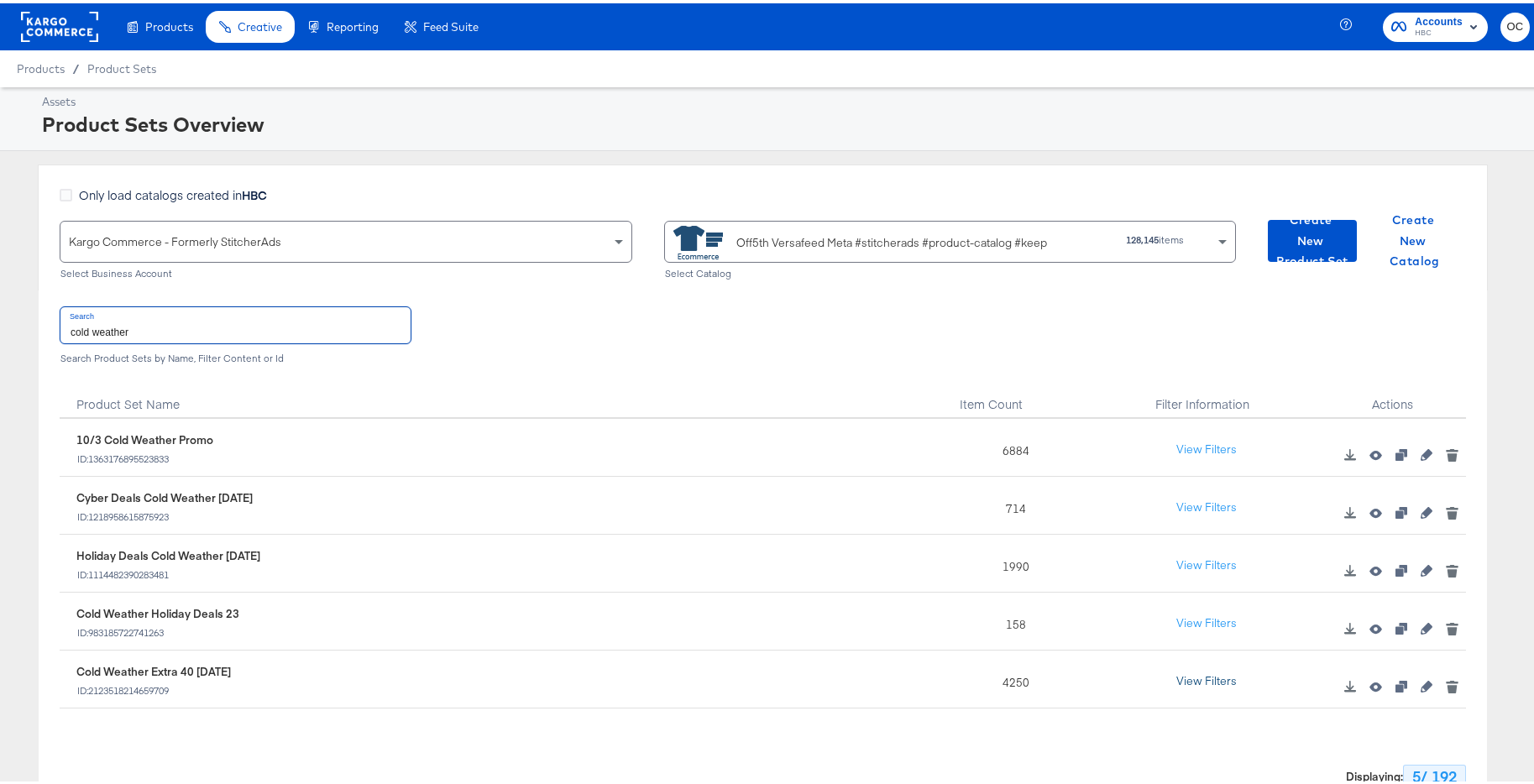
type input "cold weather"
click at [1235, 675] on button "View Filters" at bounding box center [1206, 677] width 84 height 30
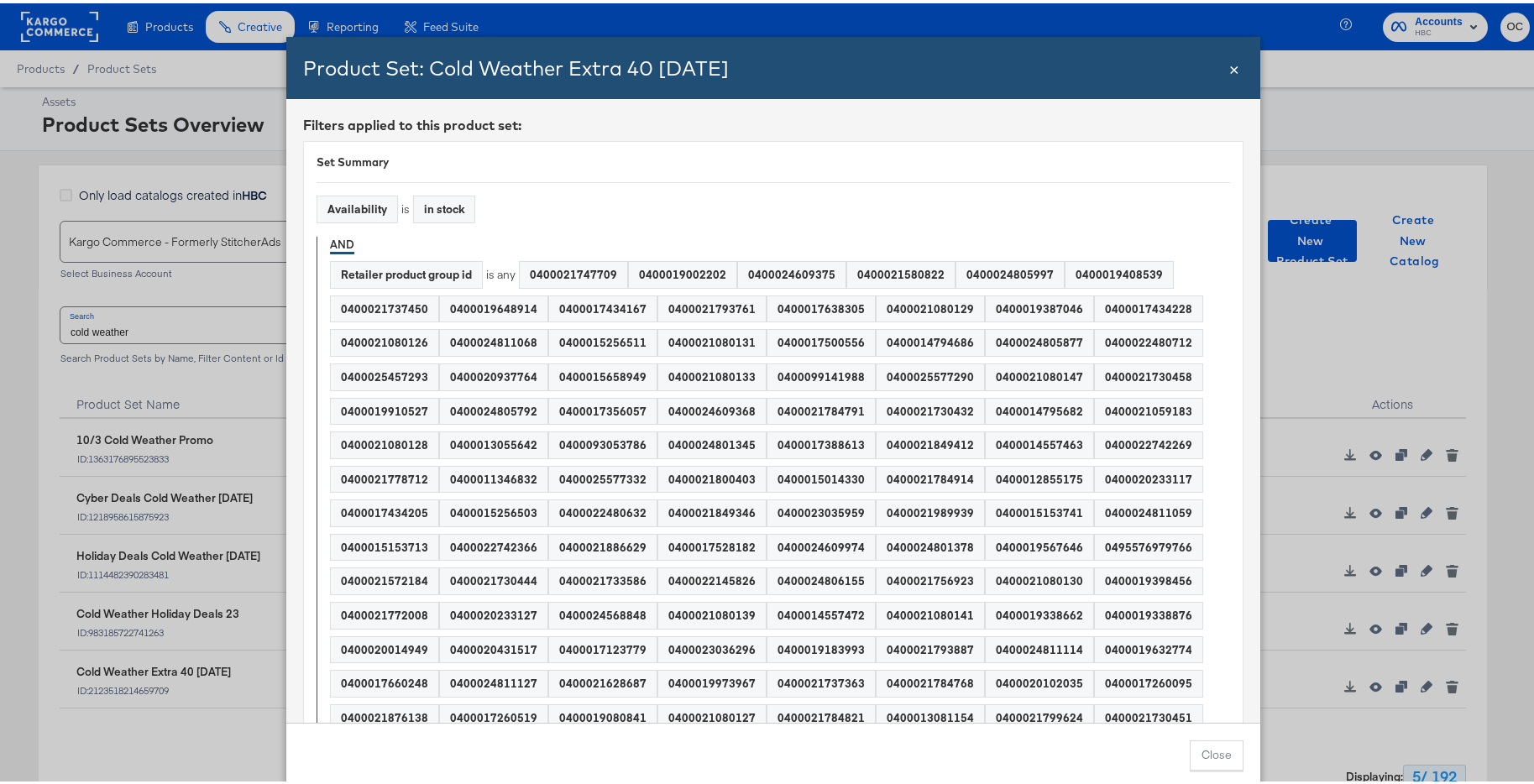
scroll to position [3427, 0]
